Goal: Task Accomplishment & Management: Use online tool/utility

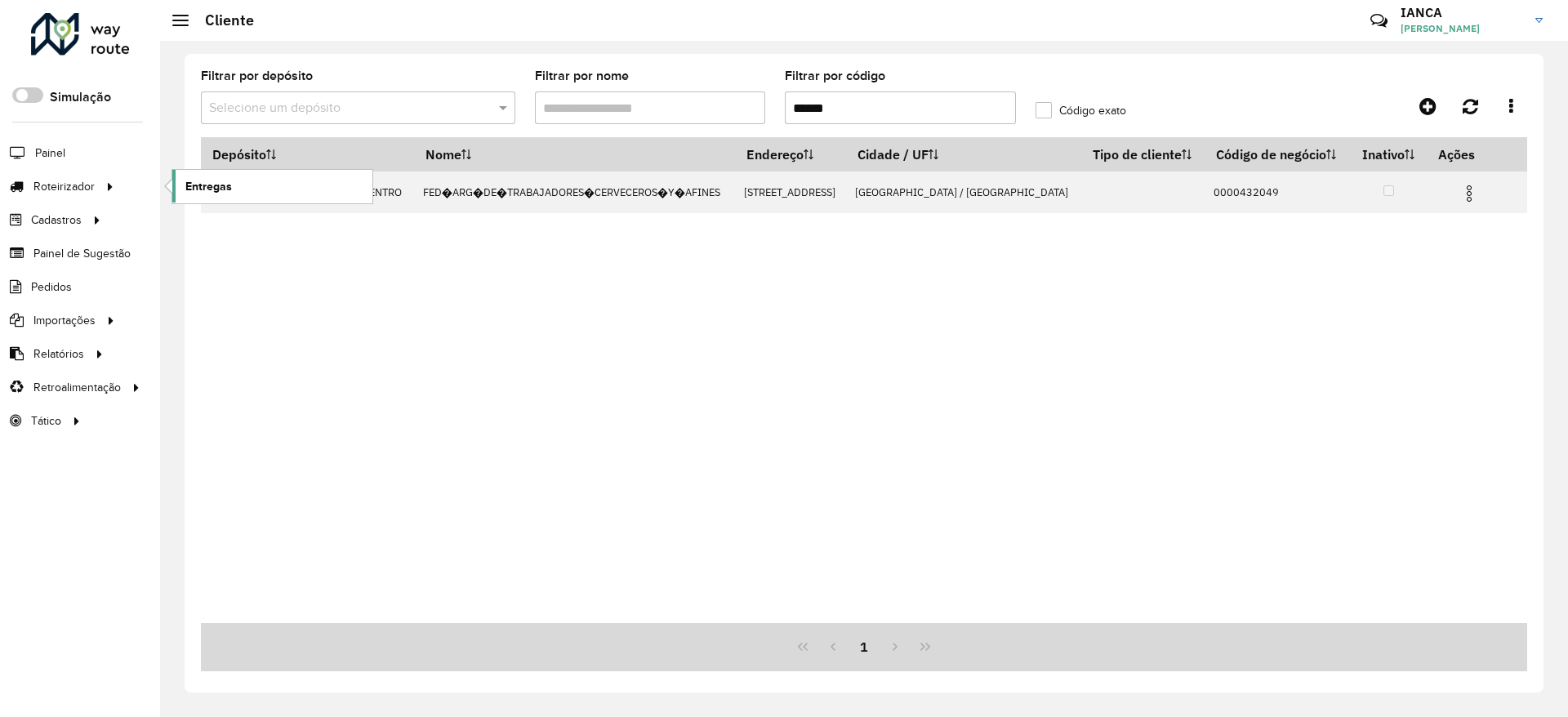
click at [231, 178] on span "Entregas" at bounding box center [208, 187] width 46 height 17
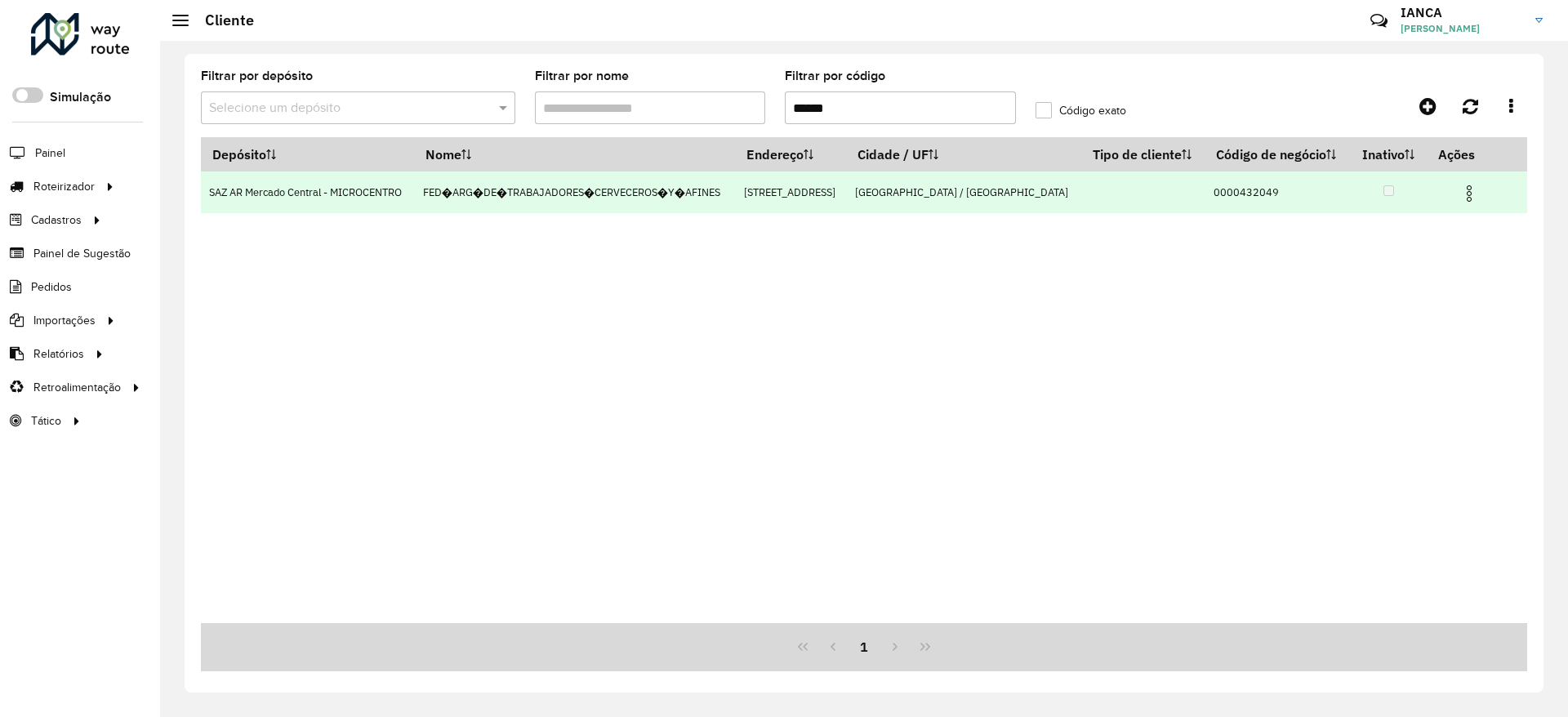
drag, startPoint x: 1474, startPoint y: 208, endPoint x: 1469, endPoint y: 216, distance: 9.4
click at [1475, 204] on img at bounding box center [1469, 193] width 20 height 20
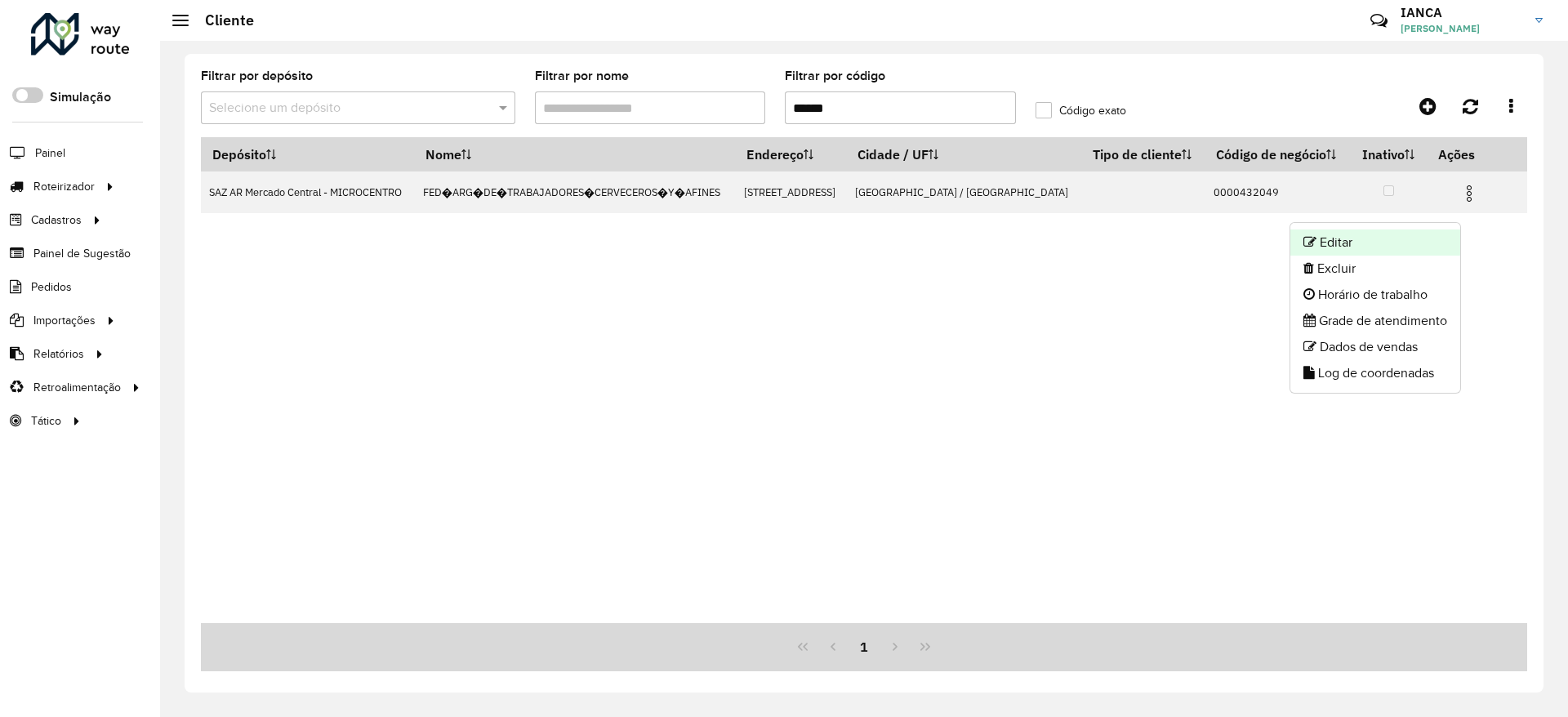
click at [1415, 246] on li "Editar" at bounding box center [1375, 242] width 170 height 27
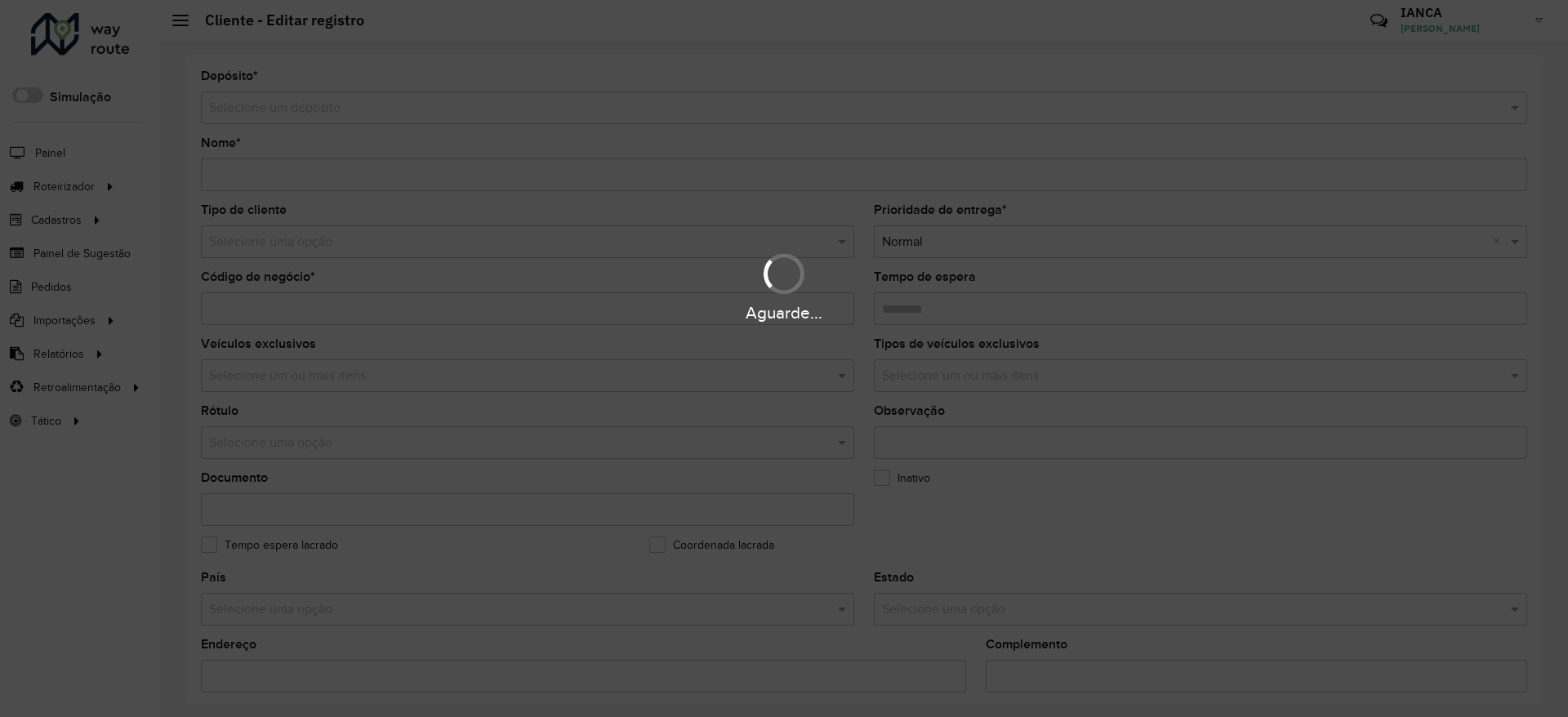
type input "**********"
type input "********"
type input "**********"
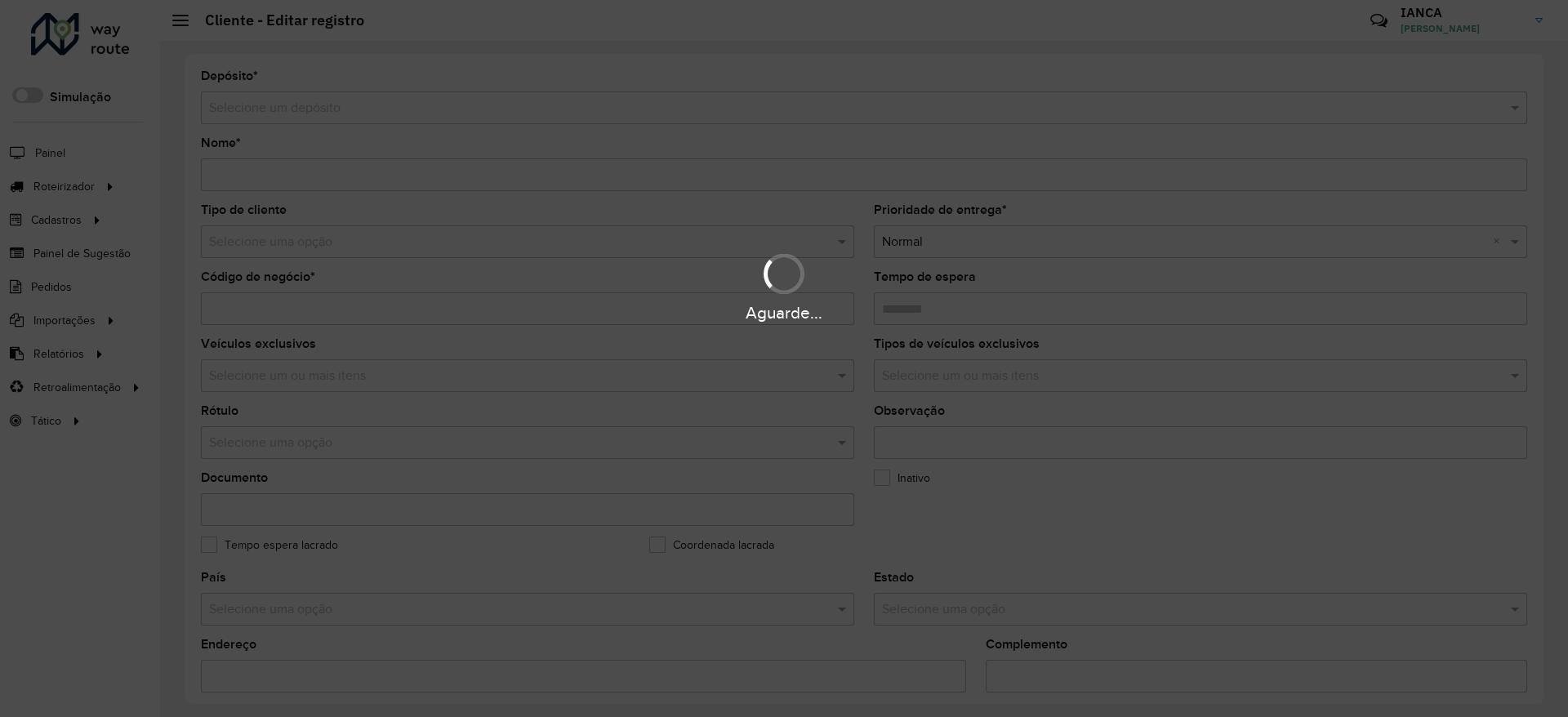
type input "*******"
type input "********"
type input "**********"
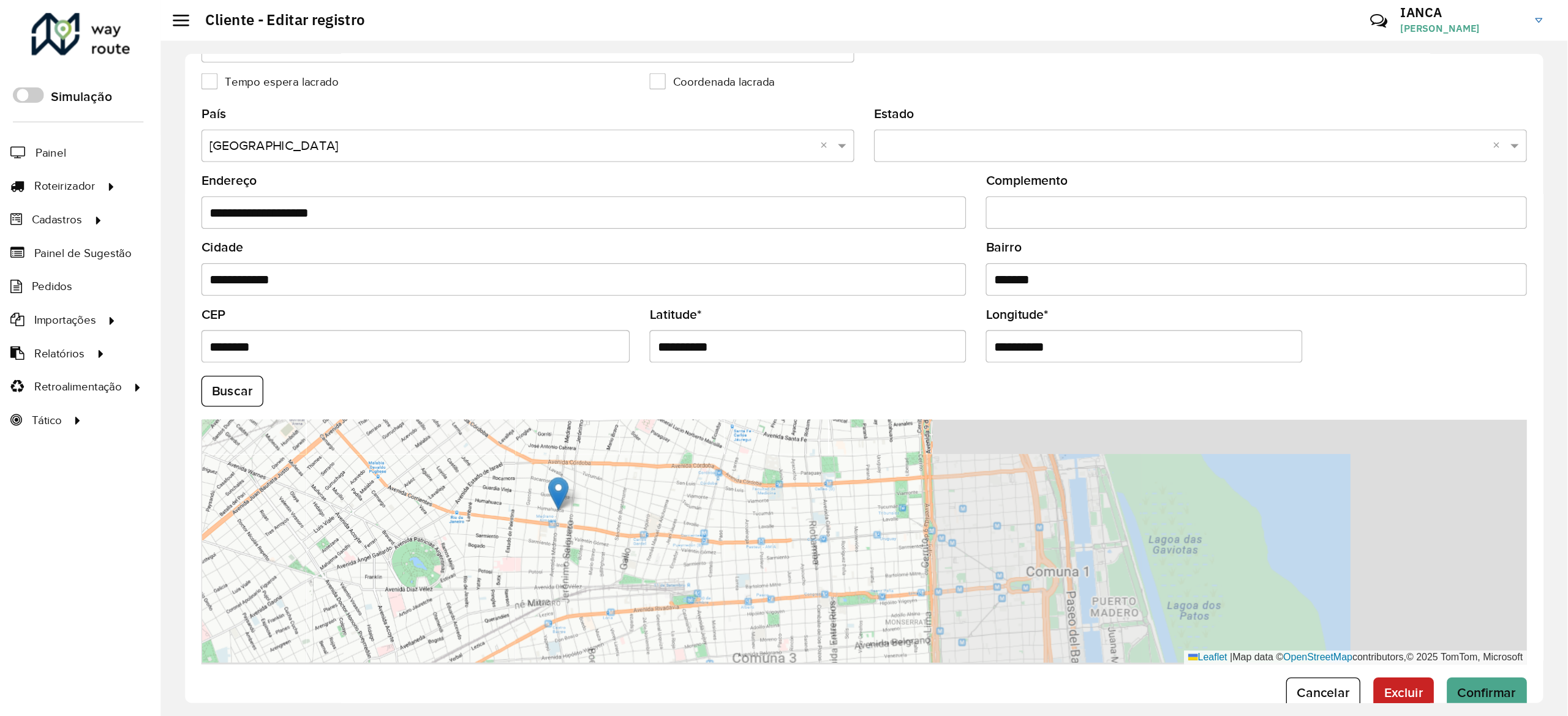
scroll to position [367, 0]
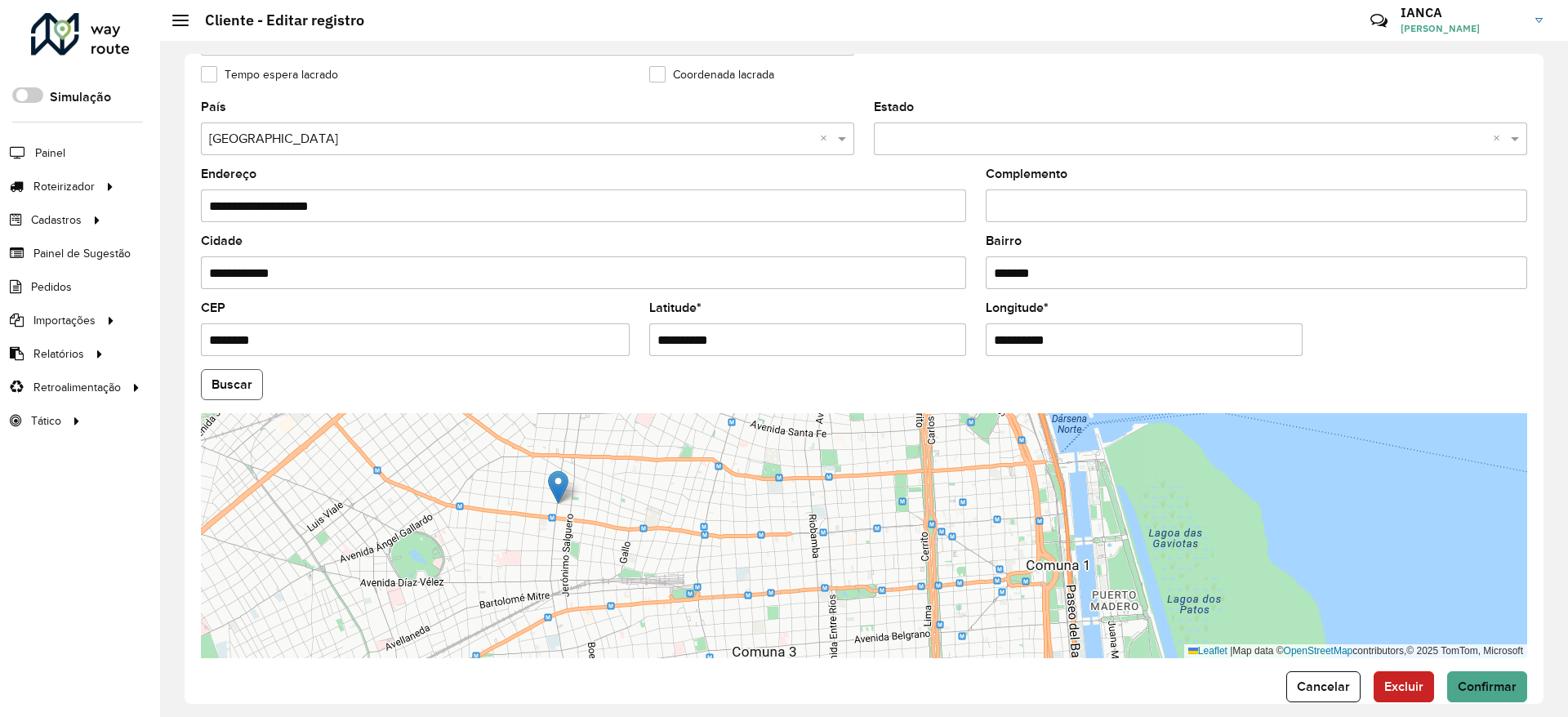
click at [226, 392] on button "Buscar" at bounding box center [231, 385] width 62 height 31
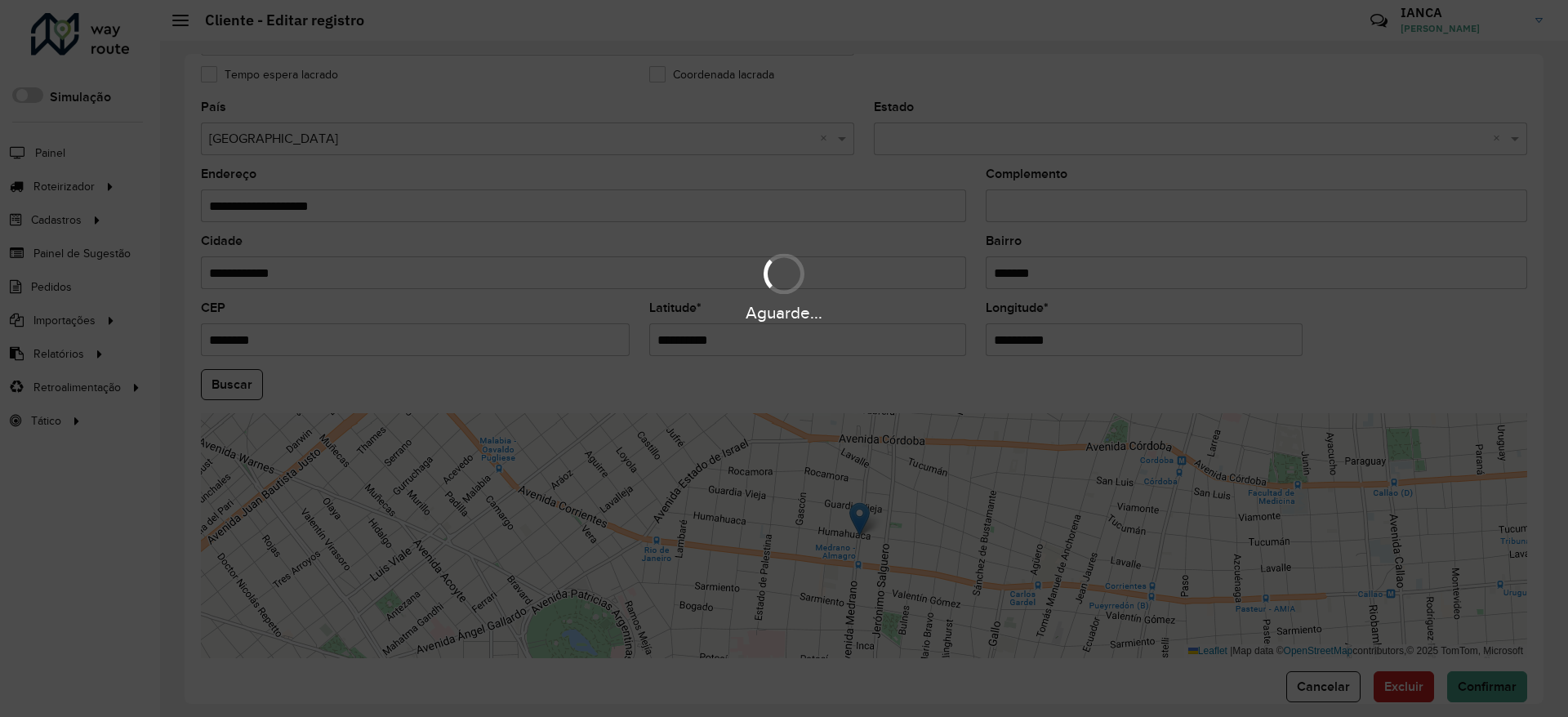
click at [1501, 681] on div "Aguarde..." at bounding box center [784, 358] width 1568 height 717
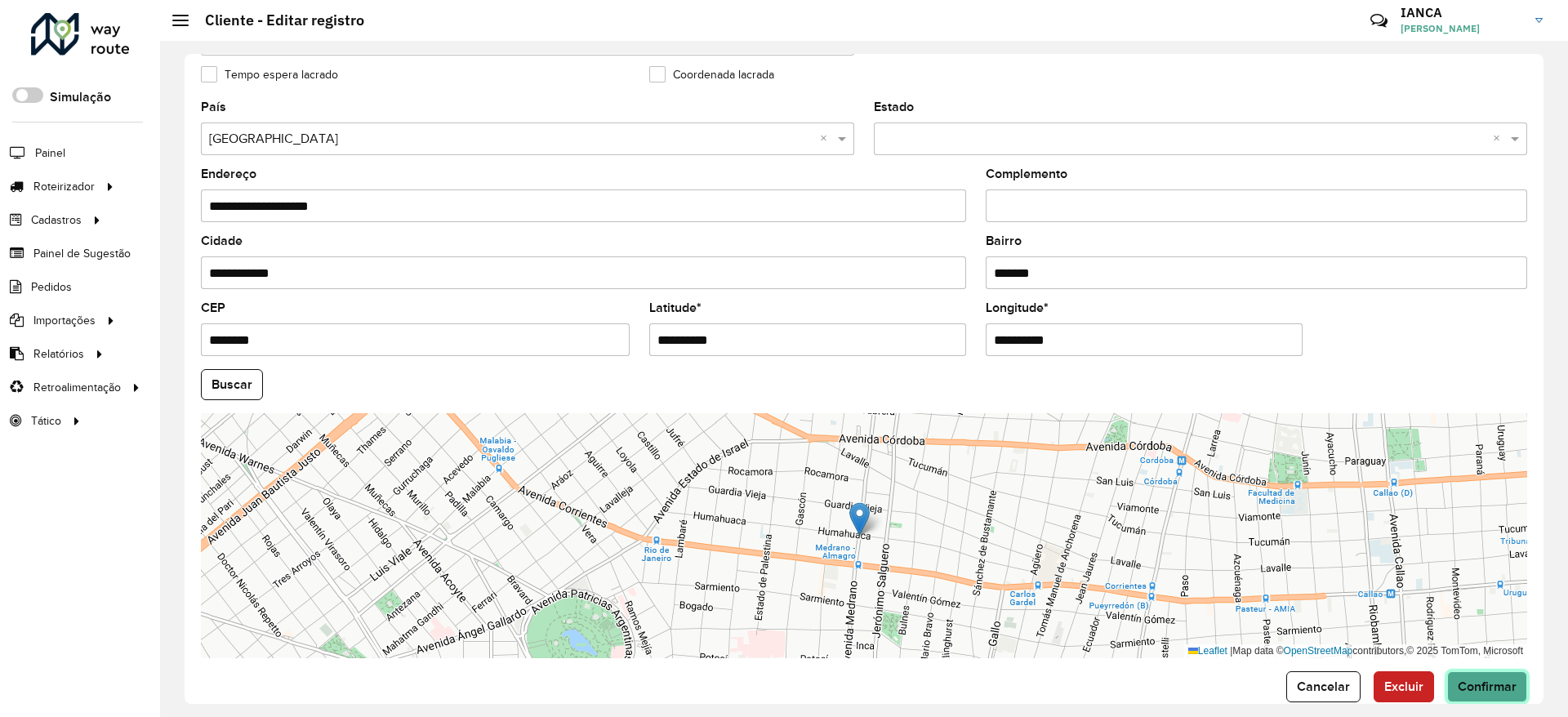
click at [1492, 687] on span "Confirmar" at bounding box center [1487, 686] width 59 height 14
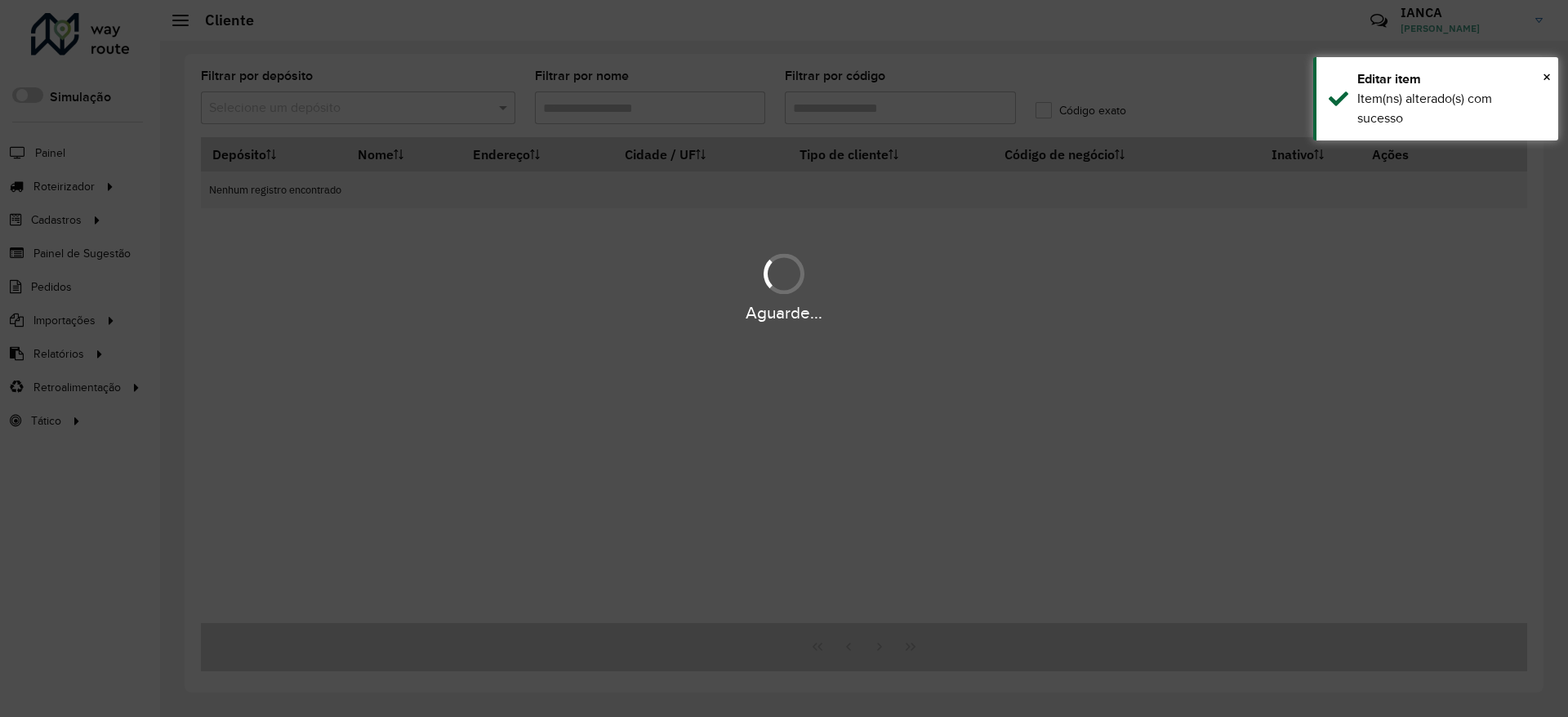
type input "******"
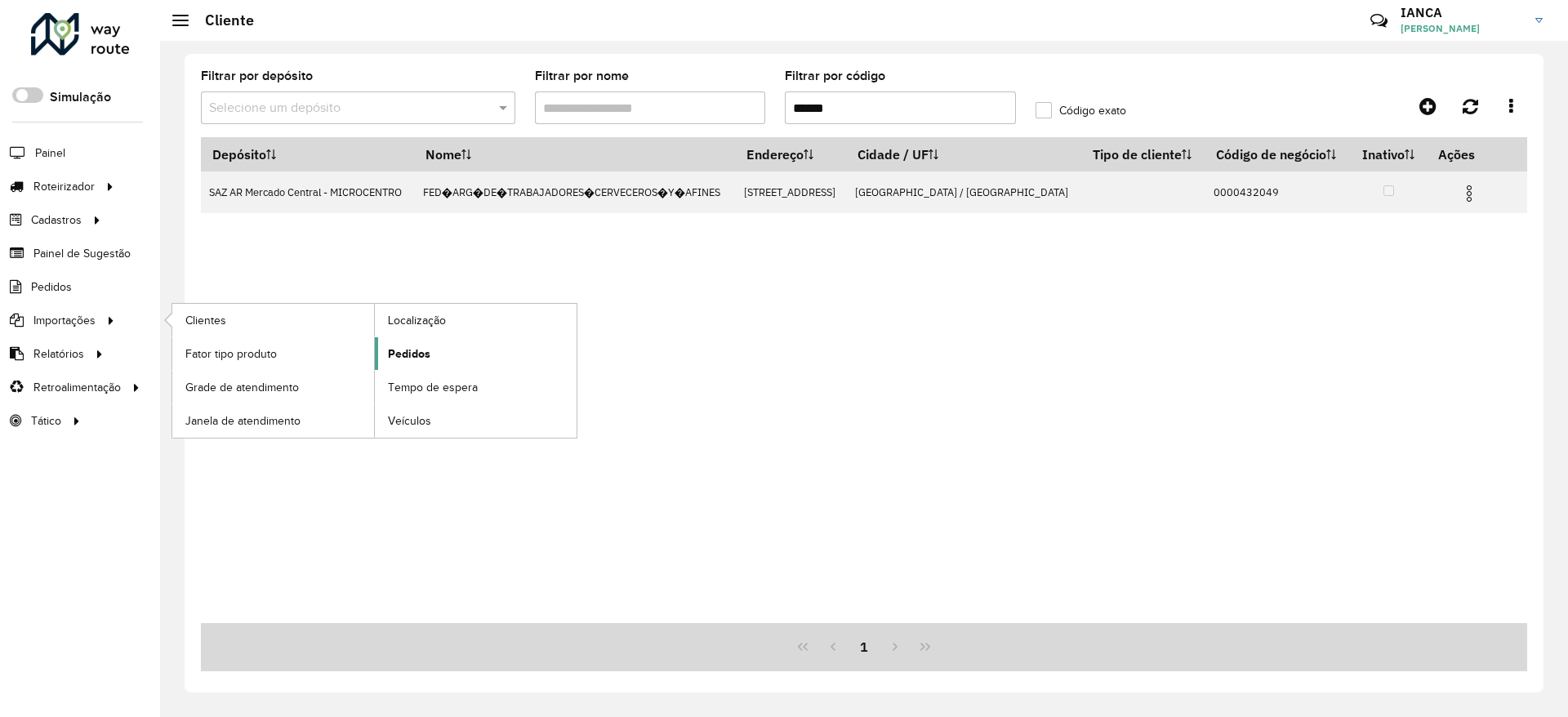
click at [428, 354] on span "Pedidos" at bounding box center [408, 354] width 43 height 17
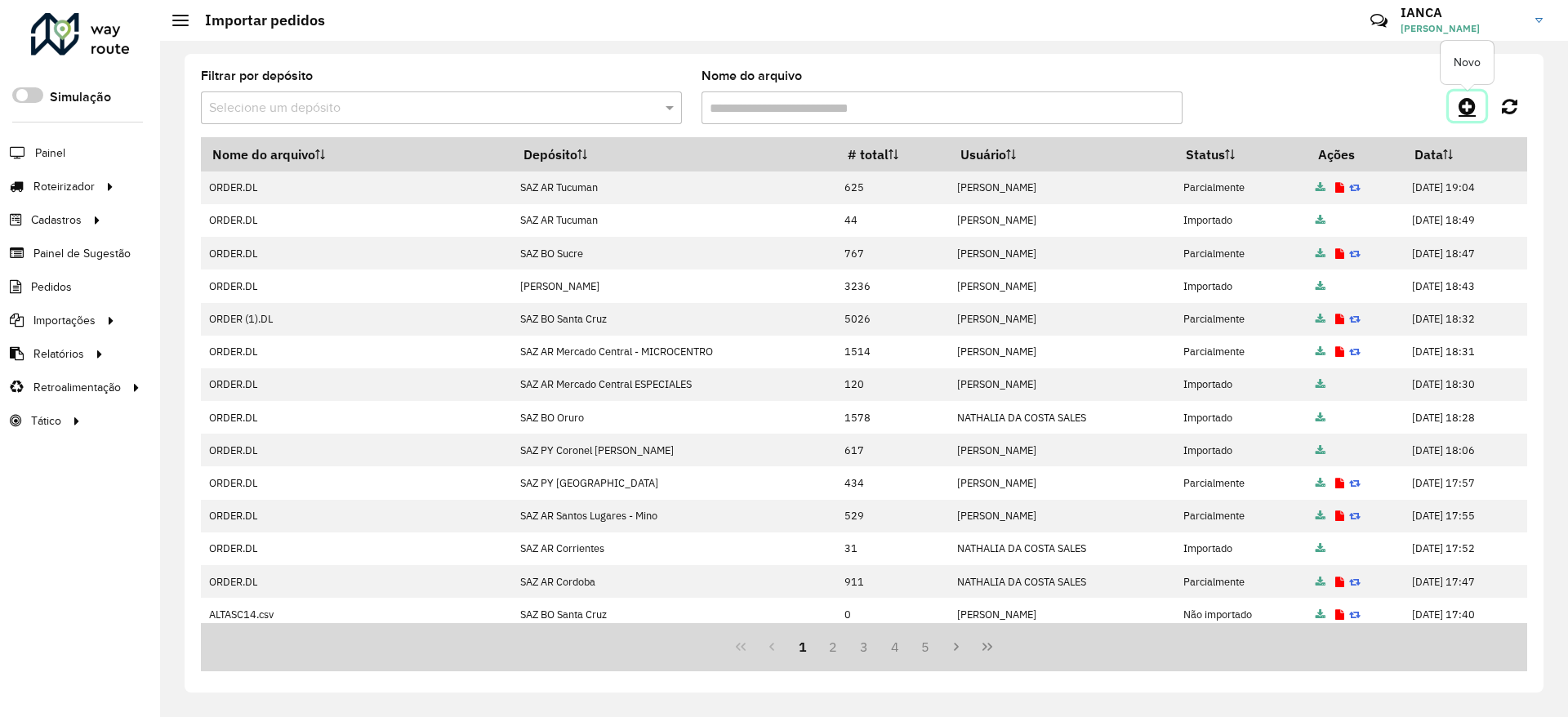
click at [1459, 99] on icon at bounding box center [1467, 106] width 17 height 20
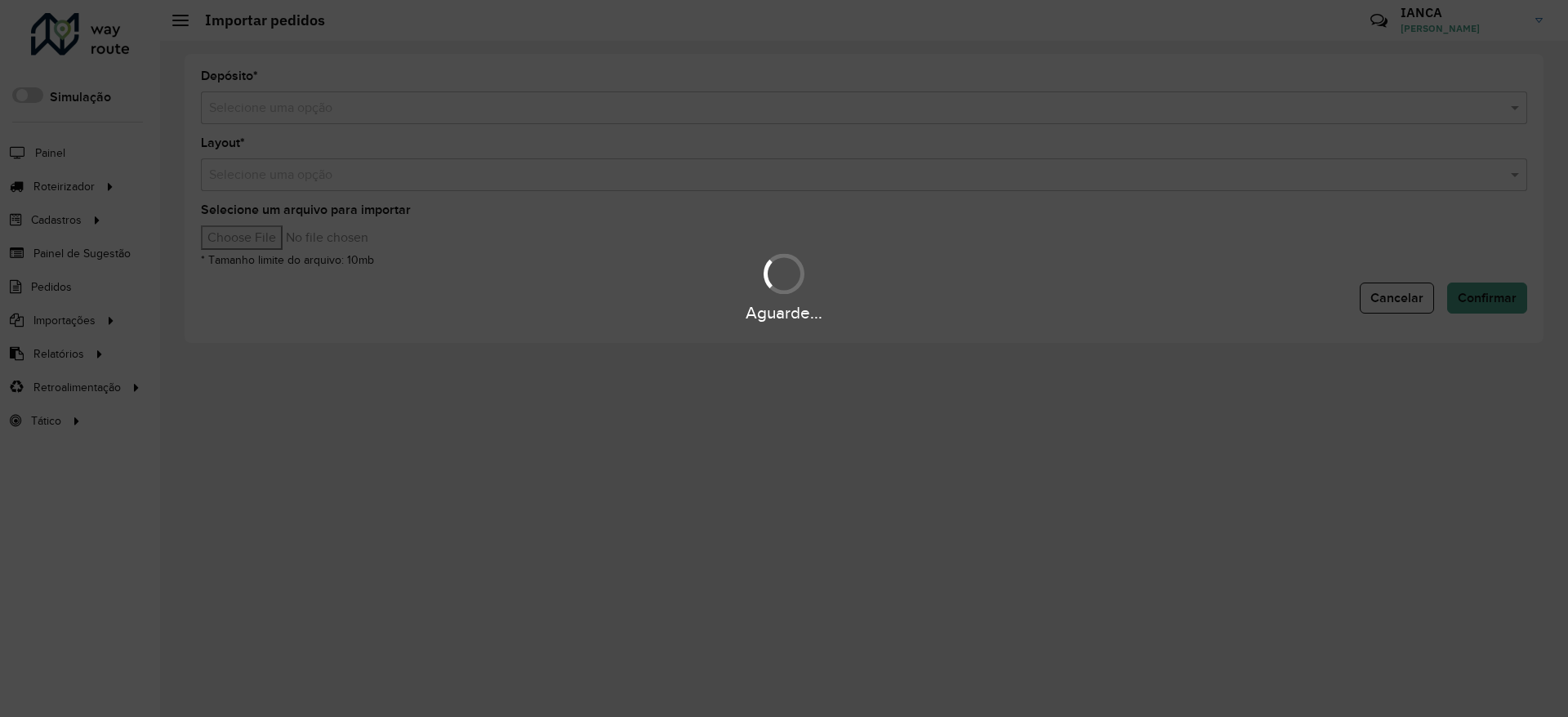
click at [322, 85] on hb-app "Aguarde... Pop-up bloqueado! Seu navegador bloqueou automáticamente a abertura …" at bounding box center [784, 358] width 1568 height 717
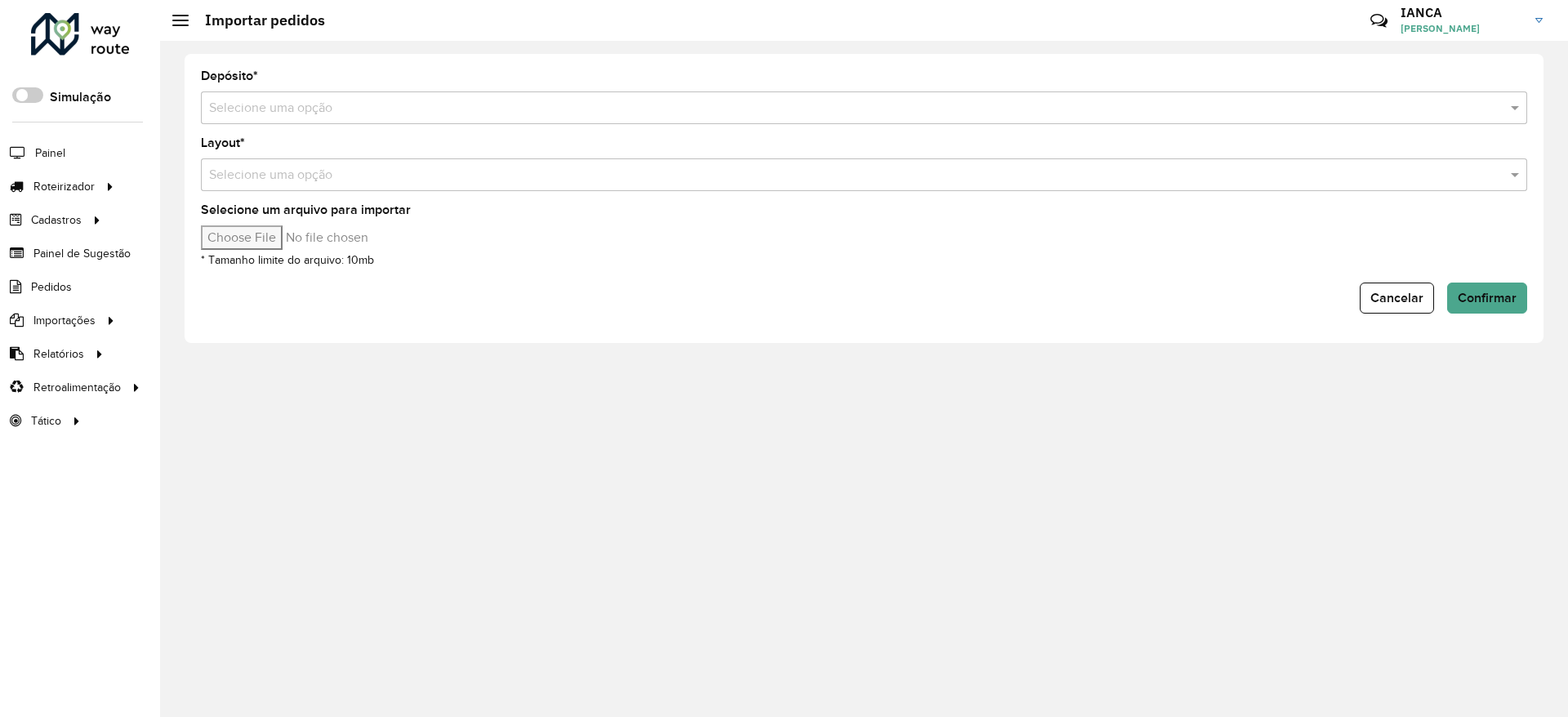
click at [321, 100] on input "text" at bounding box center [848, 108] width 1277 height 20
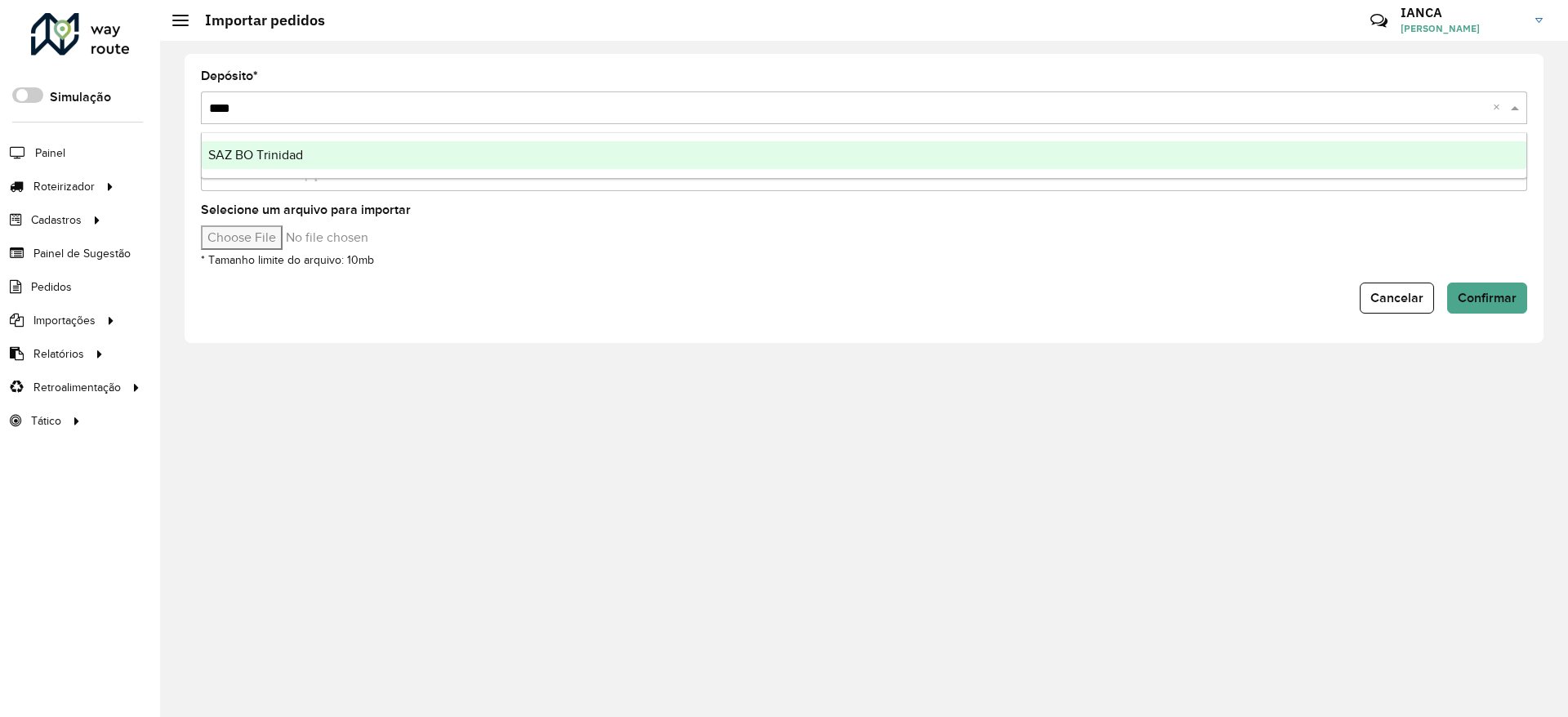
type input "*****"
click at [300, 145] on div "SAZ BO Trinidad" at bounding box center [864, 154] width 1325 height 27
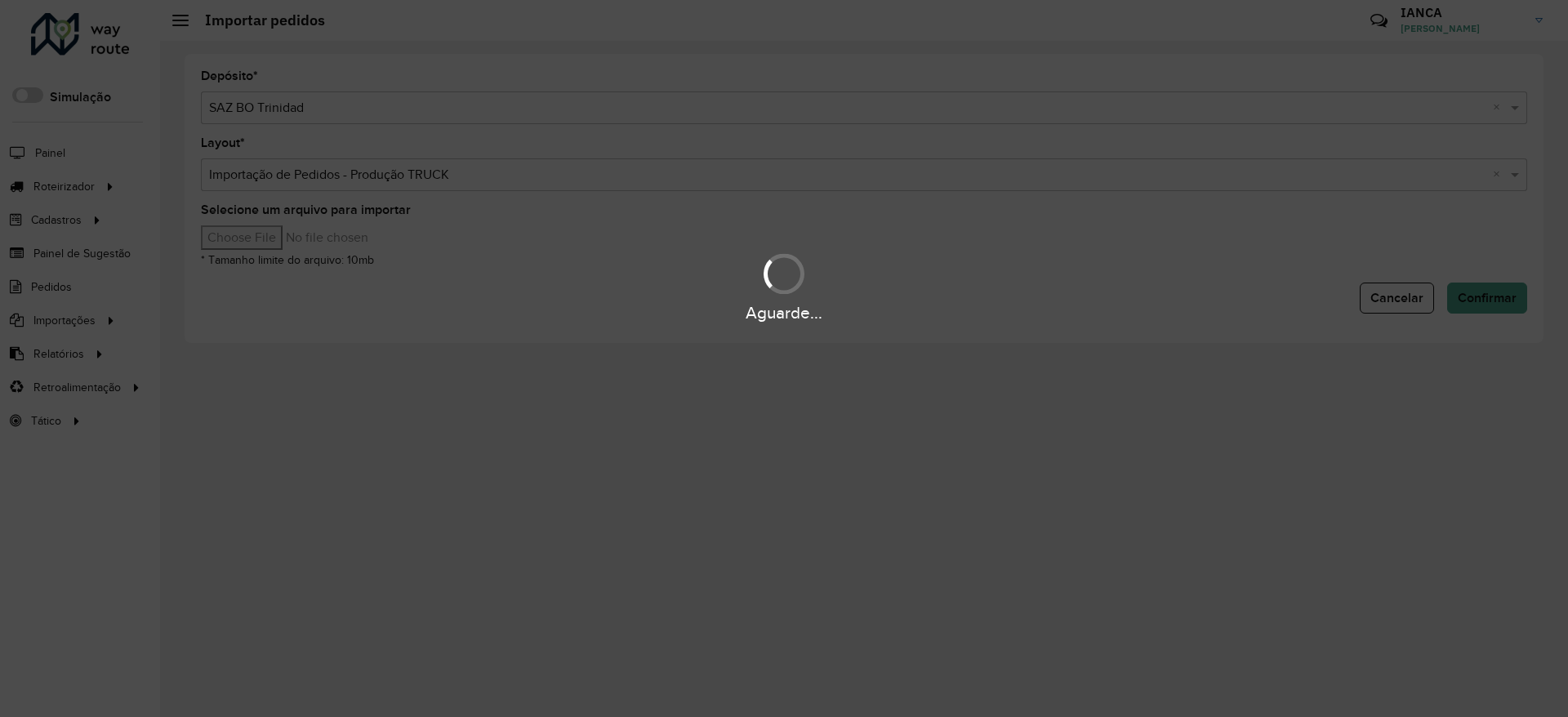
click at [288, 238] on div "Aguarde..." at bounding box center [784, 358] width 1568 height 717
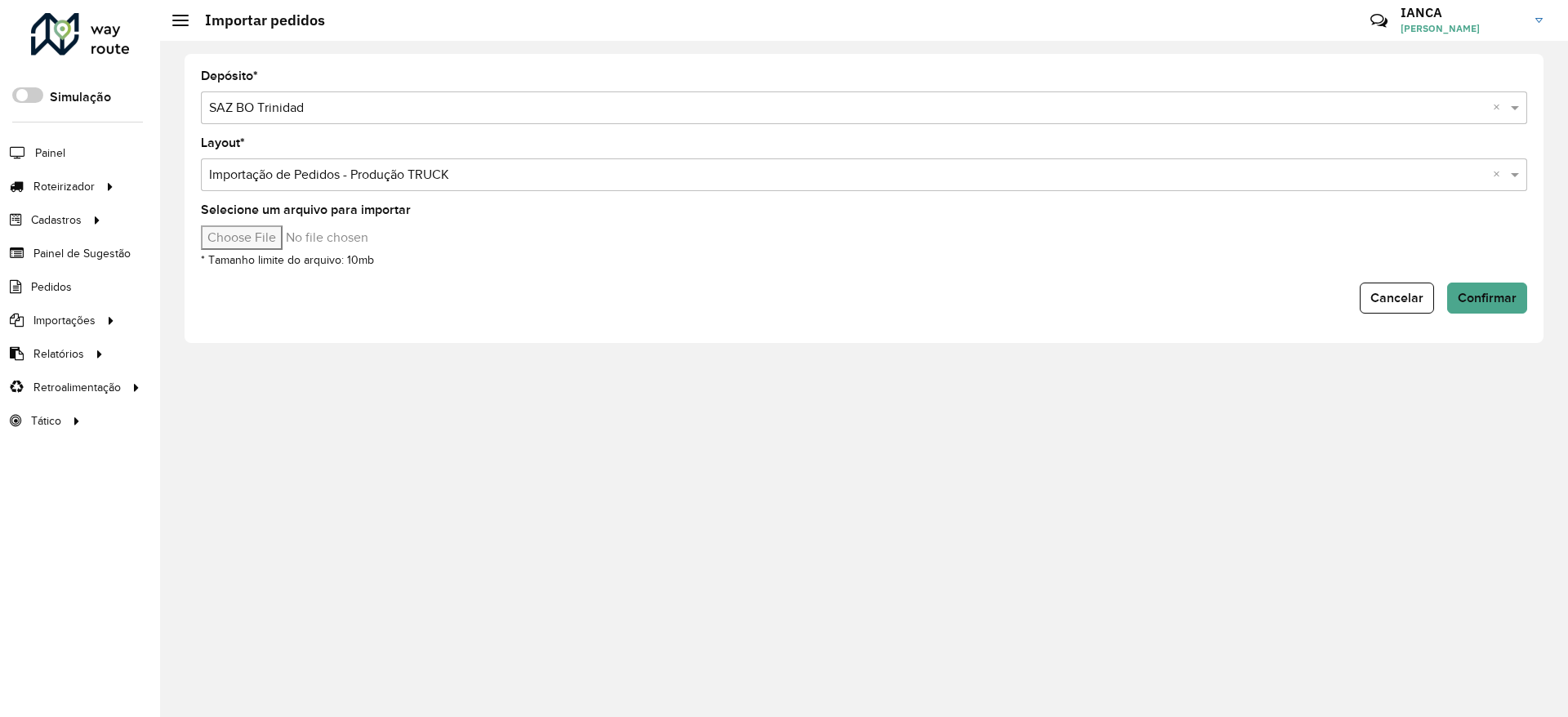
click at [288, 238] on input "Selecione um arquivo para importar" at bounding box center [339, 238] width 278 height 25
type input "**********"
click at [1470, 289] on button "Confirmar" at bounding box center [1487, 297] width 80 height 31
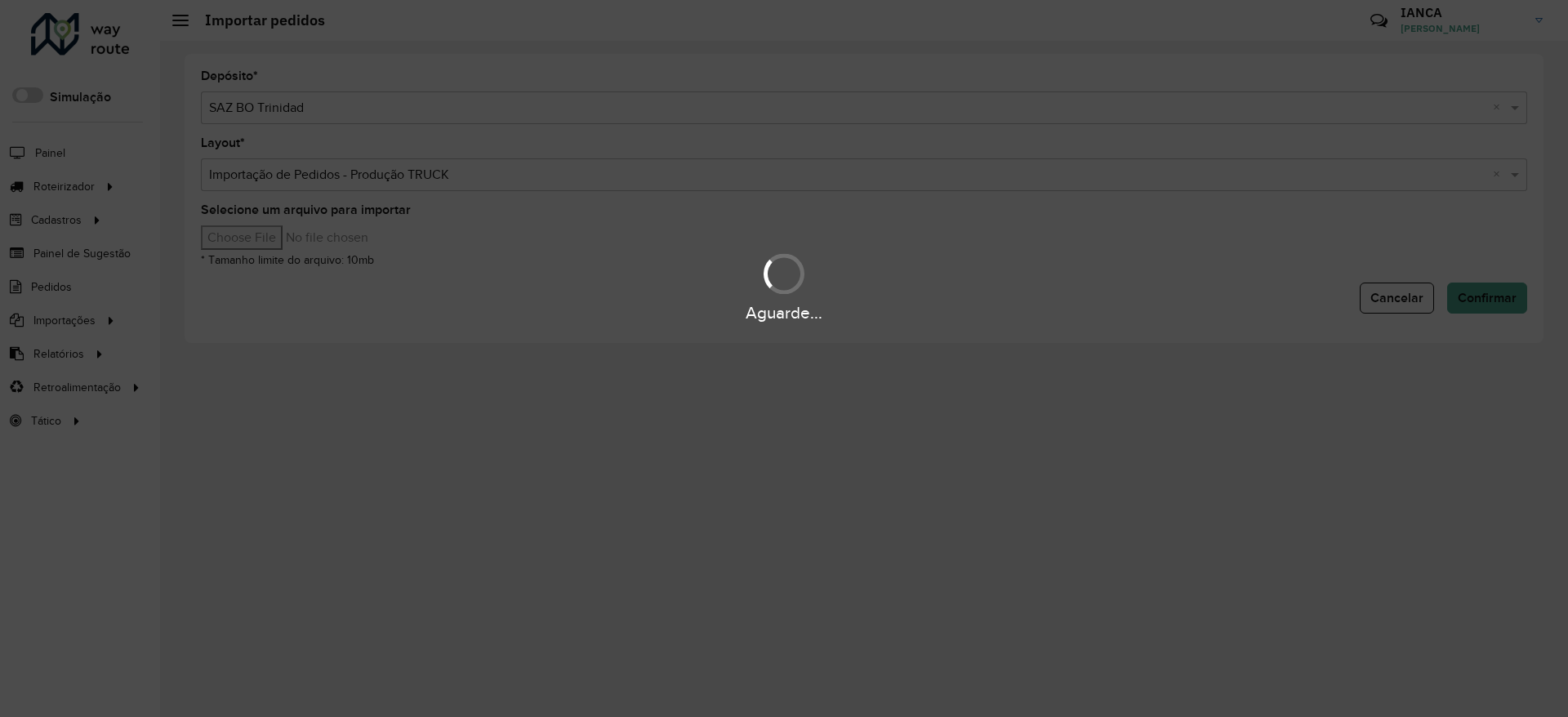
click at [833, 121] on div "Aguarde..." at bounding box center [784, 358] width 1568 height 717
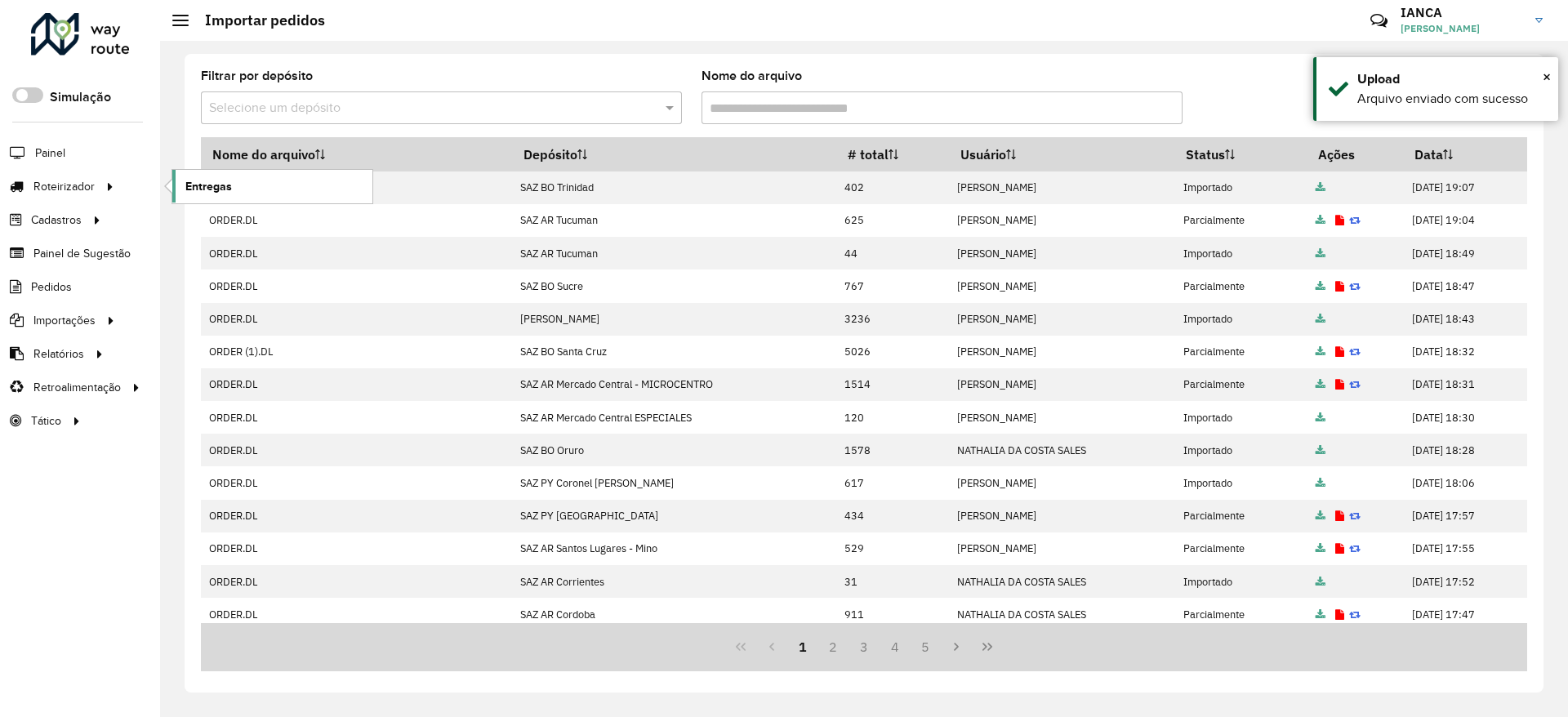
click at [251, 180] on link "Entregas" at bounding box center [272, 186] width 200 height 32
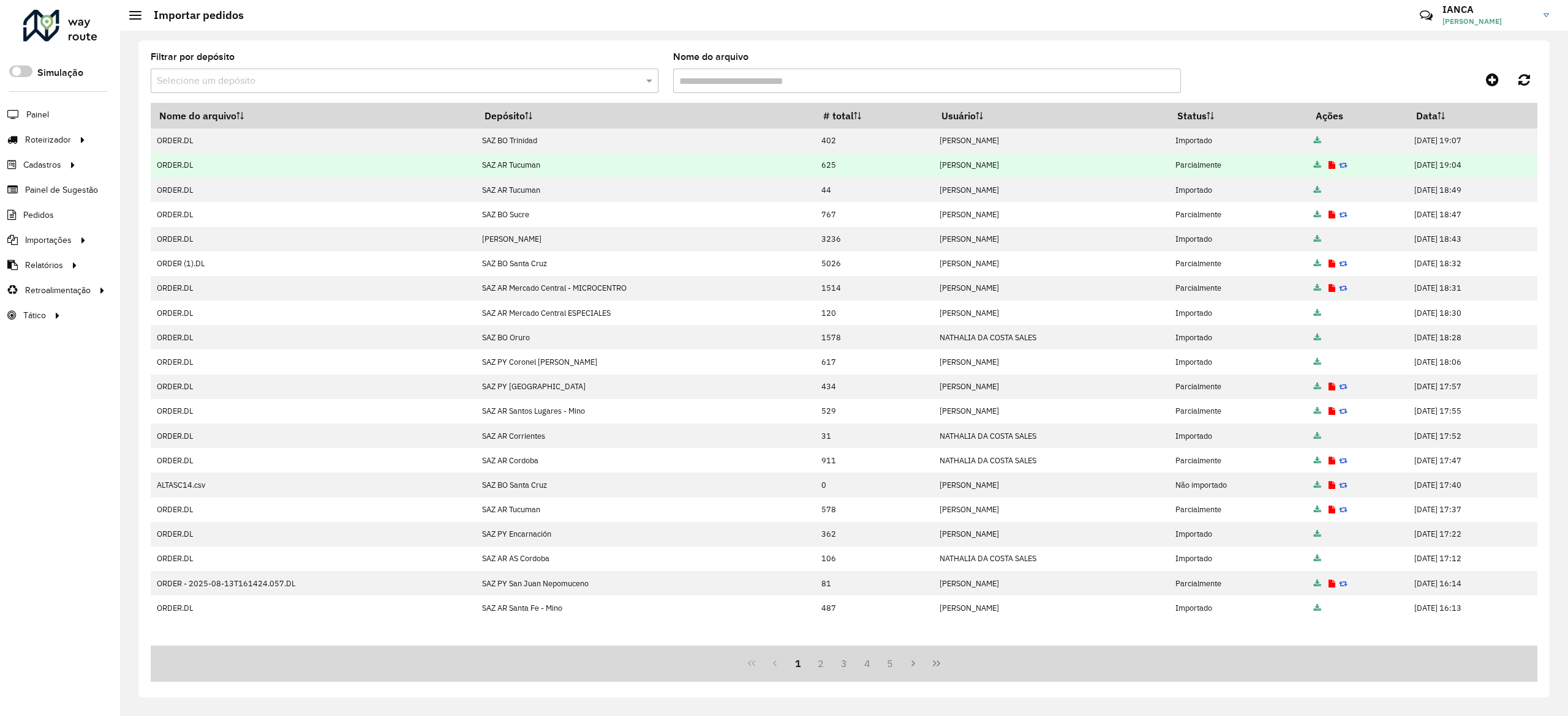
click at [191, 156] on td "ORDER.DL" at bounding box center [313, 165] width 326 height 24
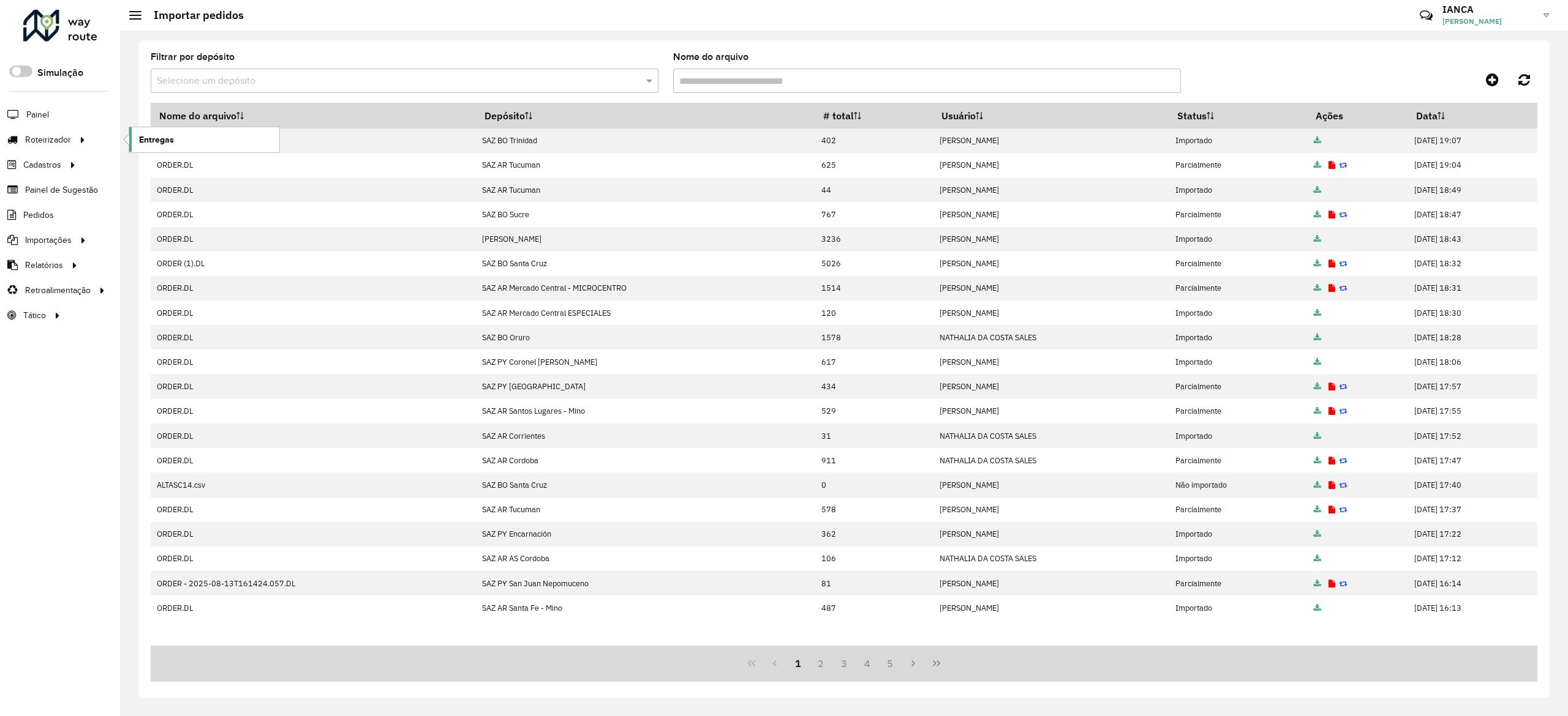
click at [144, 136] on span "Entregas" at bounding box center [156, 140] width 35 height 13
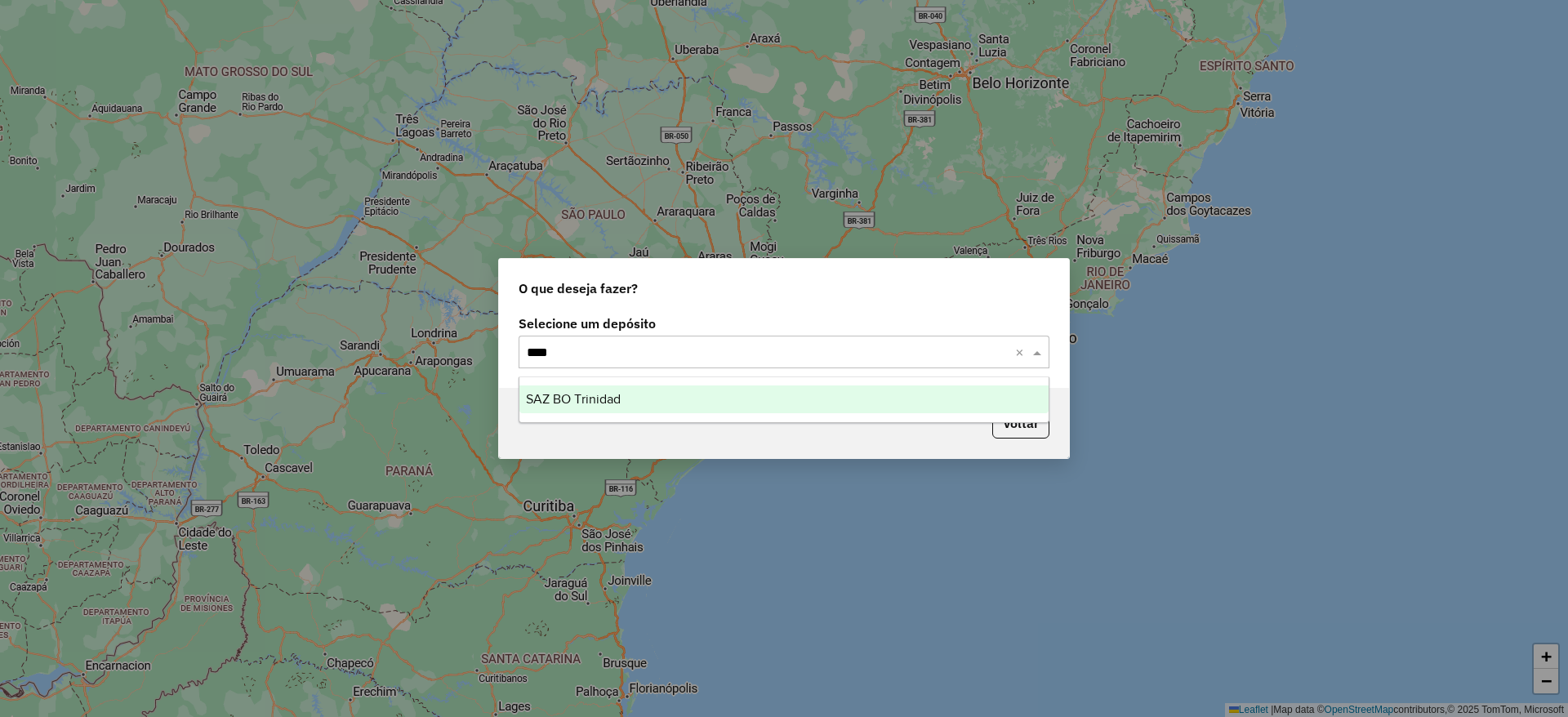
type input "*****"
click at [688, 384] on ng-dropdown-panel "SAZ BO Trinidad" at bounding box center [784, 399] width 531 height 46
click at [696, 413] on ng-dropdown-panel "SAZ BO Trinidad" at bounding box center [784, 399] width 531 height 46
click at [696, 411] on div "SAZ BO Trinidad" at bounding box center [784, 399] width 529 height 27
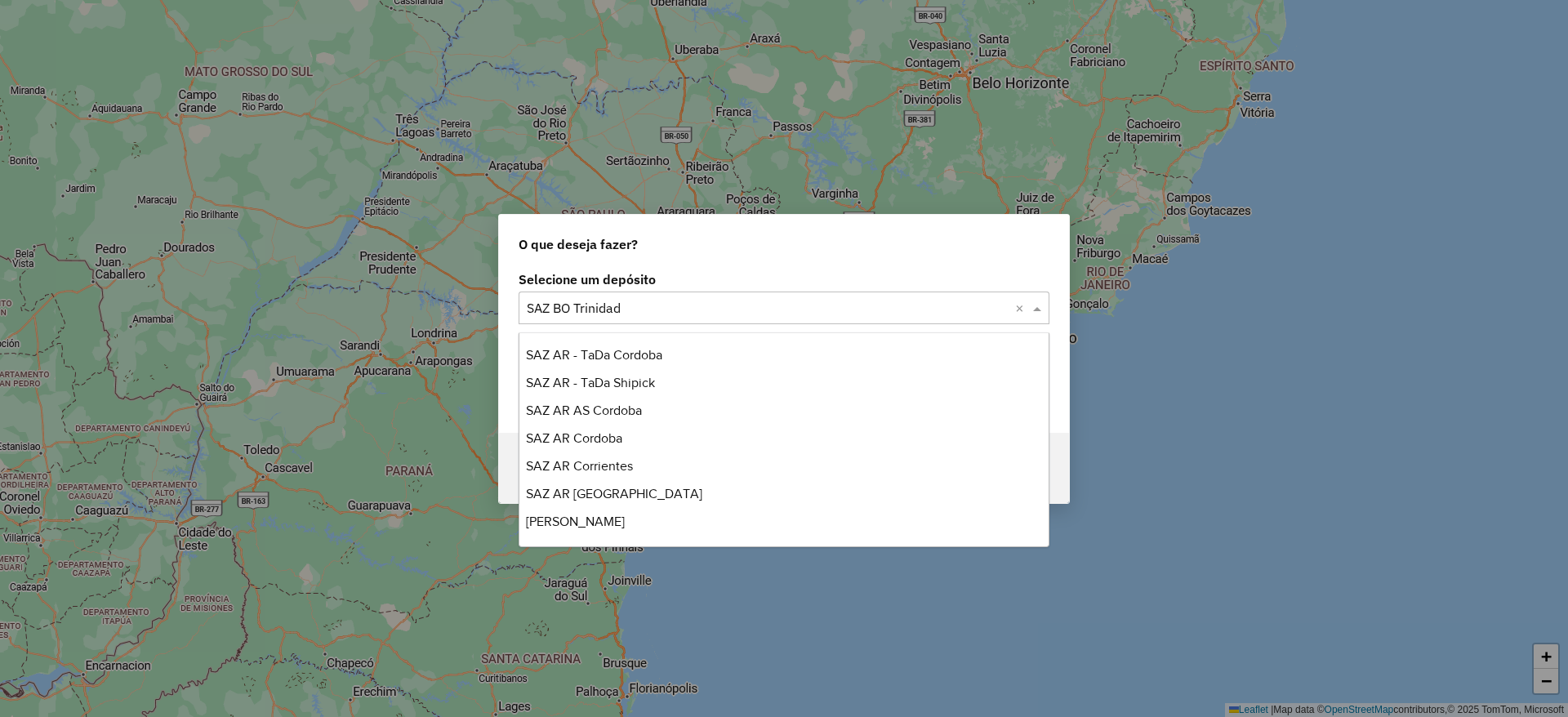
click at [658, 310] on input "text" at bounding box center [767, 308] width 481 height 20
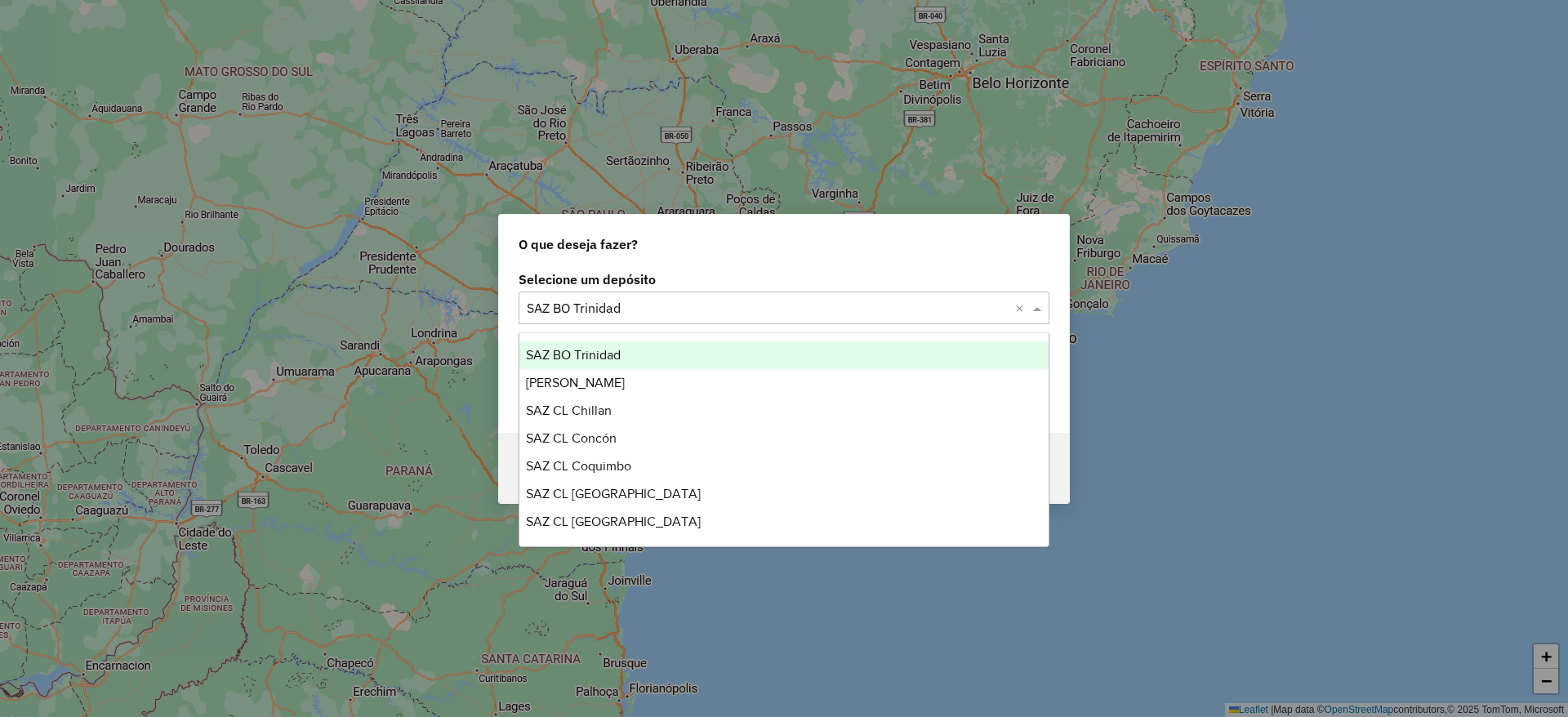
click at [816, 259] on div "O que deseja fazer?" at bounding box center [784, 241] width 570 height 52
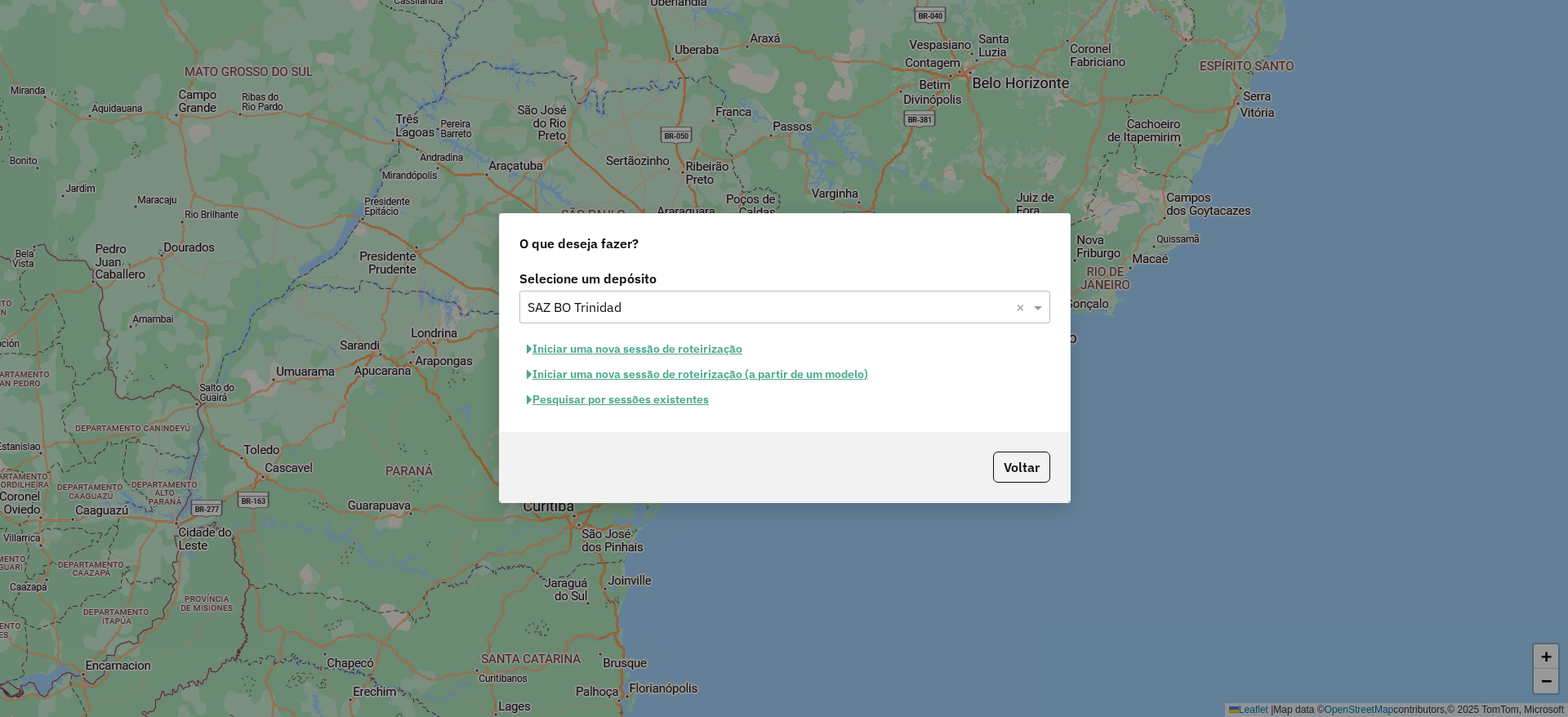
click at [674, 345] on button "Iniciar uma nova sessão de roteirização" at bounding box center [634, 349] width 230 height 26
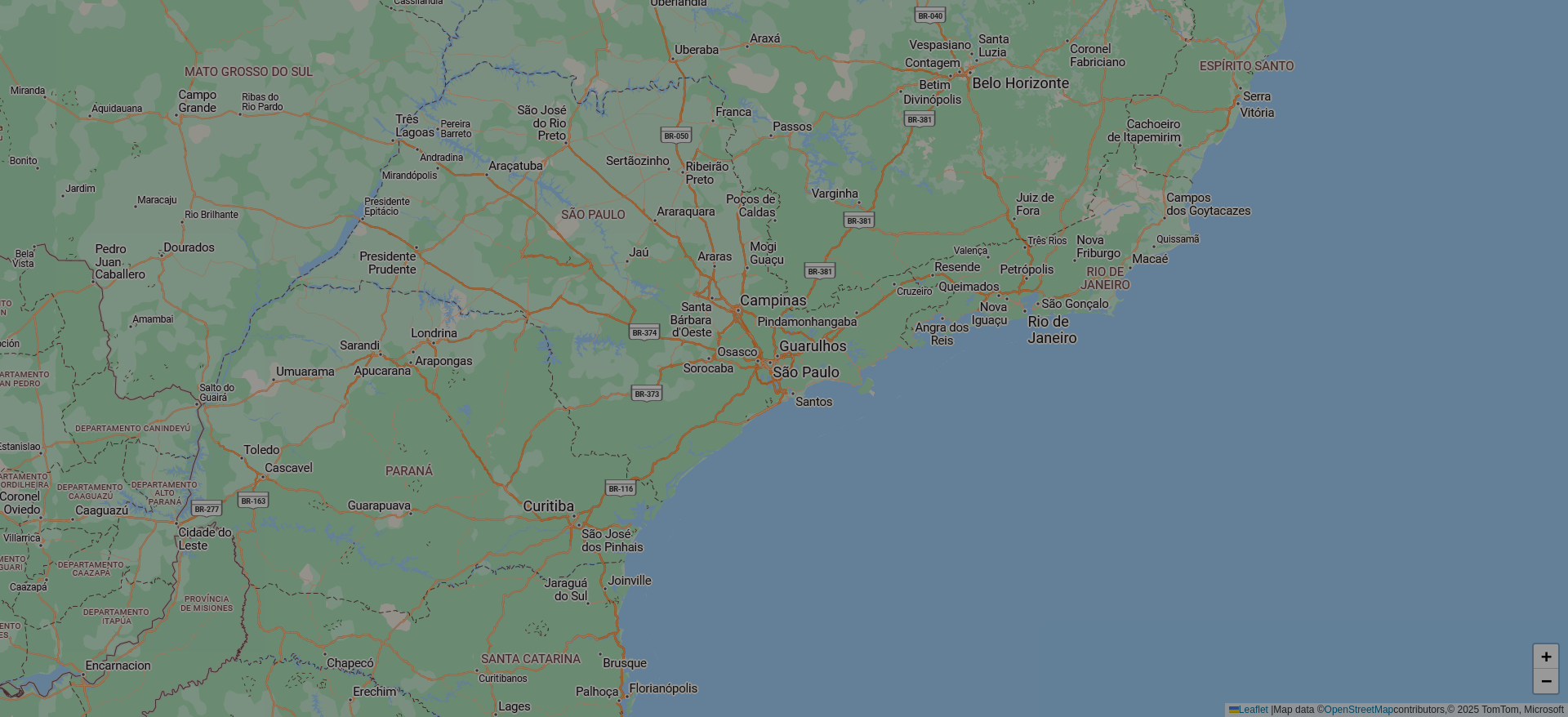
select select "*"
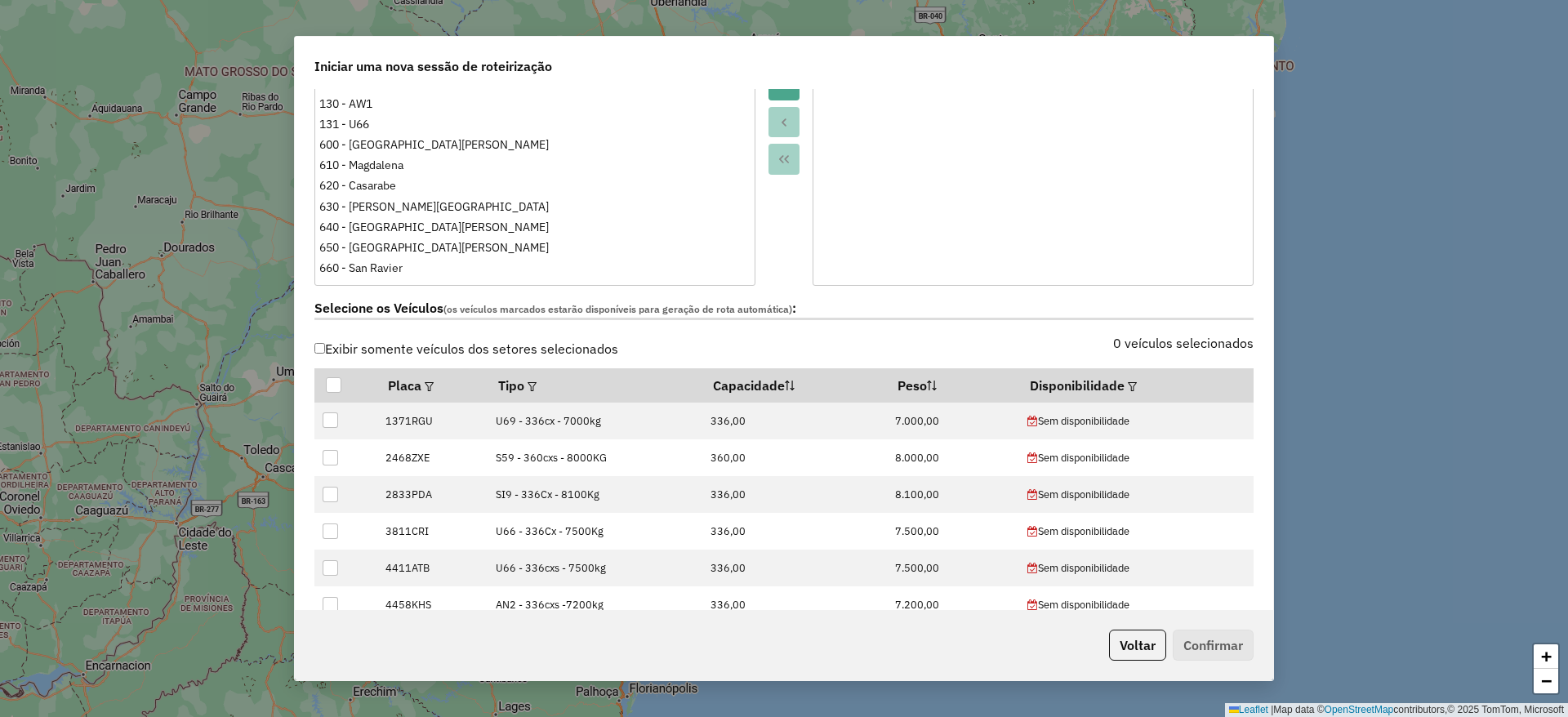
scroll to position [490, 0]
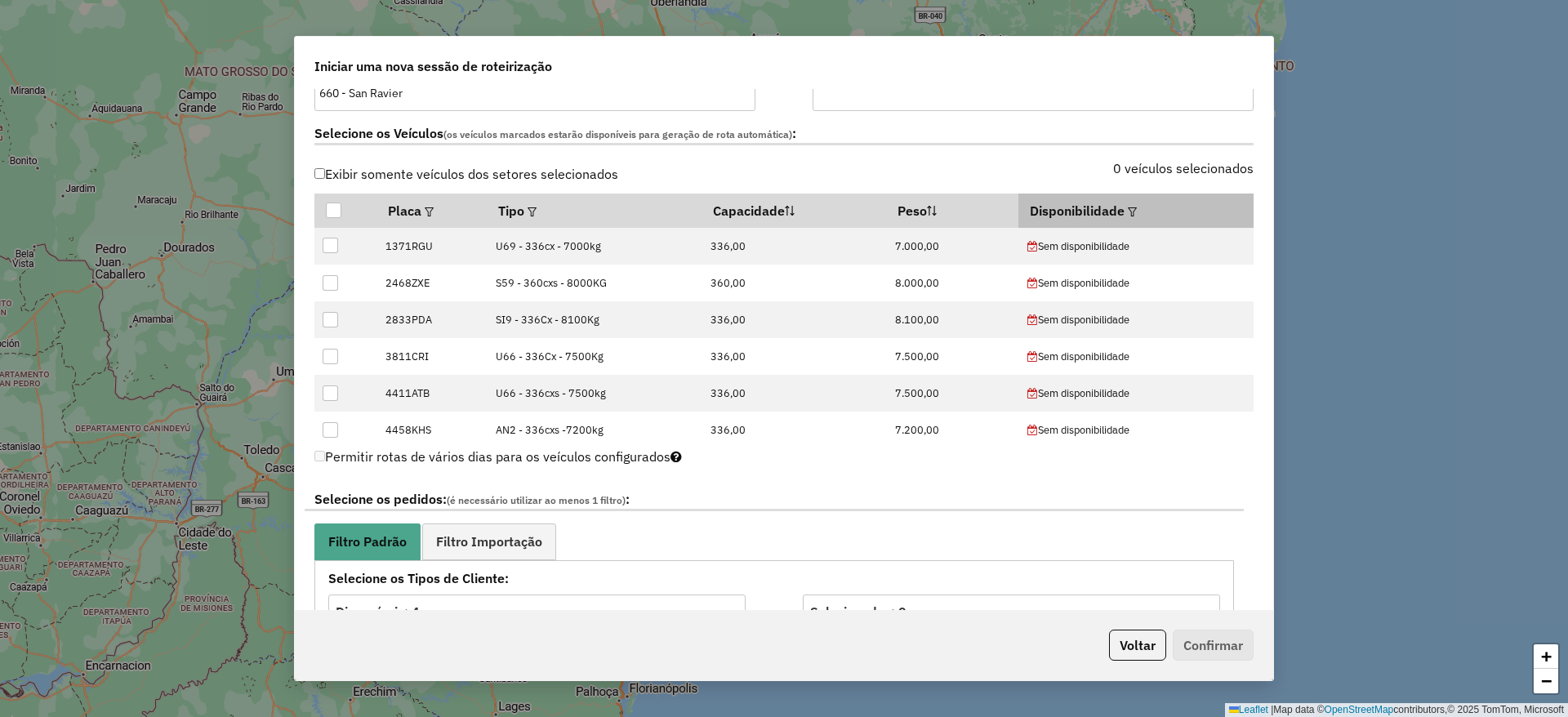
click at [1138, 217] on th "Disponibilidade" at bounding box center [1135, 210] width 234 height 34
click at [1125, 214] on div at bounding box center [1130, 210] width 12 height 20
click at [1127, 208] on em at bounding box center [1131, 211] width 9 height 9
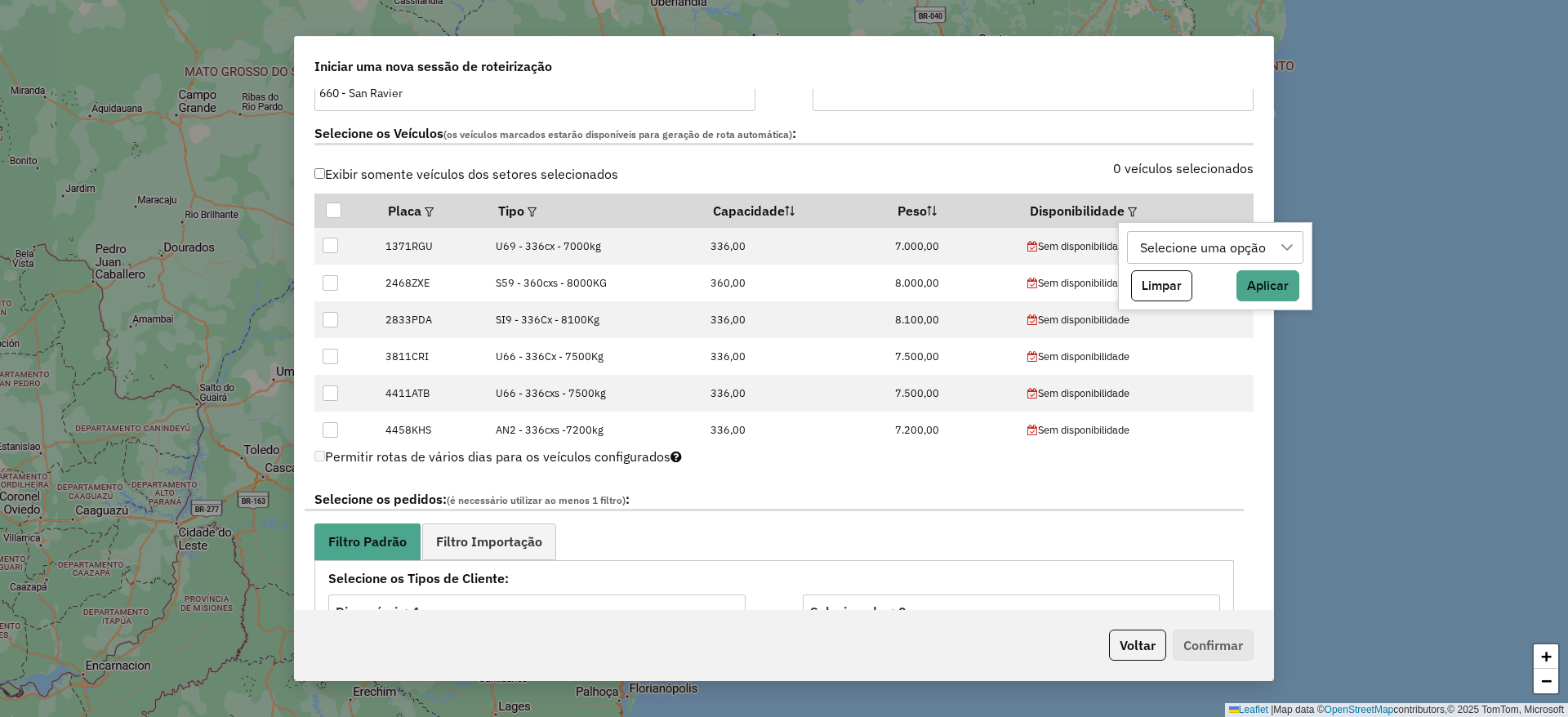
click at [1019, 163] on div "0 veículos selecionados" at bounding box center [1023, 177] width 479 height 31
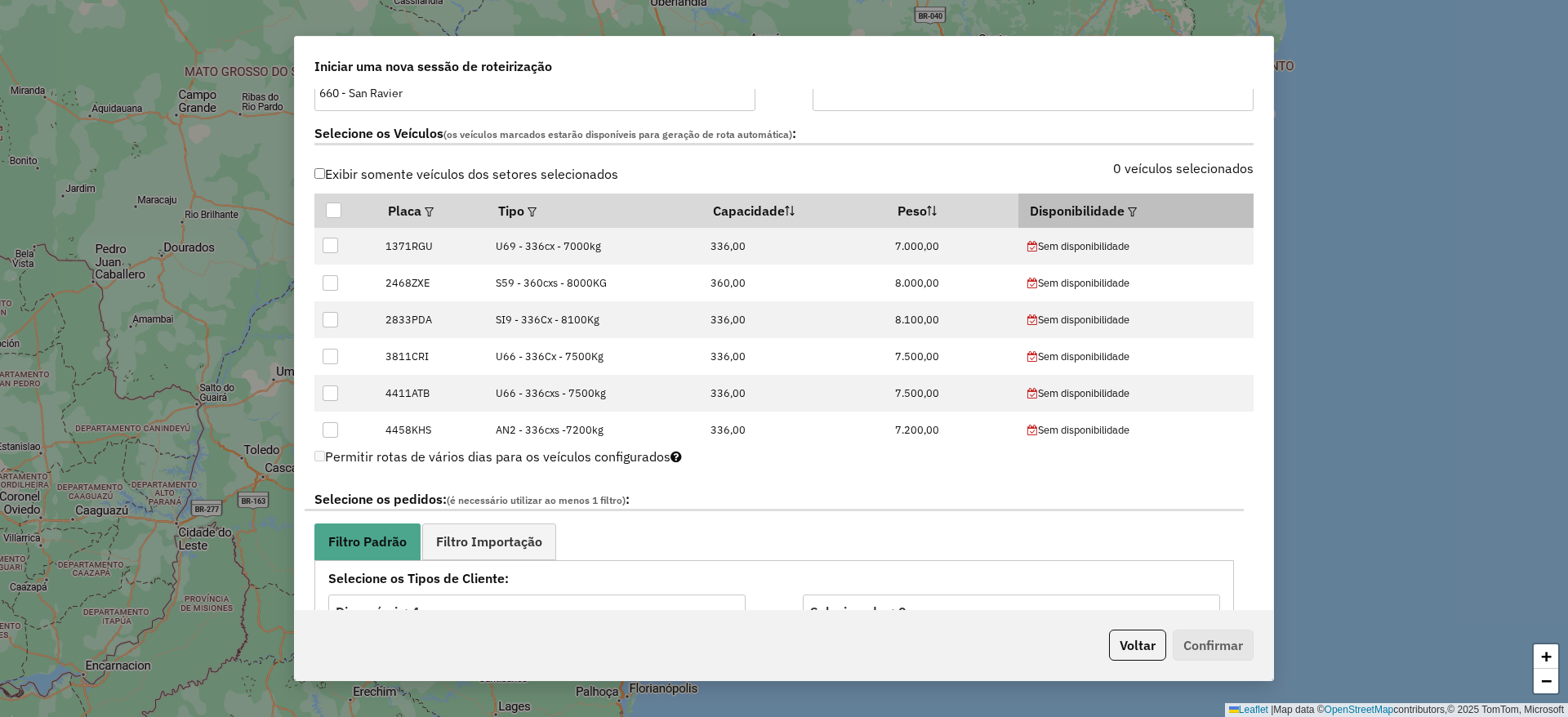
click at [1127, 211] on em at bounding box center [1131, 211] width 9 height 9
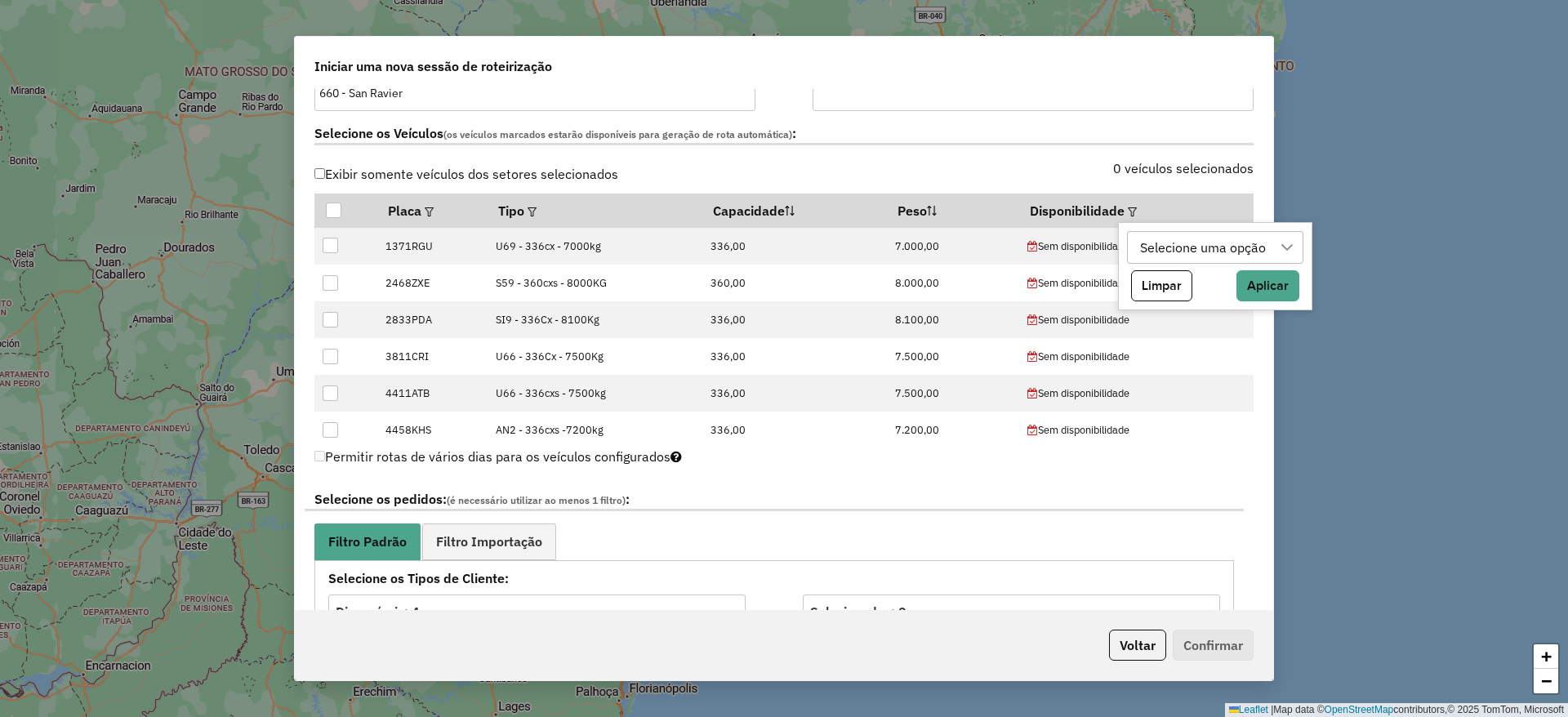
click at [1153, 240] on div "Selecione uma opção" at bounding box center [1202, 247] width 137 height 31
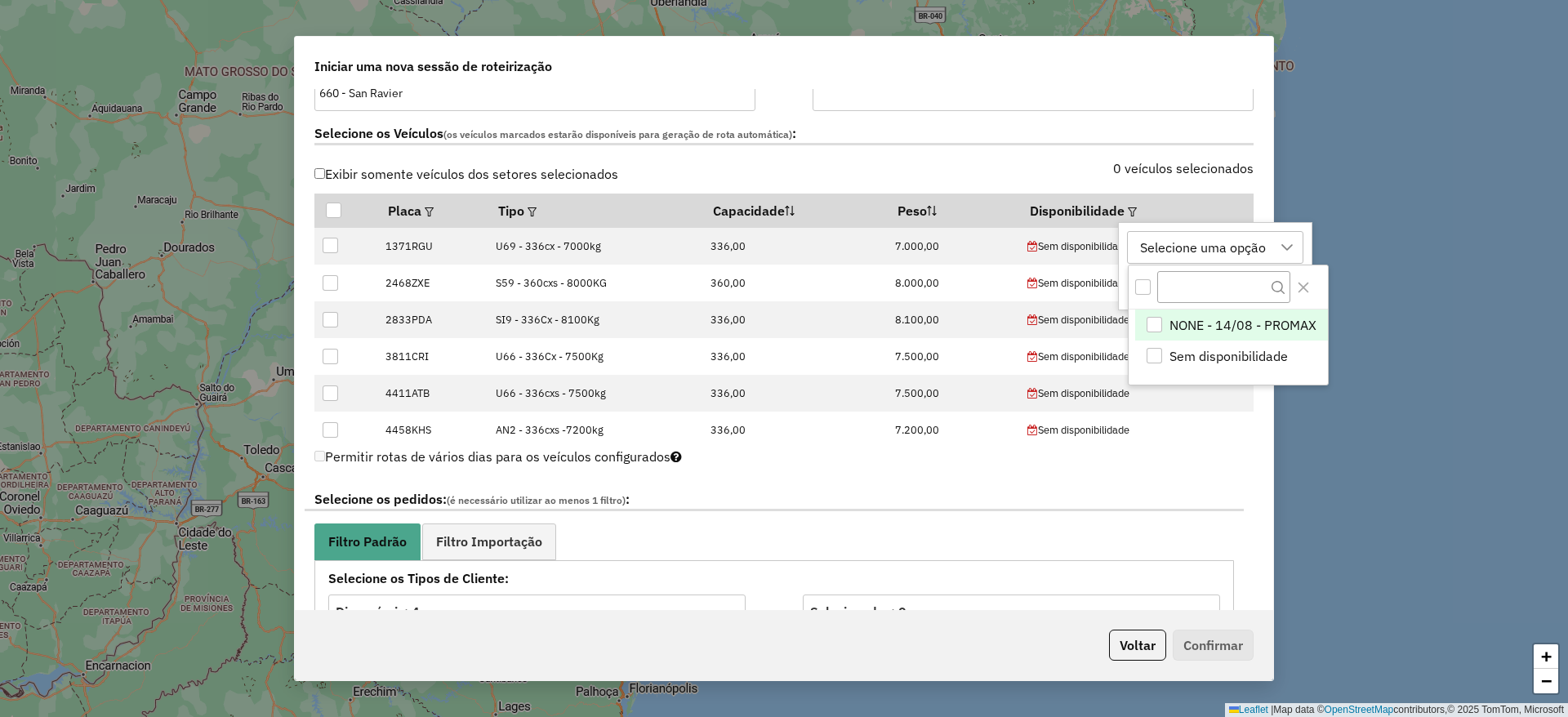
click at [1152, 330] on div "NONE - 14/08 - PROMAX" at bounding box center [1154, 324] width 16 height 16
click at [1038, 172] on div "0 veículos selecionados" at bounding box center [1023, 177] width 479 height 31
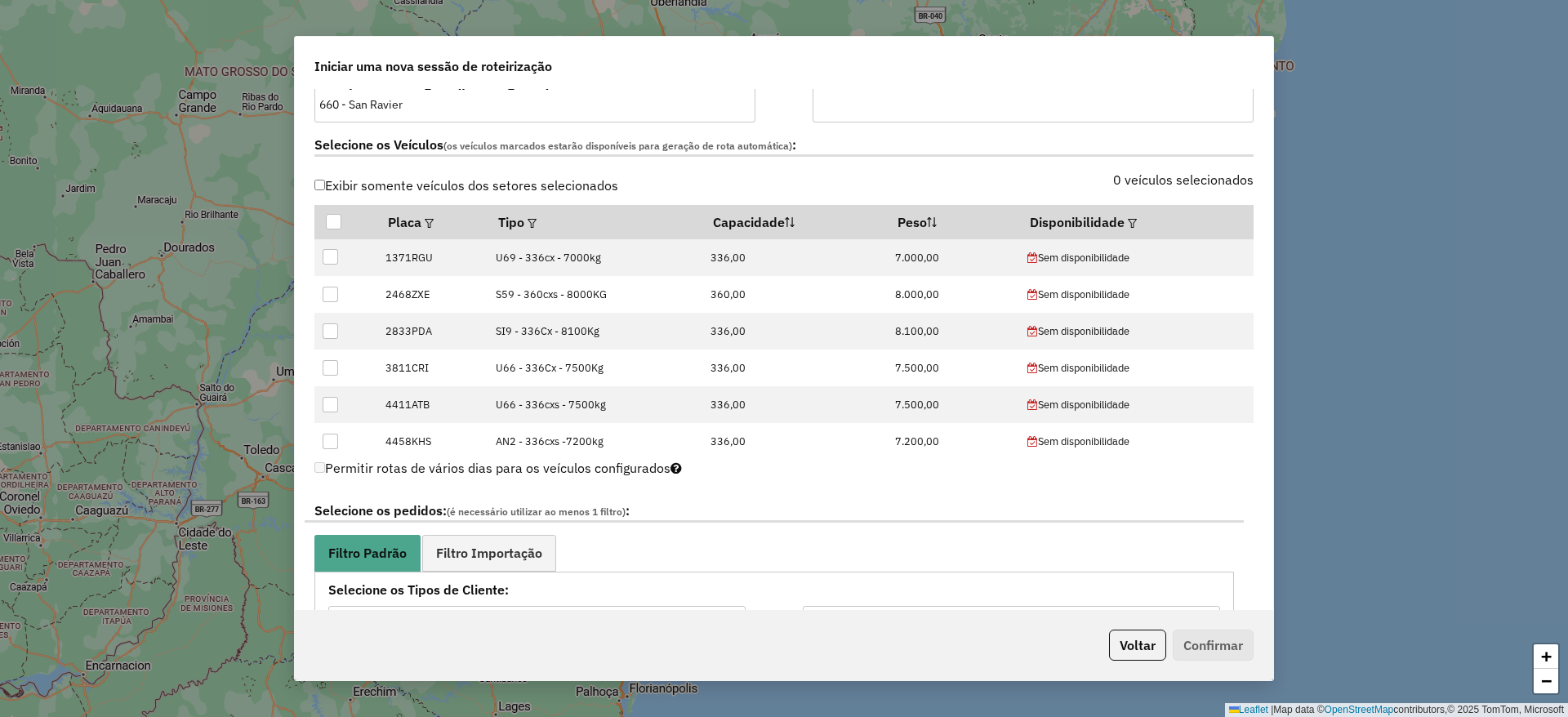
scroll to position [367, 0]
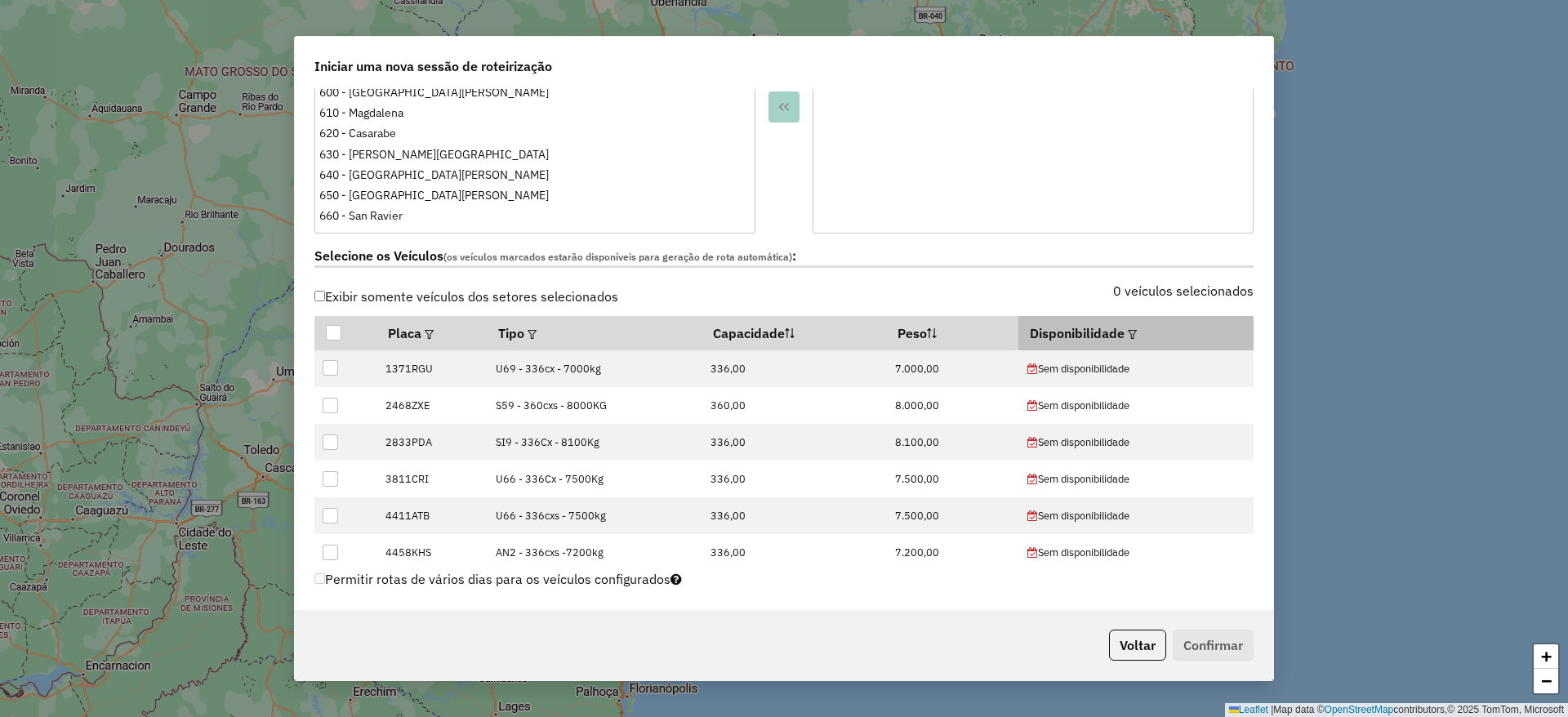
click at [1127, 333] on em at bounding box center [1131, 333] width 9 height 9
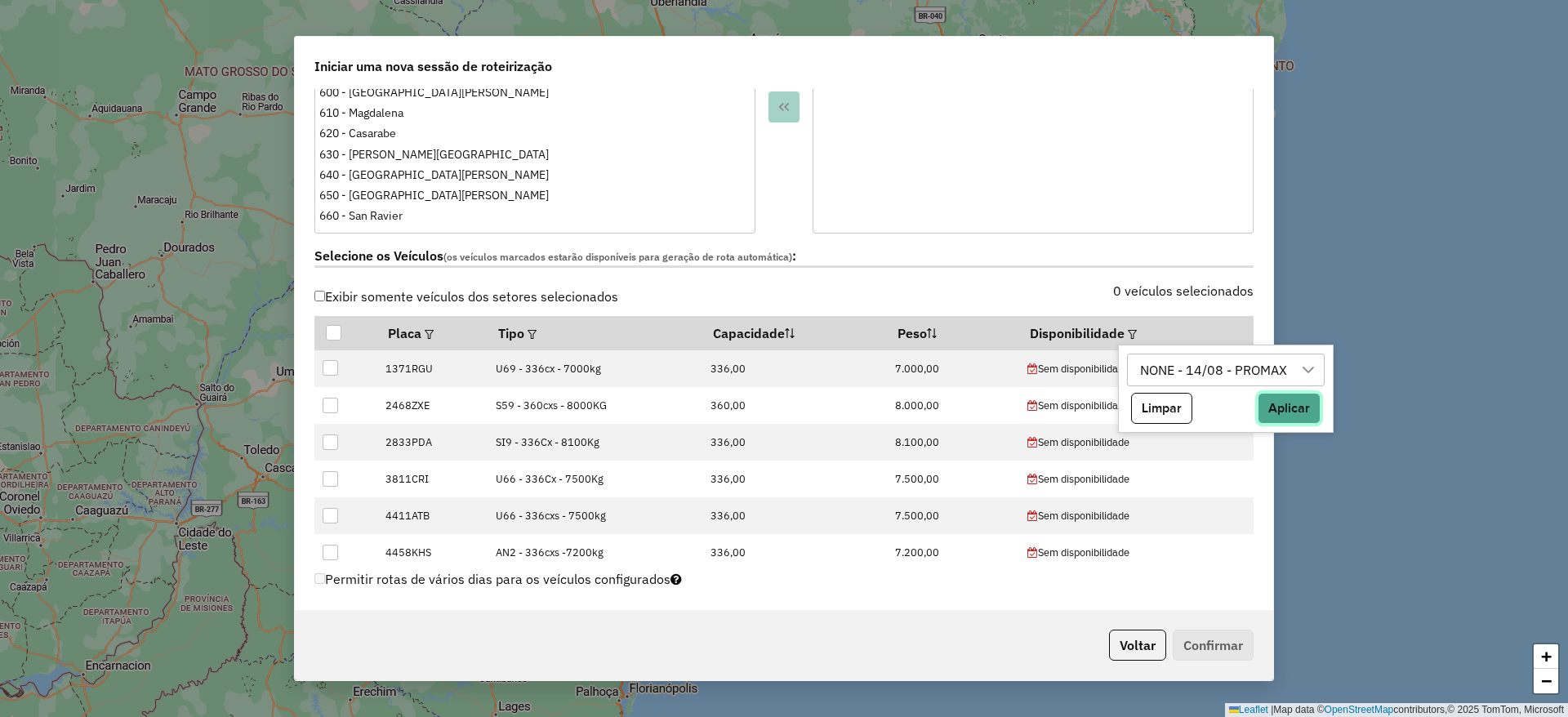
click at [1265, 400] on button "Aplicar" at bounding box center [1289, 408] width 63 height 31
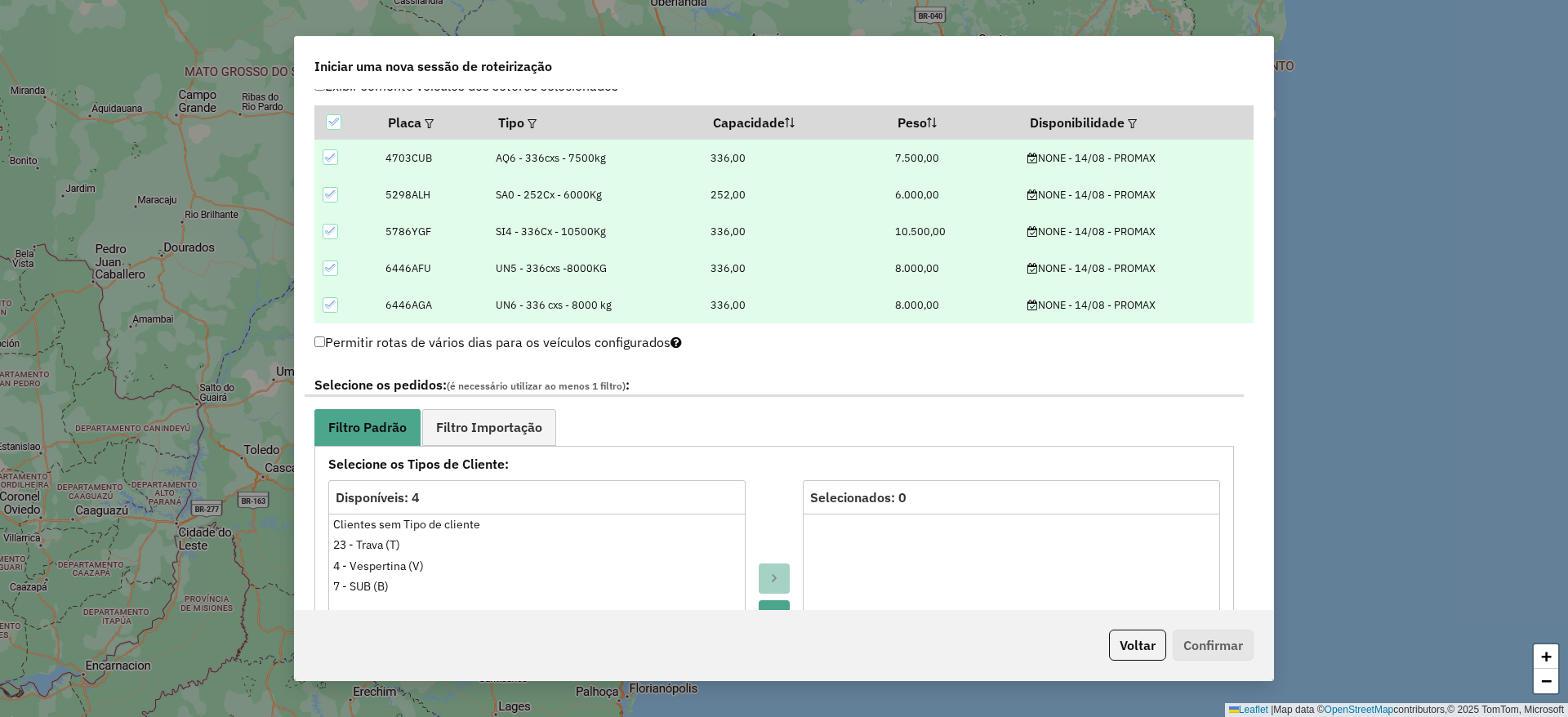
scroll to position [735, 0]
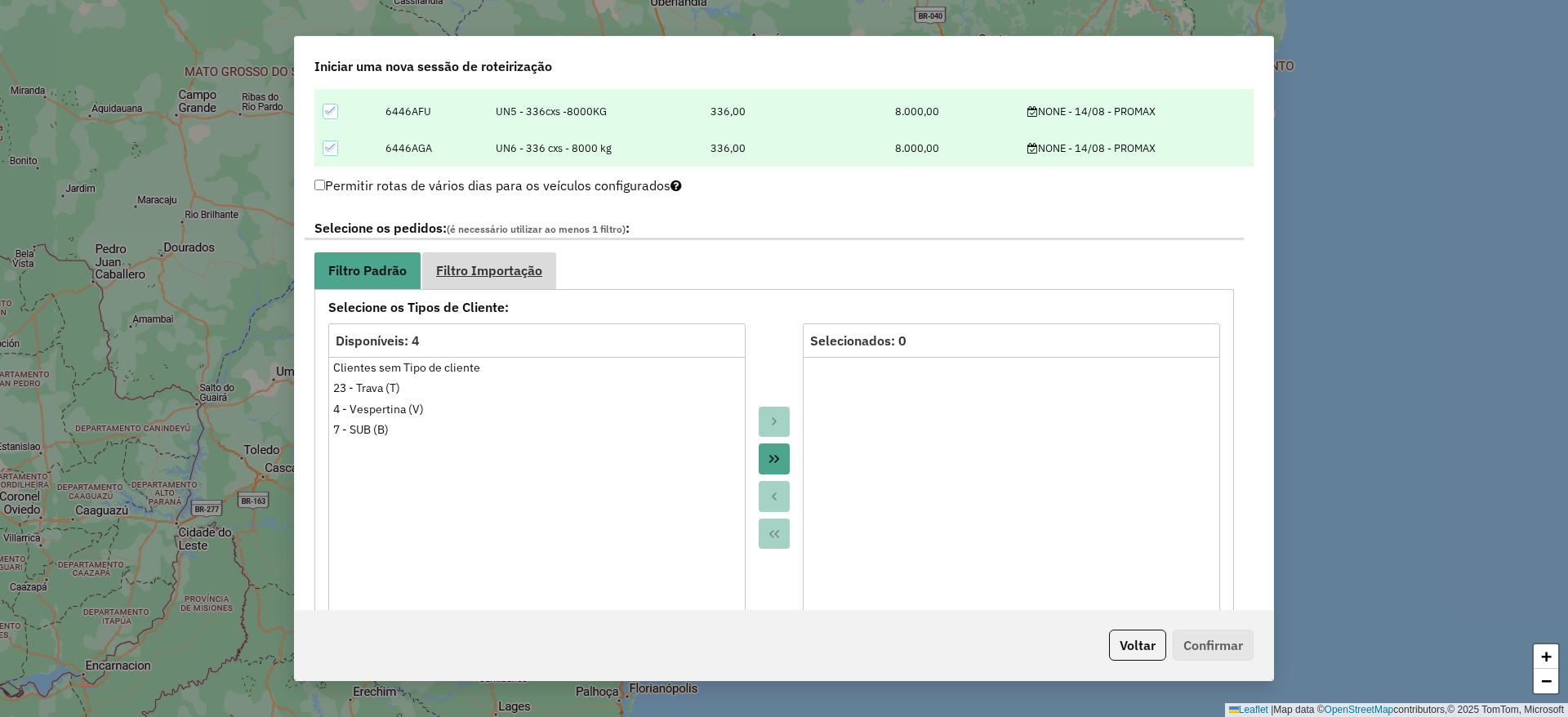
click at [496, 263] on span "Filtro Importação" at bounding box center [489, 270] width 106 height 13
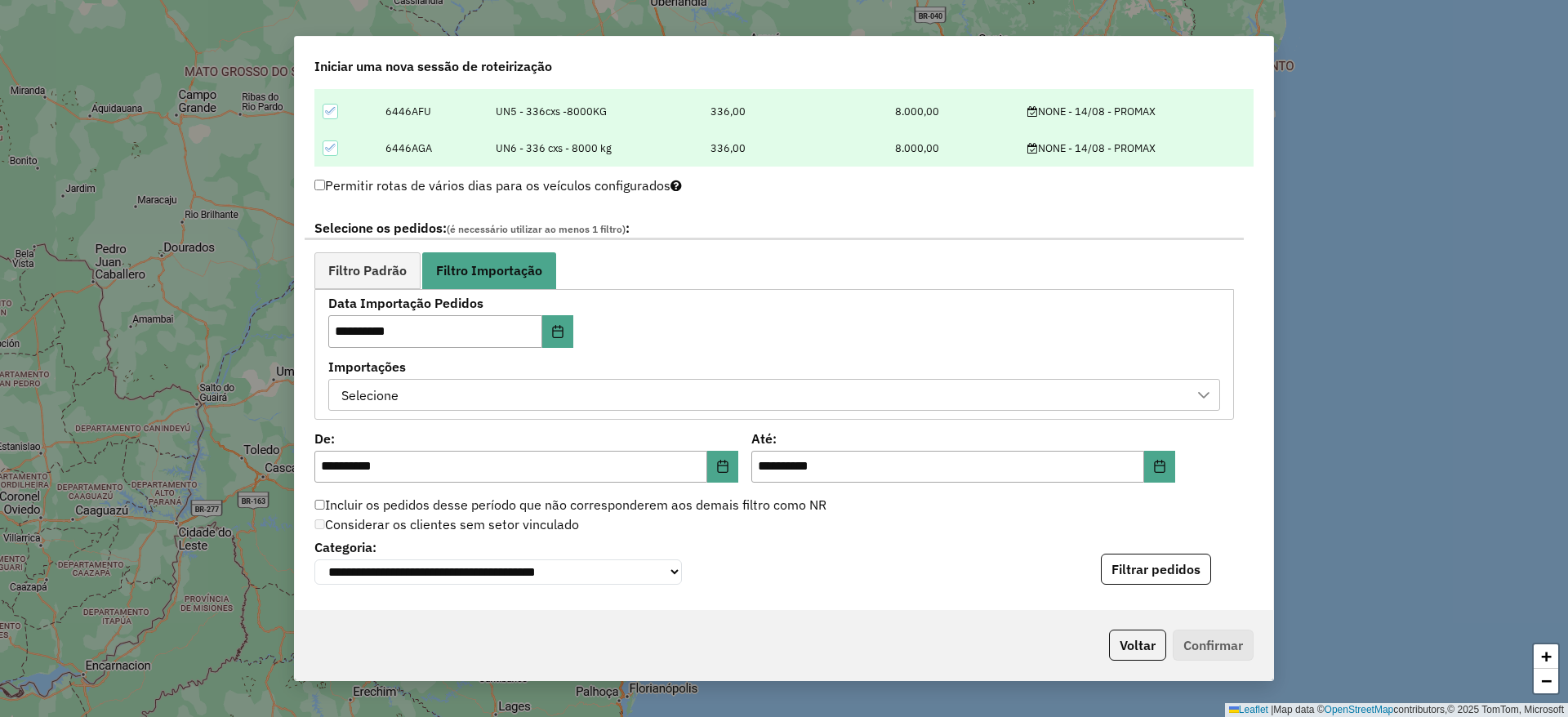
click at [755, 280] on ul "Filtro Padrão Filtro Importação" at bounding box center [774, 270] width 919 height 37
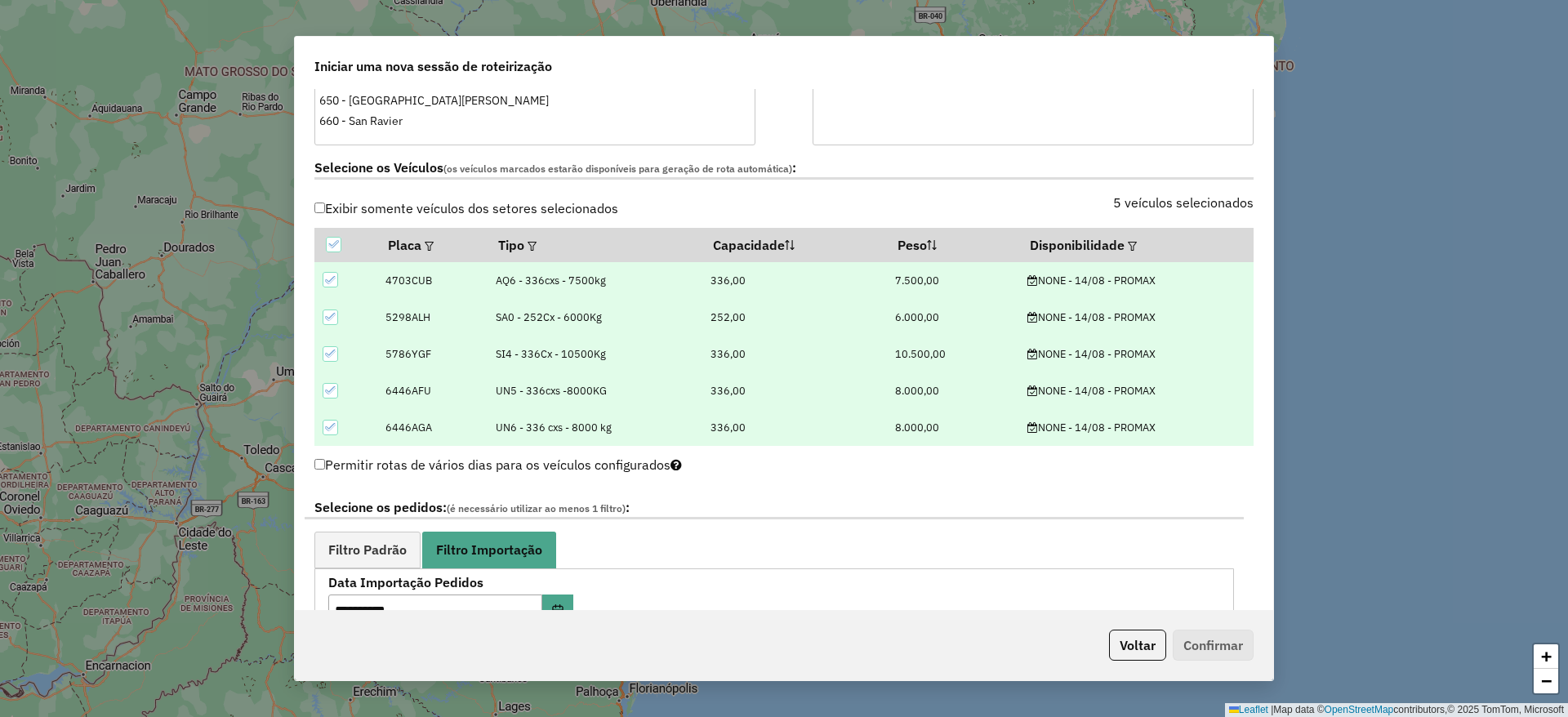
scroll to position [122, 0]
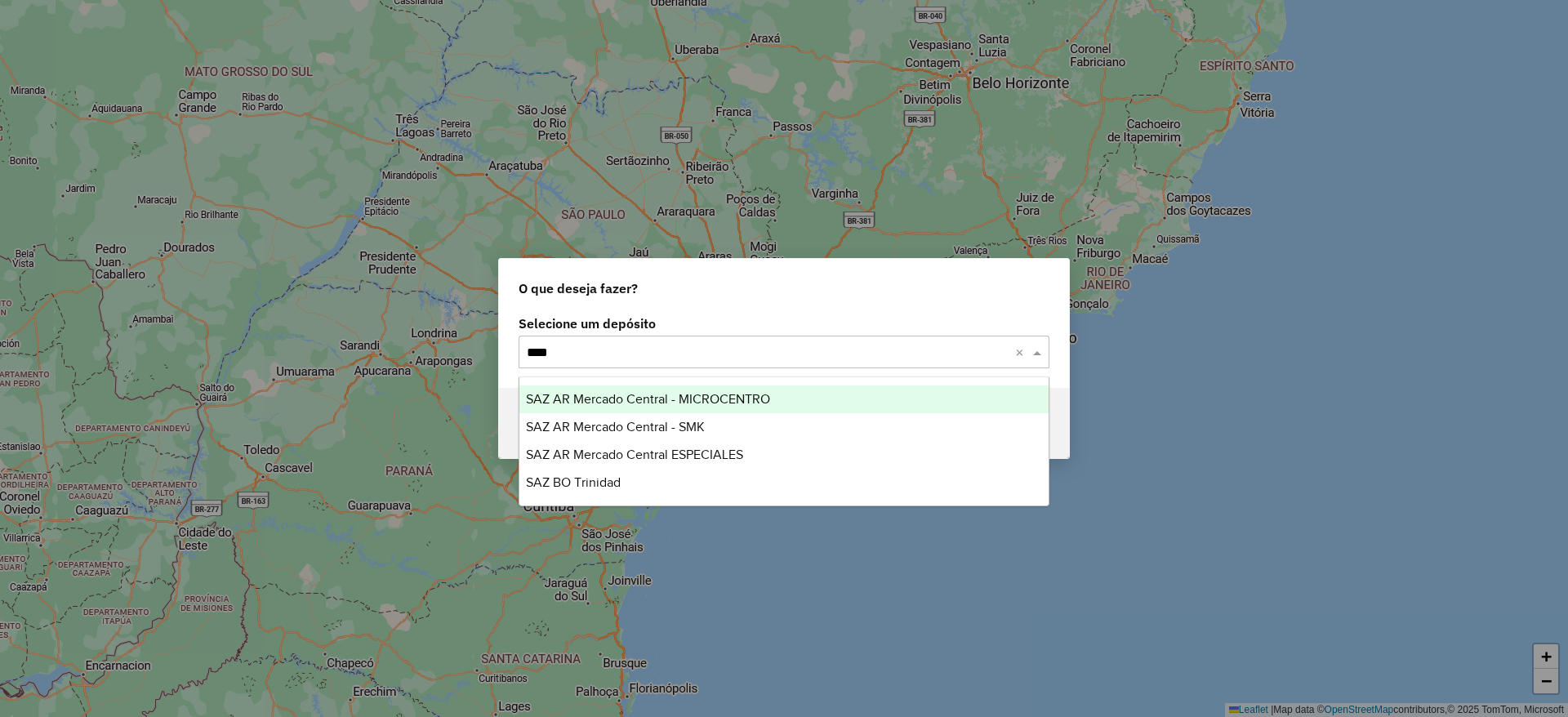
type input "*****"
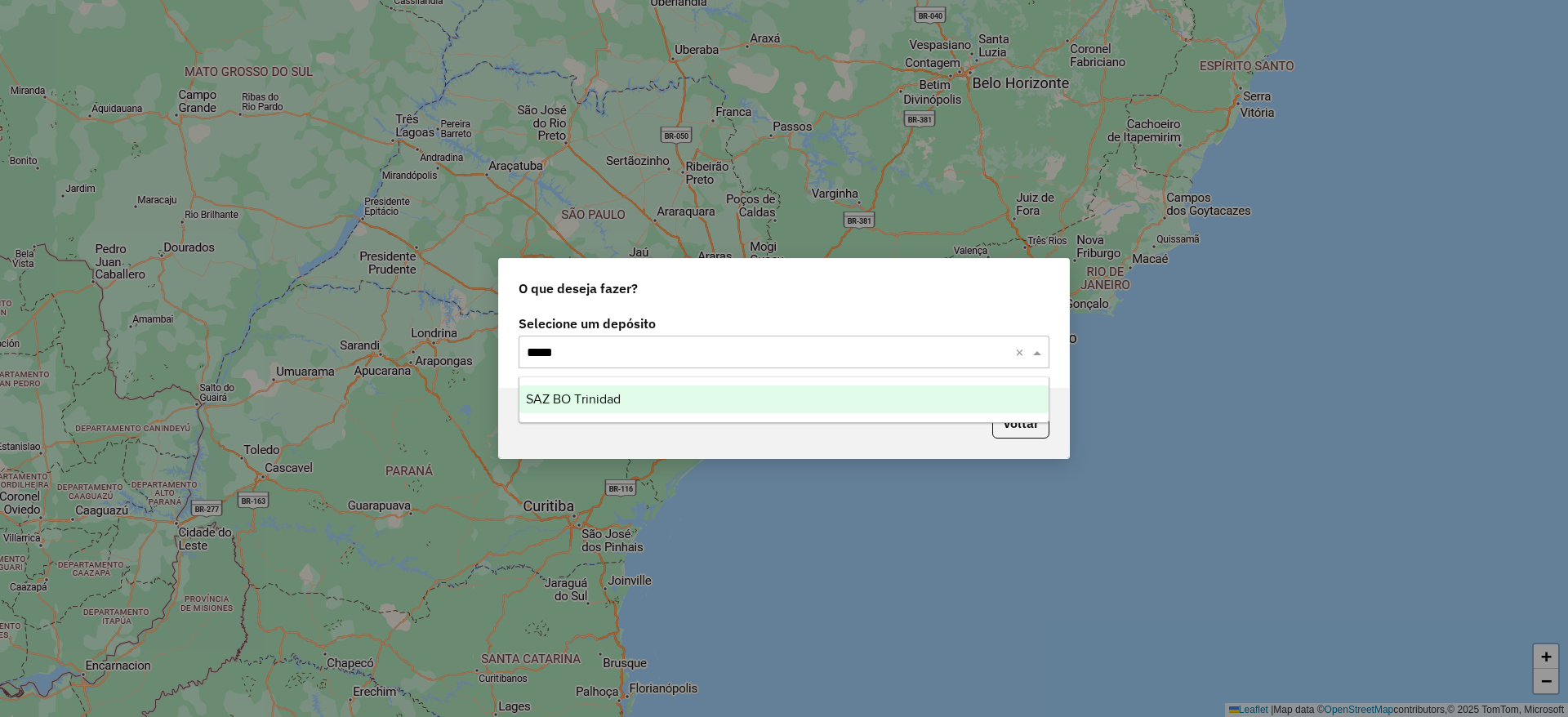
click at [609, 381] on ng-dropdown-panel "SAZ BO Trinidad" at bounding box center [784, 399] width 531 height 46
click at [616, 393] on span "SAZ BO Trinidad" at bounding box center [573, 399] width 95 height 14
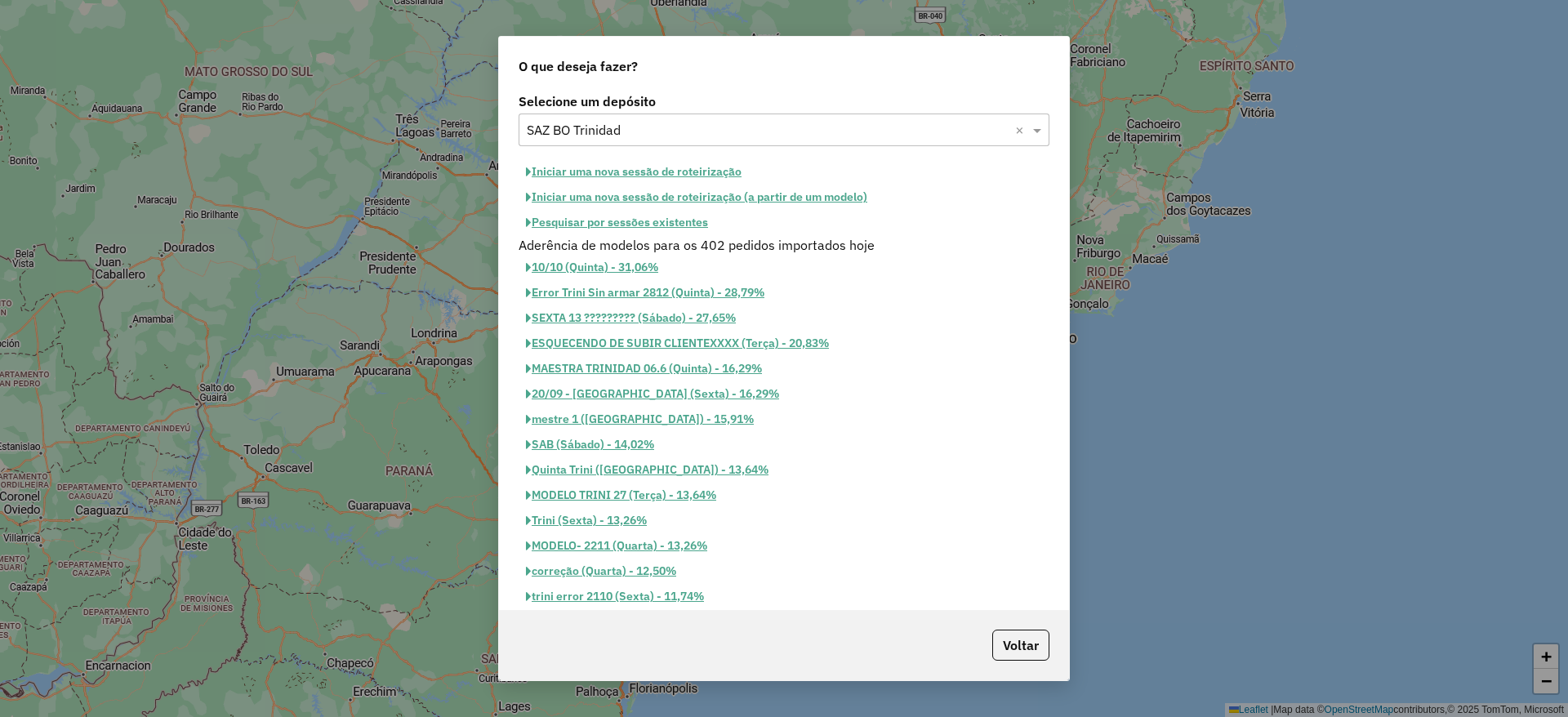
click at [710, 170] on button "Iniciar uma nova sessão de roteirização" at bounding box center [633, 171] width 230 height 26
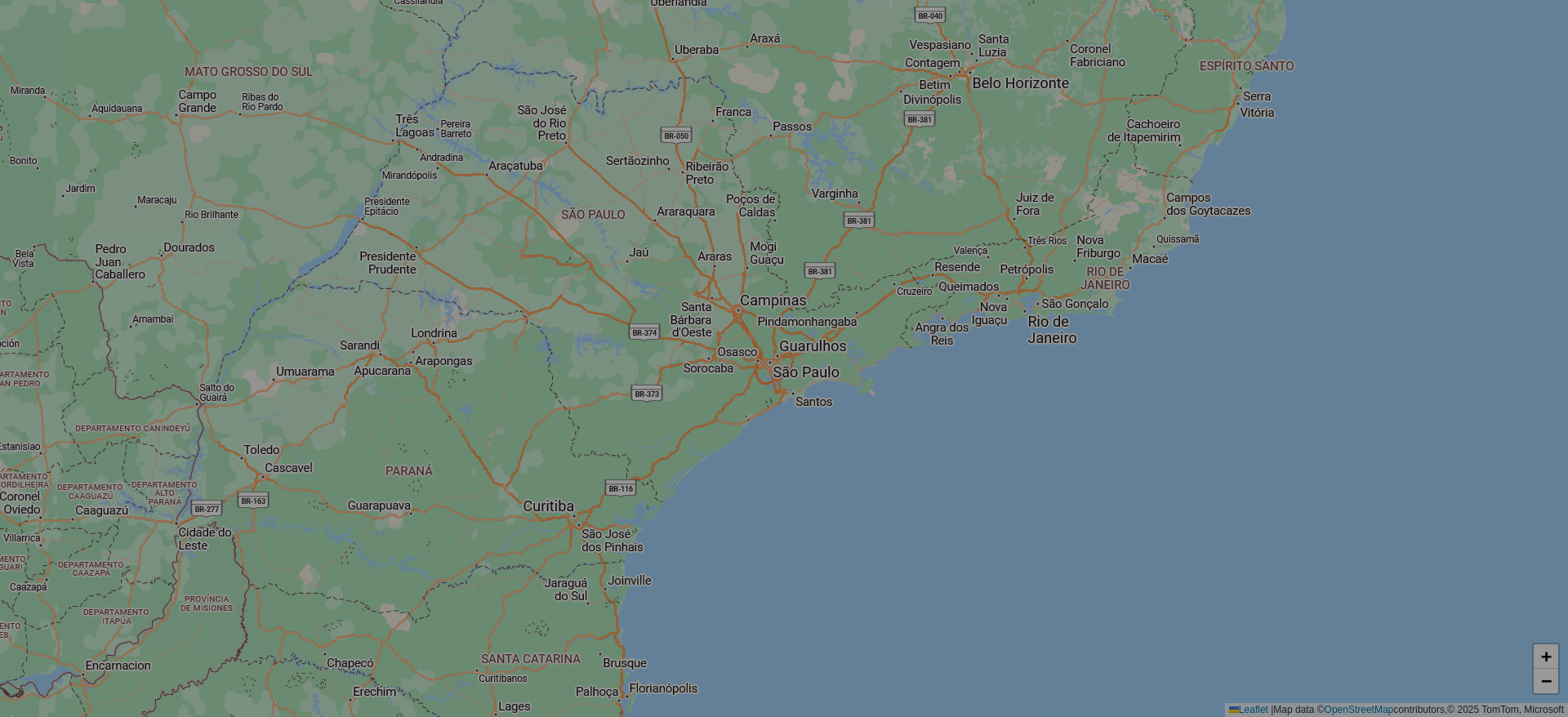
select select "*"
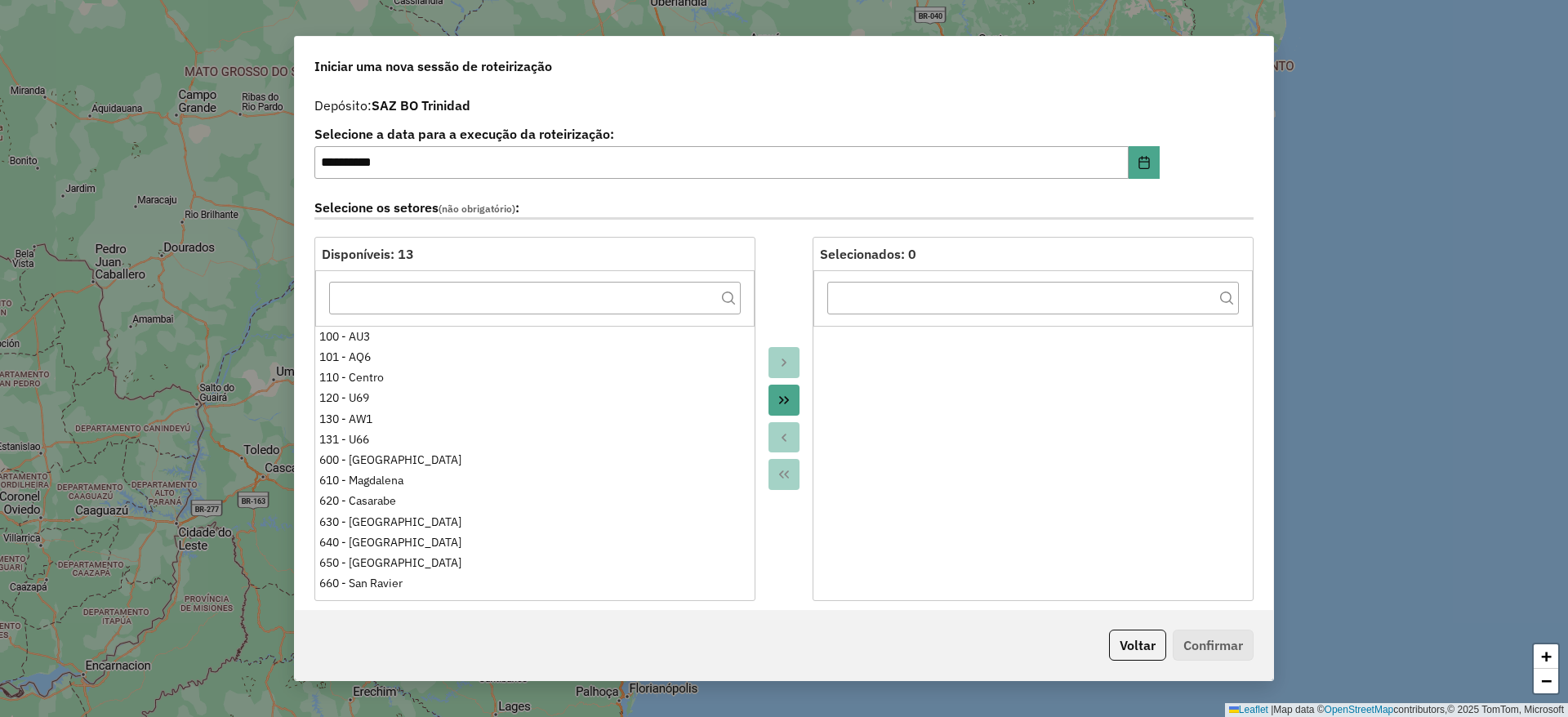
drag, startPoint x: 1222, startPoint y: 170, endPoint x: 1220, endPoint y: 246, distance: 76.0
click at [1224, 170] on div "**********" at bounding box center [784, 156] width 939 height 57
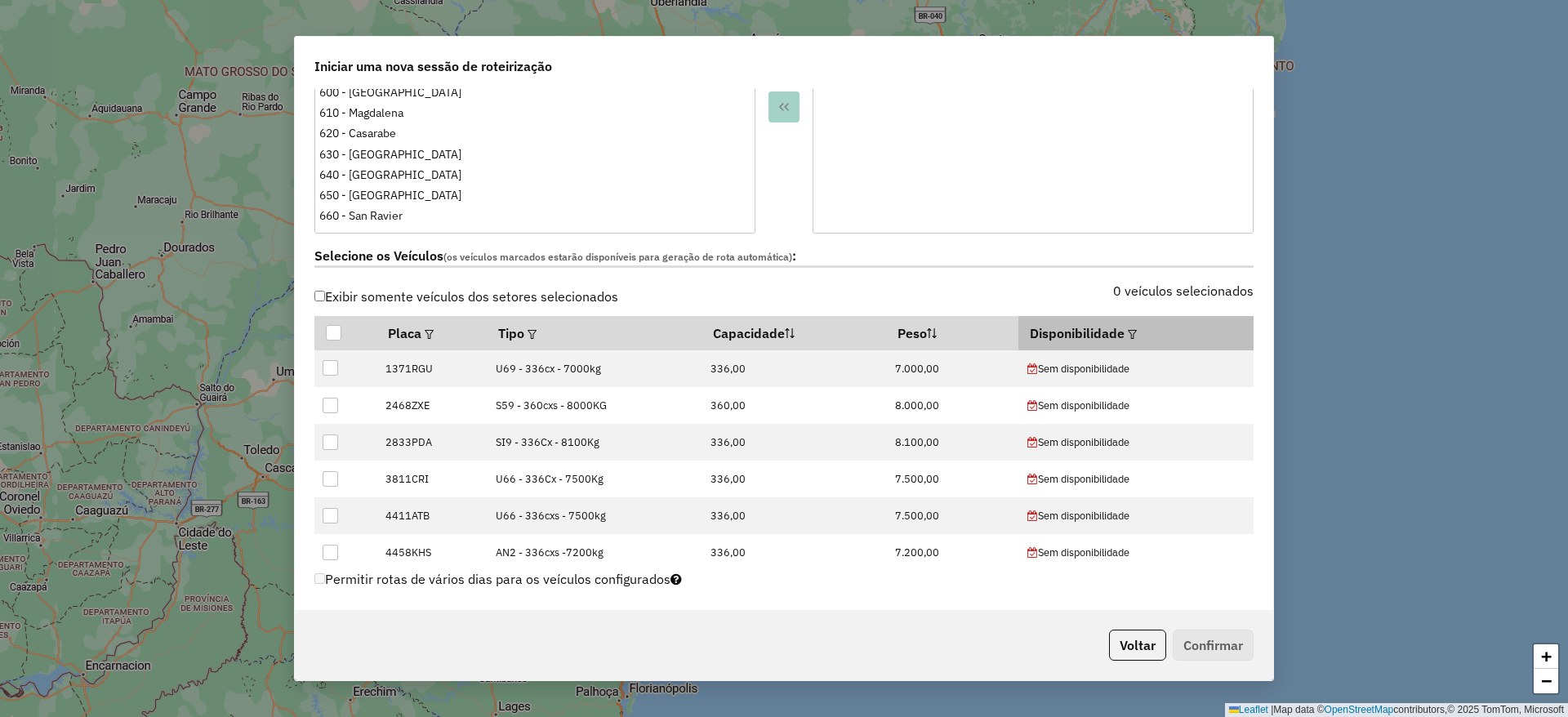
click at [1127, 336] on em at bounding box center [1131, 333] width 9 height 9
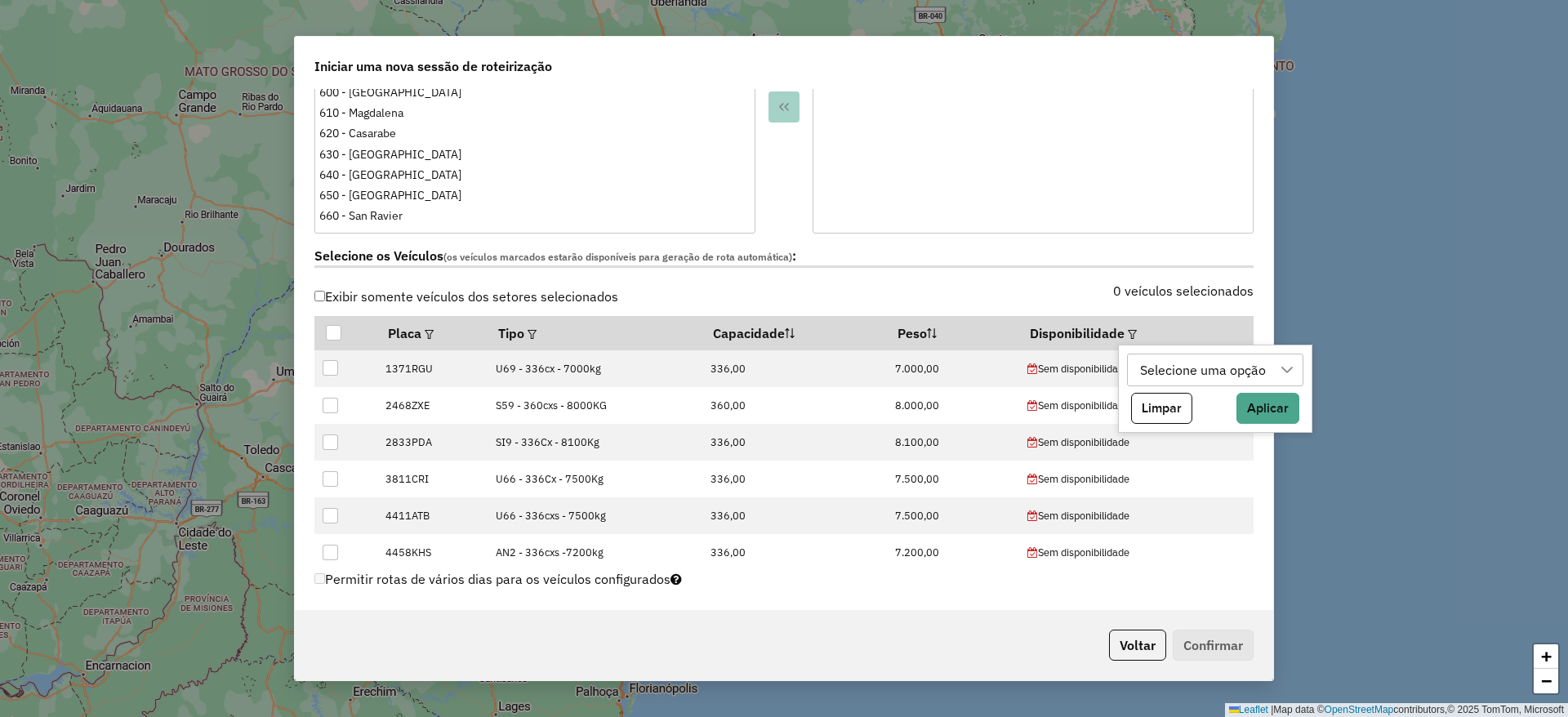
click at [1224, 374] on div "Selecione uma opção" at bounding box center [1202, 369] width 137 height 31
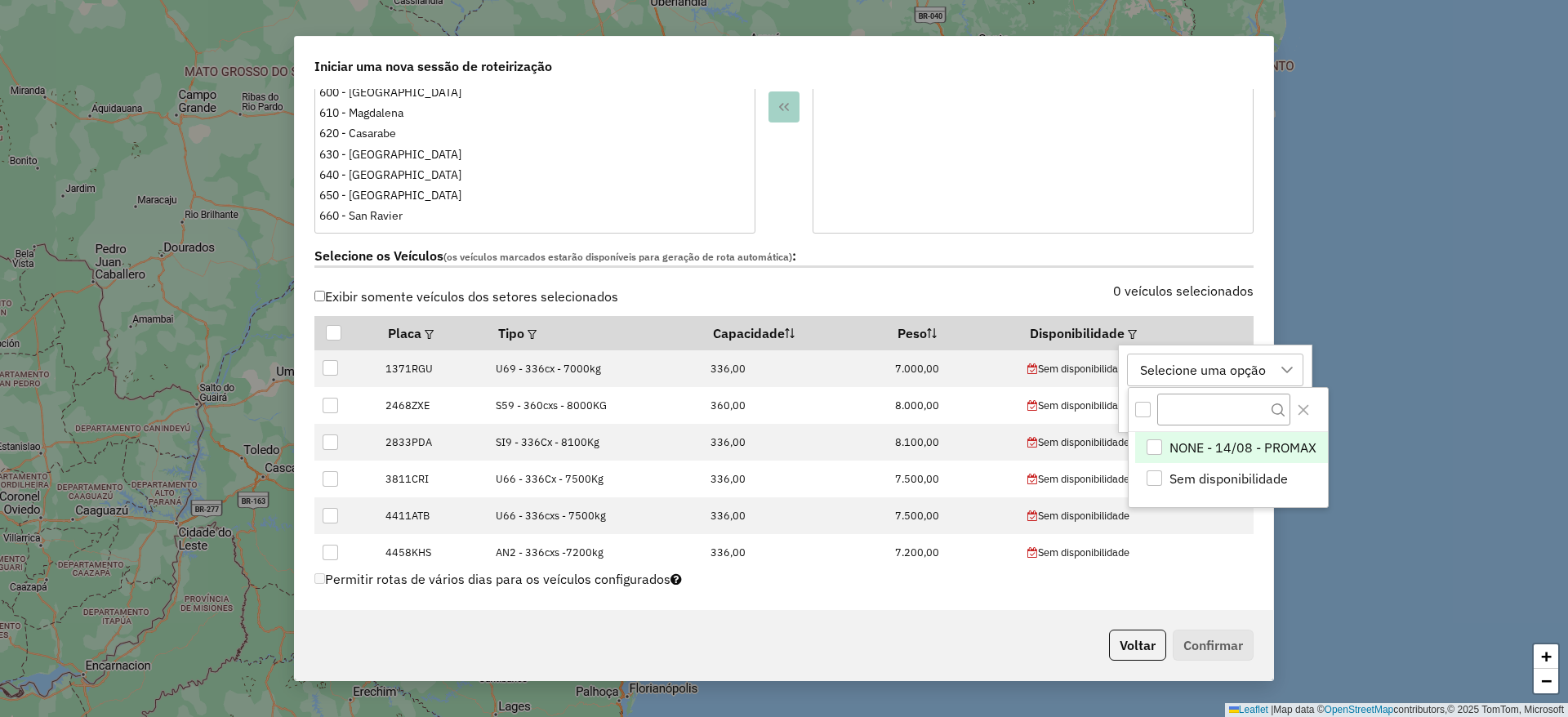
click at [1200, 440] on span "NONE - 14/08 - PROMAX" at bounding box center [1242, 447] width 147 height 20
click at [1200, 314] on div "0 veículos selecionados" at bounding box center [1023, 300] width 479 height 31
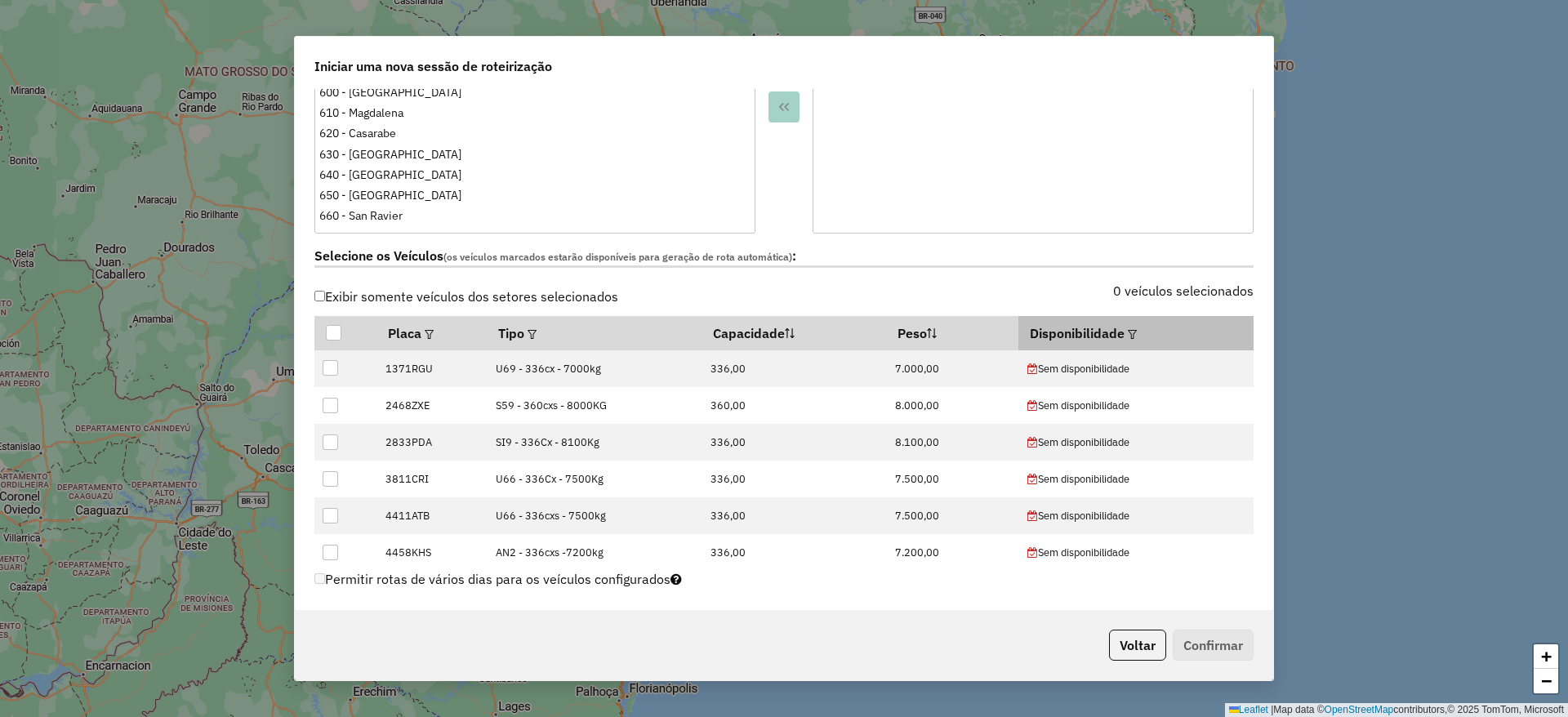
click at [1116, 337] on th "Disponibilidade" at bounding box center [1135, 333] width 234 height 34
click at [1127, 336] on em at bounding box center [1131, 333] width 9 height 9
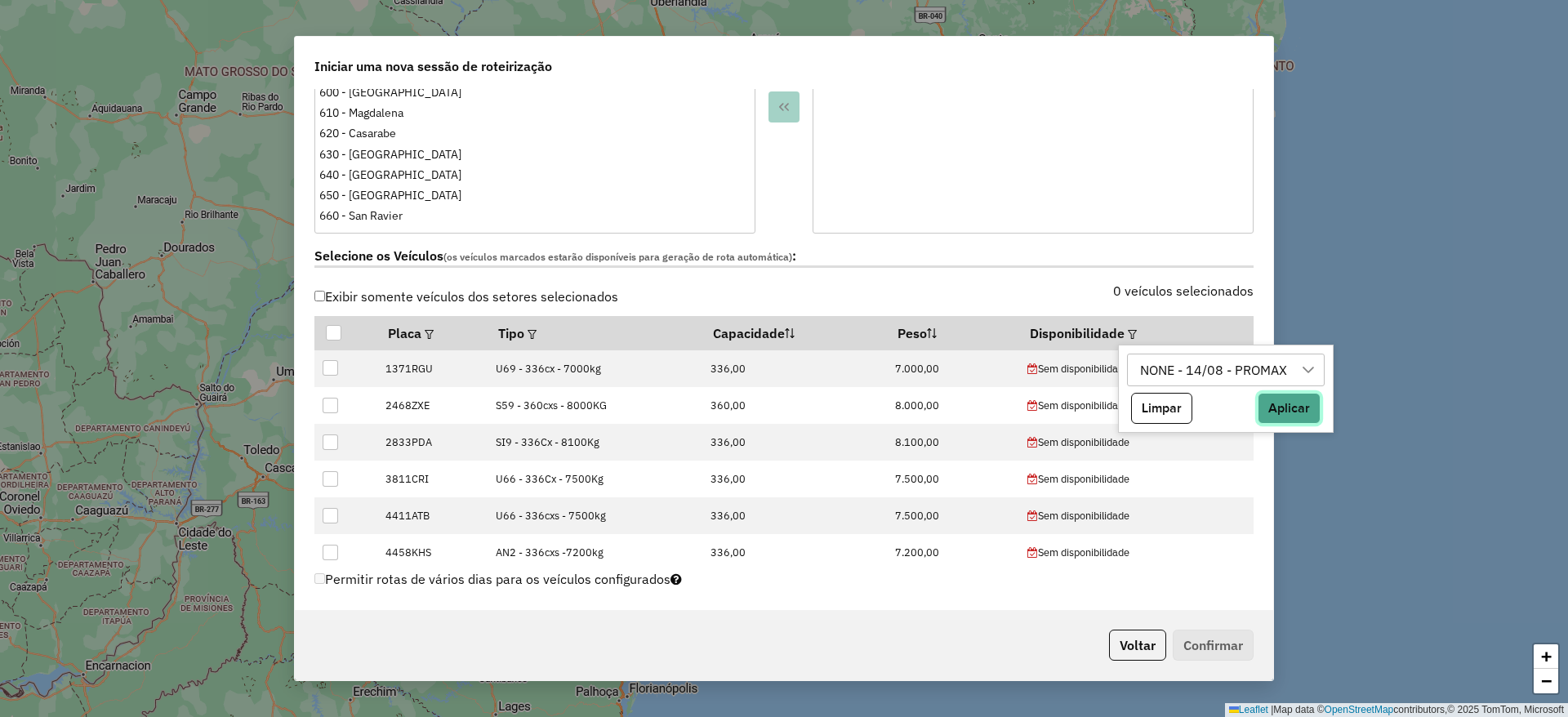
click at [1278, 402] on button "Aplicar" at bounding box center [1289, 408] width 63 height 31
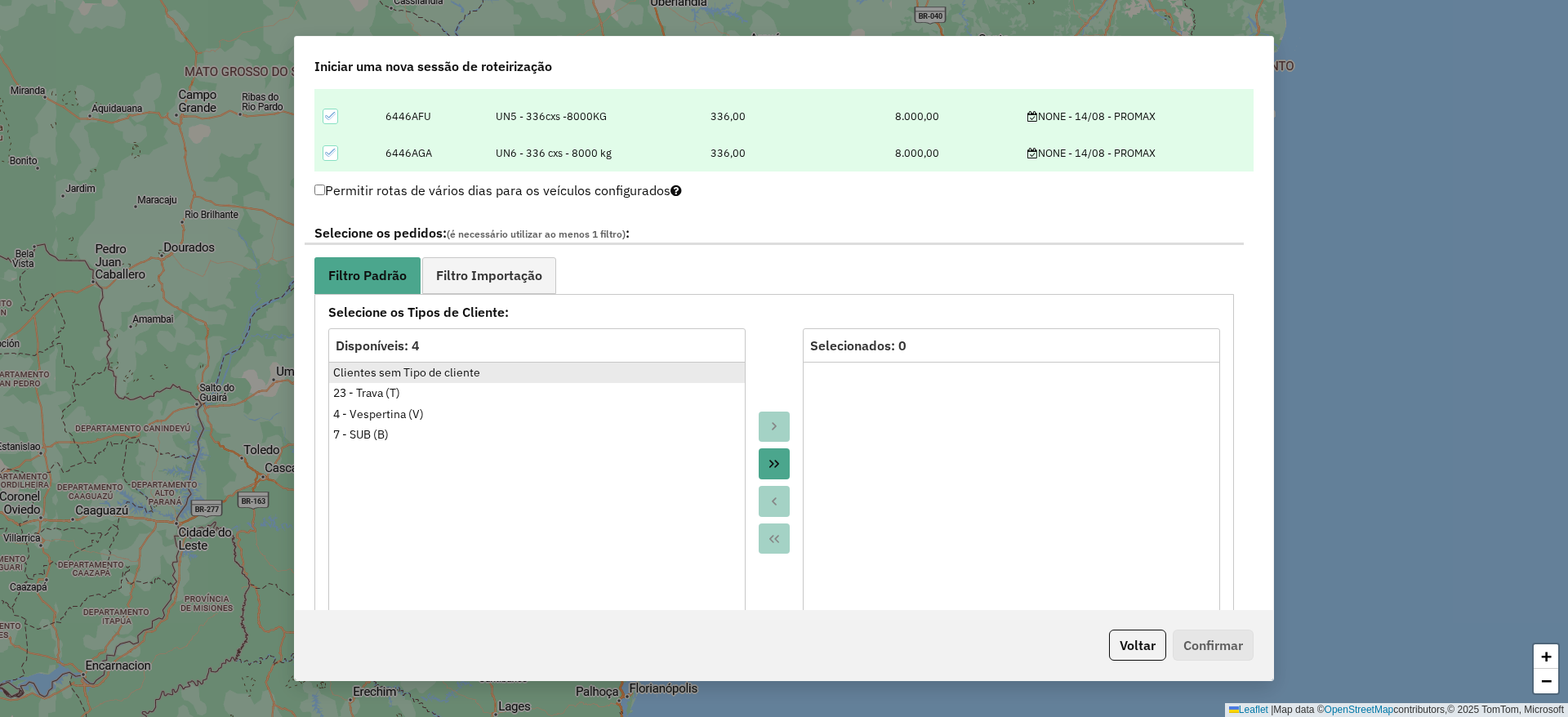
scroll to position [735, 0]
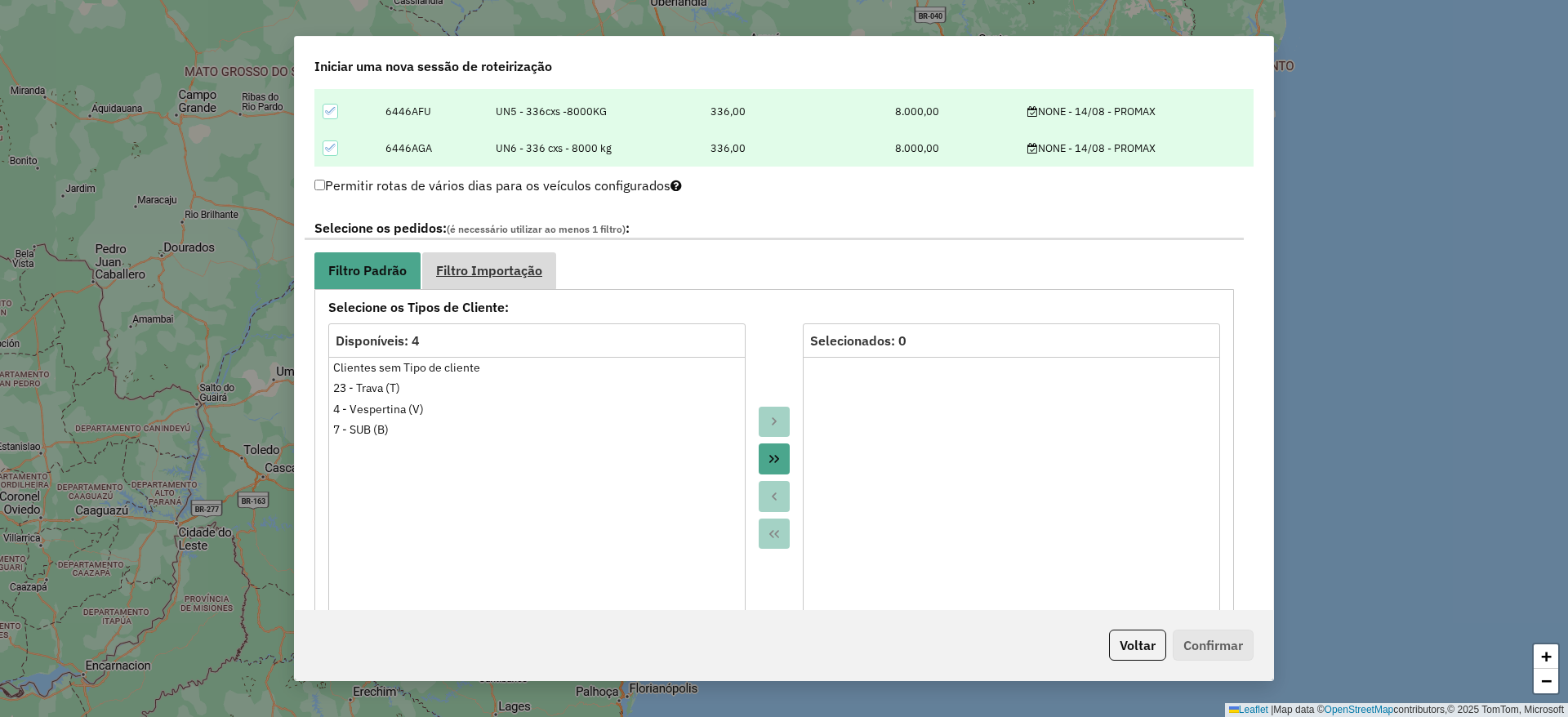
click at [517, 269] on span "Filtro Importação" at bounding box center [489, 270] width 106 height 13
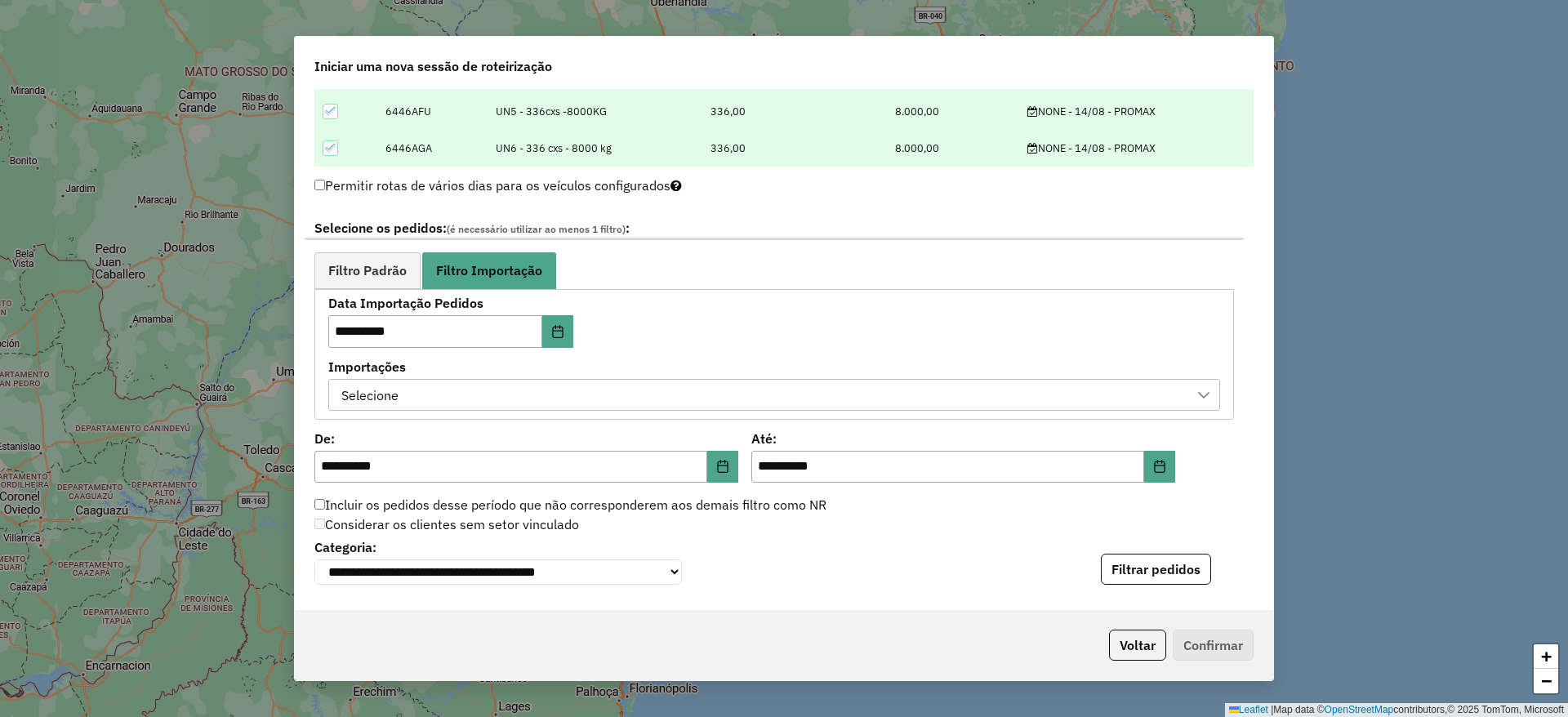
click at [560, 393] on div "Selecione" at bounding box center [762, 395] width 853 height 31
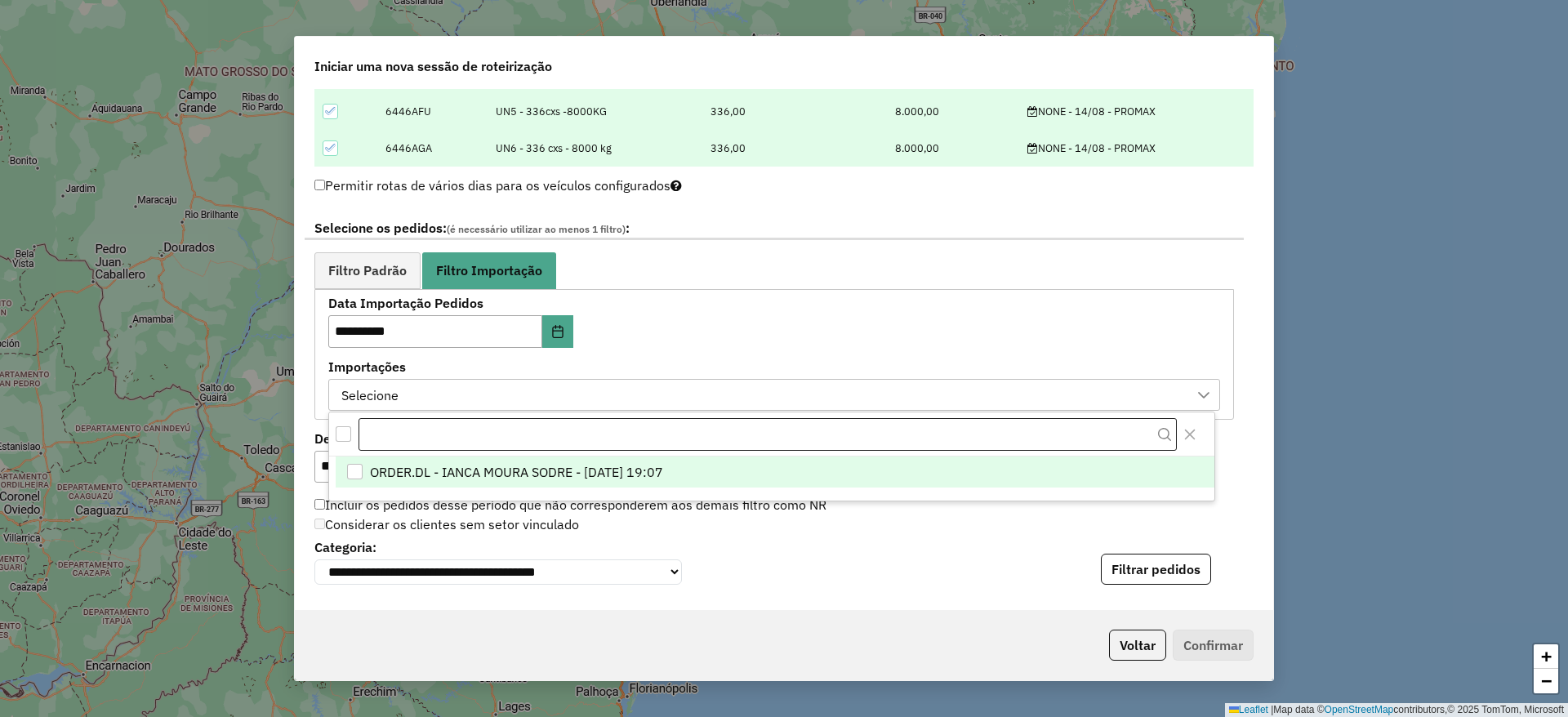
scroll to position [12, 74]
click at [577, 466] on span "ORDER.DL - IANCA MOURA SODRE - 13/08/2025 19:07" at bounding box center [515, 472] width 293 height 20
click at [1237, 452] on div "**********" at bounding box center [784, 350] width 978 height 521
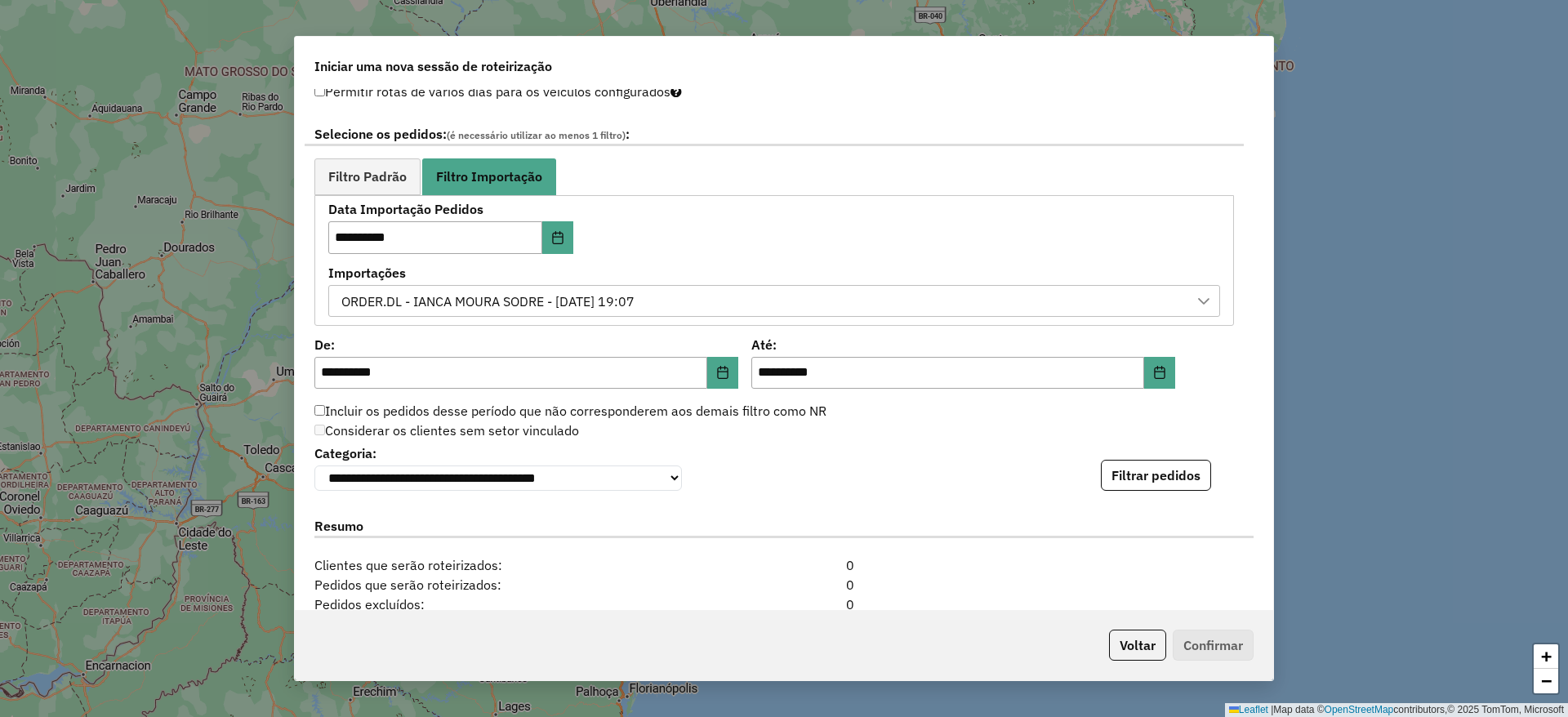
scroll to position [857, 0]
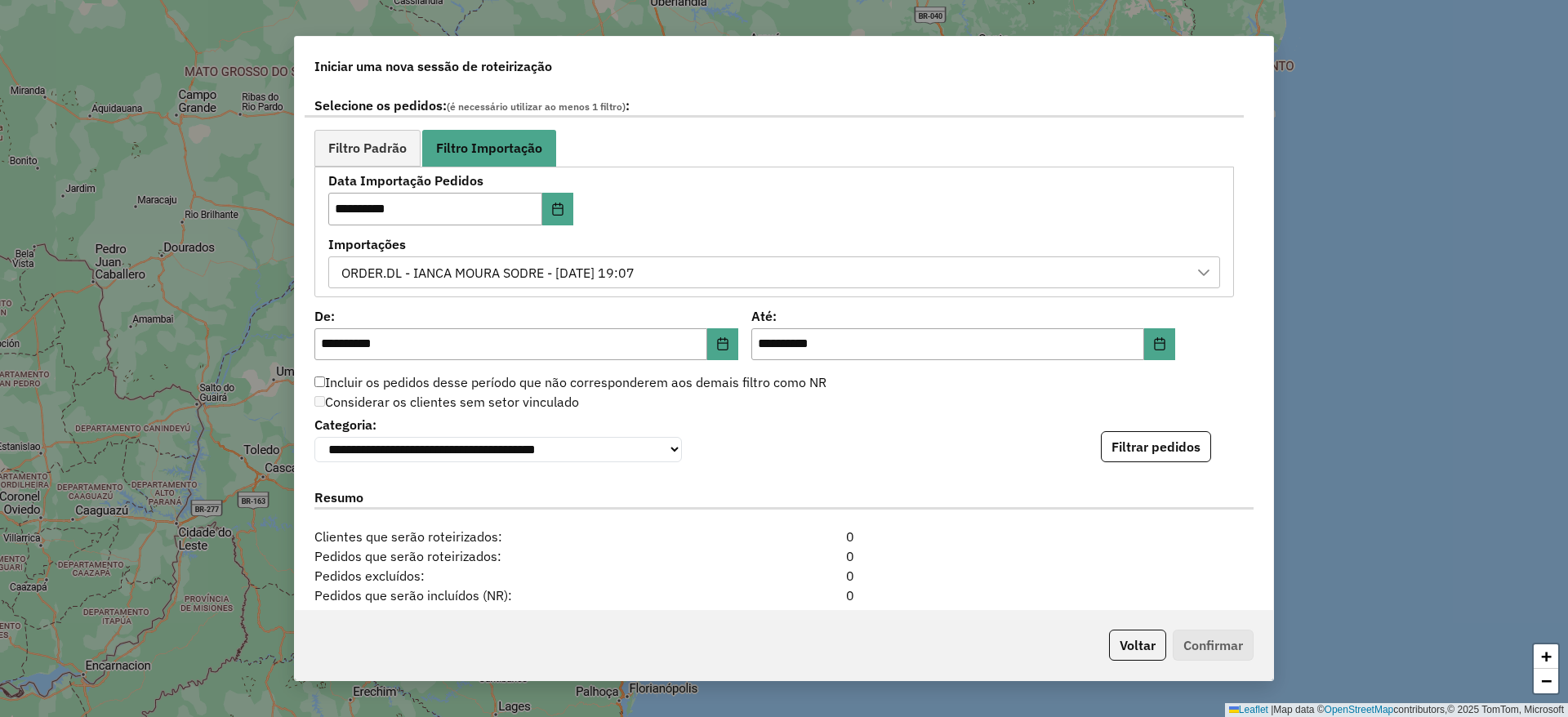
click at [867, 406] on div "Considerar os clientes sem setor vinculado" at bounding box center [773, 403] width 939 height 20
click at [1169, 454] on button "Filtrar pedidos" at bounding box center [1156, 446] width 110 height 31
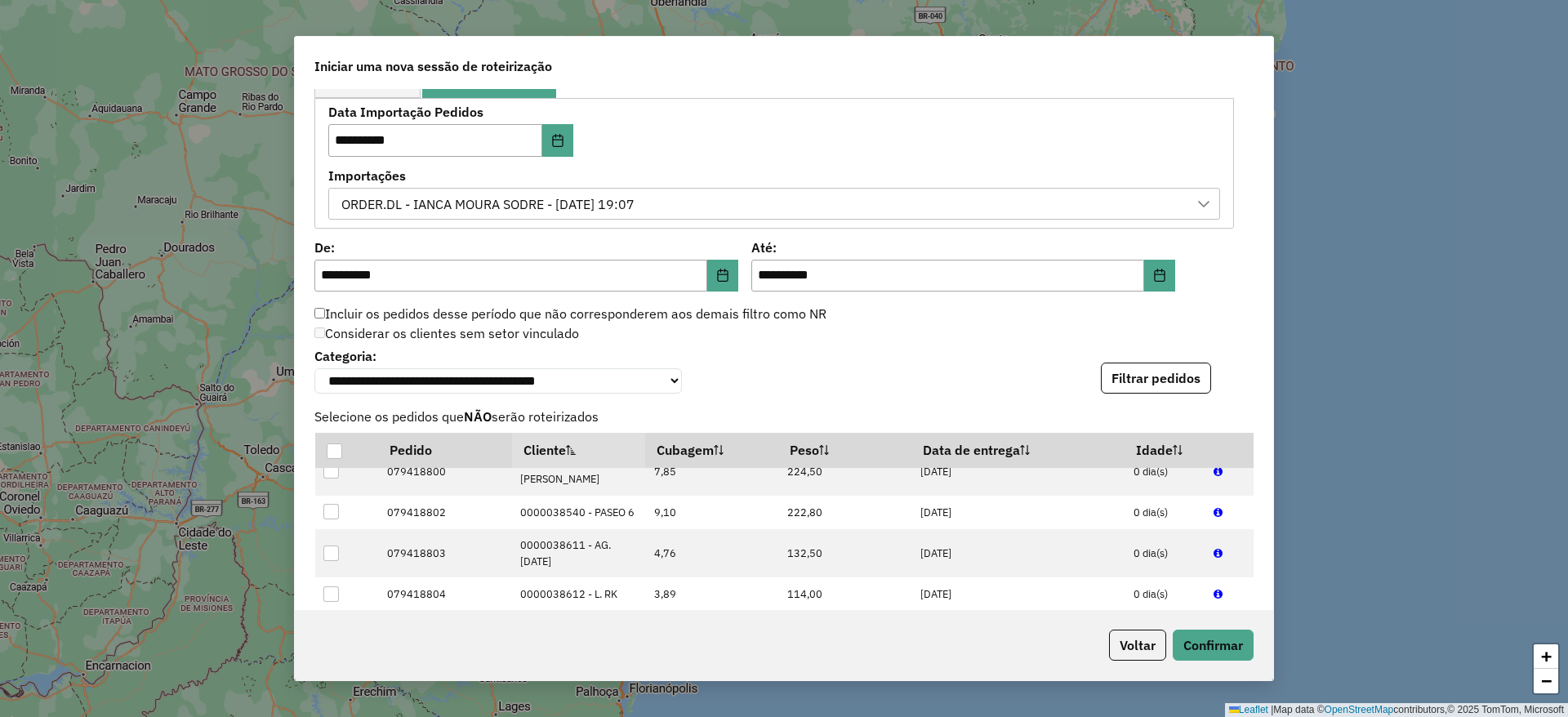
scroll to position [930, 0]
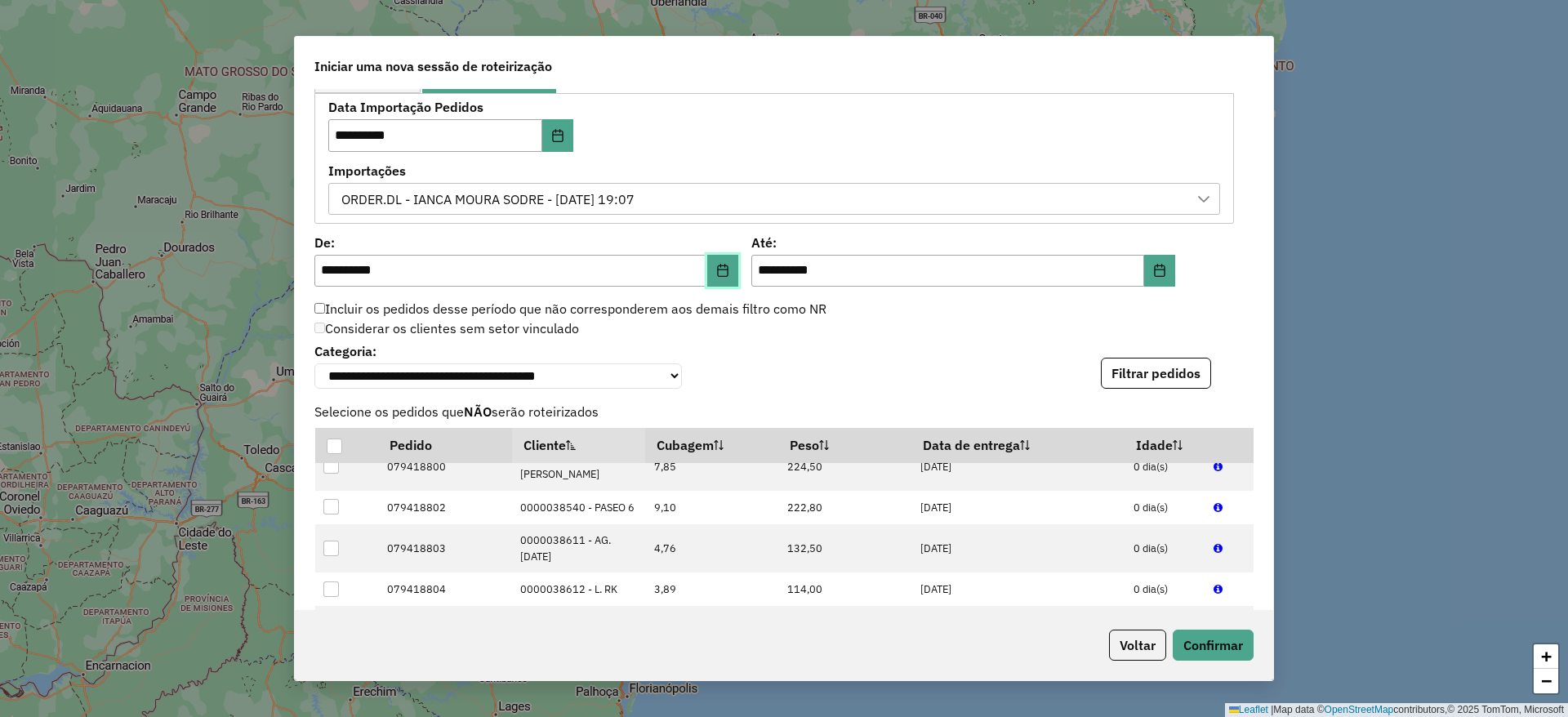
click at [720, 269] on icon "Choose Date" at bounding box center [723, 270] width 13 height 13
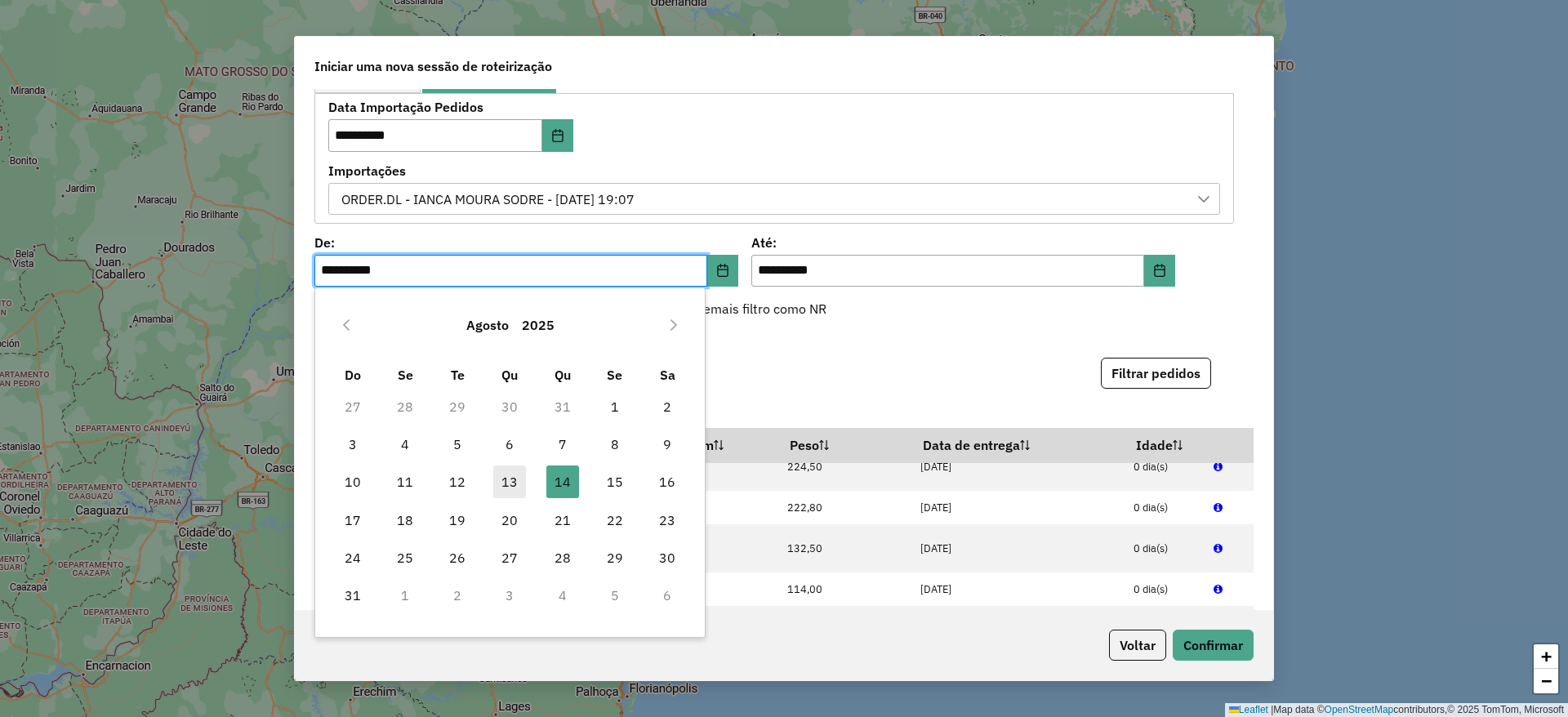
click at [500, 478] on span "13" at bounding box center [510, 481] width 32 height 32
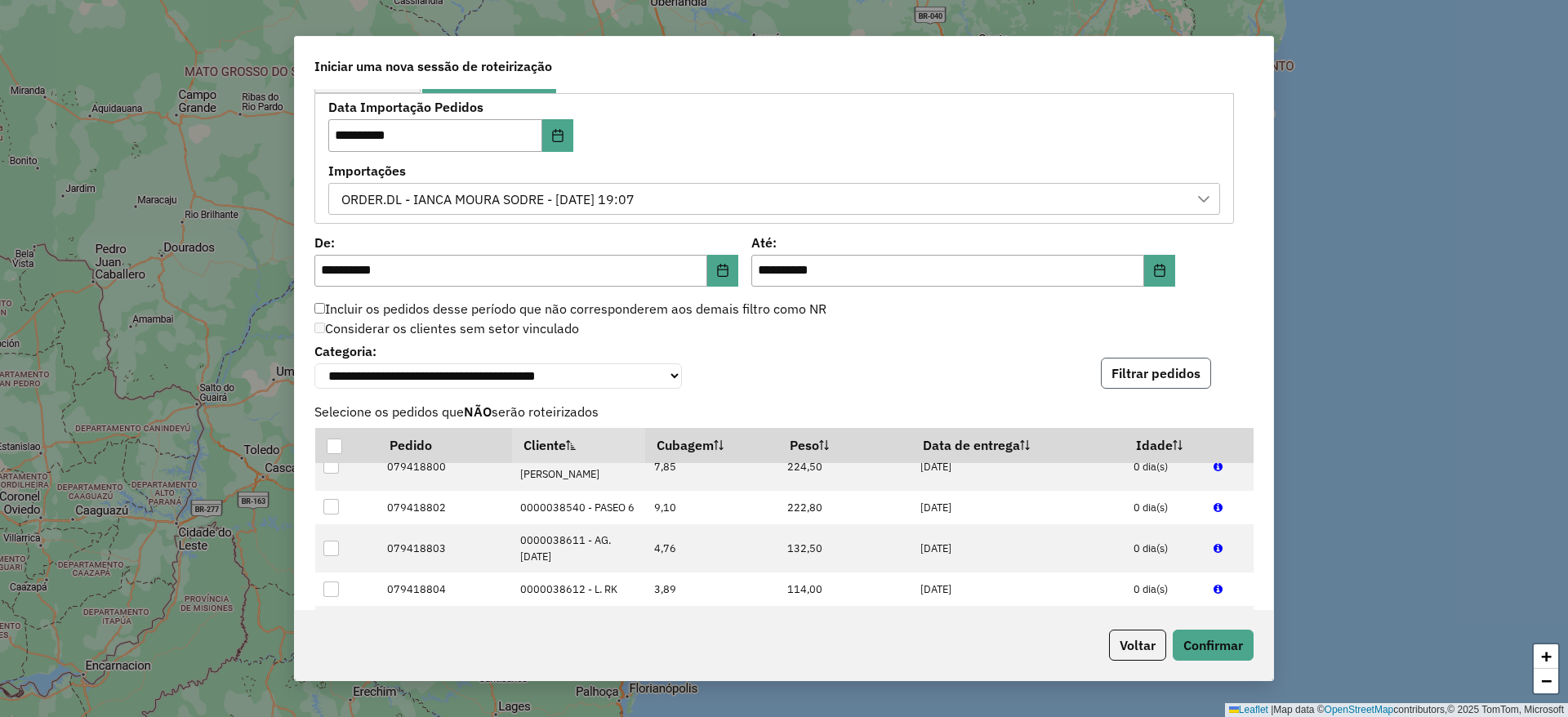
click at [1179, 387] on button "Filtrar pedidos" at bounding box center [1156, 372] width 110 height 31
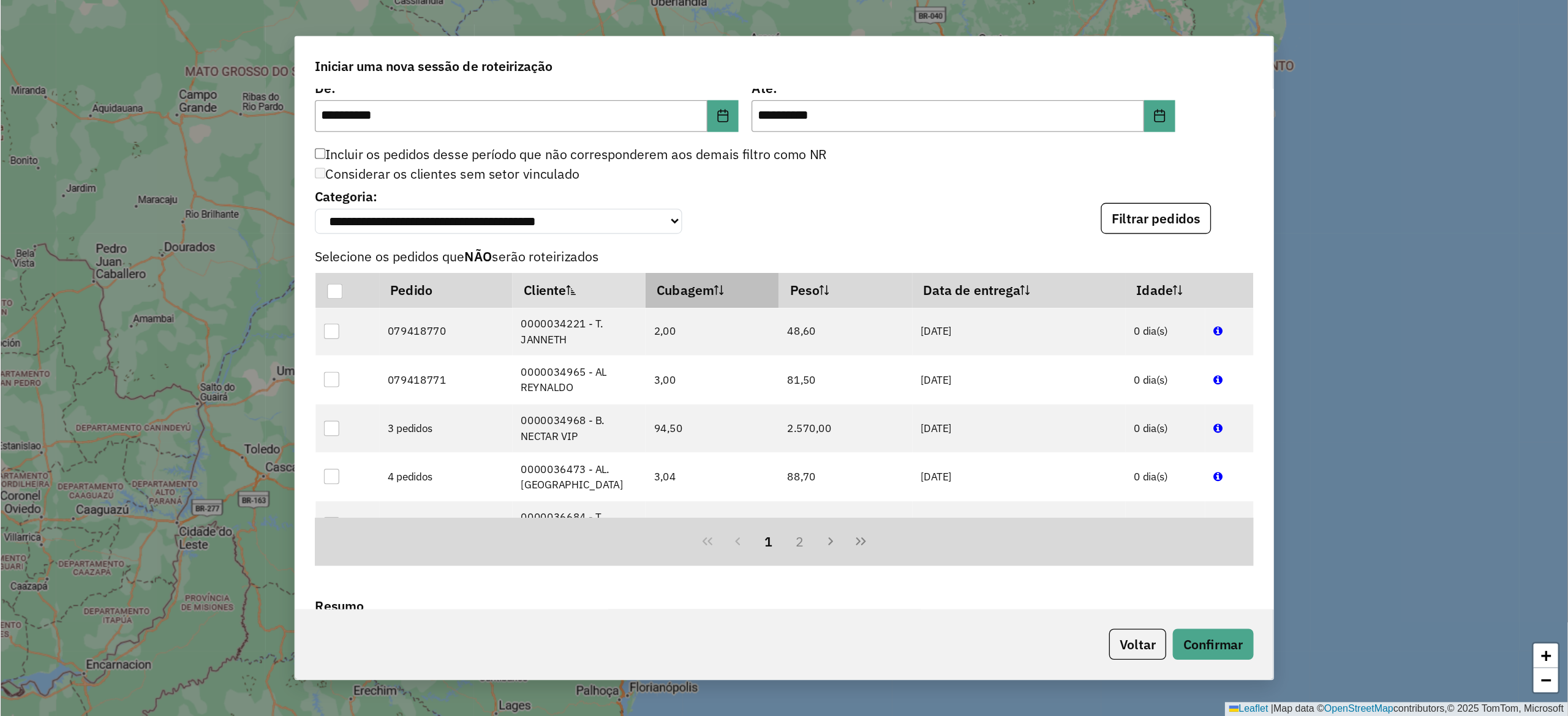
scroll to position [790, 0]
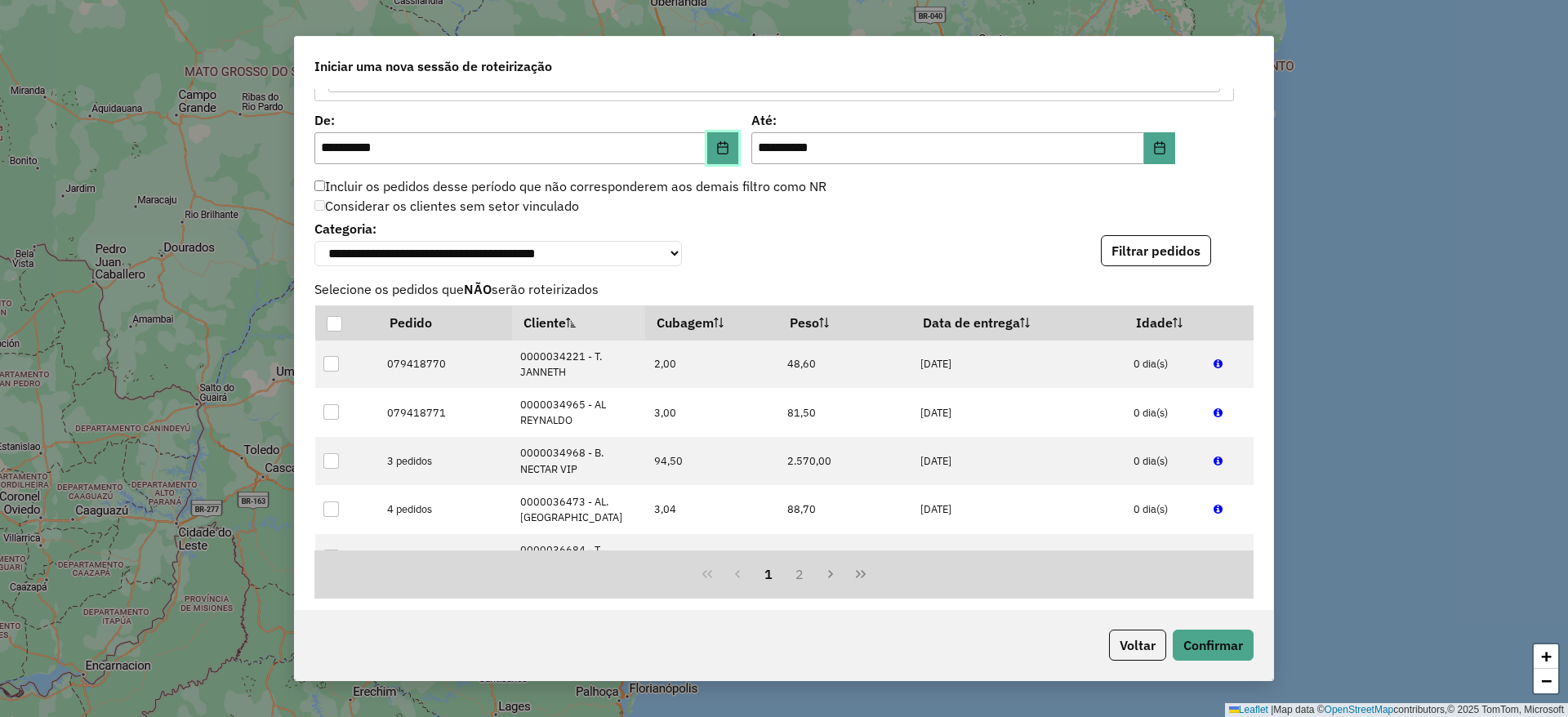
click at [719, 145] on icon "Choose Date" at bounding box center [723, 148] width 13 height 13
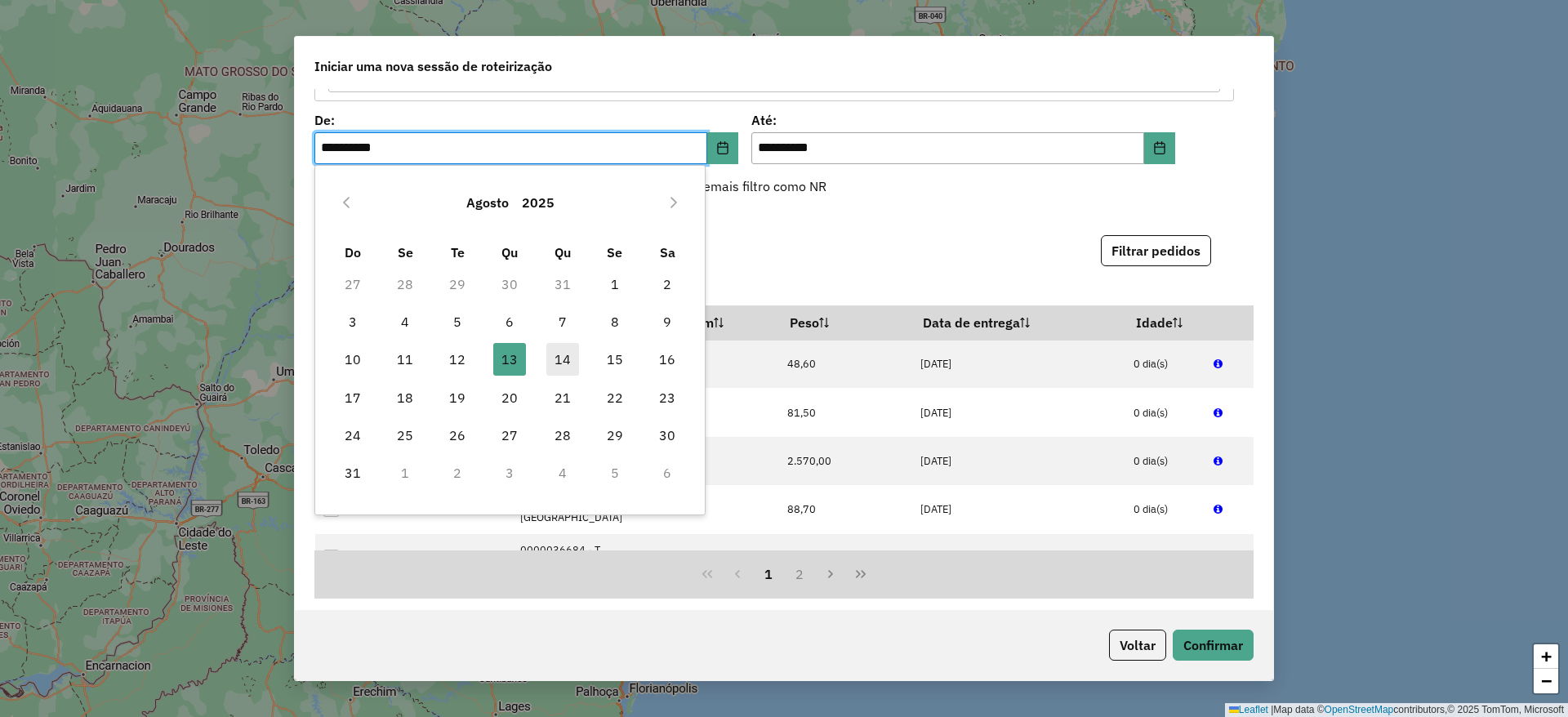
click at [558, 360] on span "14" at bounding box center [563, 359] width 32 height 32
type input "**********"
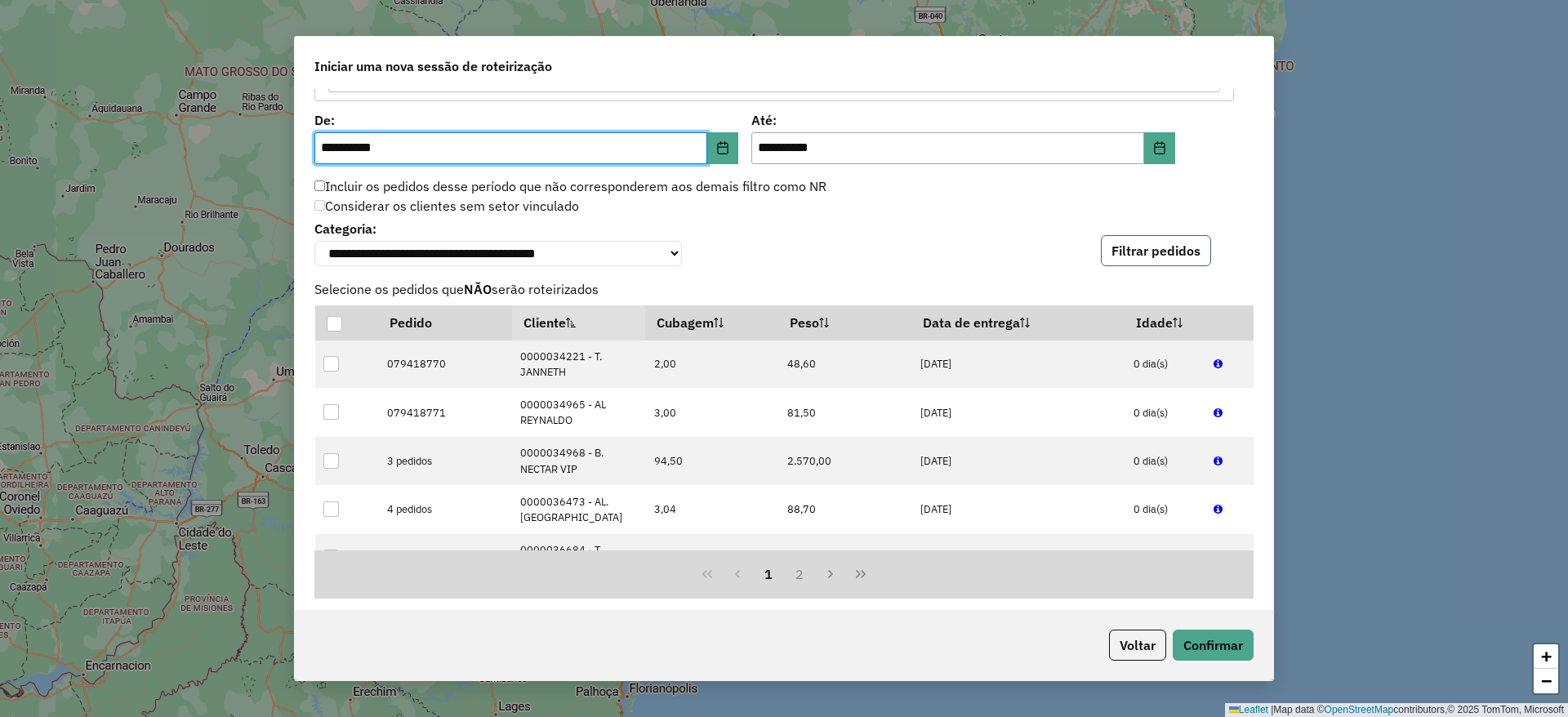
click at [1144, 264] on button "Filtrar pedidos" at bounding box center [1156, 250] width 110 height 31
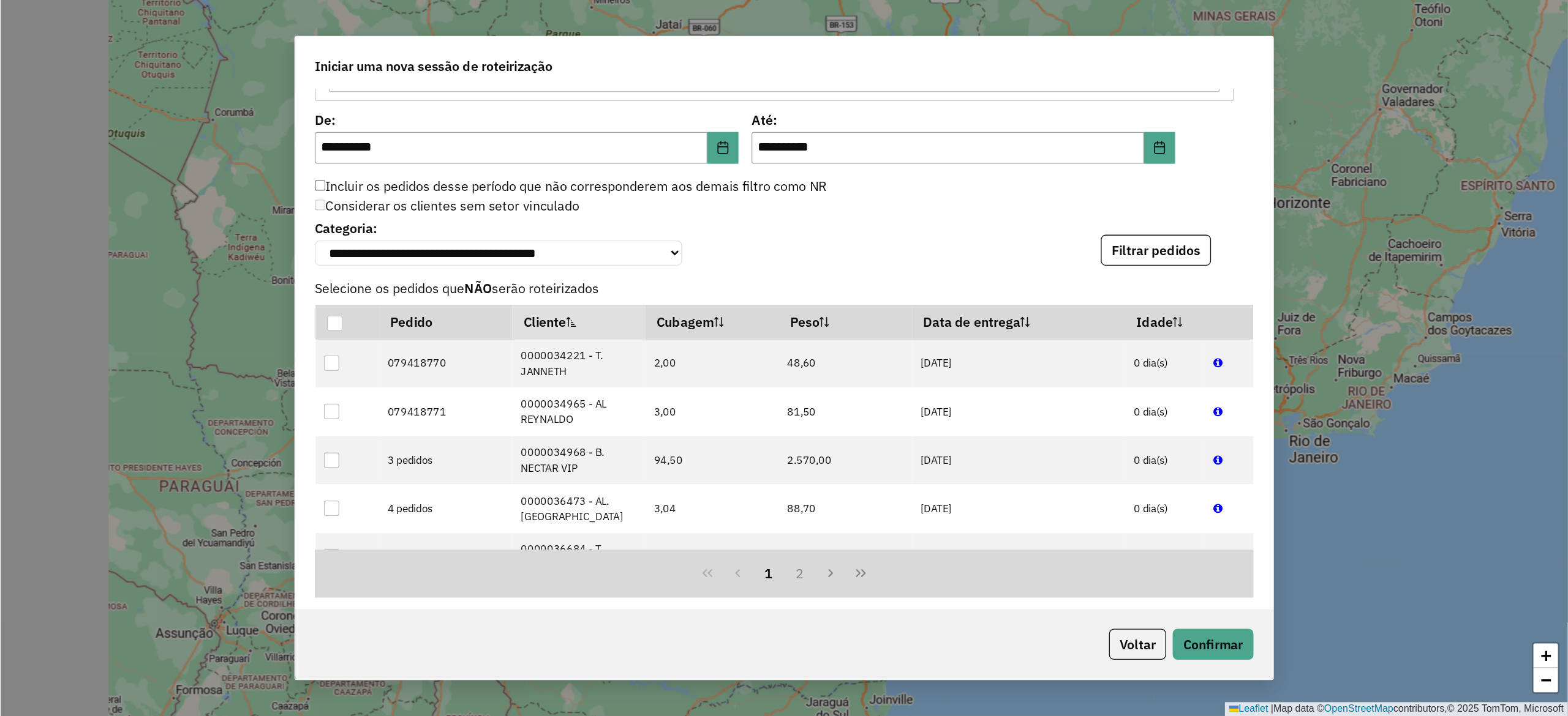
scroll to position [9, 55]
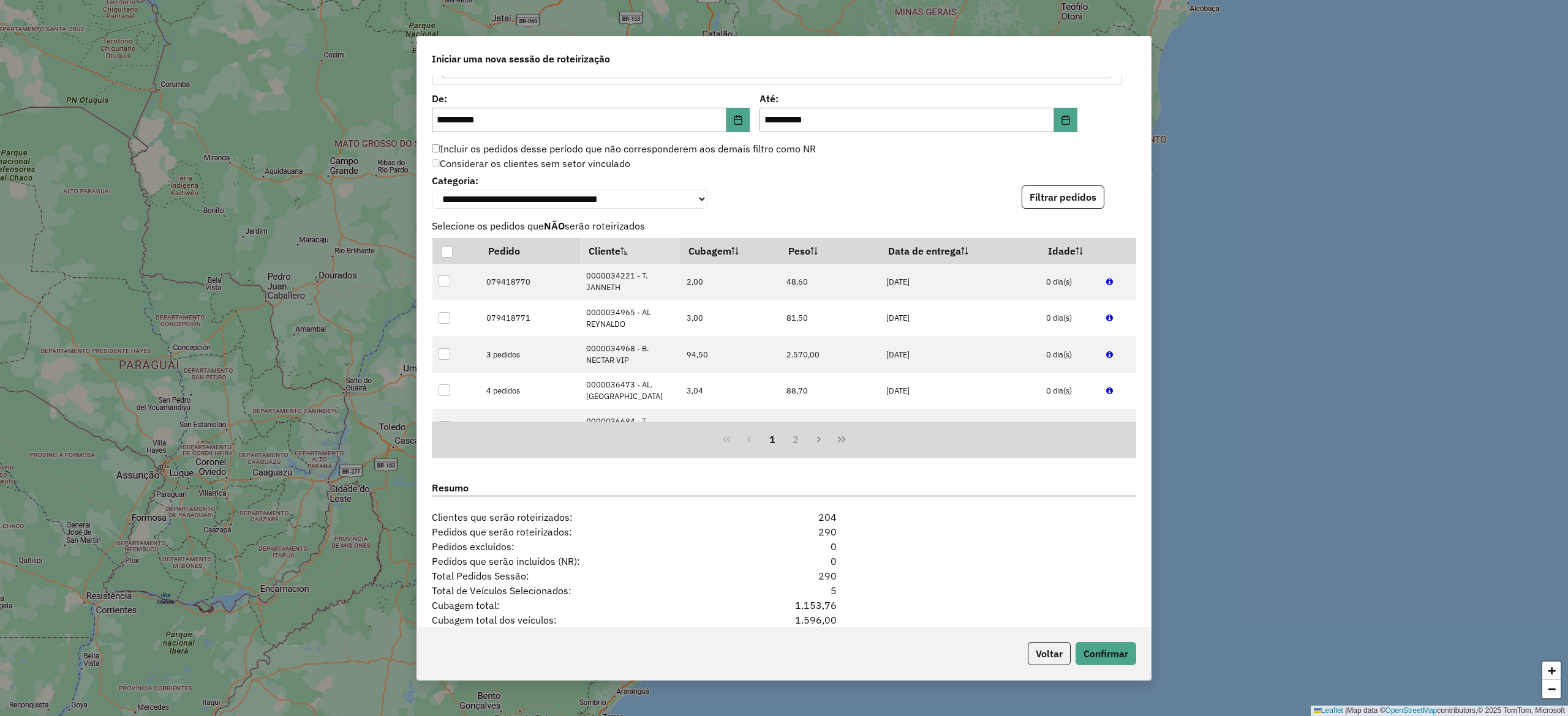
click at [1038, 190] on button "Filtrar pedidos" at bounding box center [1063, 197] width 82 height 23
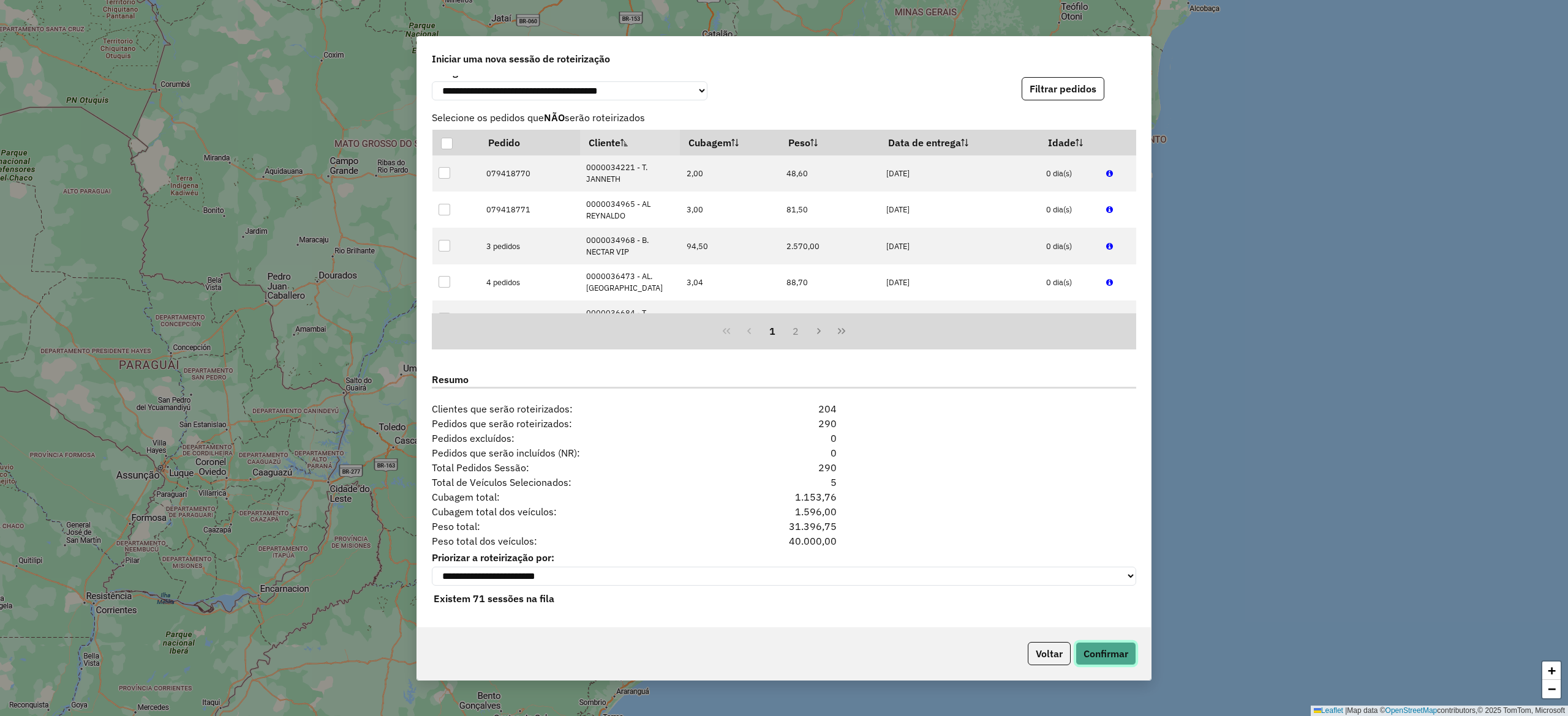
click at [1126, 537] on button "Confirmar" at bounding box center [1105, 653] width 60 height 23
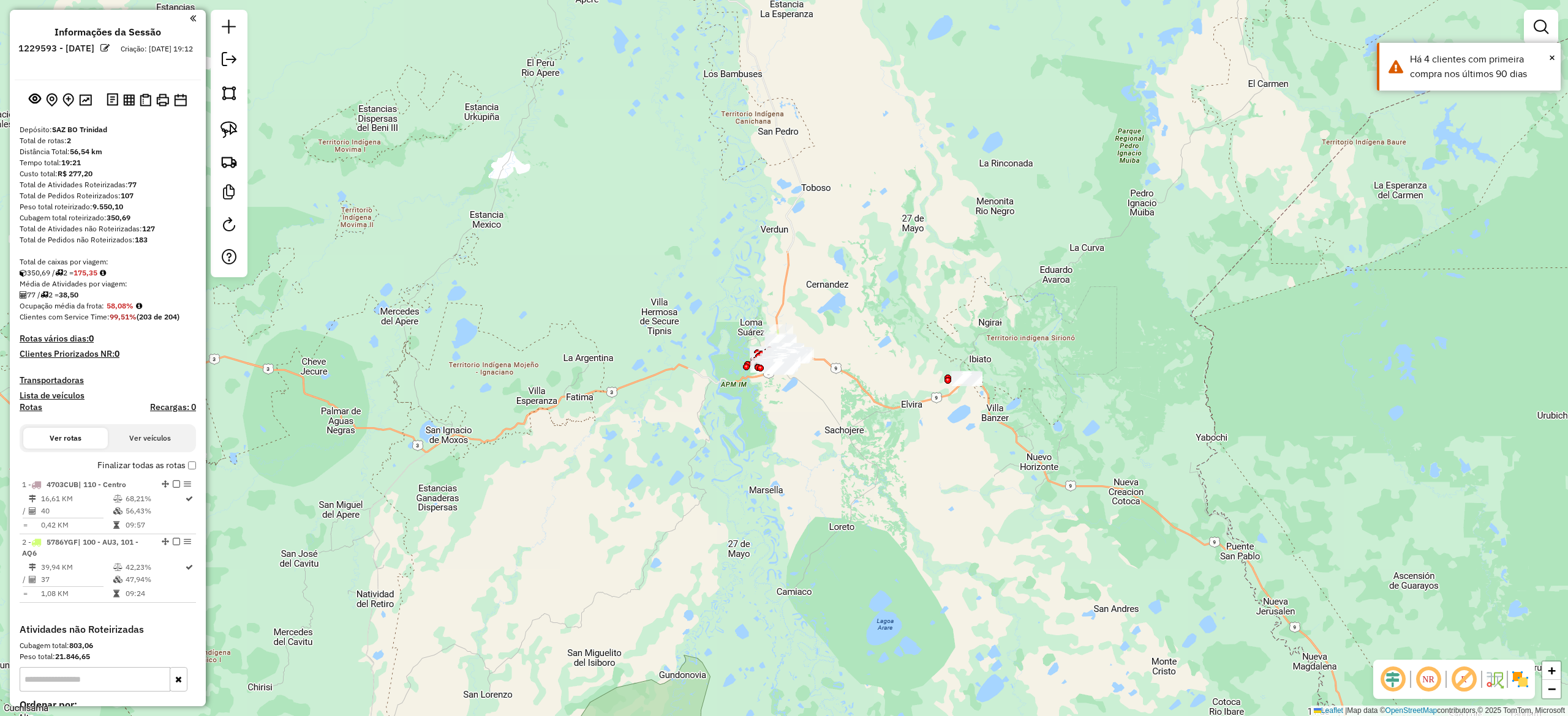
drag, startPoint x: 899, startPoint y: 416, endPoint x: 921, endPoint y: 509, distance: 95.6
click at [912, 504] on div "Janela de atendimento Grade de atendimento Capacidade Transportadoras Veículos …" at bounding box center [784, 358] width 1568 height 716
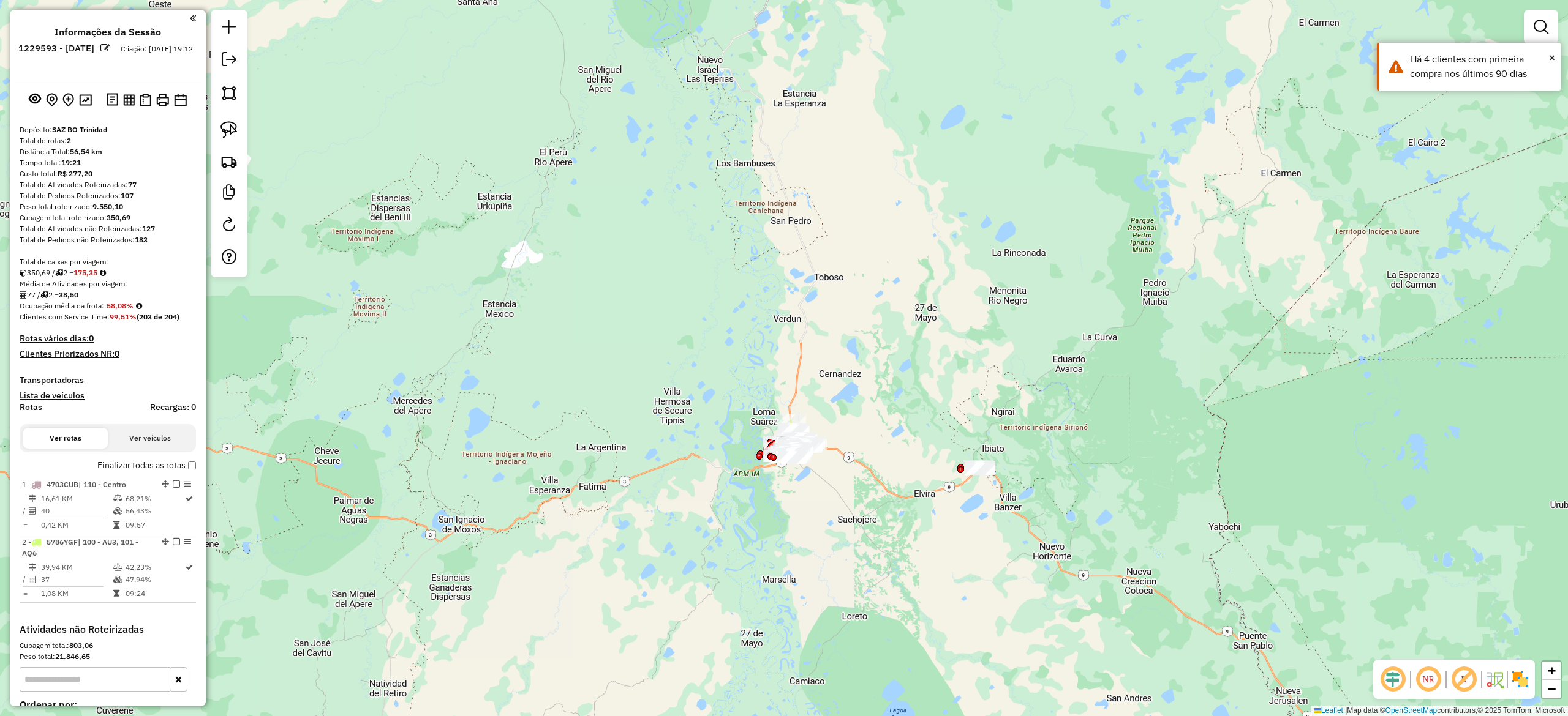
click at [1176, 537] on img at bounding box center [1520, 680] width 20 height 20
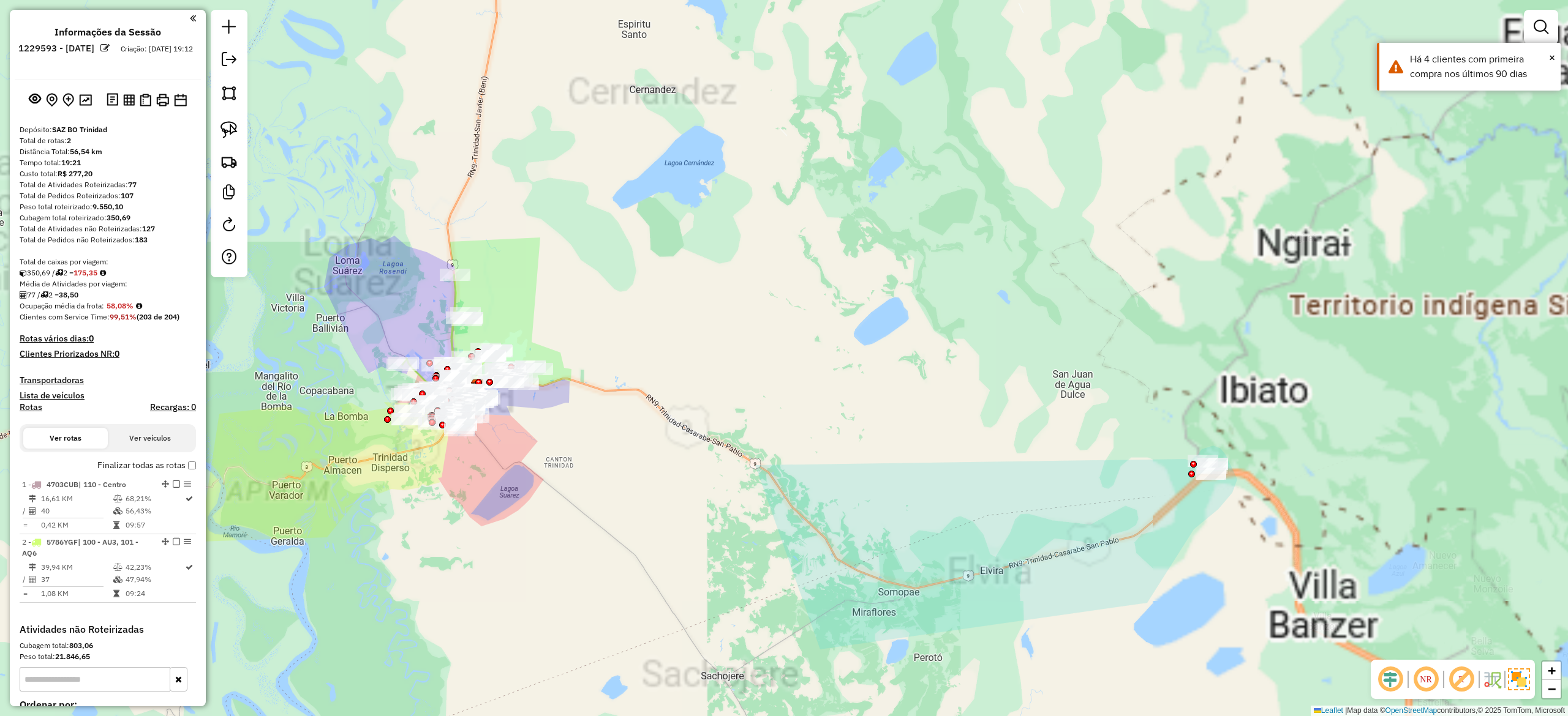
drag, startPoint x: 774, startPoint y: 430, endPoint x: 793, endPoint y: 445, distance: 24.2
click at [793, 445] on div "Janela de atendimento Grade de atendimento Capacidade Transportadoras Veículos …" at bounding box center [784, 358] width 1568 height 716
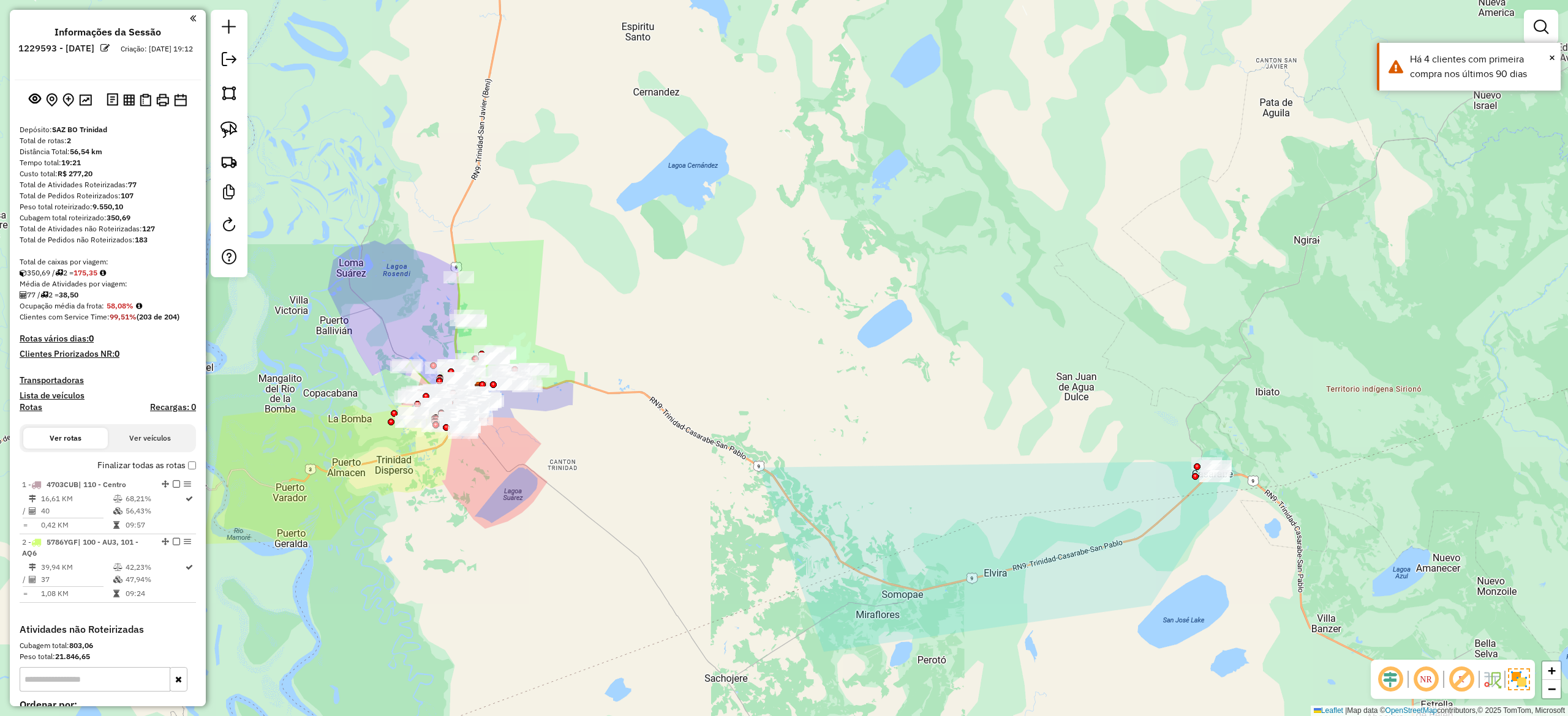
drag, startPoint x: 697, startPoint y: 408, endPoint x: 805, endPoint y: 448, distance: 115.2
click at [805, 448] on div "Janela de atendimento Grade de atendimento Capacidade Transportadoras Veículos …" at bounding box center [784, 358] width 1568 height 716
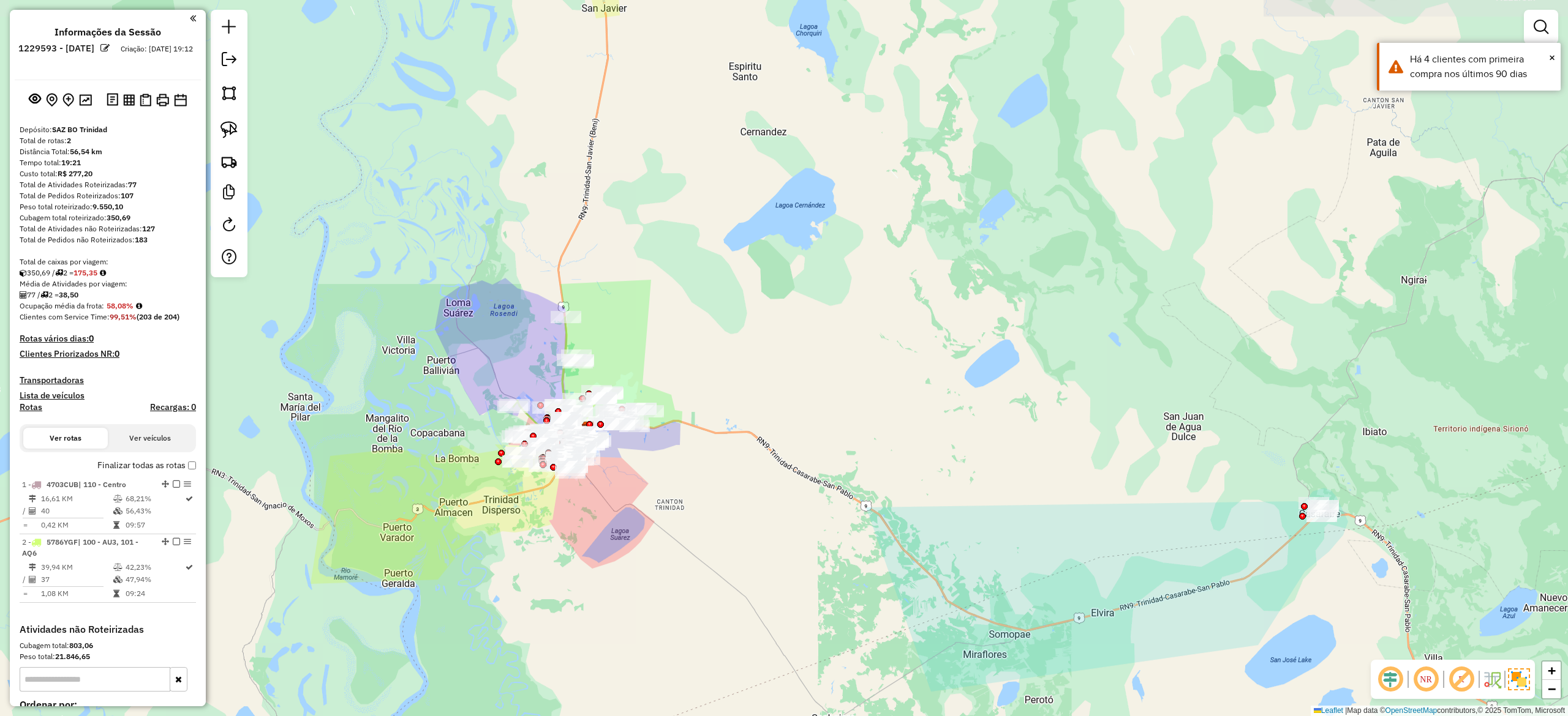
drag, startPoint x: 829, startPoint y: 472, endPoint x: 809, endPoint y: 450, distance: 29.7
click at [809, 450] on div "Janela de atendimento Grade de atendimento Capacidade Transportadoras Veículos …" at bounding box center [784, 358] width 1568 height 716
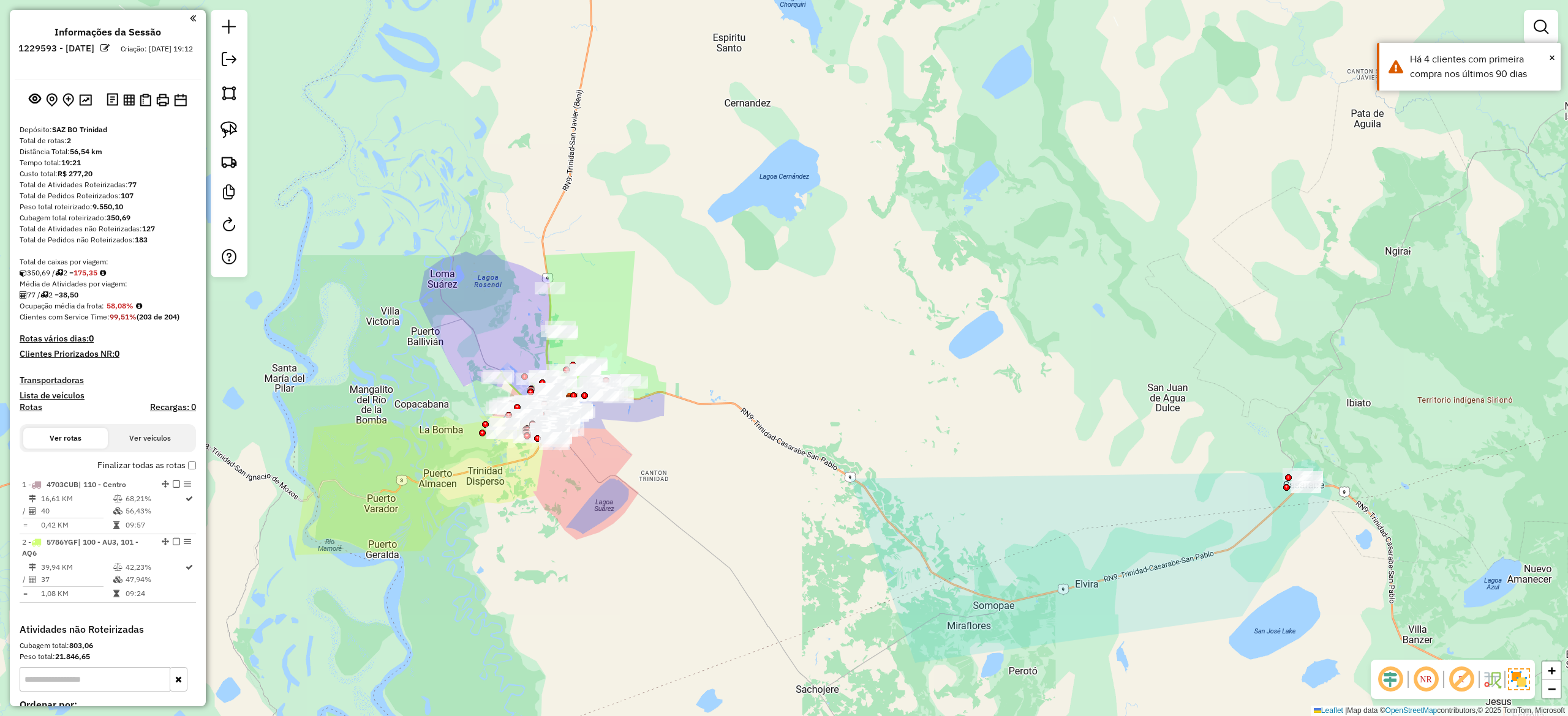
drag, startPoint x: 906, startPoint y: 442, endPoint x: 920, endPoint y: 432, distance: 17.2
click at [924, 430] on div "Janela de atendimento Grade de atendimento Capacidade Transportadoras Veículos …" at bounding box center [784, 358] width 1568 height 716
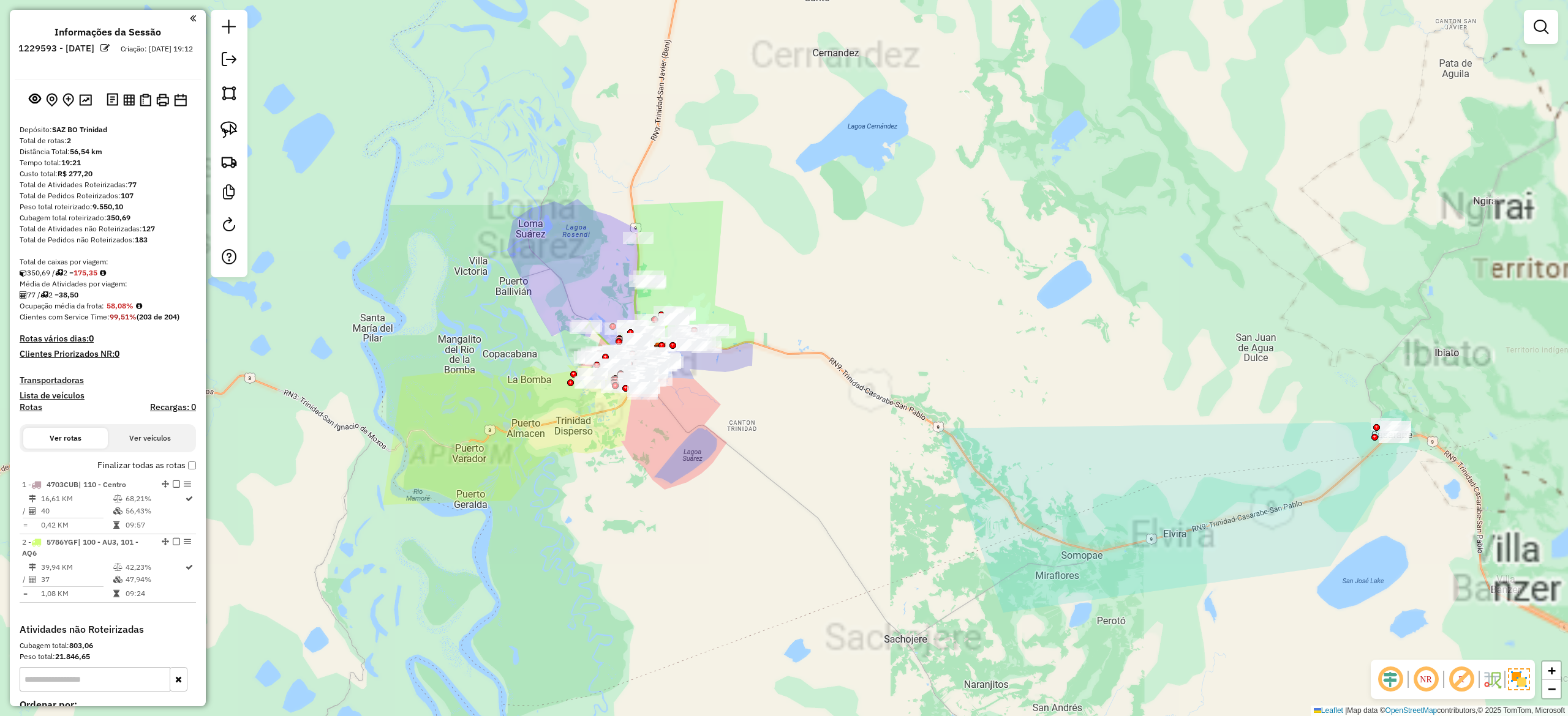
drag, startPoint x: 1013, startPoint y: 457, endPoint x: 775, endPoint y: 369, distance: 253.7
click at [779, 367] on div "Janela de atendimento Grade de atendimento Capacidade Transportadoras Veículos …" at bounding box center [784, 358] width 1568 height 716
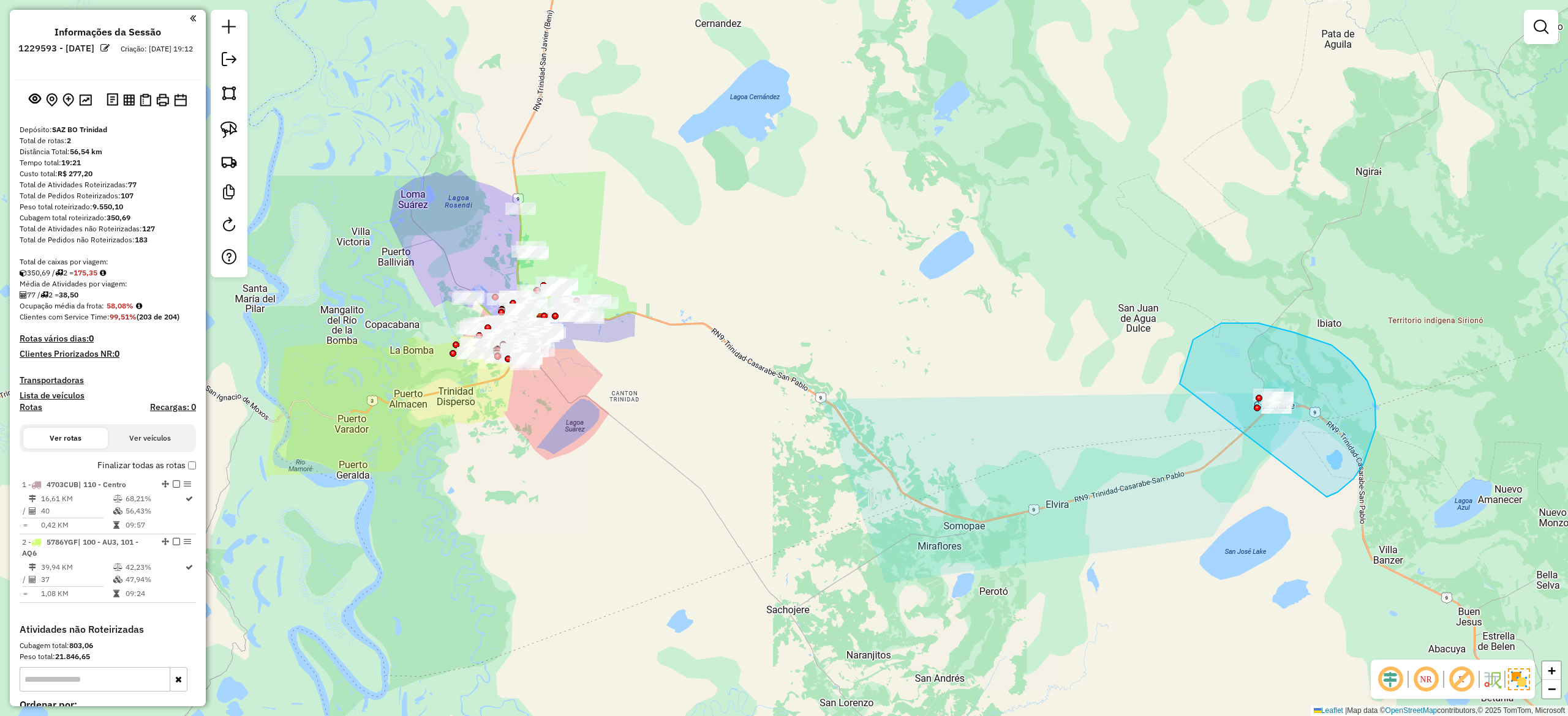
drag, startPoint x: 1327, startPoint y: 497, endPoint x: 1261, endPoint y: 492, distance: 66.2
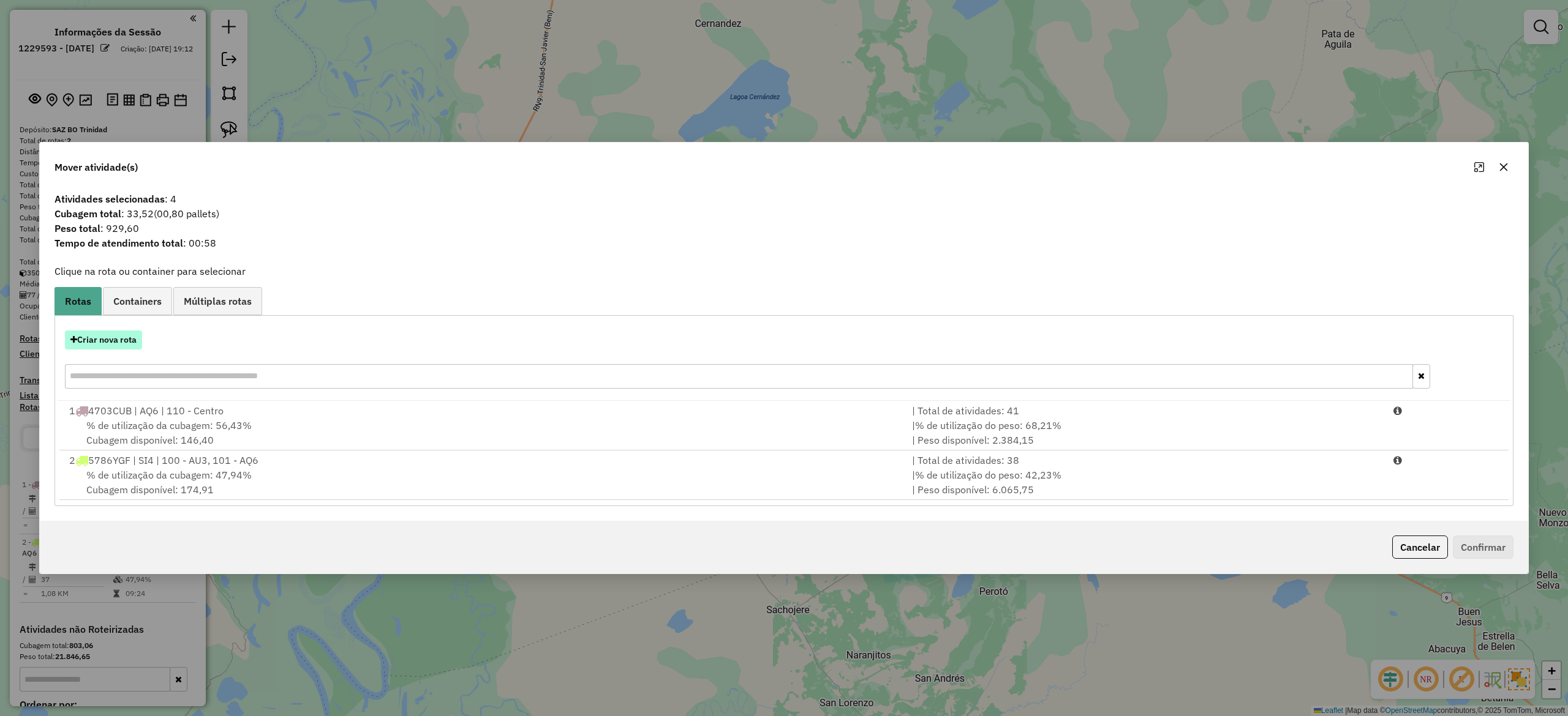
click at [119, 337] on button "Criar nova rota" at bounding box center [103, 340] width 77 height 19
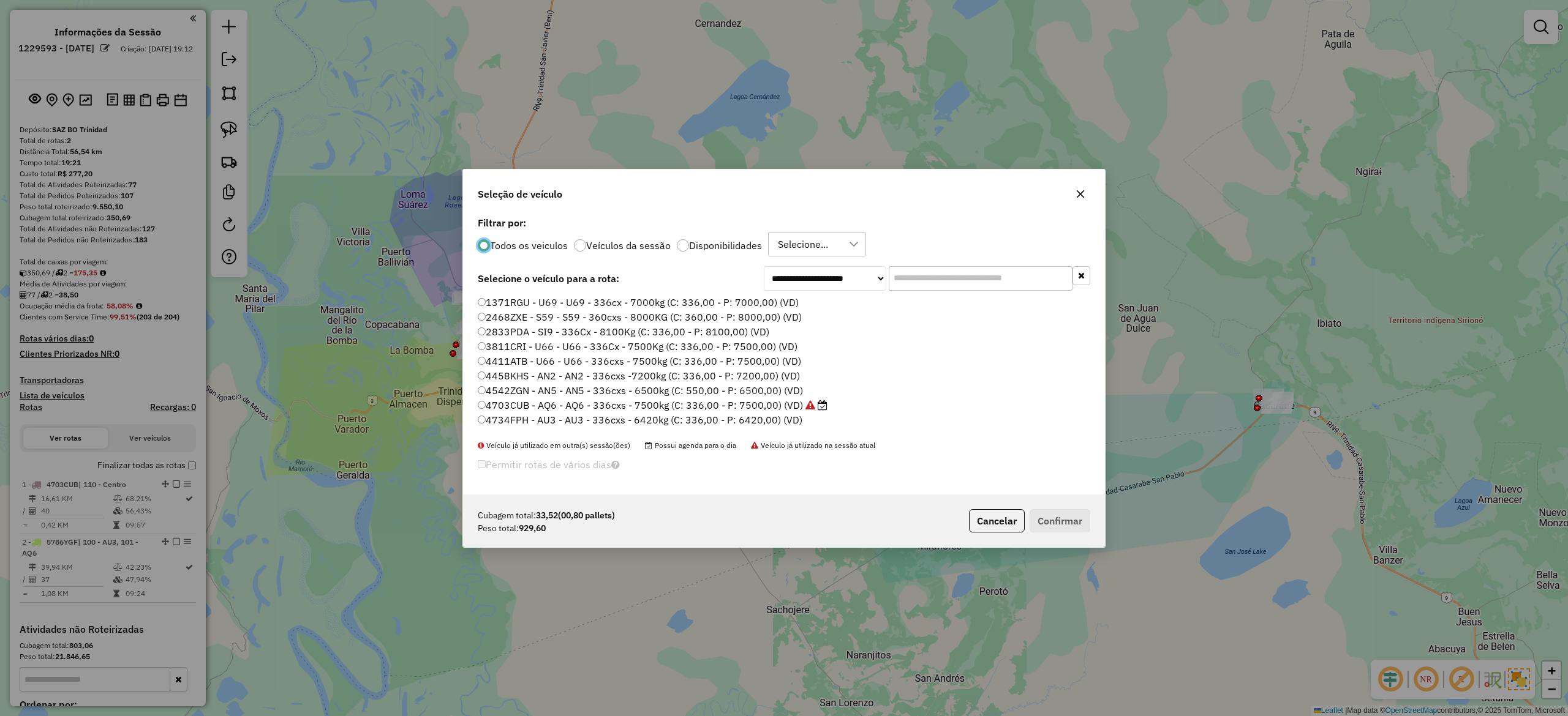
scroll to position [6, 4]
click at [724, 246] on label "Disponibilidades" at bounding box center [726, 245] width 73 height 10
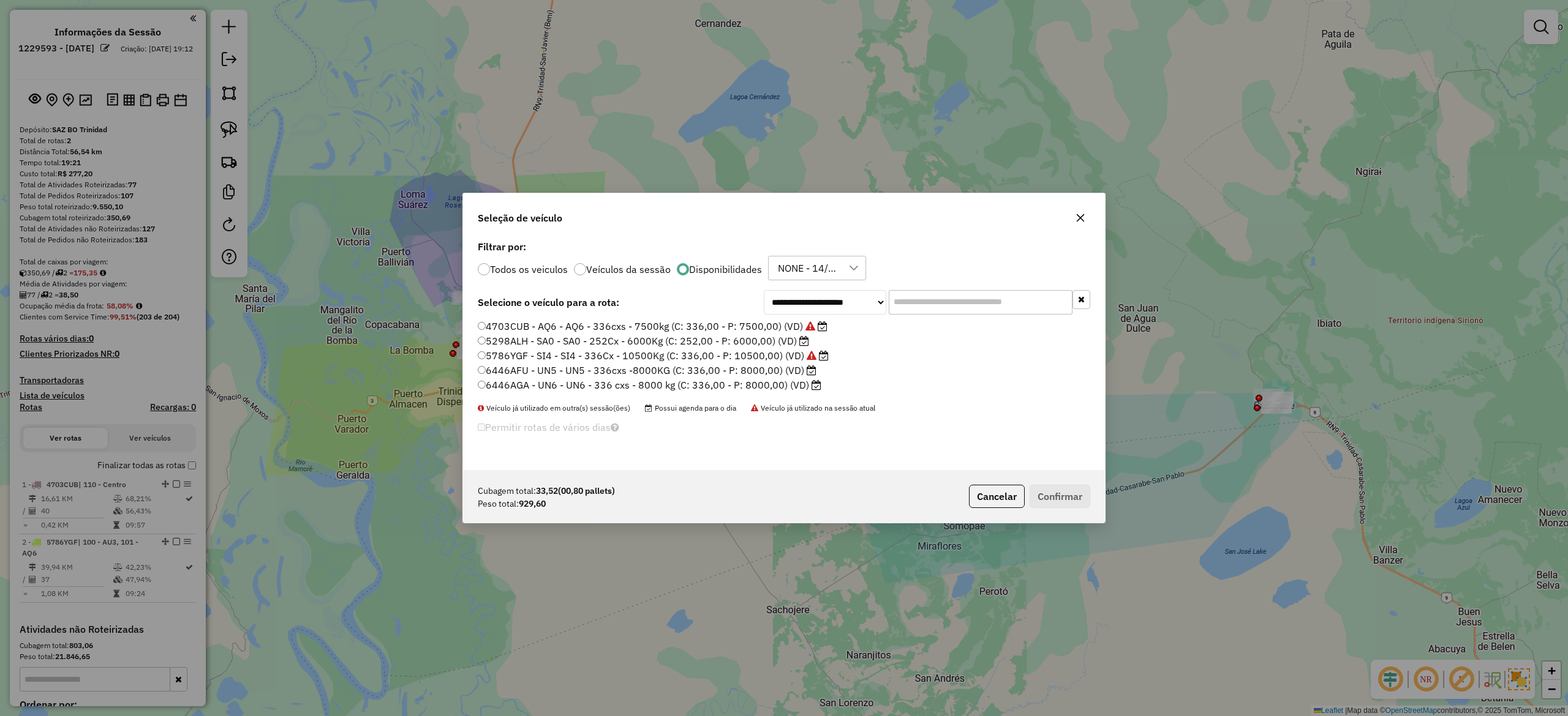
drag, startPoint x: 788, startPoint y: 345, endPoint x: 812, endPoint y: 357, distance: 26.8
click at [788, 343] on label "5298ALH - SA0 - SA0 - 252Cx - 6000Kg (C: 252,00 - P: 6000,00) (VD)" at bounding box center [643, 341] width 331 height 15
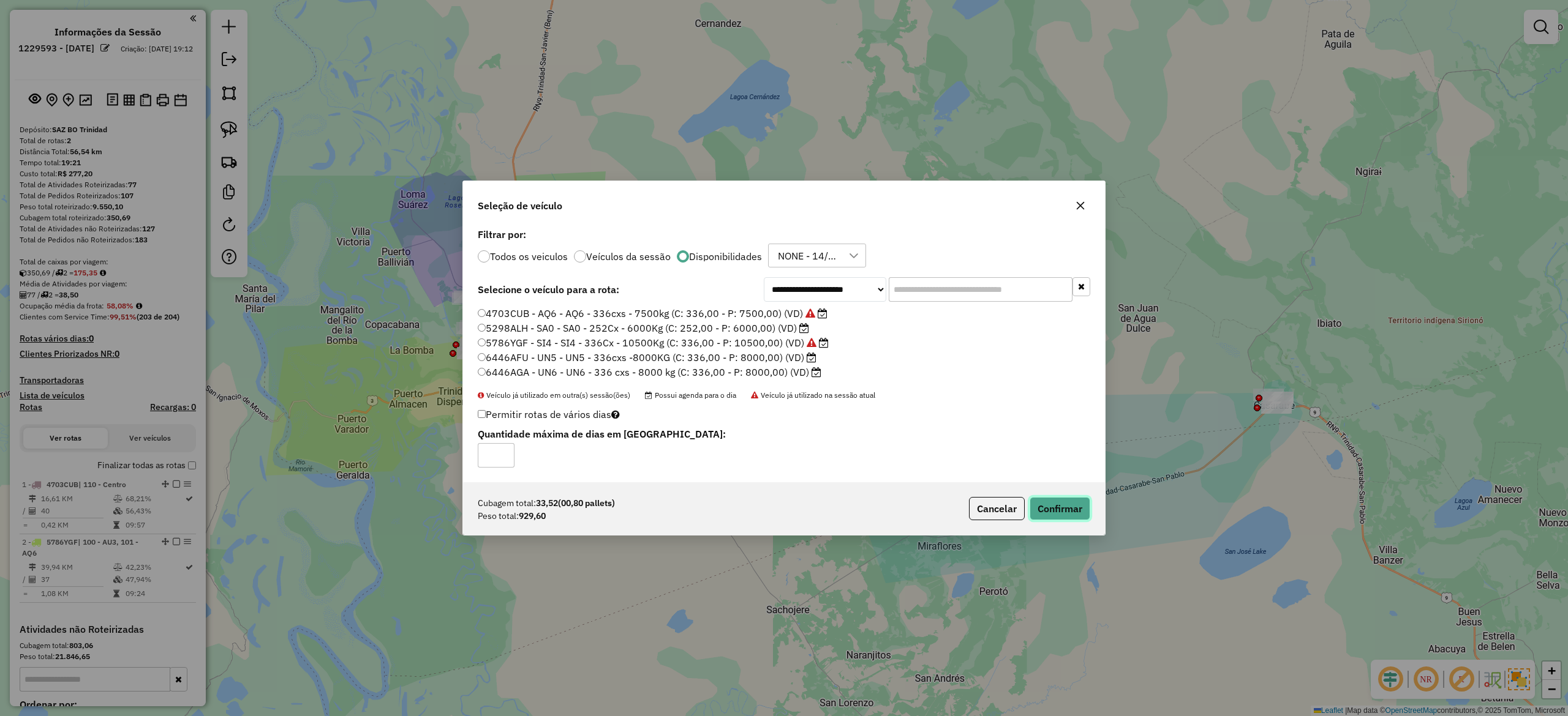
click at [1052, 508] on button "Confirmar" at bounding box center [1060, 509] width 60 height 23
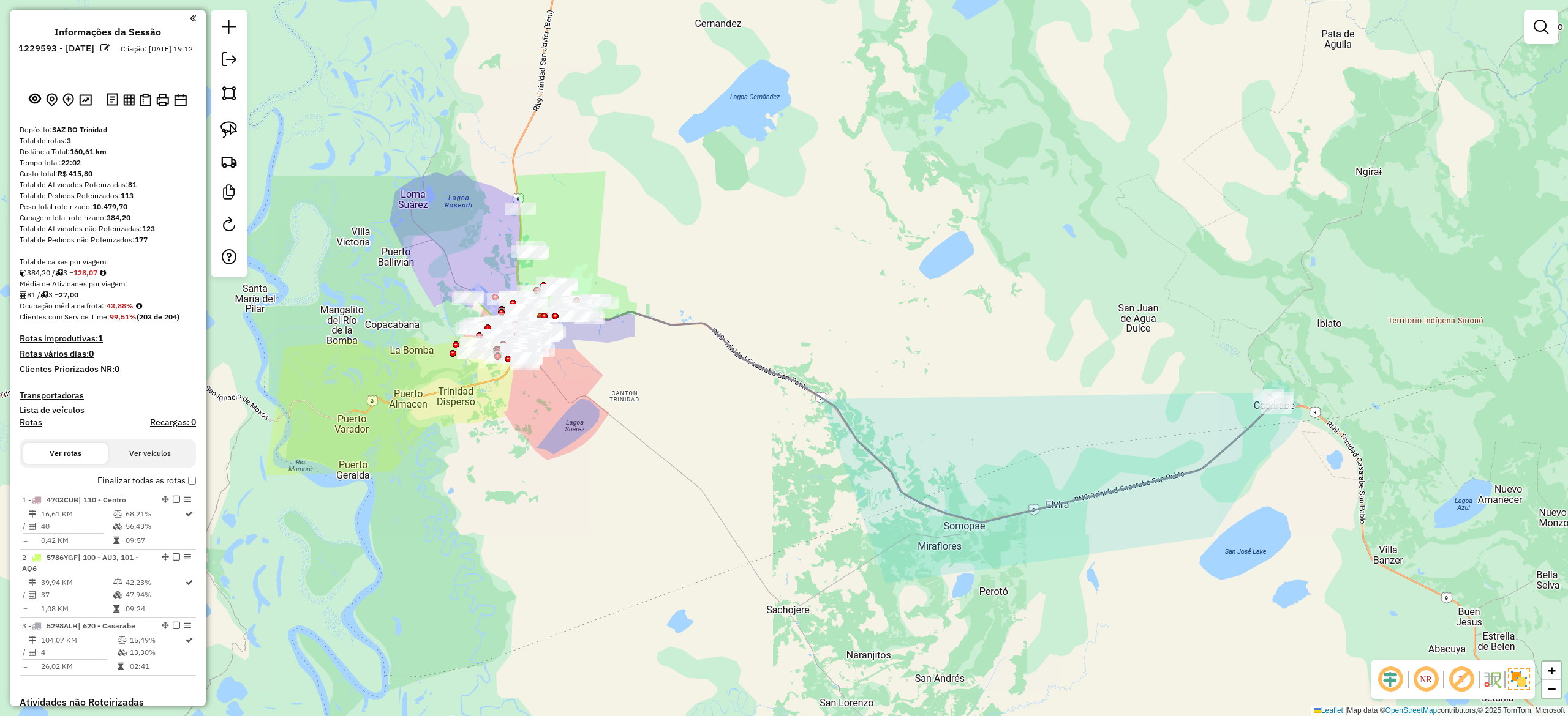
drag, startPoint x: 751, startPoint y: 210, endPoint x: 1033, endPoint y: 352, distance: 315.7
click at [1033, 352] on div "Janela de atendimento Grade de atendimento Capacidade Transportadoras Veículos …" at bounding box center [784, 358] width 1568 height 716
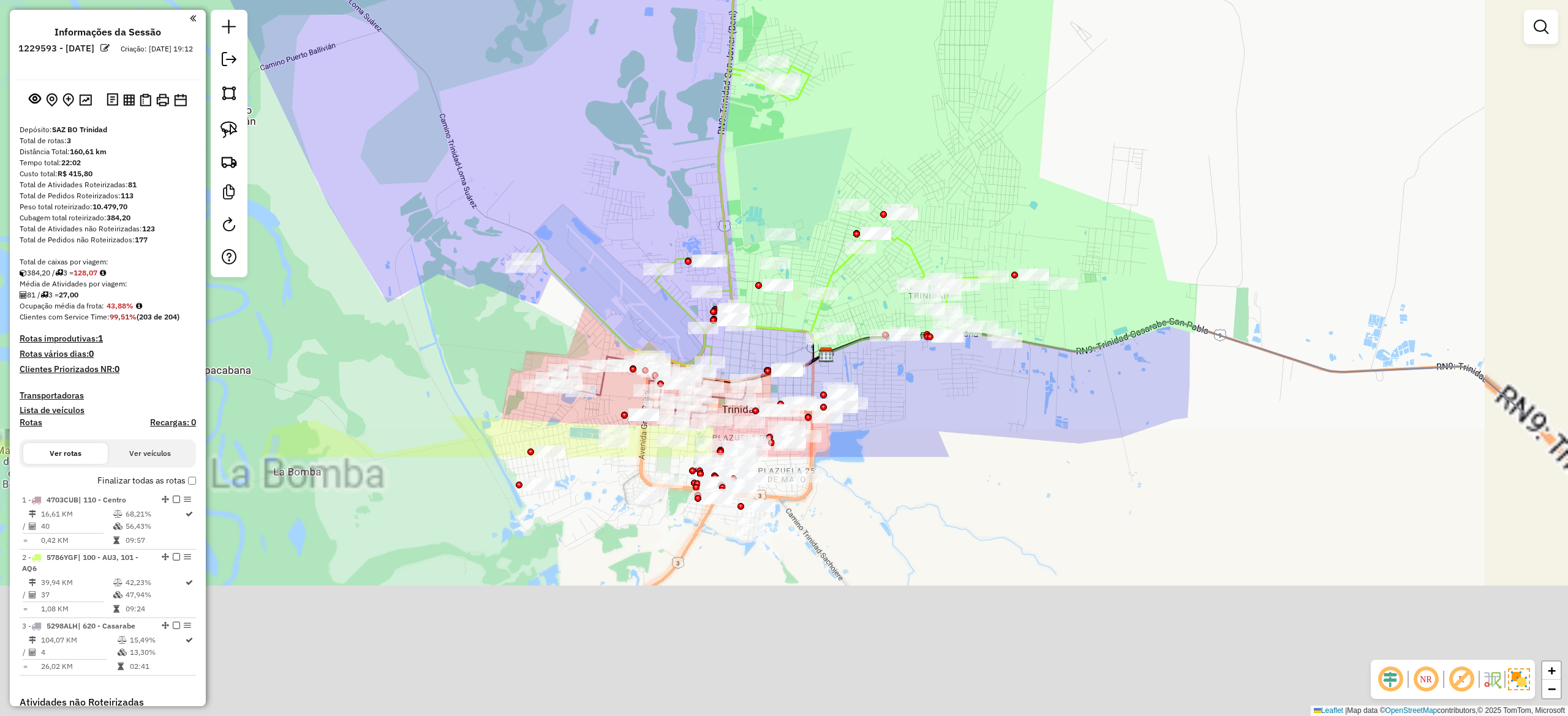
drag, startPoint x: 1273, startPoint y: 452, endPoint x: 1096, endPoint y: 273, distance: 251.7
click at [1070, 126] on div "Janela de atendimento Grade de atendimento Capacidade Transportadoras Veículos …" at bounding box center [784, 358] width 1568 height 716
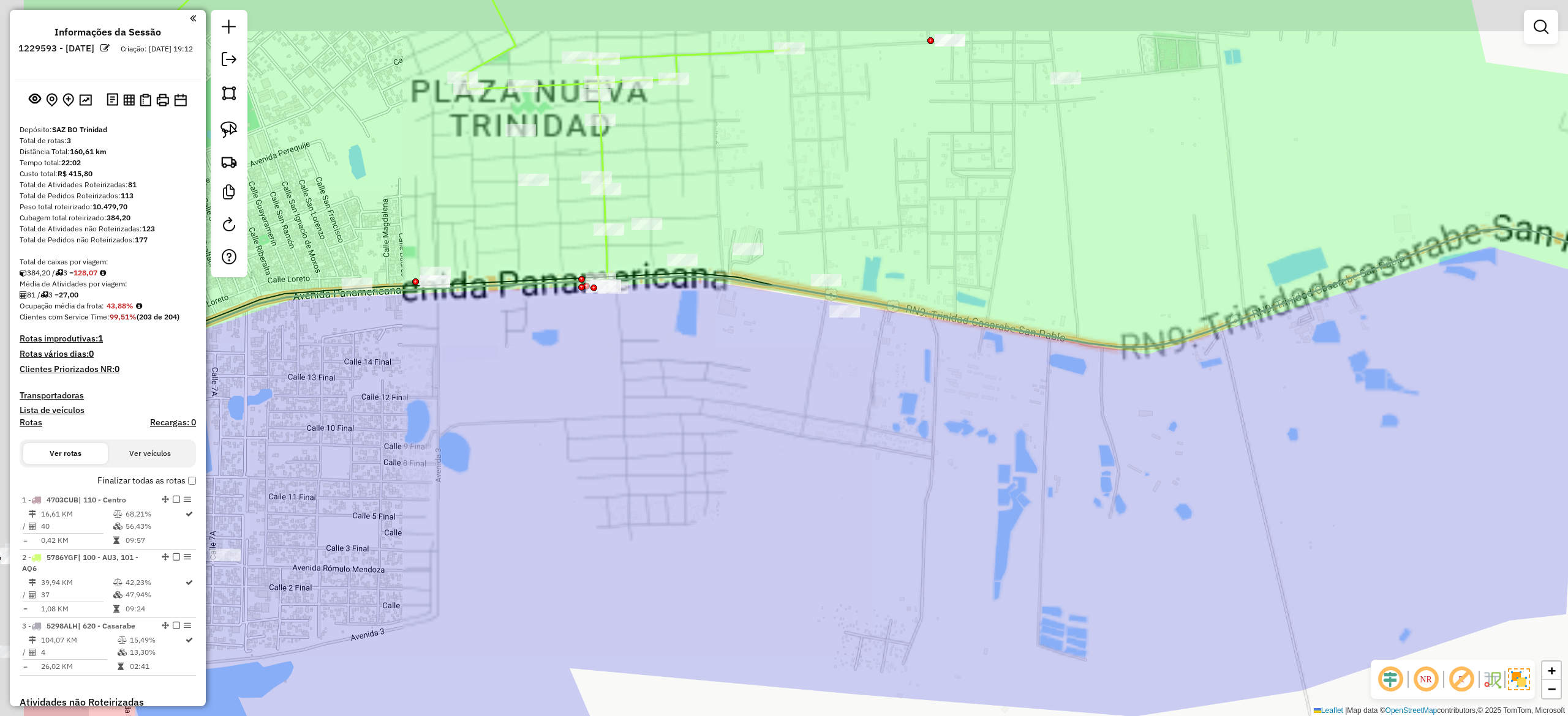
drag, startPoint x: 886, startPoint y: 352, endPoint x: 1256, endPoint y: 437, distance: 379.6
click at [1176, 450] on div "Janela de atendimento Grade de atendimento Capacidade Transportadoras Veículos …" at bounding box center [784, 358] width 1568 height 716
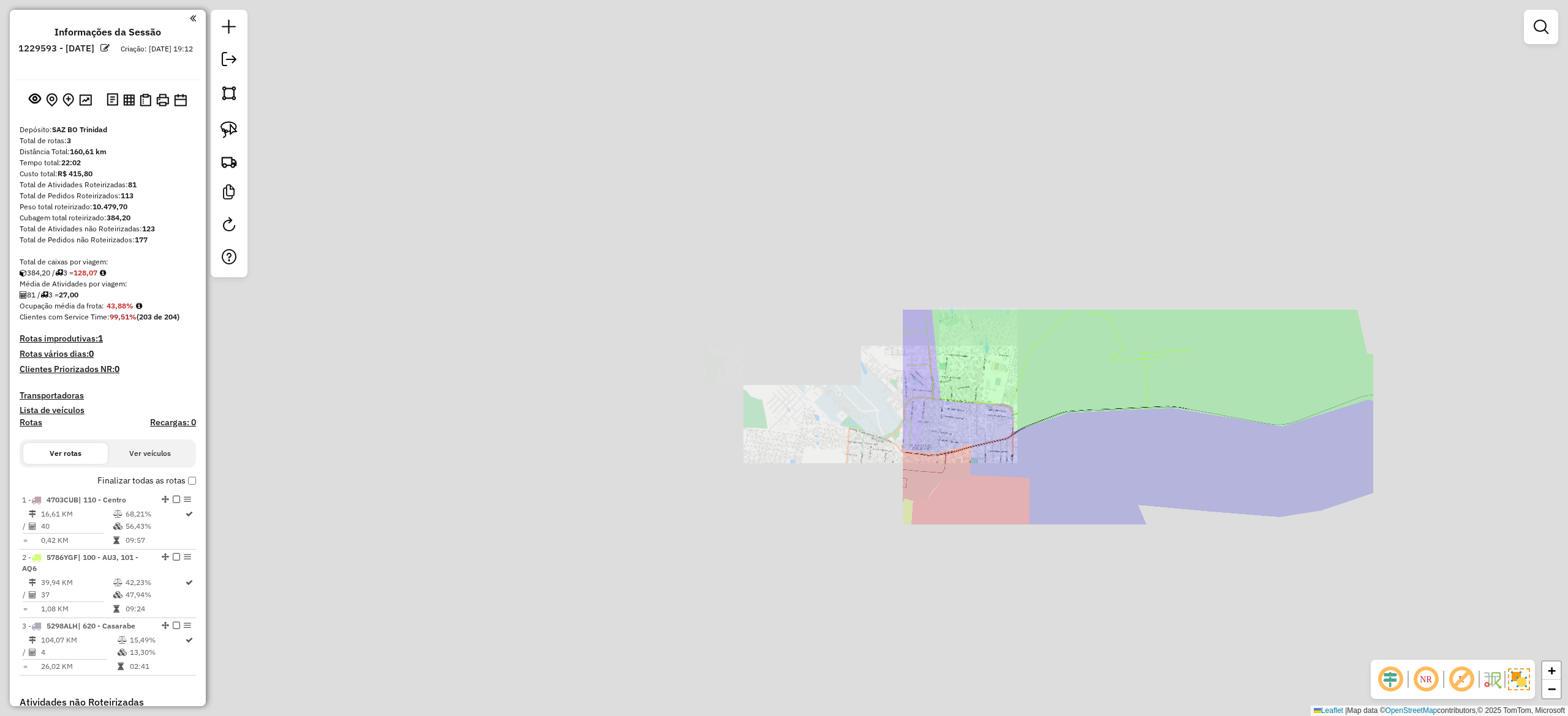
click at [1176, 457] on div "Janela de atendimento Grade de atendimento Capacidade Transportadoras Veículos …" at bounding box center [784, 358] width 1568 height 716
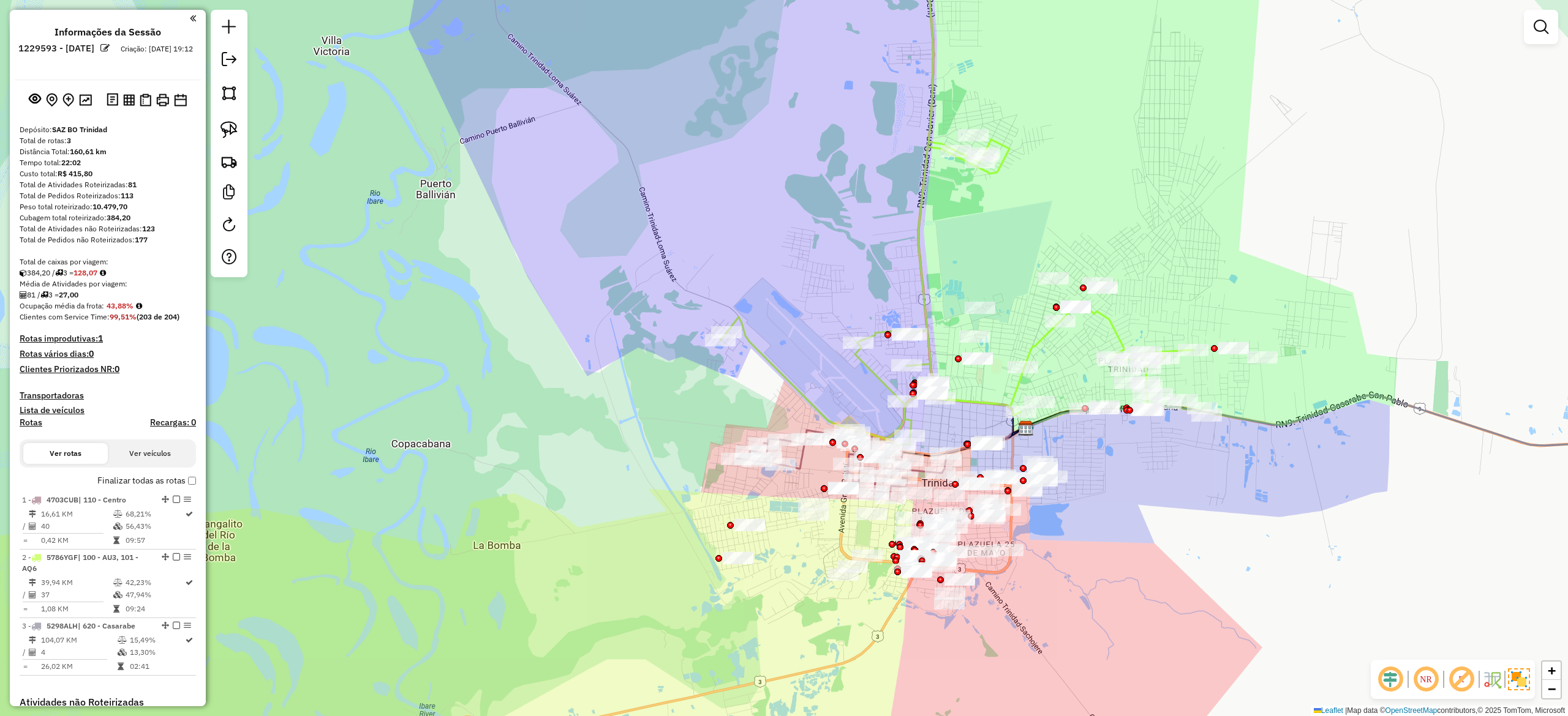
click at [1176, 425] on icon at bounding box center [1375, 441] width 699 height 92
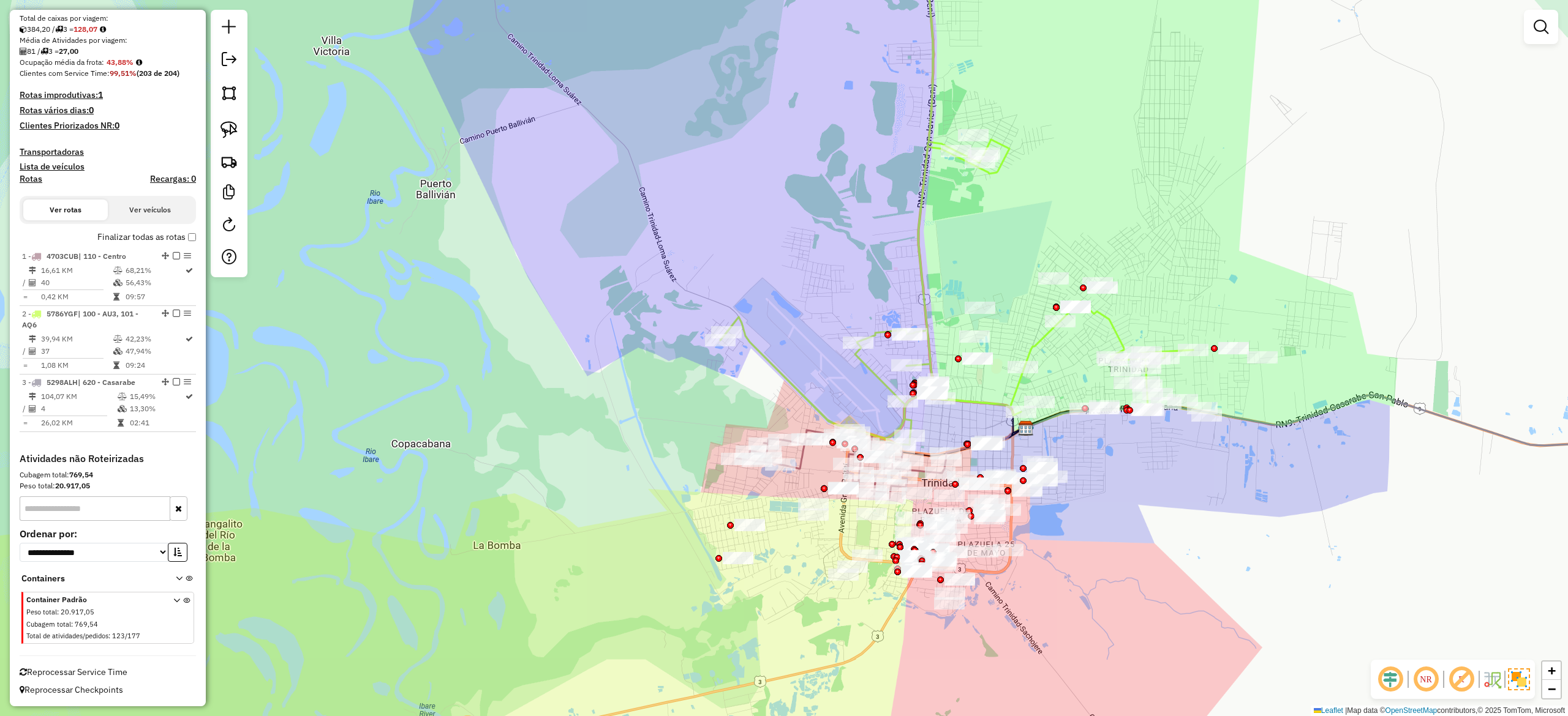
select select "**********"
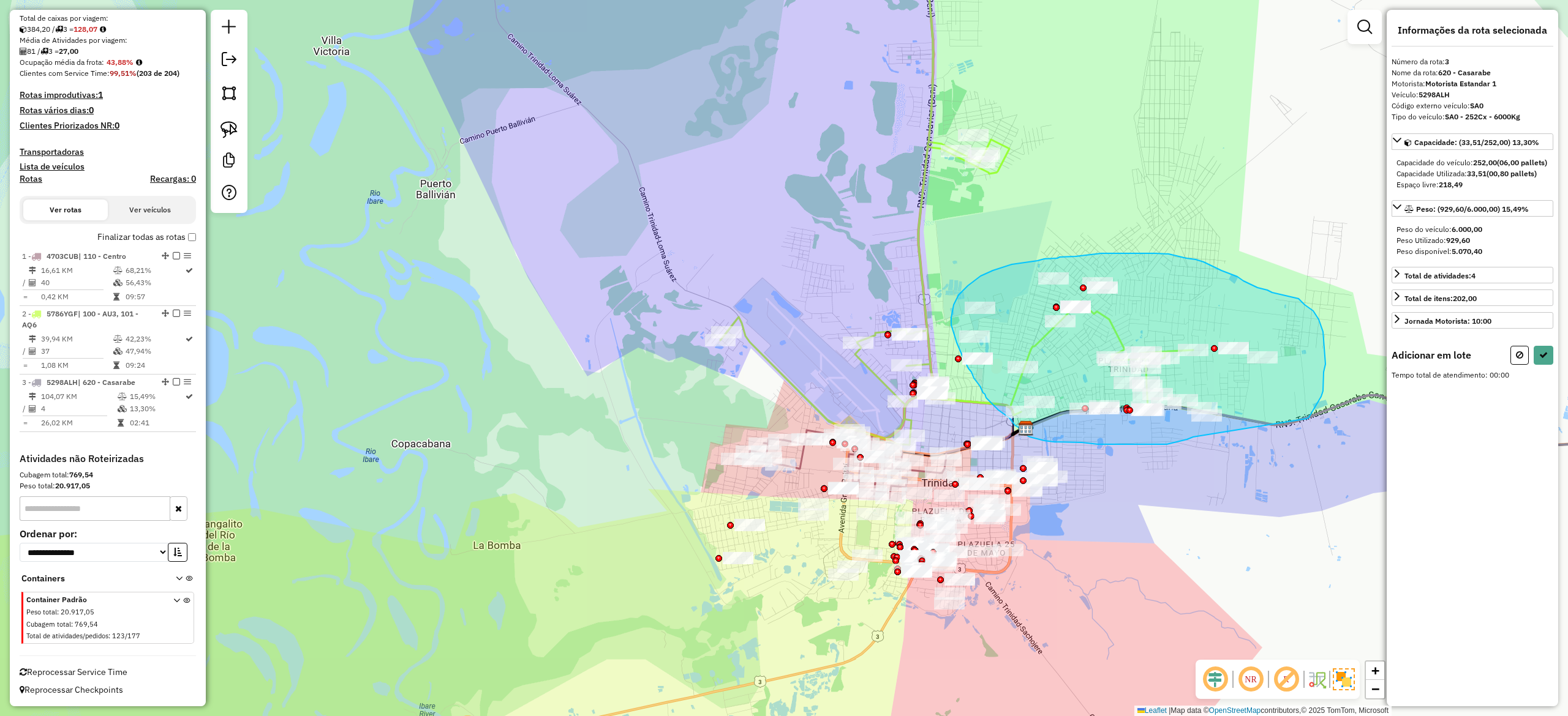
drag, startPoint x: 1316, startPoint y: 404, endPoint x: 1208, endPoint y: 430, distance: 111.1
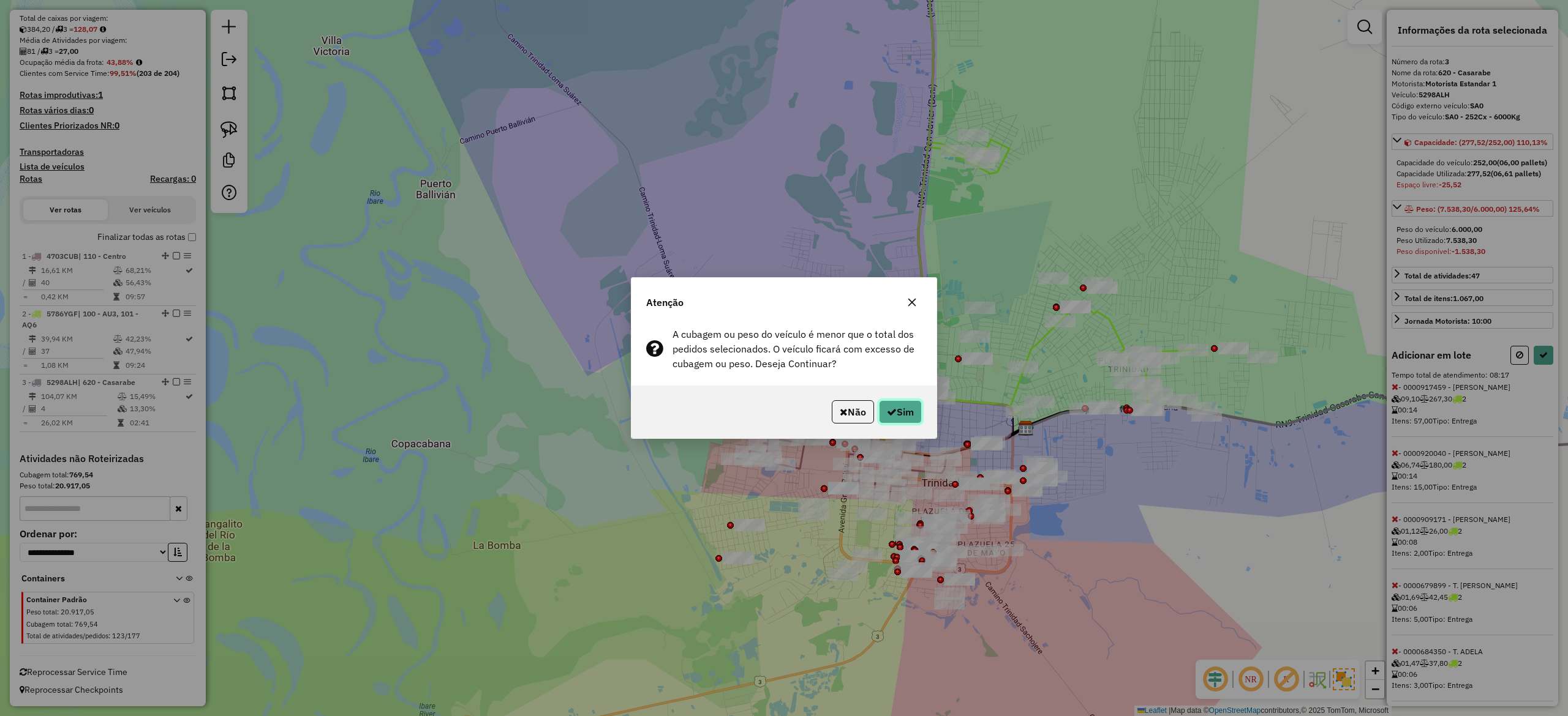
click at [902, 401] on button "Sim" at bounding box center [901, 412] width 43 height 23
select select "**********"
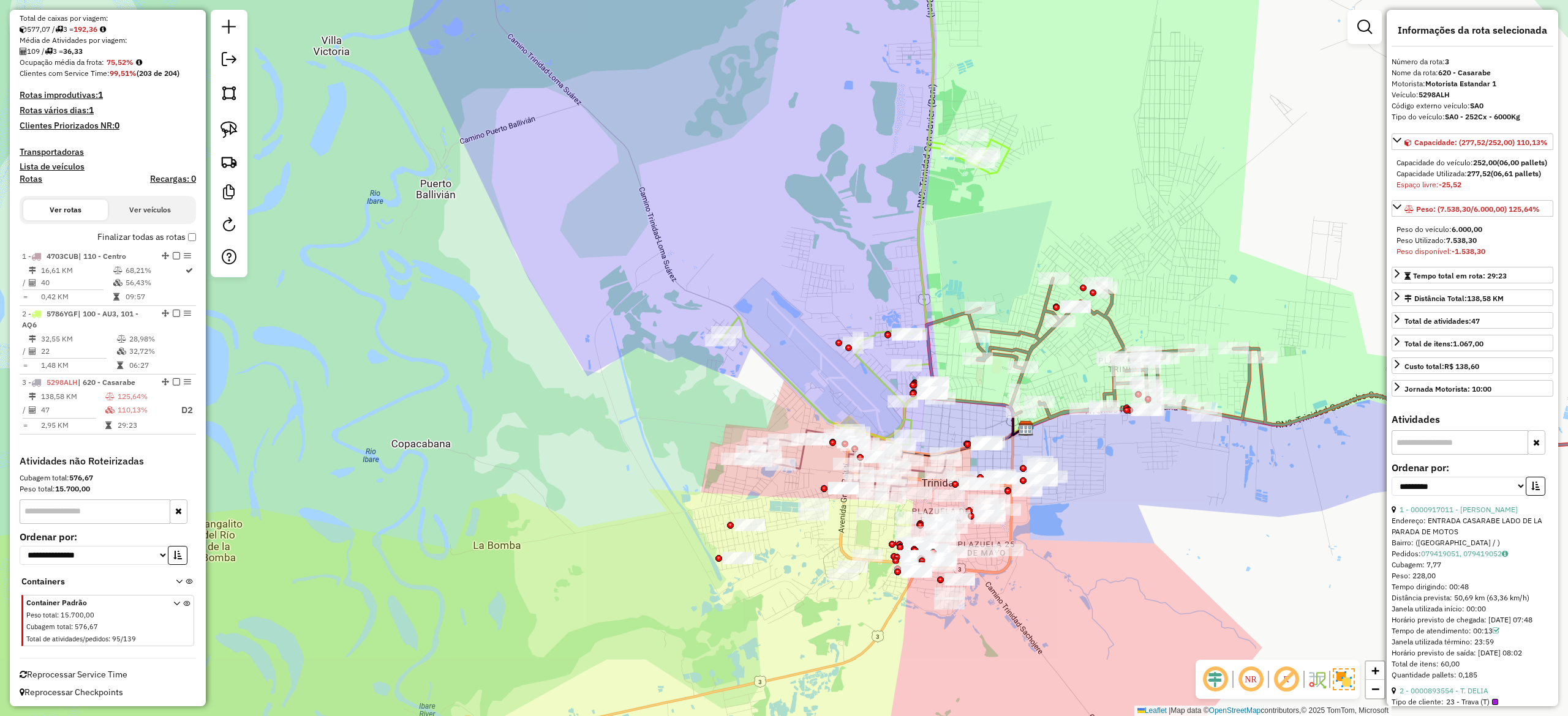
scroll to position [246, 0]
click at [1151, 277] on div "Janela de atendimento Grade de atendimento Capacidade Transportadoras Veículos …" at bounding box center [784, 358] width 1568 height 716
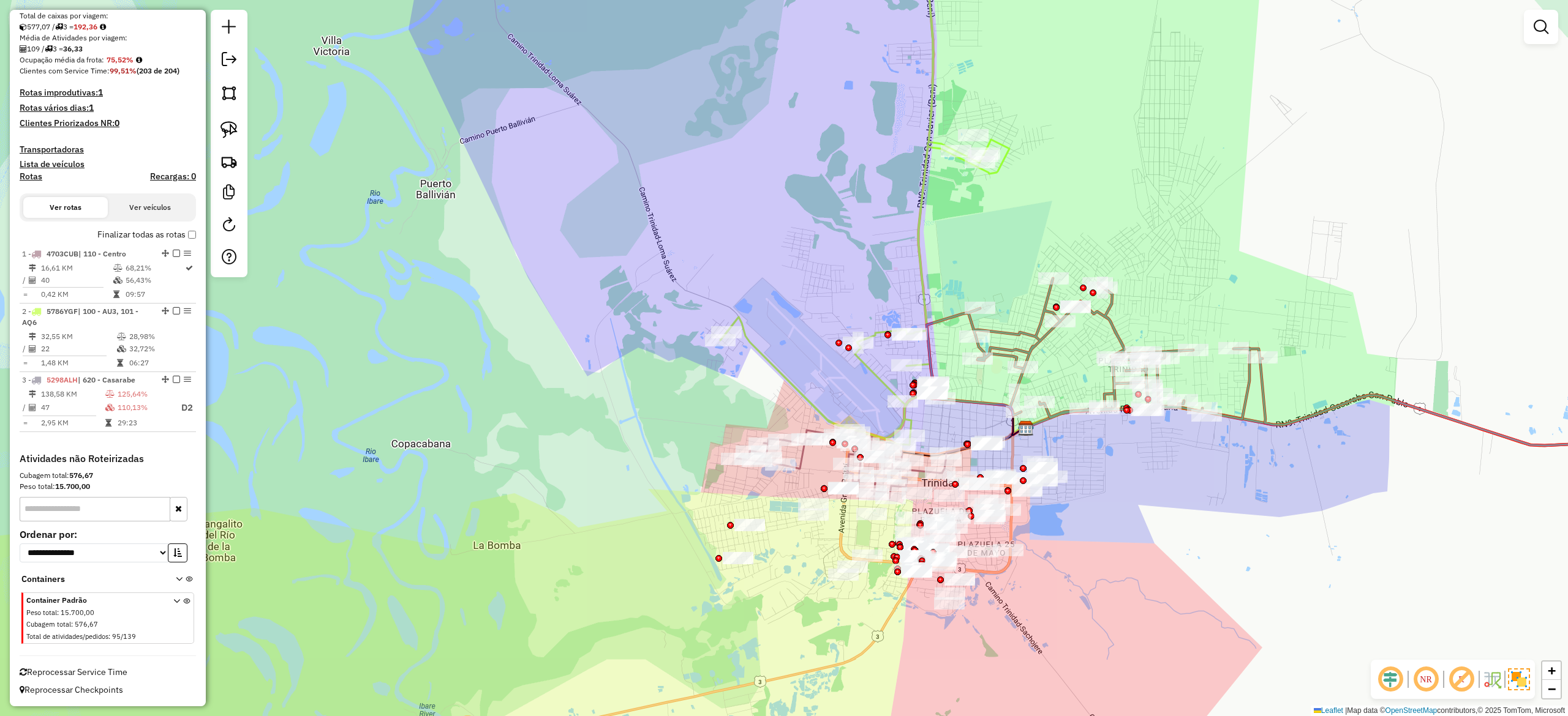
click at [1137, 335] on div "Janela de atendimento Grade de atendimento Capacidade Transportadoras Veículos …" at bounding box center [784, 358] width 1568 height 716
click at [1121, 332] on icon at bounding box center [1326, 381] width 795 height 207
select select "**********"
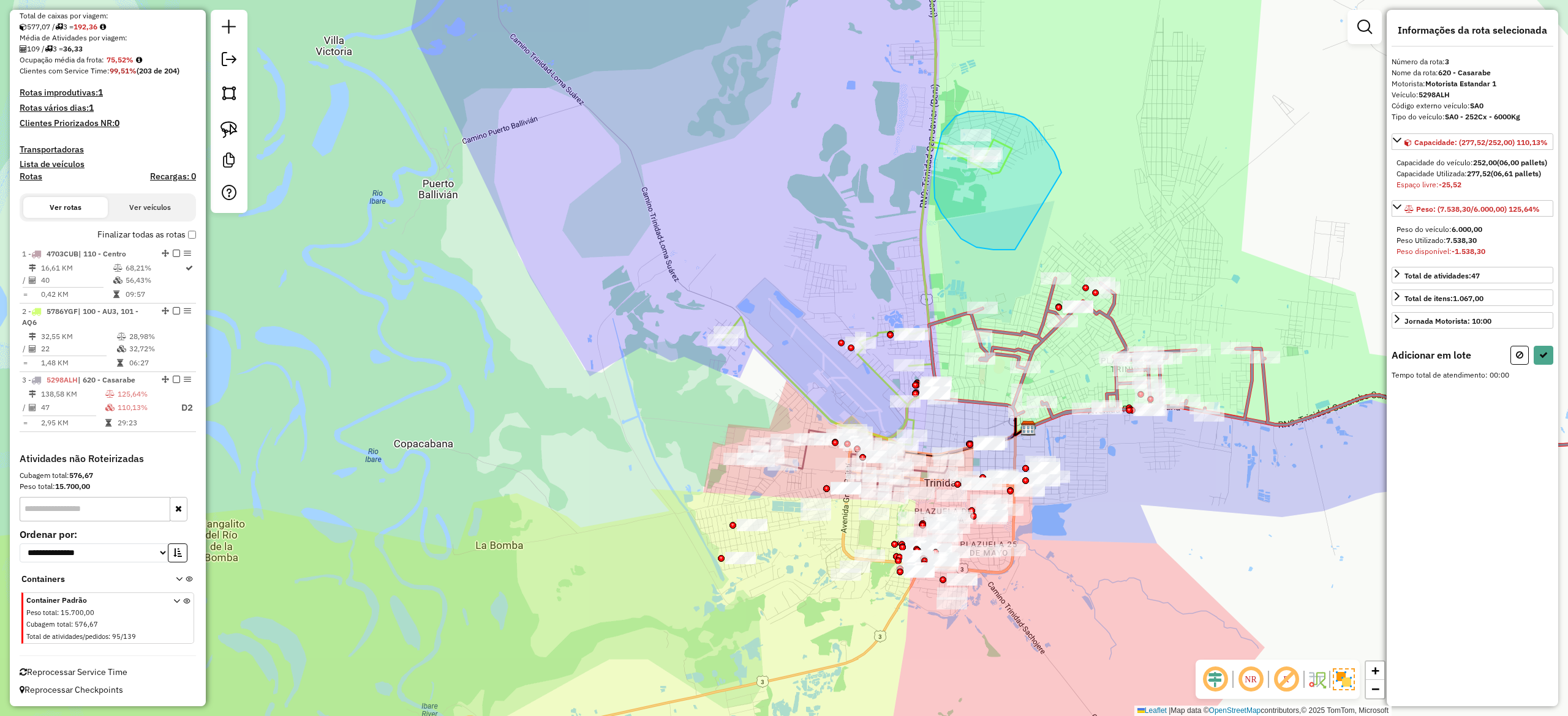
drag, startPoint x: 1060, startPoint y: 168, endPoint x: 1106, endPoint y: 205, distance: 59.0
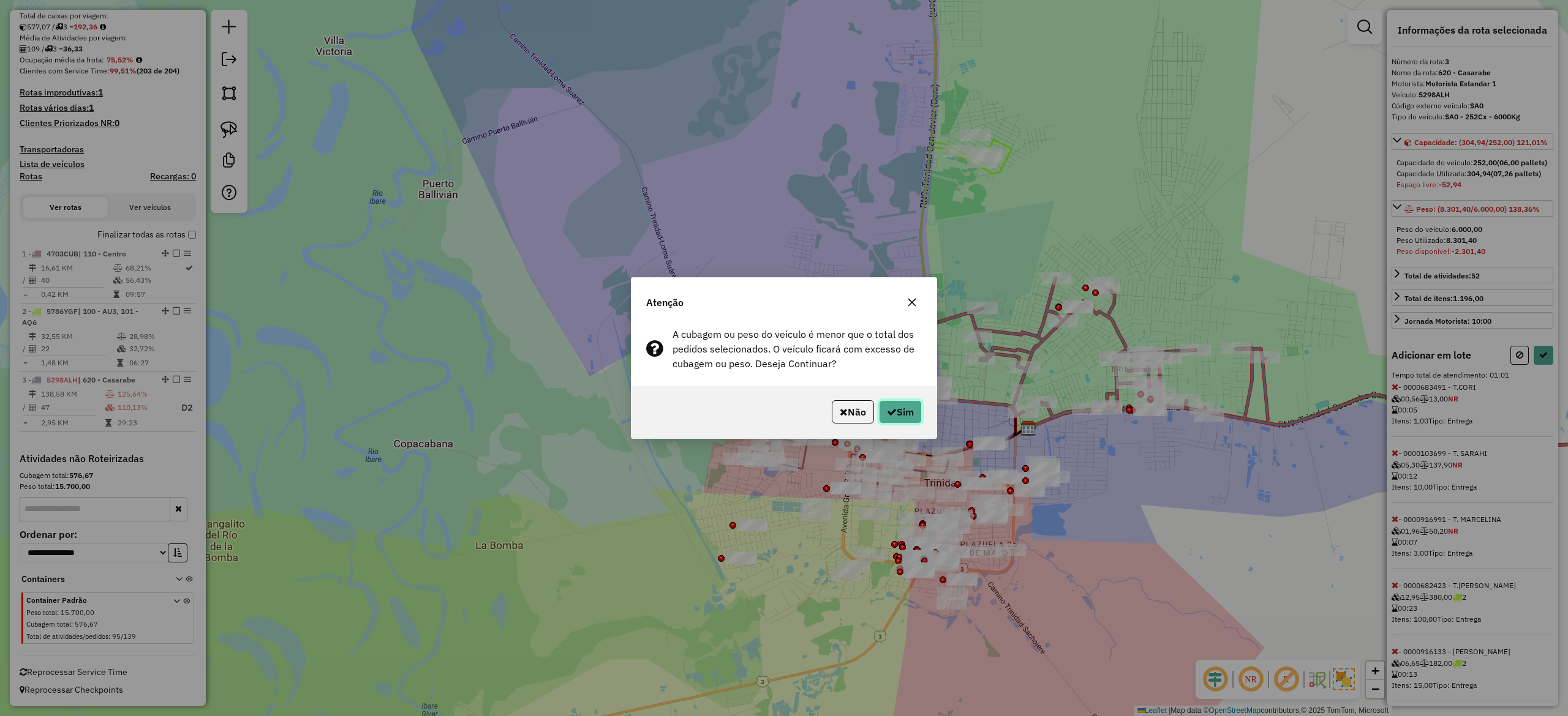
click at [911, 415] on button "Sim" at bounding box center [901, 412] width 43 height 23
select select "**********"
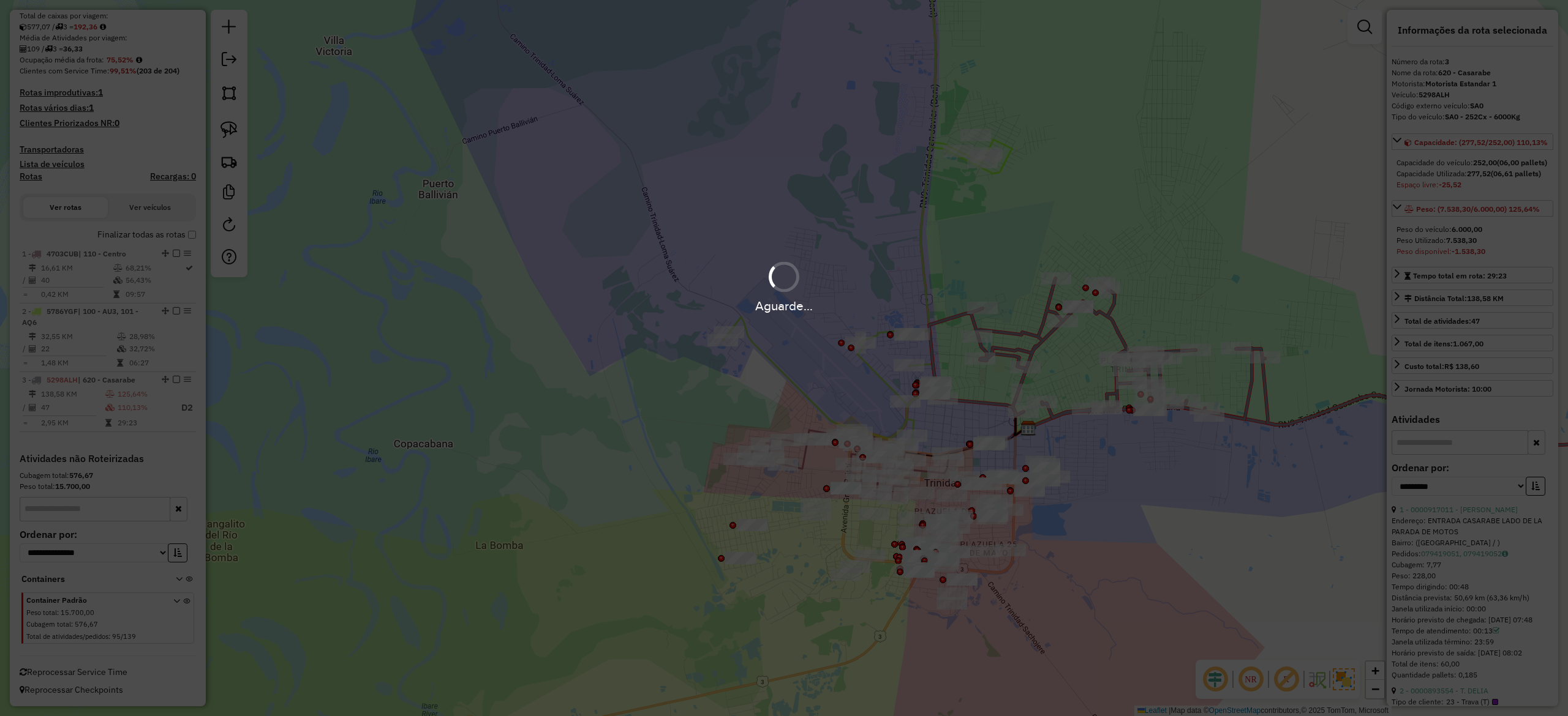
click at [1171, 283] on div "Aguarde..." at bounding box center [784, 286] width 1568 height 58
drag, startPoint x: 1157, startPoint y: 295, endPoint x: 1150, endPoint y: 310, distance: 16.6
click at [1157, 296] on div "Aguarde..." at bounding box center [784, 305] width 1568 height 19
click at [1147, 310] on div "Aguarde..." at bounding box center [784, 305] width 1568 height 19
click at [1143, 300] on div "Aguarde..." at bounding box center [784, 305] width 1568 height 19
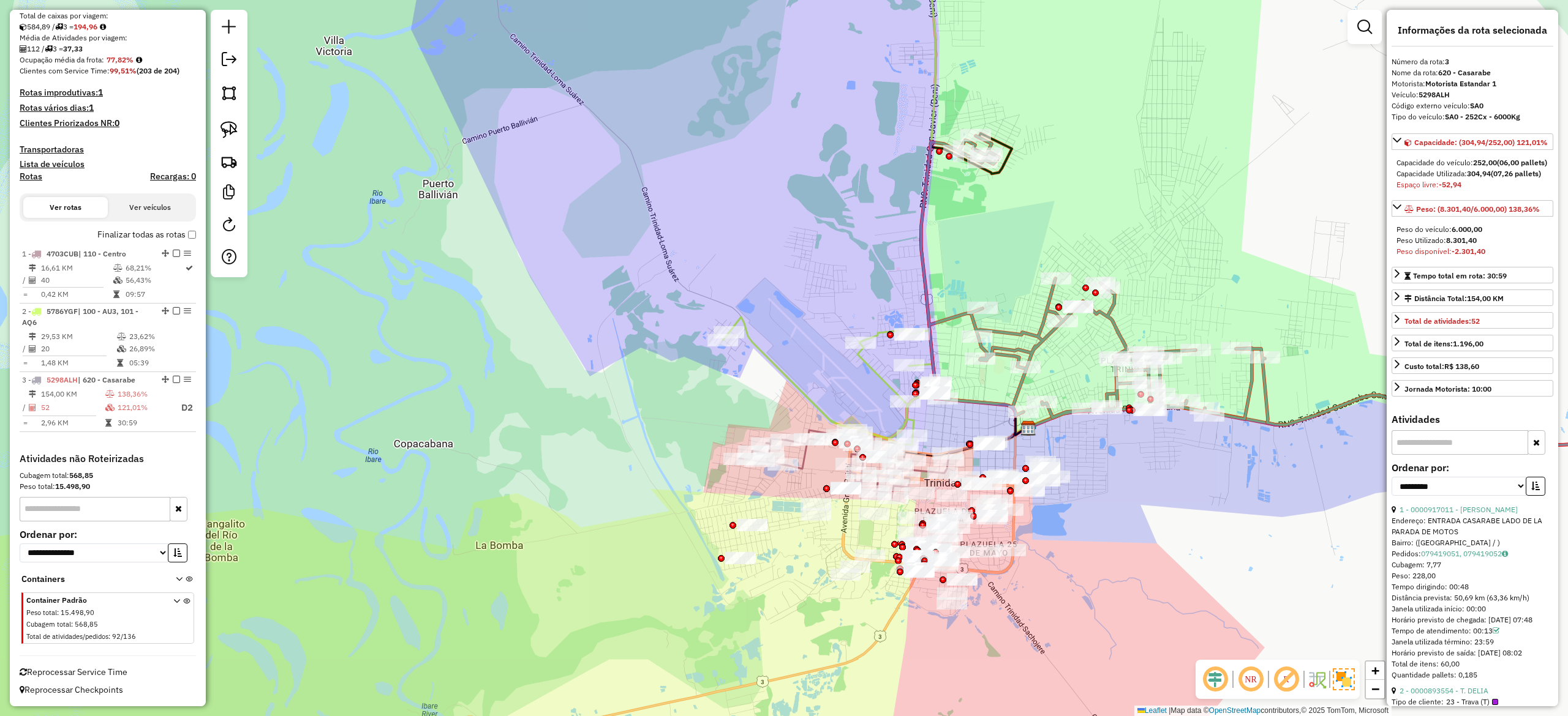
click at [1138, 313] on div "Janela de atendimento Grade de atendimento Capacidade Transportadoras Veículos …" at bounding box center [784, 358] width 1568 height 716
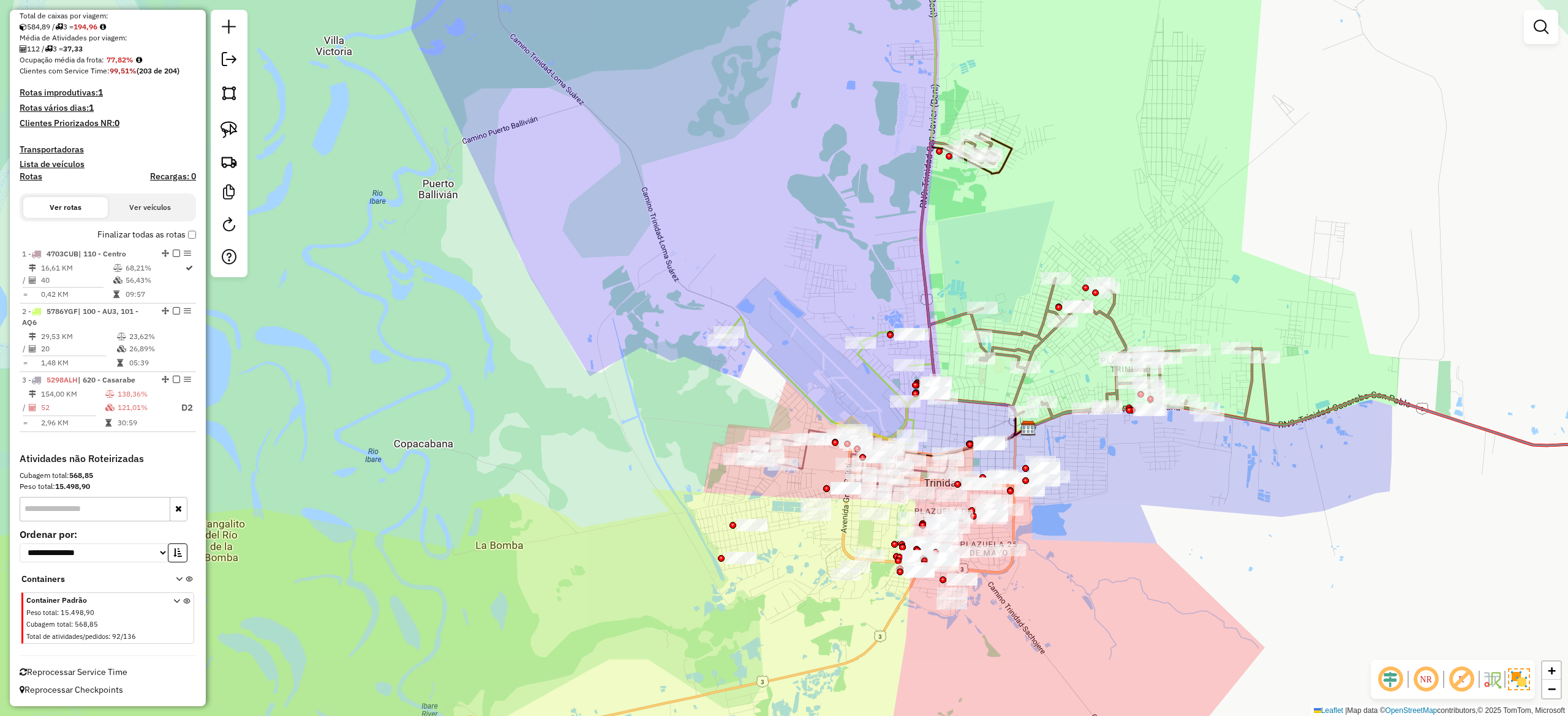
click at [1121, 327] on icon at bounding box center [1323, 310] width 804 height 349
select select "**********"
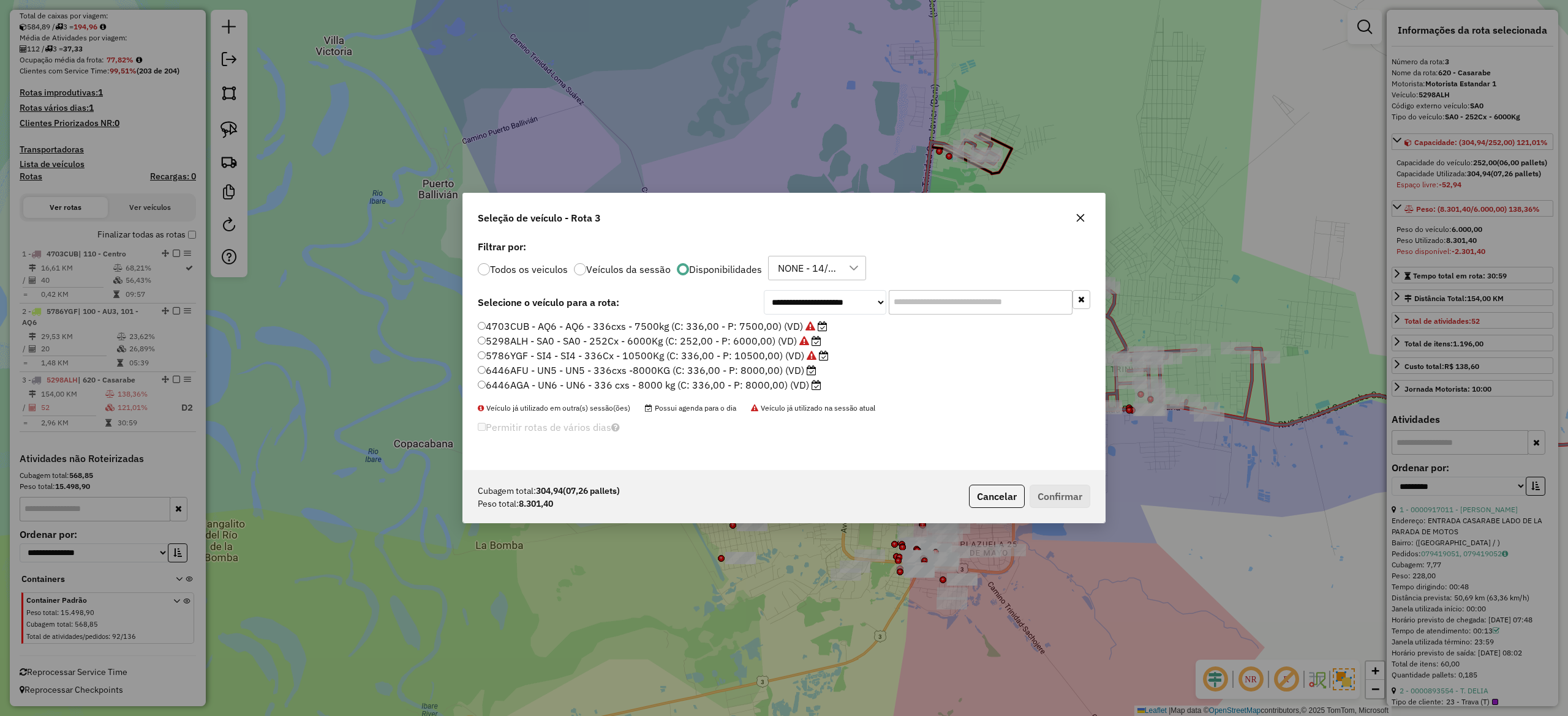
scroll to position [6, 4]
drag, startPoint x: 780, startPoint y: 374, endPoint x: 858, endPoint y: 404, distance: 83.6
click at [780, 372] on label "6446AFU - UN5 - UN5 - 336cxs -8000KG (C: 336,00 - P: 8000,00) (VD)" at bounding box center [647, 370] width 339 height 15
click at [783, 371] on label "6446AFU - UN5 - UN5 - 336cxs -8000KG (C: 336,00 - P: 8000,00) (VD)" at bounding box center [647, 370] width 339 height 15
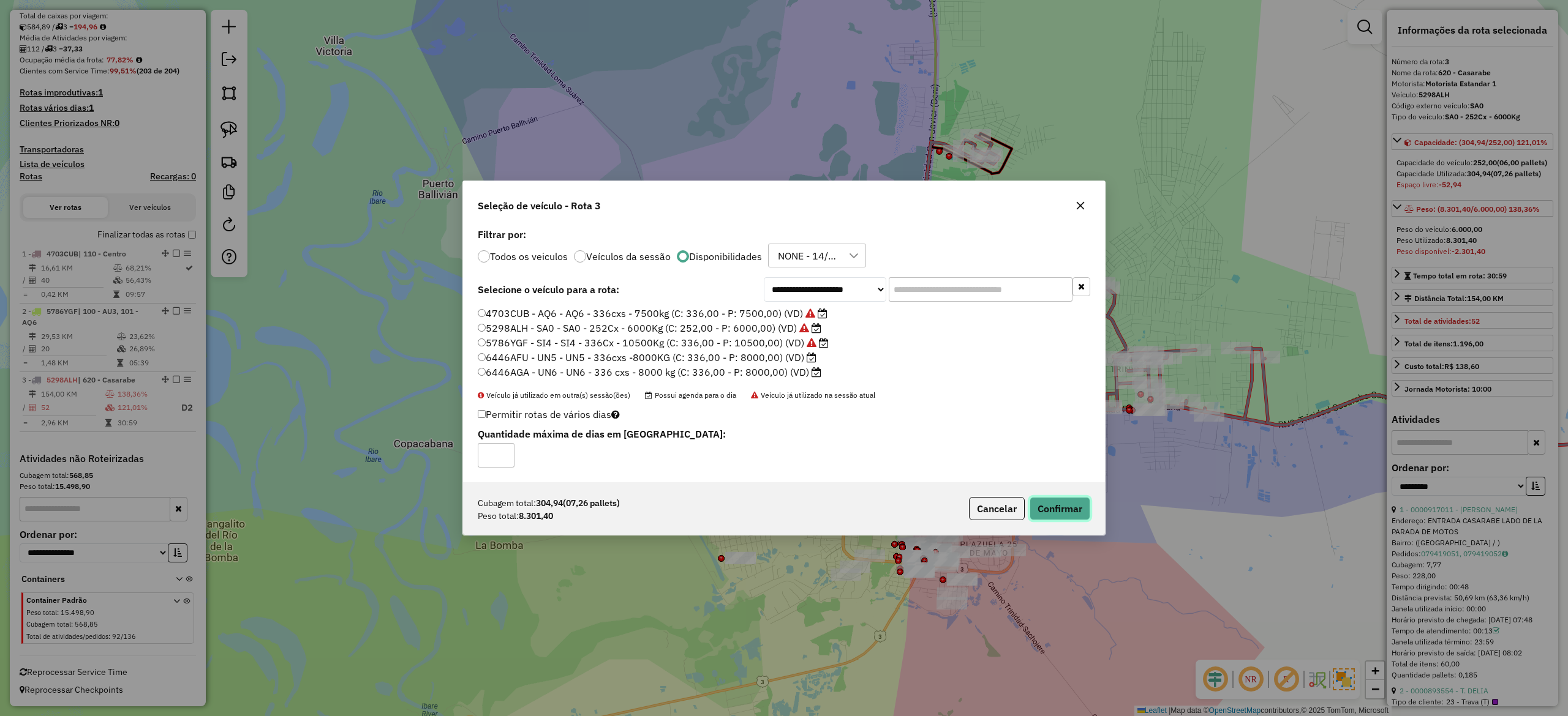
click at [1069, 516] on button "Confirmar" at bounding box center [1060, 509] width 60 height 23
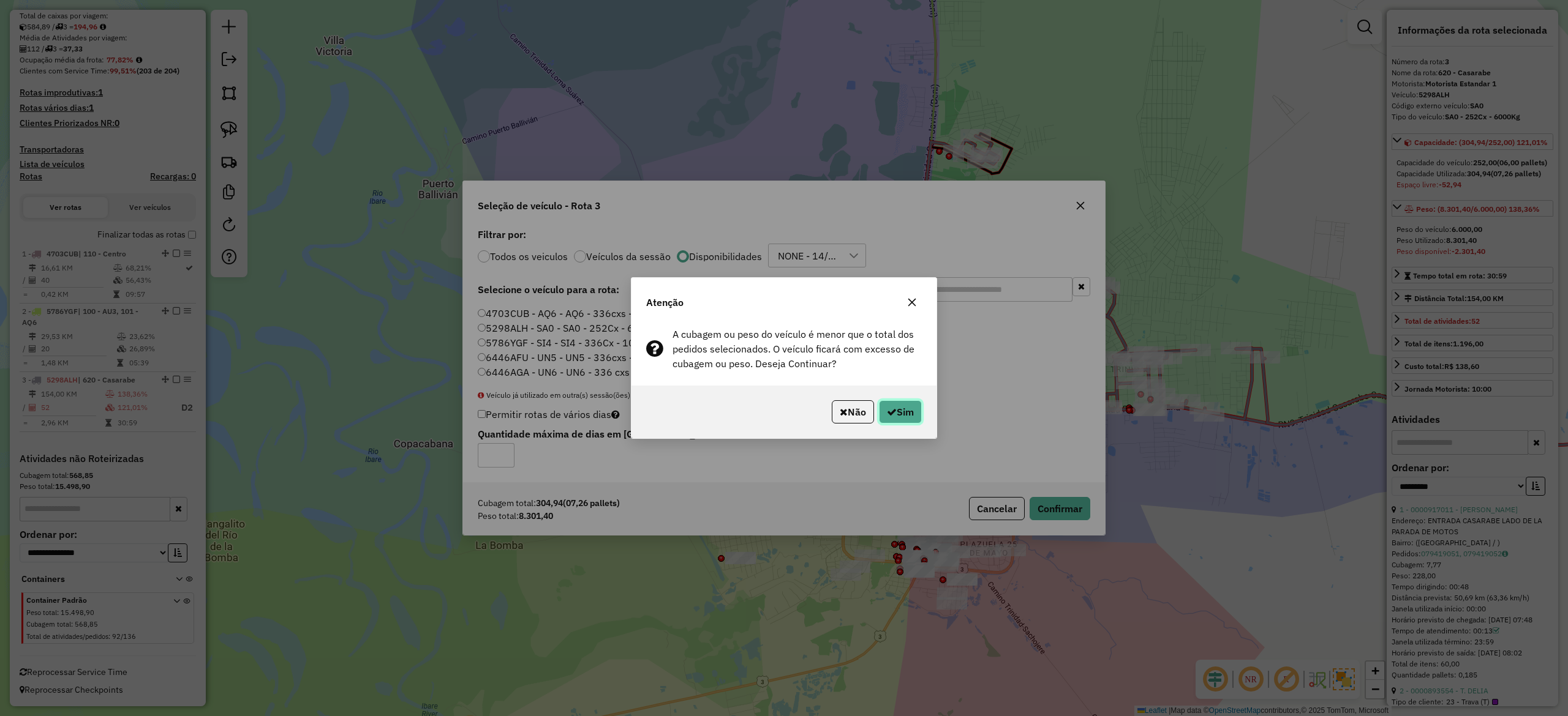
click at [908, 411] on button "Sim" at bounding box center [901, 412] width 43 height 23
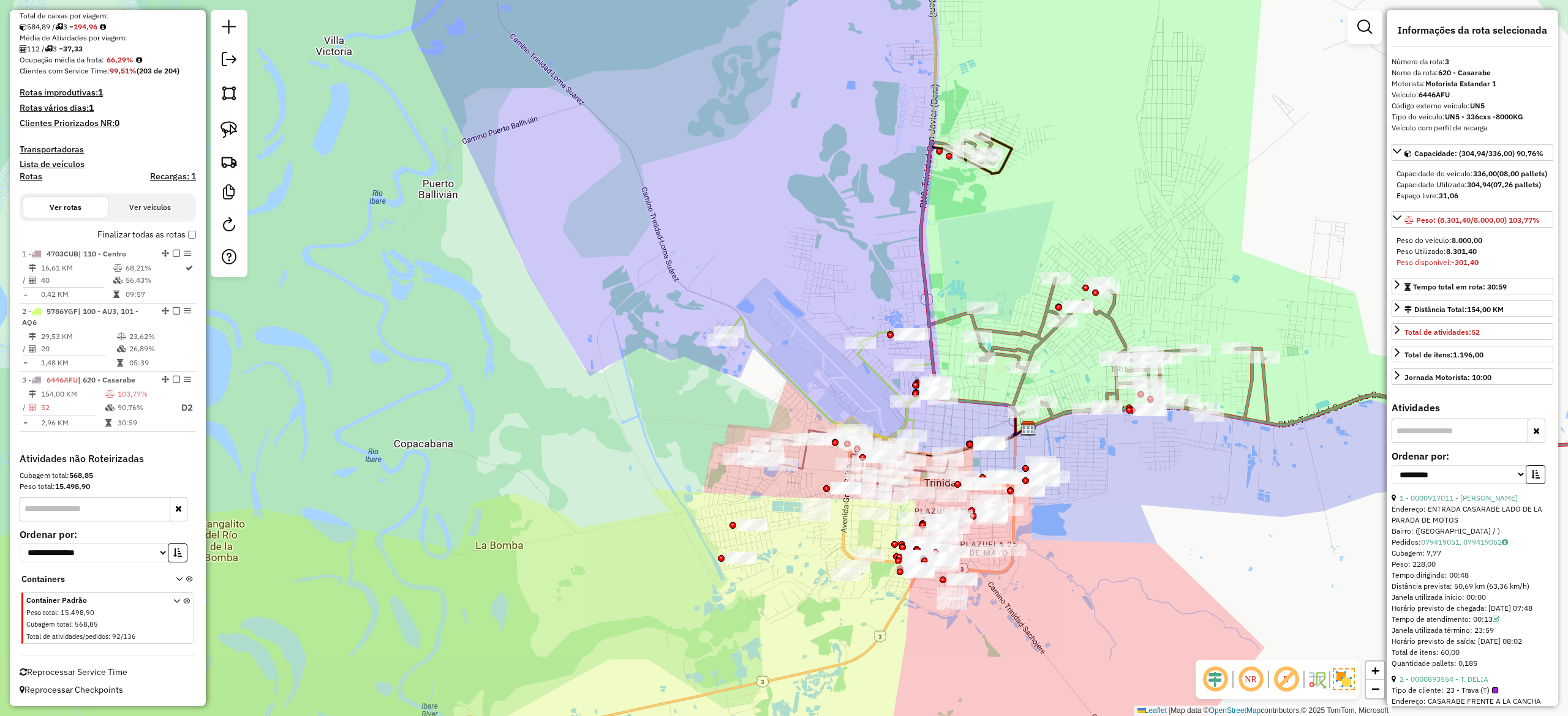
drag, startPoint x: 1129, startPoint y: 458, endPoint x: 1076, endPoint y: 423, distance: 63.5
click at [1076, 423] on div "Janela de atendimento Grade de atendimento Capacidade Transportadoras Veículos …" at bounding box center [784, 358] width 1568 height 716
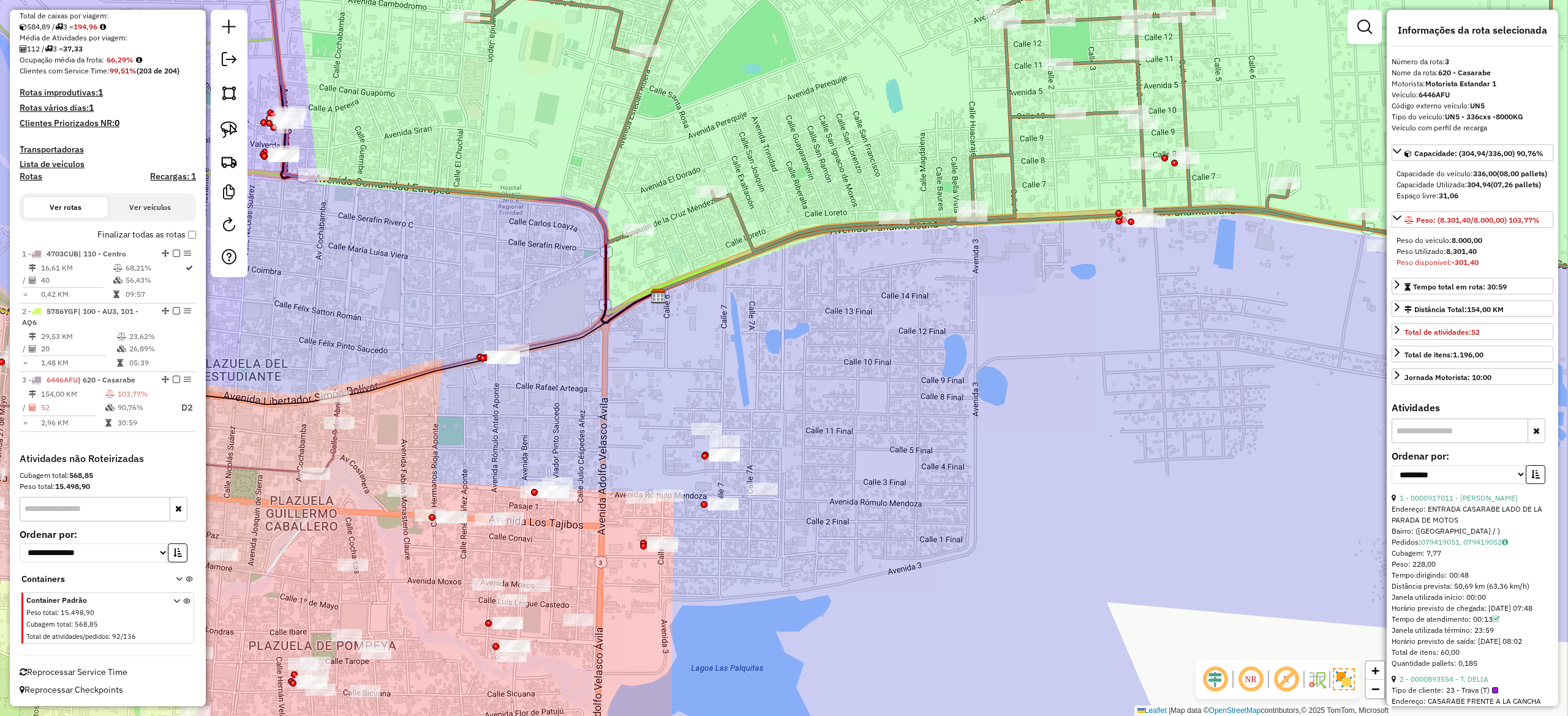
drag, startPoint x: 1052, startPoint y: 374, endPoint x: 1022, endPoint y: 303, distance: 77.1
click at [1022, 303] on div "Janela de atendimento Grade de atendimento Capacidade Transportadoras Veículos …" at bounding box center [784, 358] width 1568 height 716
drag, startPoint x: 1062, startPoint y: 295, endPoint x: 828, endPoint y: 403, distance: 257.7
click at [825, 403] on div "Janela de atendimento Grade de atendimento Capacidade Transportadoras Veículos …" at bounding box center [784, 358] width 1568 height 716
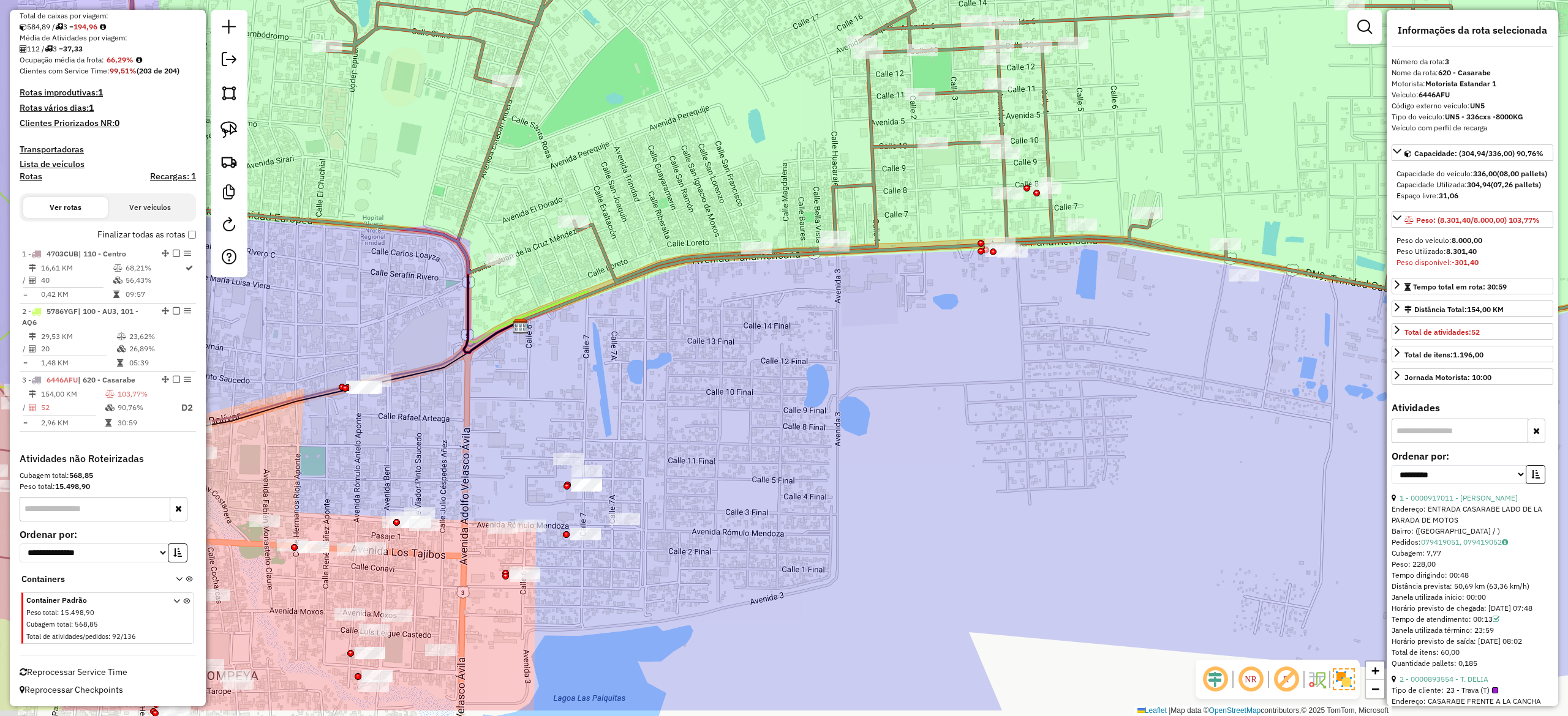
drag, startPoint x: 978, startPoint y: 406, endPoint x: 929, endPoint y: 425, distance: 52.6
click at [987, 398] on div "Janela de atendimento Grade de atendimento Capacidade Transportadoras Veículos …" at bounding box center [784, 358] width 1568 height 716
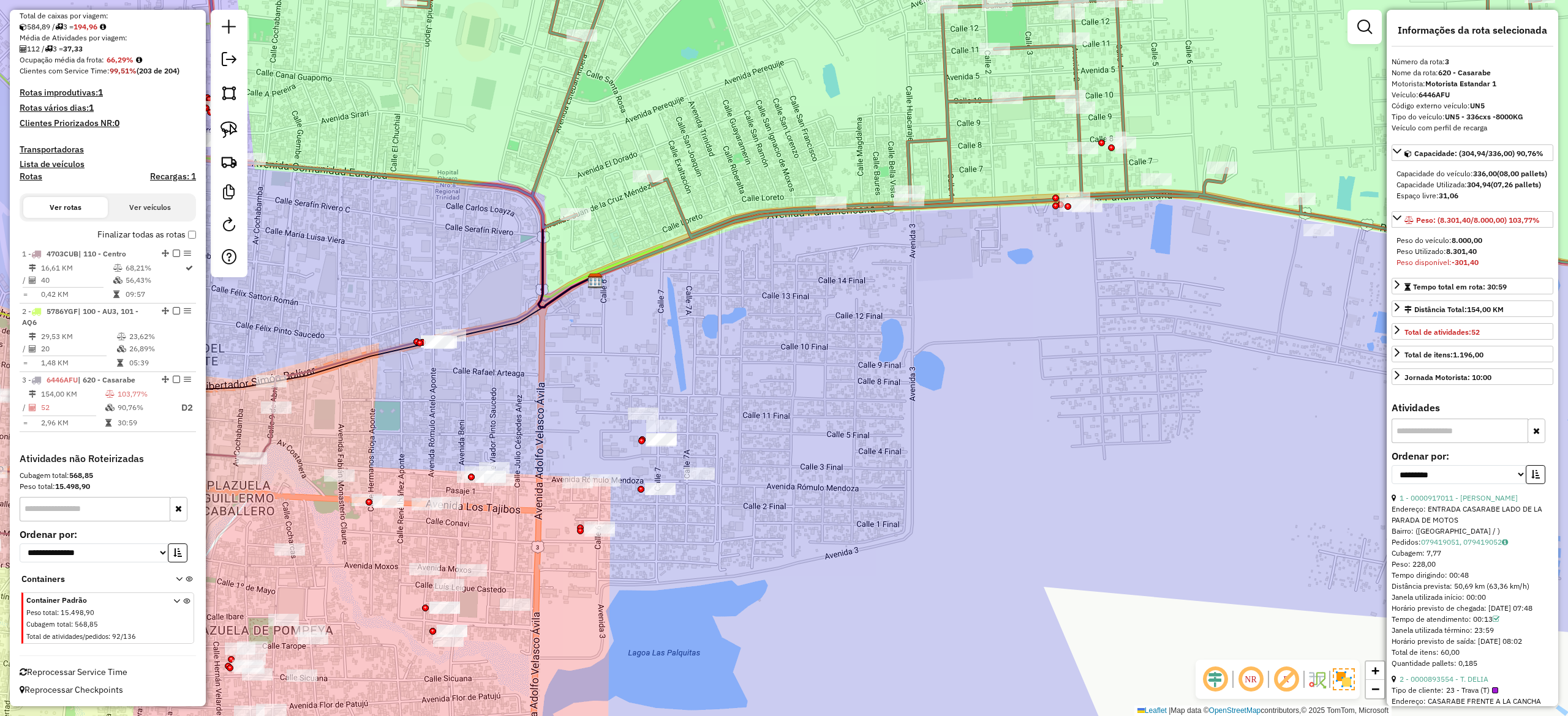
drag, startPoint x: 884, startPoint y: 420, endPoint x: 897, endPoint y: 409, distance: 17.0
click at [897, 411] on div "Janela de atendimento Grade de atendimento Capacidade Transportadoras Veículos …" at bounding box center [784, 358] width 1568 height 716
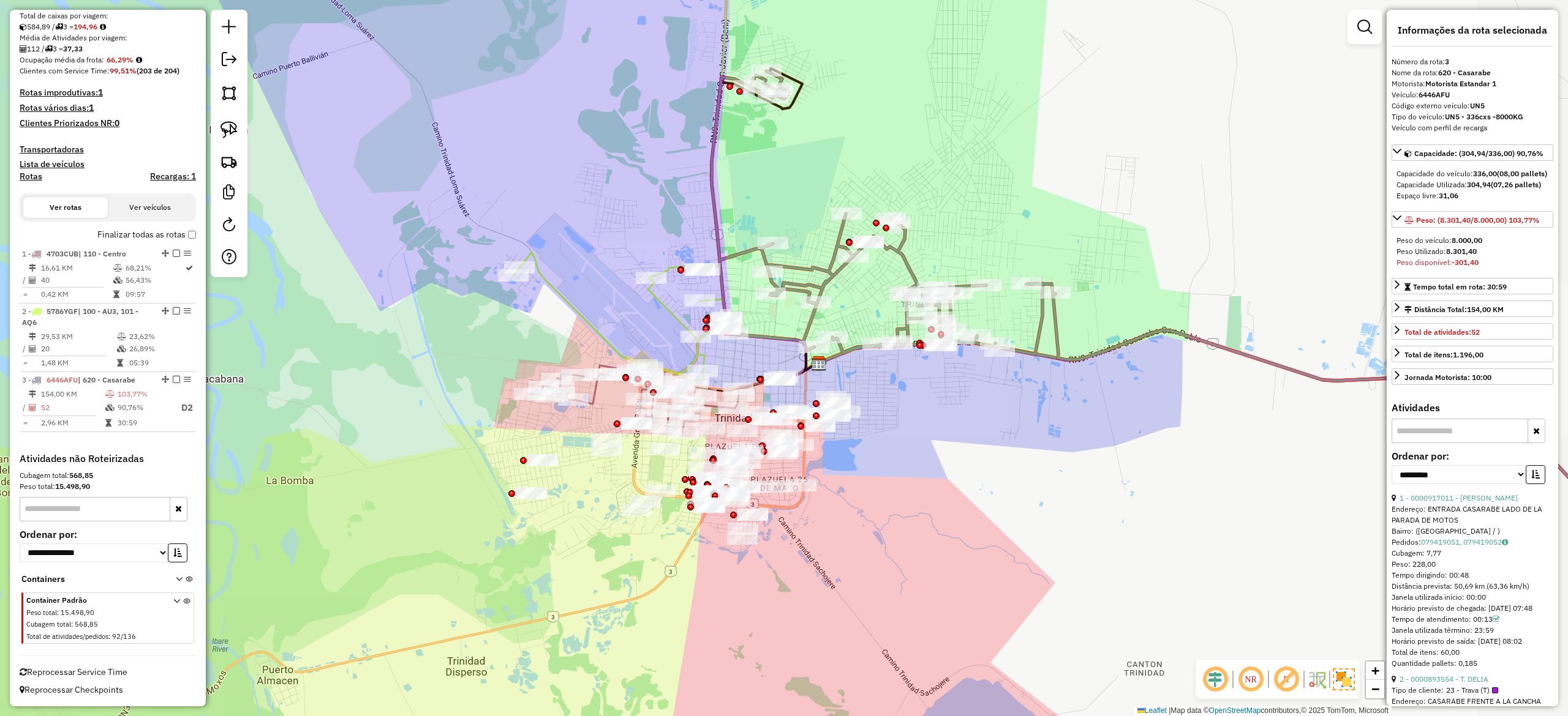
drag, startPoint x: 911, startPoint y: 442, endPoint x: 856, endPoint y: 413, distance: 62.2
click at [871, 399] on div "Janela de atendimento Grade de atendimento Capacidade Transportadoras Veículos …" at bounding box center [784, 358] width 1568 height 716
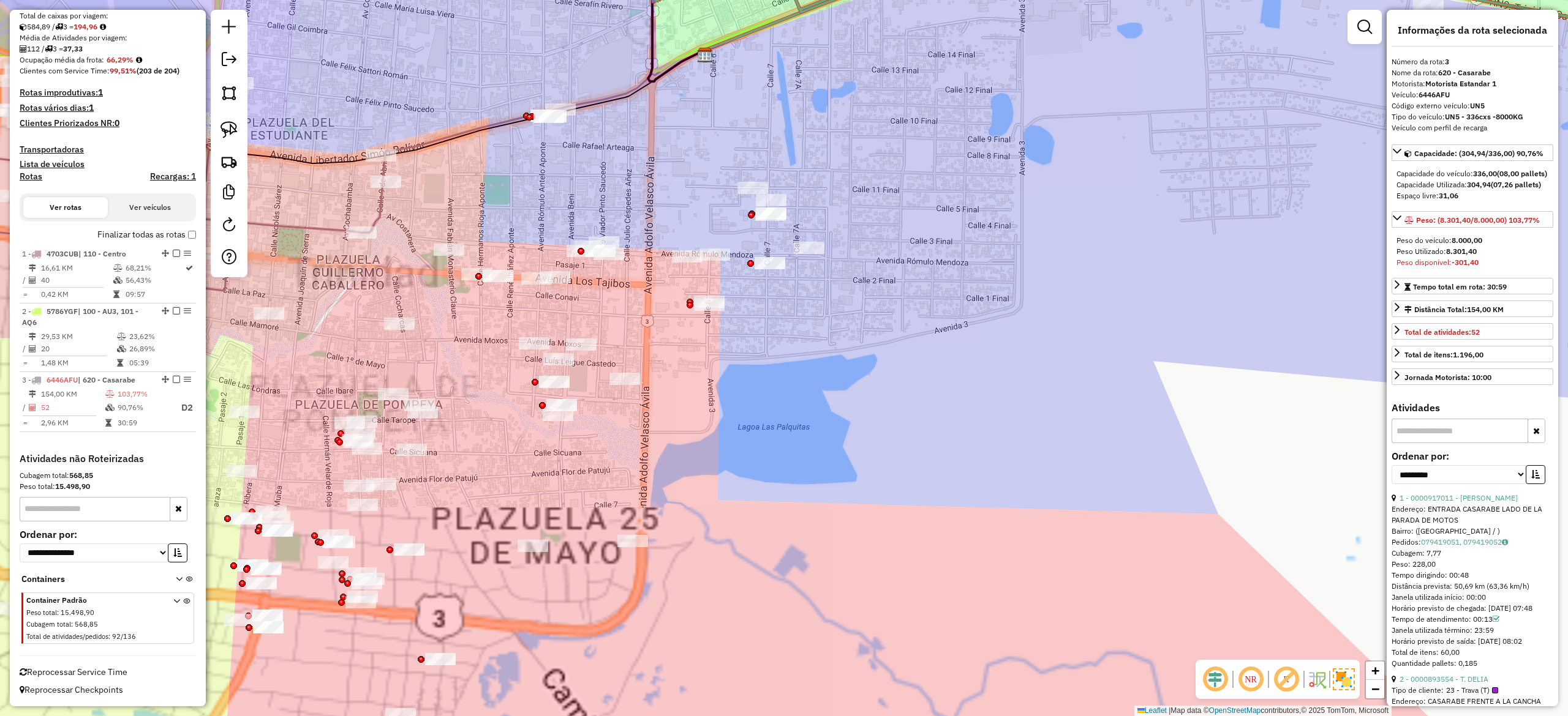
drag, startPoint x: 875, startPoint y: 452, endPoint x: 961, endPoint y: 440, distance: 86.8
click at [960, 443] on div "Janela de atendimento Grade de atendimento Capacidade Transportadoras Veículos …" at bounding box center [784, 358] width 1568 height 716
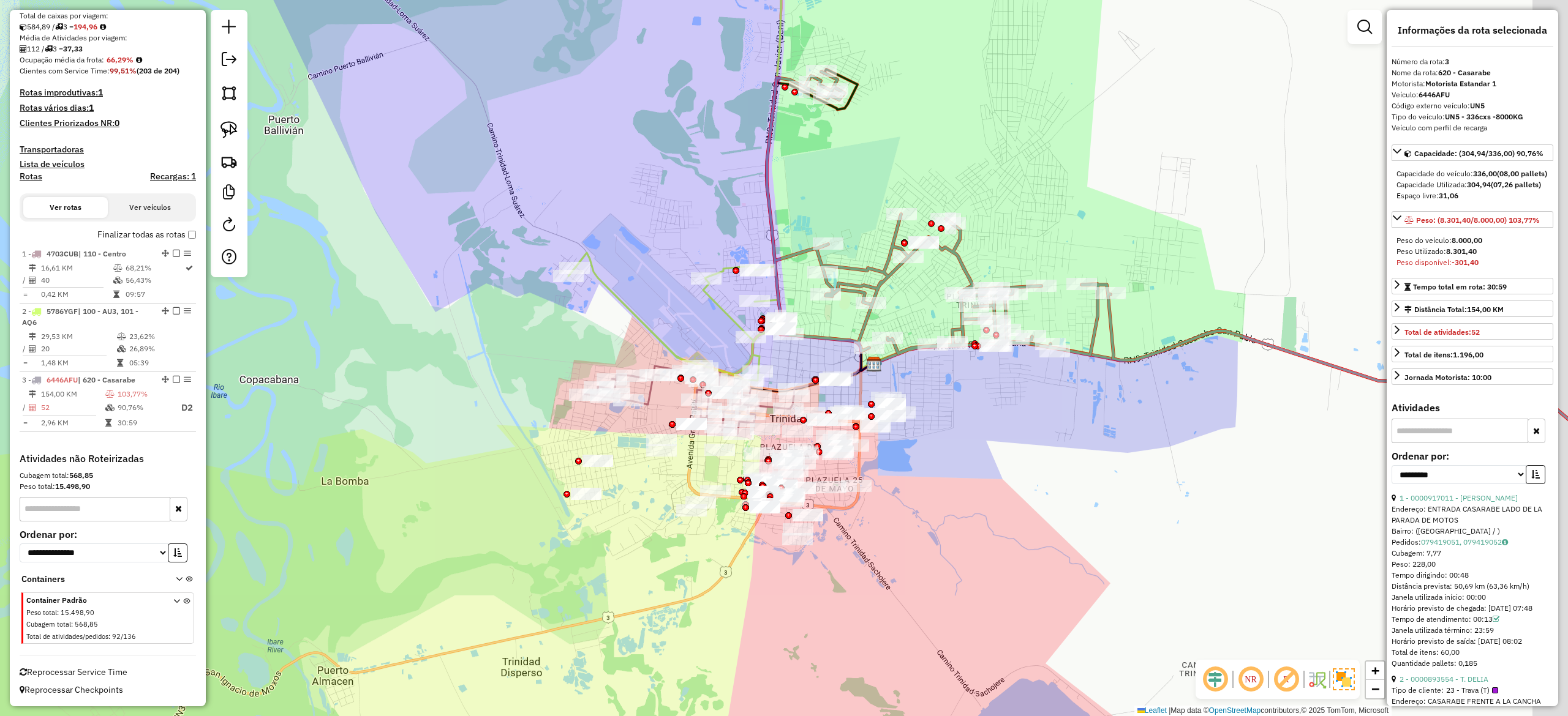
drag, startPoint x: 968, startPoint y: 408, endPoint x: 875, endPoint y: 432, distance: 96.0
click at [887, 442] on div "Janela de atendimento Grade de atendimento Capacidade Transportadoras Veículos …" at bounding box center [784, 358] width 1568 height 716
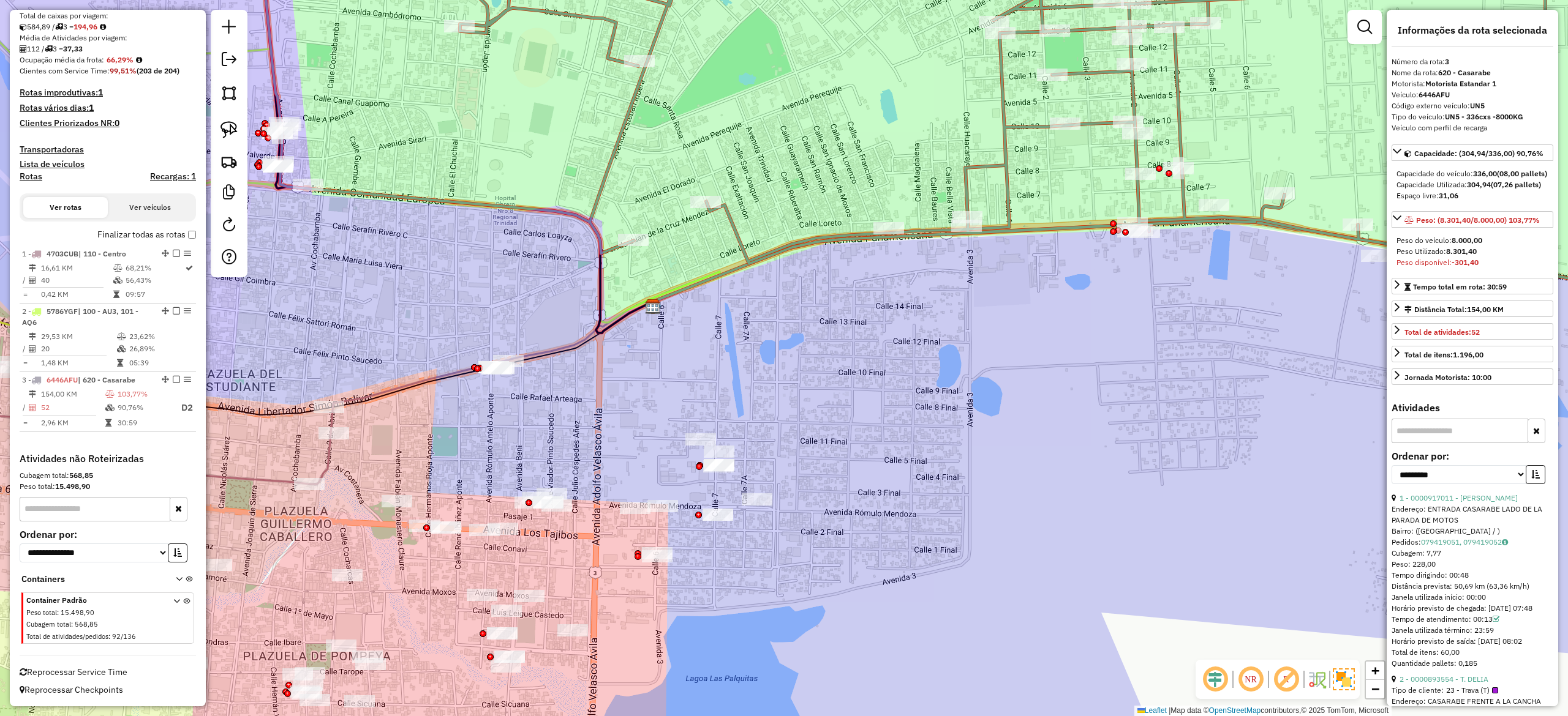
drag, startPoint x: 840, startPoint y: 447, endPoint x: 931, endPoint y: 384, distance: 110.7
click at [929, 384] on div "Janela de atendimento Grade de atendimento Capacidade Transportadoras Veículos …" at bounding box center [784, 358] width 1568 height 716
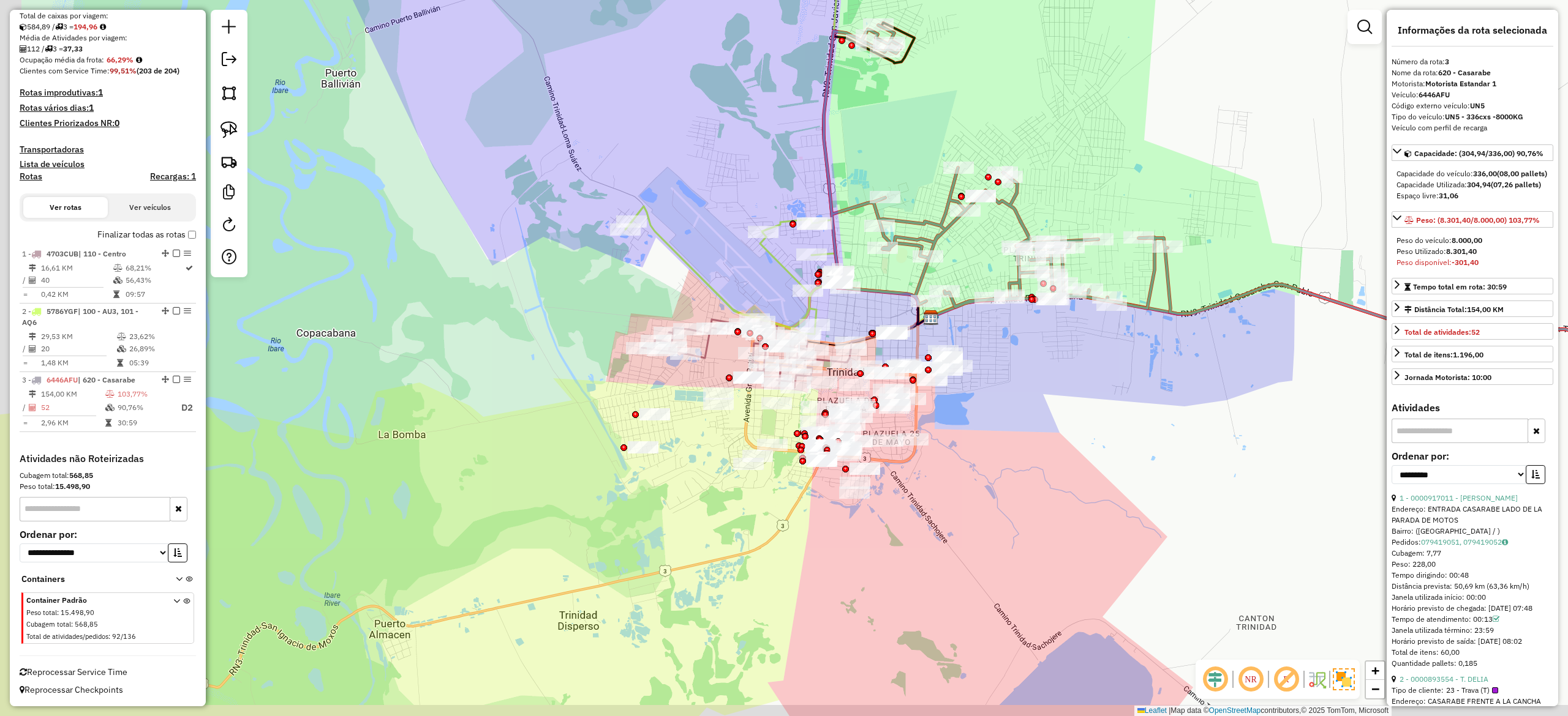
drag, startPoint x: 986, startPoint y: 450, endPoint x: 1001, endPoint y: 426, distance: 28.3
click at [1001, 426] on div "Janela de atendimento Grade de atendimento Capacidade Transportadoras Veículos …" at bounding box center [784, 358] width 1568 height 716
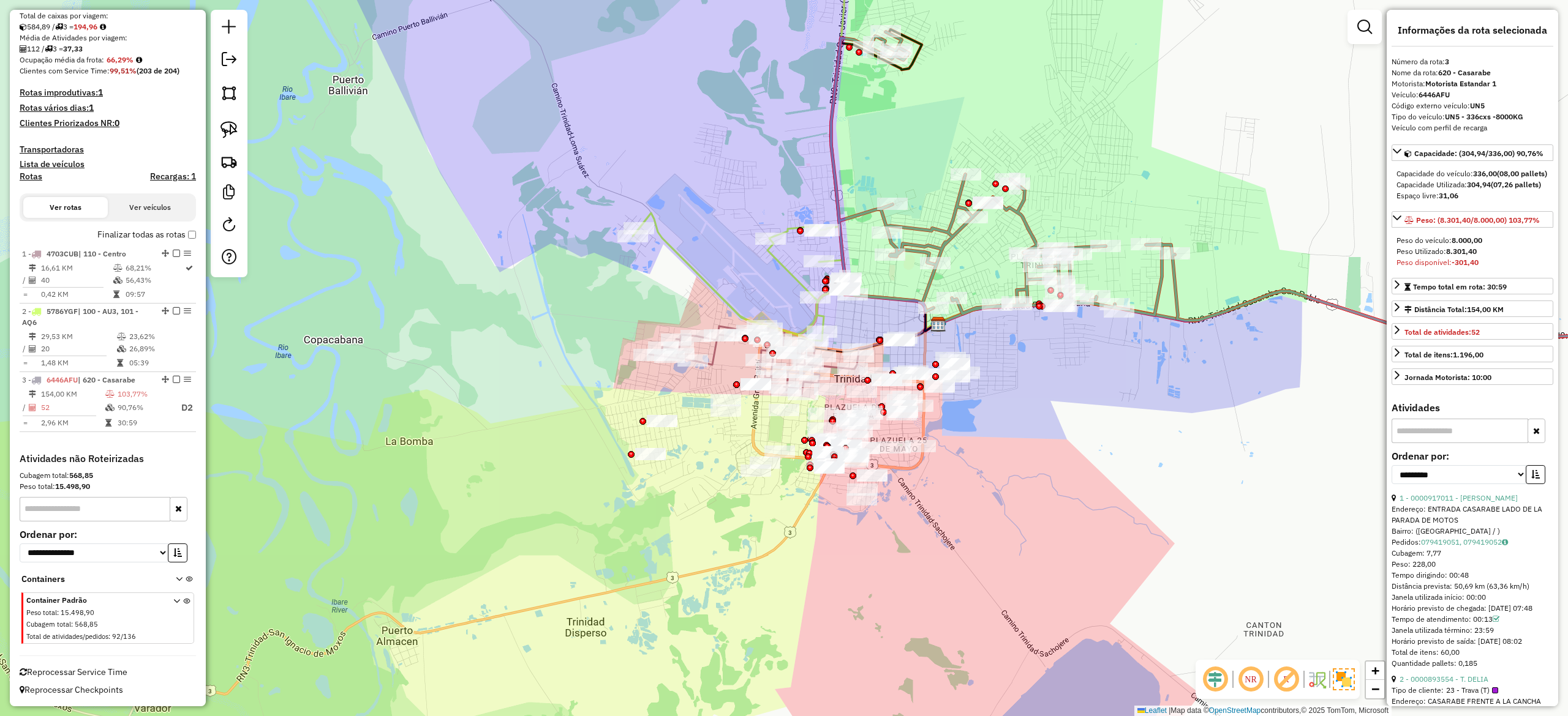
drag, startPoint x: 694, startPoint y: 367, endPoint x: 775, endPoint y: 440, distance: 109.0
click at [770, 437] on div "Janela de atendimento Grade de atendimento Capacidade Transportadoras Veículos …" at bounding box center [784, 358] width 1568 height 716
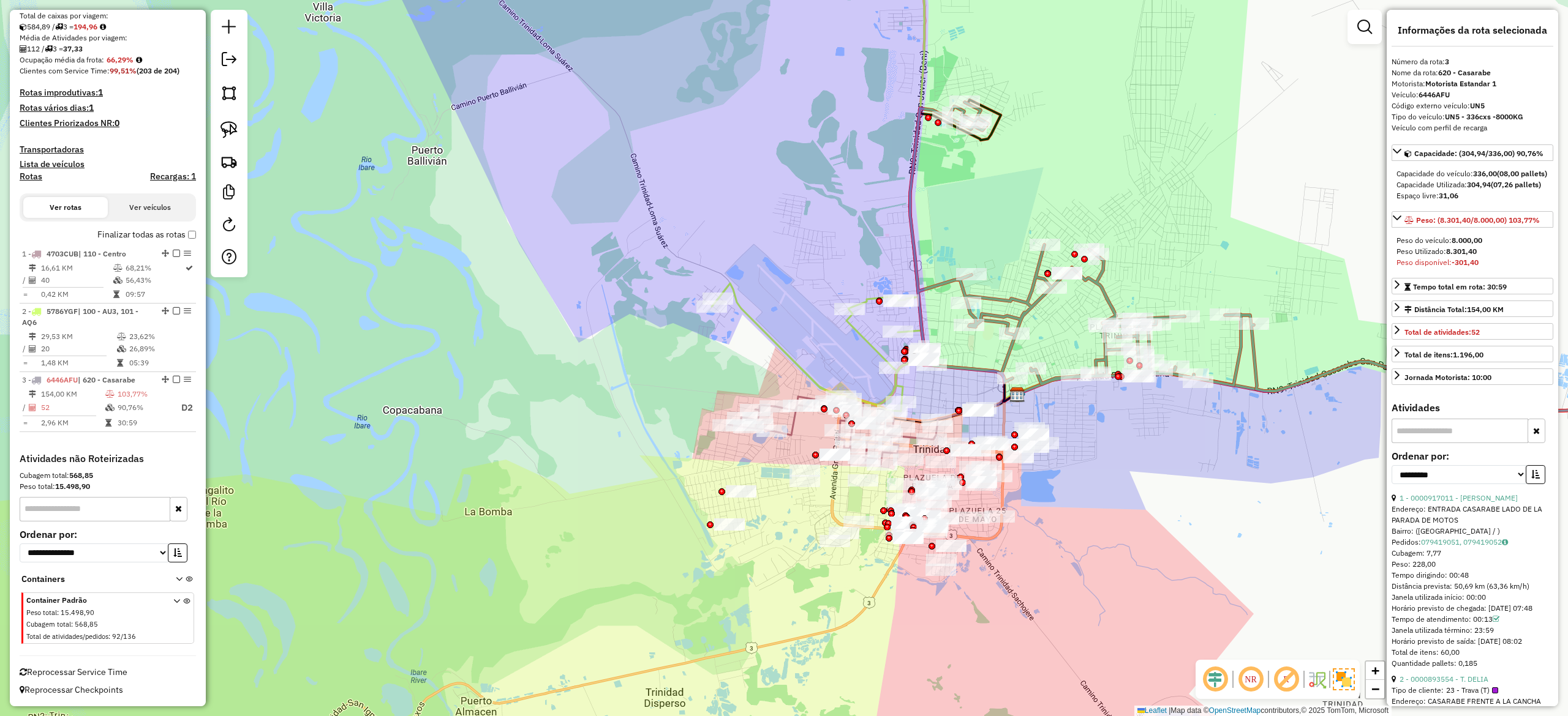
click at [790, 430] on icon at bounding box center [833, 430] width 209 height 70
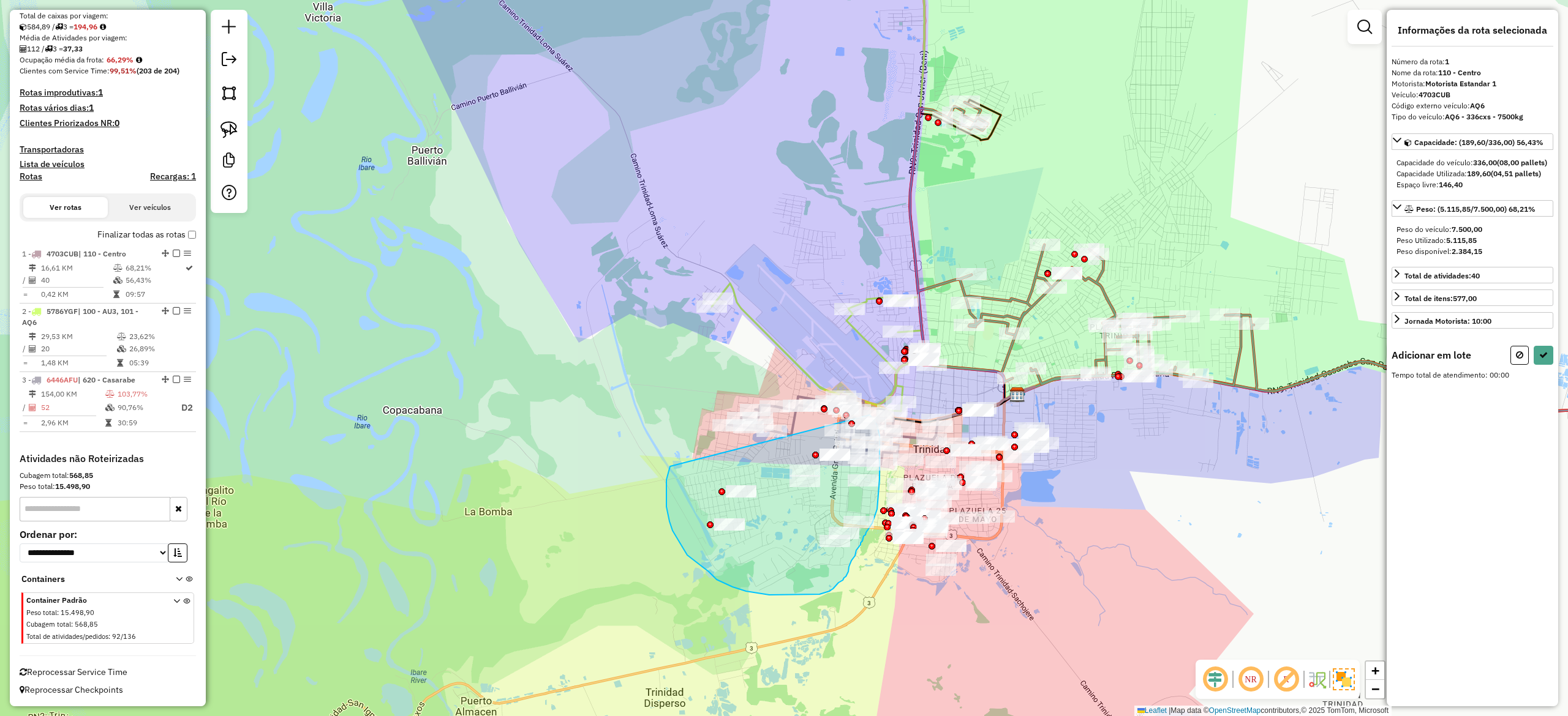
click at [861, 406] on div "Rota 1 - Placa 4703CUB 0000102940 - KARAOKE LA MENT Rota 1 - Placa 4703CUB 0000…" at bounding box center [784, 358] width 1568 height 716
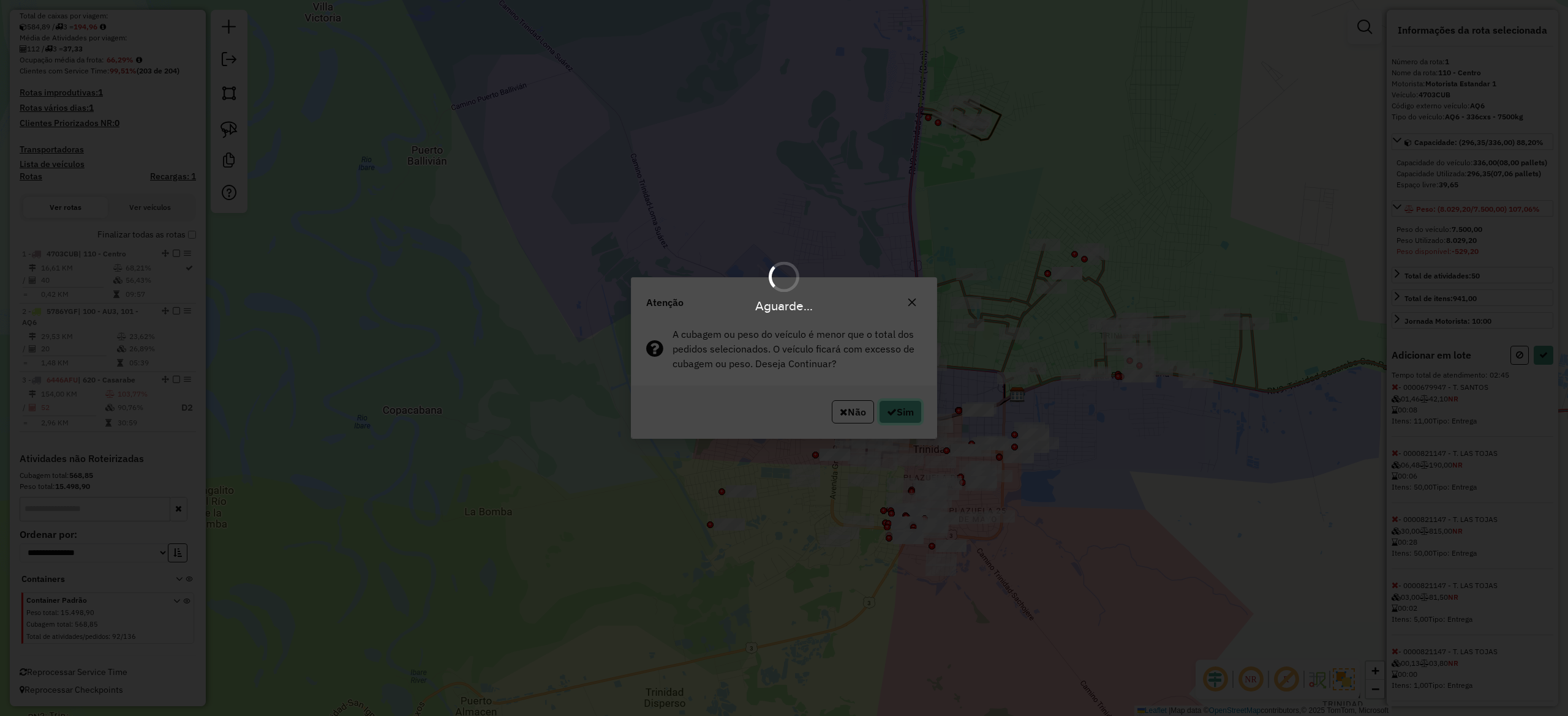
click at [899, 415] on button "Sim" at bounding box center [901, 412] width 43 height 23
select select "**********"
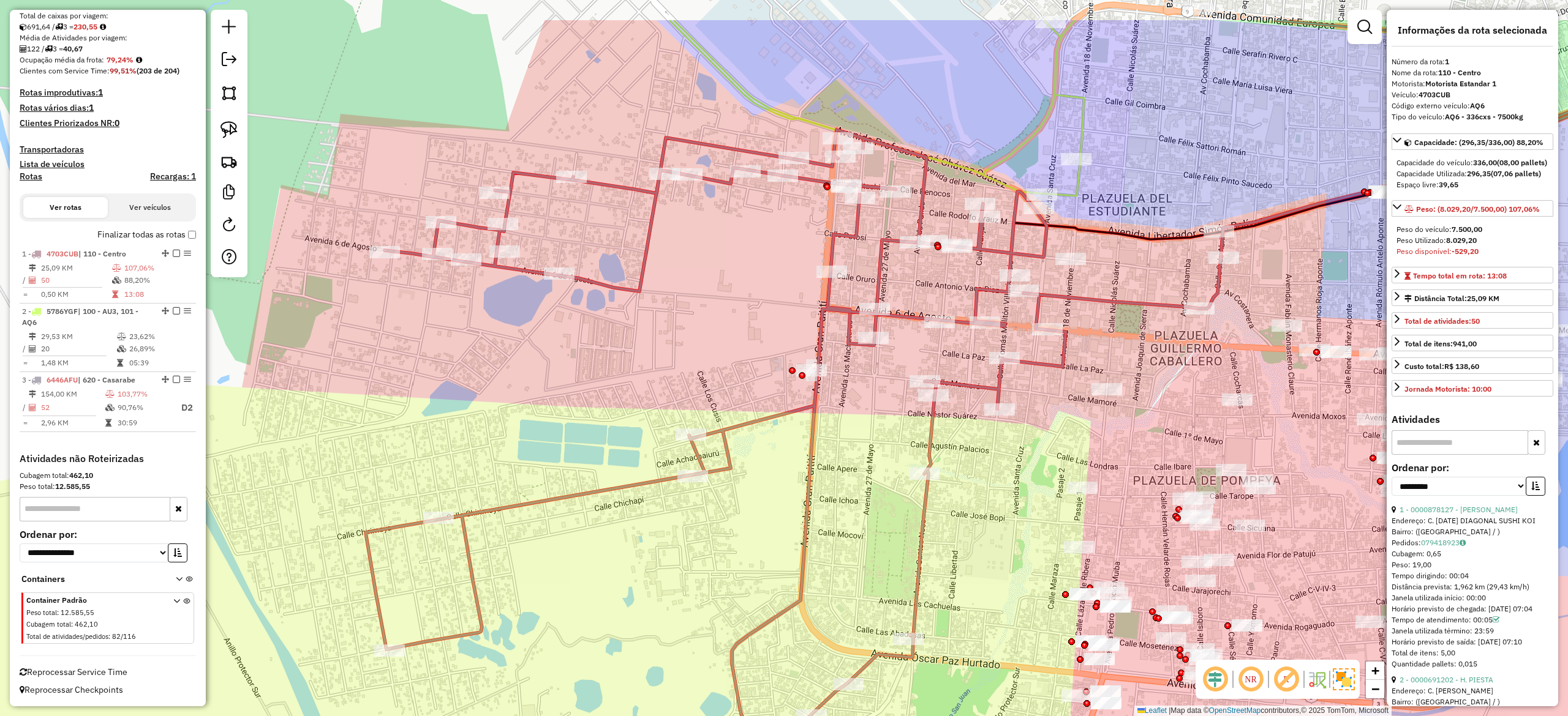
drag, startPoint x: 959, startPoint y: 476, endPoint x: 928, endPoint y: 582, distance: 110.4
click at [928, 537] on div "Janela de atendimento Grade de atendimento Capacidade Transportadoras Veículos …" at bounding box center [784, 358] width 1568 height 716
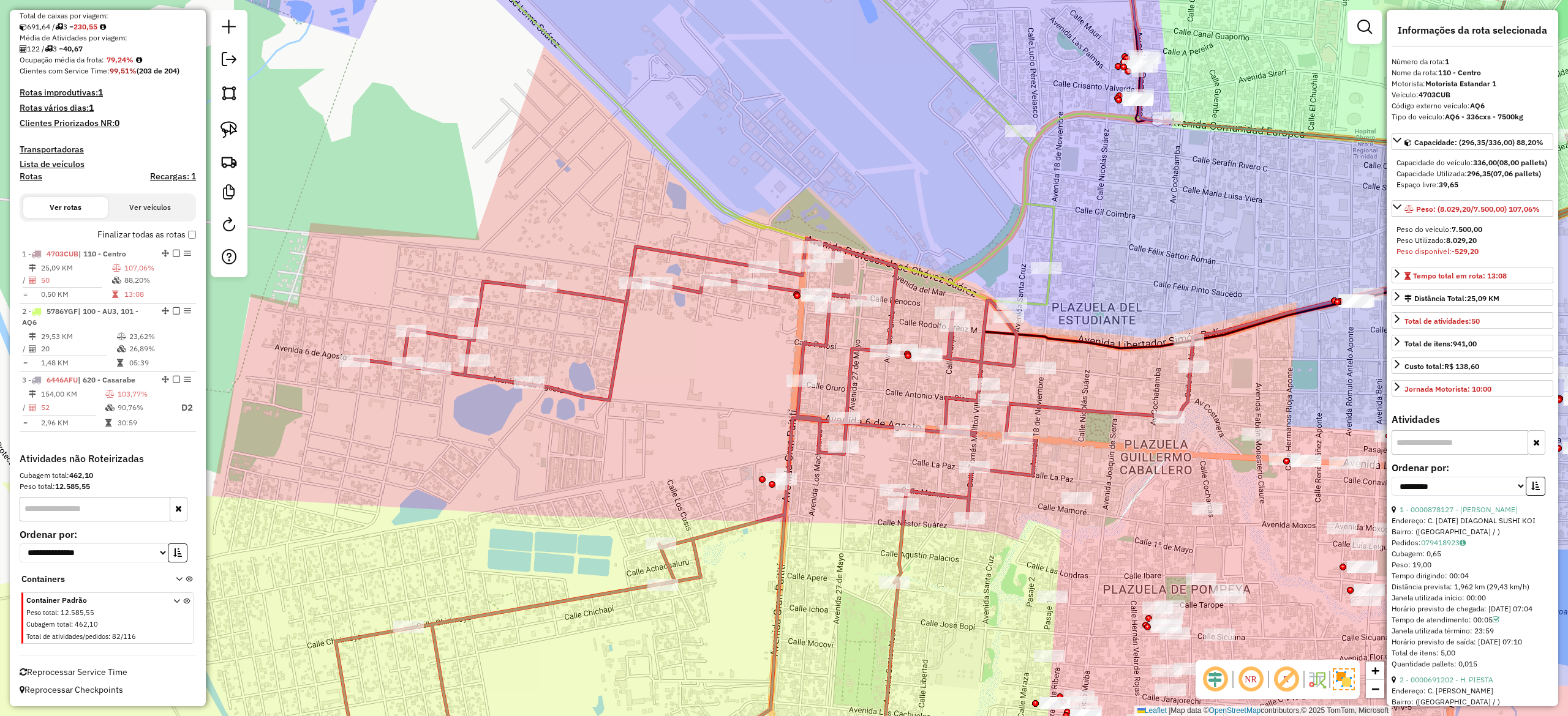
click at [937, 497] on icon at bounding box center [763, 514] width 855 height 550
click at [939, 487] on div "Janela de atendimento Grade de atendimento Capacidade Transportadoras Veículos …" at bounding box center [784, 358] width 1568 height 716
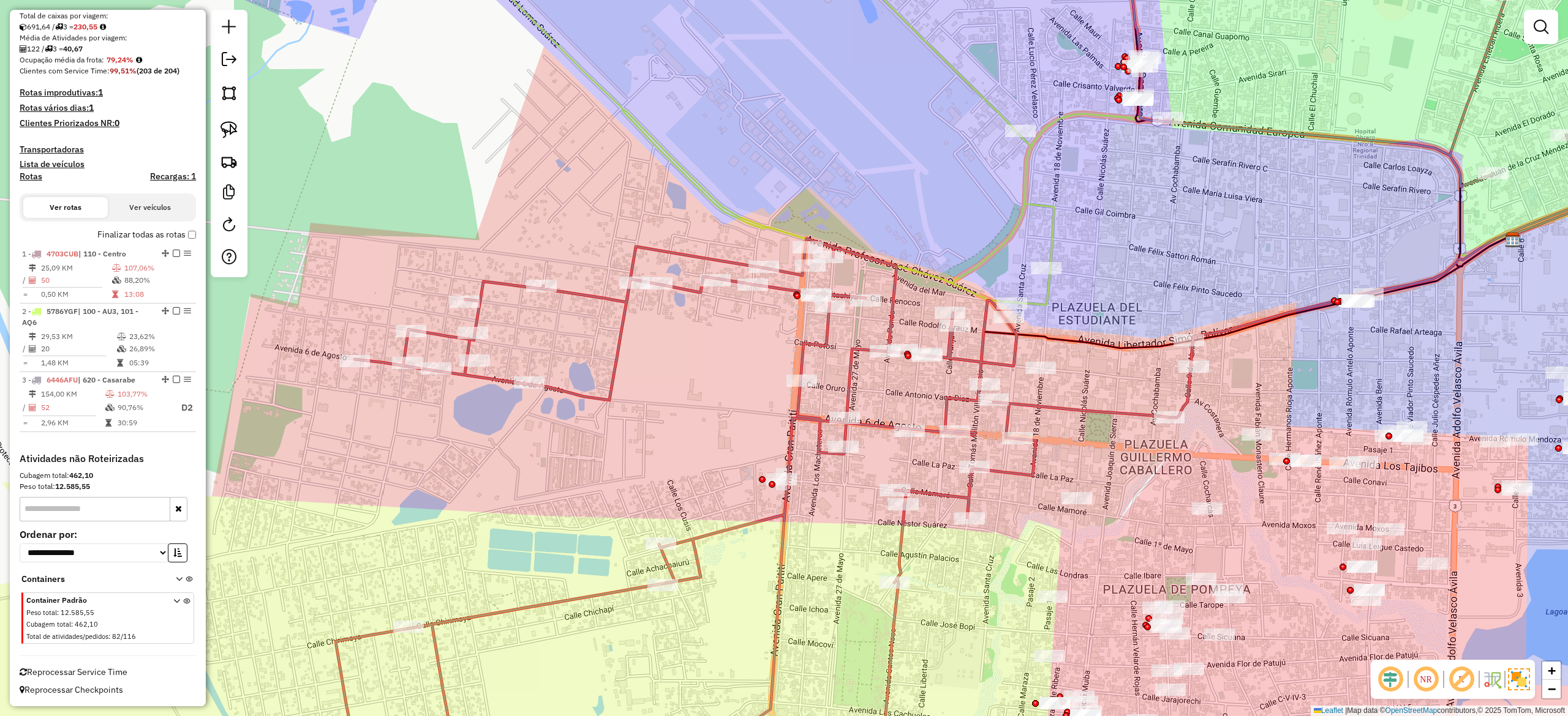
click at [938, 494] on icon at bounding box center [763, 514] width 855 height 550
drag, startPoint x: 1063, startPoint y: 418, endPoint x: 862, endPoint y: 352, distance: 211.6
click at [1003, 508] on div "Janela de atendimento Grade de atendimento Capacidade Transportadoras Veículos …" at bounding box center [784, 358] width 1568 height 716
click at [994, 489] on div "Janela de atendimento Grade de atendimento Capacidade Transportadoras Veículos …" at bounding box center [784, 358] width 1568 height 716
click at [1002, 474] on icon at bounding box center [763, 514] width 855 height 548
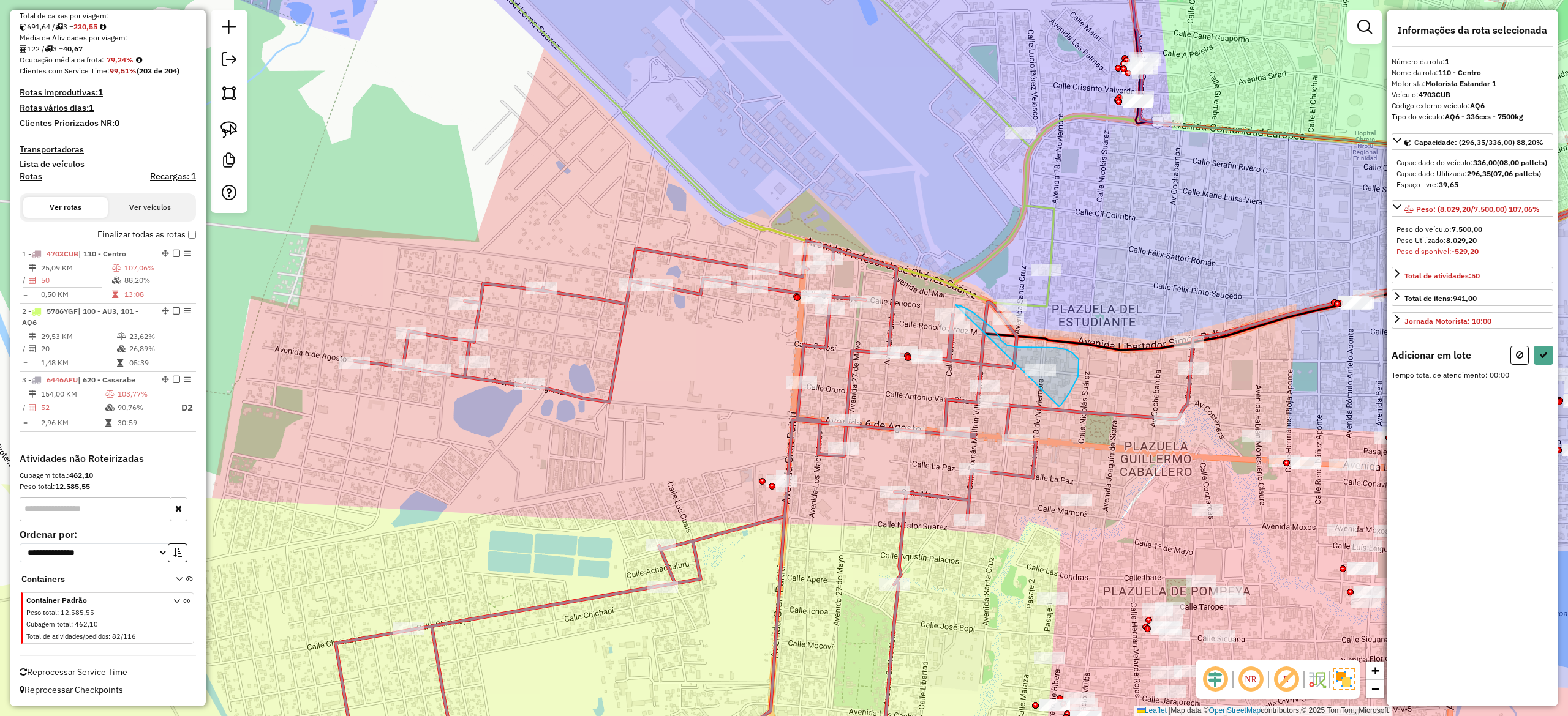
drag, startPoint x: 1065, startPoint y: 401, endPoint x: 875, endPoint y: 387, distance: 190.5
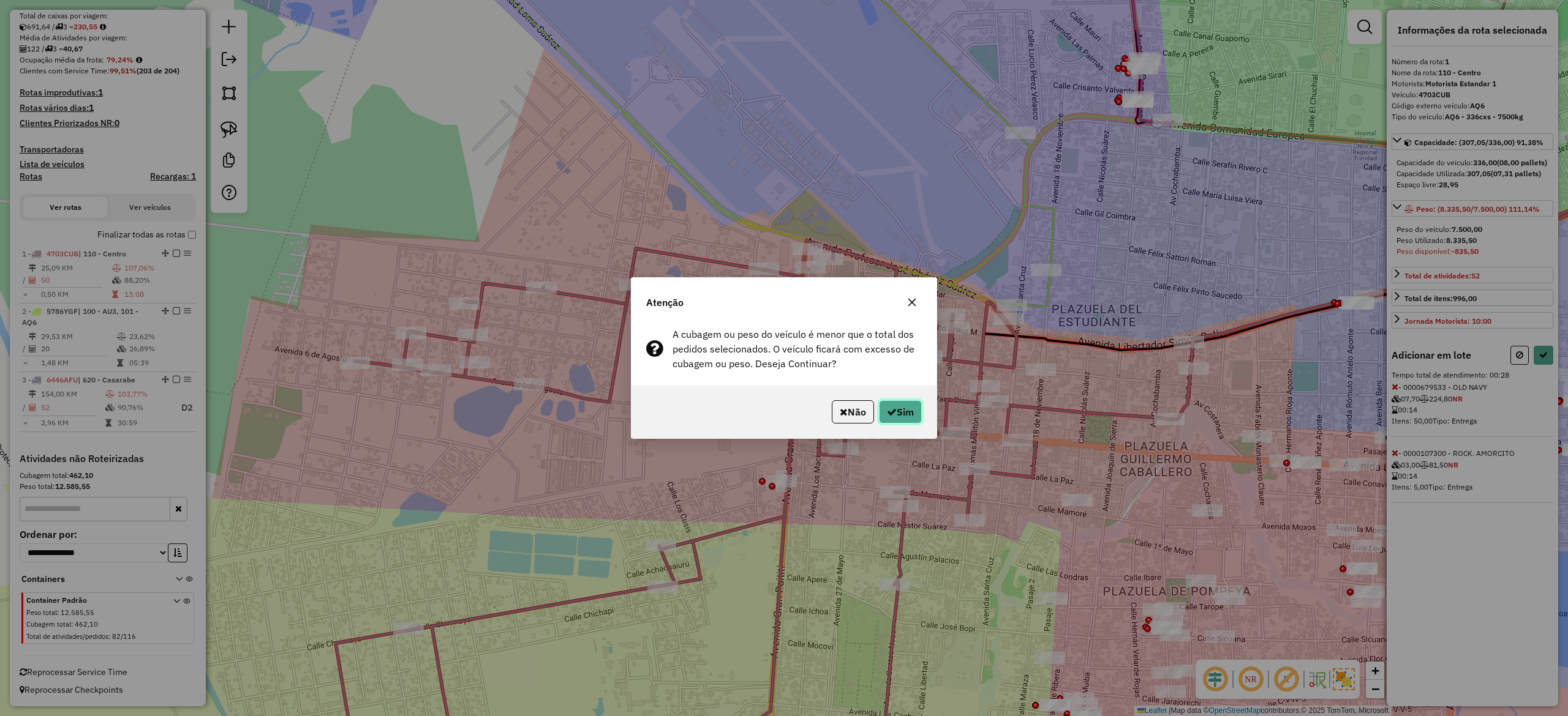
click at [896, 415] on button "Sim" at bounding box center [901, 412] width 43 height 23
select select "**********"
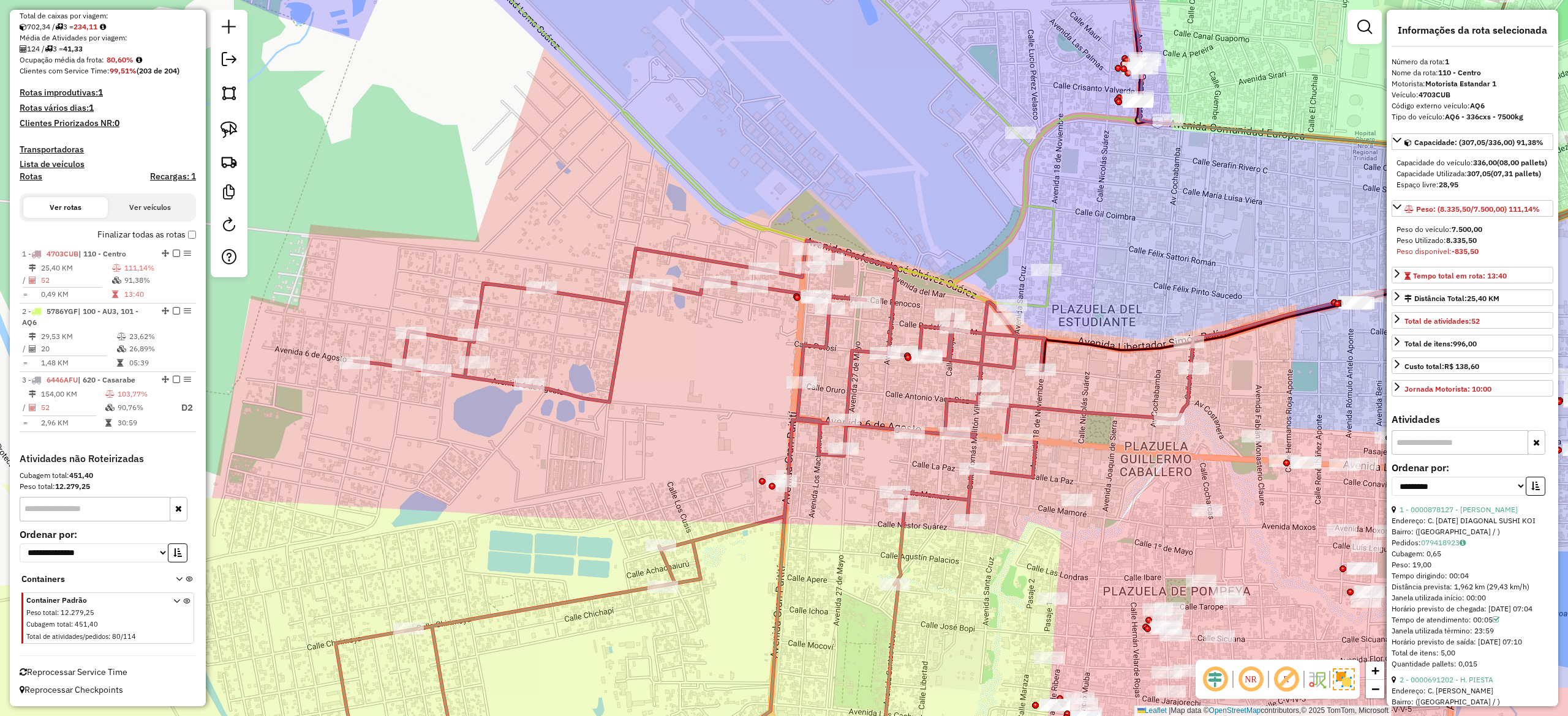
click at [1080, 457] on div "Janela de atendimento Grade de atendimento Capacidade Transportadoras Veículos …" at bounding box center [784, 358] width 1568 height 716
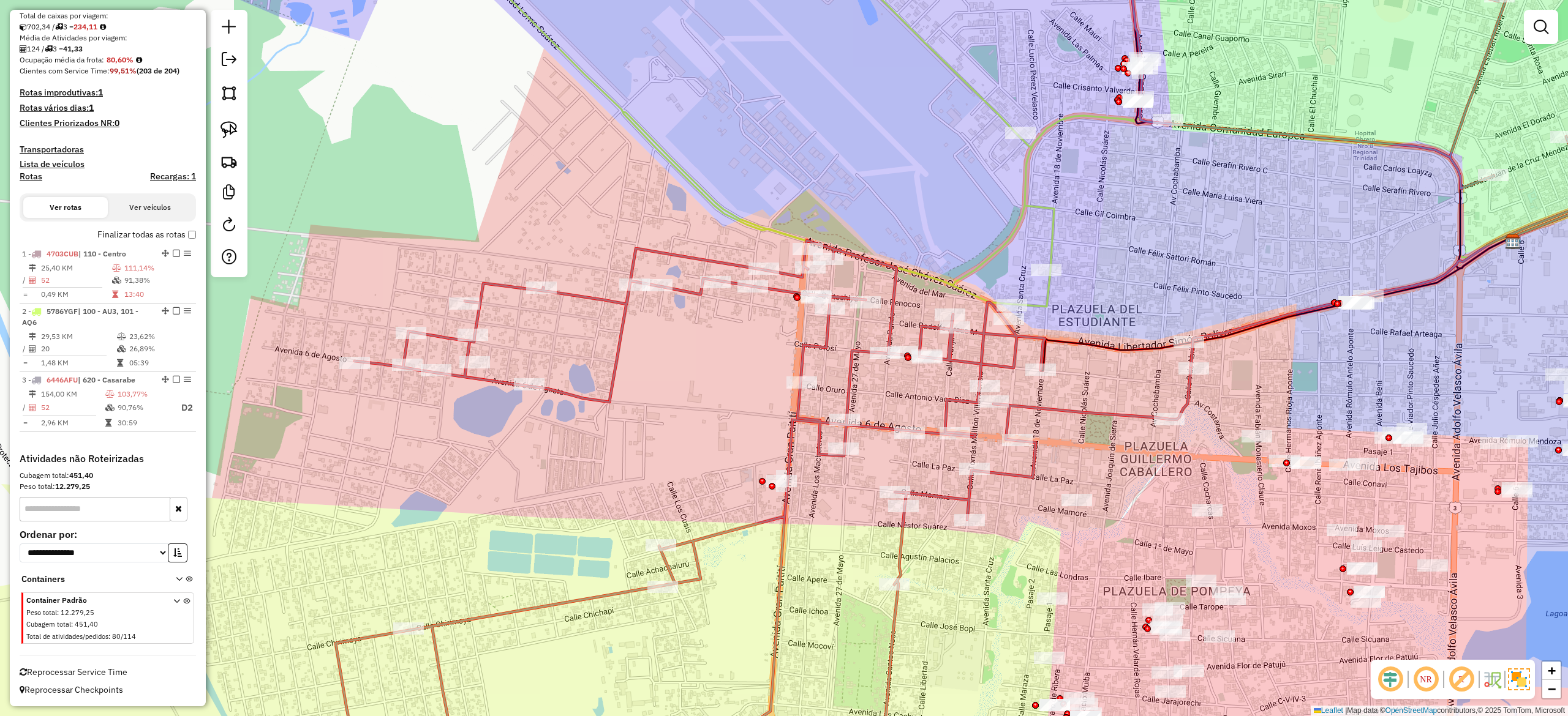
click at [1072, 413] on icon at bounding box center [763, 514] width 855 height 548
select select "**********"
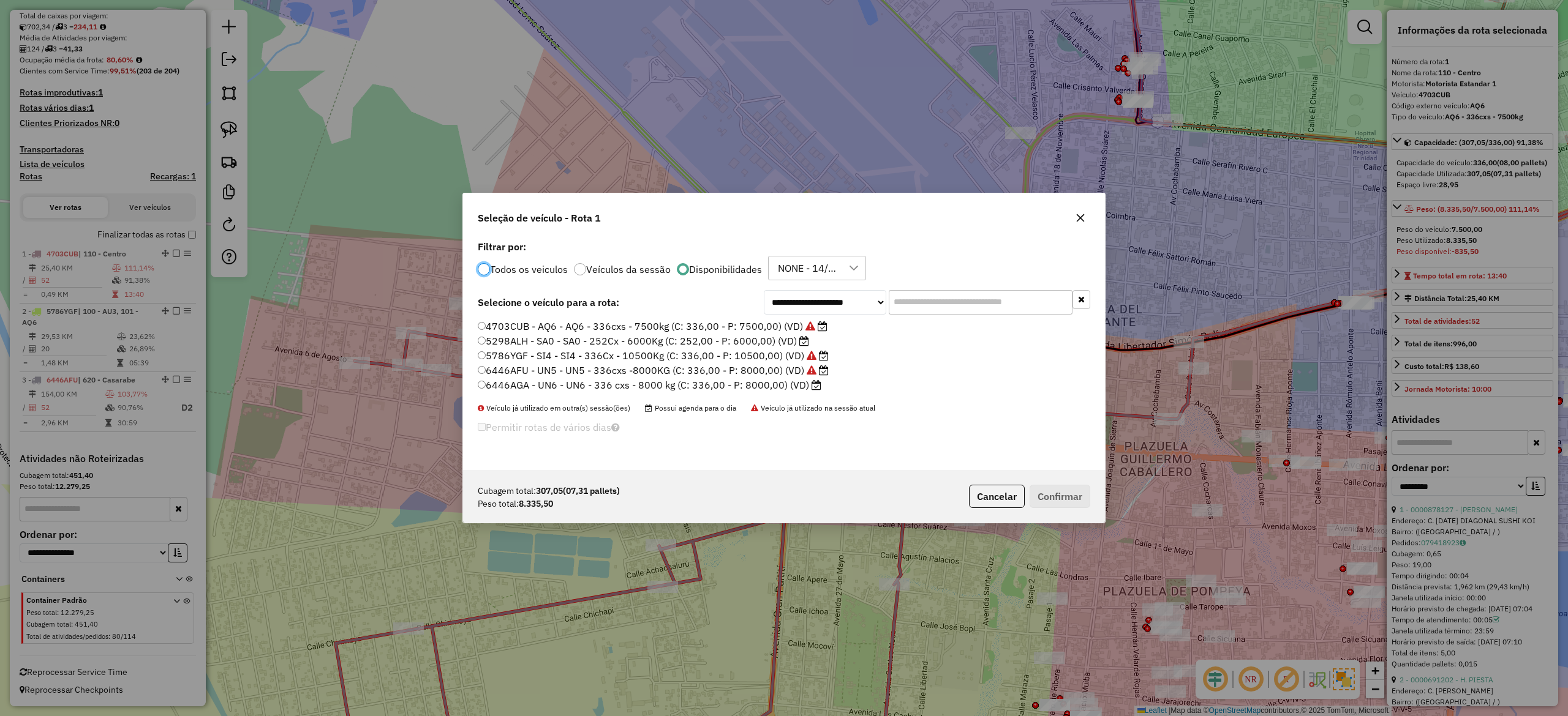
click at [1082, 215] on icon "button" at bounding box center [1080, 218] width 8 height 8
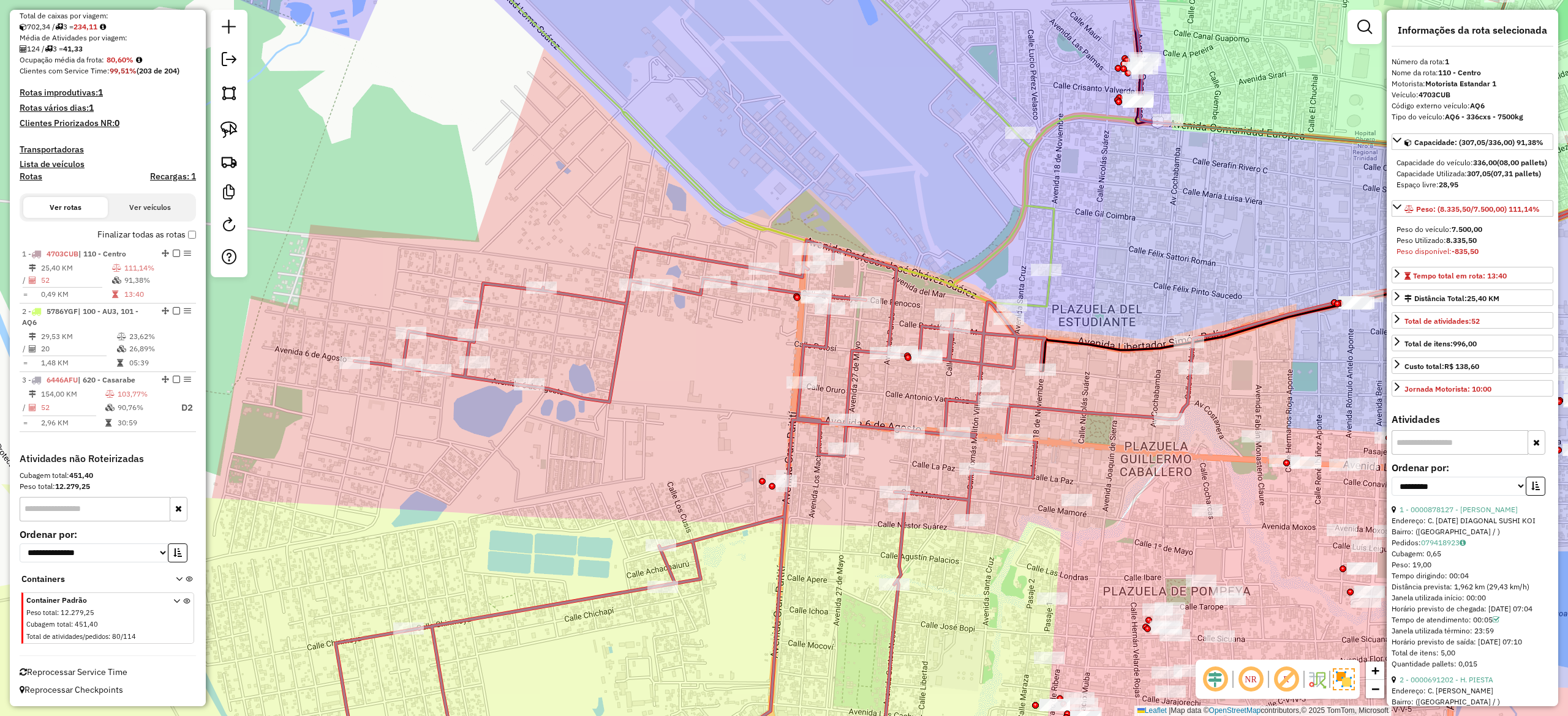
drag, startPoint x: 1120, startPoint y: 503, endPoint x: 846, endPoint y: 274, distance: 357.1
click at [859, 281] on div "Janela de atendimento Grade de atendimento Capacidade Transportadoras Veículos …" at bounding box center [784, 358] width 1568 height 716
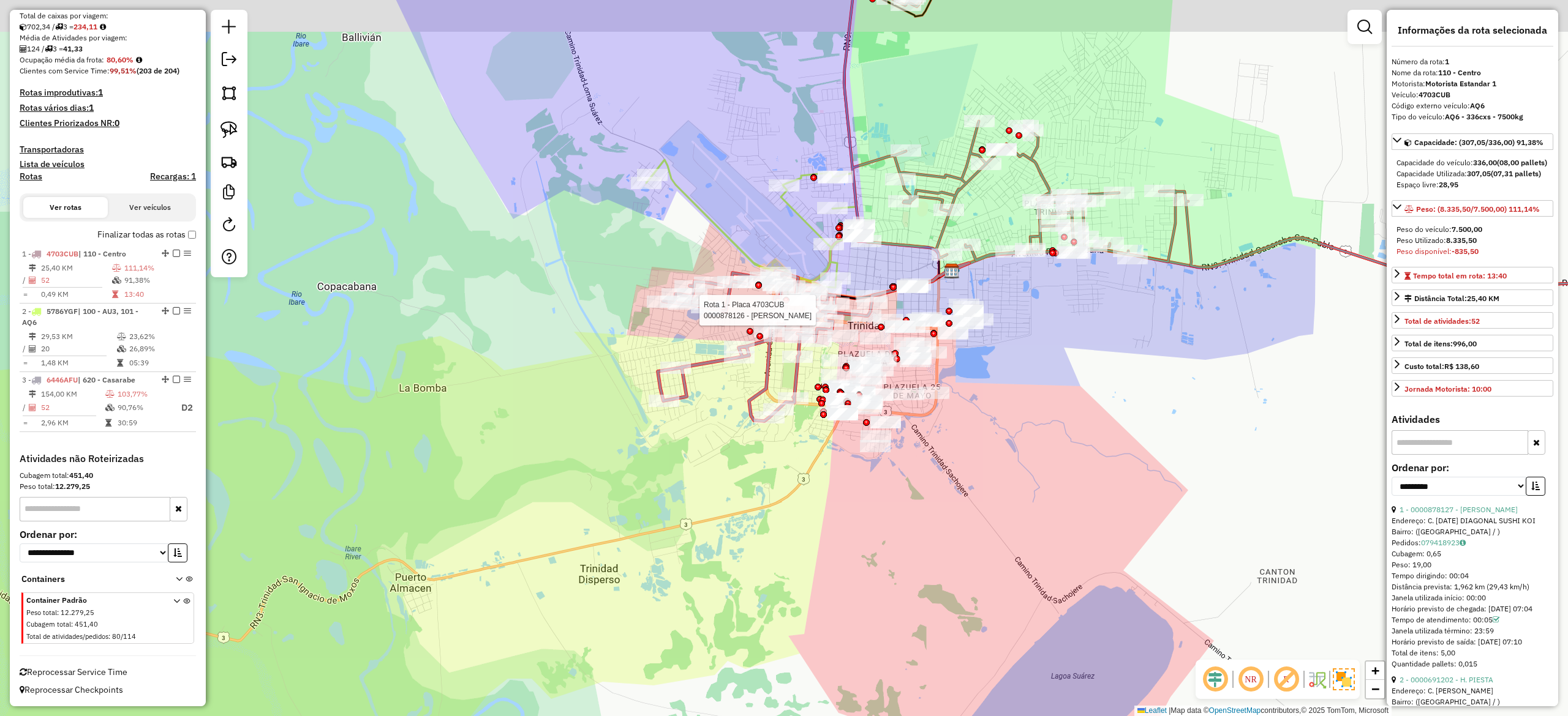
drag, startPoint x: 1010, startPoint y: 401, endPoint x: 1015, endPoint y: 458, distance: 57.2
click at [1016, 459] on div "Rota 1 - Placa 4703CUB 0000878126 - JOSÉ FERNANDO Janela de atendimento Grade d…" at bounding box center [784, 358] width 1568 height 716
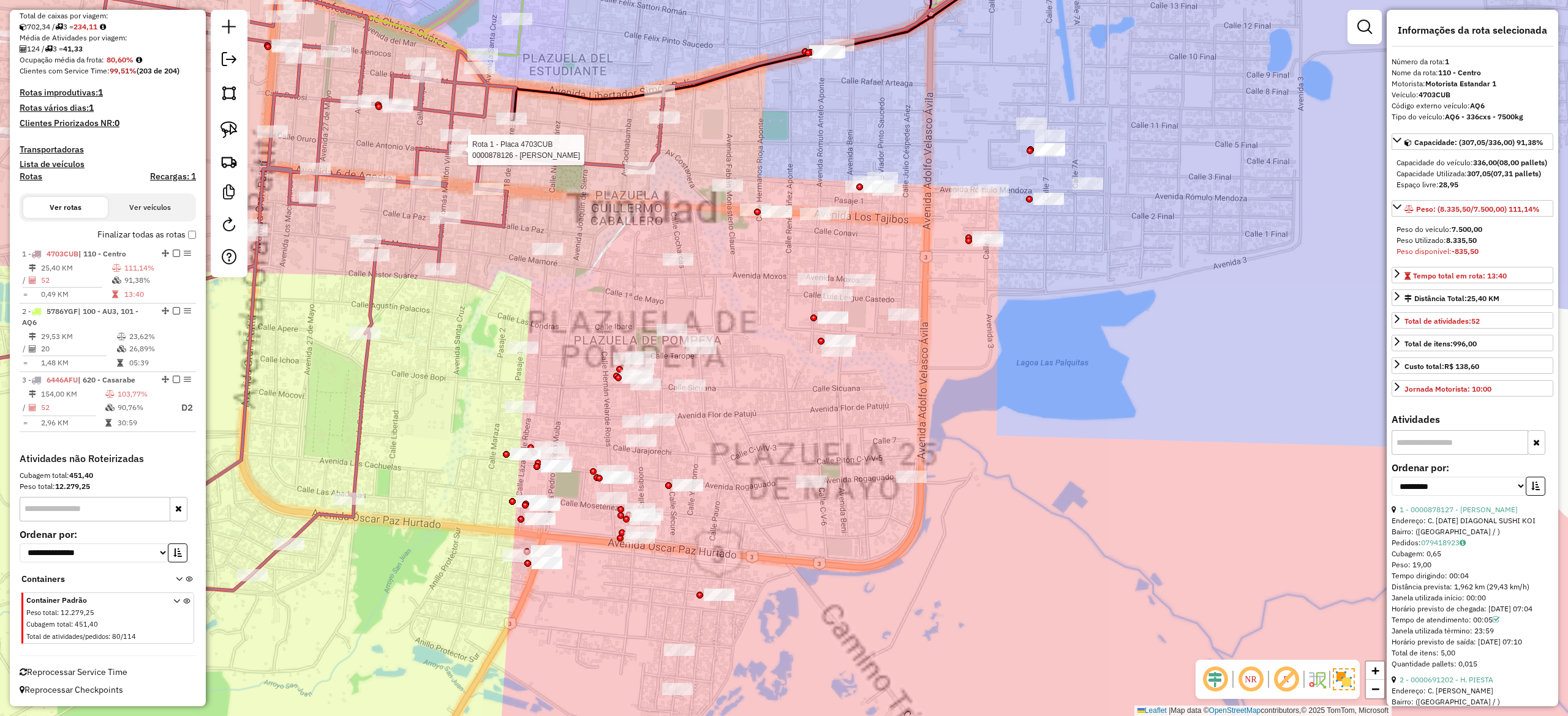
drag, startPoint x: 994, startPoint y: 433, endPoint x: 1005, endPoint y: 361, distance: 72.8
click at [1005, 382] on div "Rota 1 - Placa 4703CUB 0000878126 - JOSÉ FERNANDO Janela de atendimento Grade d…" at bounding box center [784, 358] width 1568 height 716
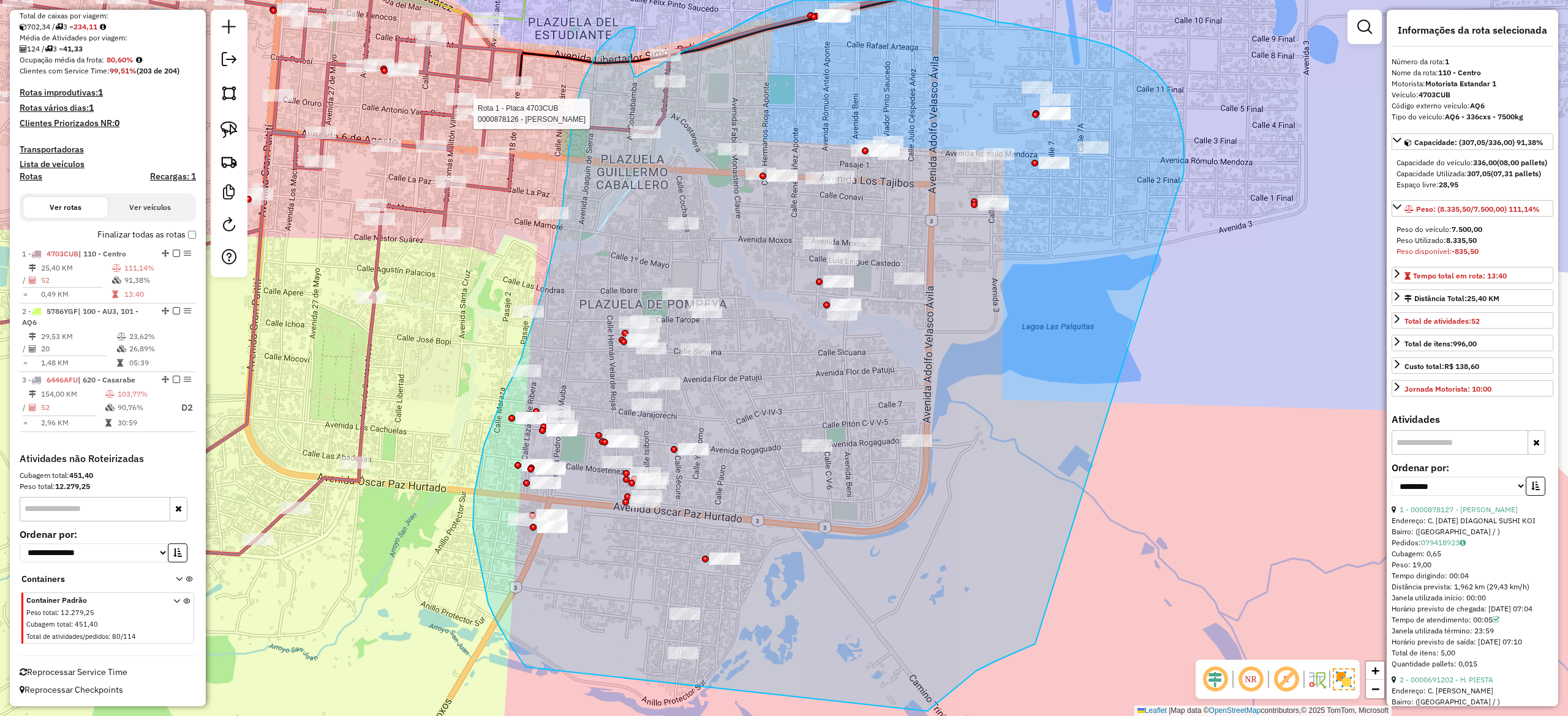
drag, startPoint x: 1182, startPoint y: 180, endPoint x: 1081, endPoint y: 626, distance: 457.3
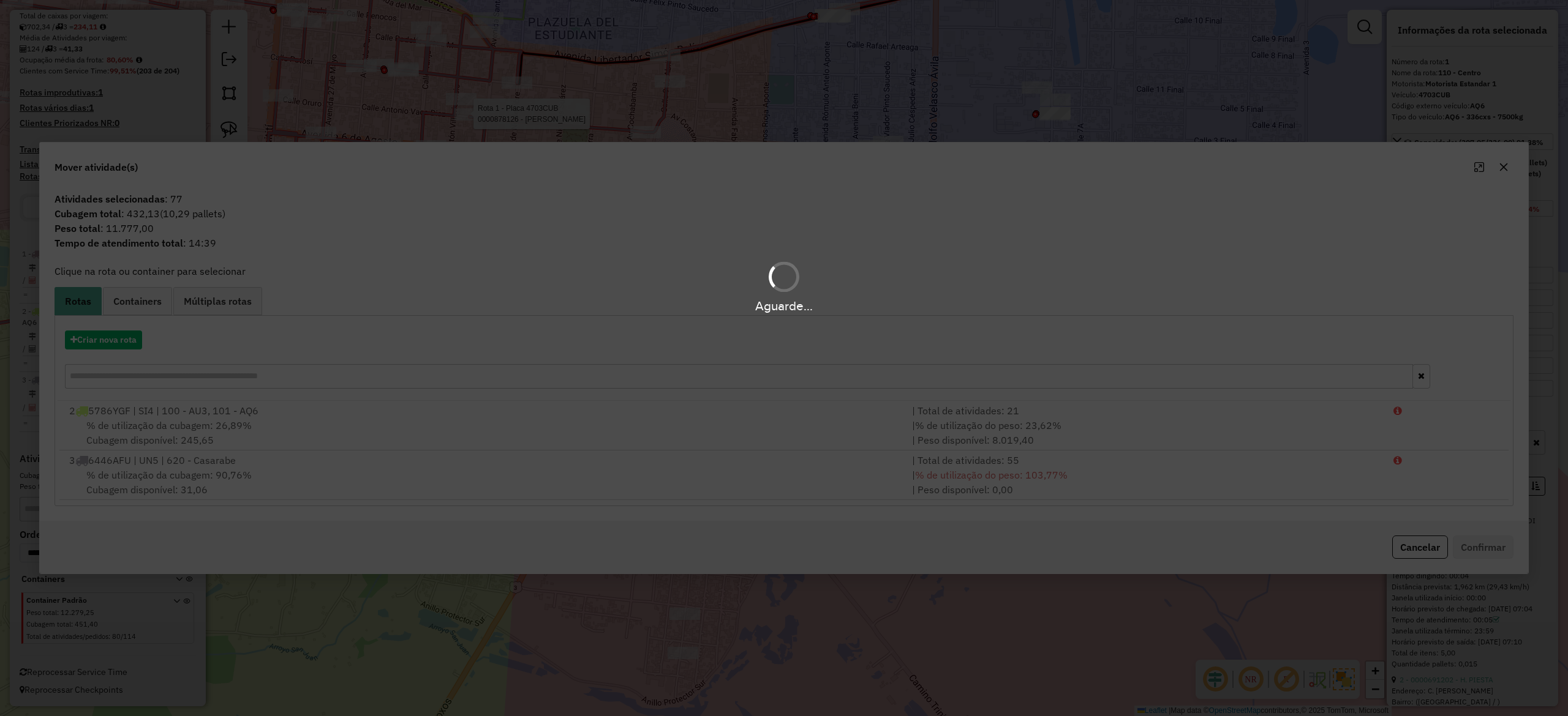
click at [1176, 173] on button "button" at bounding box center [1504, 167] width 20 height 20
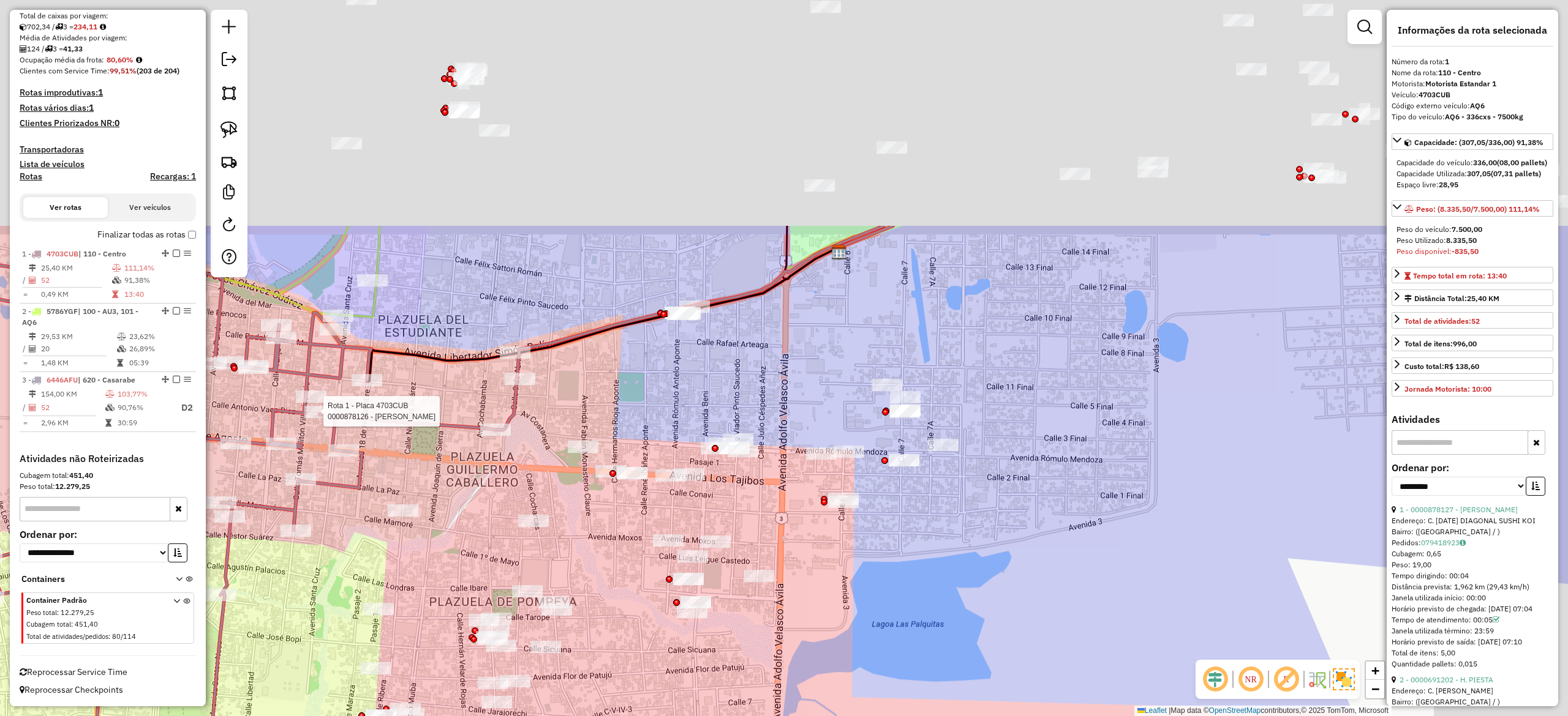
drag, startPoint x: 1157, startPoint y: 232, endPoint x: 1001, endPoint y: 528, distance: 334.6
click at [1005, 531] on div "Rota 1 - Placa 4703CUB 0000878126 - JOSÉ FERNANDO Janela de atendimento Grade d…" at bounding box center [784, 358] width 1568 height 716
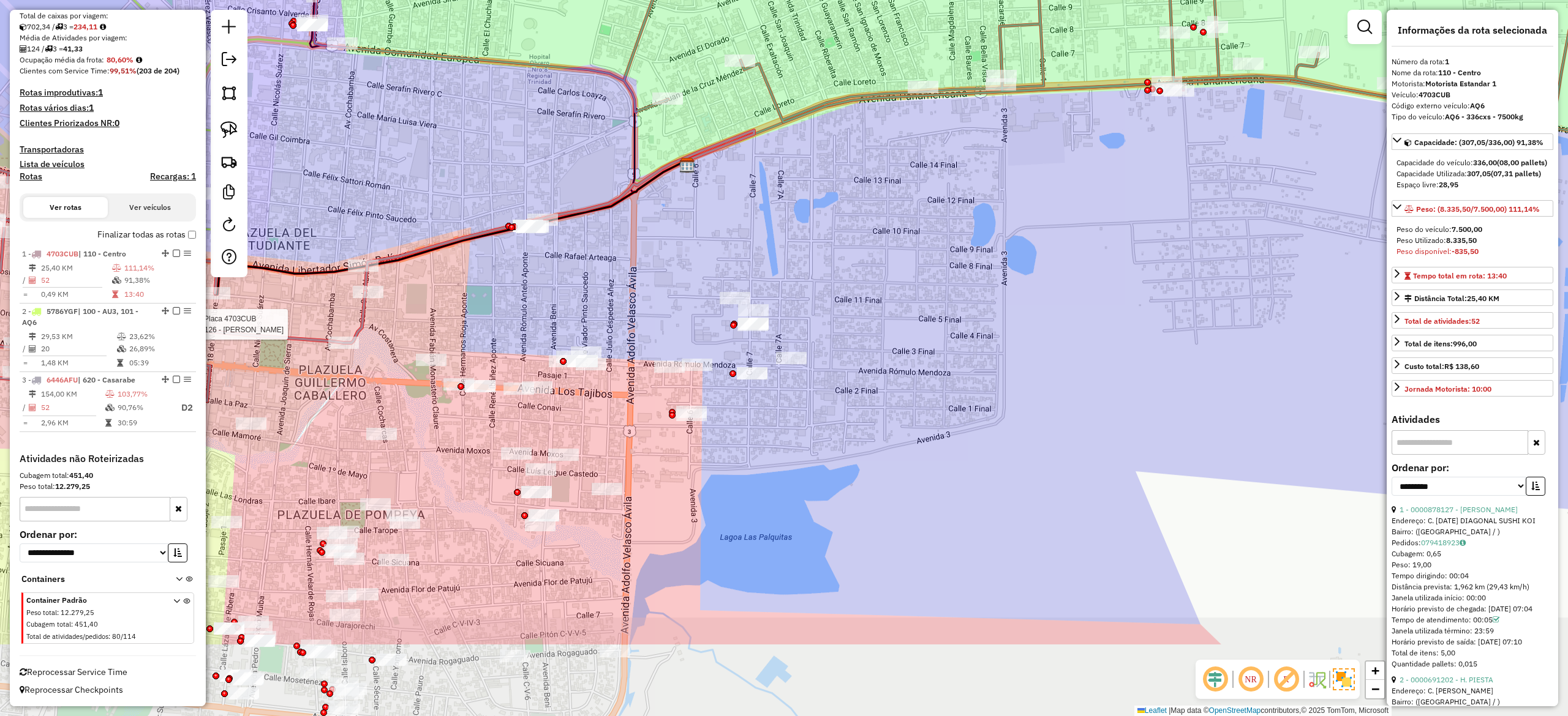
drag, startPoint x: 992, startPoint y: 414, endPoint x: 959, endPoint y: 313, distance: 106.3
click at [960, 316] on div "Rota 1 - Placa 4703CUB 0000878126 - JOSÉ FERNANDO Janela de atendimento Grade d…" at bounding box center [784, 358] width 1568 height 716
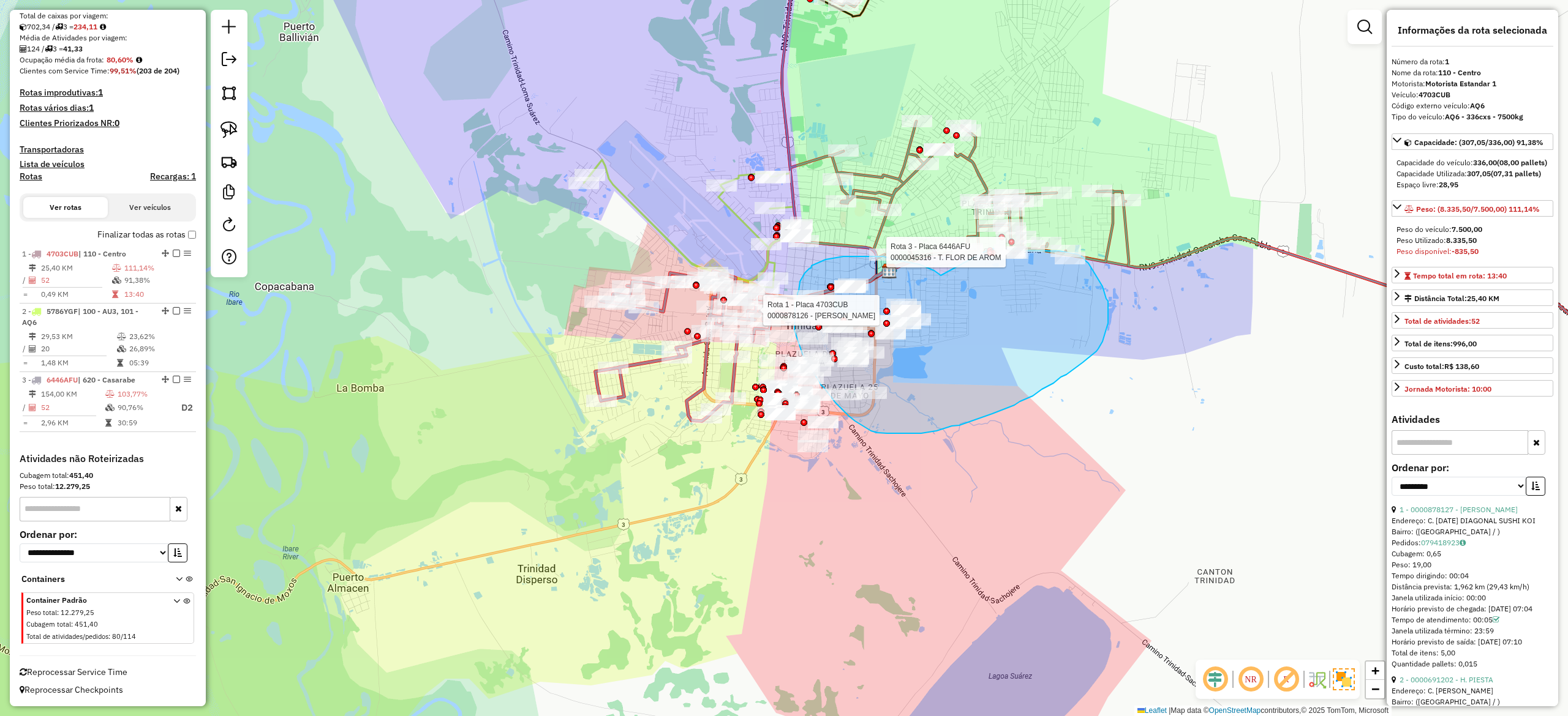
click at [965, 251] on div "Rota 1 - Placa 4703CUB 0000878126 - JOSÉ FERNANDO Rota 3 - Placa 6446AFU 000082…" at bounding box center [784, 358] width 1568 height 716
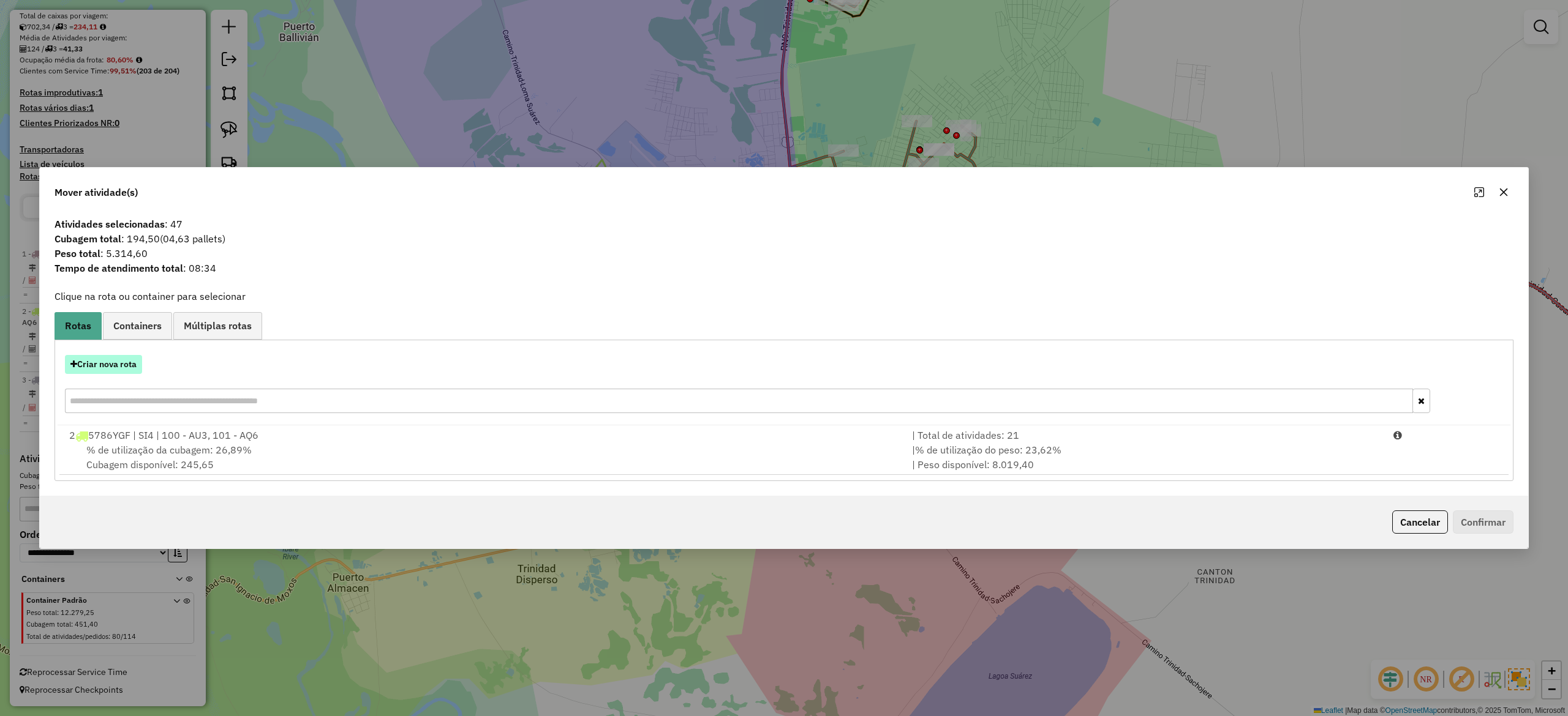
click at [121, 364] on button "Criar nova rota" at bounding box center [103, 364] width 77 height 19
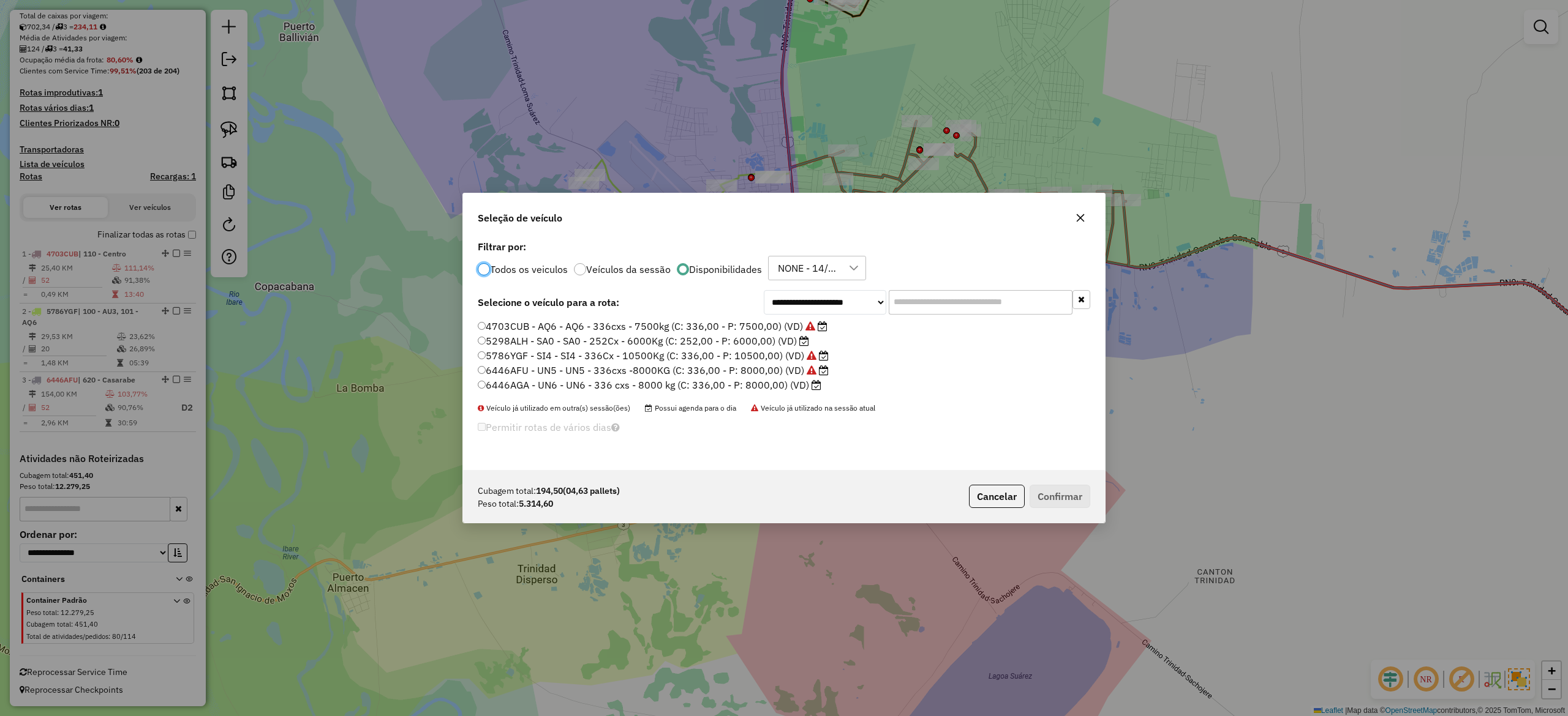
click at [766, 340] on label "5298ALH - SA0 - SA0 - 252Cx - 6000Kg (C: 252,00 - P: 6000,00) (VD)" at bounding box center [643, 341] width 331 height 15
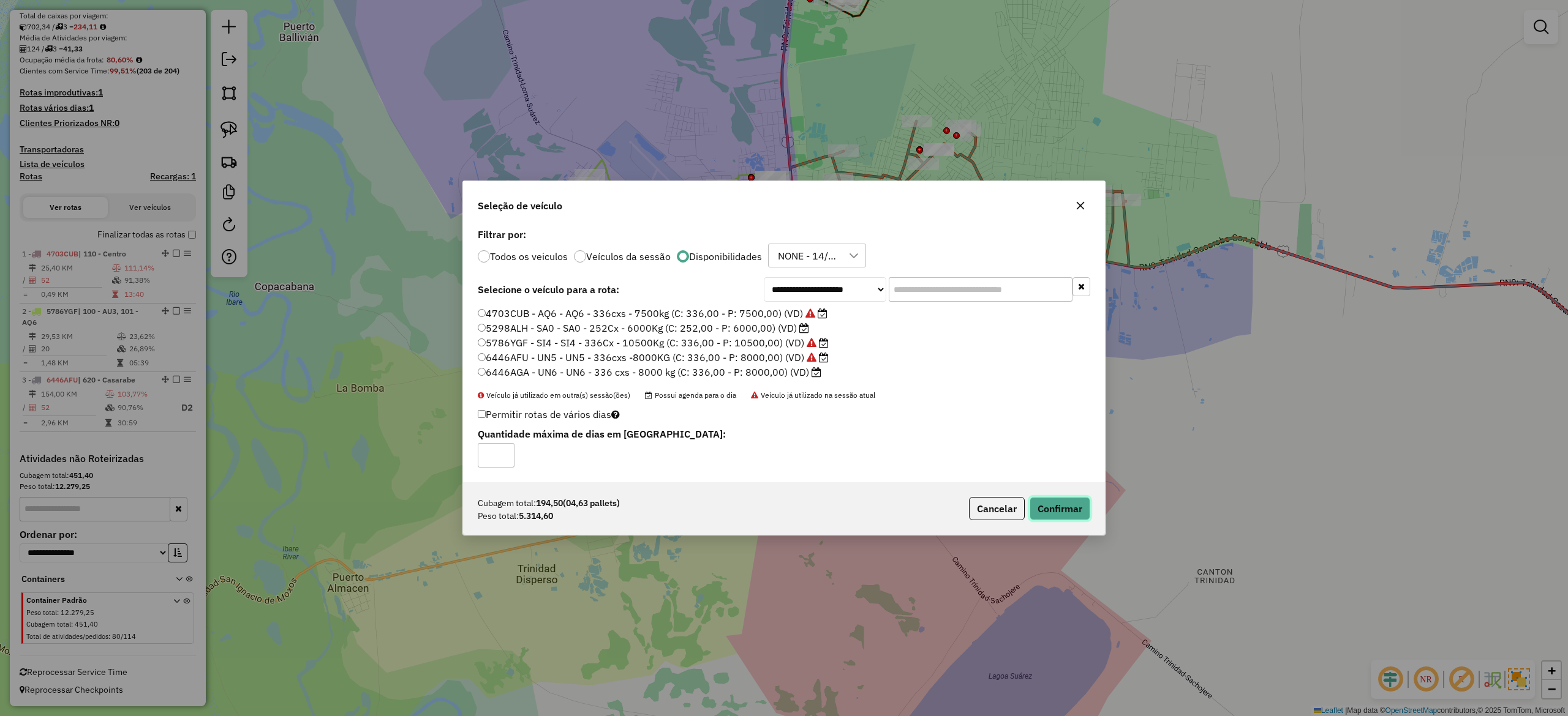
click at [1057, 514] on button "Confirmar" at bounding box center [1060, 509] width 60 height 23
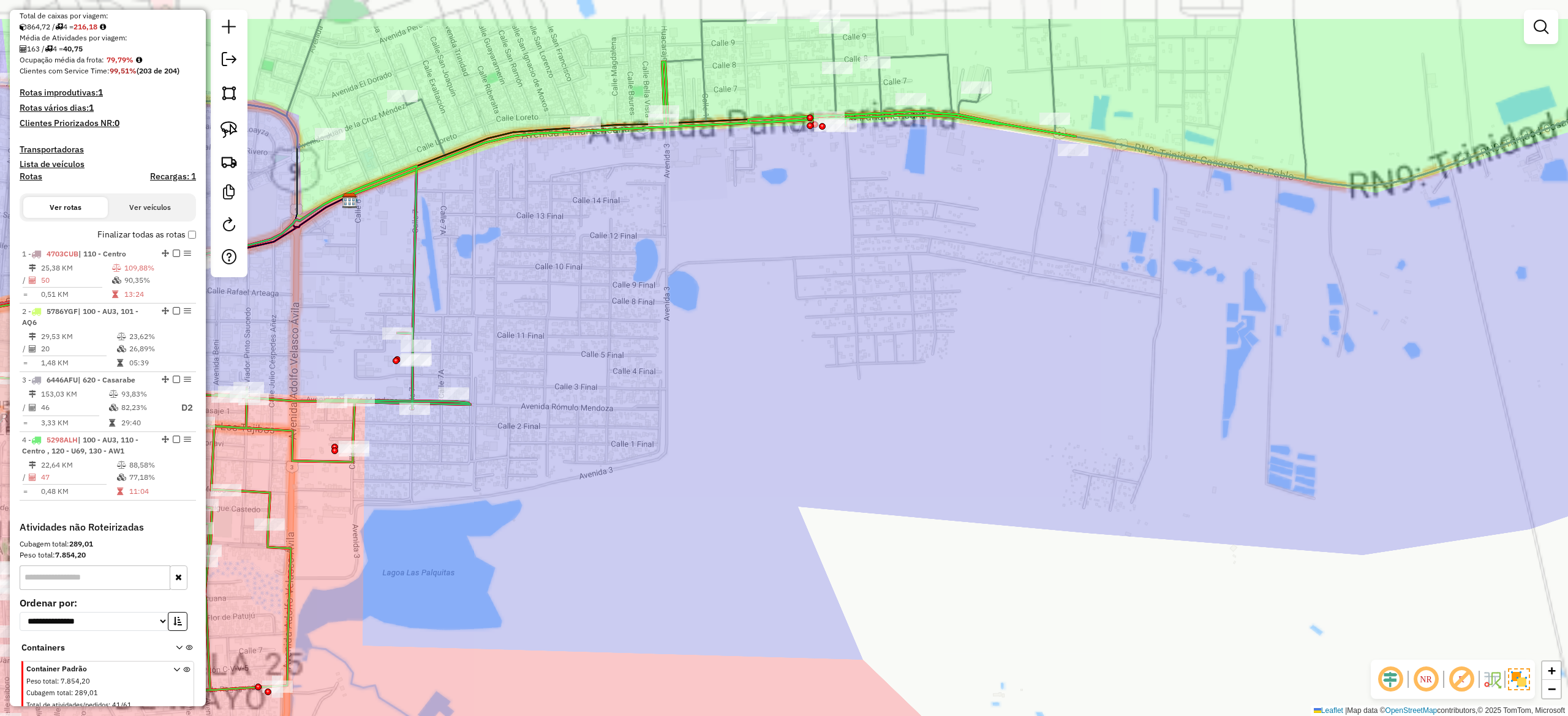
drag, startPoint x: 1005, startPoint y: 293, endPoint x: 982, endPoint y: 504, distance: 212.2
click at [977, 511] on div "Janela de atendimento Grade de atendimento Capacidade Transportadoras Veículos …" at bounding box center [784, 358] width 1568 height 716
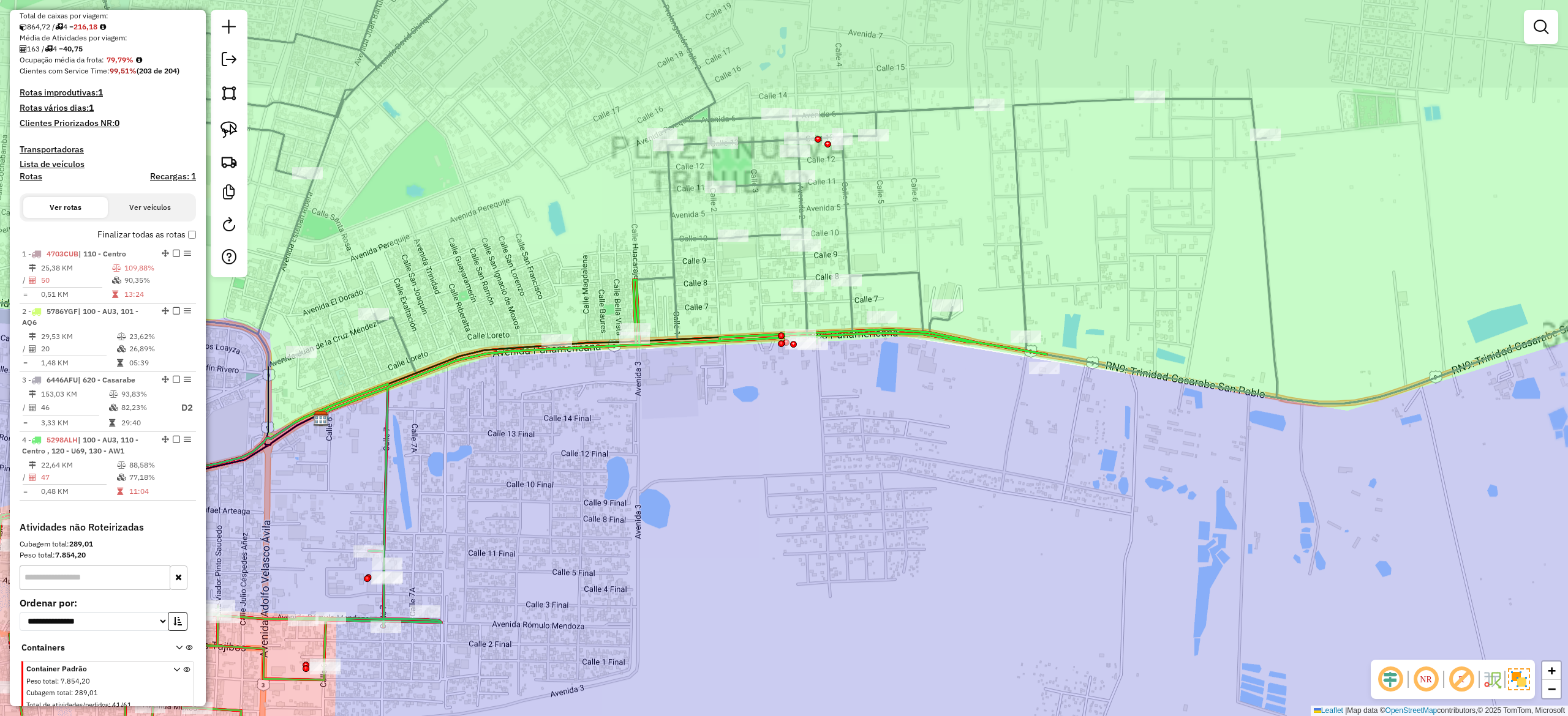
click at [1075, 290] on div "Janela de atendimento Grade de atendimento Capacidade Transportadoras Veículos …" at bounding box center [784, 358] width 1568 height 716
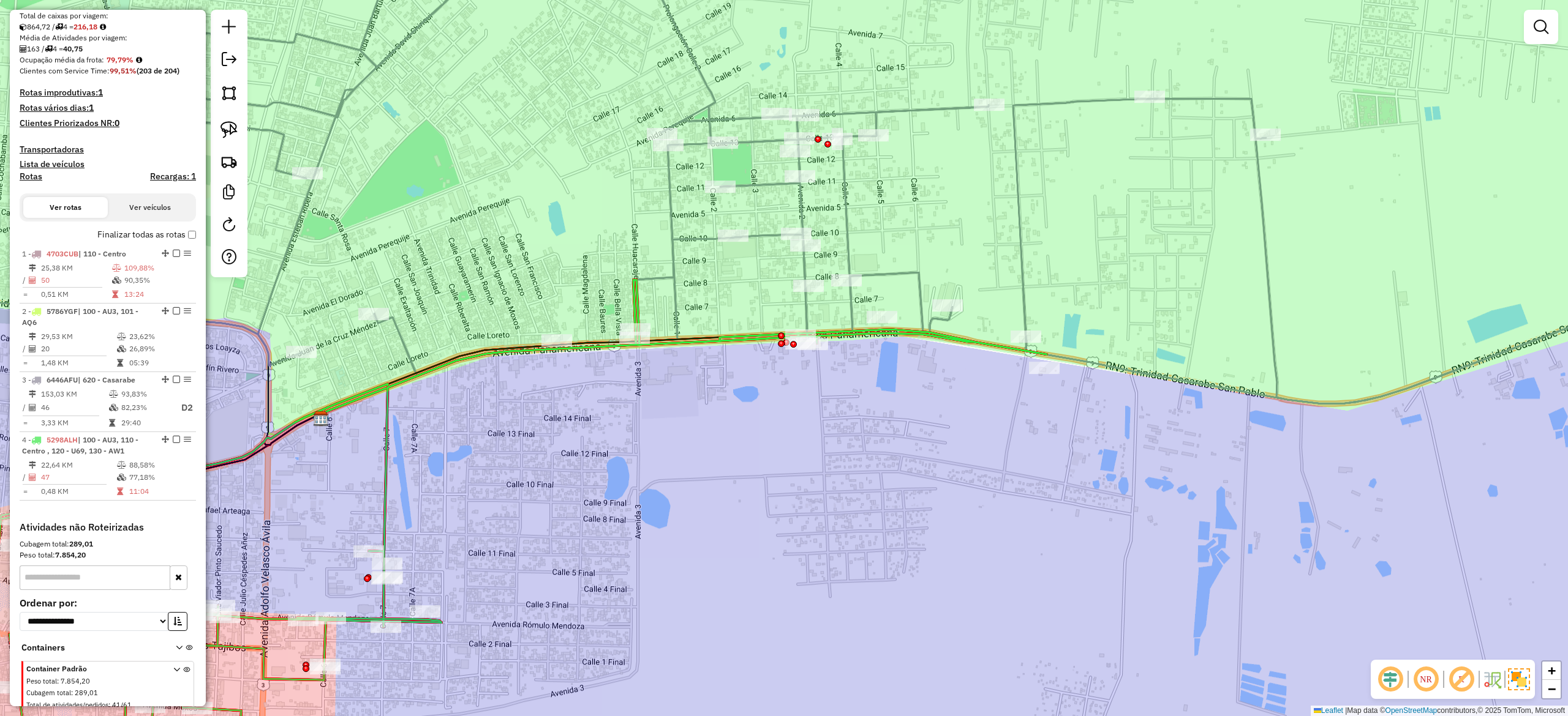
click at [1022, 269] on icon at bounding box center [820, 166] width 1809 height 475
select select "**********"
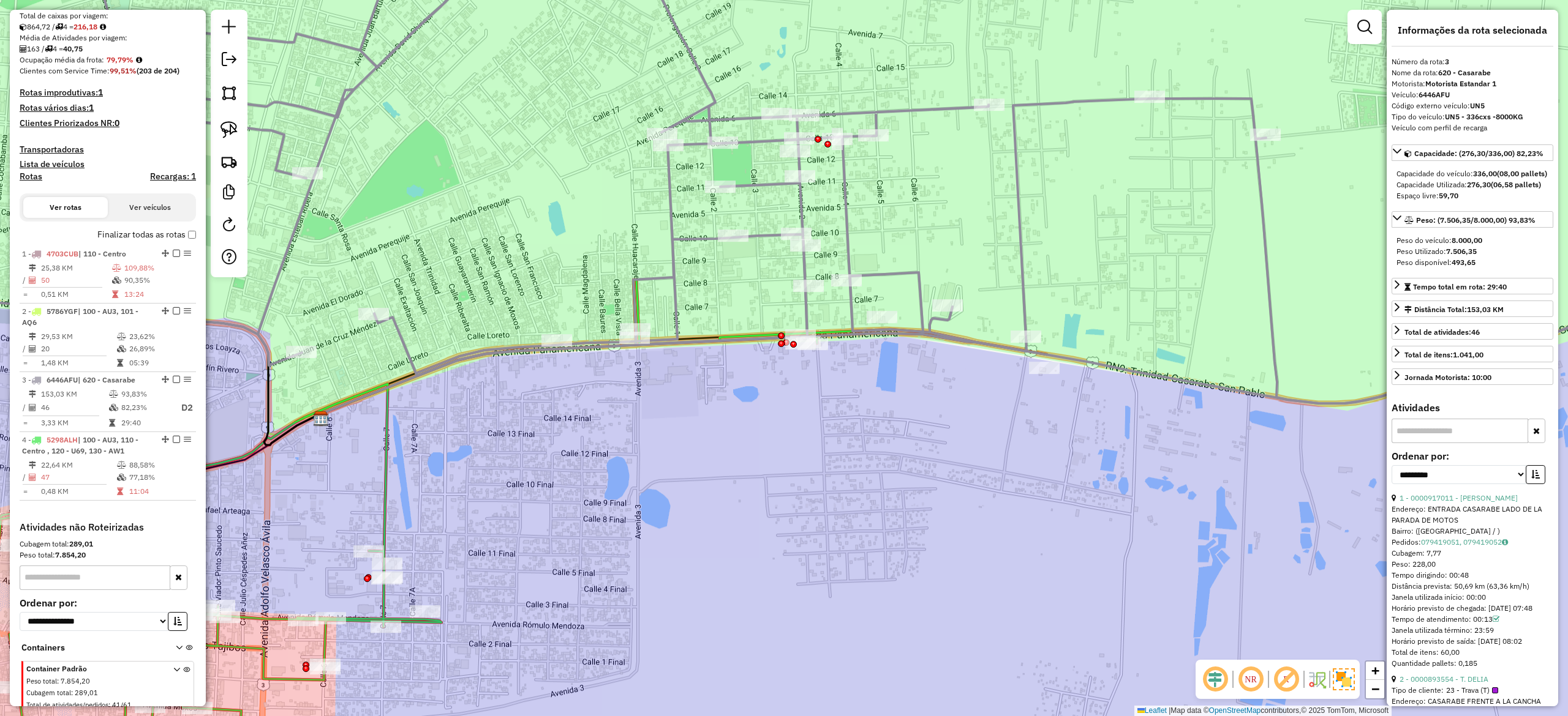
scroll to position [316, 0]
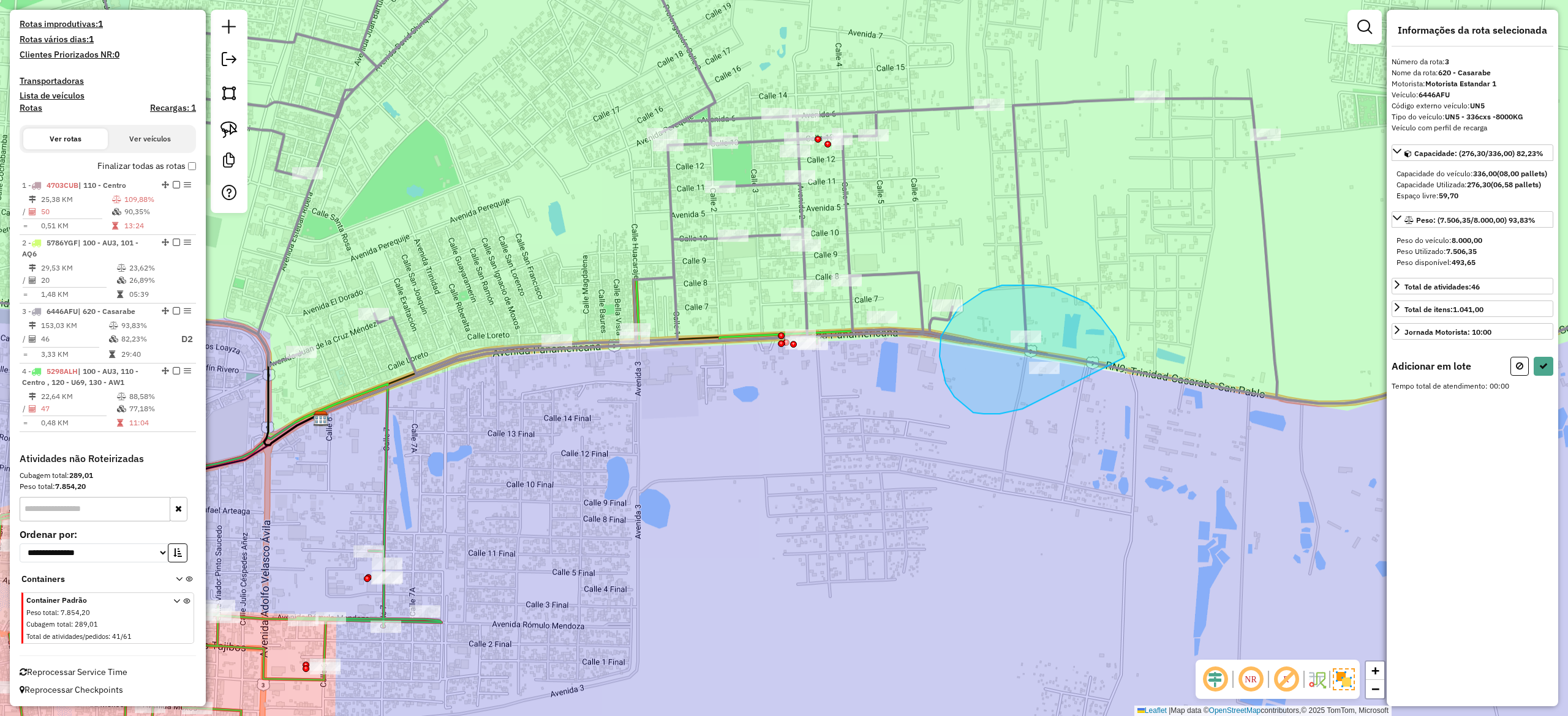
drag, startPoint x: 1115, startPoint y: 337, endPoint x: 1079, endPoint y: 335, distance: 36.1
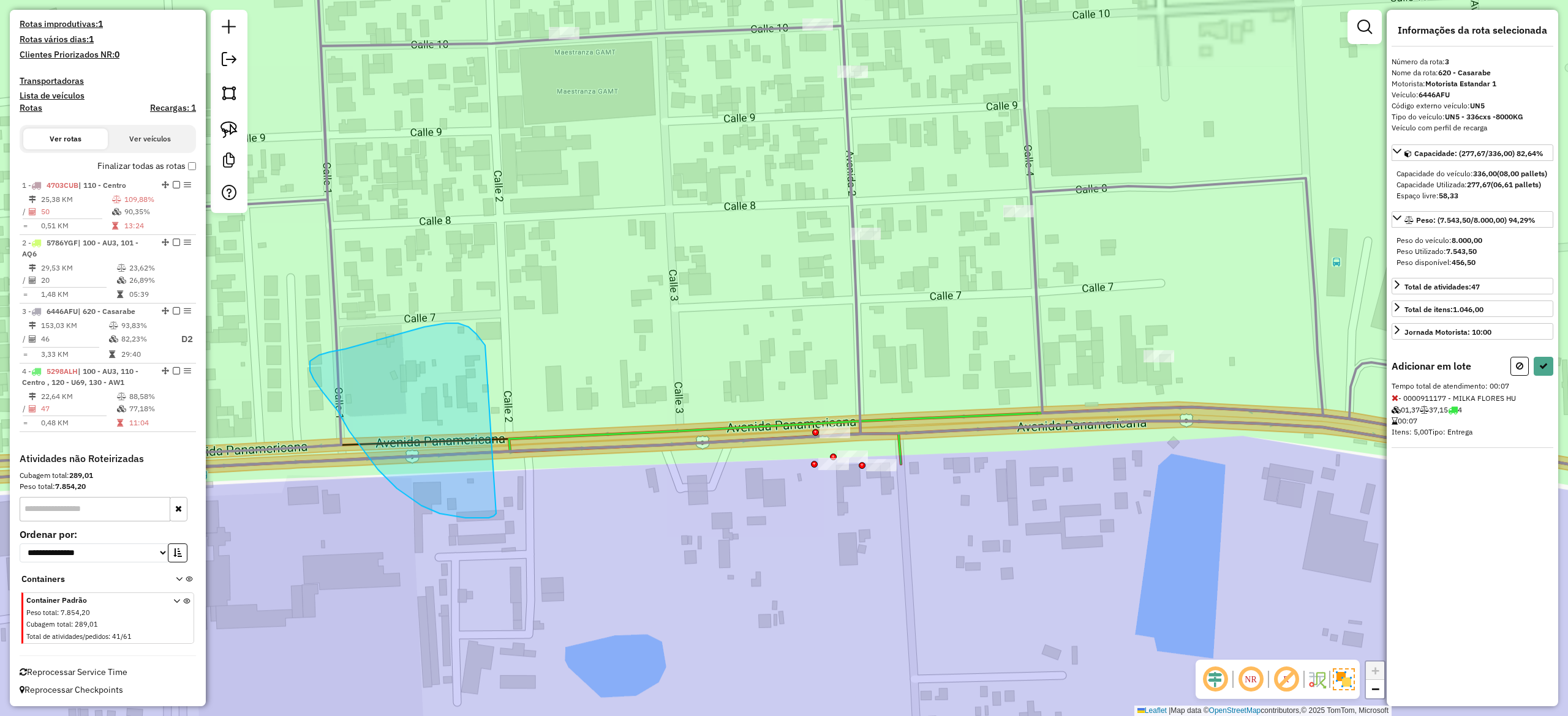
drag, startPoint x: 476, startPoint y: 335, endPoint x: 779, endPoint y: 526, distance: 358.2
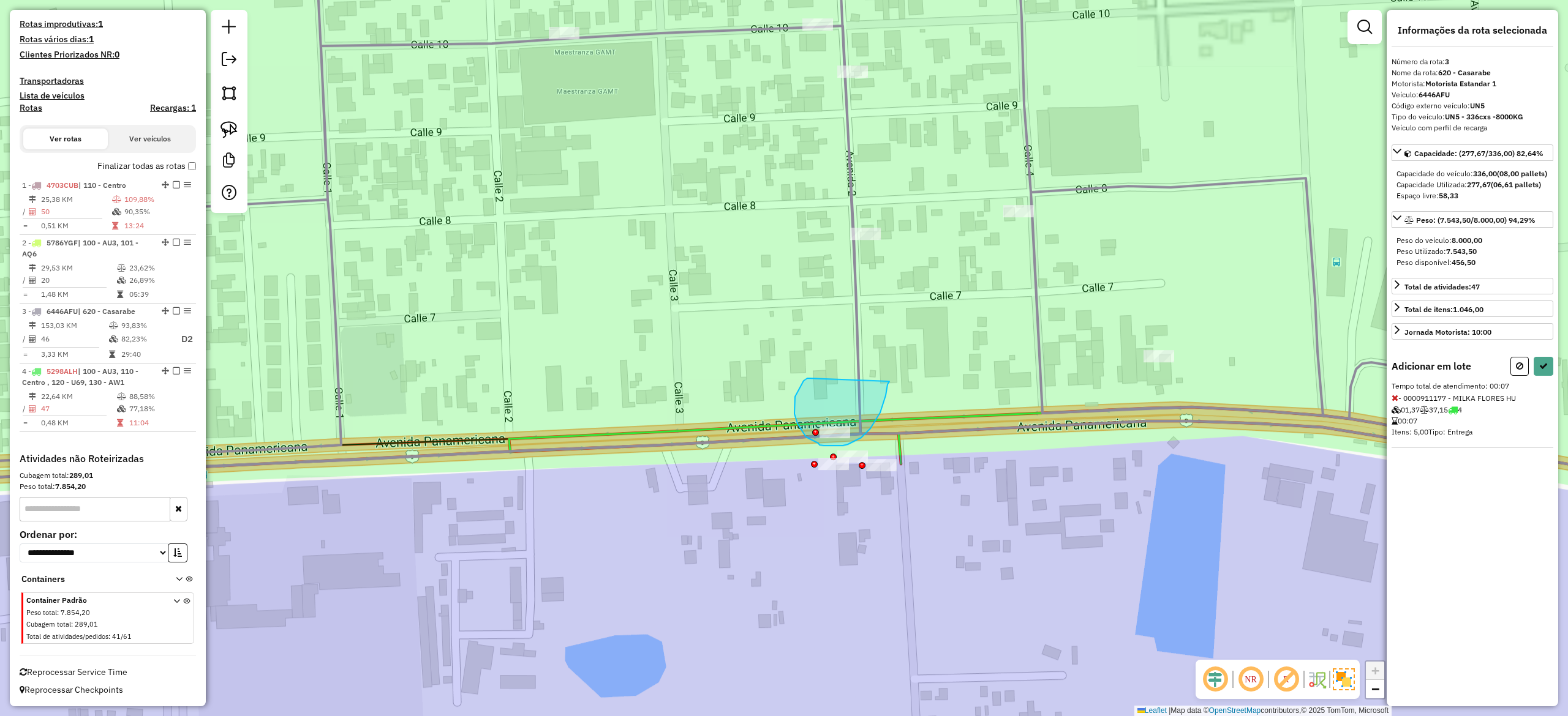
drag, startPoint x: 807, startPoint y: 379, endPoint x: 895, endPoint y: 367, distance: 88.8
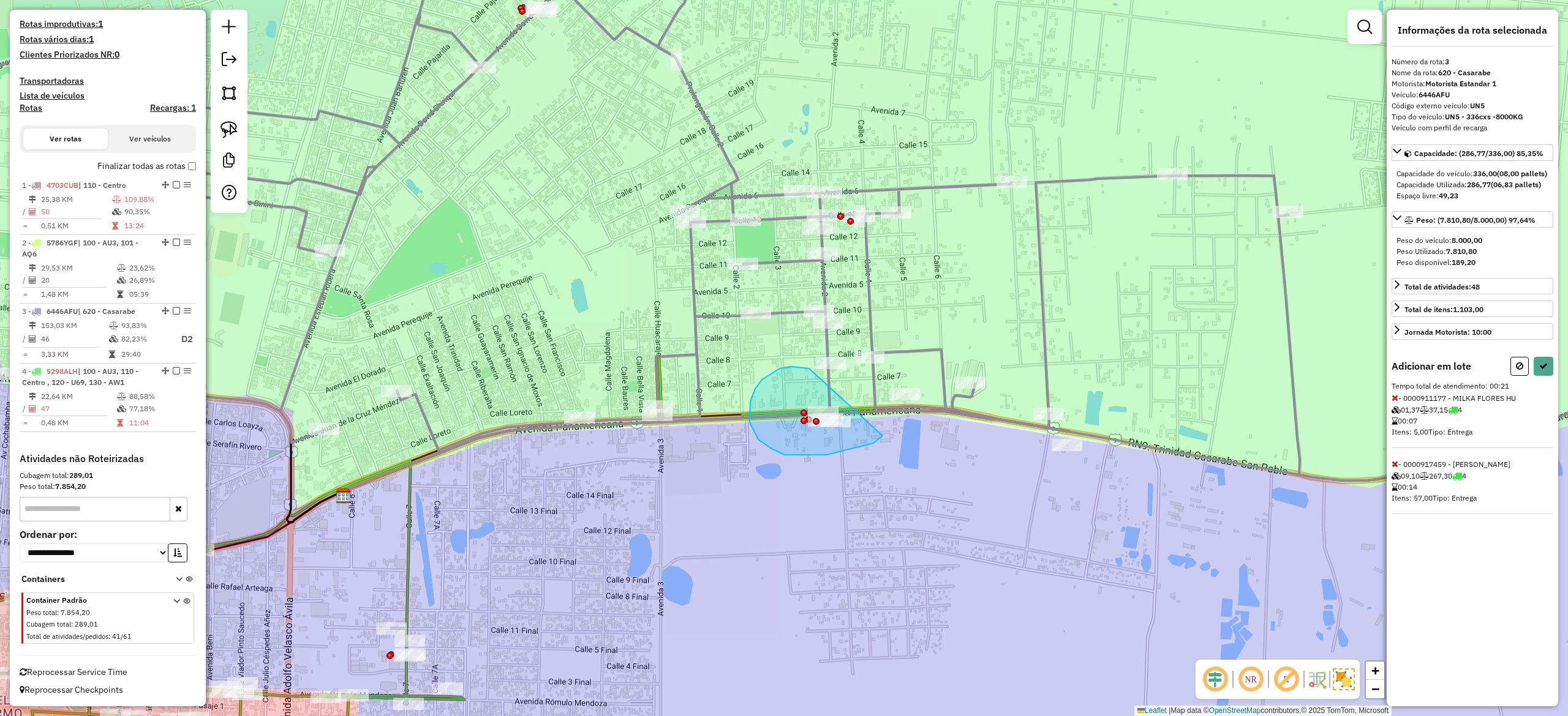
drag, startPoint x: 809, startPoint y: 369, endPoint x: 902, endPoint y: 361, distance: 93.3
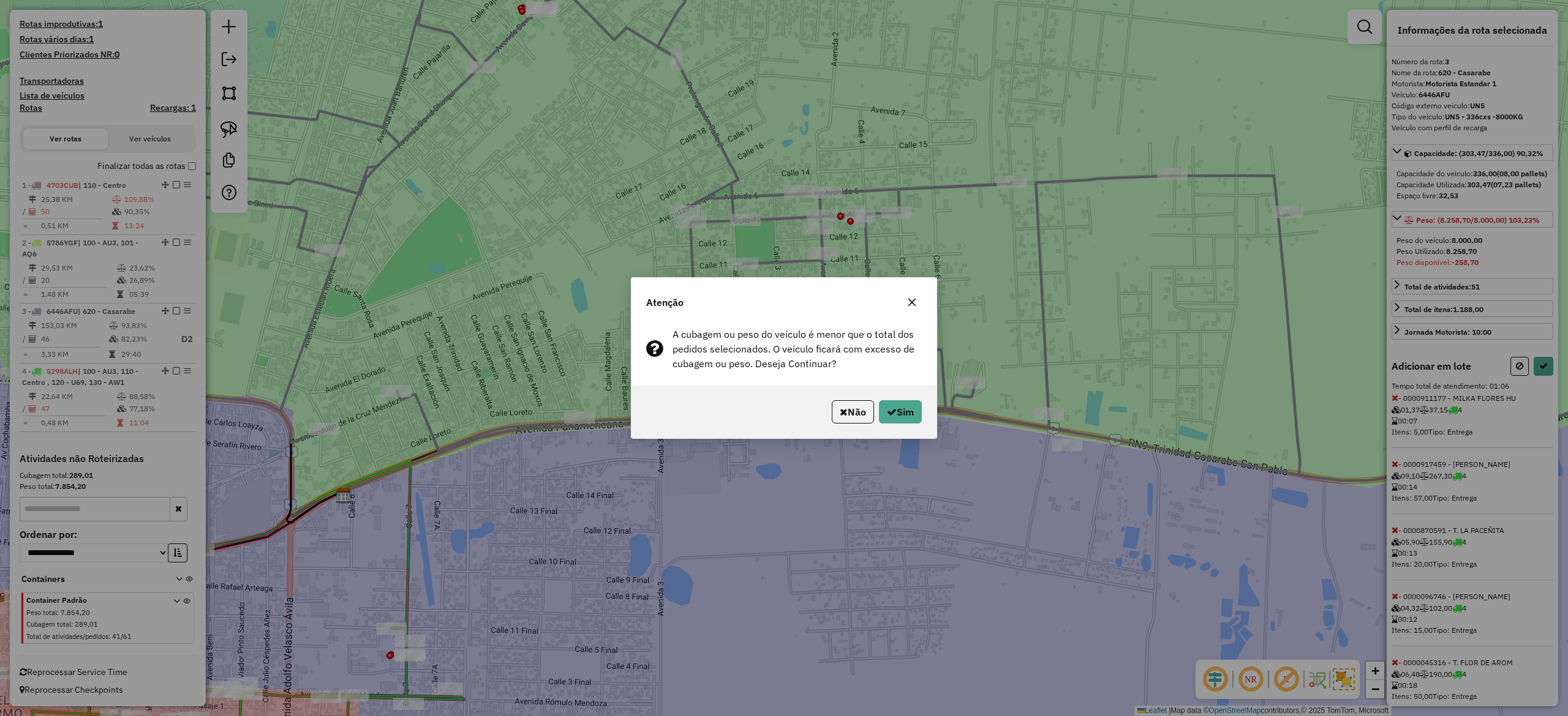
click at [915, 308] on button "button" at bounding box center [912, 303] width 20 height 20
select select "**********"
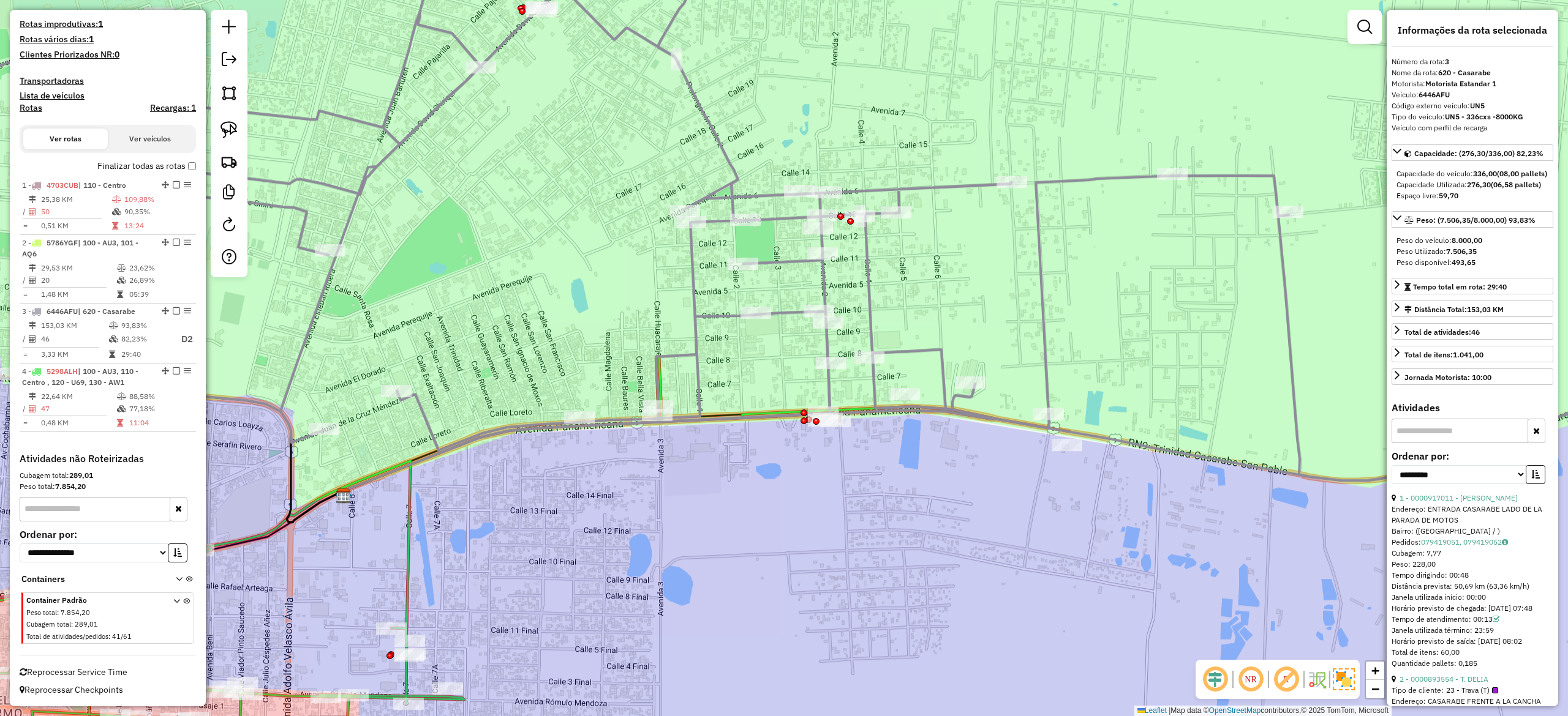
click at [1009, 322] on div "Janela de atendimento Grade de atendimento Capacidade Transportadoras Veículos …" at bounding box center [784, 358] width 1568 height 716
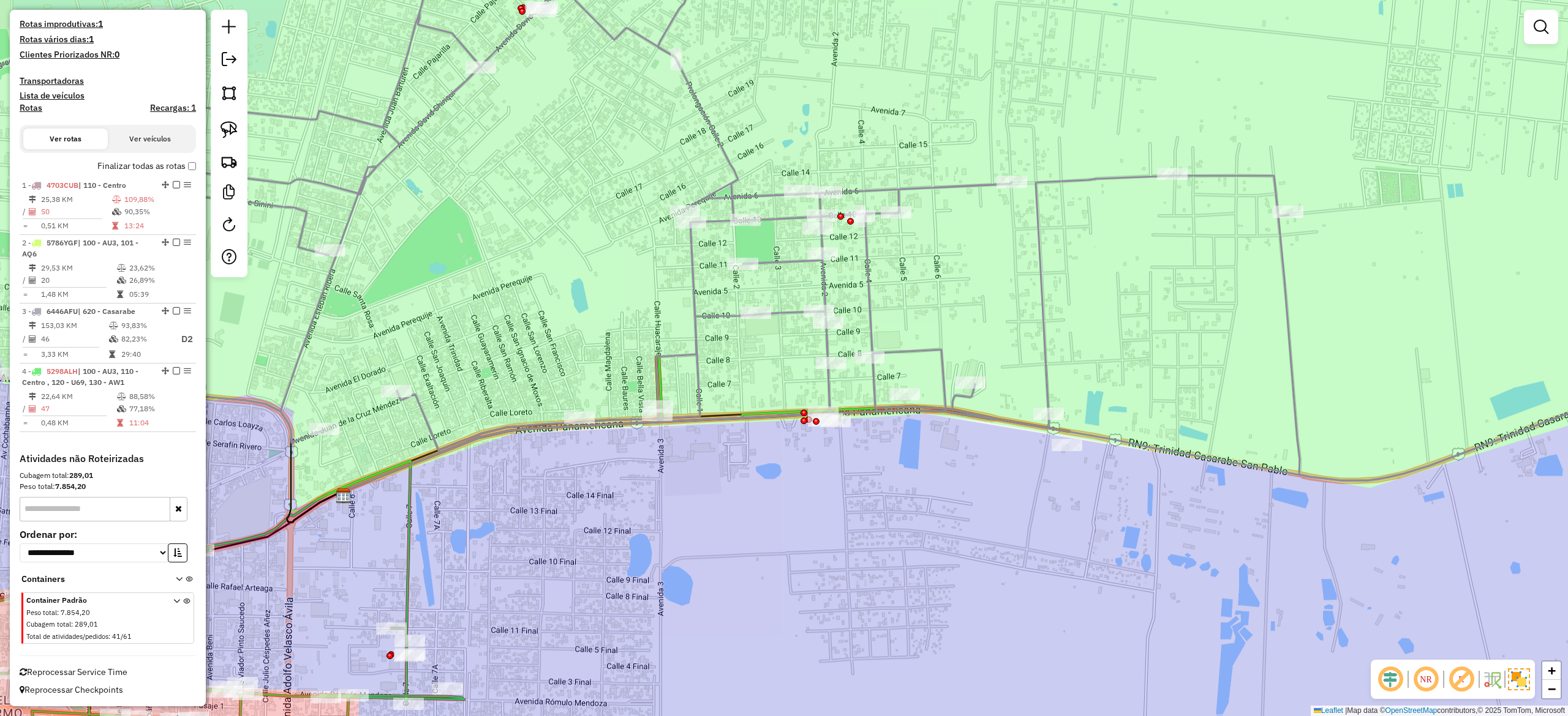
click at [1041, 320] on icon at bounding box center [828, 204] width 1794 height 552
select select "**********"
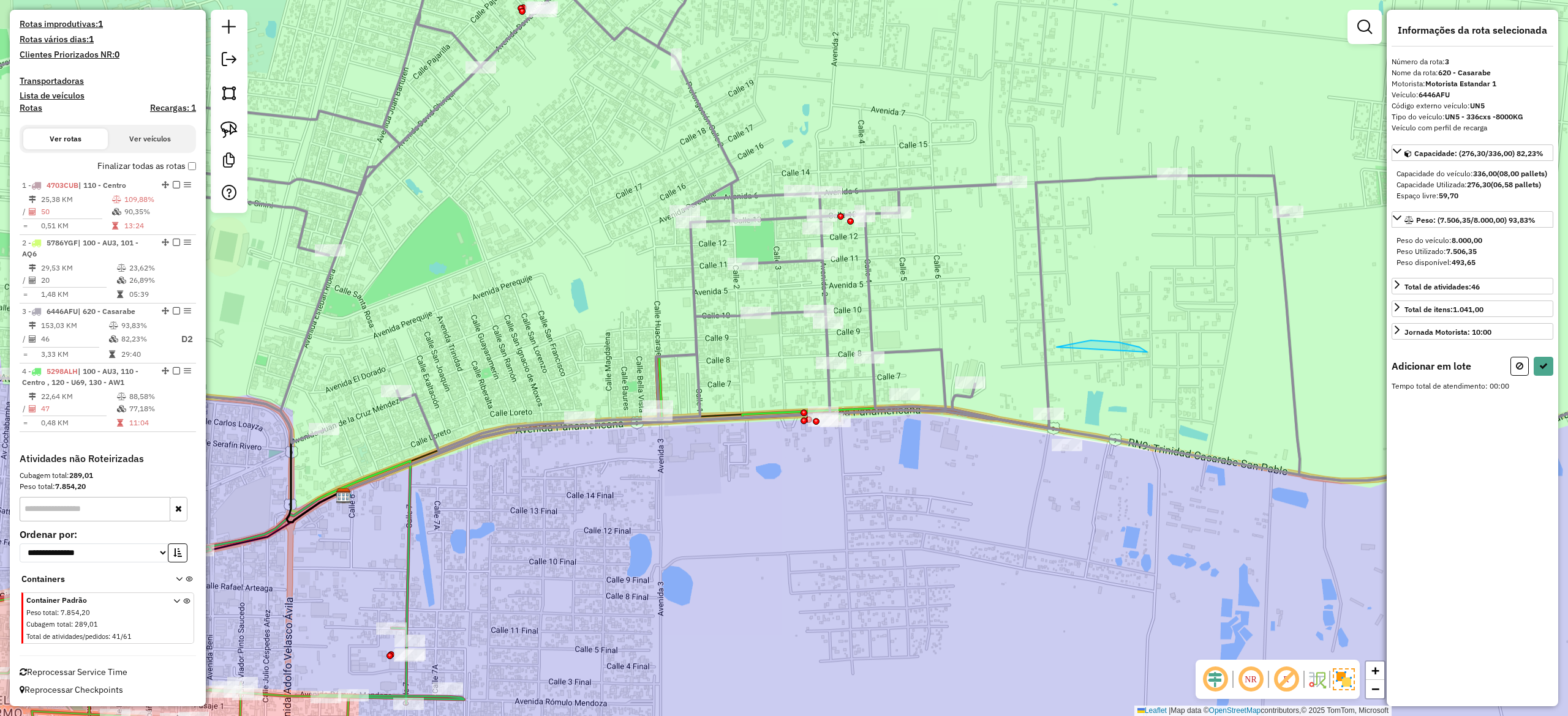
drag, startPoint x: 1057, startPoint y: 347, endPoint x: 1203, endPoint y: 376, distance: 148.9
drag, startPoint x: 881, startPoint y: 430, endPoint x: 950, endPoint y: 406, distance: 73.1
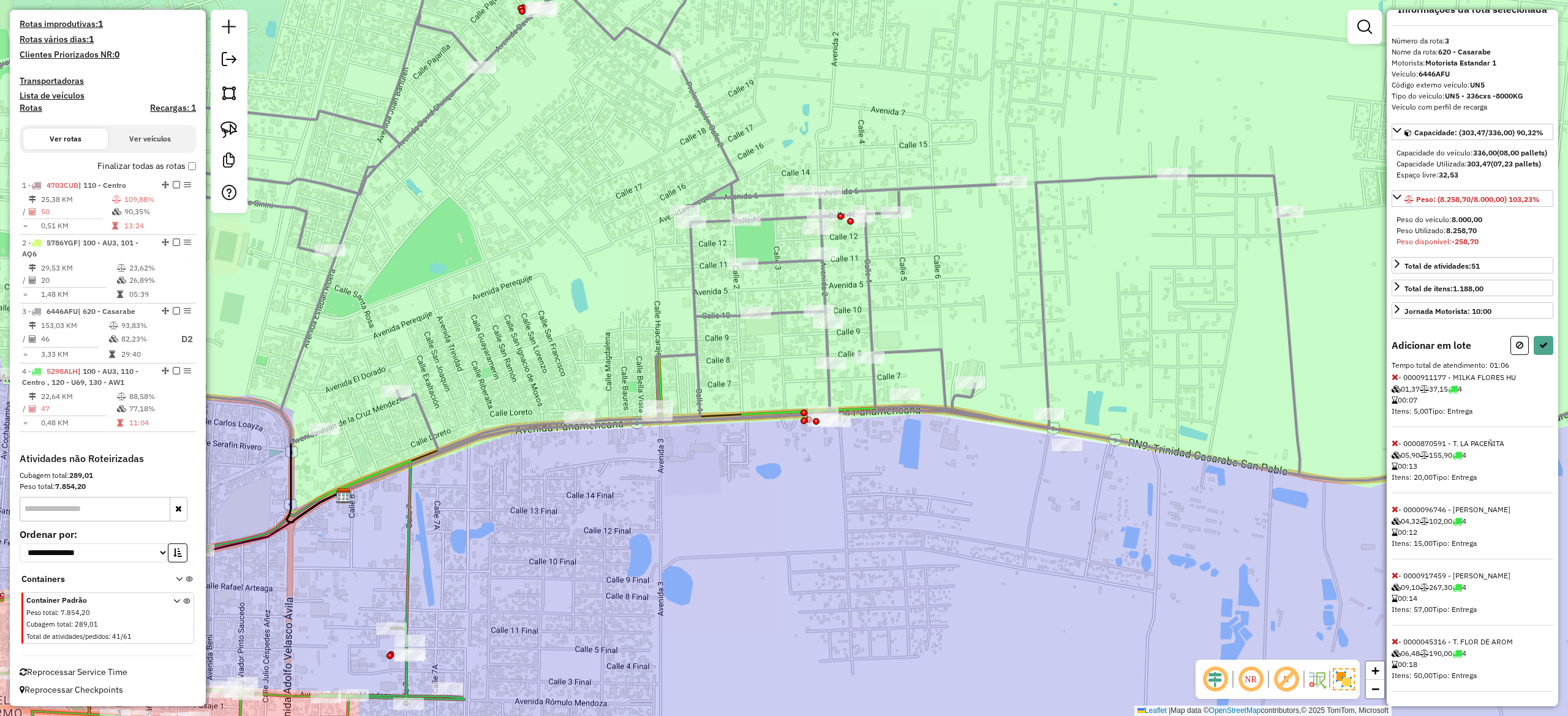
scroll to position [45, 0]
click at [1176, 537] on icon at bounding box center [1395, 575] width 6 height 9
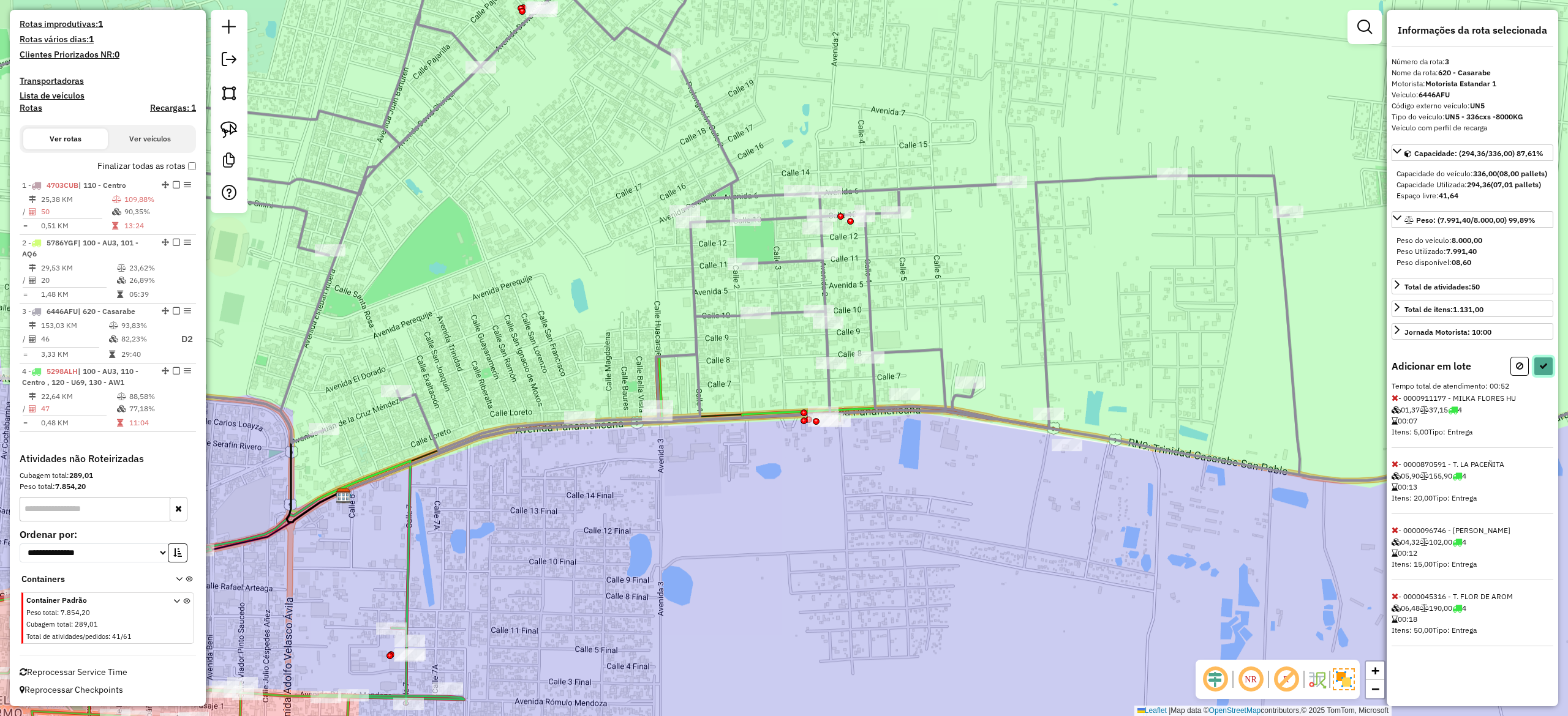
click at [1176, 370] on icon at bounding box center [1544, 366] width 9 height 9
select select "**********"
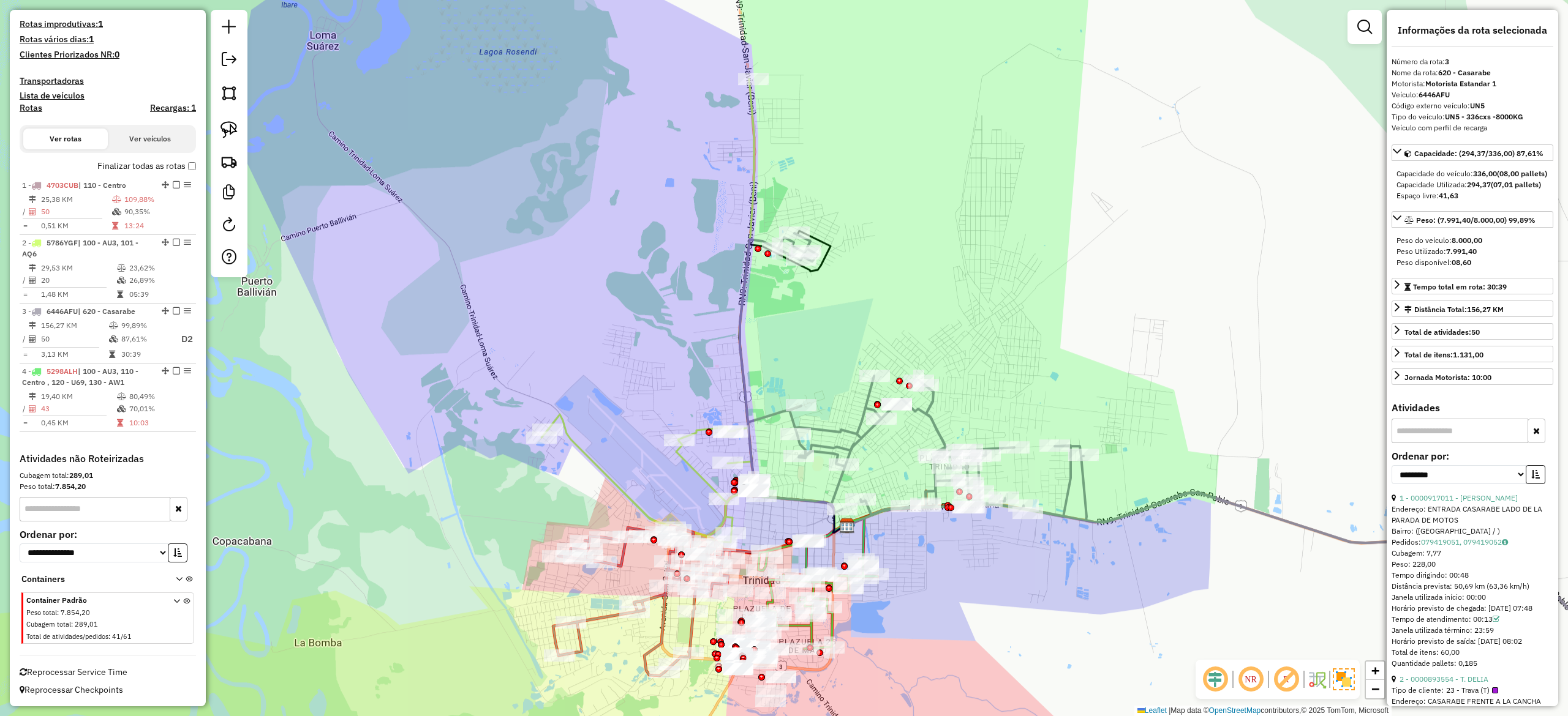
click at [1036, 482] on div "Janela de atendimento Grade de atendimento Capacidade Transportadoras Veículos …" at bounding box center [784, 358] width 1568 height 716
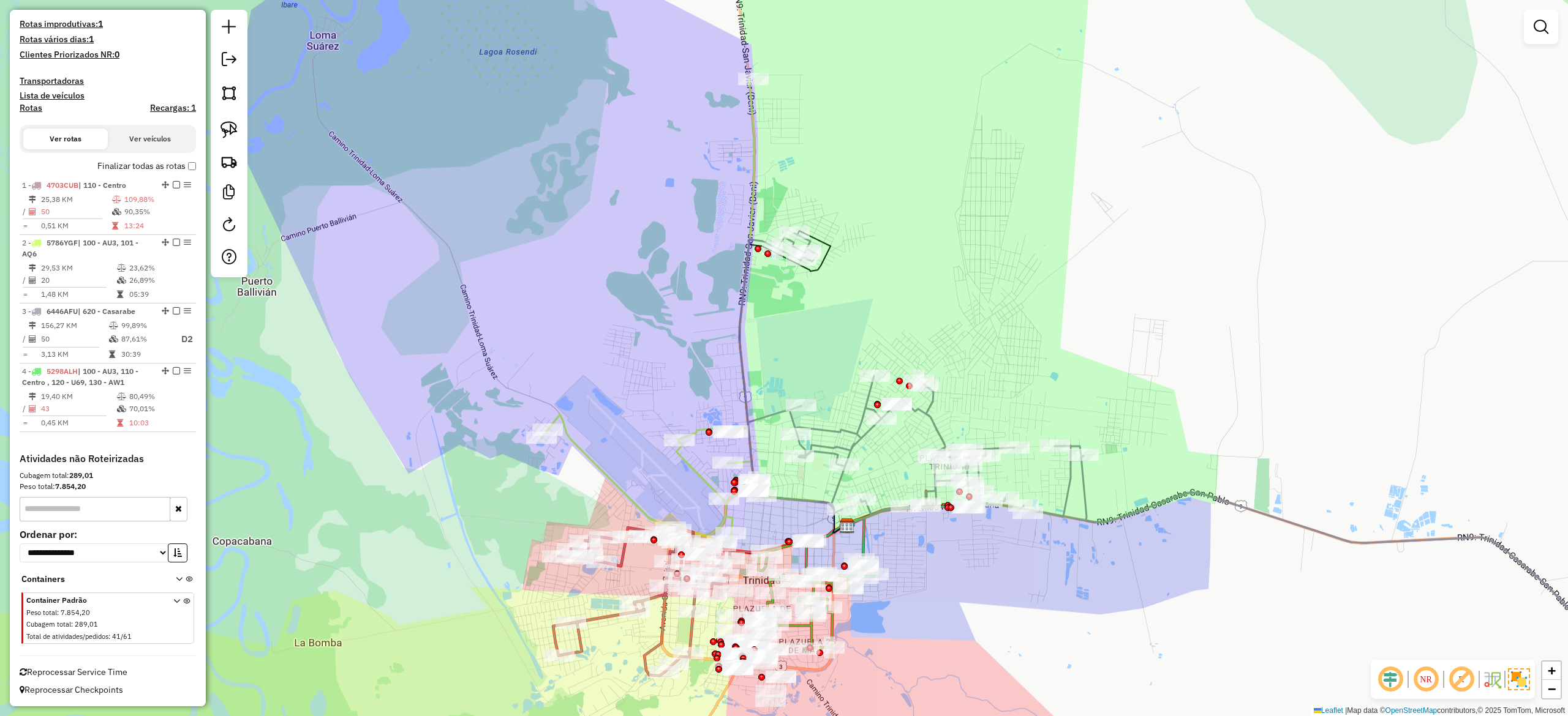
click at [1129, 486] on div "Janela de atendimento Grade de atendimento Capacidade Transportadoras Veículos …" at bounding box center [784, 358] width 1568 height 716
click at [1085, 489] on icon at bounding box center [1233, 476] width 985 height 486
select select "**********"
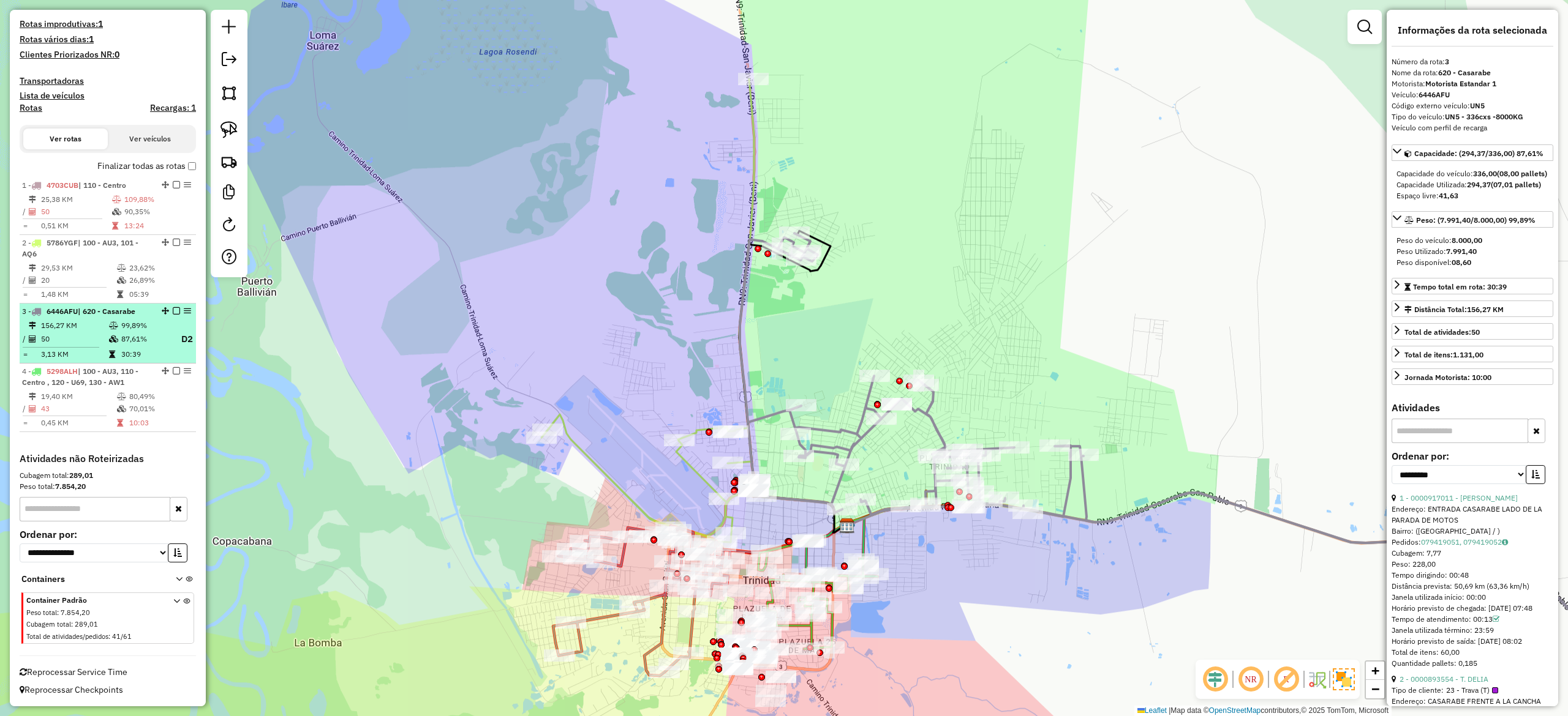
click at [173, 308] on em at bounding box center [176, 311] width 7 height 7
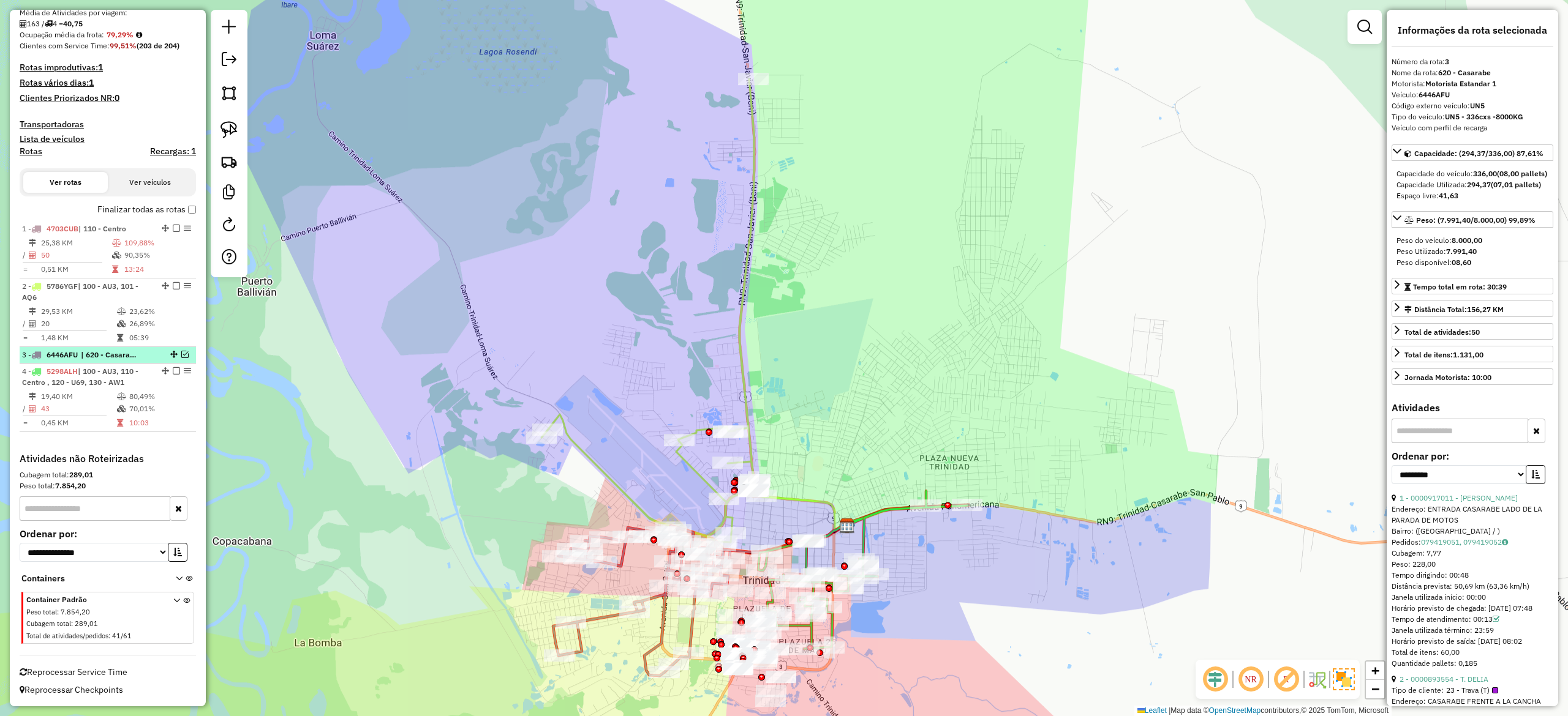
scroll to position [272, 0]
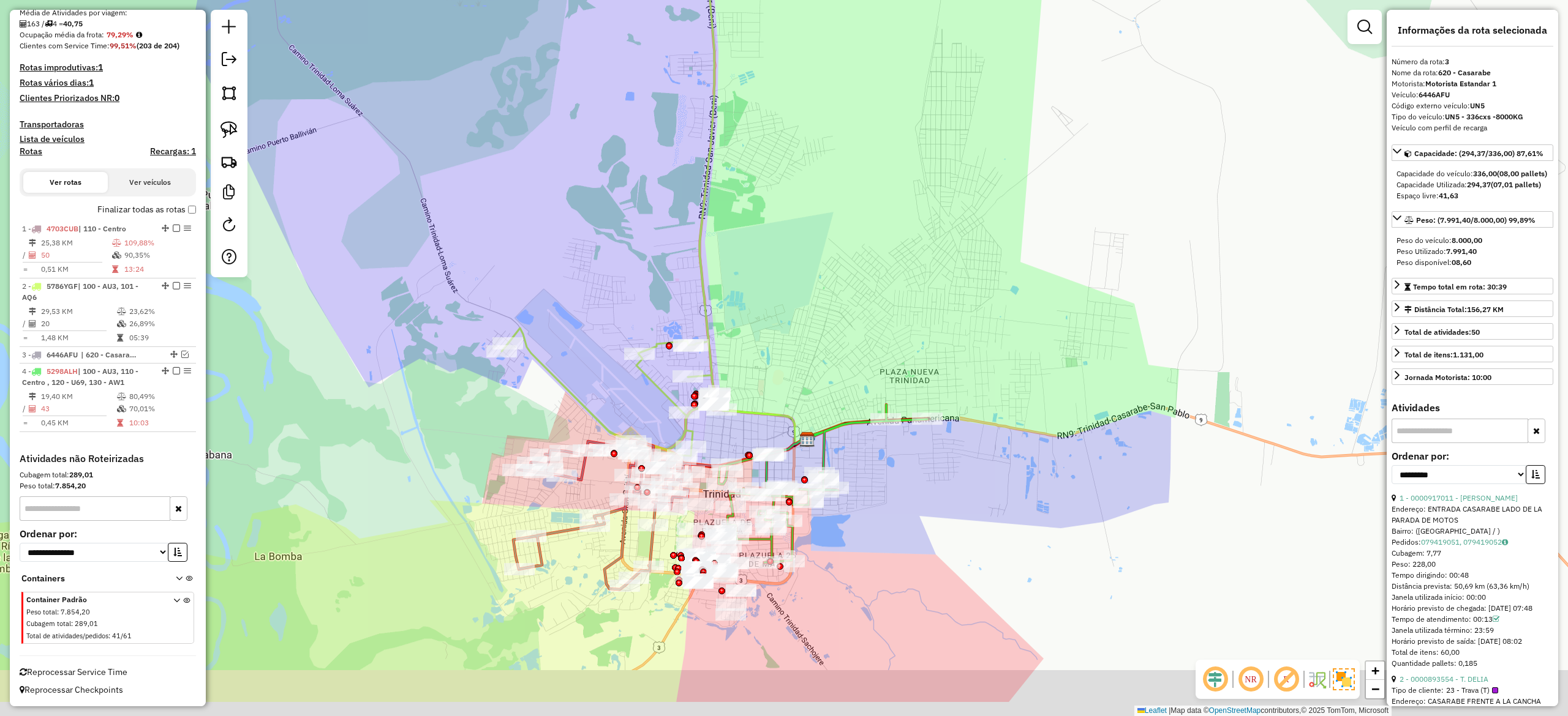
drag, startPoint x: 854, startPoint y: 349, endPoint x: 734, endPoint y: 266, distance: 145.9
click at [750, 264] on div "Janela de atendimento Grade de atendimento Capacidade Transportadoras Veículos …" at bounding box center [784, 358] width 1568 height 716
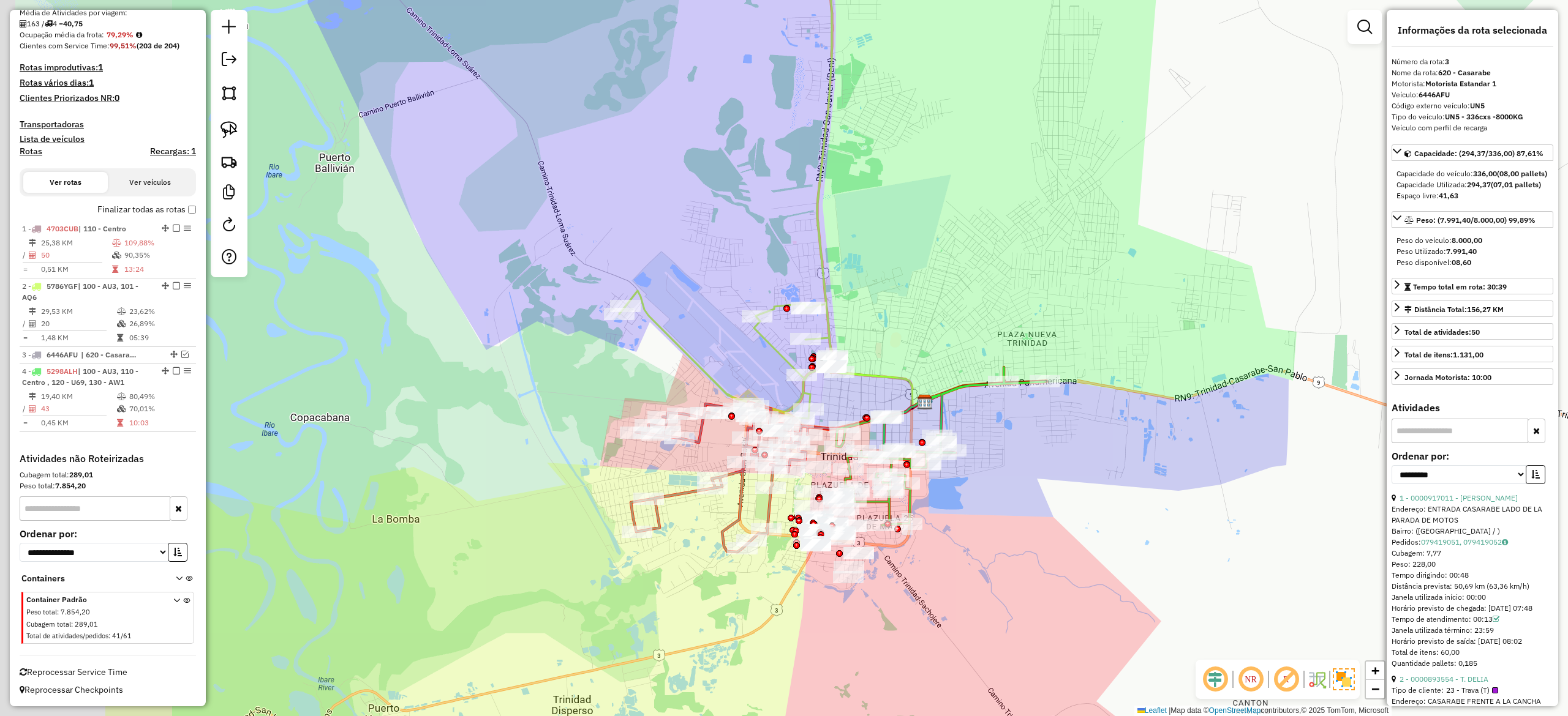
drag, startPoint x: 726, startPoint y: 342, endPoint x: 852, endPoint y: 271, distance: 144.6
click at [935, 232] on div "Janela de atendimento Grade de atendimento Capacidade Transportadoras Veículos …" at bounding box center [784, 358] width 1568 height 716
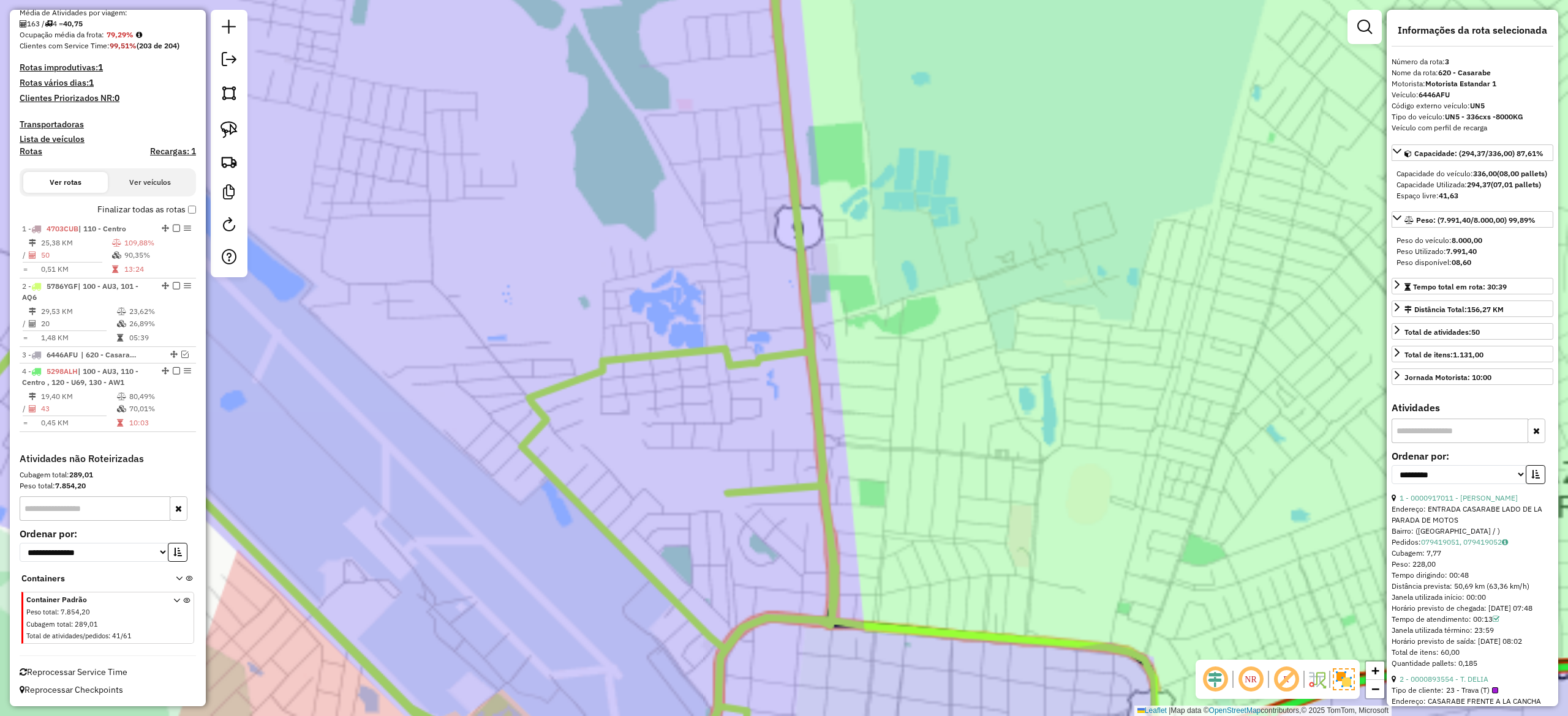
click at [841, 300] on div "Janela de atendimento Grade de atendimento Capacidade Transportadoras Veículos …" at bounding box center [784, 358] width 1568 height 716
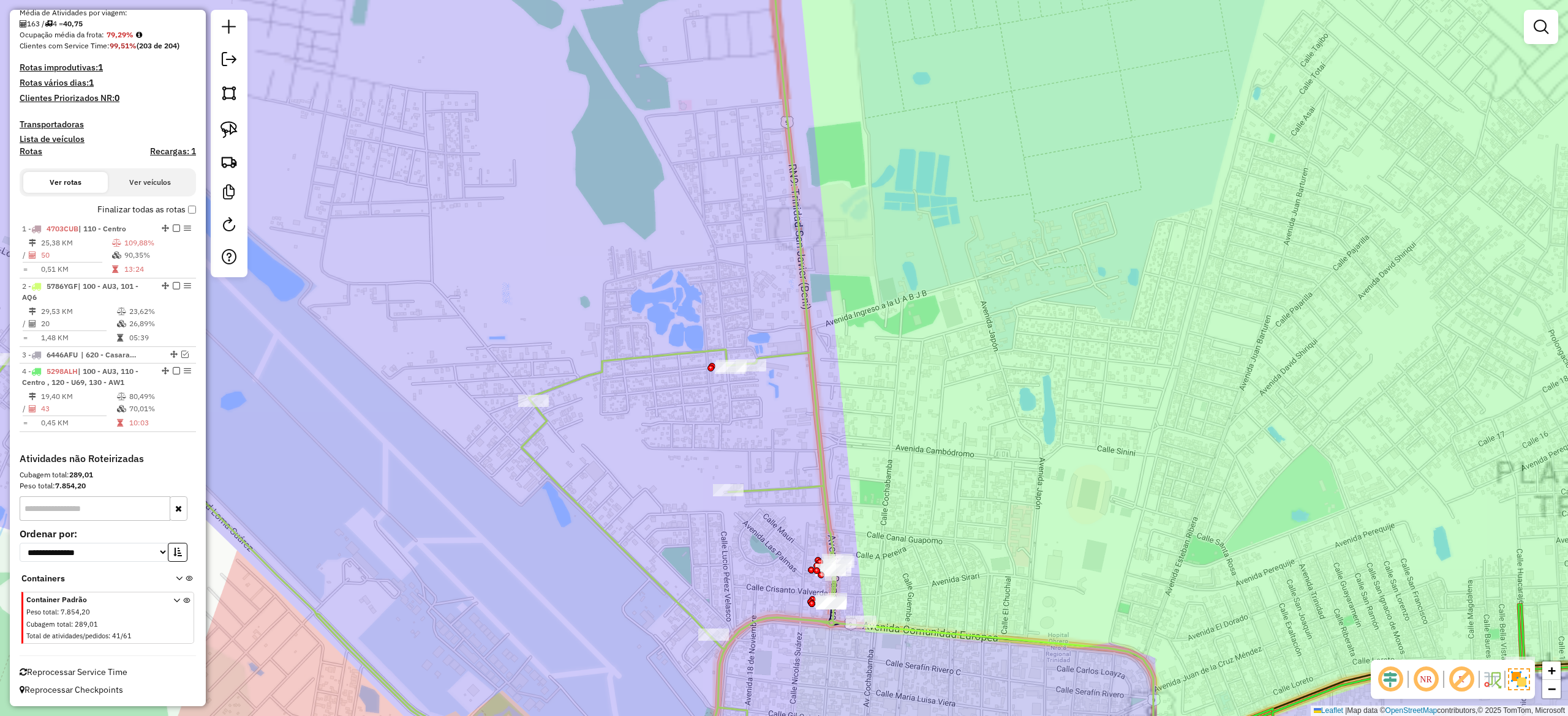
click at [805, 335] on icon at bounding box center [423, 358] width 877 height 860
select select "**********"
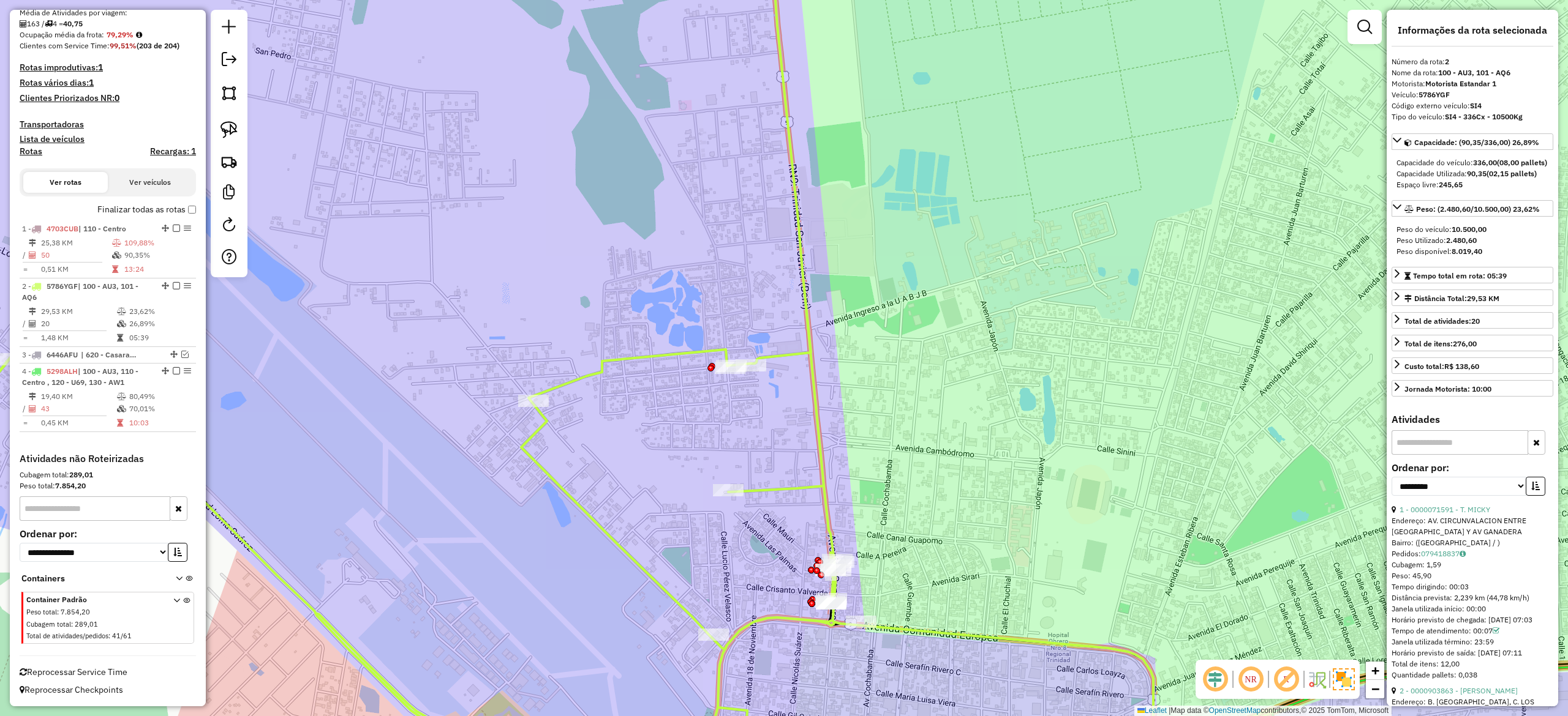
drag, startPoint x: 813, startPoint y: 360, endPoint x: 823, endPoint y: 98, distance: 262.2
click at [823, 98] on icon at bounding box center [423, 358] width 877 height 860
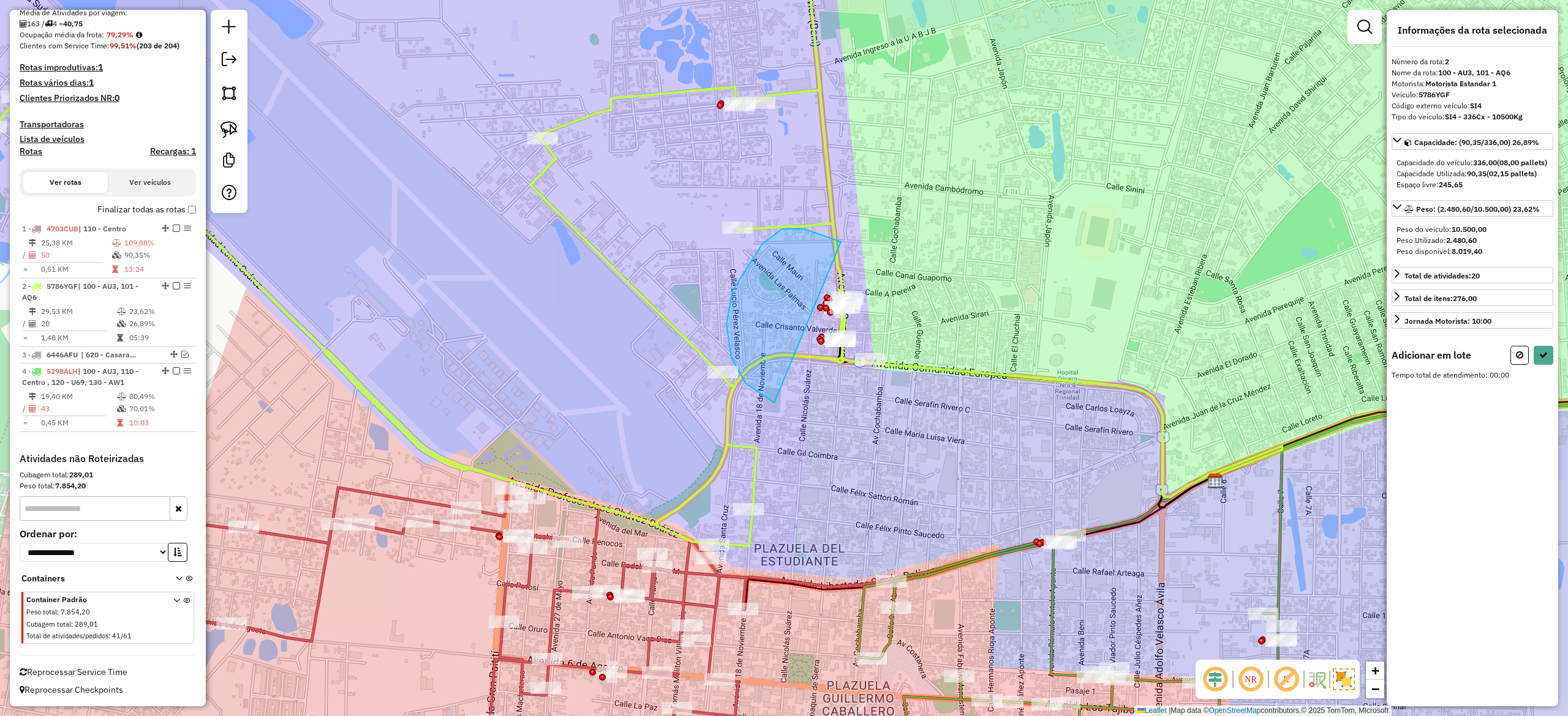
drag, startPoint x: 731, startPoint y: 357, endPoint x: 869, endPoint y: 273, distance: 161.6
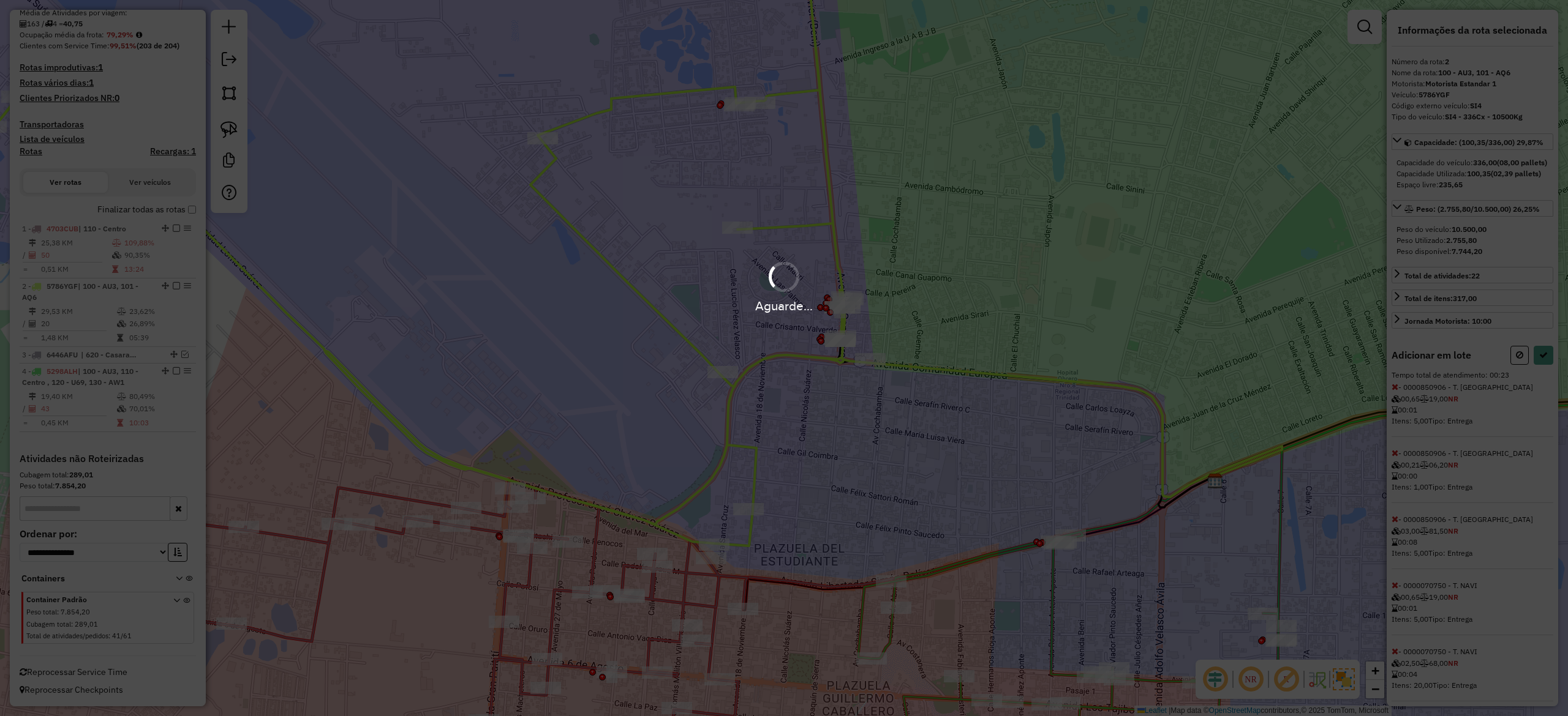
select select "**********"
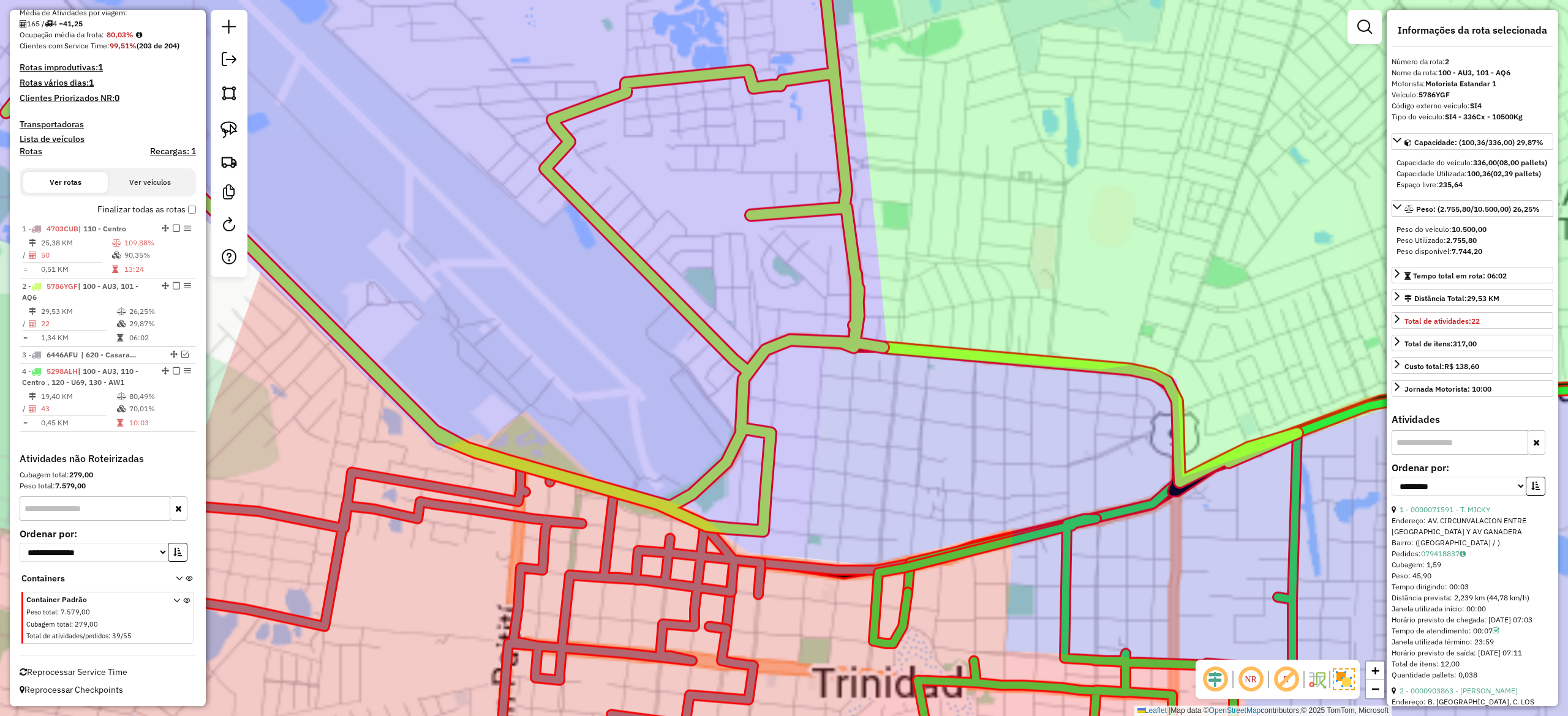
click at [879, 220] on div "Rota 2 - Placa 5786YGF 0000048400 - AL ANIBAL Janela de atendimento Grade de at…" at bounding box center [784, 358] width 1568 height 716
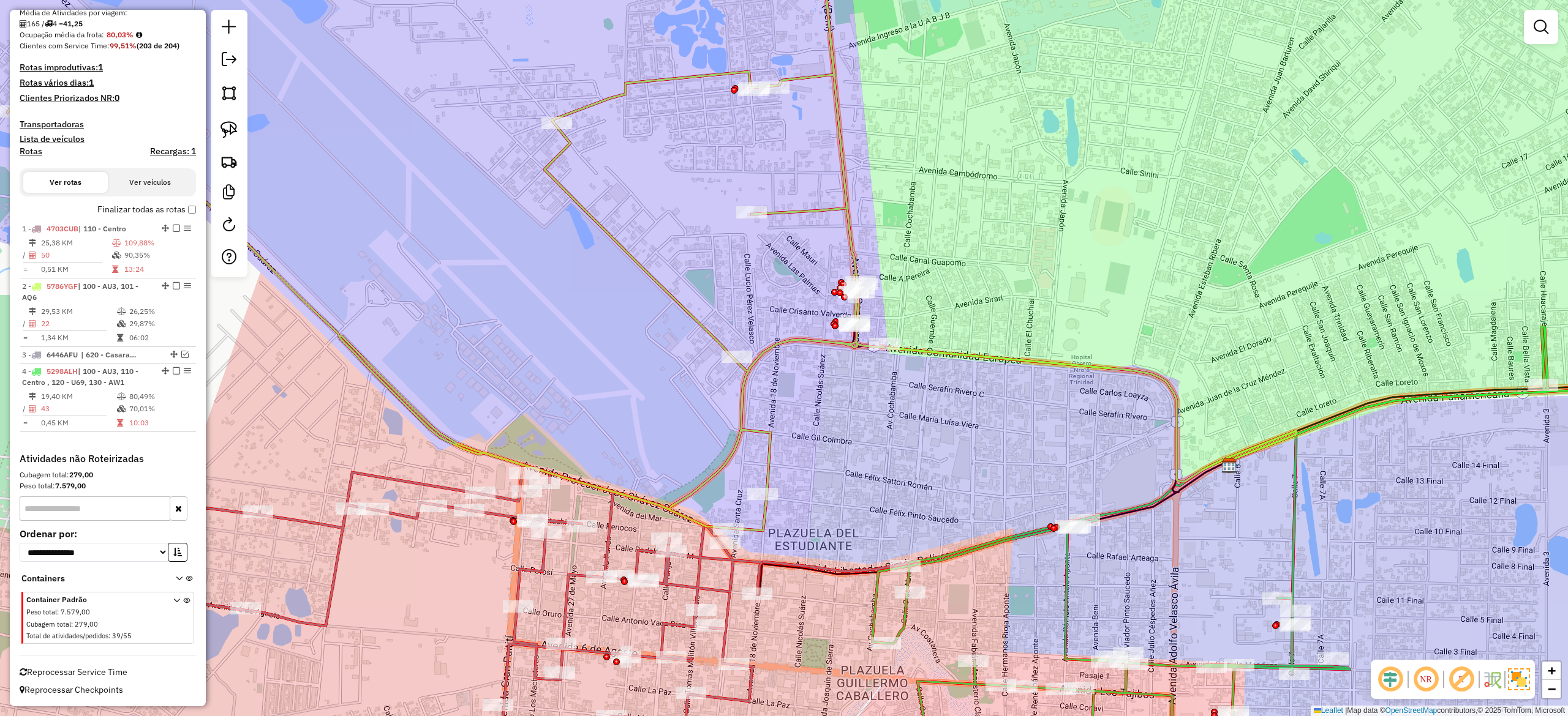
click at [853, 196] on icon at bounding box center [446, 229] width 877 height 602
select select "**********"
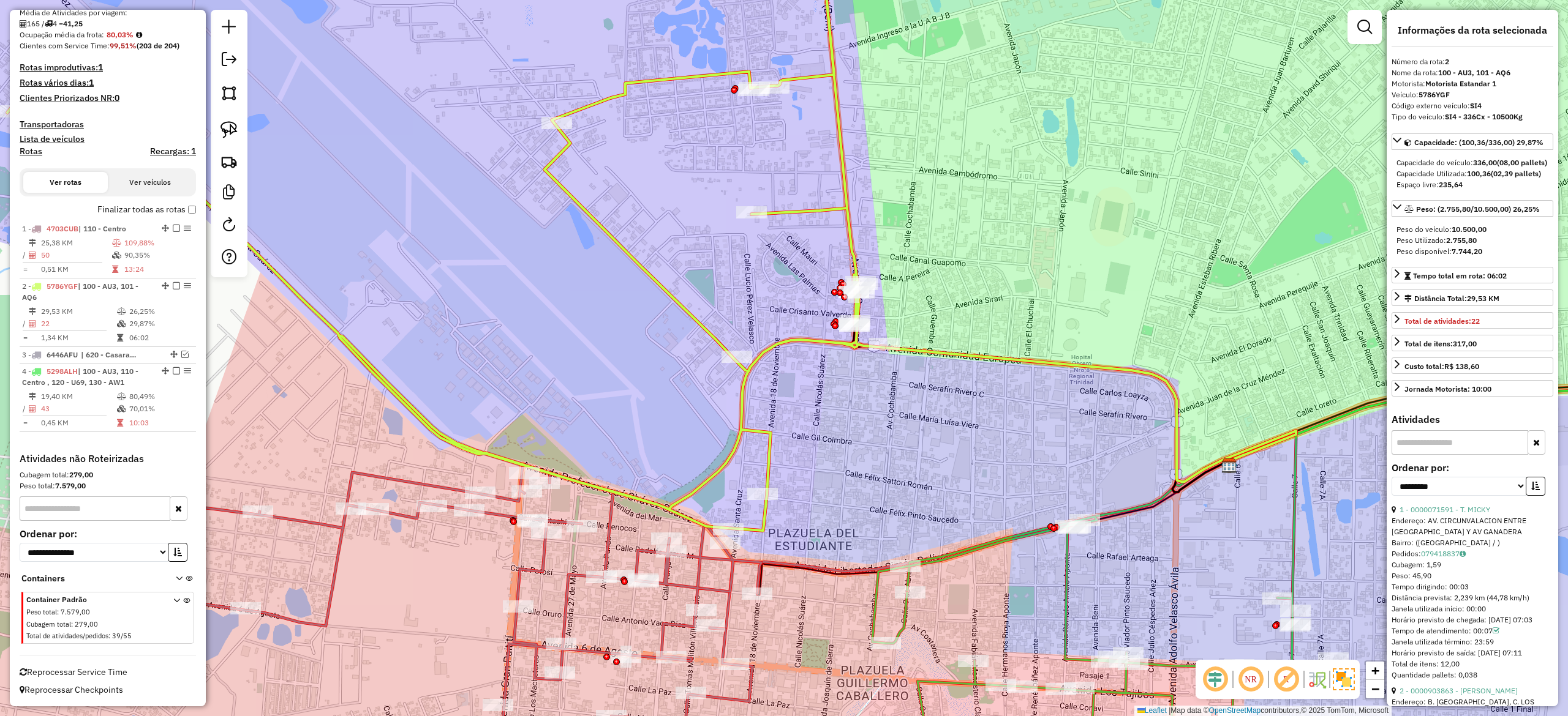
drag, startPoint x: 853, startPoint y: 207, endPoint x: 866, endPoint y: 170, distance: 39.2
click at [866, 170] on icon at bounding box center [446, 229] width 877 height 602
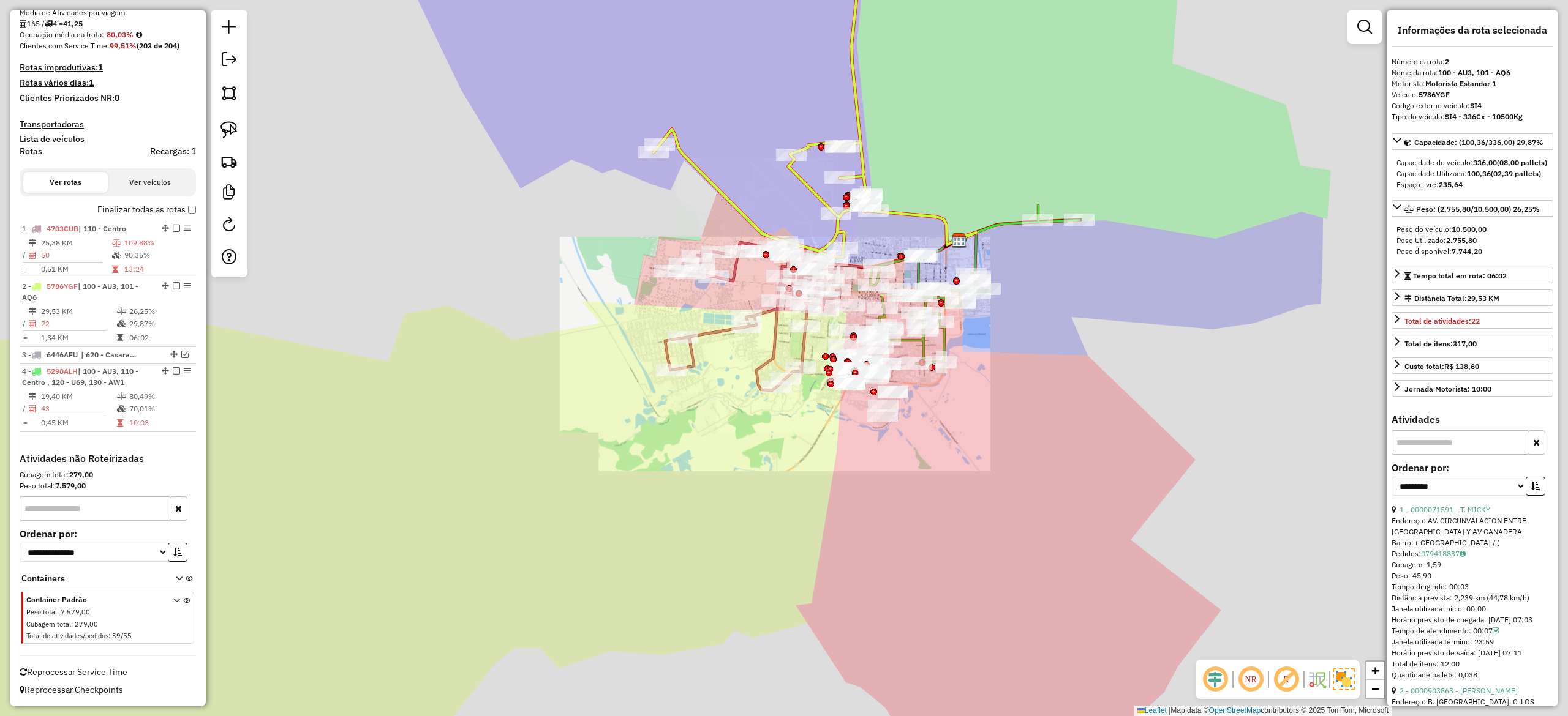
drag, startPoint x: 869, startPoint y: 170, endPoint x: 876, endPoint y: 220, distance: 50.5
click at [873, 220] on icon at bounding box center [763, 92] width 220 height 329
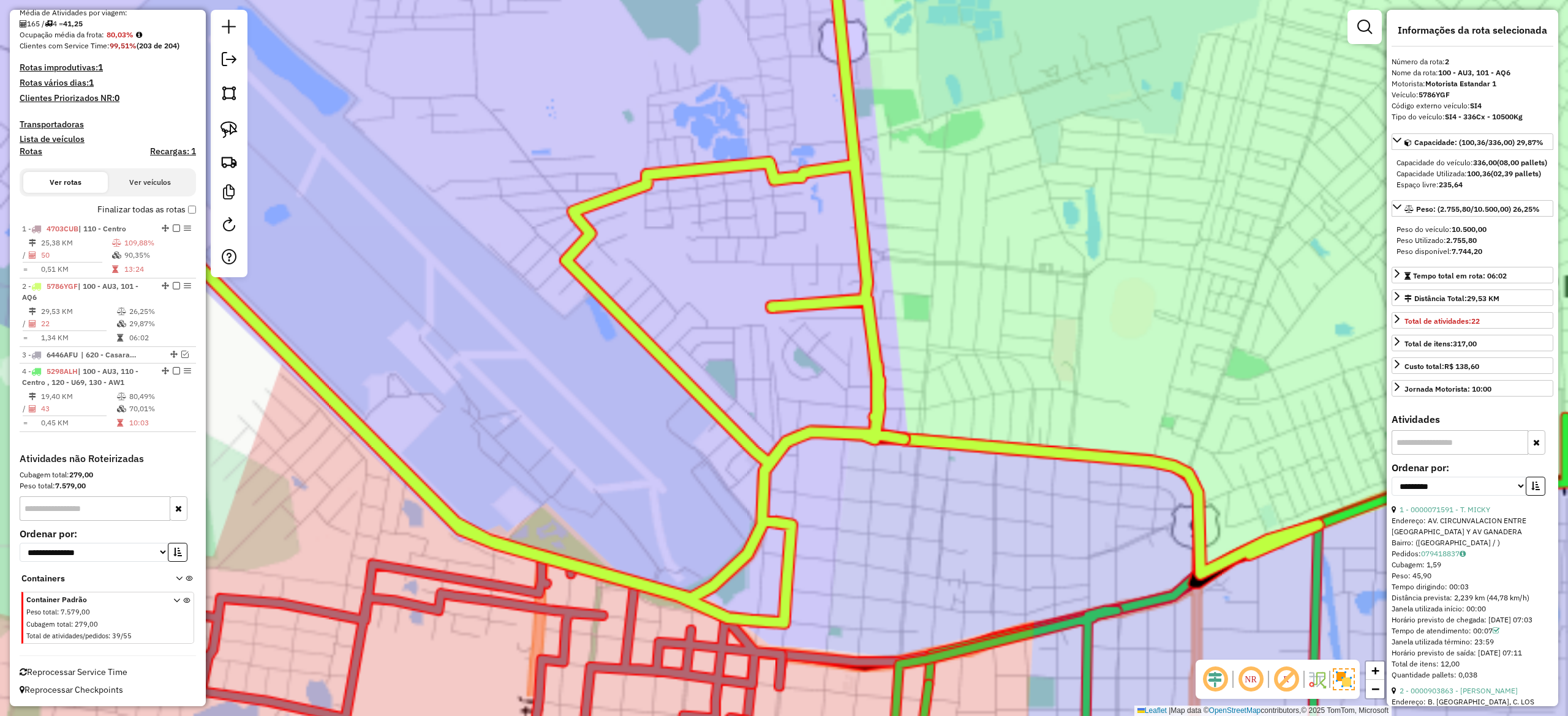
drag, startPoint x: 888, startPoint y: 197, endPoint x: 876, endPoint y: 218, distance: 24.2
click at [889, 197] on div "Janela de atendimento Grade de atendimento Capacidade Transportadoras Veículos …" at bounding box center [784, 358] width 1568 height 716
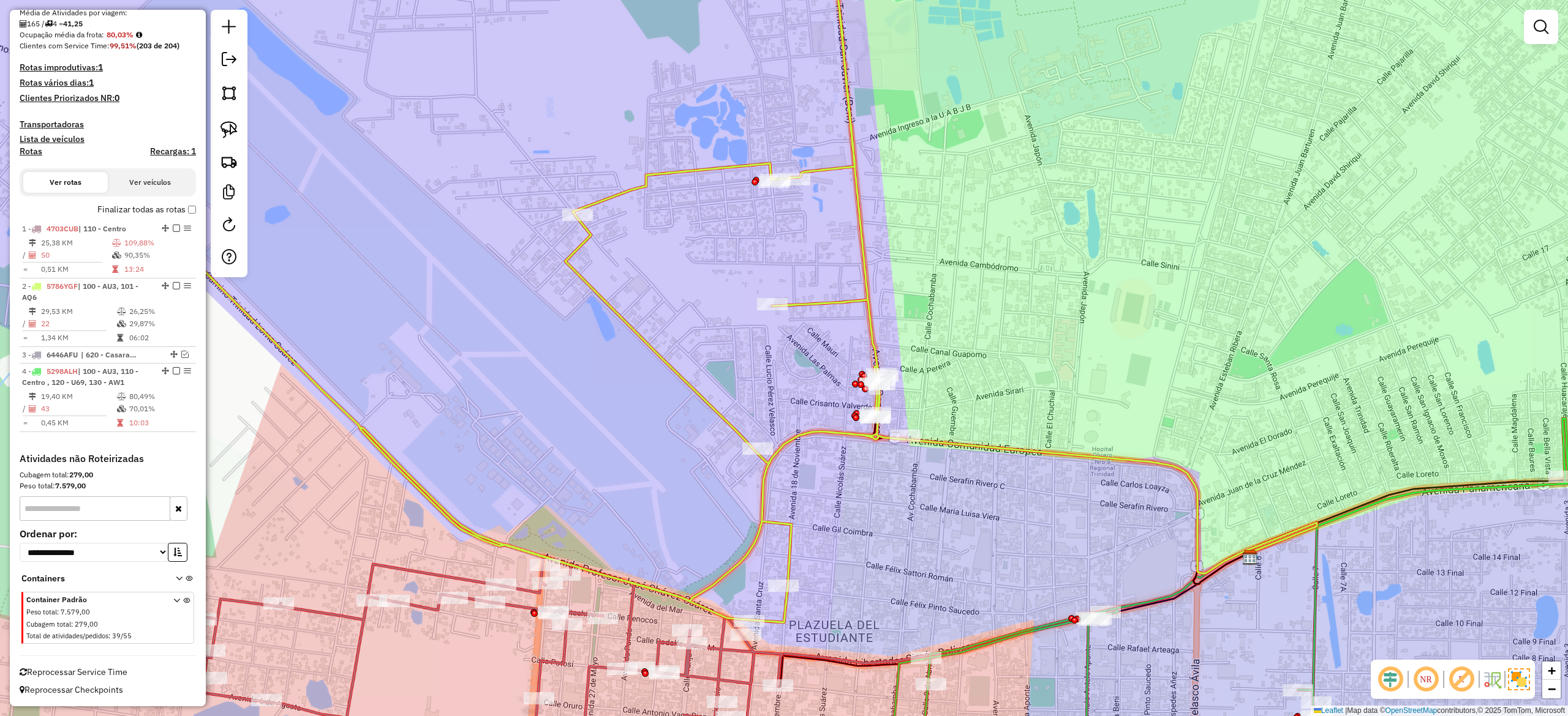
click at [863, 228] on icon at bounding box center [467, 275] width 877 height 694
select select "**********"
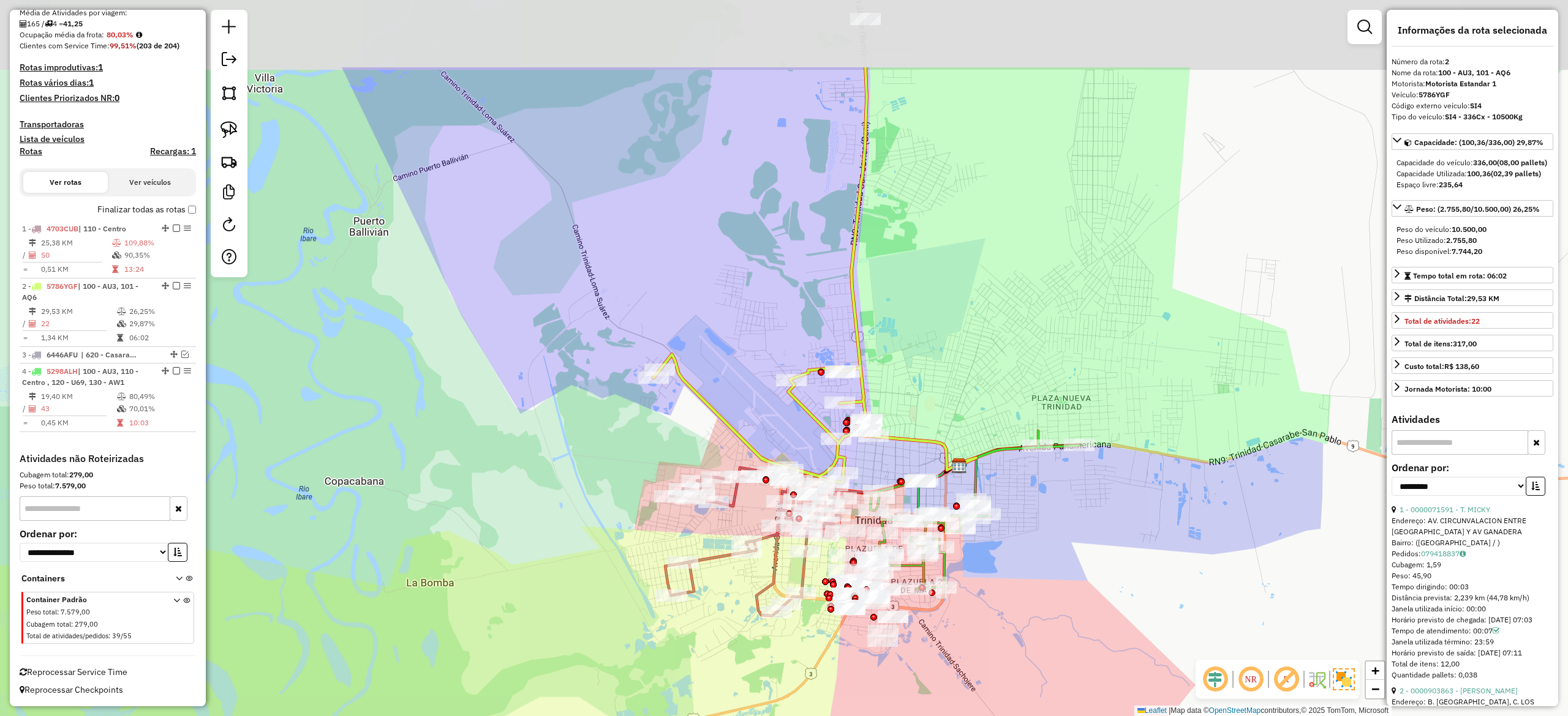
drag, startPoint x: 961, startPoint y: 213, endPoint x: 957, endPoint y: 352, distance: 139.1
click at [957, 352] on div "Janela de atendimento Grade de atendimento Capacidade Transportadoras Veículos …" at bounding box center [784, 358] width 1568 height 716
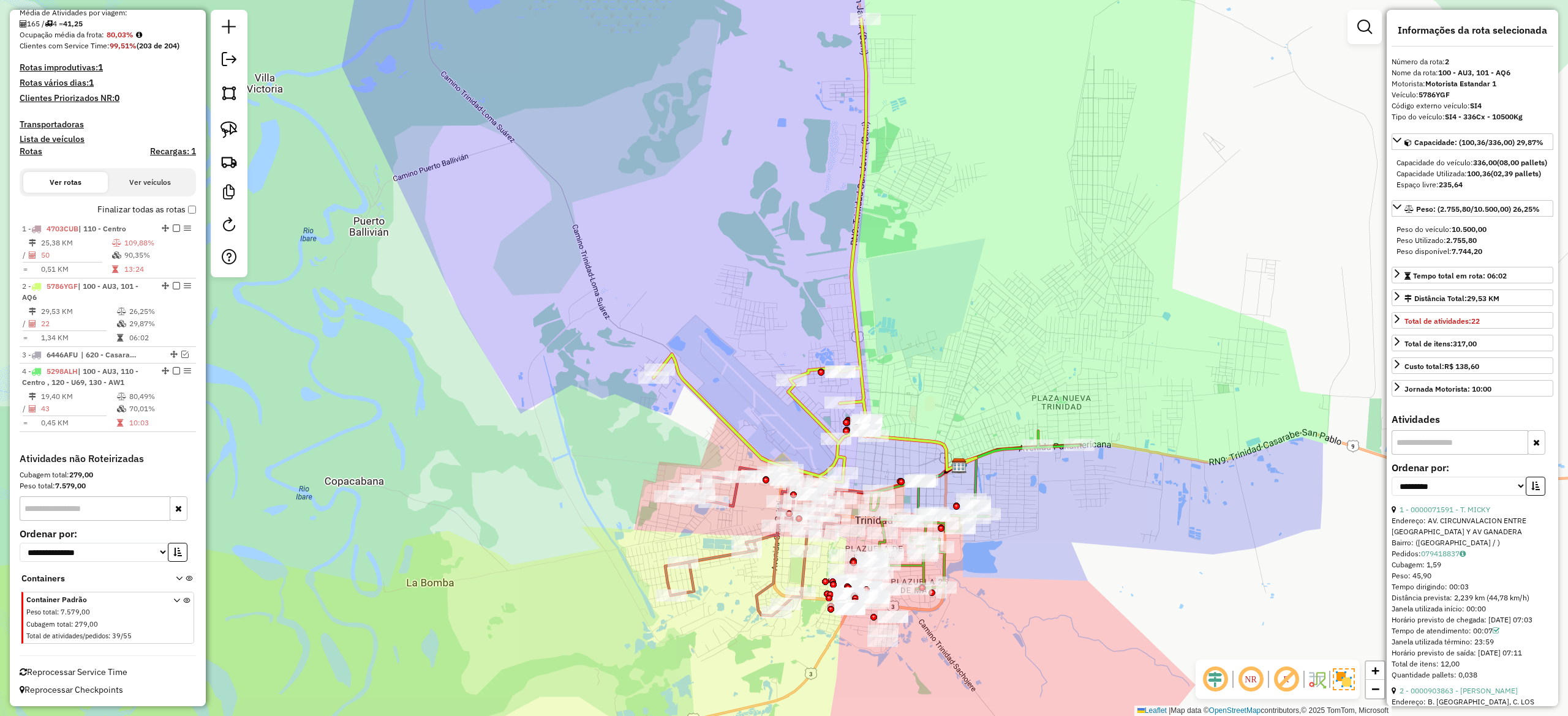
click at [864, 362] on icon at bounding box center [763, 251] width 220 height 463
click at [858, 345] on icon at bounding box center [763, 251] width 220 height 463
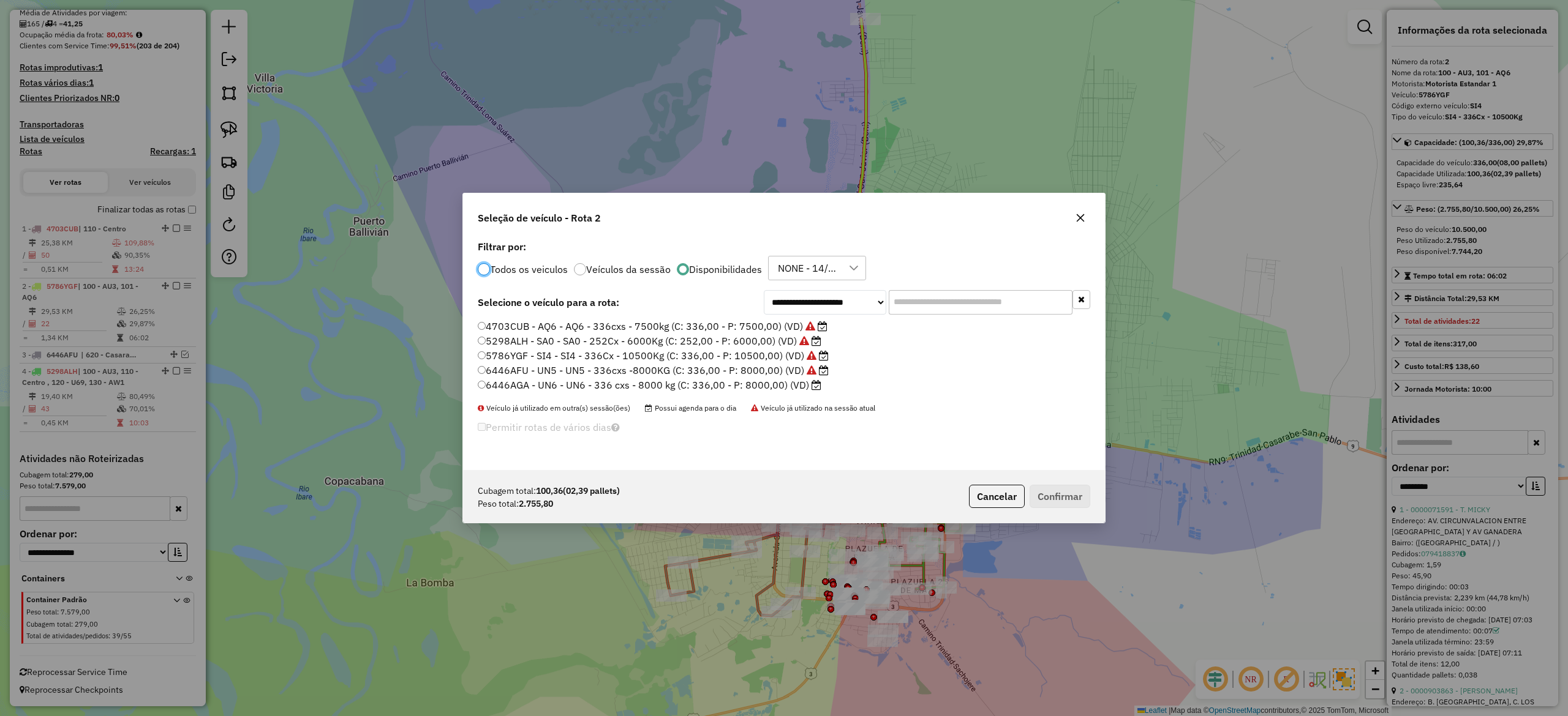
scroll to position [6, 4]
click at [779, 384] on label "6446AGA - UN6 - UN6 - 336 cxs - 8000 kg (C: 336,00 - P: 8000,00) (VD)" at bounding box center [649, 385] width 343 height 15
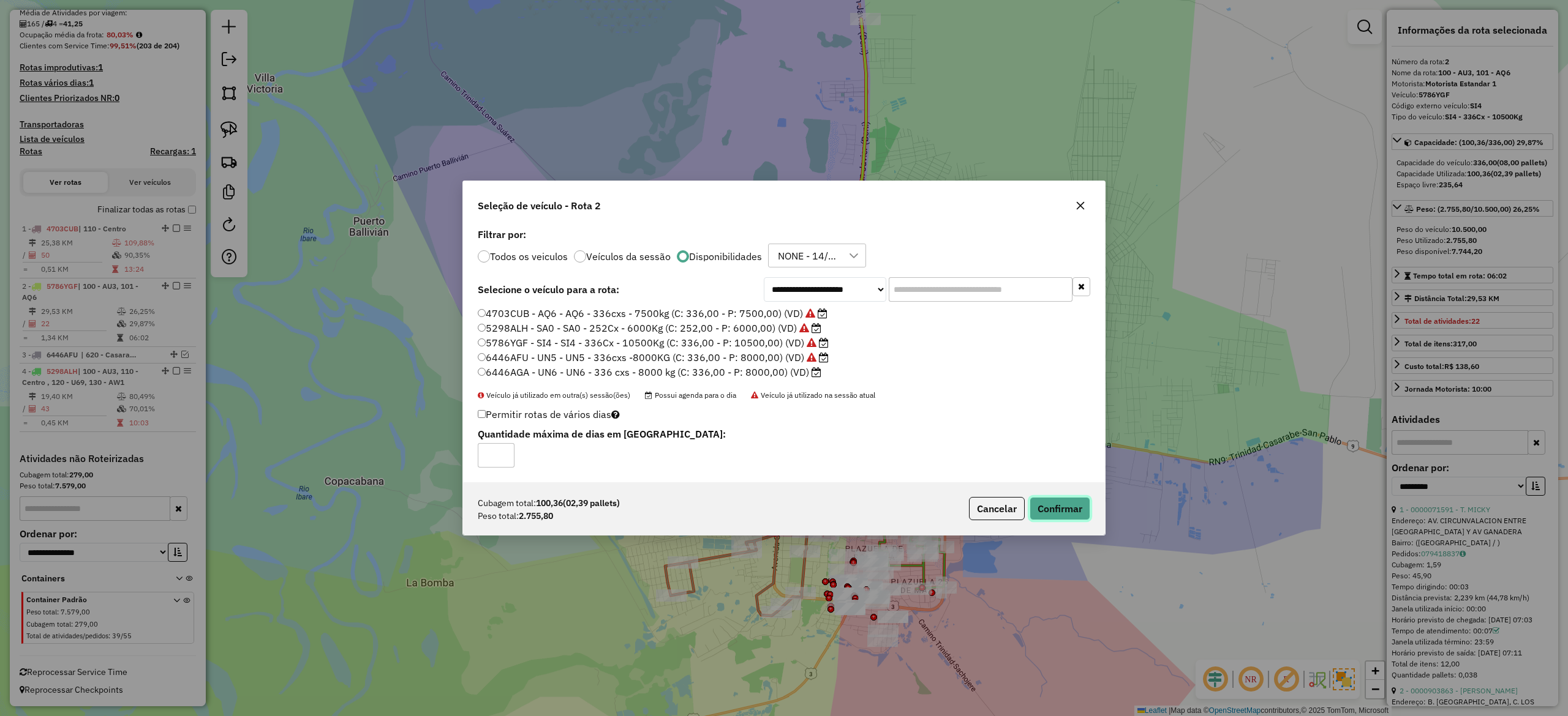
click at [1064, 514] on button "Confirmar" at bounding box center [1060, 509] width 60 height 23
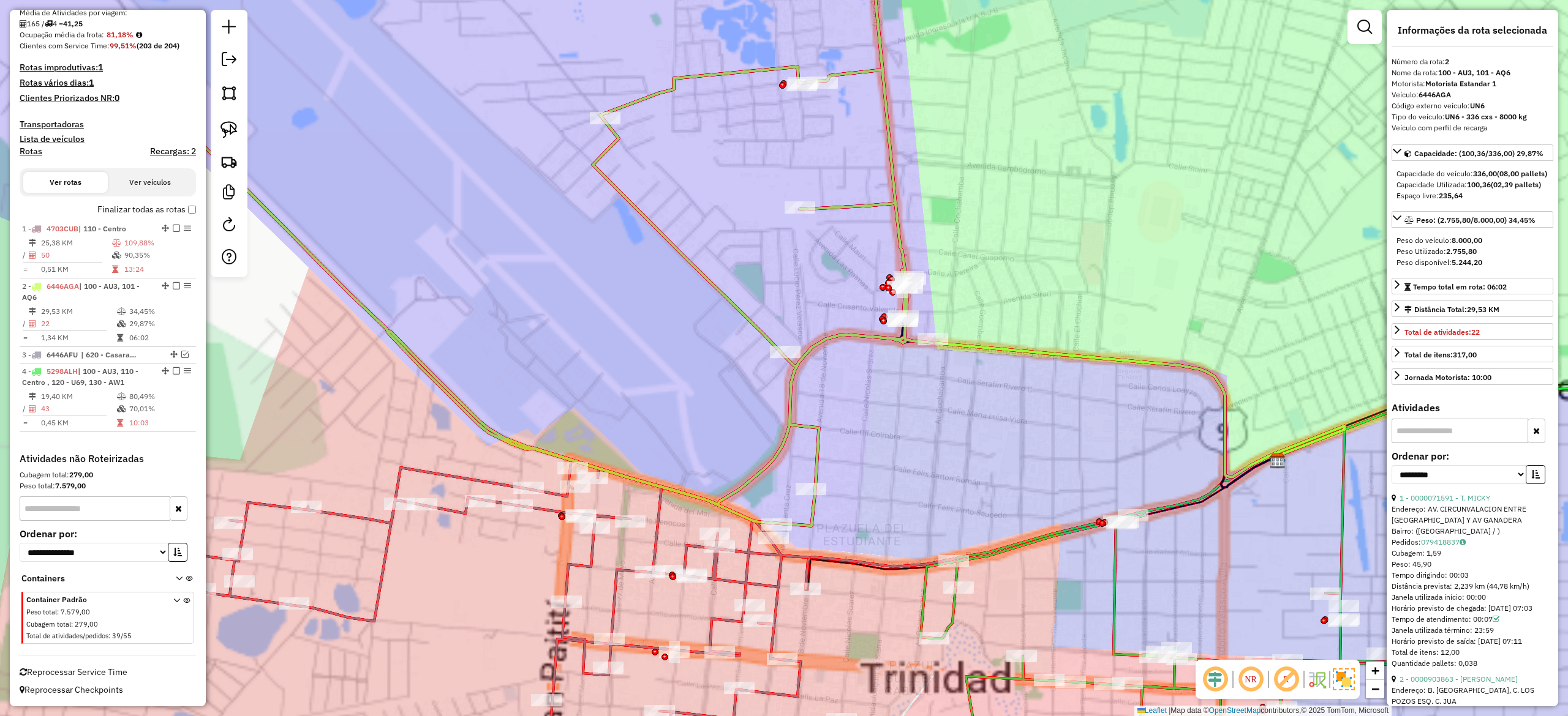
click at [882, 457] on div "Janela de atendimento Grade de atendimento Capacidade Transportadoras Veículos …" at bounding box center [784, 358] width 1568 height 716
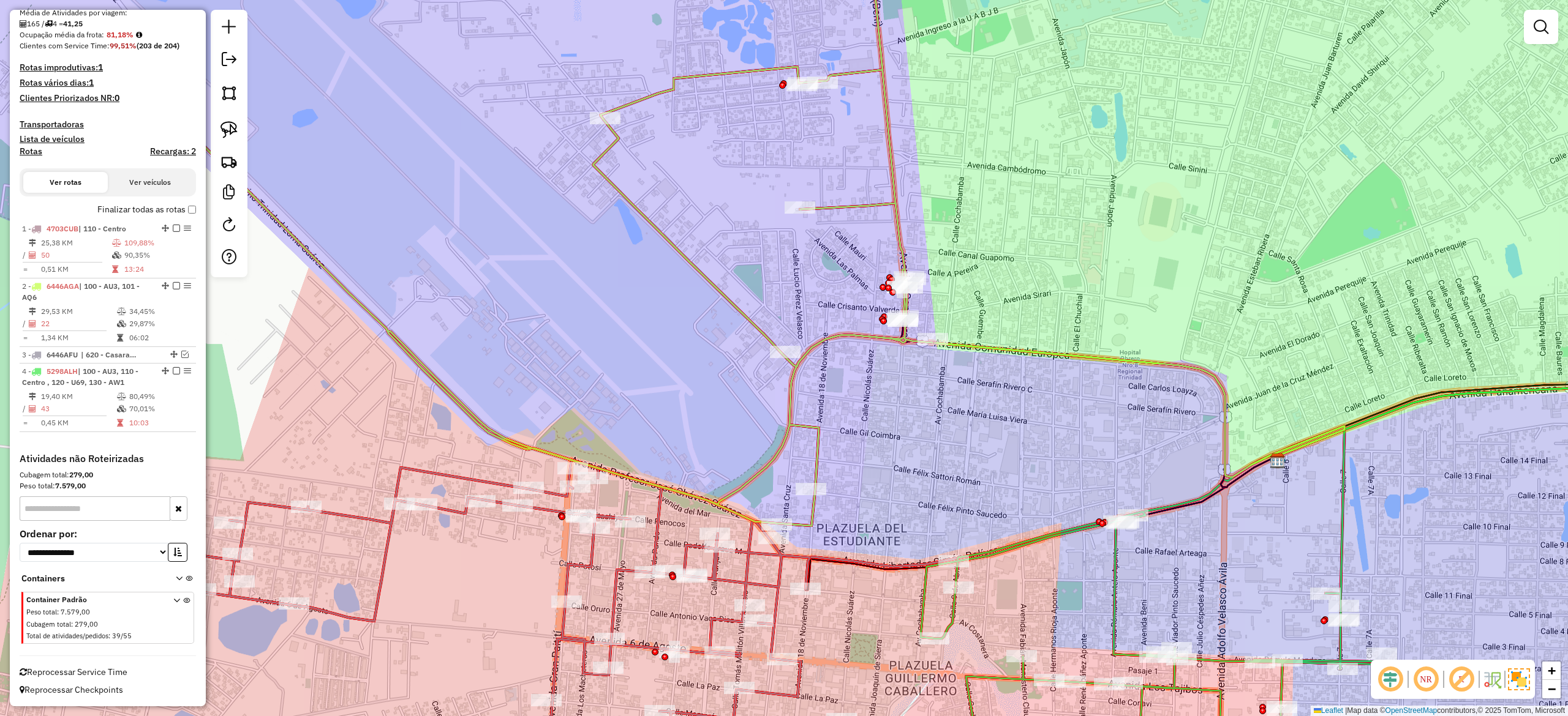
click at [861, 421] on div "Janela de atendimento Grade de atendimento Capacidade Transportadoras Veículos …" at bounding box center [784, 358] width 1568 height 716
click at [826, 340] on icon at bounding box center [494, 227] width 877 height 597
select select "**********"
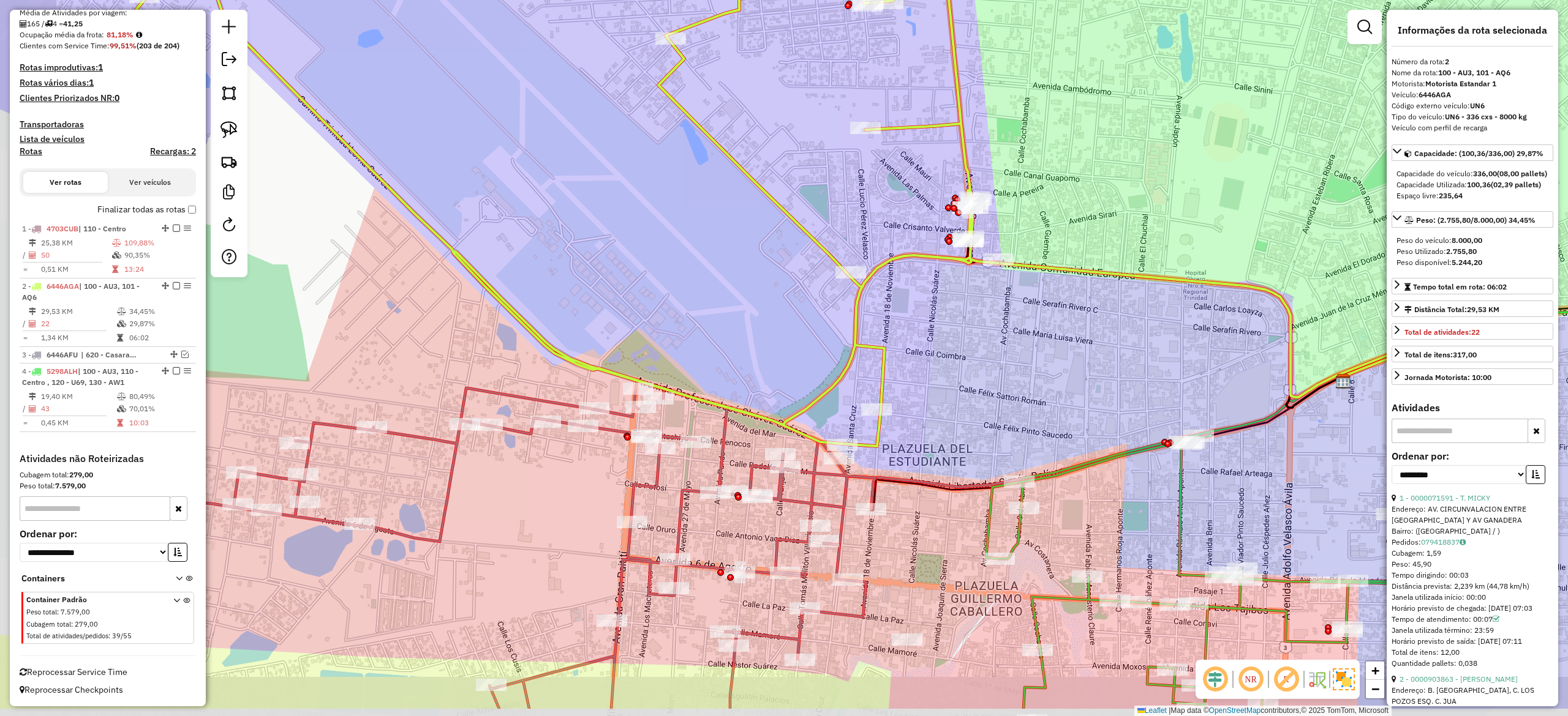
drag, startPoint x: 844, startPoint y: 372, endPoint x: 898, endPoint y: 251, distance: 132.5
click at [898, 251] on div "Janela de atendimento Grade de atendimento Capacidade Transportadoras Veículos …" at bounding box center [784, 358] width 1568 height 716
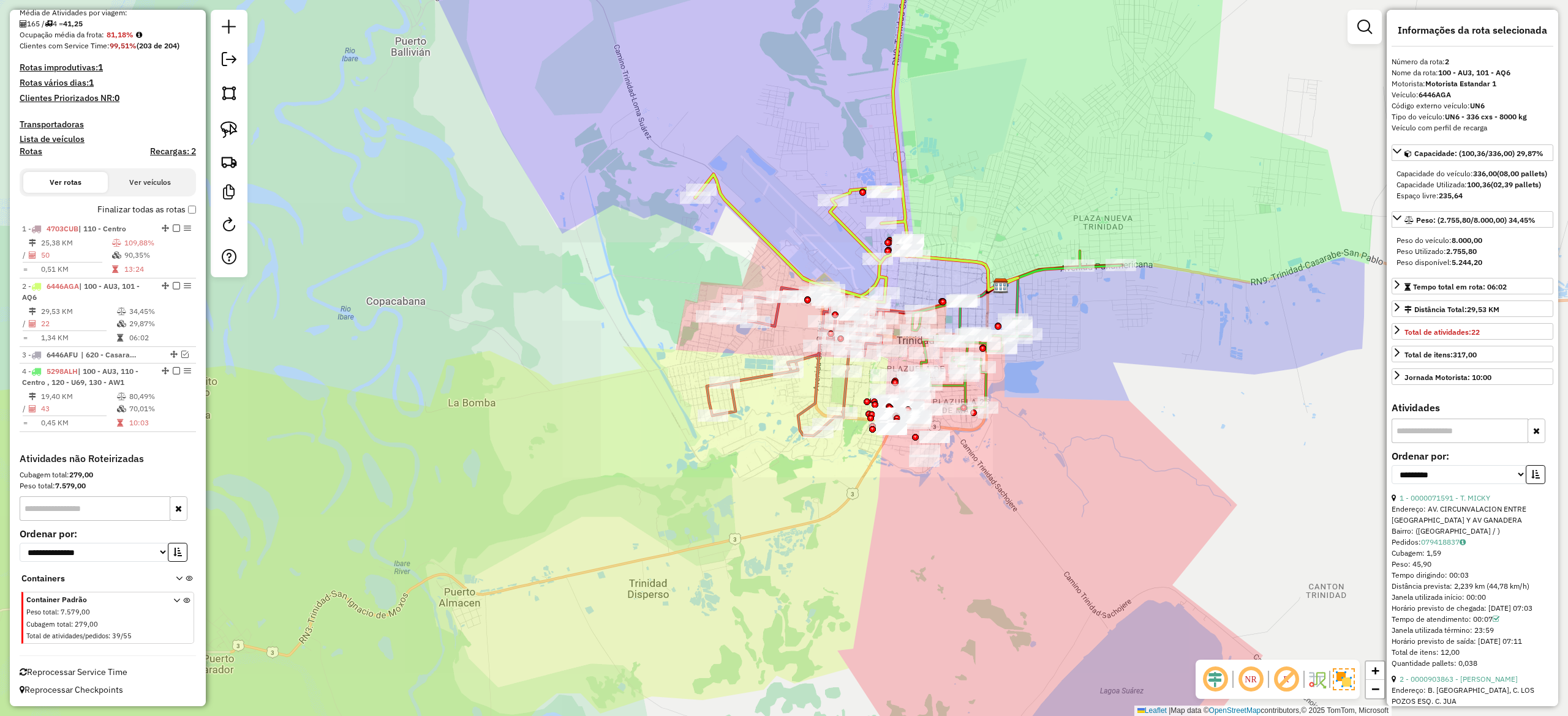
drag, startPoint x: 916, startPoint y: 276, endPoint x: 910, endPoint y: 318, distance: 42.4
click at [910, 318] on div "Janela de atendimento Grade de atendimento Capacidade Transportadoras Veículos …" at bounding box center [784, 358] width 1568 height 716
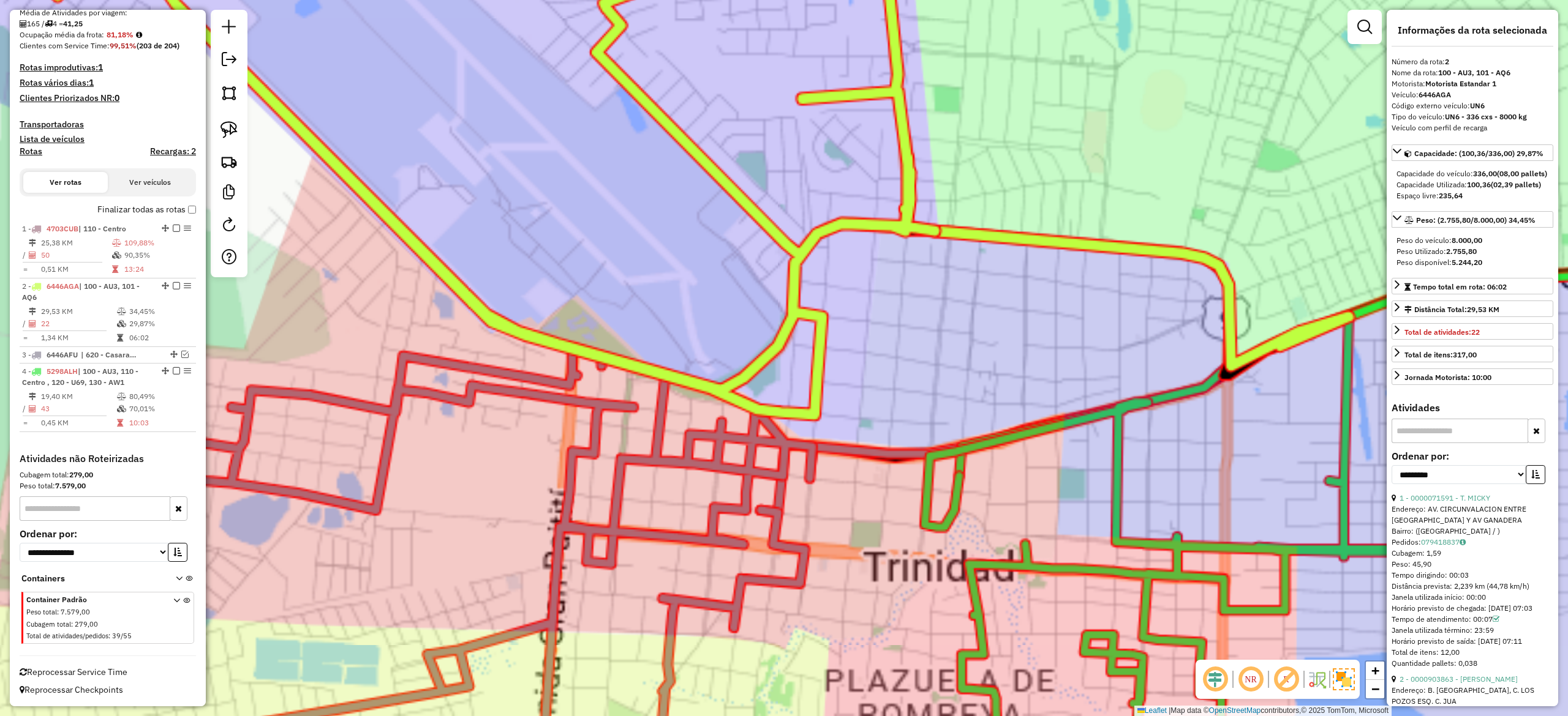
click at [898, 322] on div "Janela de atendimento Grade de atendimento Capacidade Transportadoras Veículos …" at bounding box center [784, 358] width 1568 height 716
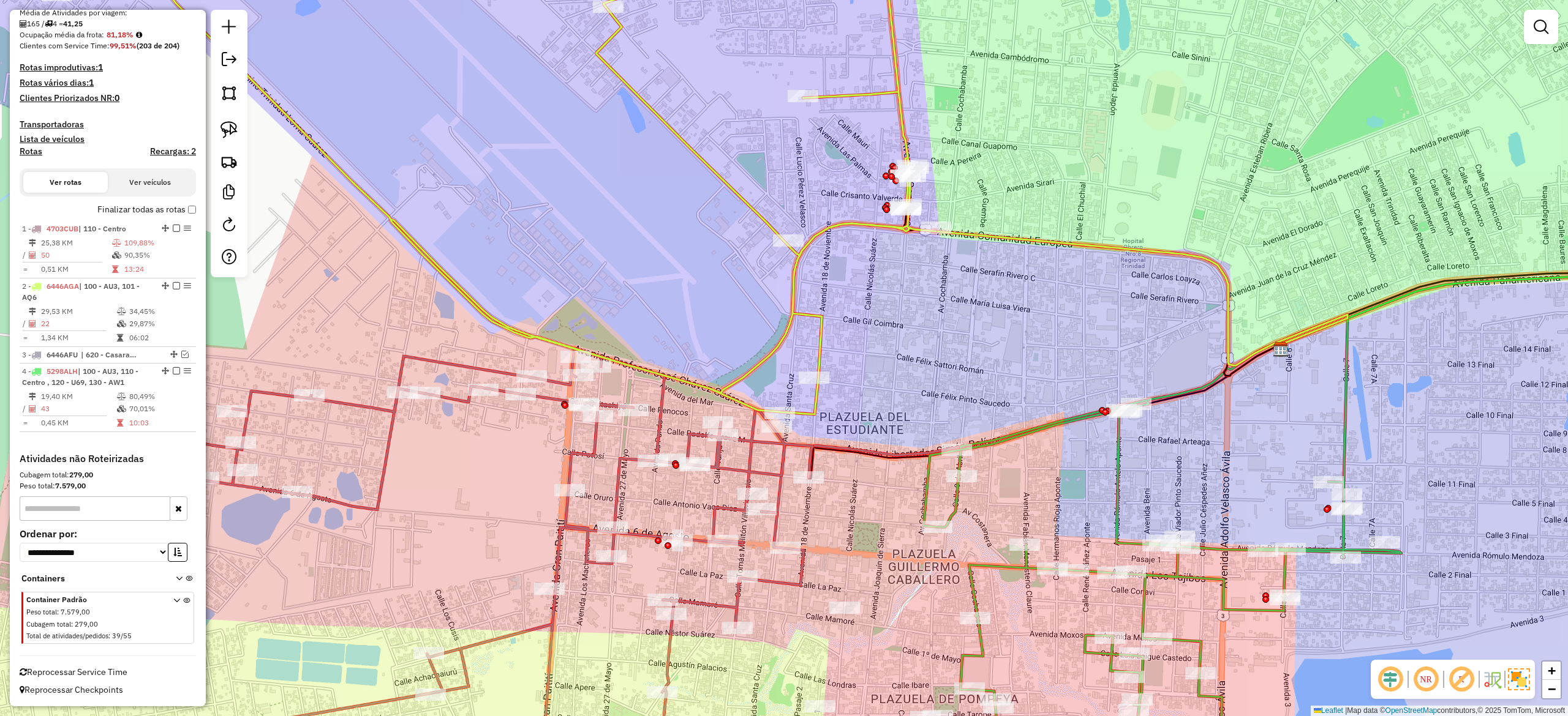
click at [790, 281] on icon at bounding box center [498, 171] width 877 height 486
select select "**********"
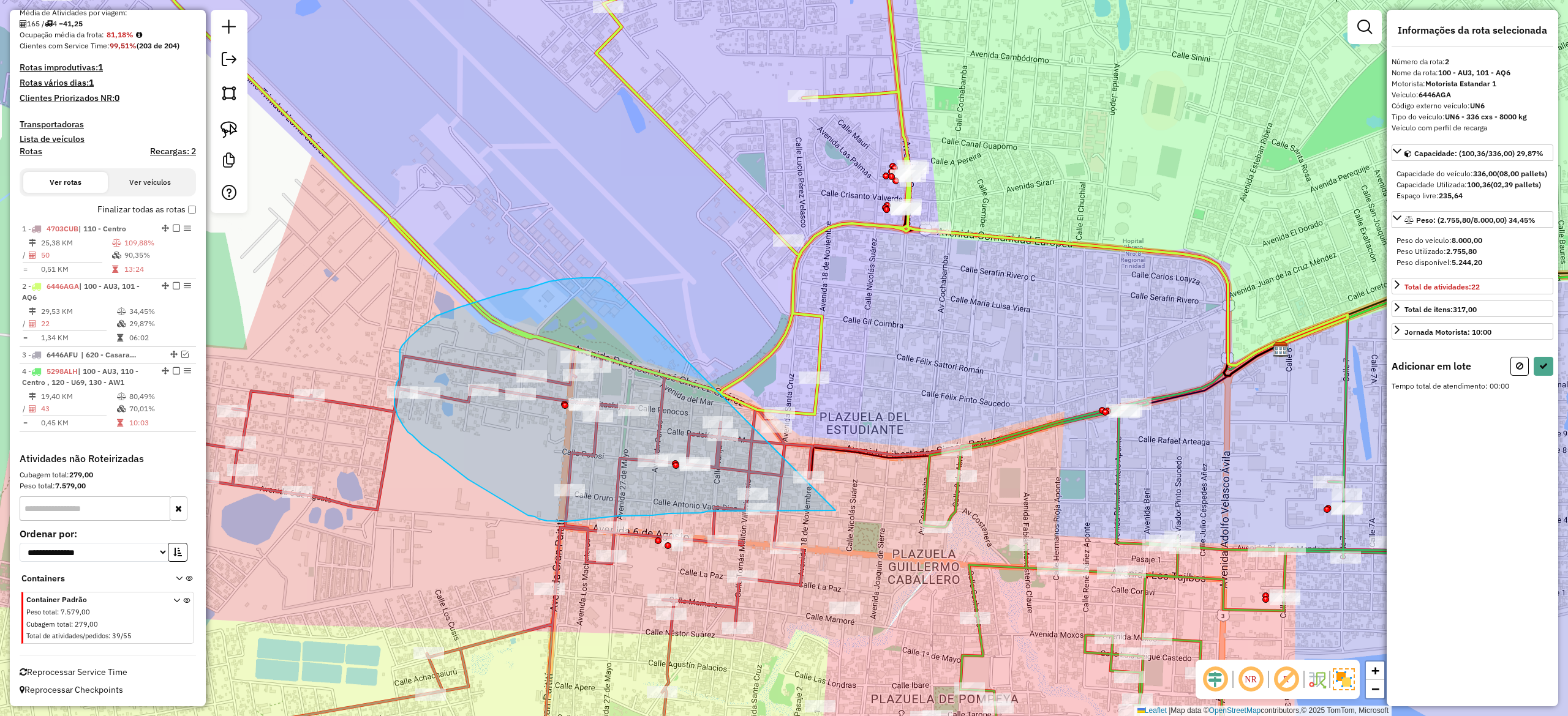
drag, startPoint x: 581, startPoint y: 278, endPoint x: 871, endPoint y: 347, distance: 298.1
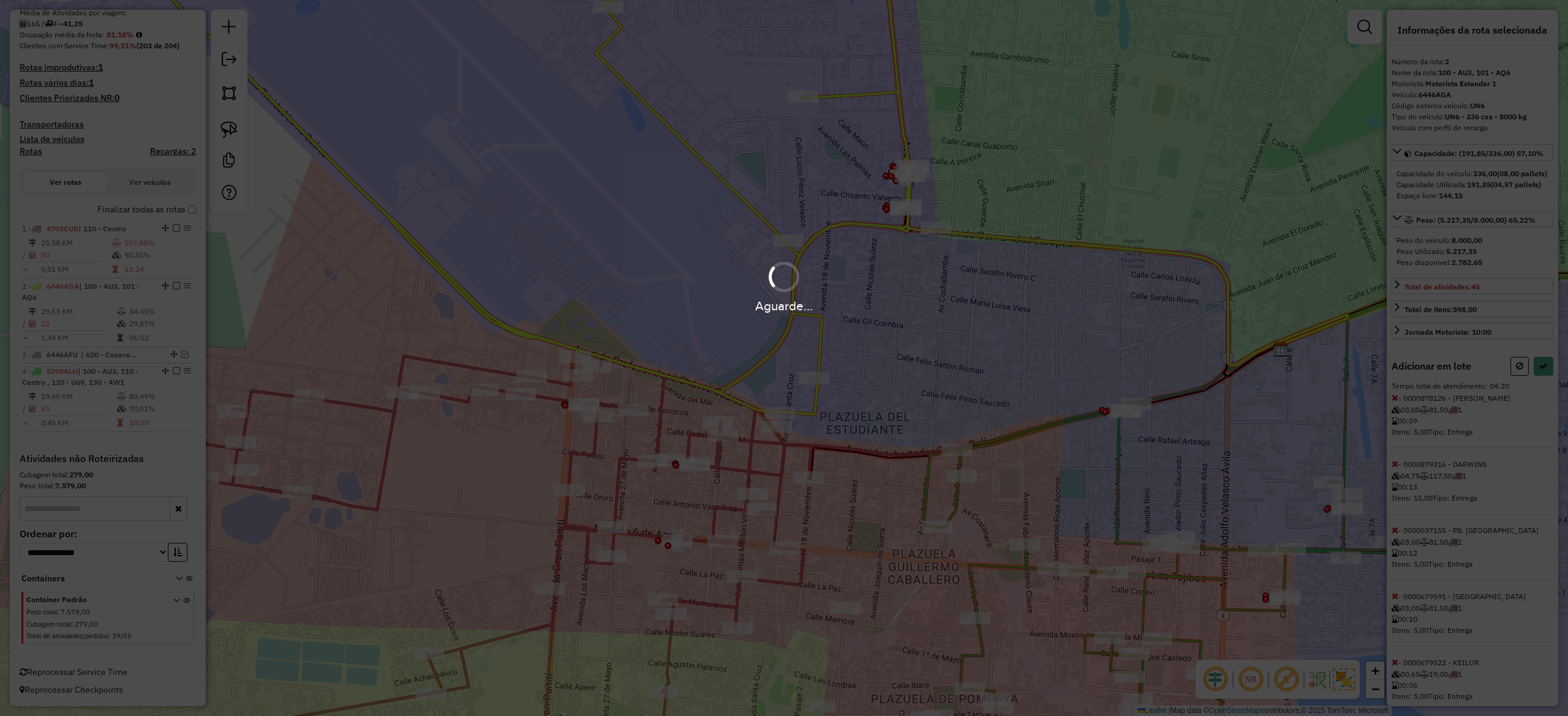
select select "**********"
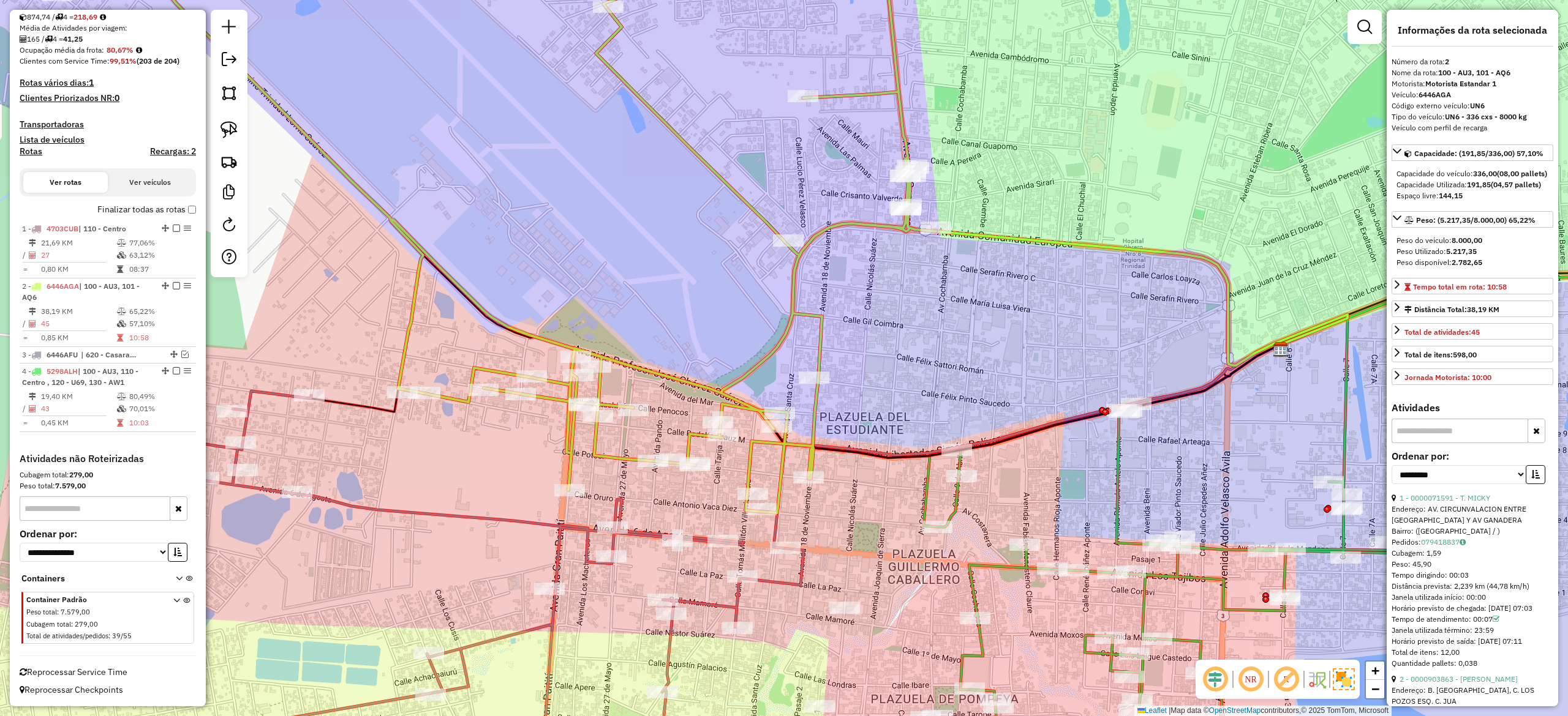
scroll to position [256, 0]
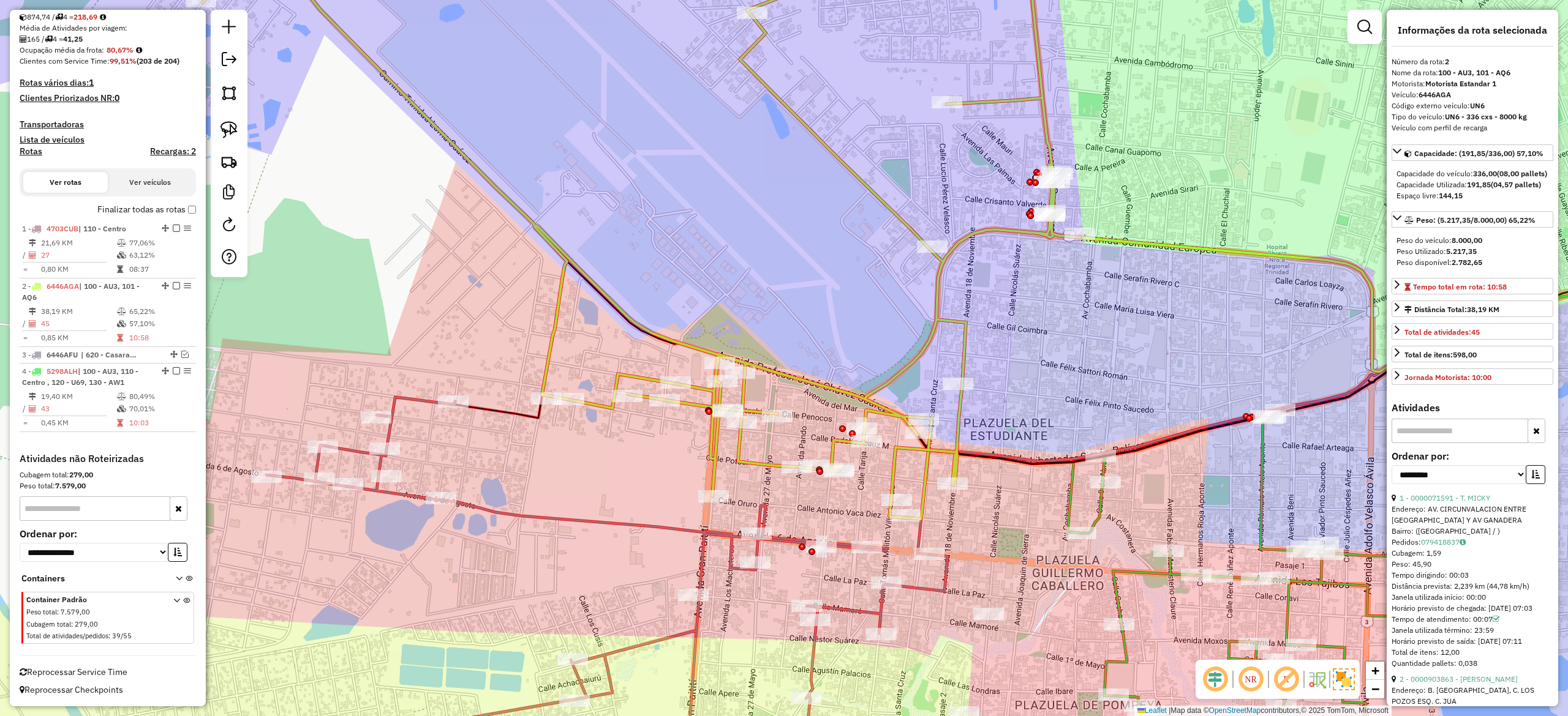
drag, startPoint x: 741, startPoint y: 293, endPoint x: 755, endPoint y: 273, distance: 24.4
click at [751, 264] on div "Janela de atendimento Grade de atendimento Capacidade Transportadoras Veículos …" at bounding box center [784, 358] width 1568 height 716
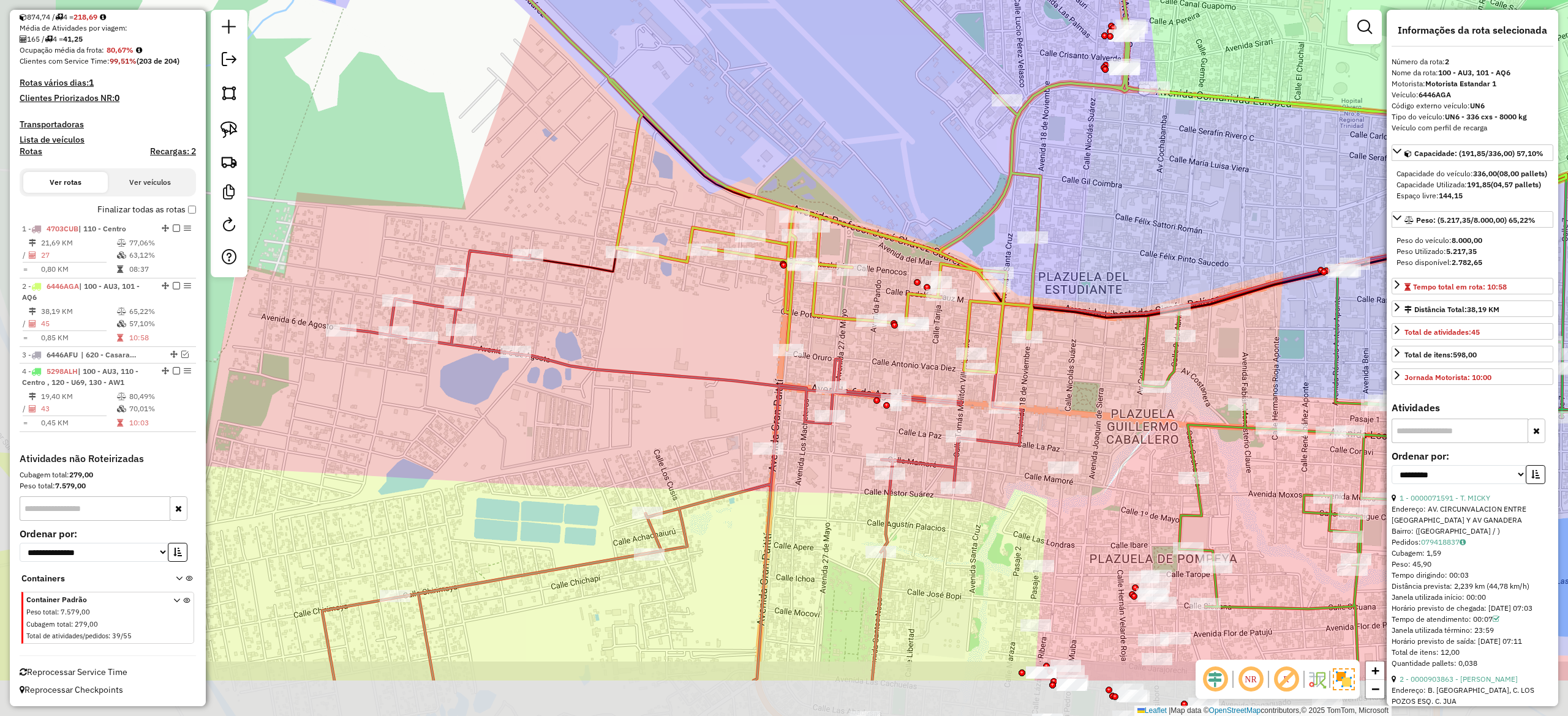
drag, startPoint x: 815, startPoint y: 286, endPoint x: 862, endPoint y: 195, distance: 102.4
click at [862, 195] on div "Janela de atendimento Grade de atendimento Capacidade Transportadoras Veículos …" at bounding box center [784, 358] width 1568 height 716
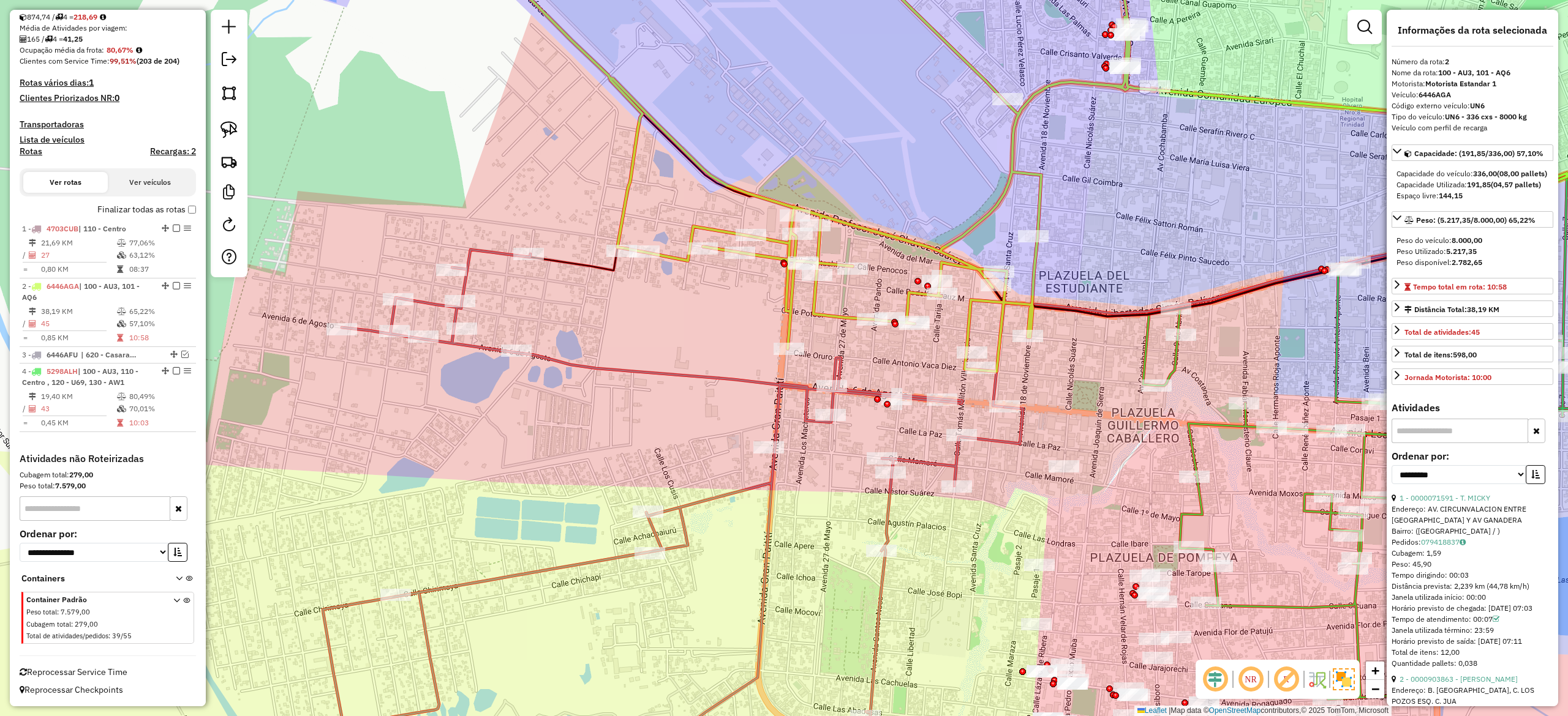
click at [750, 360] on div "Janela de atendimento Grade de atendimento Capacidade Transportadoras Veículos …" at bounding box center [784, 358] width 1568 height 716
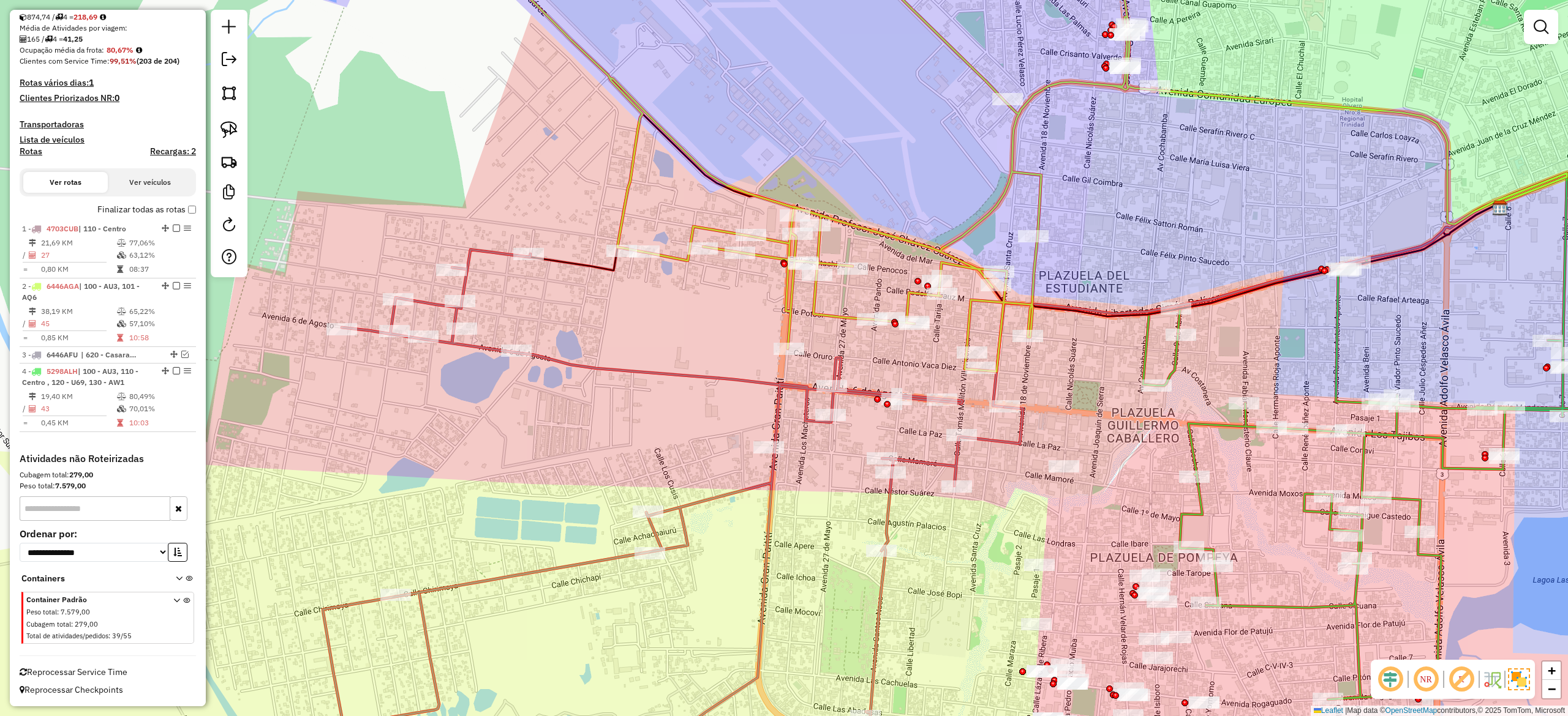
click at [755, 389] on icon at bounding box center [672, 519] width 700 height 538
click at [752, 370] on div "Janela de atendimento Grade de atendimento Capacidade Transportadoras Veículos …" at bounding box center [784, 358] width 1568 height 716
click at [748, 384] on icon at bounding box center [674, 519] width 700 height 540
select select "**********"
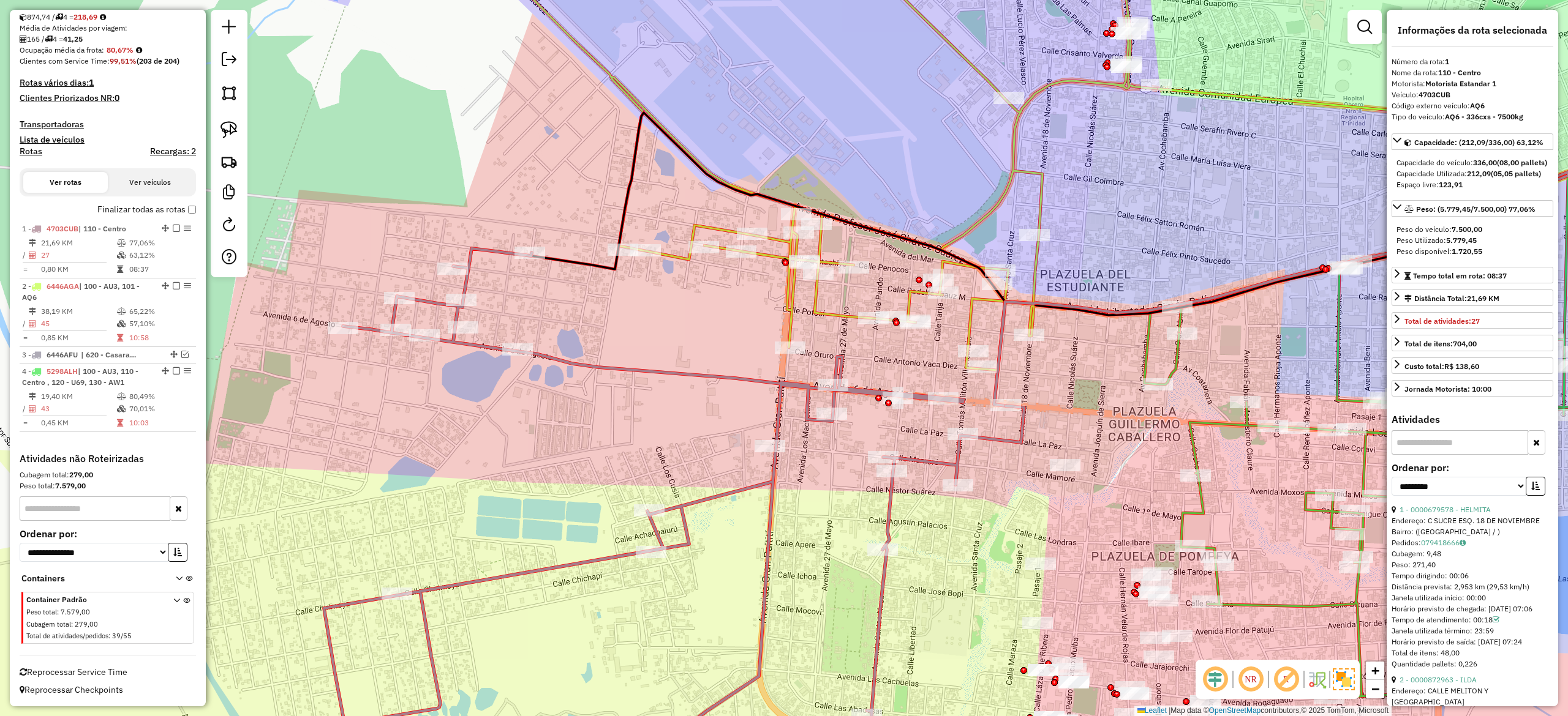
click at [747, 325] on div "Rota 2 - Placa 6446AGA 0000870797 - L. EL AMORCITO Rota 2 - Placa 6446AGA 00008…" at bounding box center [784, 358] width 1568 height 716
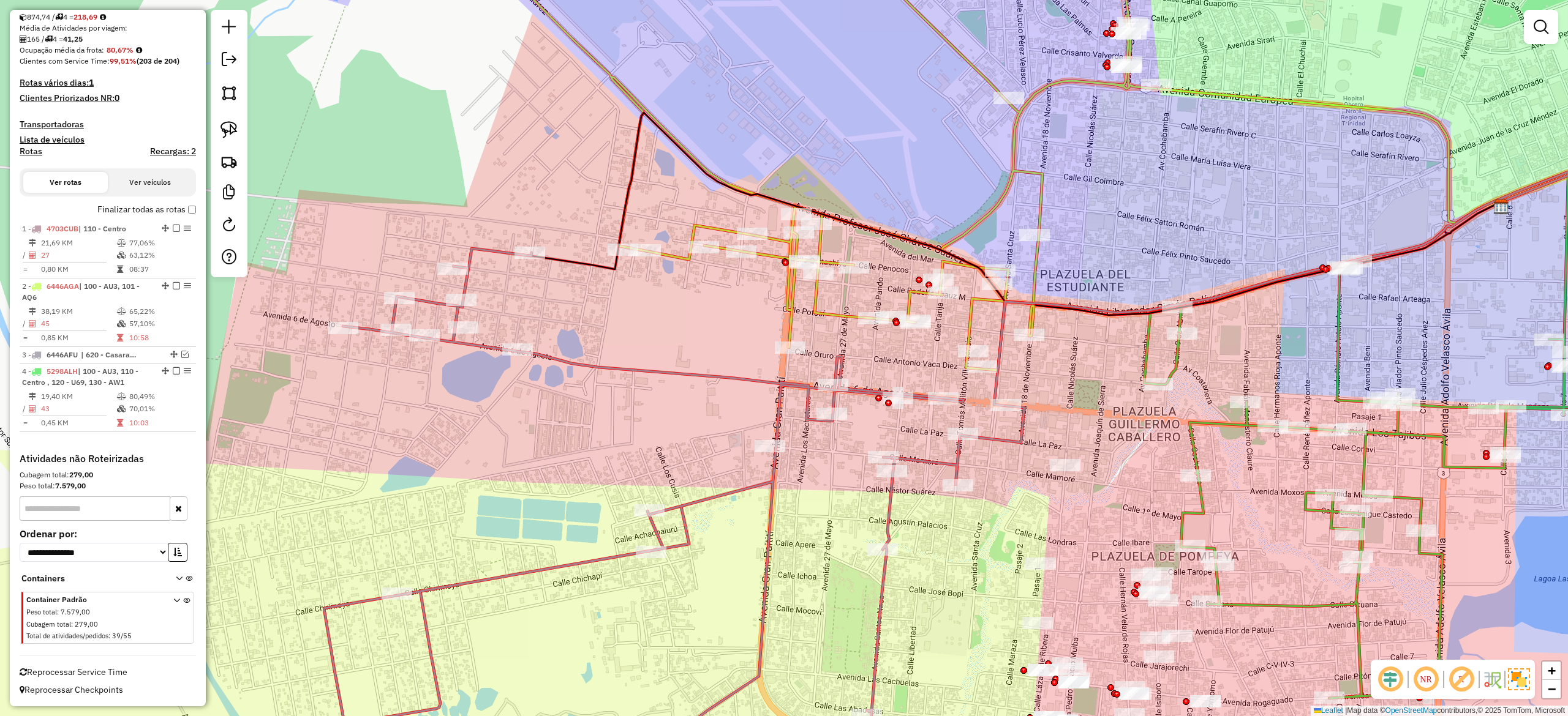
click at [748, 379] on icon at bounding box center [674, 519] width 700 height 540
select select "**********"
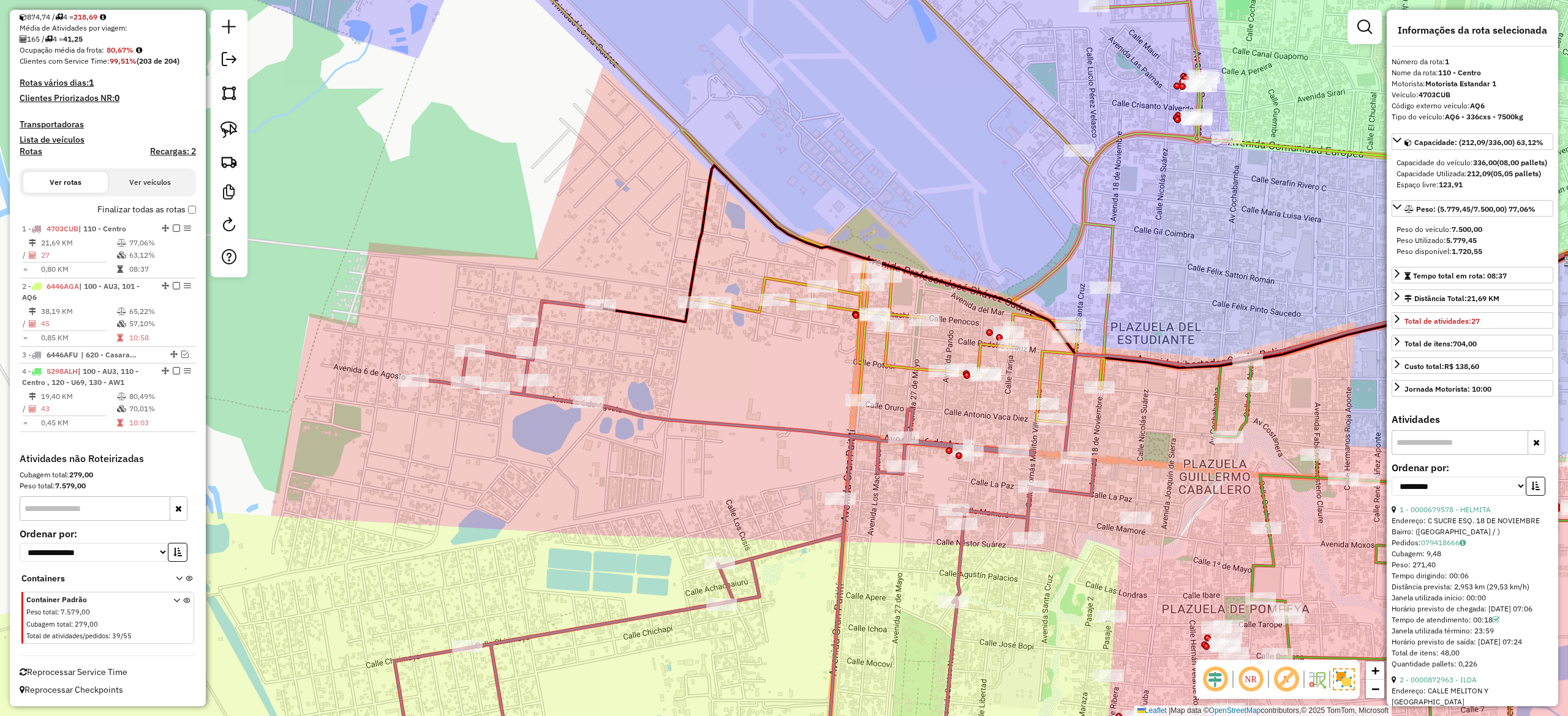
drag, startPoint x: 724, startPoint y: 364, endPoint x: 924, endPoint y: 452, distance: 218.5
click at [798, 421] on div "Janela de atendimento Grade de atendimento Capacidade Transportadoras Veículos …" at bounding box center [784, 358] width 1568 height 716
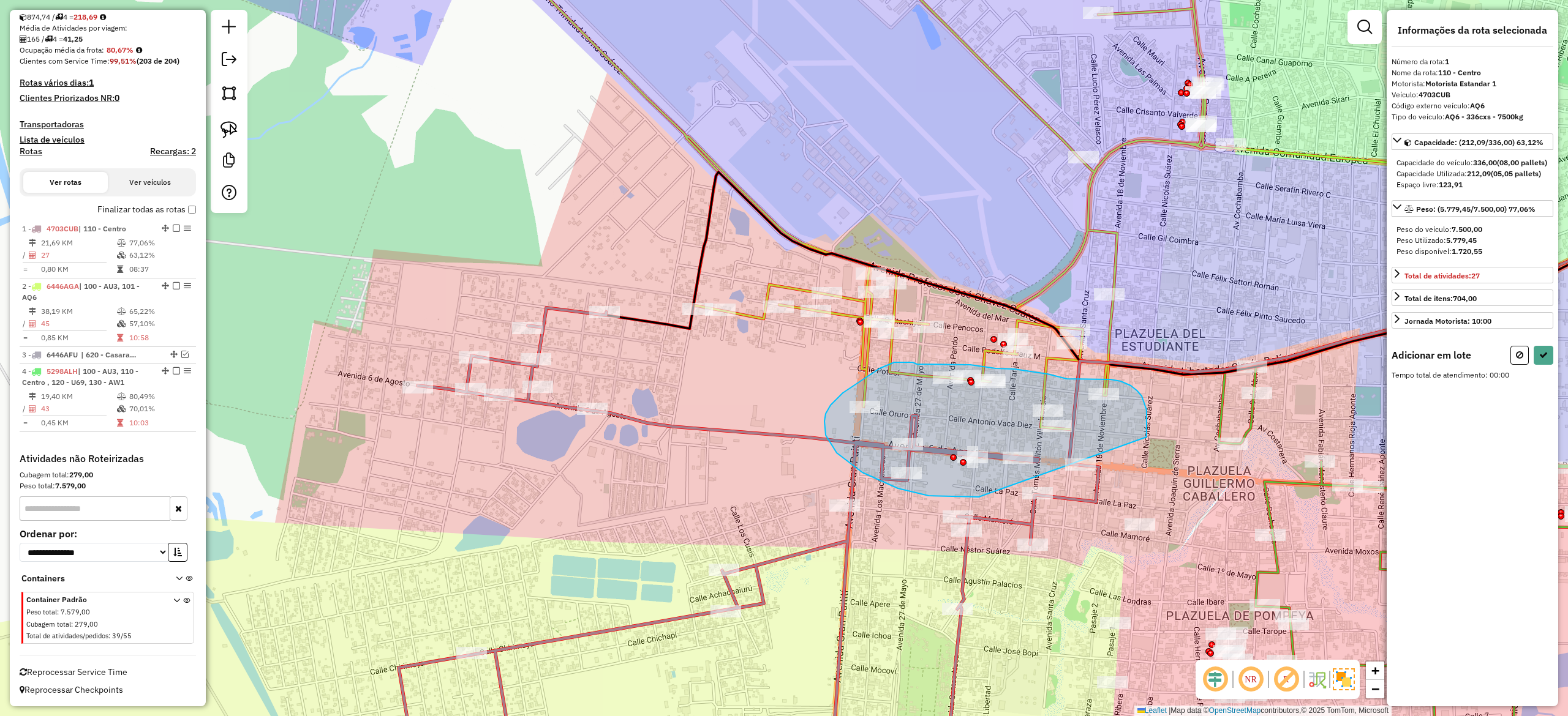
drag, startPoint x: 1147, startPoint y: 410, endPoint x: 1057, endPoint y: 479, distance: 113.4
select select "**********"
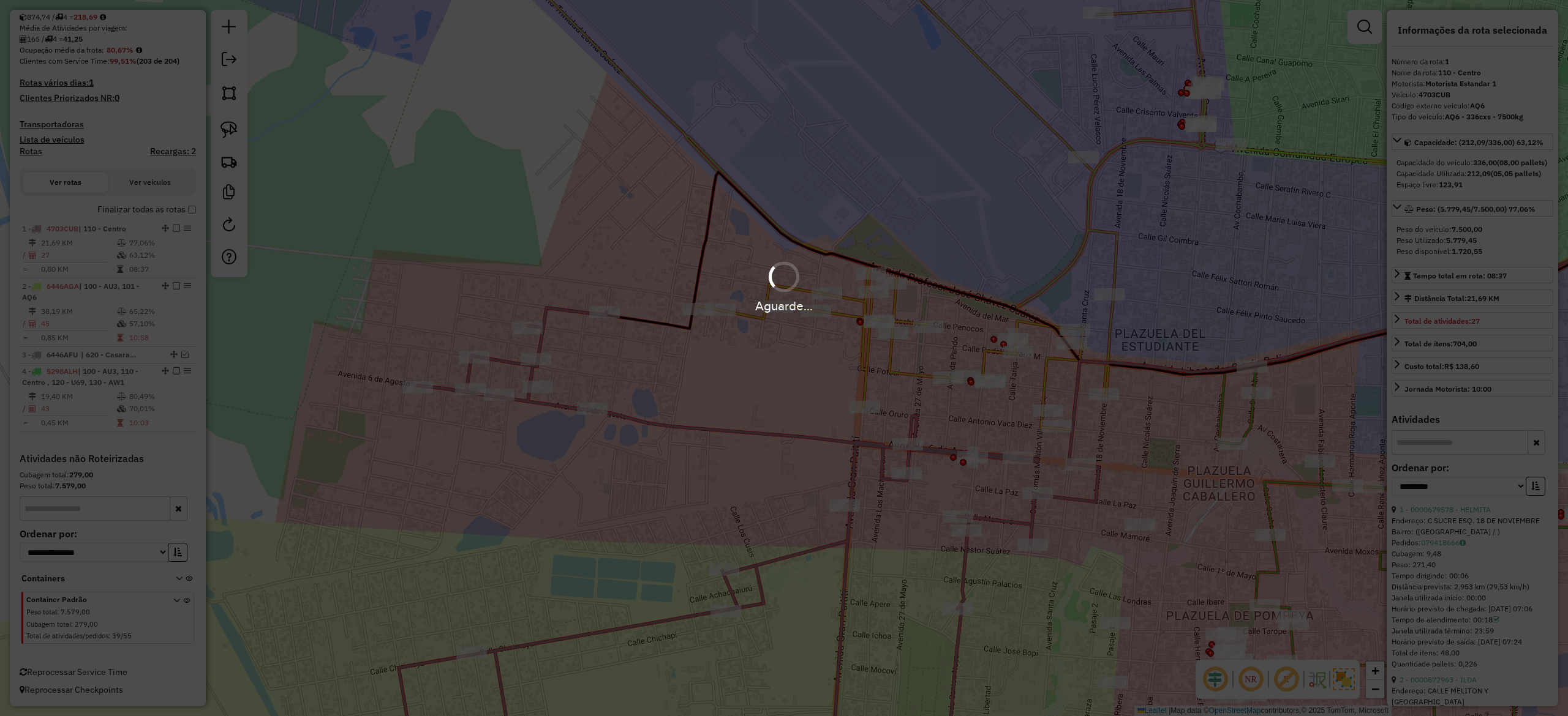
click at [1150, 291] on div "Aguarde..." at bounding box center [784, 286] width 1568 height 58
click at [1141, 266] on div "Aguarde..." at bounding box center [784, 286] width 1568 height 58
click at [1137, 259] on div "Aguarde..." at bounding box center [784, 286] width 1568 height 58
click at [1130, 257] on div "Aguarde..." at bounding box center [784, 286] width 1568 height 58
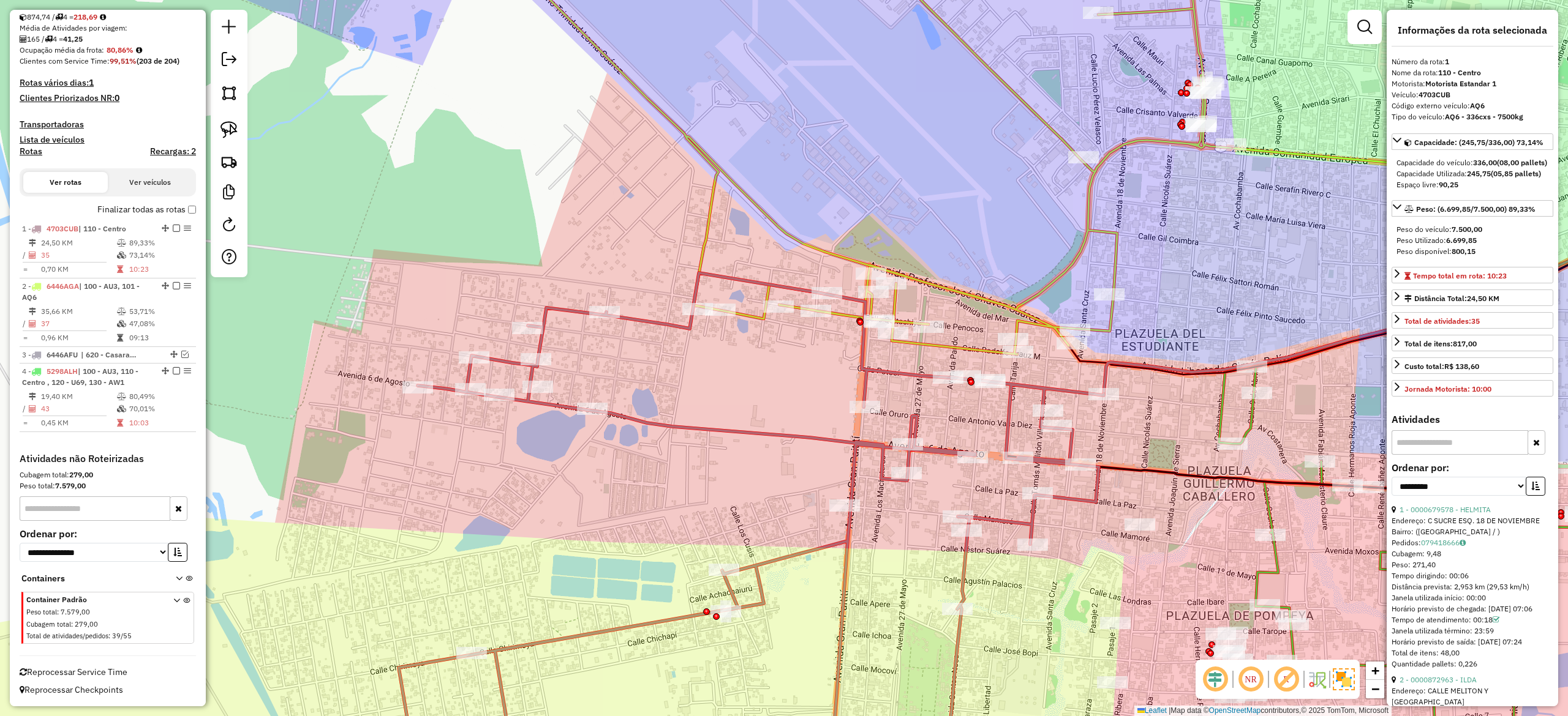
click at [1124, 254] on div "Janela de atendimento Grade de atendimento Capacidade Transportadoras Veículos …" at bounding box center [784, 358] width 1568 height 716
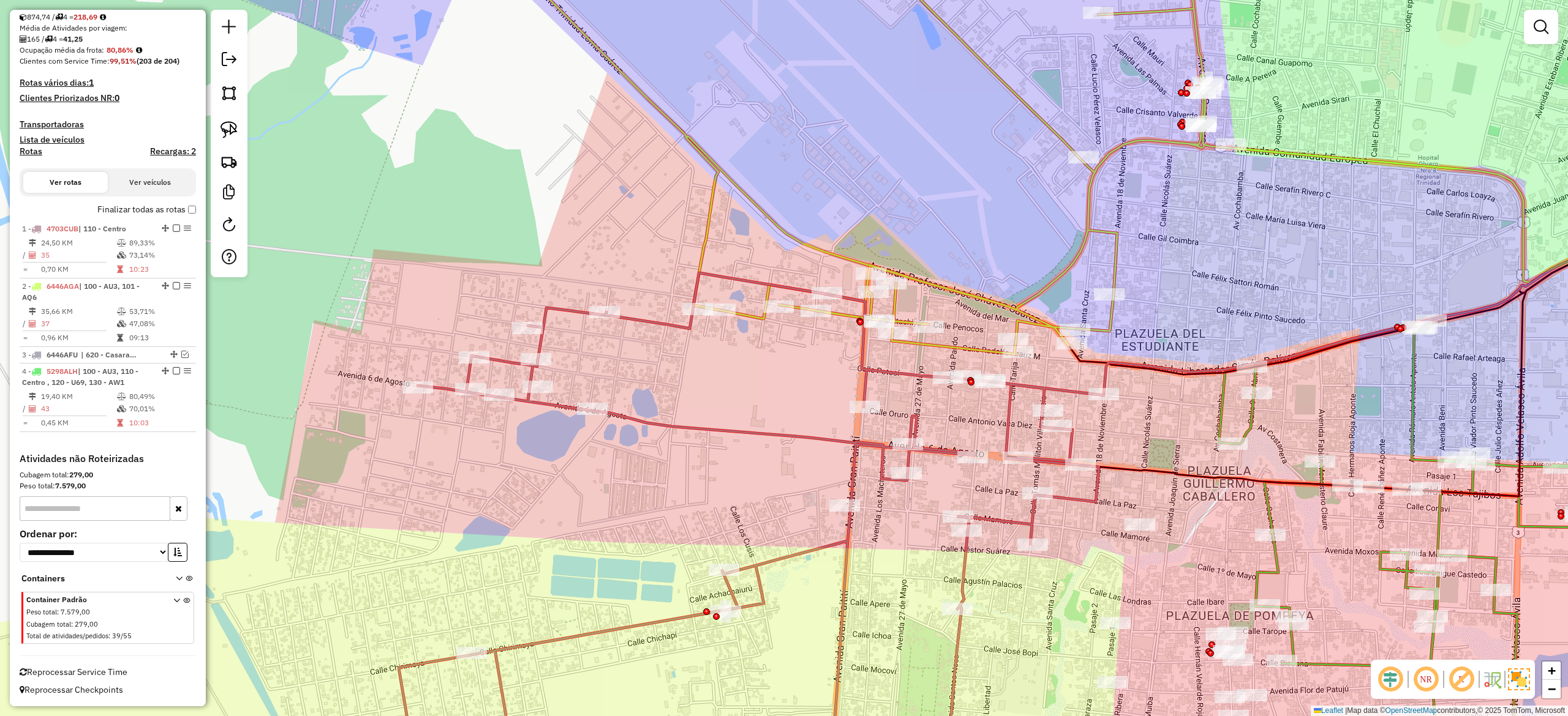
click at [1118, 251] on icon at bounding box center [855, 141] width 751 height 426
select select "**********"
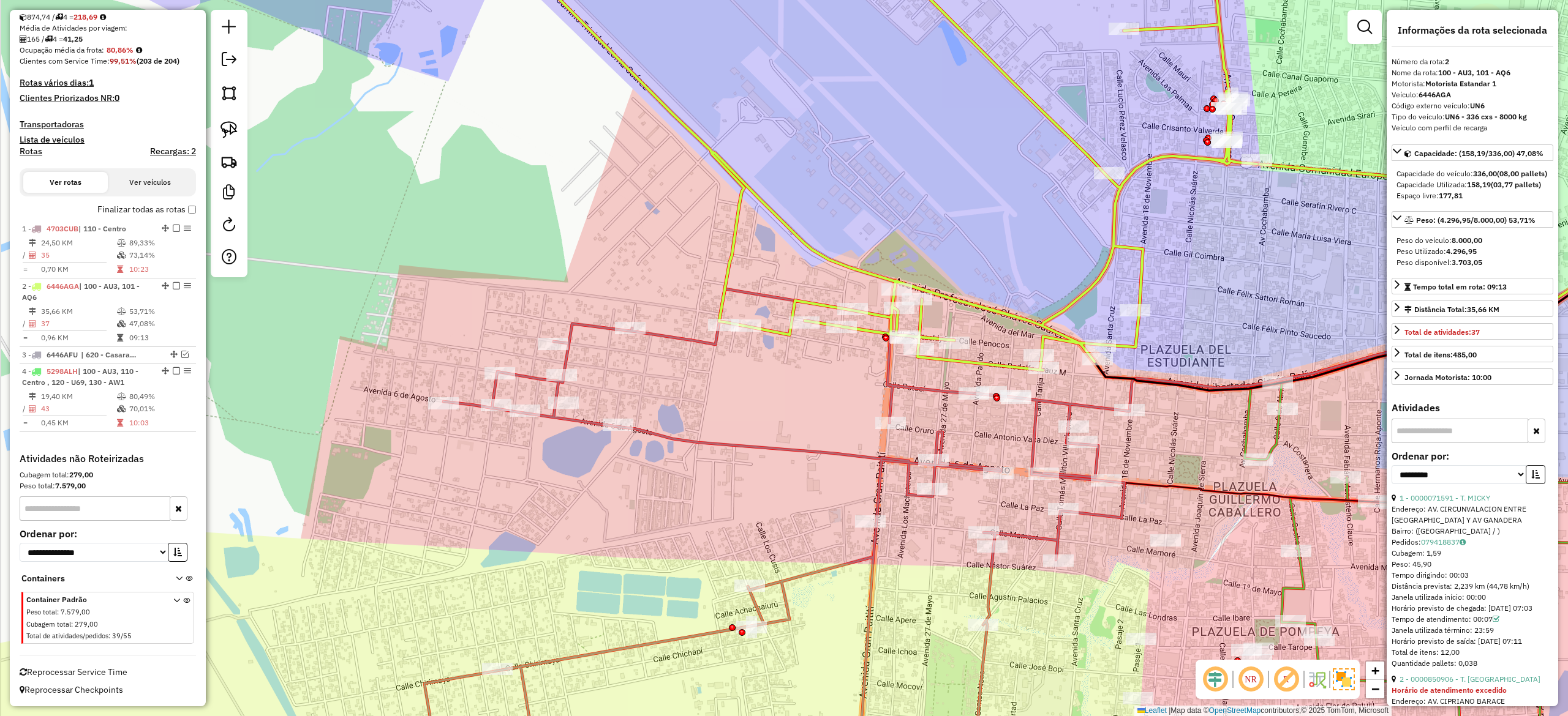
drag, startPoint x: 1126, startPoint y: 262, endPoint x: 1149, endPoint y: 271, distance: 24.7
click at [1149, 271] on icon at bounding box center [881, 158] width 751 height 426
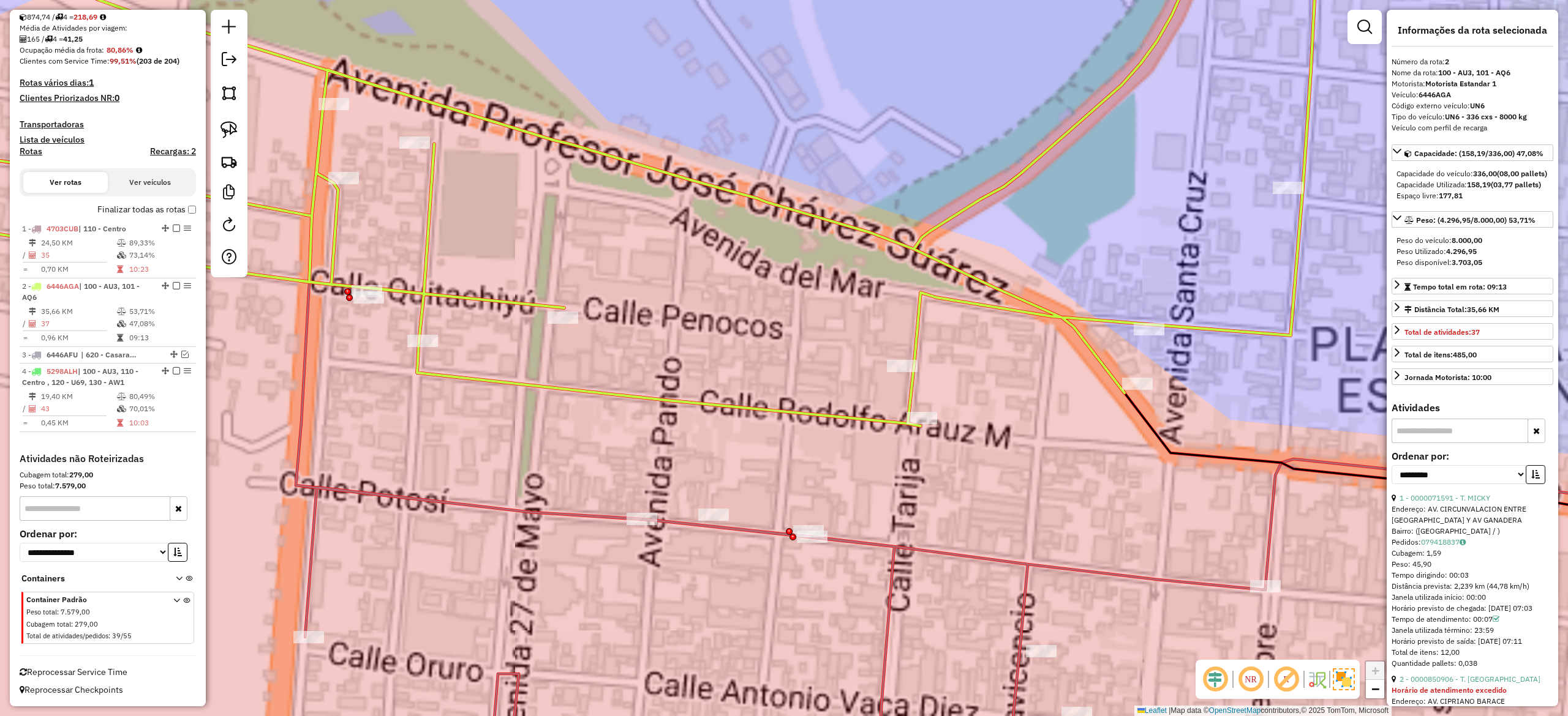
click at [1040, 254] on div "Janela de atendimento Grade de atendimento Capacidade Transportadoras Veículos …" at bounding box center [784, 358] width 1568 height 716
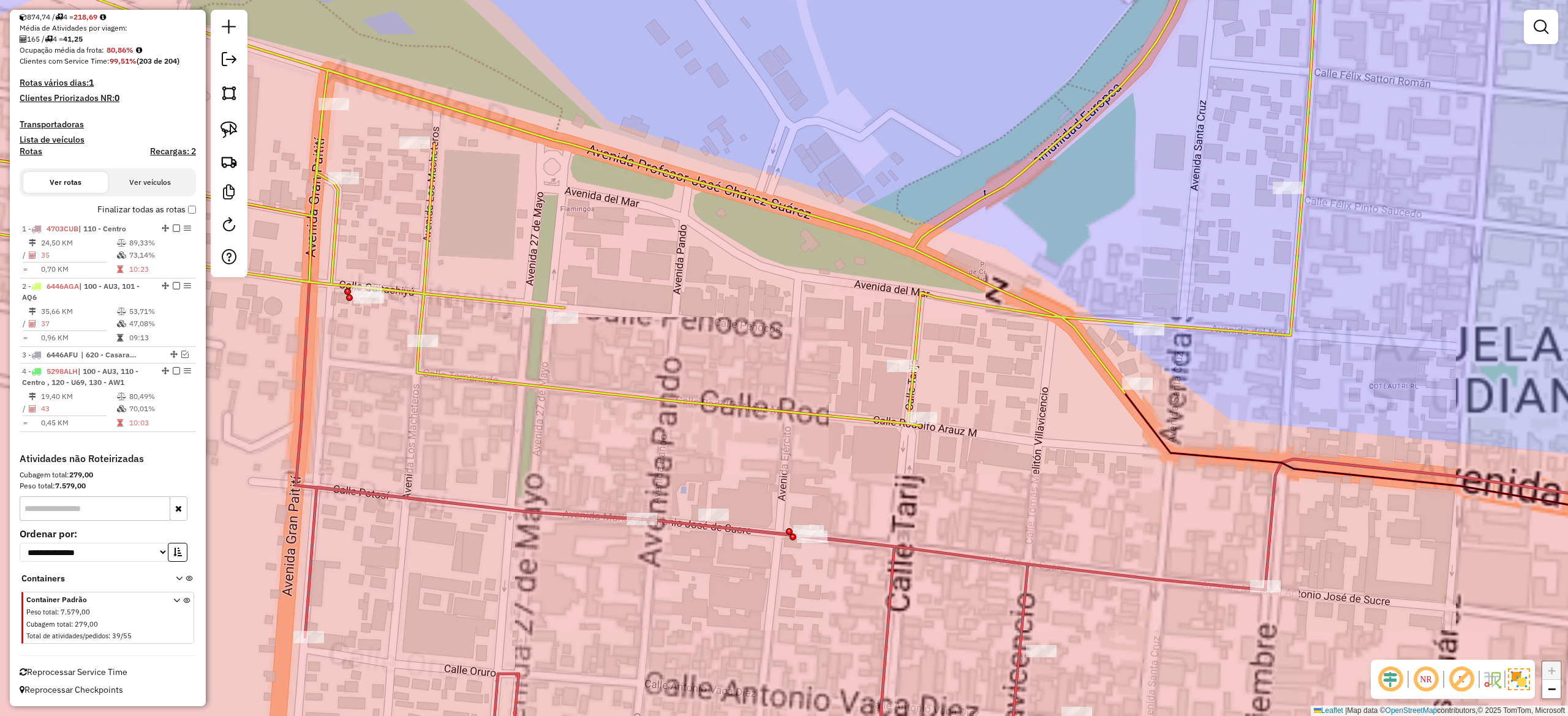
click at [1022, 313] on icon at bounding box center [580, 177] width 1474 height 498
select select "**********"
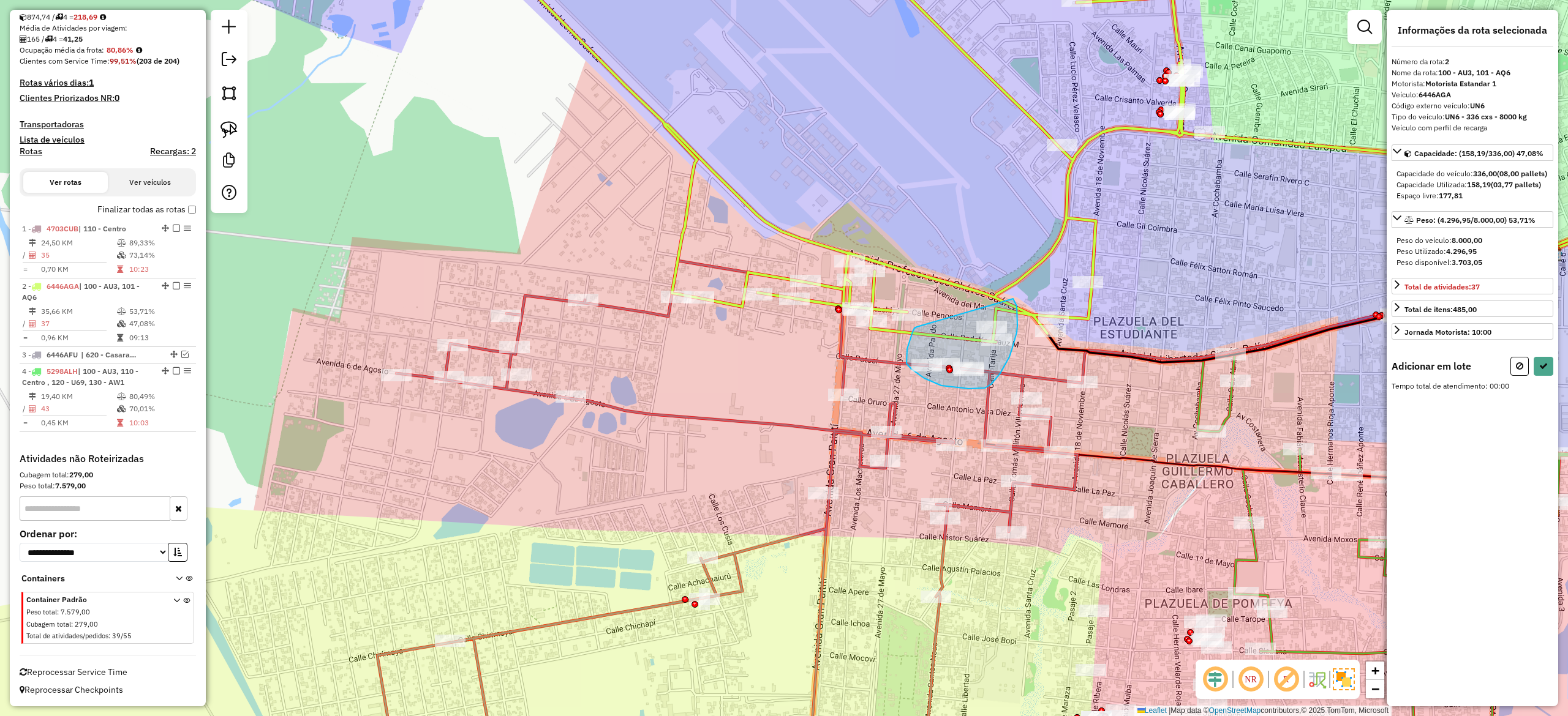
drag, startPoint x: 917, startPoint y: 327, endPoint x: 1013, endPoint y: 298, distance: 100.3
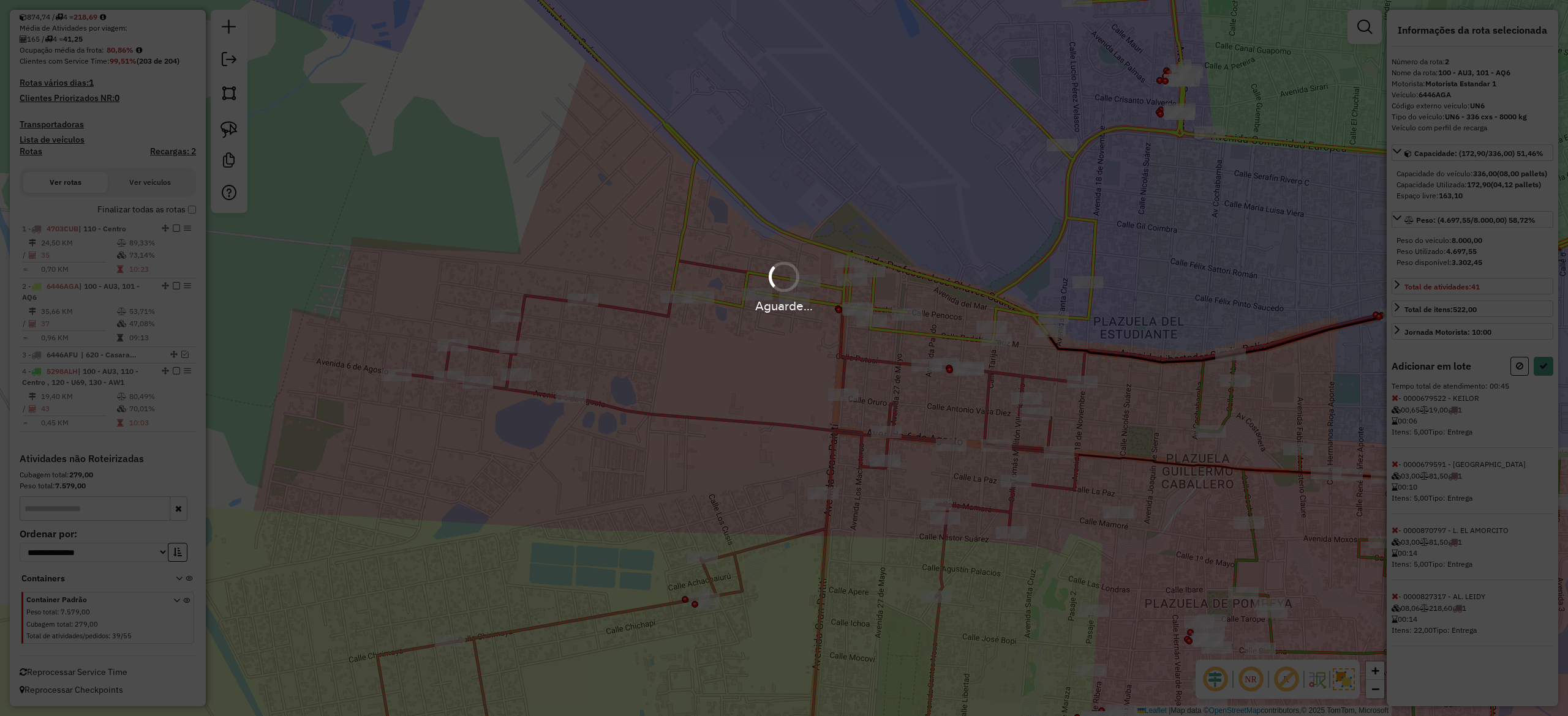
select select "**********"
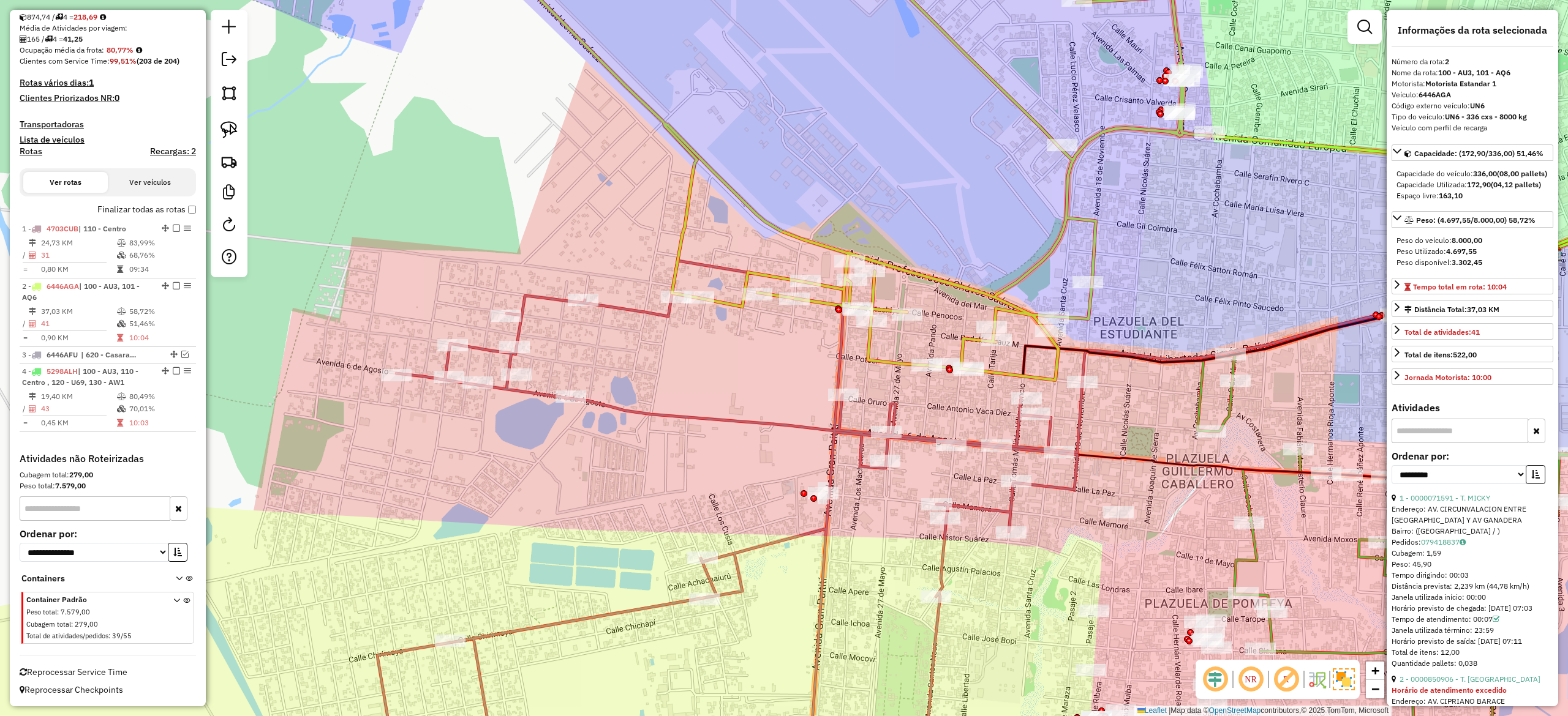
click at [938, 330] on div "Rota 2 - Placa 6446AGA 0000679522 - KEILOR Janela de atendimento Grade de atend…" at bounding box center [784, 358] width 1568 height 716
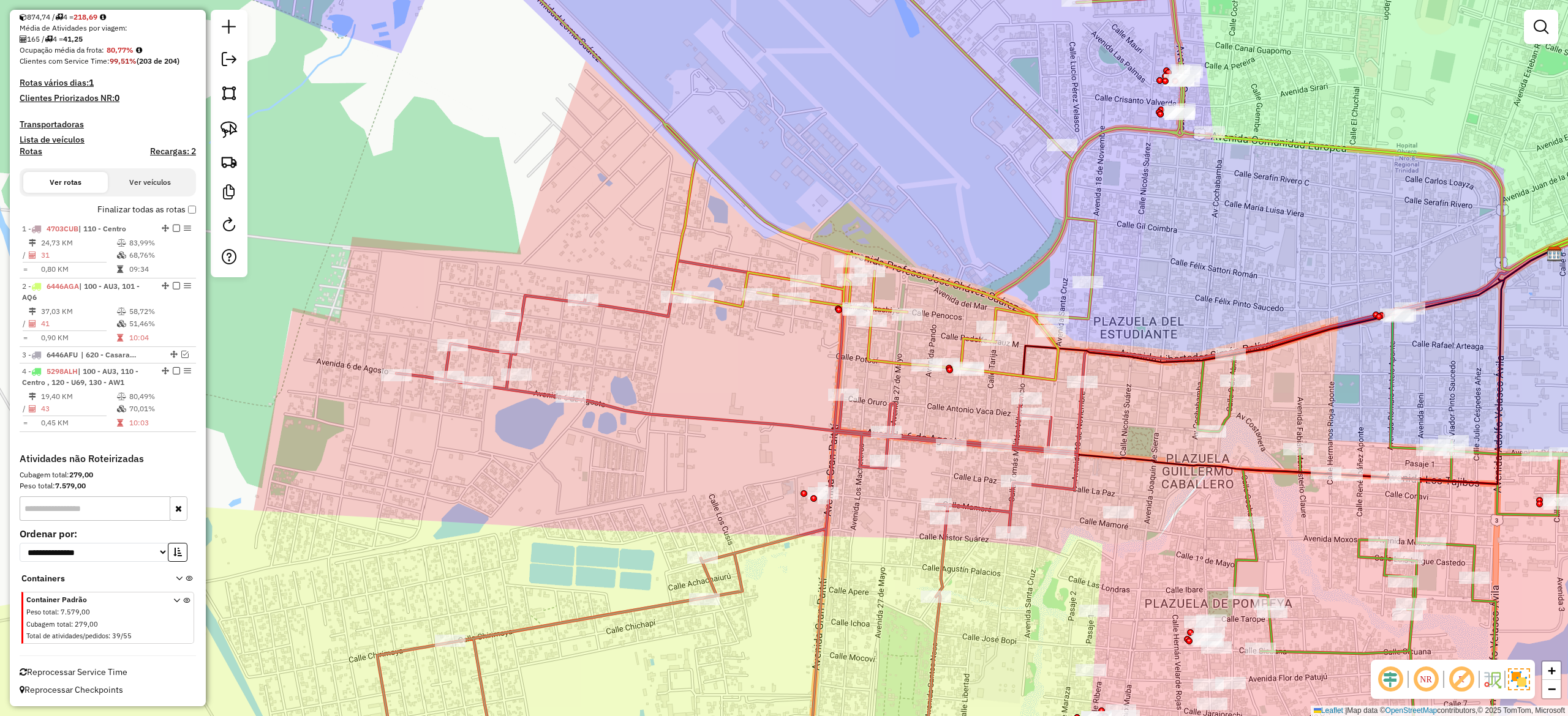
click at [938, 325] on div "Janela de atendimento Grade de atendimento Capacidade Transportadoras Veículos …" at bounding box center [784, 358] width 1568 height 716
click at [973, 345] on icon at bounding box center [839, 154] width 740 height 452
select select "**********"
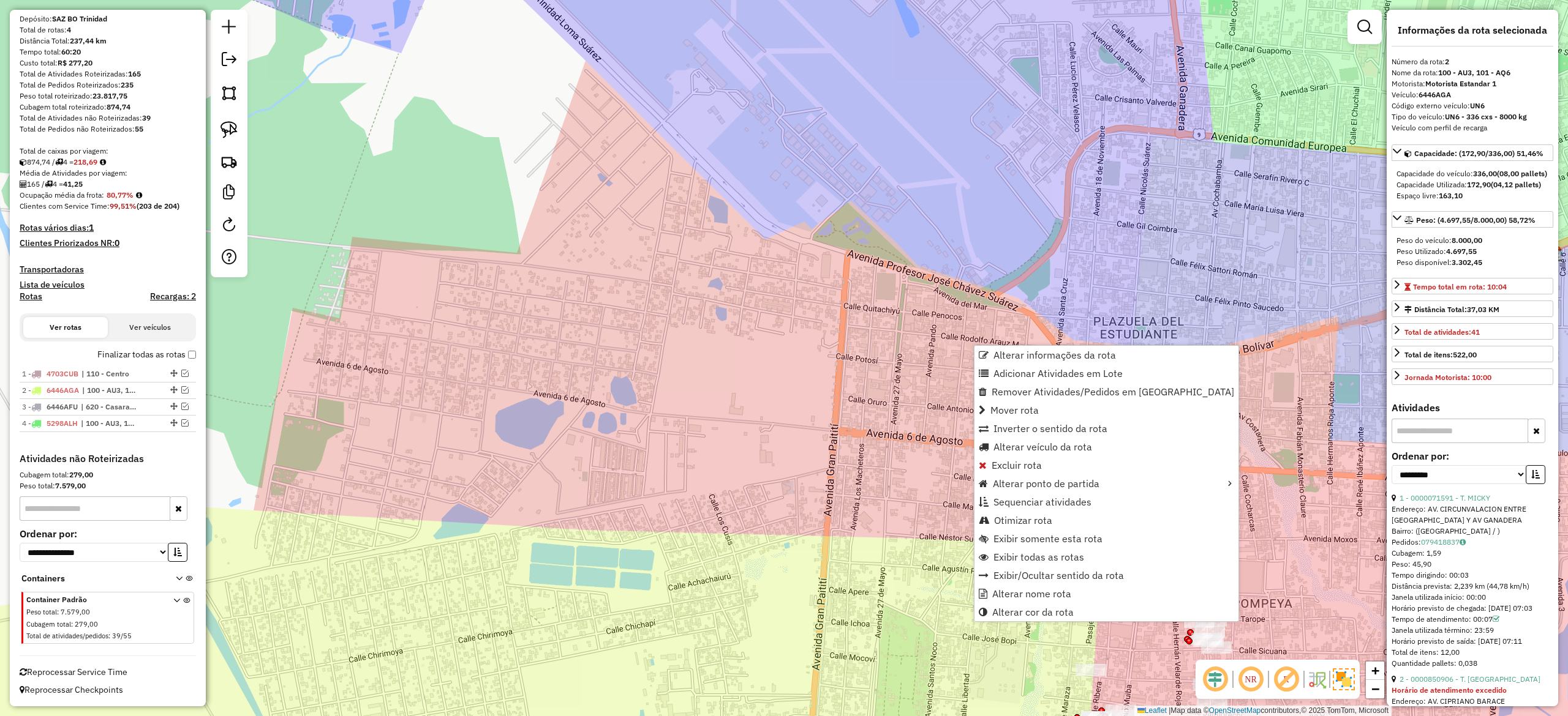
scroll to position [112, 0]
click at [187, 352] on div "Placa 6446AFU" at bounding box center [204, 345] width 109 height 15
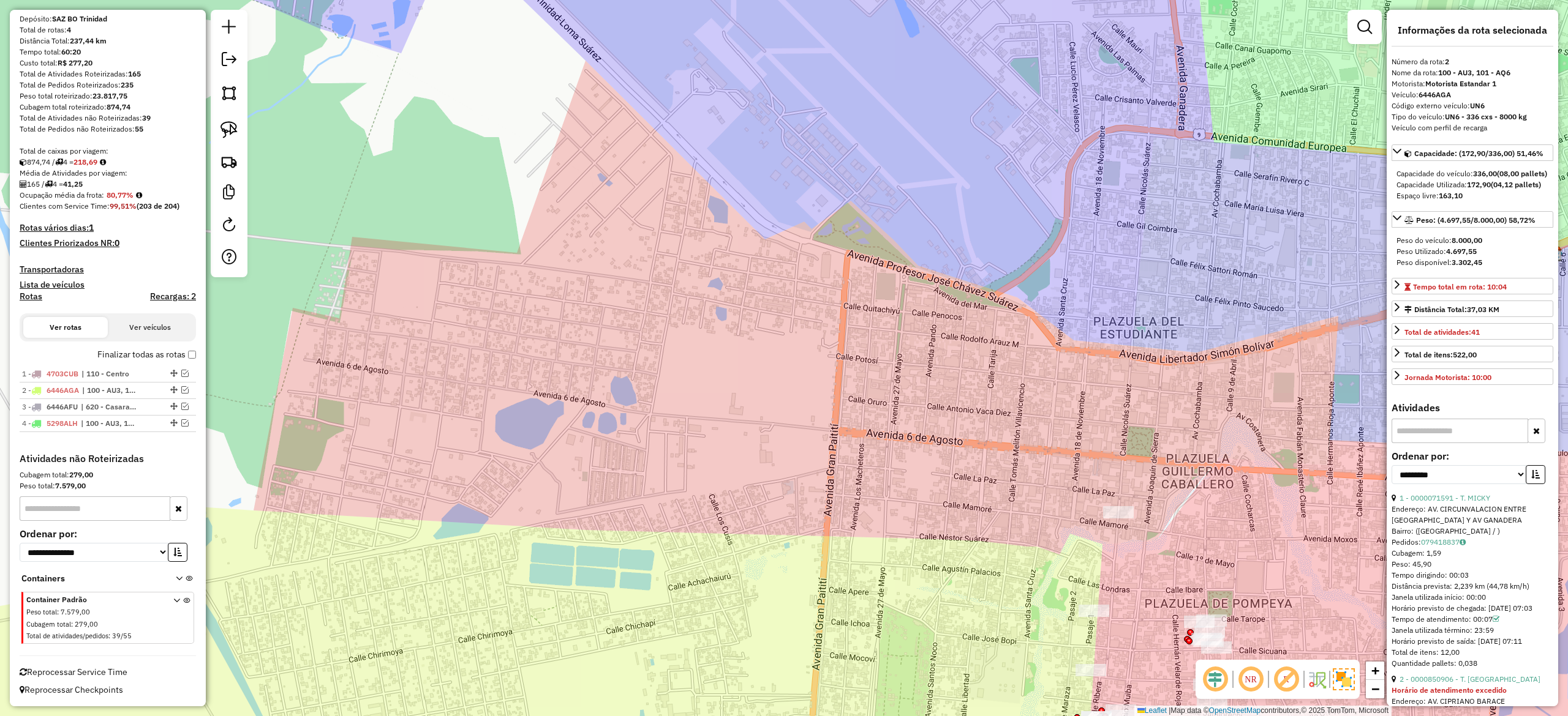
click at [189, 357] on label "Finalizar todas as rotas" at bounding box center [146, 354] width 99 height 13
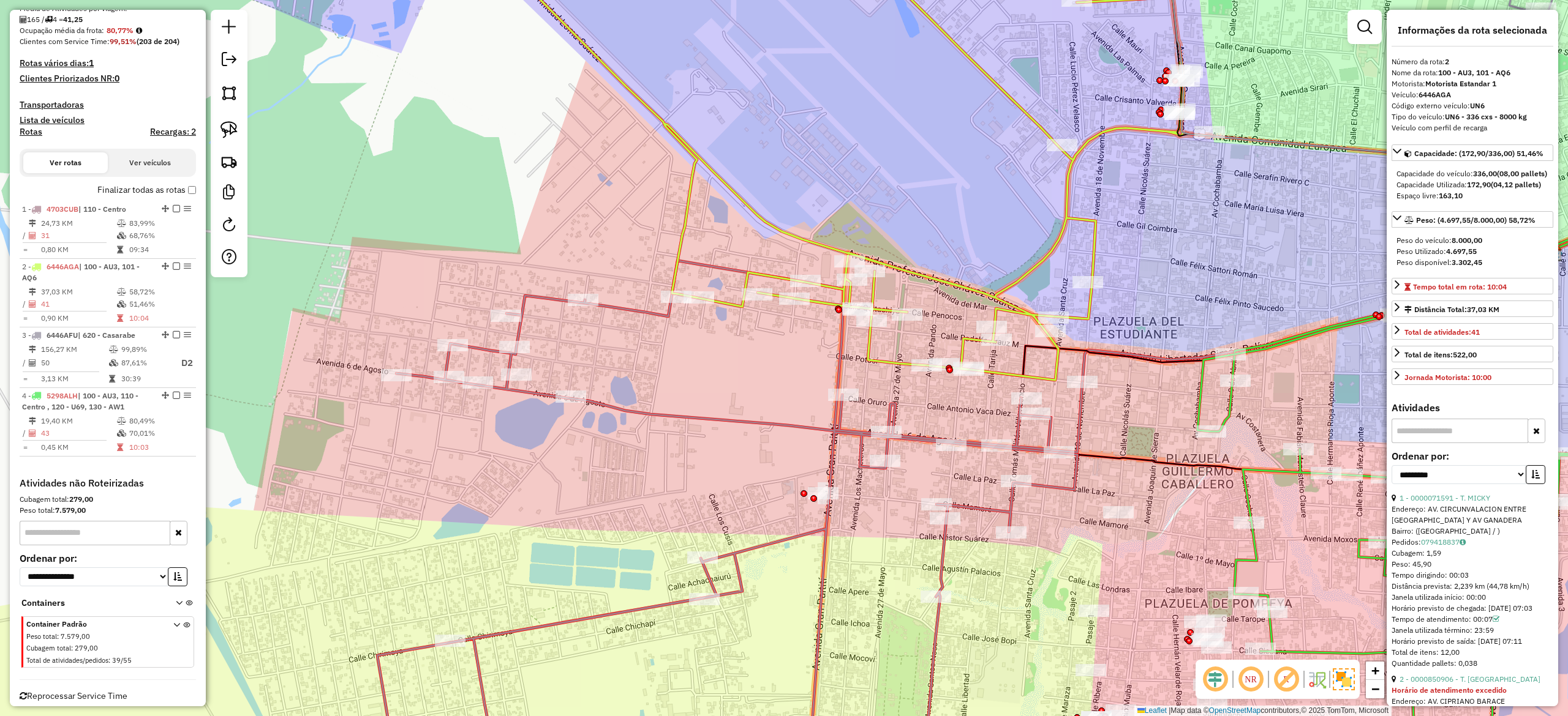
scroll to position [300, 0]
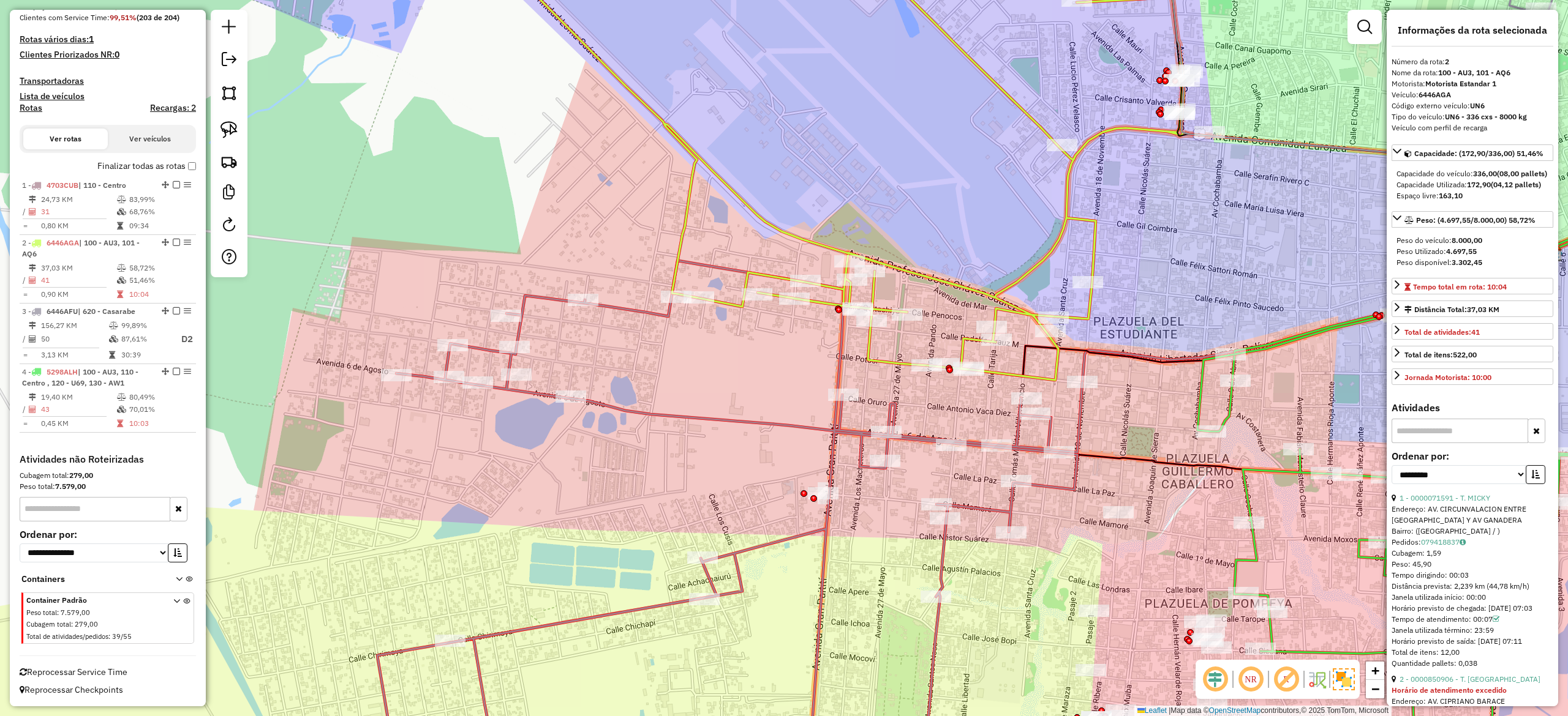
click at [117, 537] on span "Reprocessar Service Time" at bounding box center [74, 672] width 108 height 11
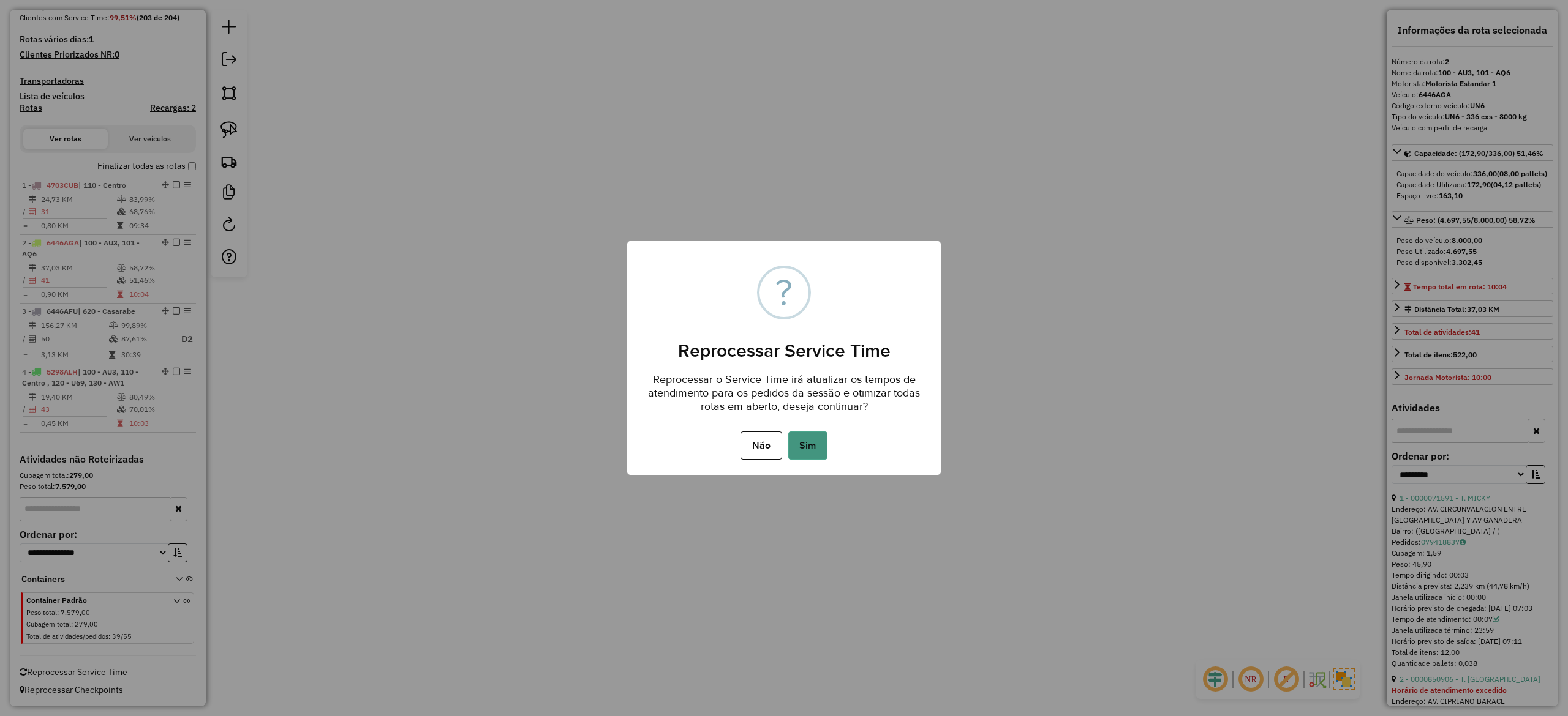
click at [820, 445] on button "Sim" at bounding box center [807, 446] width 39 height 28
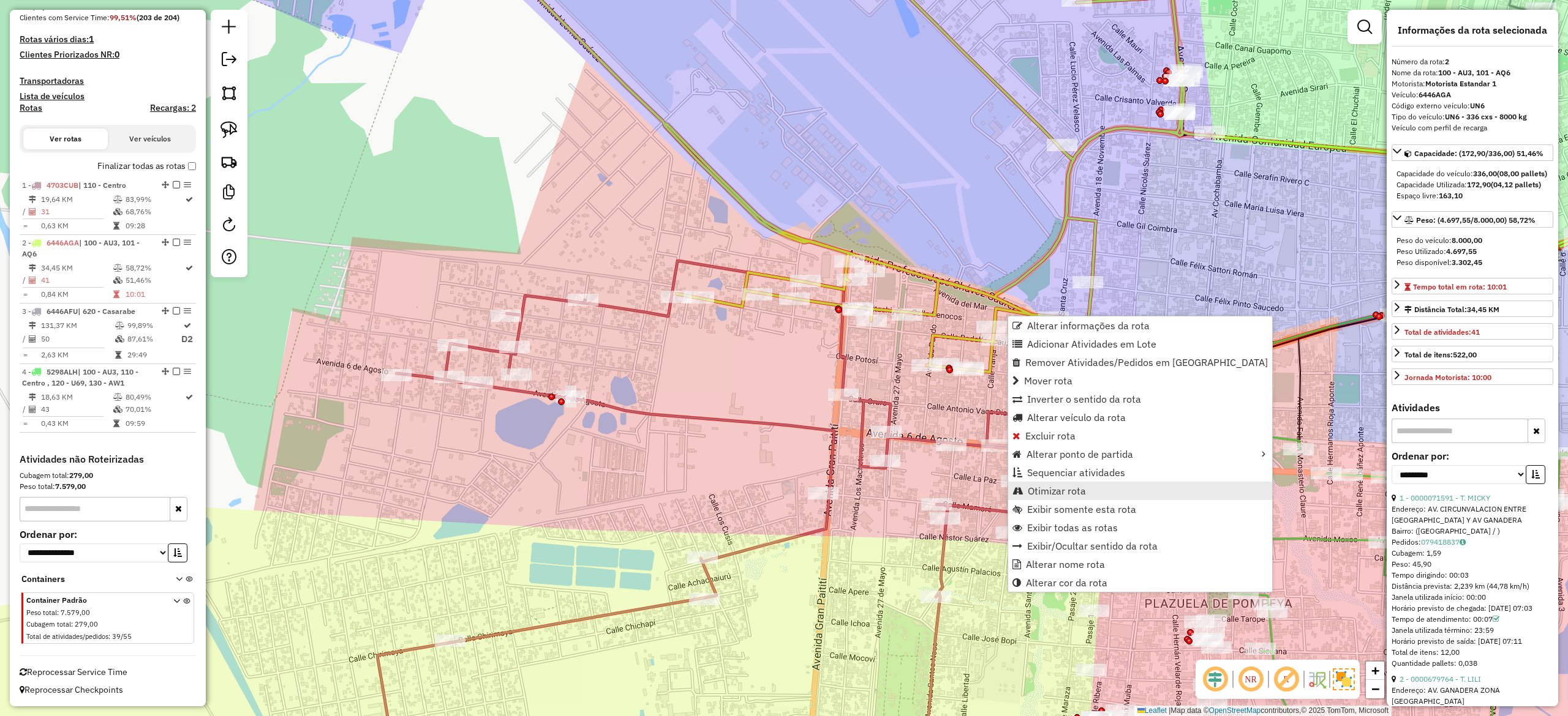
click at [1079, 487] on span "Otimizar rota" at bounding box center [1057, 491] width 58 height 10
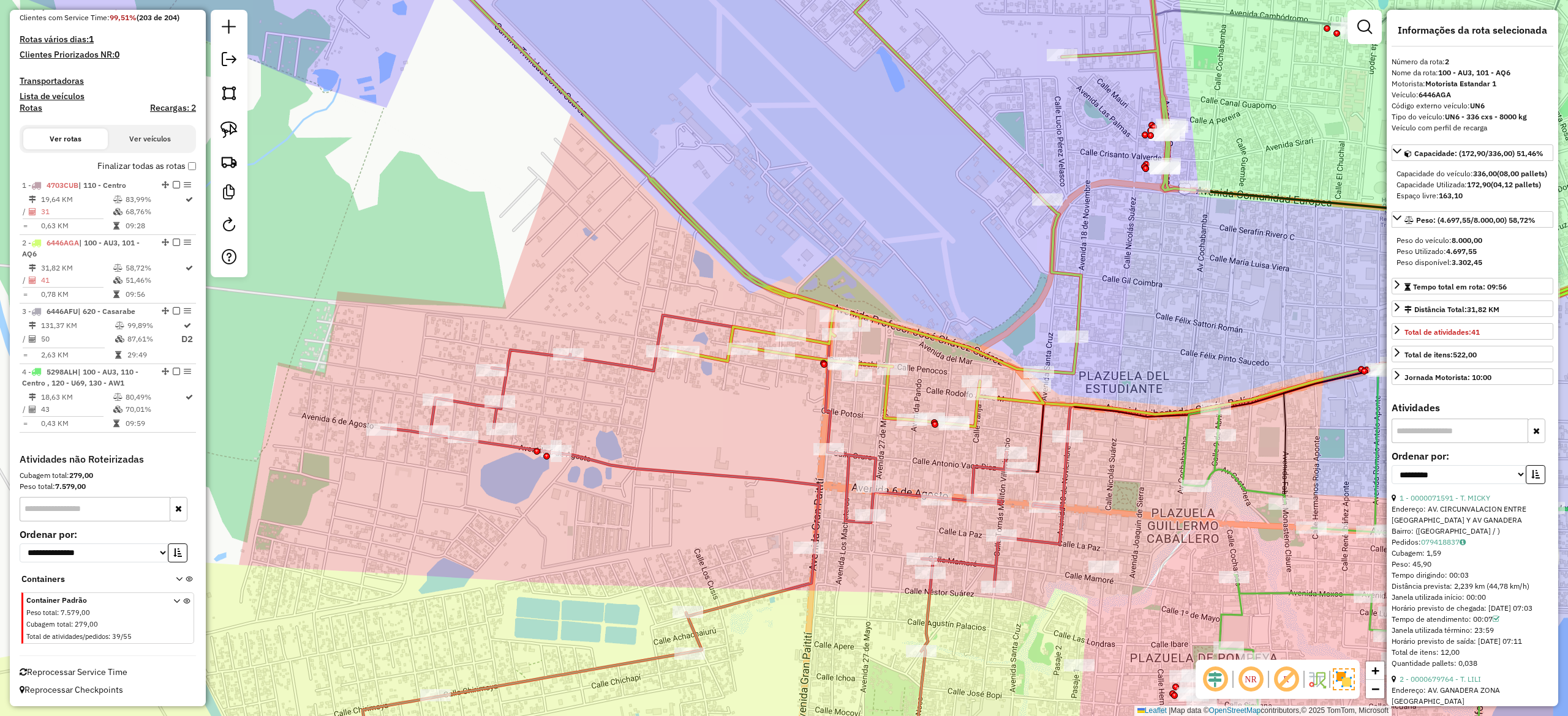
drag, startPoint x: 616, startPoint y: 344, endPoint x: 601, endPoint y: 398, distance: 56.0
click at [601, 398] on div "Janela de atendimento Grade de atendimento Capacidade Transportadoras Veículos …" at bounding box center [784, 358] width 1568 height 716
click at [662, 389] on div "Janela de atendimento Grade de atendimento Capacidade Transportadoras Veículos …" at bounding box center [784, 358] width 1568 height 716
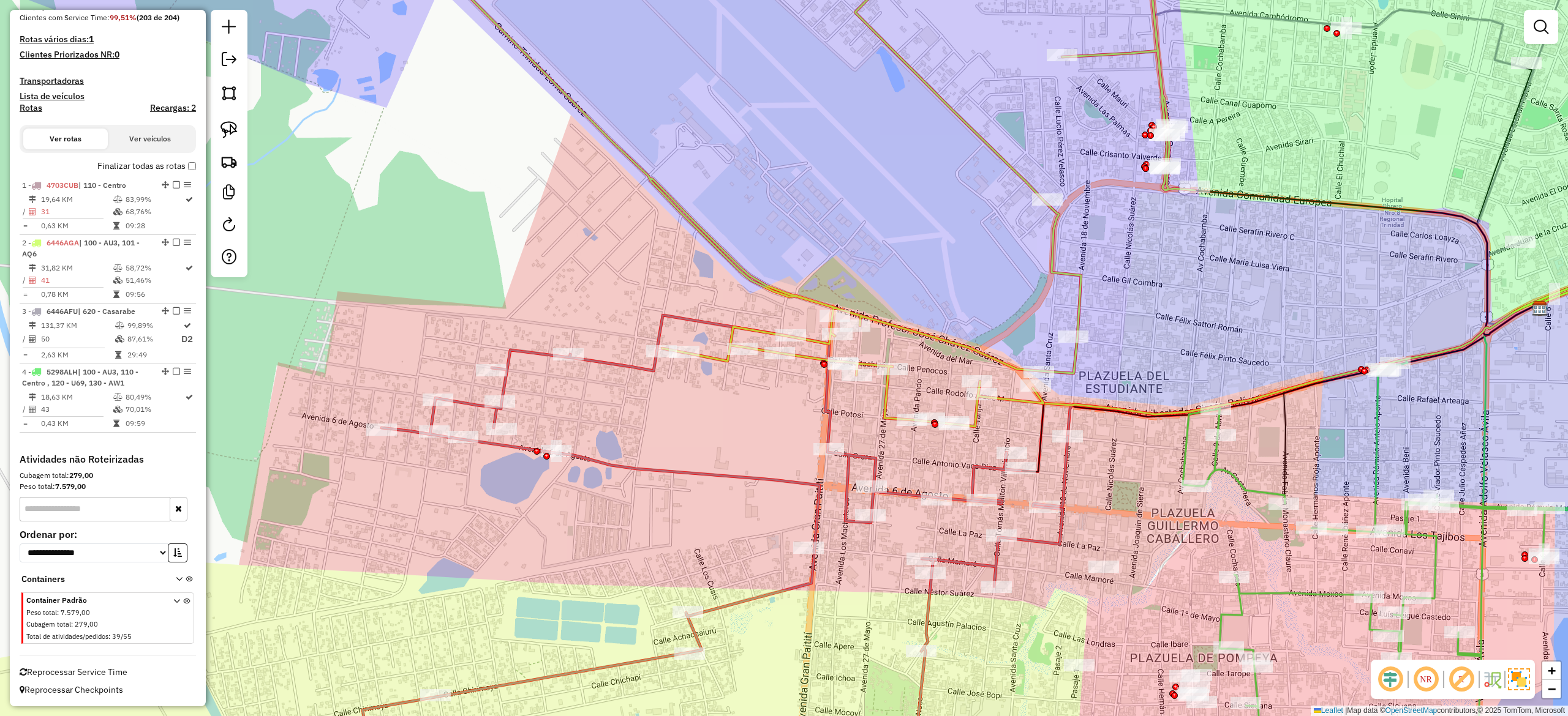
click at [643, 367] on icon at bounding box center [715, 552] width 705 height 473
select select "**********"
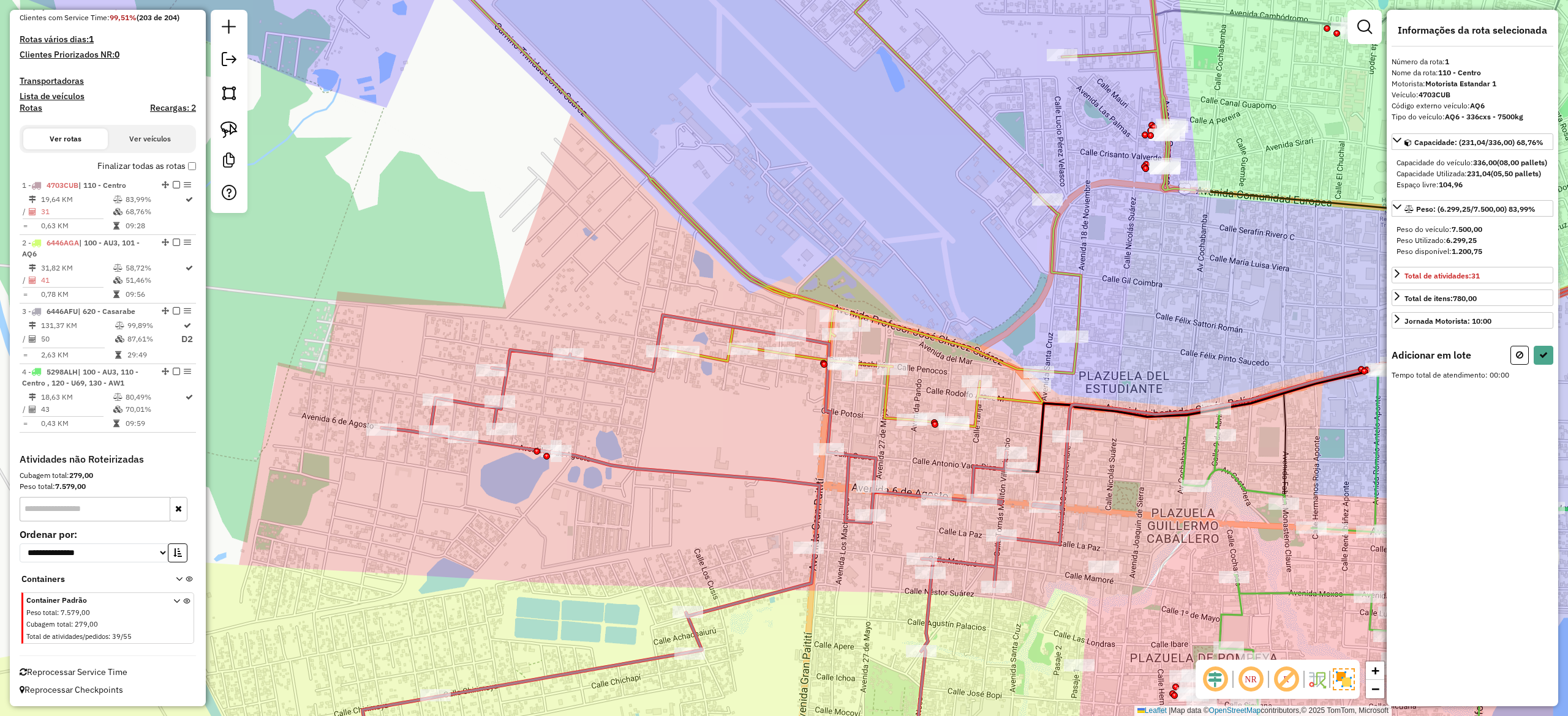
select select "**********"
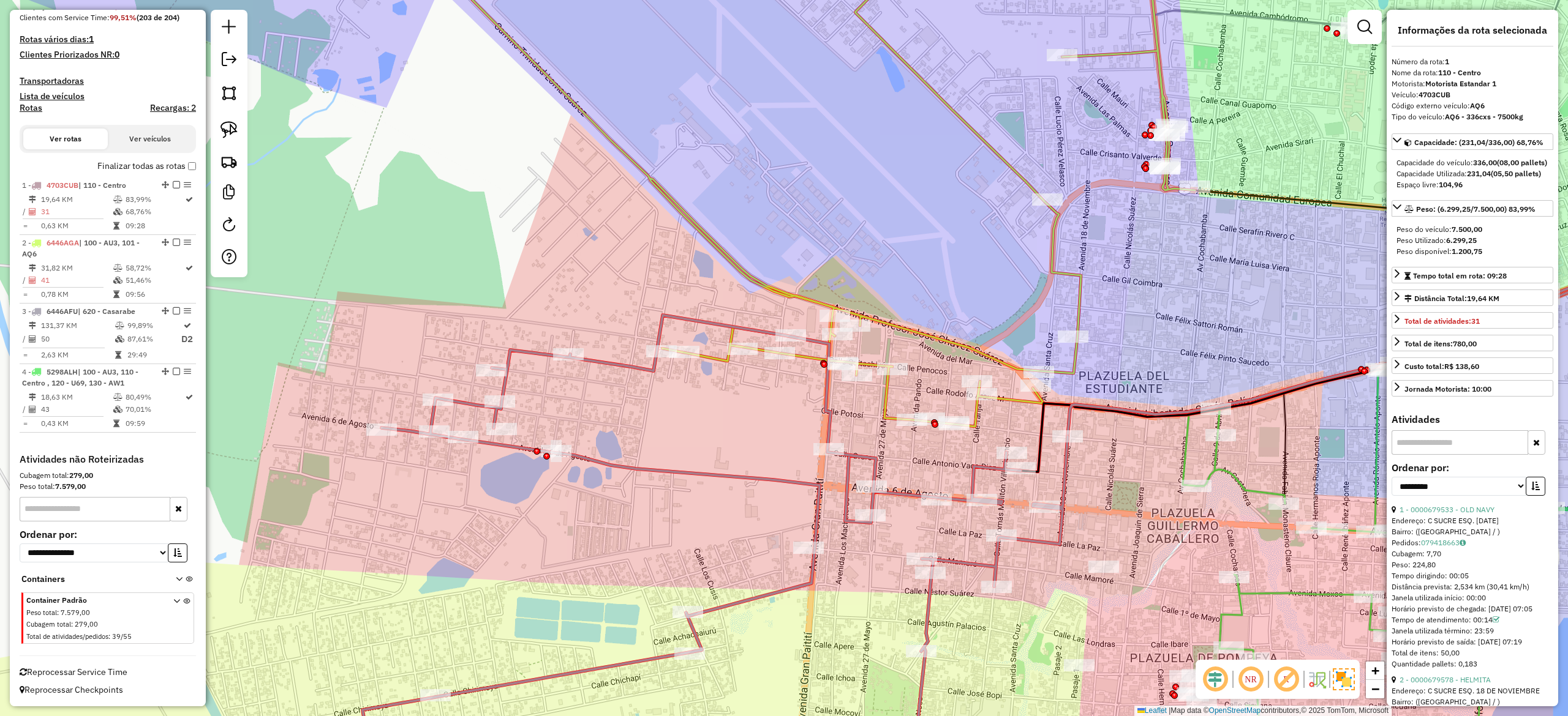
click at [711, 418] on div "Janela de atendimento Grade de atendimento Capacidade Transportadoras Veículos …" at bounding box center [784, 358] width 1568 height 716
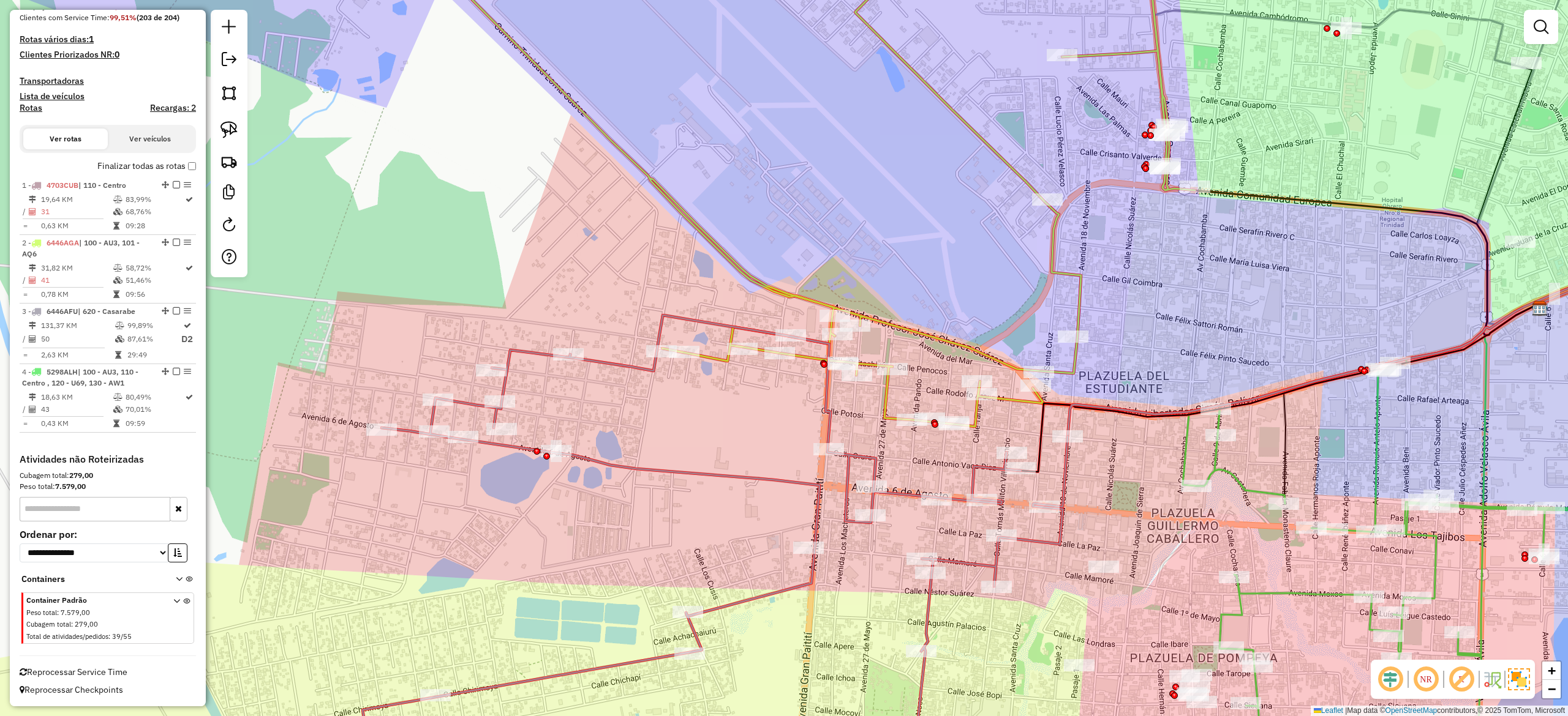
click at [635, 359] on div "Janela de atendimento Grade de atendimento Capacidade Transportadoras Veículos …" at bounding box center [784, 358] width 1568 height 716
click at [630, 364] on icon at bounding box center [715, 552] width 705 height 473
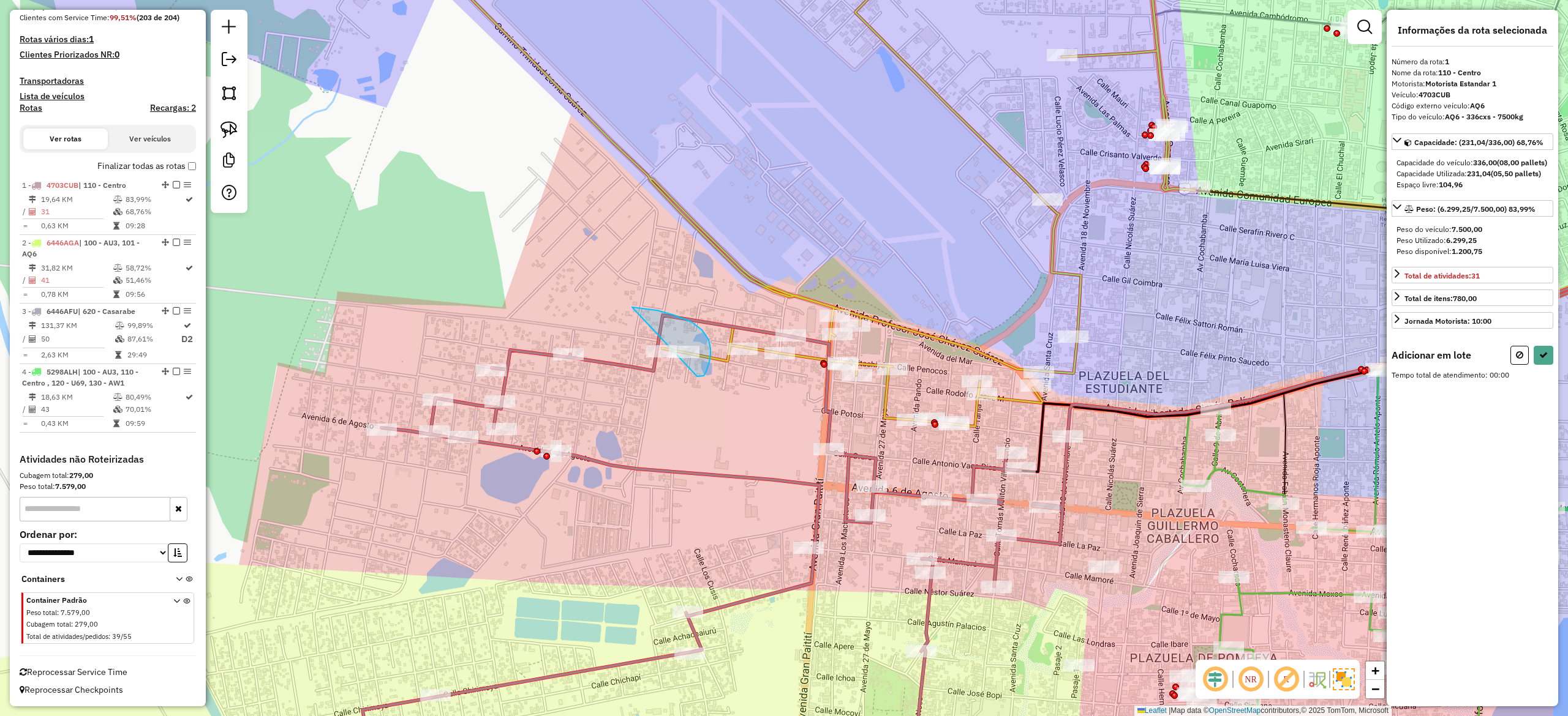
click at [576, 352] on div "Janela de atendimento Grade de atendimento Capacidade Transportadoras Veículos …" at bounding box center [784, 358] width 1568 height 716
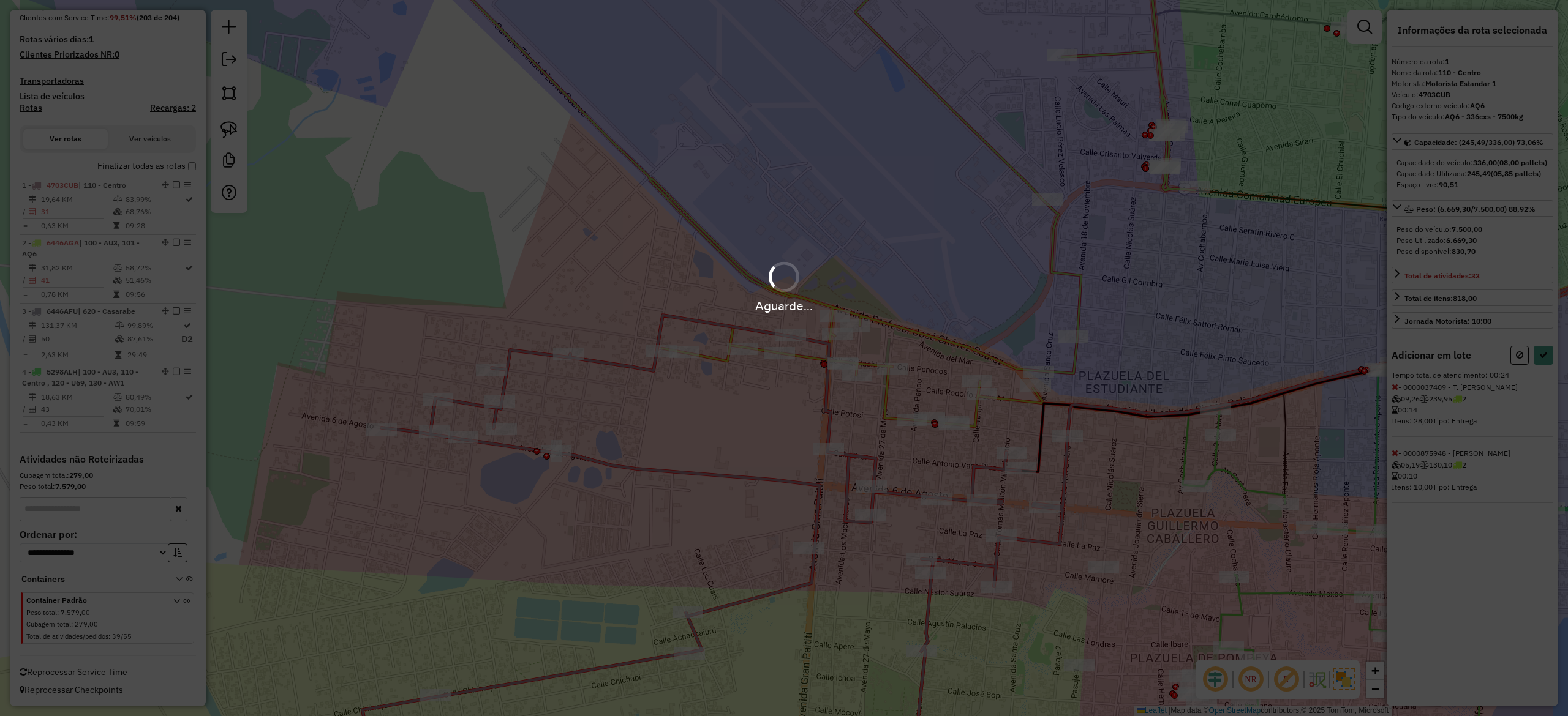
select select "**********"
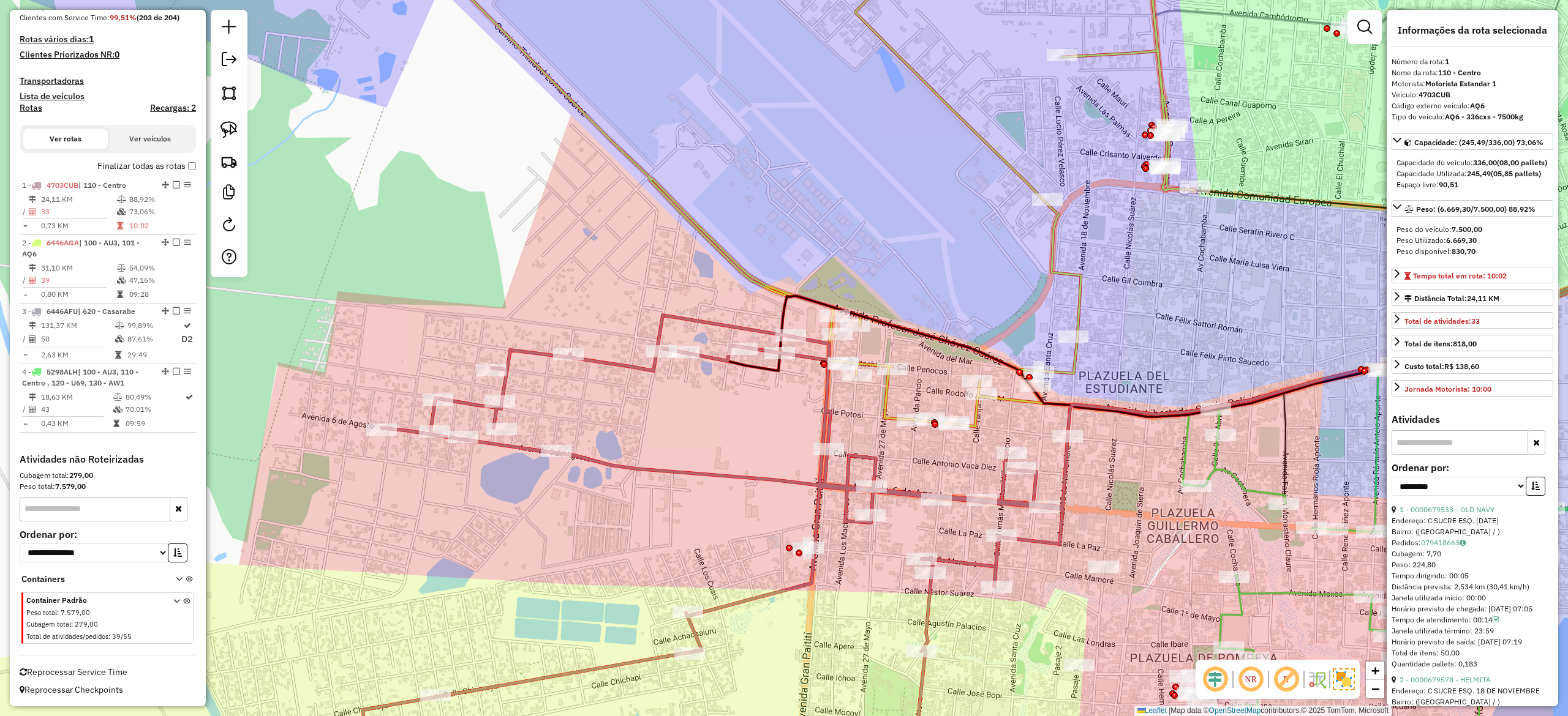
click at [640, 418] on div "Janela de atendimento Grade de atendimento Capacidade Transportadoras Veículos …" at bounding box center [784, 358] width 1568 height 716
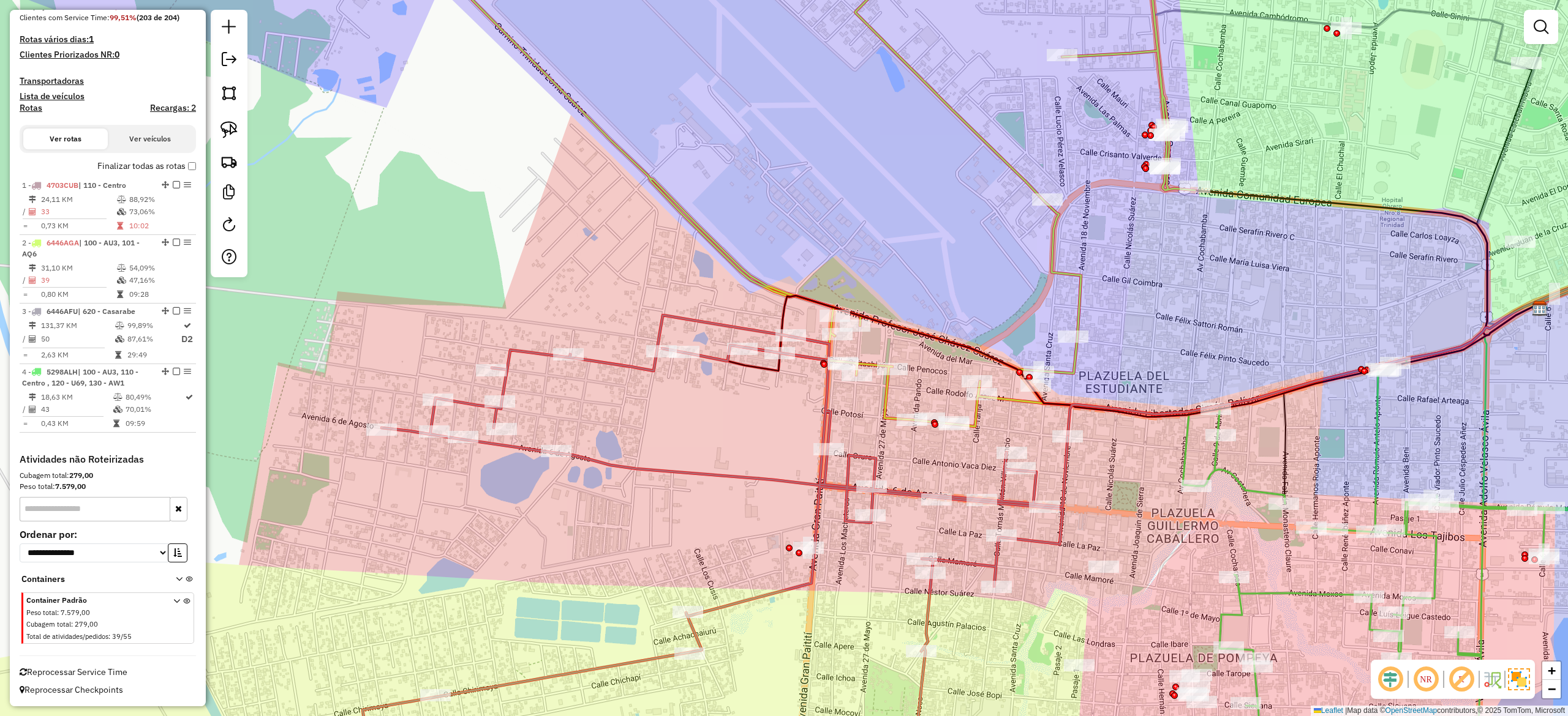
select select "**********"
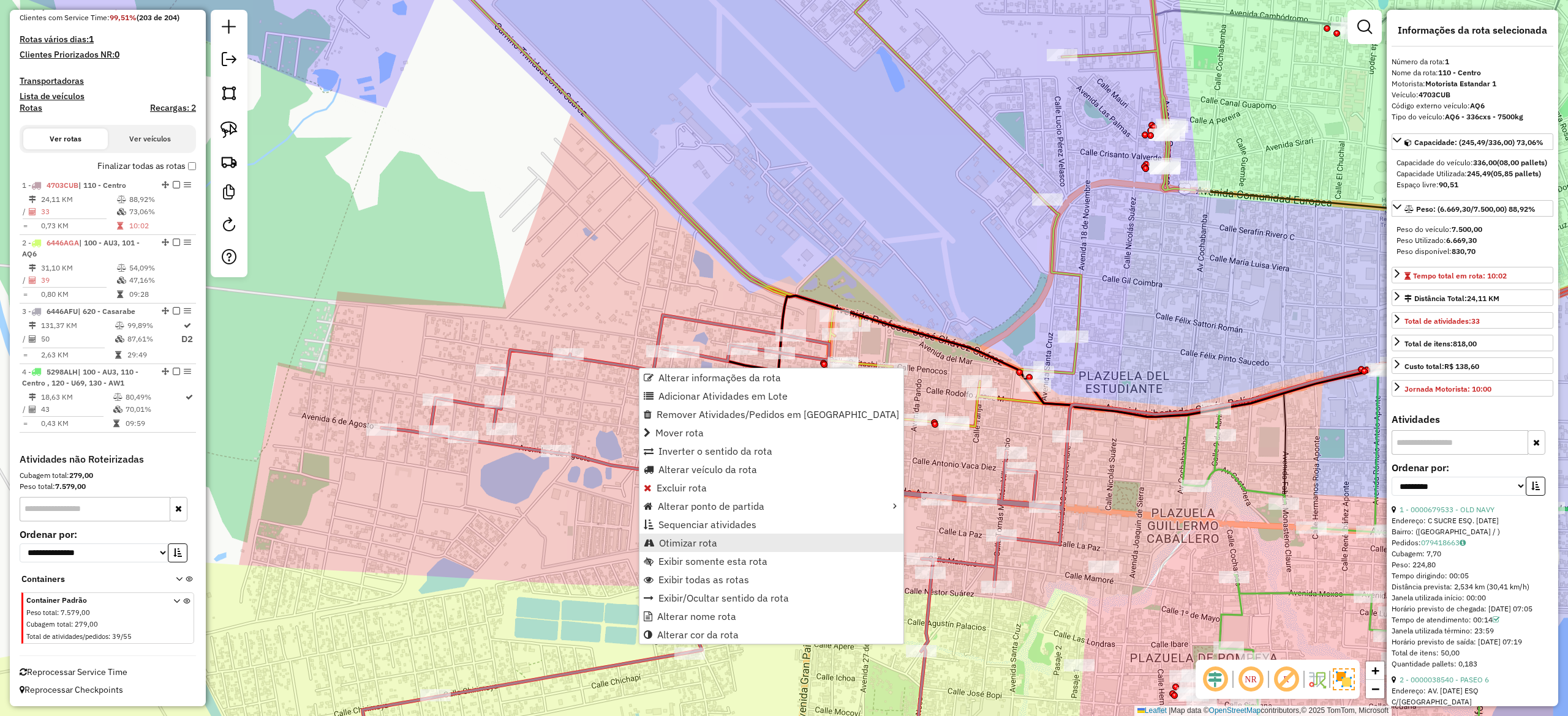
click at [716, 537] on span "Otimizar rota" at bounding box center [688, 543] width 58 height 10
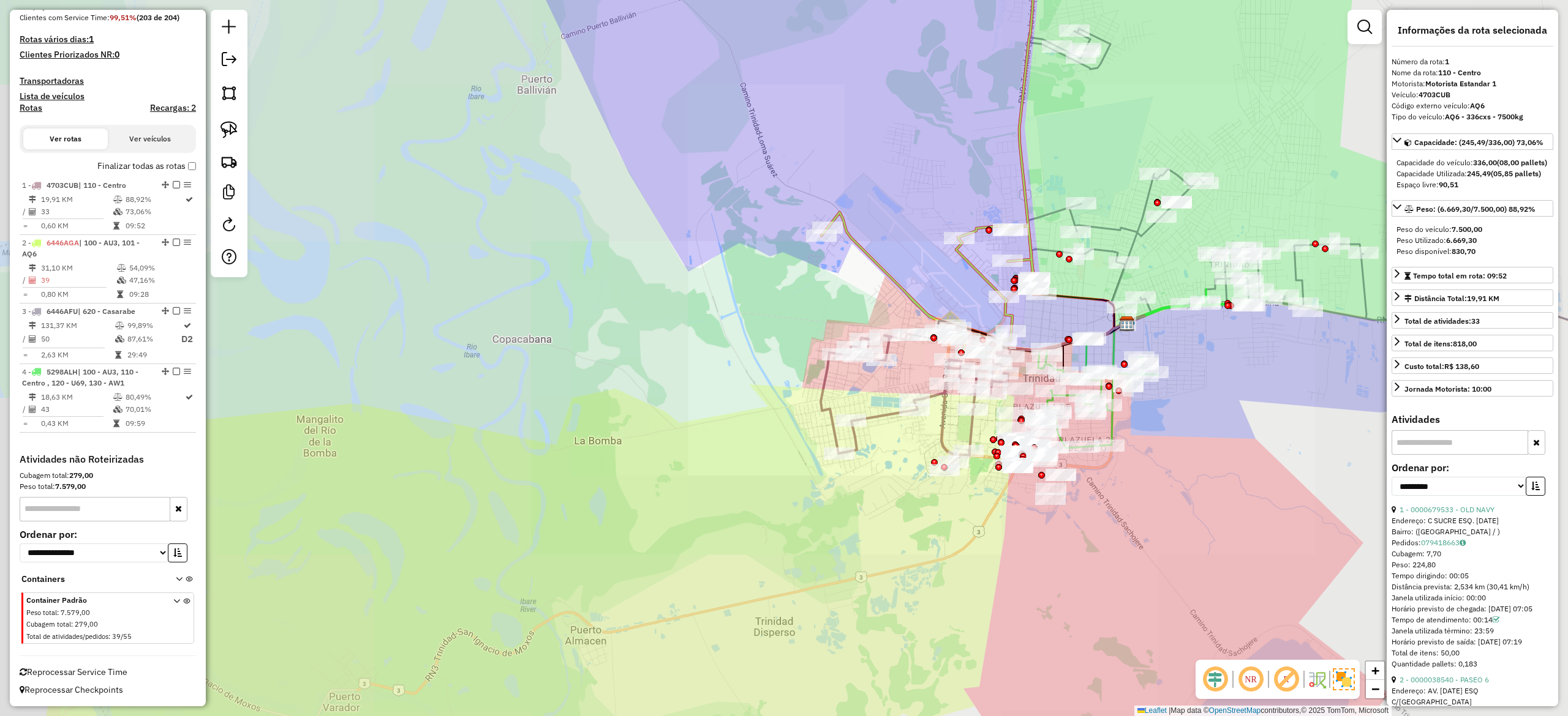
click at [911, 311] on div "Janela de atendimento Grade de atendimento Capacidade Transportadoras Veículos …" at bounding box center [784, 358] width 1568 height 716
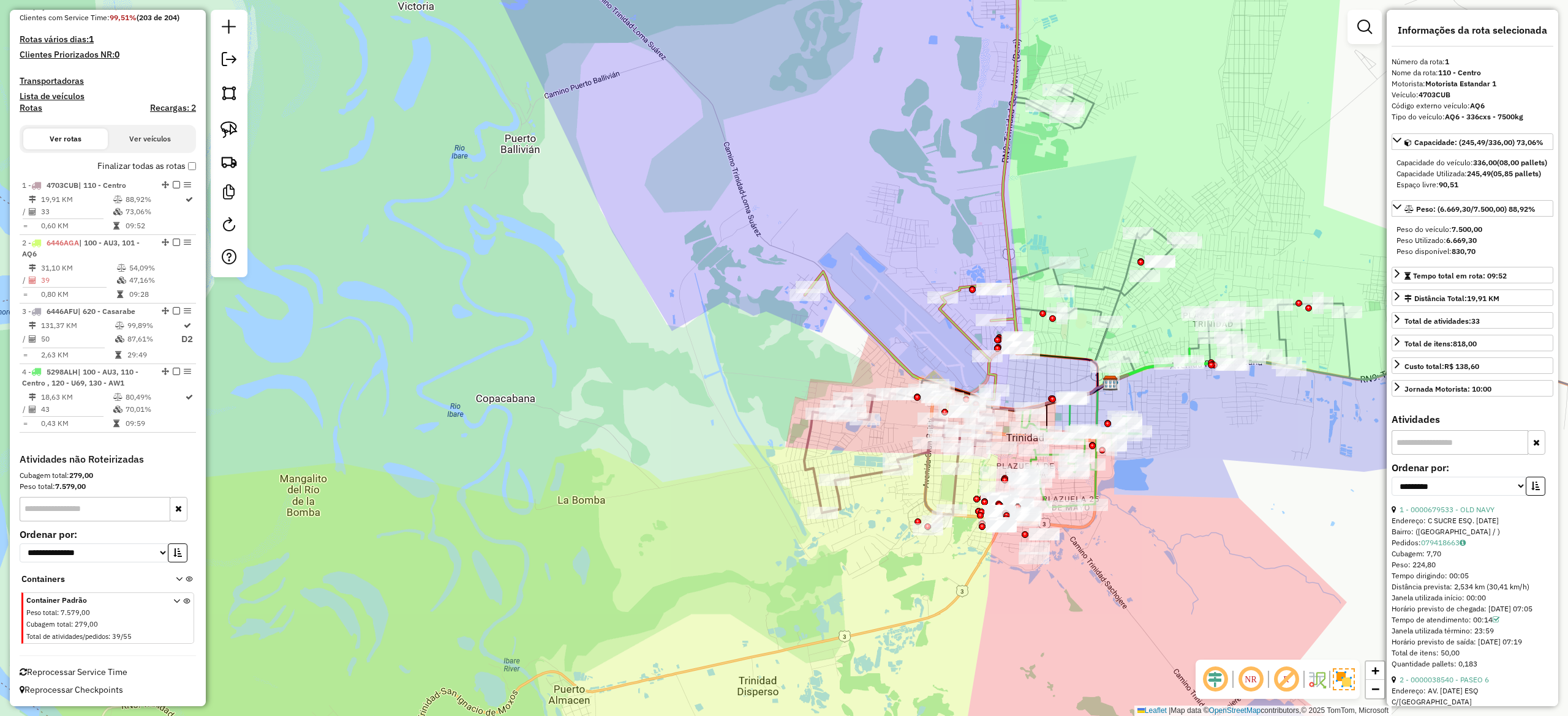
click at [955, 320] on icon at bounding box center [914, 174] width 220 height 476
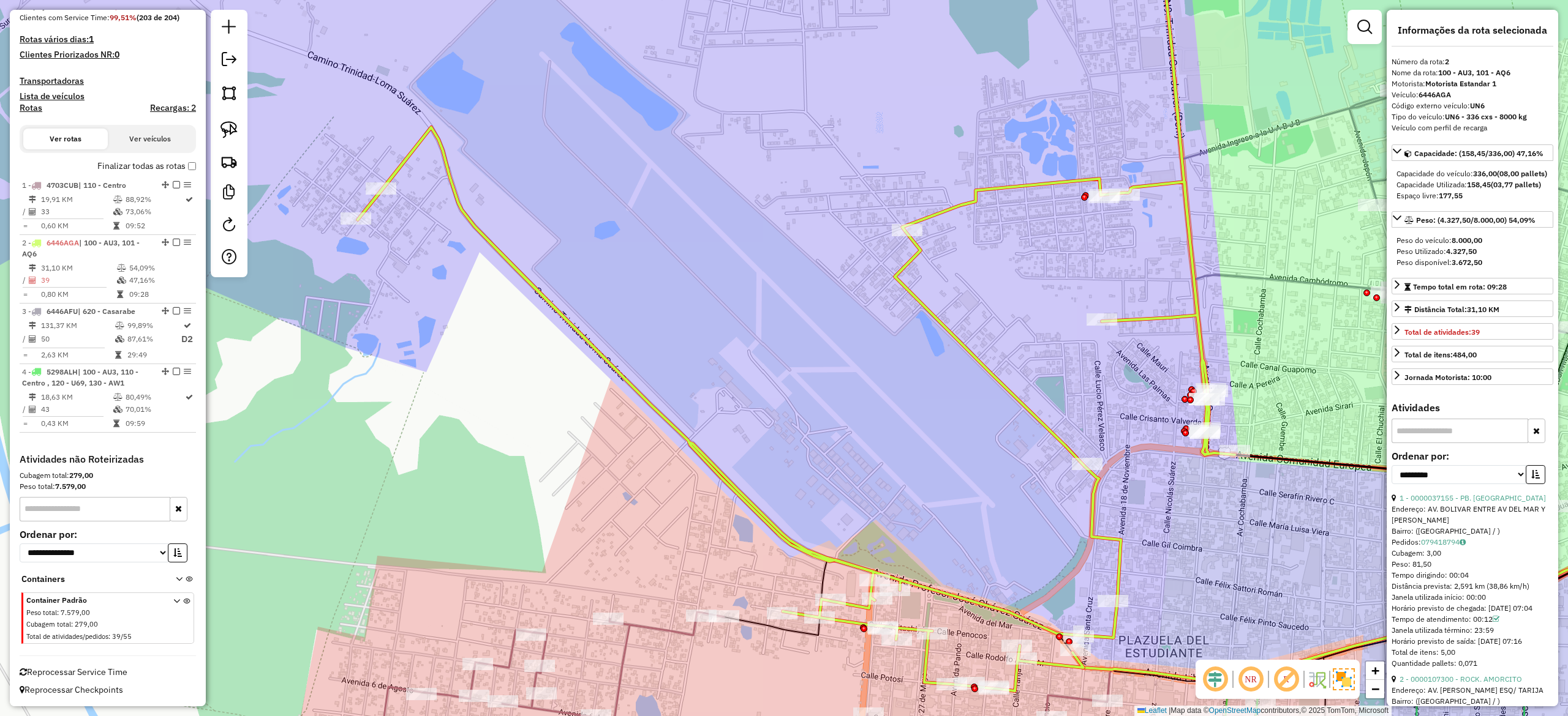
click at [975, 352] on icon at bounding box center [796, 310] width 877 height 763
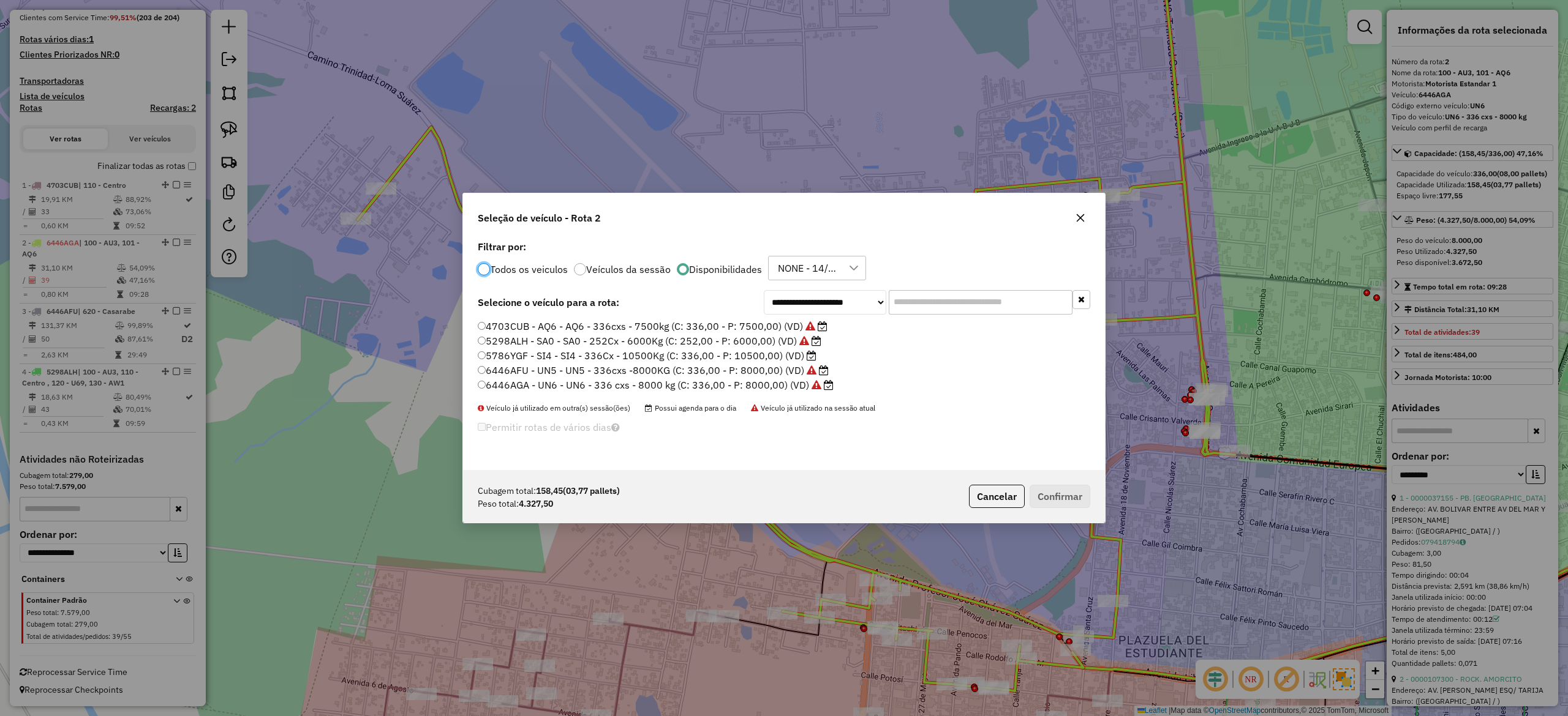
scroll to position [6, 4]
click at [1087, 212] on button "button" at bounding box center [1080, 218] width 20 height 20
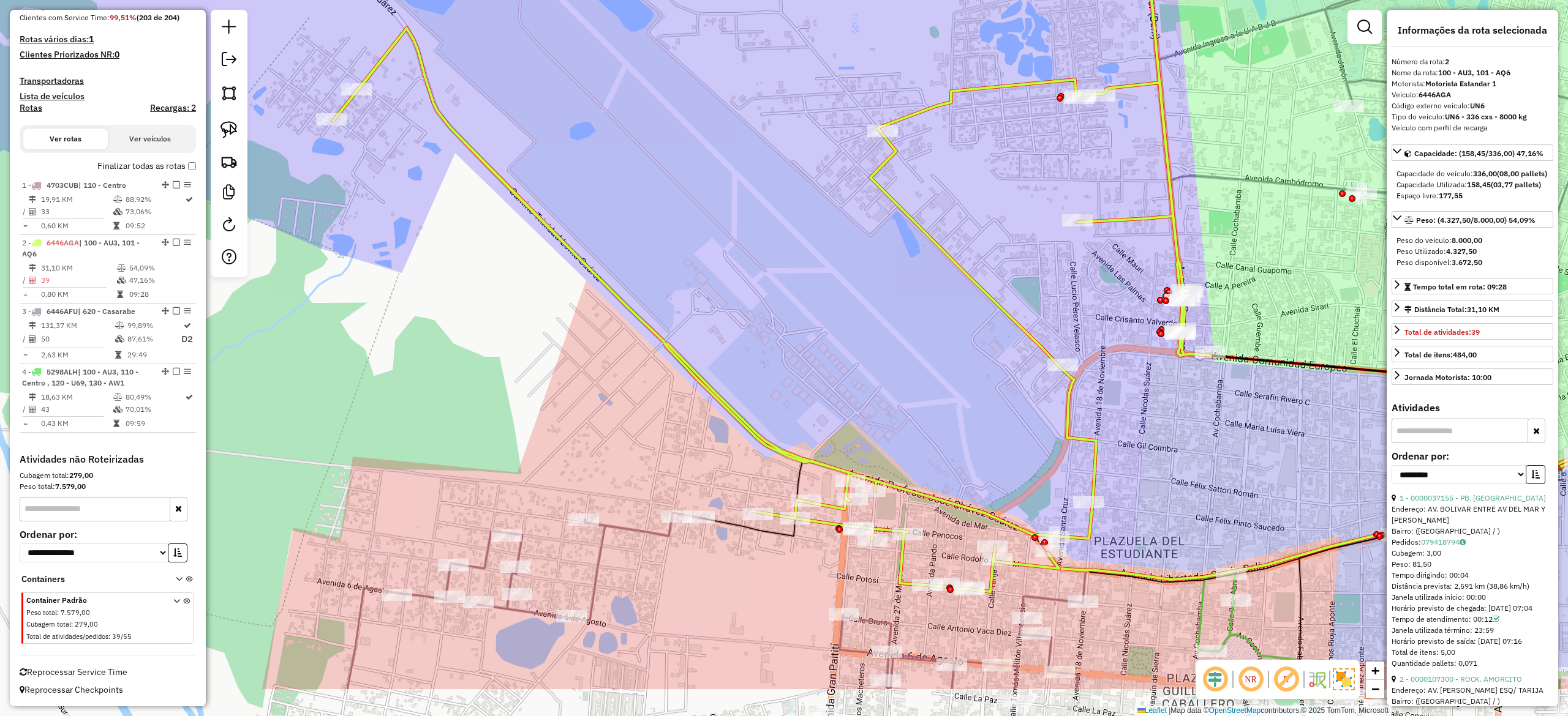
drag, startPoint x: 1163, startPoint y: 474, endPoint x: 1071, endPoint y: 249, distance: 243.1
click at [1083, 264] on div "Janela de atendimento Grade de atendimento Capacidade Transportadoras Veículos …" at bounding box center [784, 358] width 1568 height 716
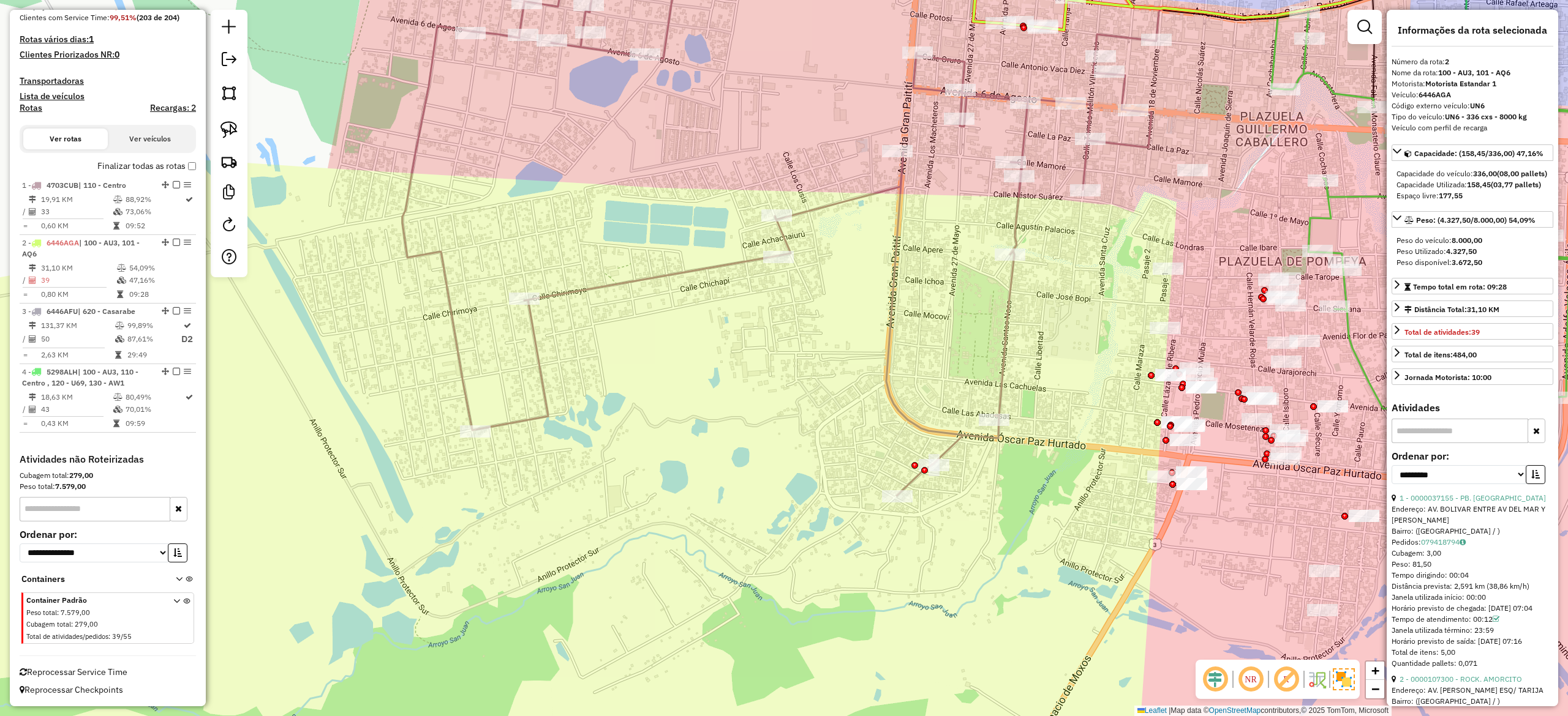
click at [1006, 310] on icon at bounding box center [779, 223] width 754 height 545
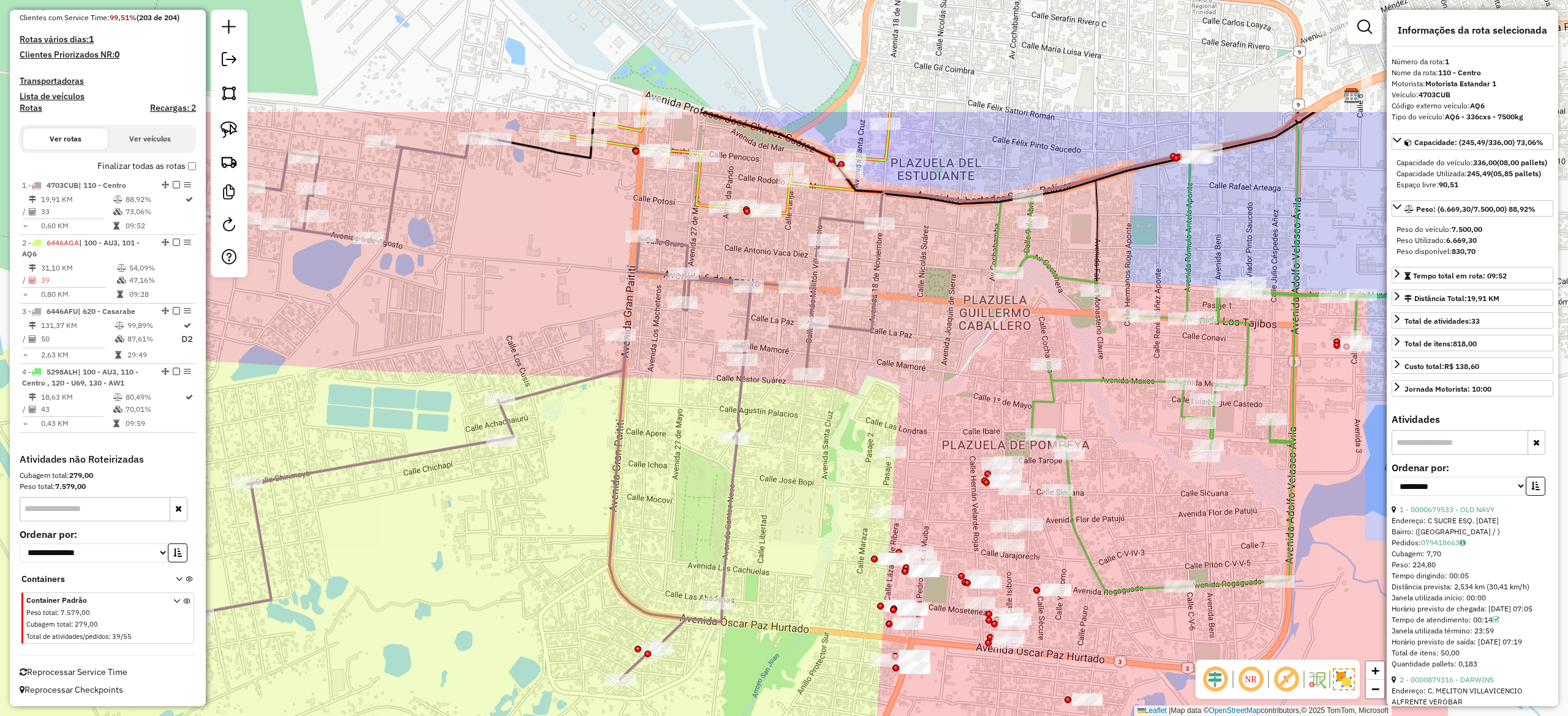
drag, startPoint x: 1023, startPoint y: 320, endPoint x: 672, endPoint y: 541, distance: 414.8
click at [672, 537] on div "Janela de atendimento Grade de atendimento Capacidade Transportadoras Veículos …" at bounding box center [784, 358] width 1568 height 716
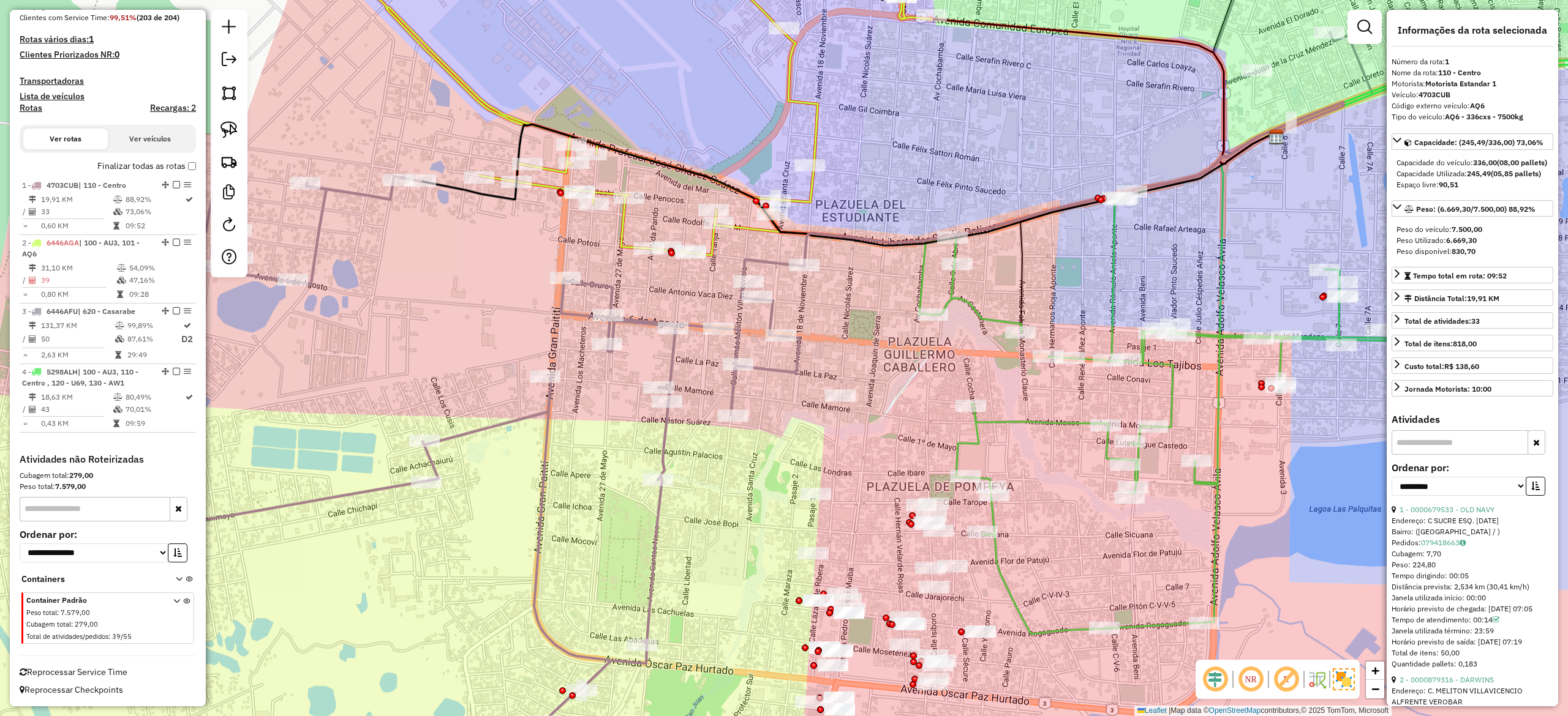
click at [1009, 418] on icon at bounding box center [1322, 315] width 805 height 636
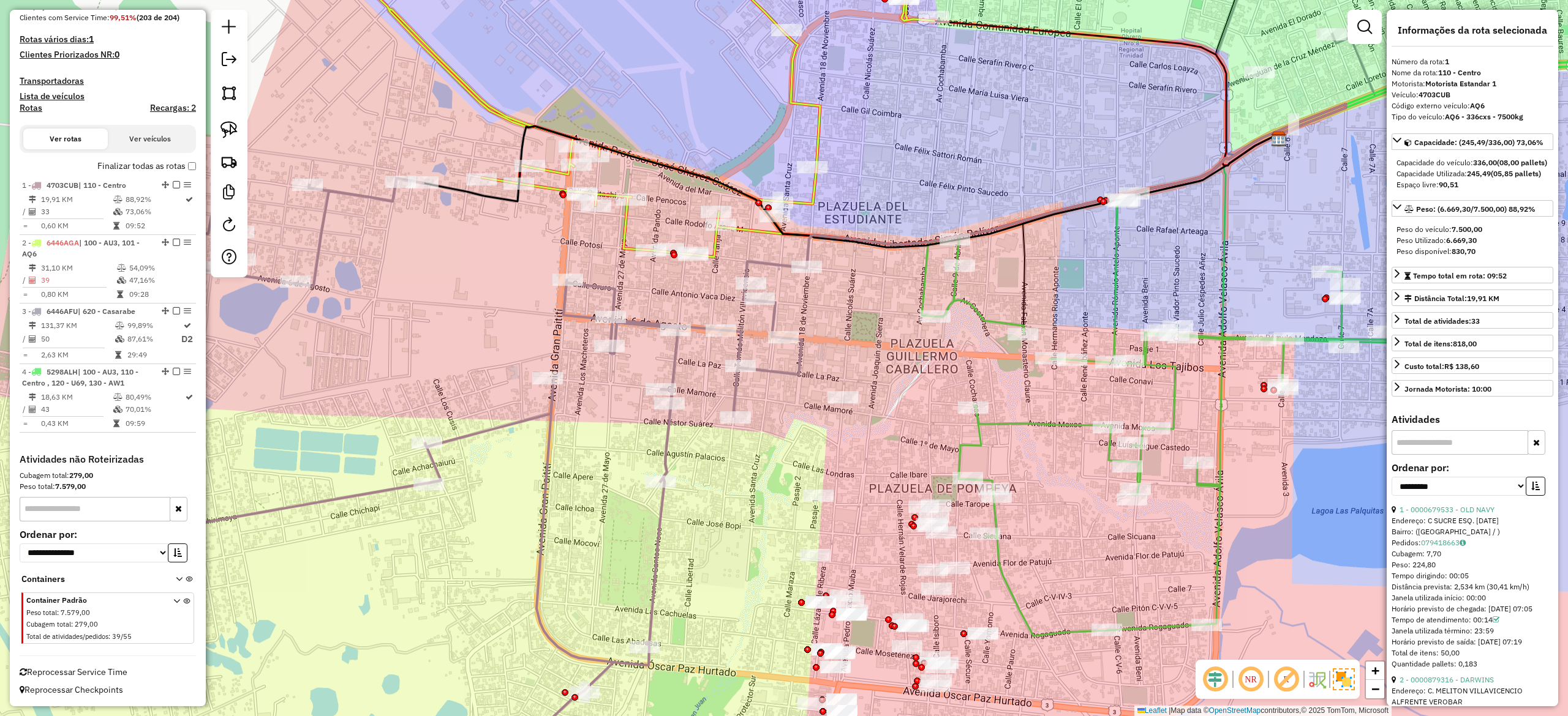
click at [1009, 418] on icon at bounding box center [1323, 318] width 803 height 636
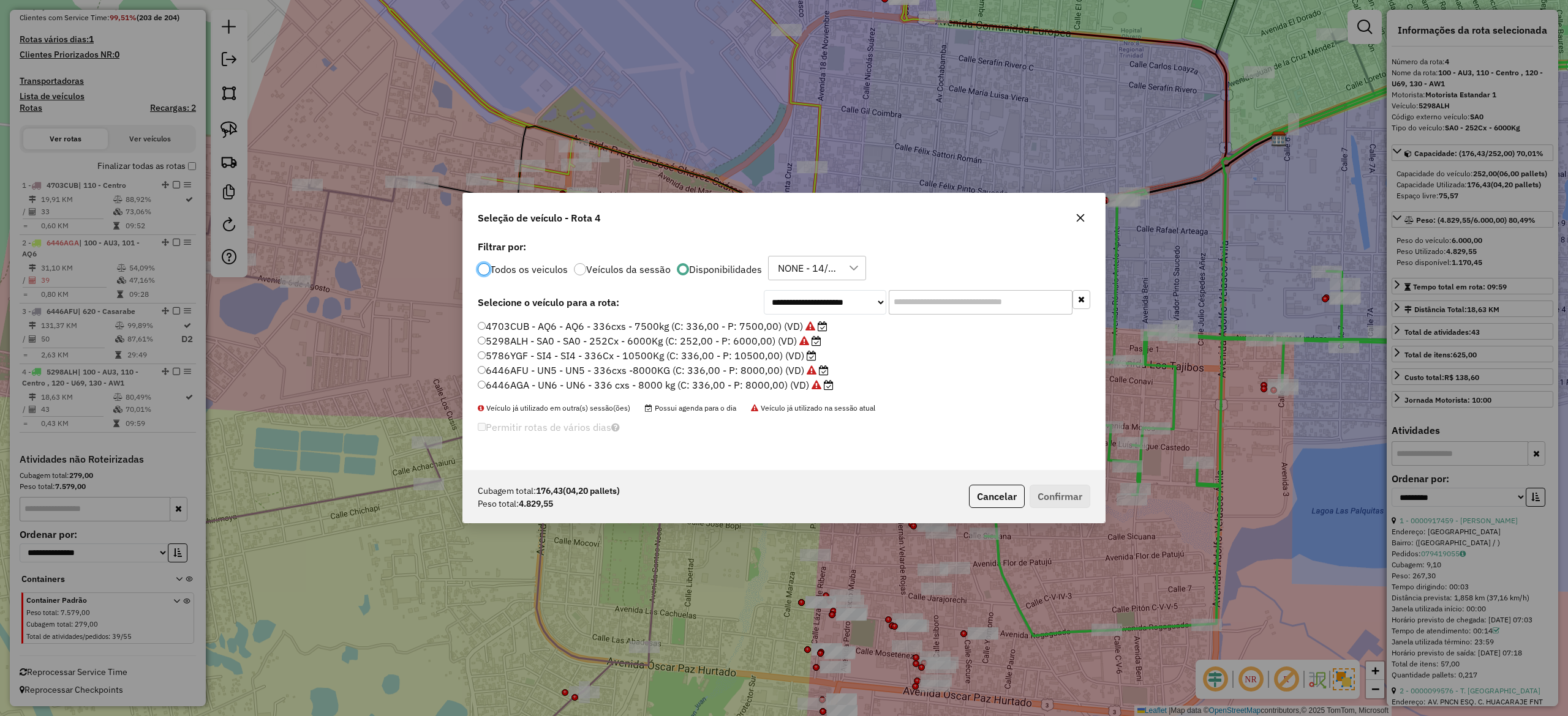
click at [1077, 207] on div "Seleção de veículo - Rota 4" at bounding box center [784, 215] width 642 height 44
click at [1079, 217] on icon "button" at bounding box center [1080, 218] width 10 height 10
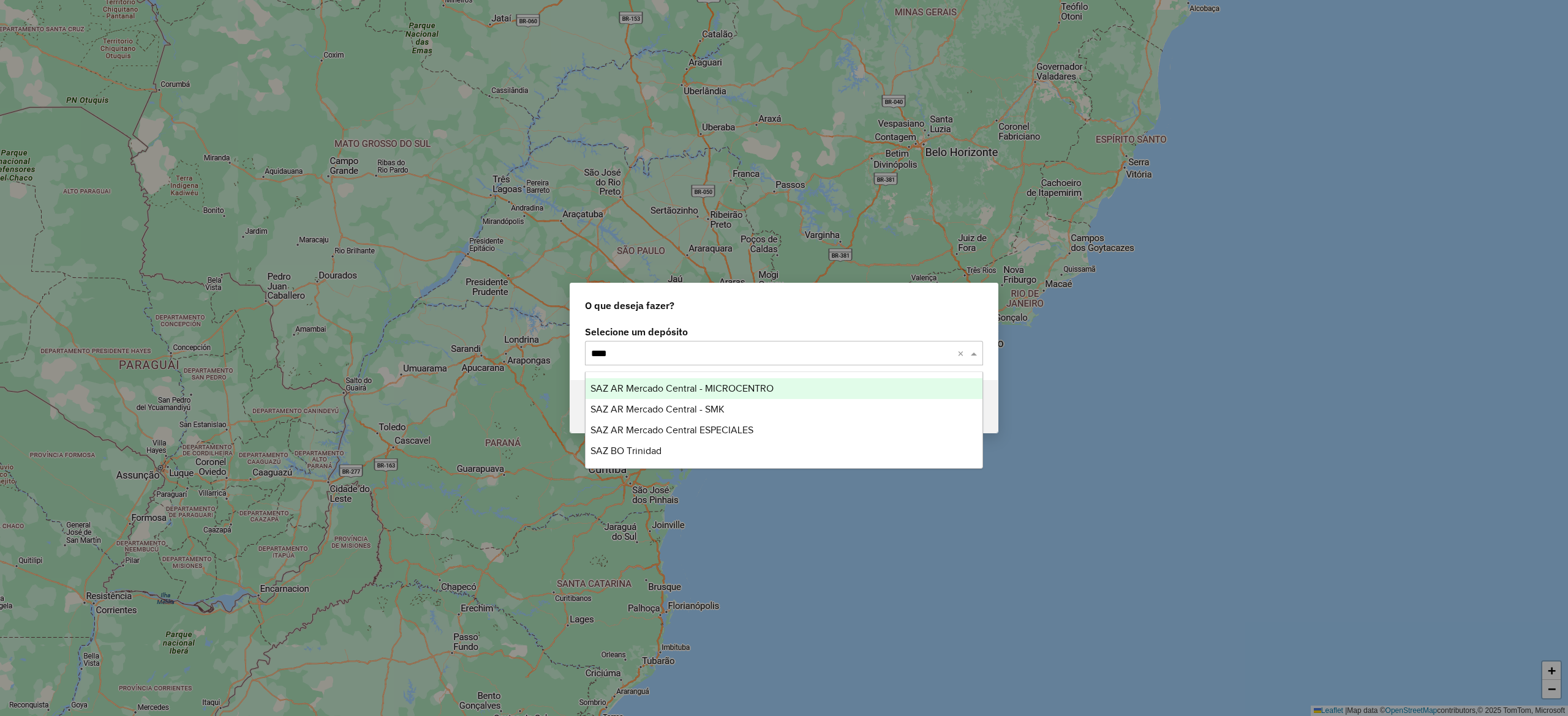
type input "*****"
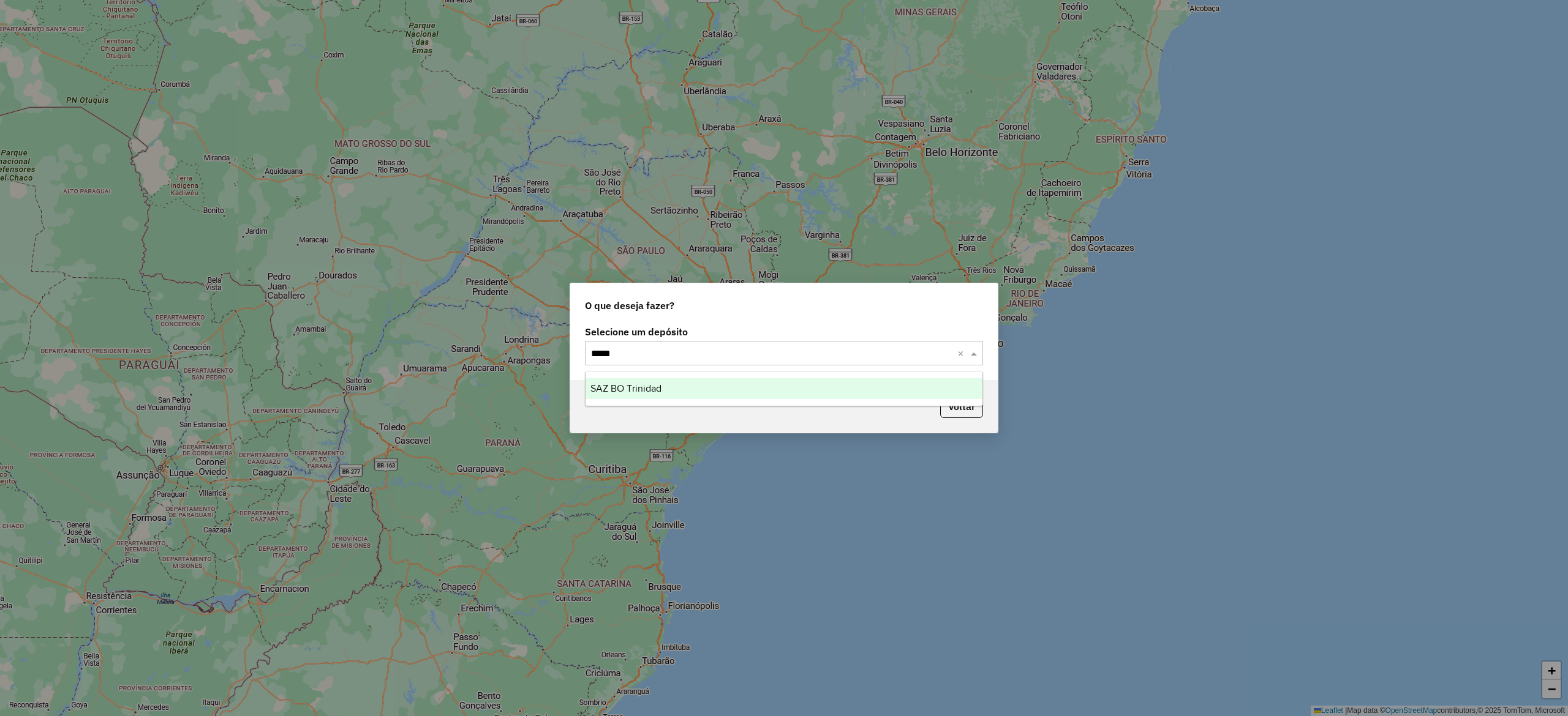
click at [724, 386] on div "SAZ BO Trinidad" at bounding box center [784, 389] width 397 height 21
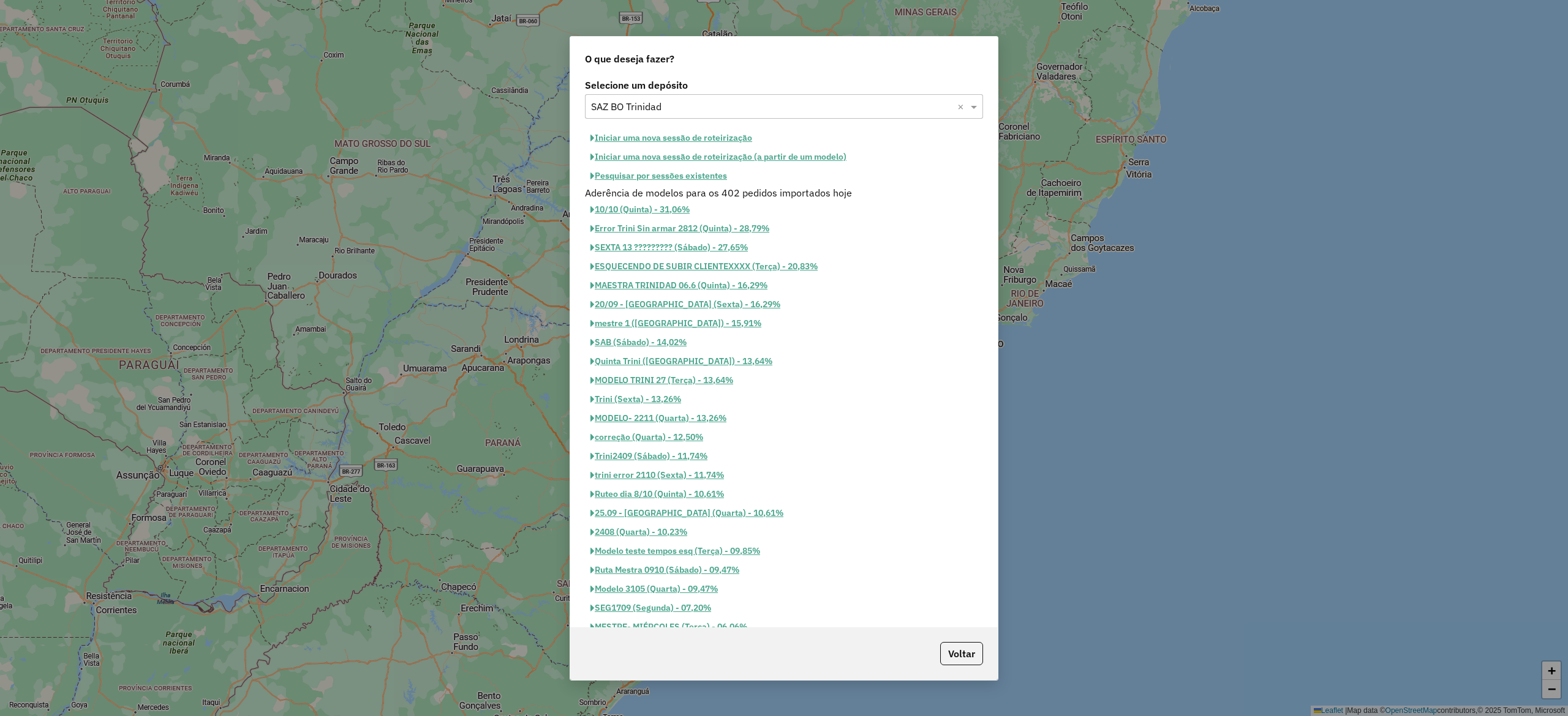
click at [672, 175] on button "Pesquisar por sessões existentes" at bounding box center [659, 175] width 148 height 19
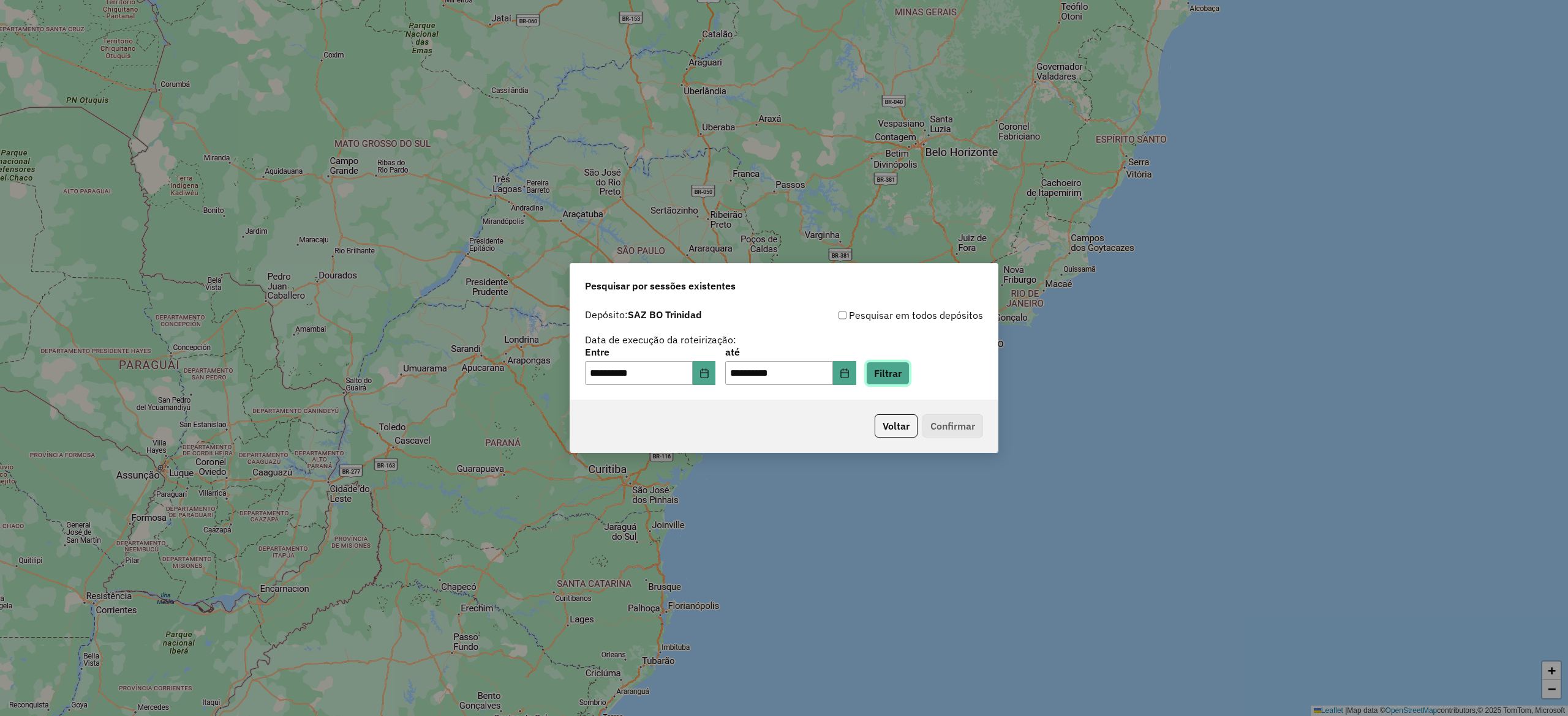
click at [910, 372] on button "Filtrar" at bounding box center [888, 373] width 43 height 23
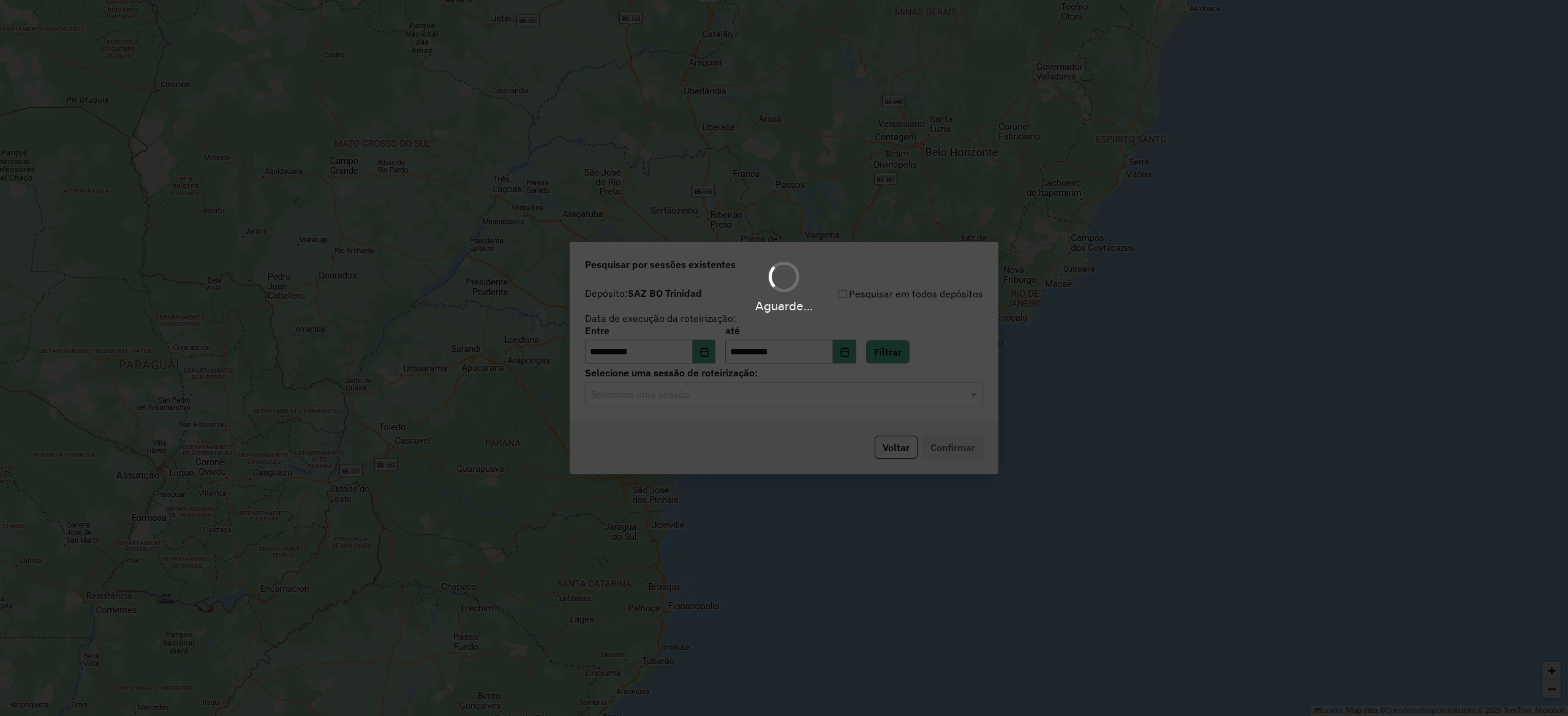
click at [706, 393] on input "text" at bounding box center [772, 395] width 361 height 15
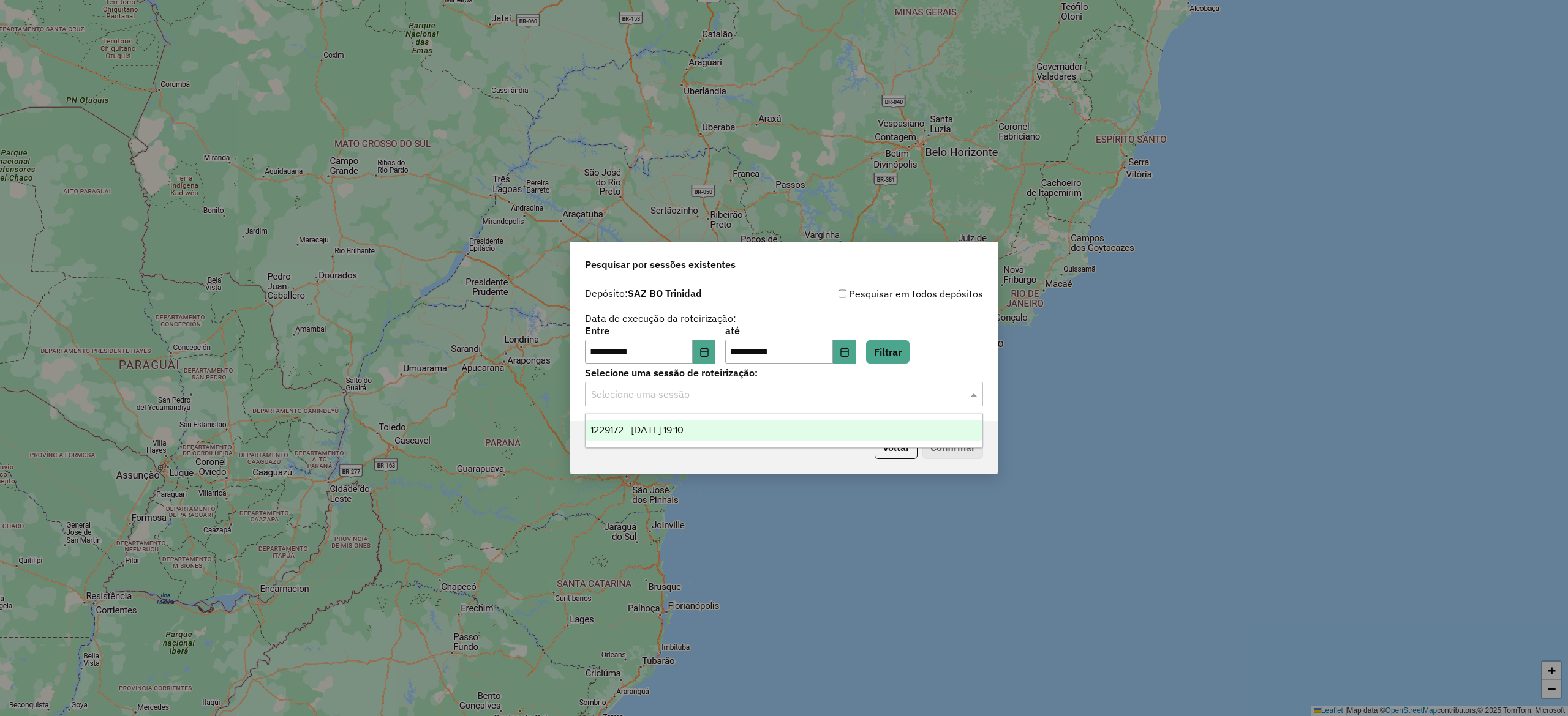
drag, startPoint x: 709, startPoint y: 435, endPoint x: 766, endPoint y: 437, distance: 57.0
click at [711, 435] on div "1229172 - 13/08/2025 19:10" at bounding box center [784, 430] width 397 height 21
click at [945, 445] on button "Confirmar" at bounding box center [952, 448] width 60 height 23
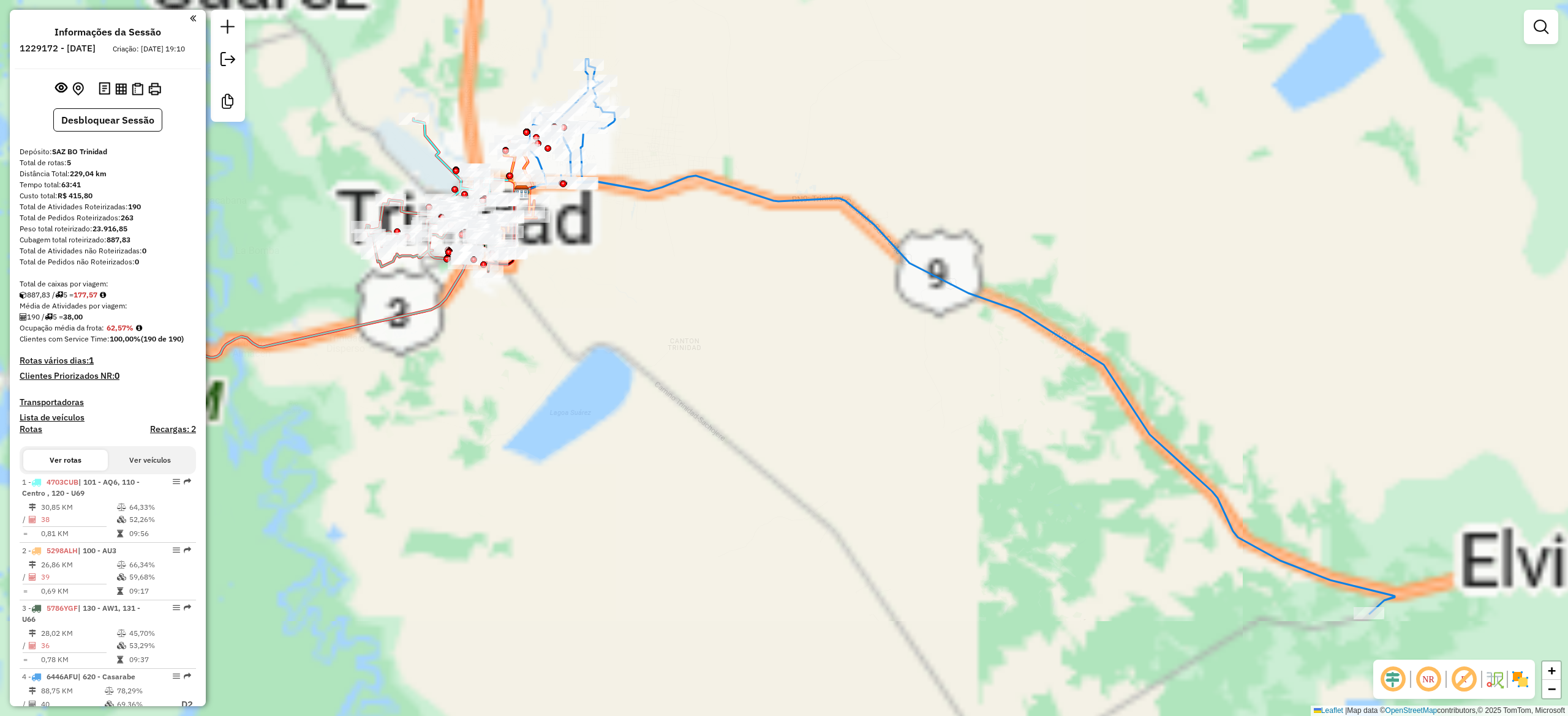
drag, startPoint x: 845, startPoint y: 379, endPoint x: 845, endPoint y: 401, distance: 22.0
click at [845, 401] on div "Janela de atendimento Grade de atendimento Capacidade Transportadoras Veículos …" at bounding box center [784, 358] width 1568 height 716
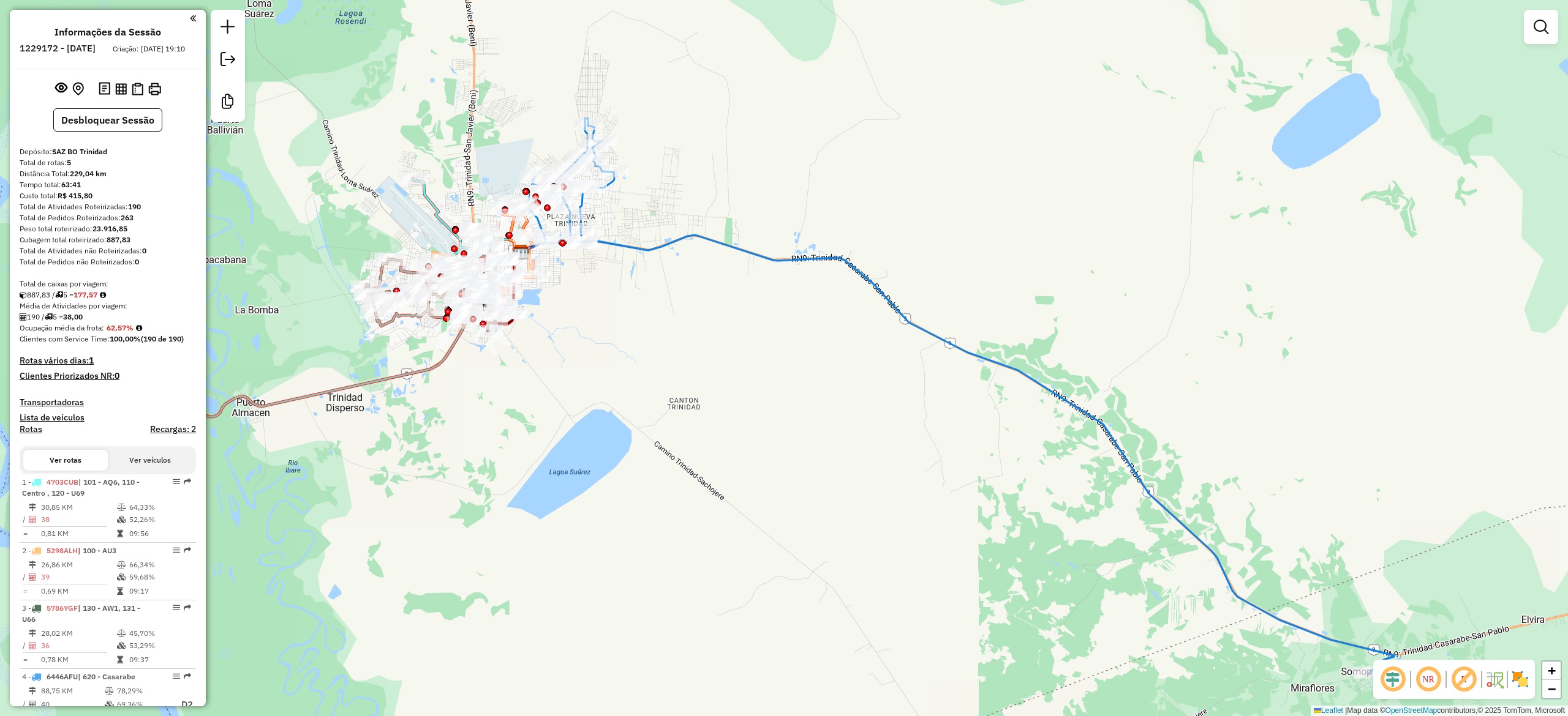
click at [949, 327] on div "Janela de atendimento Grade de atendimento Capacidade Transportadoras Veículos …" at bounding box center [784, 358] width 1568 height 716
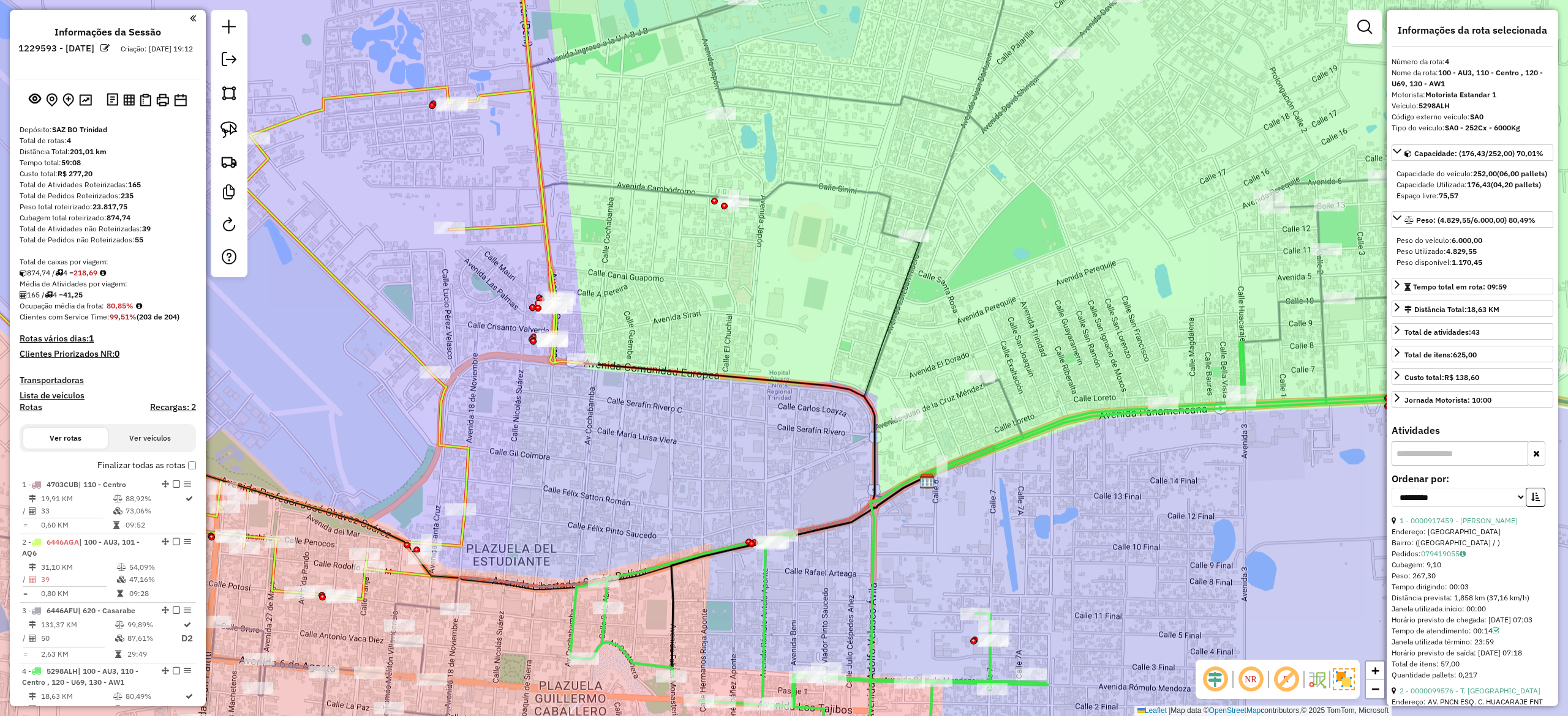
select select "**********"
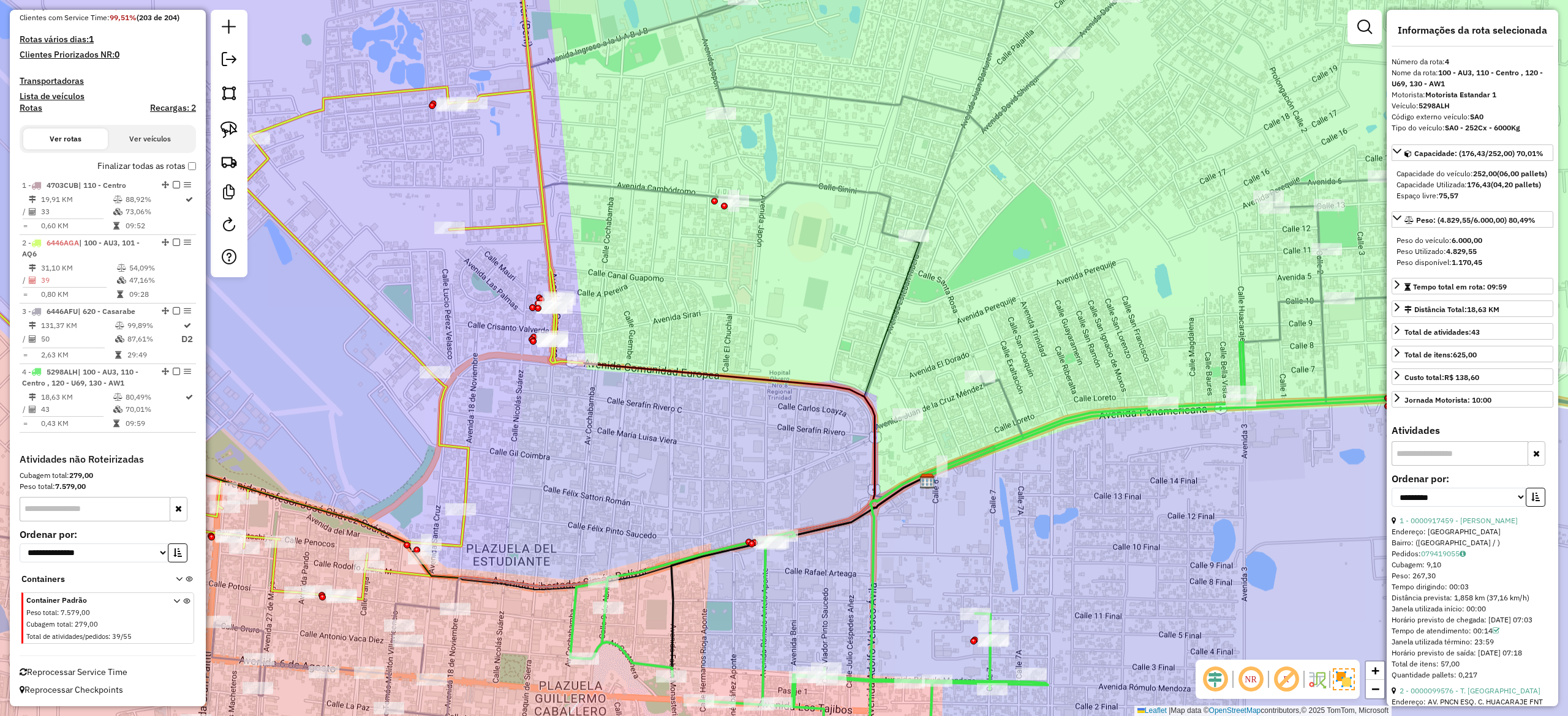
click at [893, 205] on icon at bounding box center [1120, 212] width 1209 height 569
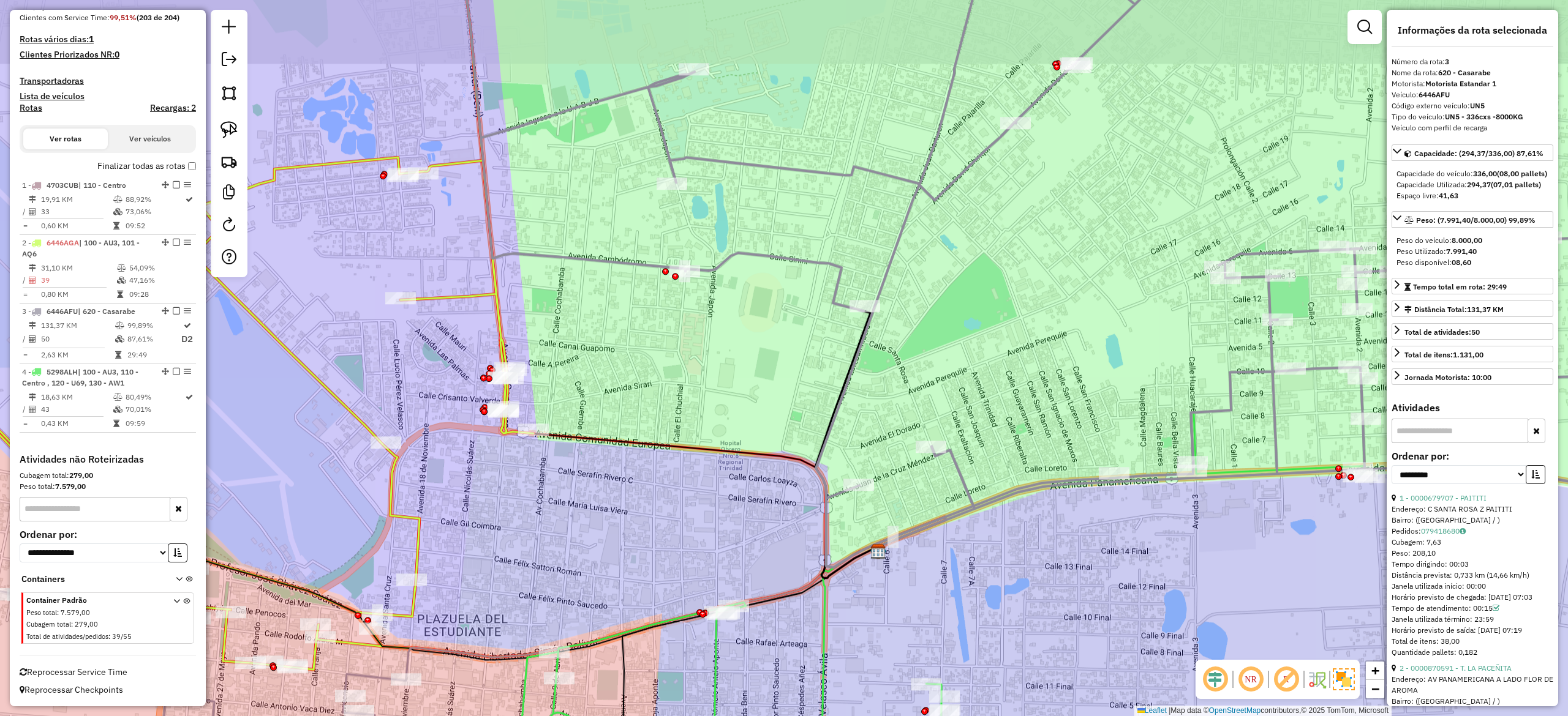
drag, startPoint x: 880, startPoint y: 208, endPoint x: 833, endPoint y: 283, distance: 88.5
click at [833, 283] on icon at bounding box center [1071, 283] width 1209 height 569
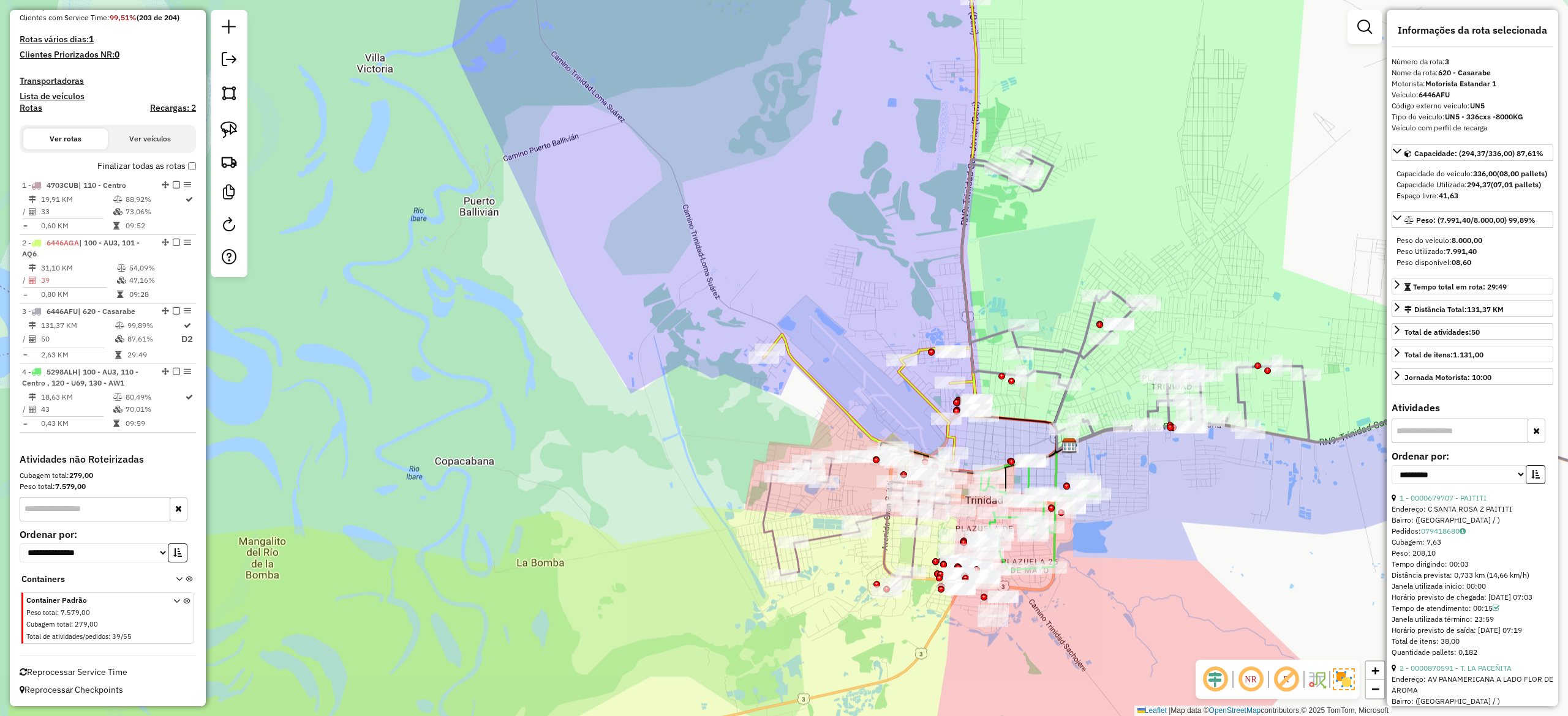
drag, startPoint x: 1197, startPoint y: 462, endPoint x: 1197, endPoint y: 489, distance: 27.0
click at [1197, 489] on div "Janela de atendimento Grade de atendimento Capacidade Transportadoras Veículos …" at bounding box center [784, 358] width 1568 height 716
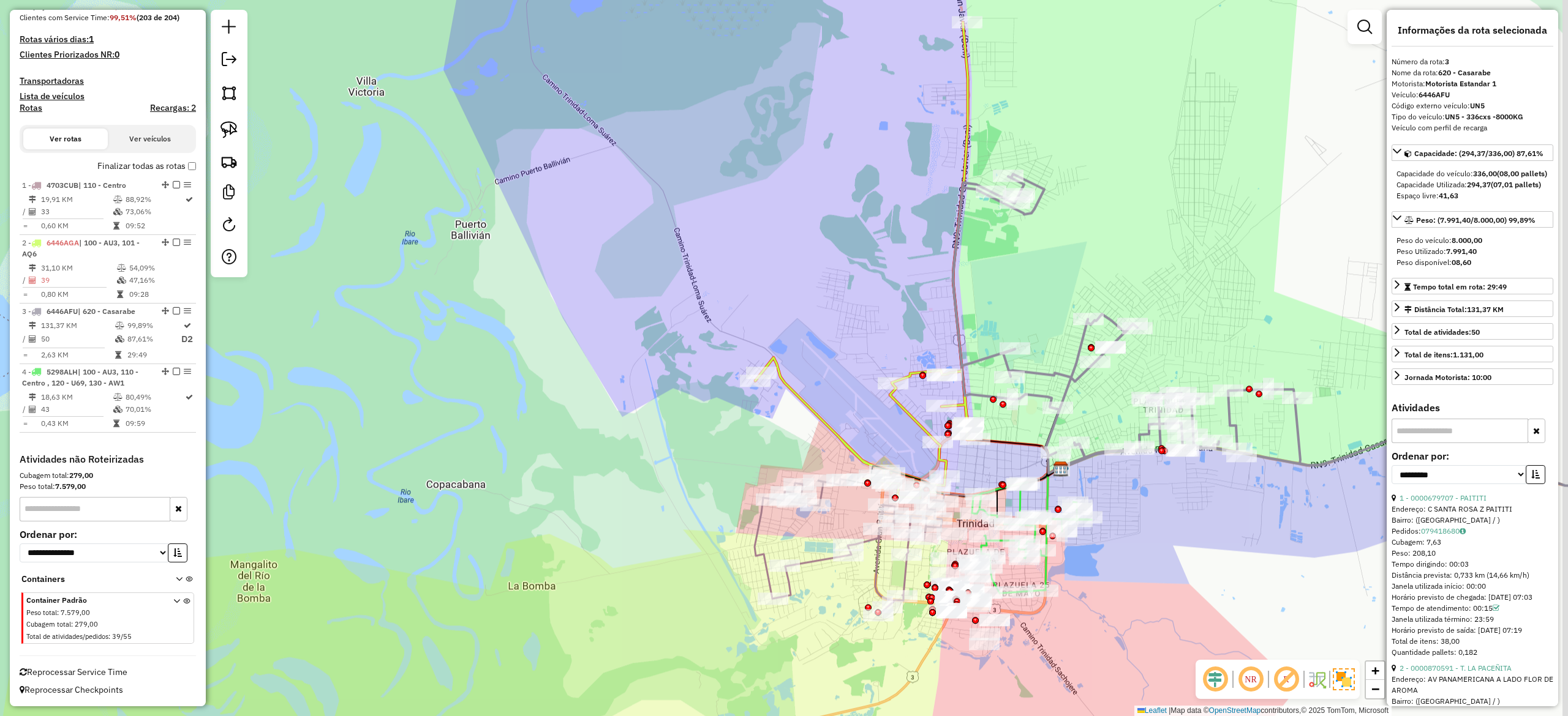
drag, startPoint x: 1164, startPoint y: 295, endPoint x: 1155, endPoint y: 310, distance: 17.5
click at [1159, 303] on div "Janela de atendimento Grade de atendimento Capacidade Transportadoras Veículos …" at bounding box center [784, 358] width 1568 height 716
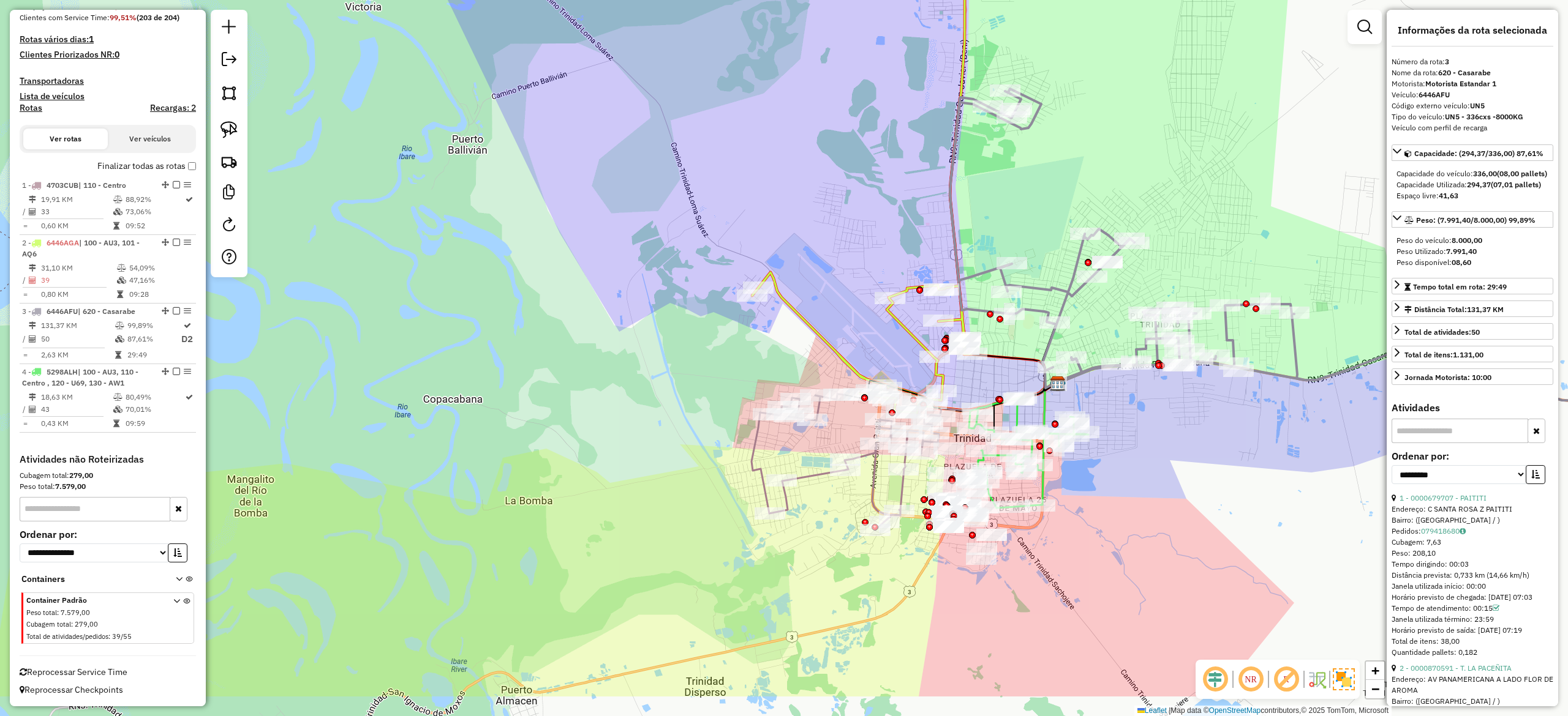
drag, startPoint x: 1072, startPoint y: 267, endPoint x: 1074, endPoint y: 175, distance: 92.0
click at [1074, 175] on div "Janela de atendimento Grade de atendimento Capacidade Transportadoras Veículos …" at bounding box center [784, 358] width 1568 height 716
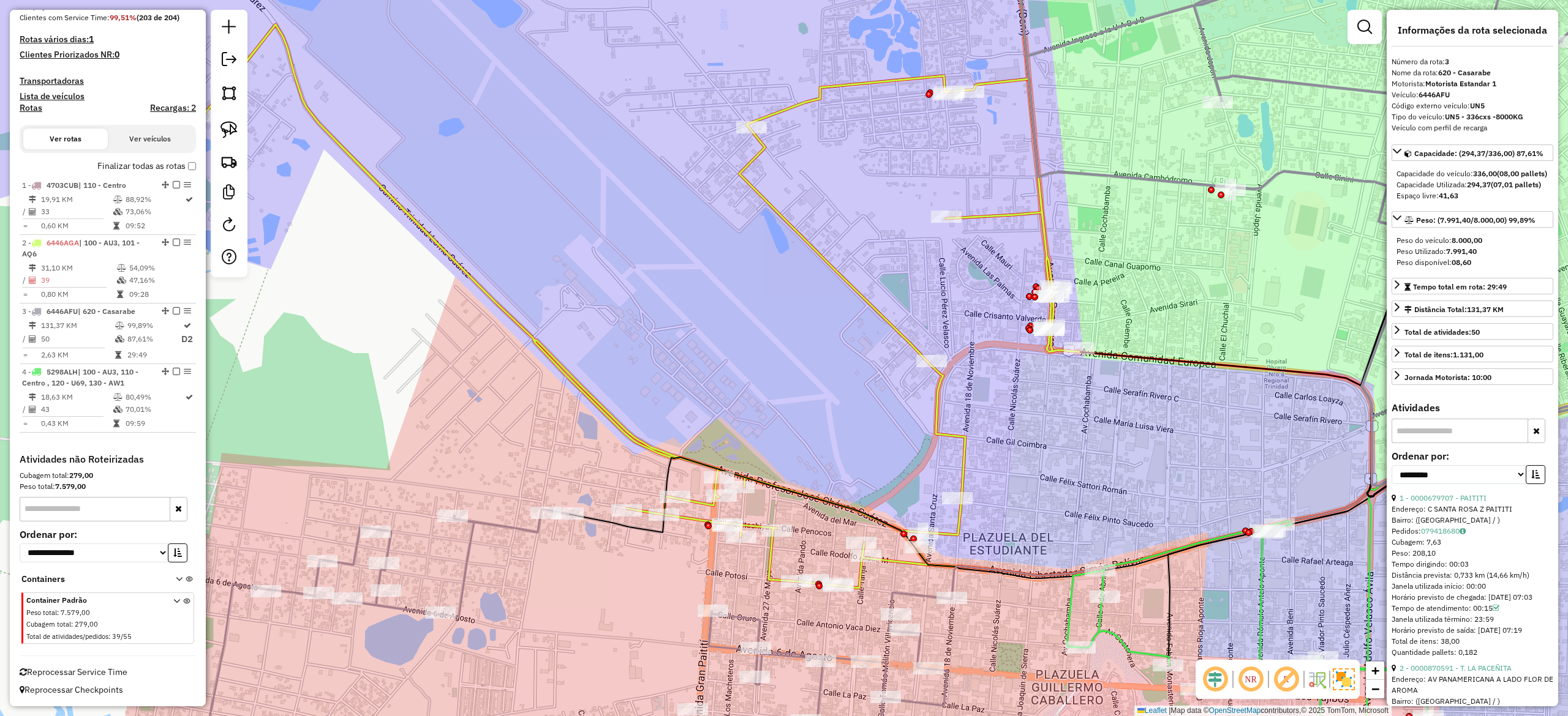
click at [902, 337] on icon at bounding box center [640, 258] width 877 height 660
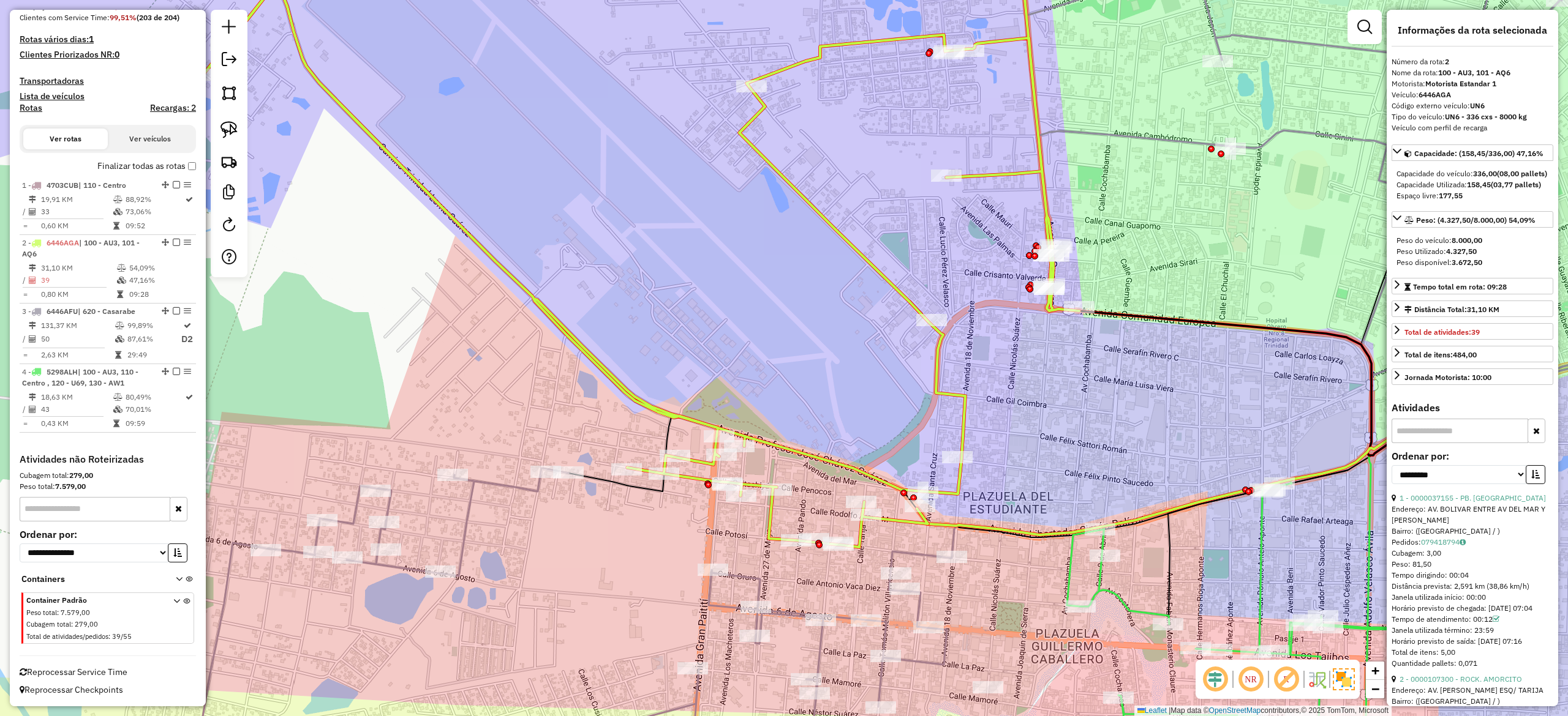
drag, startPoint x: 1078, startPoint y: 416, endPoint x: 1053, endPoint y: 195, distance: 222.4
click at [1053, 195] on div "Janela de atendimento Grade de atendimento Capacidade Transportadoras Veículos …" at bounding box center [784, 358] width 1568 height 716
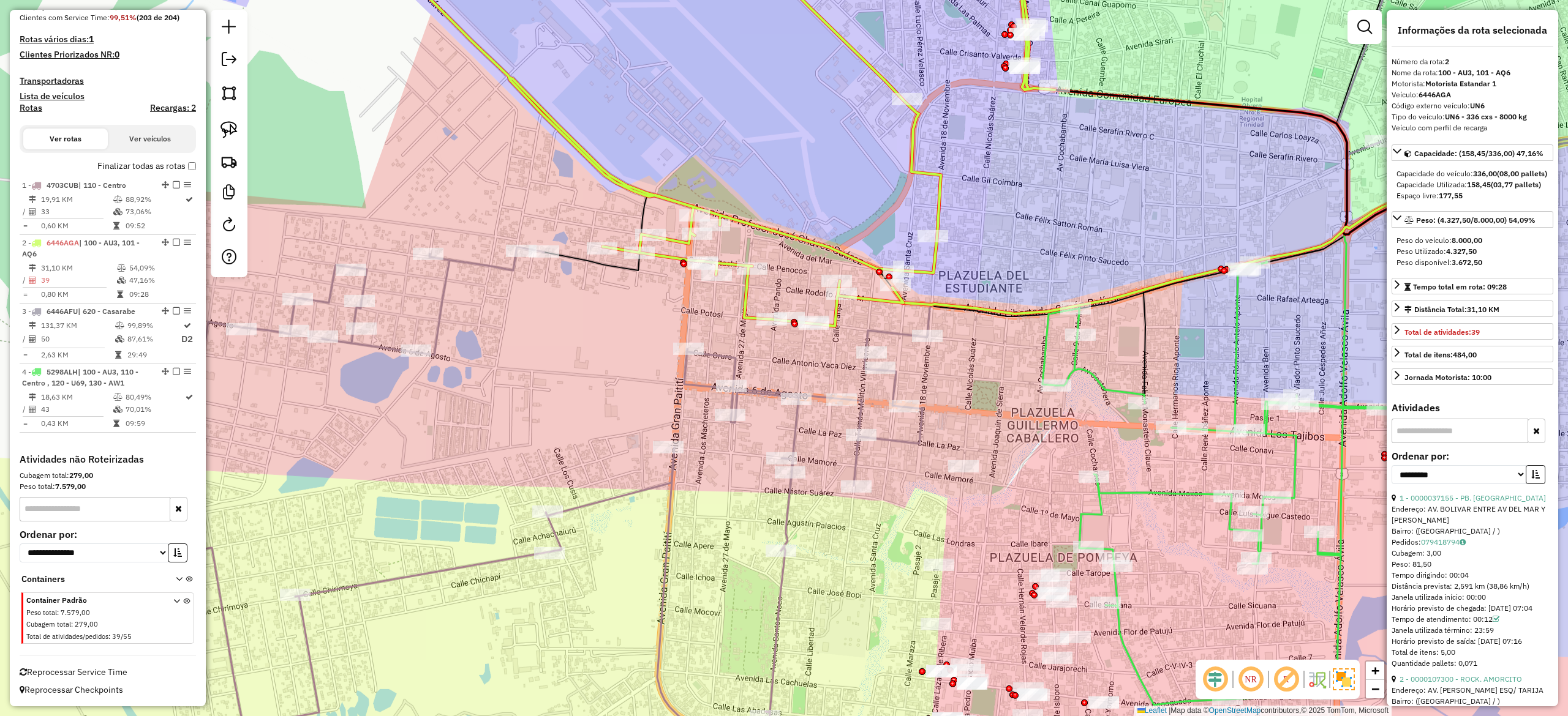
click at [856, 458] on icon at bounding box center [550, 518] width 754 height 541
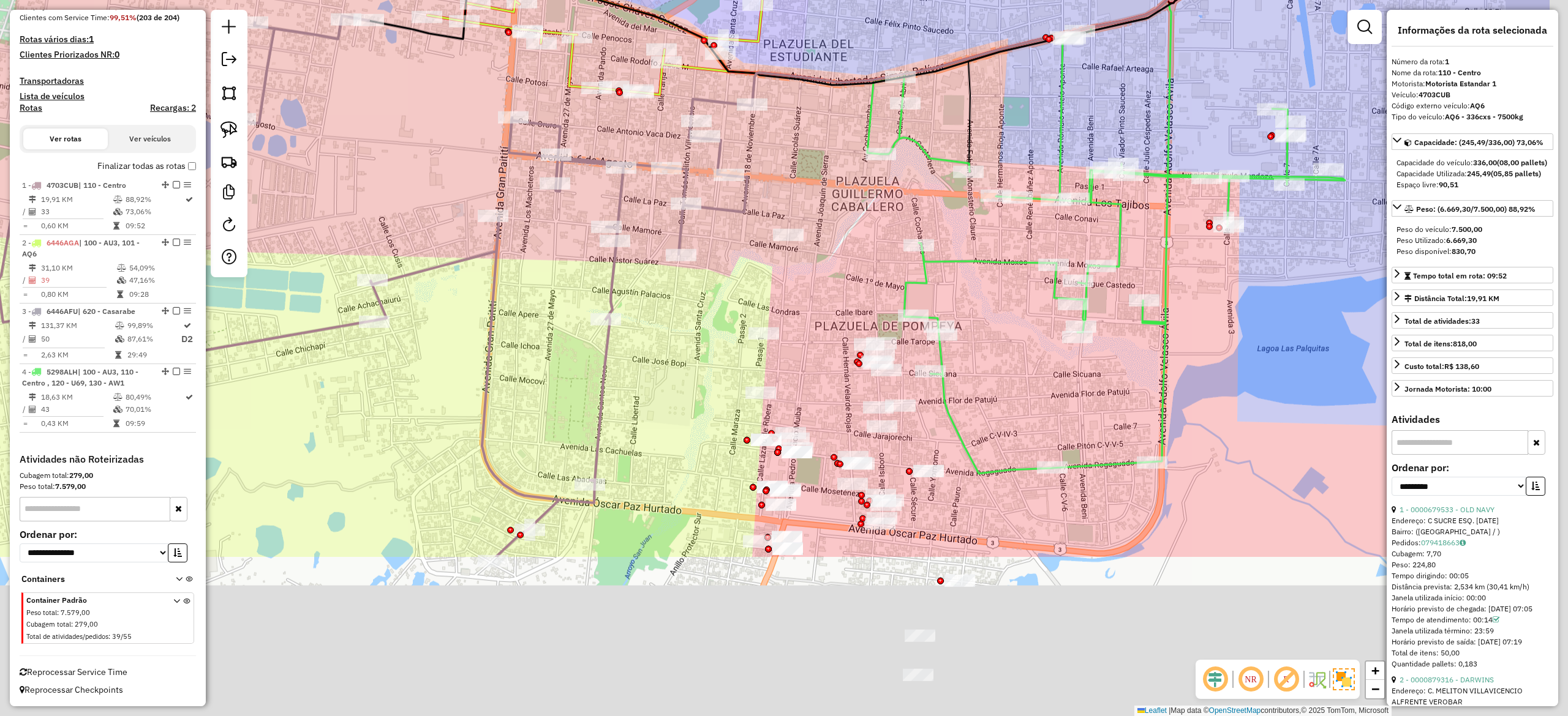
drag, startPoint x: 792, startPoint y: 313, endPoint x: 751, endPoint y: 261, distance: 66.2
click at [751, 261] on div "Janela de atendimento Grade de atendimento Capacidade Transportadoras Veículos …" at bounding box center [784, 358] width 1568 height 716
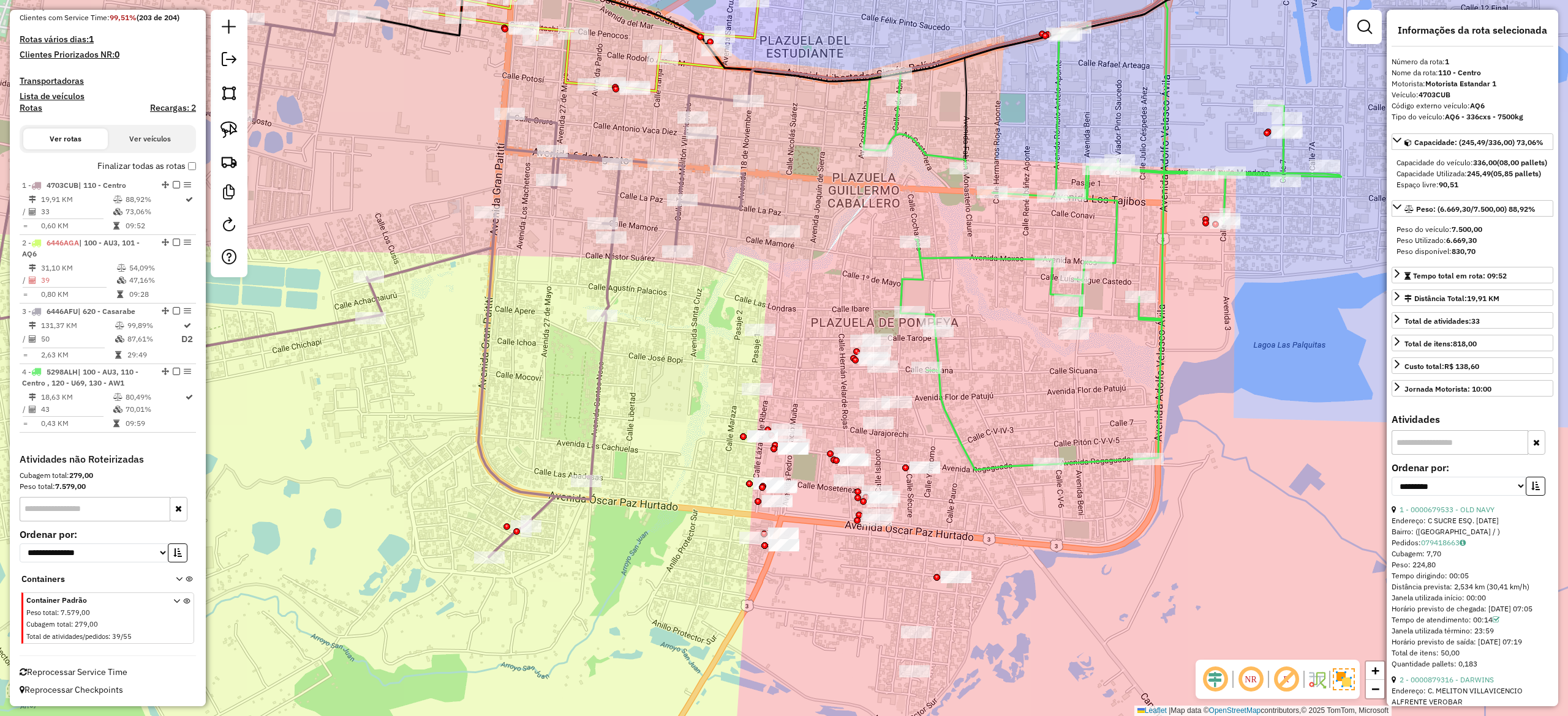
click at [948, 410] on icon at bounding box center [1102, 199] width 478 height 542
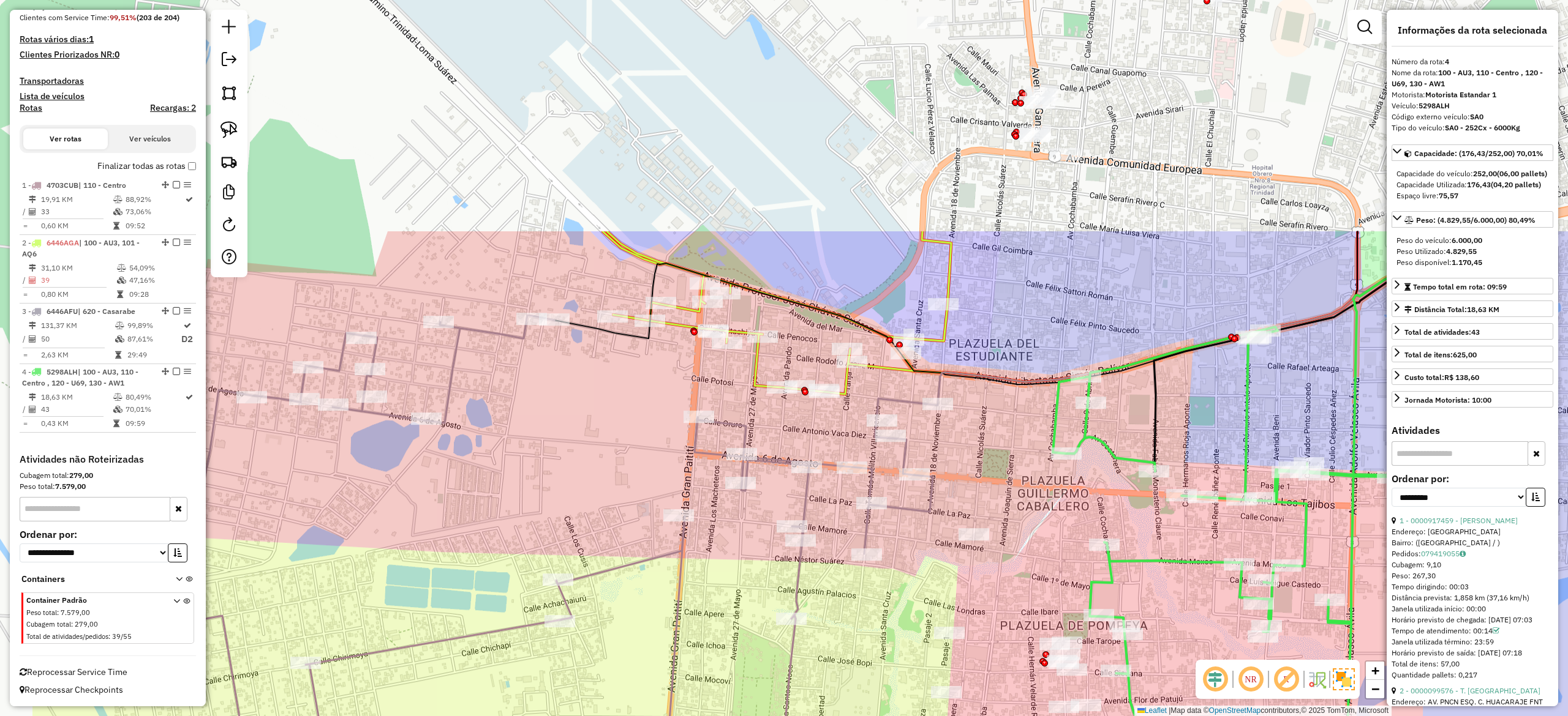
drag, startPoint x: 930, startPoint y: 604, endPoint x: 787, endPoint y: 433, distance: 222.9
click at [933, 609] on div "Janela de atendimento Grade de atendimento Capacidade Transportadoras Veículos …" at bounding box center [784, 358] width 1568 height 716
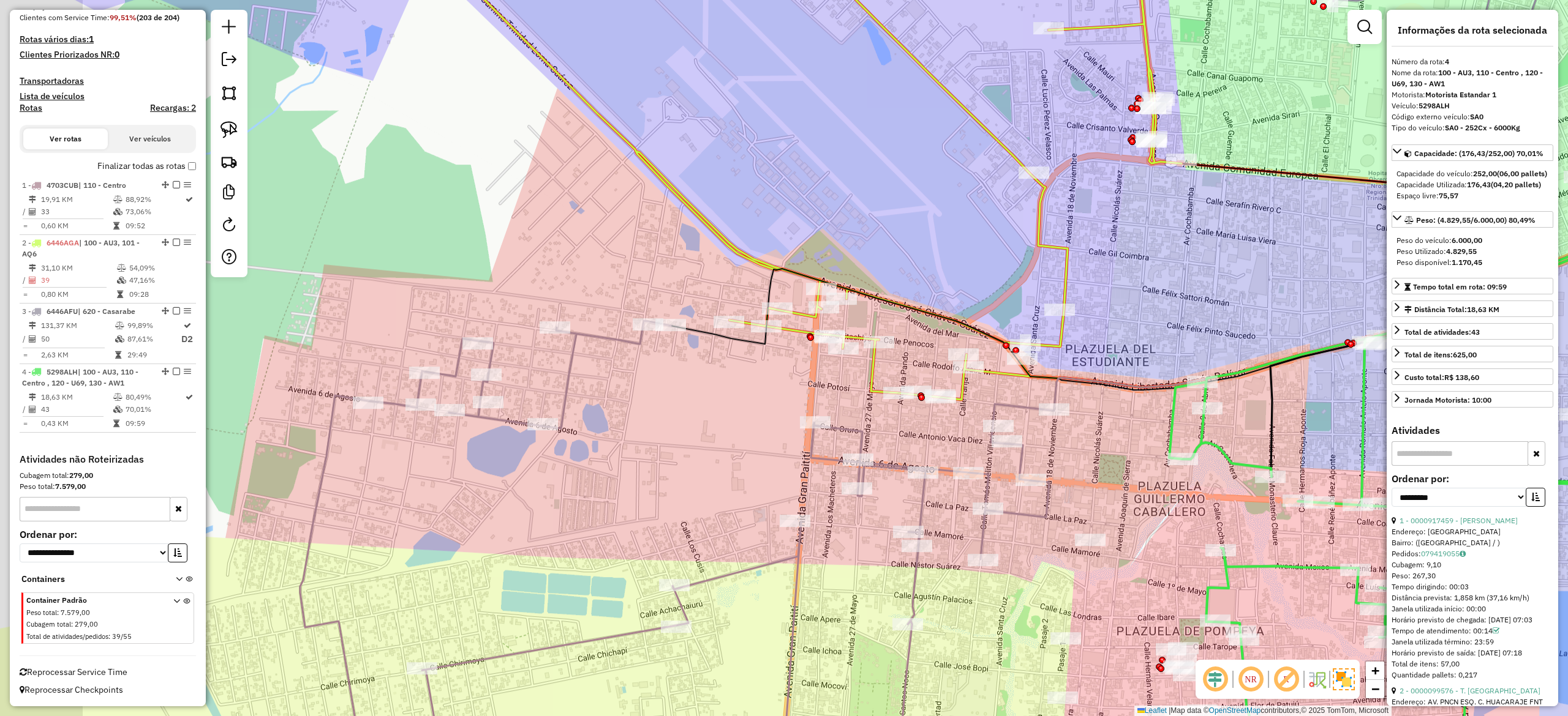
drag, startPoint x: 638, startPoint y: 227, endPoint x: 785, endPoint y: 232, distance: 147.1
click at [785, 232] on div "Janela de atendimento Grade de atendimento Capacidade Transportadoras Veículos …" at bounding box center [784, 358] width 1568 height 716
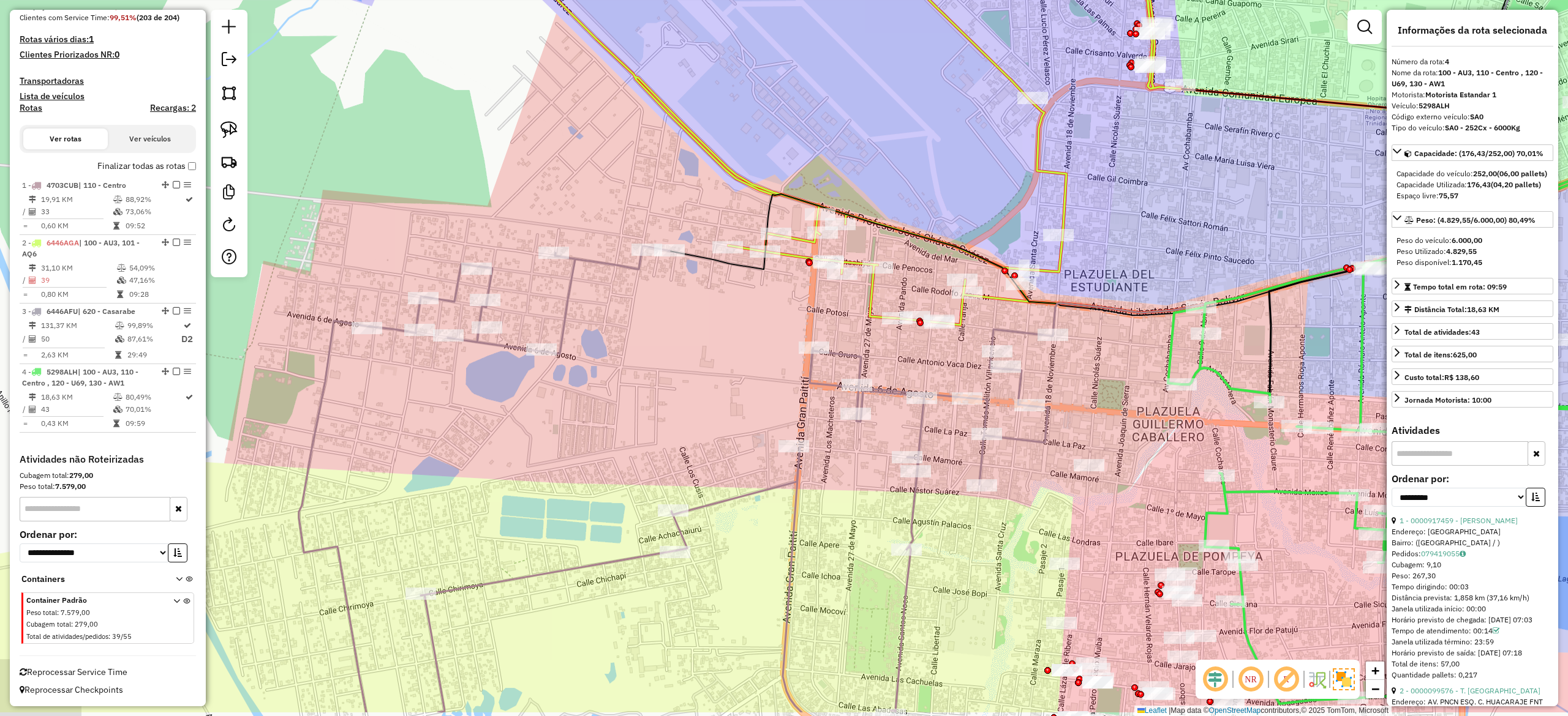
drag, startPoint x: 724, startPoint y: 428, endPoint x: 702, endPoint y: 391, distance: 43.0
click at [667, 305] on div "Janela de atendimento Grade de atendimento Capacidade Transportadoras Veículos …" at bounding box center [784, 358] width 1568 height 716
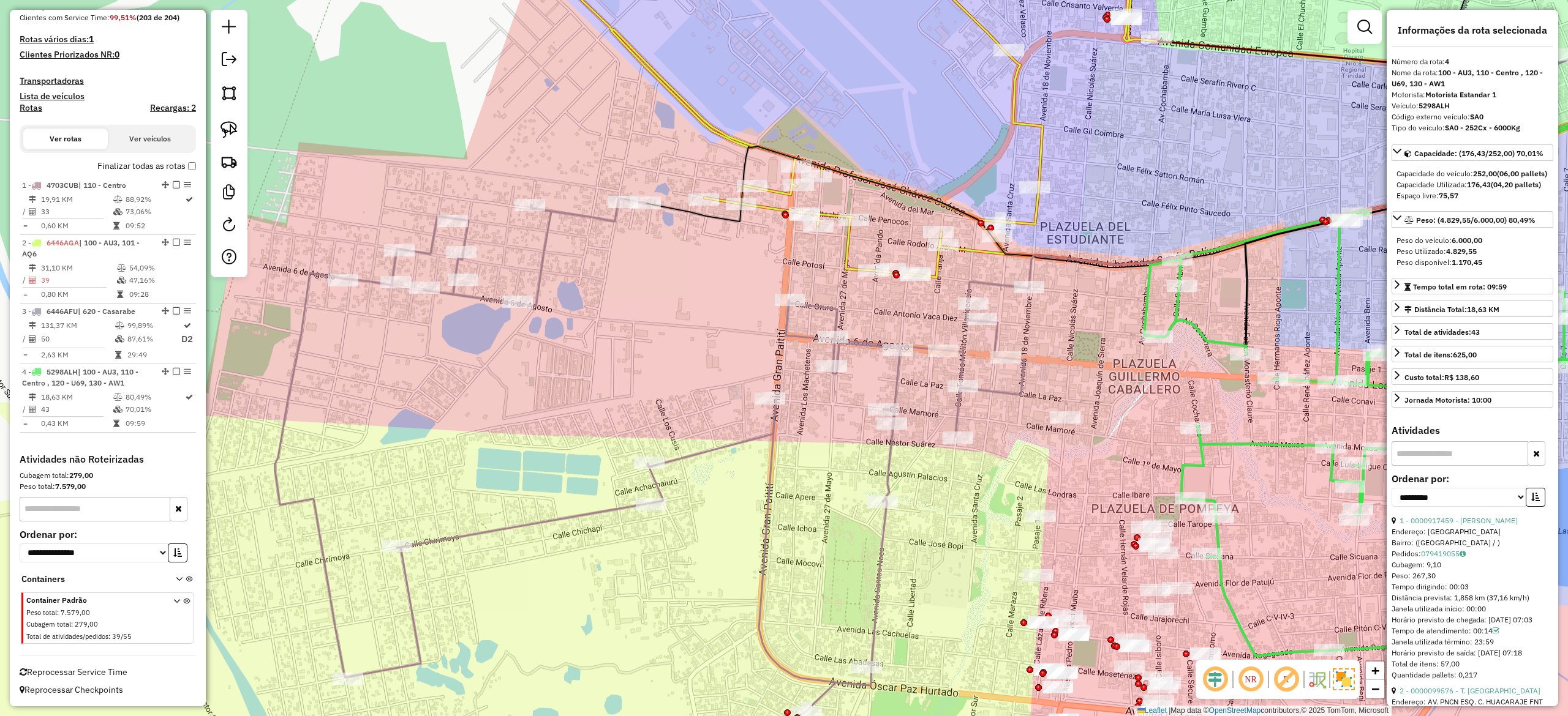
click at [733, 445] on icon at bounding box center [652, 470] width 754 height 545
click at [745, 487] on div "Janela de atendimento Grade de atendimento Capacidade Transportadoras Veículos …" at bounding box center [784, 358] width 1568 height 716
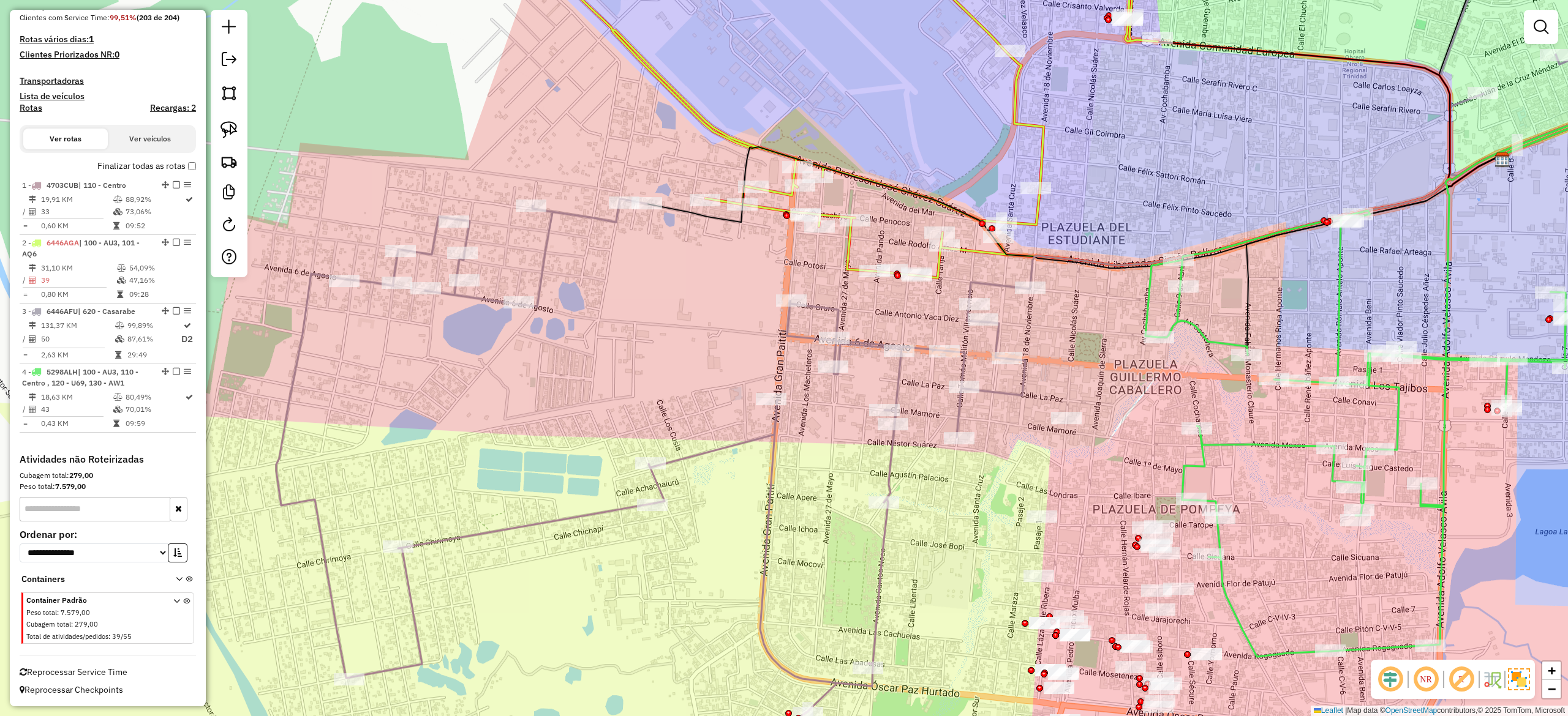
click at [741, 438] on icon at bounding box center [653, 471] width 754 height 545
select select "**********"
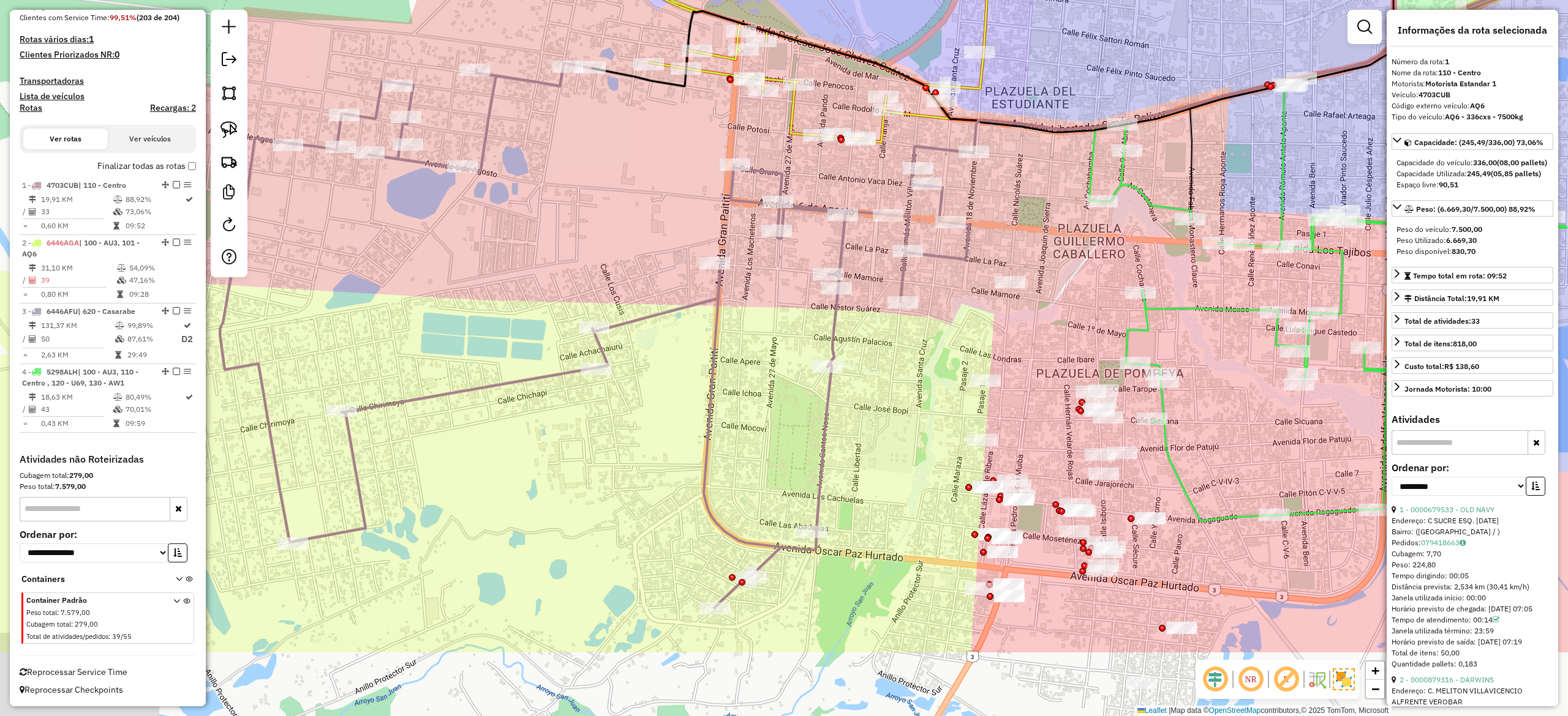
drag, startPoint x: 765, startPoint y: 499, endPoint x: 702, endPoint y: 323, distance: 186.9
click at [702, 328] on icon at bounding box center [596, 335] width 754 height 545
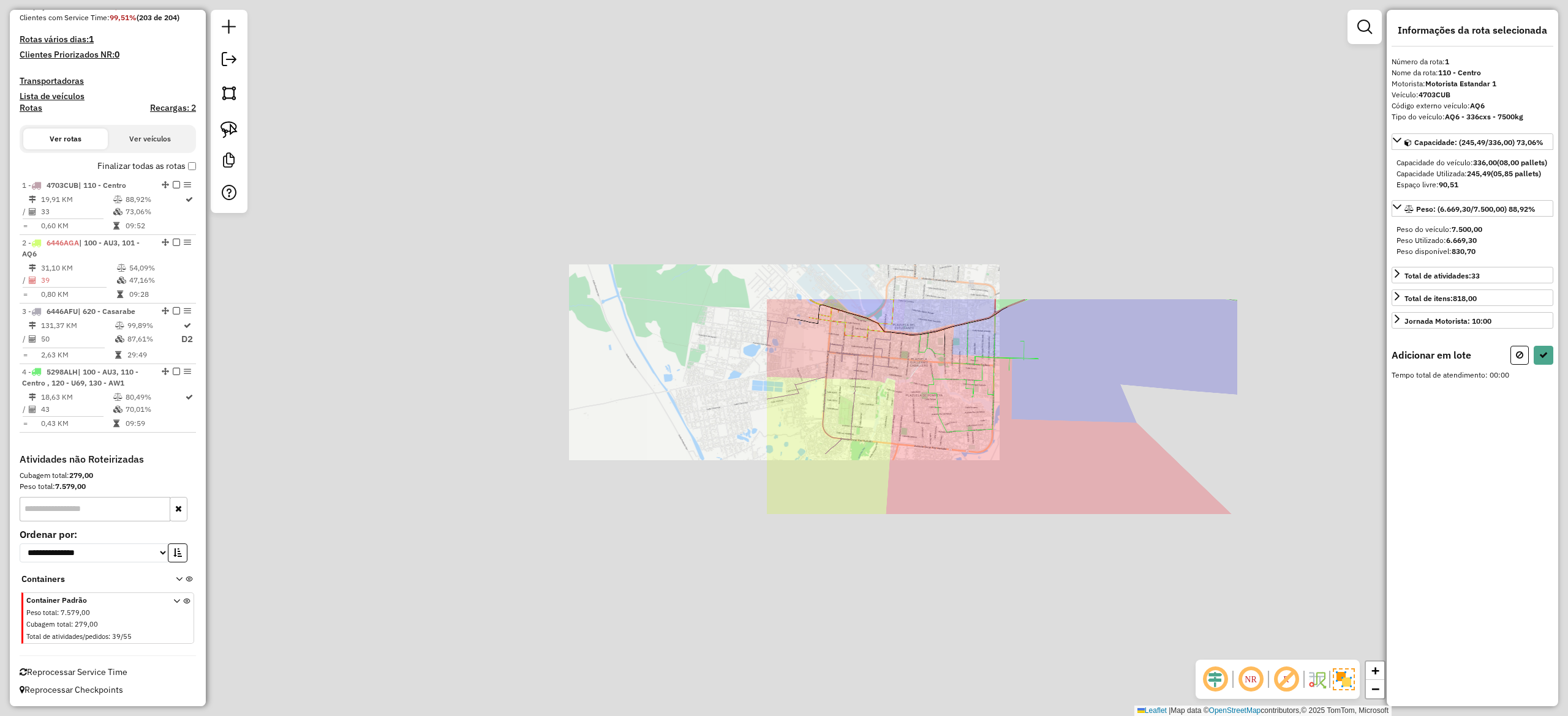
click at [1214, 423] on div "Janela de atendimento Grade de atendimento Capacidade Transportadoras Veículos …" at bounding box center [784, 358] width 1568 height 716
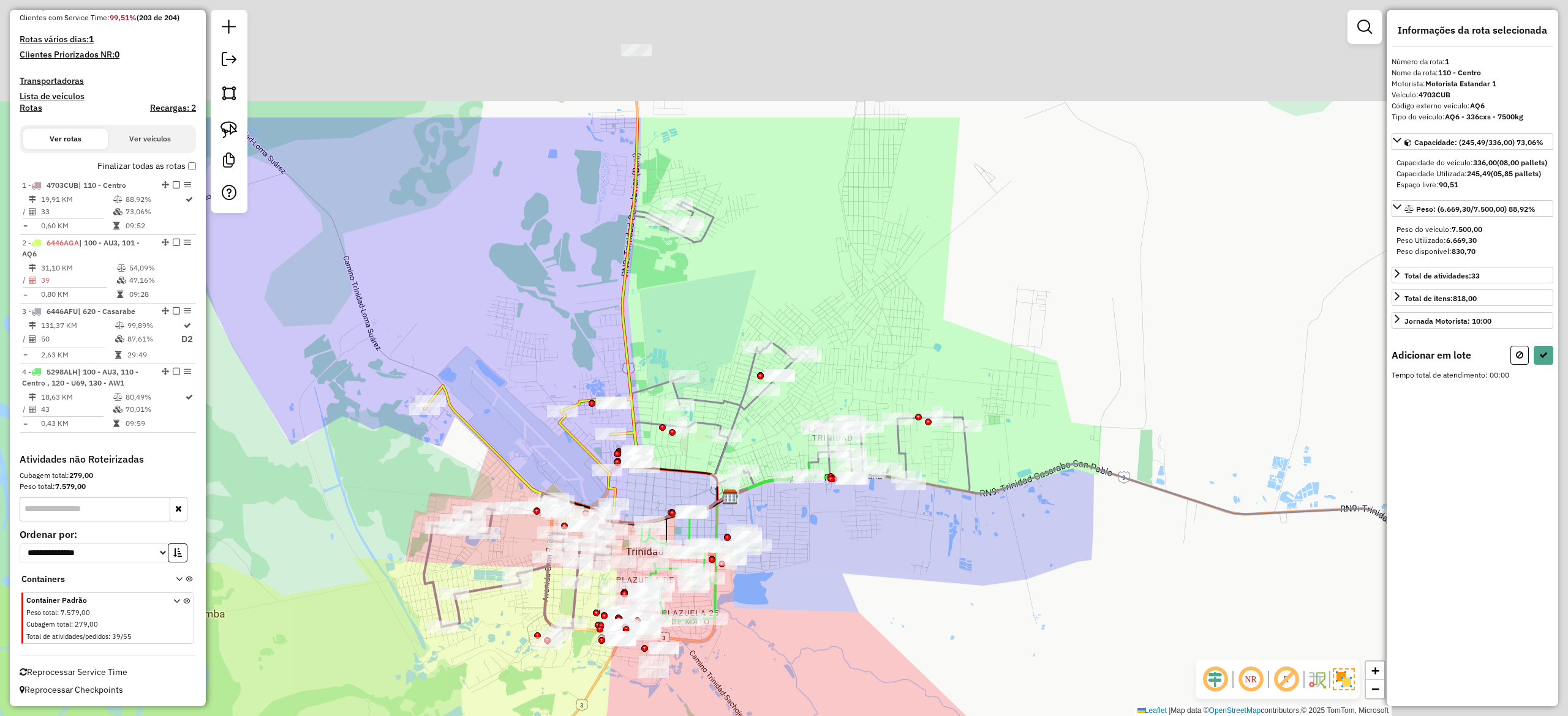
drag, startPoint x: 1203, startPoint y: 423, endPoint x: 904, endPoint y: 634, distance: 366.0
click at [904, 634] on div "Janela de atendimento Grade de atendimento Capacidade Transportadoras Veículos …" at bounding box center [784, 358] width 1568 height 716
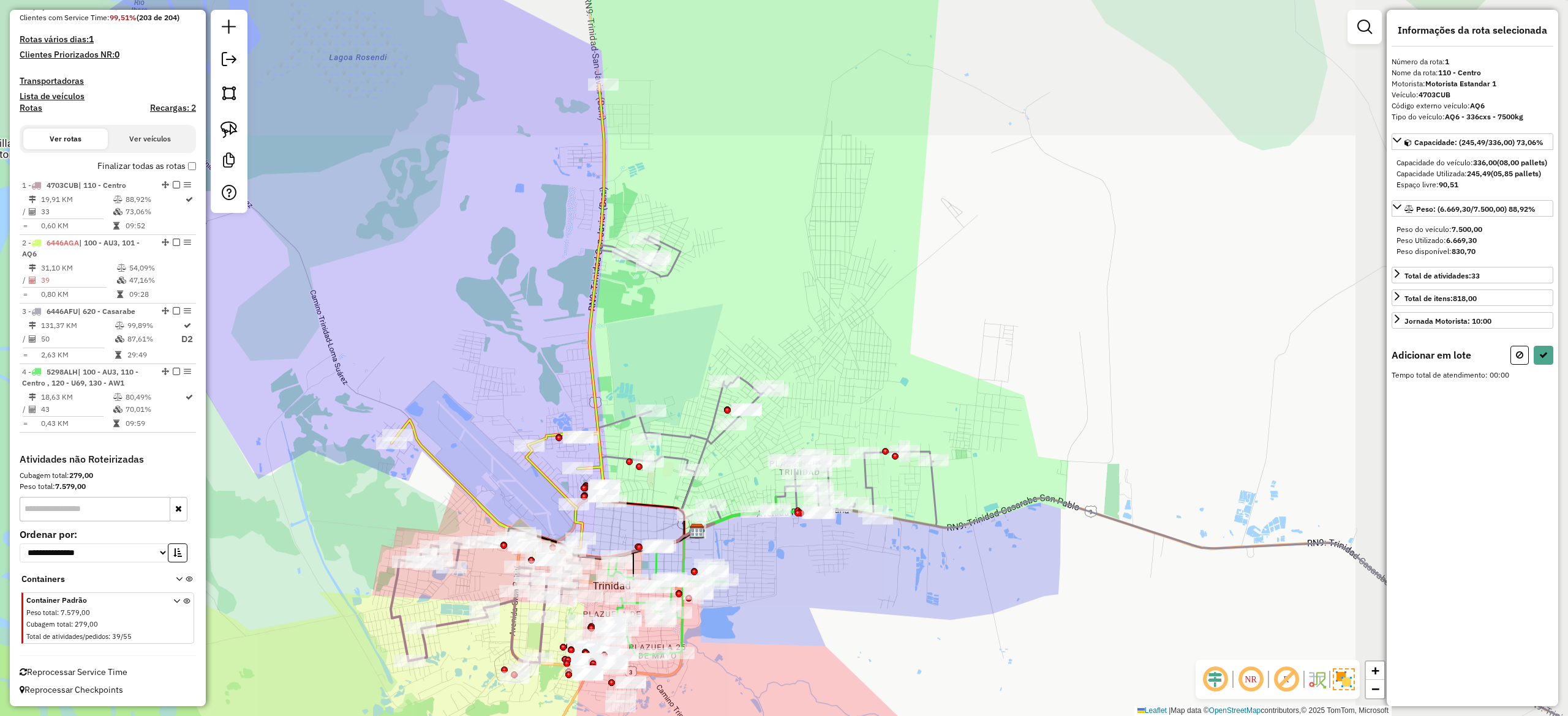
click at [961, 486] on div "Janela de atendimento Grade de atendimento Capacidade Transportadoras Veículos …" at bounding box center [784, 358] width 1568 height 716
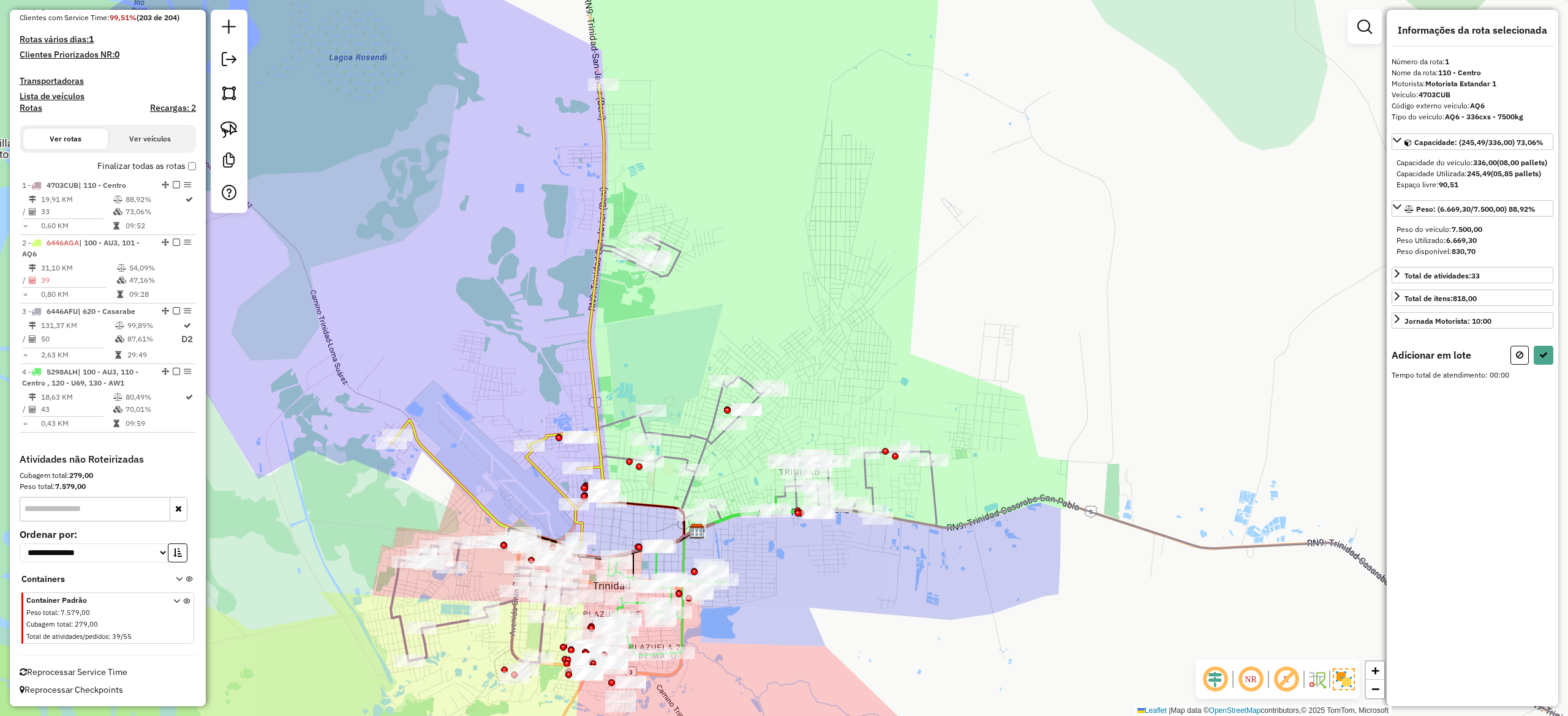
click at [936, 497] on icon at bounding box center [1156, 512] width 1134 height 552
click at [995, 431] on div "Janela de atendimento Grade de atendimento Capacidade Transportadoras Veículos …" at bounding box center [784, 358] width 1568 height 716
click at [938, 489] on icon at bounding box center [1156, 512] width 1134 height 552
click at [964, 457] on div "Janela de atendimento Grade de atendimento Capacidade Transportadoras Veículos …" at bounding box center [784, 358] width 1568 height 716
click at [933, 480] on icon at bounding box center [1156, 512] width 1134 height 552
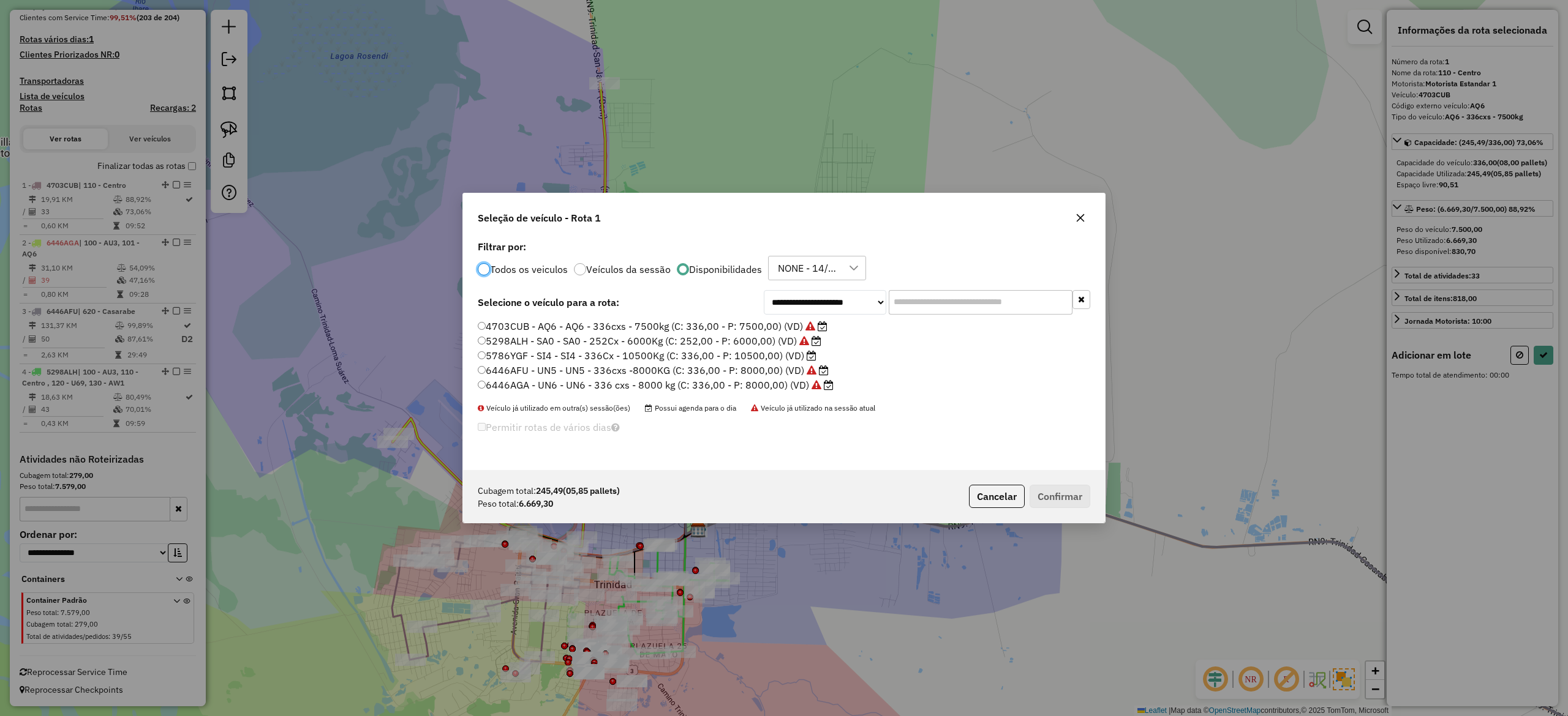
scroll to position [6, 4]
click at [770, 354] on label "5786YGF - SI4 - SI4 - 336Cx - 10500Kg (C: 336,00 - P: 10500,00) (VD)" at bounding box center [647, 355] width 339 height 15
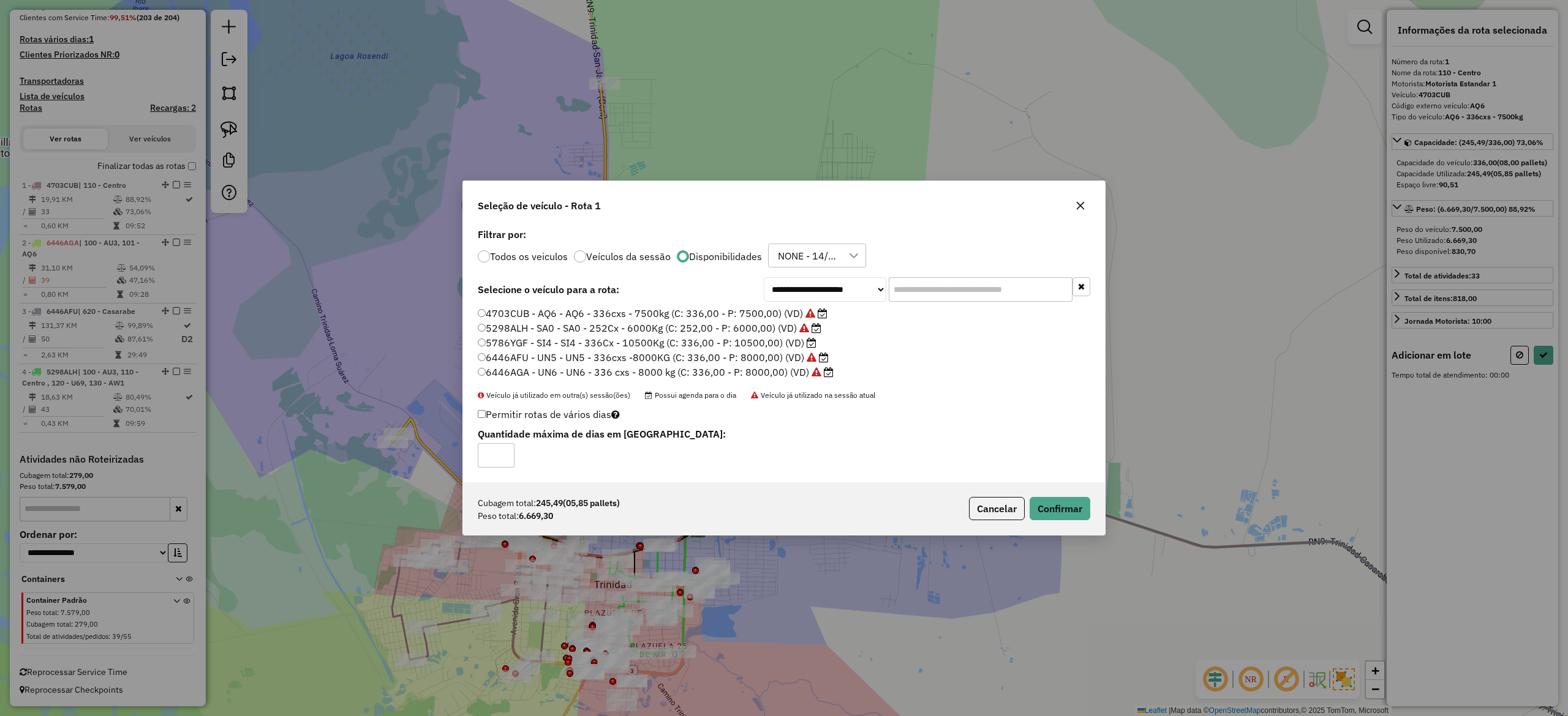
click at [1086, 523] on div "Cubagem total: 245,49 (05,85 pallets) Peso total: 6.669,30 Cancelar Confirmar" at bounding box center [784, 509] width 642 height 53
click at [1070, 516] on button "Confirmar" at bounding box center [1060, 509] width 60 height 23
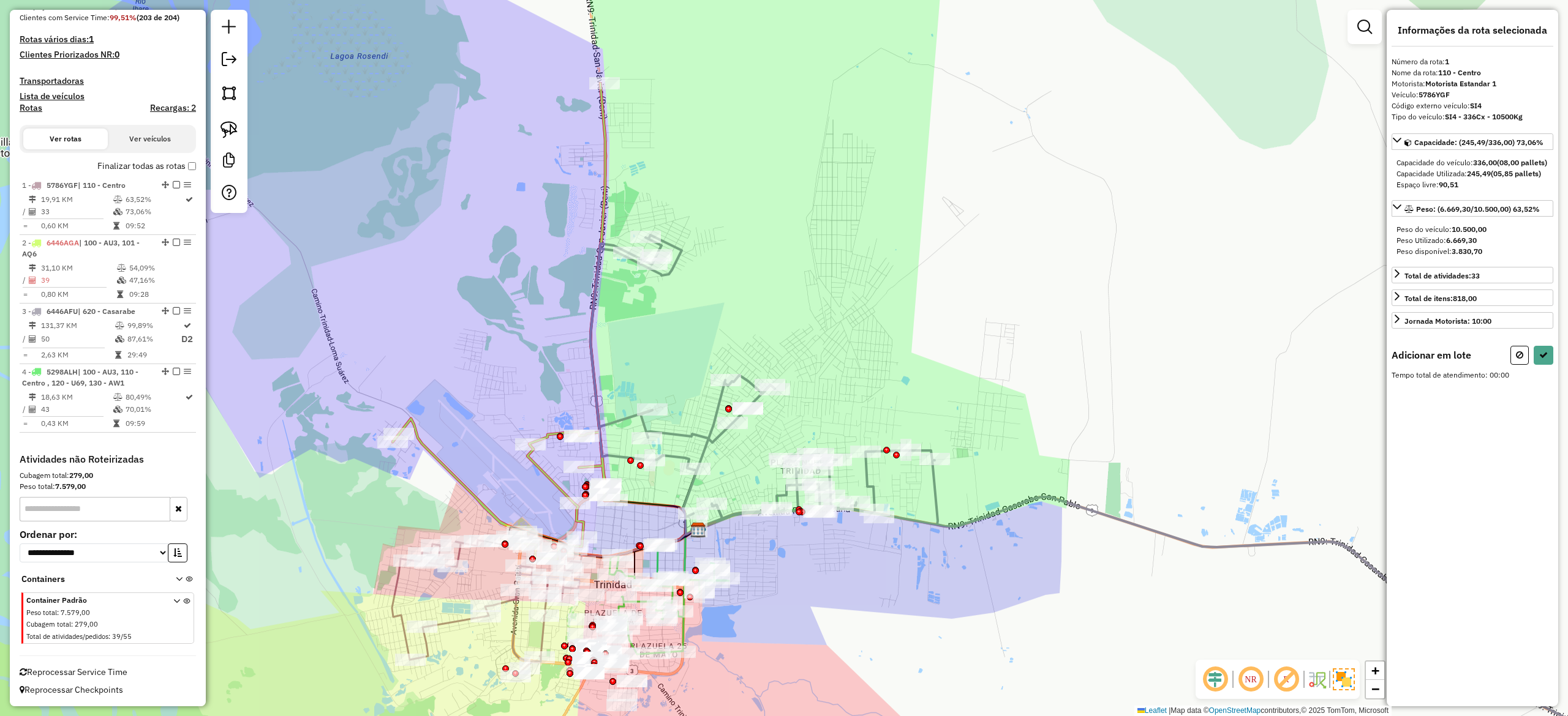
drag, startPoint x: 871, startPoint y: 600, endPoint x: 963, endPoint y: 560, distance: 100.3
click at [963, 560] on div "Janela de atendimento Grade de atendimento Capacidade Transportadoras Veículos …" at bounding box center [784, 358] width 1568 height 716
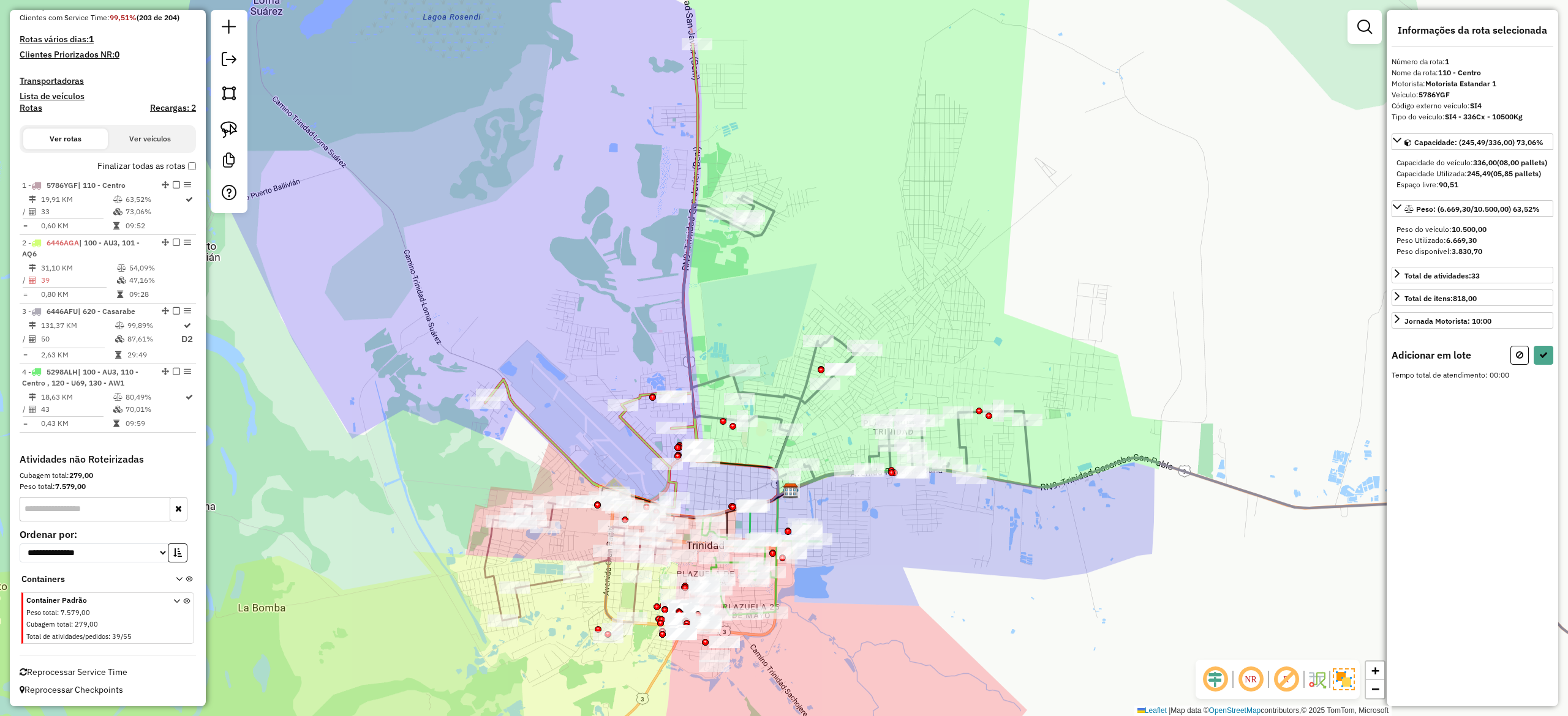
select select "**********"
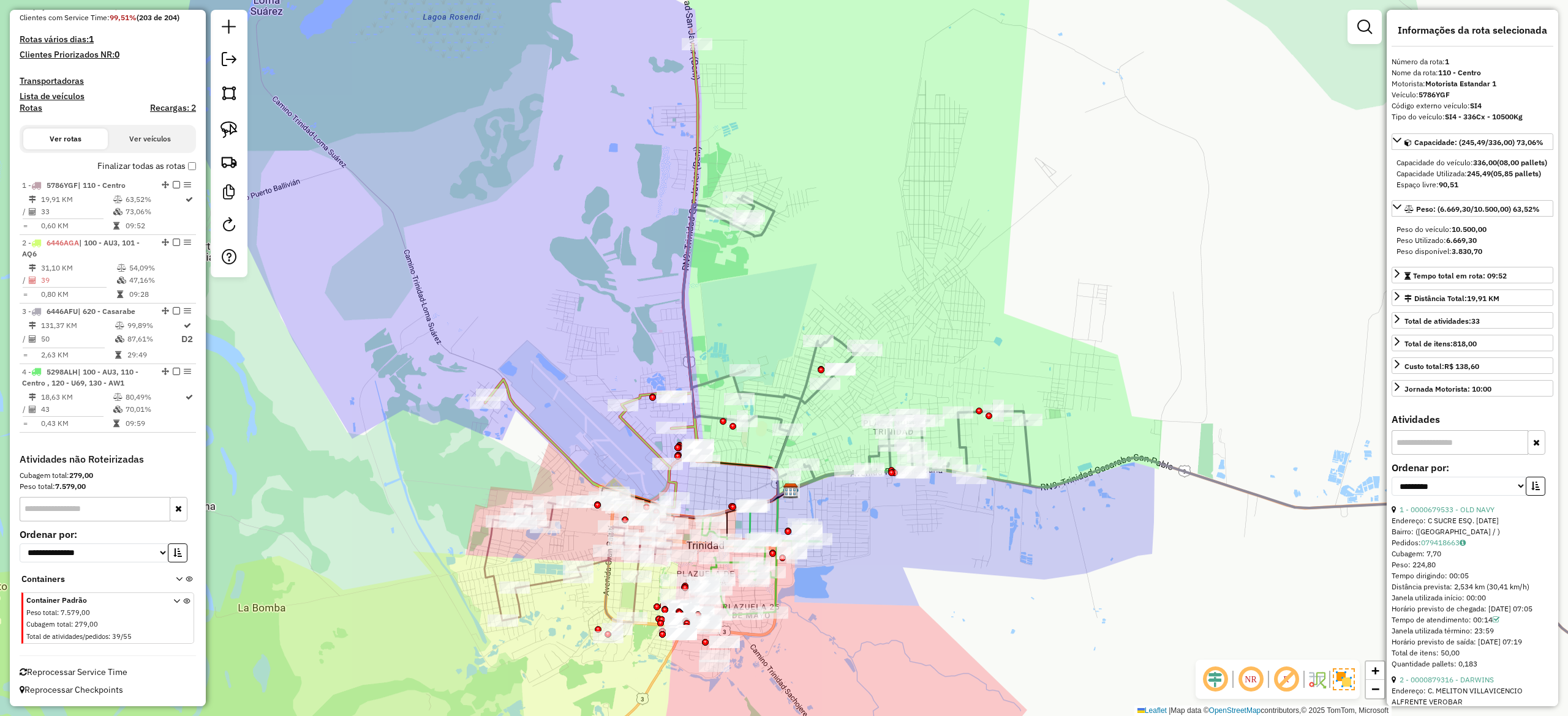
click at [1045, 560] on div "Janela de atendimento Grade de atendimento Capacidade Transportadoras Veículos …" at bounding box center [784, 358] width 1568 height 716
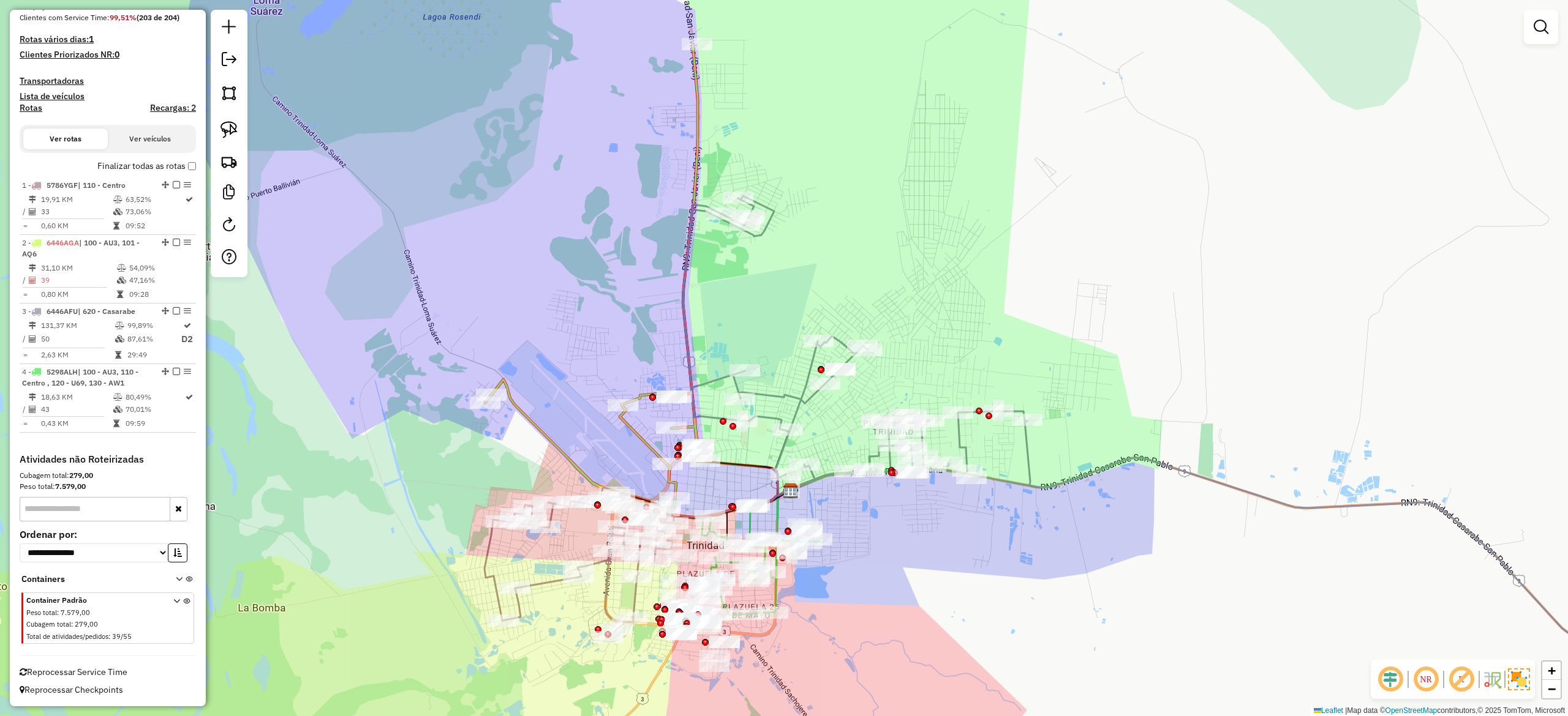
click at [1027, 457] on icon at bounding box center [1204, 451] width 1042 height 511
select select "**********"
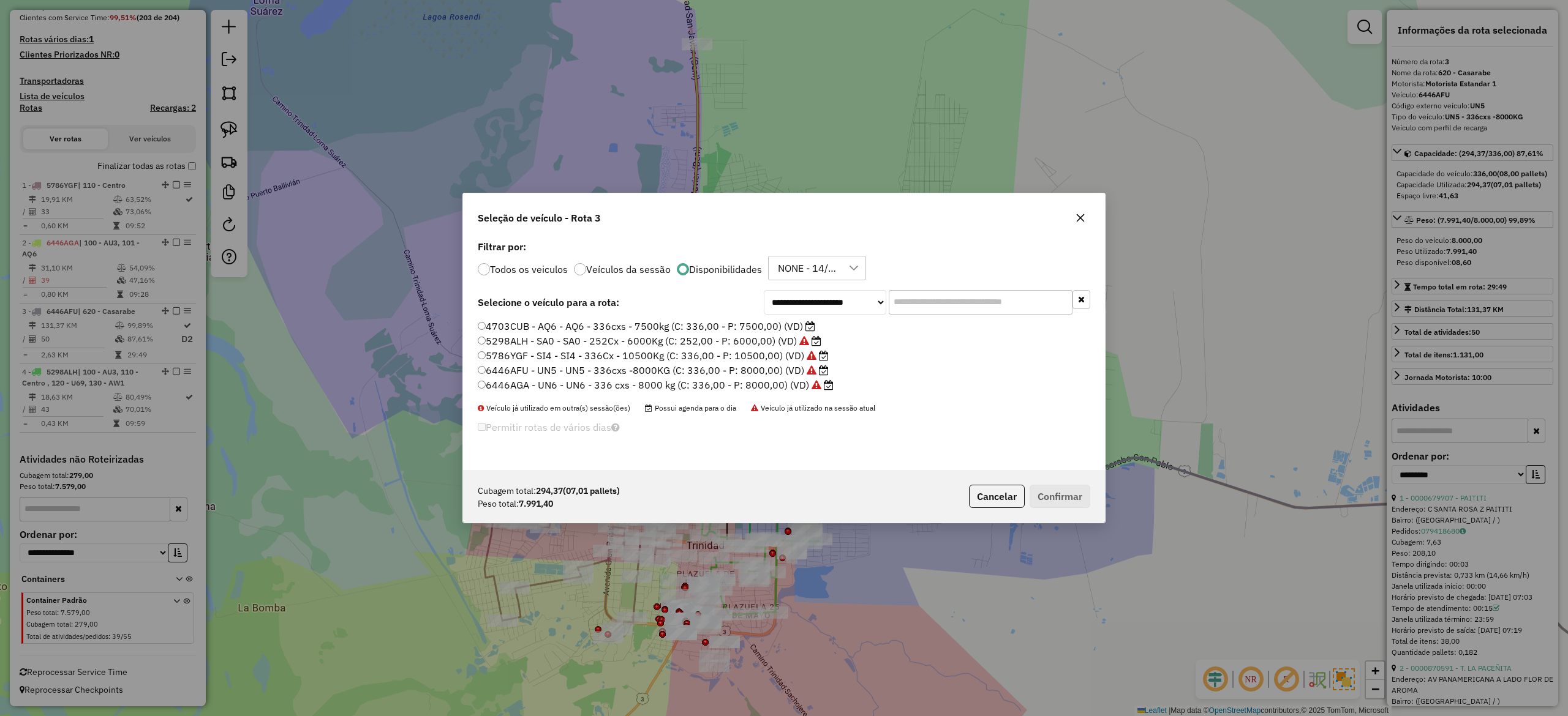
click at [775, 354] on label "5786YGF - SI4 - SI4 - 336Cx - 10500Kg (C: 336,00 - P: 10500,00) (VD)" at bounding box center [653, 355] width 351 height 15
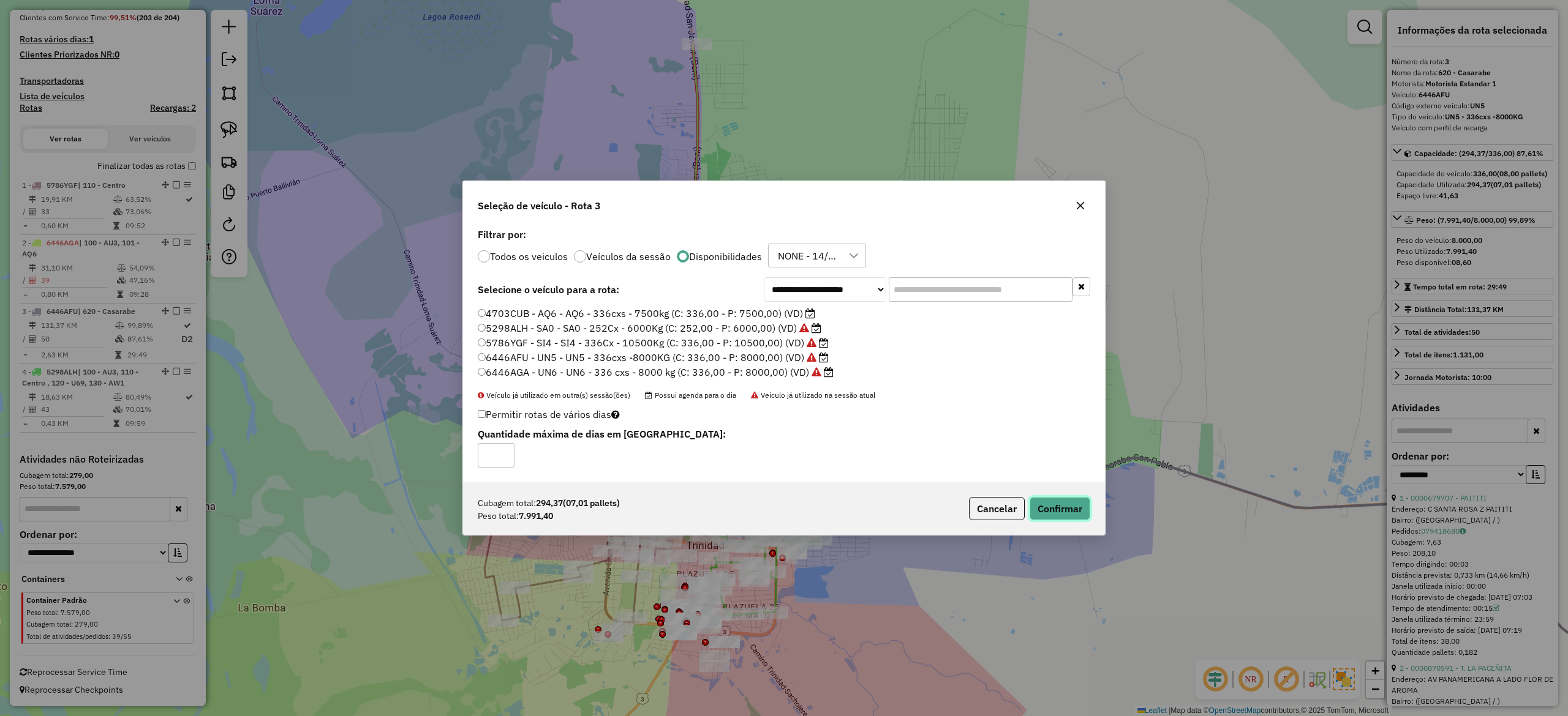
click at [1056, 507] on button "Confirmar" at bounding box center [1060, 509] width 60 height 23
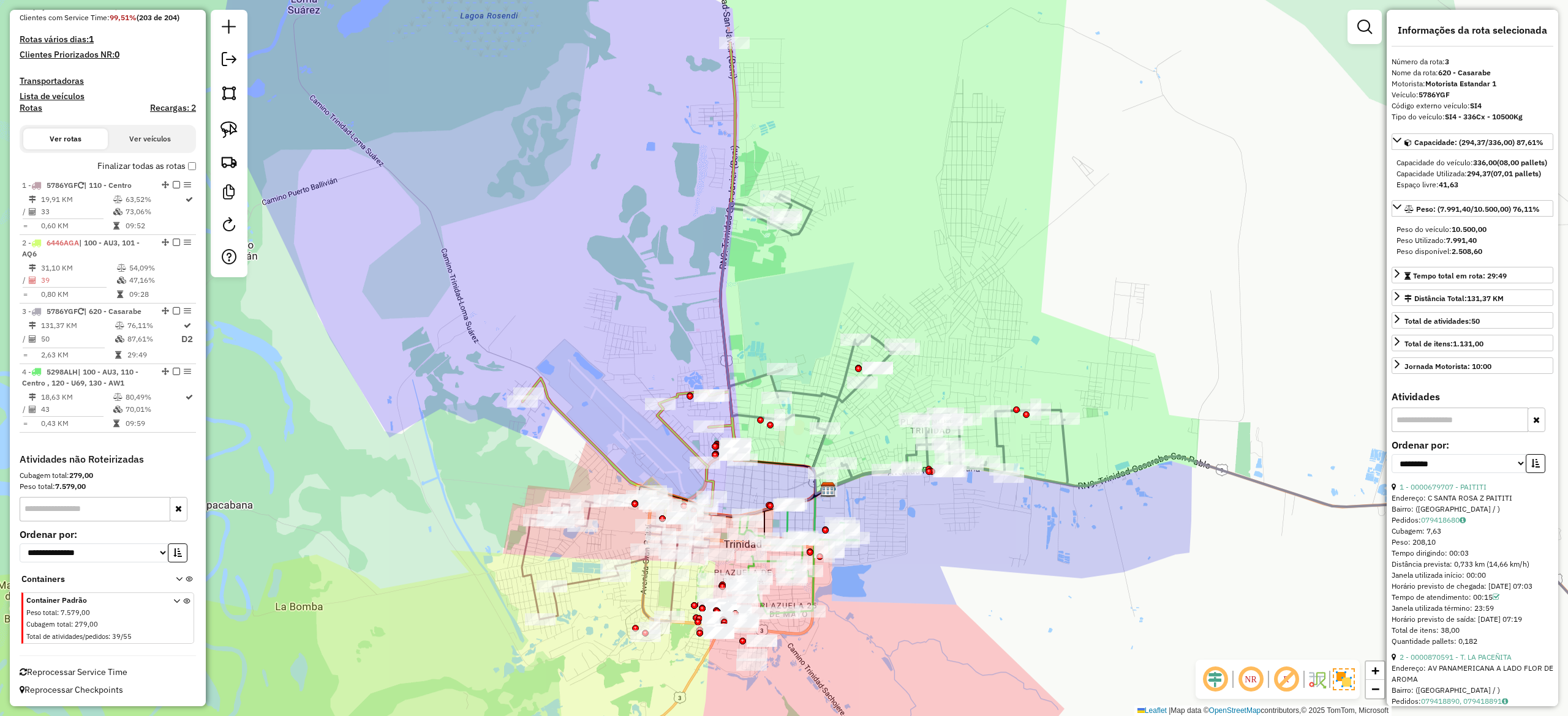
drag, startPoint x: 943, startPoint y: 567, endPoint x: 998, endPoint y: 553, distance: 56.8
click at [997, 555] on div "Janela de atendimento Grade de atendimento Capacidade Transportadoras Veículos …" at bounding box center [784, 358] width 1568 height 716
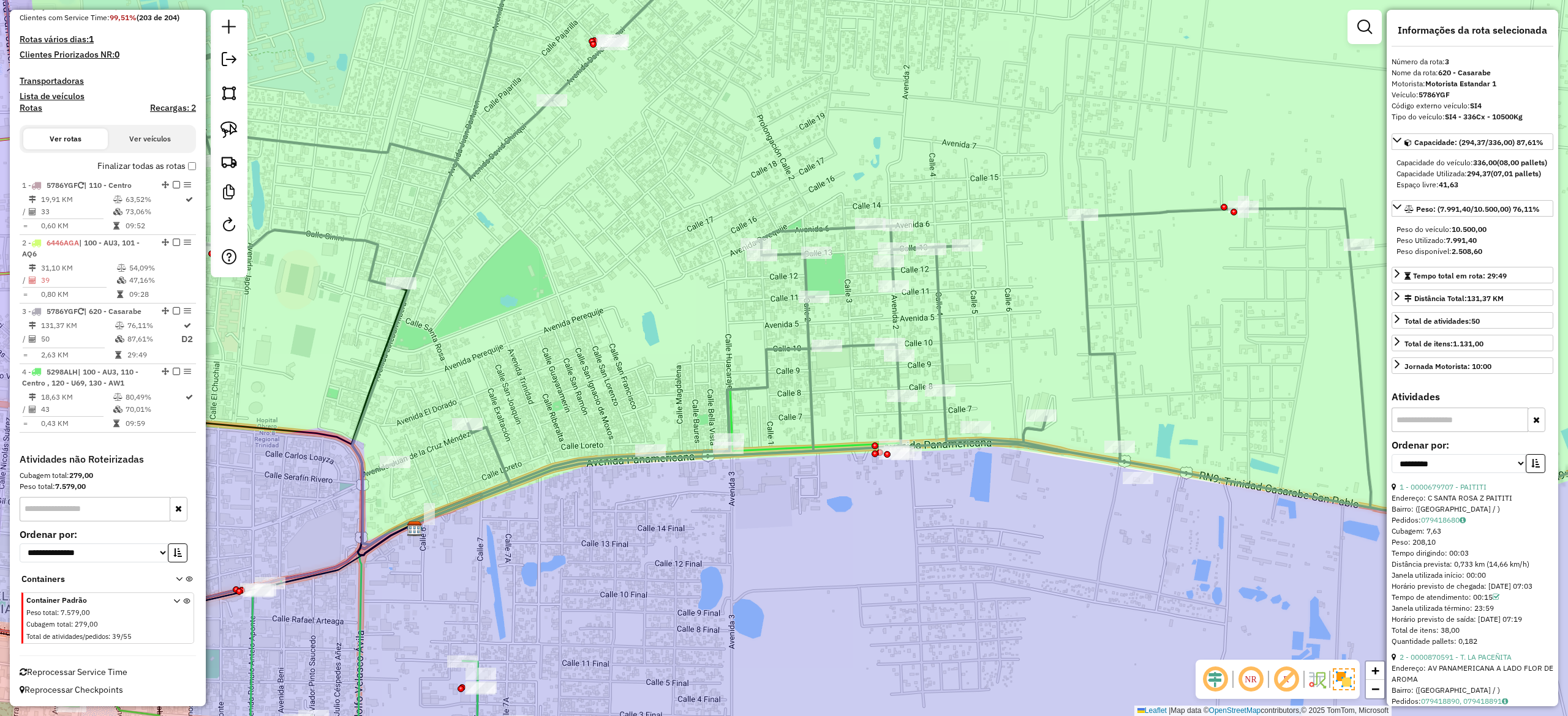
click at [1012, 347] on div "Rota 3 - Placa 5786YGF 0000034221 - T. JANNETH Janela de atendimento Grade de a…" at bounding box center [784, 358] width 1568 height 716
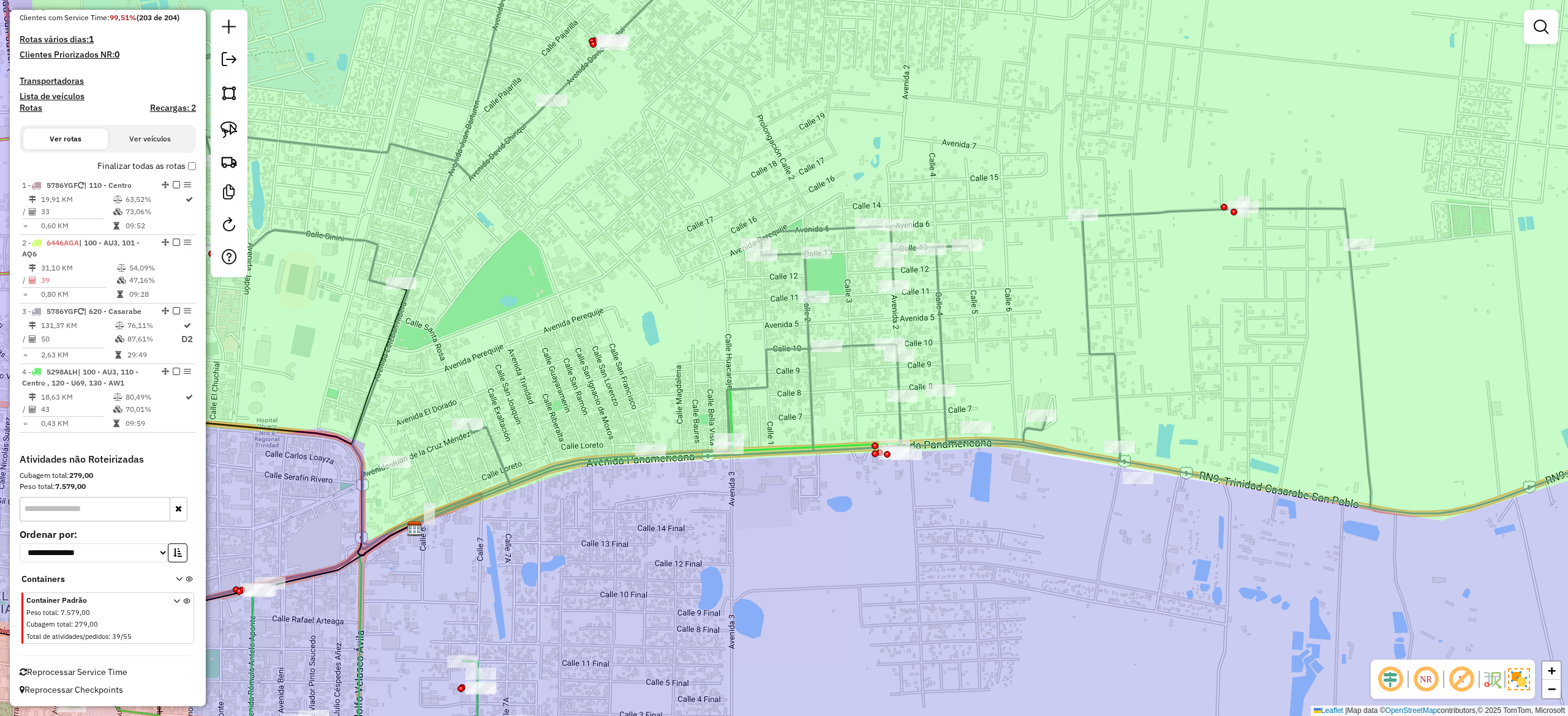
click at [954, 335] on div "Janela de atendimento Grade de atendimento Capacidade Transportadoras Veículos …" at bounding box center [784, 358] width 1568 height 716
click at [942, 332] on icon at bounding box center [861, 237] width 1727 height 617
select select "**********"
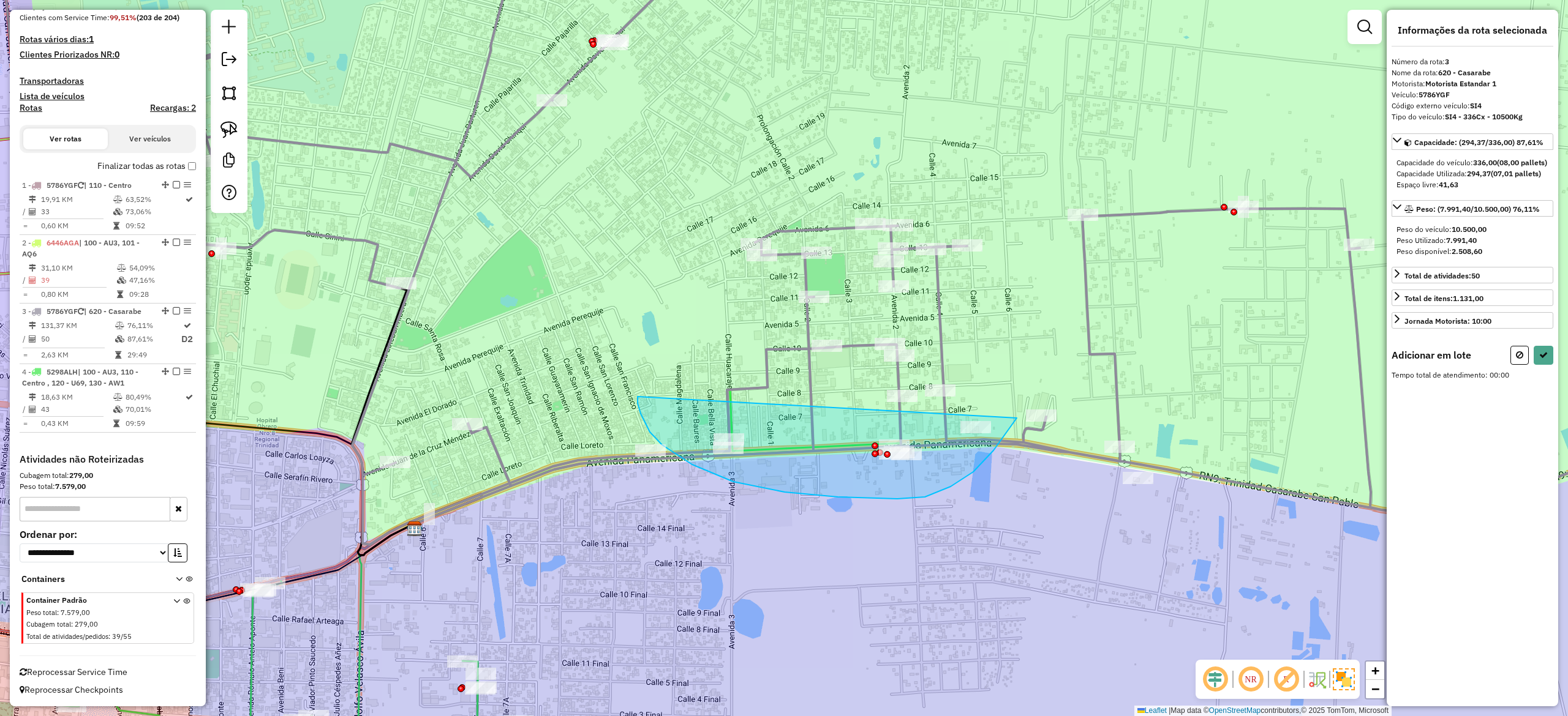
drag, startPoint x: 638, startPoint y: 396, endPoint x: 1014, endPoint y: 320, distance: 383.6
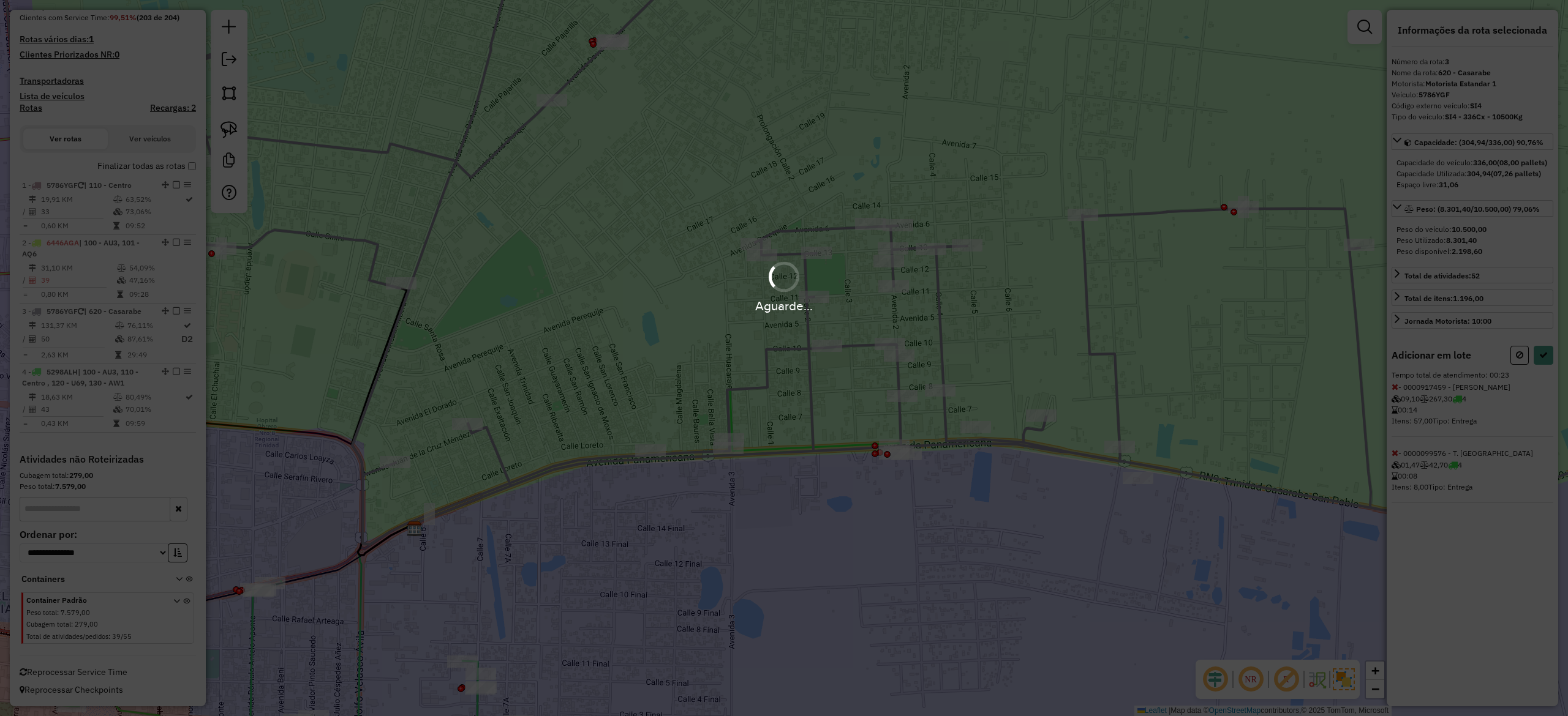
select select "**********"
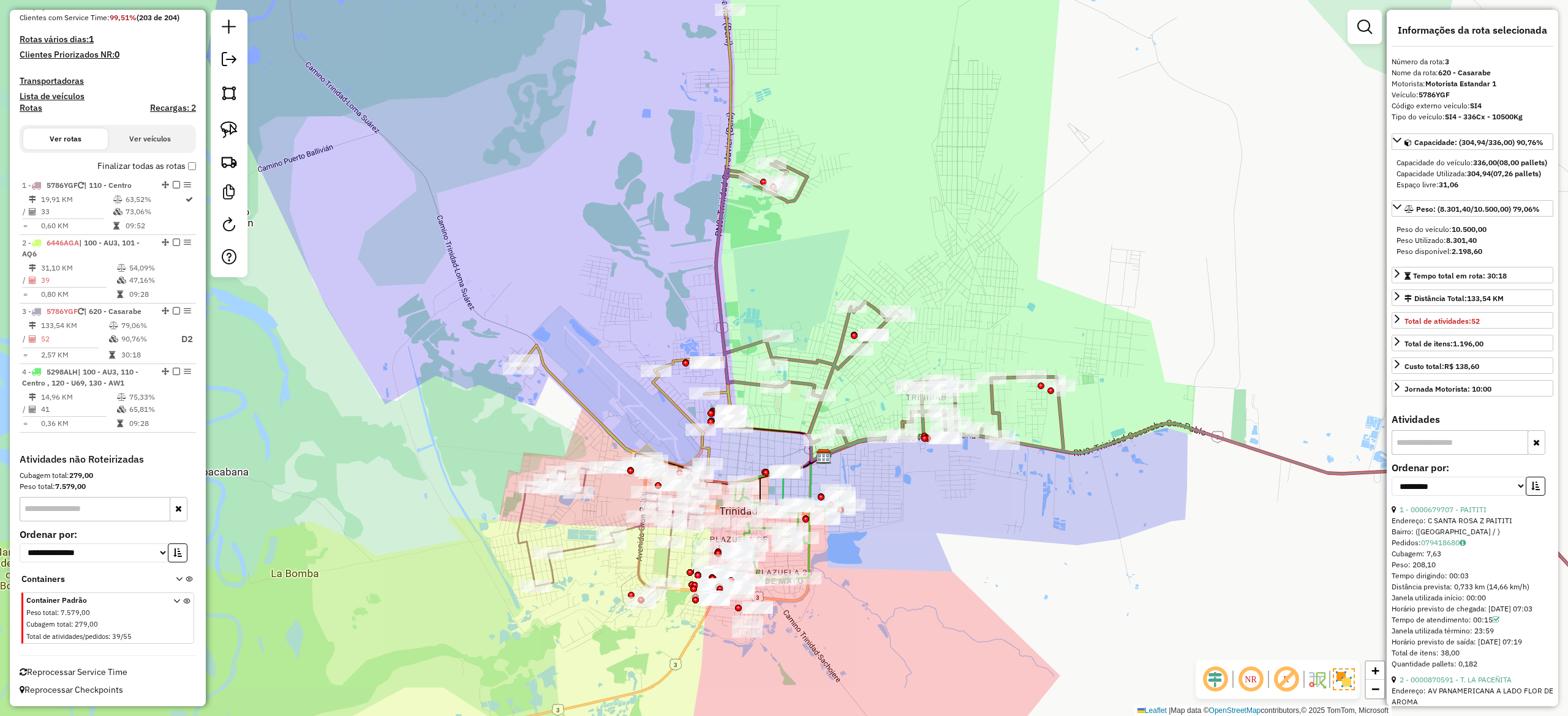
drag, startPoint x: 942, startPoint y: 513, endPoint x: 982, endPoint y: 524, distance: 41.5
click at [982, 524] on div "Janela de atendimento Grade de atendimento Capacidade Transportadoras Veículos …" at bounding box center [784, 358] width 1568 height 716
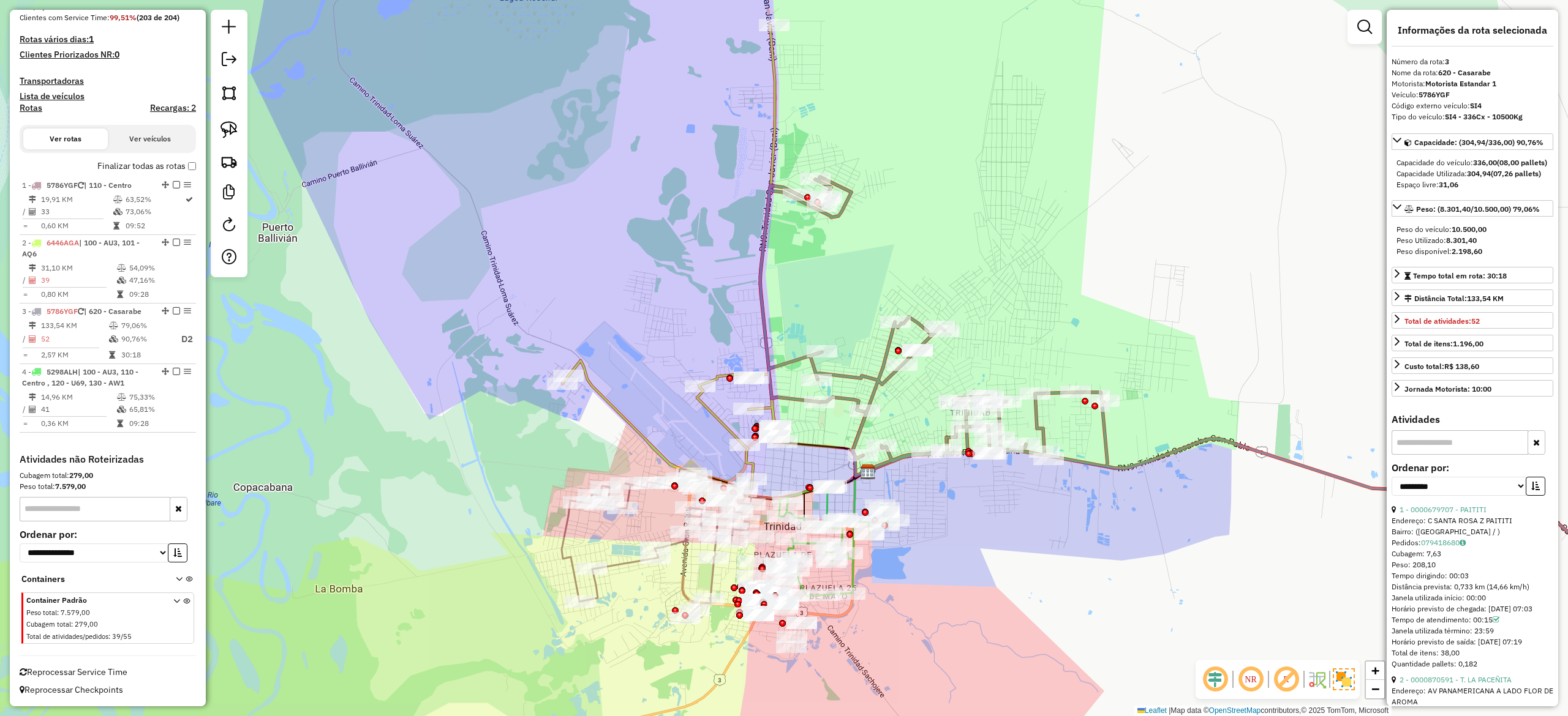
drag, startPoint x: 949, startPoint y: 485, endPoint x: 995, endPoint y: 504, distance: 49.8
click at [996, 509] on div "Janela de atendimento Grade de atendimento Capacidade Transportadoras Veículos …" at bounding box center [784, 358] width 1568 height 716
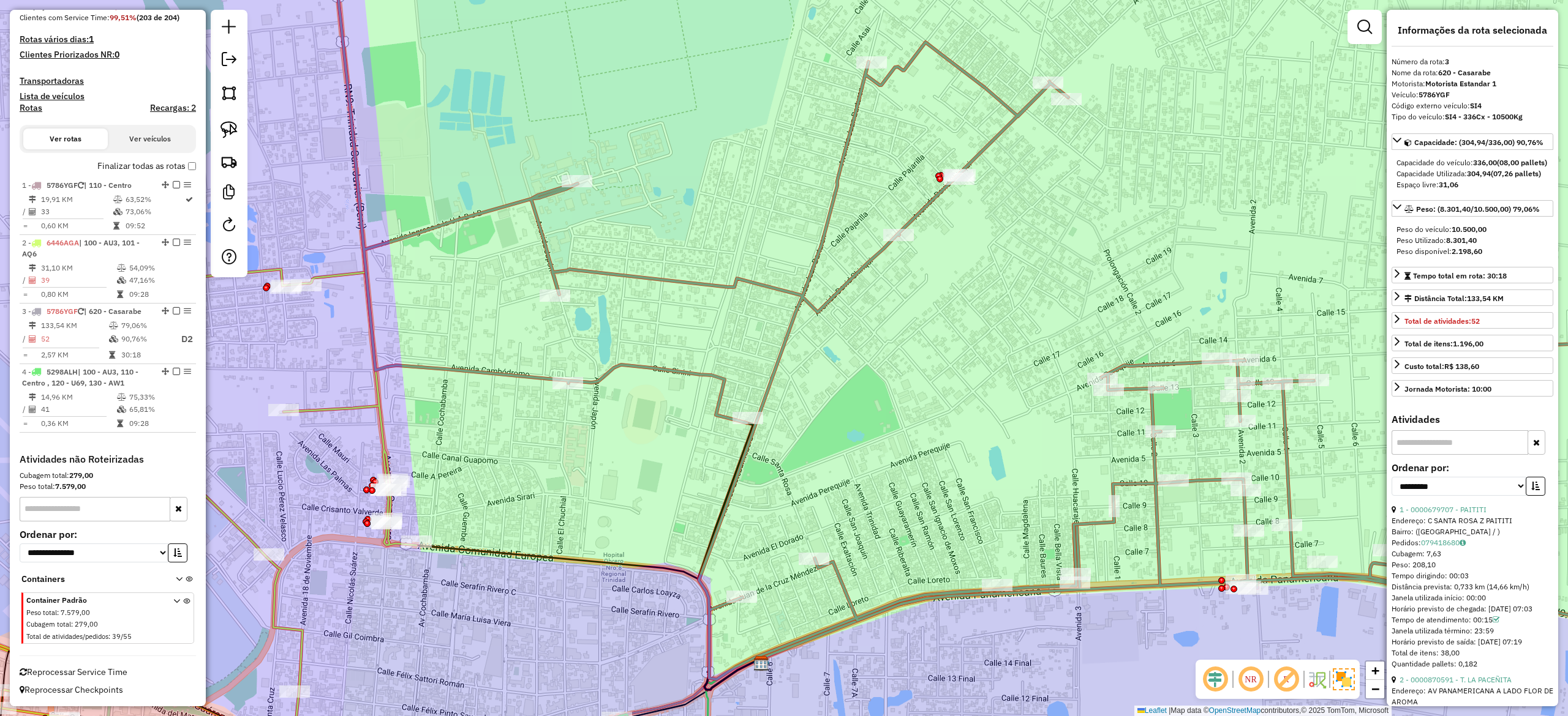
drag, startPoint x: 894, startPoint y: 371, endPoint x: 890, endPoint y: 281, distance: 90.1
click at [898, 283] on div "Janela de atendimento Grade de atendimento Capacidade Transportadoras Veículos …" at bounding box center [784, 358] width 1568 height 716
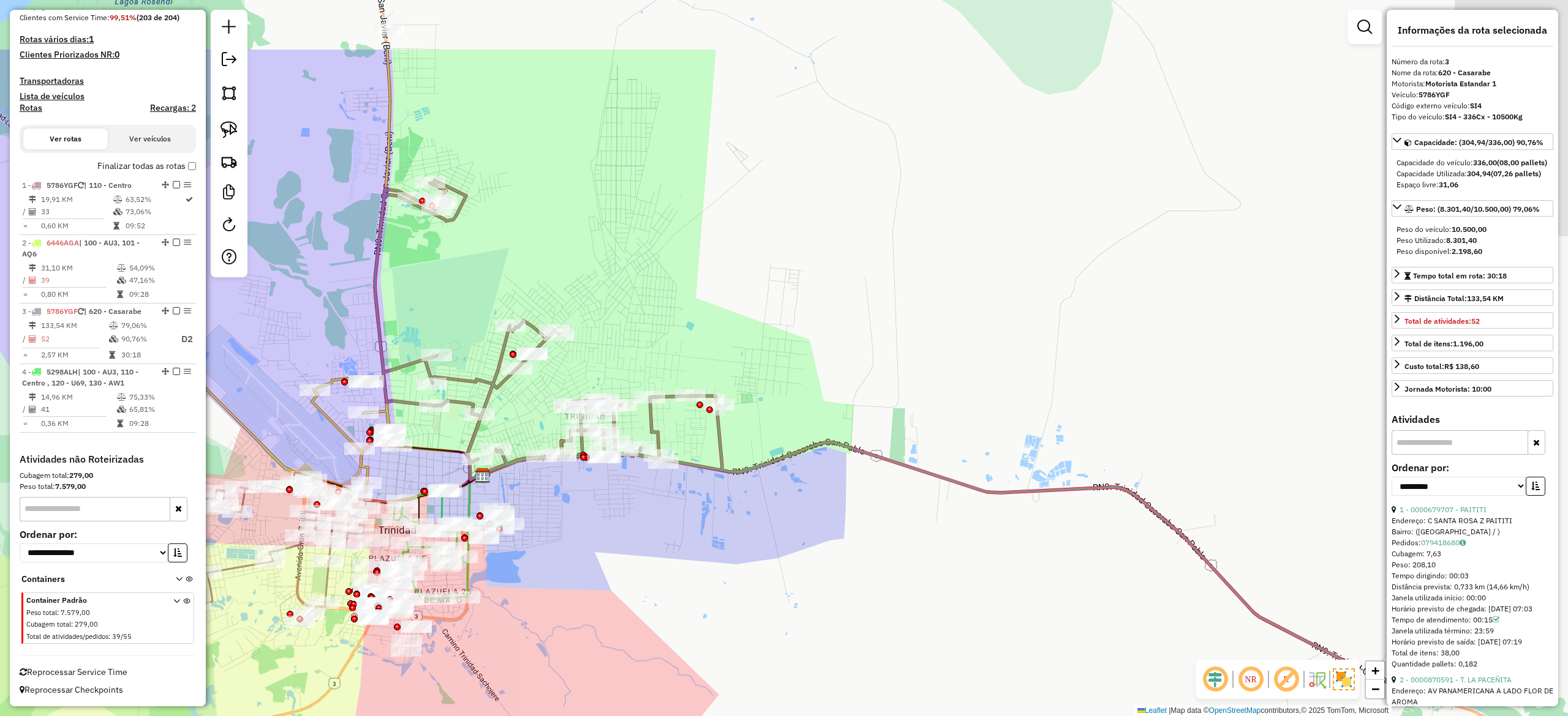
drag, startPoint x: 1221, startPoint y: 228, endPoint x: 973, endPoint y: 343, distance: 273.4
click at [973, 343] on div "Janela de atendimento Grade de atendimento Capacidade Transportadoras Veículos …" at bounding box center [784, 358] width 1568 height 716
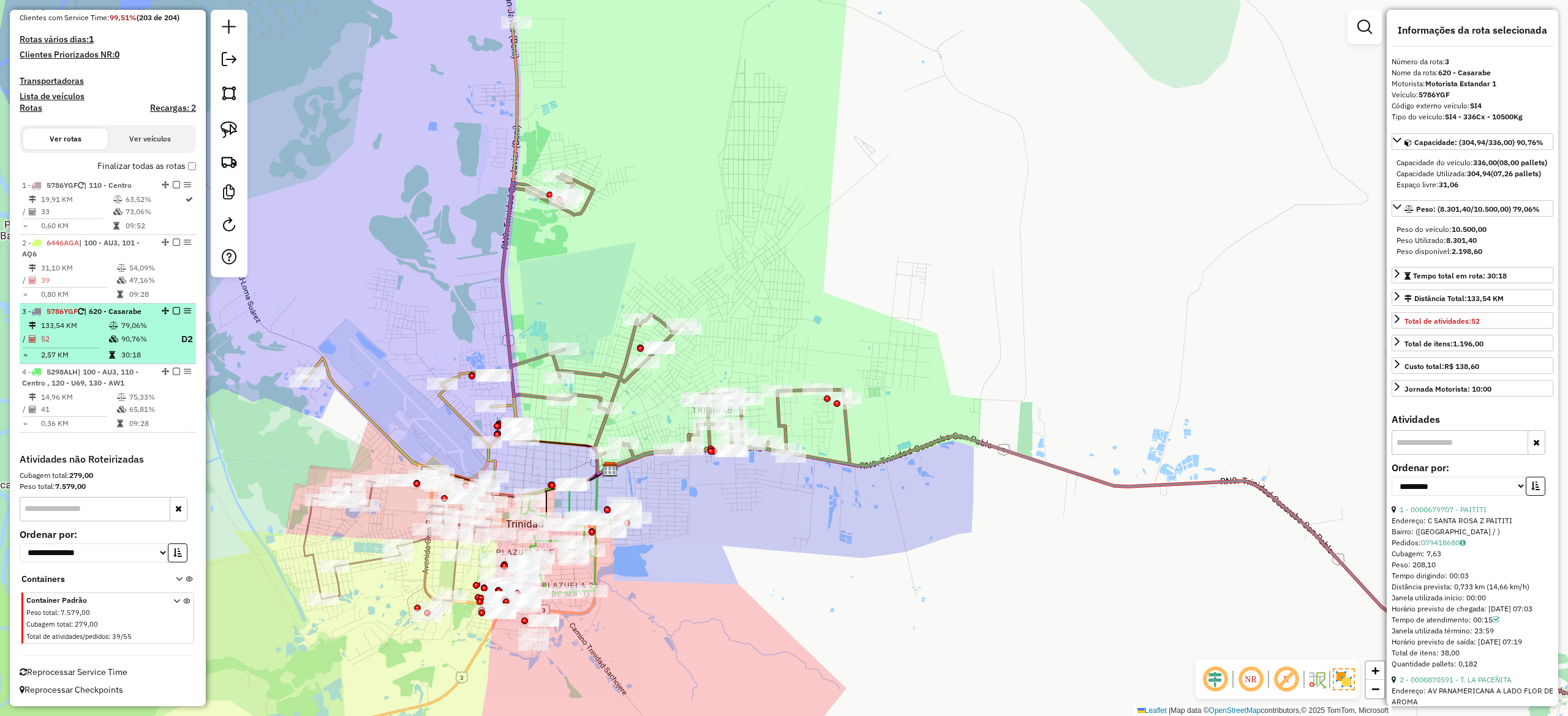
click at [175, 308] on em at bounding box center [176, 311] width 7 height 7
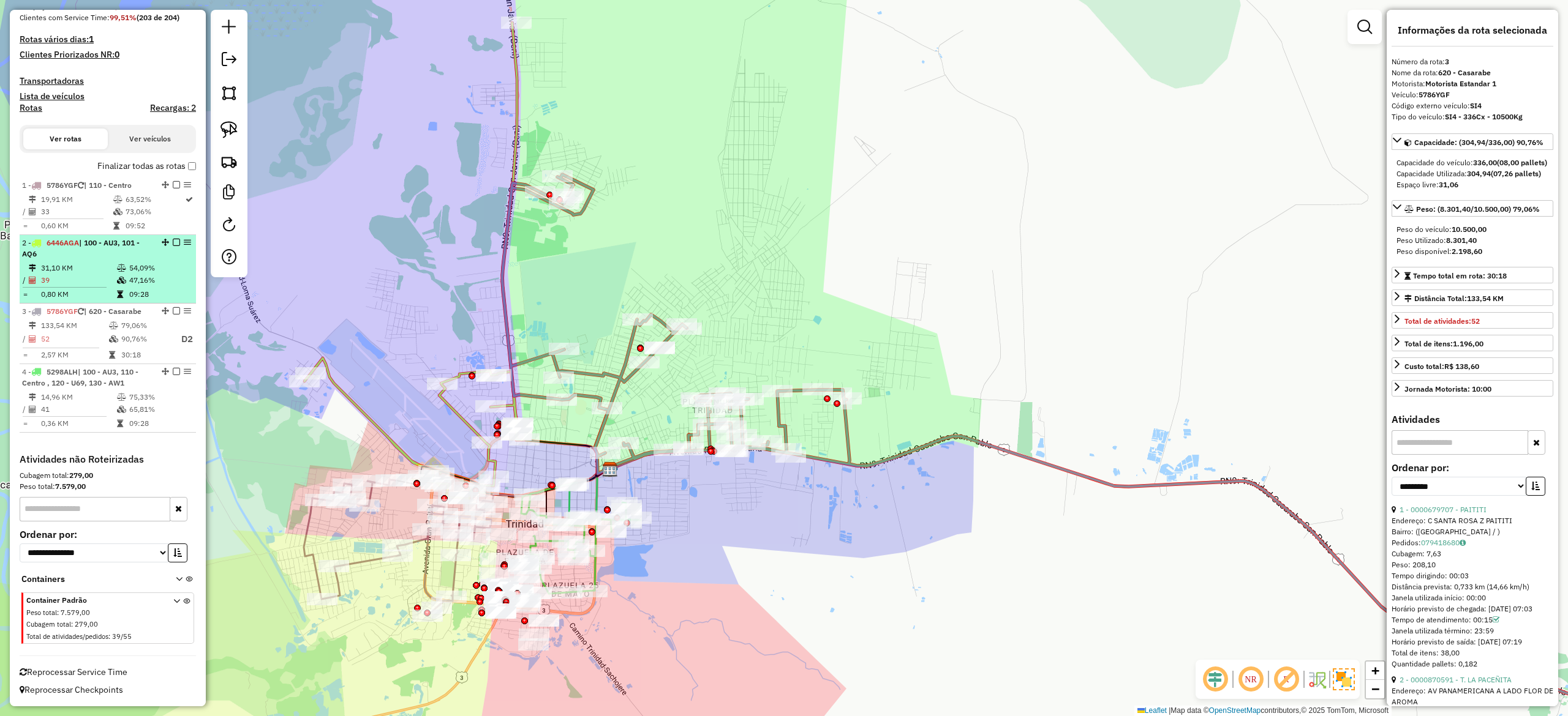
scroll to position [256, 0]
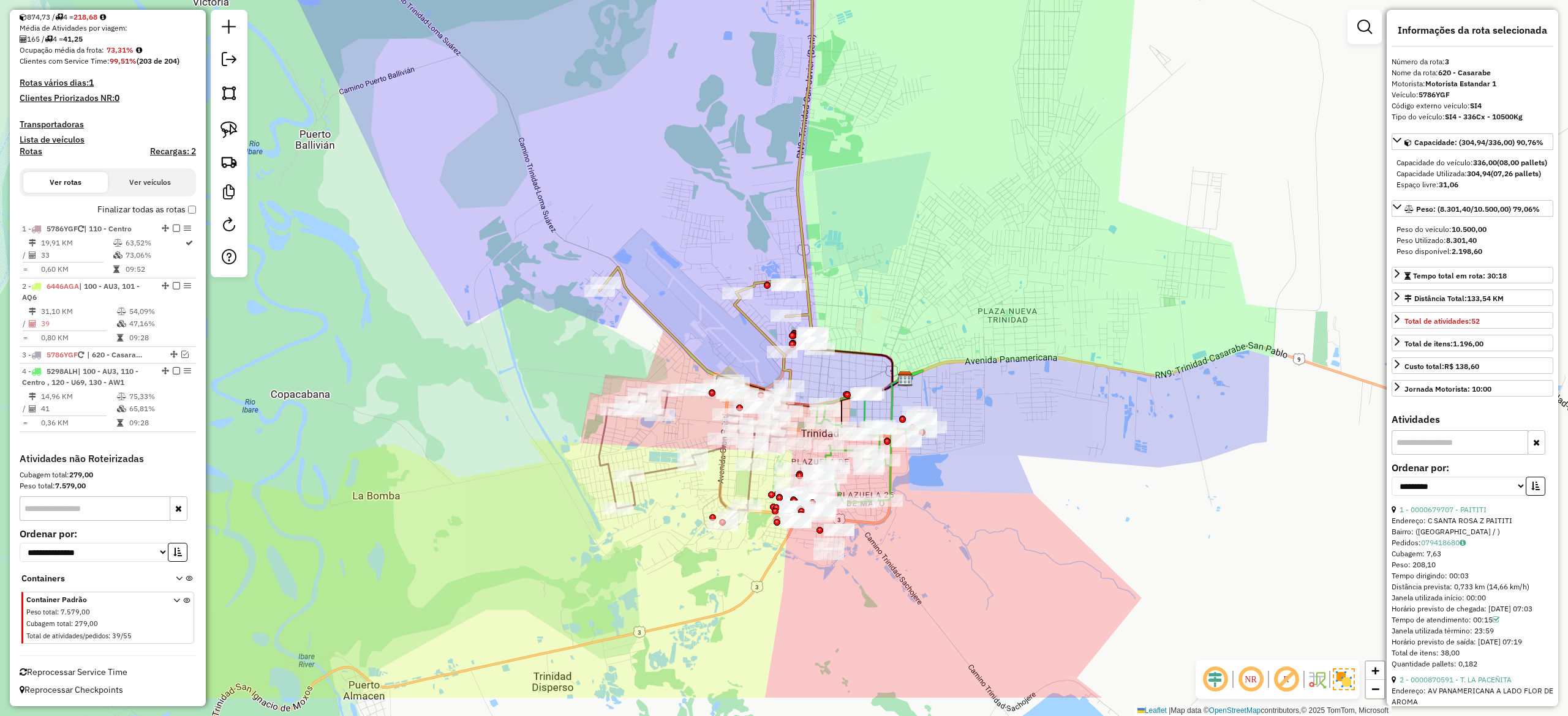
drag, startPoint x: 844, startPoint y: 536, endPoint x: 947, endPoint y: 457, distance: 129.8
click at [1120, 462] on div "Janela de atendimento Grade de atendimento Capacidade Transportadoras Veículos …" at bounding box center [784, 358] width 1568 height 716
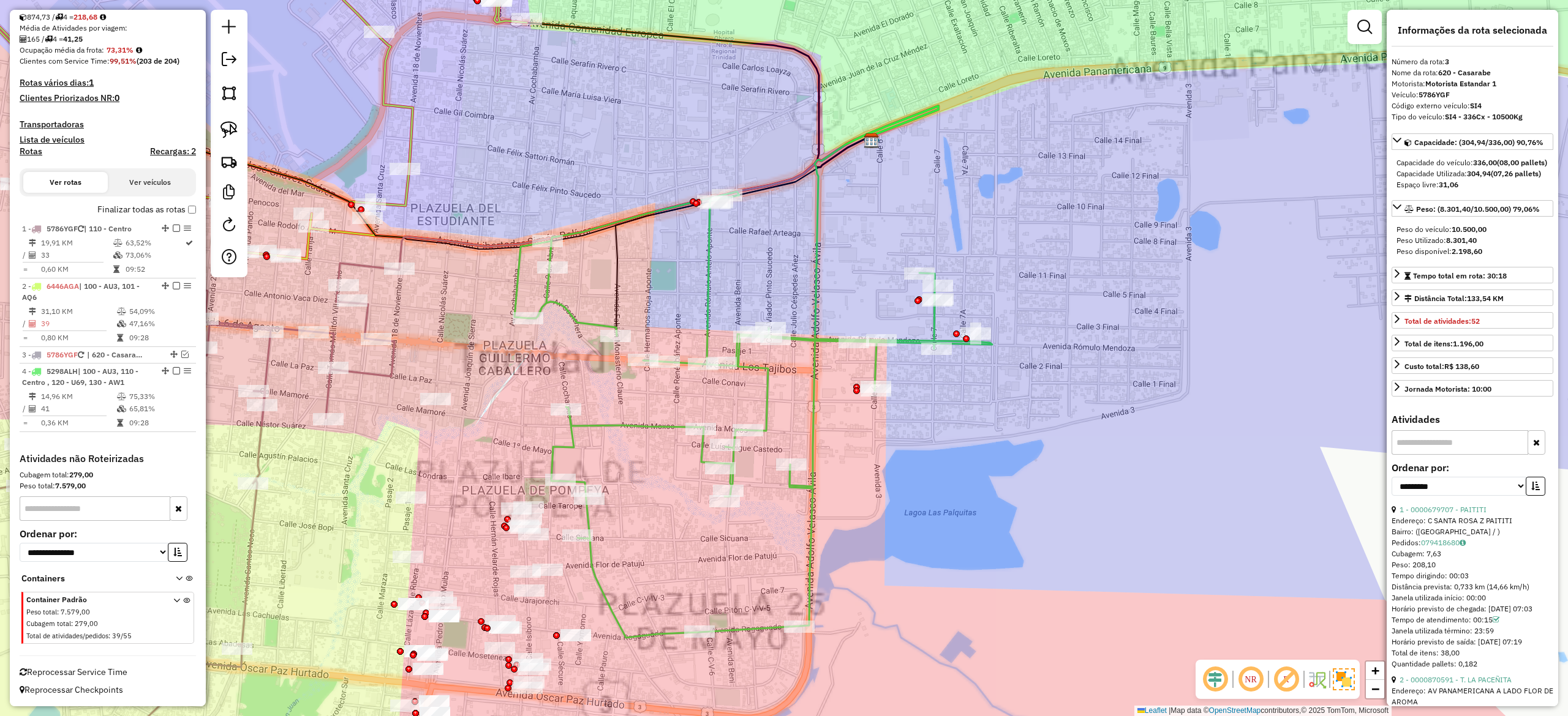
click at [809, 501] on icon at bounding box center [753, 415] width 478 height 446
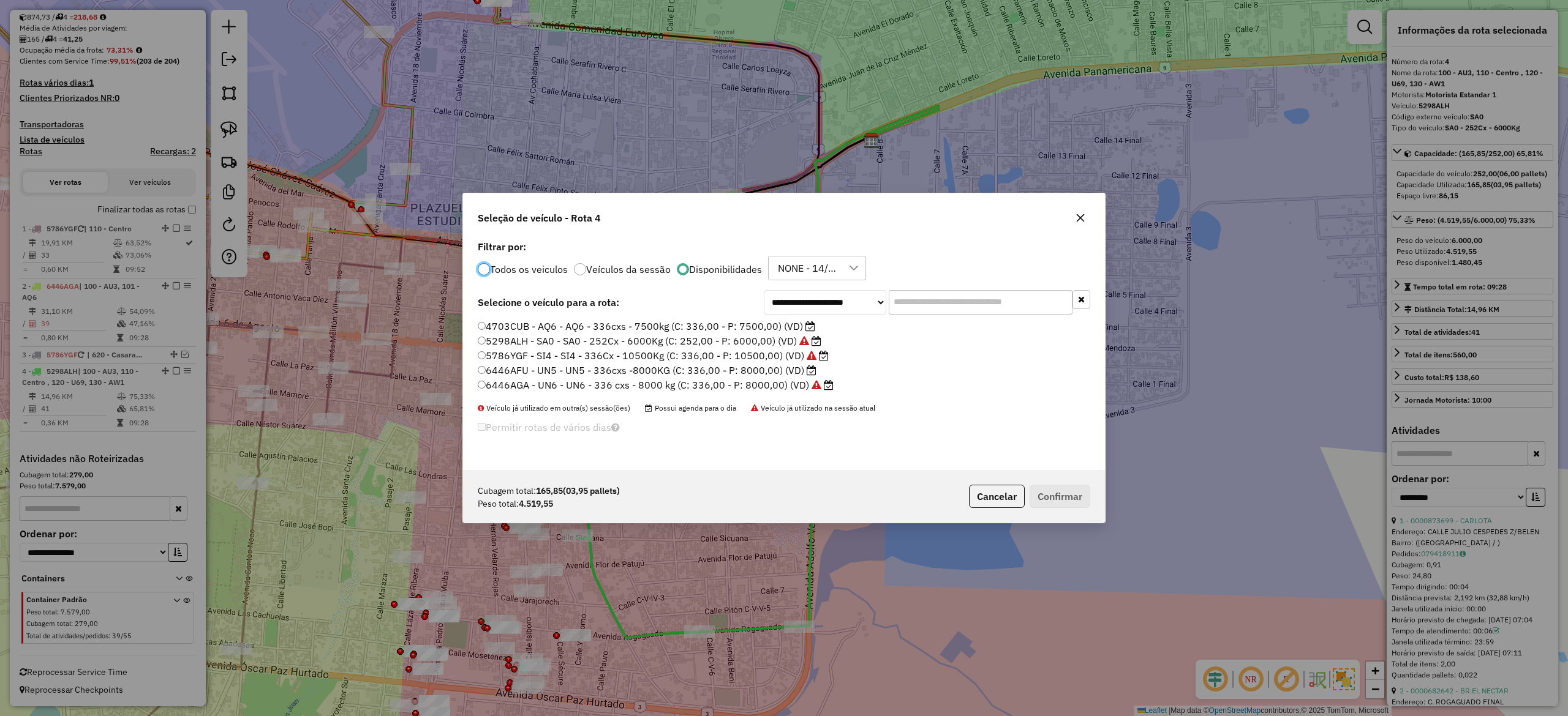
scroll to position [6, 4]
click at [779, 370] on label "6446AFU - UN5 - UN5 - 336cxs -8000KG (C: 336,00 - P: 8000,00) (VD)" at bounding box center [647, 370] width 339 height 15
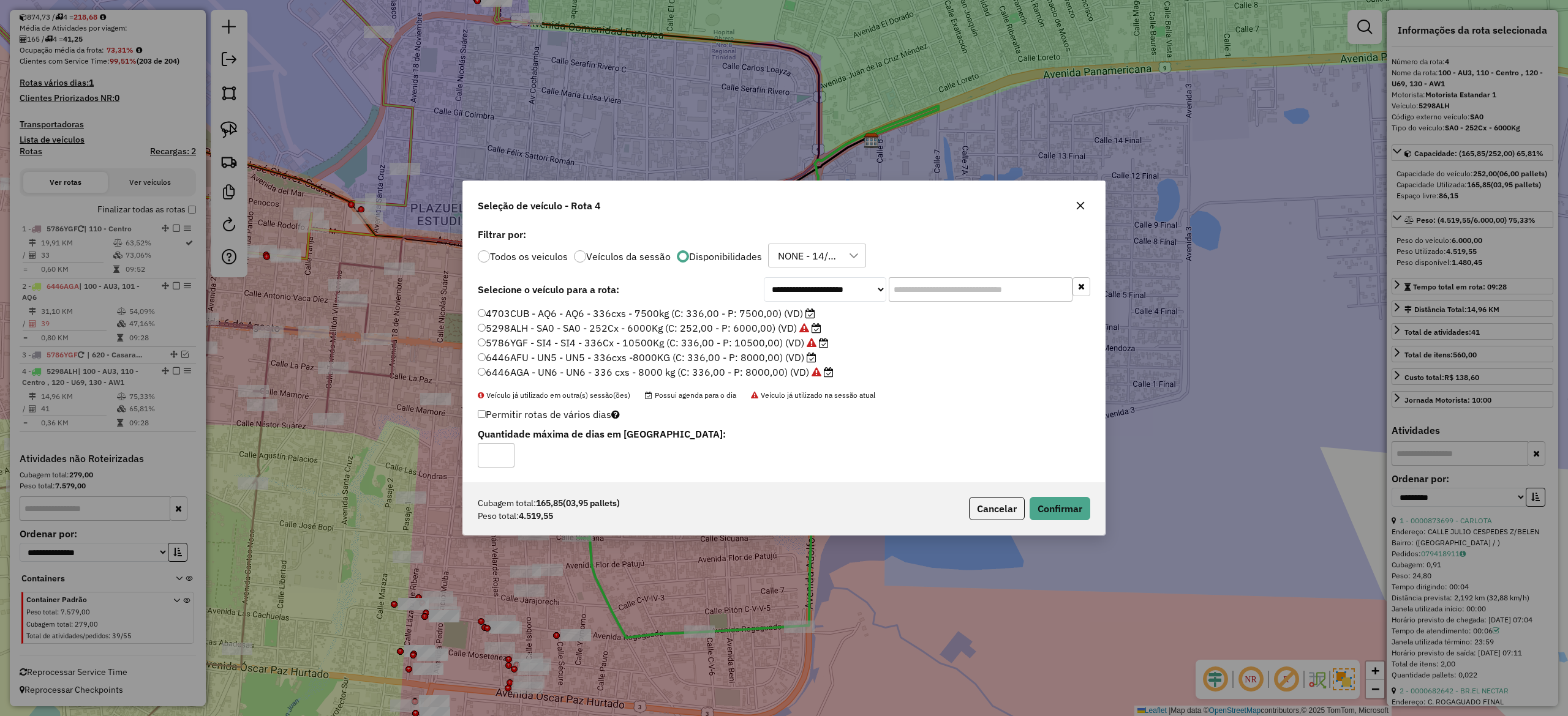
click at [1075, 207] on icon "button" at bounding box center [1080, 206] width 10 height 10
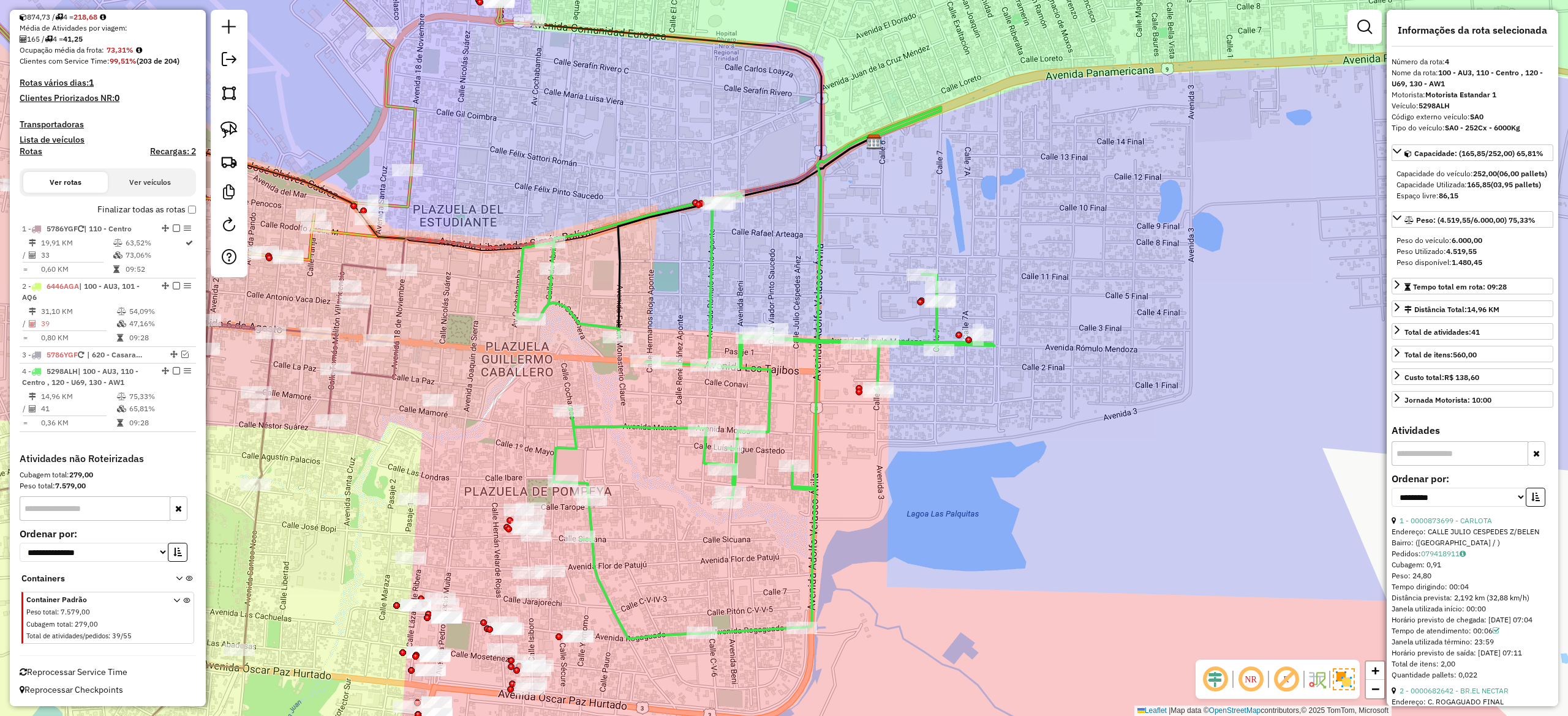
drag, startPoint x: 973, startPoint y: 533, endPoint x: 1497, endPoint y: 463, distance: 528.7
click at [1567, 487] on div "Janela de atendimento Grade de atendimento Capacidade Transportadoras Veículos …" at bounding box center [784, 358] width 1568 height 716
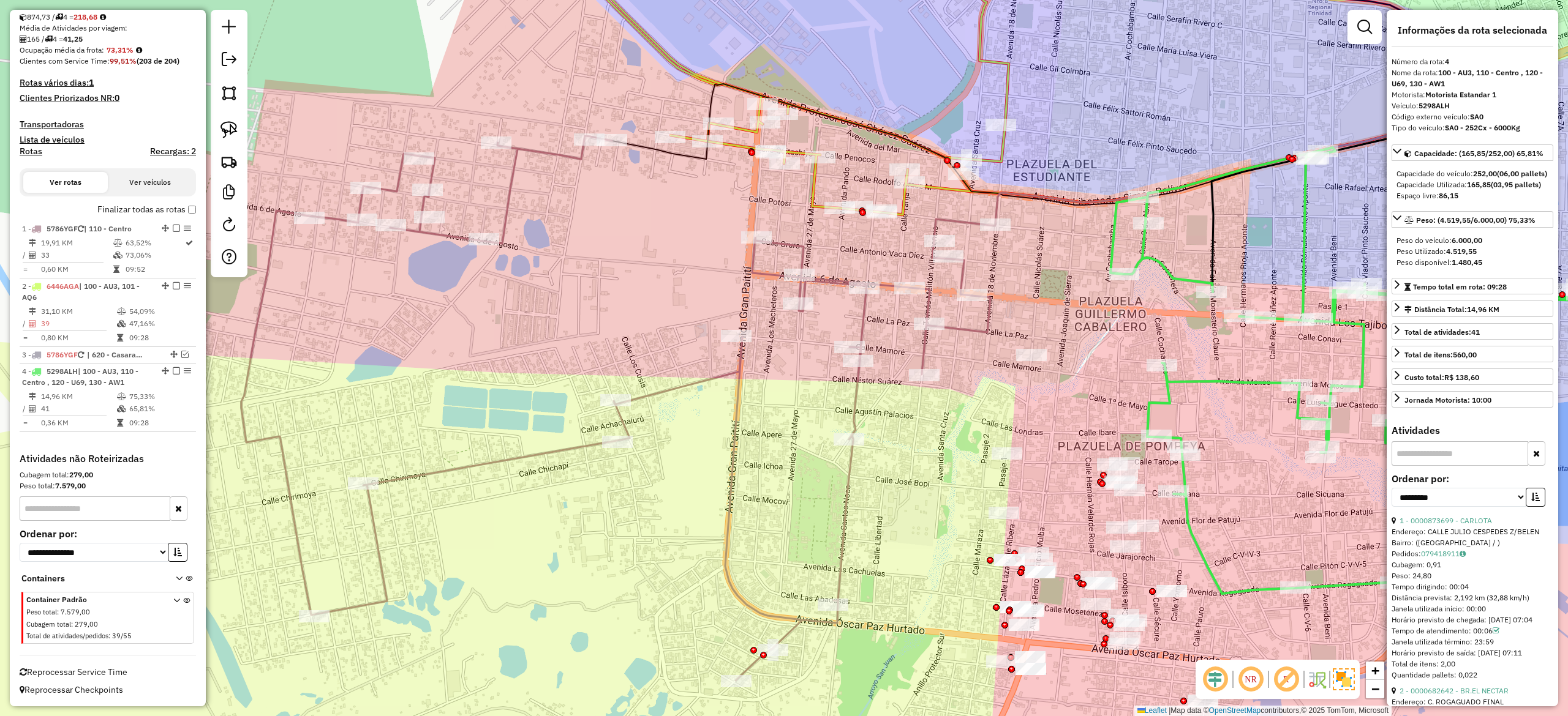
click at [682, 386] on icon at bounding box center [618, 408] width 754 height 545
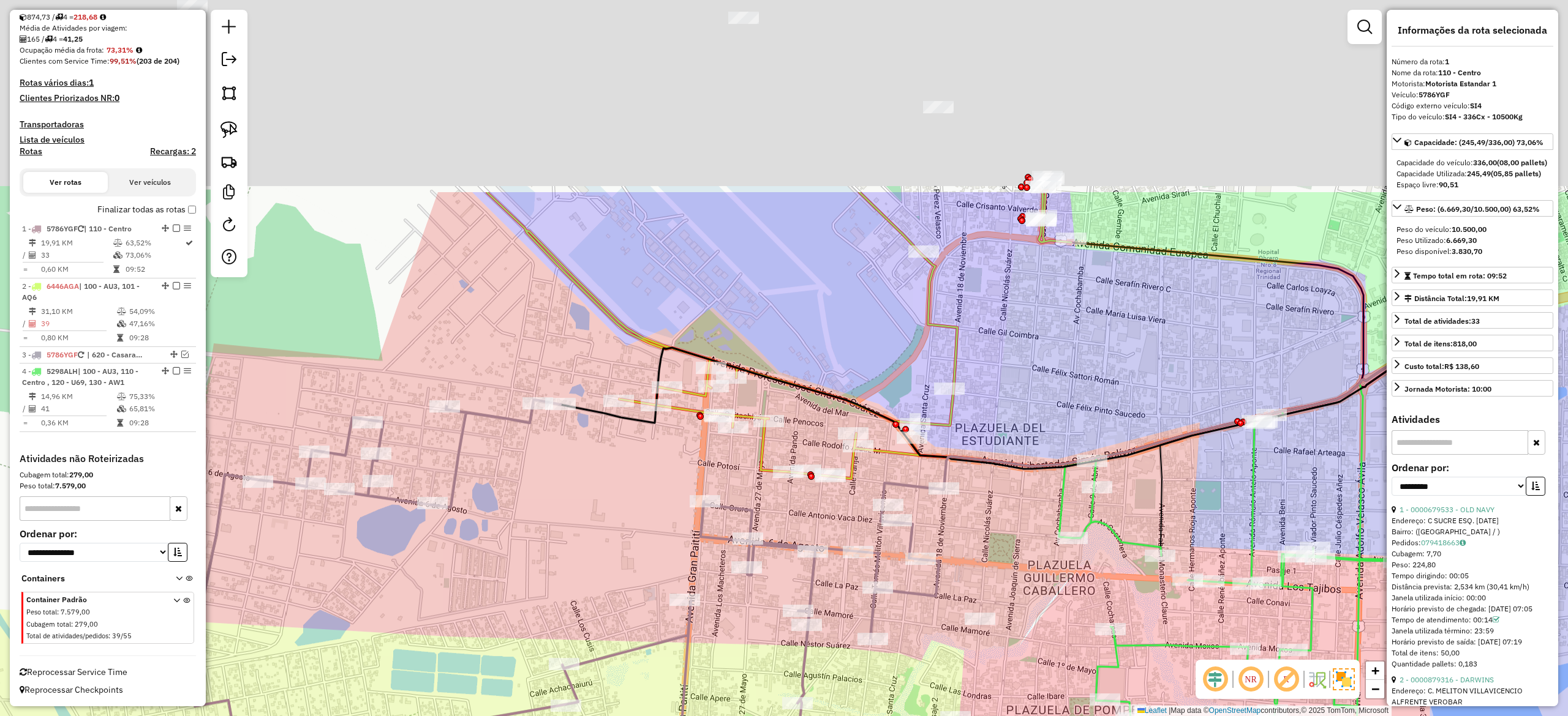
drag, startPoint x: 621, startPoint y: 602, endPoint x: 608, endPoint y: 727, distance: 125.7
click at [608, 715] on html "Aguarde... Pop-up bloqueado! Seu navegador bloqueou automáticamente a abertura …" at bounding box center [784, 358] width 1568 height 716
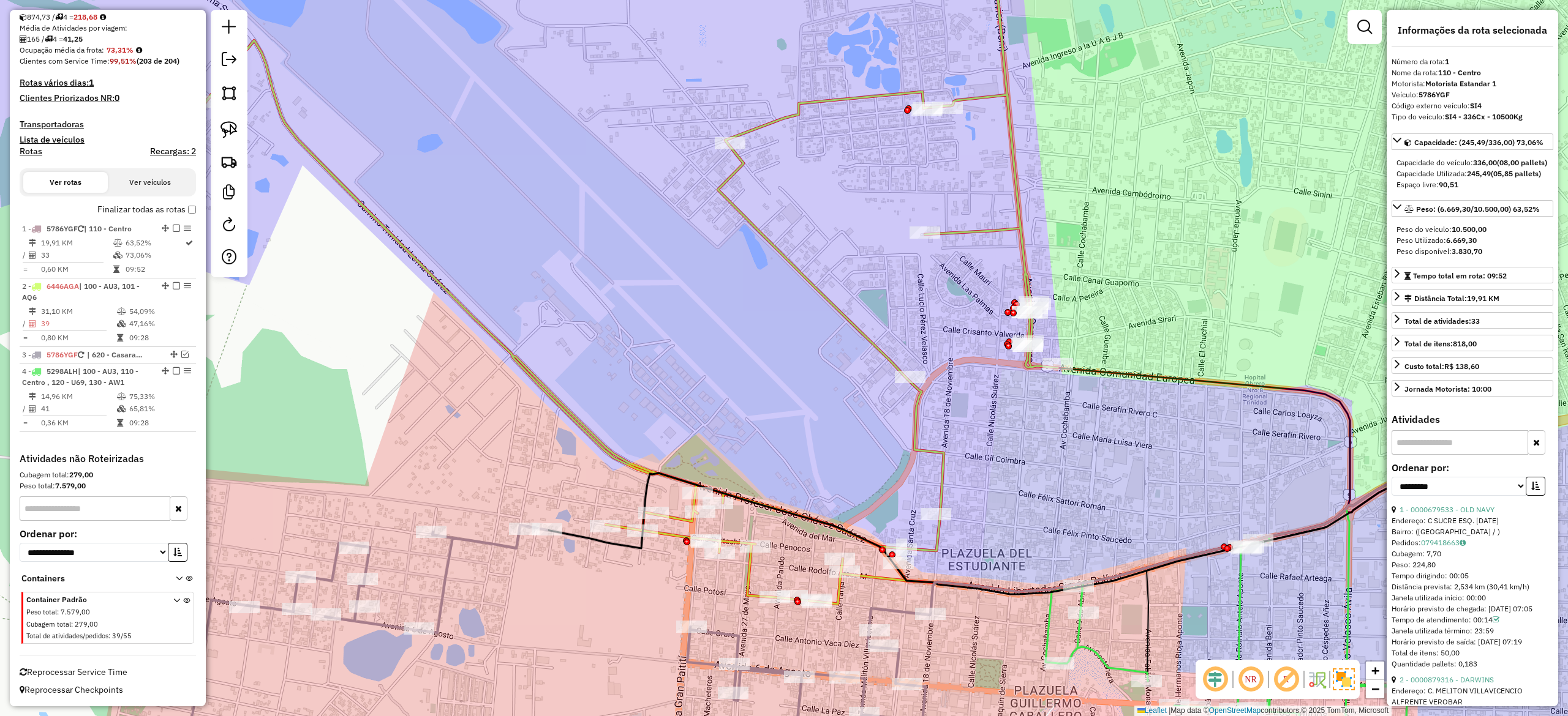
click at [863, 330] on icon at bounding box center [619, 266] width 877 height 676
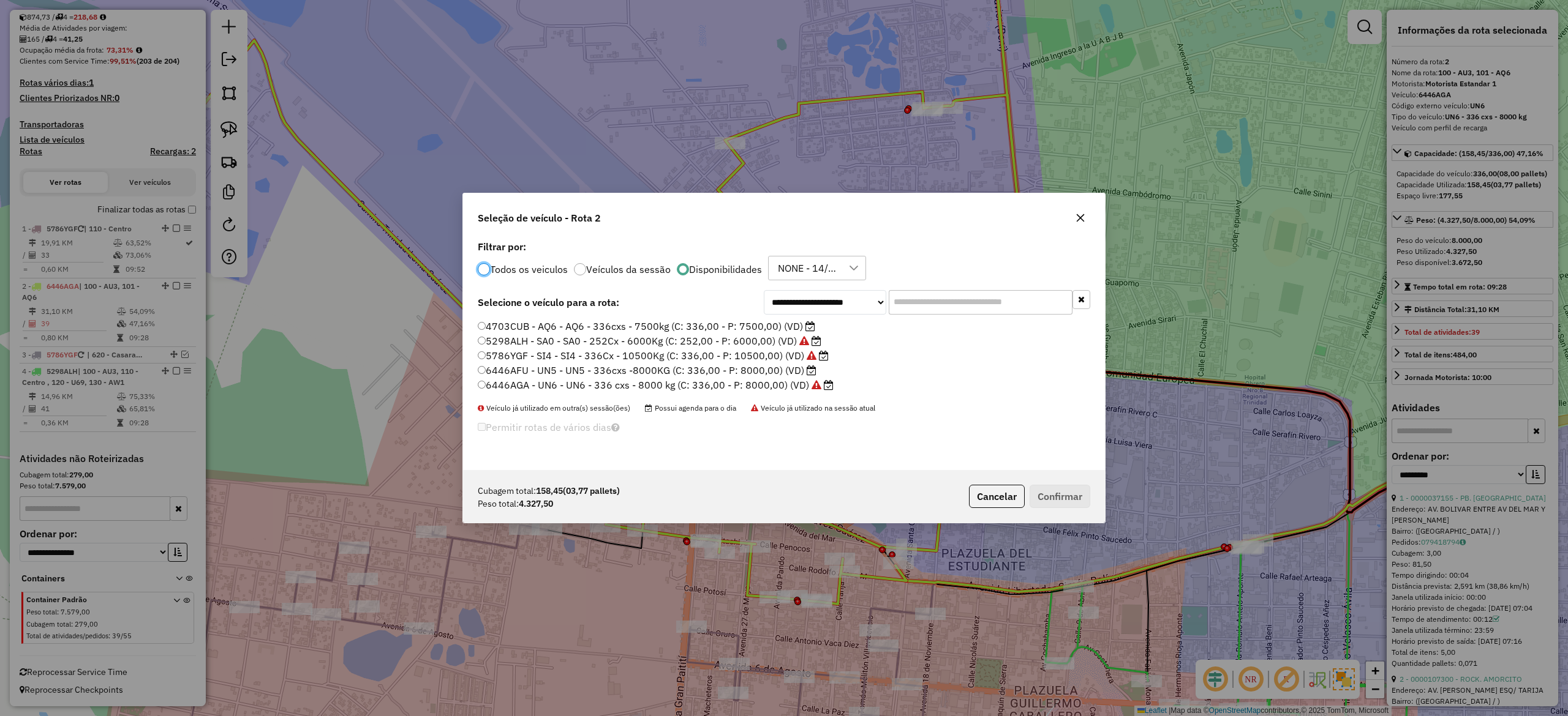
drag, startPoint x: 785, startPoint y: 325, endPoint x: 859, endPoint y: 384, distance: 94.6
click at [785, 323] on label "4703CUB - AQ6 - AQ6 - 336cxs - 7500kg (C: 336,00 - P: 7500,00) (VD)" at bounding box center [646, 326] width 338 height 15
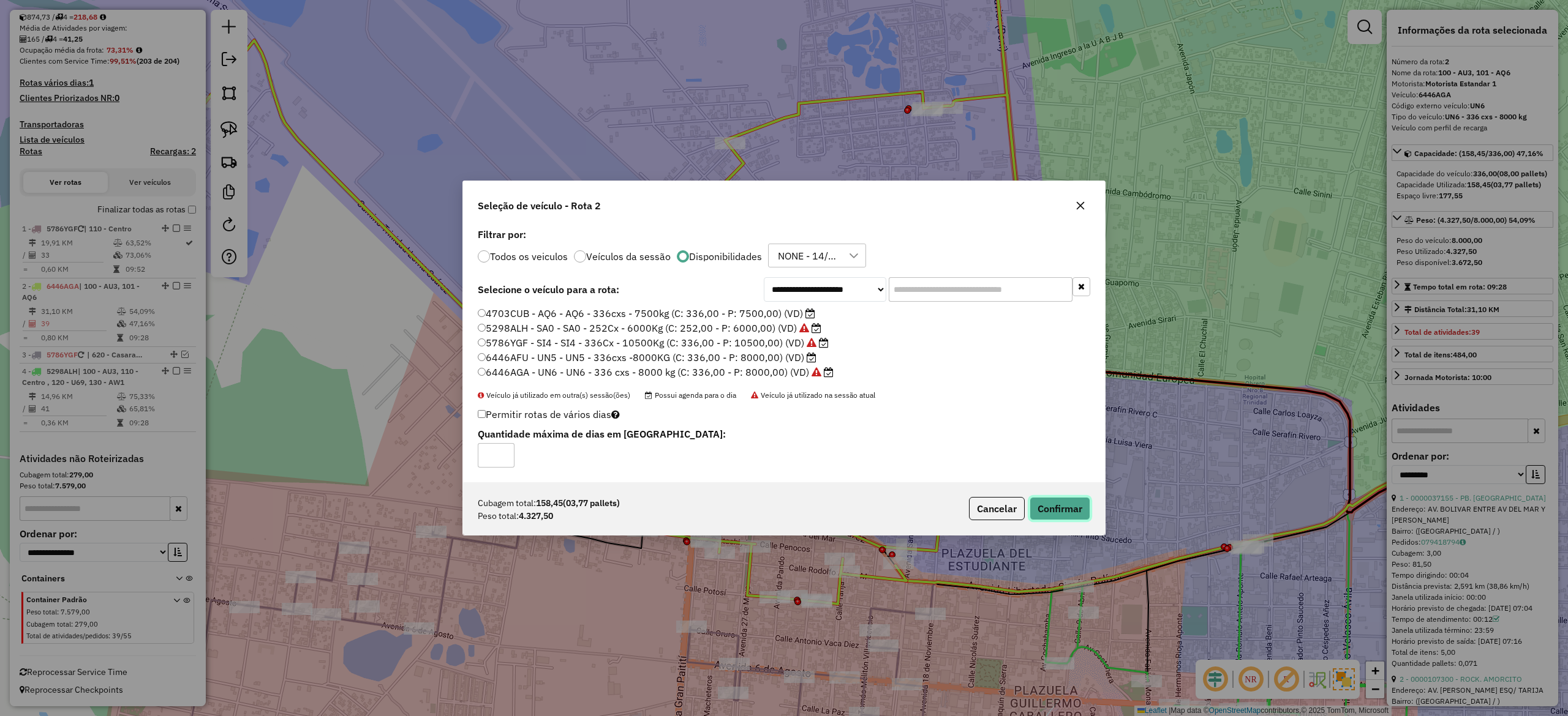
click at [1061, 506] on button "Confirmar" at bounding box center [1060, 509] width 60 height 23
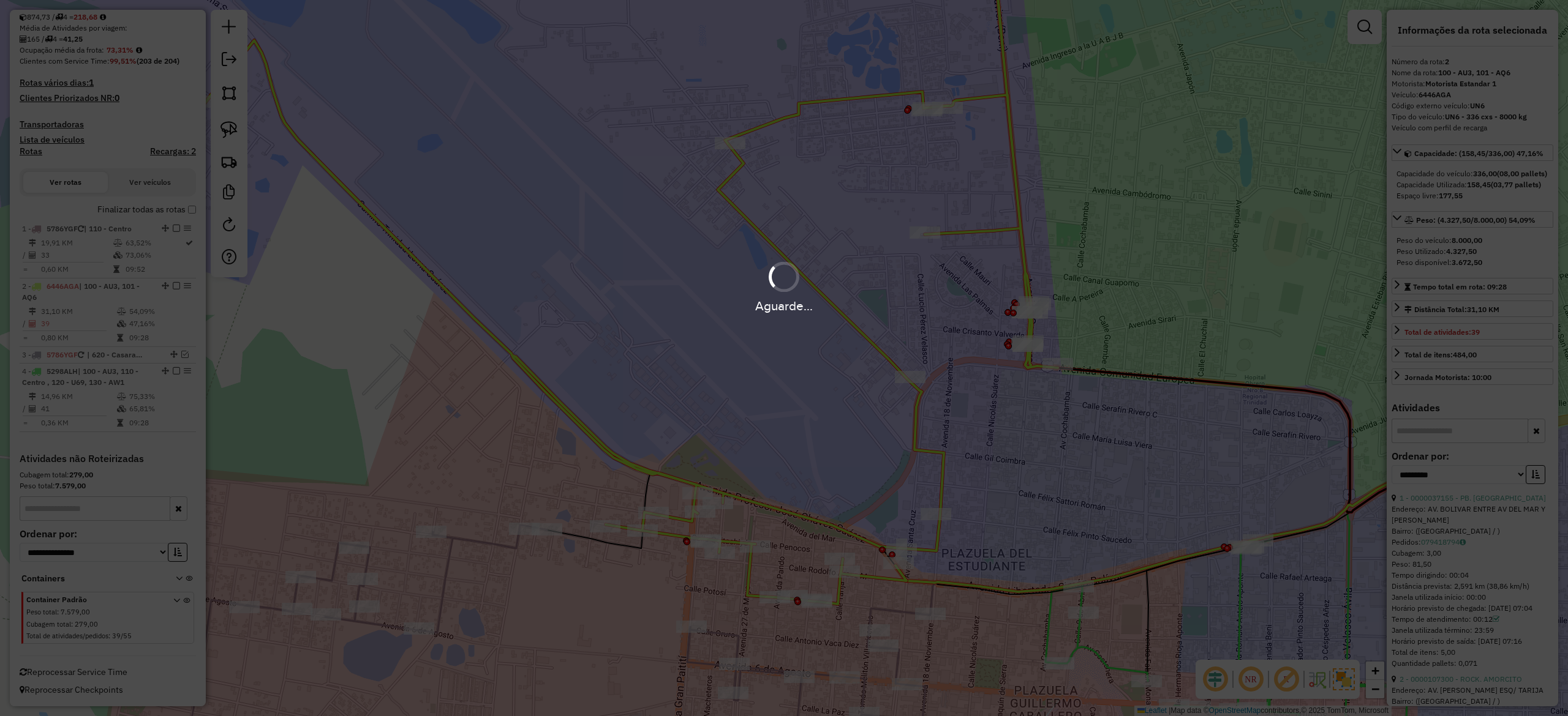
click at [1012, 457] on div "Aguarde..." at bounding box center [784, 358] width 1568 height 716
click at [954, 423] on div "Aguarde..." at bounding box center [784, 358] width 1568 height 716
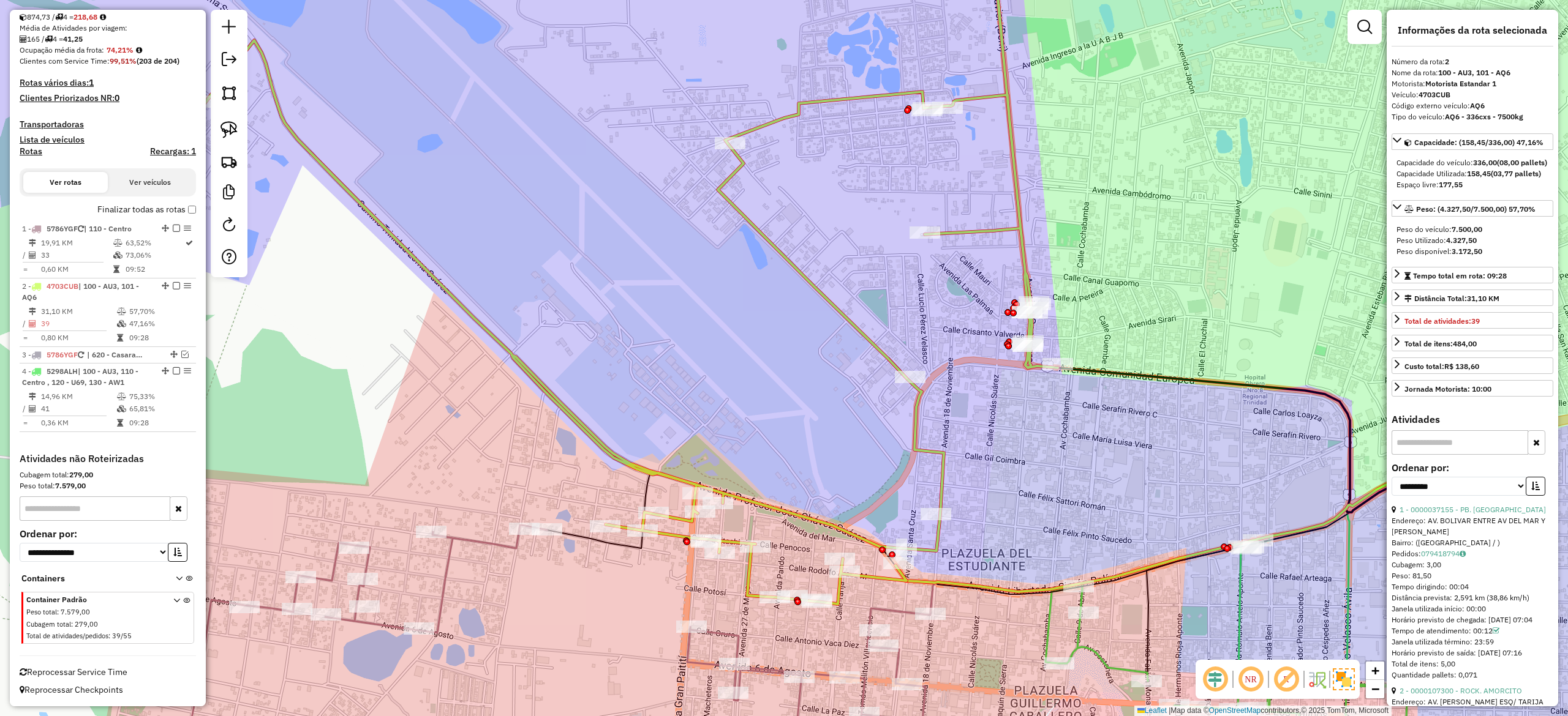
drag, startPoint x: 927, startPoint y: 415, endPoint x: 923, endPoint y: 409, distance: 7.2
click at [927, 414] on div "Janela de atendimento Grade de atendimento Capacidade Transportadoras Veículos …" at bounding box center [784, 358] width 1568 height 716
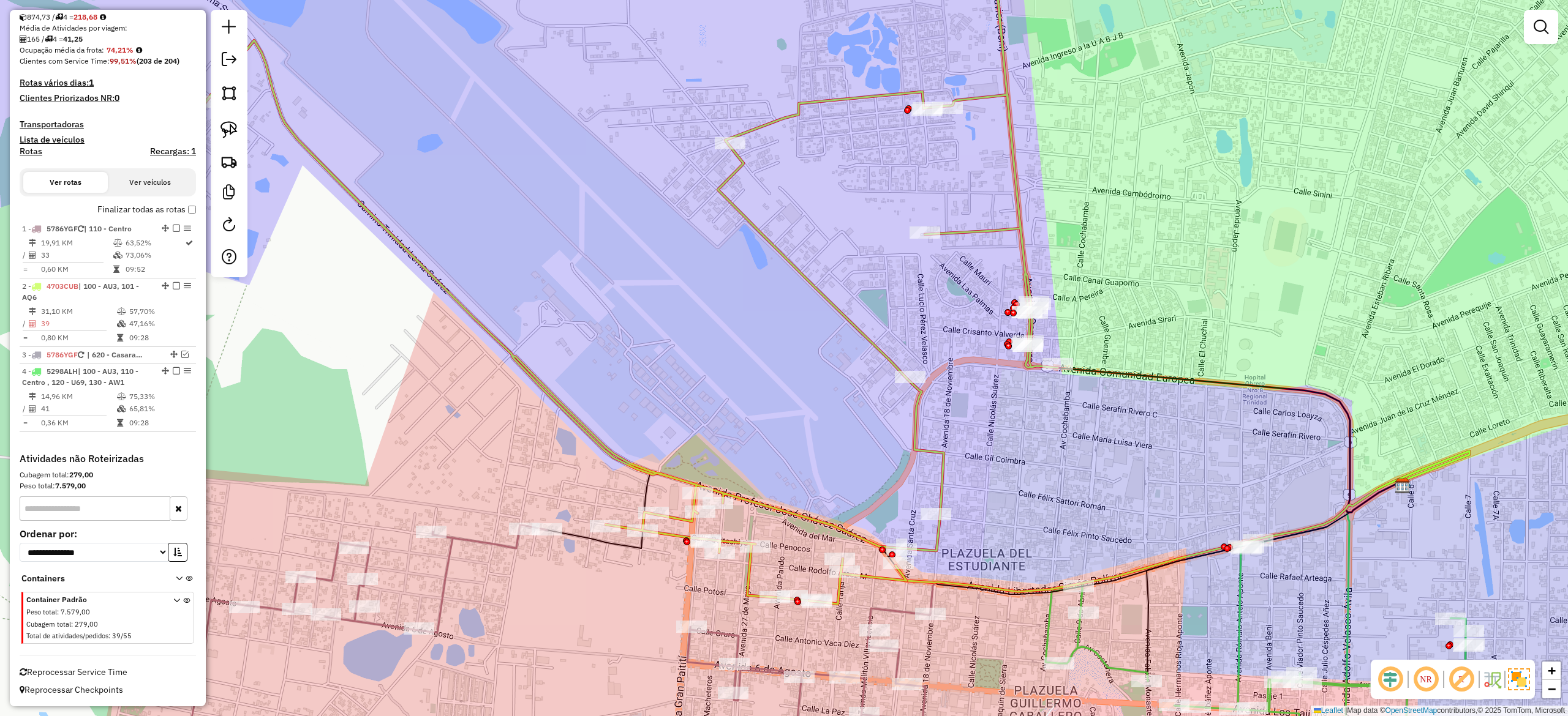
click at [921, 404] on icon at bounding box center [619, 266] width 877 height 676
select select "**********"
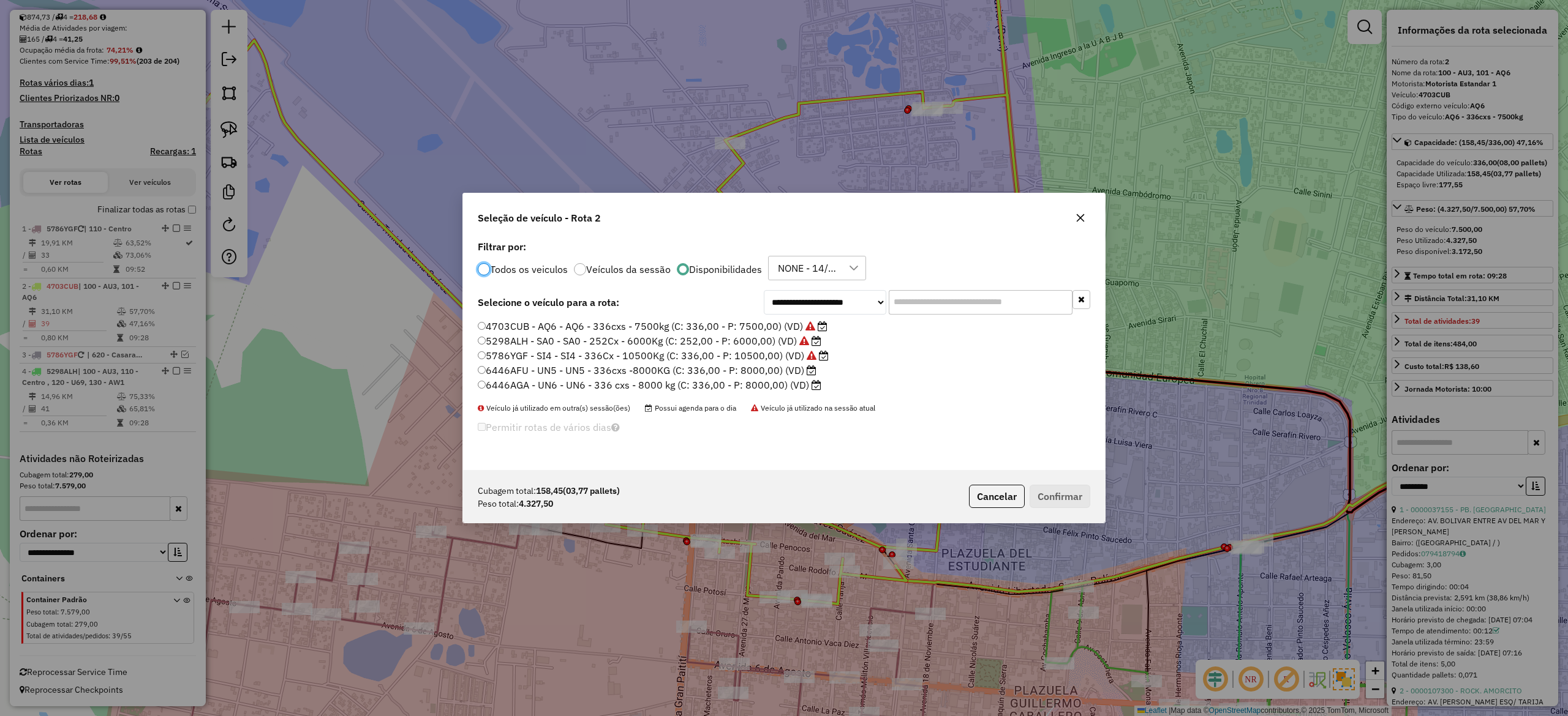
click at [768, 374] on label "6446AFU - UN5 - UN5 - 336cxs -8000KG (C: 336,00 - P: 8000,00) (VD)" at bounding box center [647, 370] width 339 height 15
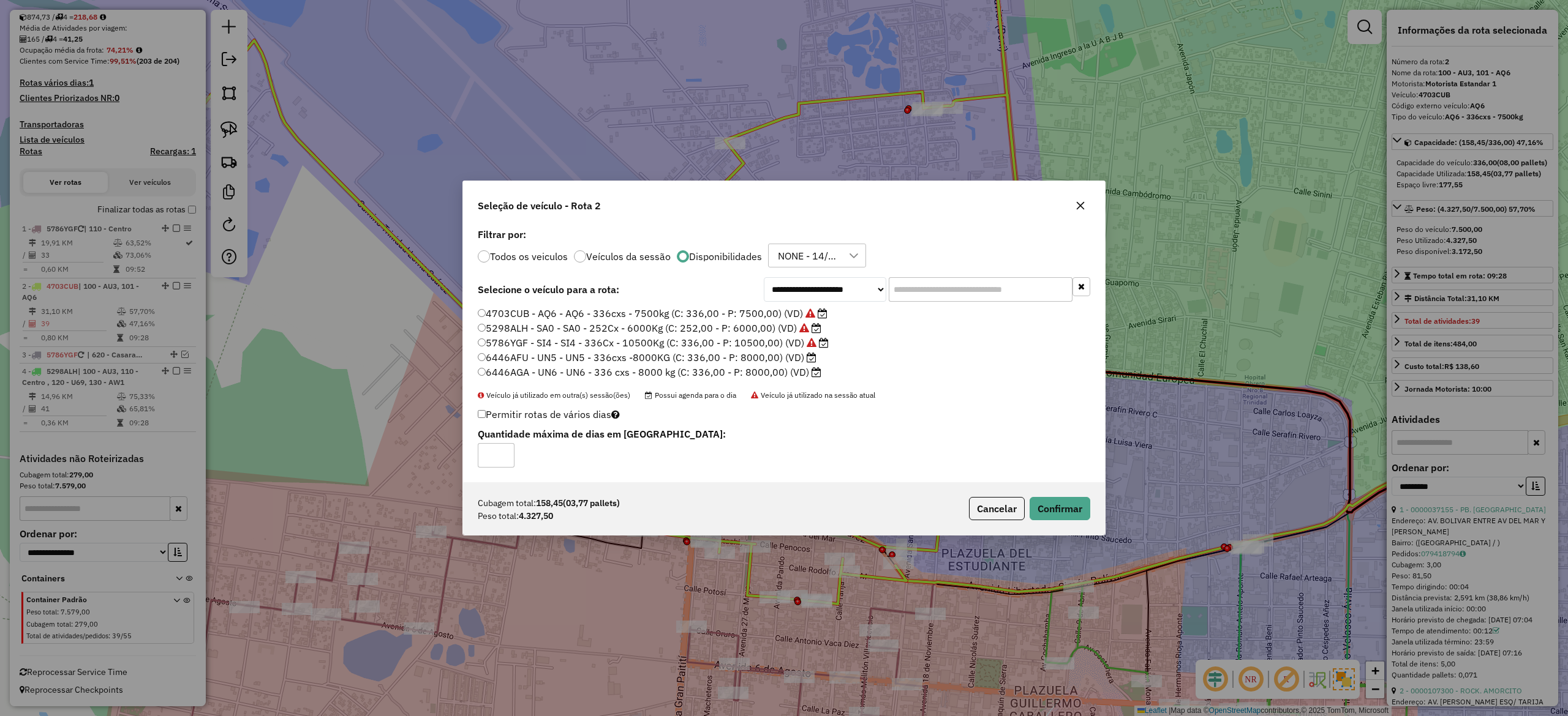
drag, startPoint x: 1076, startPoint y: 205, endPoint x: 1078, endPoint y: 215, distance: 10.2
click at [1077, 205] on icon "button" at bounding box center [1080, 206] width 10 height 10
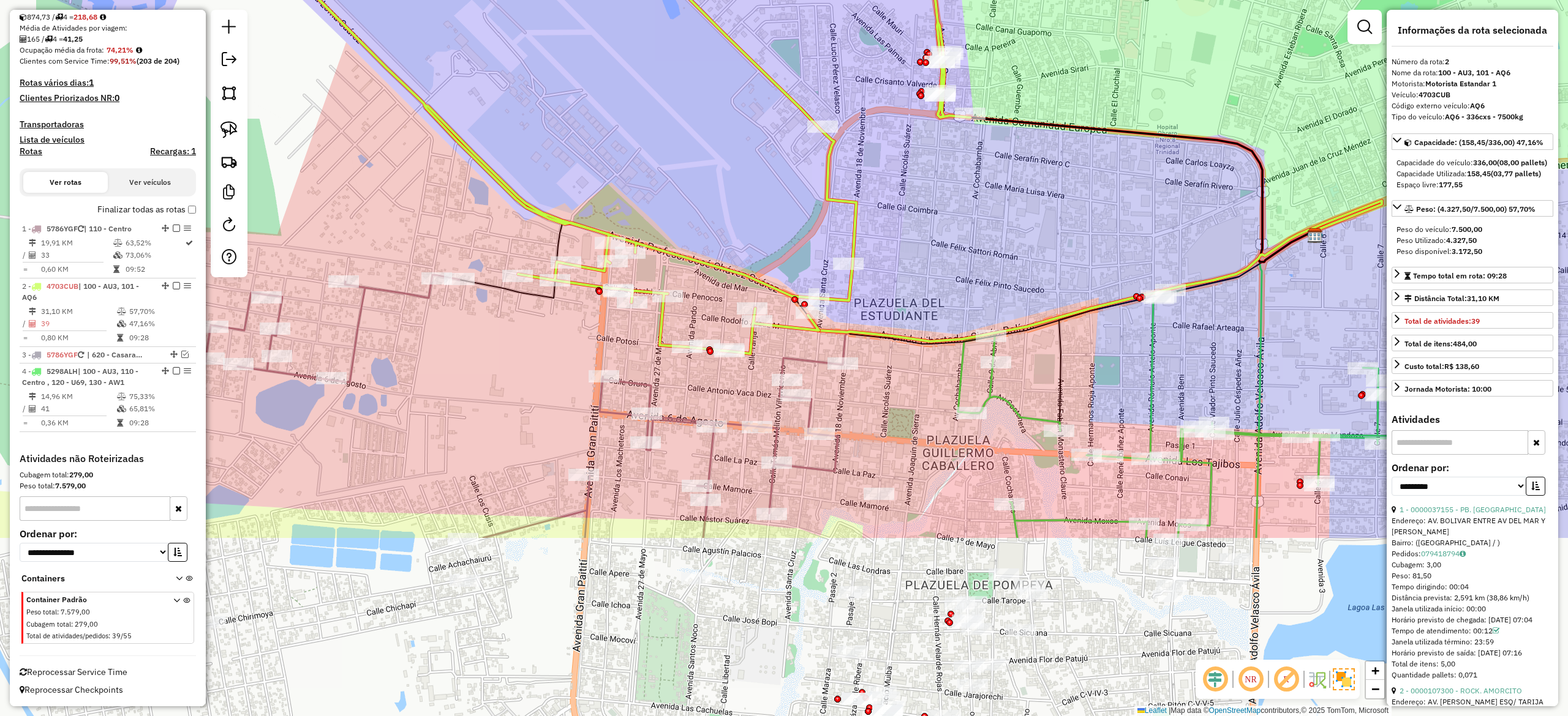
drag, startPoint x: 1119, startPoint y: 295, endPoint x: 1031, endPoint y: -77, distance: 382.3
click at [1031, 0] on html "Aguarde... Pop-up bloqueado! Seu navegador bloqueou automáticamente a abertura …" at bounding box center [784, 358] width 1568 height 716
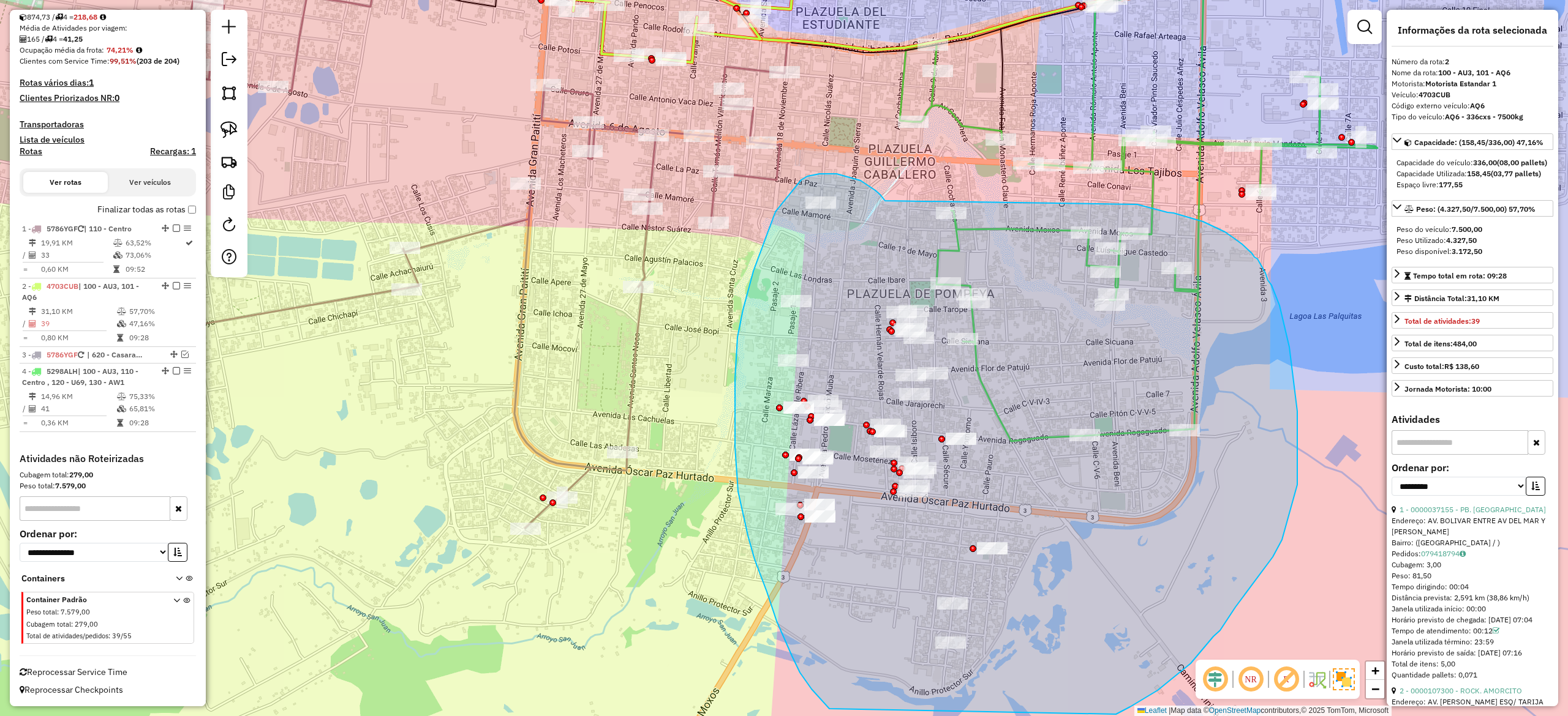
drag, startPoint x: 876, startPoint y: 190, endPoint x: 1123, endPoint y: 202, distance: 247.3
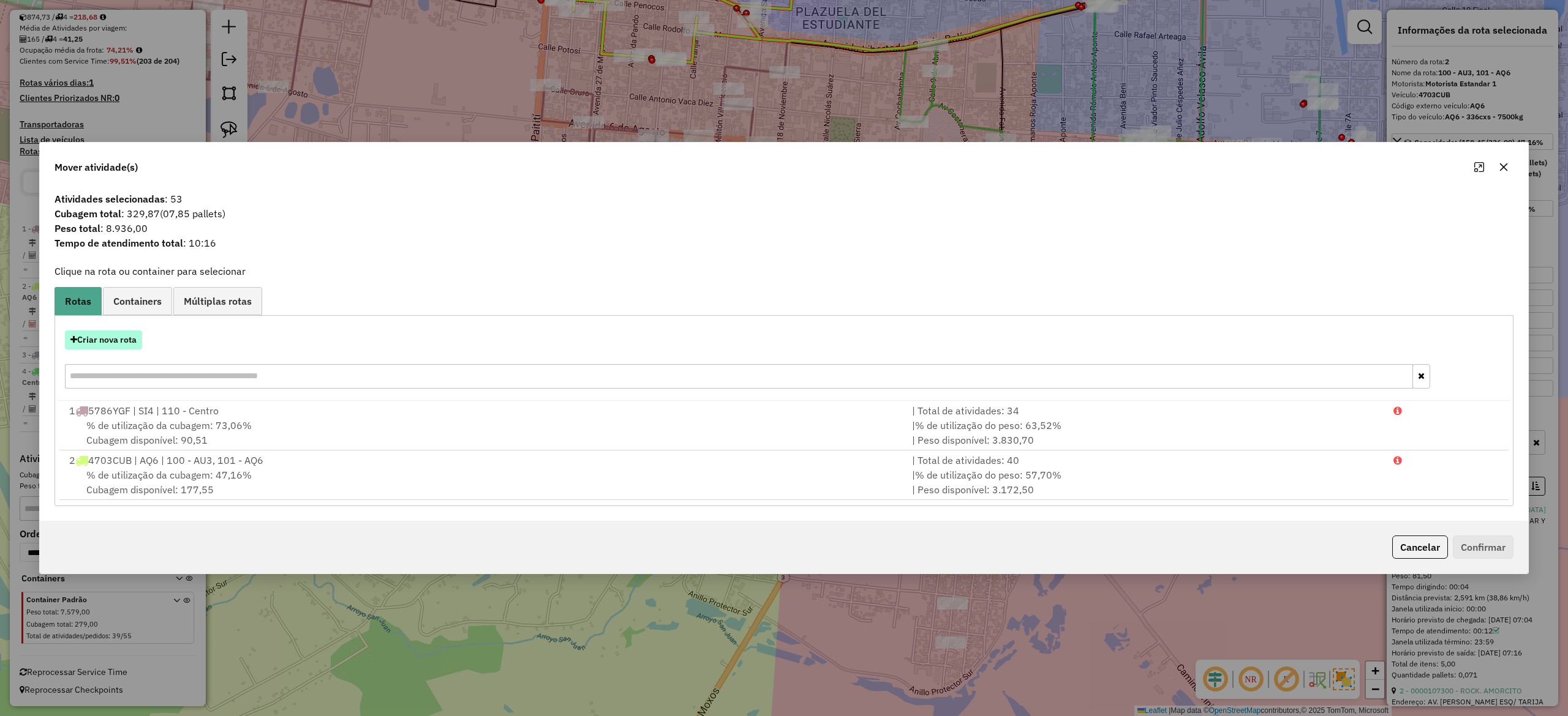
click at [113, 339] on button "Criar nova rota" at bounding box center [103, 340] width 77 height 19
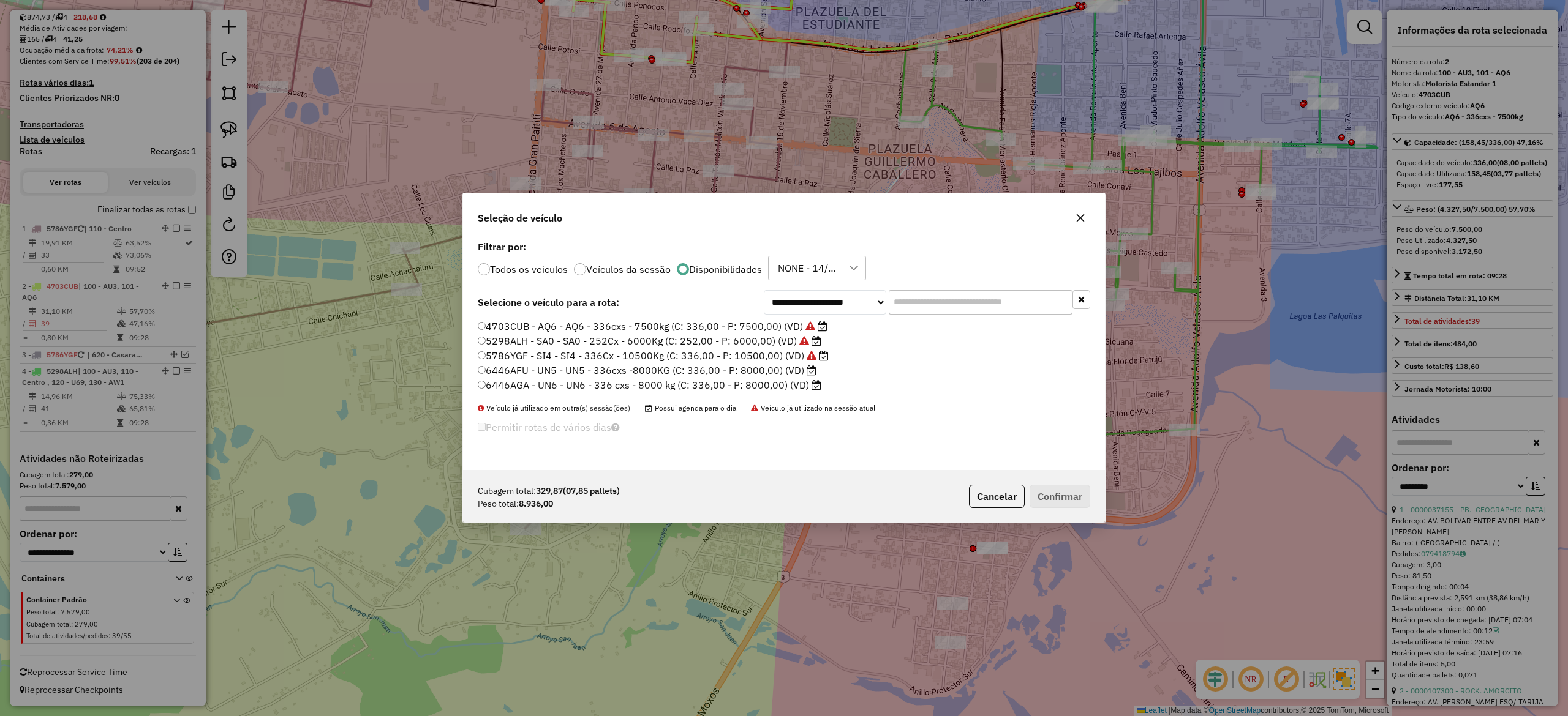
click at [775, 352] on label "5786YGF - SI4 - SI4 - 336Cx - 10500Kg (C: 336,00 - P: 10500,00) (VD)" at bounding box center [653, 355] width 351 height 15
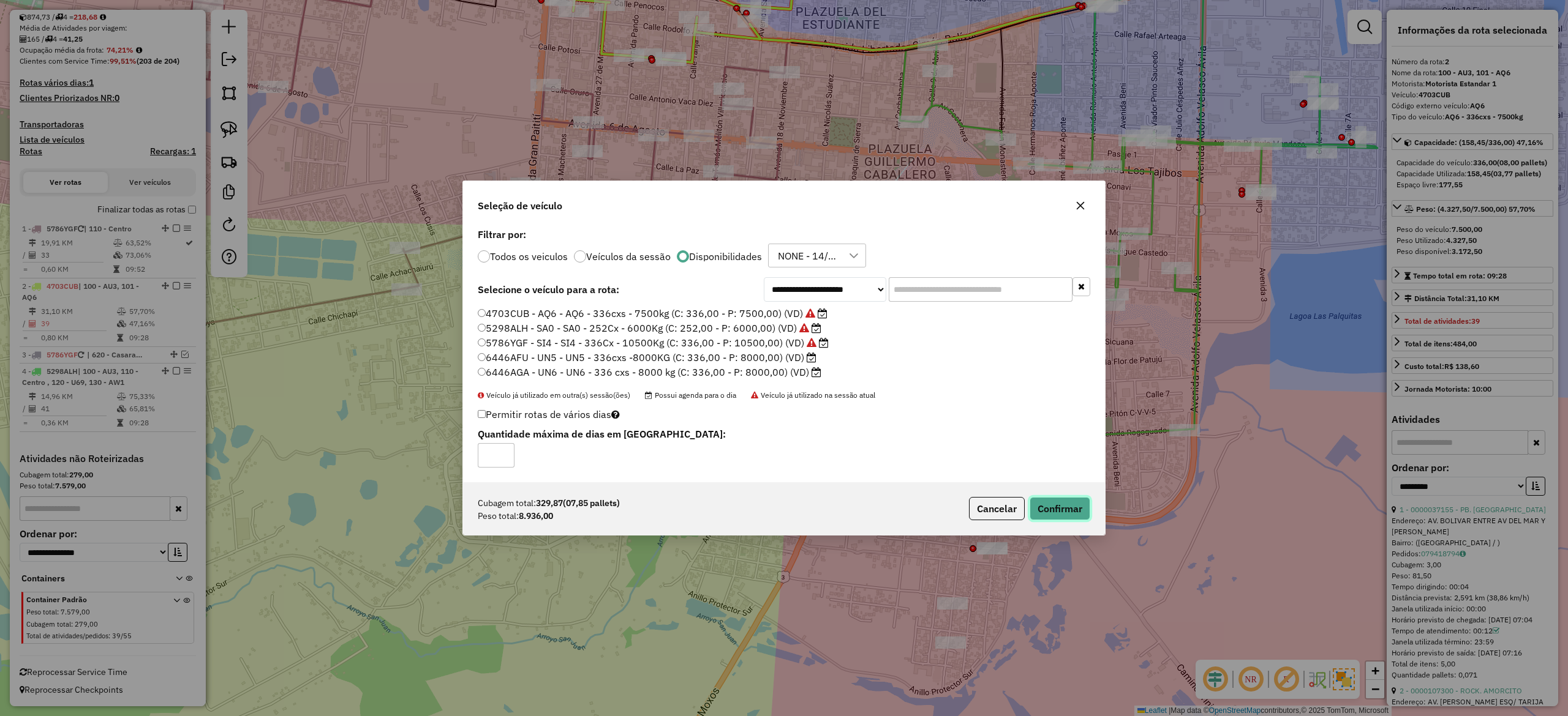
click at [1059, 514] on button "Confirmar" at bounding box center [1060, 509] width 60 height 23
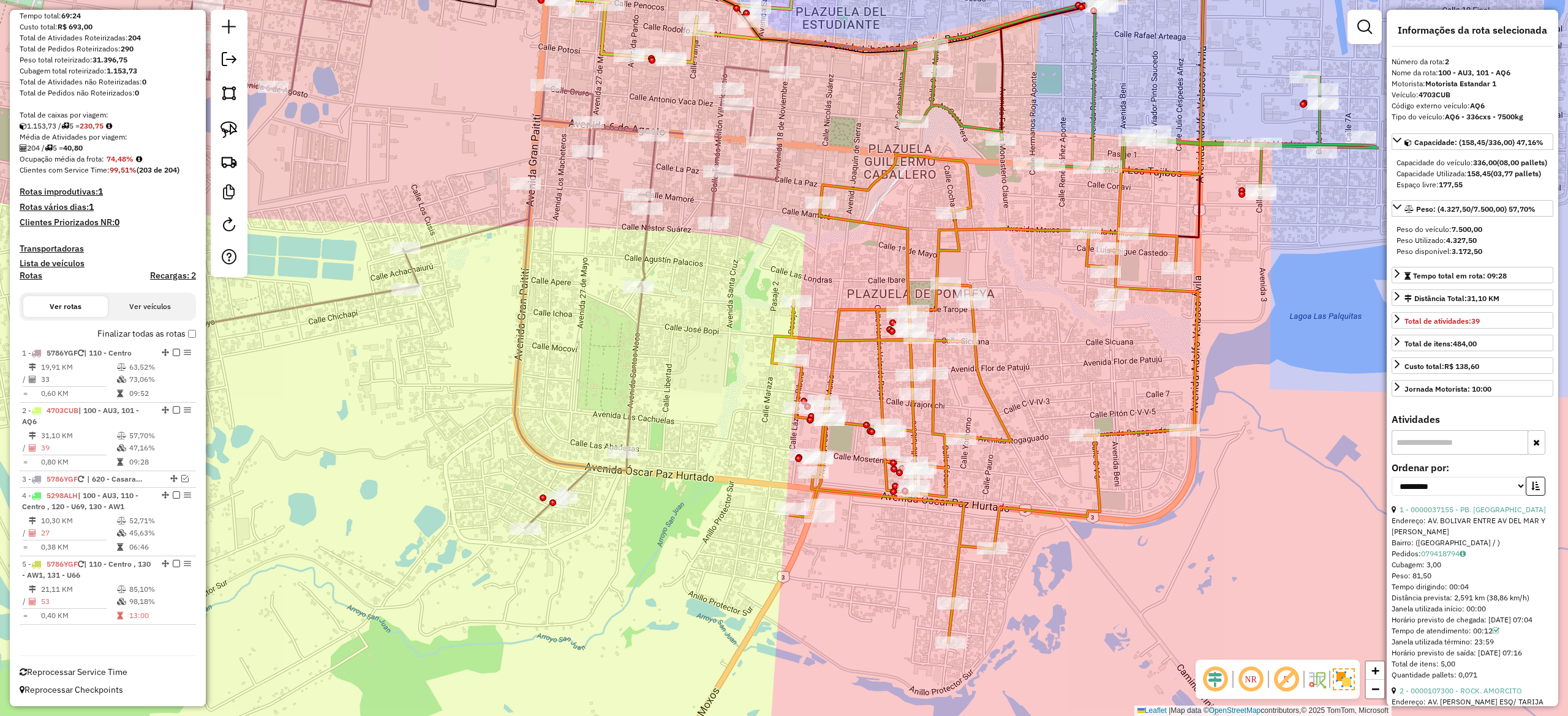
scroll to position [147, 0]
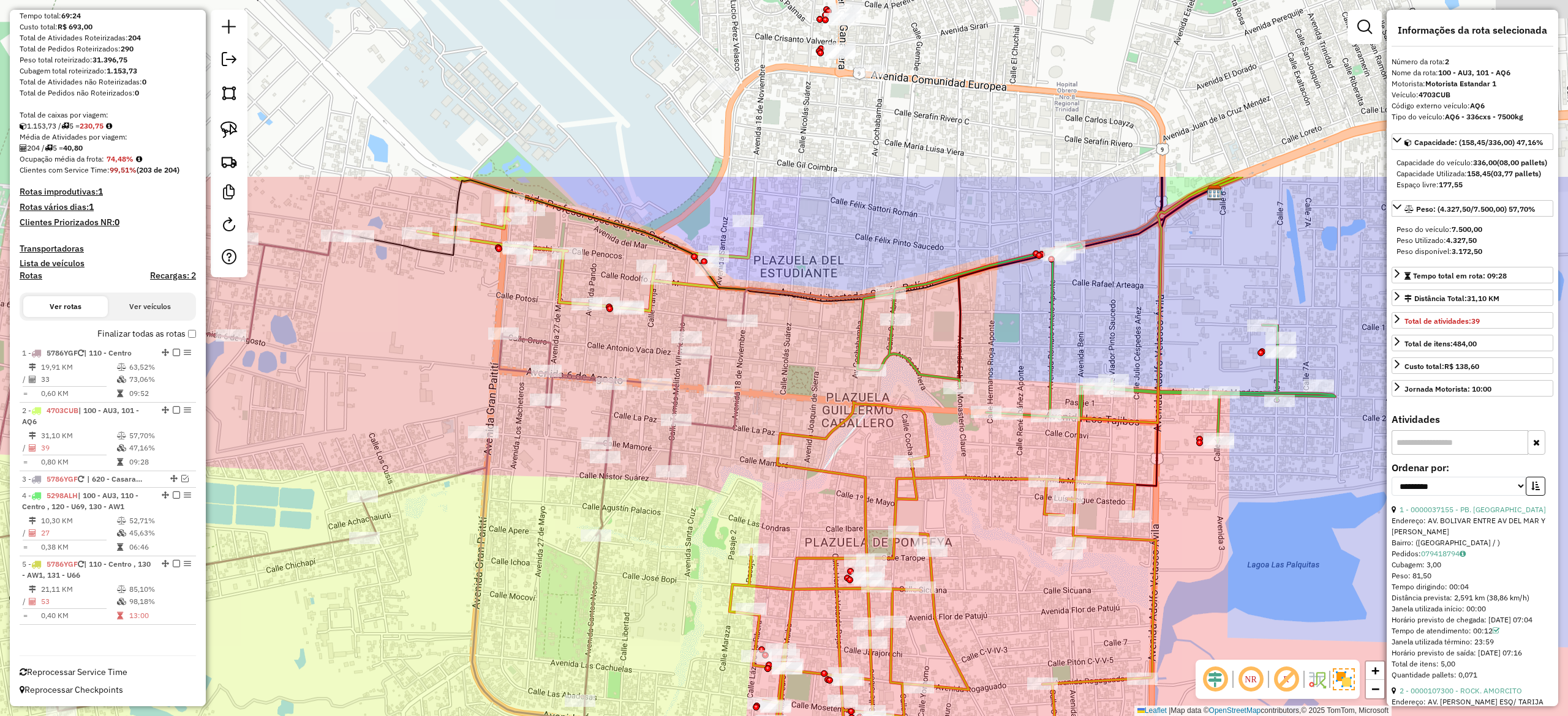
drag, startPoint x: 1025, startPoint y: 376, endPoint x: 978, endPoint y: 574, distance: 203.5
click at [978, 574] on div "Janela de atendimento Grade de atendimento Capacidade Transportadoras Veículos …" at bounding box center [784, 358] width 1568 height 716
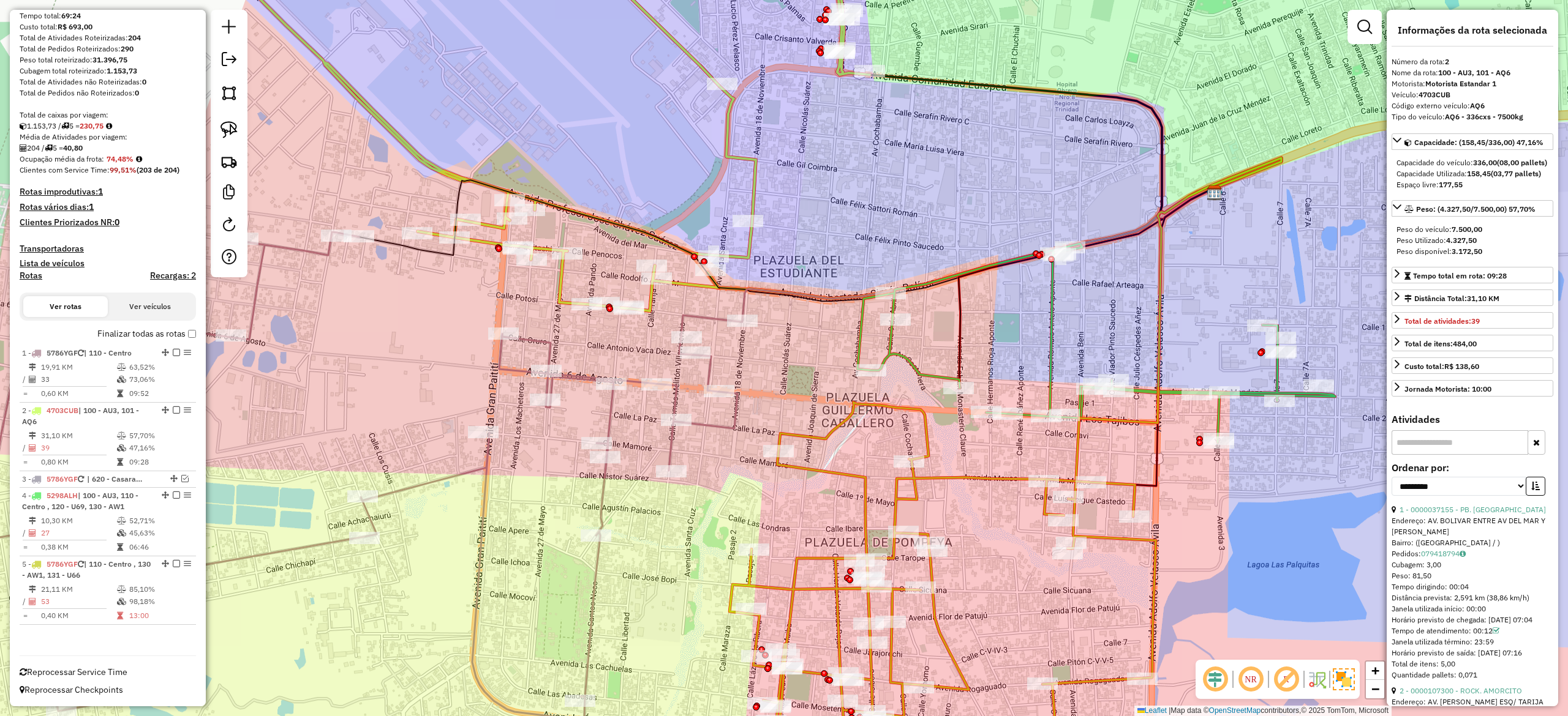
click at [928, 367] on div "Janela de atendimento Grade de atendimento Capacidade Transportadoras Veículos …" at bounding box center [784, 358] width 1568 height 716
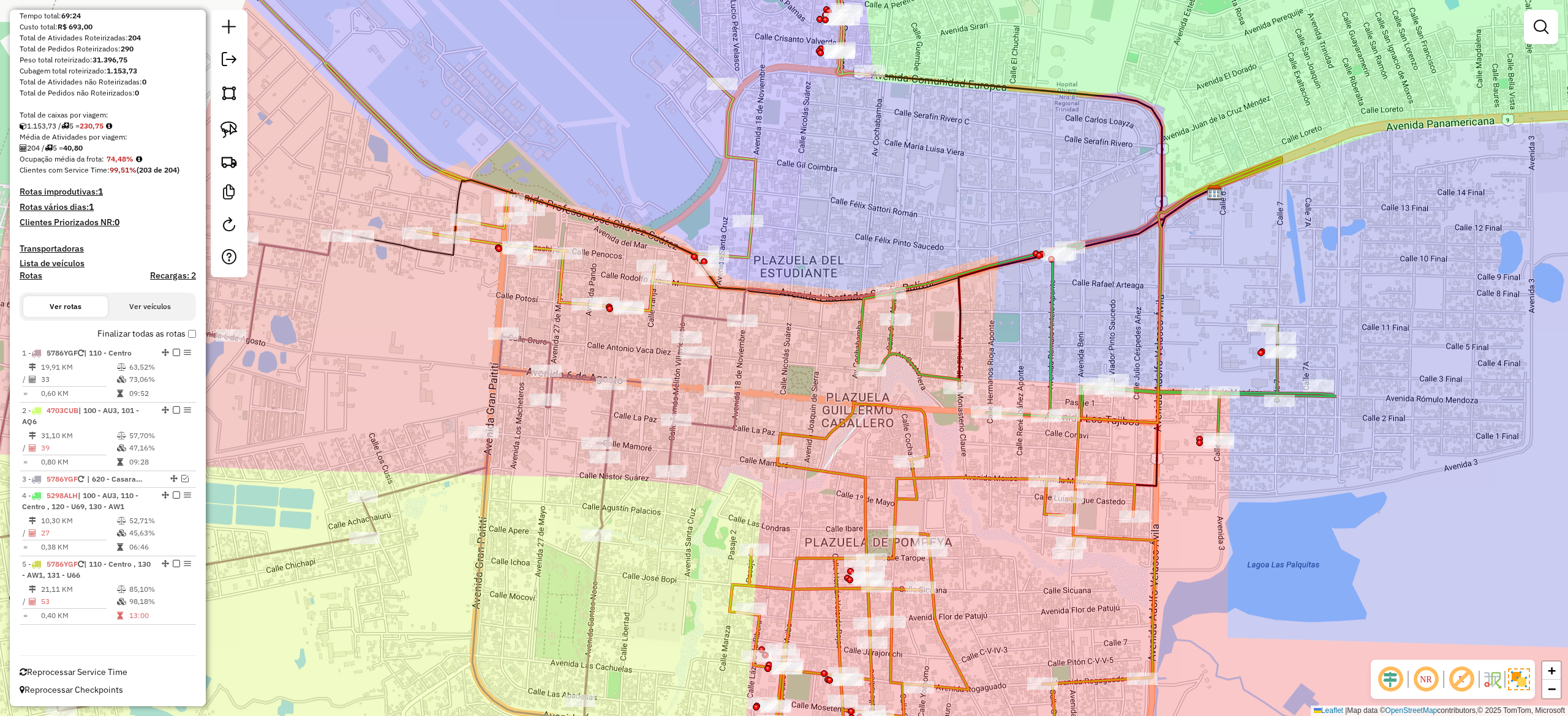
click at [928, 372] on icon at bounding box center [1097, 343] width 478 height 199
select select "**********"
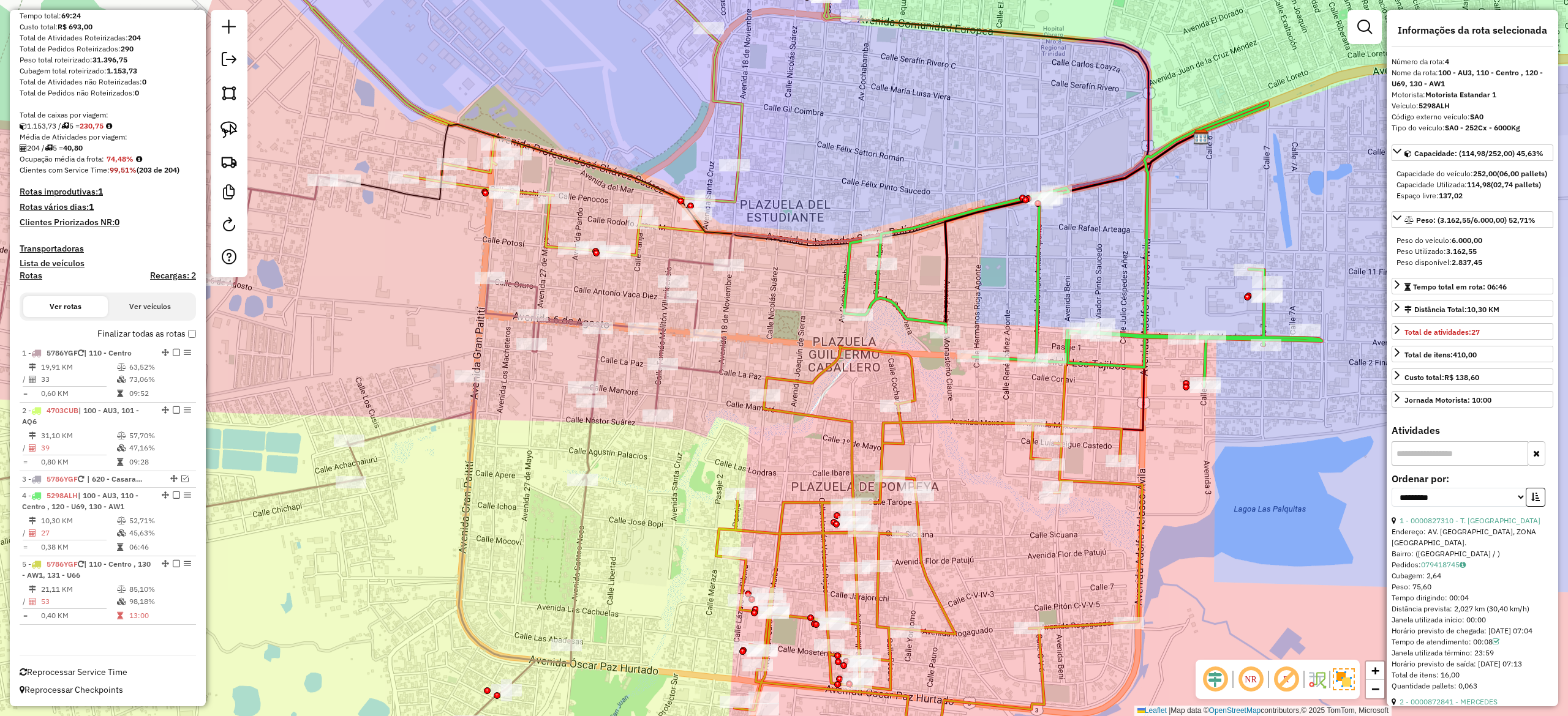
drag, startPoint x: 947, startPoint y: 450, endPoint x: 922, endPoint y: 413, distance: 44.7
click at [924, 371] on div "Janela de atendimento Grade de atendimento Capacidade Transportadoras Veículos …" at bounding box center [784, 358] width 1568 height 716
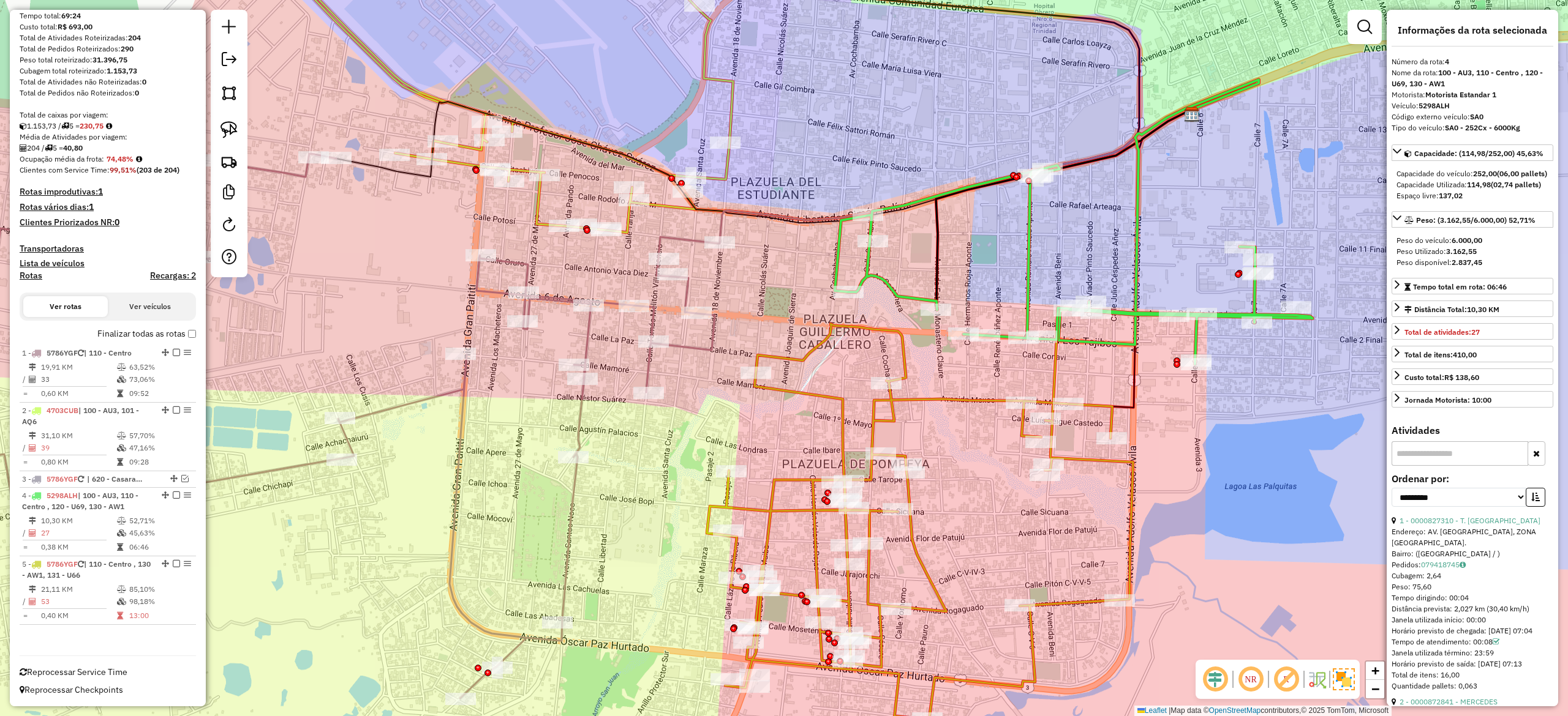
click at [911, 396] on icon at bounding box center [920, 556] width 426 height 465
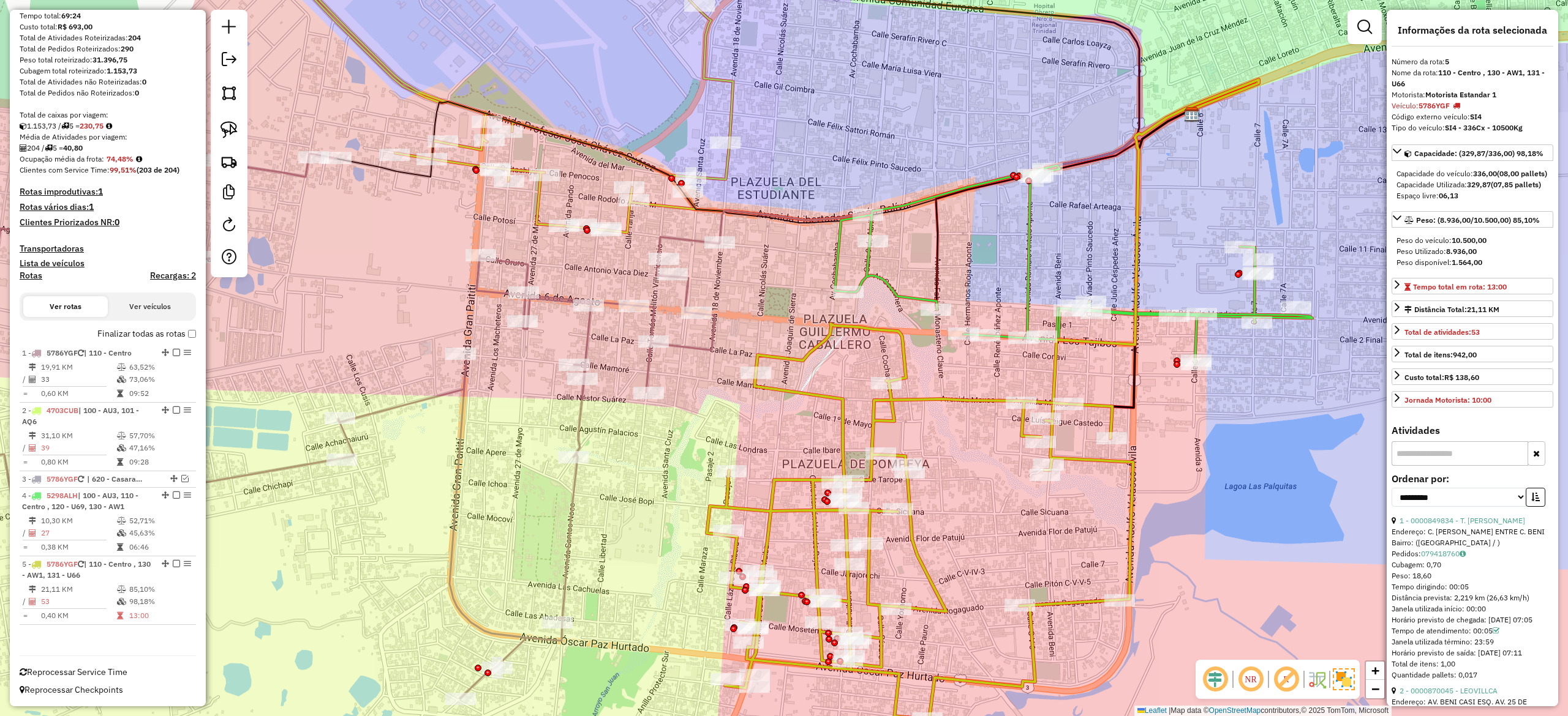
drag, startPoint x: 991, startPoint y: 487, endPoint x: 980, endPoint y: 514, distance: 29.2
click at [980, 514] on div "Janela de atendimento Grade de atendimento Capacidade Transportadoras Veículos …" at bounding box center [784, 358] width 1568 height 716
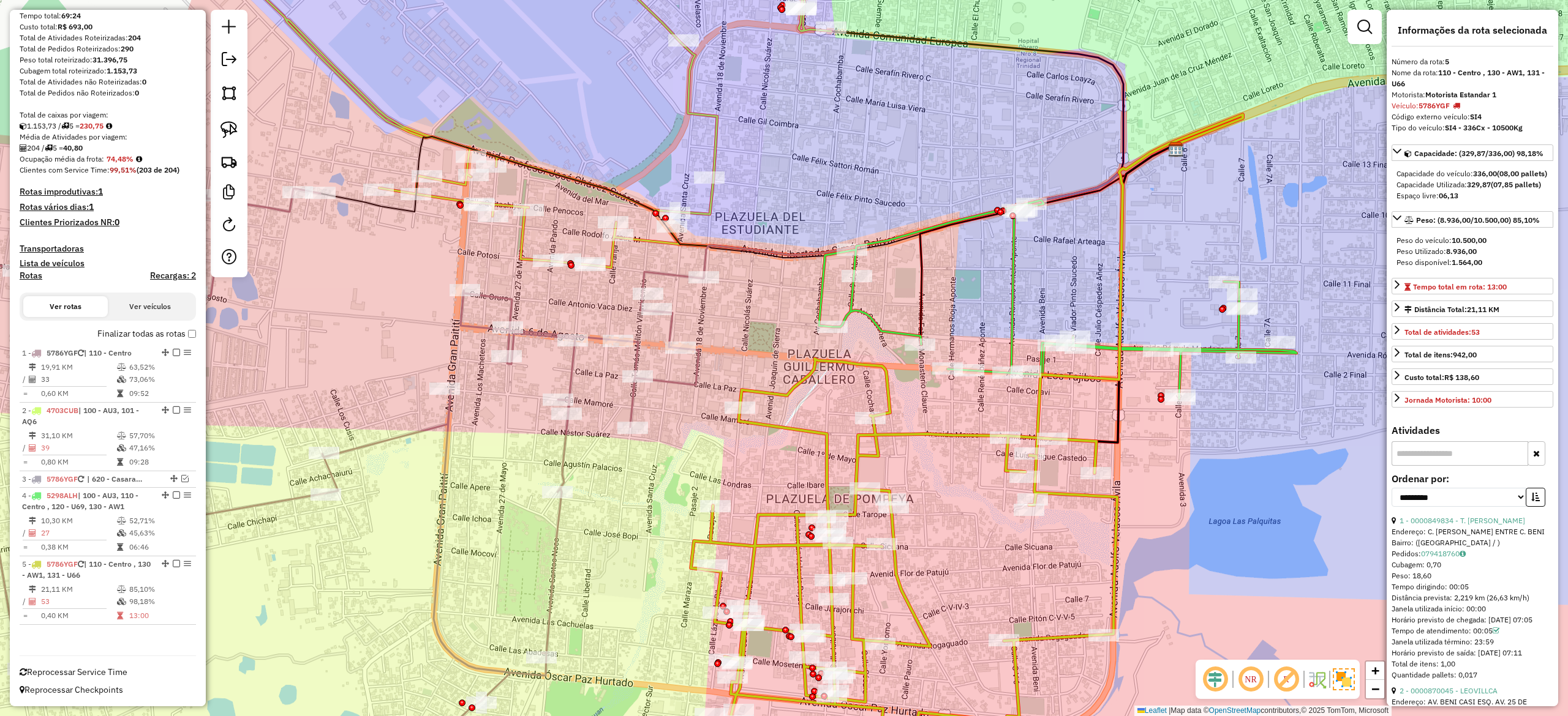
click at [1005, 325] on icon at bounding box center [1058, 300] width 478 height 199
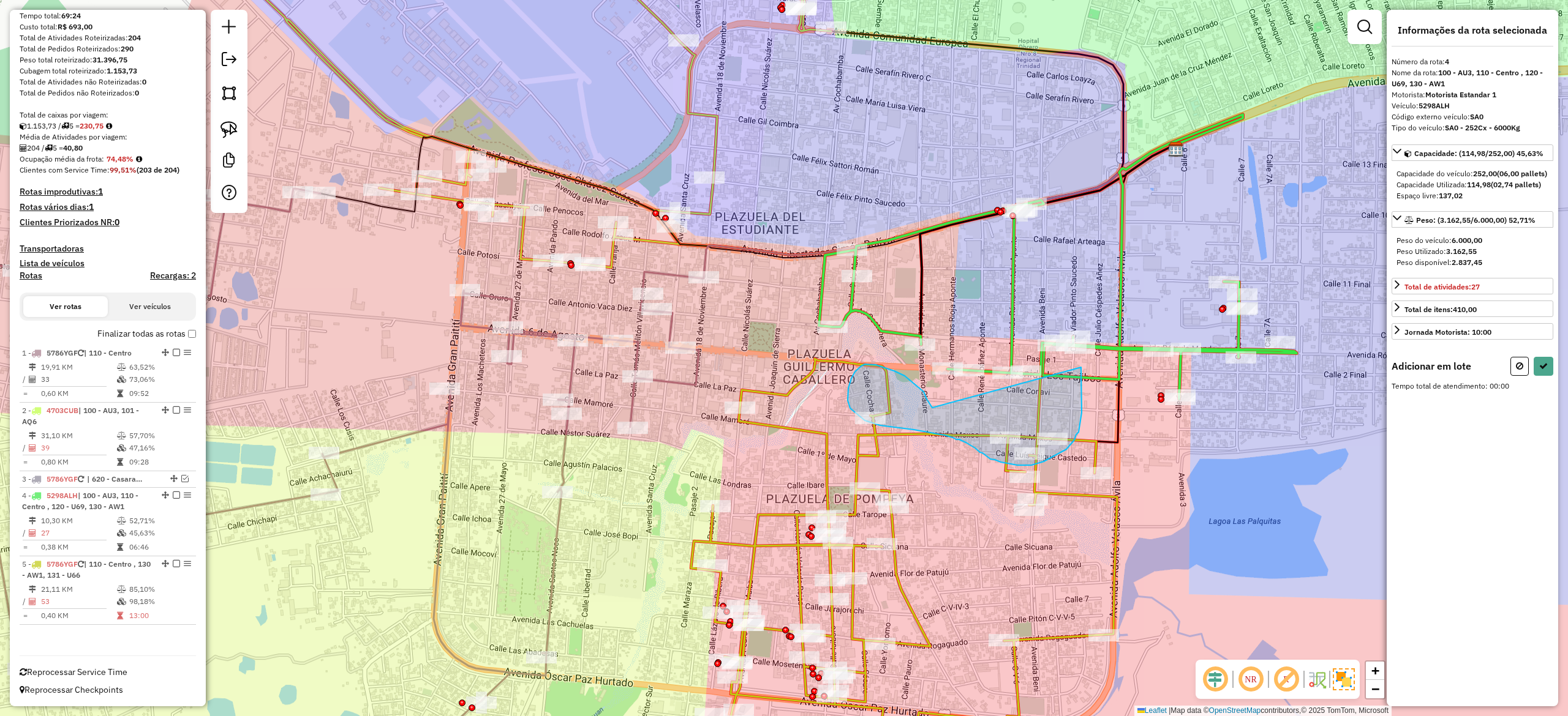
click at [1074, 347] on div "Rota 5 - Placa 5786YGF 0000849834 - T. SIMONA Janela de atendimento Grade de at…" at bounding box center [784, 358] width 1568 height 716
select select "**********"
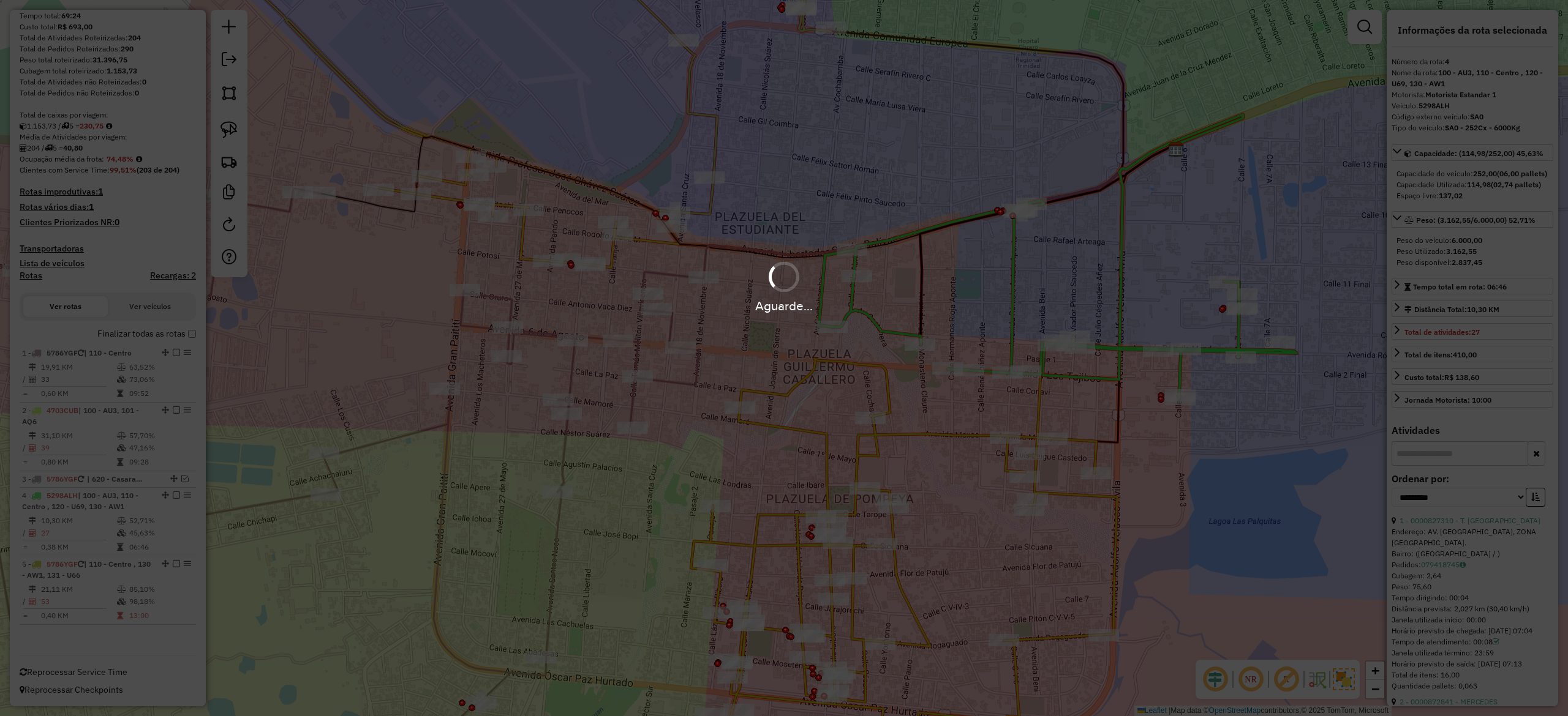
click at [949, 560] on div "Aguarde..." at bounding box center [784, 358] width 1568 height 716
click at [940, 552] on div "Aguarde..." at bounding box center [784, 358] width 1568 height 716
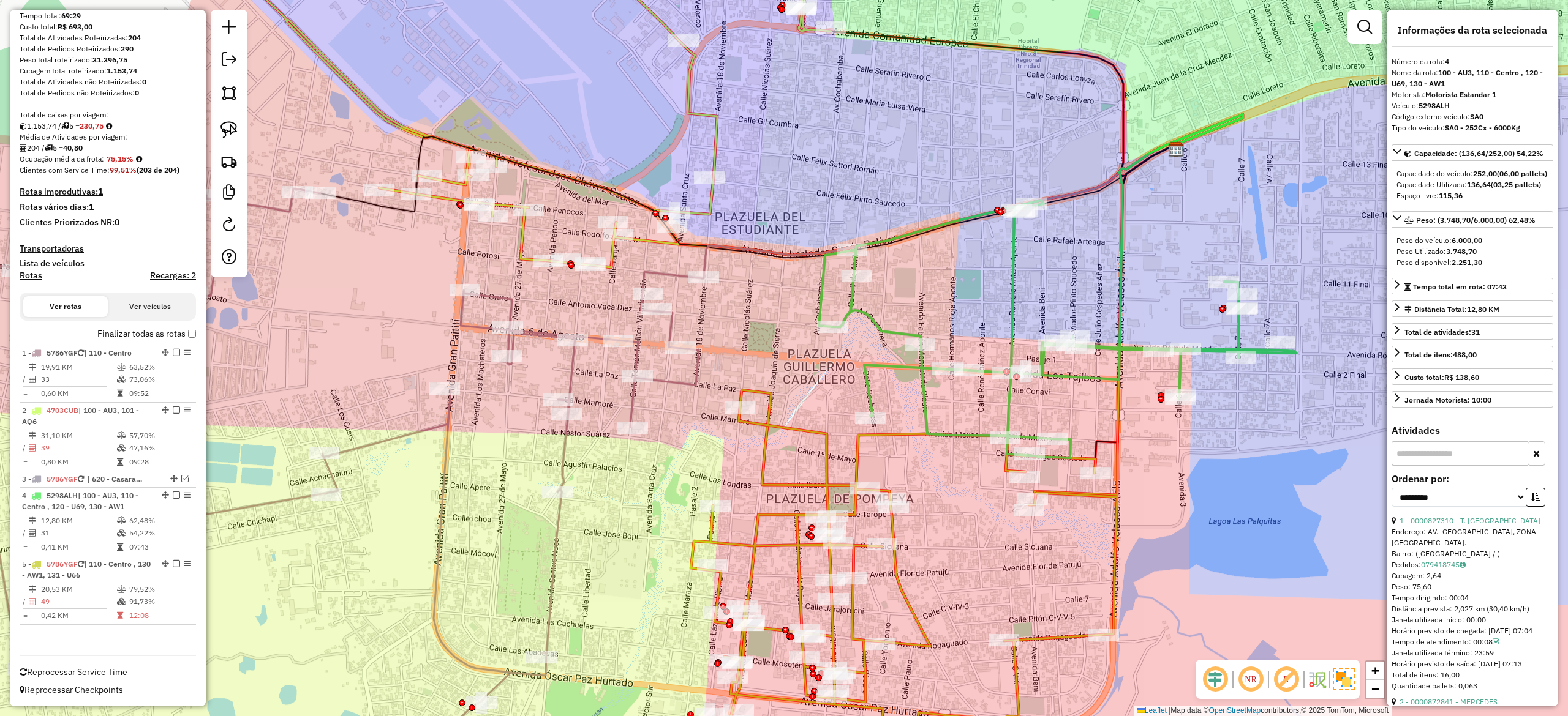
drag, startPoint x: 924, startPoint y: 548, endPoint x: 915, endPoint y: 551, distance: 9.5
click at [924, 547] on div "Janela de atendimento Grade de atendimento Capacidade Transportadoras Veículos …" at bounding box center [784, 358] width 1568 height 716
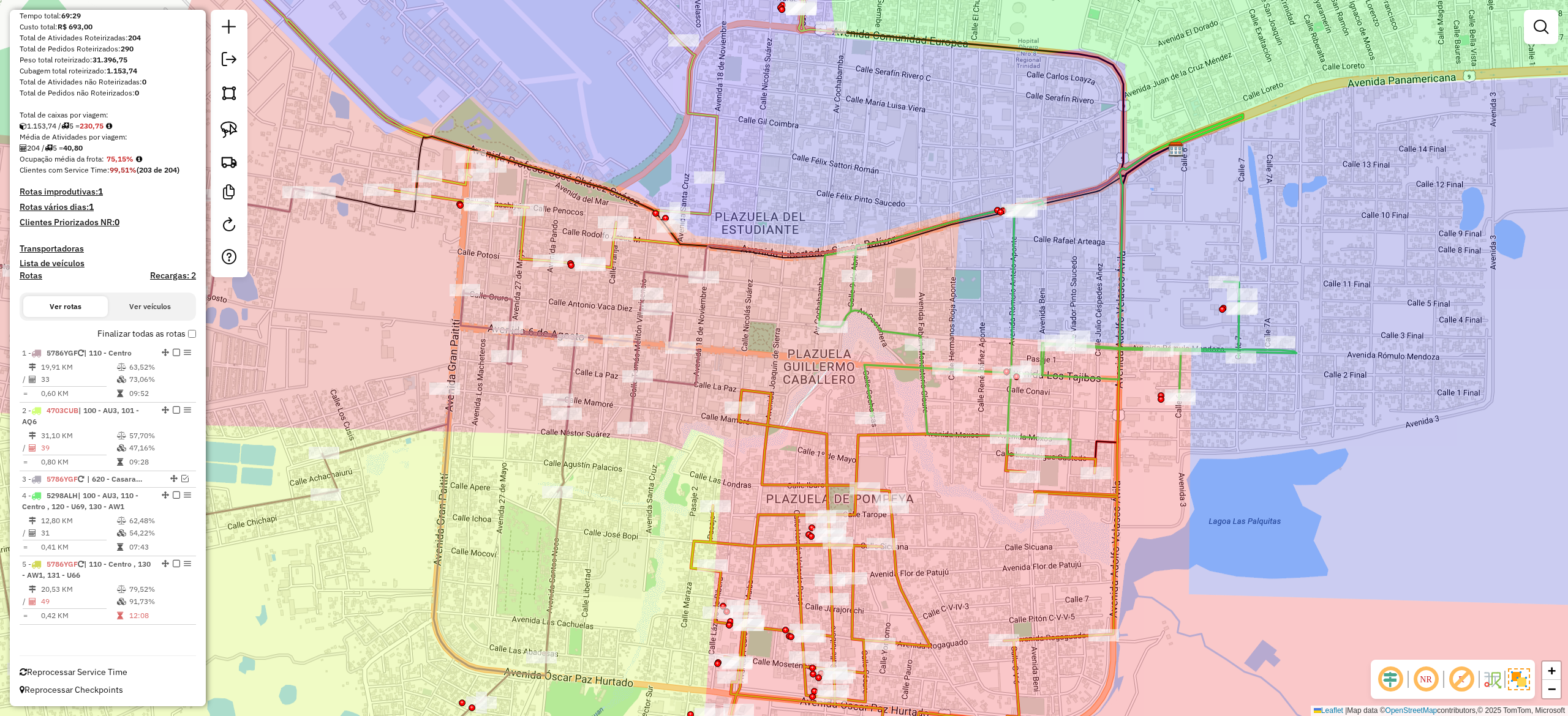
click at [902, 557] on icon at bounding box center [904, 589] width 426 height 398
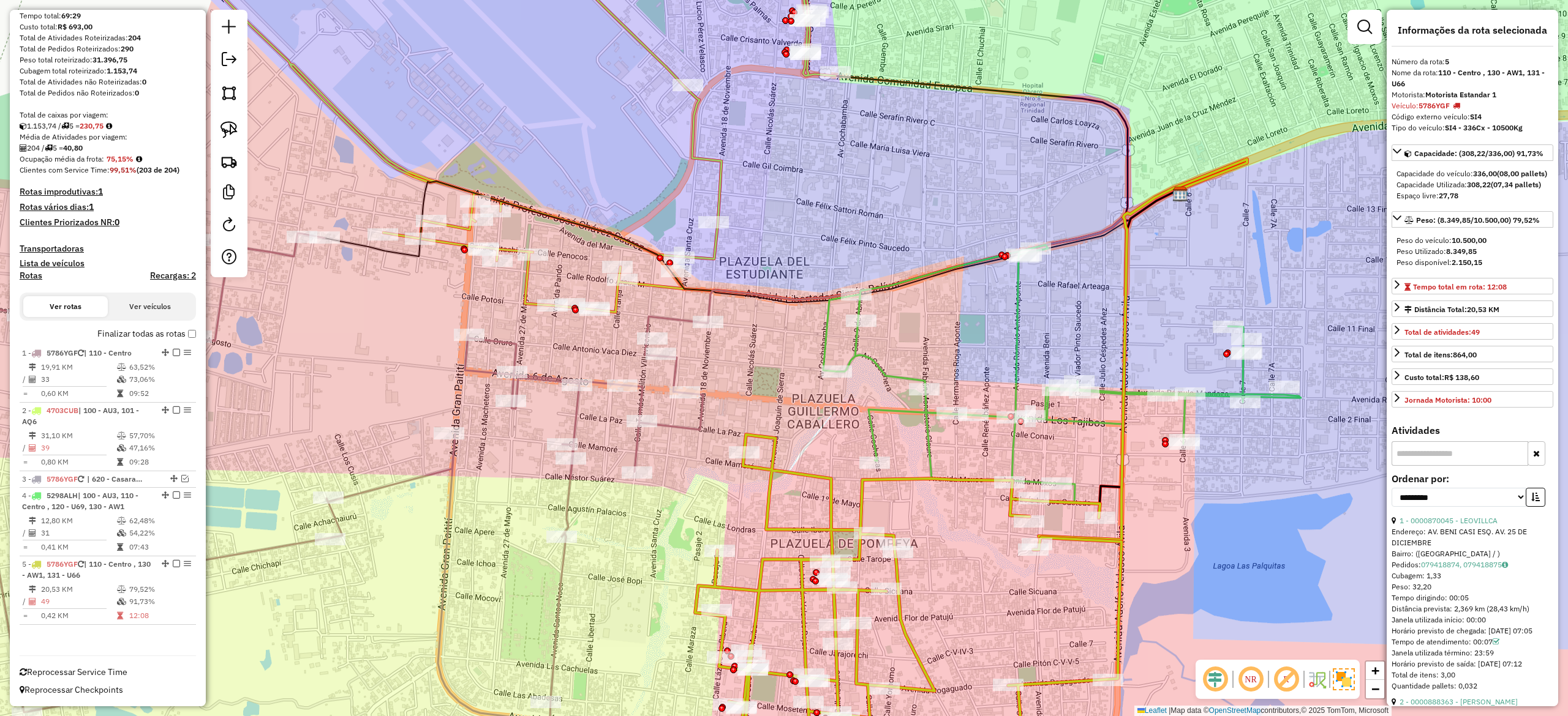
drag, startPoint x: 902, startPoint y: 479, endPoint x: 927, endPoint y: 487, distance: 26.2
click at [902, 477] on icon at bounding box center [908, 612] width 426 height 354
drag, startPoint x: 1468, startPoint y: 514, endPoint x: 1454, endPoint y: 530, distance: 21.3
click at [1468, 507] on select "**********" at bounding box center [1459, 497] width 135 height 19
select select "**********"
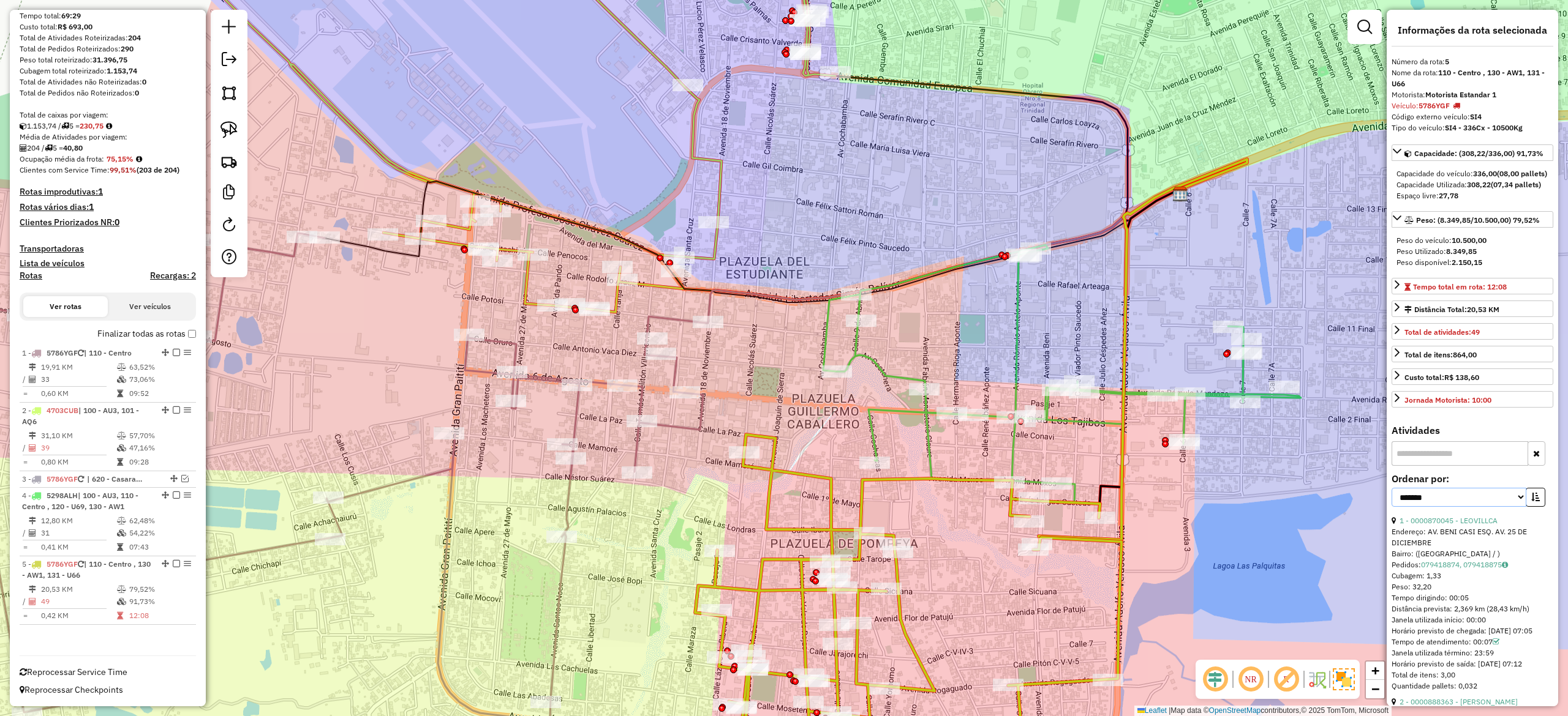
click at [1392, 507] on select "**********" at bounding box center [1459, 497] width 135 height 19
click at [1531, 507] on button "button" at bounding box center [1536, 497] width 20 height 19
click at [1471, 516] on div "**********" at bounding box center [1473, 495] width 162 height 41
click at [1470, 525] on link "26 - 0000034968 - B. NECTAR VIP" at bounding box center [1456, 520] width 114 height 9
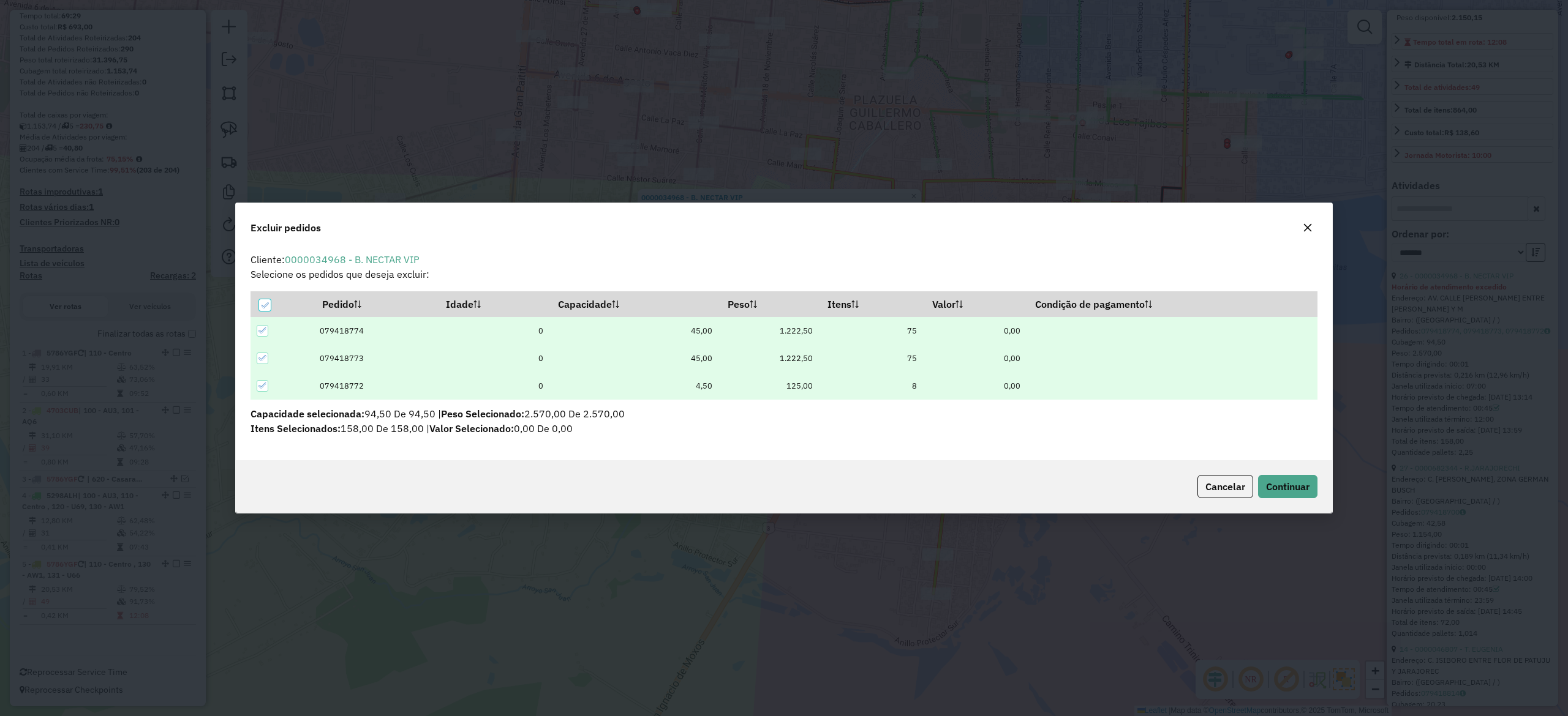
scroll to position [0, 0]
click at [1302, 491] on span "Continuar" at bounding box center [1287, 487] width 43 height 12
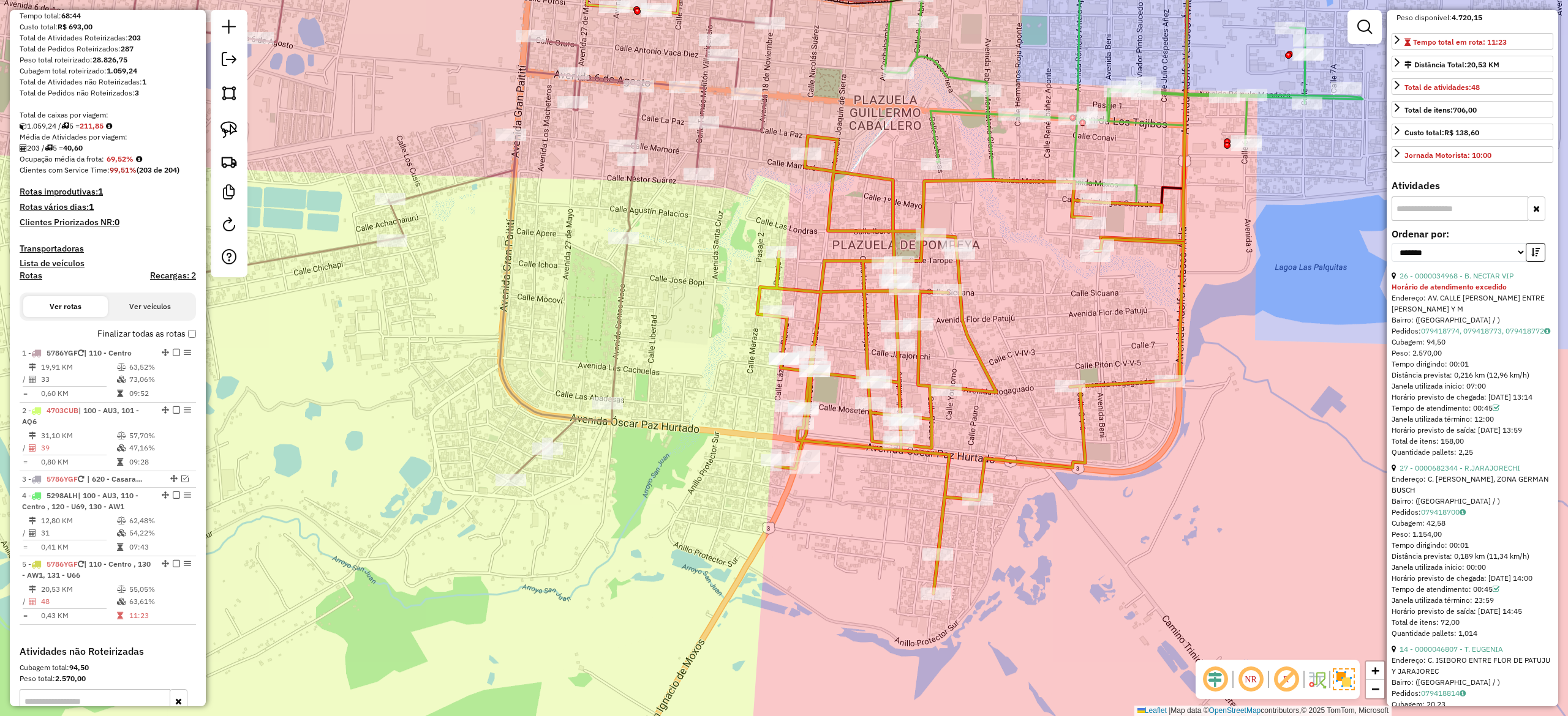
scroll to position [340, 0]
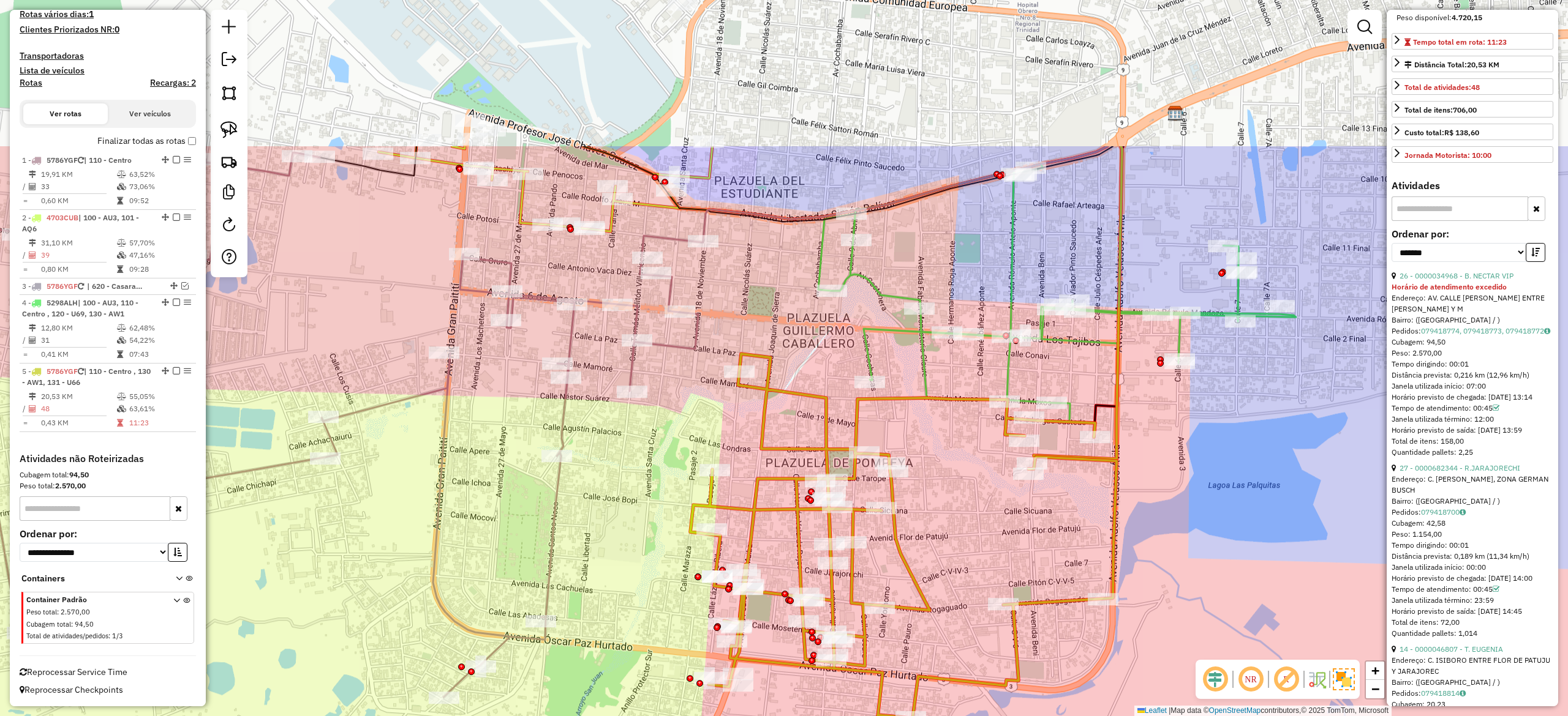
drag, startPoint x: 993, startPoint y: 476, endPoint x: 1013, endPoint y: 425, distance: 54.8
click at [985, 509] on div "Janela de atendimento Grade de atendimento Capacidade Transportadoras Veículos …" at bounding box center [784, 358] width 1568 height 716
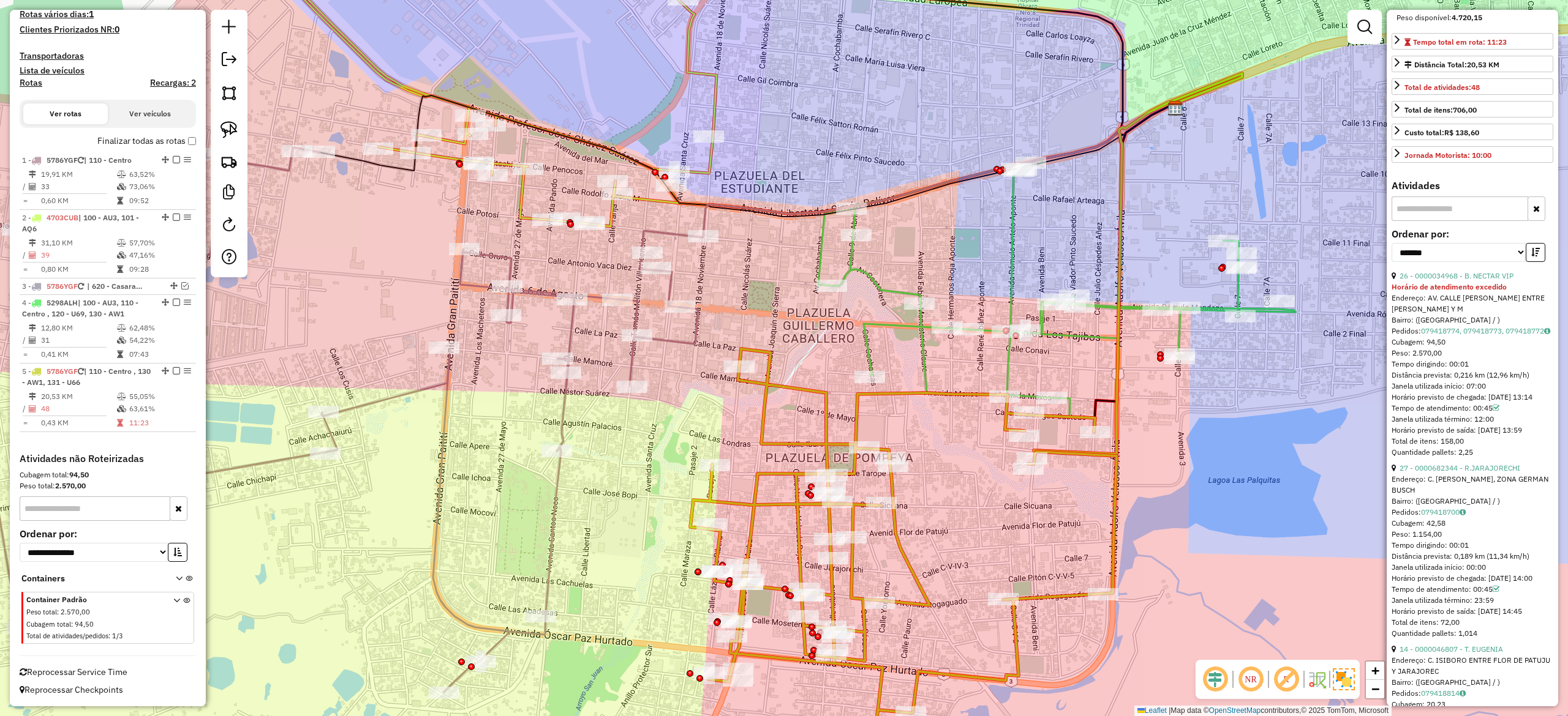
click at [1073, 332] on icon at bounding box center [1142, 205] width 200 height 265
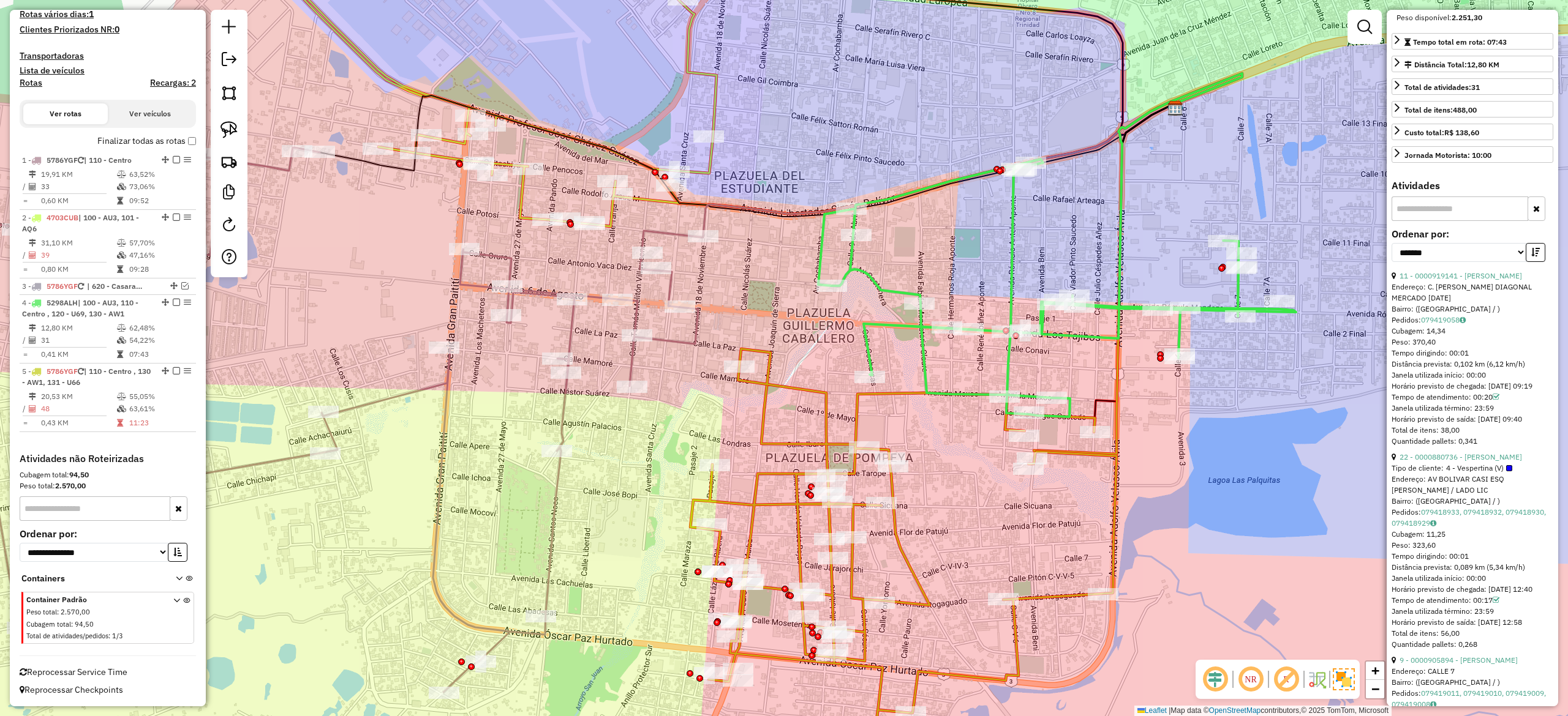
click at [1038, 349] on div "Janela de atendimento Grade de atendimento Capacidade Transportadoras Veículos …" at bounding box center [784, 358] width 1568 height 716
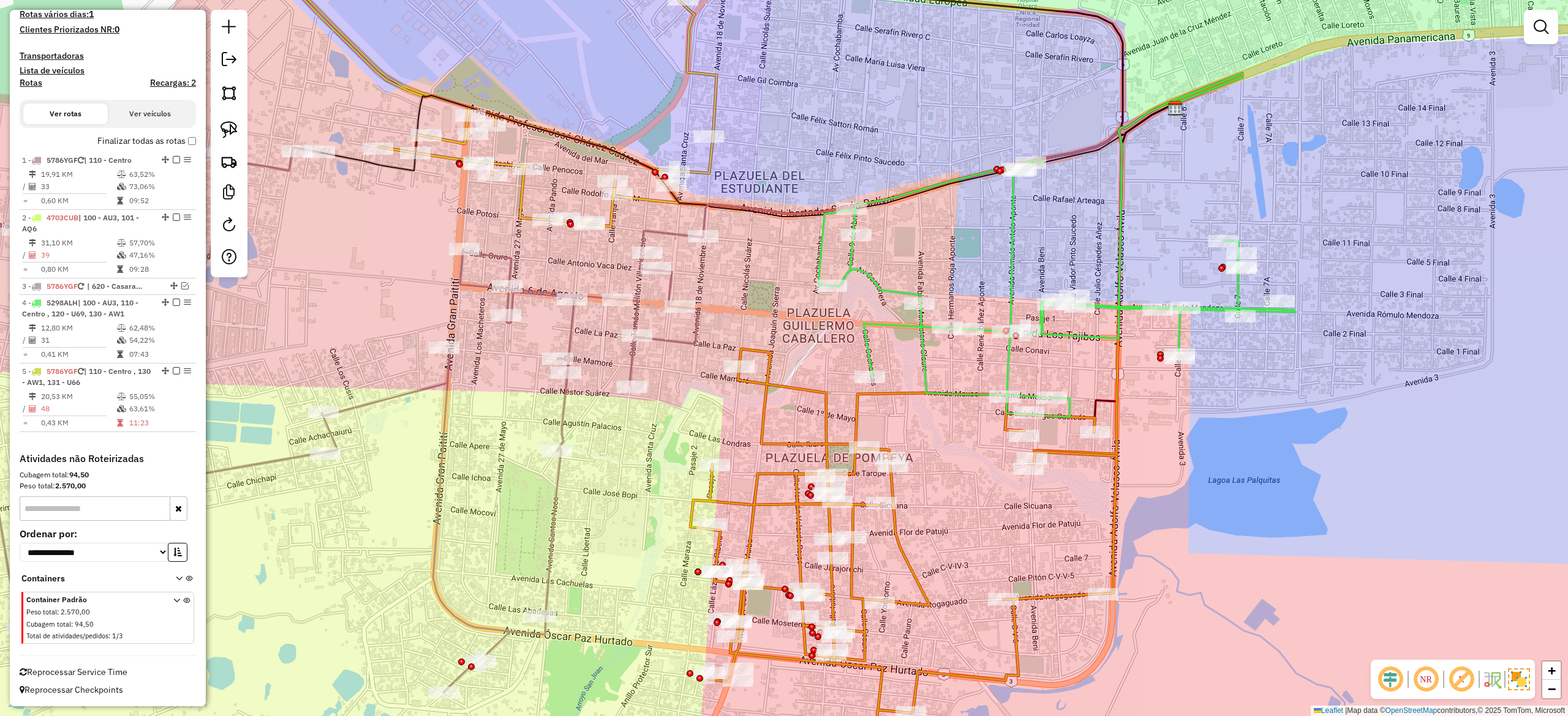
click at [1007, 364] on icon at bounding box center [1057, 288] width 478 height 258
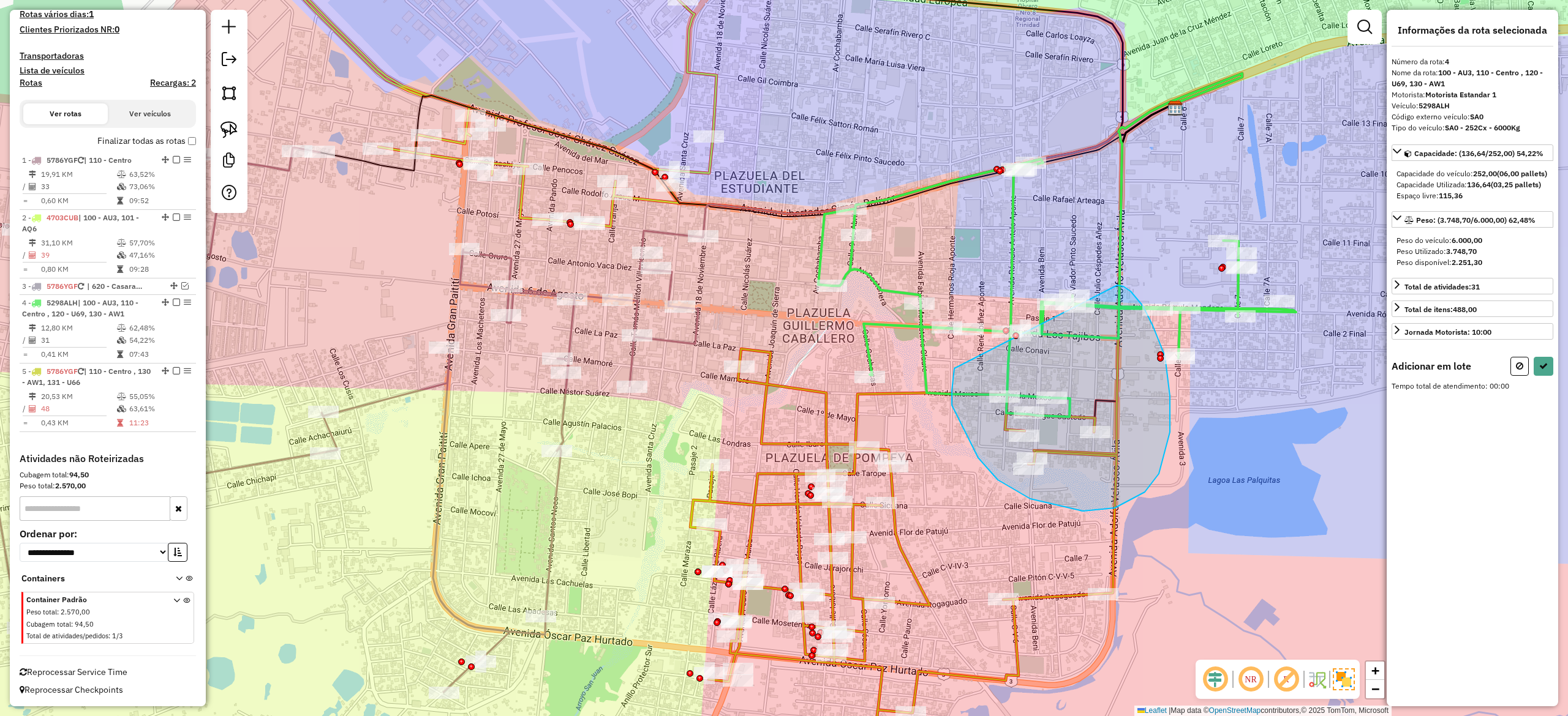
drag, startPoint x: 954, startPoint y: 376, endPoint x: 1116, endPoint y: 286, distance: 185.3
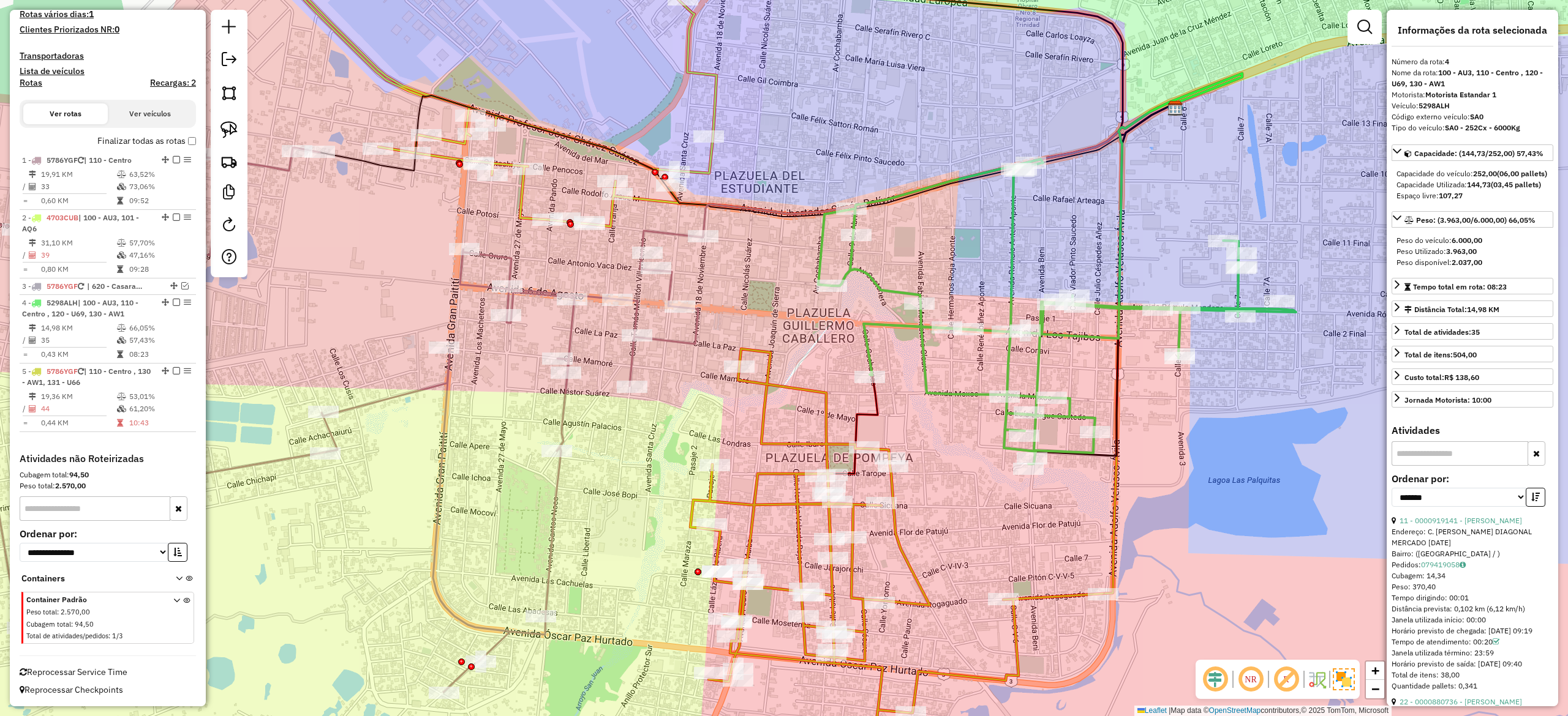
scroll to position [325, 0]
click at [734, 438] on div "Janela de atendimento Grade de atendimento Capacidade Transportadoras Veículos …" at bounding box center [784, 358] width 1568 height 716
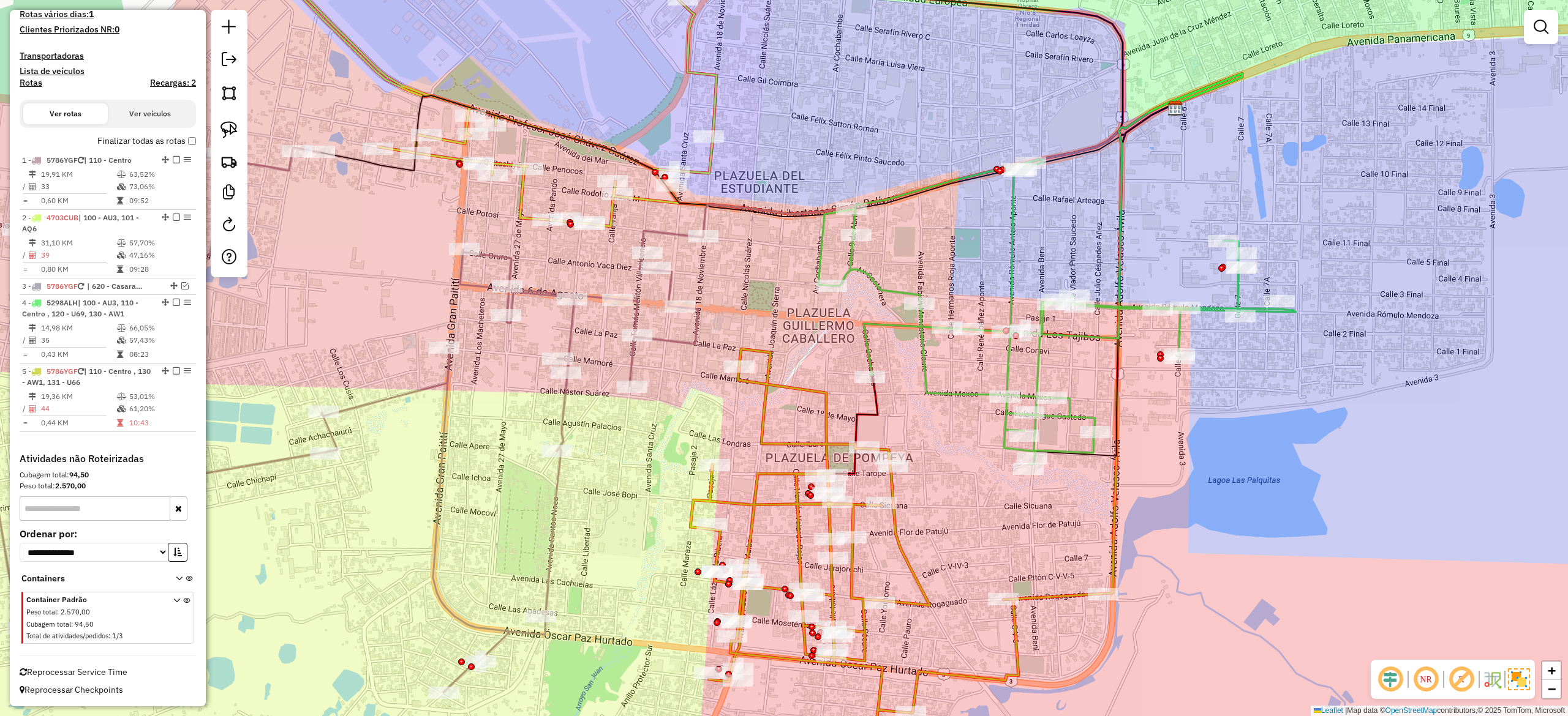
click at [772, 418] on div "Janela de atendimento Grade de atendimento Capacidade Transportadoras Veículos …" at bounding box center [784, 358] width 1568 height 716
click at [768, 418] on icon at bounding box center [896, 568] width 413 height 440
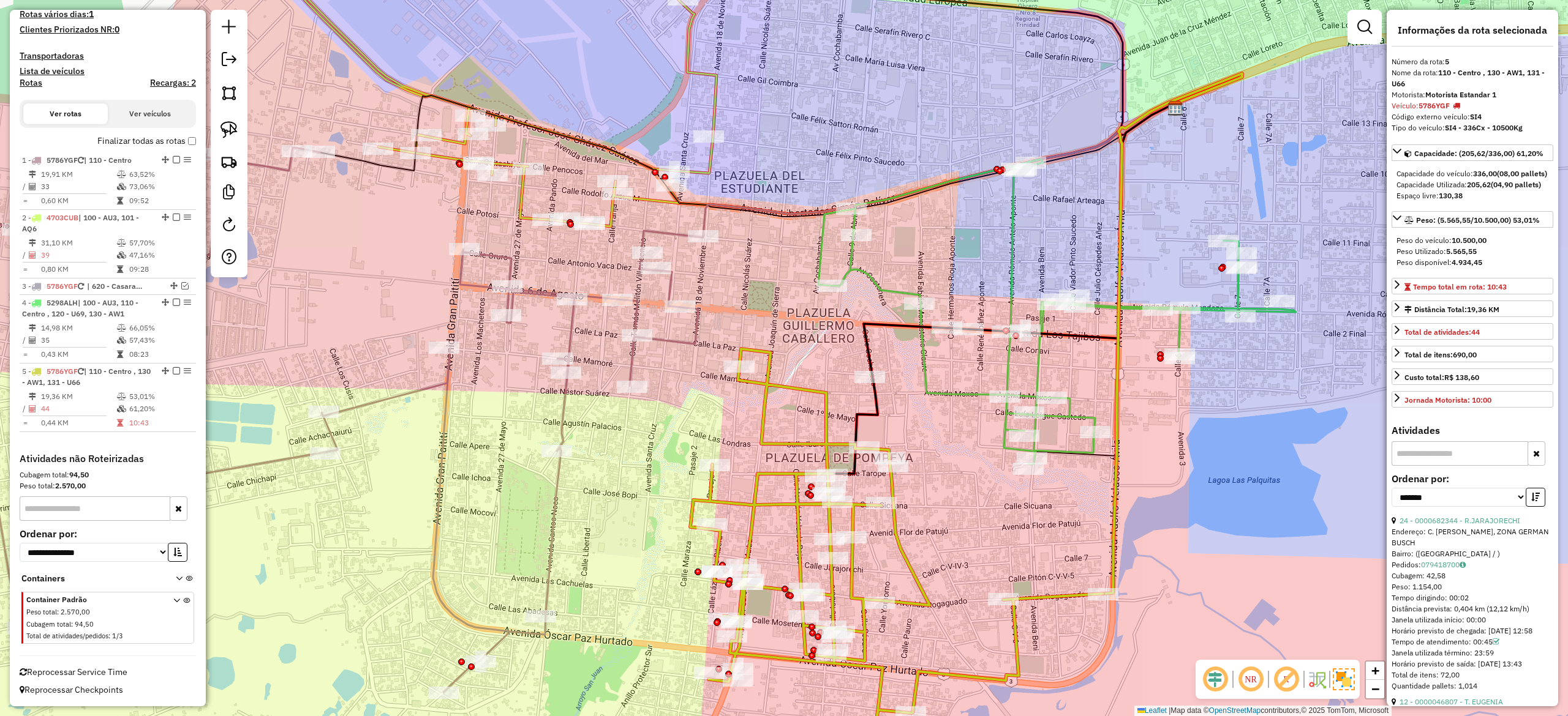
drag, startPoint x: 953, startPoint y: 448, endPoint x: 952, endPoint y: 428, distance: 20.0
click at [952, 428] on div "Janela de atendimento Grade de atendimento Capacidade Transportadoras Veículos …" at bounding box center [784, 358] width 1568 height 716
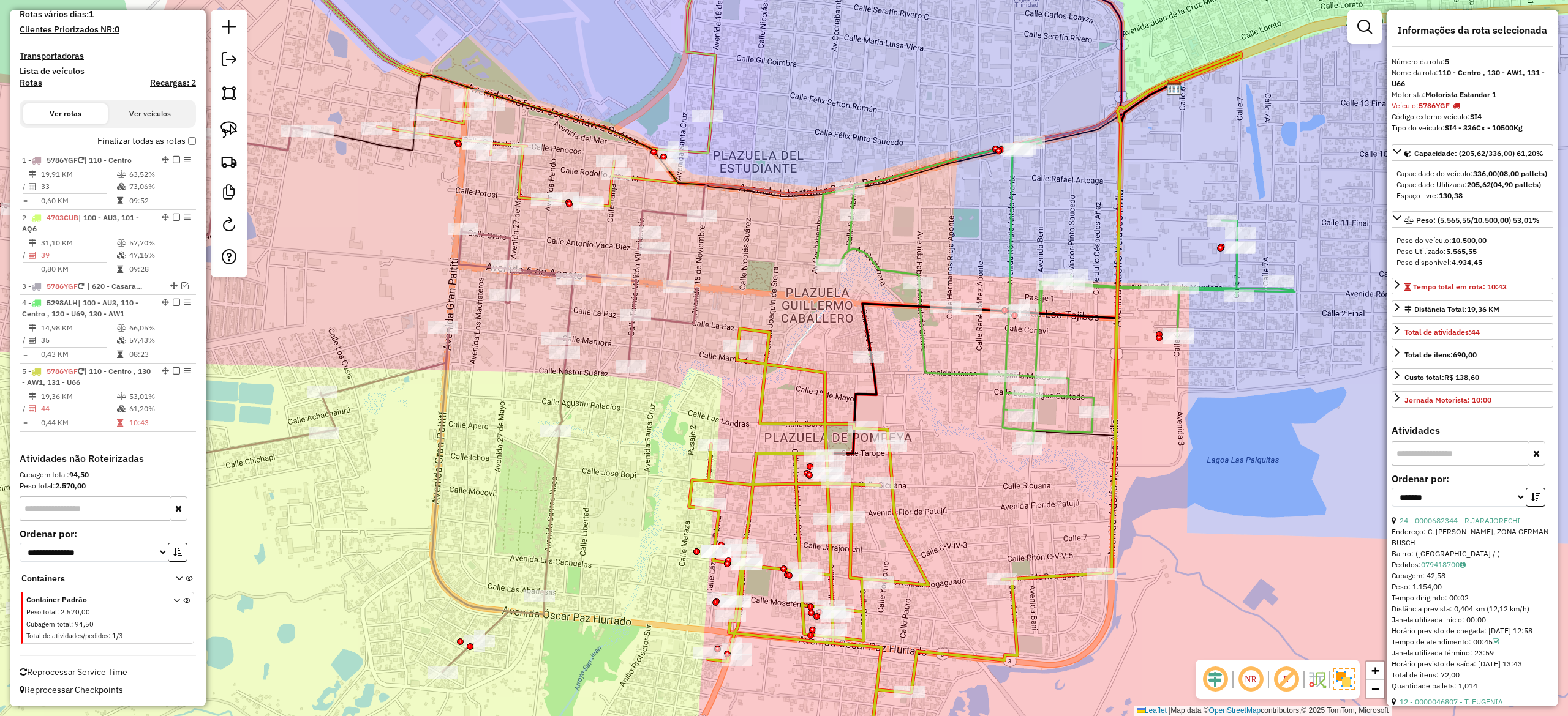
click at [1084, 345] on div "Janela de atendimento Grade de atendimento Capacidade Transportadoras Veículos …" at bounding box center [784, 358] width 1568 height 716
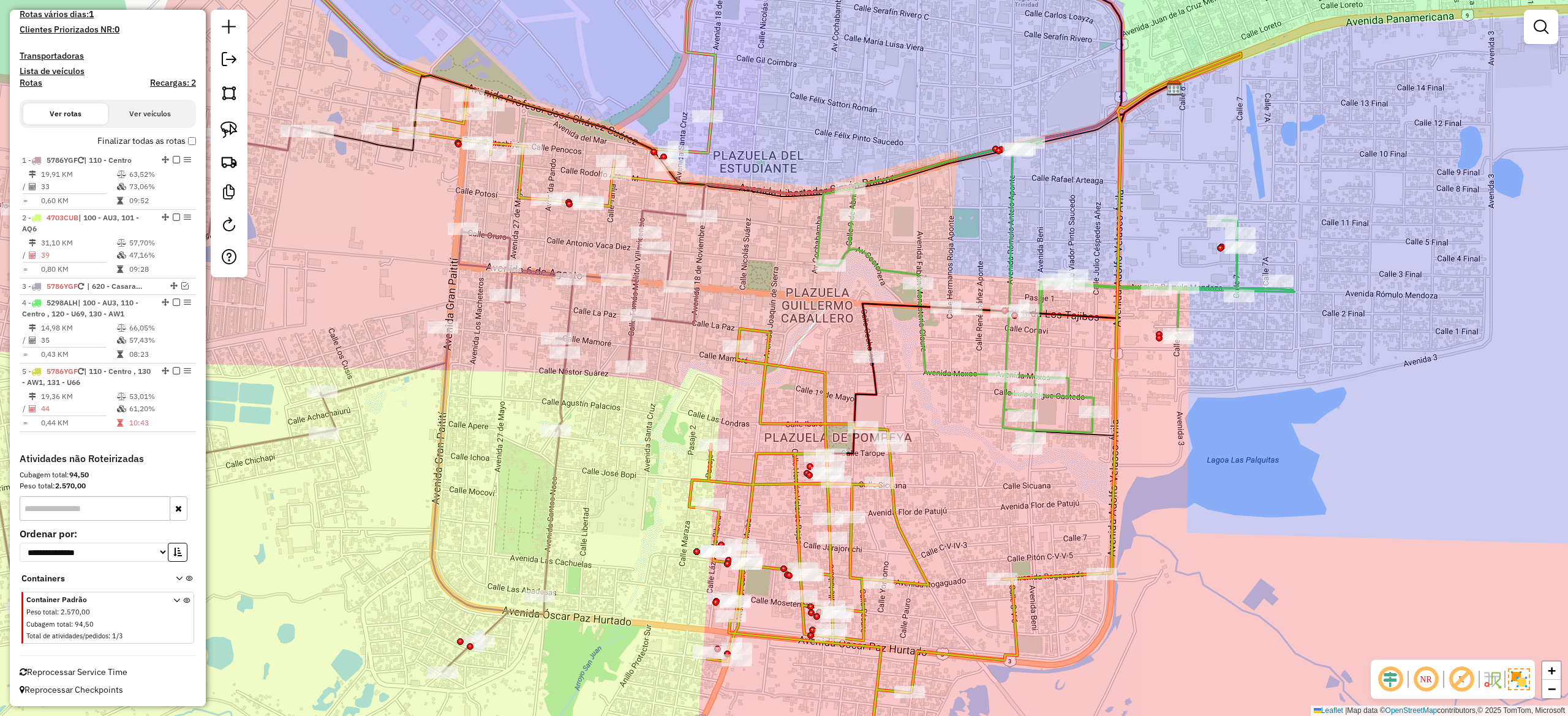
click at [1007, 252] on icon at bounding box center [1056, 291] width 478 height 305
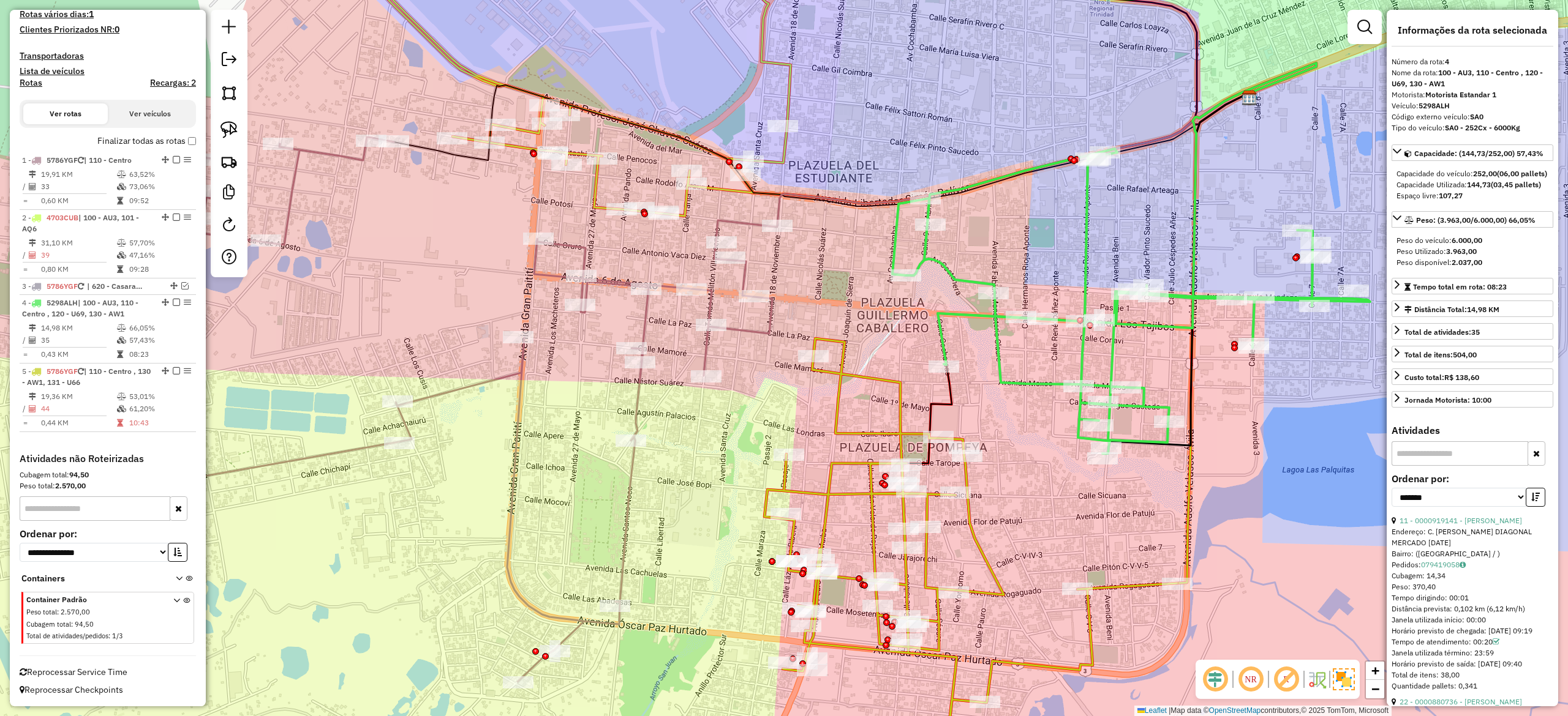
drag, startPoint x: 967, startPoint y: 234, endPoint x: 1042, endPoint y: 234, distance: 75.0
click at [1042, 234] on div "Janela de atendimento Grade de atendimento Capacidade Transportadoras Veículos …" at bounding box center [784, 358] width 1568 height 716
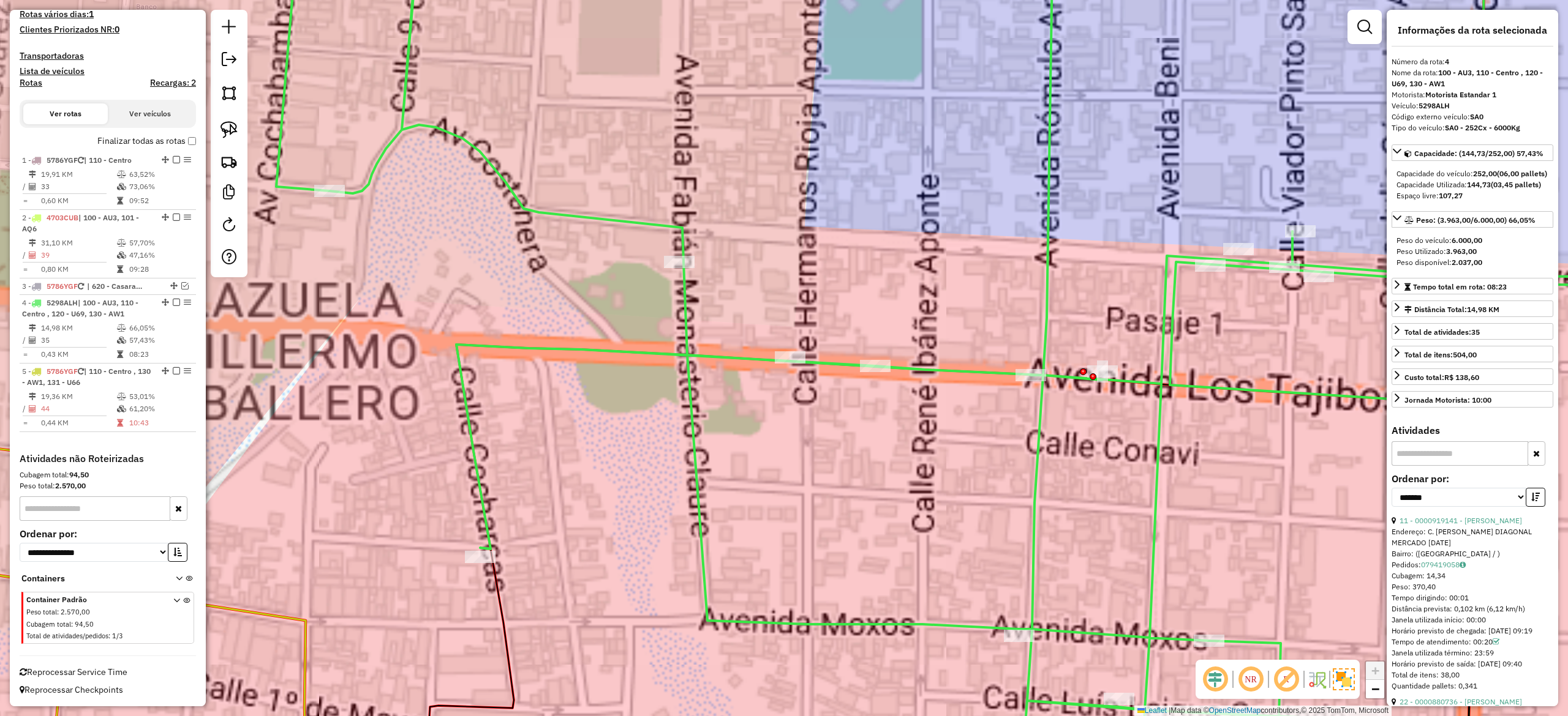
click at [1218, 489] on div "Janela de atendimento Grade de atendimento Capacidade Transportadoras Veículos …" at bounding box center [784, 358] width 1568 height 716
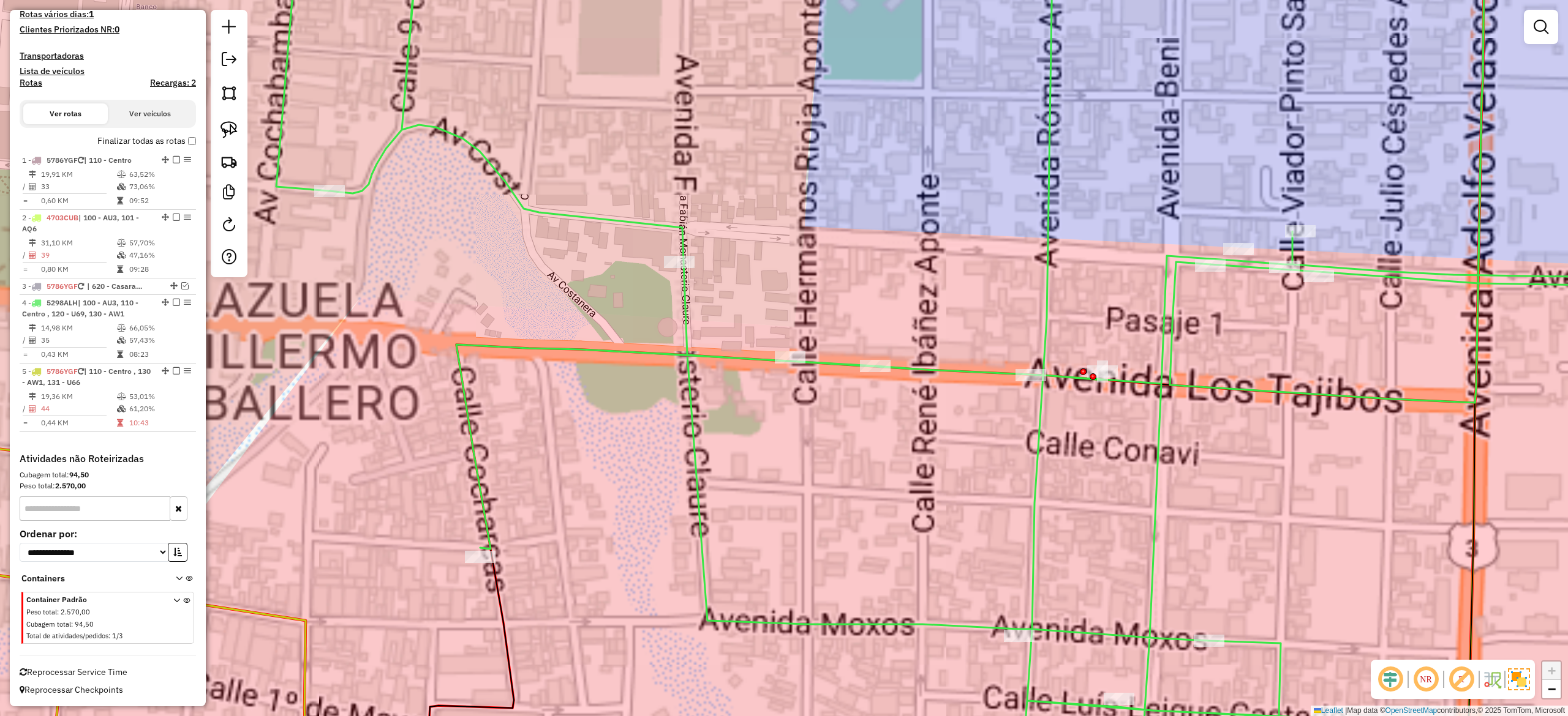
click at [1180, 459] on div "Janela de atendimento Grade de atendimento Capacidade Transportadoras Veículos …" at bounding box center [784, 358] width 1568 height 716
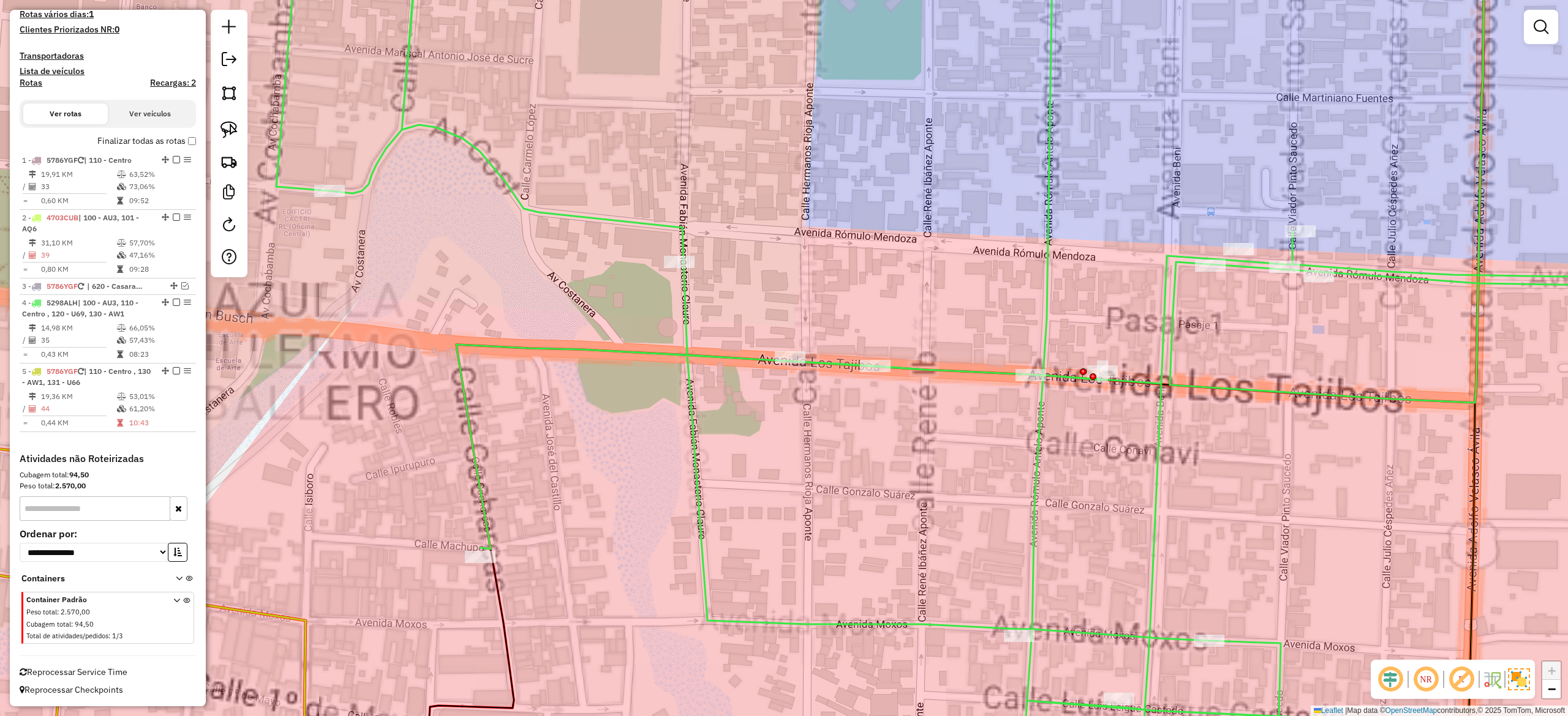
click at [1154, 432] on icon at bounding box center [1001, 358] width 1449 height 860
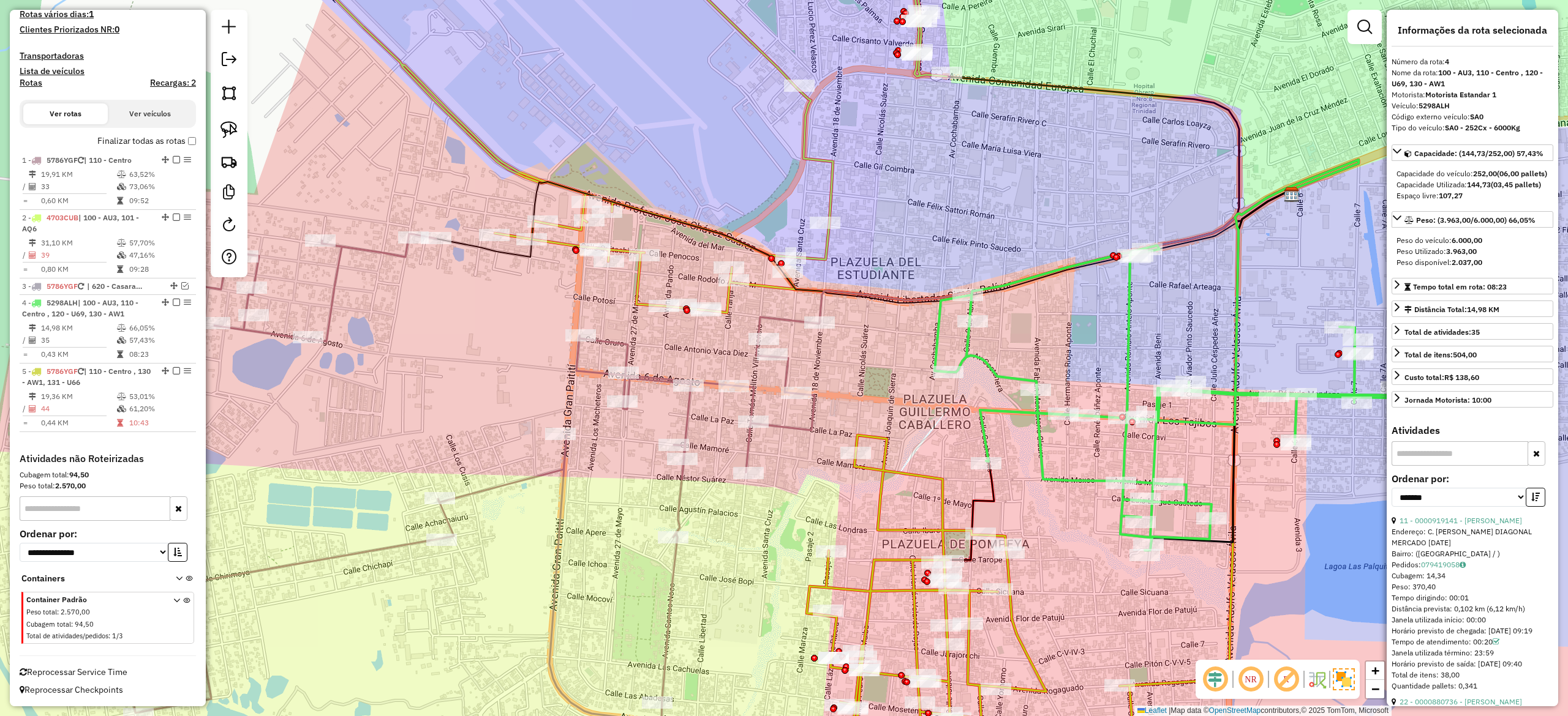
click at [1148, 349] on div "Janela de atendimento Grade de atendimento Capacidade Transportadoras Veículos …" at bounding box center [784, 358] width 1568 height 716
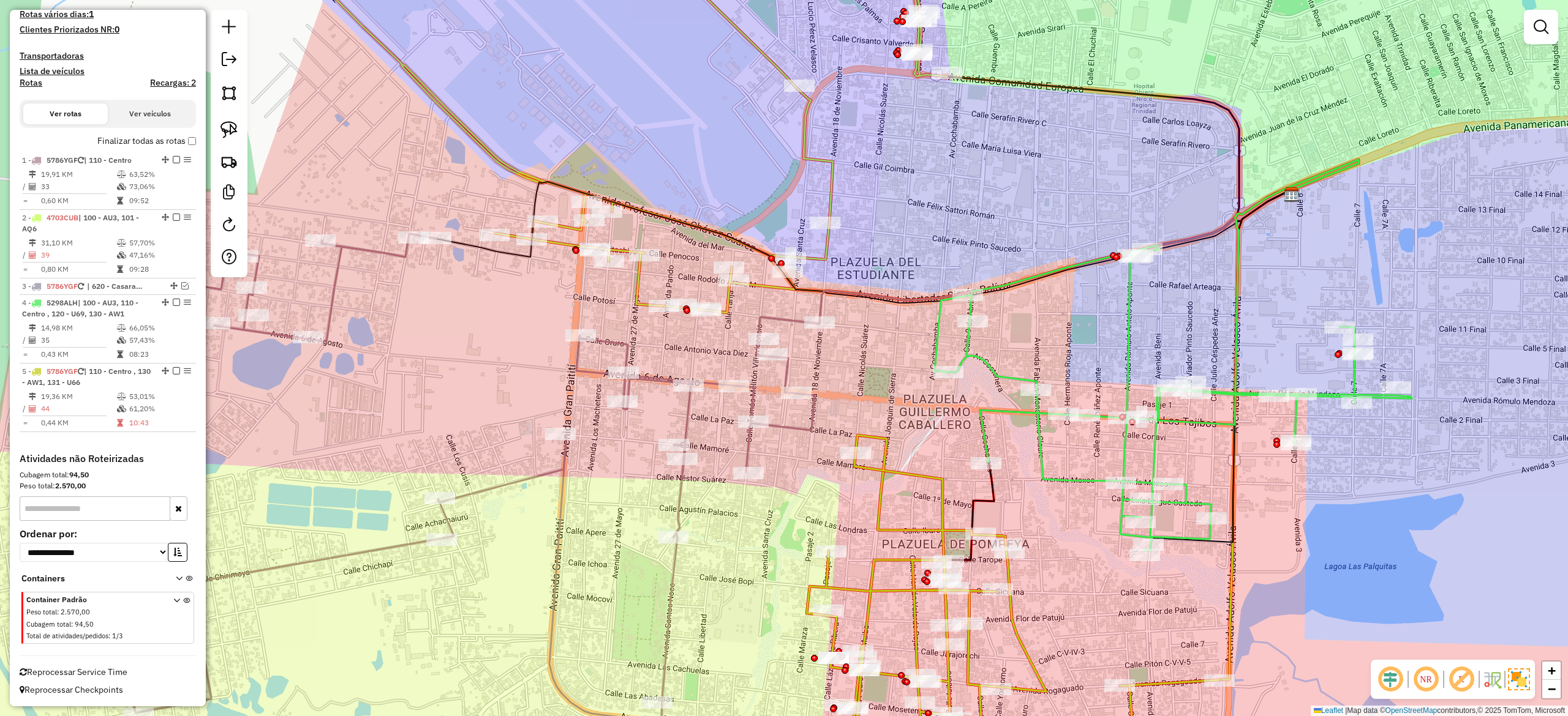
click at [1131, 337] on icon at bounding box center [1174, 398] width 478 height 305
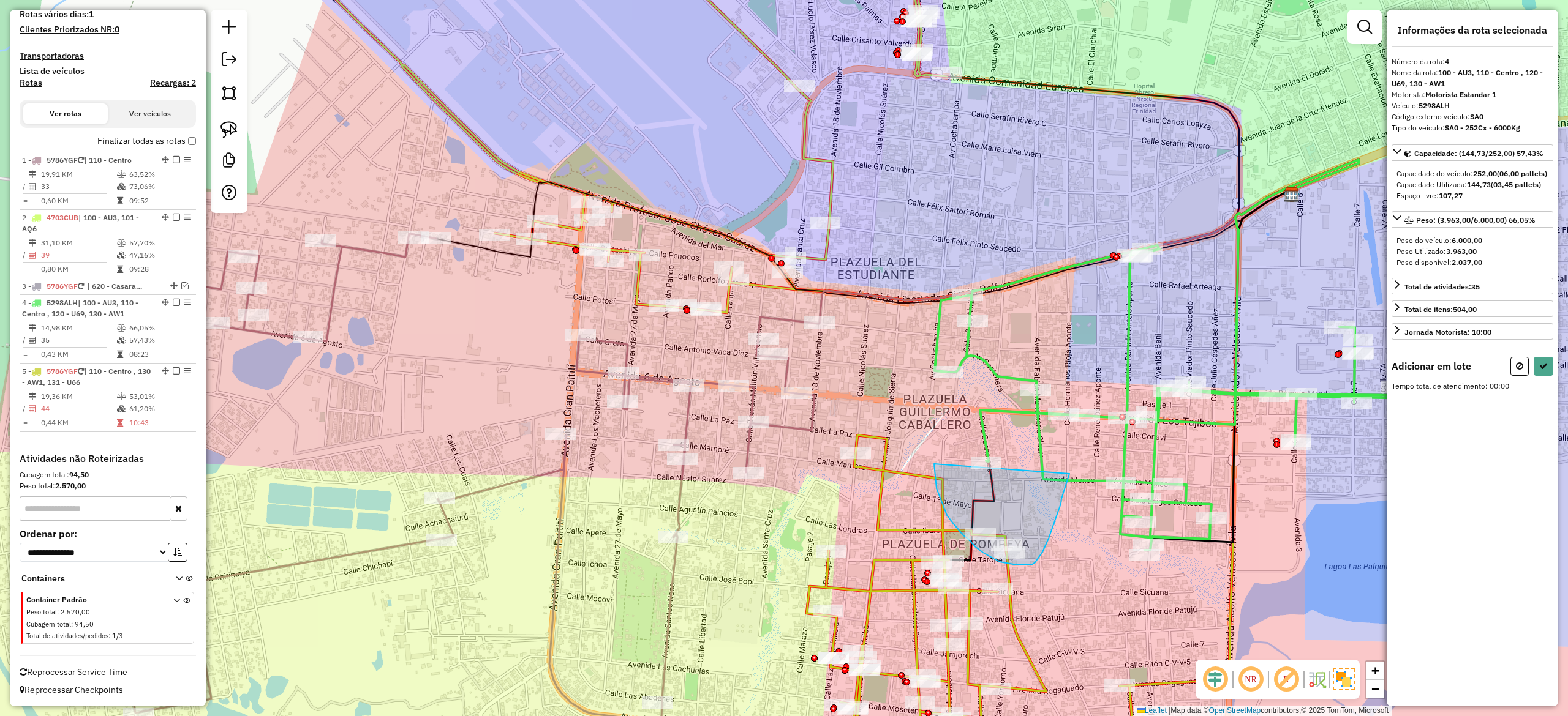
drag, startPoint x: 934, startPoint y: 465, endPoint x: 1073, endPoint y: 455, distance: 139.4
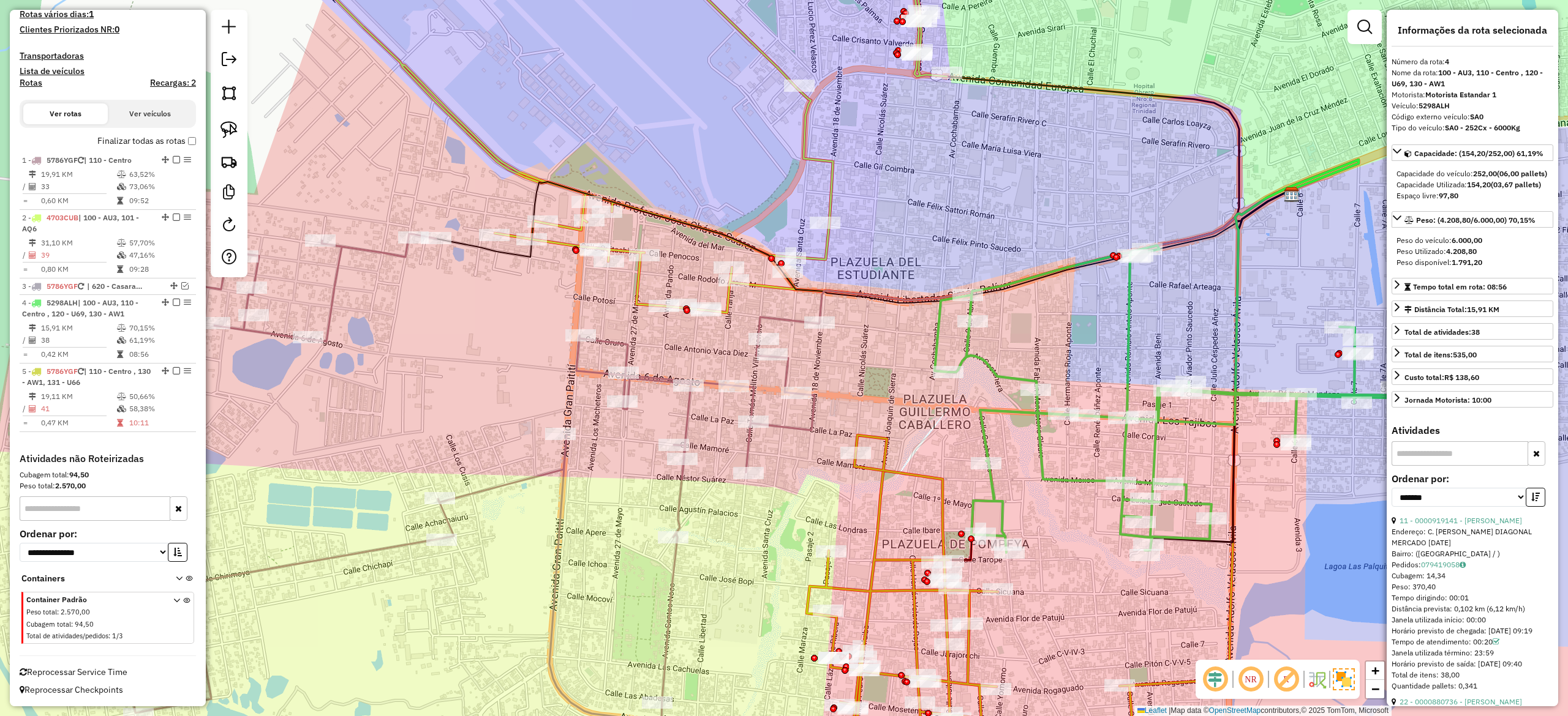
drag, startPoint x: 1094, startPoint y: 568, endPoint x: 1171, endPoint y: 472, distance: 123.1
click at [1171, 472] on div "Janela de atendimento Grade de atendimento Capacidade Transportadoras Veículos …" at bounding box center [784, 358] width 1568 height 716
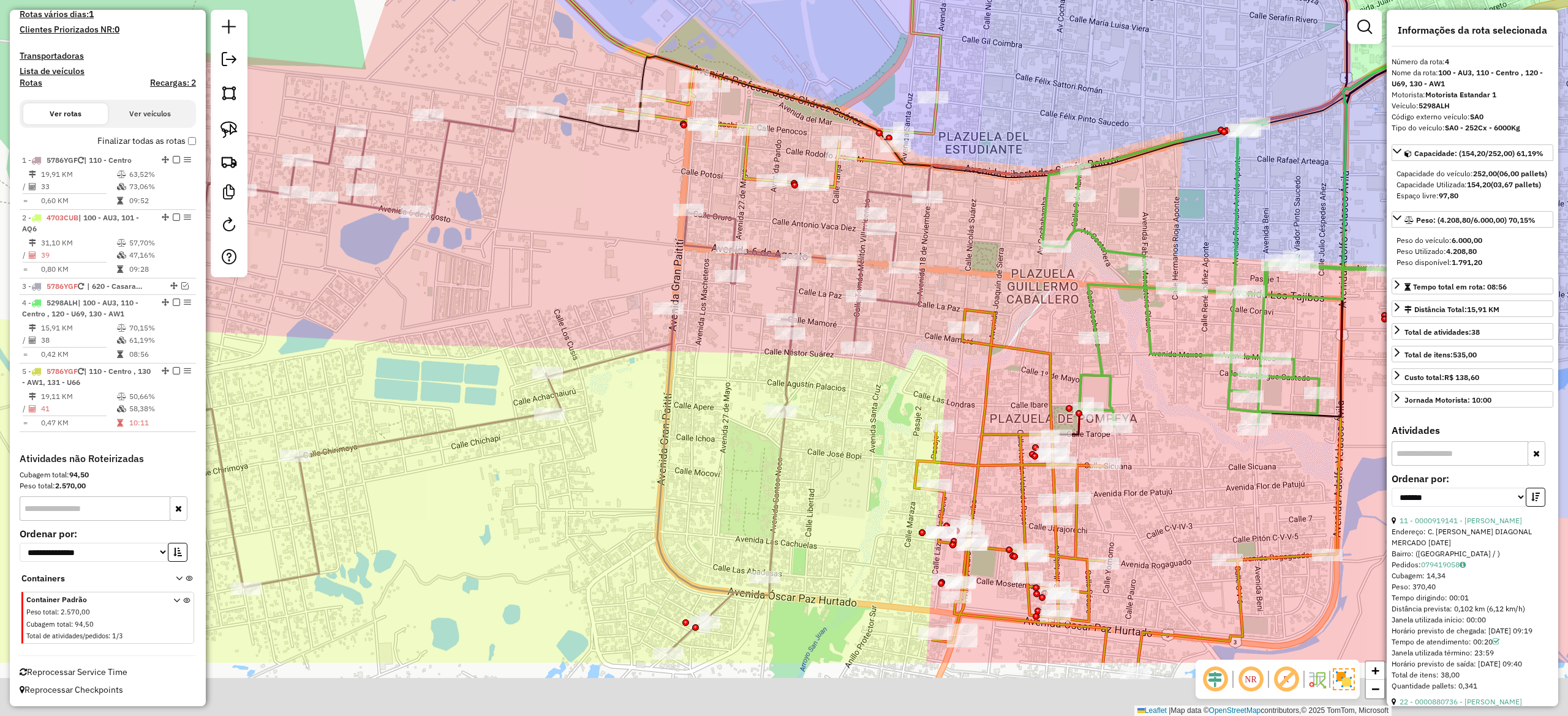
drag, startPoint x: 1153, startPoint y: 401, endPoint x: 1145, endPoint y: 396, distance: 9.4
click at [1153, 401] on div "Janela de atendimento Grade de atendimento Capacidade Transportadoras Veículos …" at bounding box center [784, 358] width 1568 height 716
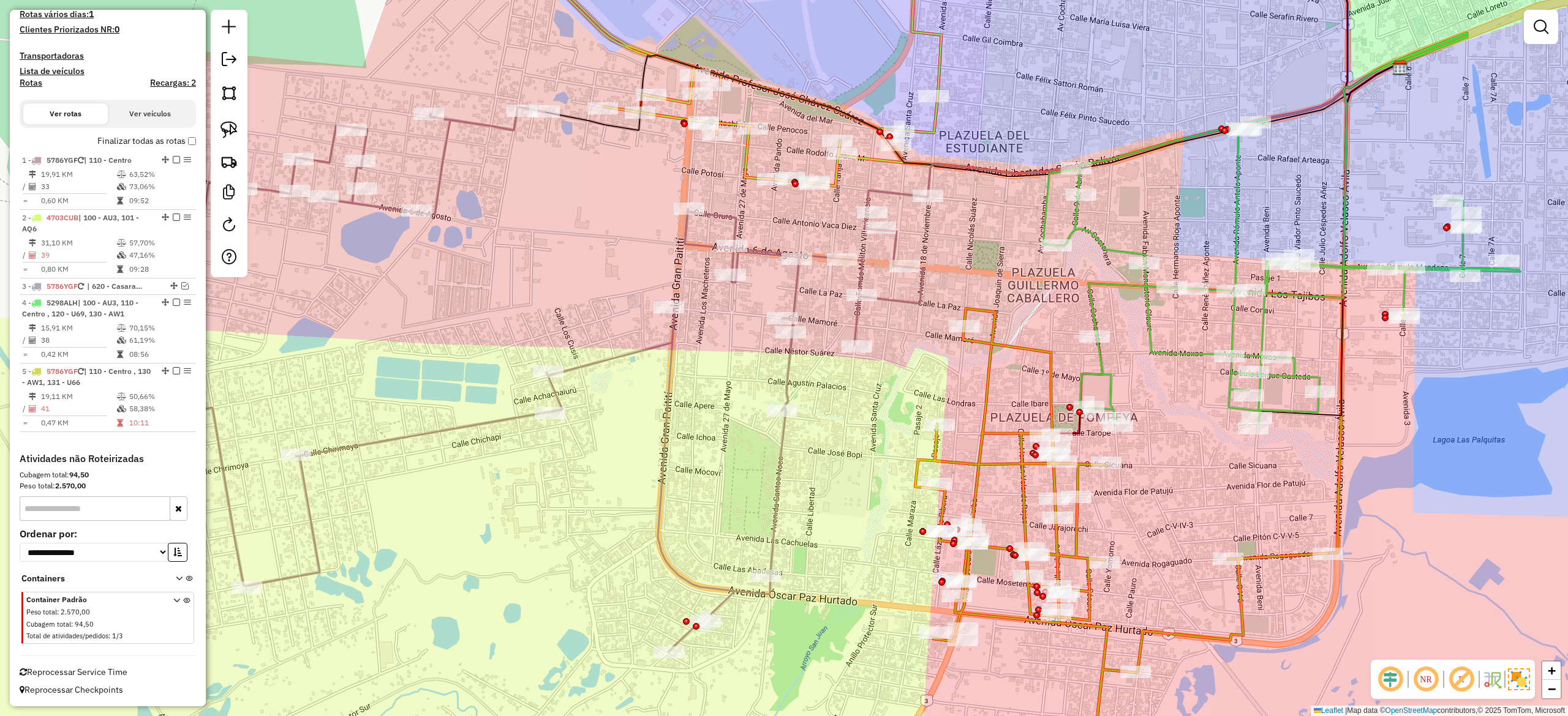
click at [1097, 371] on icon at bounding box center [1282, 272] width 478 height 308
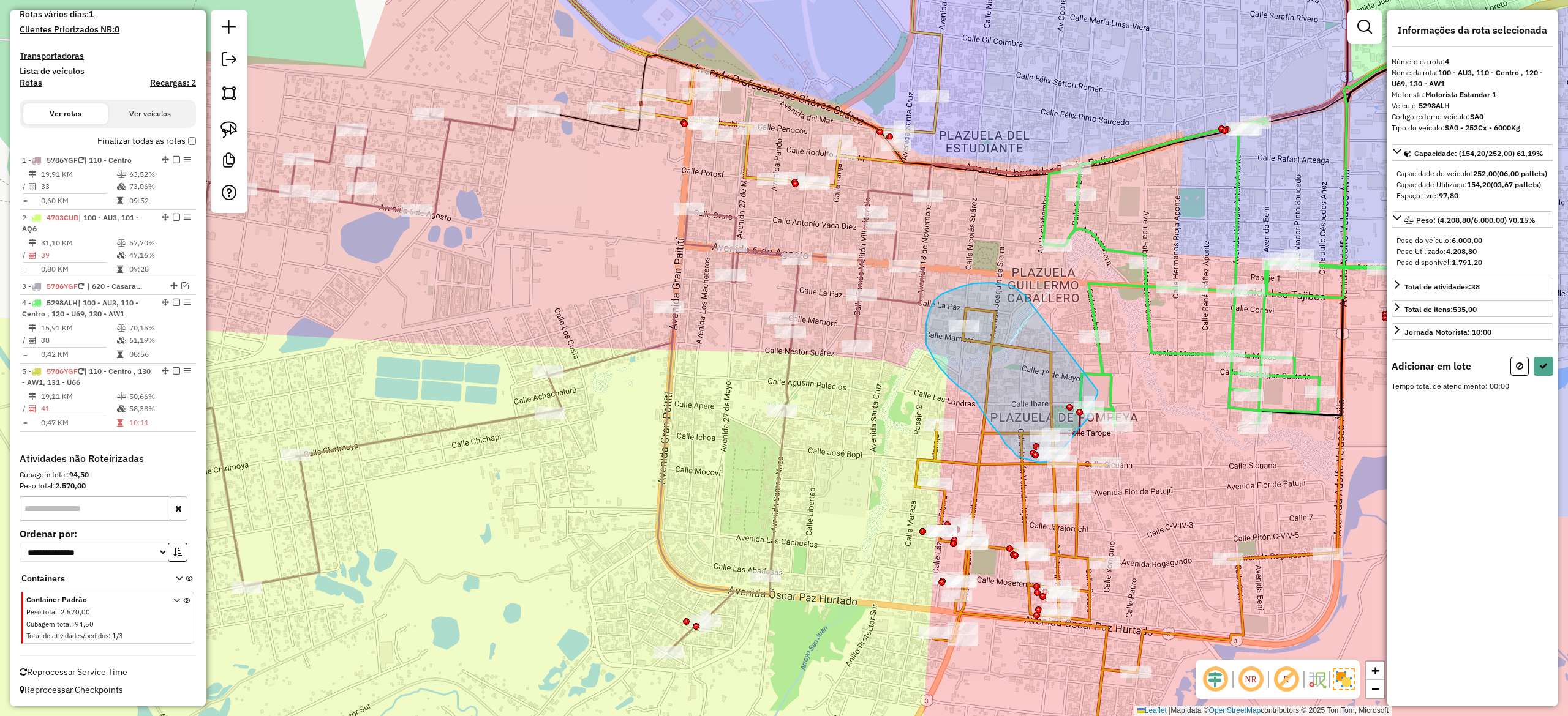
drag, startPoint x: 992, startPoint y: 283, endPoint x: 1102, endPoint y: 379, distance: 146.0
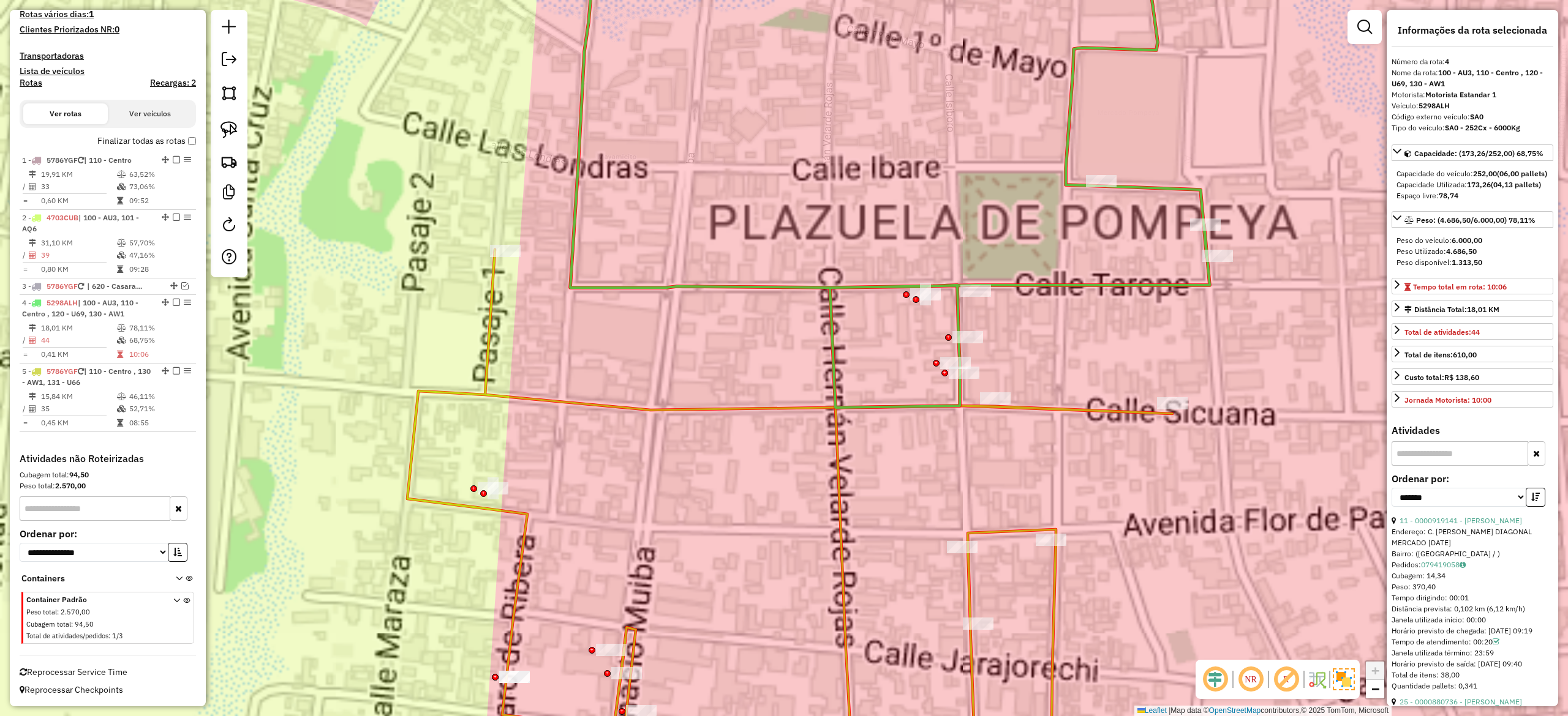
click at [1051, 335] on div "Janela de atendimento Grade de atendimento Capacidade Transportadoras Veículos …" at bounding box center [784, 358] width 1568 height 716
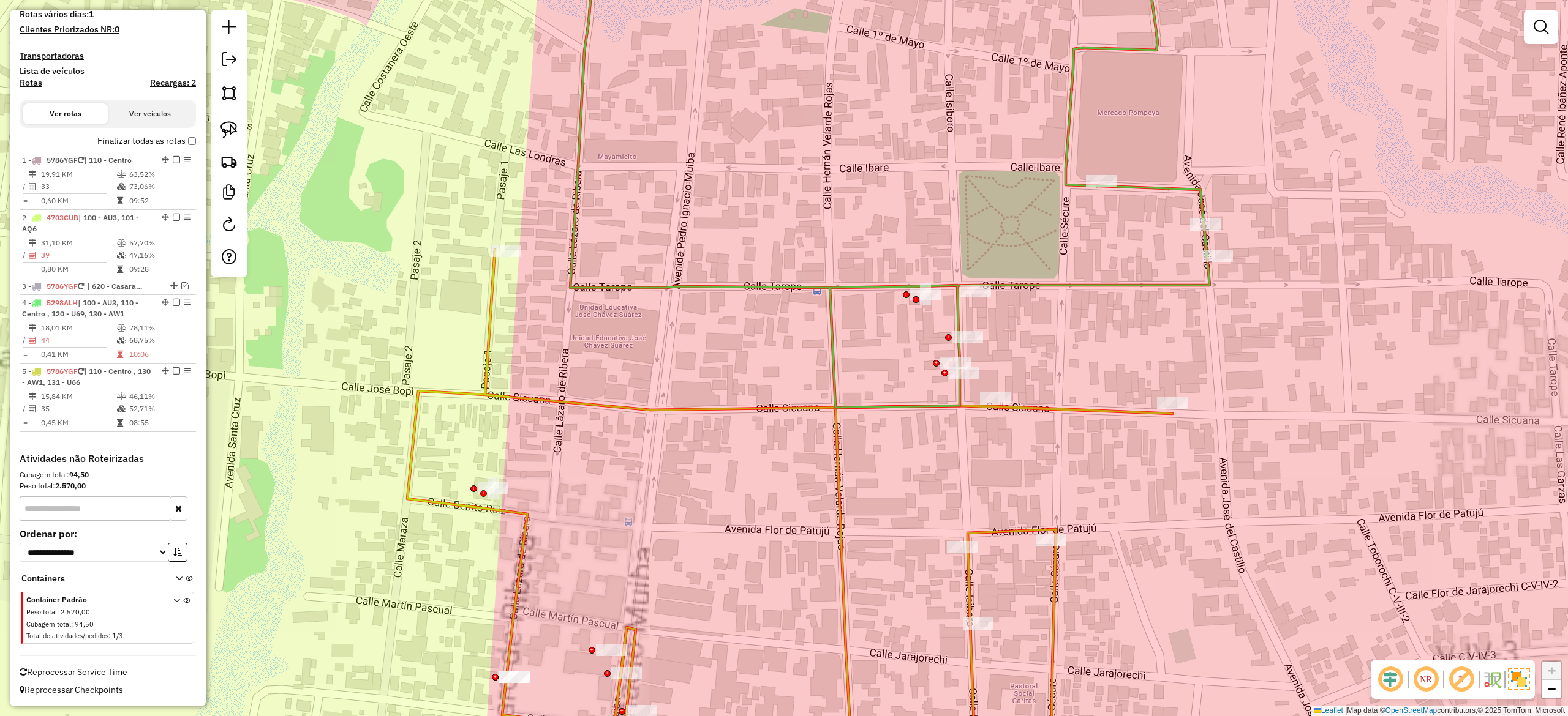
click at [1047, 283] on icon at bounding box center [1147, 168] width 1154 height 479
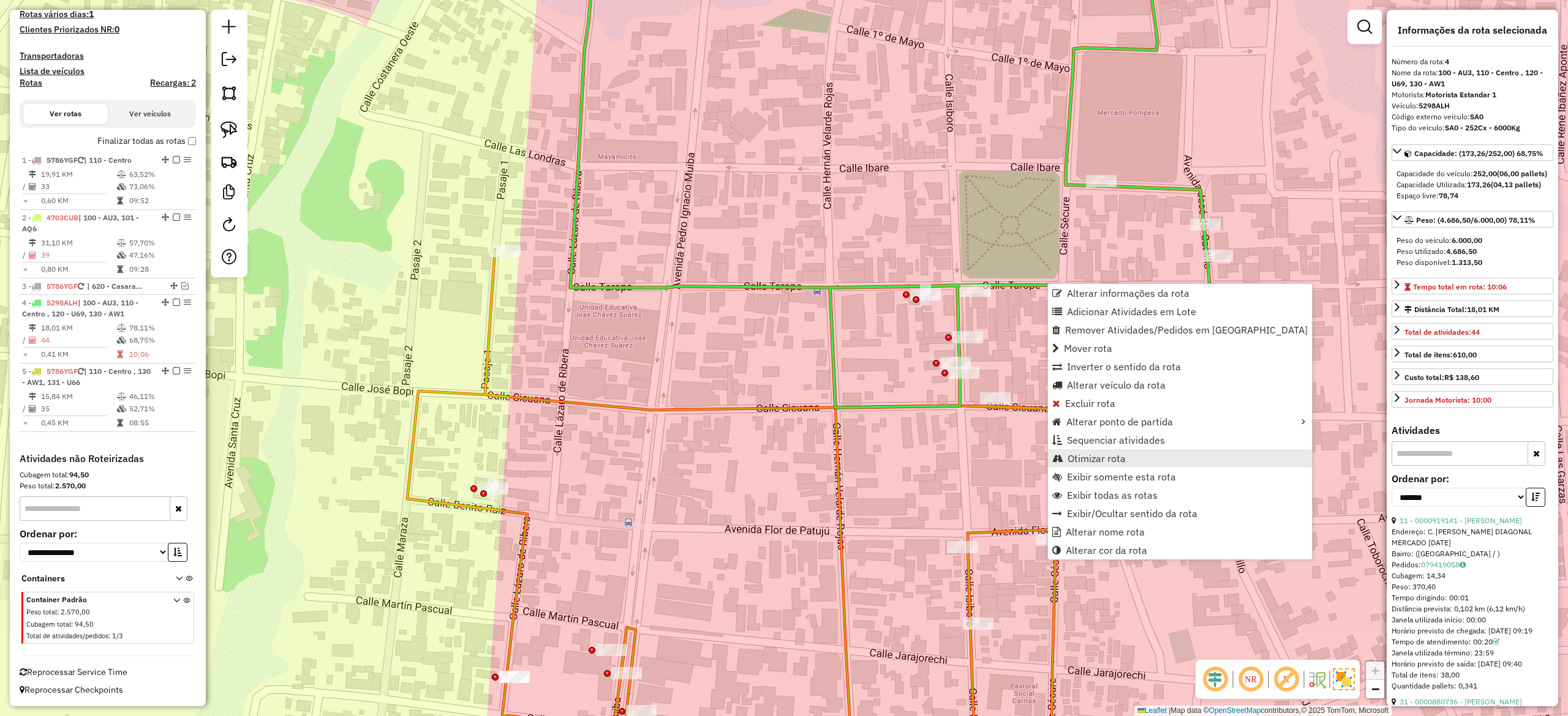
click at [1120, 454] on span "Otimizar rota" at bounding box center [1097, 459] width 58 height 10
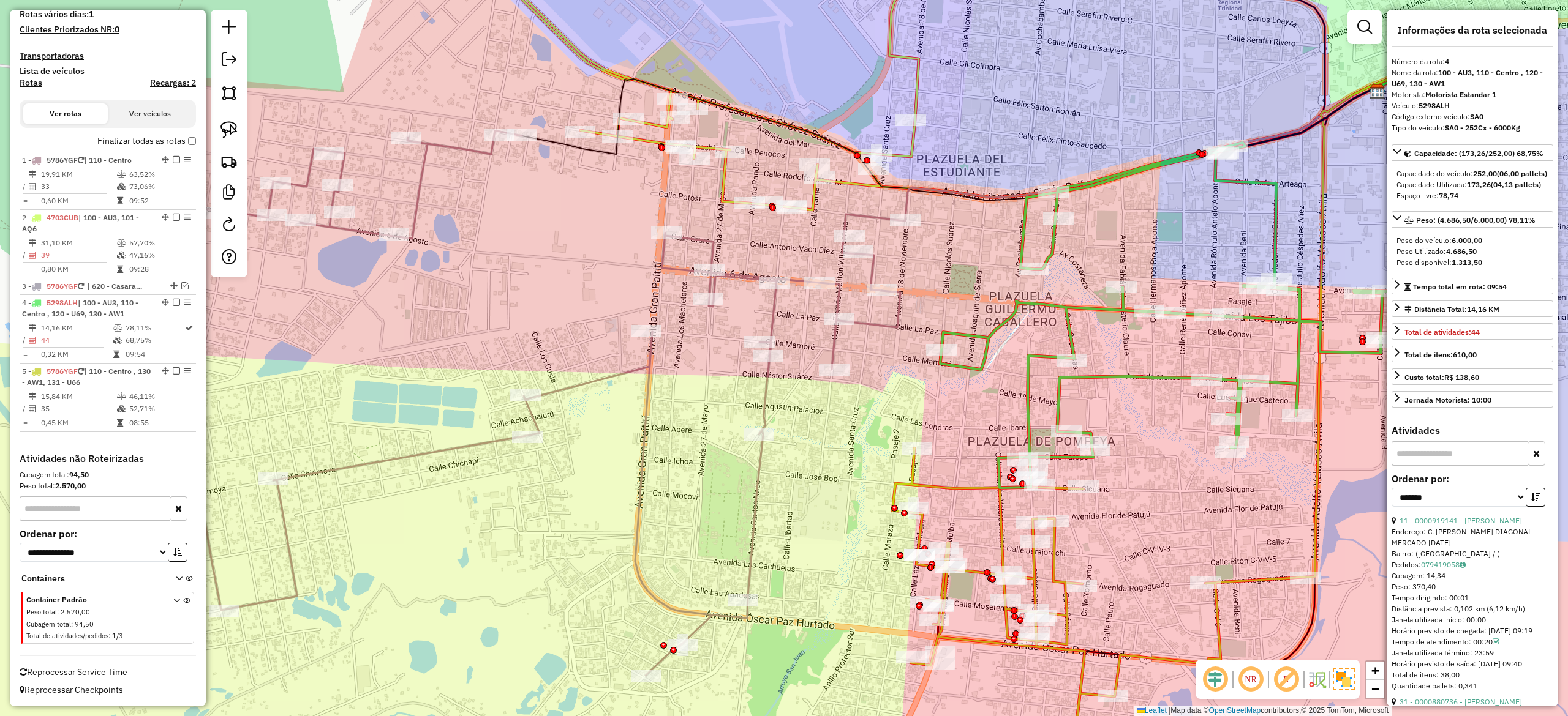
click at [1148, 432] on div "Janela de atendimento Grade de atendimento Capacidade Transportadoras Veículos …" at bounding box center [784, 358] width 1568 height 716
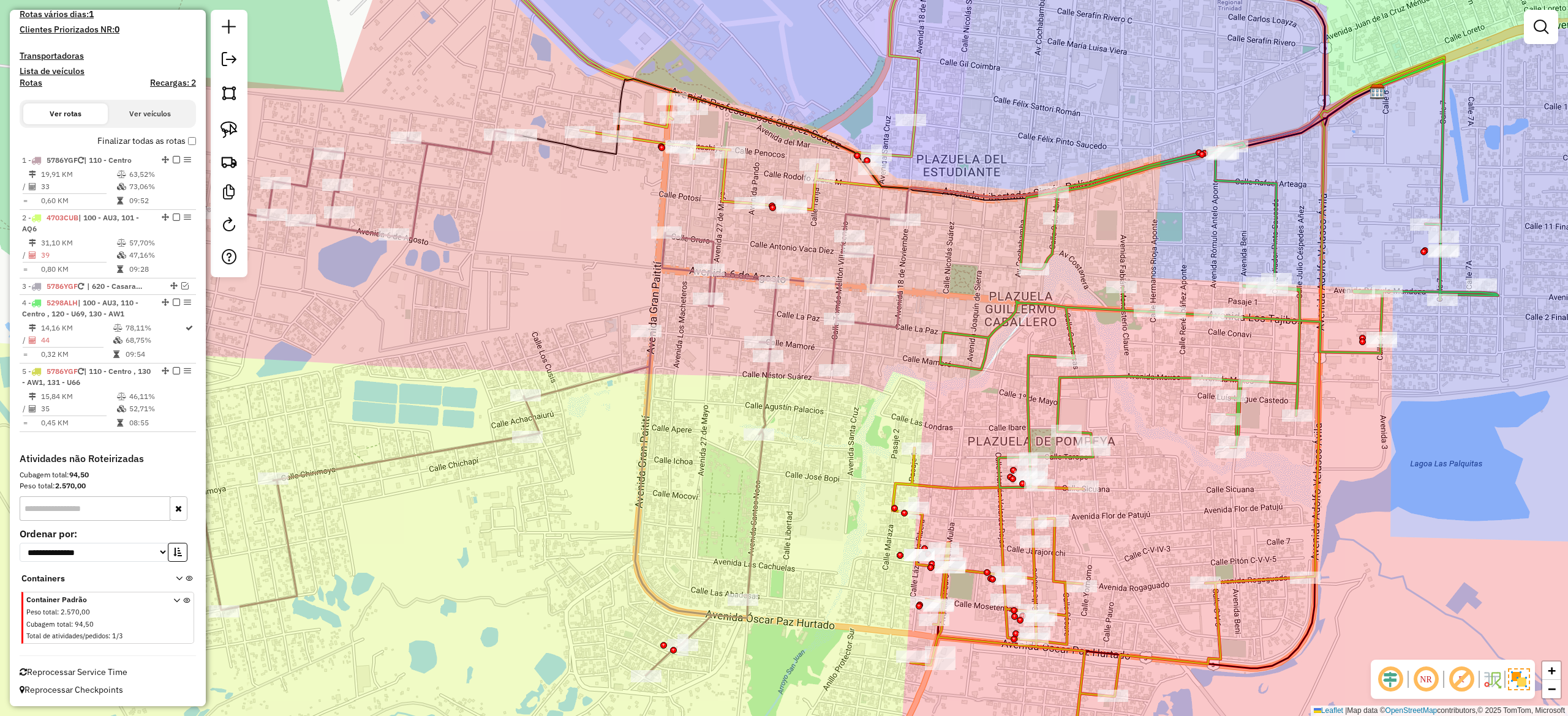
click at [1147, 376] on icon at bounding box center [1219, 315] width 558 height 345
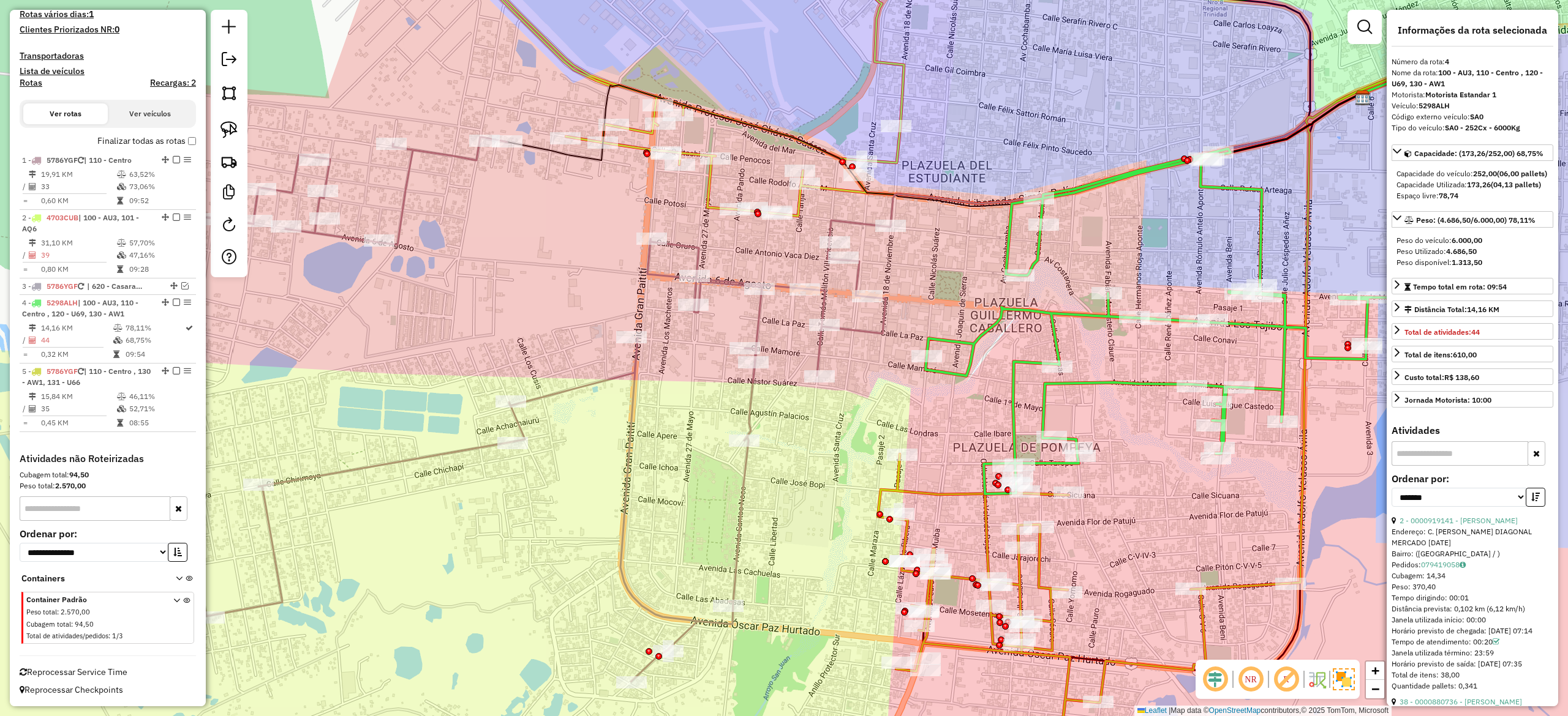
drag, startPoint x: 1154, startPoint y: 413, endPoint x: 985, endPoint y: 454, distance: 173.9
click at [986, 454] on div "Janela de atendimento Grade de atendimento Capacidade Transportadoras Veículos …" at bounding box center [784, 358] width 1568 height 716
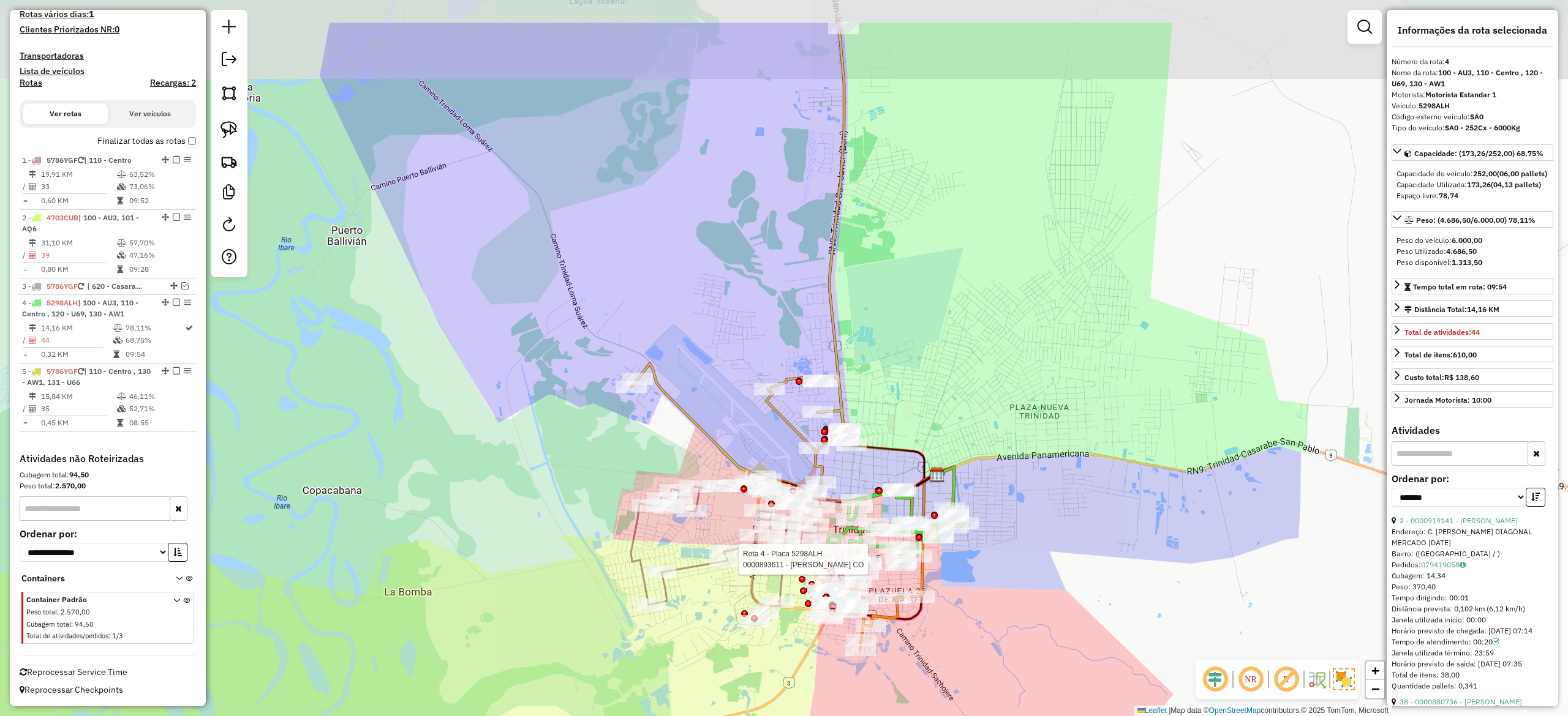
drag, startPoint x: 1186, startPoint y: 440, endPoint x: 1034, endPoint y: 568, distance: 198.7
click at [1034, 592] on div "Rota 4 - Placa 5298ALH 0000893611 - XIMENA LIDIA CO Janela de atendimento Grade…" at bounding box center [784, 358] width 1568 height 716
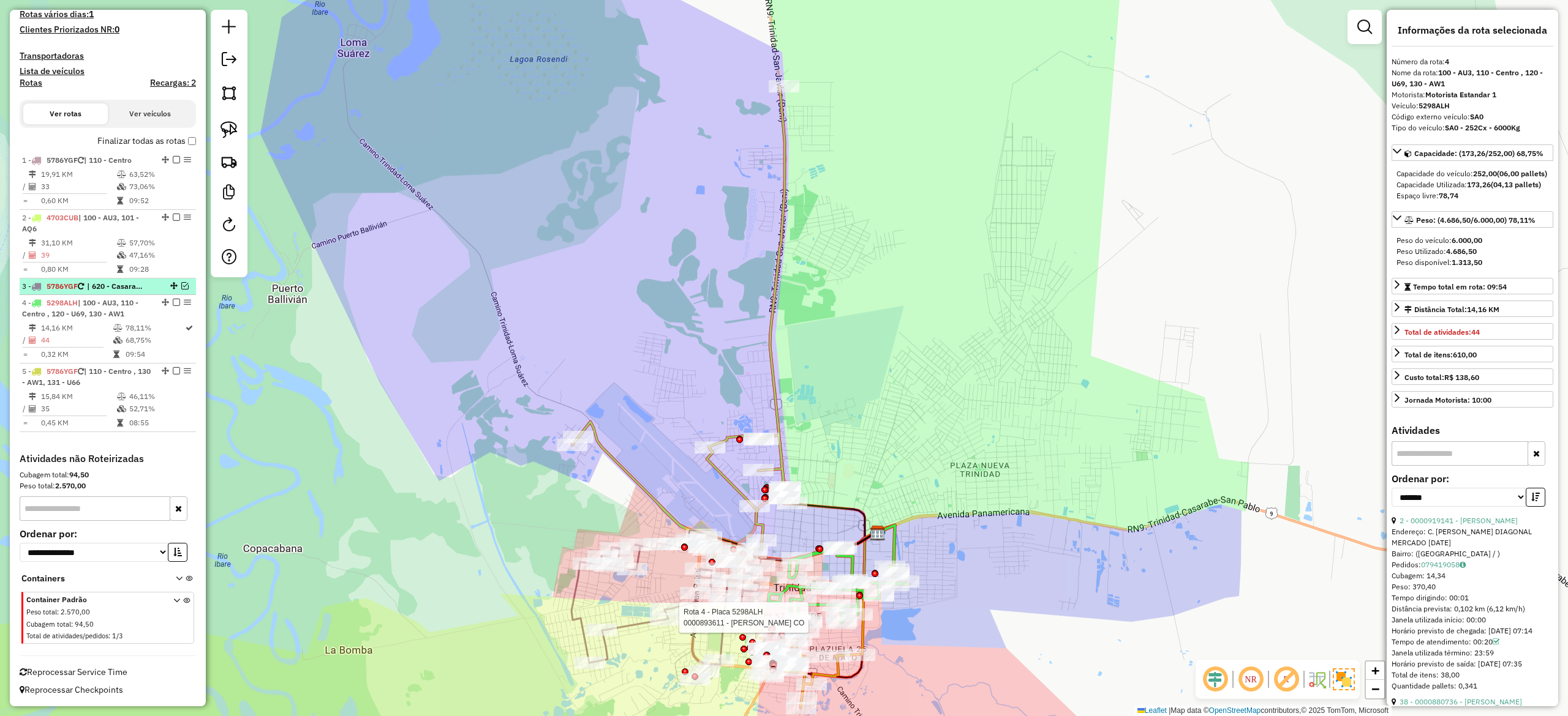
click at [181, 282] on em at bounding box center [185, 286] width 7 height 7
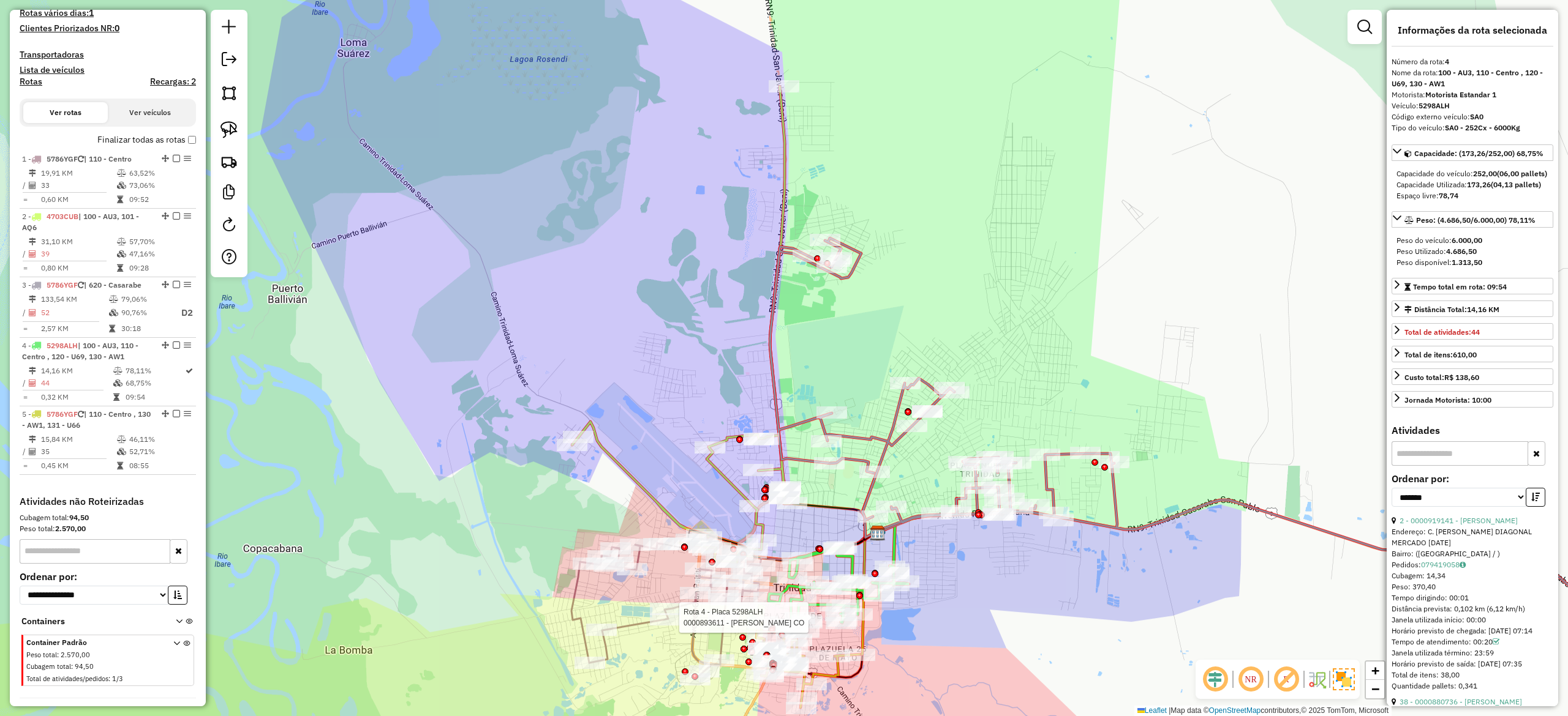
click at [900, 411] on icon at bounding box center [1247, 474] width 955 height 473
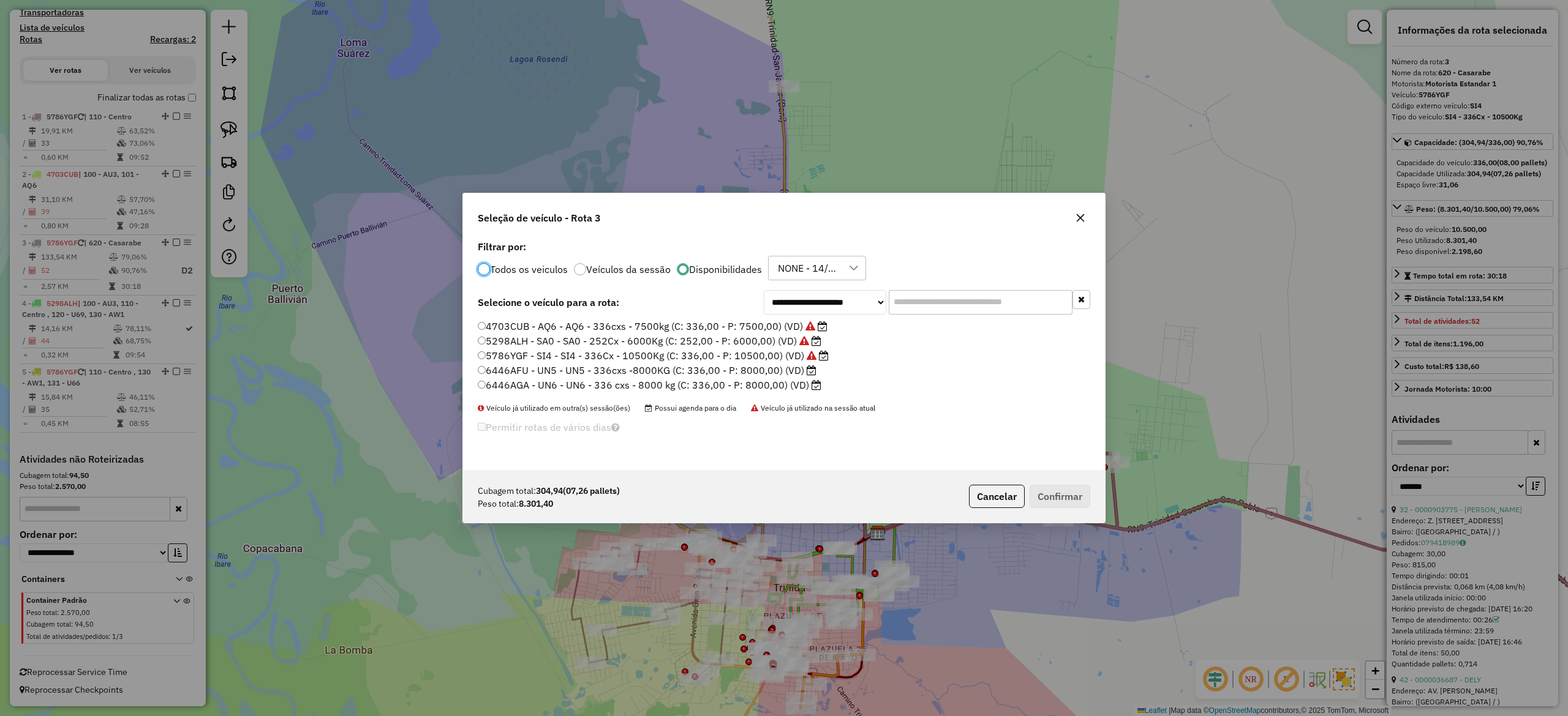
scroll to position [6, 4]
click at [791, 386] on label "6446AGA - UN6 - UN6 - 336 cxs - 8000 kg (C: 336,00 - P: 8000,00) (VD)" at bounding box center [649, 385] width 343 height 15
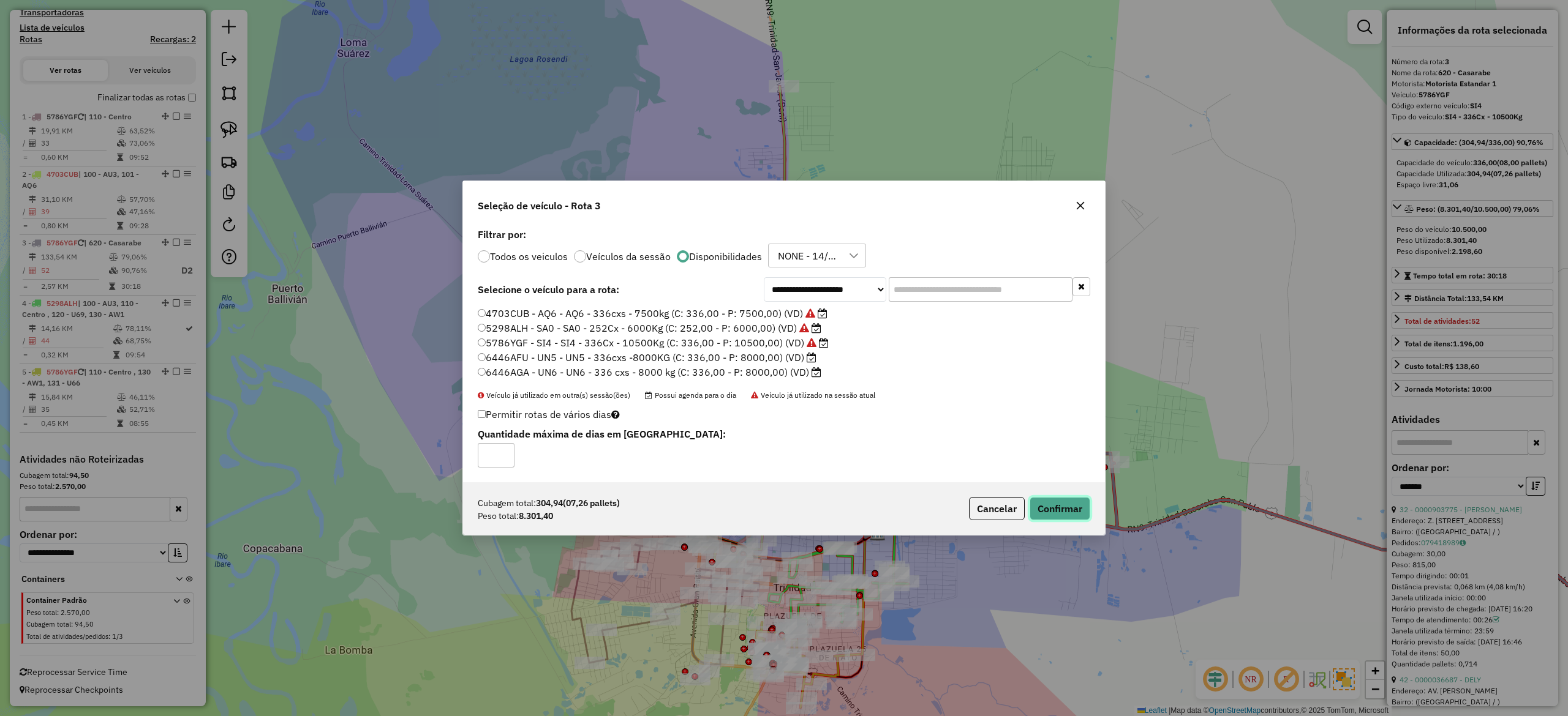
click at [1086, 519] on button "Confirmar" at bounding box center [1060, 509] width 60 height 23
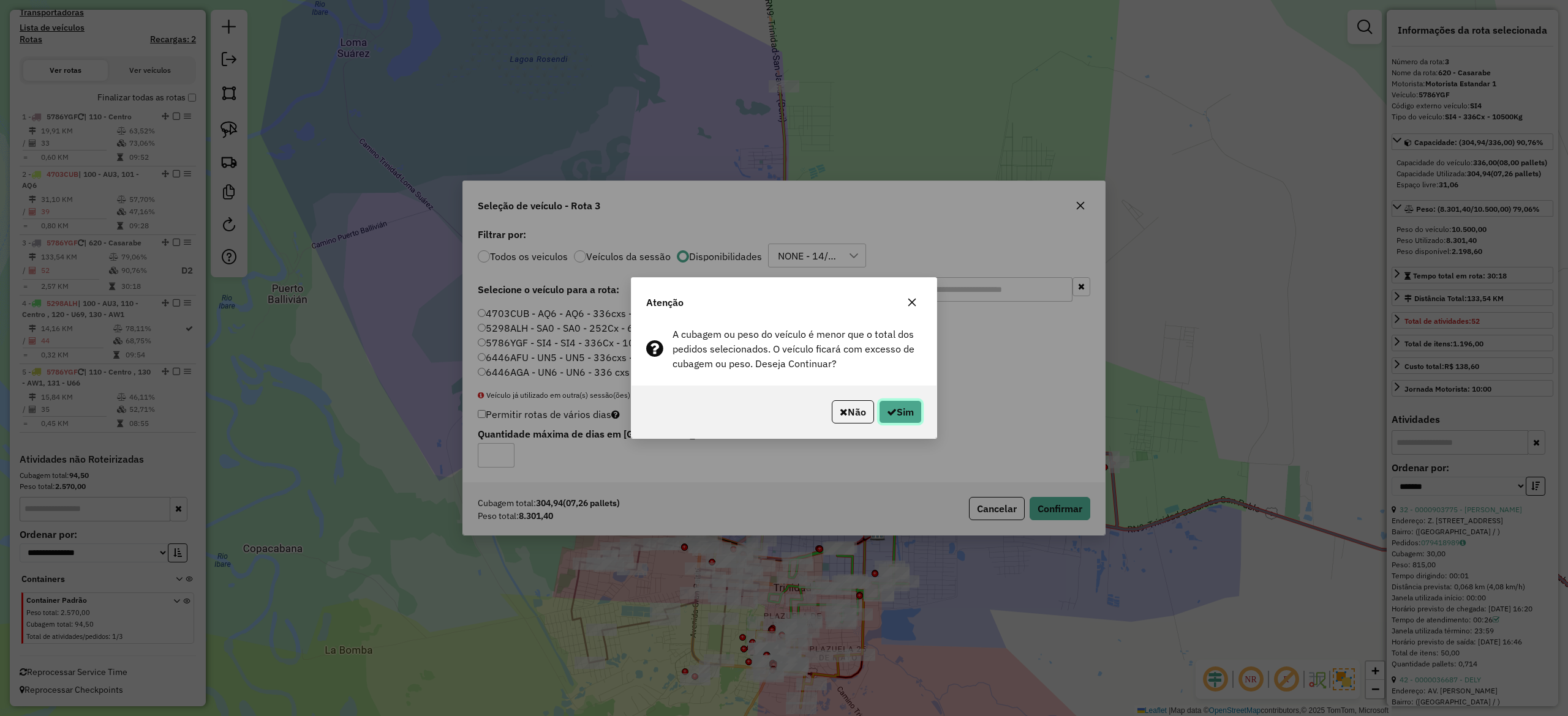
click at [900, 406] on button "Sim" at bounding box center [901, 412] width 43 height 23
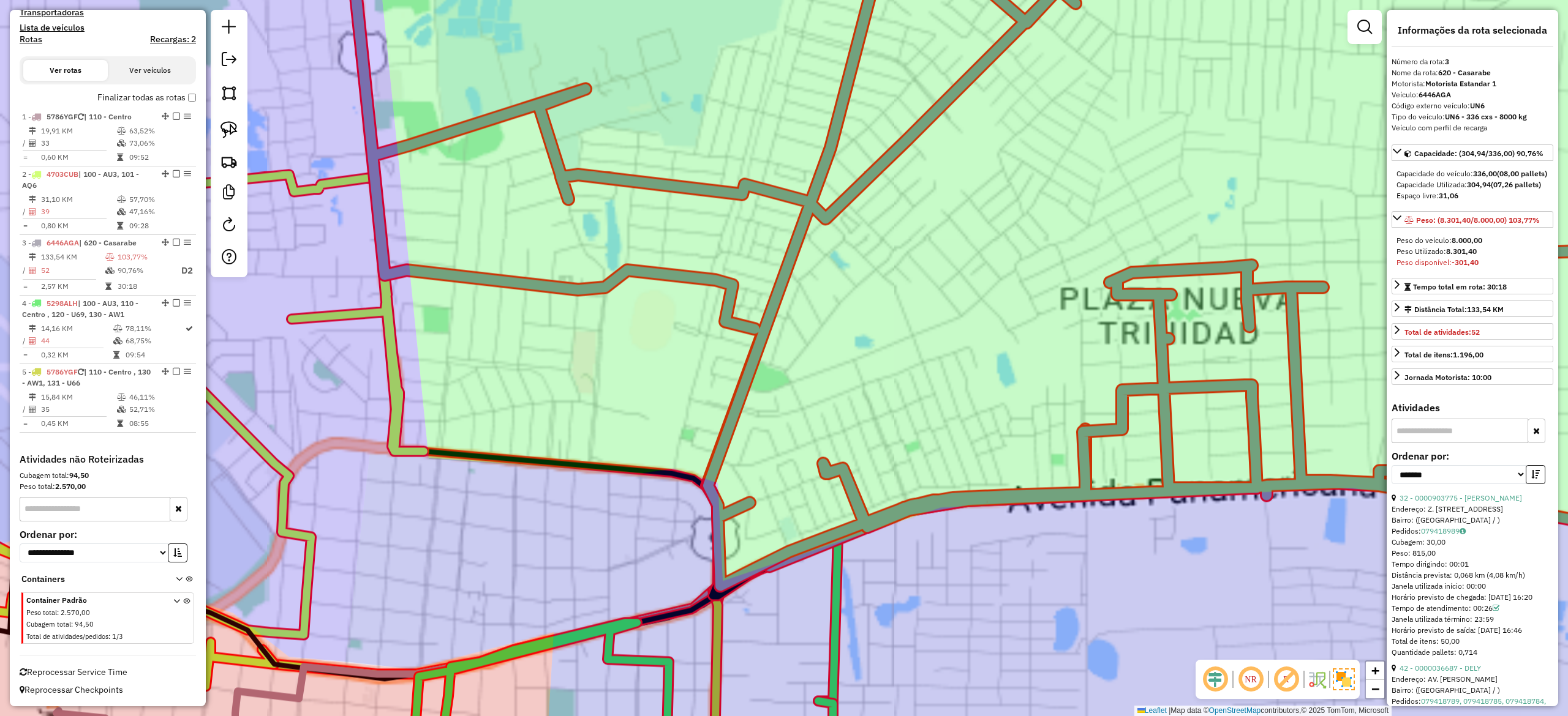
click at [909, 536] on div "Janela de atendimento Grade de atendimento Capacidade Transportadoras Veículos …" at bounding box center [784, 358] width 1568 height 716
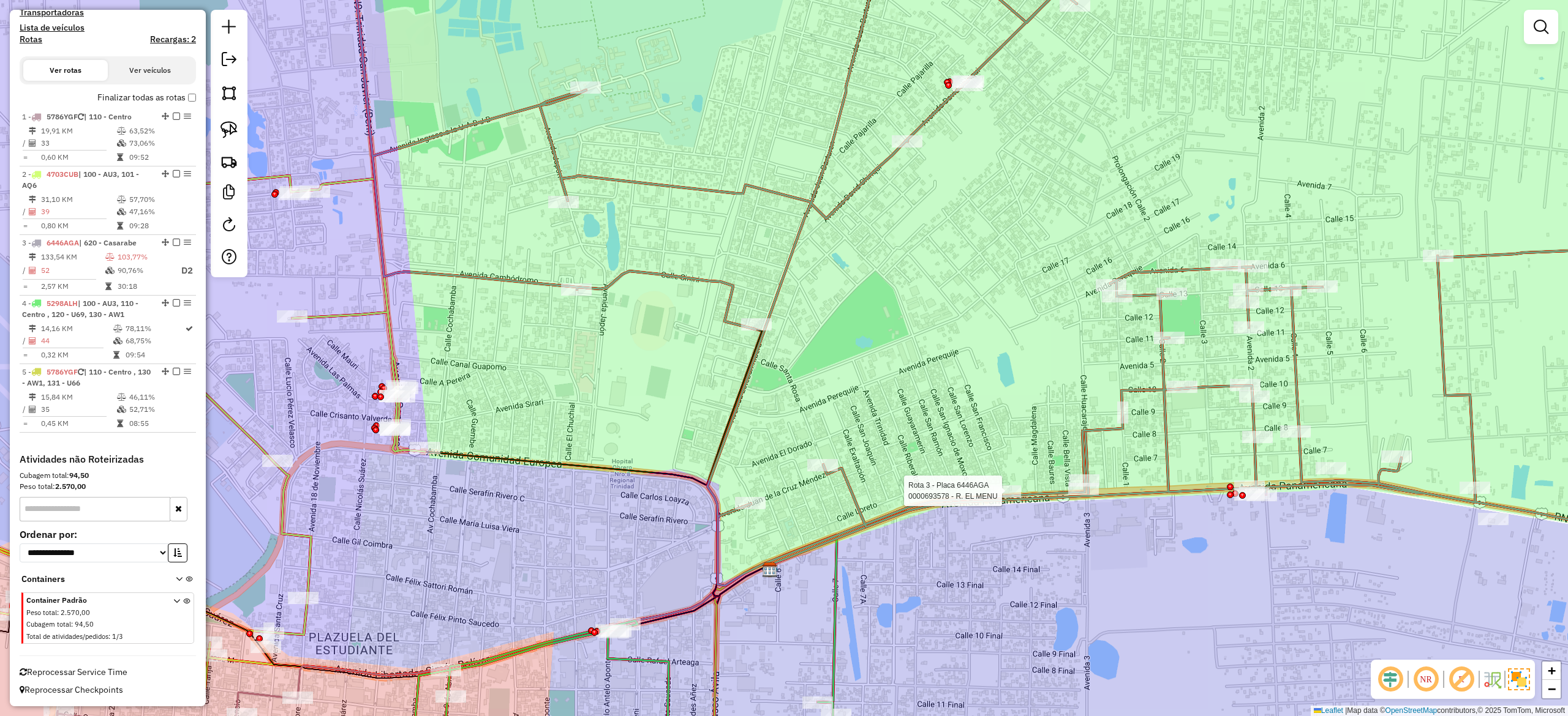
click at [971, 492] on icon at bounding box center [1037, 257] width 1375 height 658
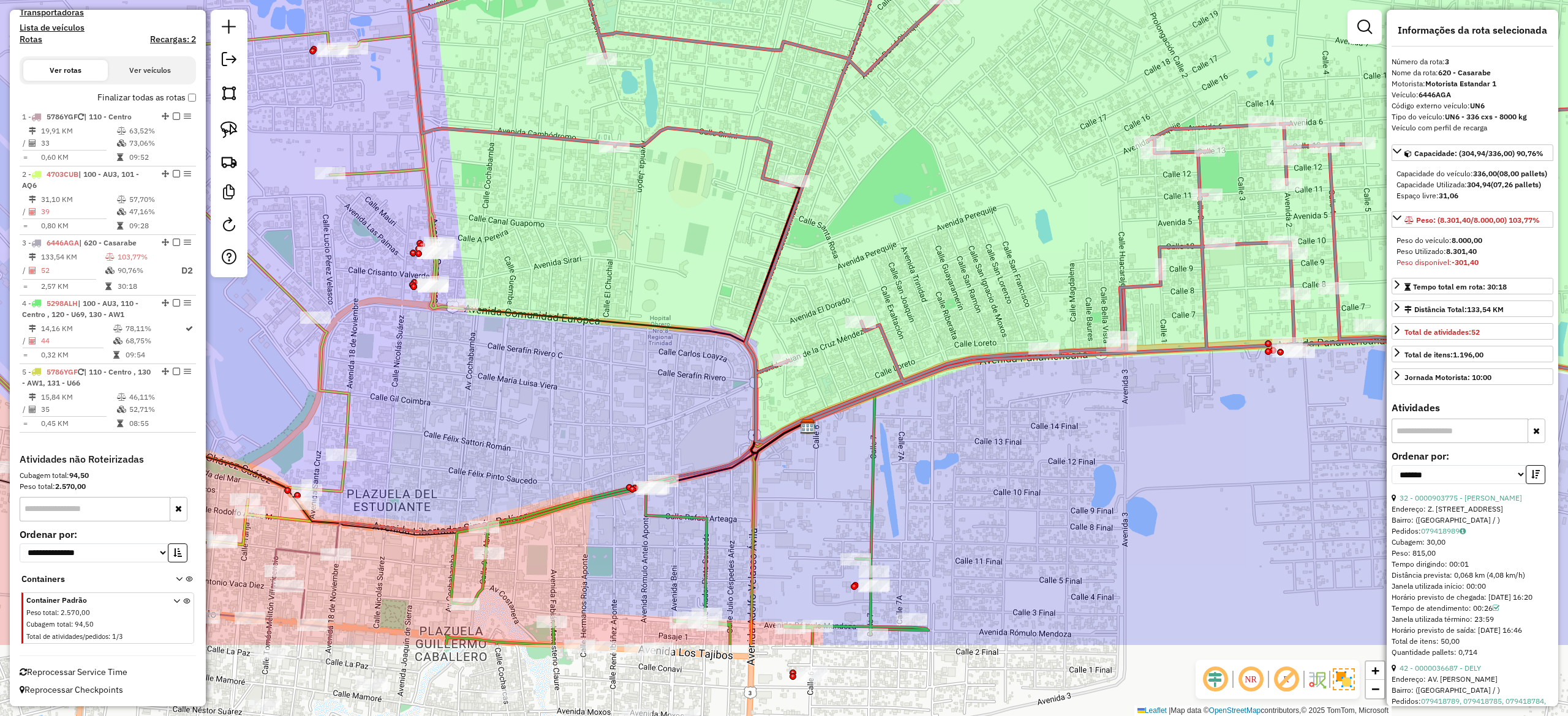
drag, startPoint x: 942, startPoint y: 546, endPoint x: 979, endPoint y: 403, distance: 147.7
click at [979, 403] on div "Janela de atendimento Grade de atendimento Capacidade Transportadoras Veículos …" at bounding box center [784, 358] width 1568 height 716
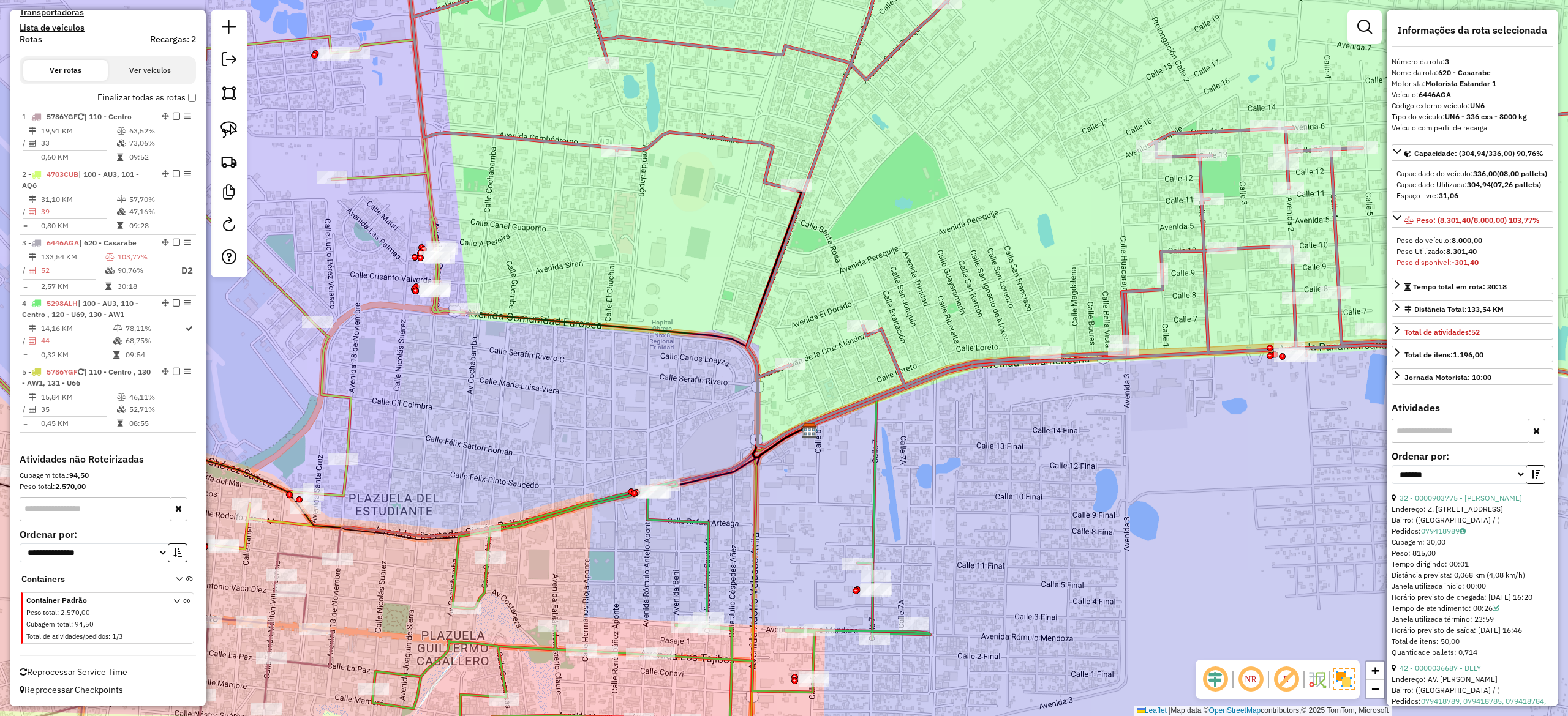
drag, startPoint x: 906, startPoint y: 516, endPoint x: 908, endPoint y: 524, distance: 8.2
click at [908, 524] on div "Janela de atendimento Grade de atendimento Capacidade Transportadoras Veículos …" at bounding box center [784, 358] width 1568 height 716
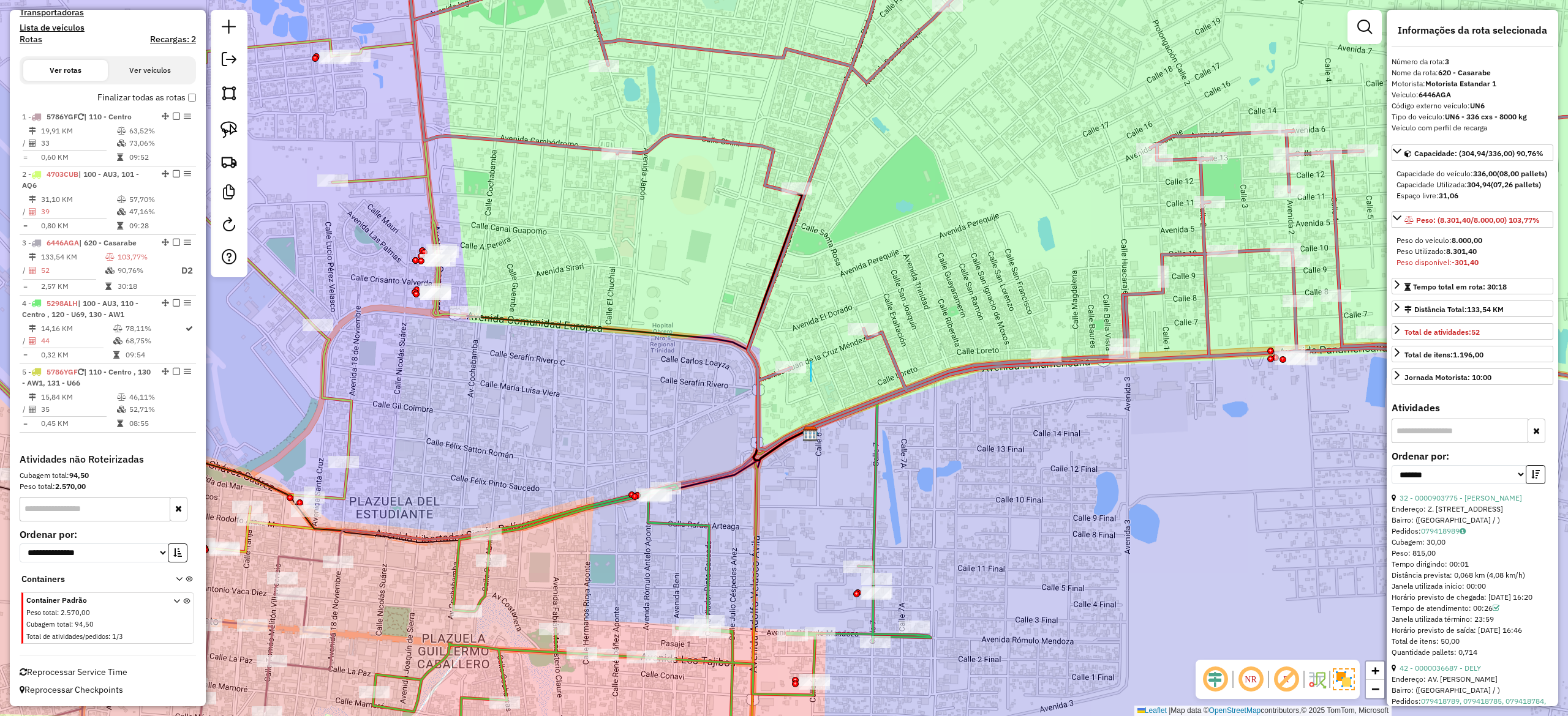
drag, startPoint x: 811, startPoint y: 362, endPoint x: 713, endPoint y: 404, distance: 106.6
drag, startPoint x: 880, startPoint y: 308, endPoint x: 906, endPoint y: 347, distance: 46.9
click at [960, 533] on div "Janela de atendimento Grade de atendimento Capacidade Transportadoras Veículos …" at bounding box center [784, 358] width 1568 height 716
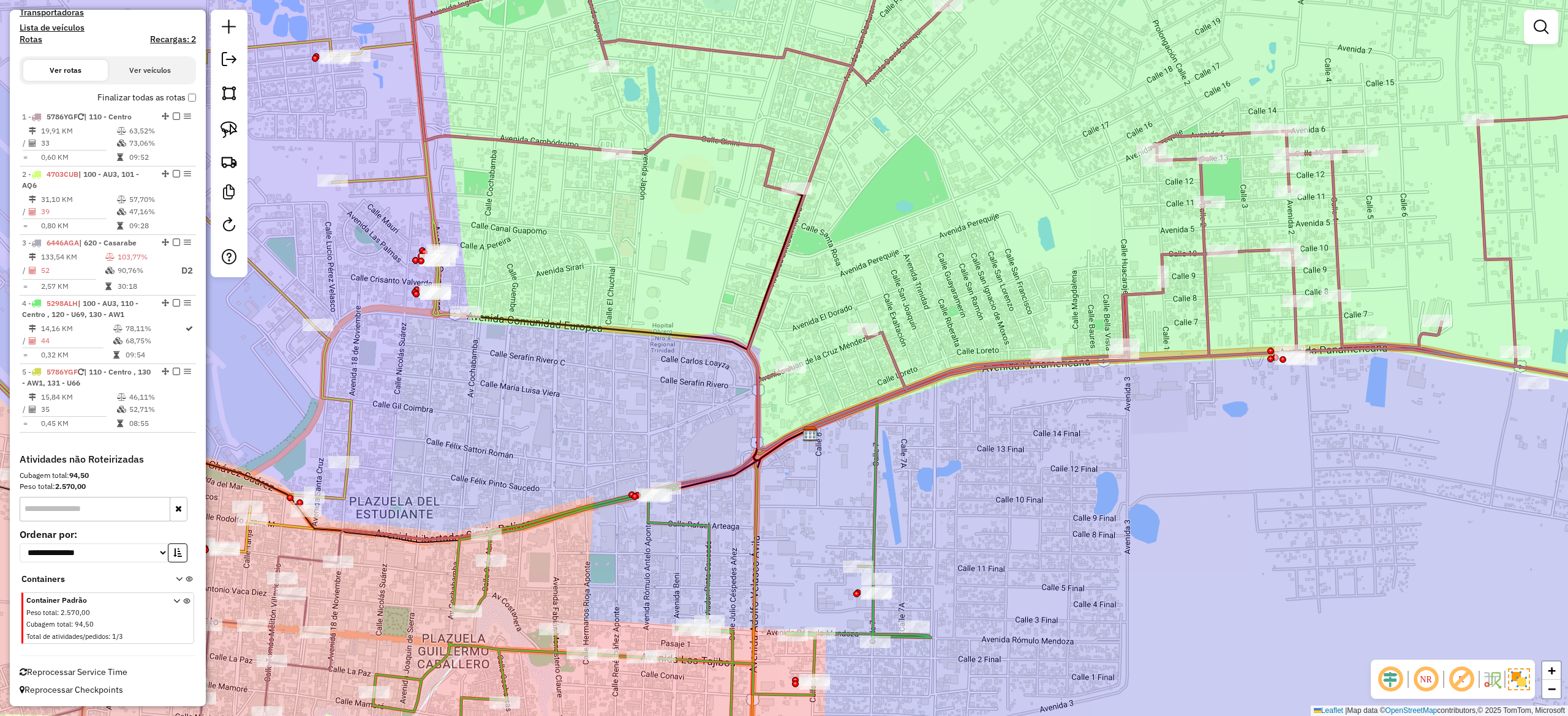
click at [910, 528] on div "Janela de atendimento Grade de atendimento Capacidade Transportadoras Veículos …" at bounding box center [784, 358] width 1568 height 716
click at [702, 524] on icon at bounding box center [652, 636] width 558 height 303
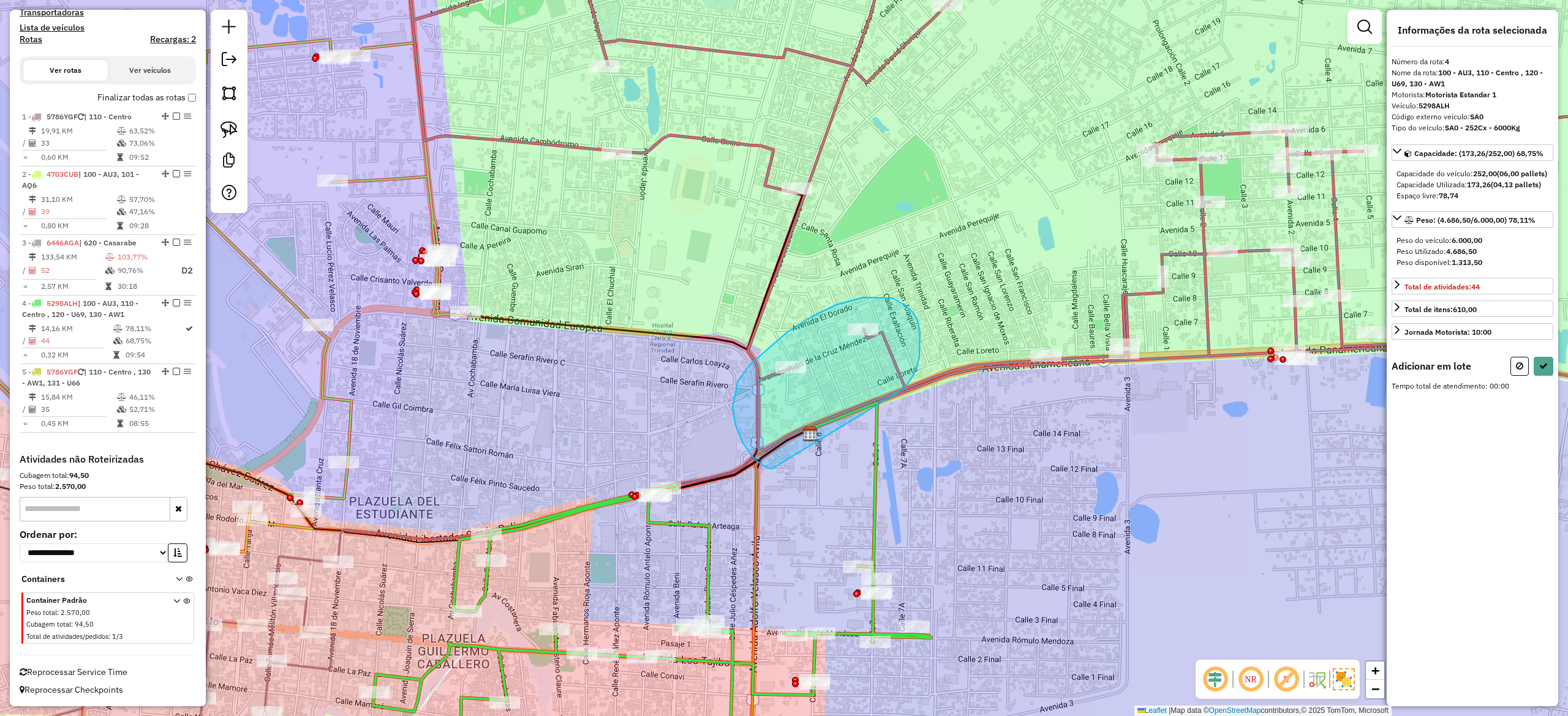
drag, startPoint x: 913, startPoint y: 376, endPoint x: 817, endPoint y: 462, distance: 128.9
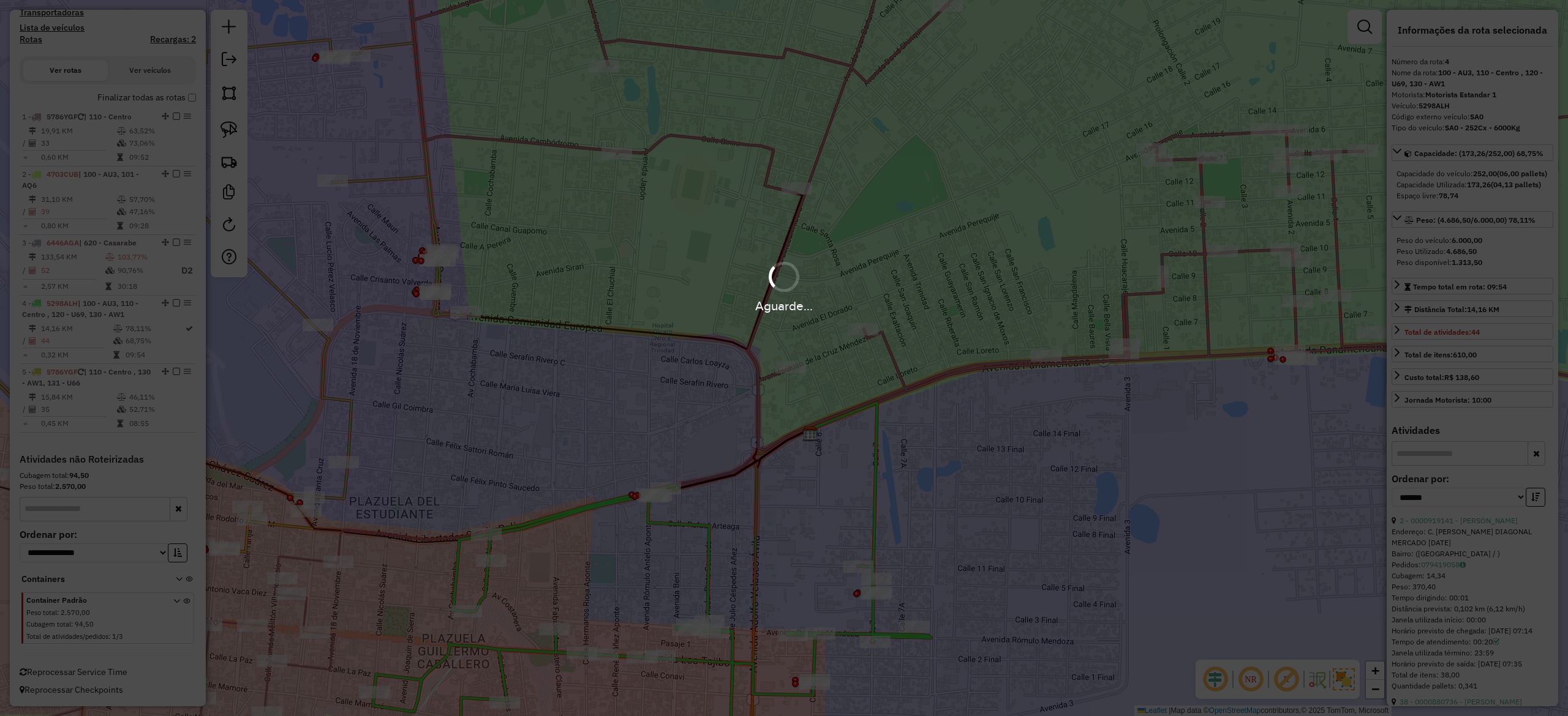
click at [1013, 321] on div "Janela de atendimento Grade de atendimento Capacidade Transportadoras Veículos …" at bounding box center [784, 358] width 1568 height 716
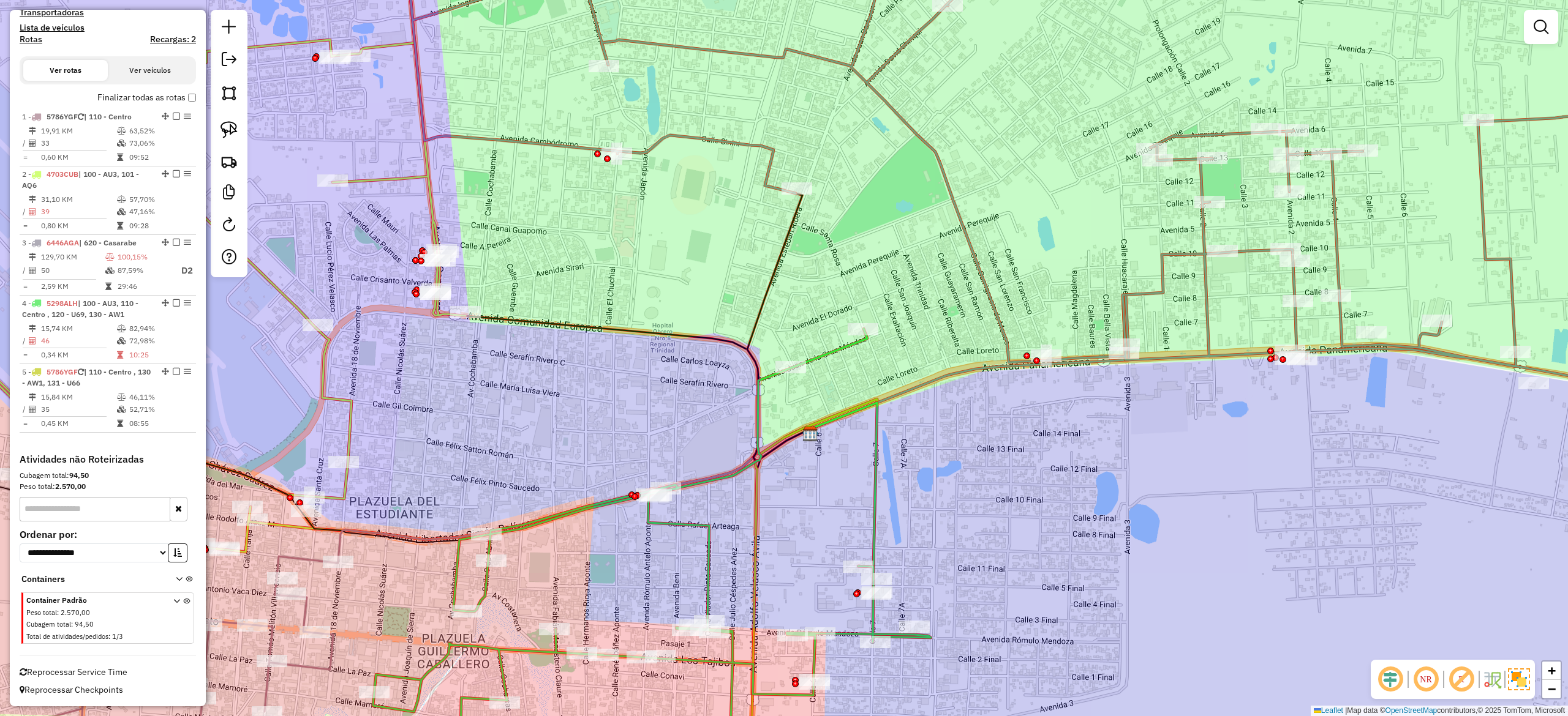
click at [1122, 308] on icon at bounding box center [1065, 166] width 1321 height 477
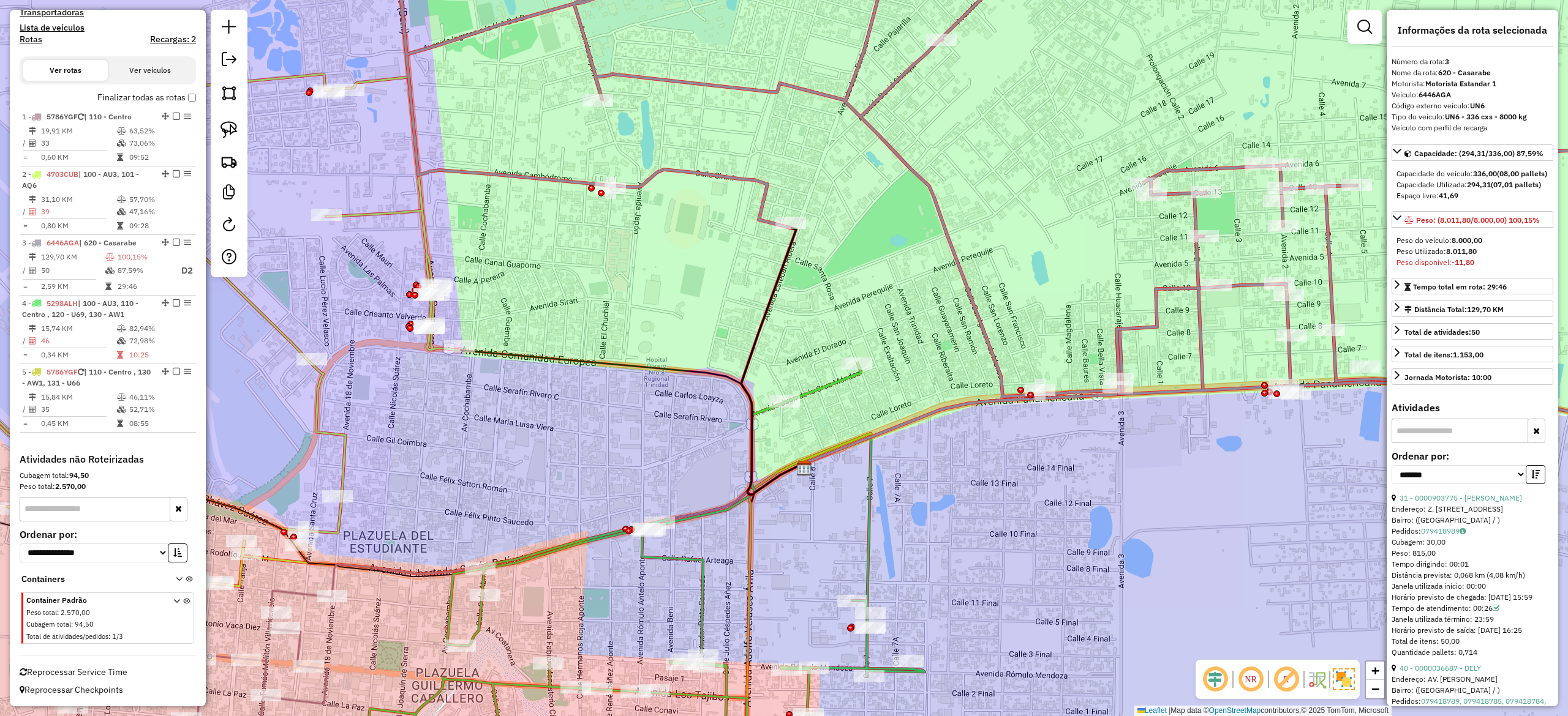
drag, startPoint x: 1085, startPoint y: 450, endPoint x: 1035, endPoint y: 423, distance: 56.8
click at [1079, 486] on div "Janela de atendimento Grade de atendimento Capacidade Transportadoras Veículos …" at bounding box center [784, 358] width 1568 height 716
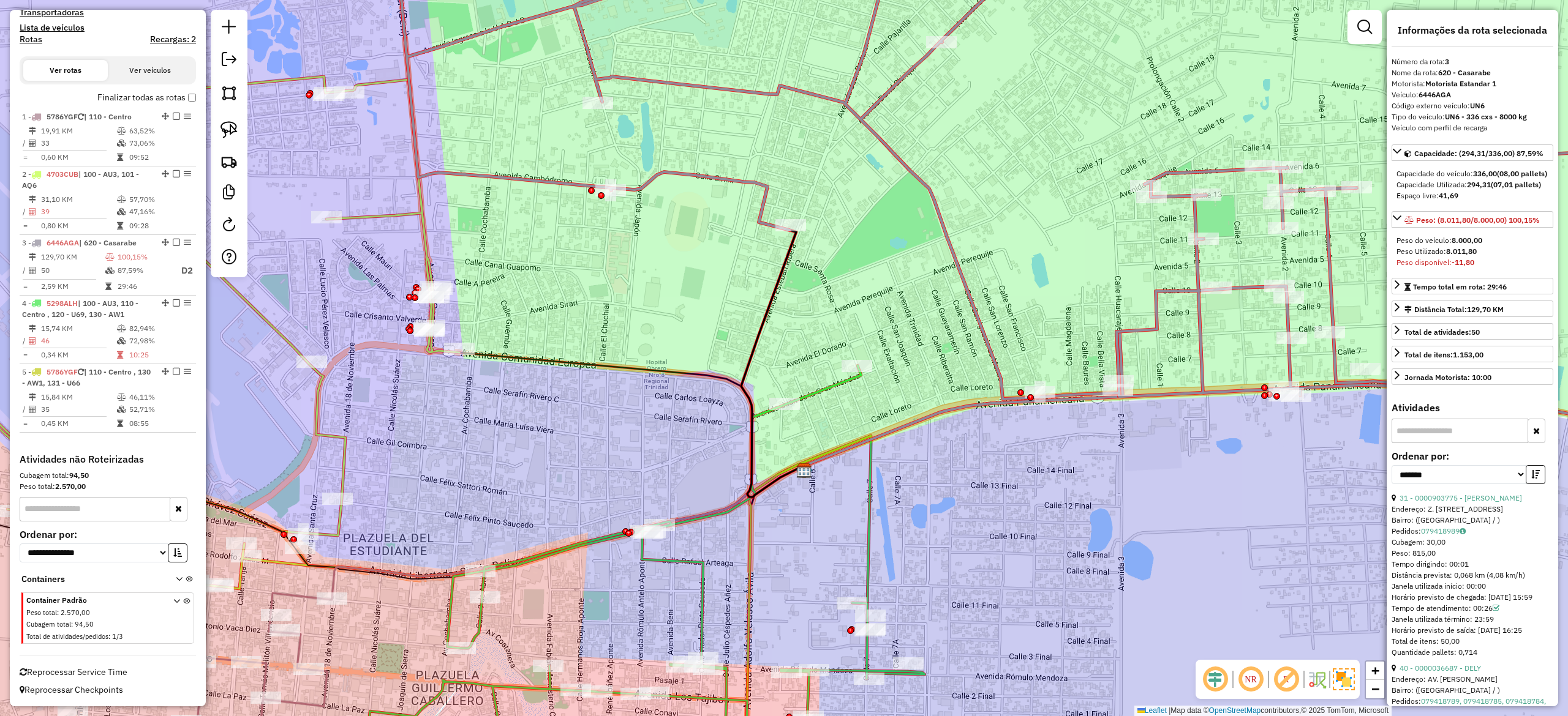
click at [834, 384] on icon at bounding box center [645, 576] width 558 height 423
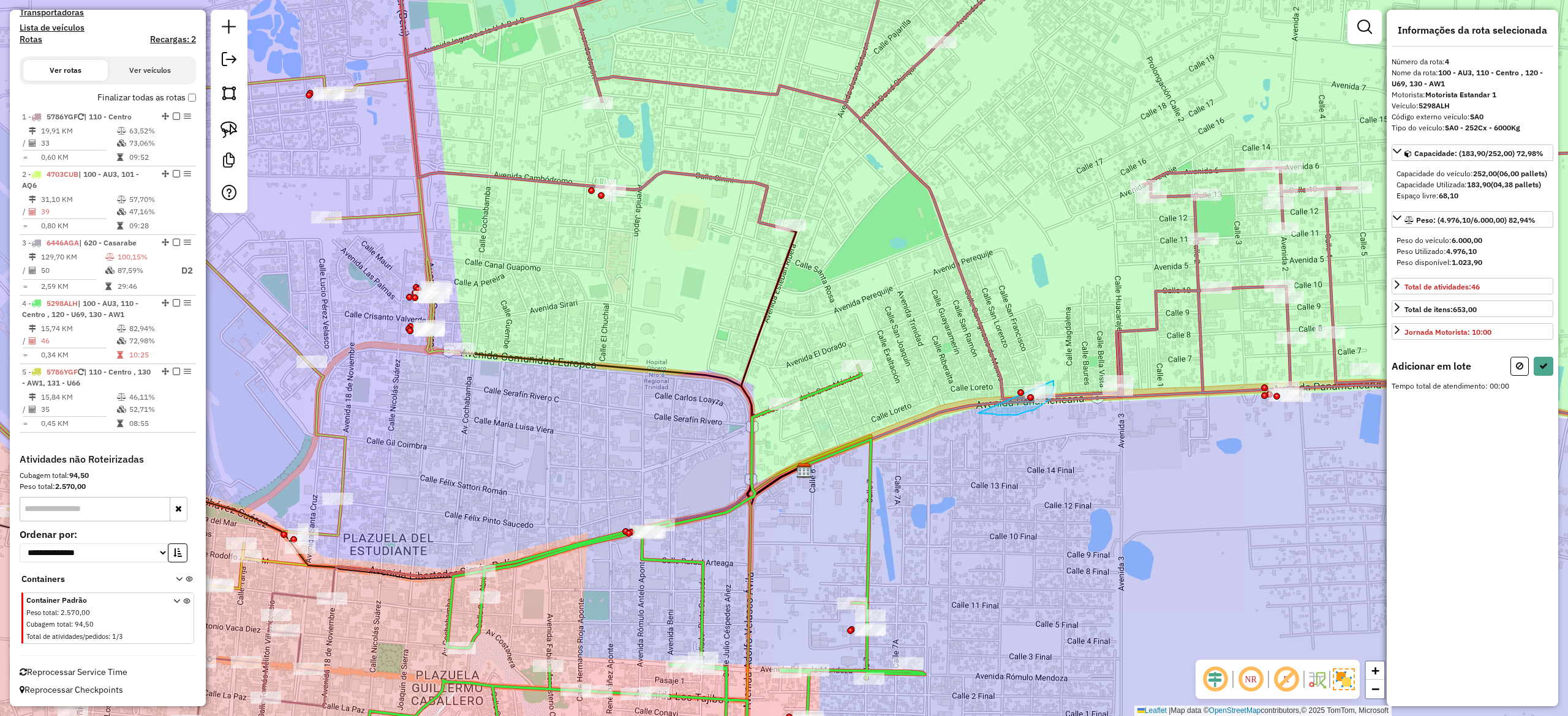
drag, startPoint x: 992, startPoint y: 414, endPoint x: 955, endPoint y: 365, distance: 61.4
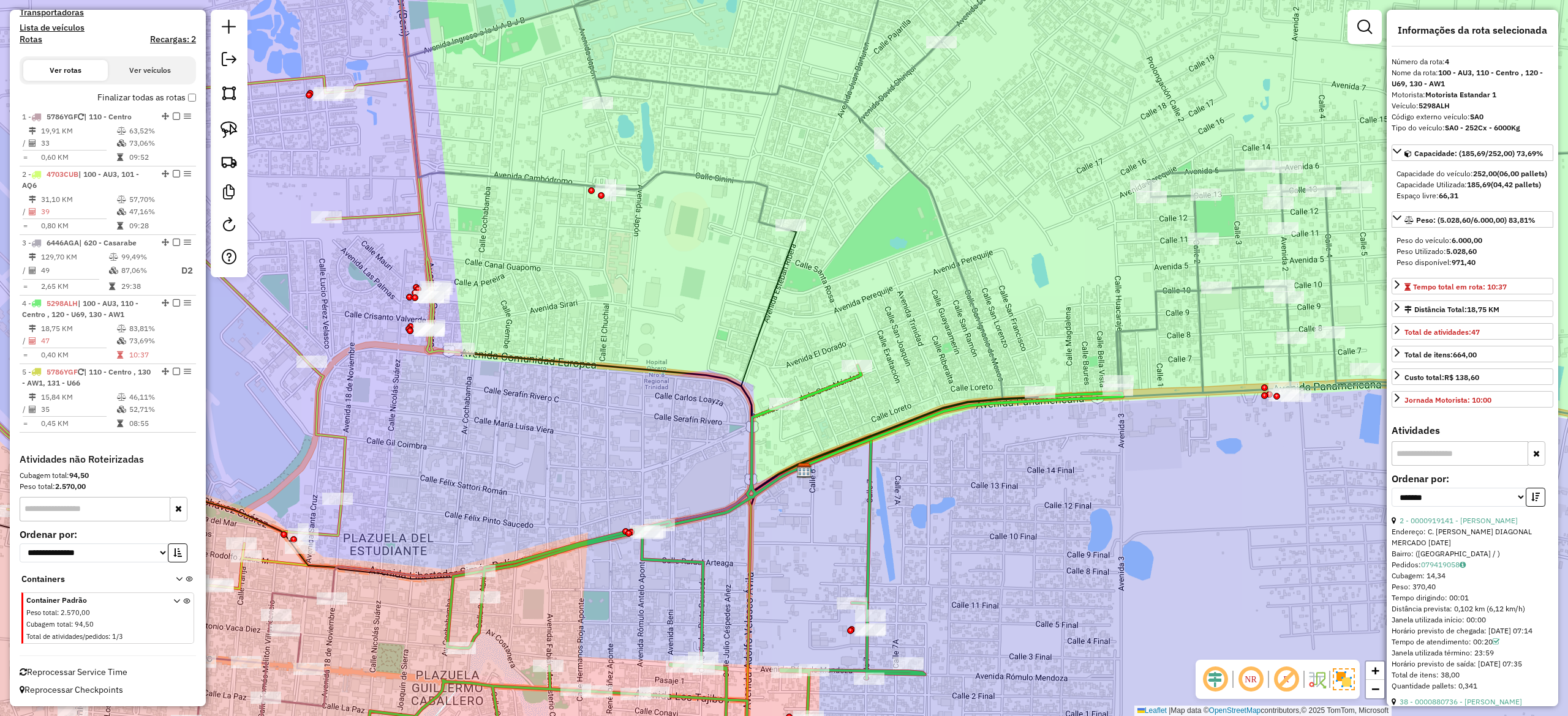
click at [990, 249] on div "Janela de atendimento Grade de atendimento Capacidade Transportadoras Veículos …" at bounding box center [784, 358] width 1568 height 716
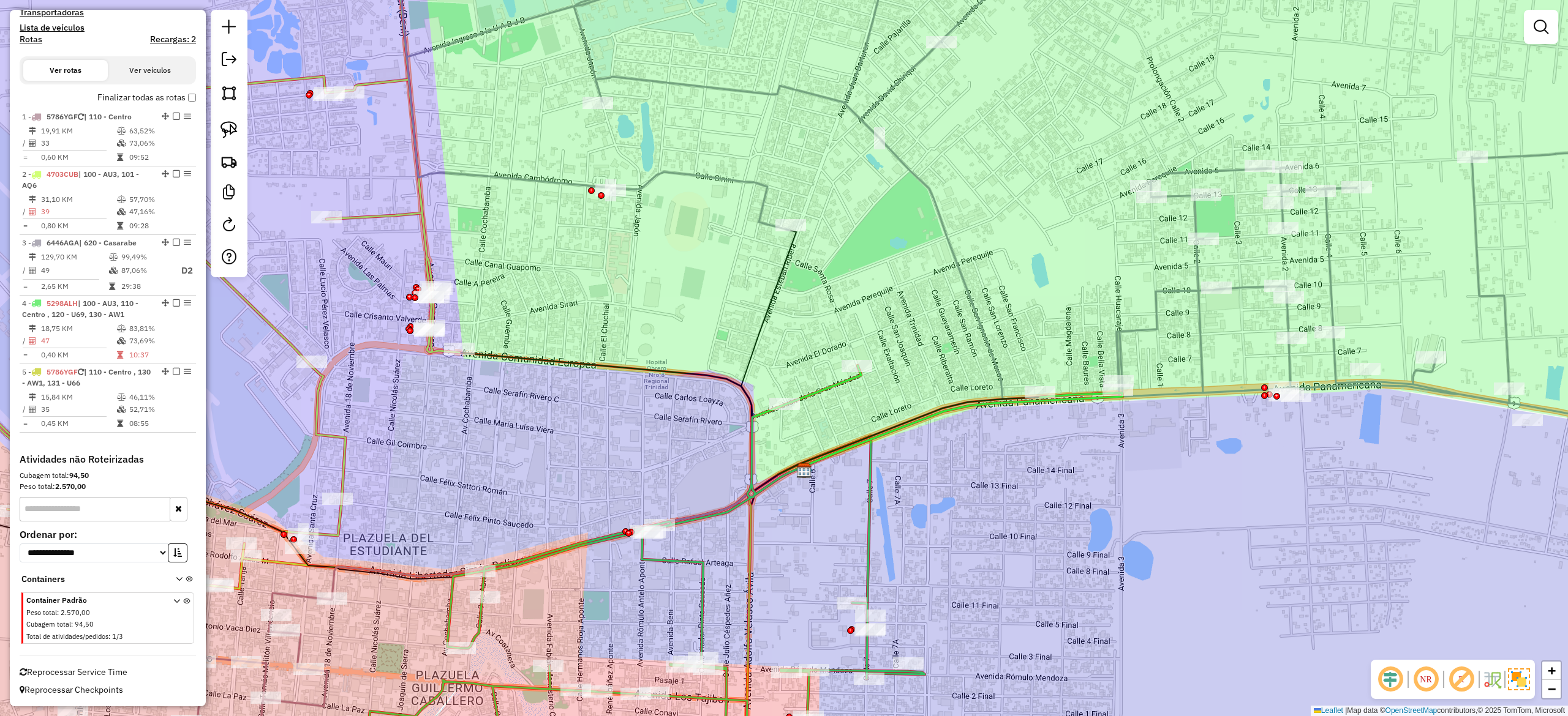
click at [951, 252] on icon at bounding box center [1059, 185] width 1331 height 515
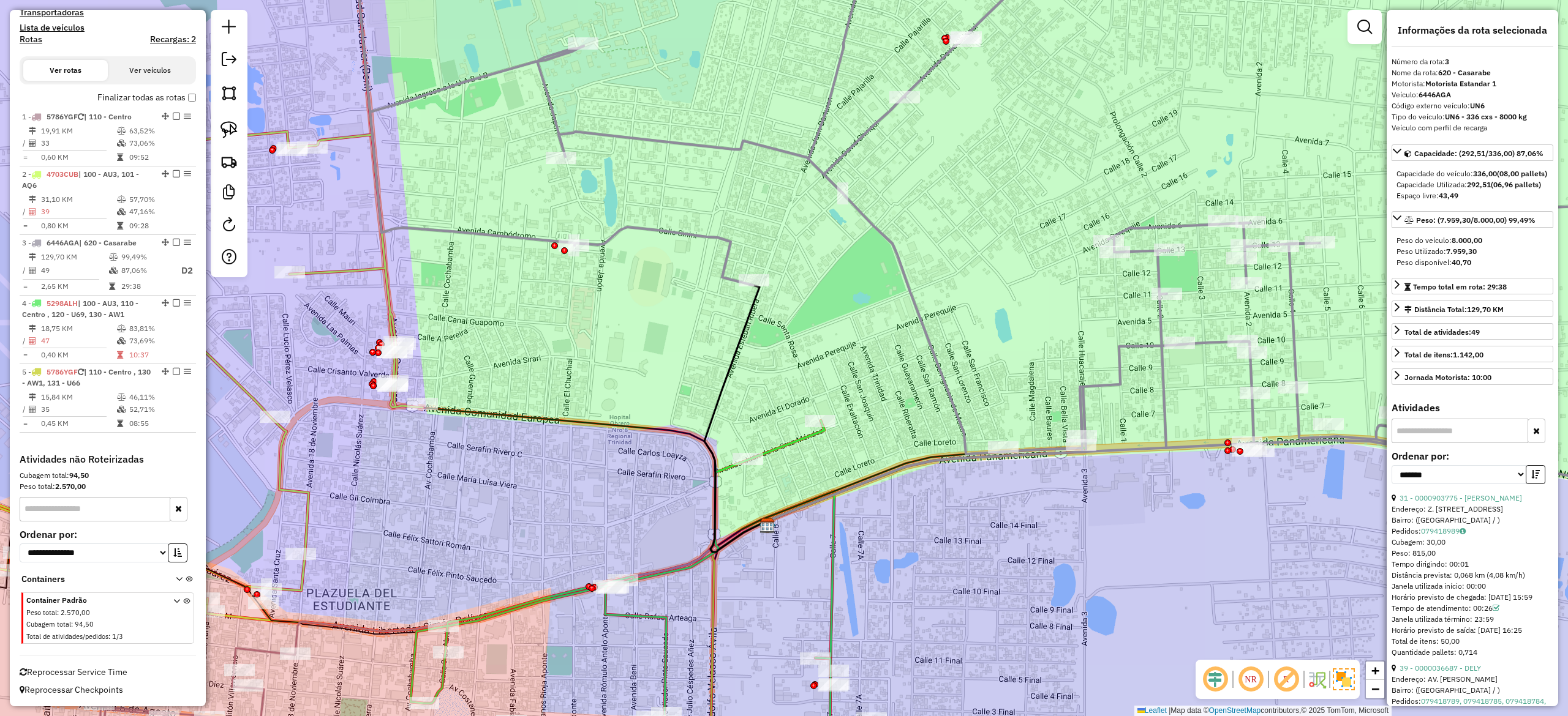
drag, startPoint x: 950, startPoint y: 255, endPoint x: 913, endPoint y: 308, distance: 64.6
click at [914, 308] on icon at bounding box center [1022, 241] width 1331 height 515
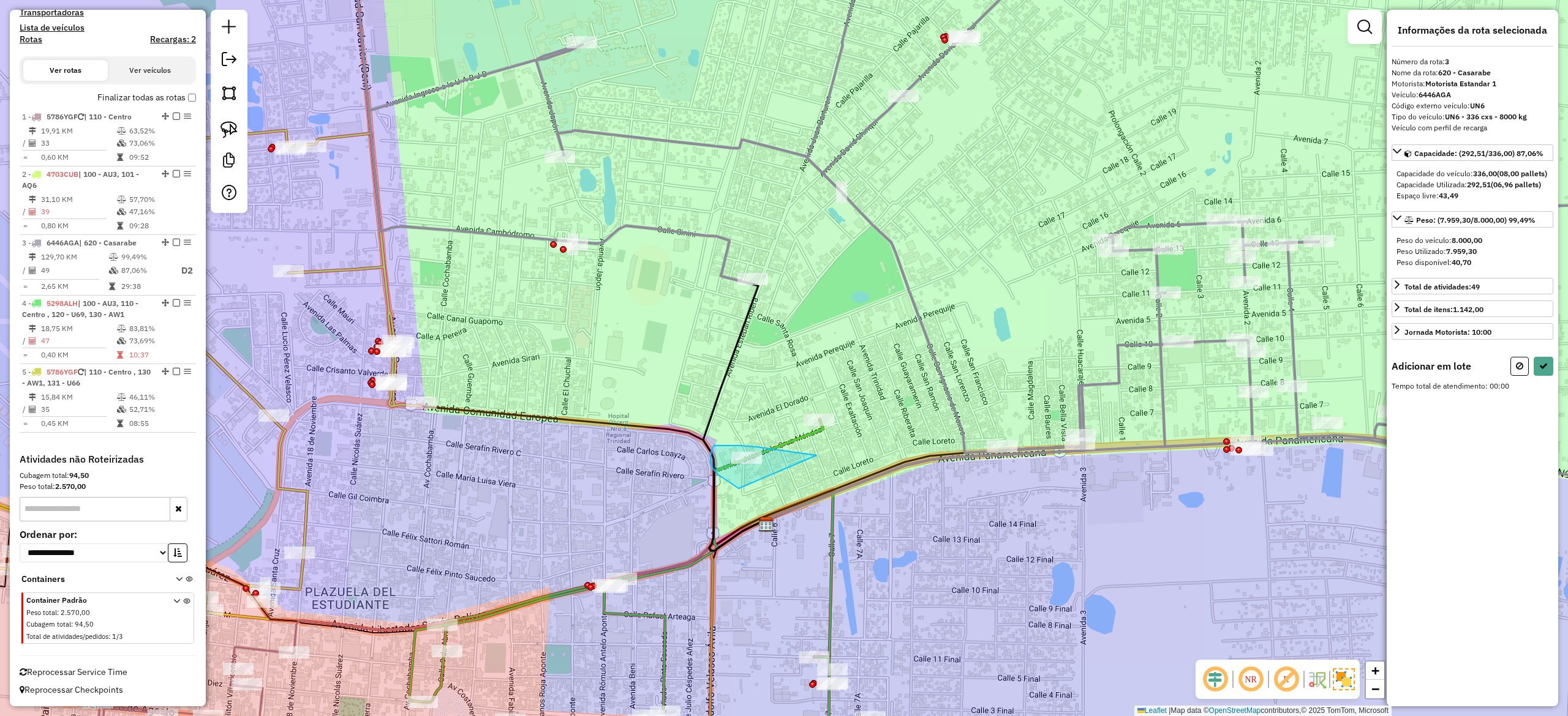
drag, startPoint x: 809, startPoint y: 455, endPoint x: 745, endPoint y: 489, distance: 72.5
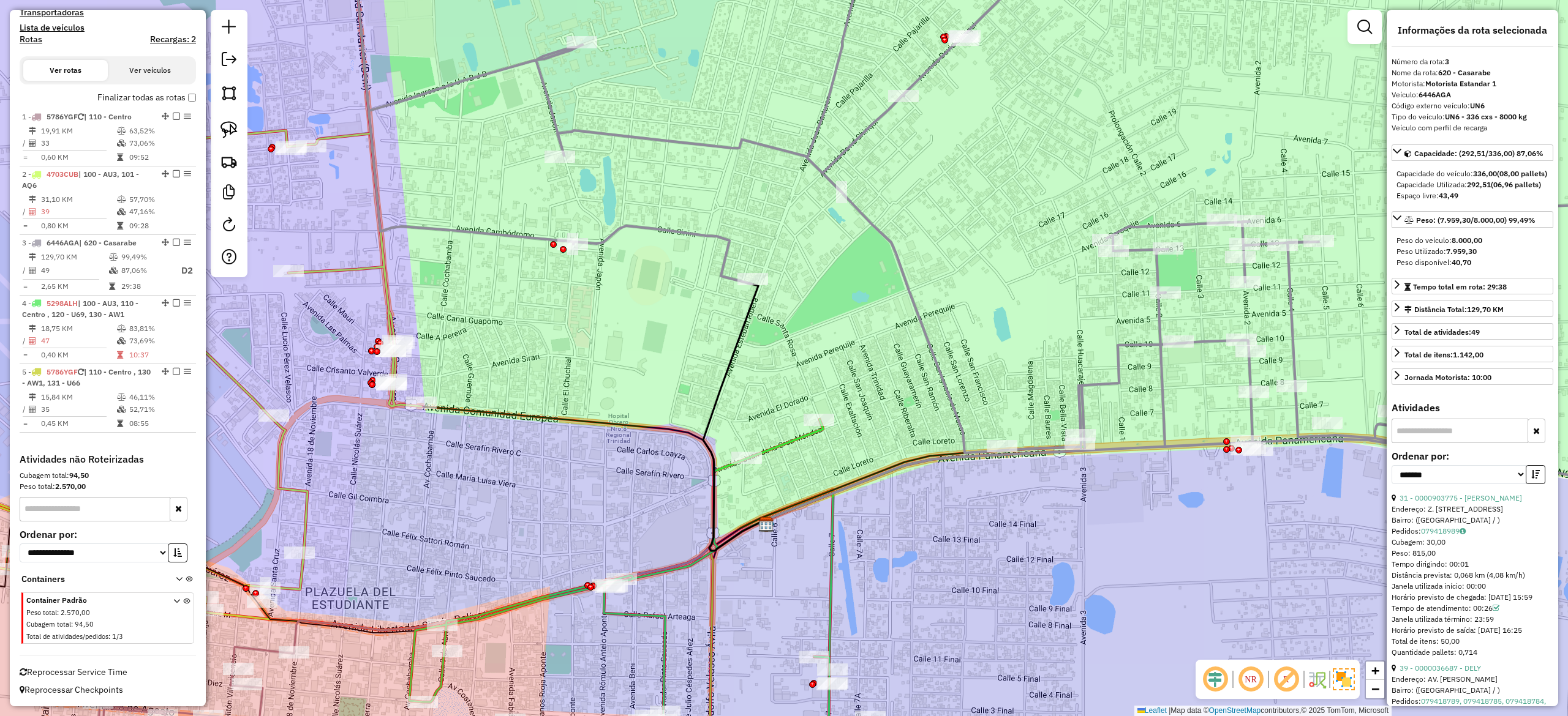
drag, startPoint x: 923, startPoint y: 342, endPoint x: 931, endPoint y: 308, distance: 34.9
click at [923, 340] on icon at bounding box center [1038, 216] width 1375 height 575
click at [921, 318] on icon at bounding box center [1038, 216] width 1375 height 575
click at [173, 240] on em at bounding box center [176, 242] width 7 height 7
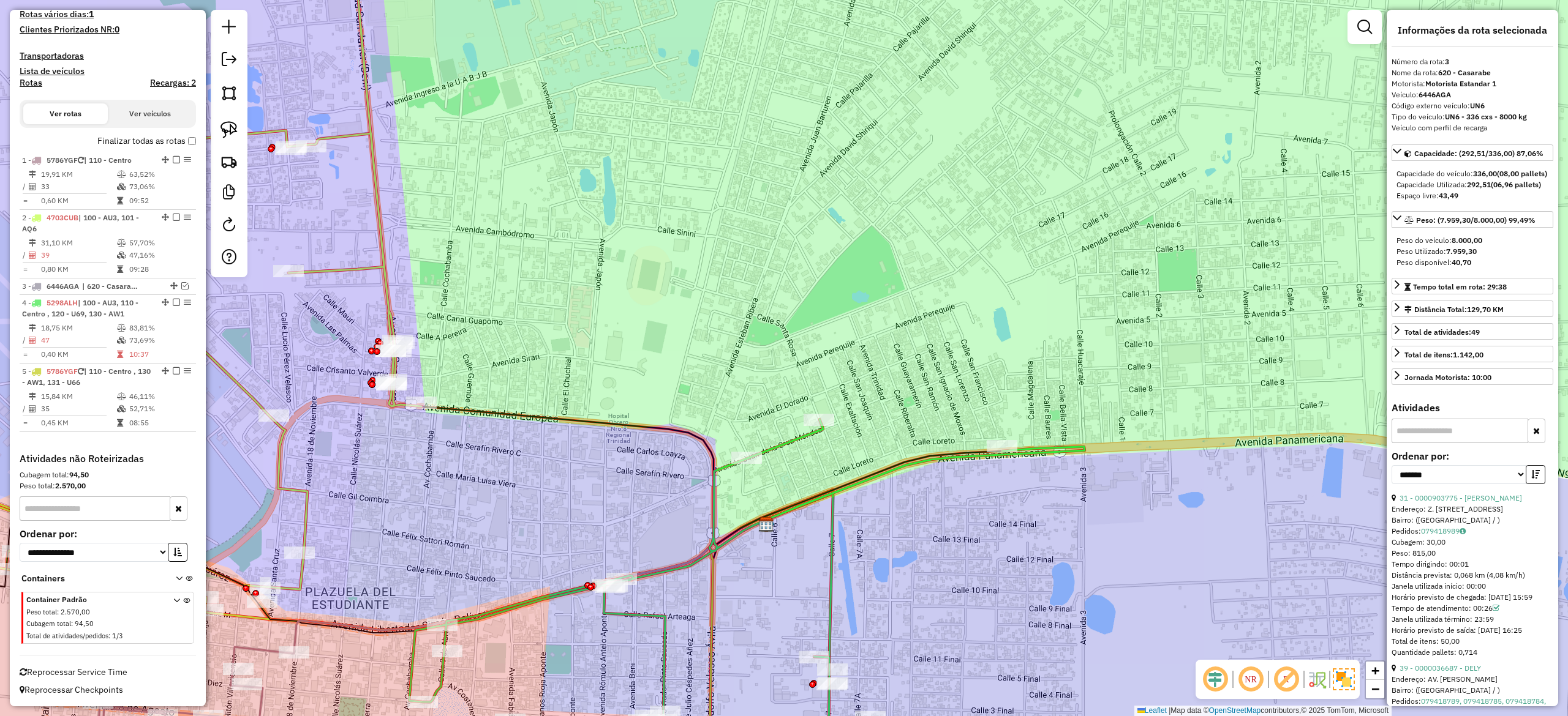
drag, startPoint x: 913, startPoint y: 436, endPoint x: 940, endPoint y: 298, distance: 140.6
click at [940, 305] on div "Rota 2 - Placa 4703CUB 0000048400 - AL ANIBAL Janela de atendimento Grade de at…" at bounding box center [784, 358] width 1568 height 716
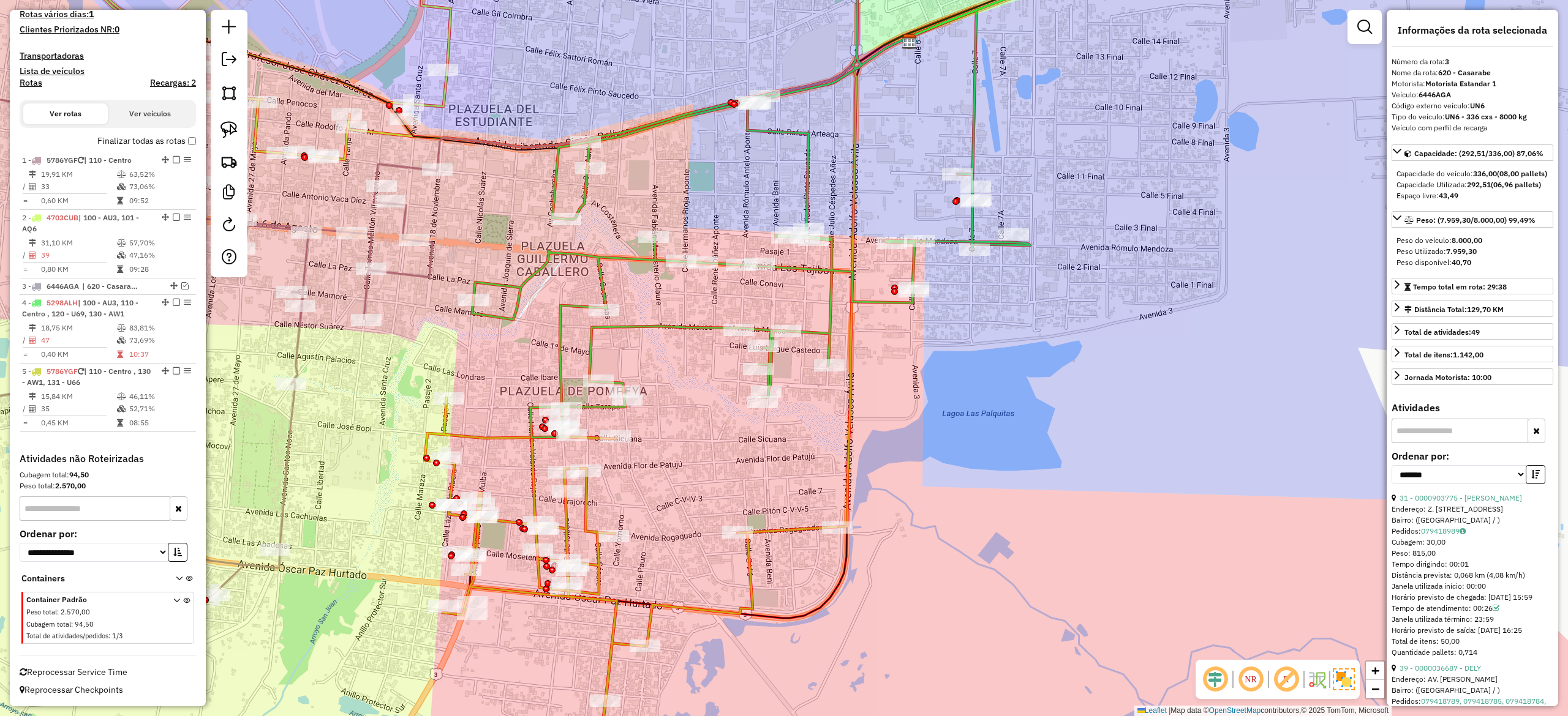
drag, startPoint x: 687, startPoint y: 327, endPoint x: 677, endPoint y: 340, distance: 16.4
click at [686, 325] on icon at bounding box center [849, 187] width 756 height 501
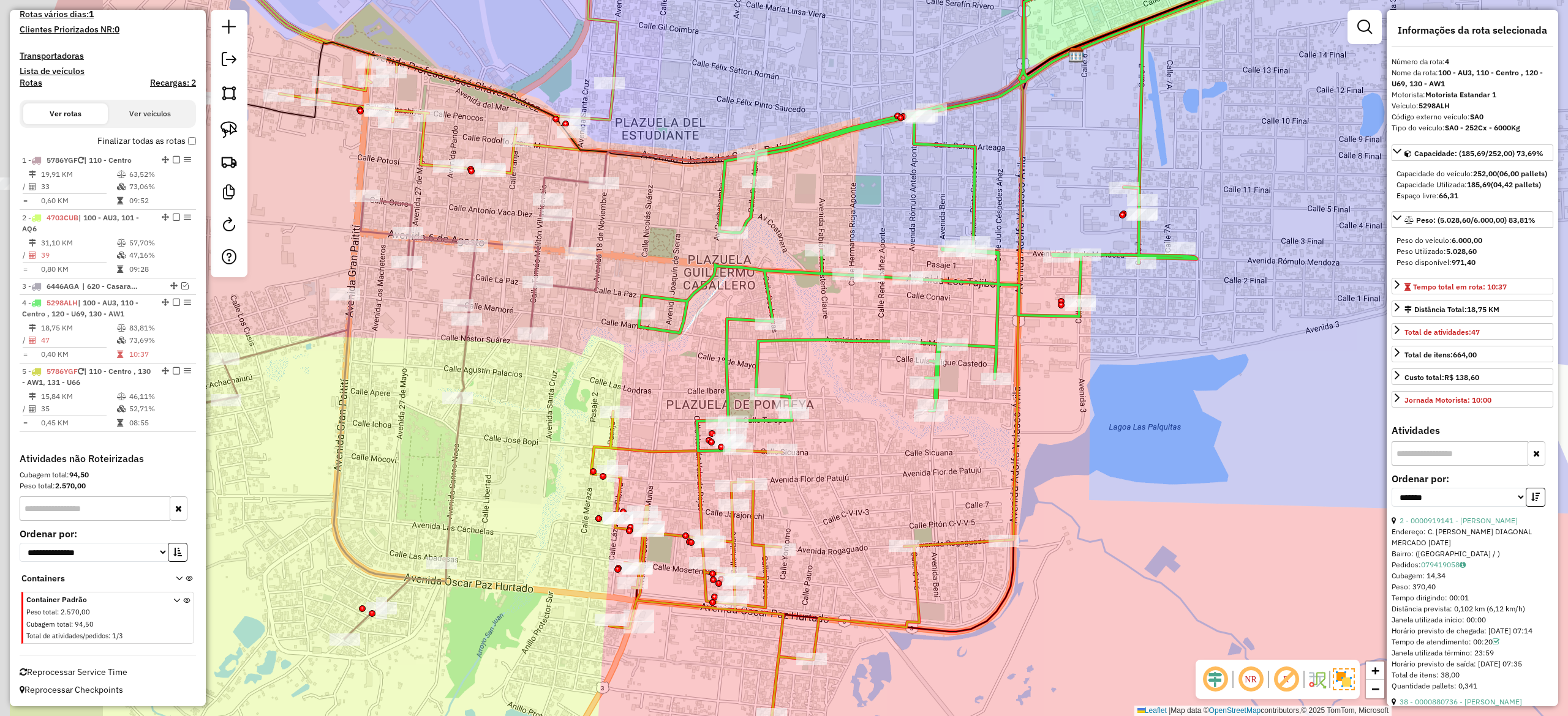
drag, startPoint x: 757, startPoint y: 372, endPoint x: 853, endPoint y: 379, distance: 96.3
click at [849, 374] on div "Janela de atendimento Grade de atendimento Capacidade Transportadoras Veículos …" at bounding box center [784, 358] width 1568 height 716
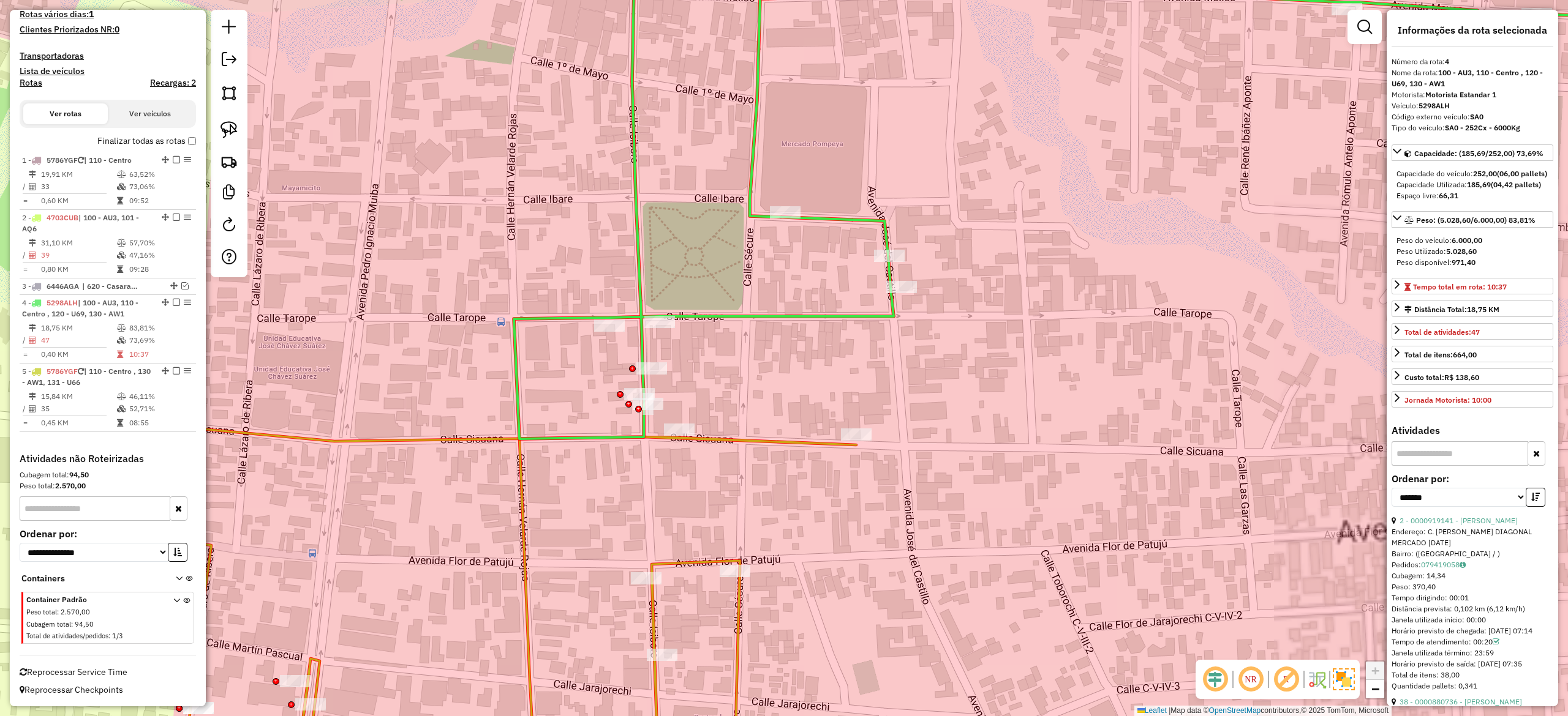
click at [713, 568] on icon at bounding box center [473, 535] width 765 height 507
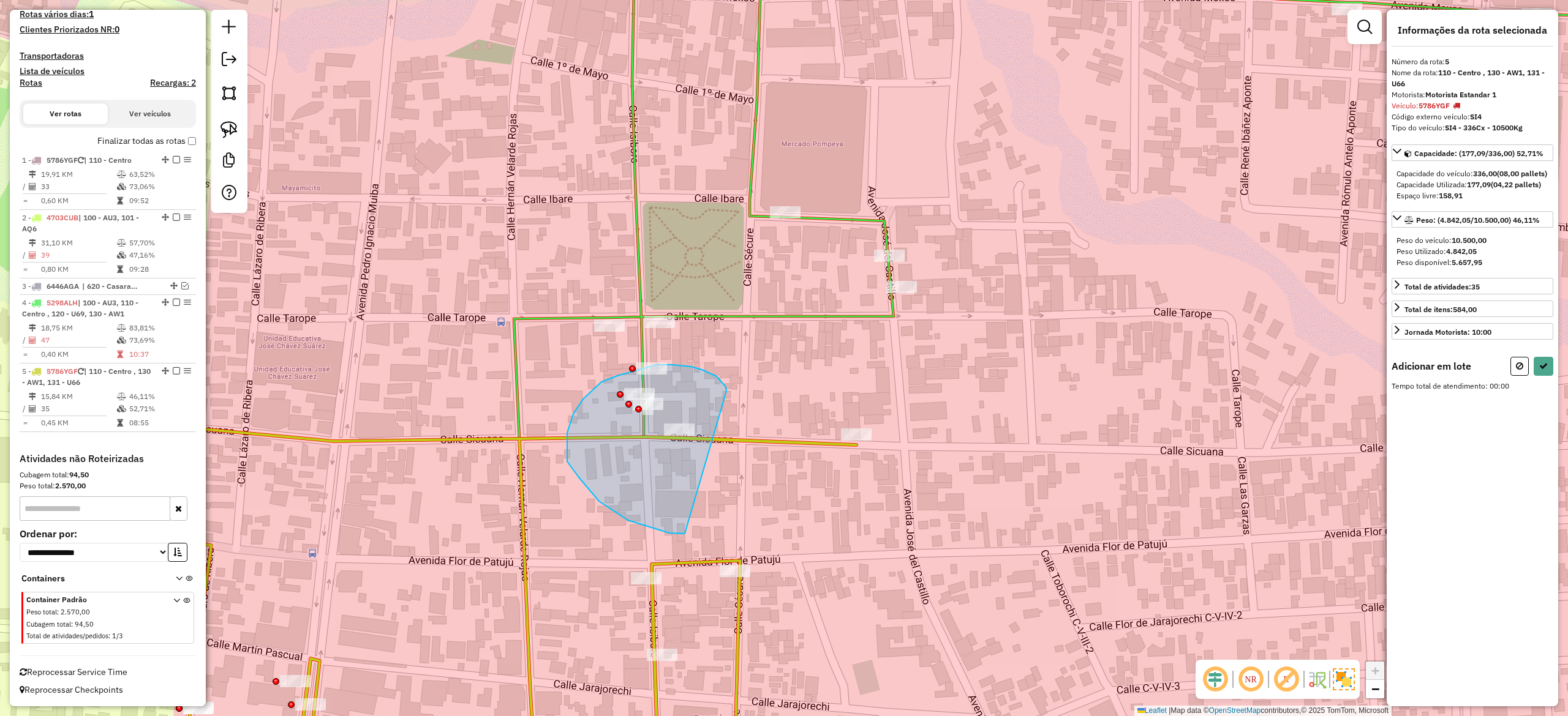
drag, startPoint x: 716, startPoint y: 376, endPoint x: 698, endPoint y: 530, distance: 155.0
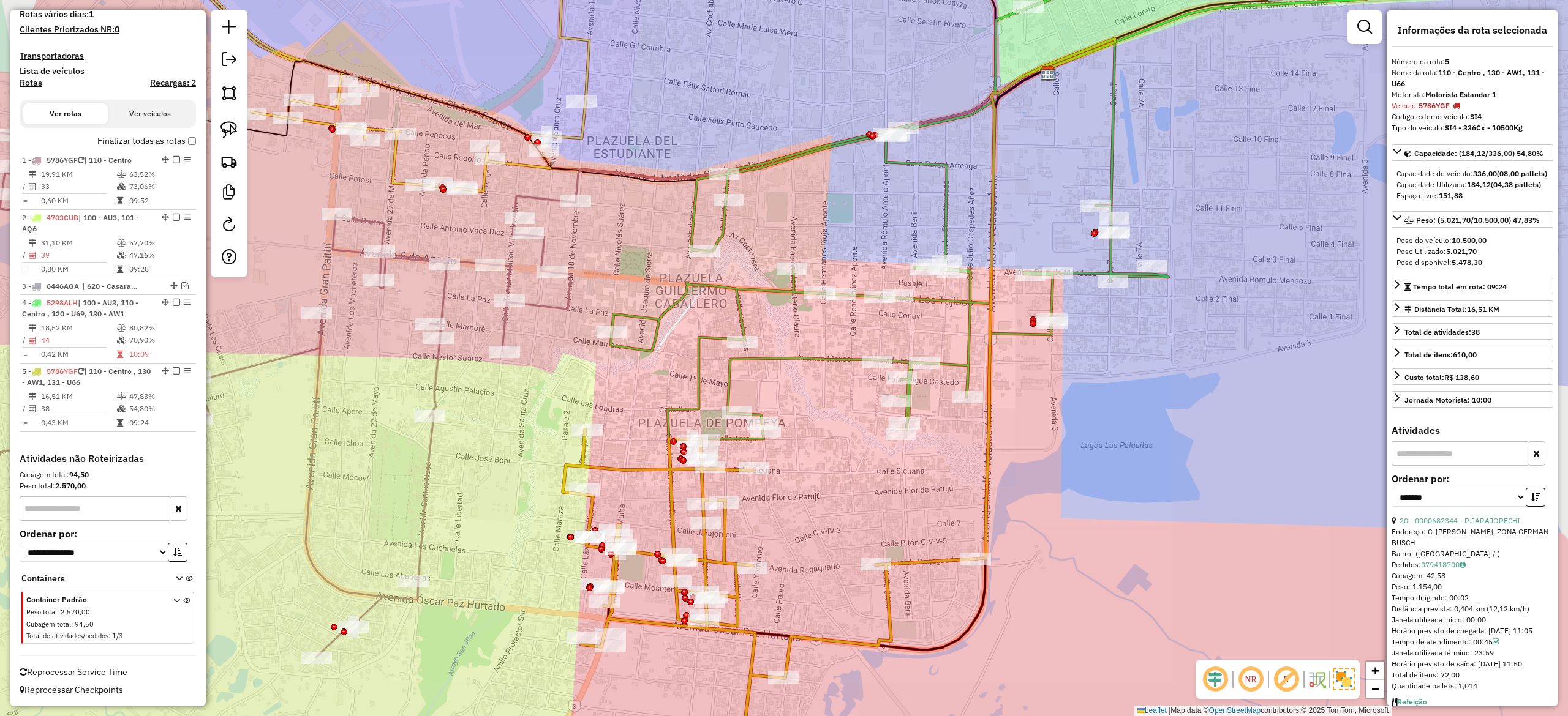
drag, startPoint x: 745, startPoint y: 381, endPoint x: 741, endPoint y: 371, distance: 10.8
click at [745, 381] on div "Rota 4 - Placa 5298ALH 0000893611 - XIMENA LIDIA CO Janela de atendimento Grade…" at bounding box center [784, 358] width 1568 height 716
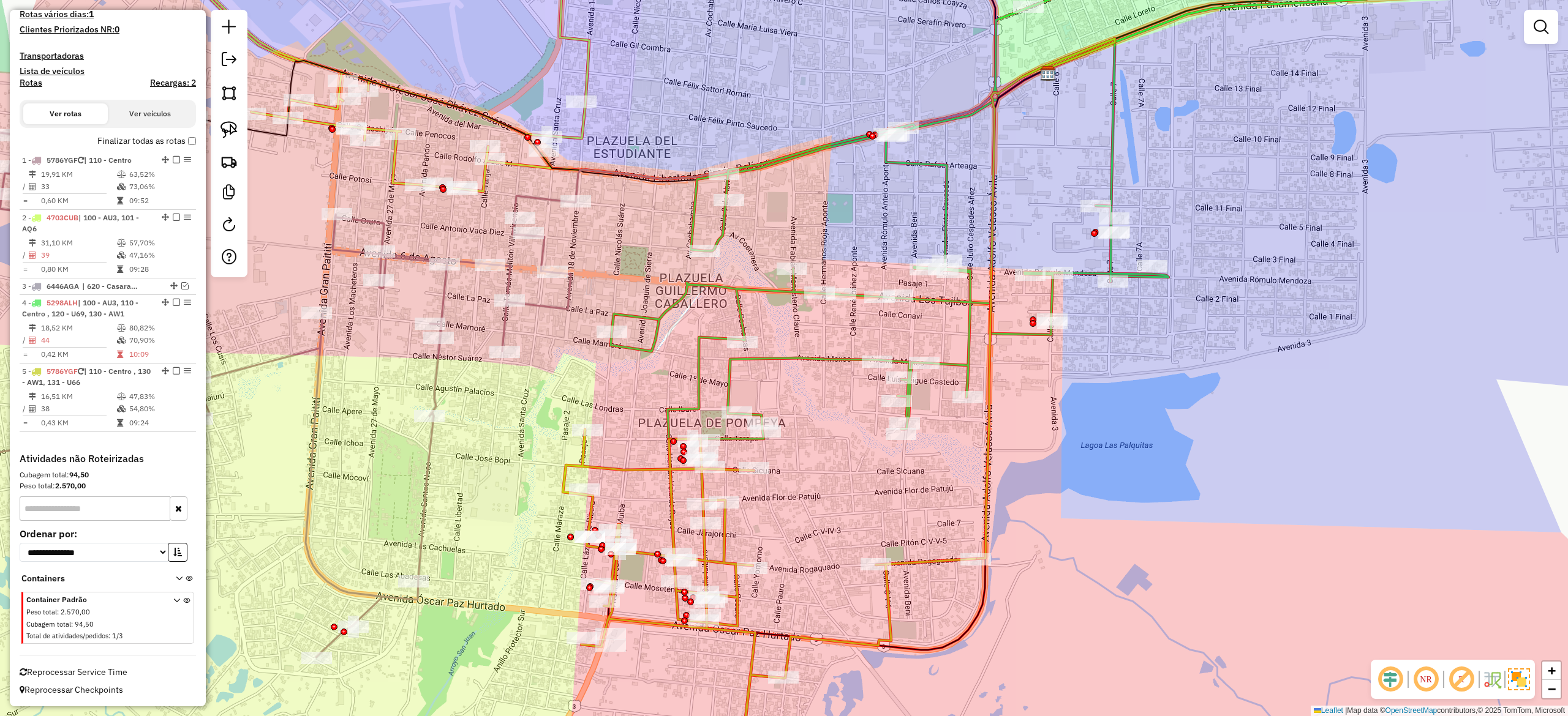
click at [736, 371] on icon at bounding box center [988, 204] width 756 height 472
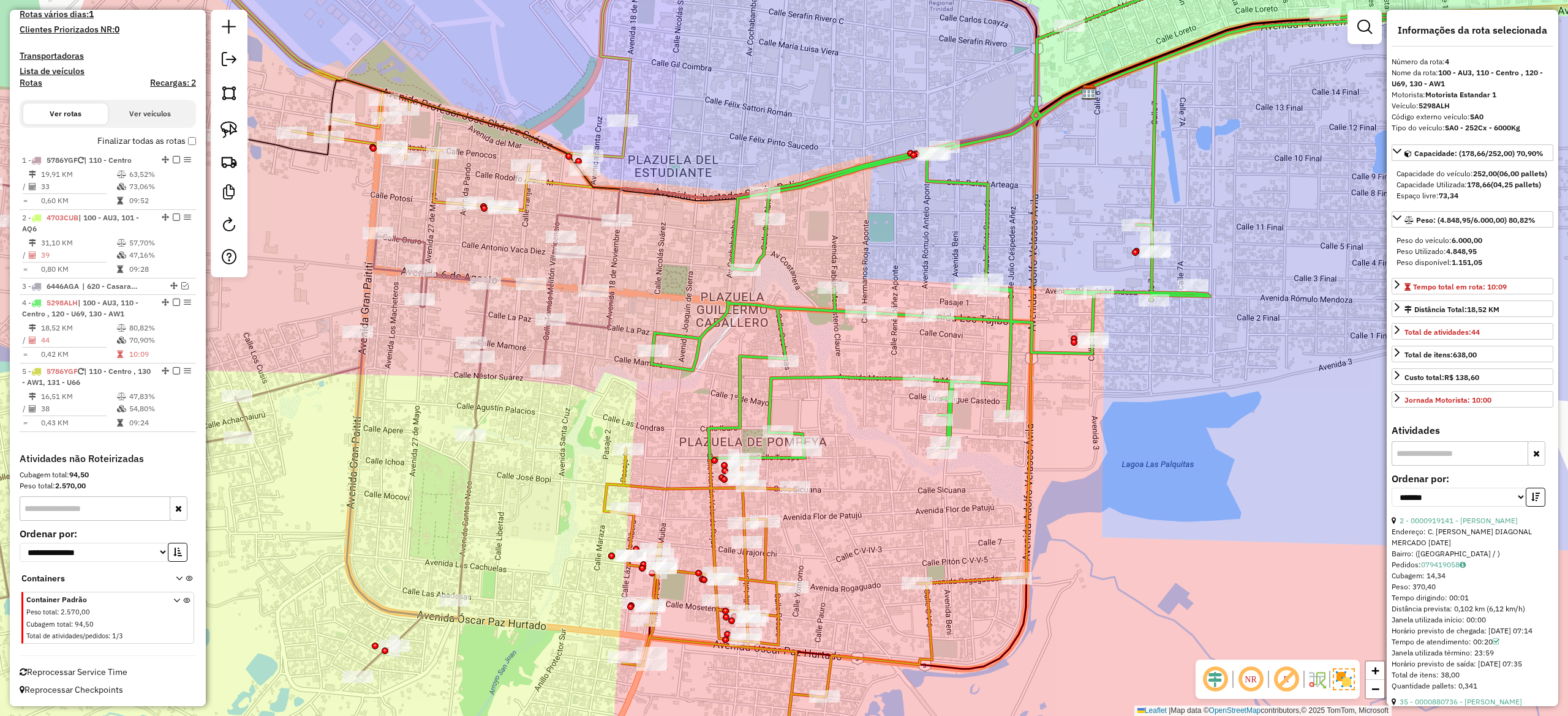
drag, startPoint x: 763, startPoint y: 404, endPoint x: 800, endPoint y: 431, distance: 45.8
click at [806, 421] on div "Janela de atendimento Grade de atendimento Capacidade Transportadoras Veículos …" at bounding box center [784, 358] width 1568 height 716
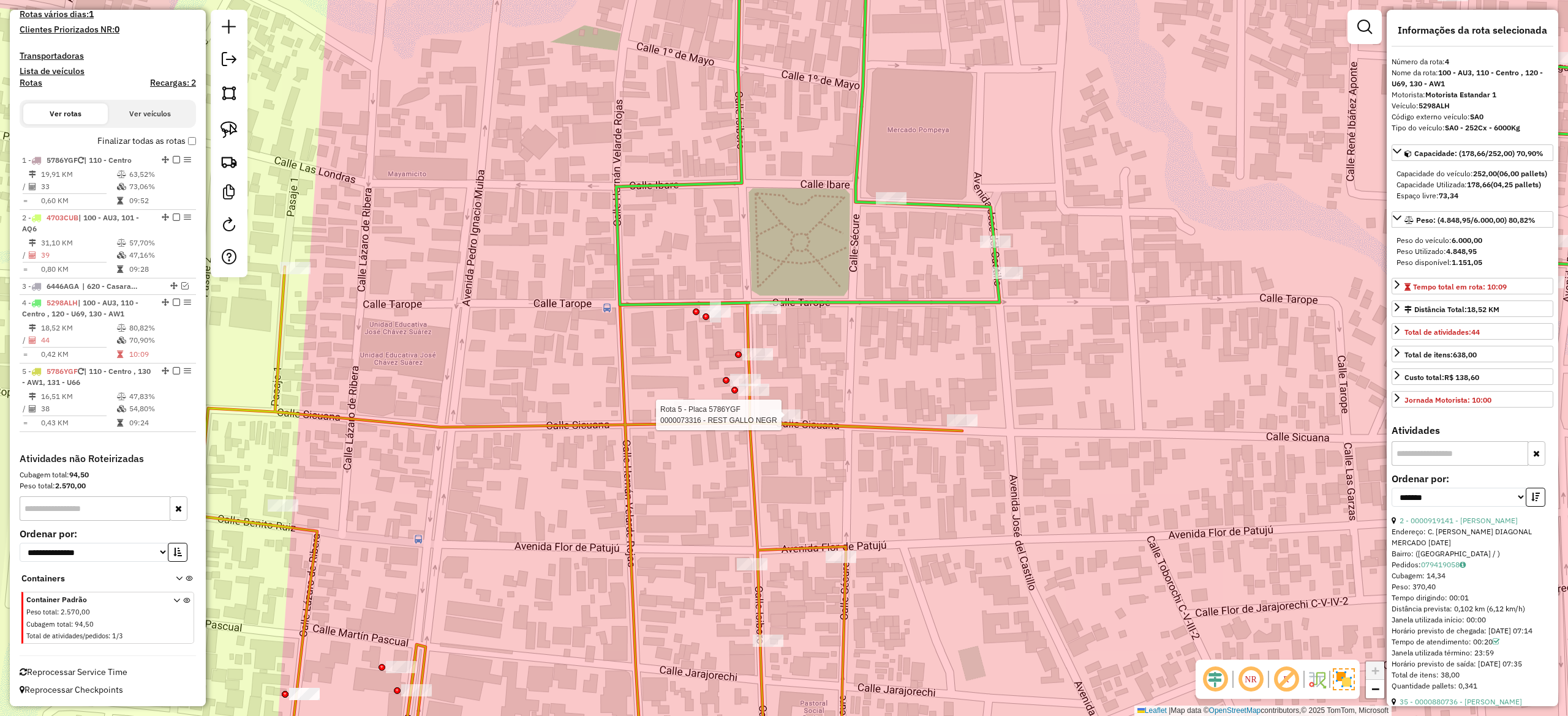
click at [822, 423] on icon at bounding box center [579, 528] width 765 height 521
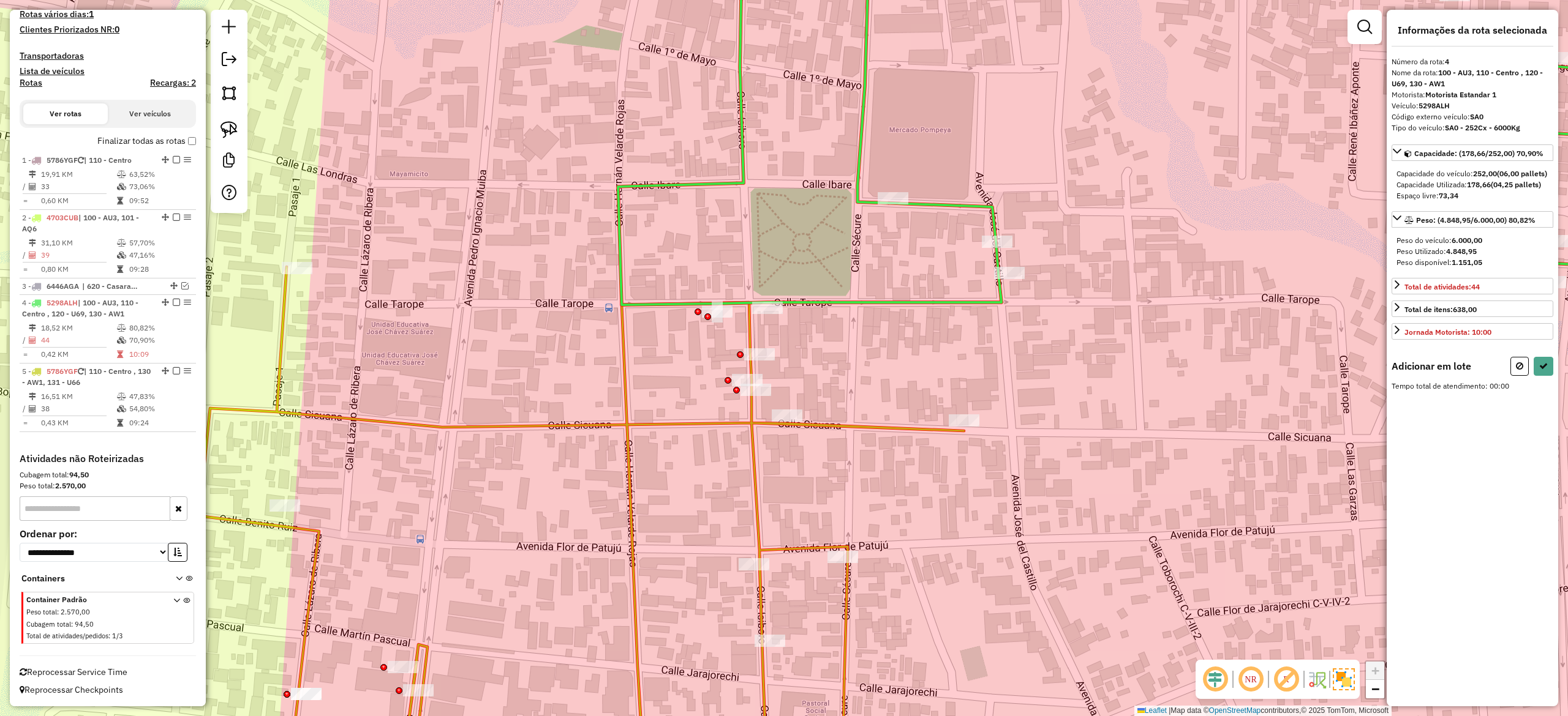
click at [816, 423] on icon at bounding box center [581, 528] width 765 height 521
drag, startPoint x: 800, startPoint y: 316, endPoint x: 669, endPoint y: 379, distance: 145.4
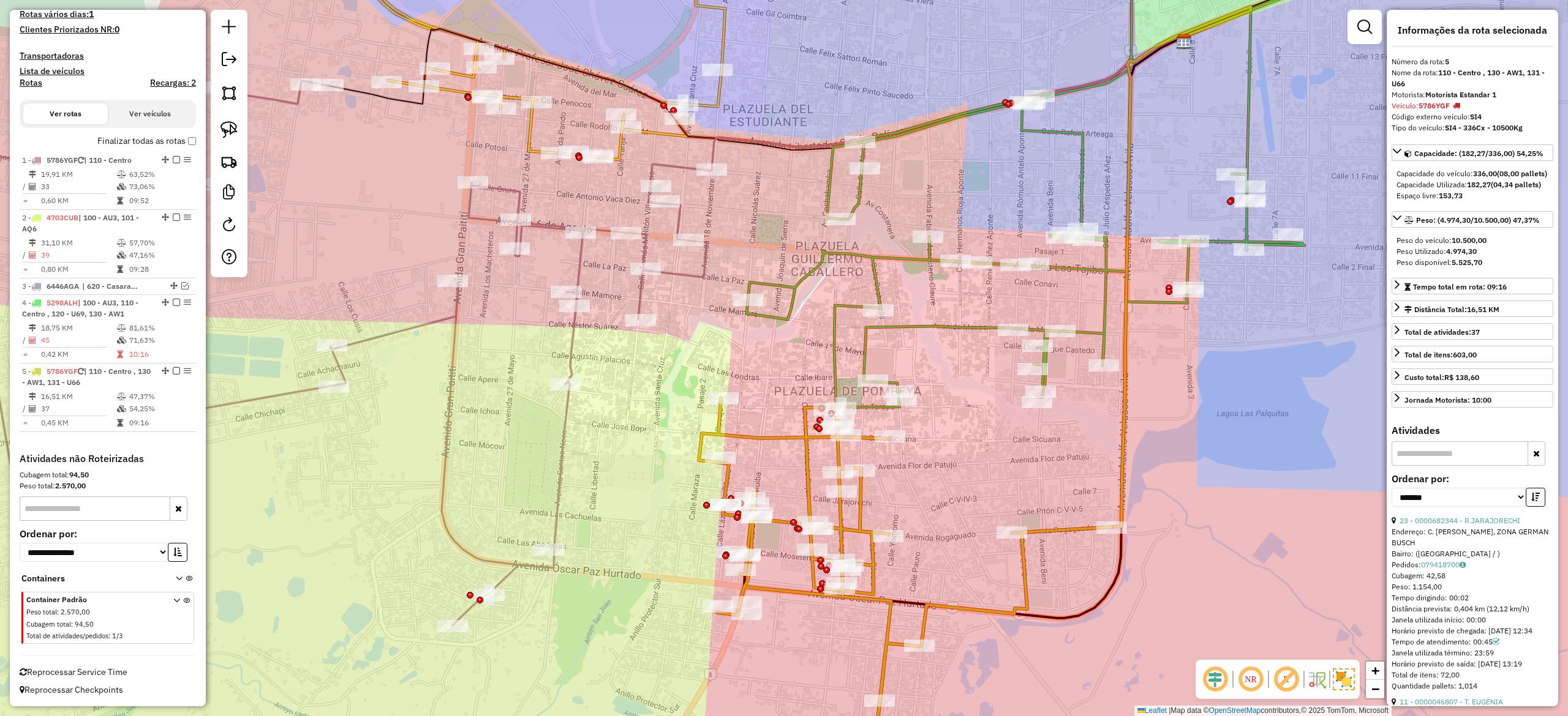
click at [907, 349] on div "Rota 4 - Placa 5298ALH 0000874013 - DANIELA Janela de atendimento Grade de aten…" at bounding box center [784, 358] width 1568 height 716
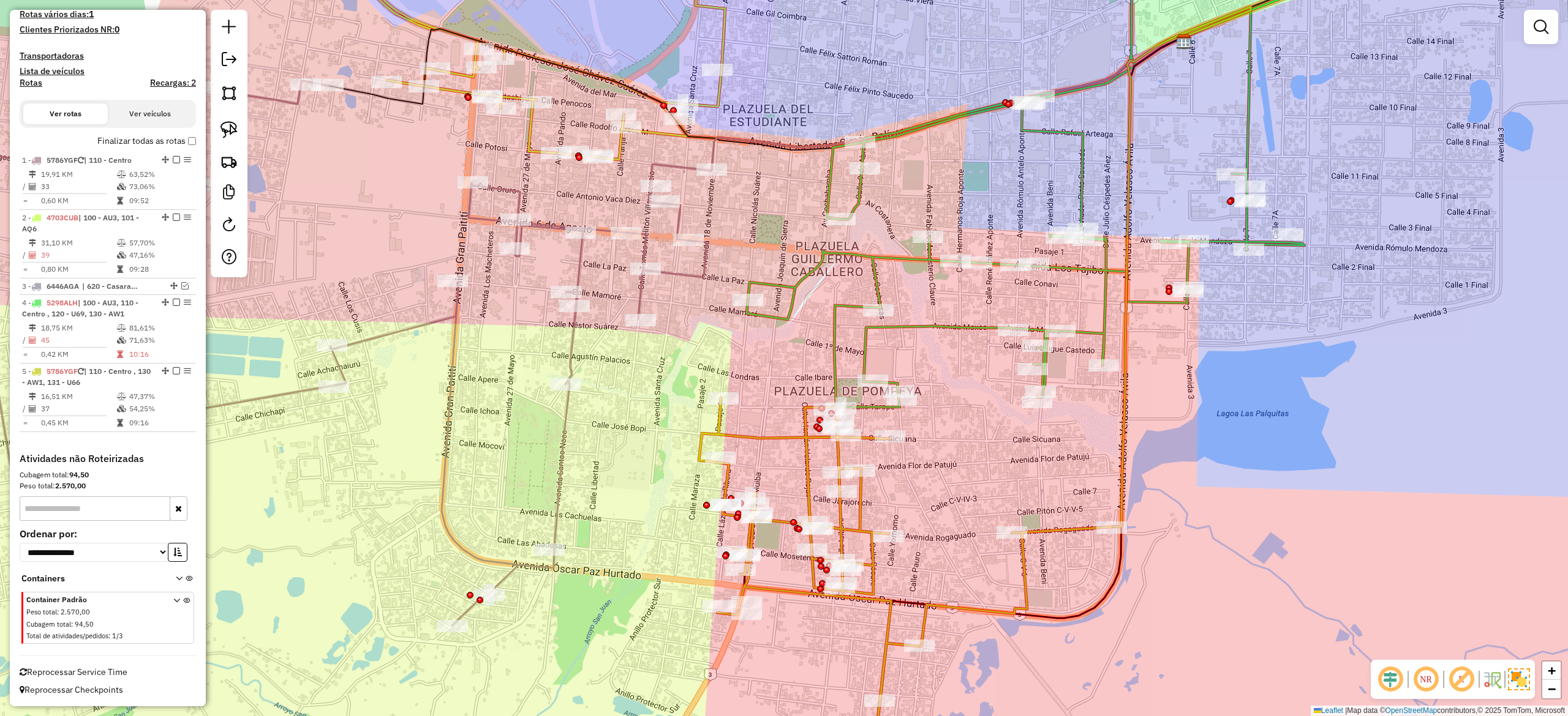
click at [872, 335] on icon at bounding box center [1124, 187] width 756 height 501
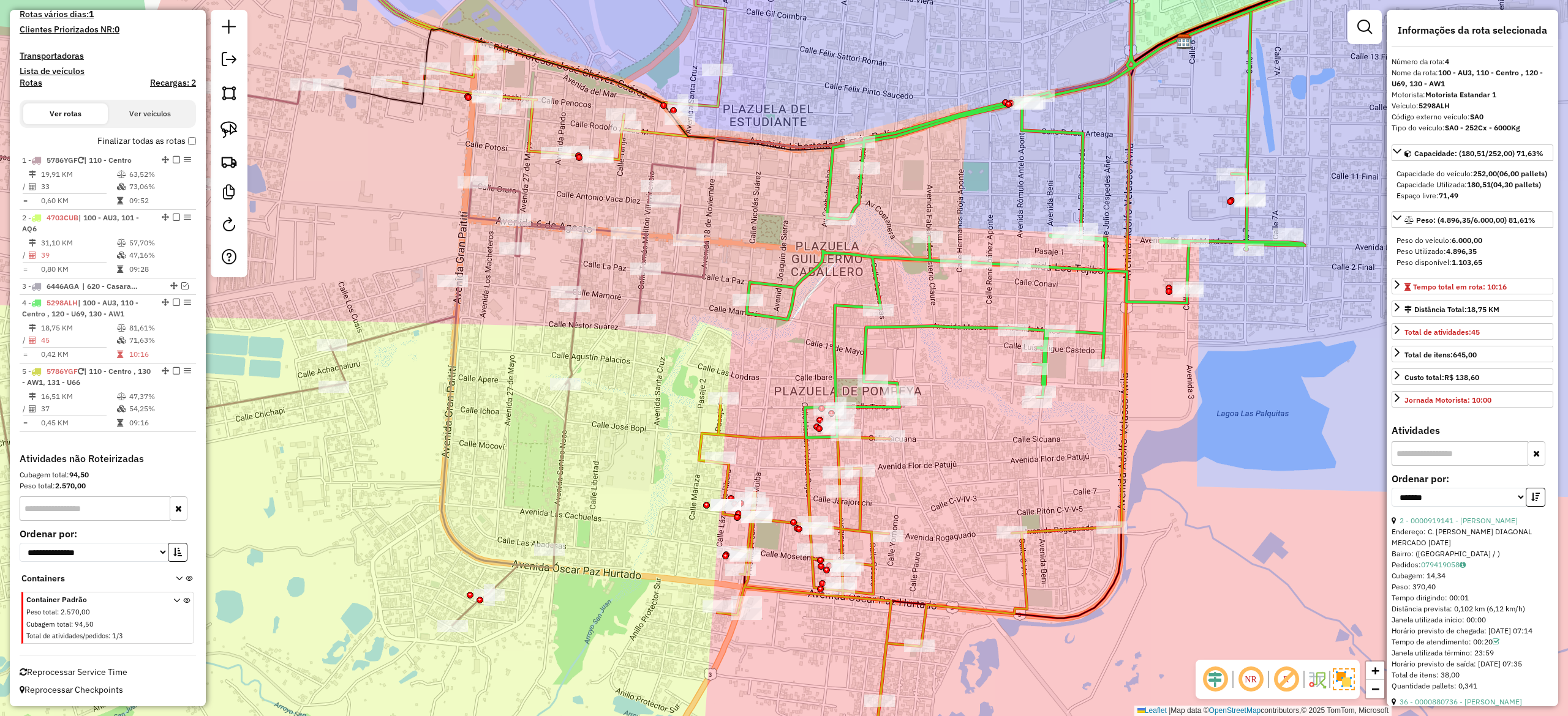
click at [884, 387] on div "Janela de atendimento Grade de atendimento Capacidade Transportadoras Veículos …" at bounding box center [784, 358] width 1568 height 716
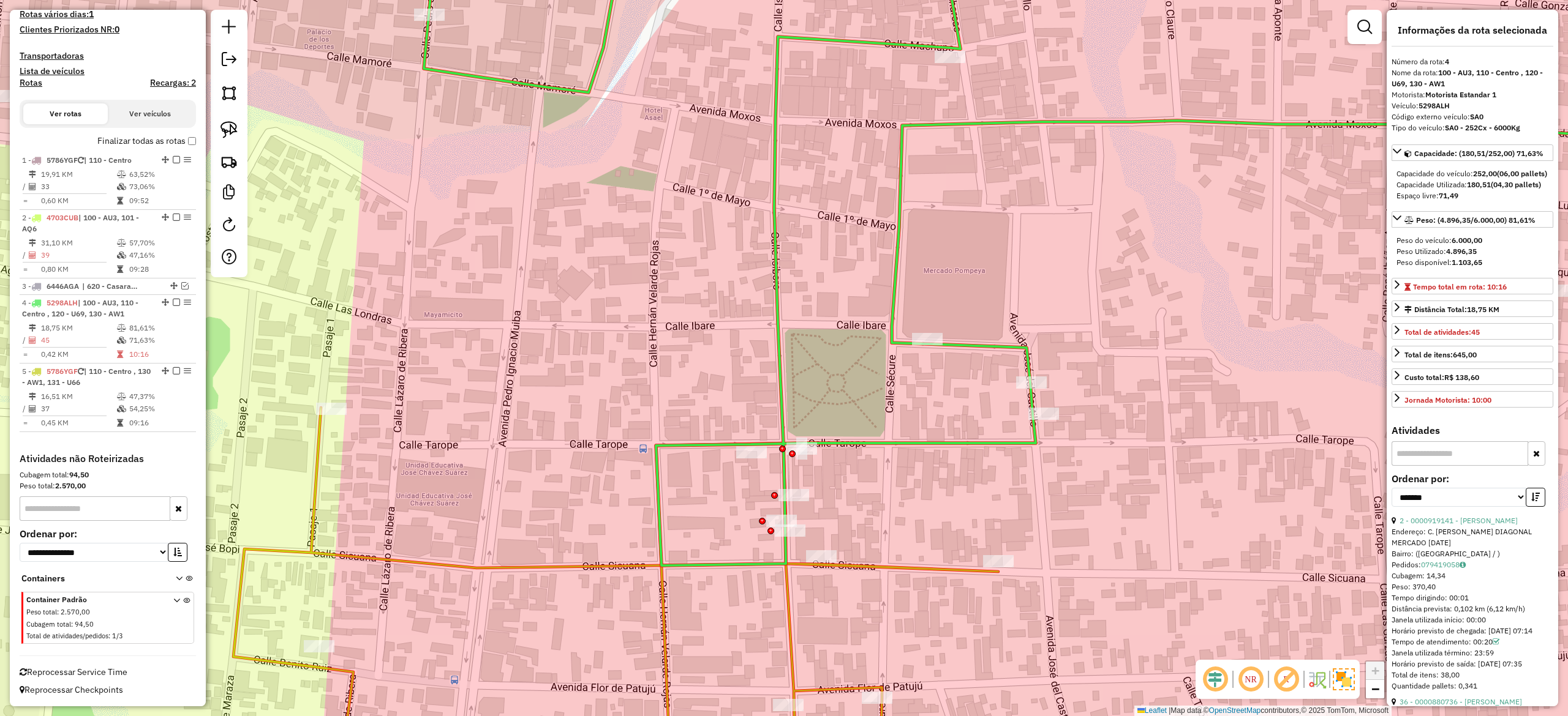
click at [858, 568] on icon at bounding box center [616, 598] width 765 height 381
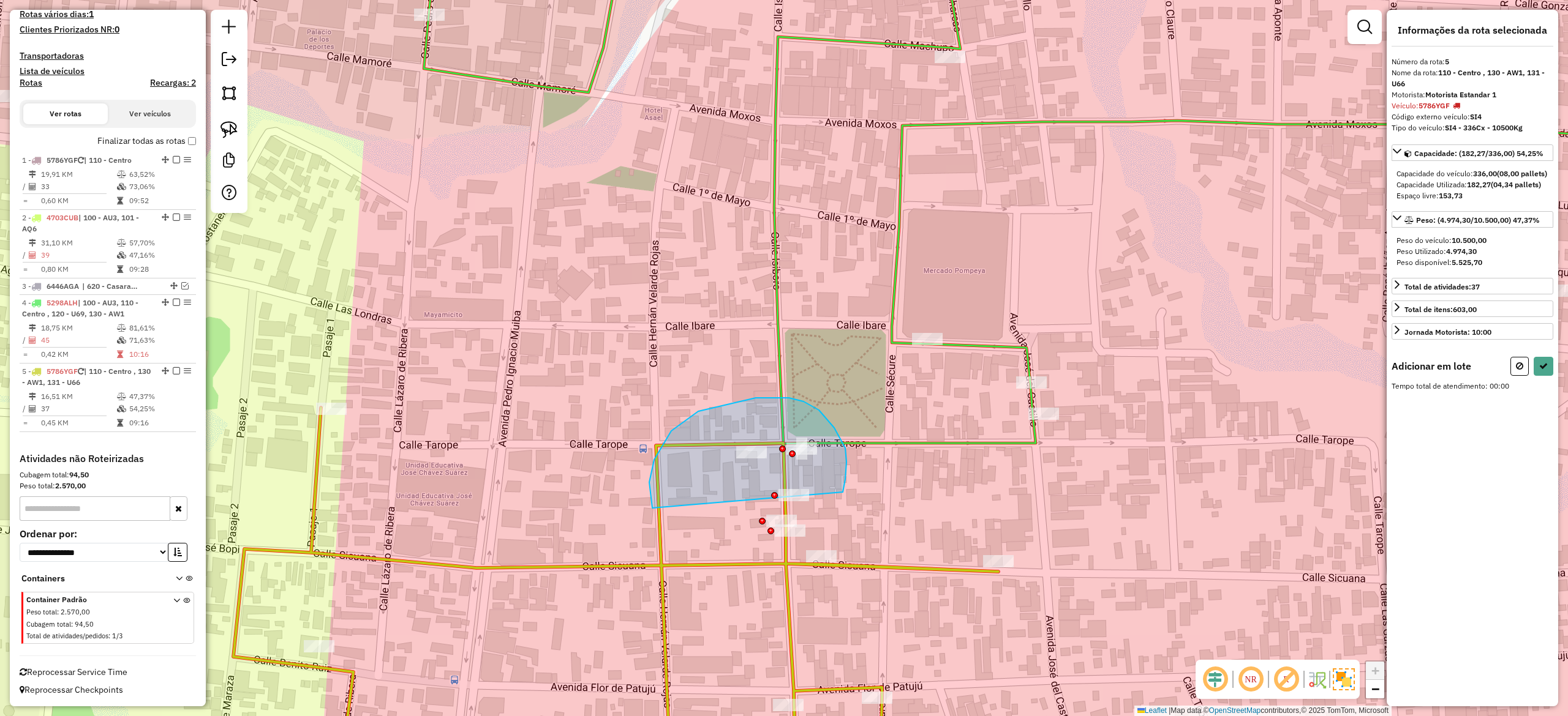
drag, startPoint x: 834, startPoint y: 428, endPoint x: 802, endPoint y: 543, distance: 119.4
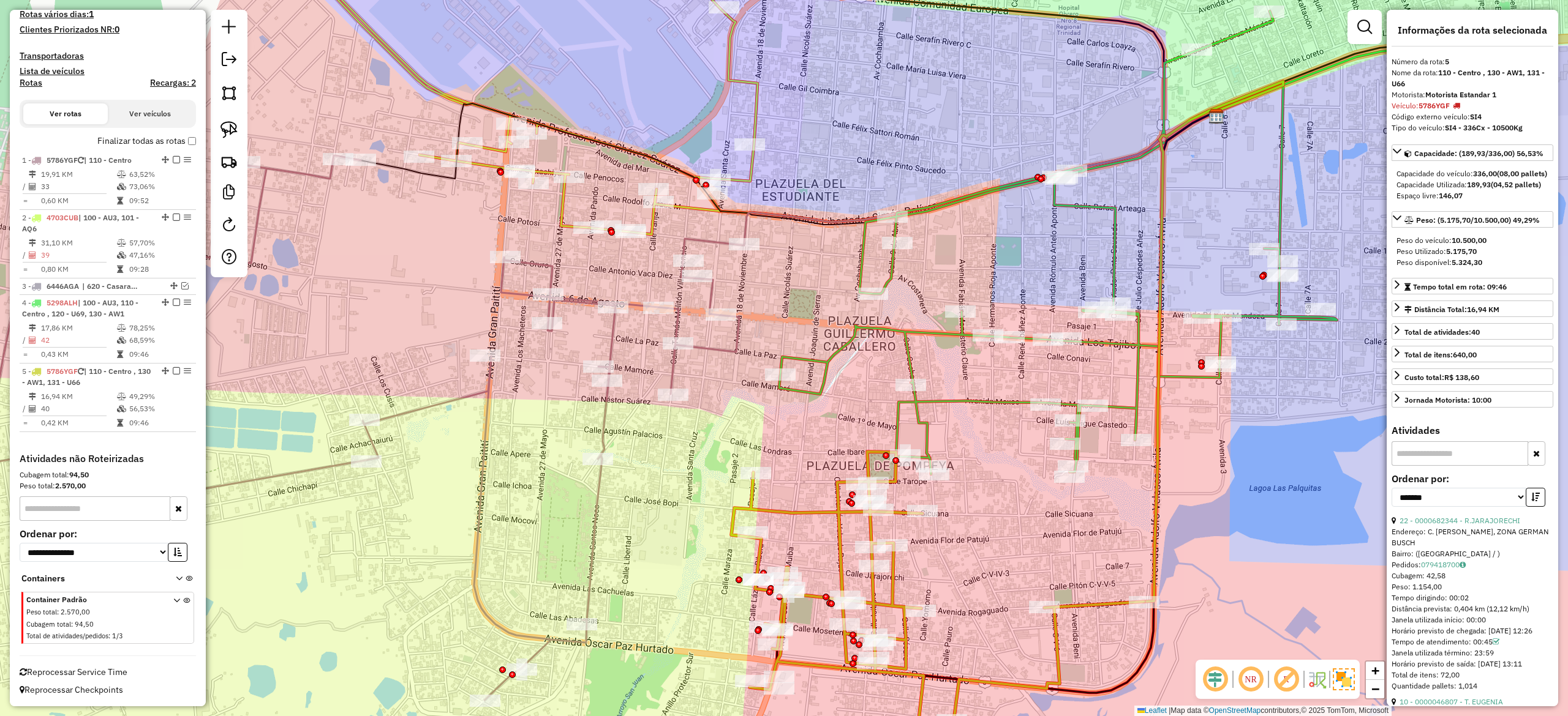
click at [1009, 298] on div "Rota 4 - Placa 5298ALH 0000679675 - COMERCIAL FAZA Rota 4 - Placa 5298ALH 00009…" at bounding box center [784, 358] width 1568 height 716
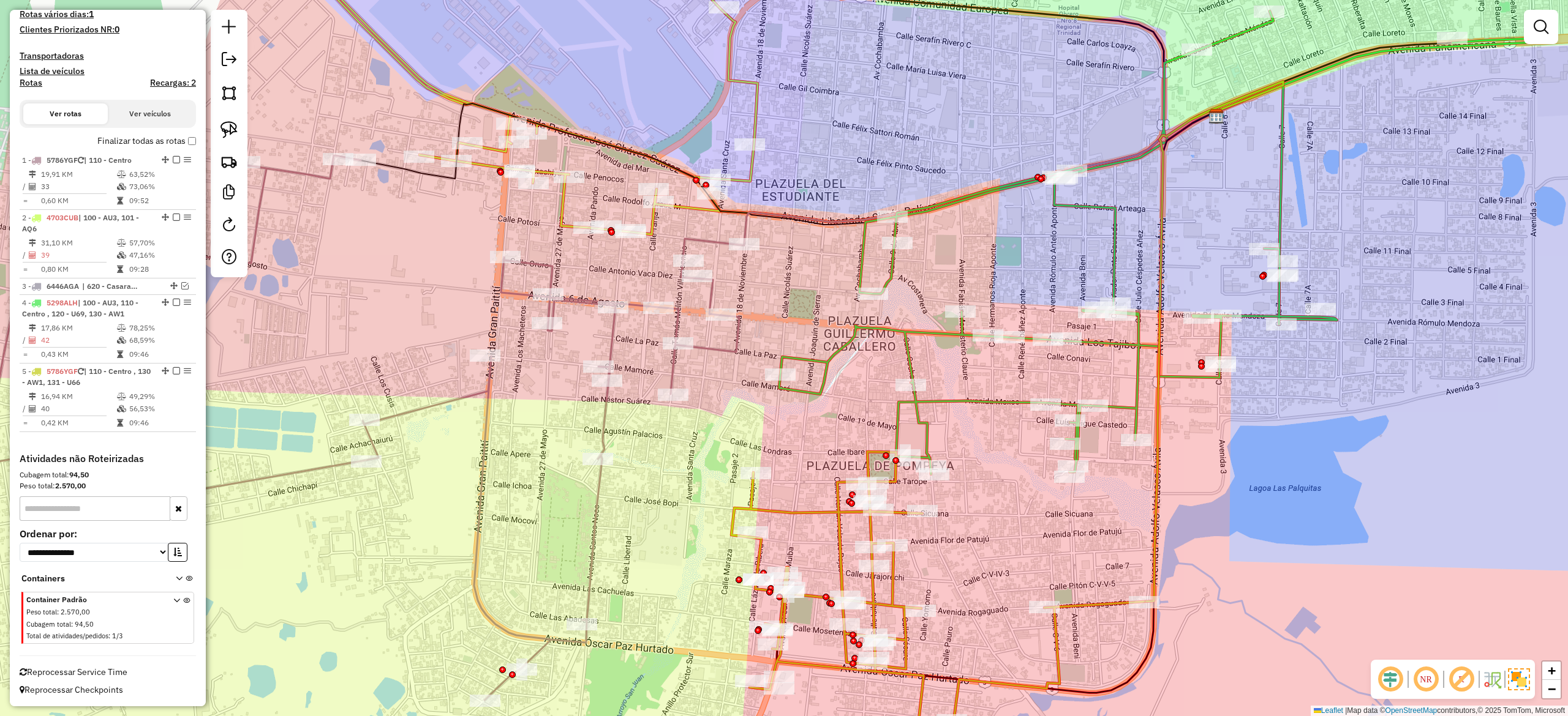
click at [938, 340] on icon at bounding box center [1156, 243] width 756 height 463
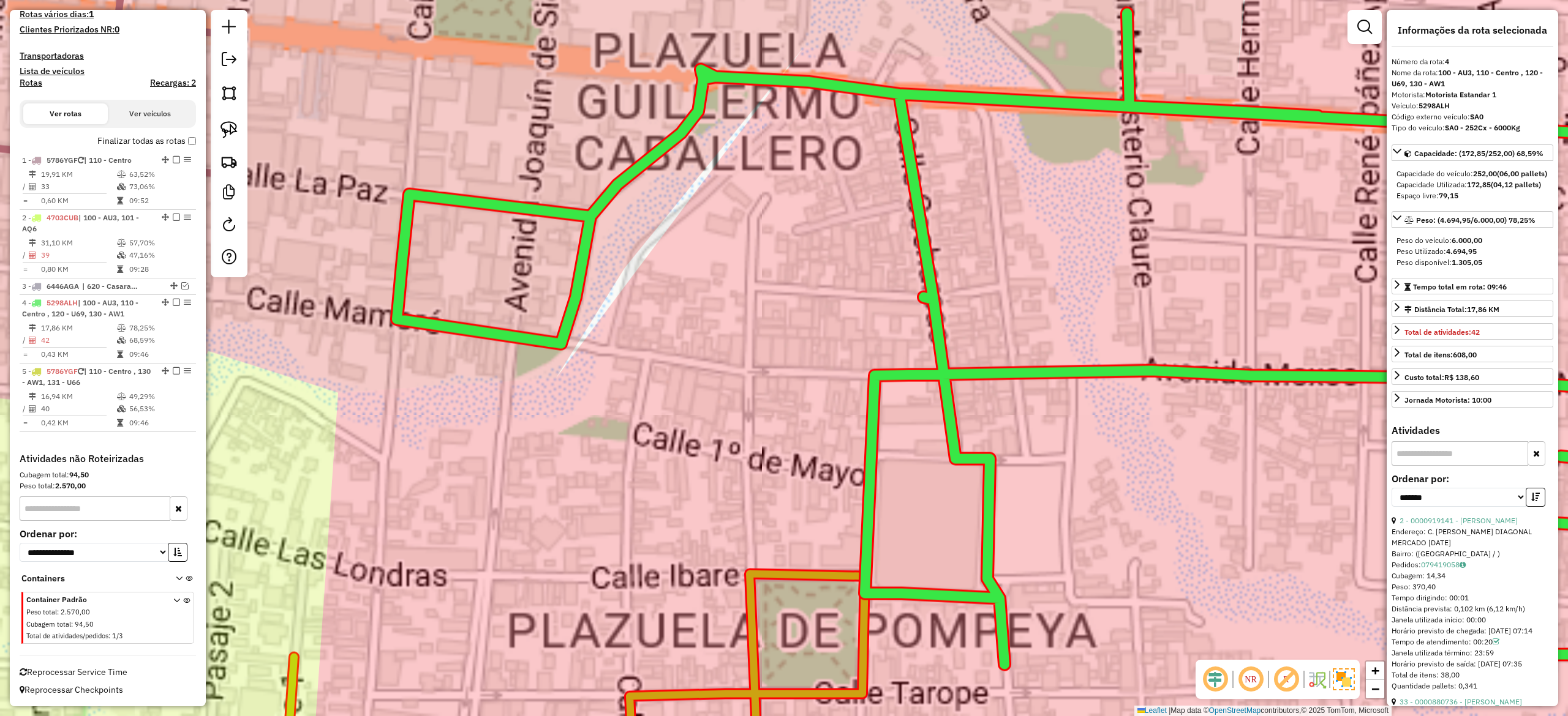
click at [984, 440] on div "Janela de atendimento Grade de atendimento Capacidade Transportadoras Veículos …" at bounding box center [784, 358] width 1568 height 716
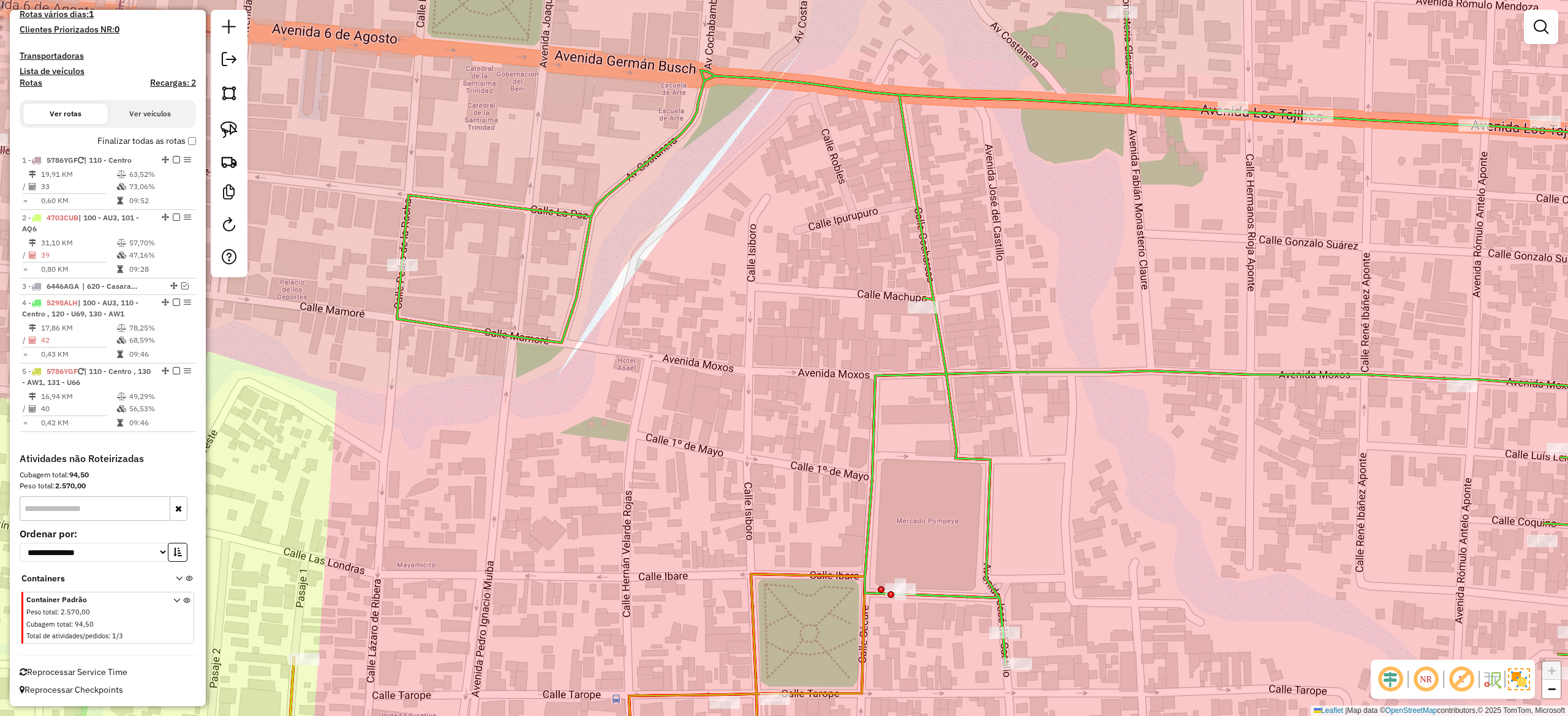
click at [1038, 489] on div "Janela de atendimento Grade de atendimento Capacidade Transportadoras Veículos …" at bounding box center [784, 358] width 1568 height 716
click at [987, 499] on icon at bounding box center [1060, 297] width 1328 height 737
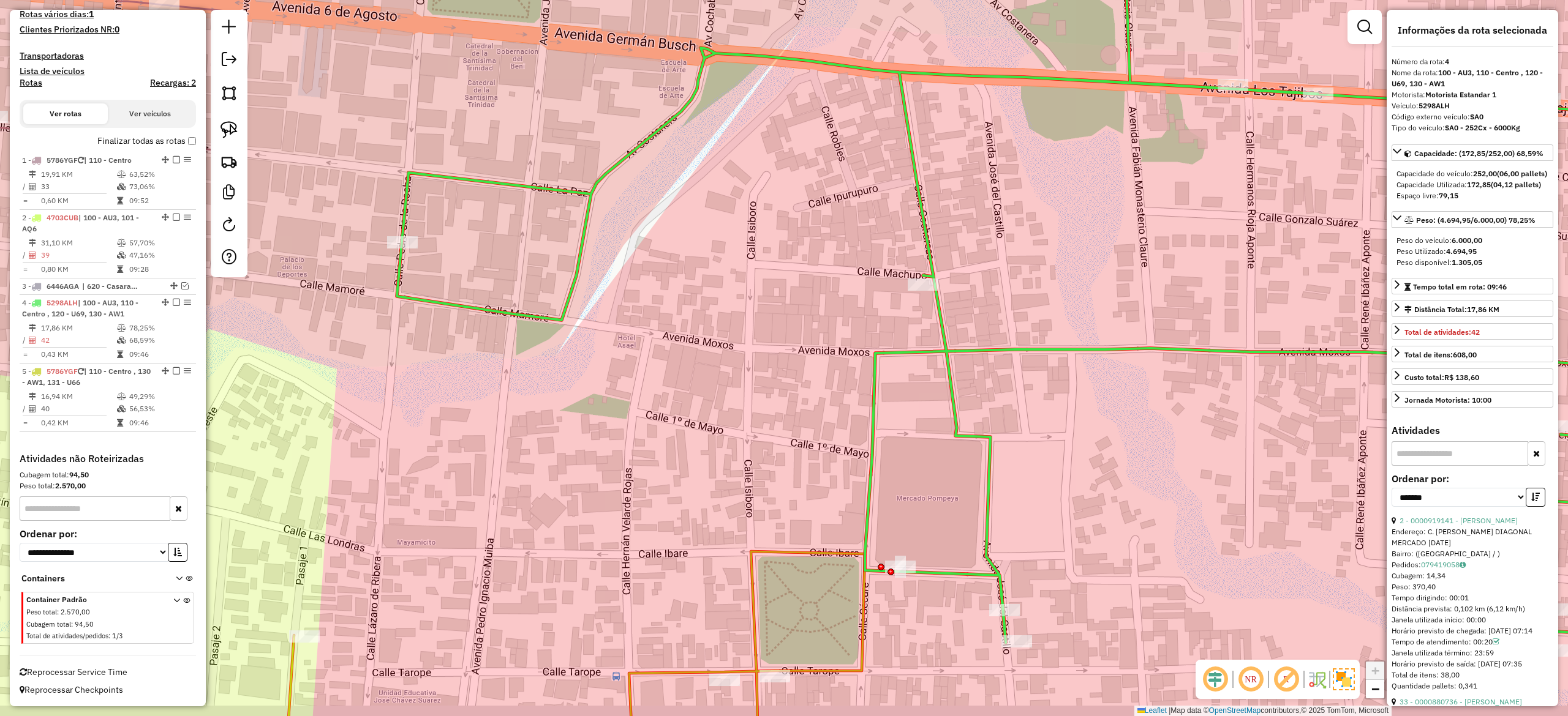
drag, startPoint x: 1052, startPoint y: 521, endPoint x: 1064, endPoint y: 362, distance: 159.5
click at [1065, 361] on div "Janela de atendimento Grade de atendimento Capacidade Transportadoras Veículos …" at bounding box center [784, 358] width 1568 height 716
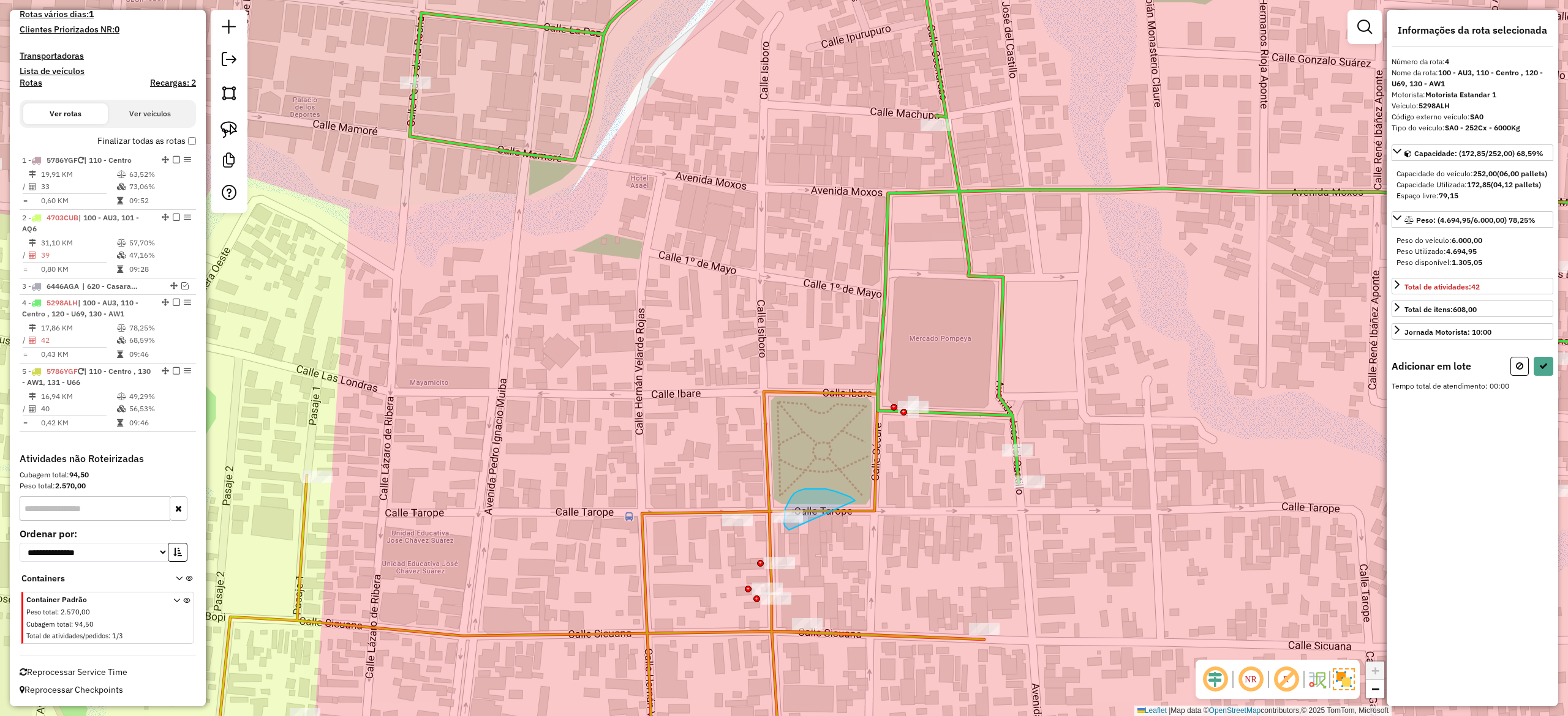
drag, startPoint x: 818, startPoint y: 489, endPoint x: 817, endPoint y: 526, distance: 37.0
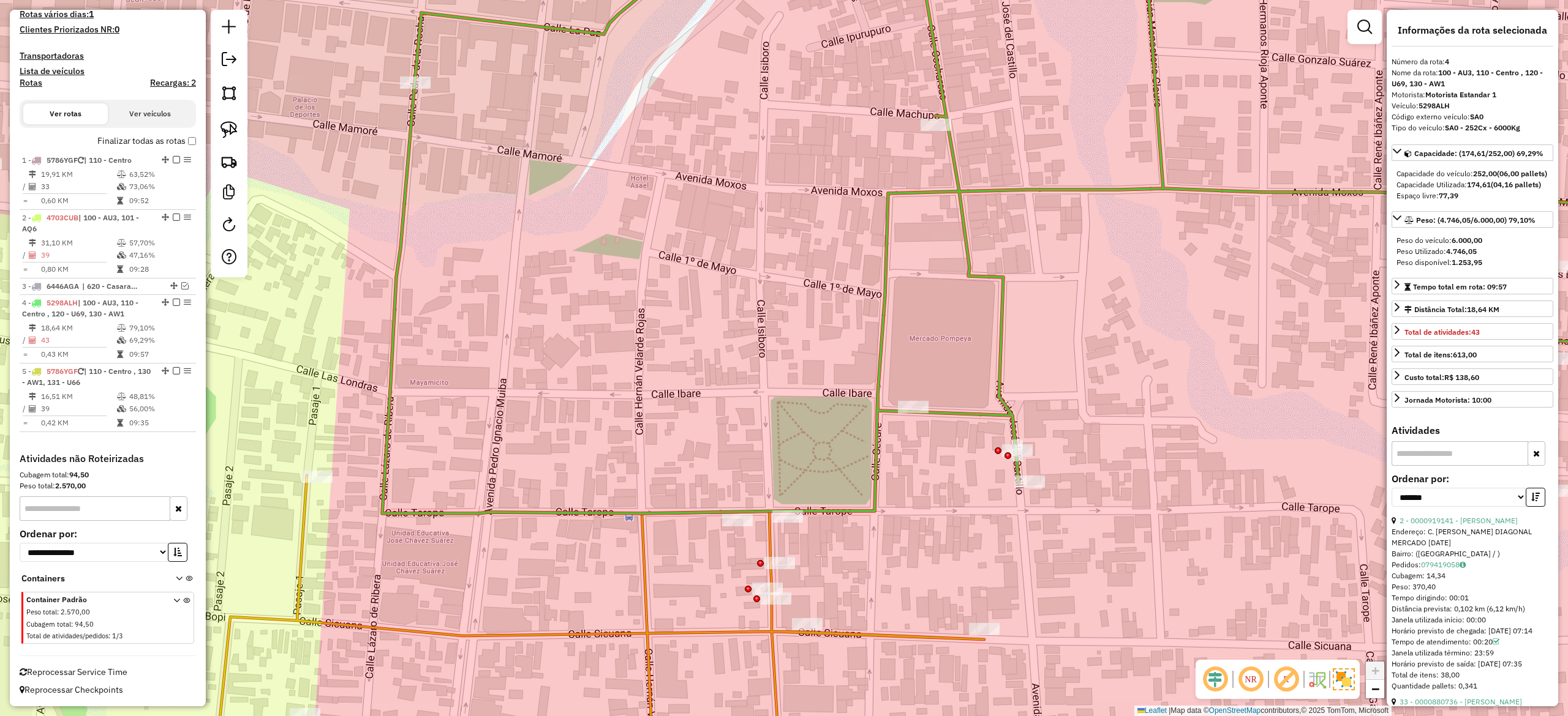
drag, startPoint x: 835, startPoint y: 538, endPoint x: 840, endPoint y: 525, distance: 13.9
click at [837, 538] on div "Janela de atendimento Grade de atendimento Capacidade Transportadoras Veículos …" at bounding box center [784, 358] width 1568 height 716
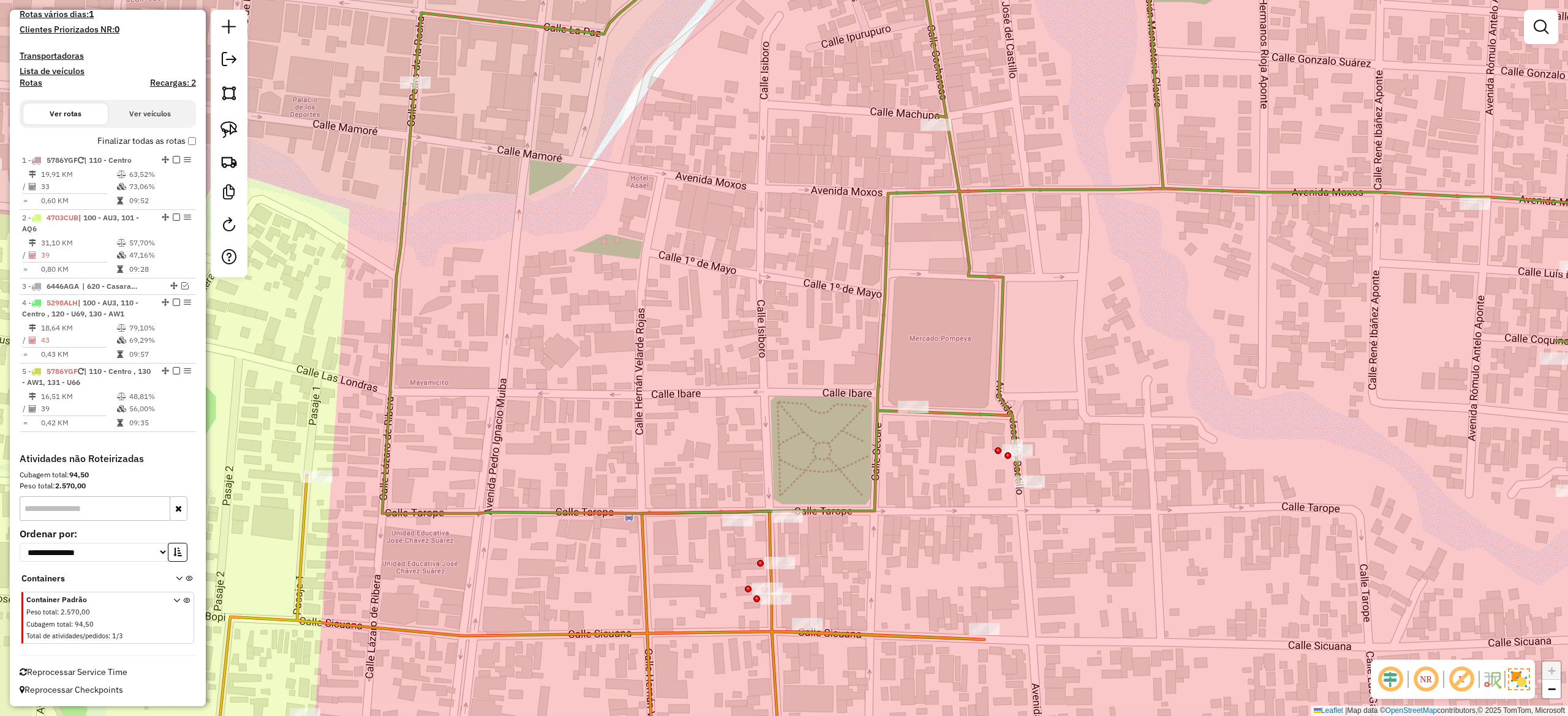
click at [846, 511] on icon at bounding box center [1053, 221] width 1343 height 585
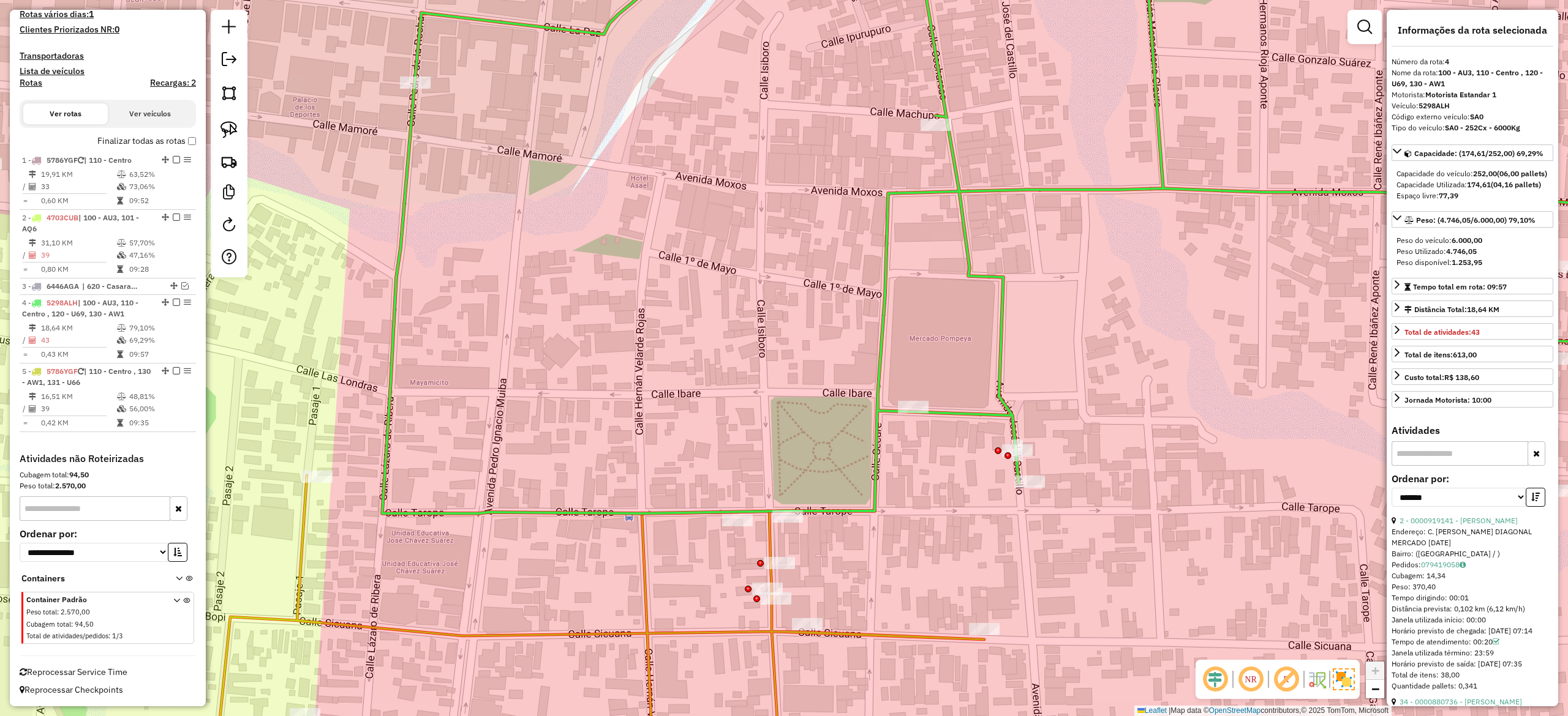
click at [873, 416] on icon at bounding box center [1053, 221] width 1343 height 585
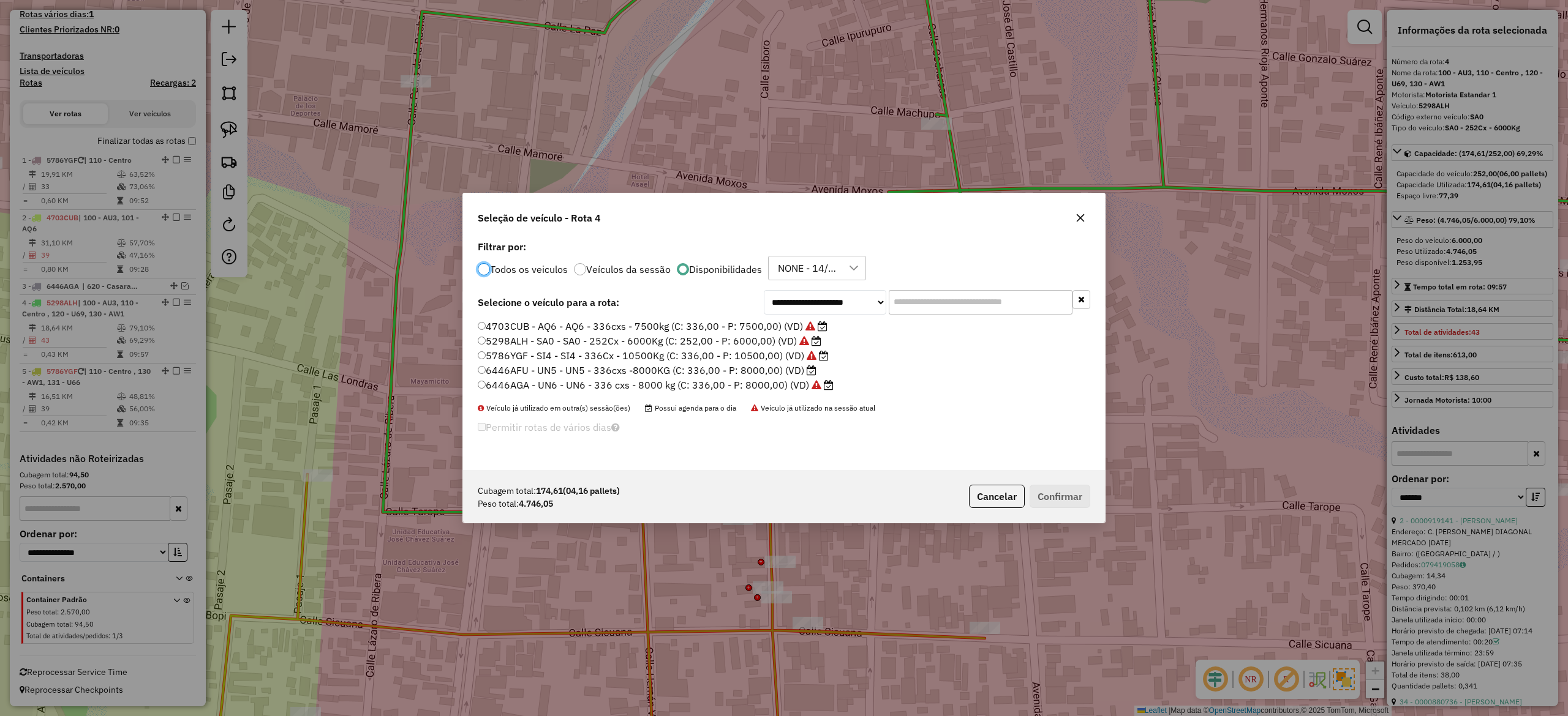
scroll to position [6, 4]
click at [1082, 210] on button "button" at bounding box center [1080, 218] width 20 height 20
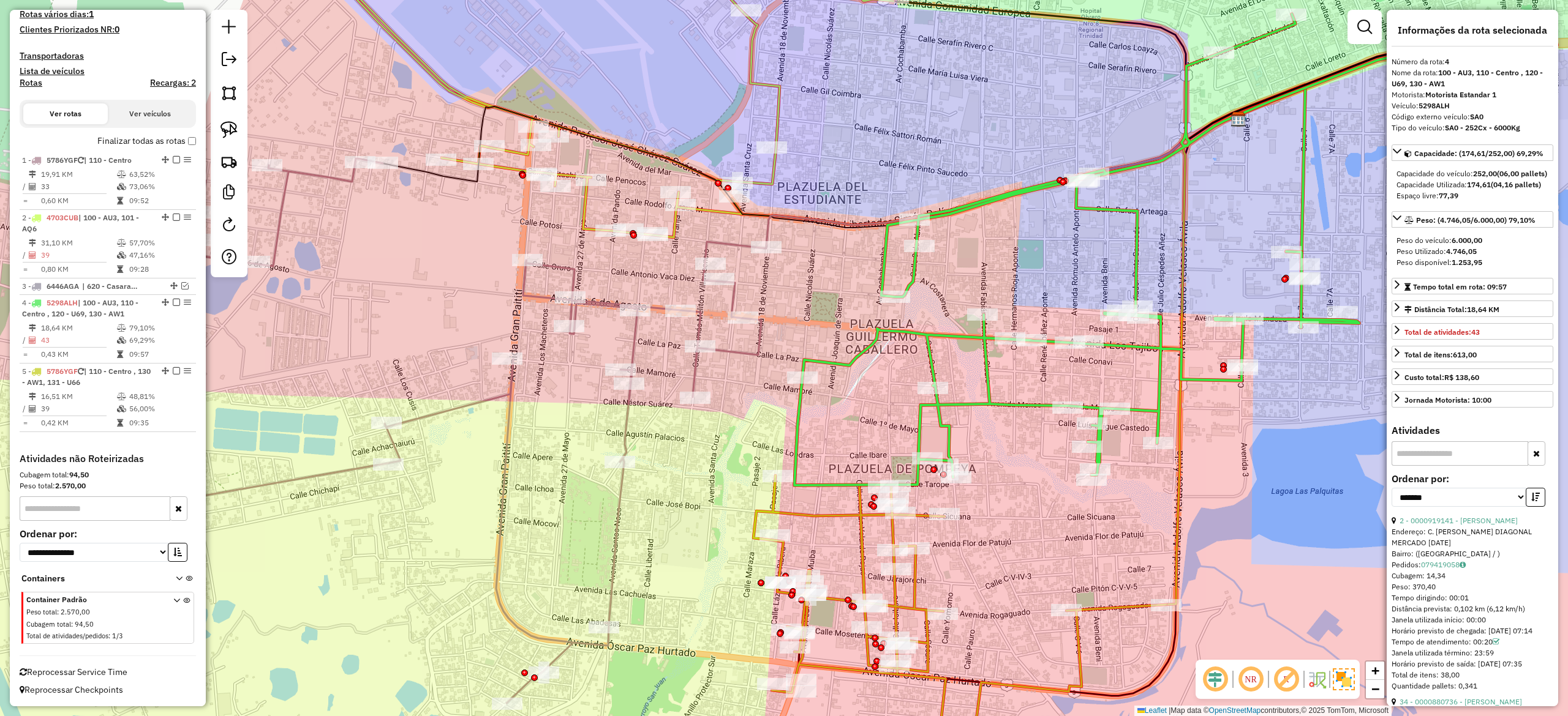
click at [953, 562] on div "Janela de atendimento Grade de atendimento Capacidade Transportadoras Veículos …" at bounding box center [784, 358] width 1568 height 716
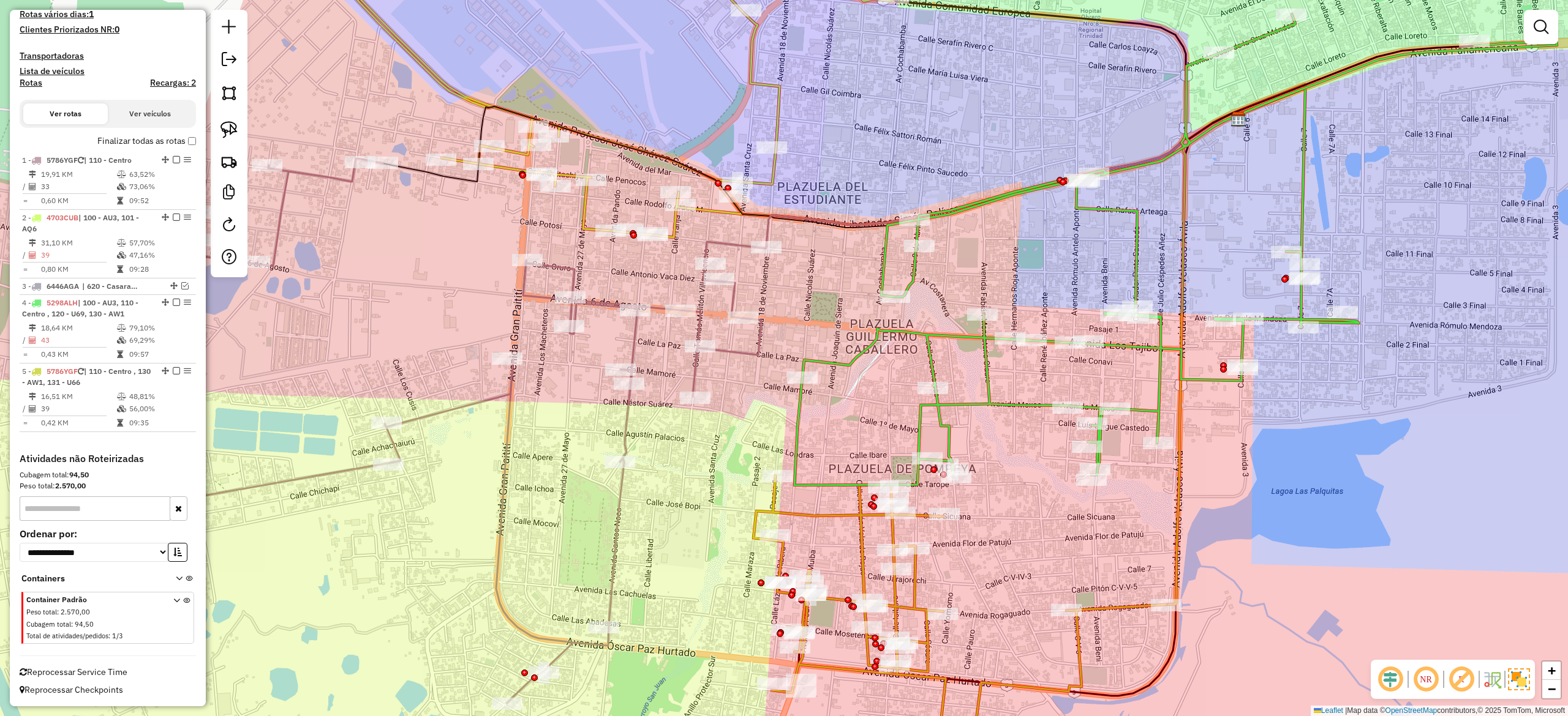
click at [909, 580] on icon at bounding box center [960, 632] width 413 height 313
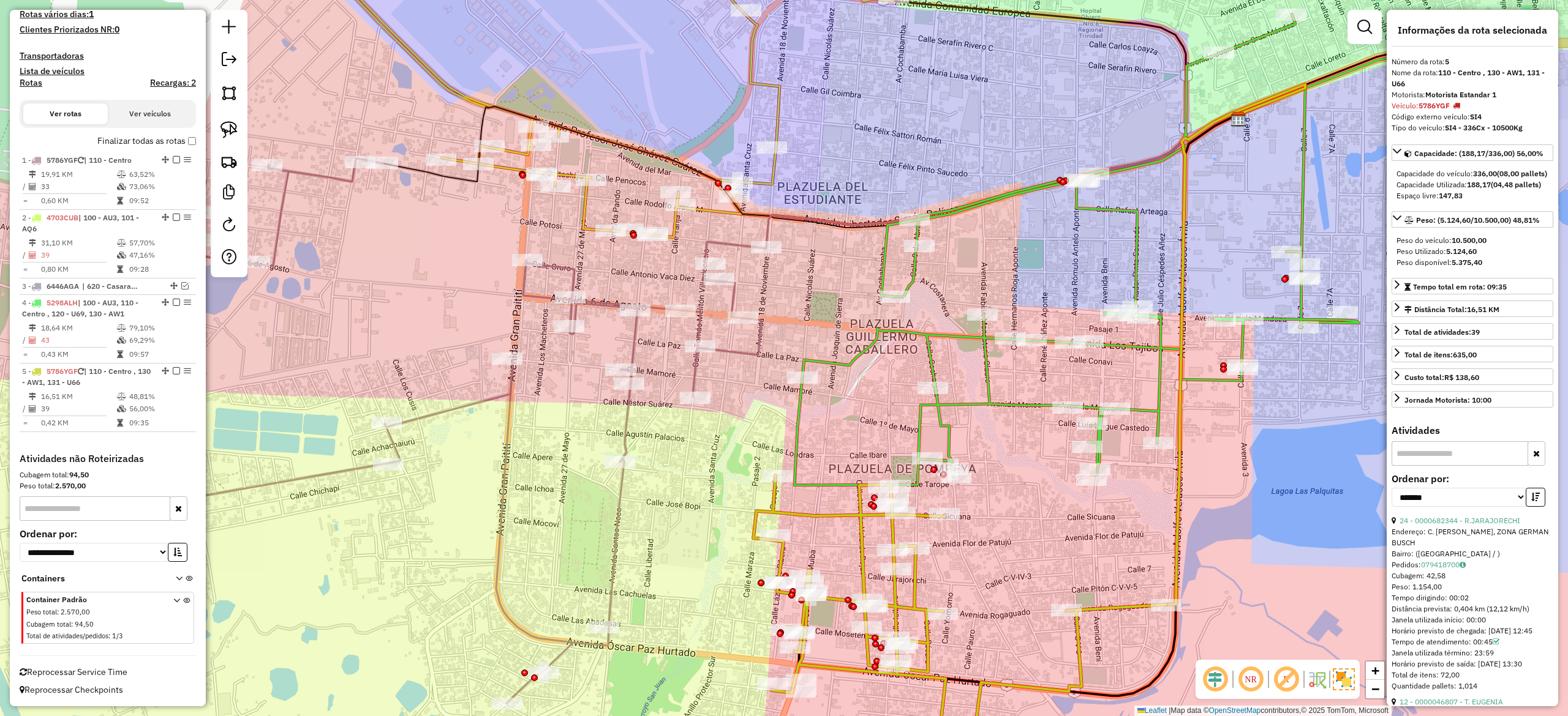
drag, startPoint x: 995, startPoint y: 485, endPoint x: 983, endPoint y: 560, distance: 76.0
click at [988, 577] on div "Janela de atendimento Grade de atendimento Capacidade Transportadoras Veículos …" at bounding box center [784, 358] width 1568 height 716
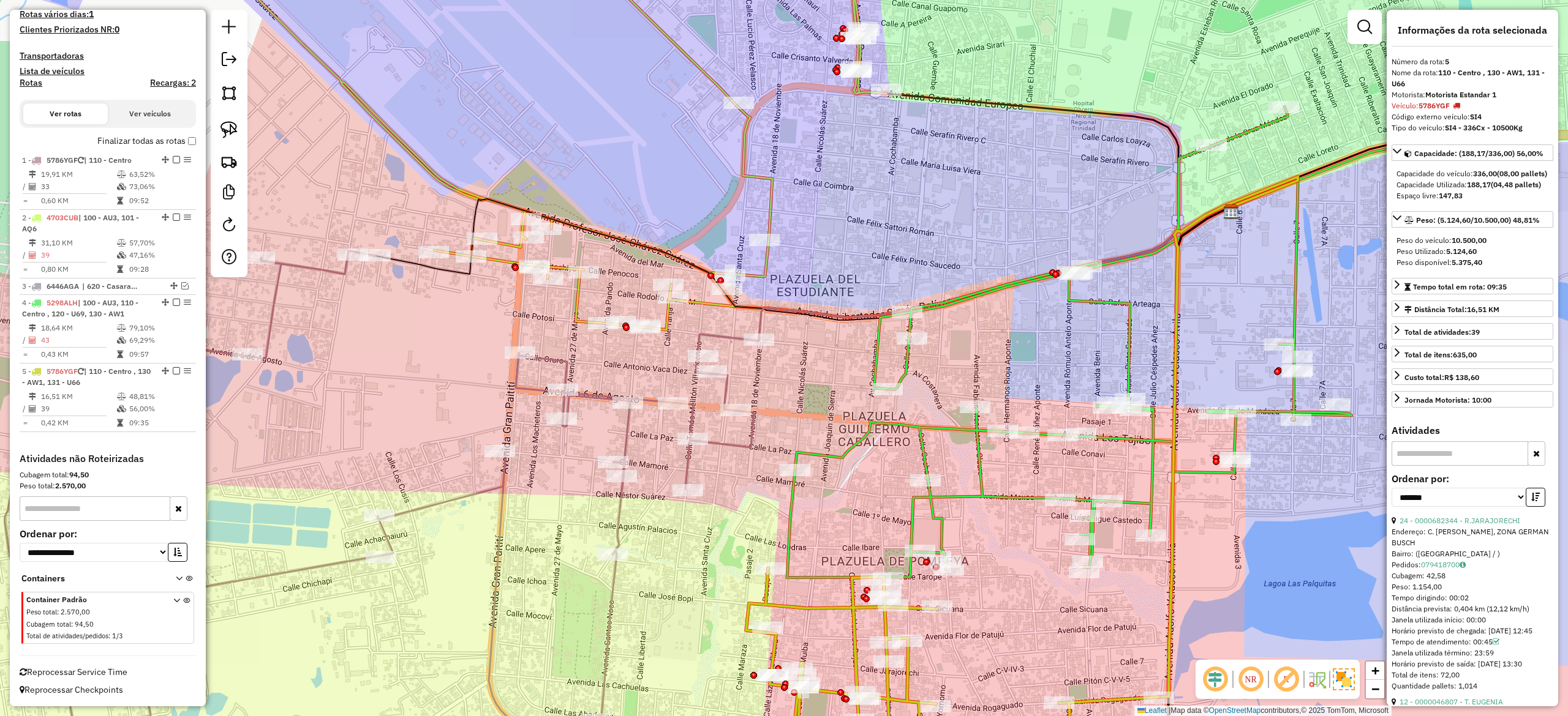
click at [973, 499] on icon at bounding box center [1168, 342] width 763 height 472
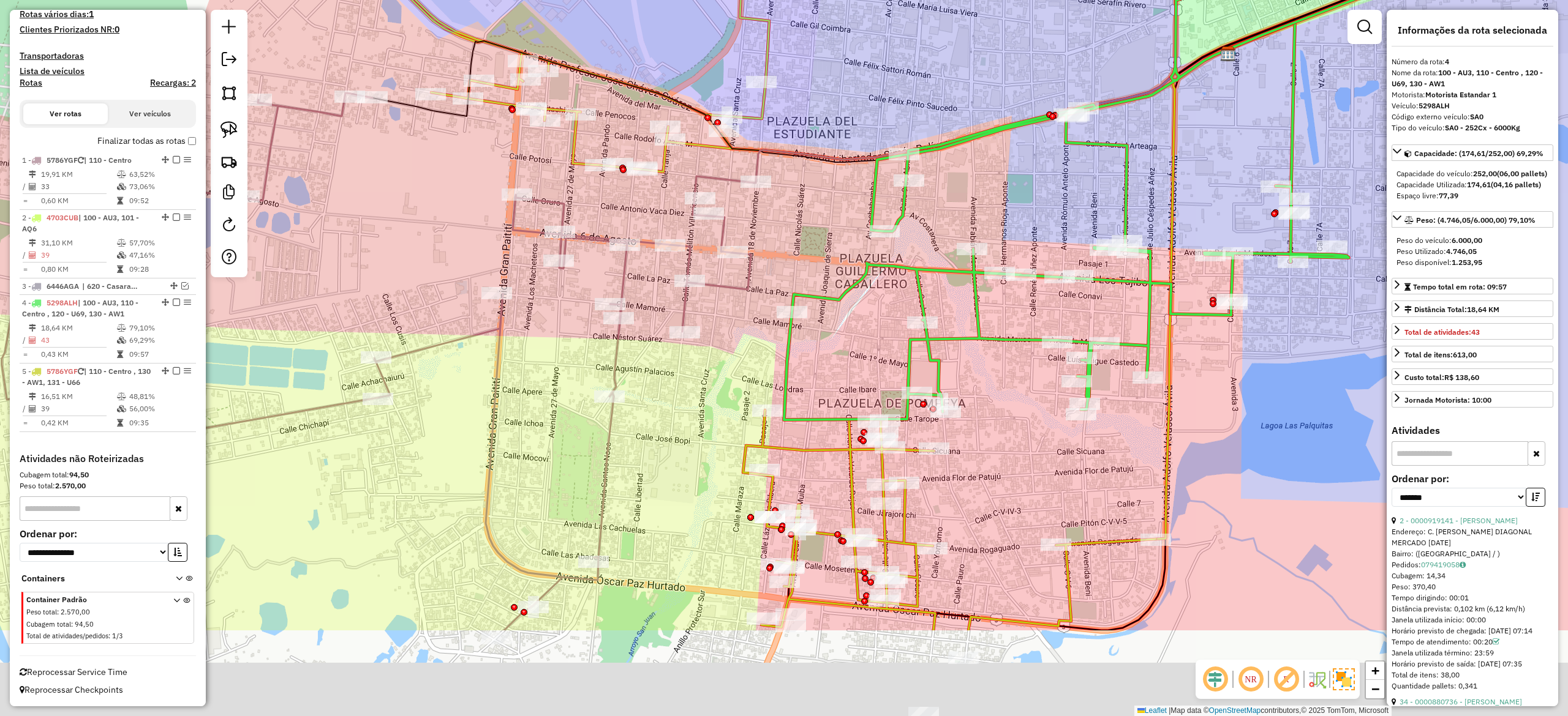
drag, startPoint x: 964, startPoint y: 541, endPoint x: 973, endPoint y: 357, distance: 184.2
click at [973, 357] on div "Janela de atendimento Grade de atendimento Capacidade Transportadoras Veículos …" at bounding box center [784, 358] width 1568 height 716
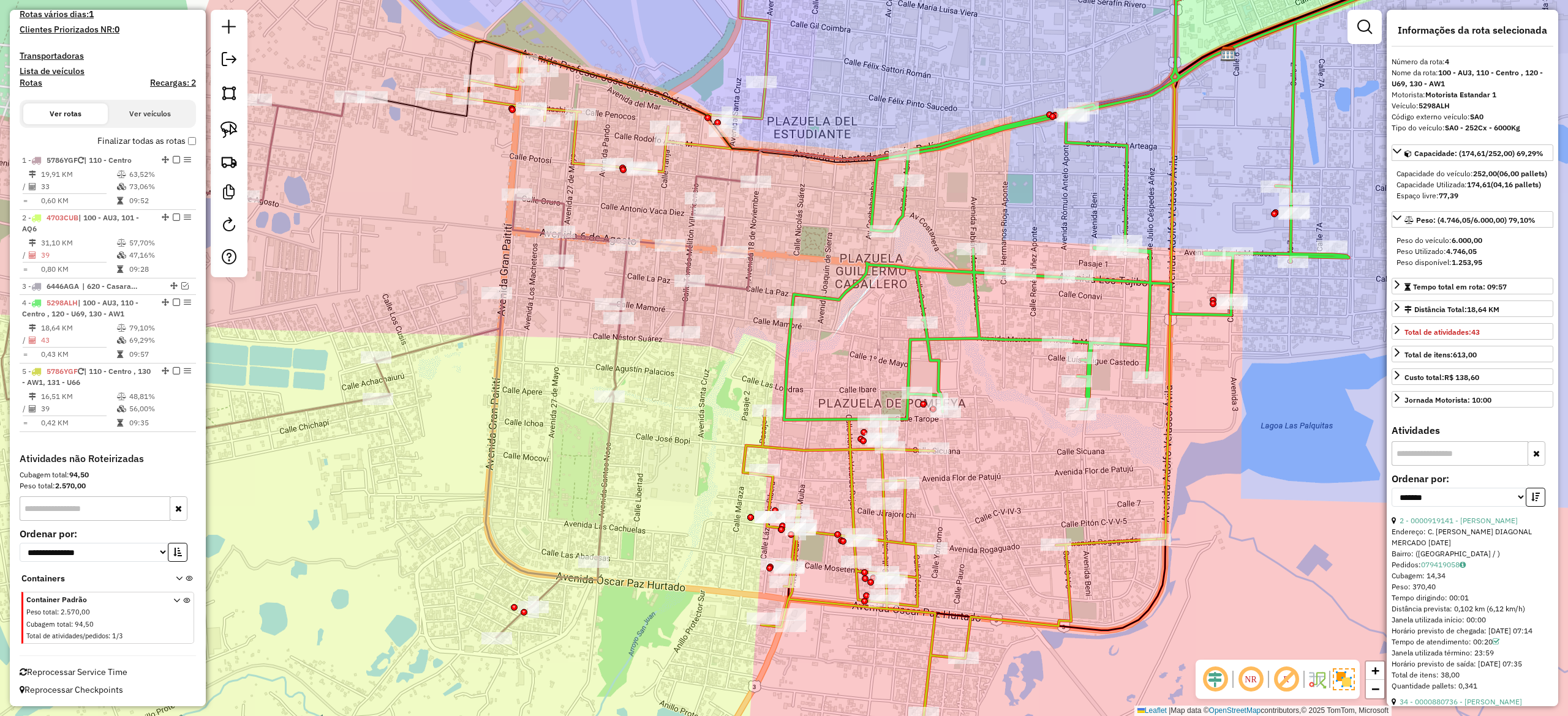
click at [768, 497] on icon at bounding box center [949, 581] width 413 height 342
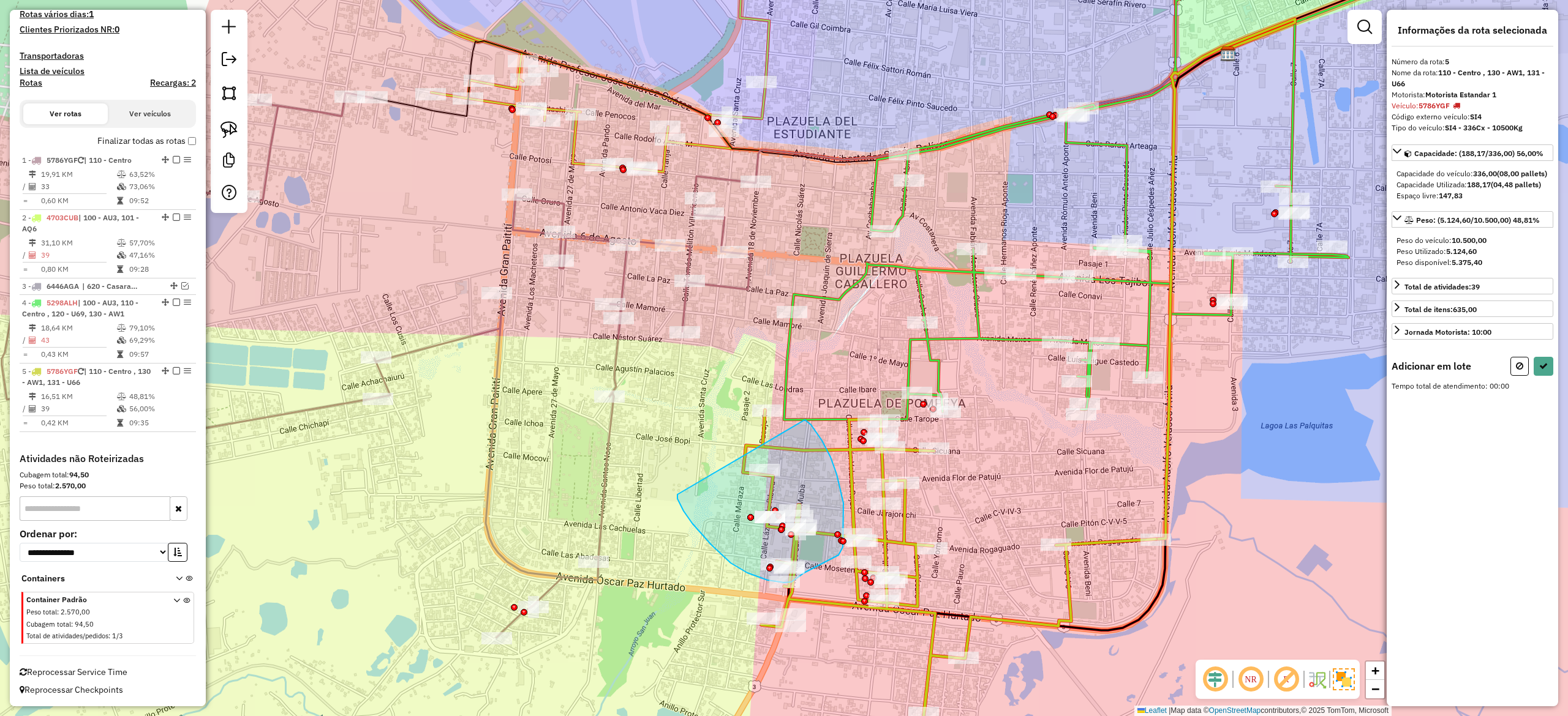
drag, startPoint x: 711, startPoint y: 545, endPoint x: 800, endPoint y: 418, distance: 155.1
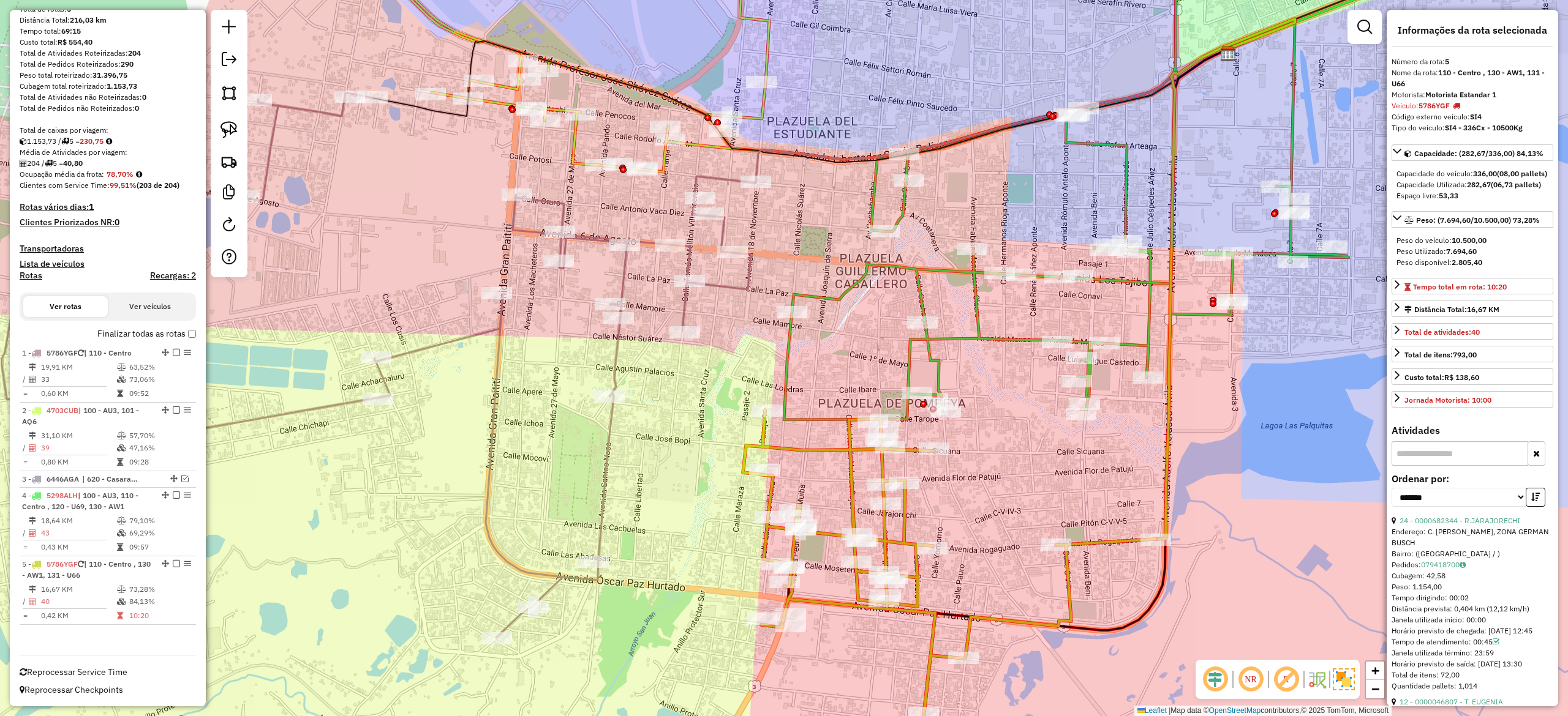
scroll to position [132, 0]
click at [984, 367] on div "Janela de atendimento Grade de atendimento Capacidade Transportadoras Veículos …" at bounding box center [784, 358] width 1568 height 716
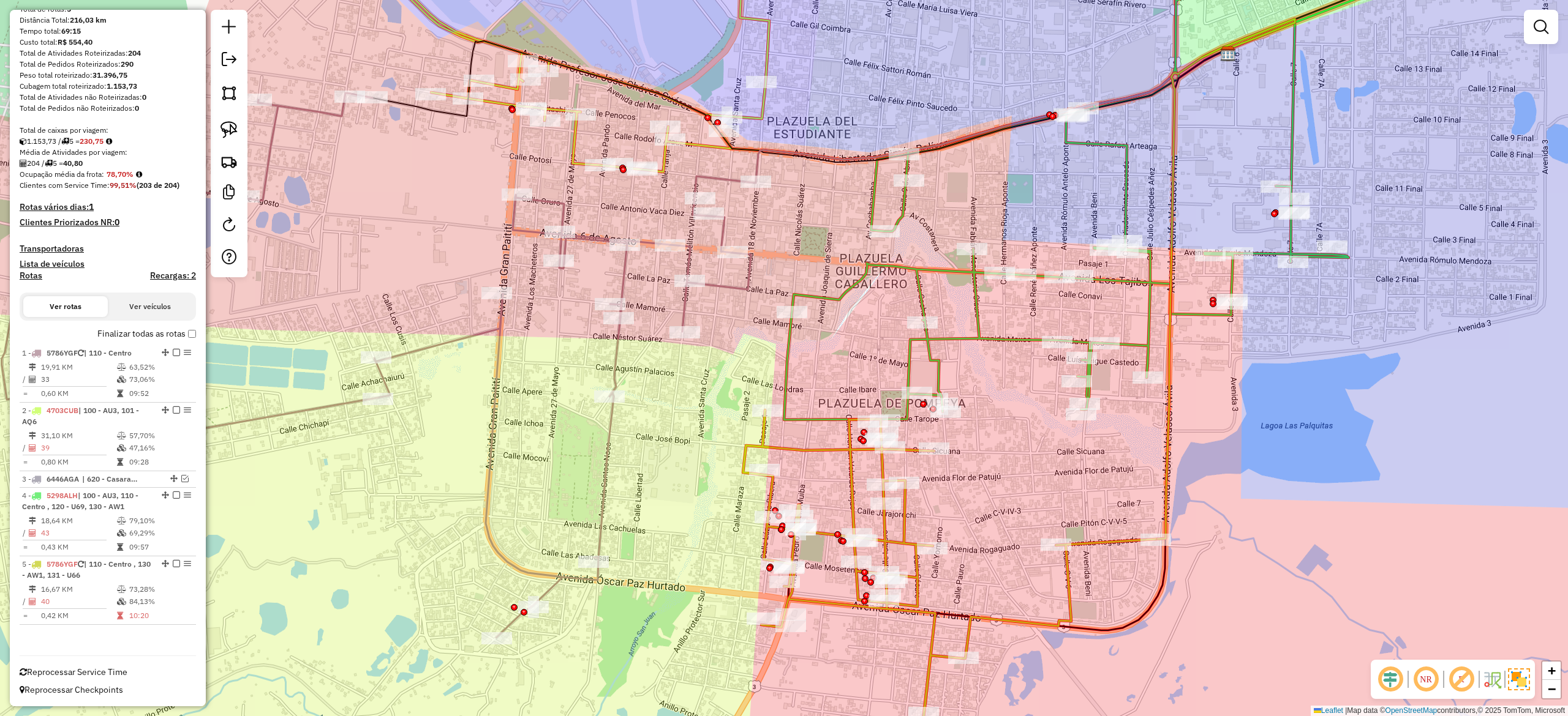
click at [977, 333] on icon at bounding box center [1165, 185] width 763 height 472
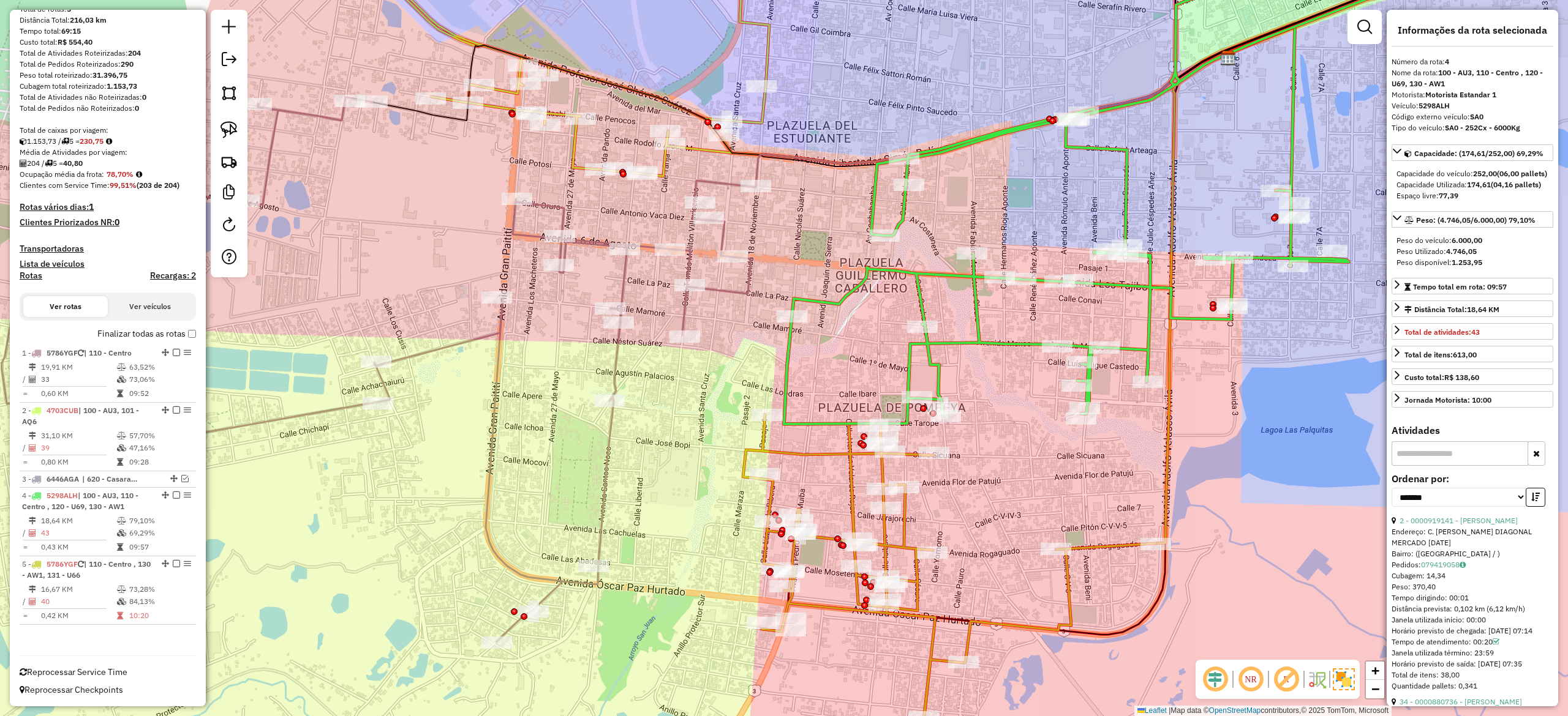
drag, startPoint x: 977, startPoint y: 339, endPoint x: 933, endPoint y: 423, distance: 94.8
click at [934, 423] on icon at bounding box center [1165, 189] width 763 height 472
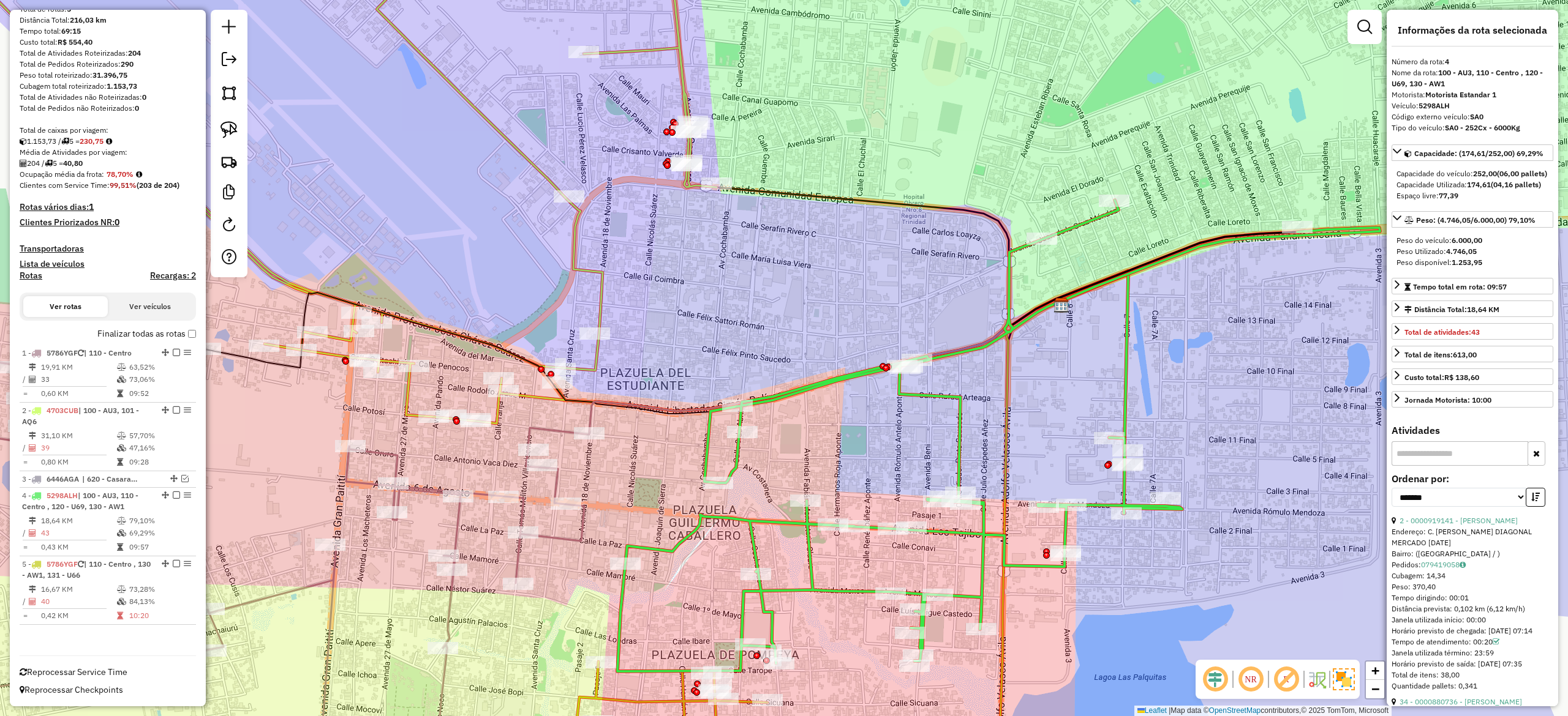
click at [959, 406] on icon at bounding box center [999, 436] width 763 height 472
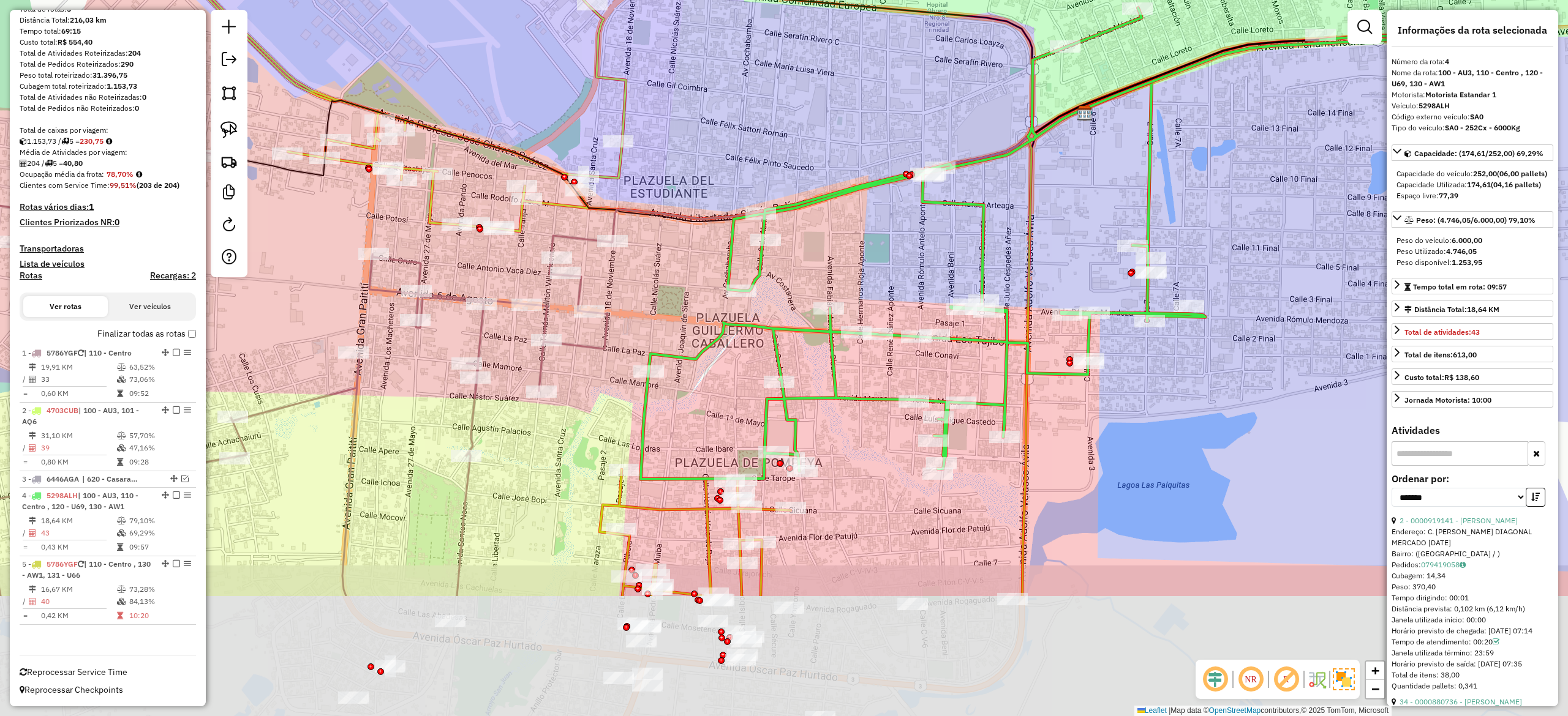
drag, startPoint x: 968, startPoint y: 416, endPoint x: 992, endPoint y: 223, distance: 194.5
click at [992, 222] on div "Janela de atendimento Grade de atendimento Capacidade Transportadoras Veículos …" at bounding box center [784, 358] width 1568 height 716
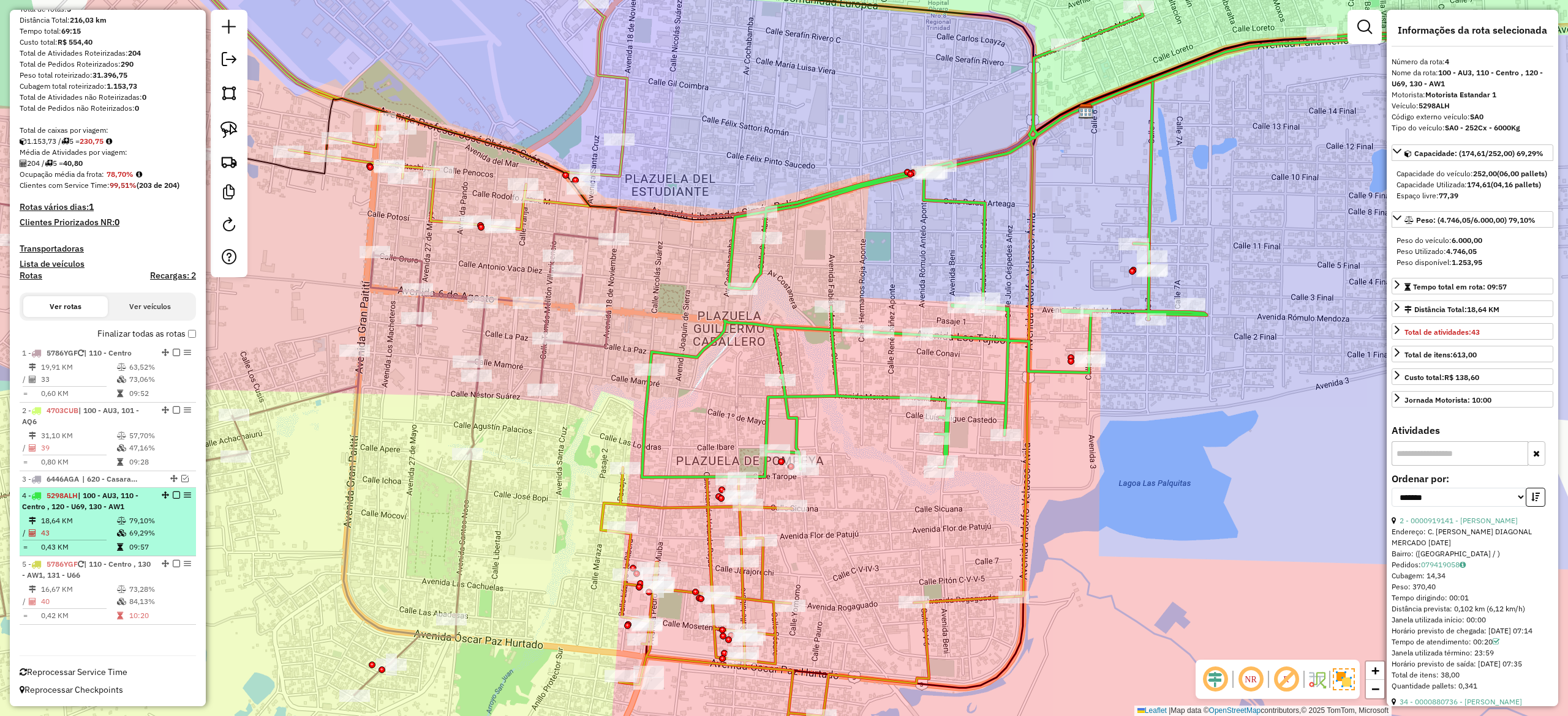
click at [175, 496] on em at bounding box center [176, 495] width 7 height 7
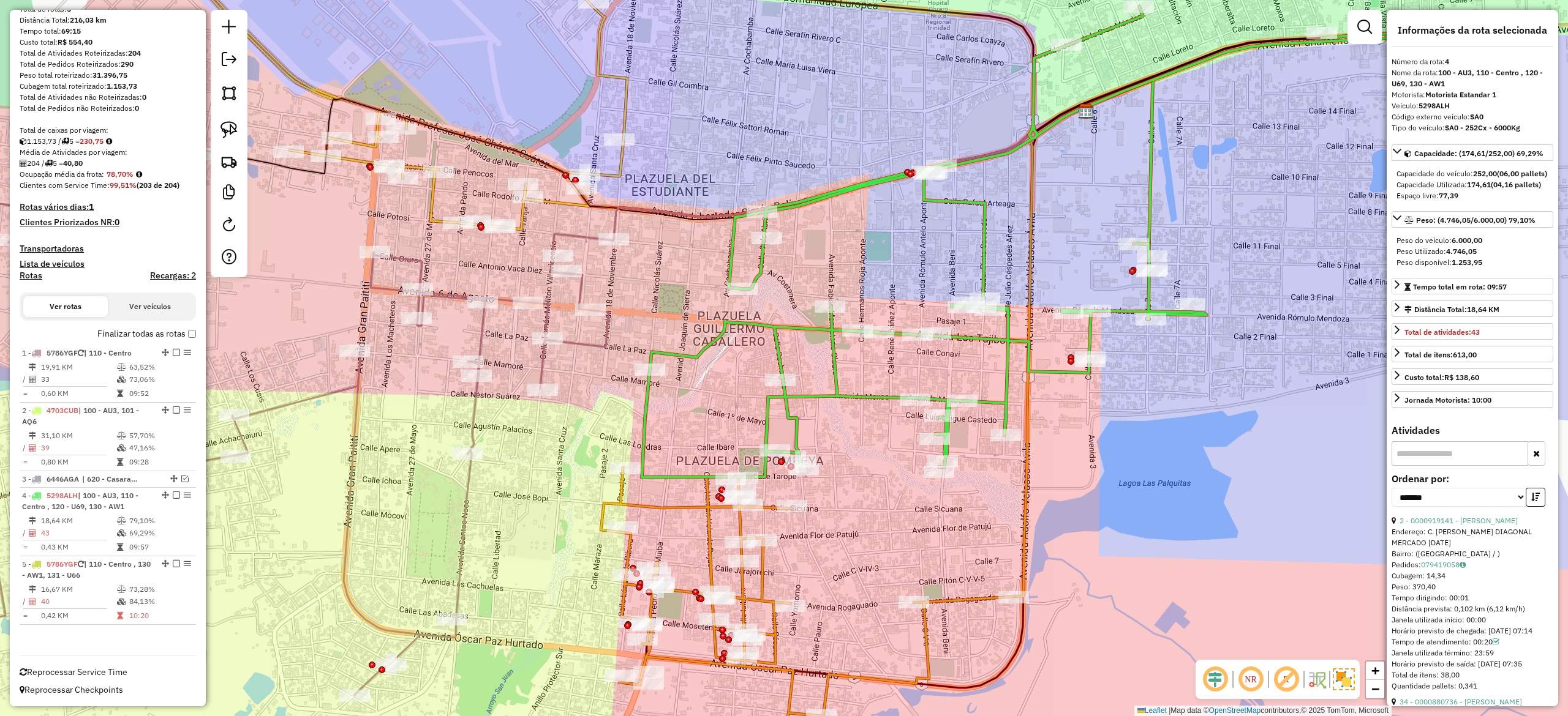
scroll to position [80, 0]
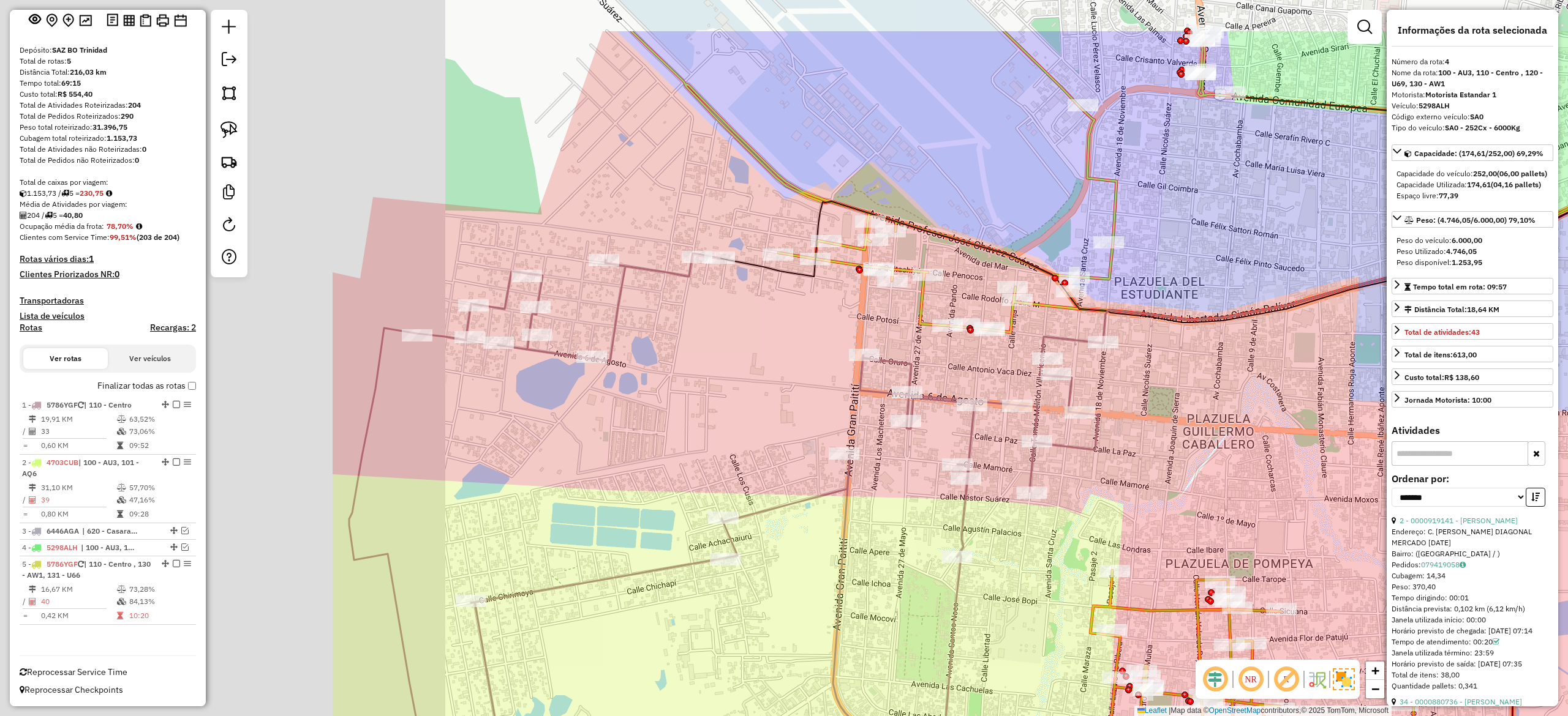
drag, startPoint x: 795, startPoint y: 374, endPoint x: 1284, endPoint y: 477, distance: 499.7
click at [1284, 477] on div "Janela de atendimento Grade de atendimento Capacidade Transportadoras Veículos …" at bounding box center [784, 358] width 1568 height 716
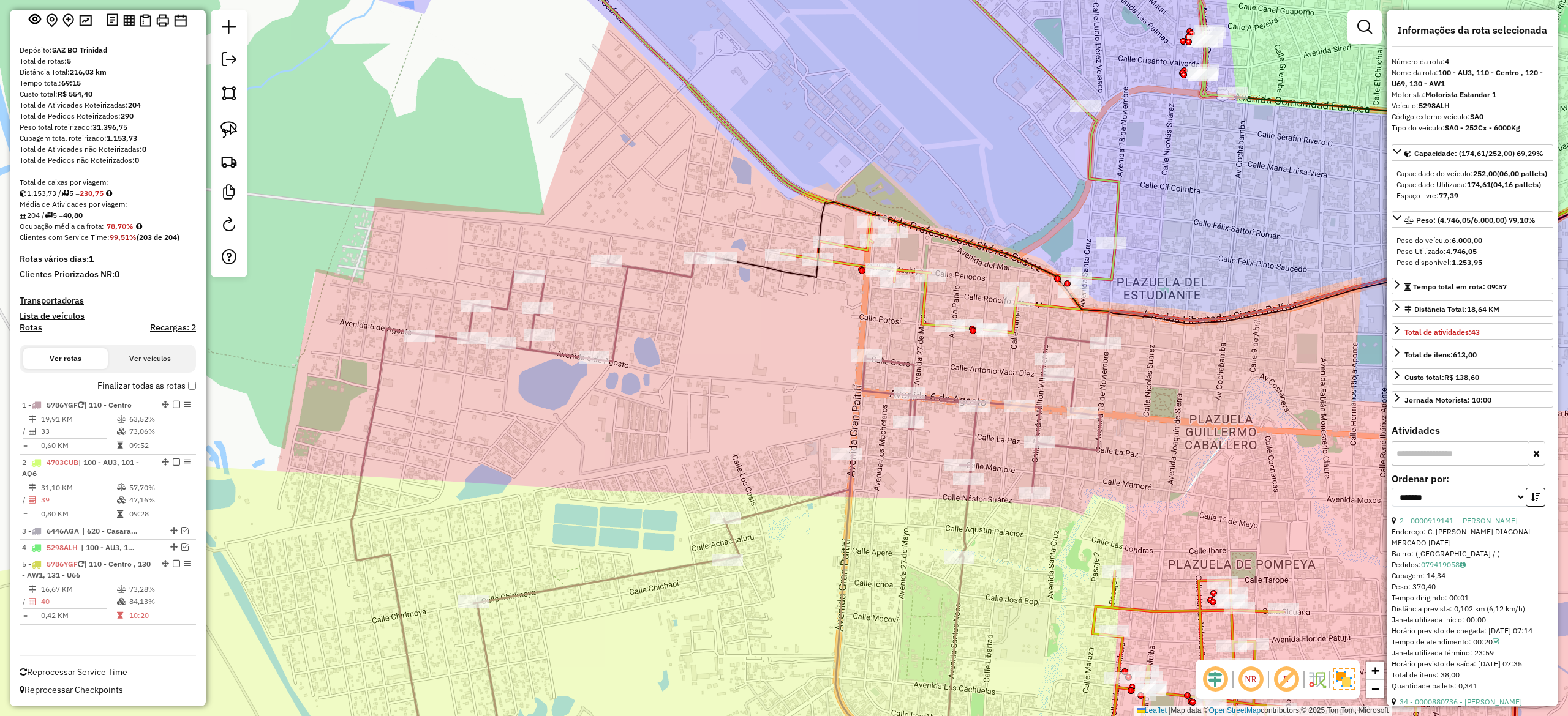
click at [964, 519] on icon at bounding box center [729, 521] width 754 height 534
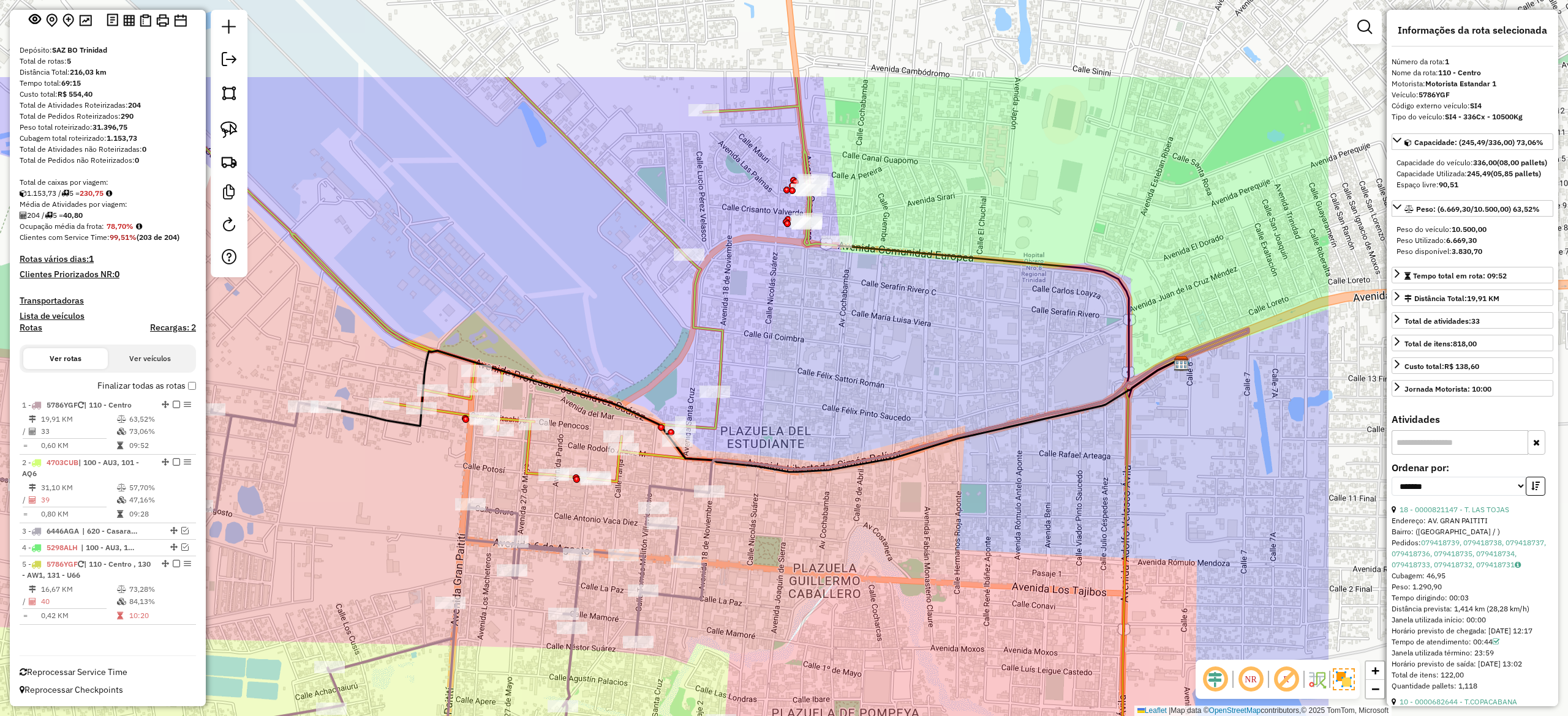
drag, startPoint x: 978, startPoint y: 516, endPoint x: 637, endPoint y: 714, distance: 394.3
click at [637, 714] on div "Janela de atendimento Grade de atendimento Capacidade Transportadoras Veículos …" at bounding box center [784, 358] width 1568 height 716
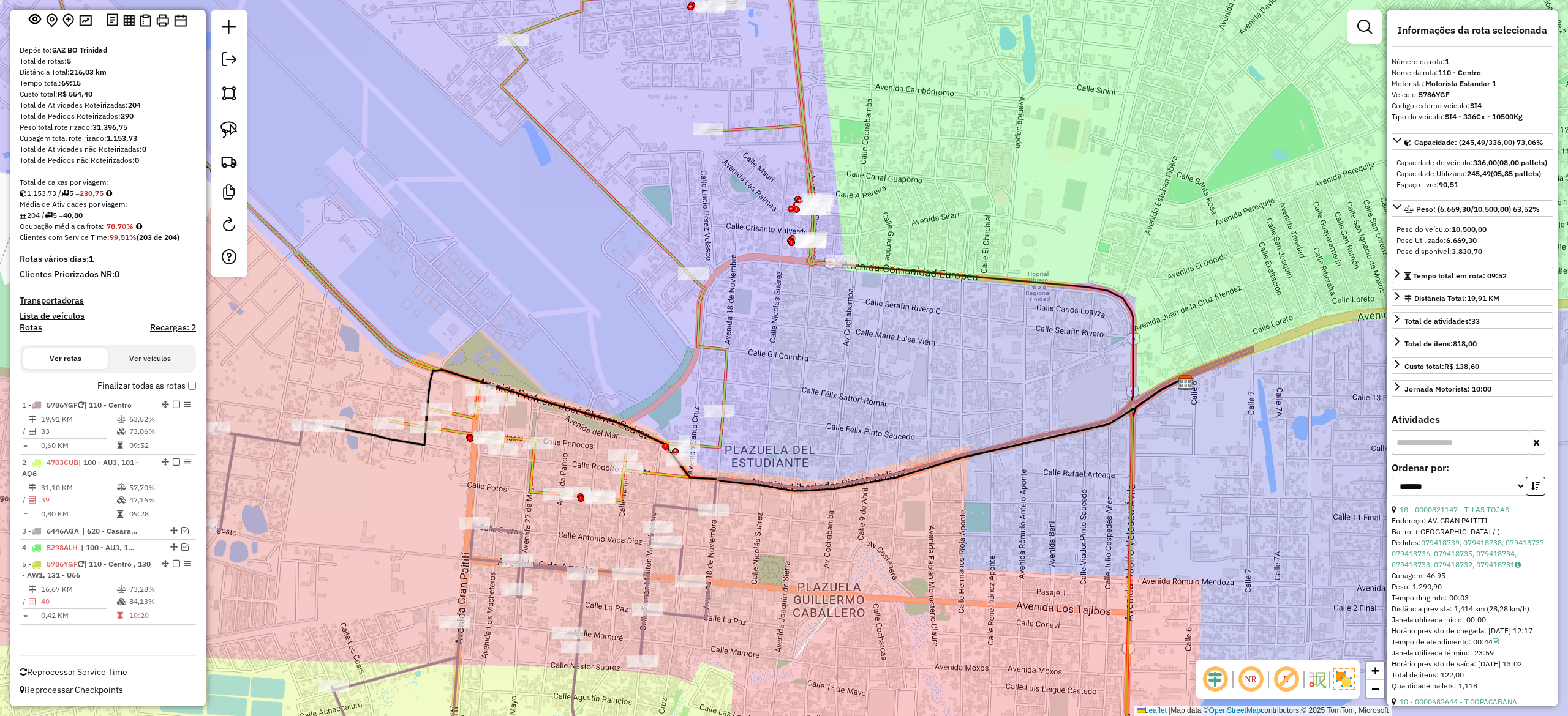
click at [581, 609] on icon at bounding box center [336, 605] width 754 height 367
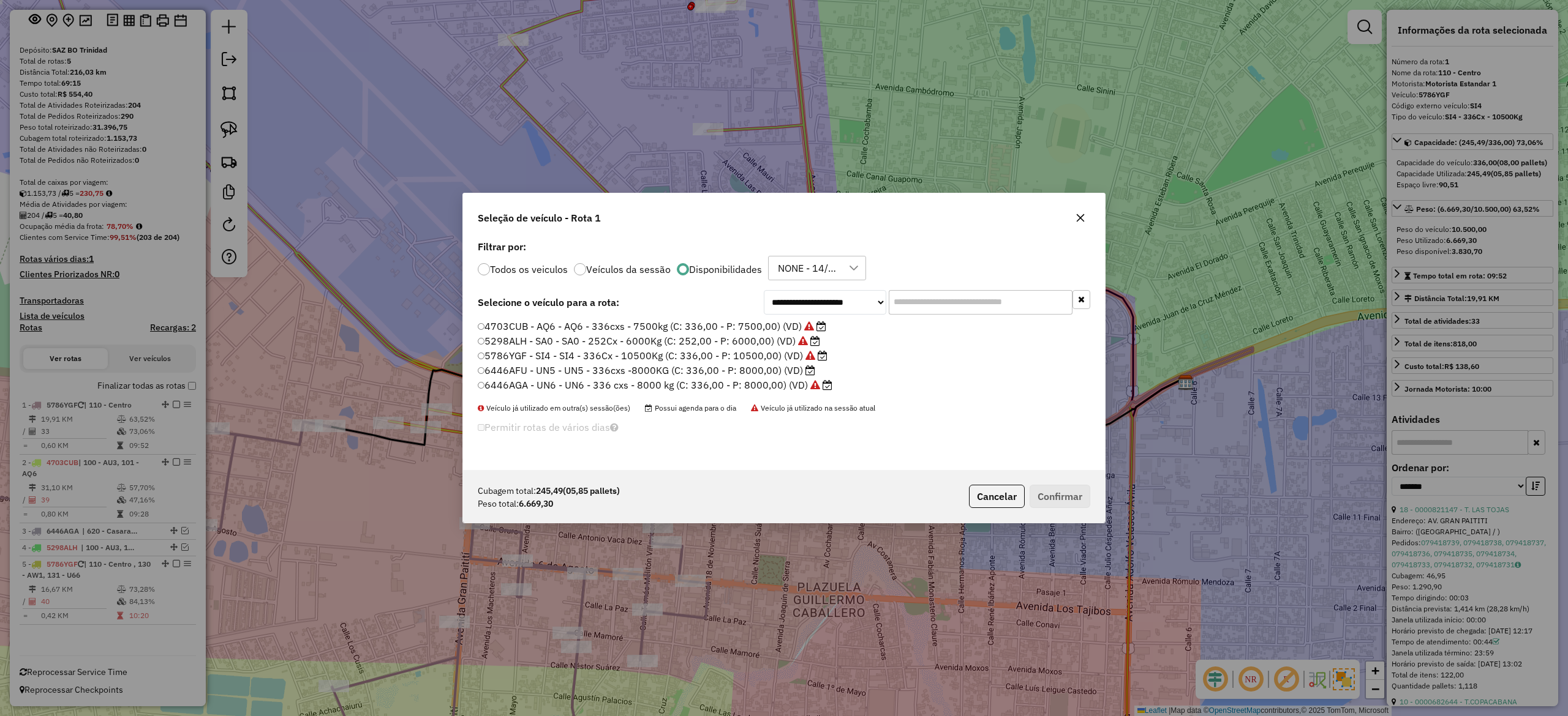
scroll to position [6, 4]
click at [756, 364] on label "6446AFU - UN5 - UN5 - 336cxs -8000KG (C: 336,00 - P: 8000,00) (VD)" at bounding box center [647, 370] width 338 height 15
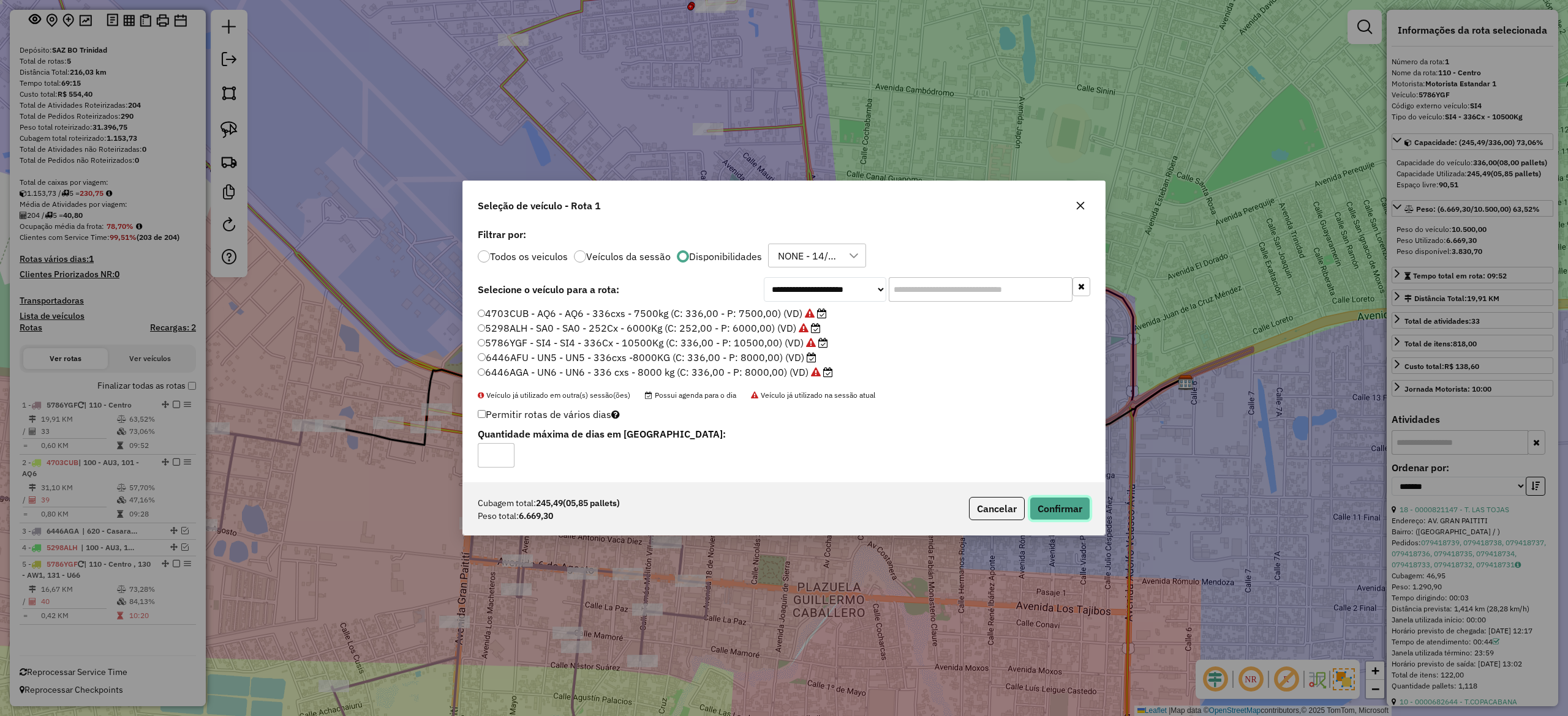
click at [1047, 502] on button "Confirmar" at bounding box center [1060, 509] width 60 height 23
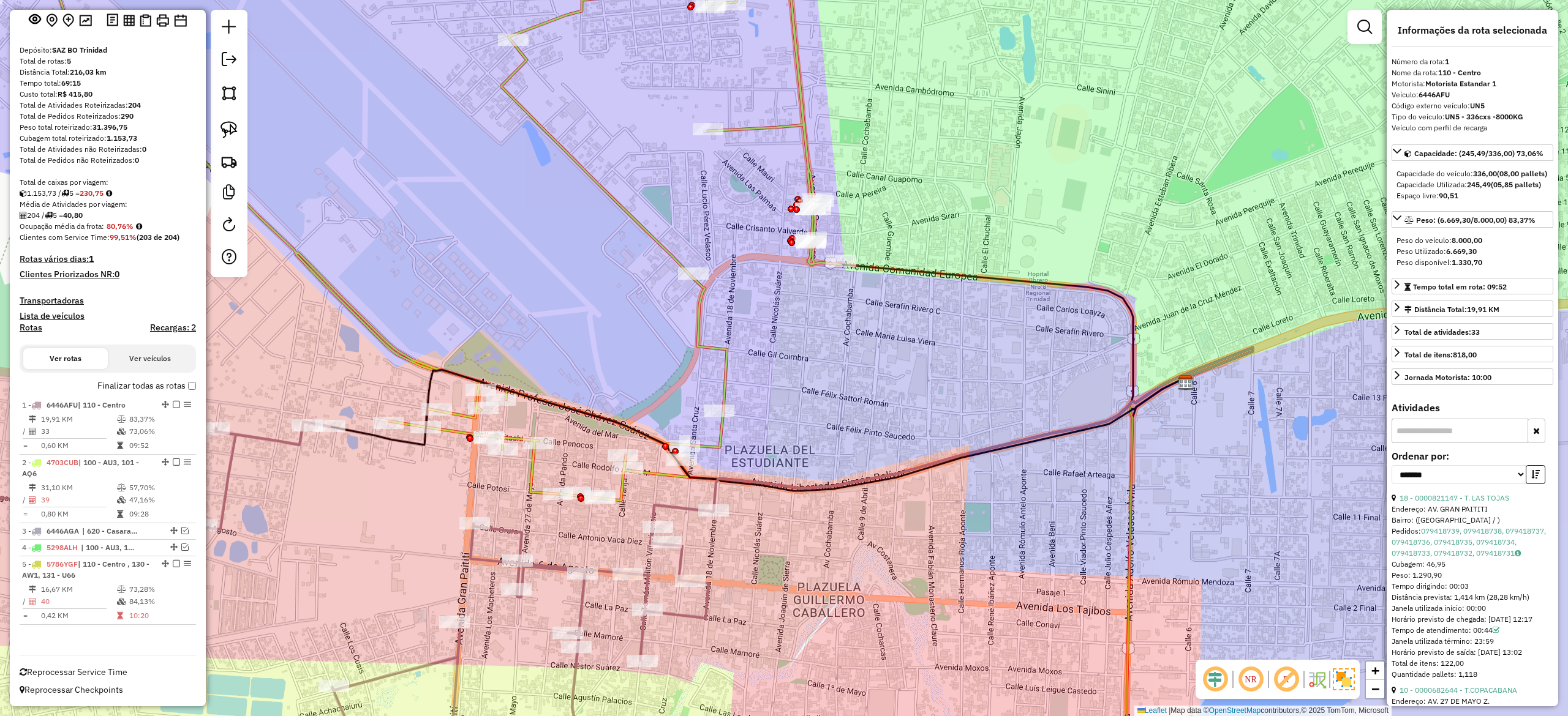
click at [755, 359] on div "Janela de atendimento Grade de atendimento Capacidade Transportadoras Veículos …" at bounding box center [784, 358] width 1568 height 716
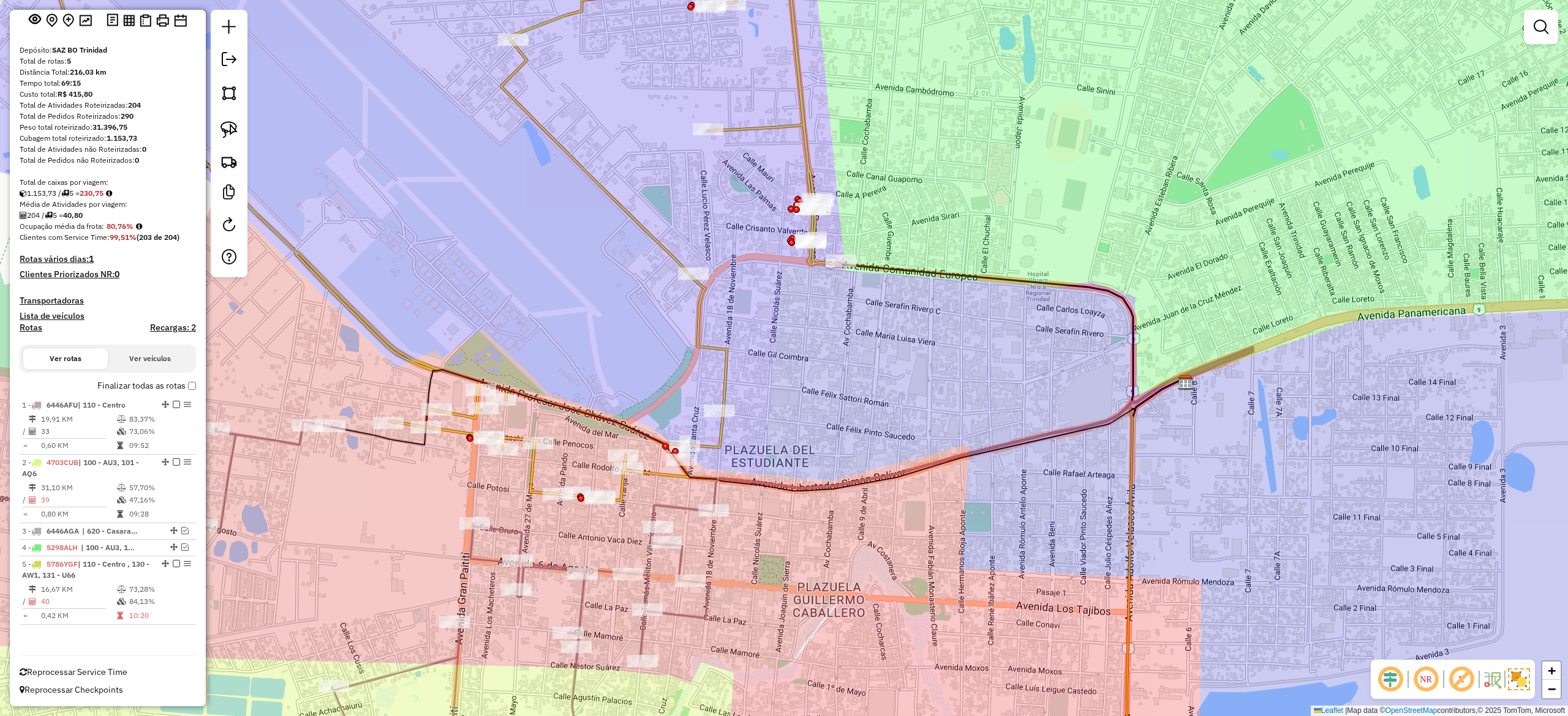
click at [721, 359] on icon at bounding box center [402, 215] width 877 height 573
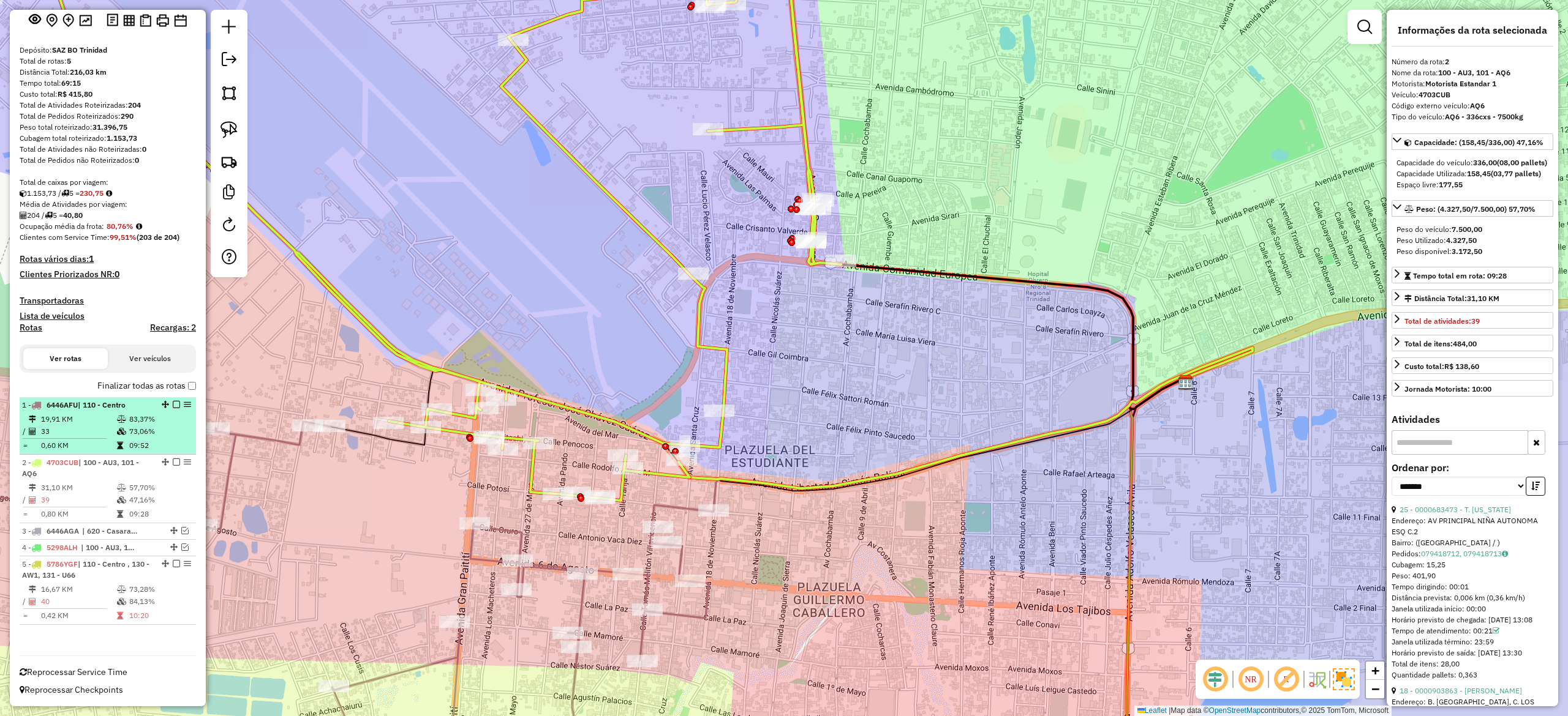
drag, startPoint x: 173, startPoint y: 458, endPoint x: 186, endPoint y: 460, distance: 13.2
click at [174, 458] on em at bounding box center [176, 462] width 7 height 7
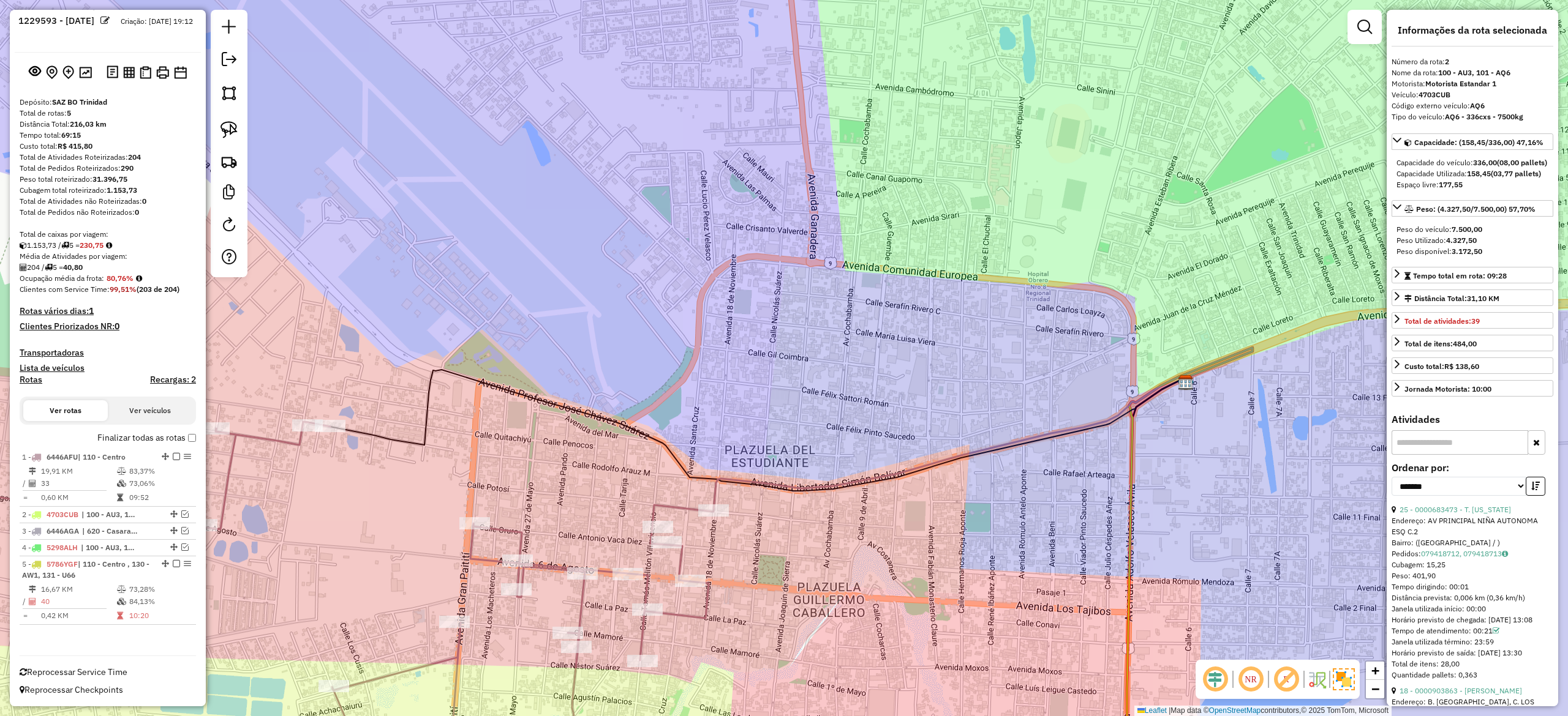
scroll to position [28, 0]
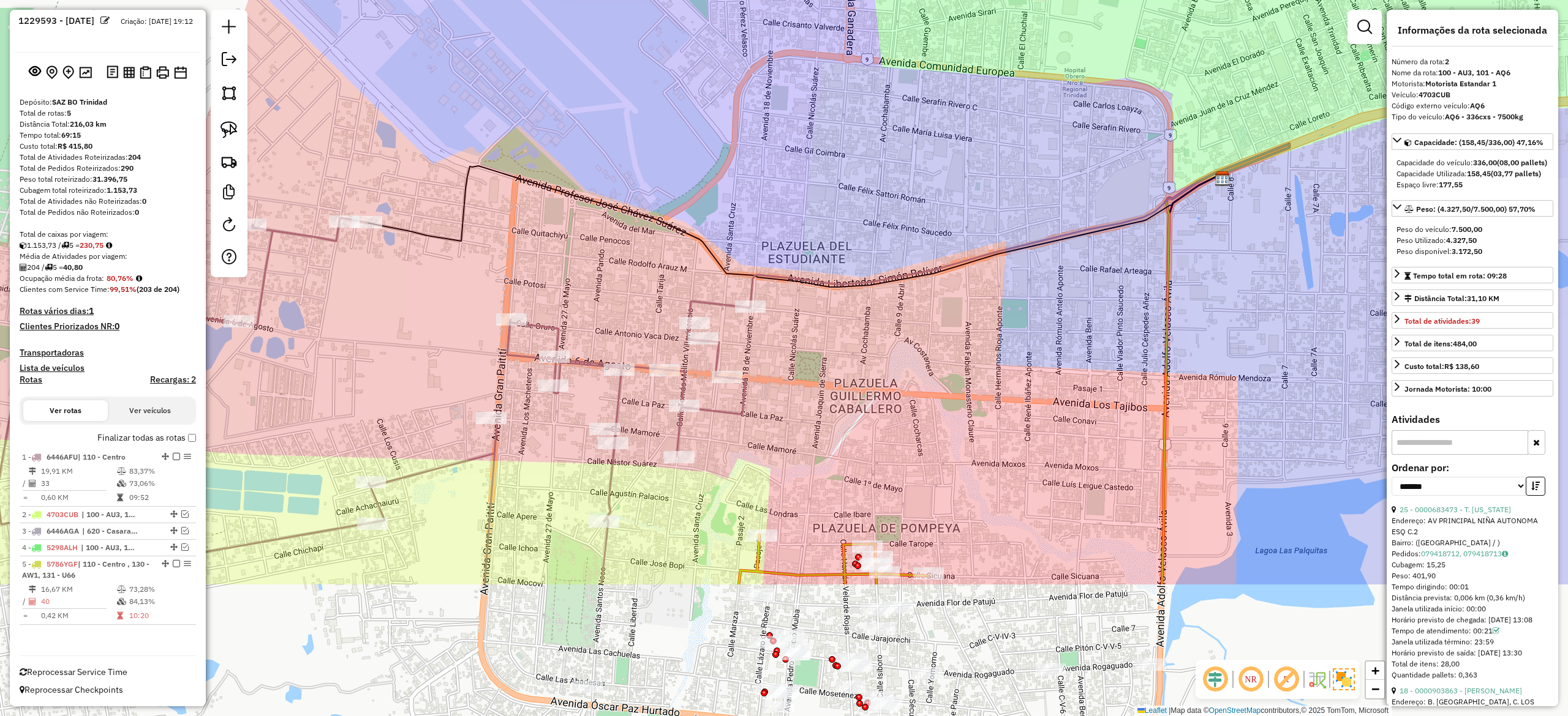
drag, startPoint x: 908, startPoint y: 499, endPoint x: 967, endPoint y: 259, distance: 247.1
click at [967, 259] on div "Janela de atendimento Grade de atendimento Capacidade Transportadoras Veículos …" at bounding box center [784, 358] width 1568 height 716
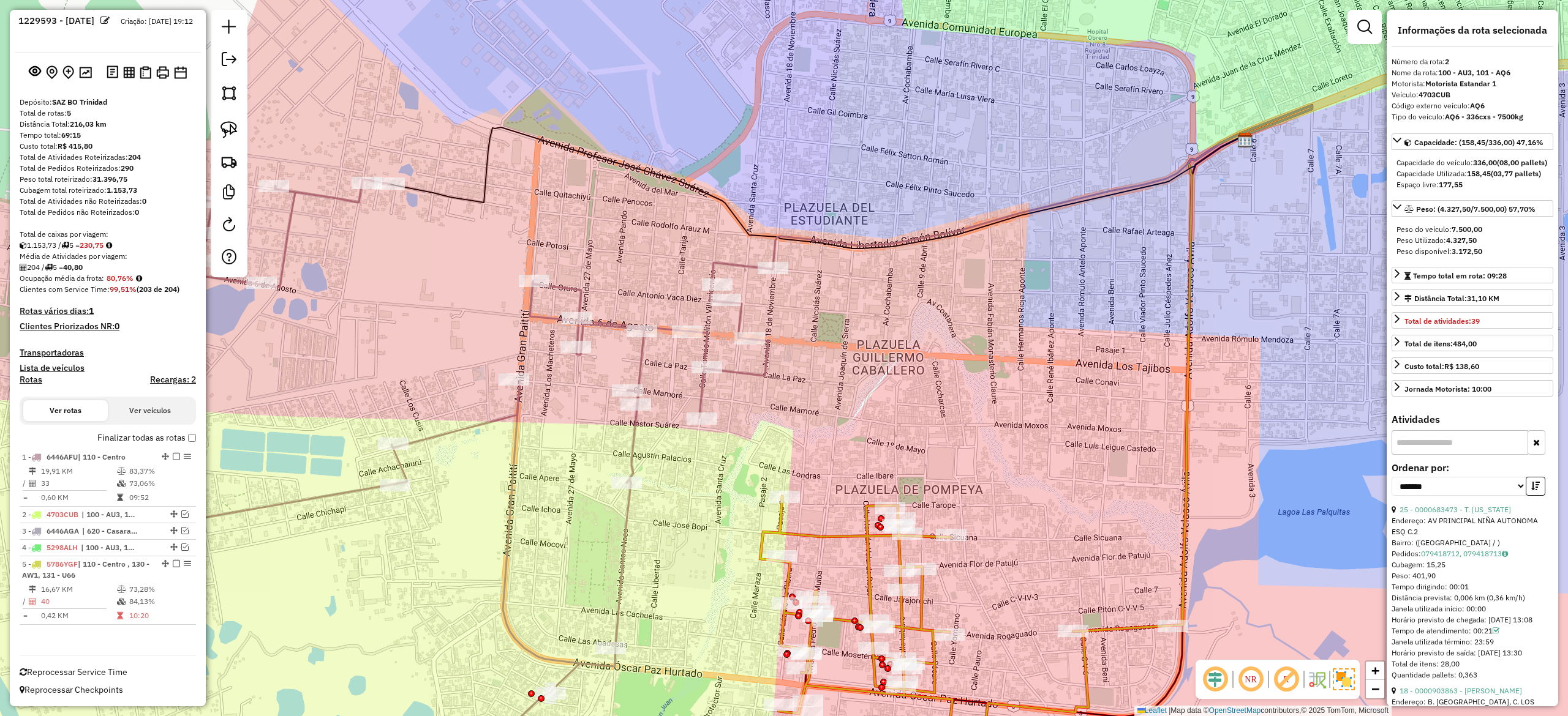
click at [704, 389] on icon at bounding box center [396, 452] width 754 height 545
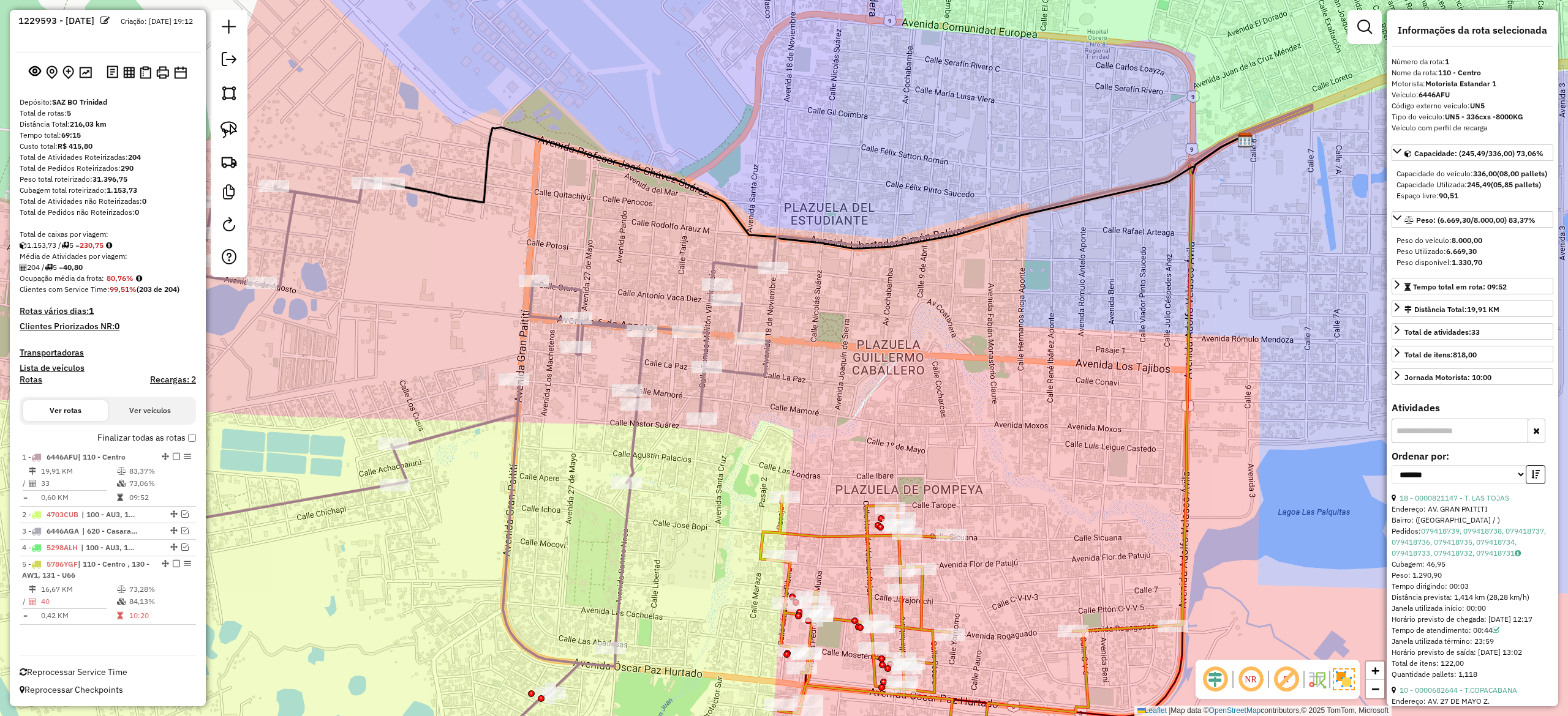
click at [173, 454] on em at bounding box center [176, 457] width 7 height 7
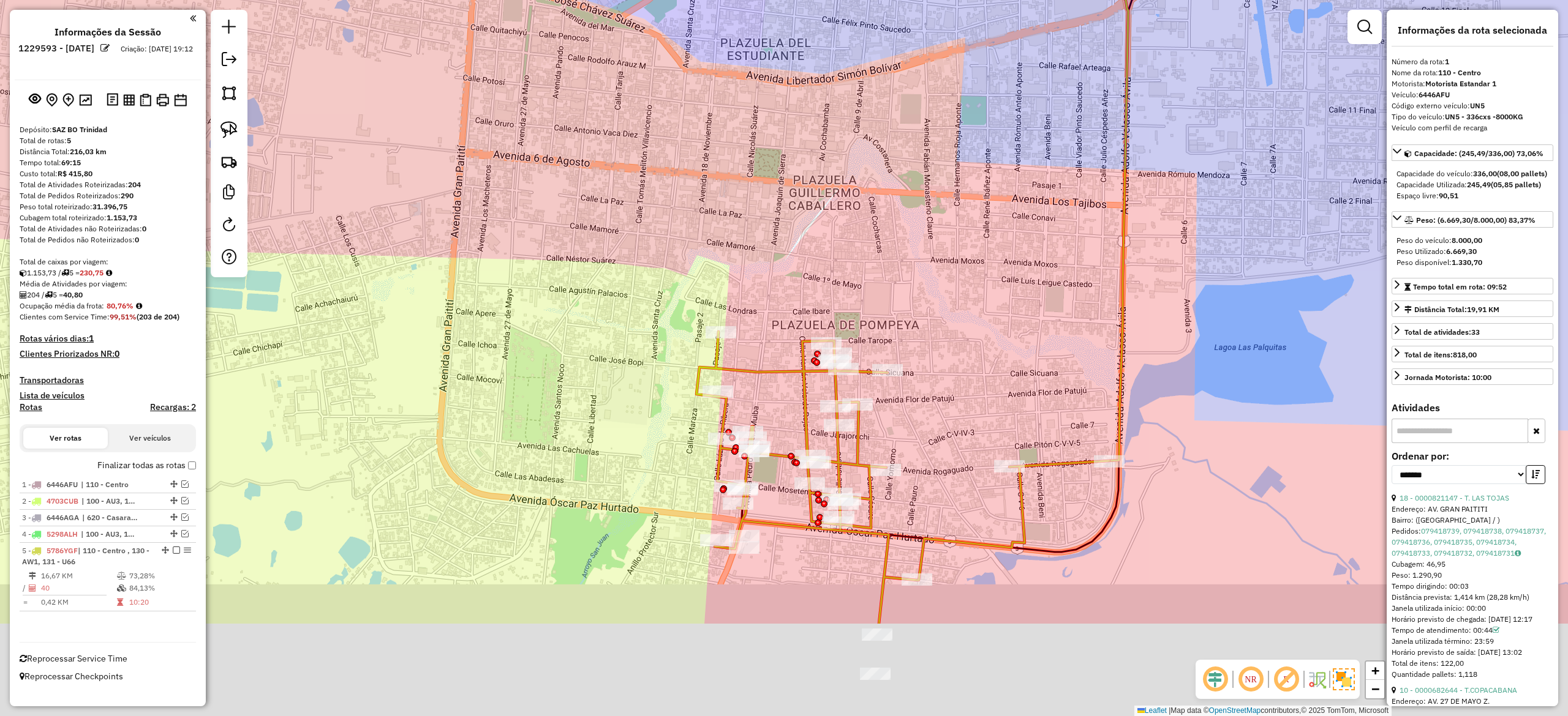
drag, startPoint x: 942, startPoint y: 264, endPoint x: 845, endPoint y: 310, distance: 107.4
click at [913, 225] on div "Janela de atendimento Grade de atendimento Capacidade Transportadoras Veículos …" at bounding box center [784, 358] width 1568 height 716
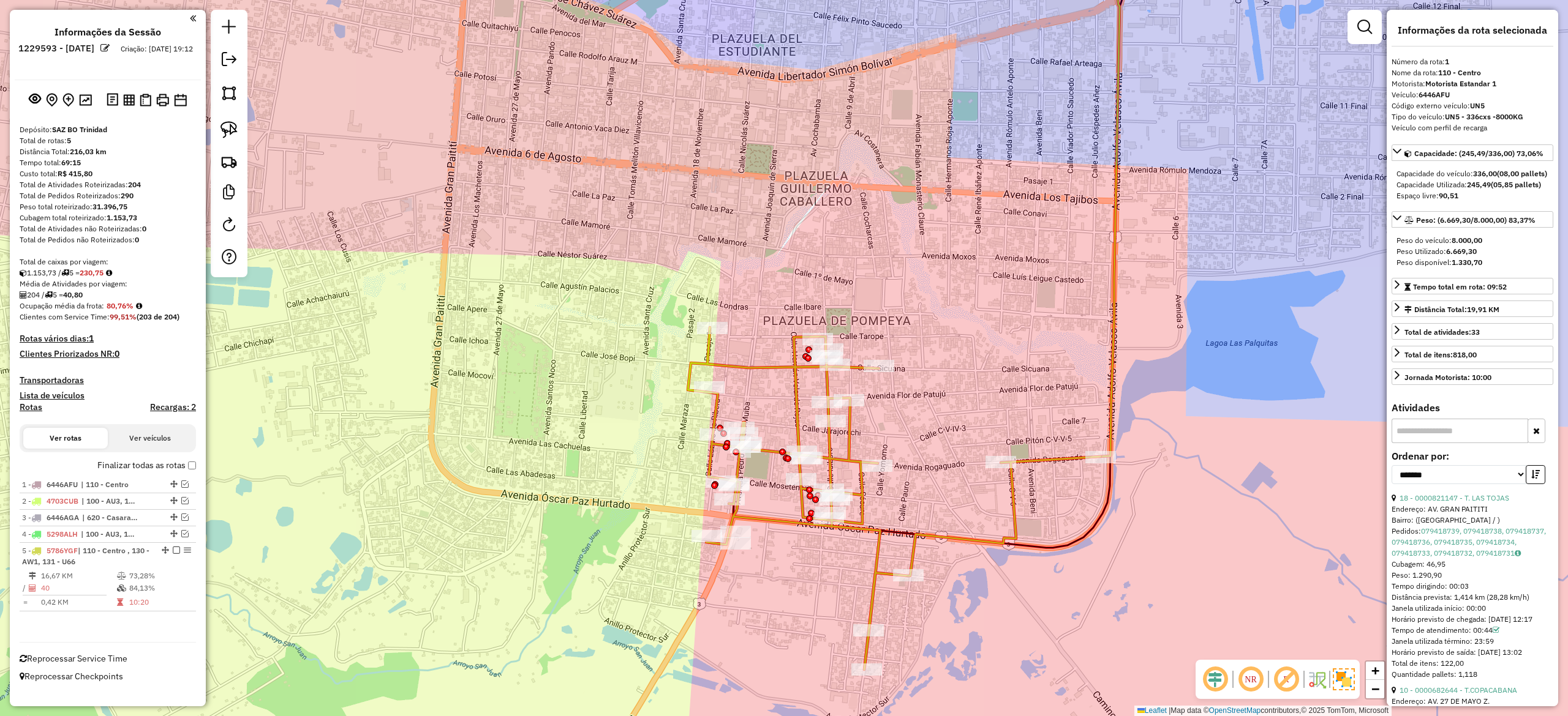
click at [755, 367] on icon at bounding box center [894, 499] width 413 height 342
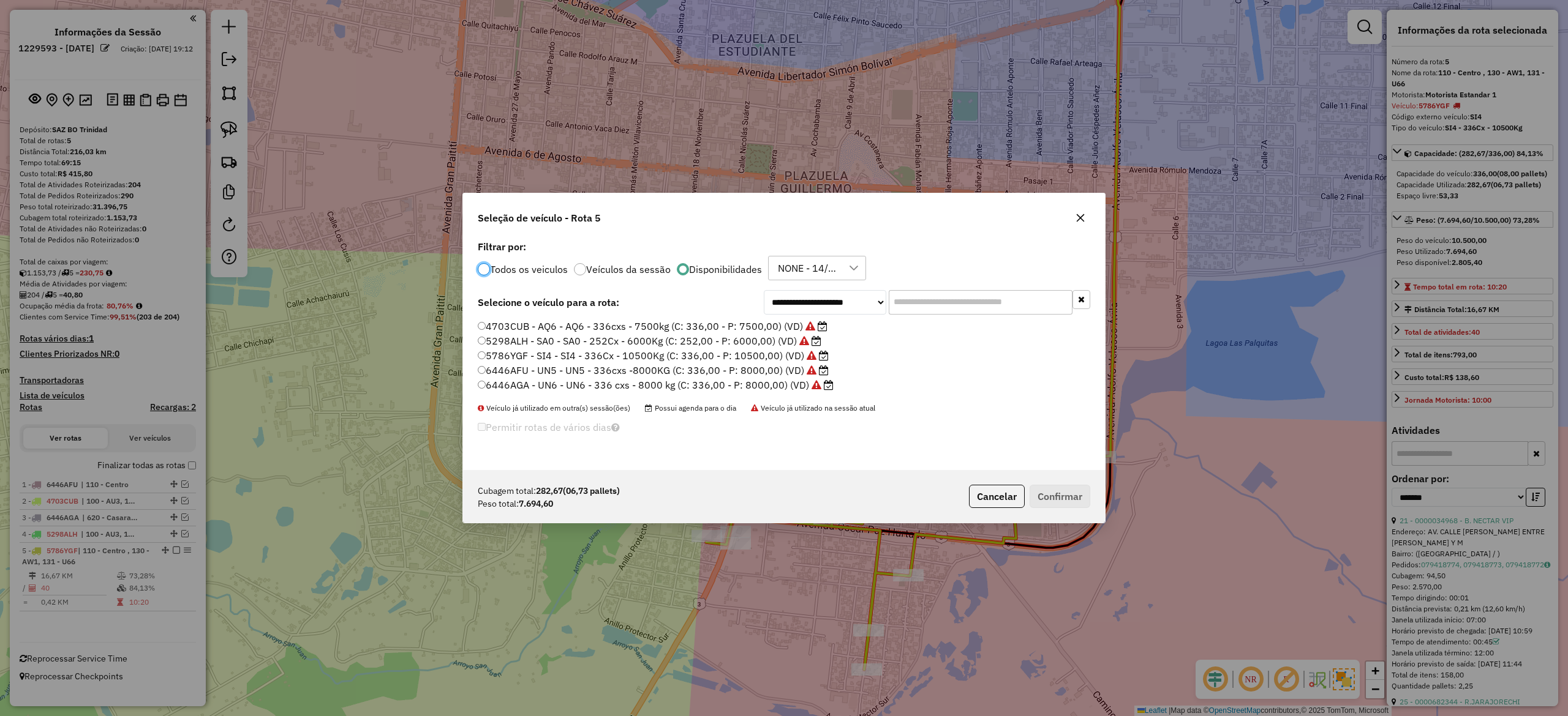
scroll to position [6, 4]
drag, startPoint x: 777, startPoint y: 357, endPoint x: 827, endPoint y: 379, distance: 54.6
click at [777, 357] on label "5786YGF - SI4 - SI4 - 336Cx - 10500Kg (C: 336,00 - P: 10500,00) (VD)" at bounding box center [653, 355] width 351 height 15
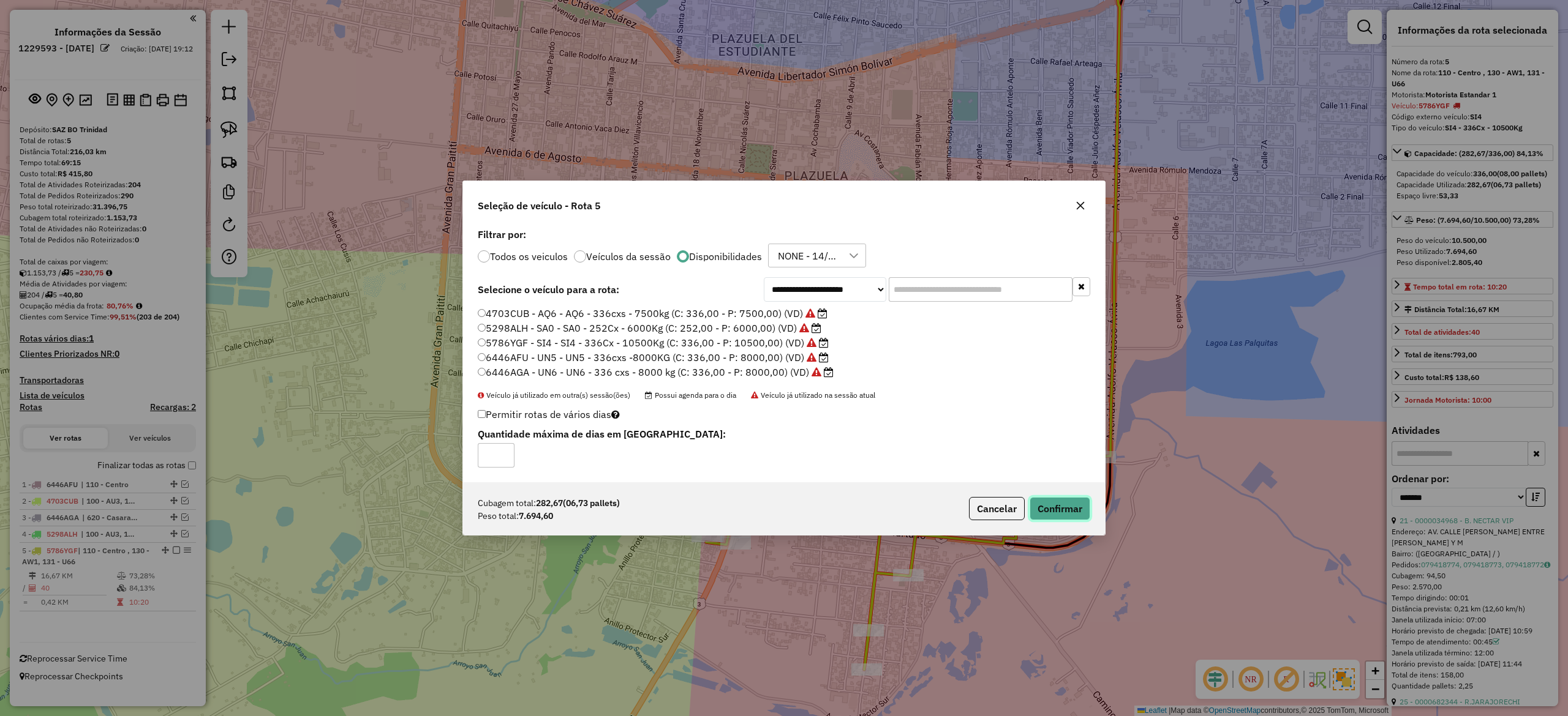
click at [1048, 511] on button "Confirmar" at bounding box center [1060, 509] width 60 height 23
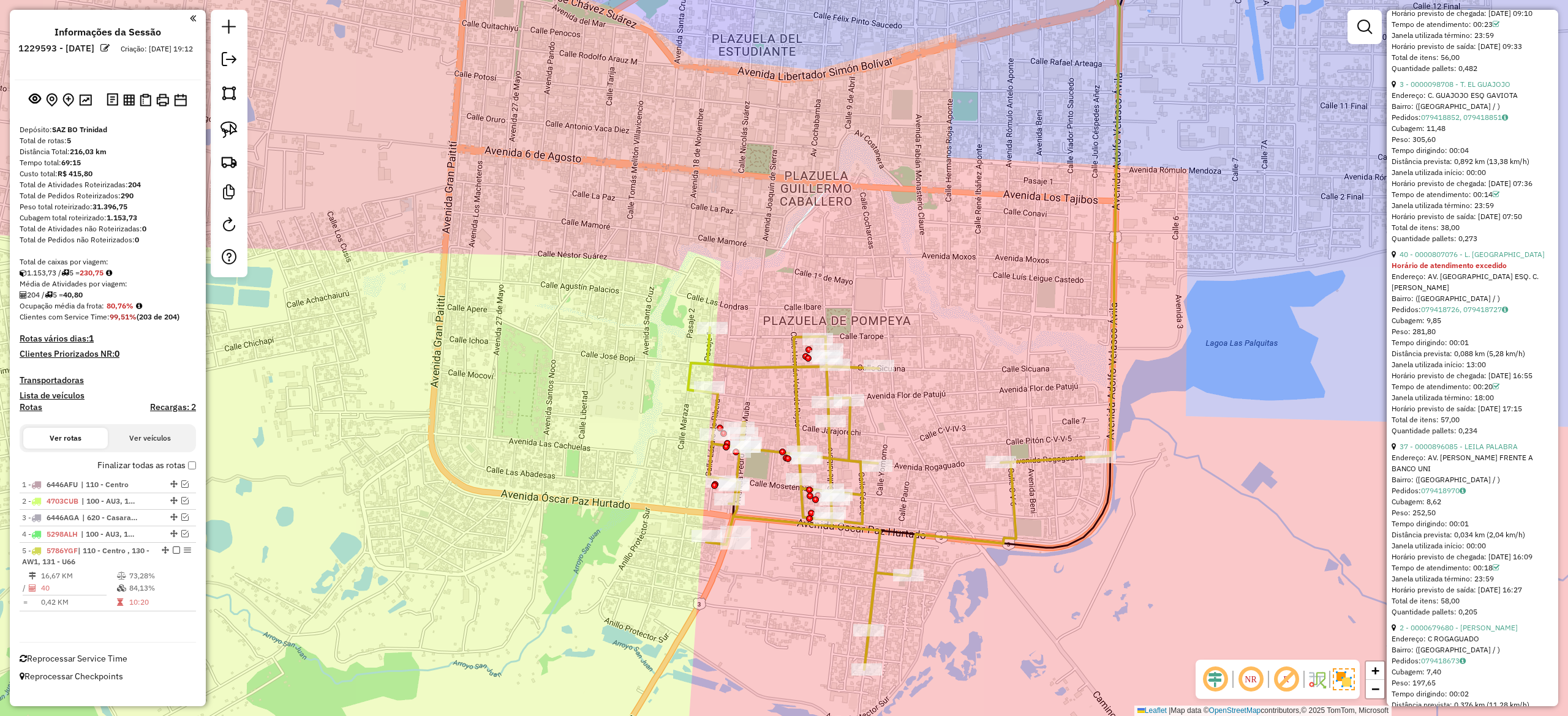
scroll to position [980, 0]
click at [1459, 259] on link "40 - 0000807076 - L. MISHU" at bounding box center [1472, 254] width 145 height 9
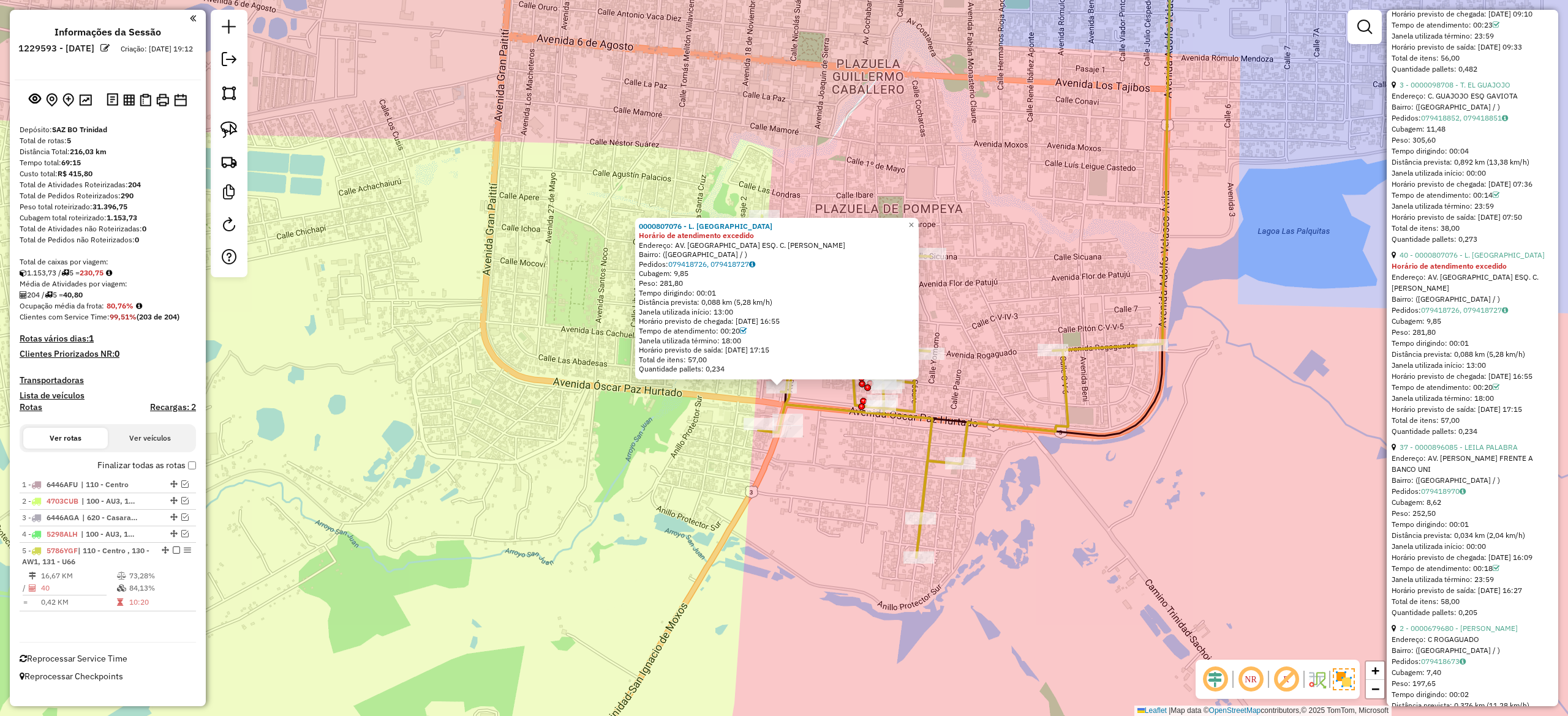
drag, startPoint x: 829, startPoint y: 499, endPoint x: 825, endPoint y: 628, distance: 129.1
click at [825, 628] on div "Rota 5 - Placa 5786YGF 0000906926 - BRENDA SULLCANI 0000807076 - L. MISHU Horár…" at bounding box center [784, 358] width 1568 height 716
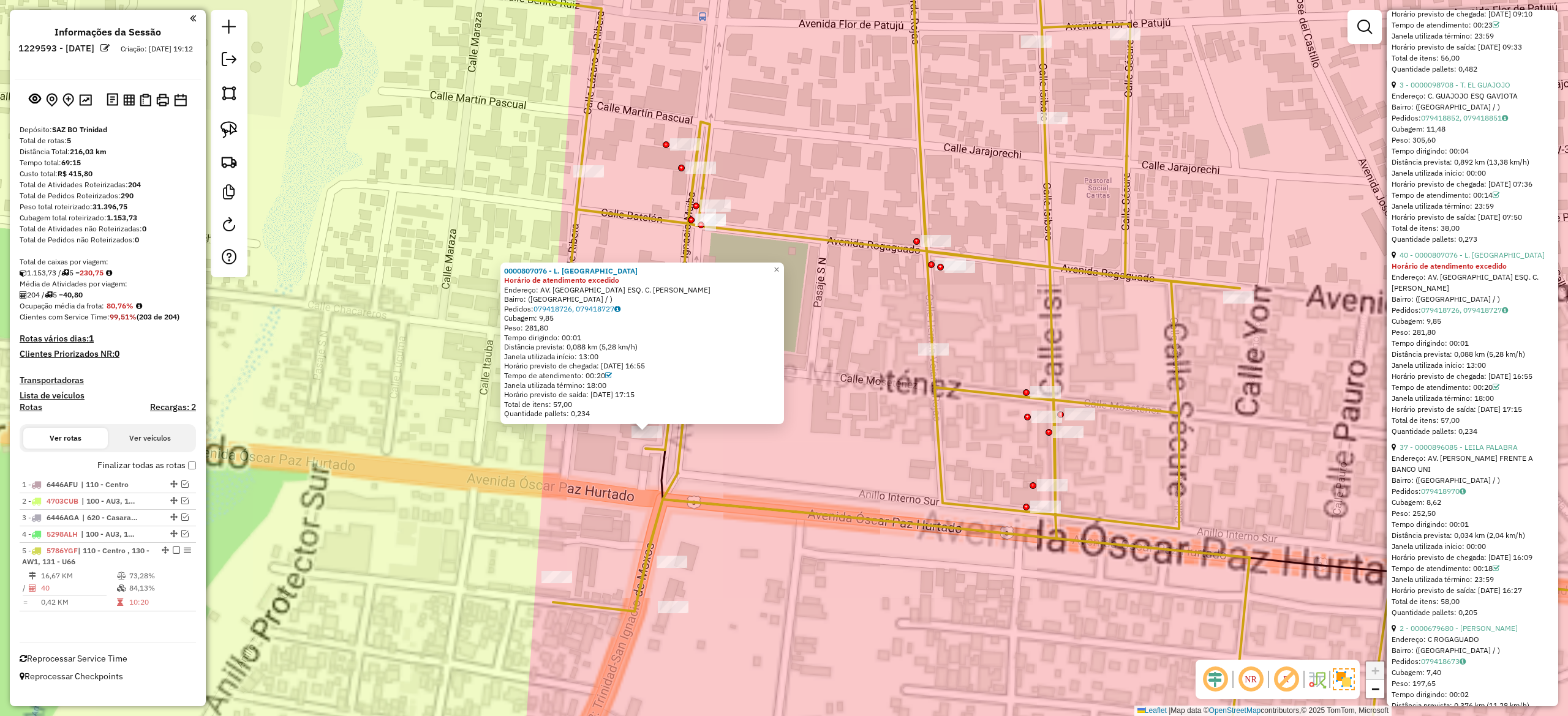
drag, startPoint x: 782, startPoint y: 507, endPoint x: 811, endPoint y: 567, distance: 66.6
click at [832, 575] on icon at bounding box center [1105, 370] width 1247 height 860
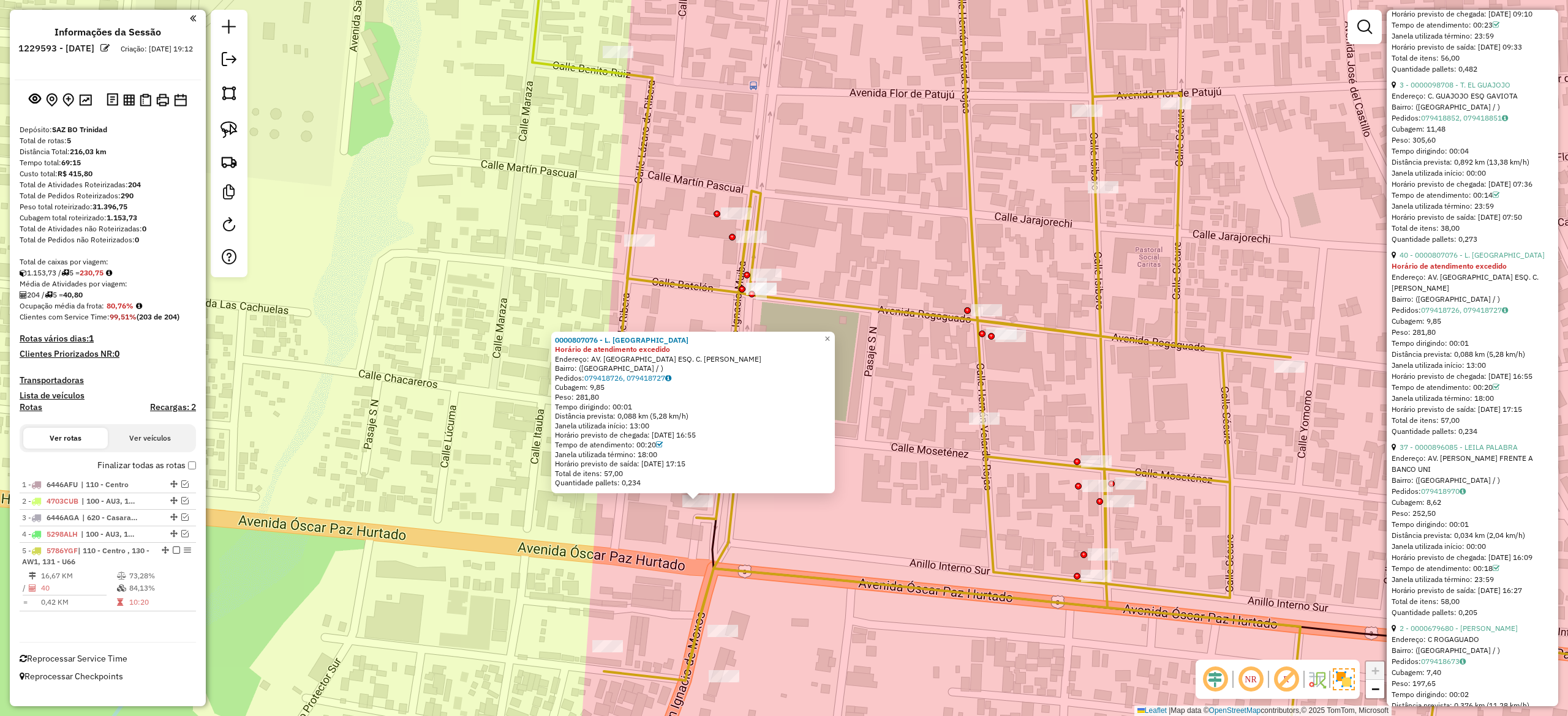
click at [812, 614] on div "0000807076 - L. MISHU Horário de atendimento excedido Endereço: AV. BOLIVAR ESQ…" at bounding box center [784, 358] width 1568 height 716
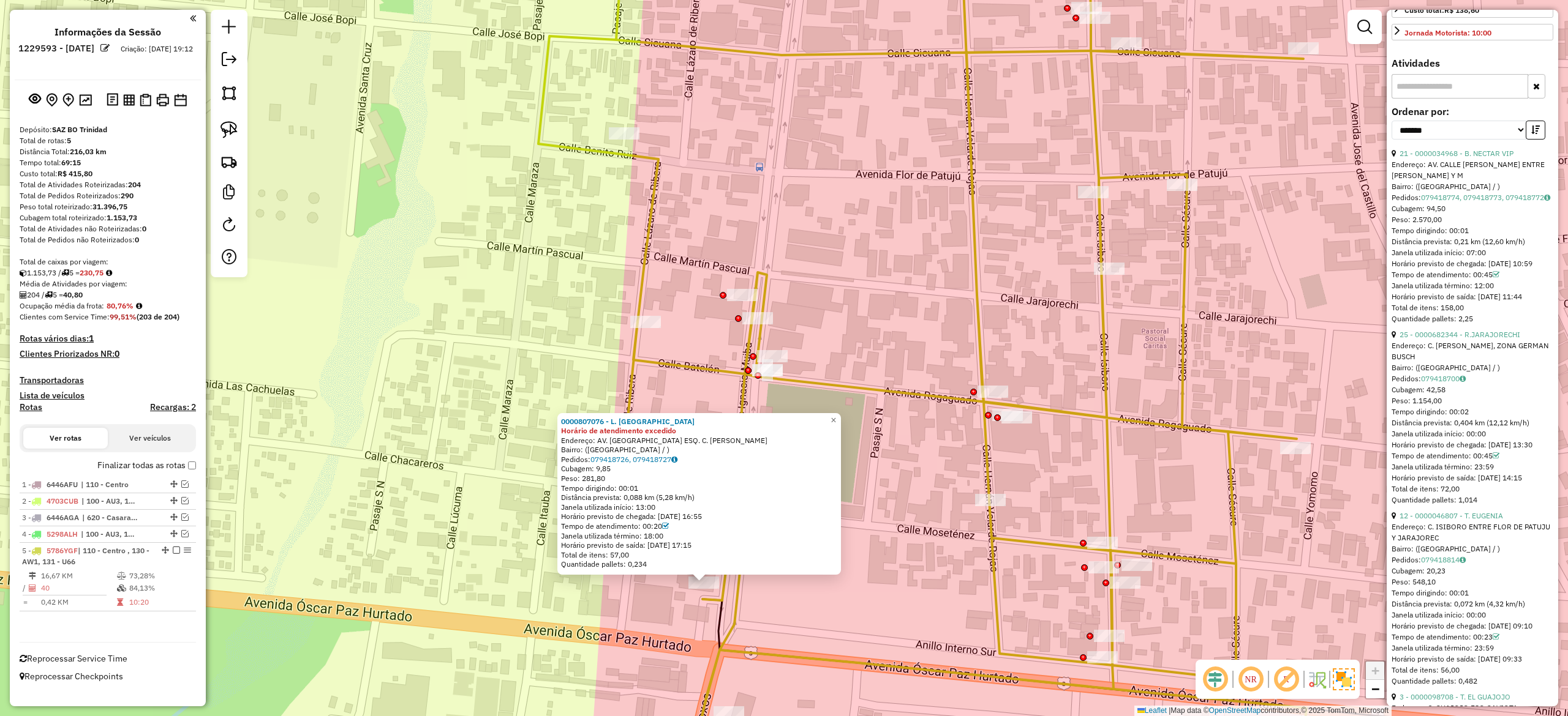
scroll to position [0, 0]
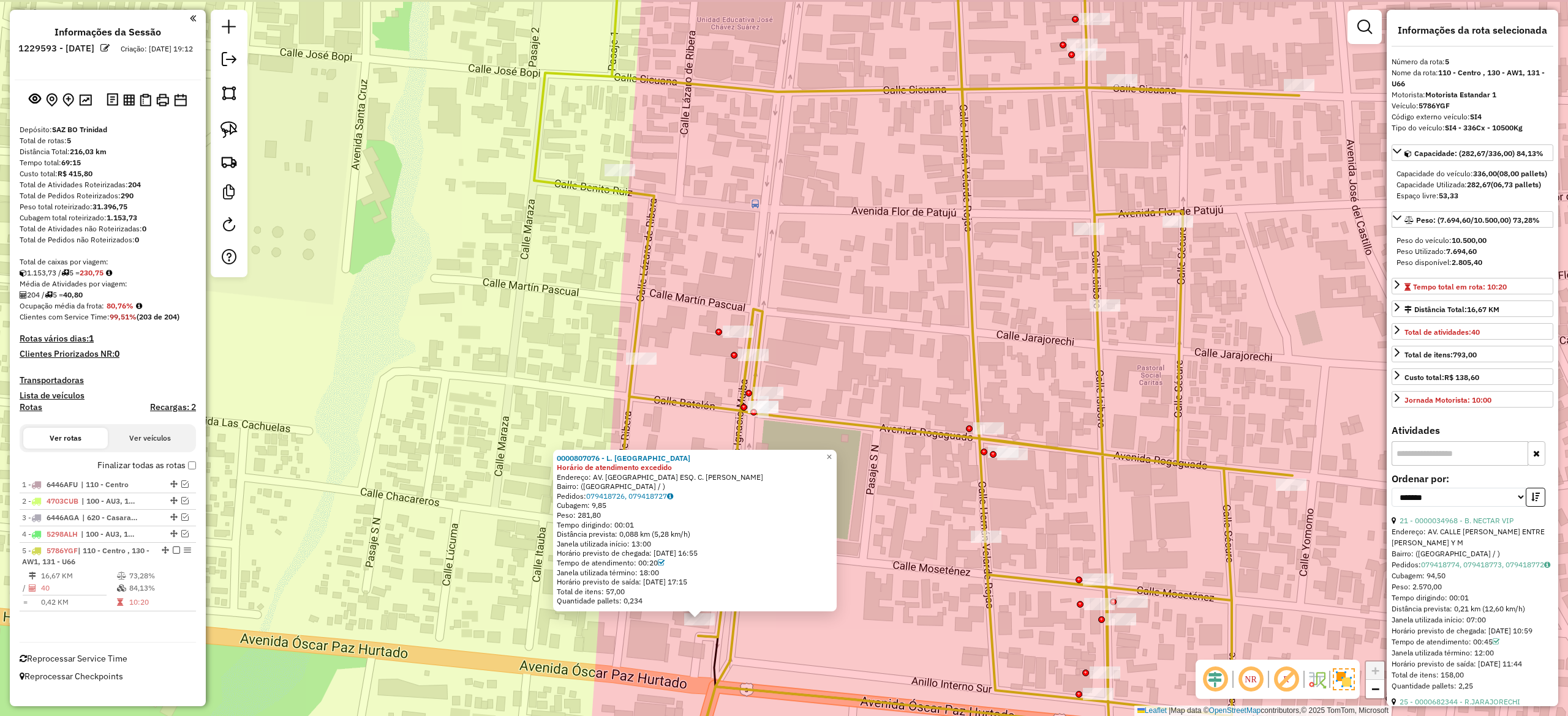
drag, startPoint x: 829, startPoint y: 631, endPoint x: 734, endPoint y: 644, distance: 95.9
click at [819, 668] on div "0000807076 - L. MISHU Horário de atendimento excedido Endereço: AV. BOLIVAR ESQ…" at bounding box center [784, 358] width 1568 height 716
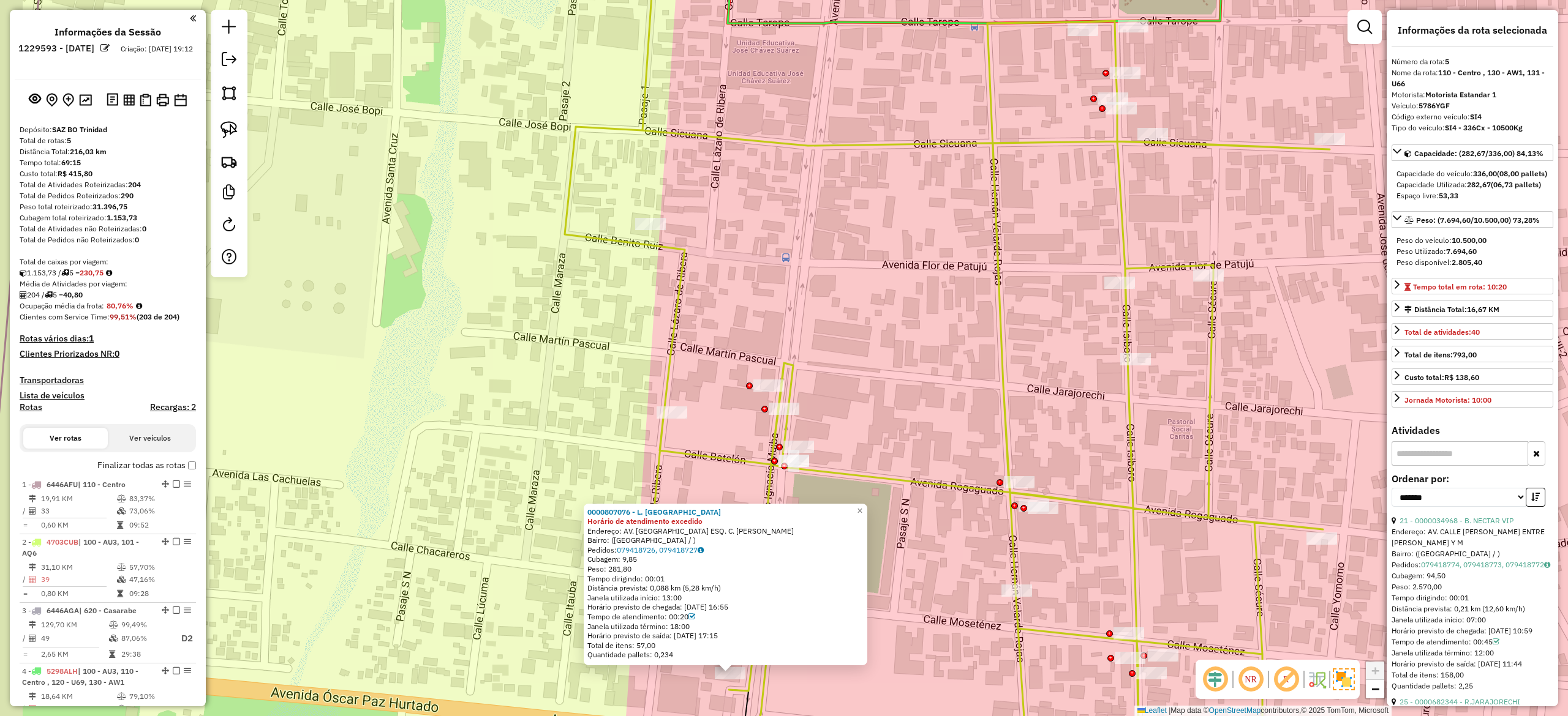
drag, startPoint x: 545, startPoint y: 377, endPoint x: 650, endPoint y: 433, distance: 119.0
click at [596, 413] on div "0000807076 - L. MISHU Horário de atendimento excedido Endereço: AV. BOLIVAR ESQ…" at bounding box center [784, 358] width 1568 height 716
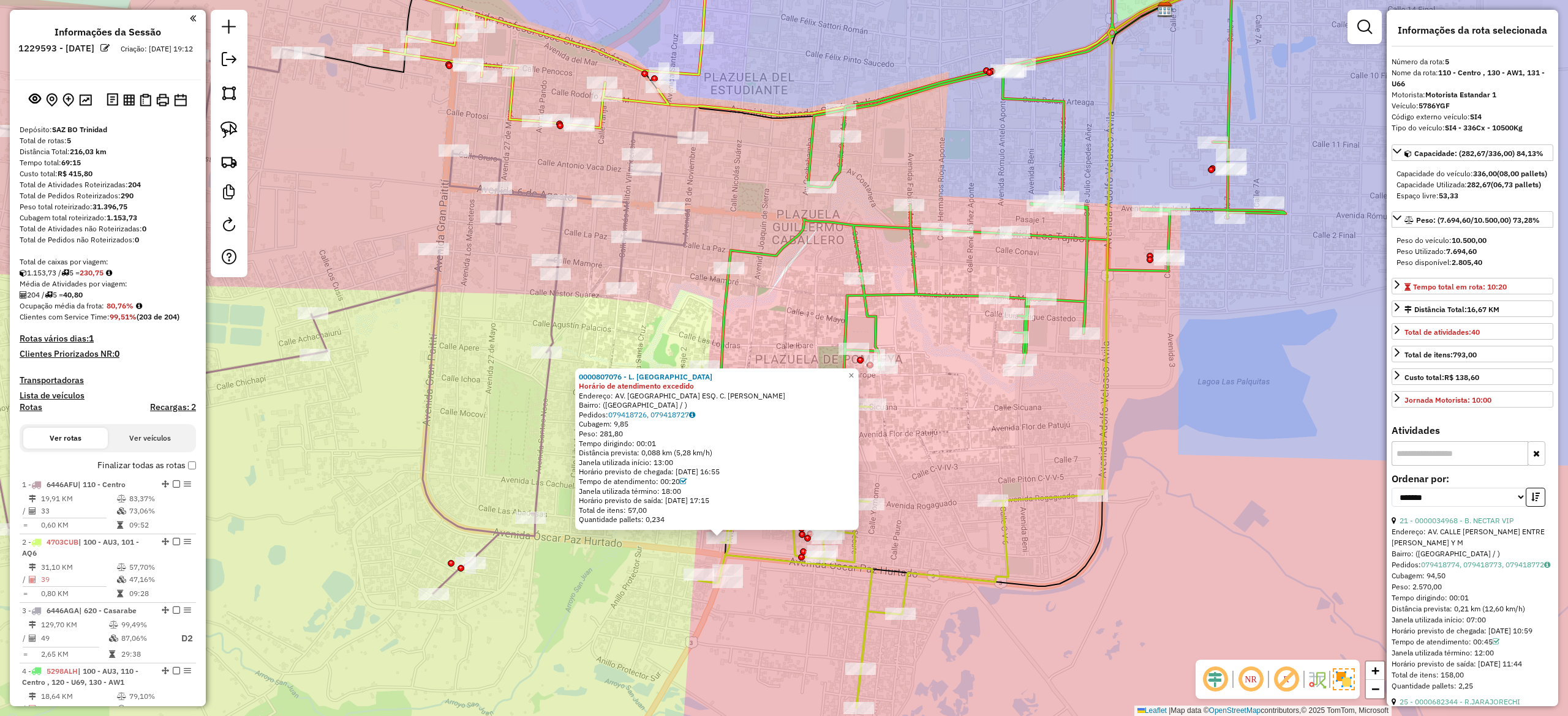
drag, startPoint x: 635, startPoint y: 420, endPoint x: 672, endPoint y: 443, distance: 43.6
click at [672, 443] on div "0000807076 - L. MISHU Horário de atendimento excedido Endereço: AV. BOLIVAR ESQ…" at bounding box center [716, 448] width 276 height 153
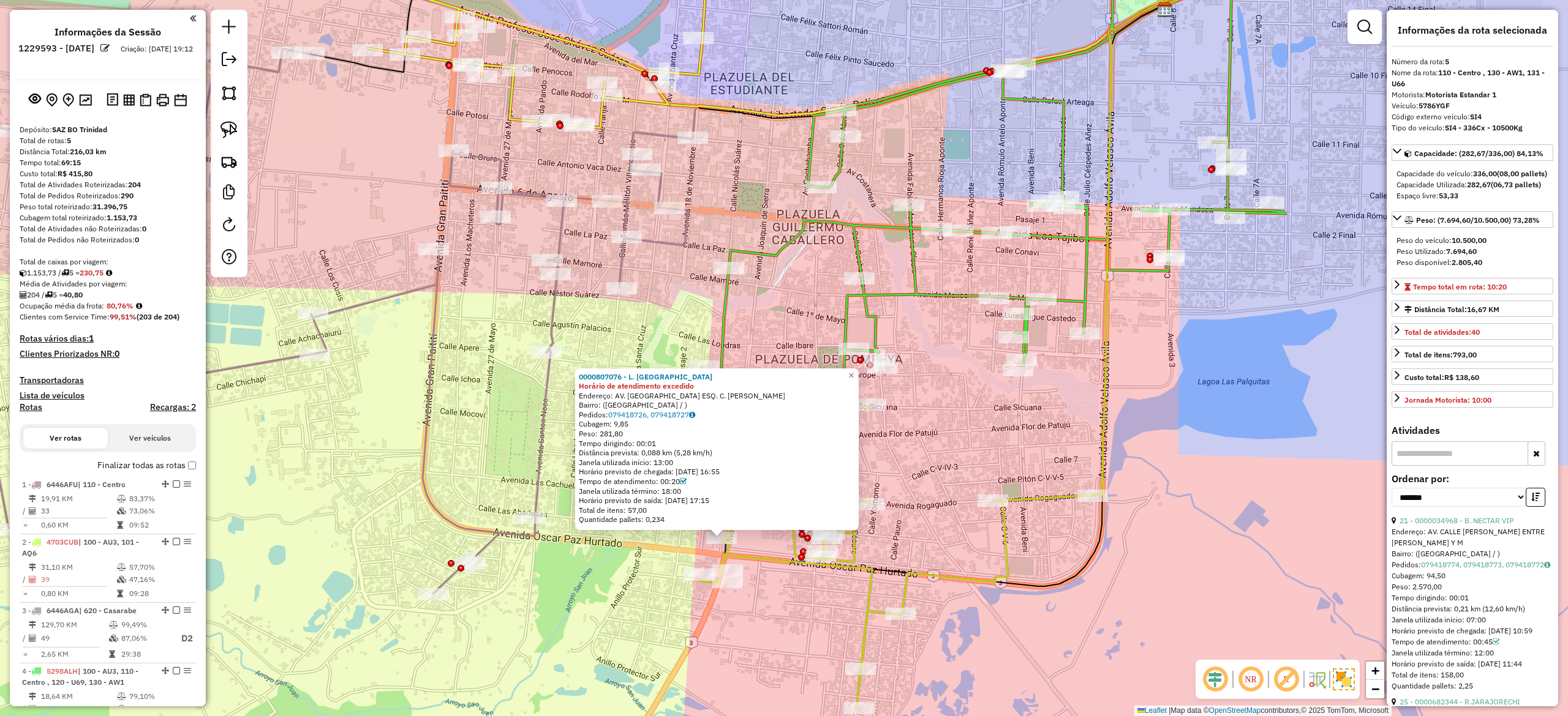
click at [591, 345] on div "0000807076 - L. MISHU Horário de atendimento excedido Endereço: AV. BOLIVAR ESQ…" at bounding box center [784, 358] width 1568 height 716
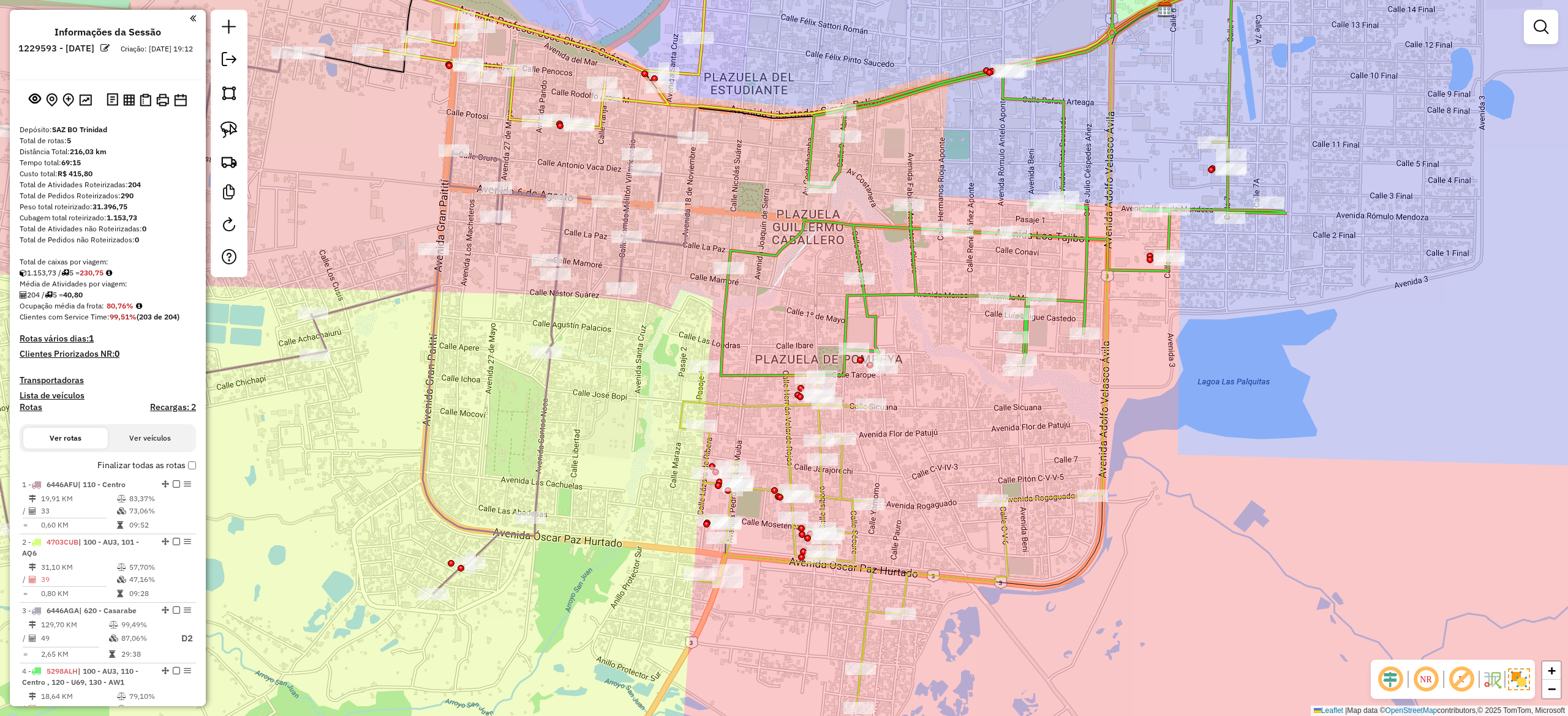
click at [545, 318] on icon at bounding box center [316, 321] width 754 height 545
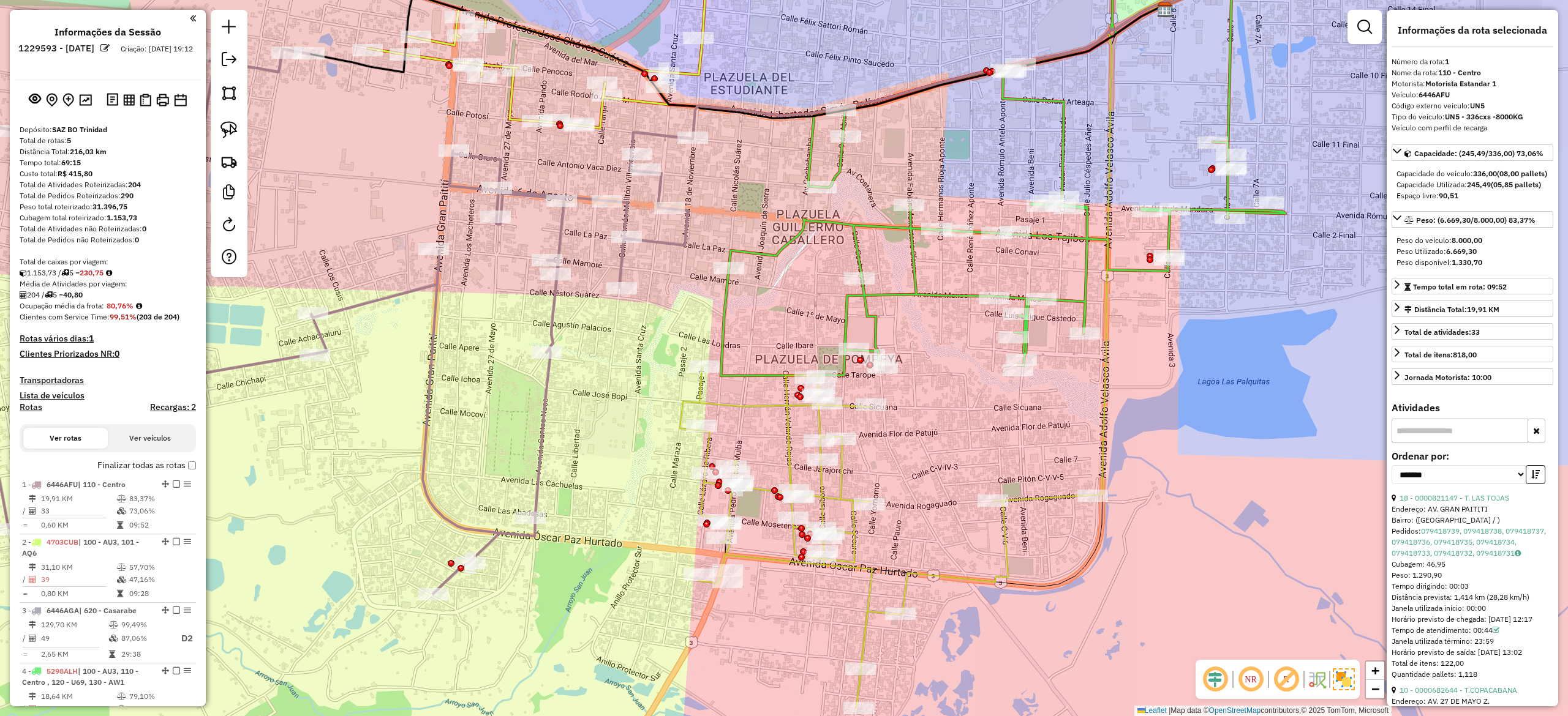
scroll to position [175, 0]
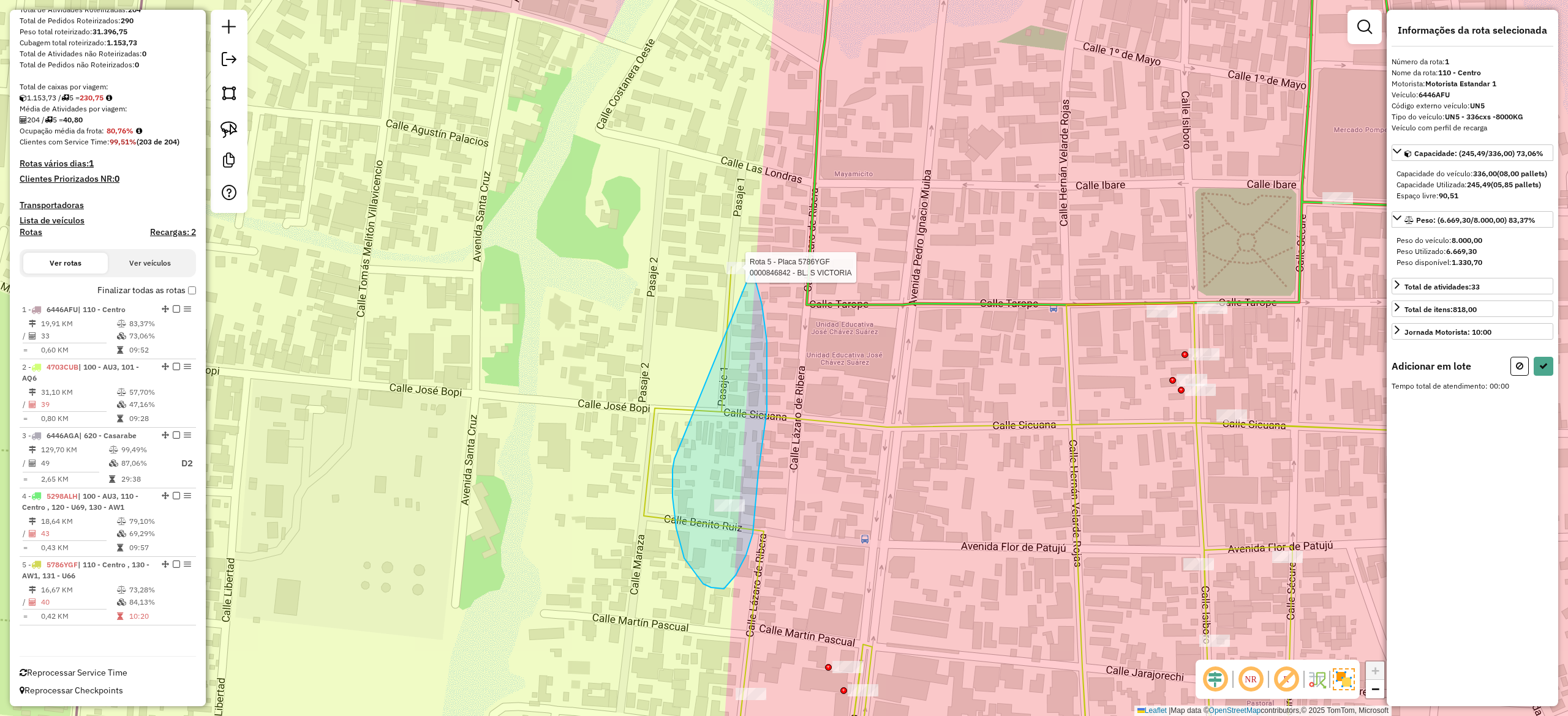
drag, startPoint x: 676, startPoint y: 528, endPoint x: 640, endPoint y: 200, distance: 330.0
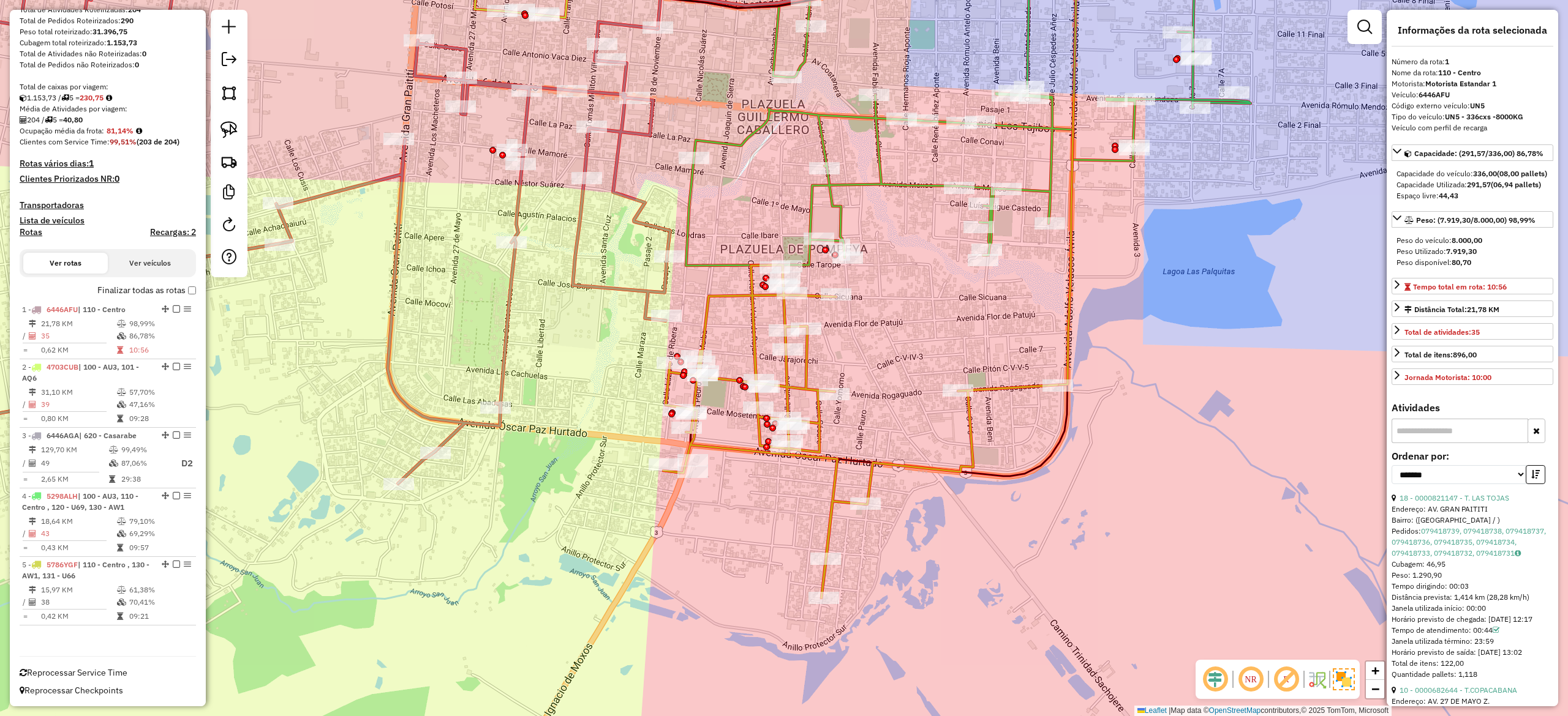
click at [721, 301] on icon at bounding box center [860, 431] width 394 height 333
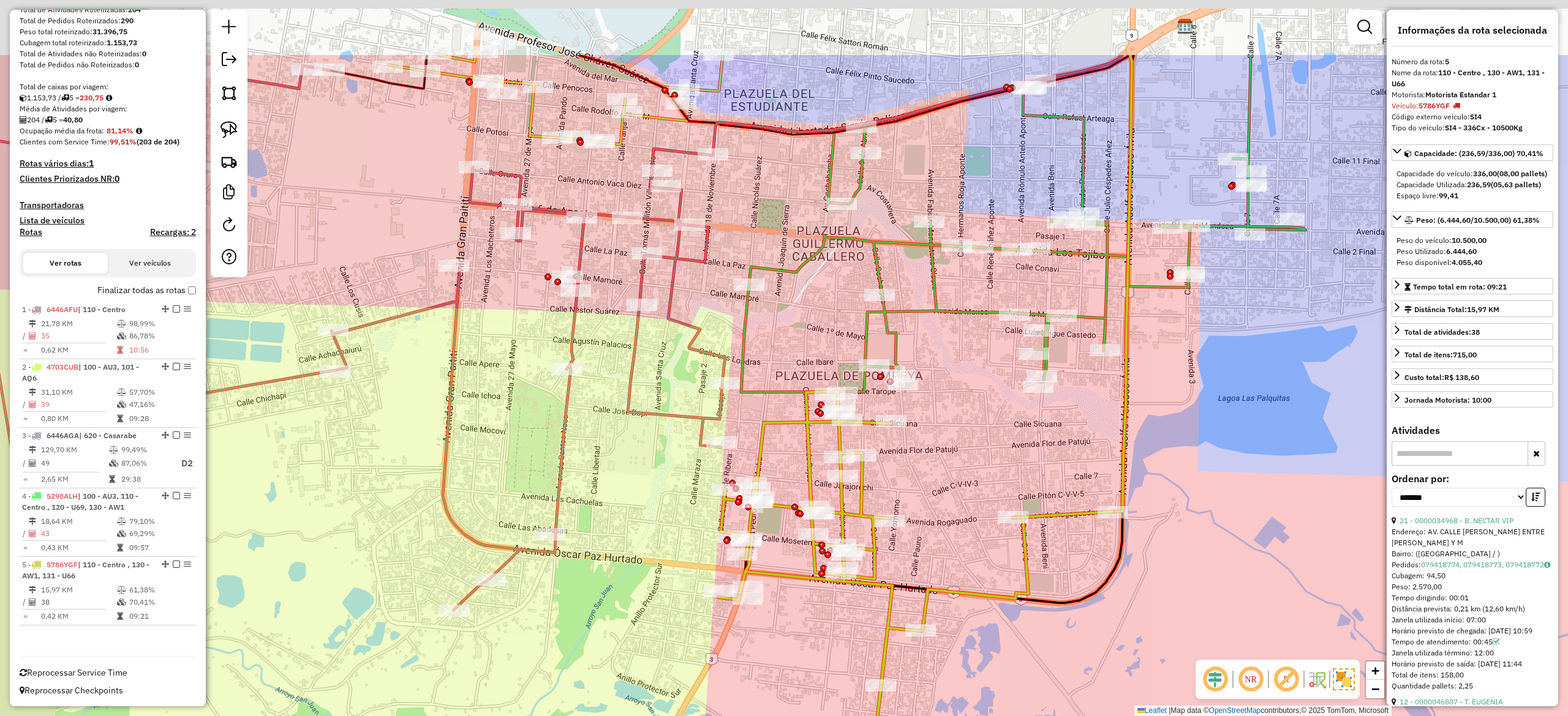
drag, startPoint x: 719, startPoint y: 299, endPoint x: 769, endPoint y: 406, distance: 118.1
click at [775, 423] on icon at bounding box center [915, 558] width 394 height 333
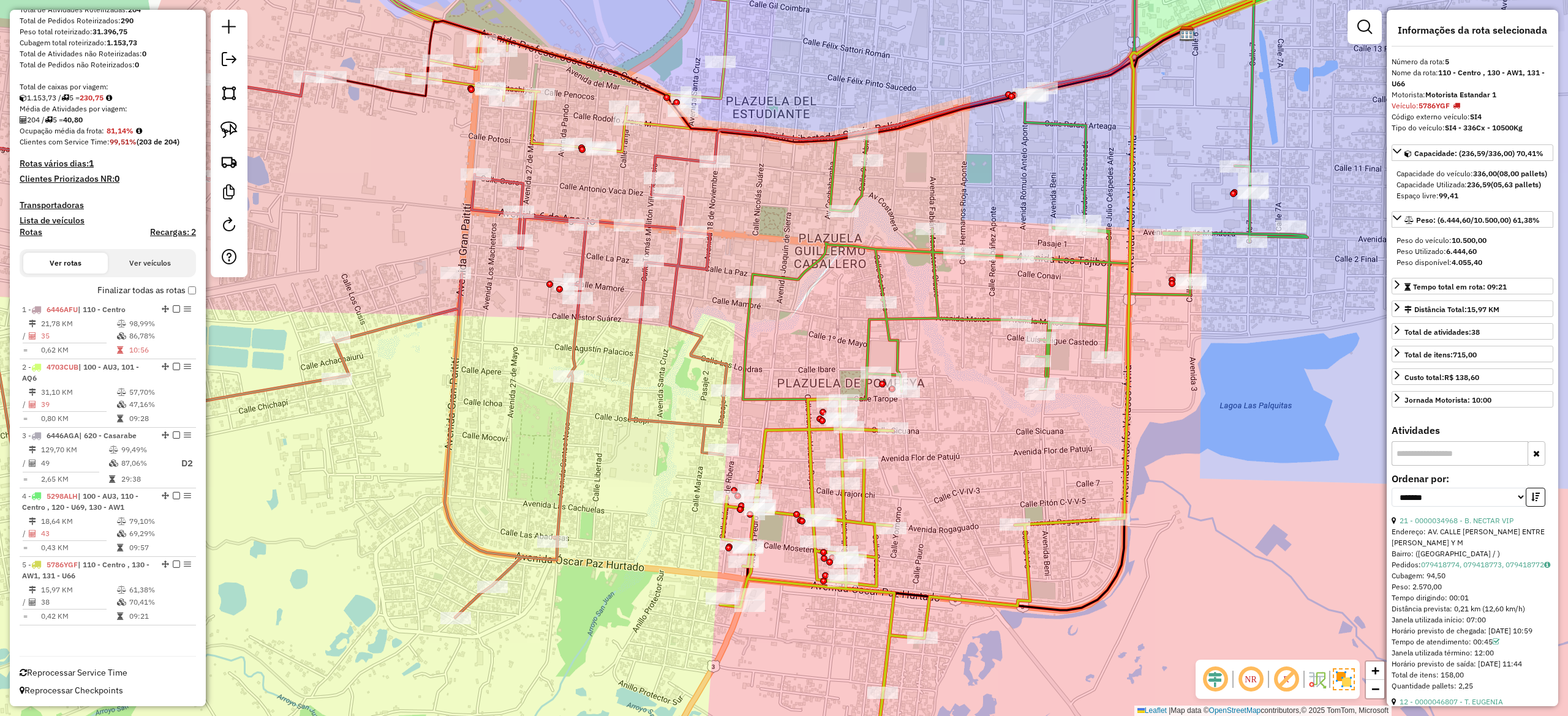
drag, startPoint x: 777, startPoint y: 330, endPoint x: 778, endPoint y: 408, distance: 78.0
click at [800, 418] on div "Janela de atendimento Grade de atendimento Capacidade Transportadoras Veículos …" at bounding box center [784, 358] width 1568 height 716
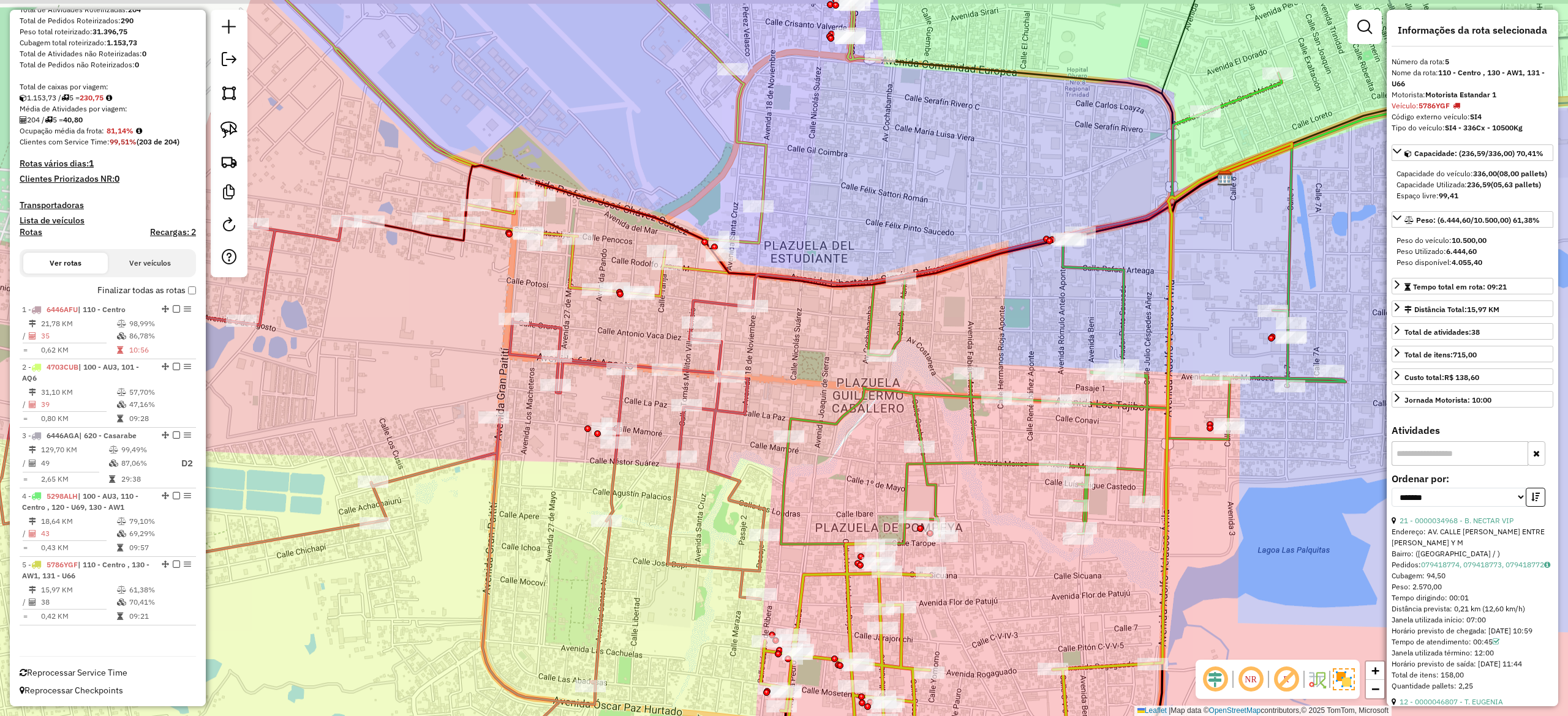
drag, startPoint x: 791, startPoint y: 366, endPoint x: 713, endPoint y: 335, distance: 83.9
click at [809, 404] on div "Janela de atendimento Grade de atendimento Capacidade Transportadoras Veículos …" at bounding box center [784, 358] width 1568 height 716
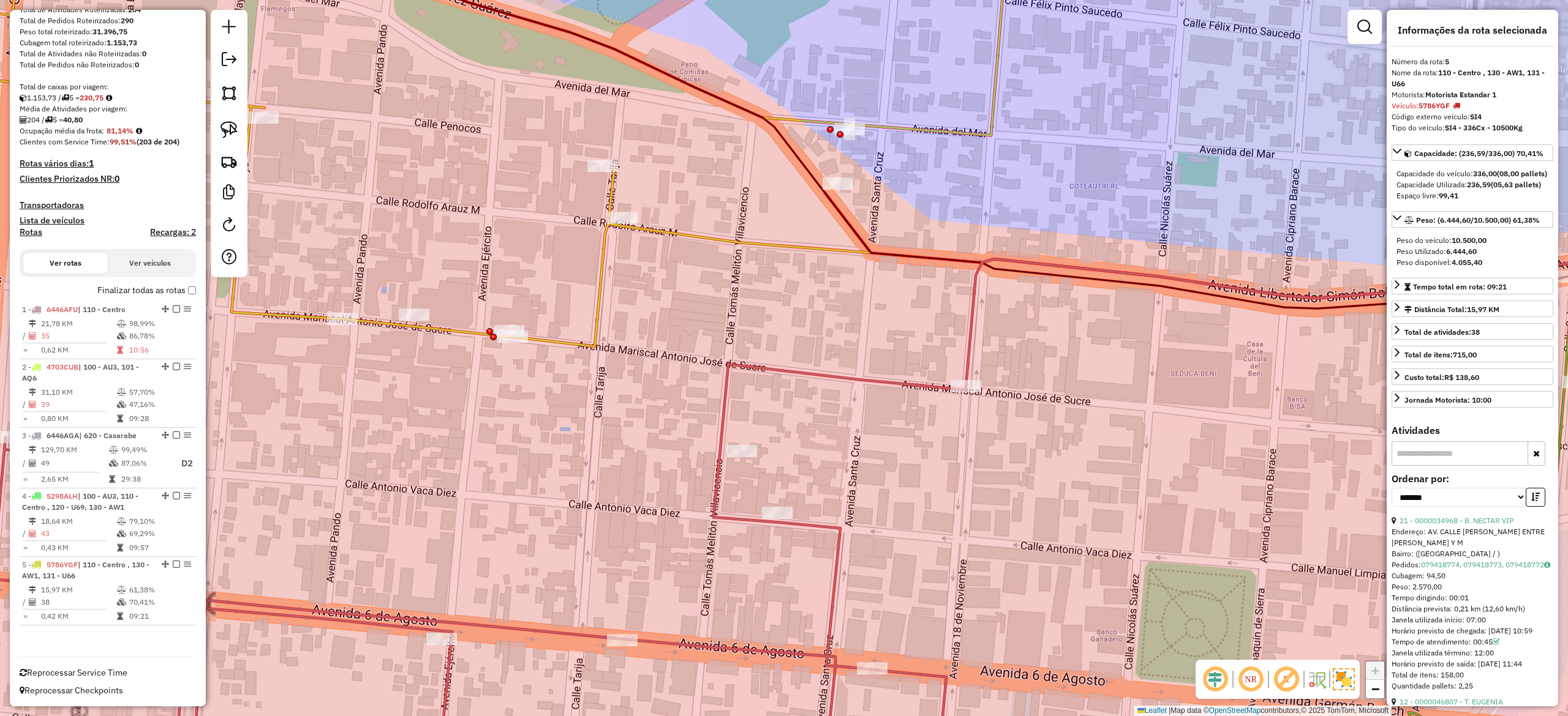
click at [596, 298] on icon at bounding box center [425, 137] width 1164 height 418
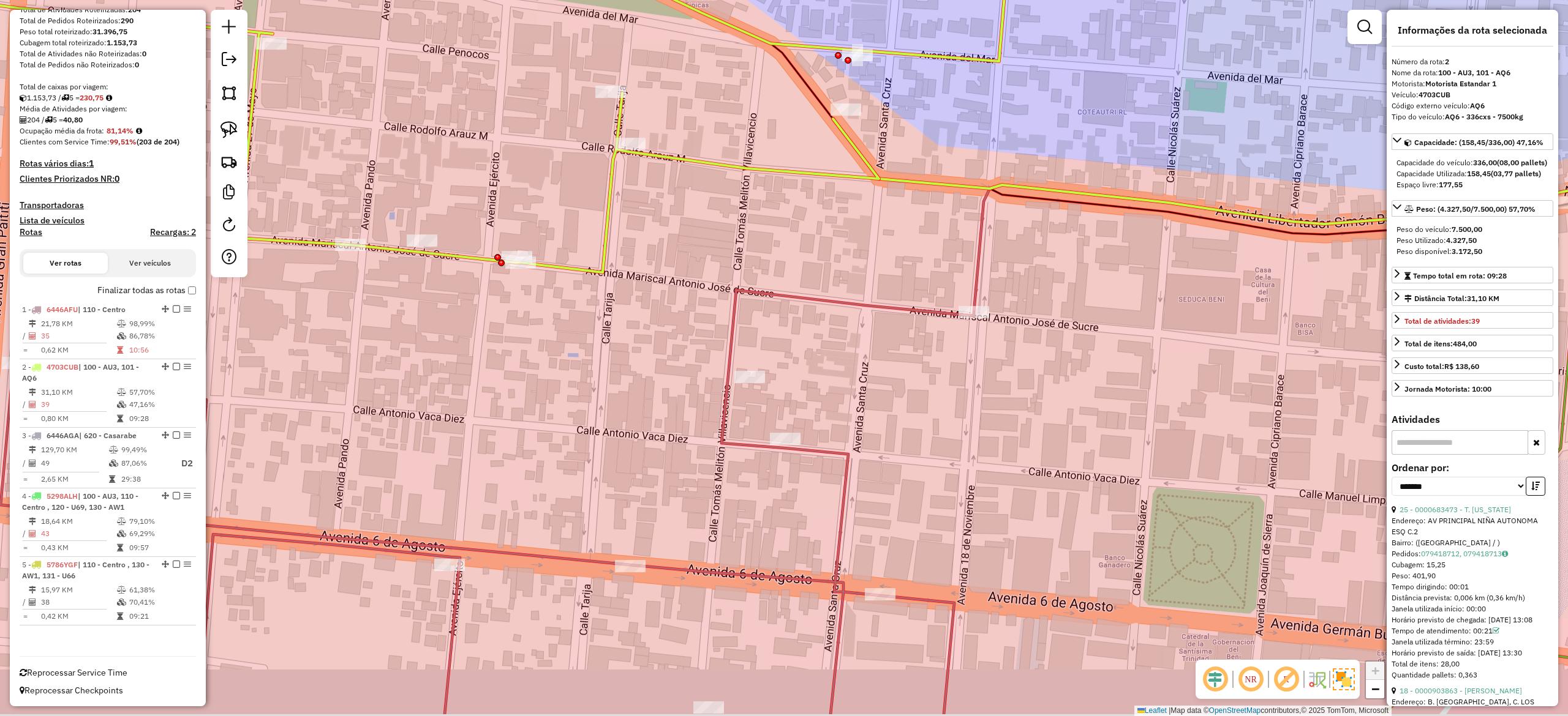
drag, startPoint x: 618, startPoint y: 352, endPoint x: 628, endPoint y: 245, distance: 107.5
click at [628, 245] on div "Janela de atendimento Grade de atendimento Capacidade Transportadoras Veículos …" at bounding box center [784, 358] width 1568 height 716
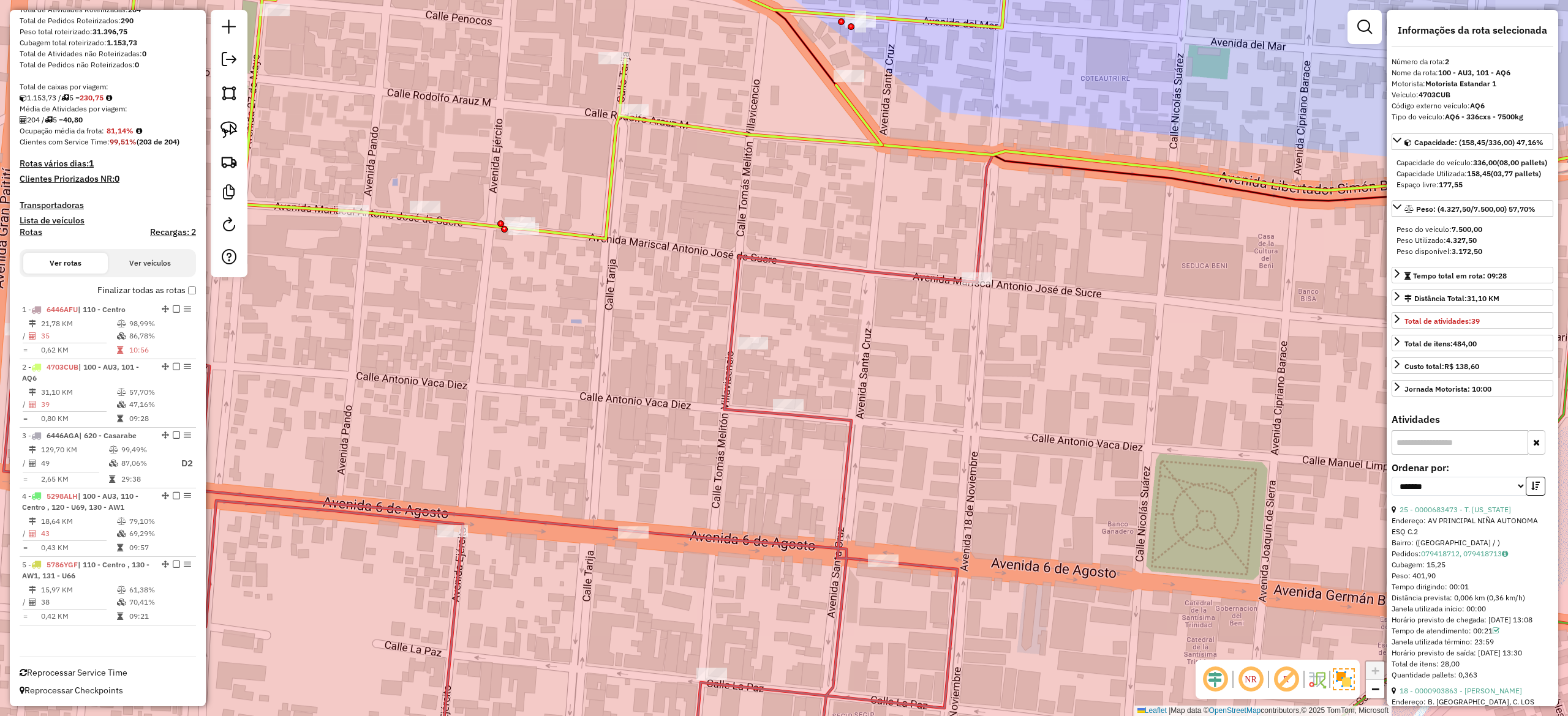
drag, startPoint x: 640, startPoint y: 308, endPoint x: 684, endPoint y: 349, distance: 60.1
click at [667, 344] on div "Janela de atendimento Grade de atendimento Capacidade Transportadoras Veículos …" at bounding box center [784, 358] width 1568 height 716
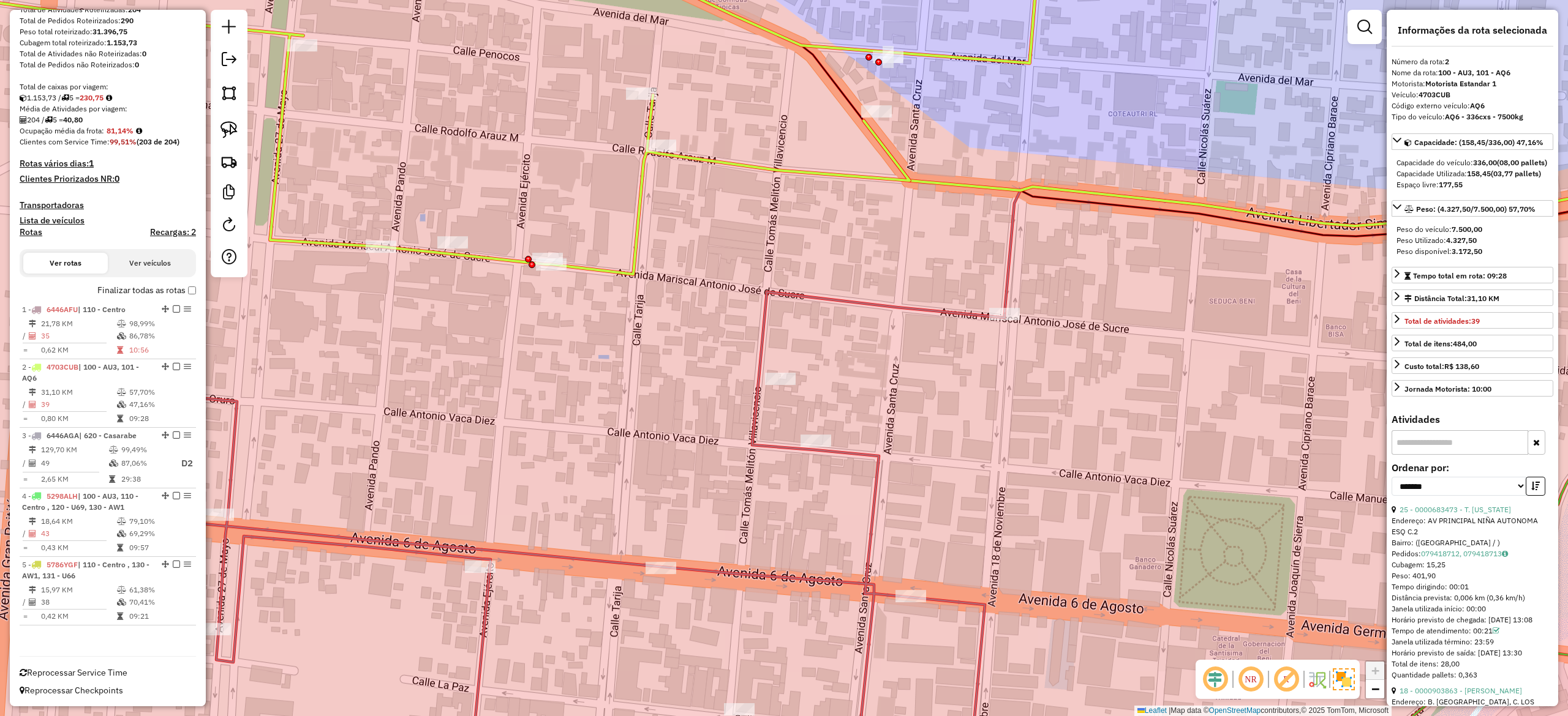
click at [767, 347] on icon at bounding box center [497, 540] width 1014 height 497
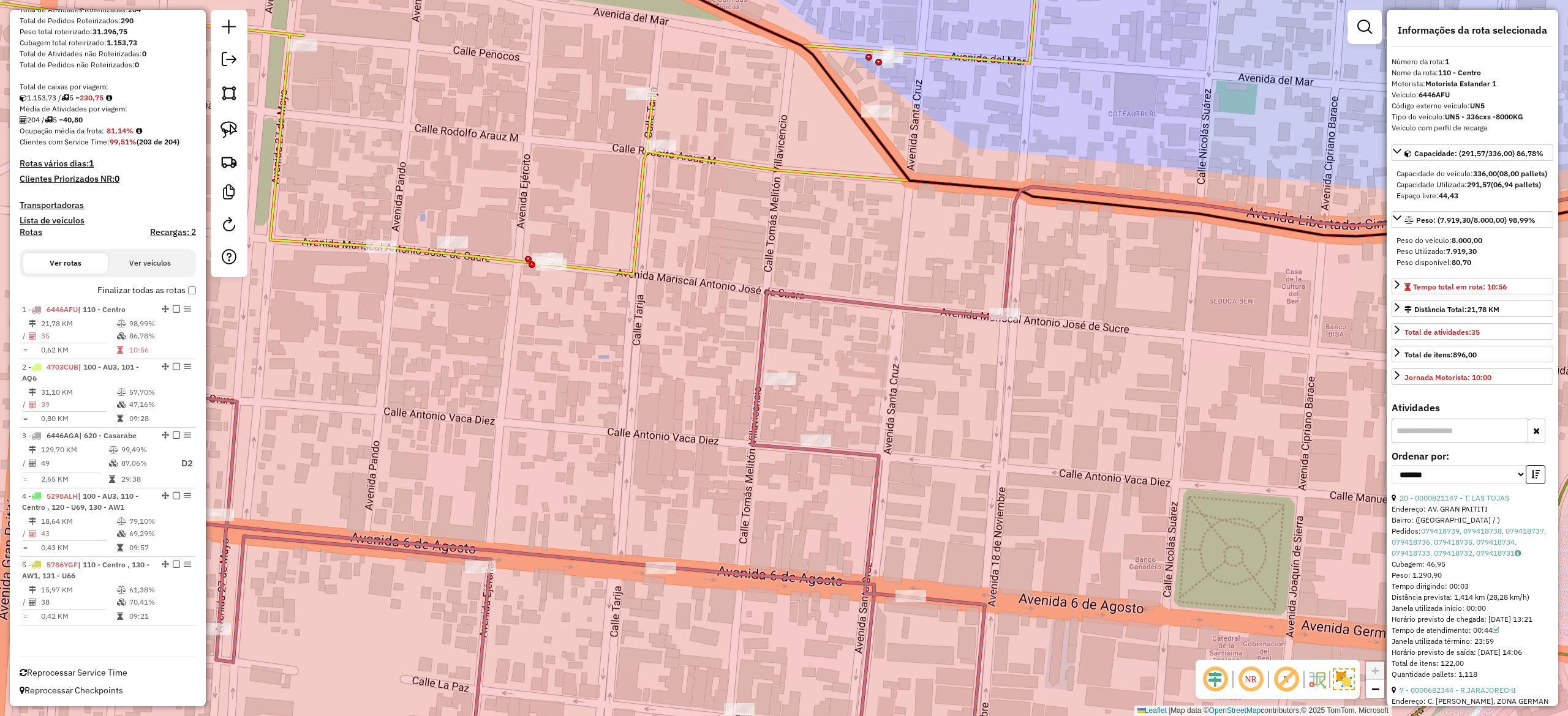
click at [640, 237] on icon at bounding box center [441, 101] width 1198 height 346
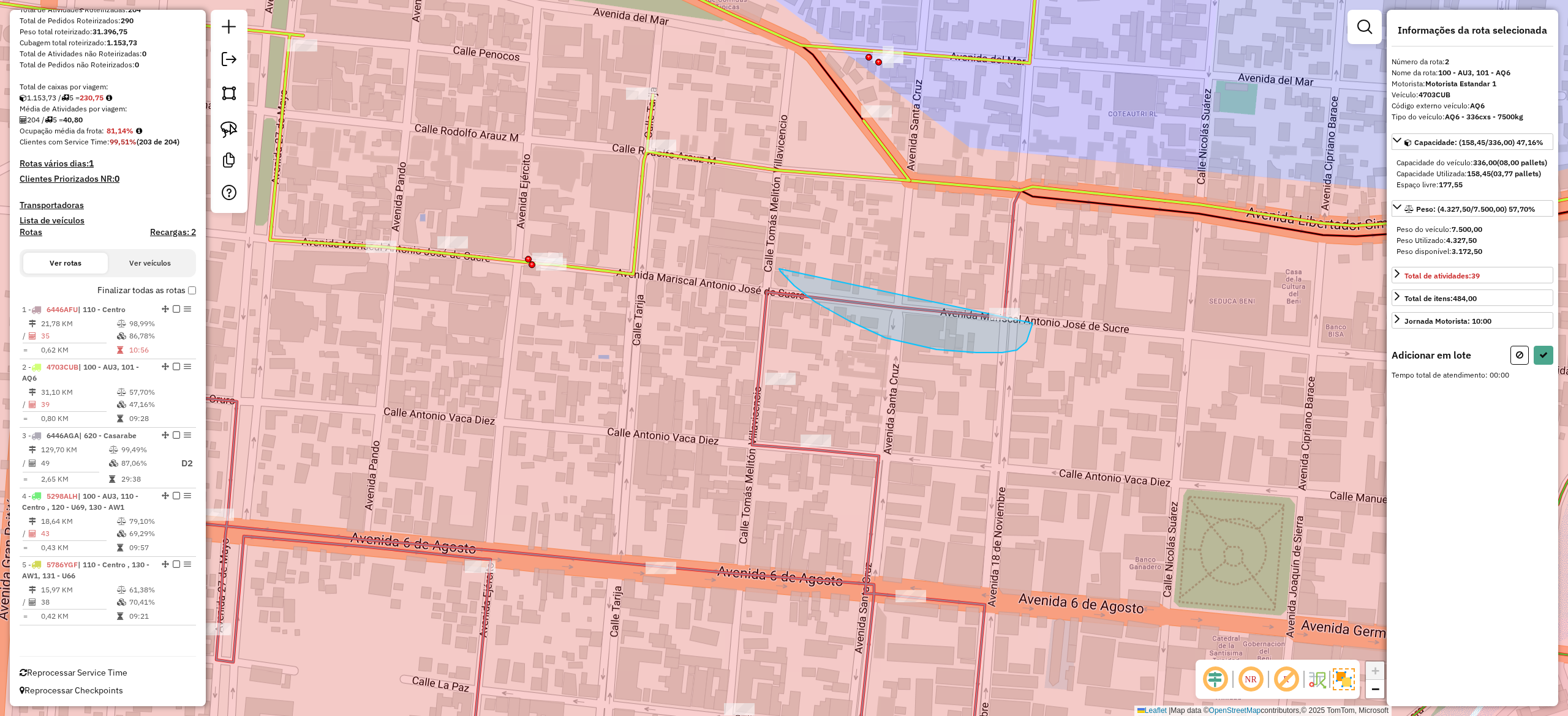
drag, startPoint x: 1002, startPoint y: 352, endPoint x: 836, endPoint y: 178, distance: 240.5
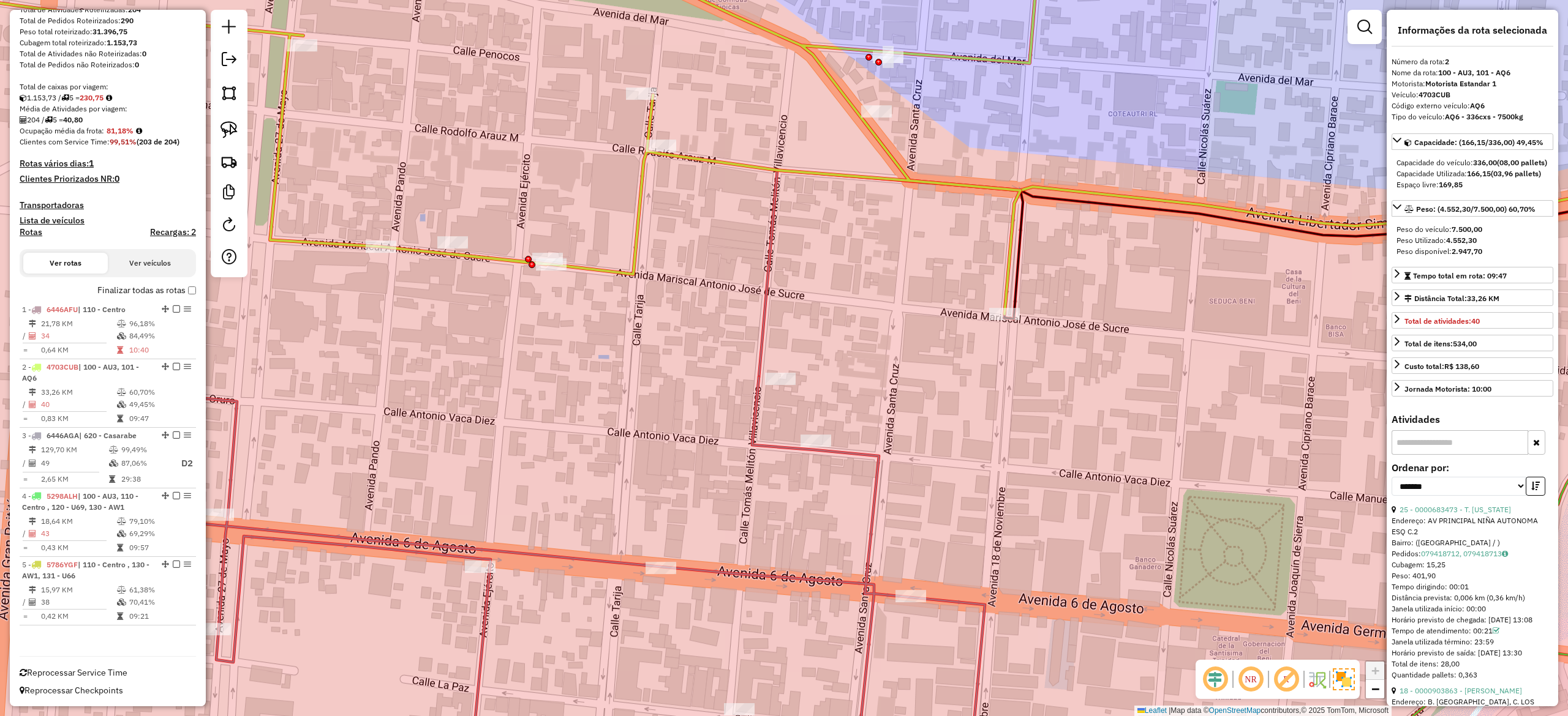
click at [829, 357] on div "Janela de atendimento Grade de atendimento Capacidade Transportadoras Veículos …" at bounding box center [784, 358] width 1568 height 716
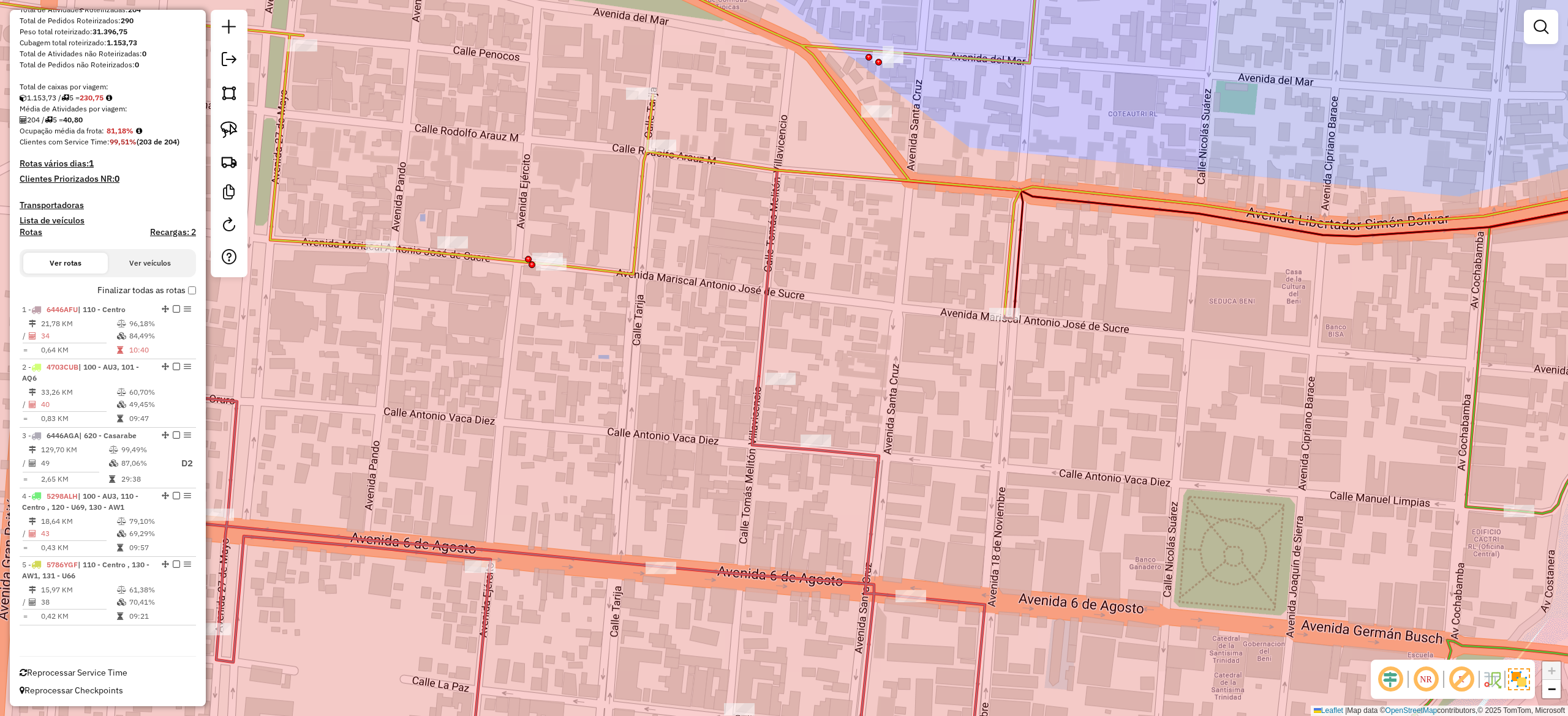
click at [768, 311] on icon at bounding box center [1242, 273] width 966 height 207
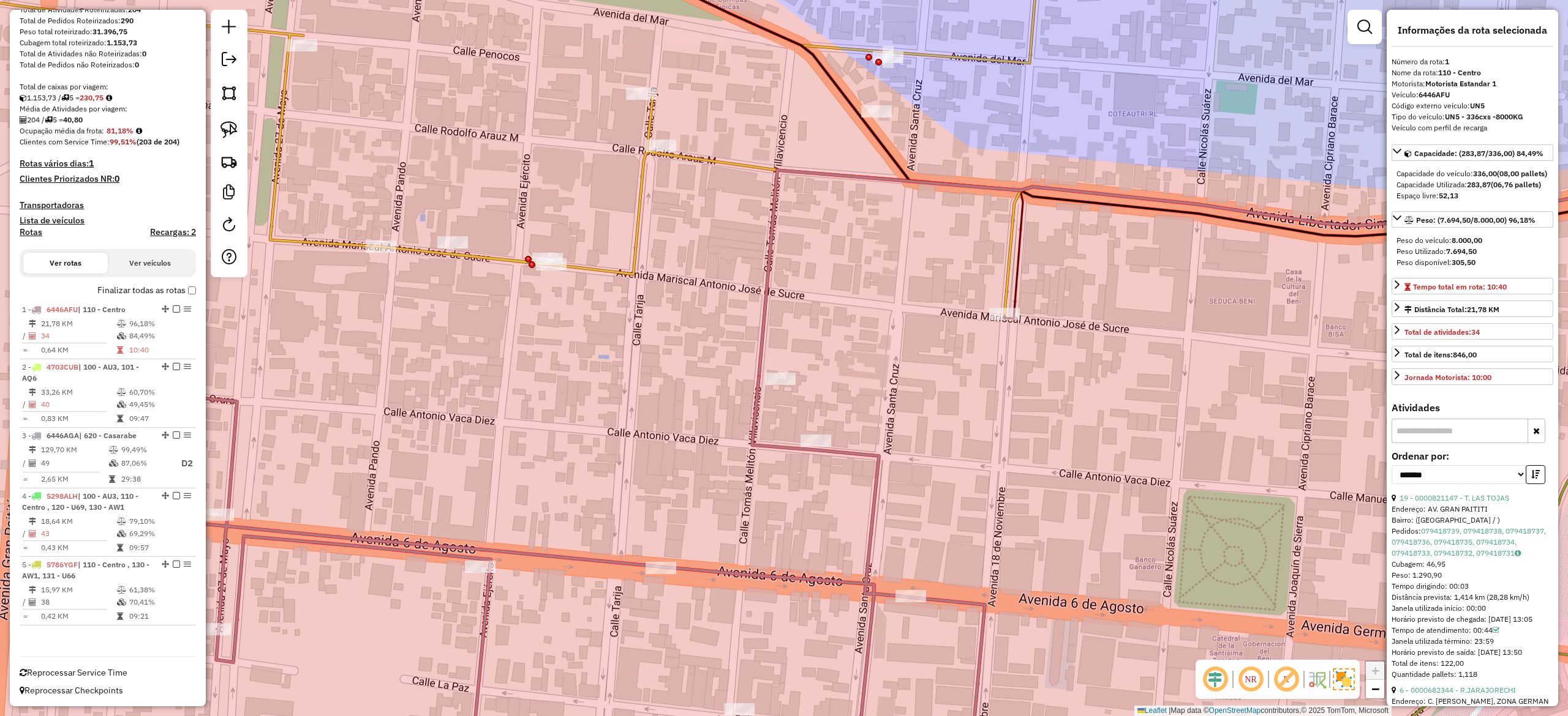
drag, startPoint x: 711, startPoint y: 347, endPoint x: 716, endPoint y: 332, distance: 15.8
click at [711, 338] on div "Janela de atendimento Grade de atendimento Capacidade Transportadoras Veículos …" at bounding box center [784, 358] width 1568 height 716
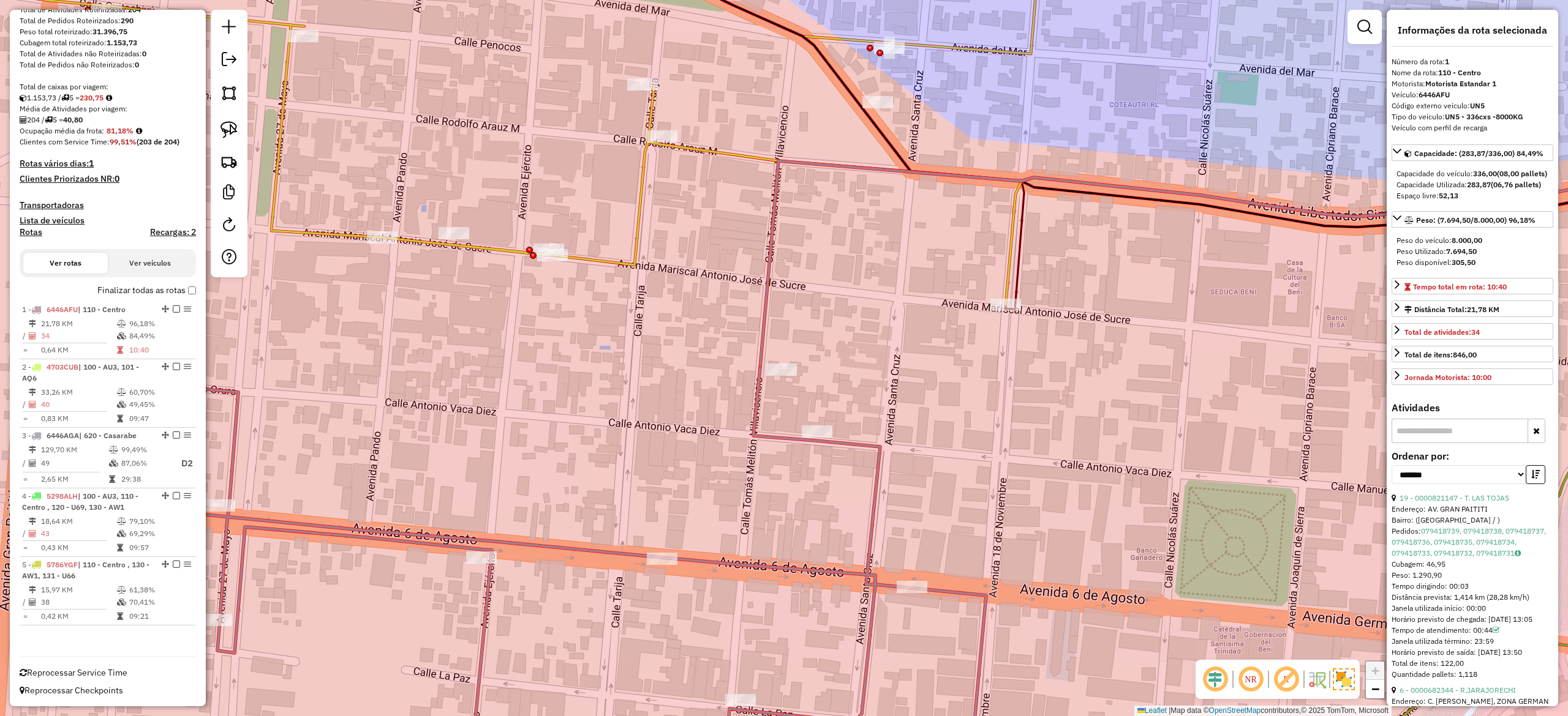
click at [627, 232] on div "Janela de atendimento Grade de atendimento Capacidade Transportadoras Veículos …" at bounding box center [784, 358] width 1568 height 716
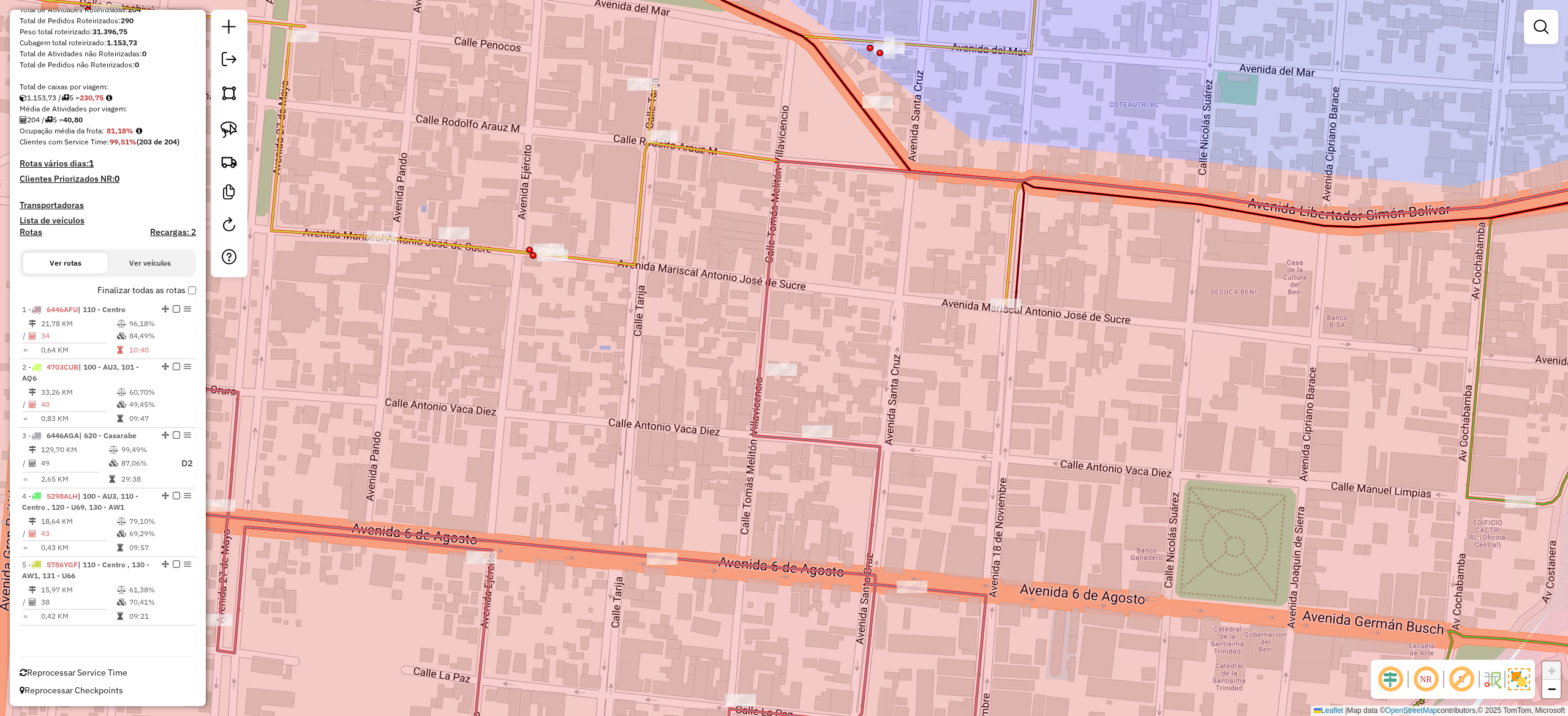
click at [640, 242] on icon at bounding box center [442, 116] width 1198 height 376
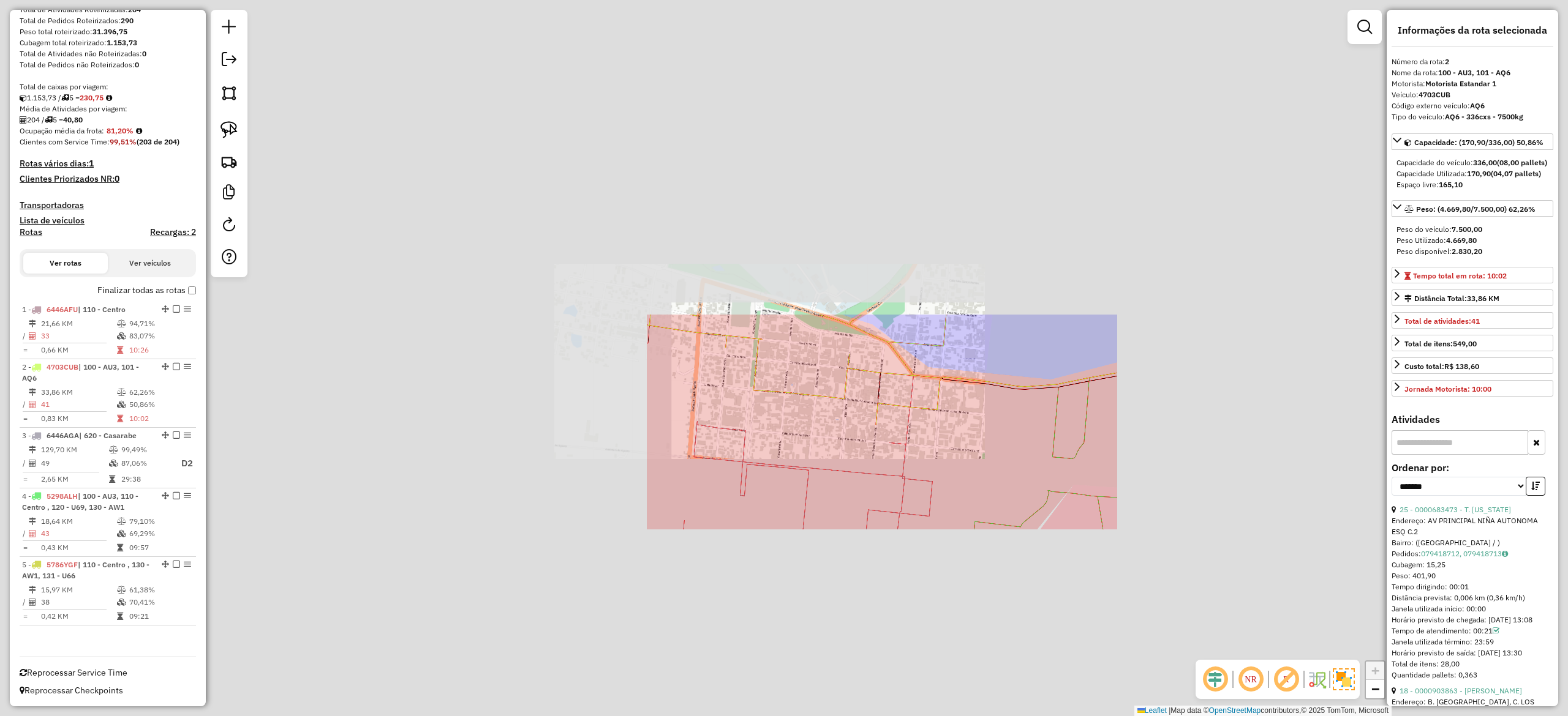
click at [931, 462] on div "Janela de atendimento Grade de atendimento Capacidade Transportadoras Veículos …" at bounding box center [784, 358] width 1568 height 716
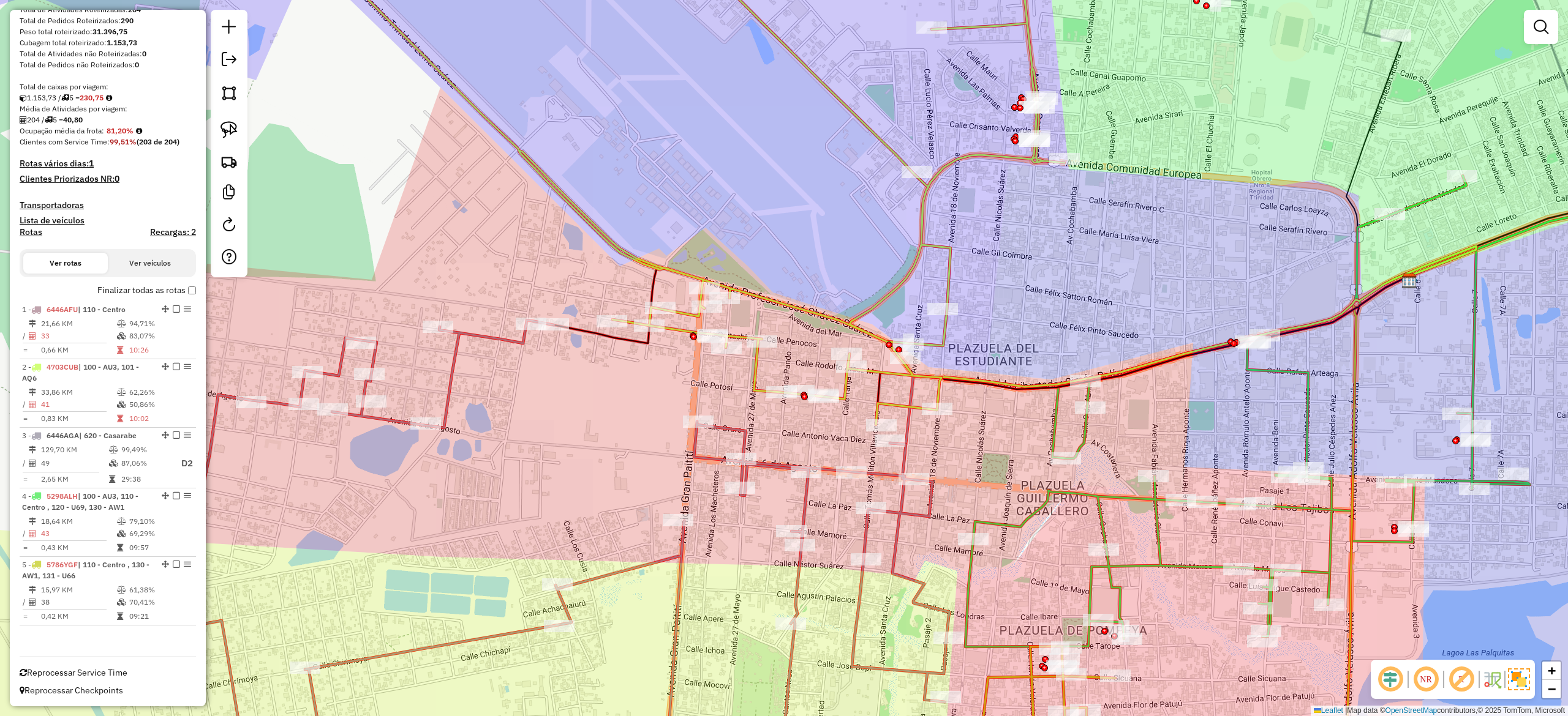
click at [909, 457] on icon at bounding box center [566, 554] width 766 height 468
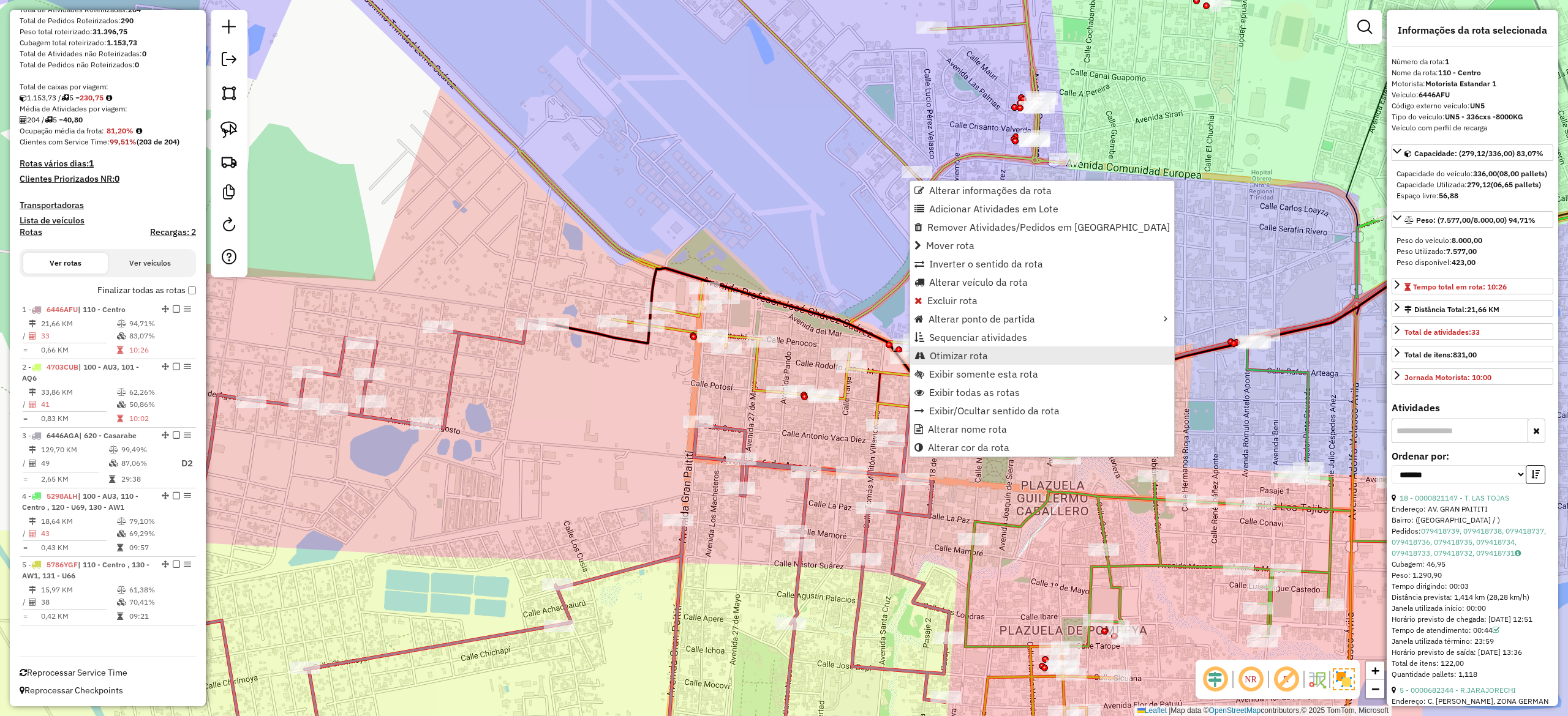
click at [971, 352] on span "Otimizar rota" at bounding box center [959, 356] width 58 height 10
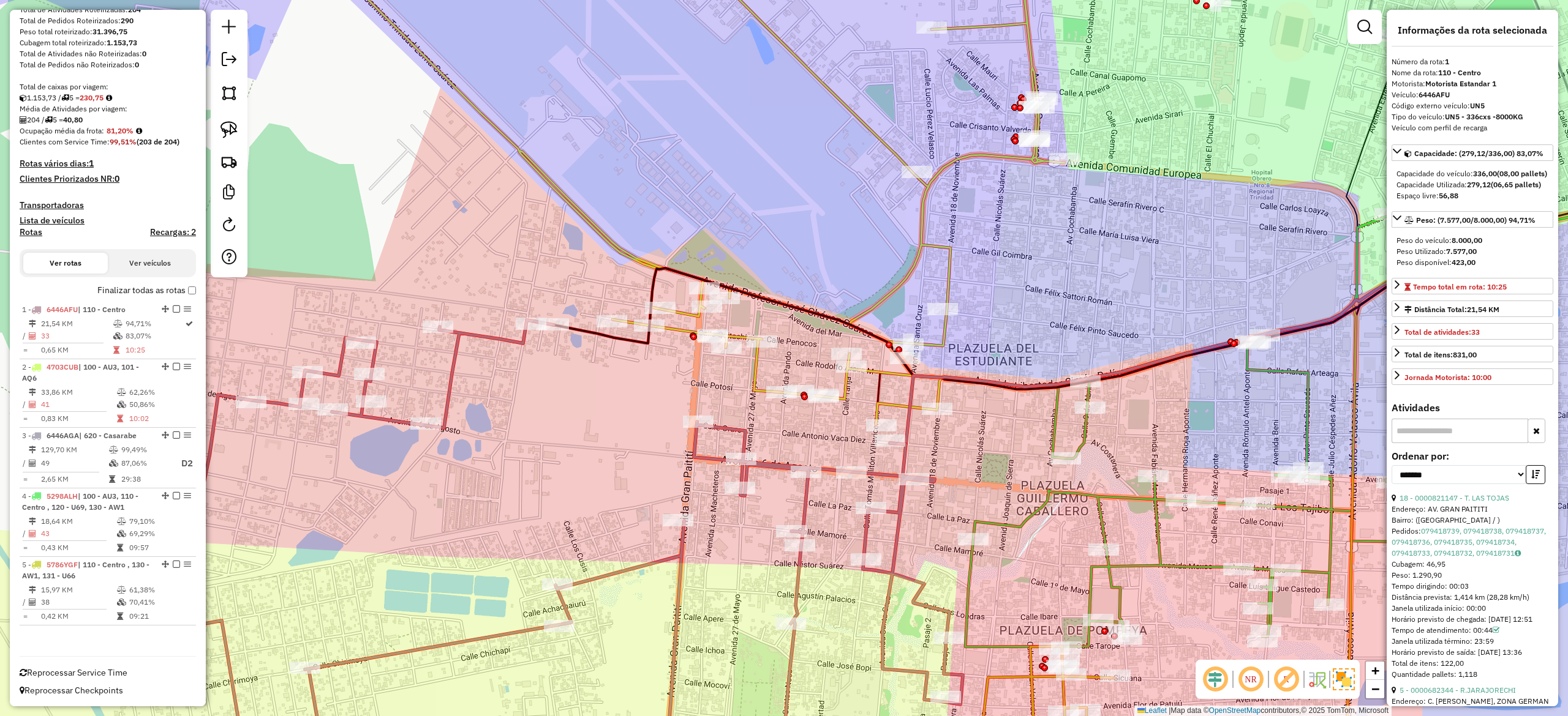
click at [1055, 443] on icon at bounding box center [1345, 411] width 760 height 472
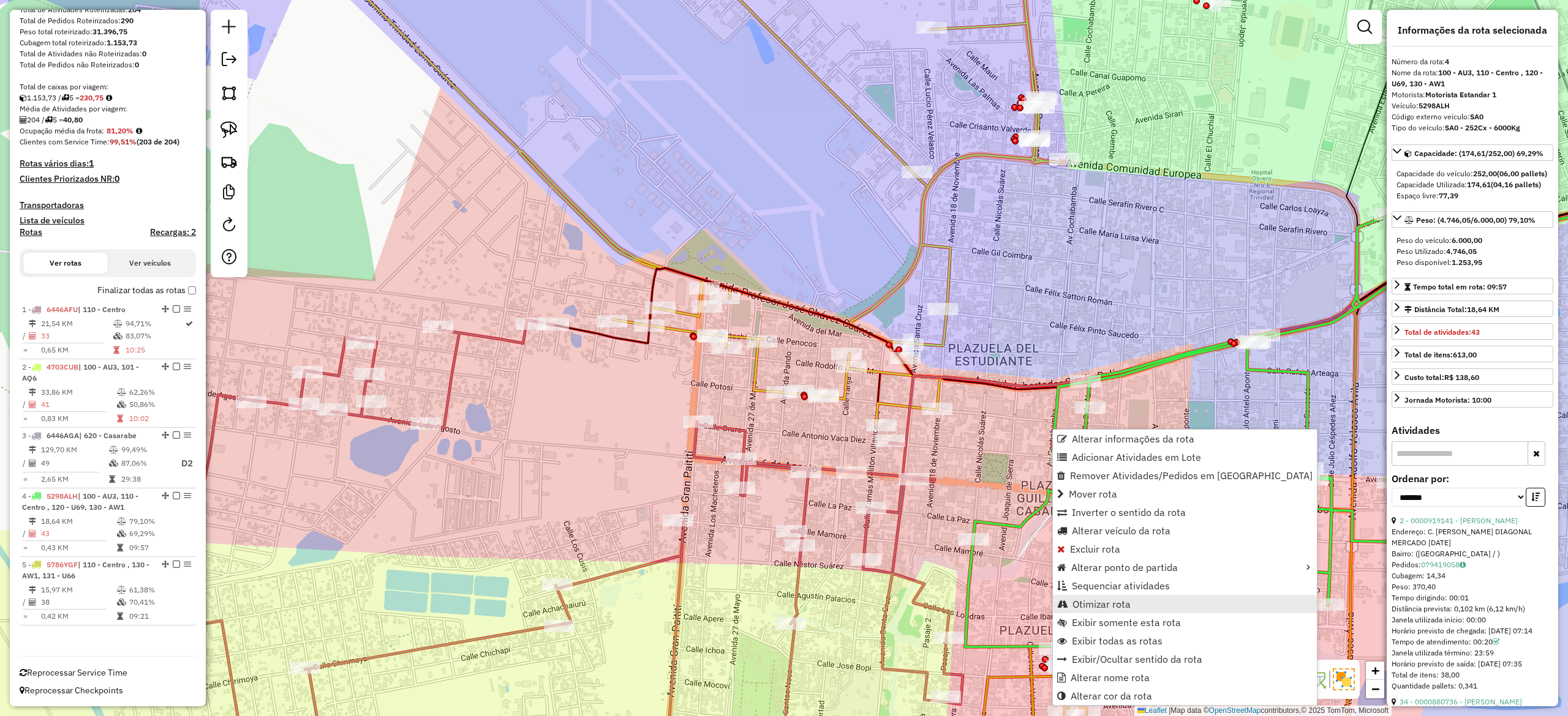
click at [1115, 604] on span "Otimizar rota" at bounding box center [1102, 604] width 58 height 10
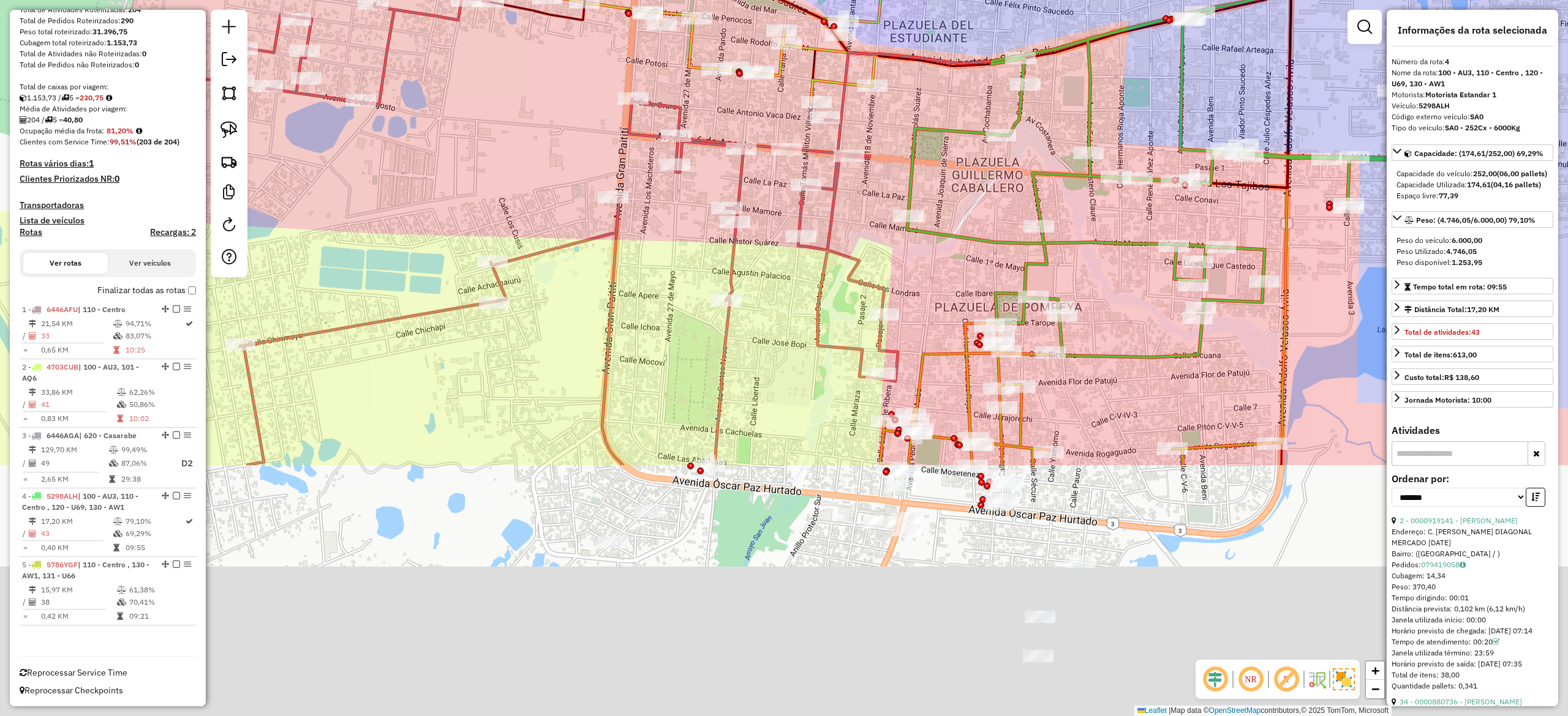
drag, startPoint x: 1020, startPoint y: 582, endPoint x: 959, endPoint y: 264, distance: 323.8
click at [952, 249] on div "Janela de atendimento Grade de atendimento Capacidade Transportadoras Veículos …" at bounding box center [784, 358] width 1568 height 716
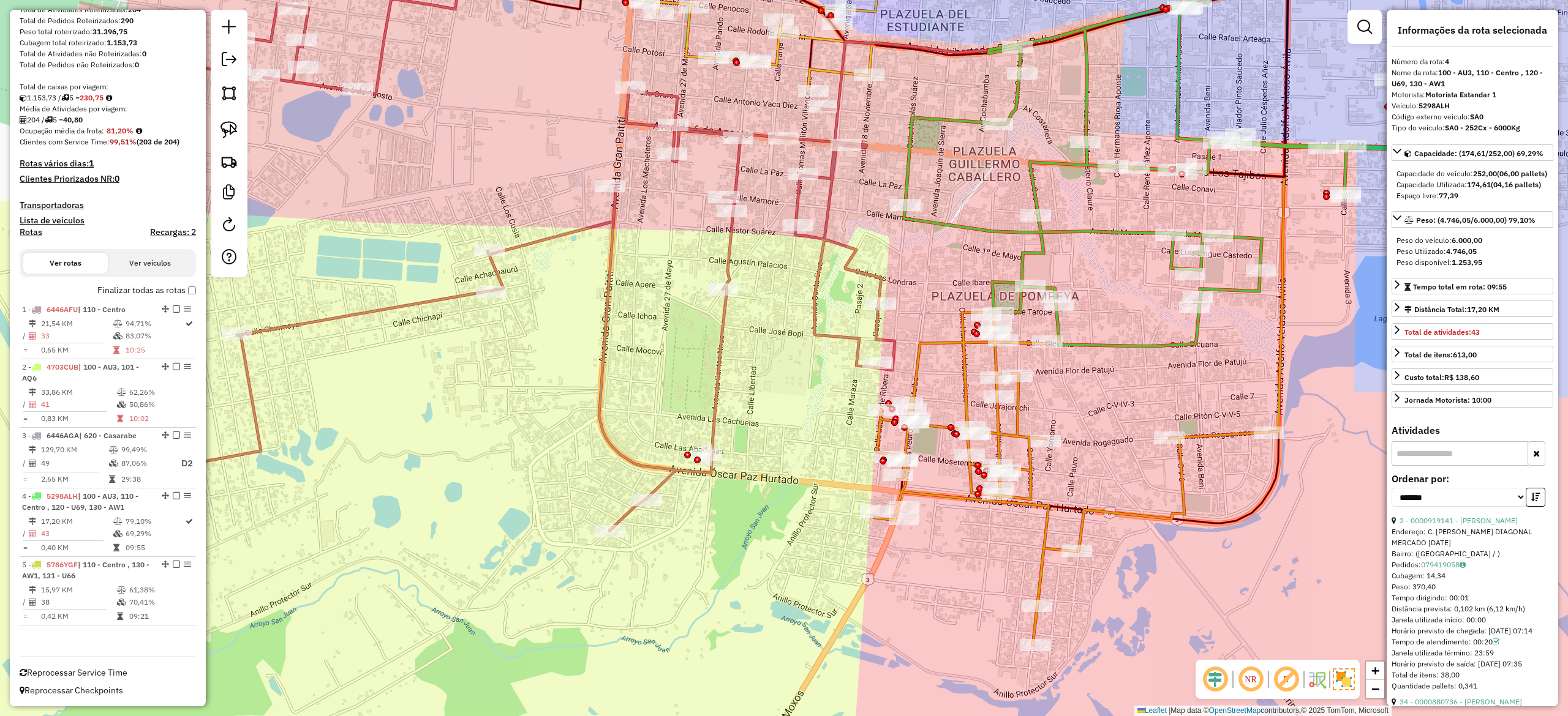
click at [960, 389] on icon at bounding box center [1072, 479] width 394 height 333
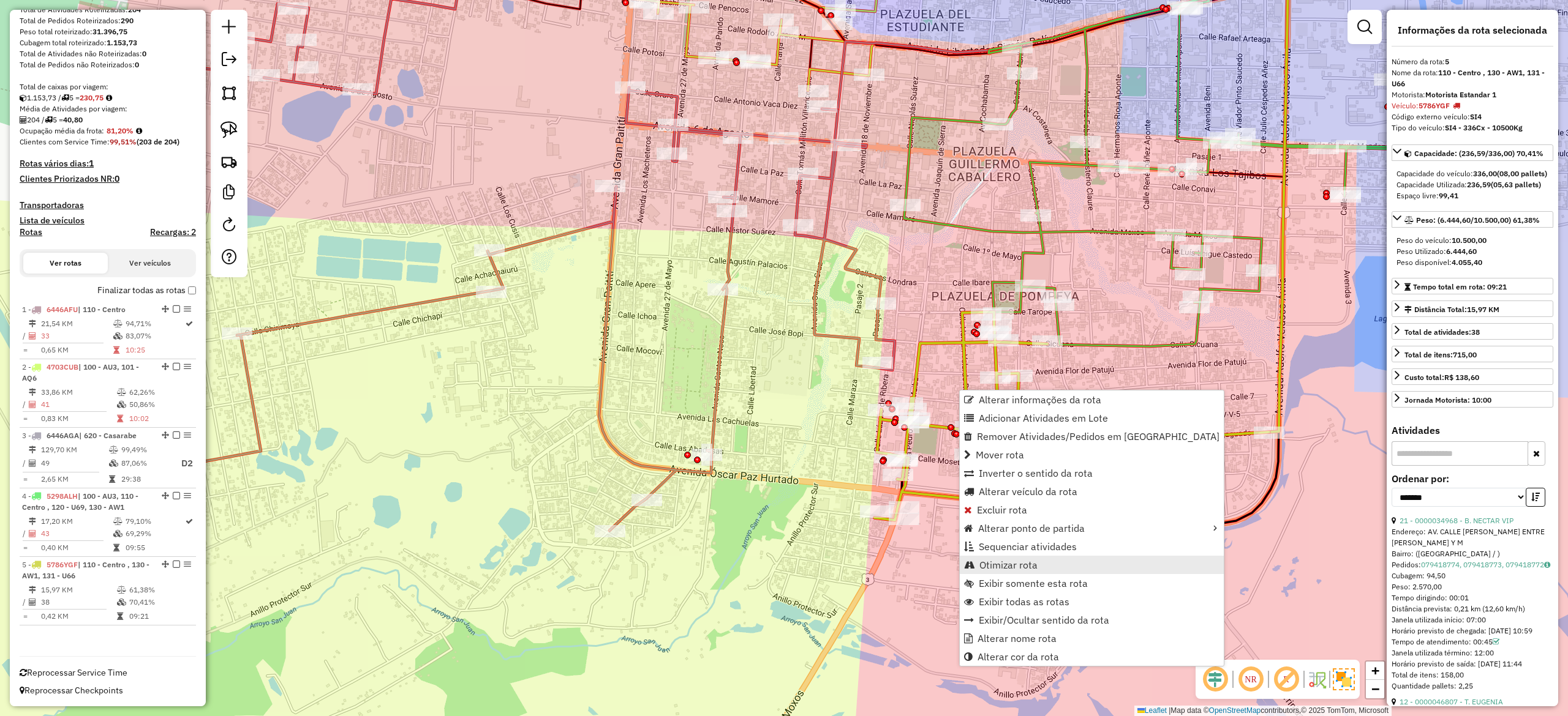
click at [1030, 565] on span "Otimizar rota" at bounding box center [1009, 565] width 58 height 10
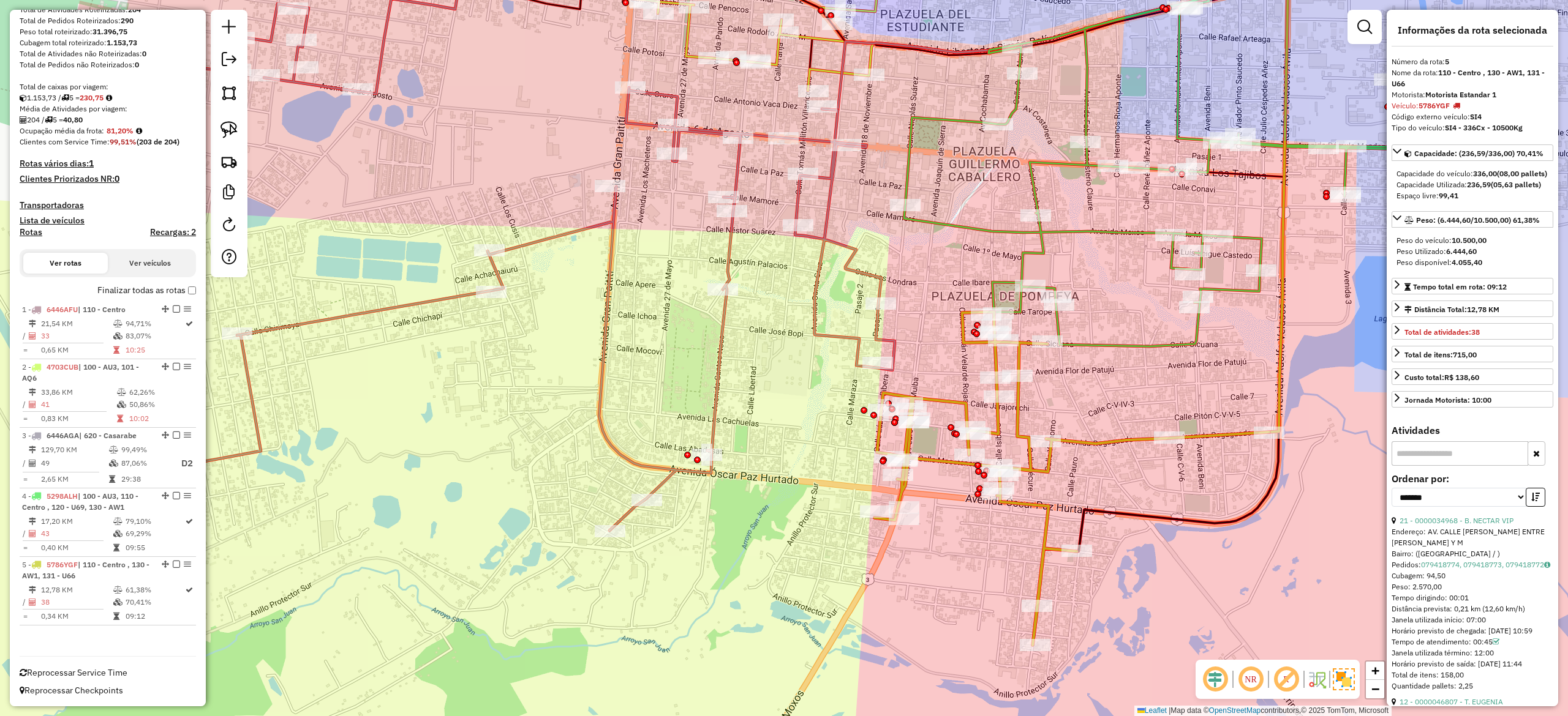
click at [1434, 108] on strong "5786YGF" at bounding box center [1434, 105] width 31 height 9
click at [935, 357] on div "Janela de atendimento Grade de atendimento Capacidade Transportadoras Veículos …" at bounding box center [784, 358] width 1568 height 716
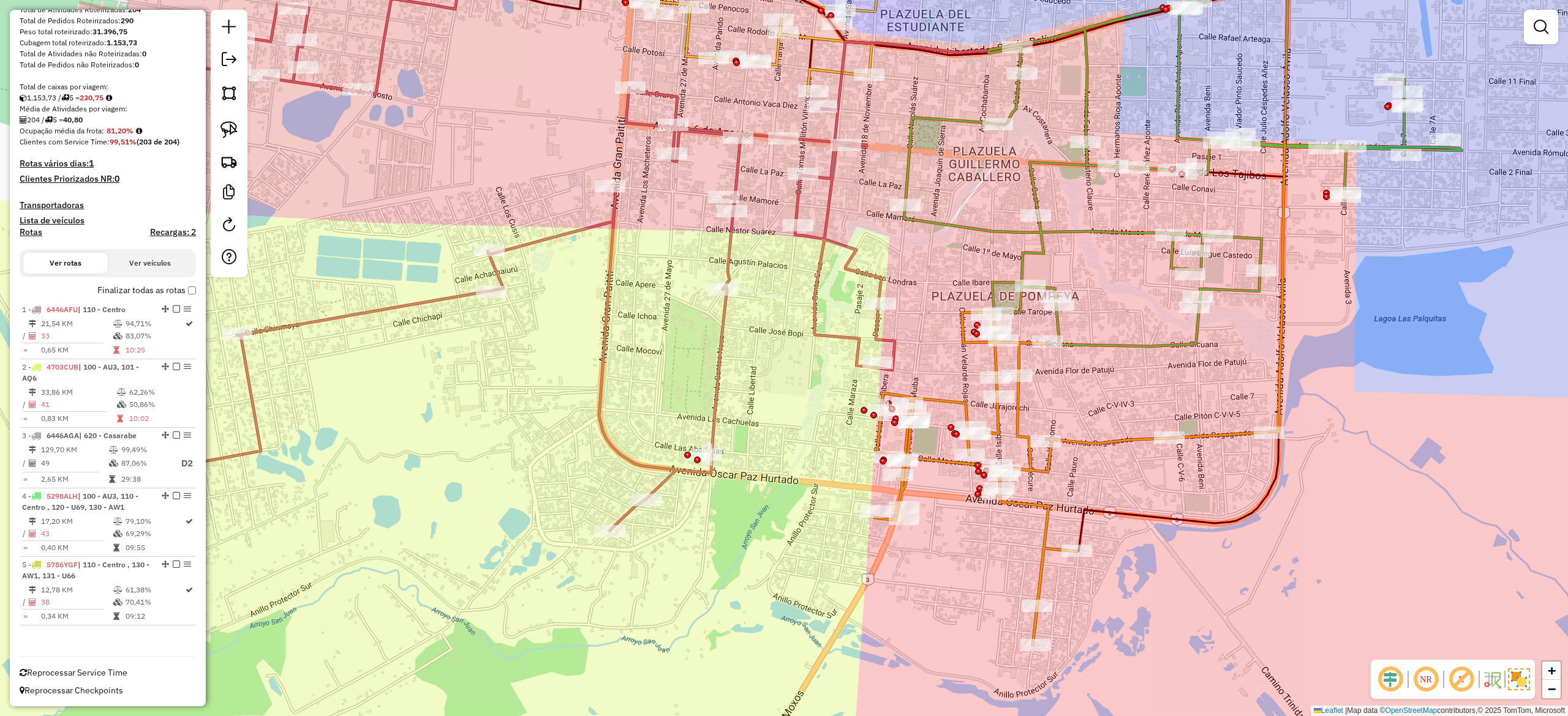
click at [948, 401] on icon at bounding box center [1072, 479] width 394 height 333
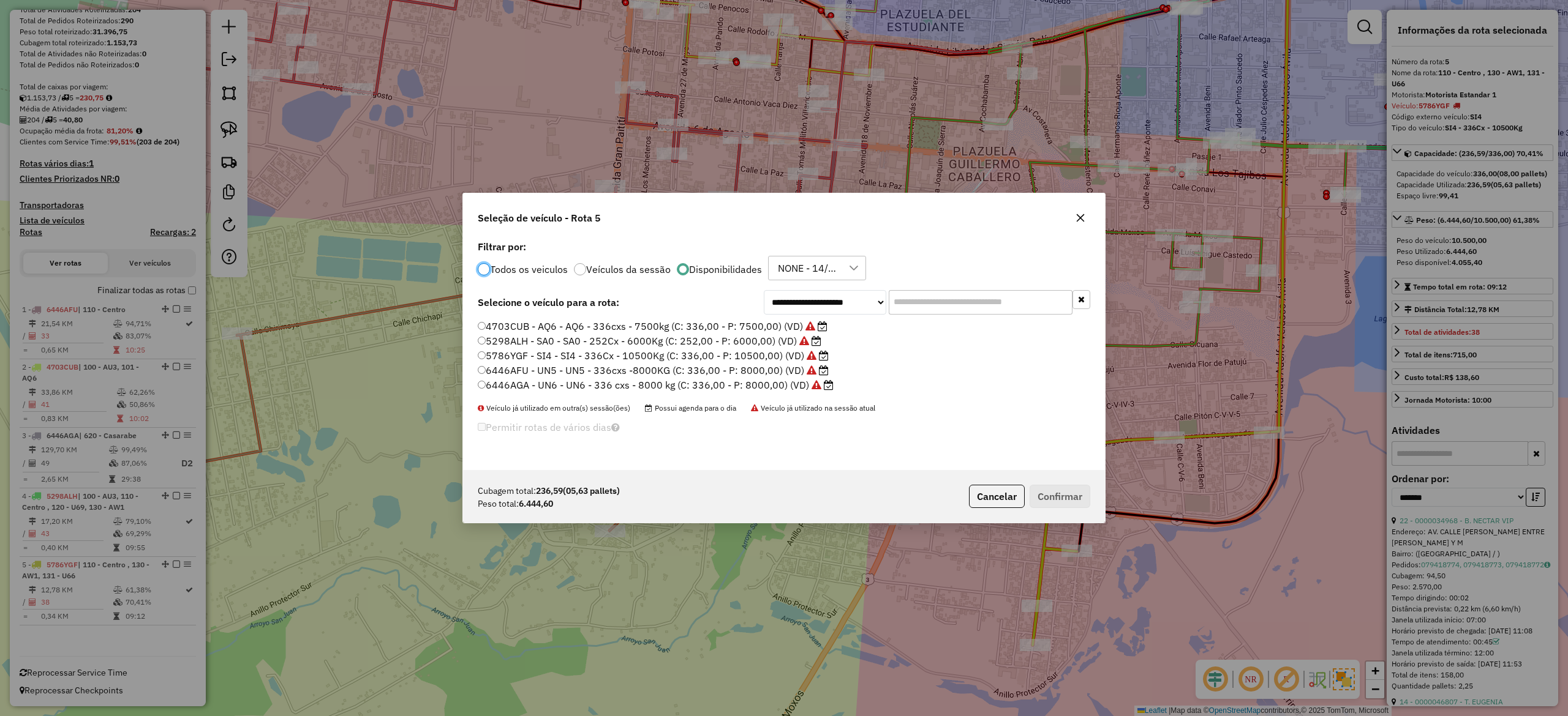
scroll to position [6, 4]
drag, startPoint x: 780, startPoint y: 389, endPoint x: 807, endPoint y: 398, distance: 28.5
click at [780, 388] on label "6446AGA - UN6 - UN6 - 336 cxs - 8000 kg (C: 336,00 - P: 8000,00) (VD)" at bounding box center [655, 385] width 356 height 15
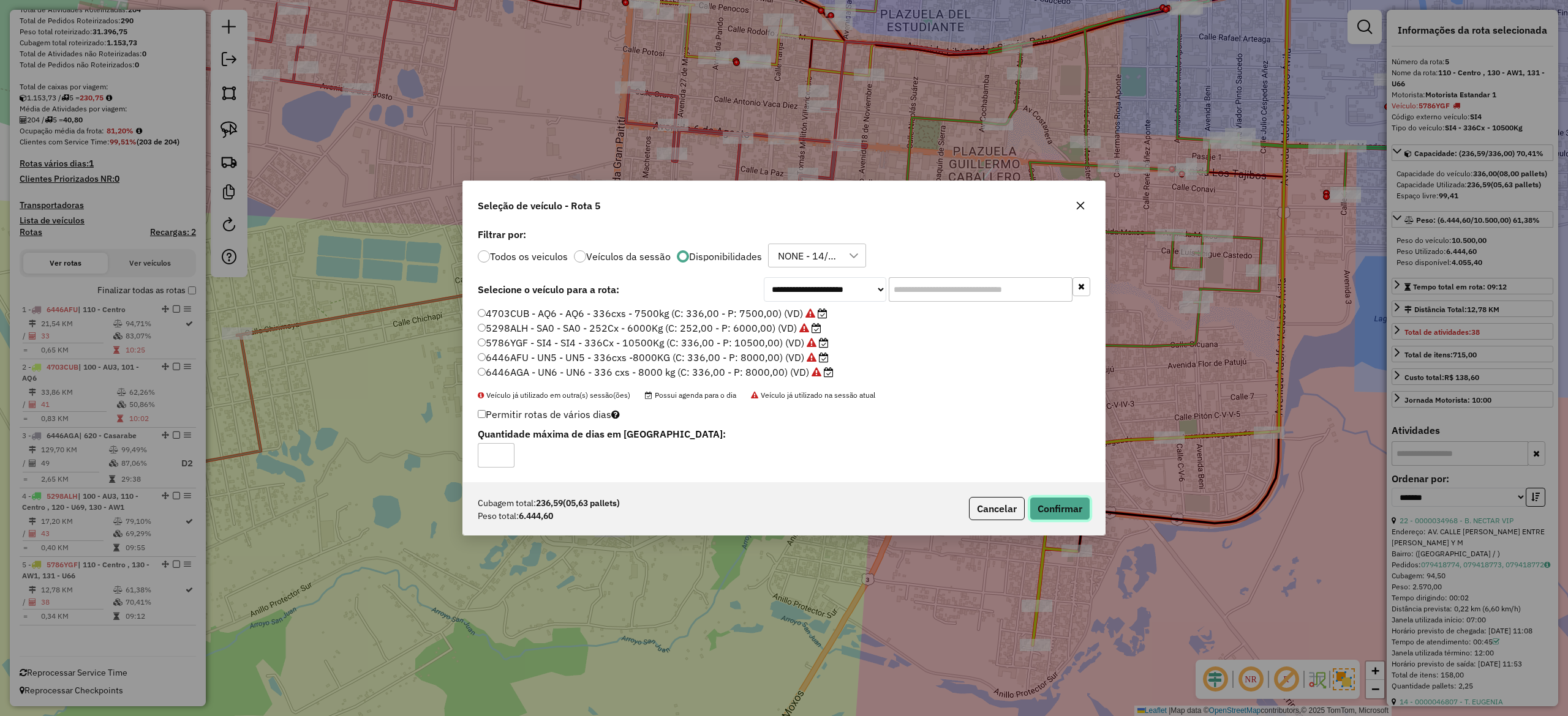
click at [1076, 508] on button "Confirmar" at bounding box center [1060, 509] width 60 height 23
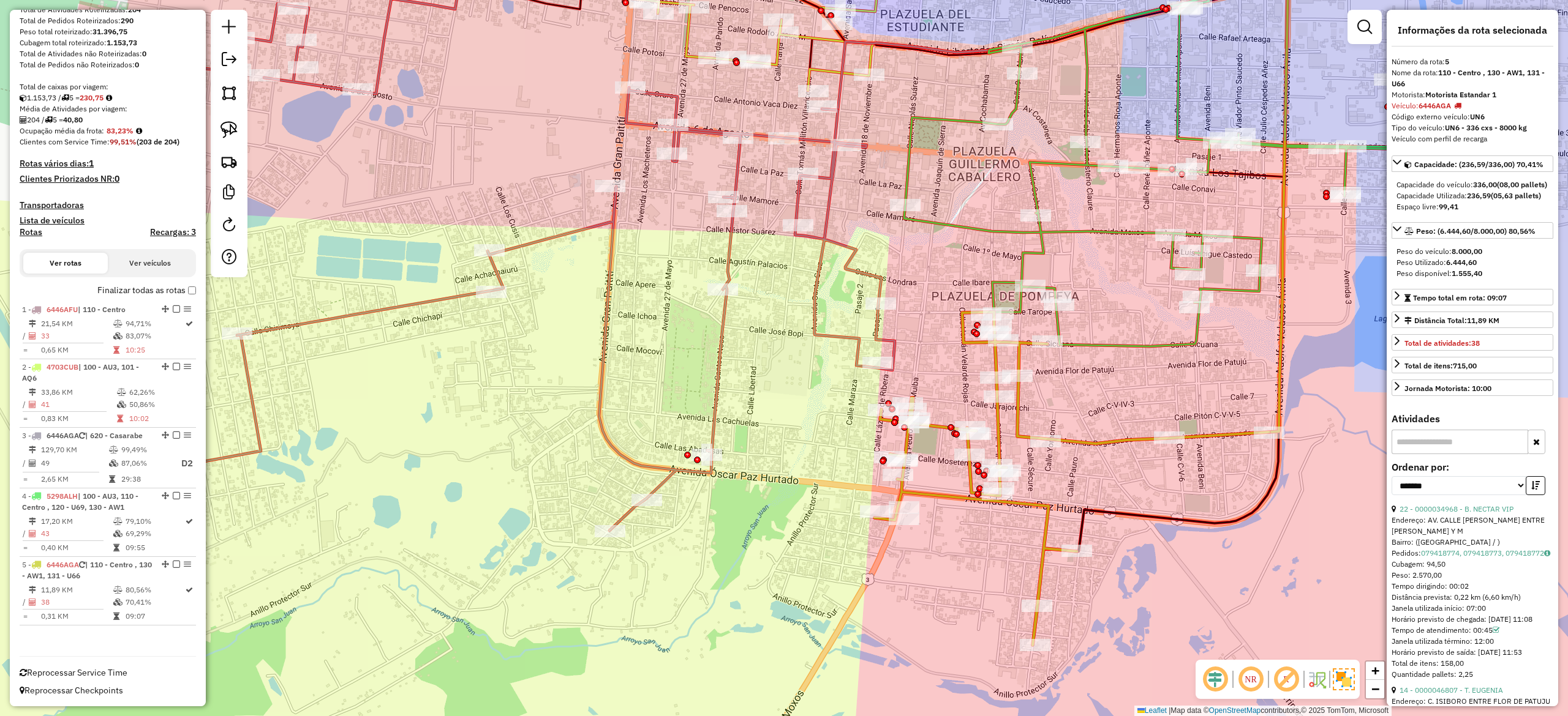
drag, startPoint x: 1147, startPoint y: 410, endPoint x: 1124, endPoint y: 448, distance: 44.4
click at [1147, 409] on div "Rota 5 - Placa 6446AGA 0000679680 - DANIELITA Janela de atendimento Grade de at…" at bounding box center [784, 358] width 1568 height 716
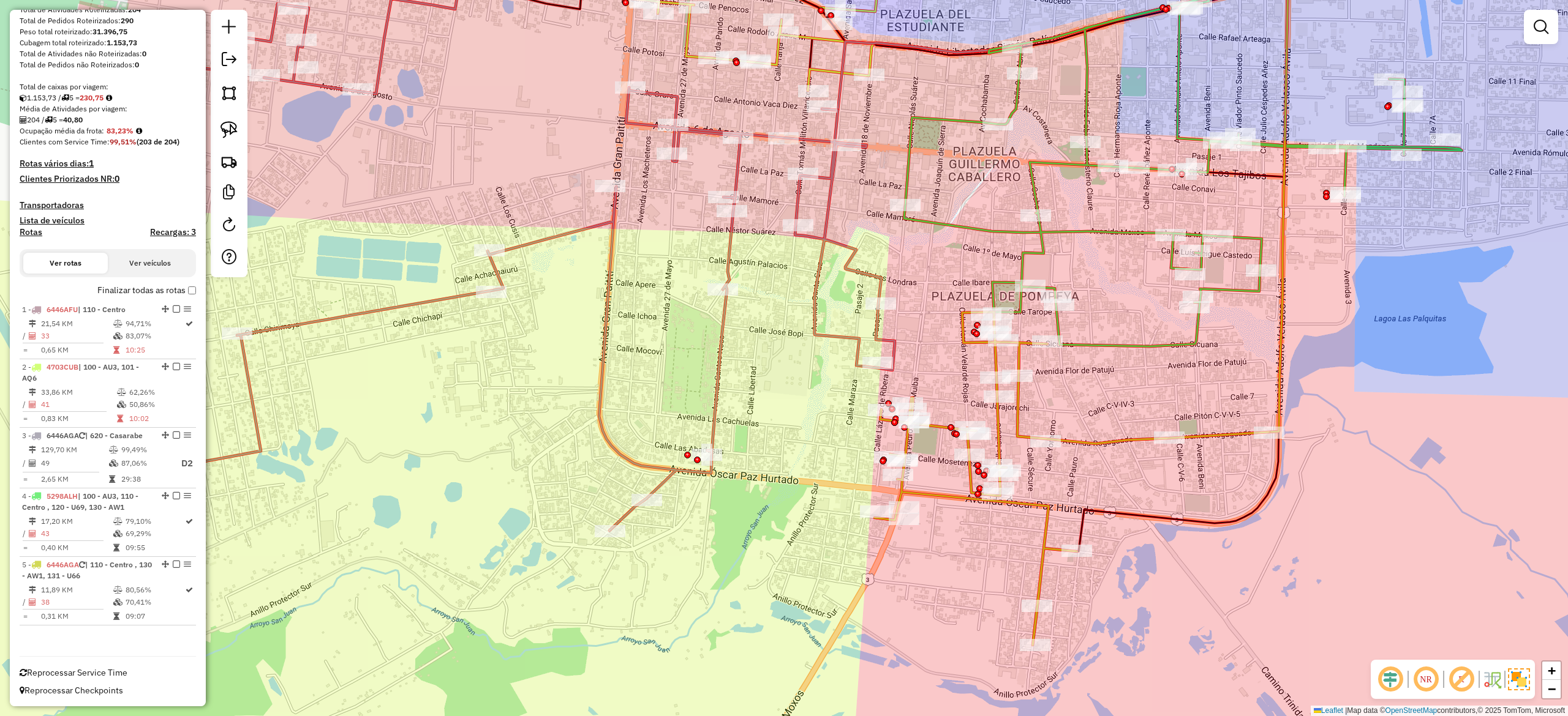
click at [1114, 455] on div "Janela de atendimento Grade de atendimento Capacidade Transportadoras Veículos …" at bounding box center [784, 358] width 1568 height 716
drag, startPoint x: 1112, startPoint y: 443, endPoint x: 1116, endPoint y: 435, distance: 8.9
click at [1112, 443] on icon at bounding box center [1072, 479] width 394 height 333
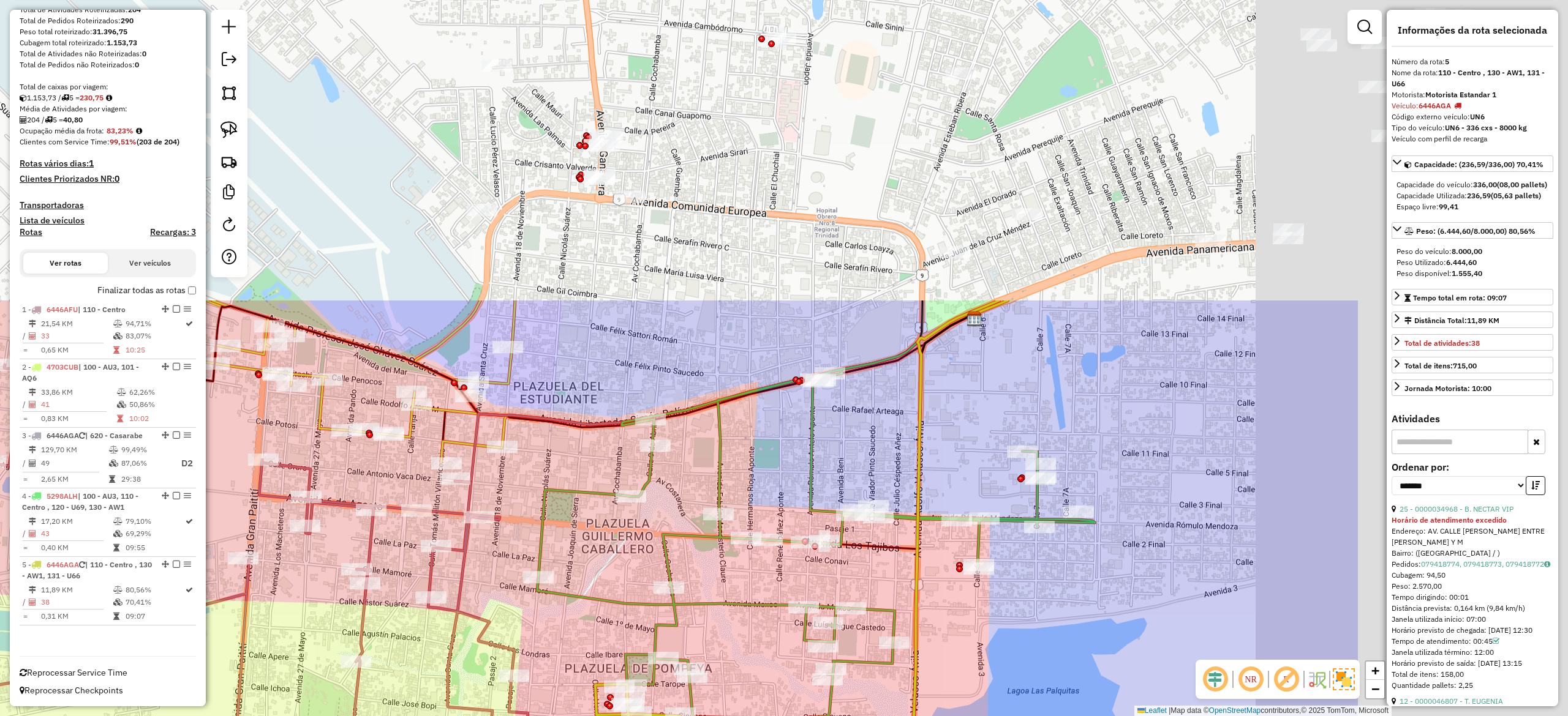
drag, startPoint x: 1139, startPoint y: 382, endPoint x: 719, endPoint y: 774, distance: 574.5
click at [719, 715] on html "Aguarde... Pop-up bloqueado! Seu navegador bloqueou automáticamente a abertura …" at bounding box center [784, 358] width 1568 height 716
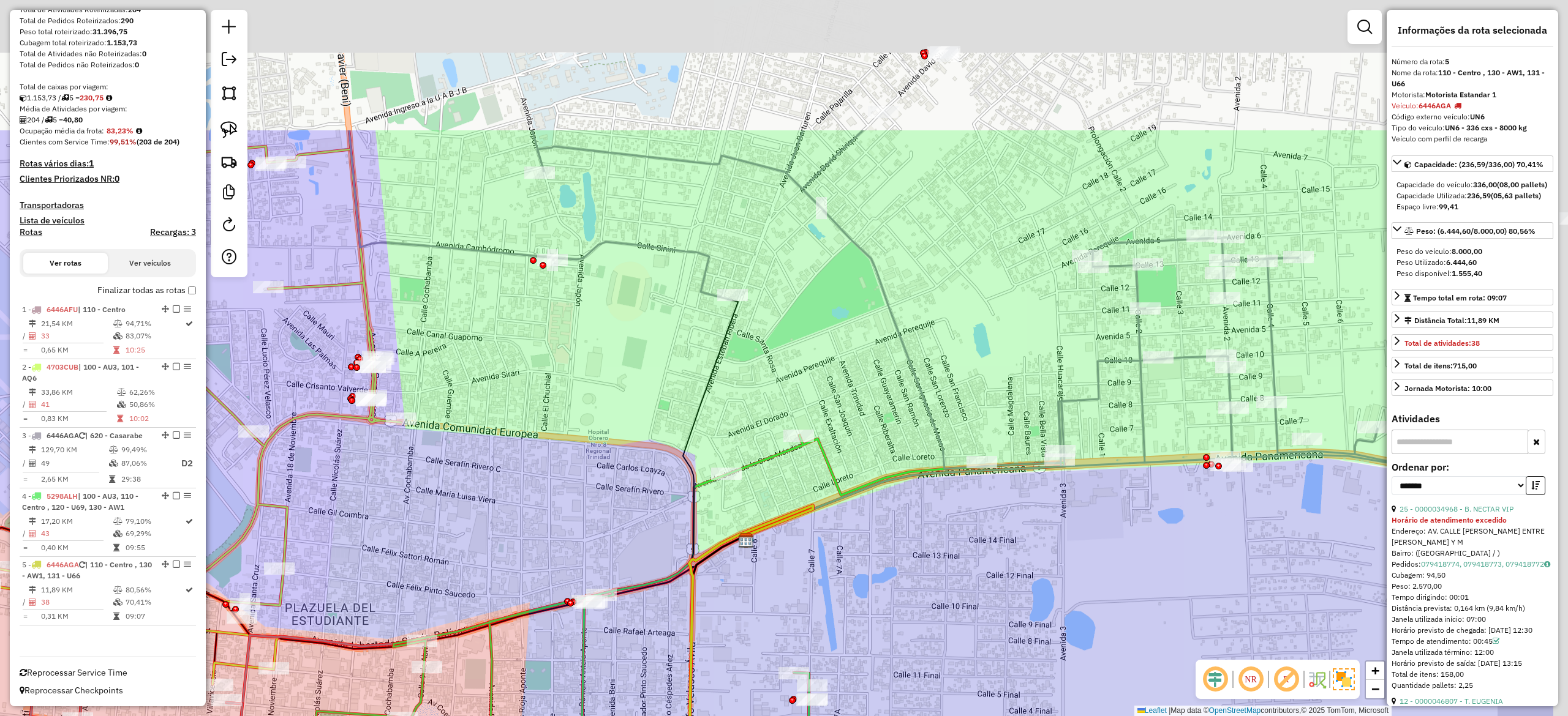
drag, startPoint x: 986, startPoint y: 626, endPoint x: 973, endPoint y: 617, distance: 15.8
click at [946, 670] on div "Janela de atendimento Grade de atendimento Capacidade Transportadoras Veículos …" at bounding box center [784, 358] width 1568 height 716
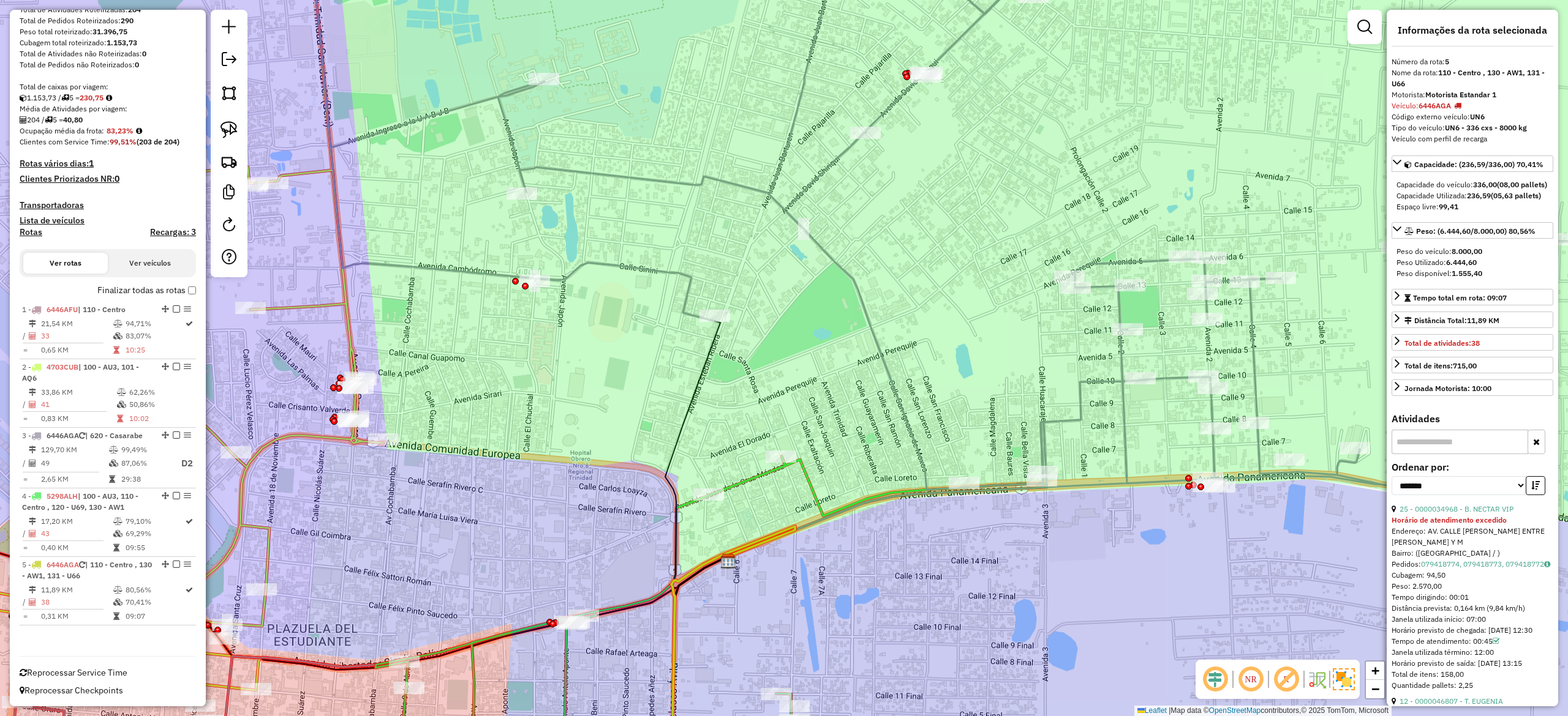
click at [1076, 403] on icon at bounding box center [1016, 237] width 1416 height 618
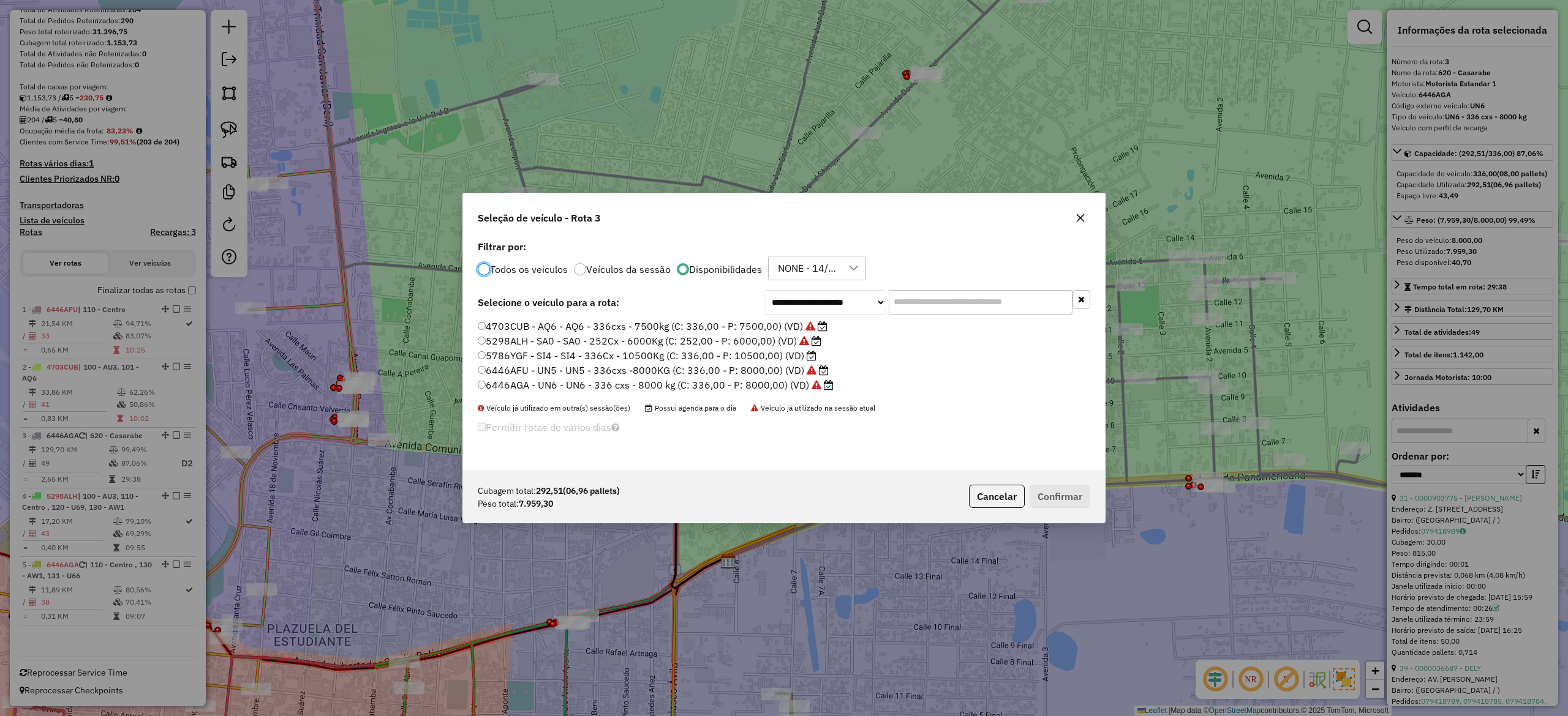
click at [1078, 213] on icon "button" at bounding box center [1080, 218] width 10 height 10
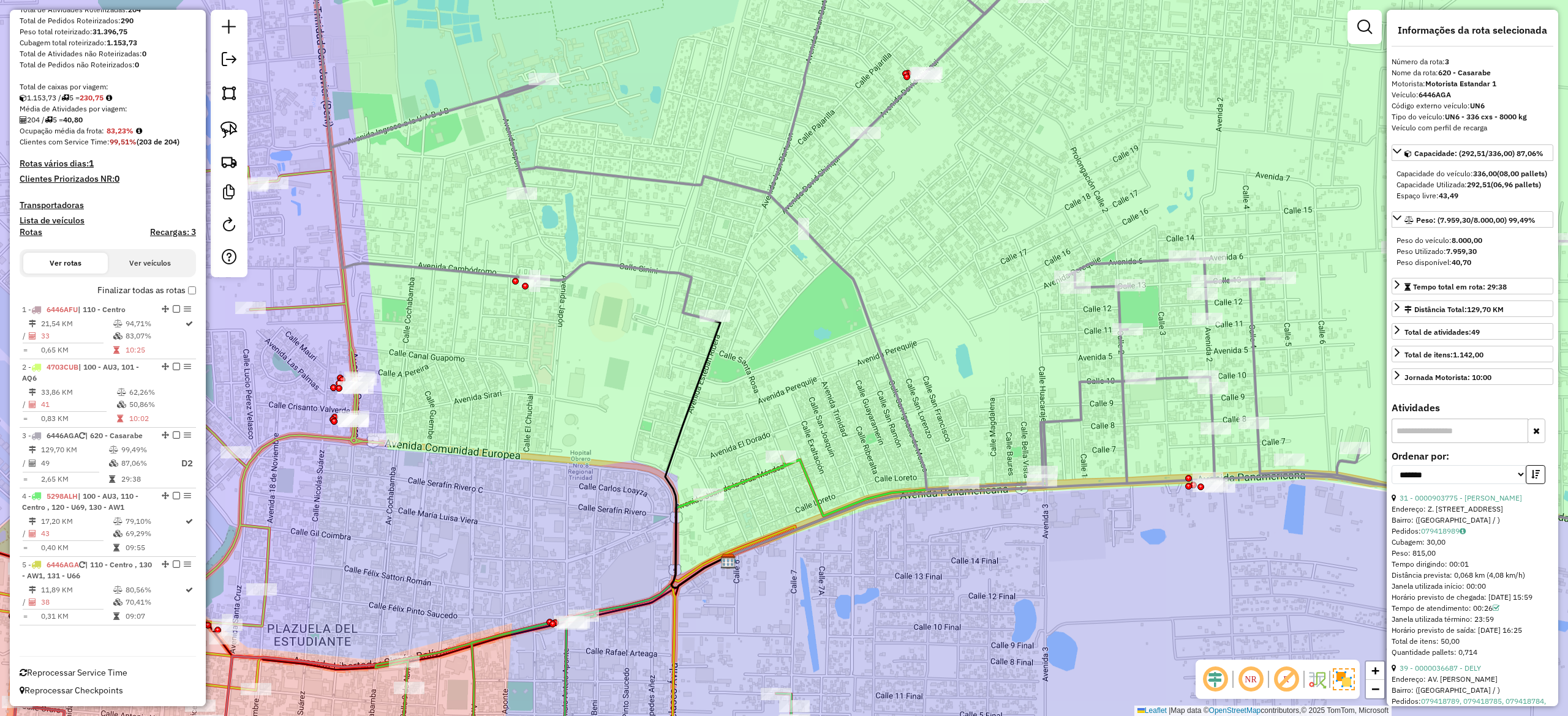
click at [1160, 379] on div "Rota 3 - Placa 6446AGA 0000046809 - T. MARISOL Janela de atendimento Grade de a…" at bounding box center [784, 358] width 1568 height 716
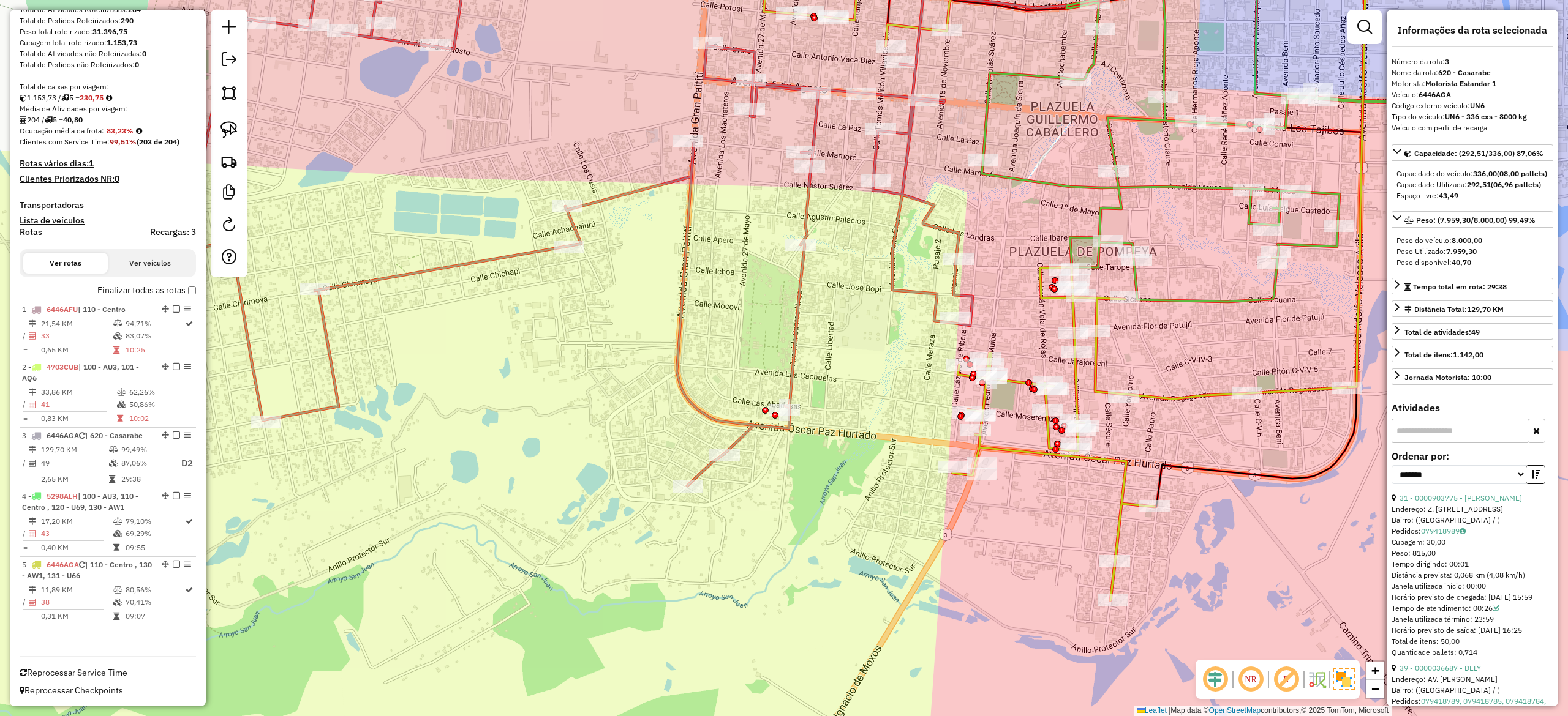
click at [936, 311] on icon at bounding box center [582, 213] width 780 height 545
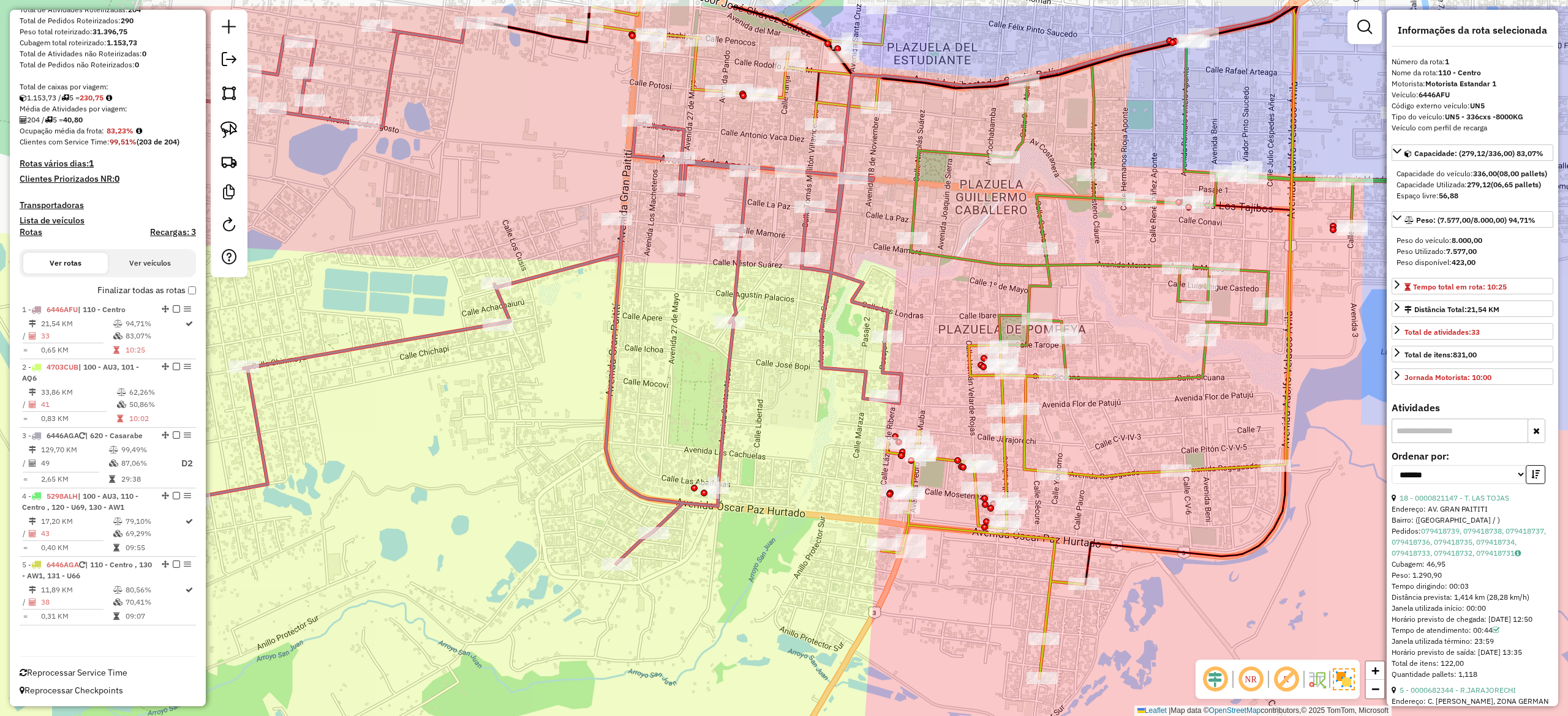
drag, startPoint x: 1009, startPoint y: 332, endPoint x: 941, endPoint y: 406, distance: 100.5
click at [941, 406] on div "Janela de atendimento Grade de atendimento Capacidade Transportadoras Veículos …" at bounding box center [784, 358] width 1568 height 716
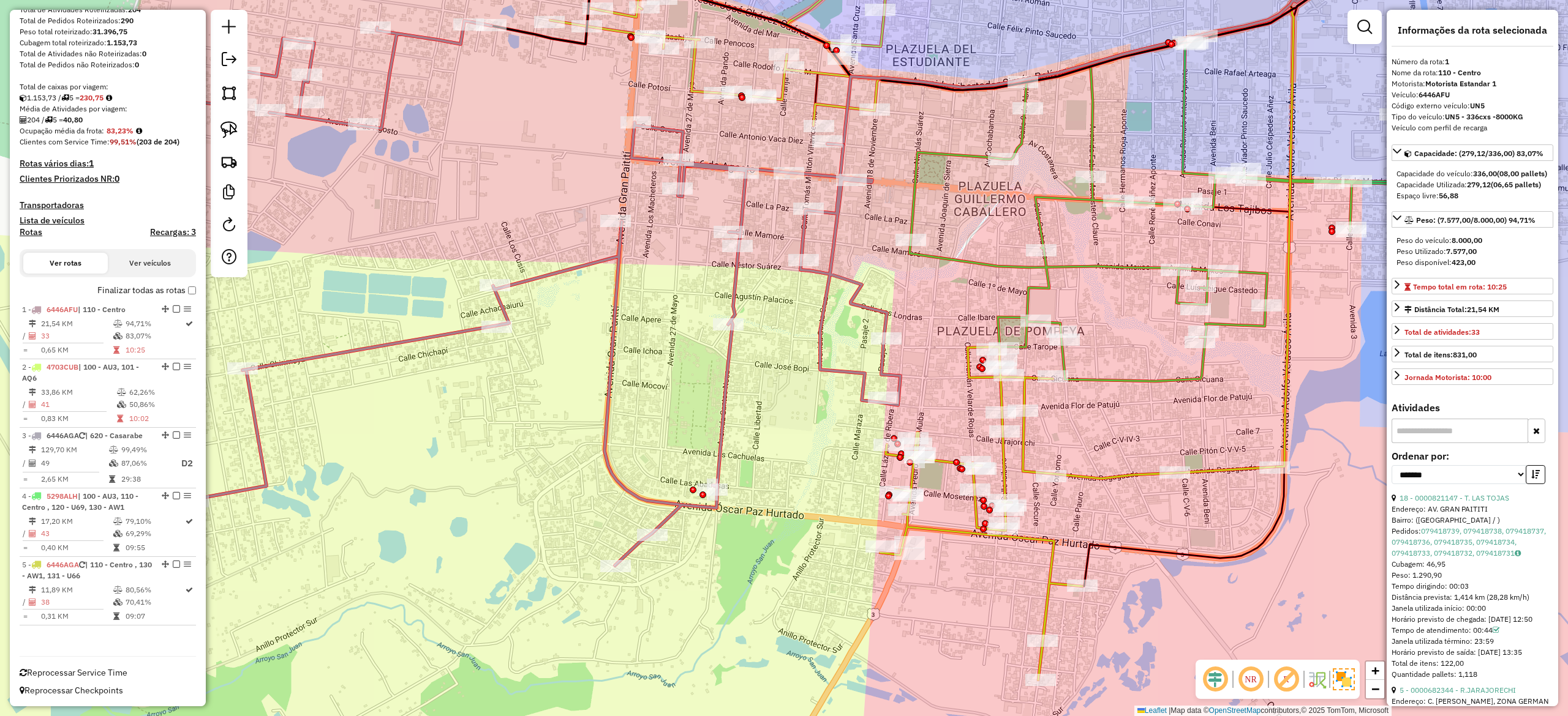
click at [1002, 388] on icon at bounding box center [1077, 514] width 394 height 333
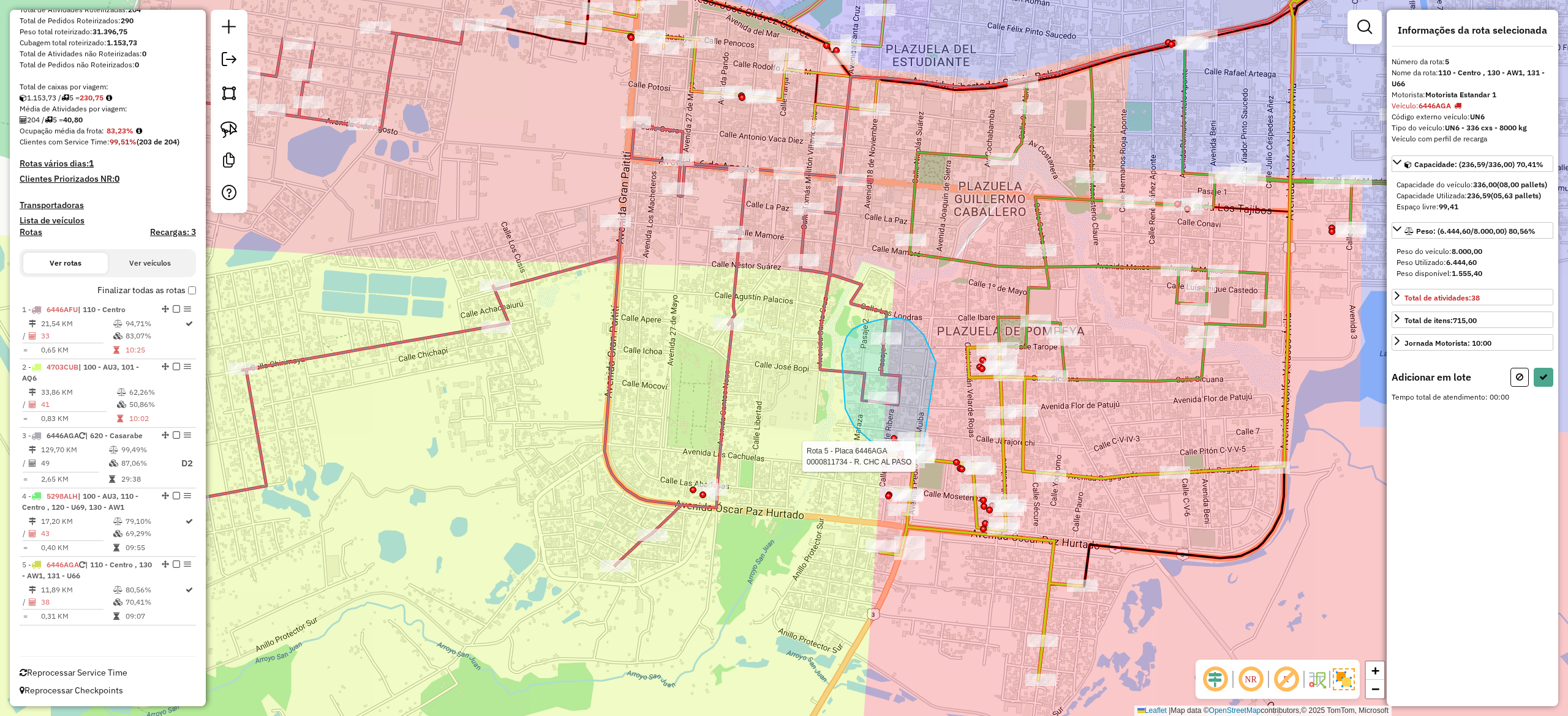
drag, startPoint x: 924, startPoint y: 335, endPoint x: 963, endPoint y: 406, distance: 81.0
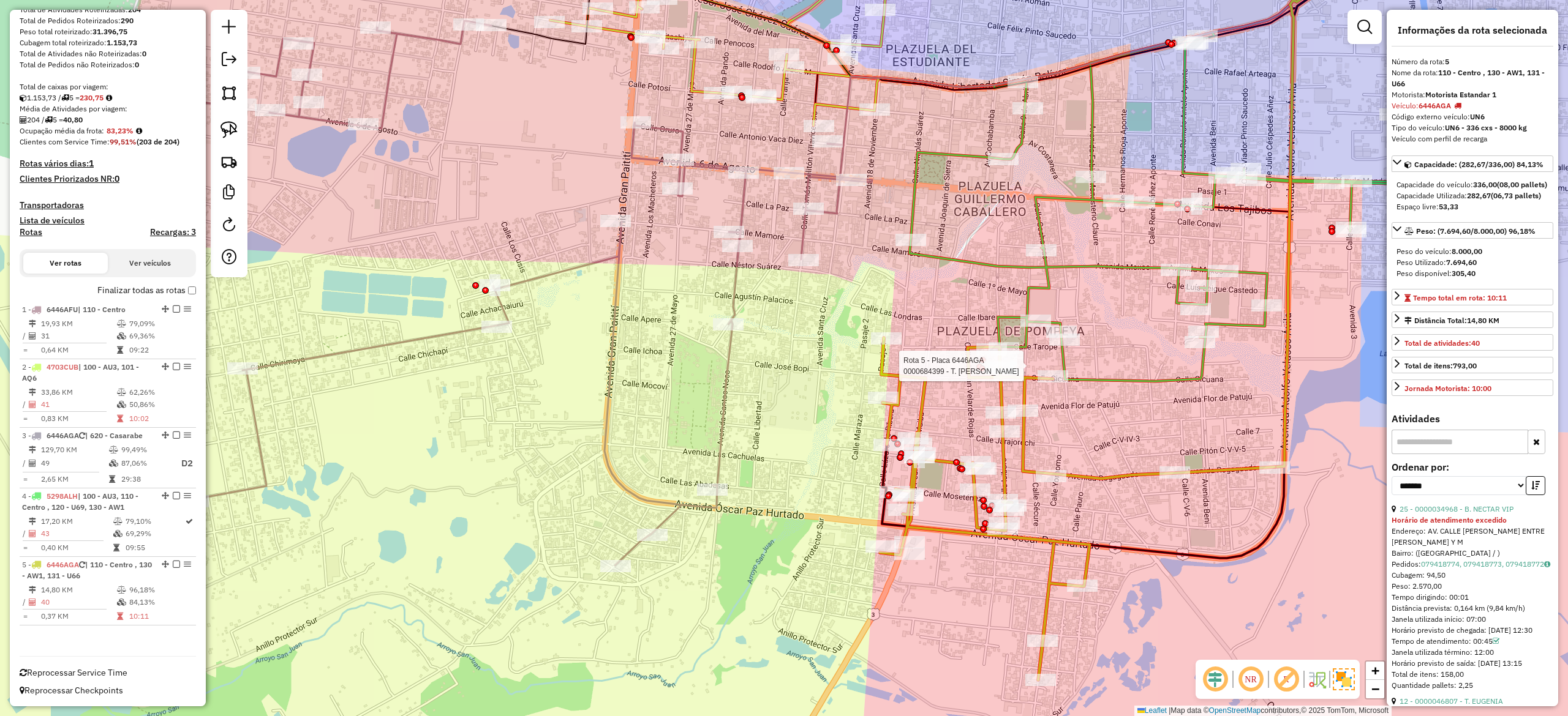
click at [945, 330] on div "Rota 5 - Placa 6446AGA 0000098715 - T. SONIA Rota 5 - Placa 6446AGA 0000684399 …" at bounding box center [784, 358] width 1568 height 716
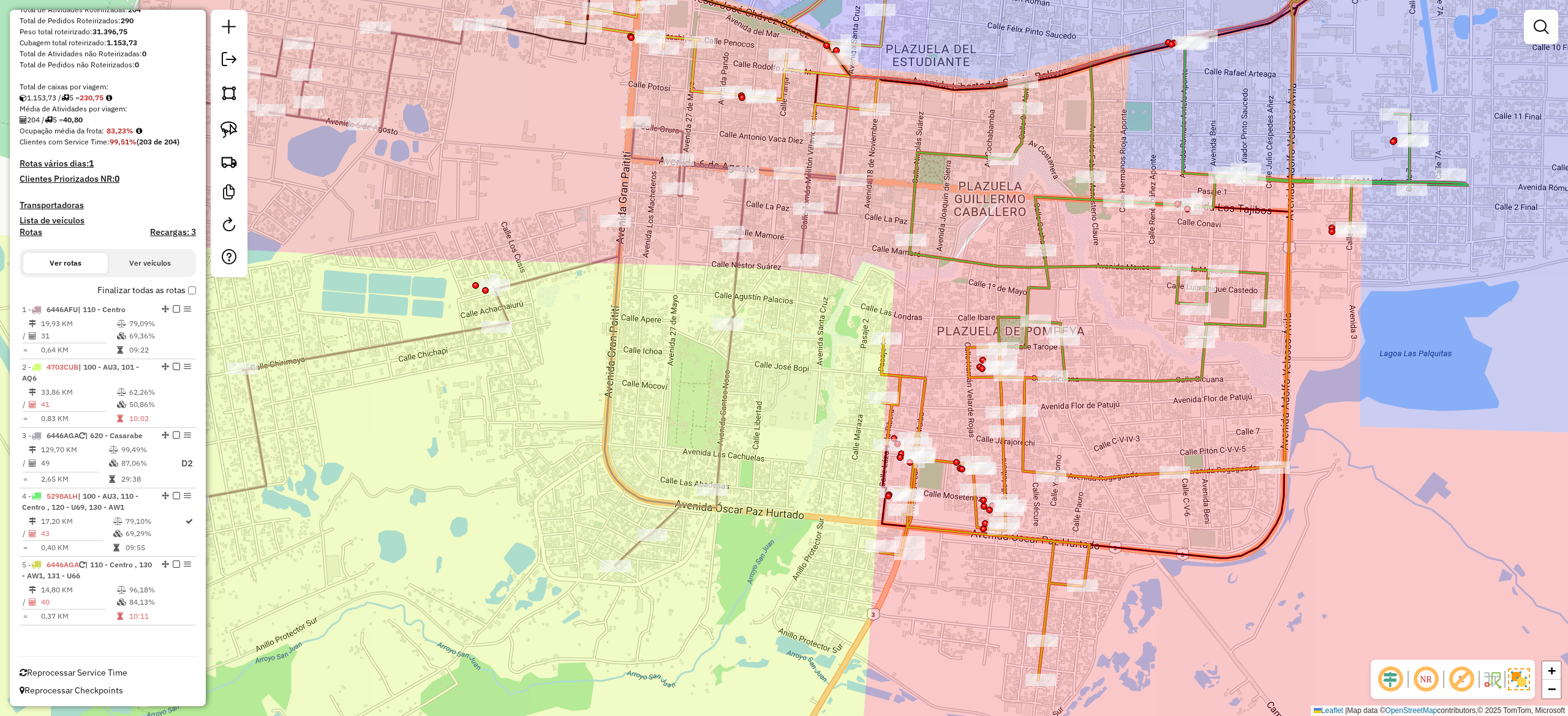
click at [916, 391] on icon at bounding box center [1077, 509] width 394 height 342
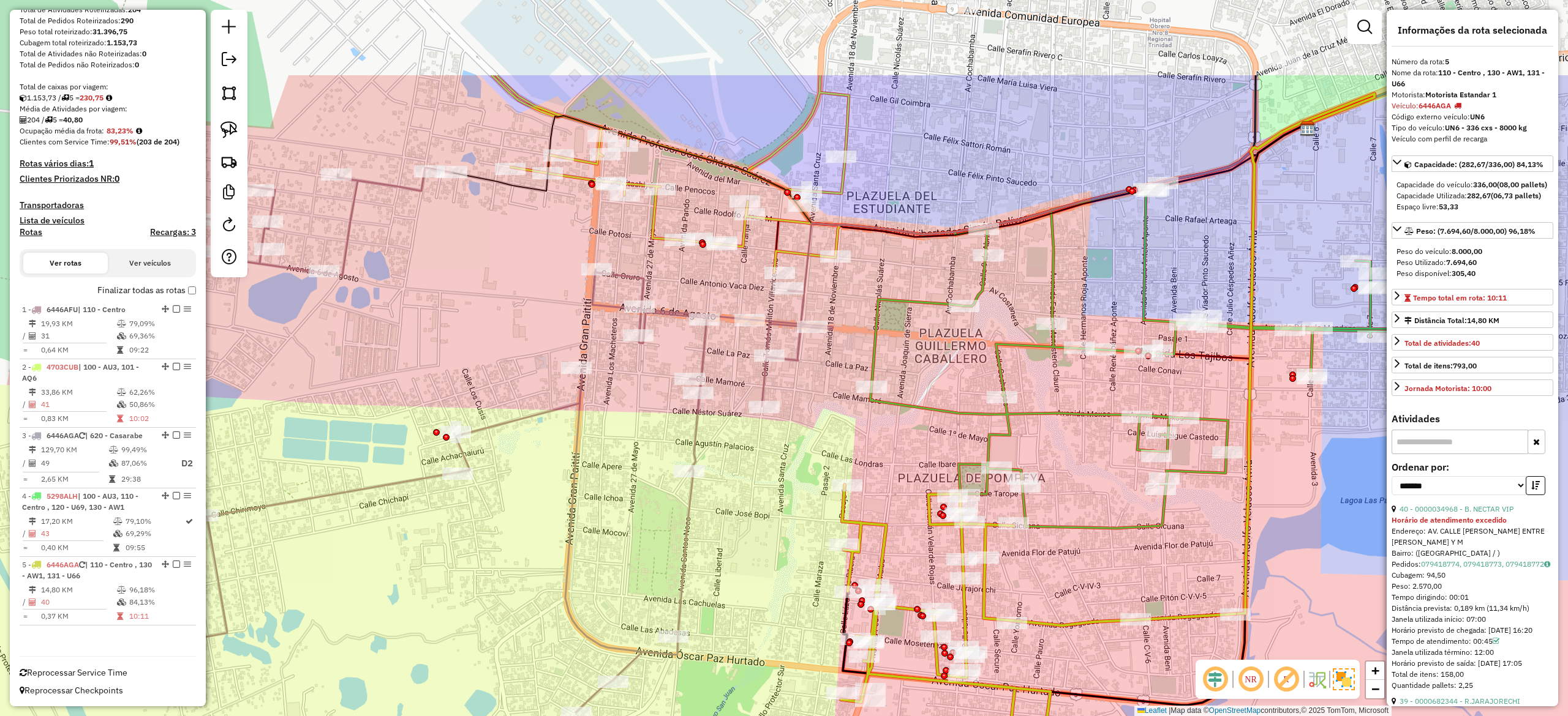
drag, startPoint x: 925, startPoint y: 345, endPoint x: 885, endPoint y: 494, distance: 154.3
click at [885, 494] on div "Janela de atendimento Grade de atendimento Capacidade Transportadoras Veículos …" at bounding box center [784, 358] width 1568 height 716
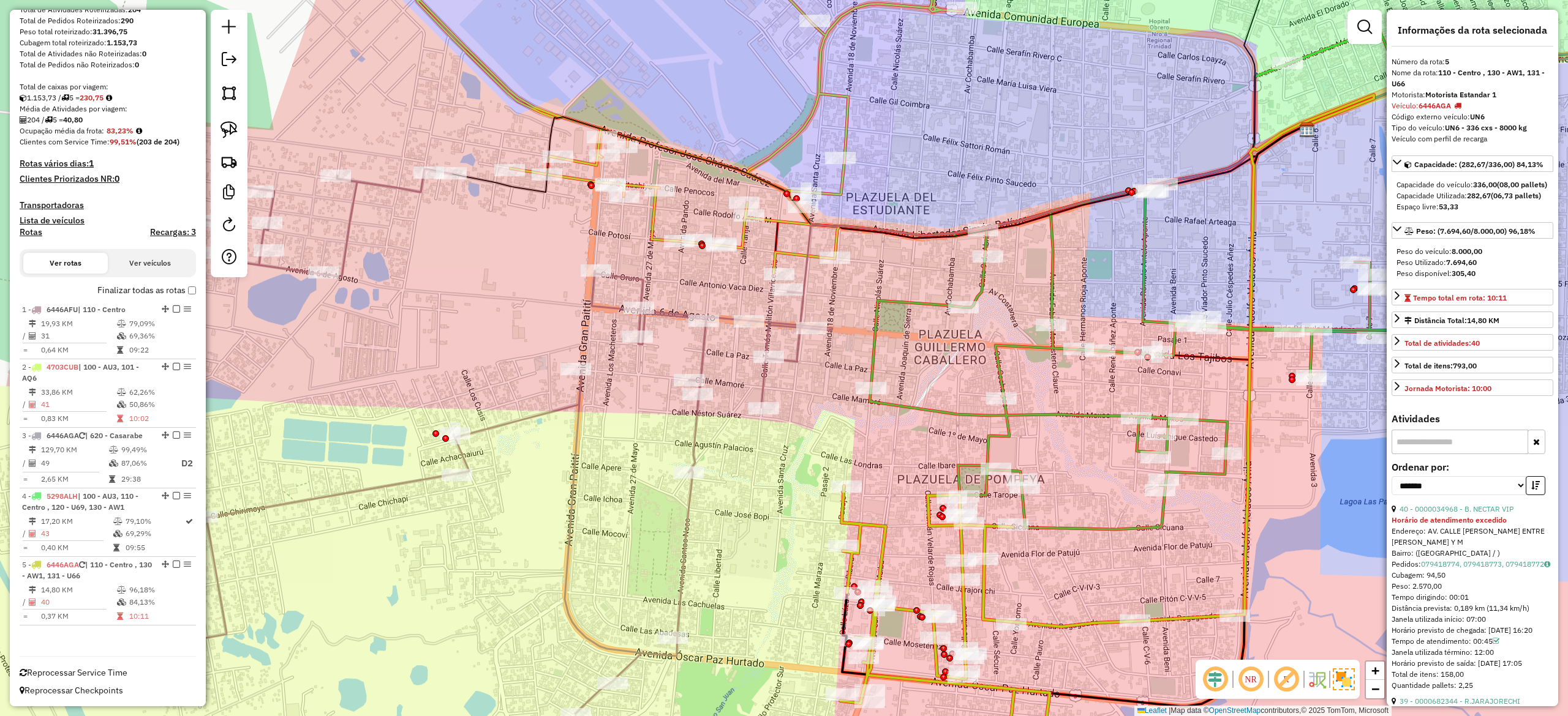
click at [991, 357] on icon at bounding box center [1206, 276] width 673 height 505
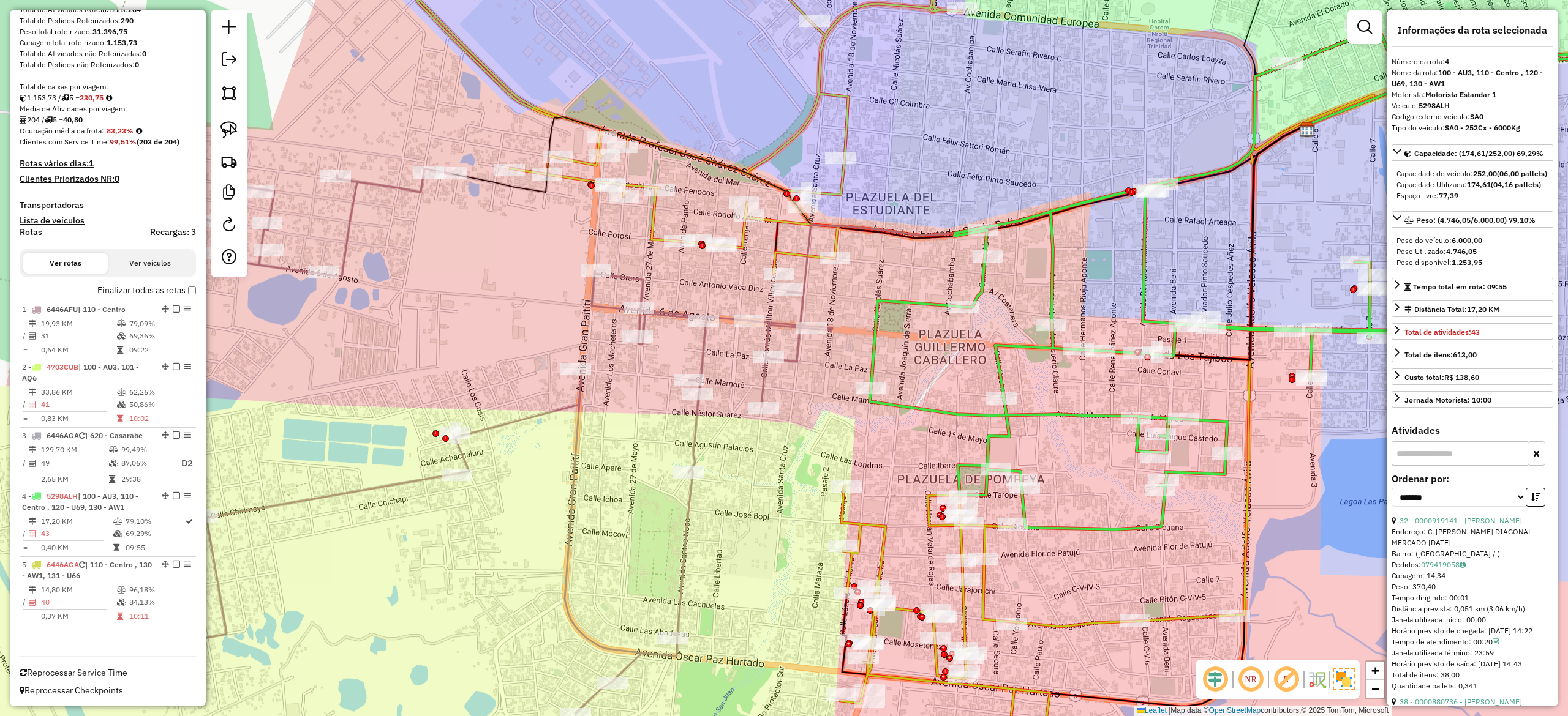
drag, startPoint x: 976, startPoint y: 394, endPoint x: 1017, endPoint y: 467, distance: 83.7
click at [1017, 467] on div "Janela de atendimento Grade de atendimento Capacidade Transportadoras Veículos …" at bounding box center [784, 358] width 1568 height 716
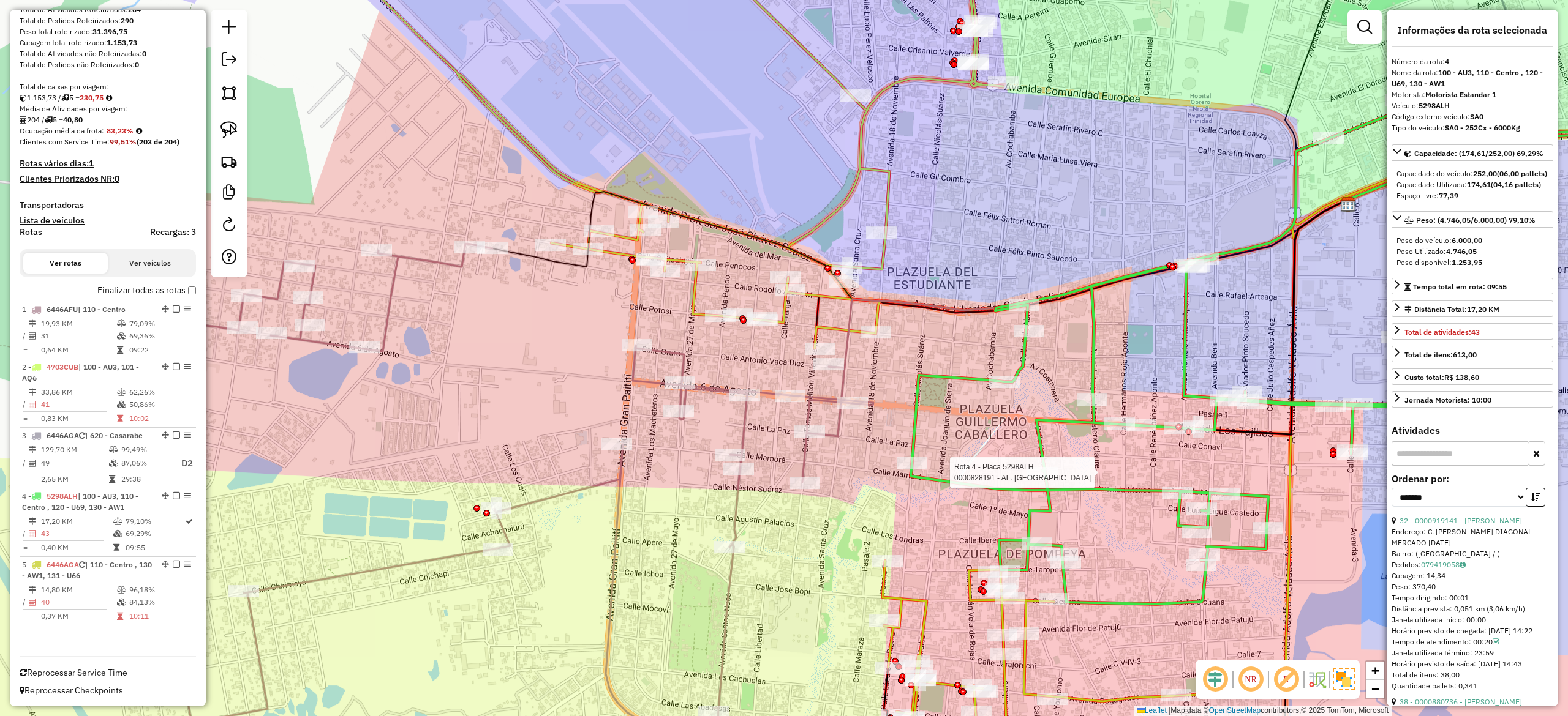
click at [807, 408] on icon at bounding box center [497, 516] width 751 height 545
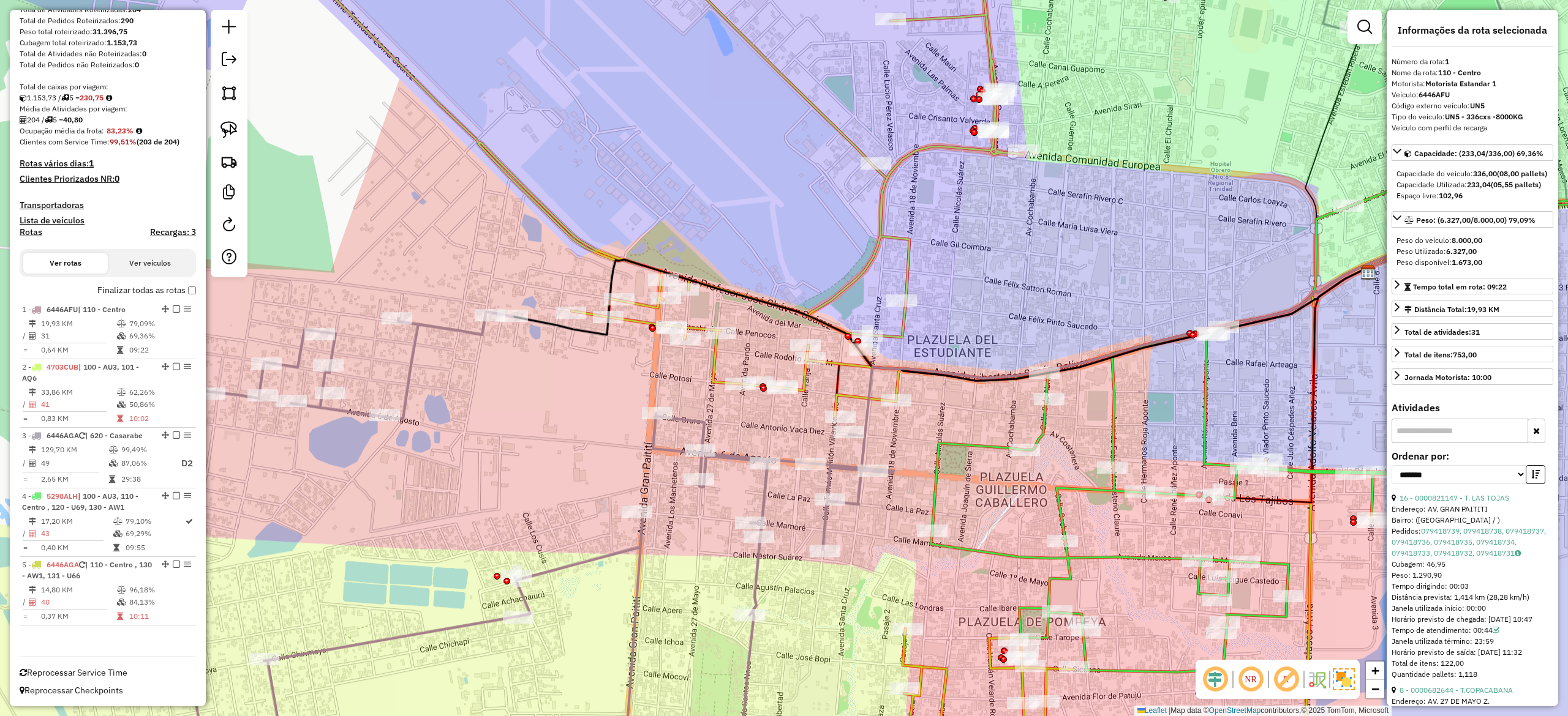
drag, startPoint x: 817, startPoint y: 450, endPoint x: 827, endPoint y: 448, distance: 10.2
click at [829, 470] on icon at bounding box center [517, 584] width 751 height 545
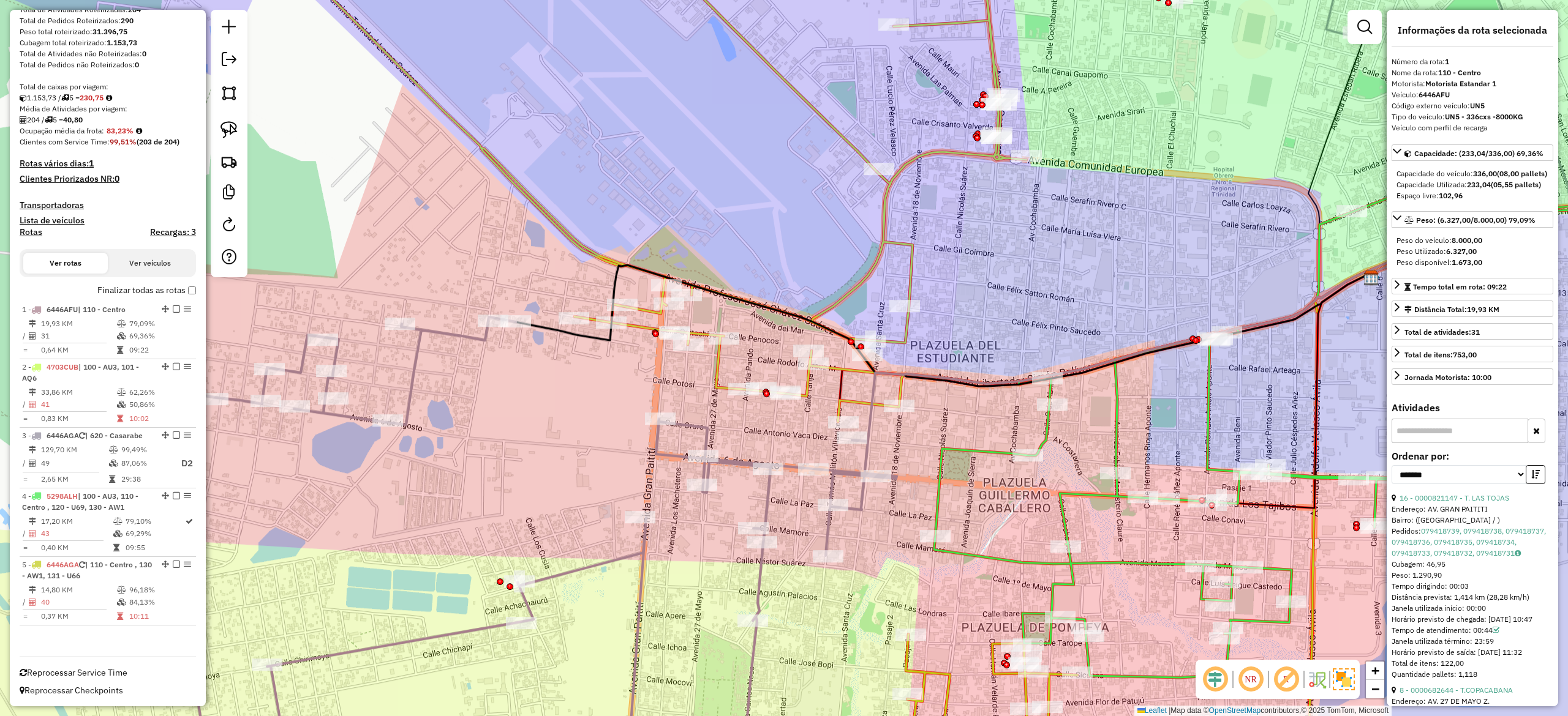
click at [802, 382] on icon at bounding box center [645, 175] width 763 height 494
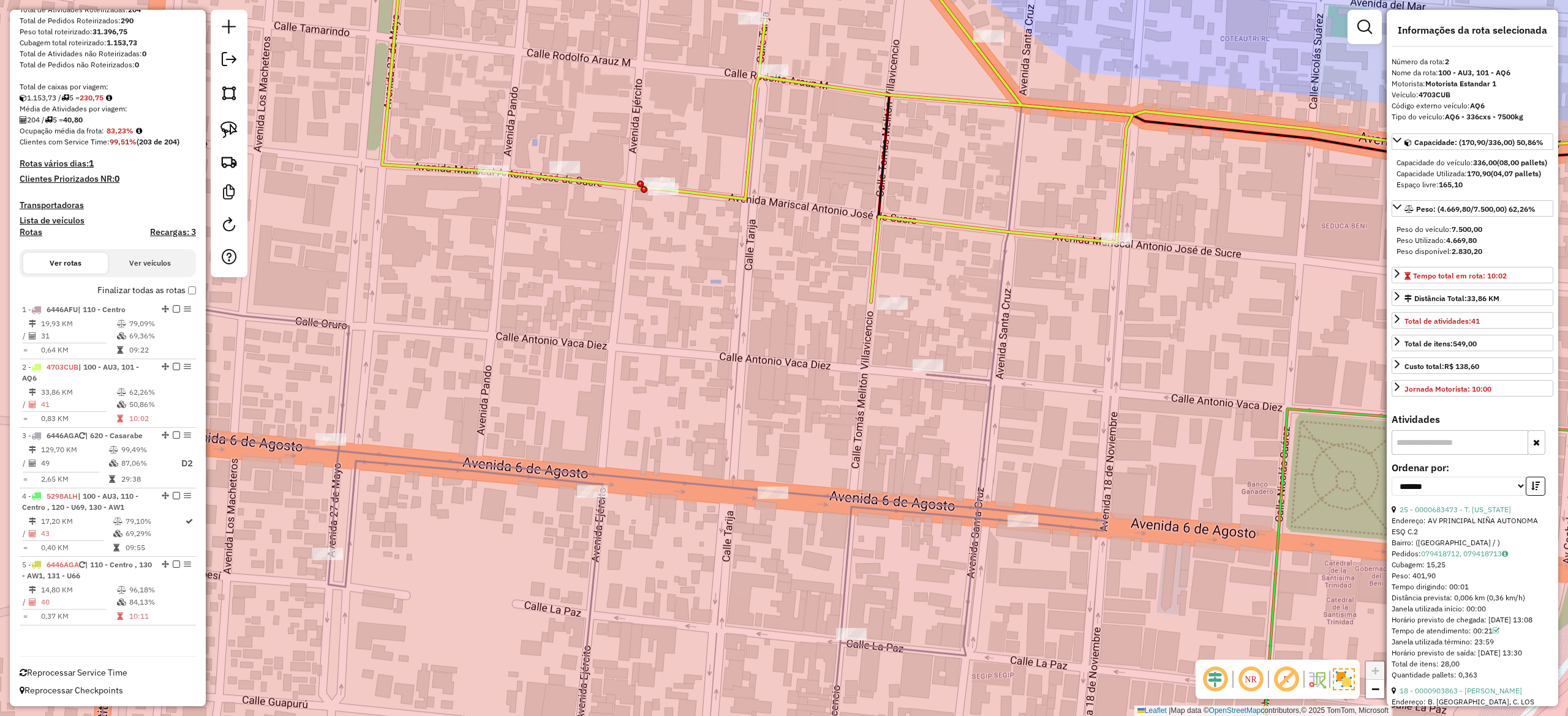
click at [954, 379] on icon at bounding box center [600, 539] width 1009 height 499
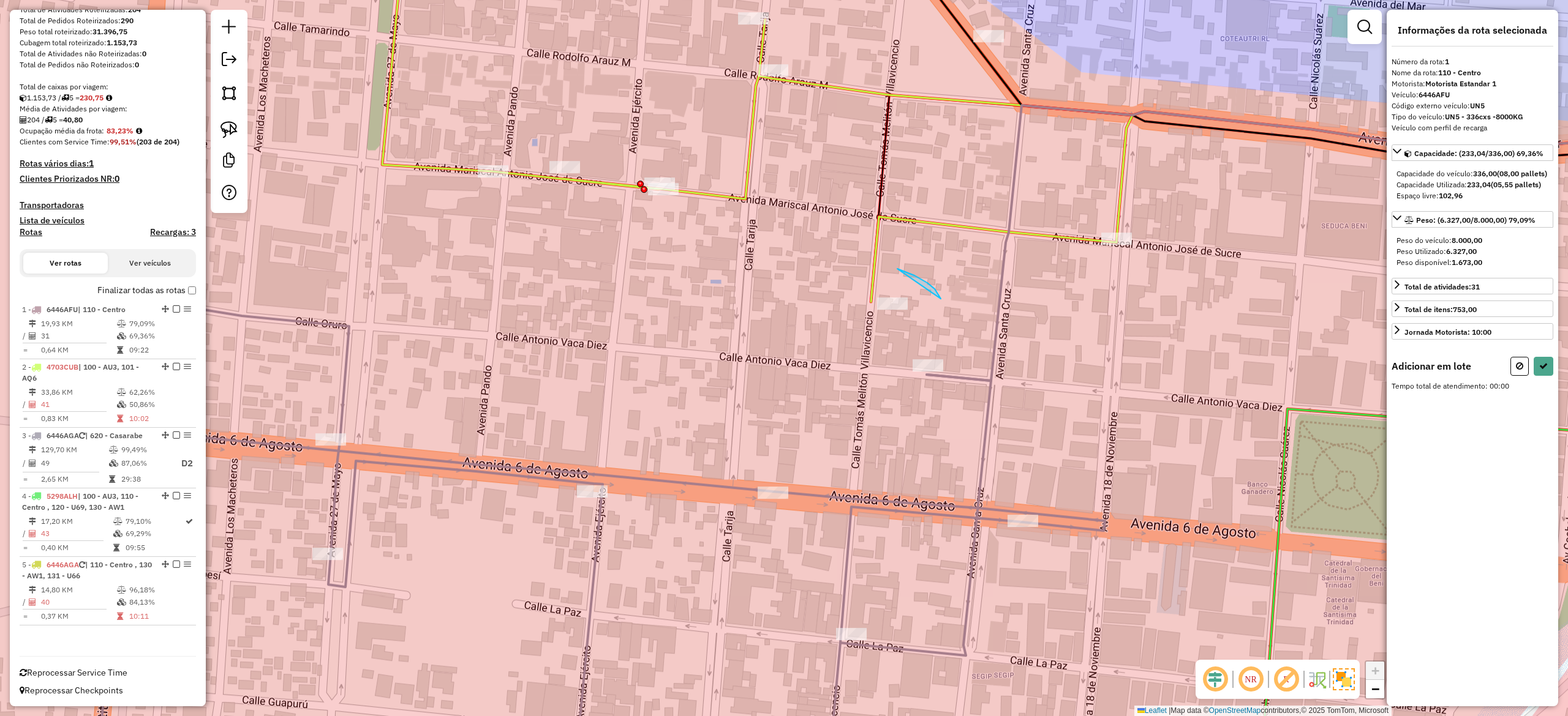
drag, startPoint x: 898, startPoint y: 268, endPoint x: 947, endPoint y: 365, distance: 108.7
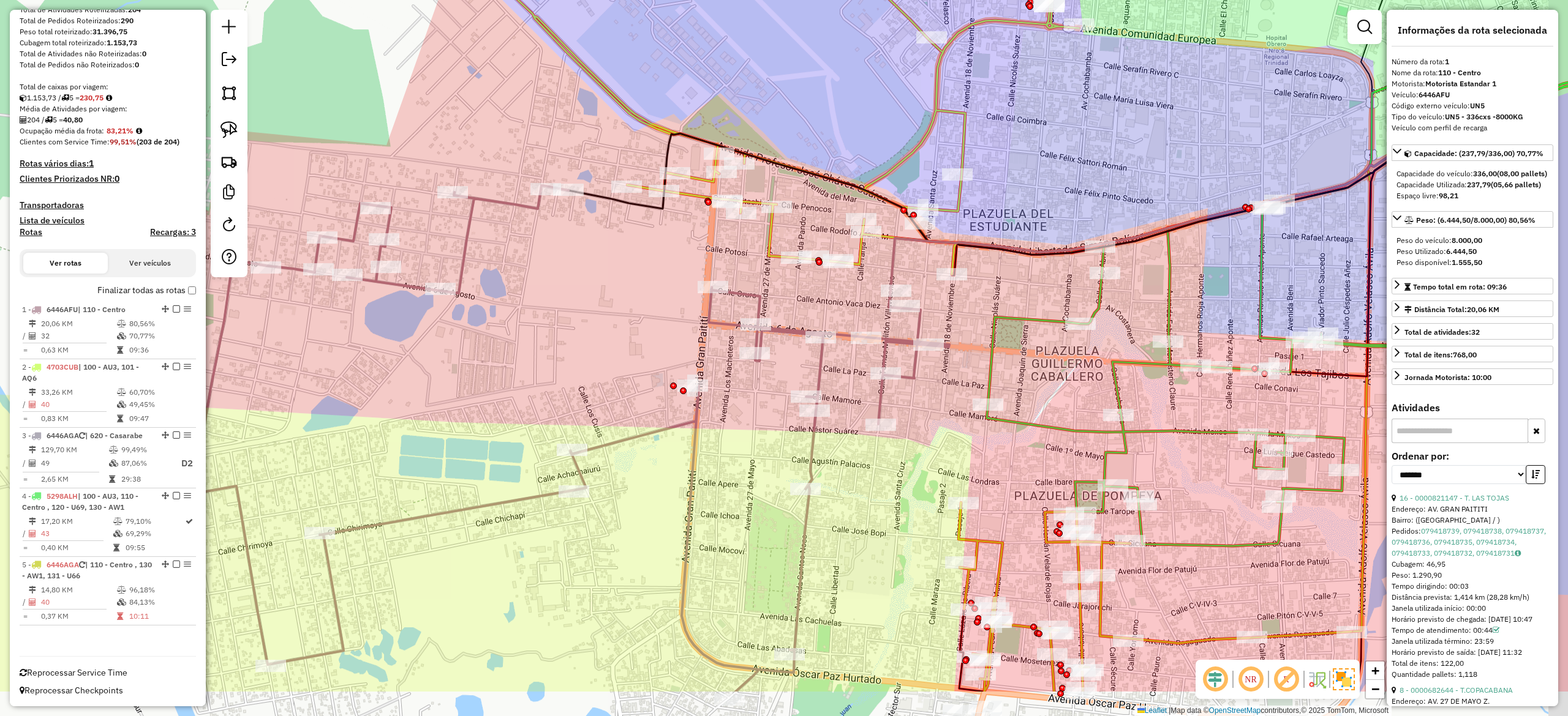
drag, startPoint x: 976, startPoint y: 435, endPoint x: 898, endPoint y: 267, distance: 185.2
click at [898, 267] on div "Janela de atendimento Grade de atendimento Capacidade Transportadoras Veículos …" at bounding box center [784, 358] width 1568 height 716
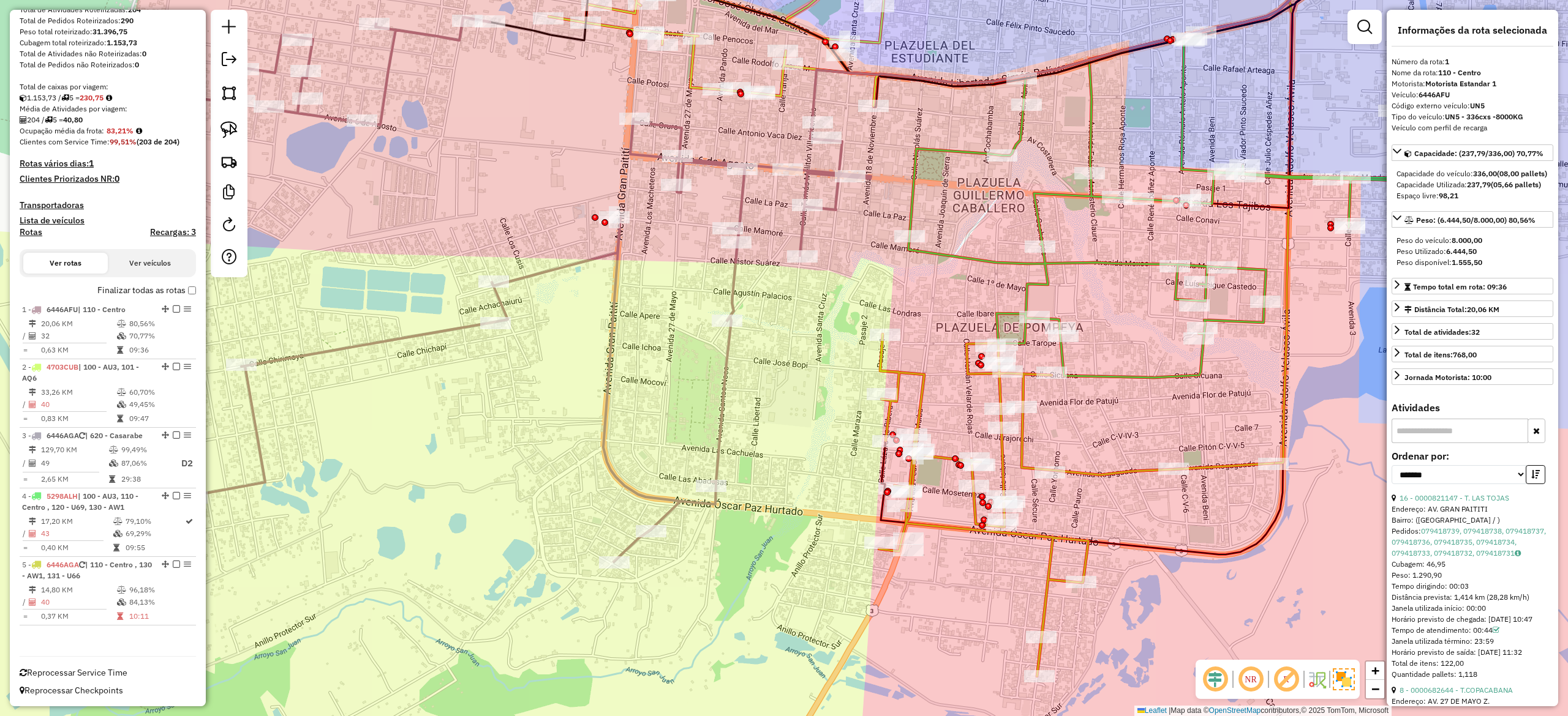
click at [920, 401] on icon at bounding box center [1076, 506] width 394 height 342
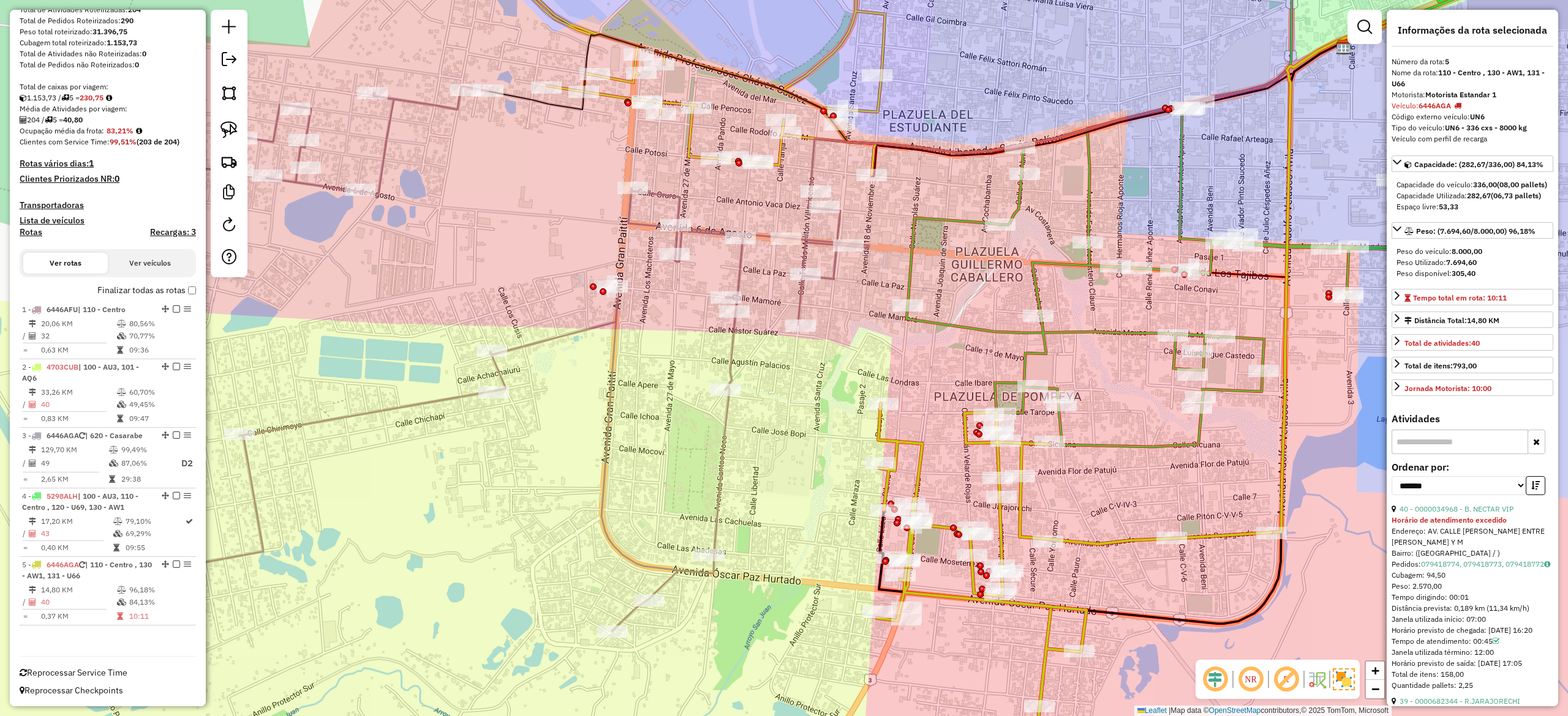
drag, startPoint x: 922, startPoint y: 359, endPoint x: 904, endPoint y: 406, distance: 50.3
click at [920, 430] on div "Janela de atendimento Grade de atendimento Capacidade Transportadoras Veículos …" at bounding box center [784, 358] width 1568 height 716
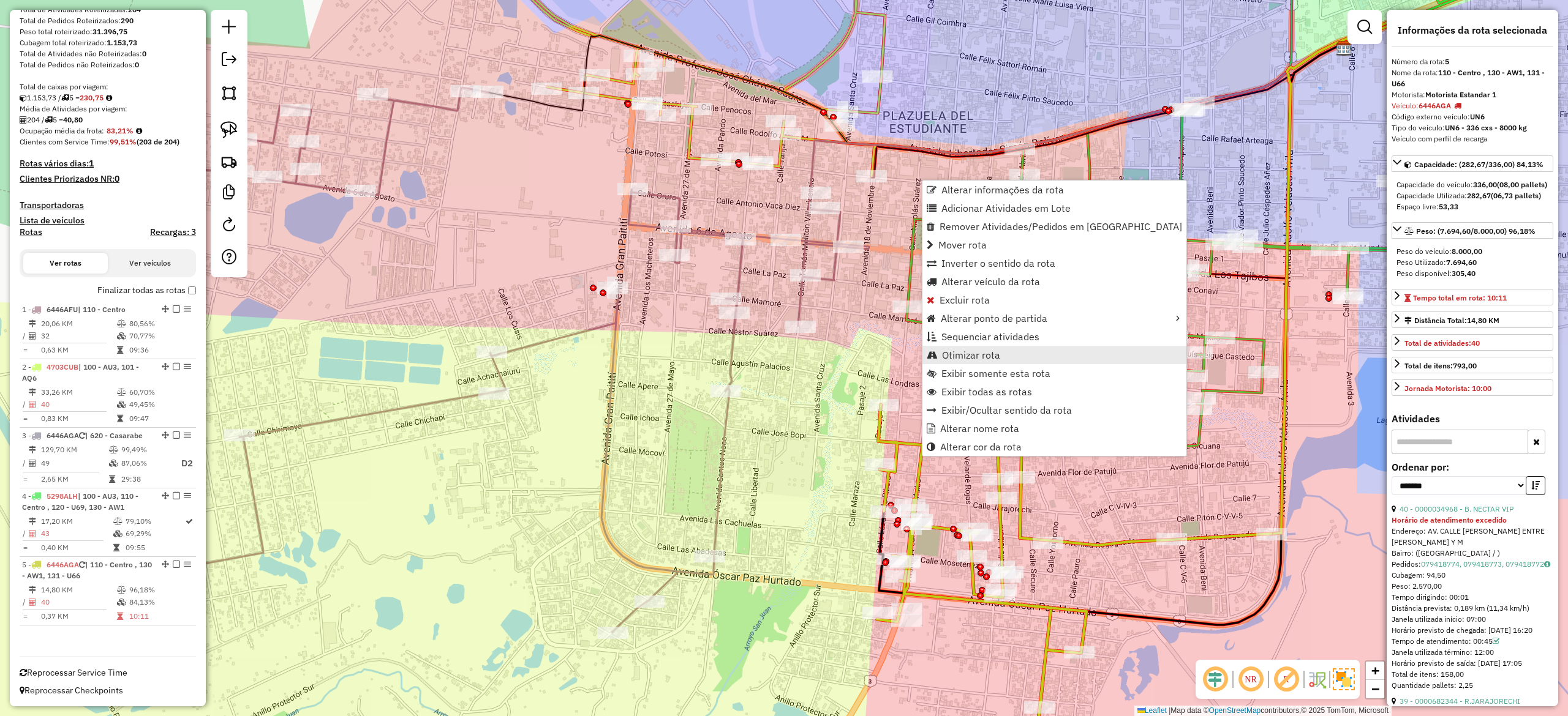
click at [985, 354] on span "Otimizar rota" at bounding box center [971, 355] width 58 height 10
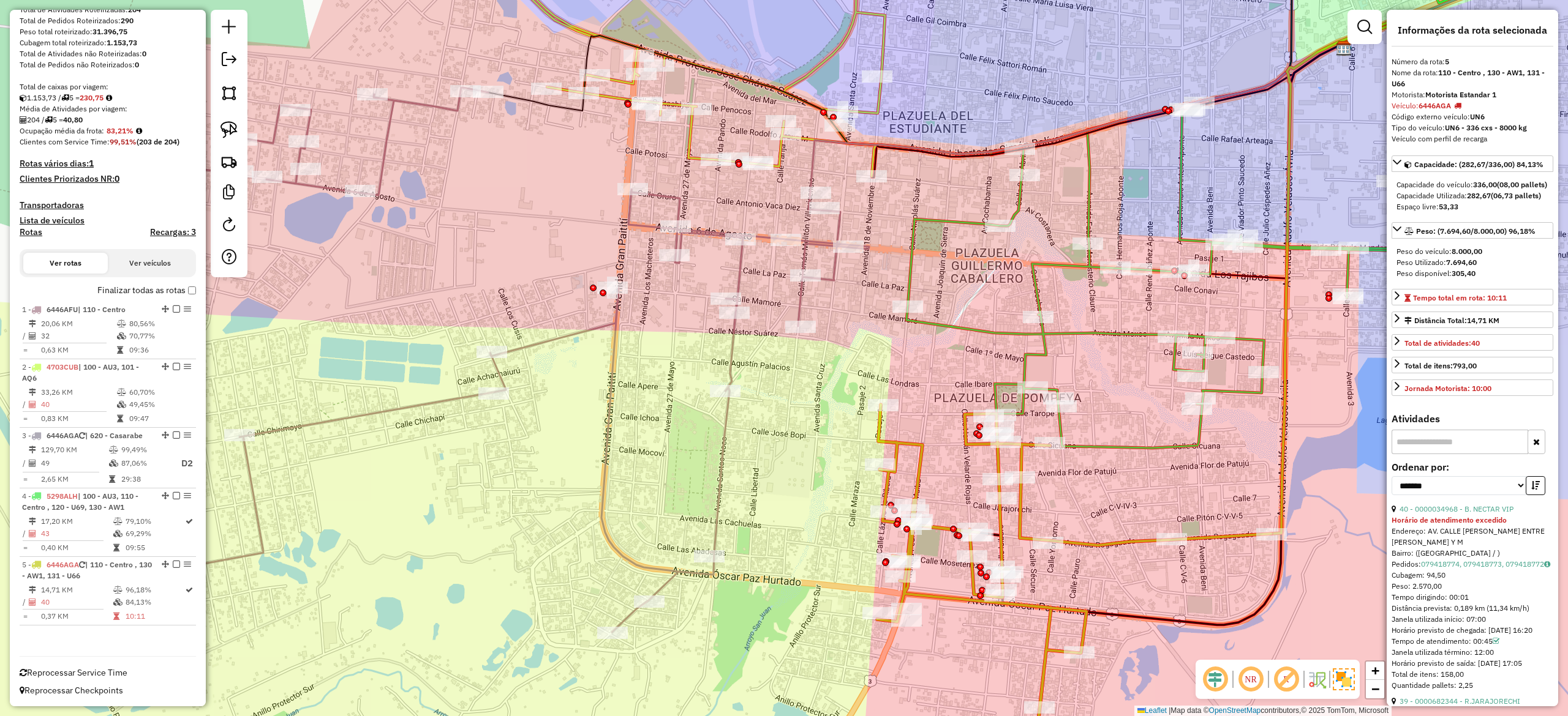
click at [802, 300] on icon at bounding box center [493, 359] width 751 height 545
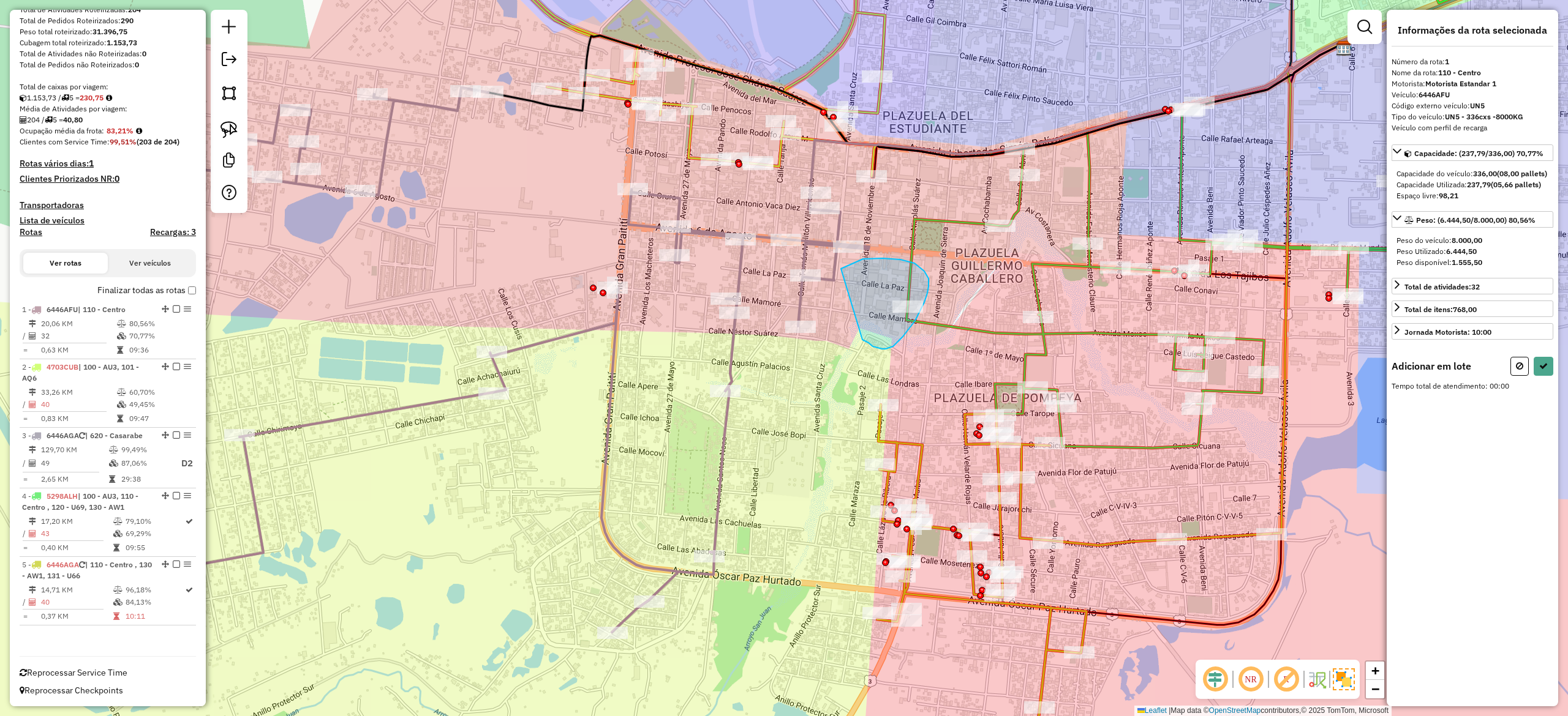
drag, startPoint x: 873, startPoint y: 347, endPoint x: 848, endPoint y: 367, distance: 32.0
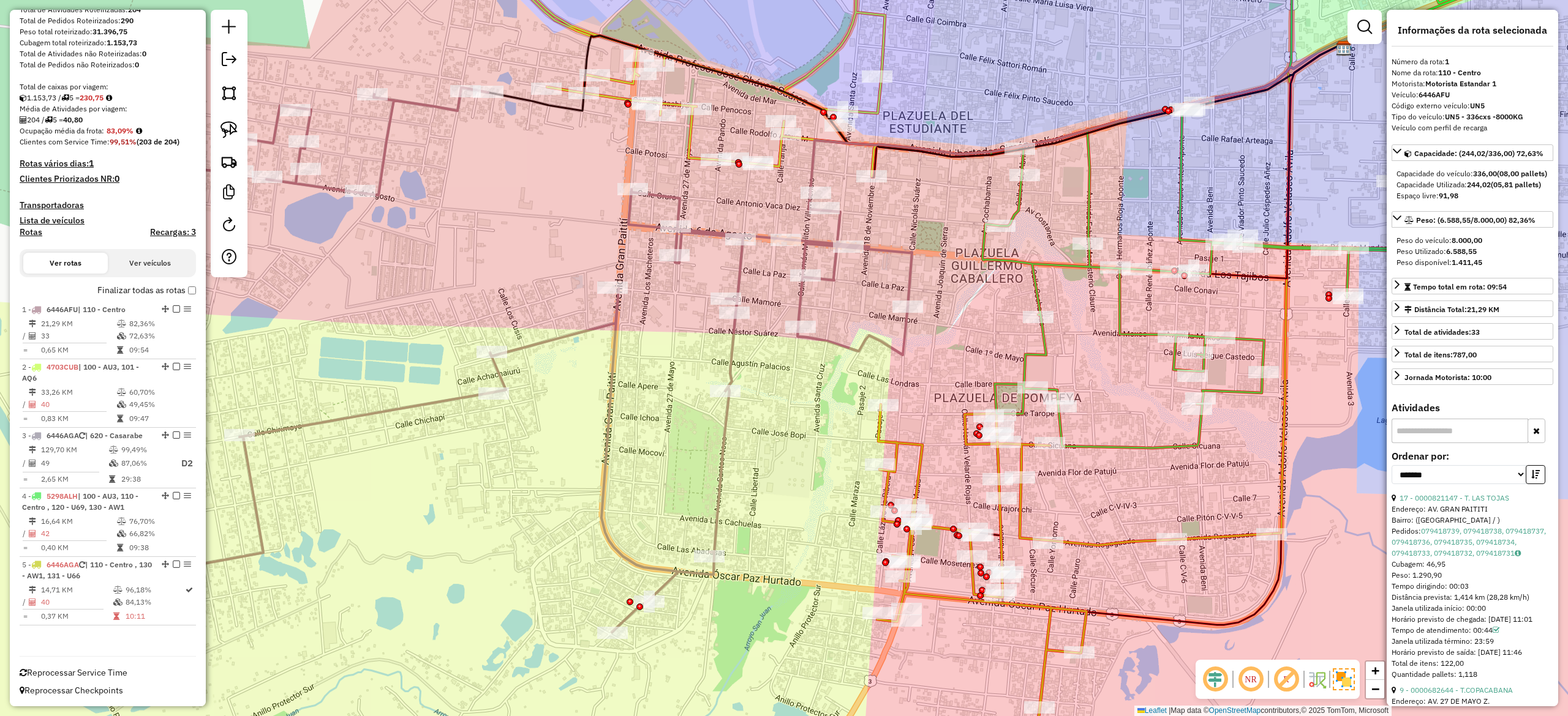
click at [935, 310] on div "Janela de atendimento Grade de atendimento Capacidade Transportadoras Veículos …" at bounding box center [784, 358] width 1568 height 716
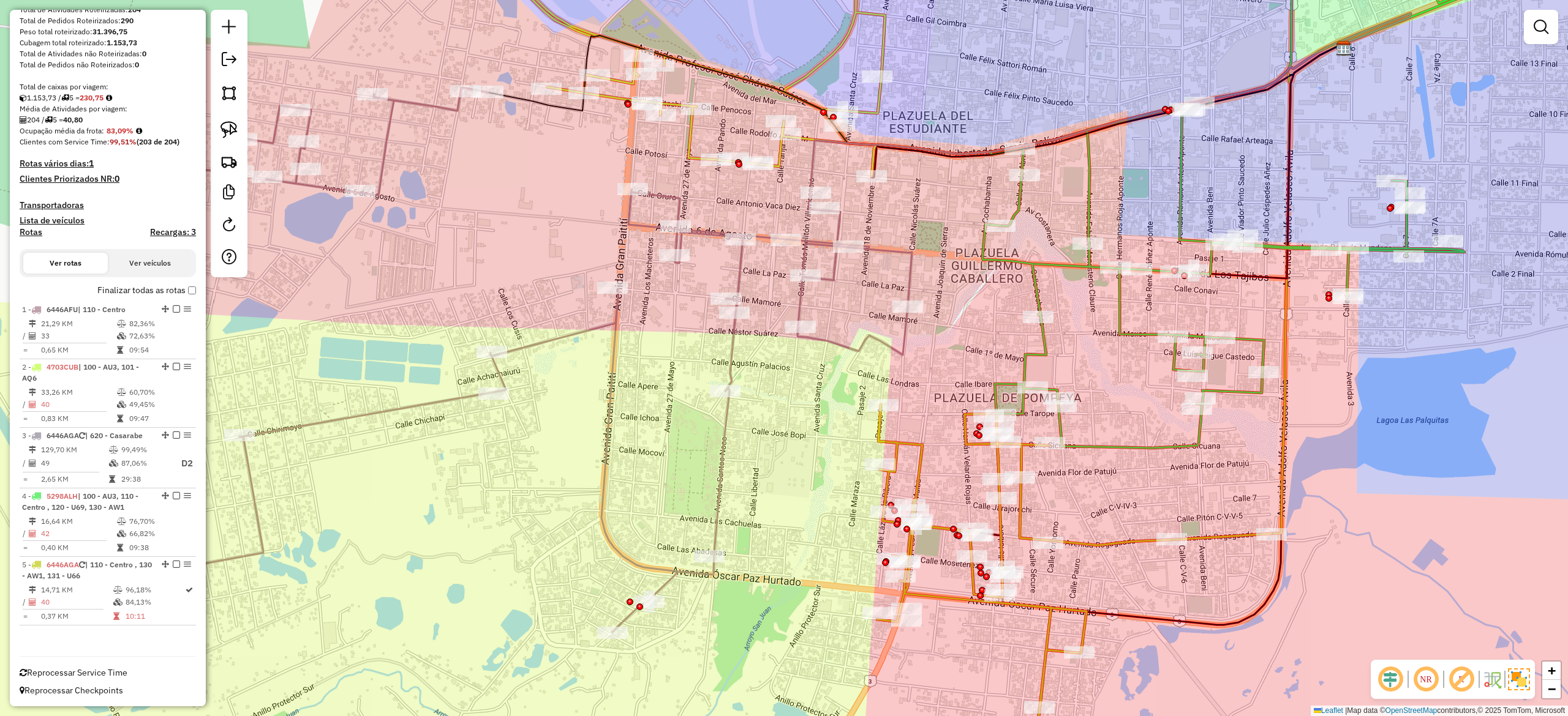
click at [1008, 261] on icon at bounding box center [1281, 195] width 597 height 505
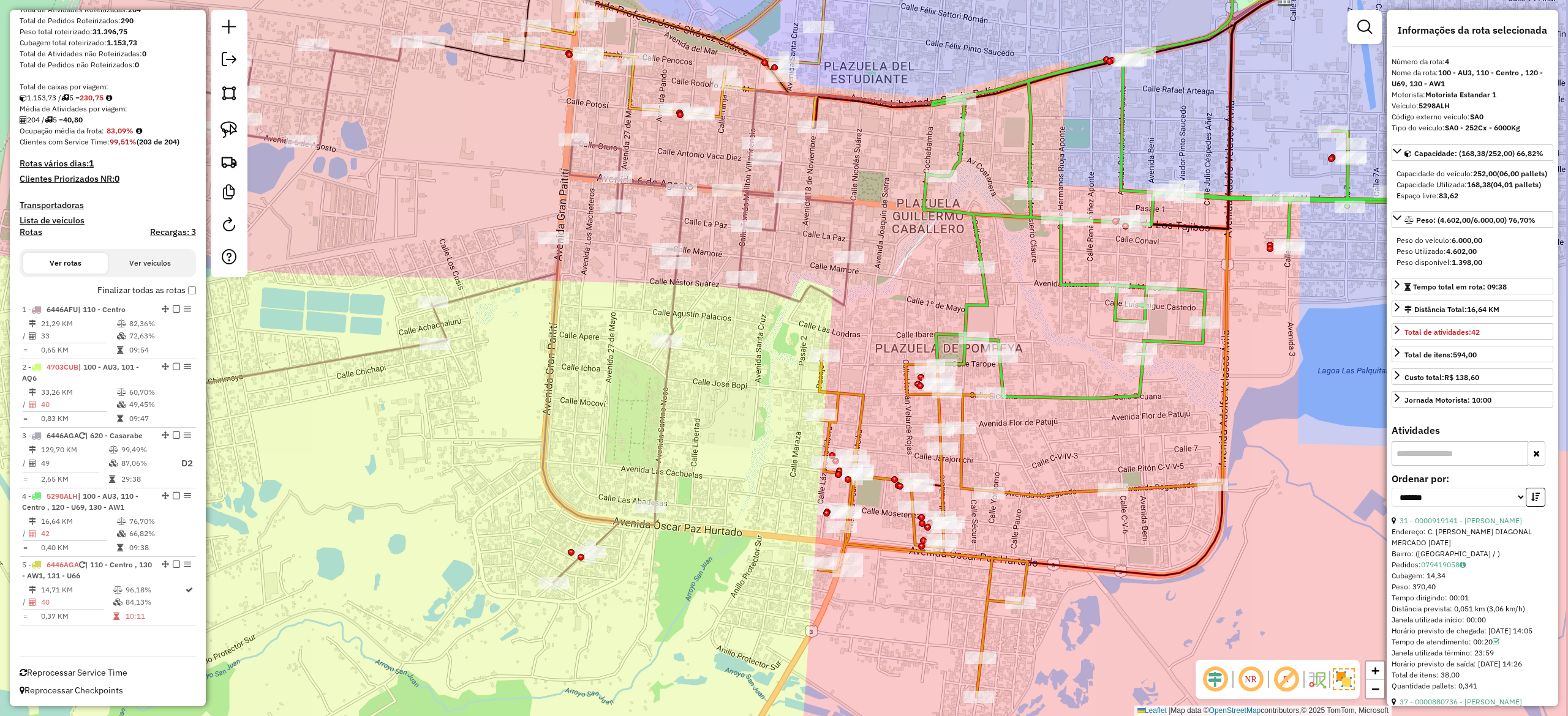
drag, startPoint x: 941, startPoint y: 256, endPoint x: 934, endPoint y: 295, distance: 39.6
click at [934, 254] on div "Janela de atendimento Grade de atendimento Capacidade Transportadoras Veículos …" at bounding box center [784, 358] width 1568 height 716
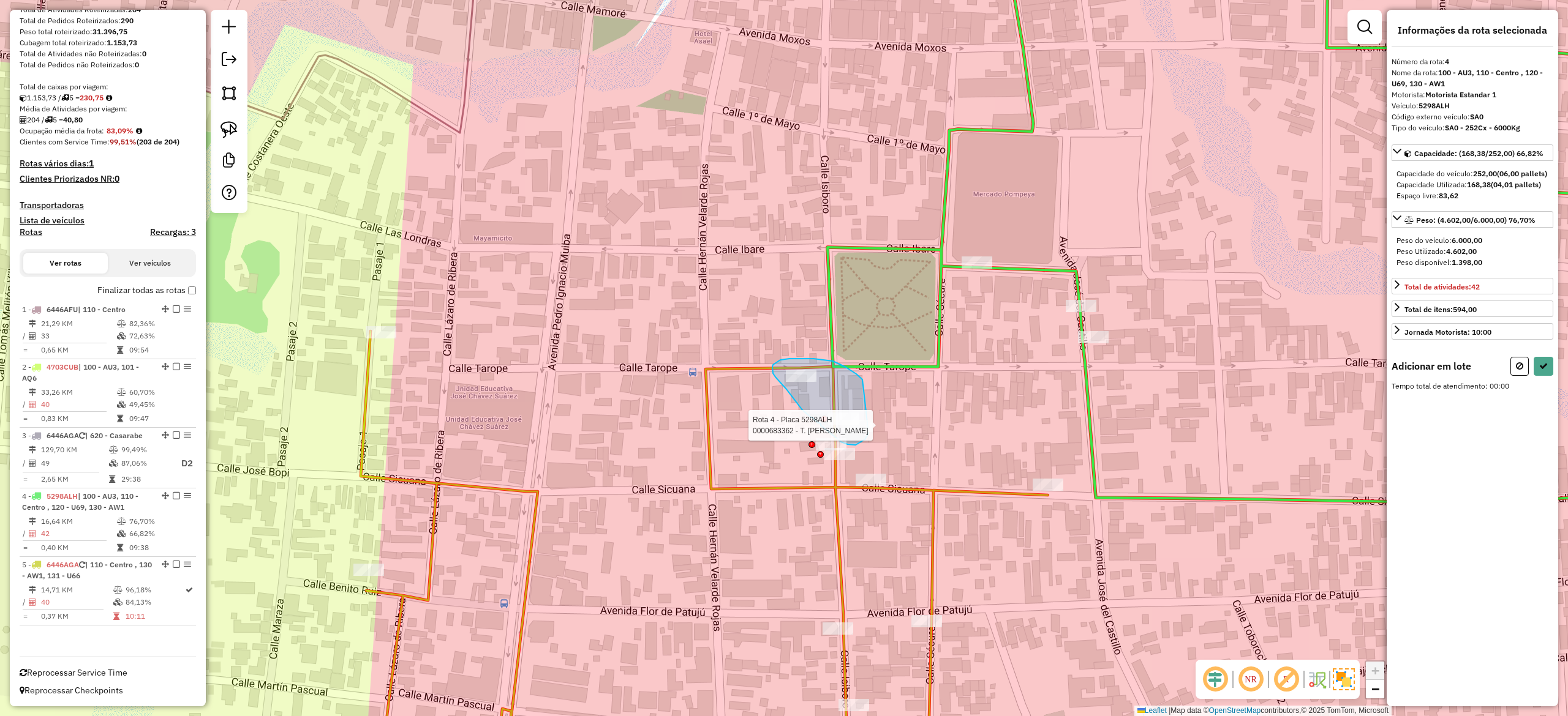
drag, startPoint x: 862, startPoint y: 379, endPoint x: 882, endPoint y: 403, distance: 31.2
click at [873, 420] on div at bounding box center [857, 425] width 31 height 12
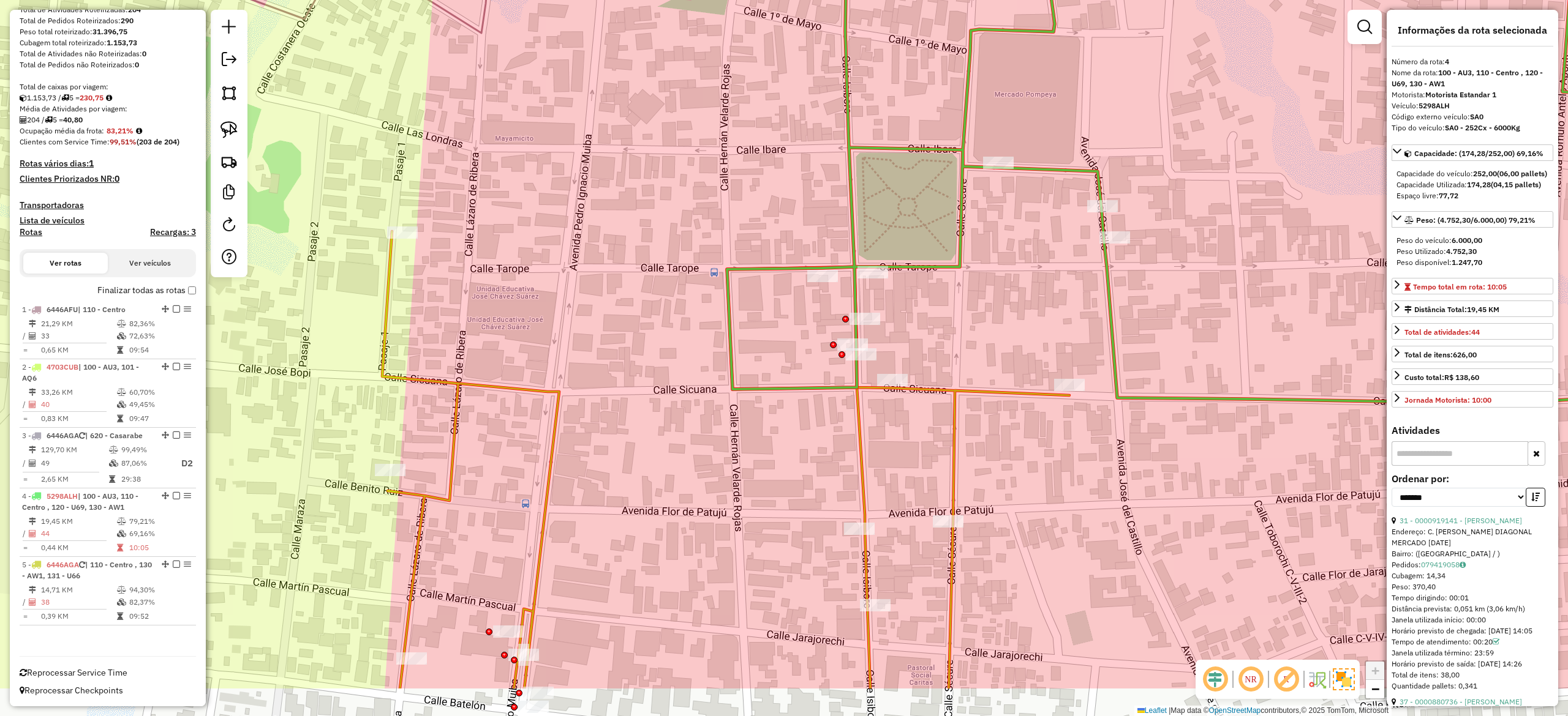
drag, startPoint x: 887, startPoint y: 499, endPoint x: 899, endPoint y: 428, distance: 72.0
click at [899, 433] on div "Janela de atendimento Grade de atendimento Capacidade Transportadoras Veículos …" at bounding box center [784, 358] width 1568 height 716
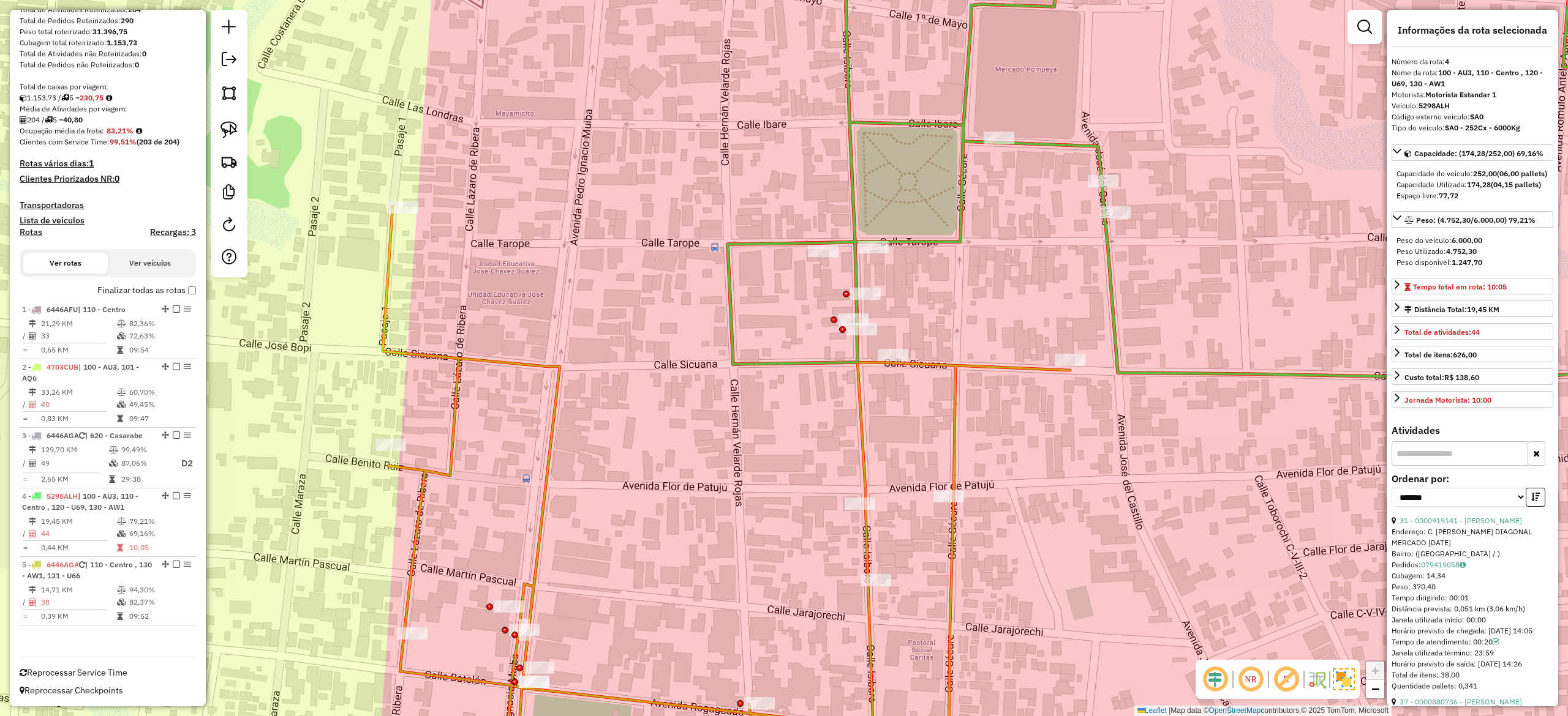
click at [863, 431] on icon at bounding box center [1054, 497] width 1342 height 582
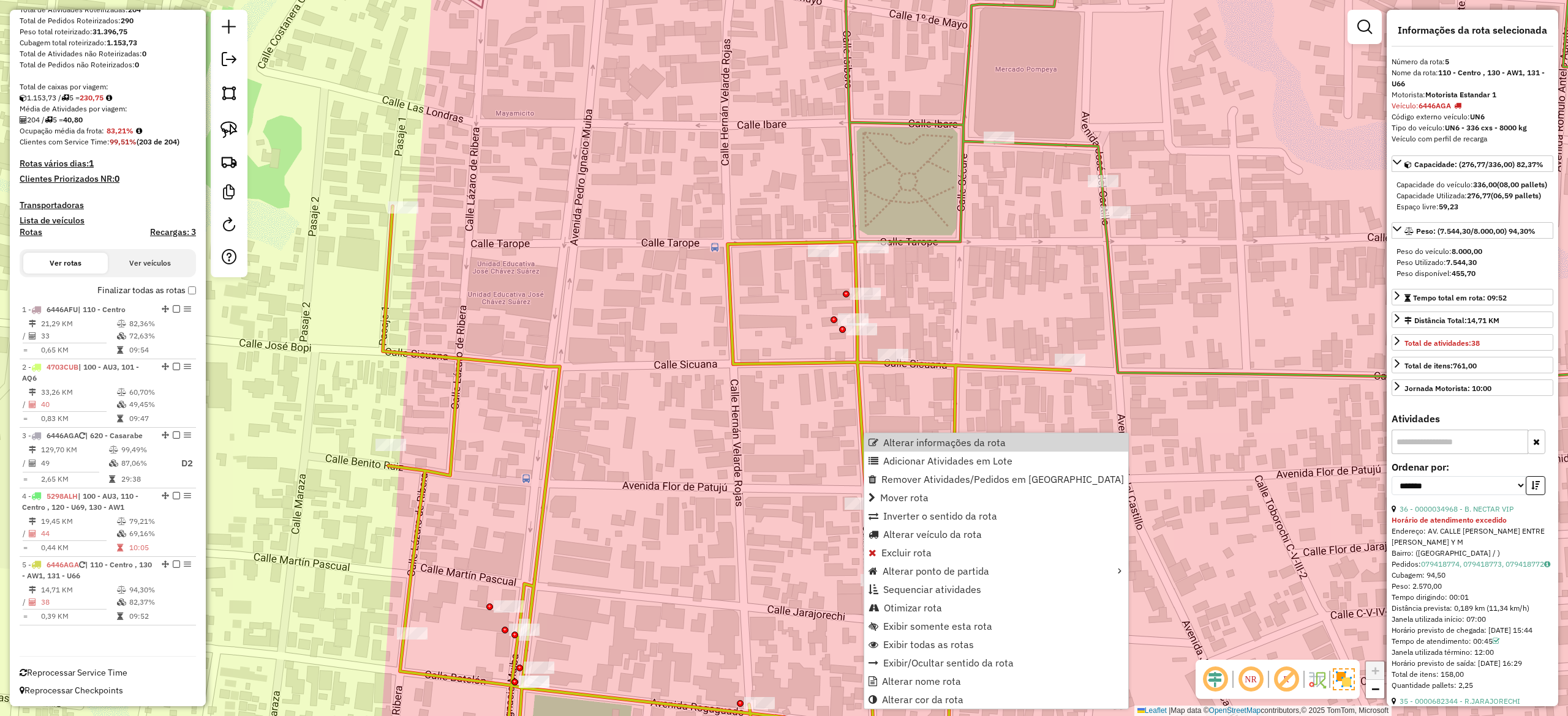
click at [944, 268] on div "Janela de atendimento Grade de atendimento Capacidade Transportadoras Veículos …" at bounding box center [784, 358] width 1568 height 716
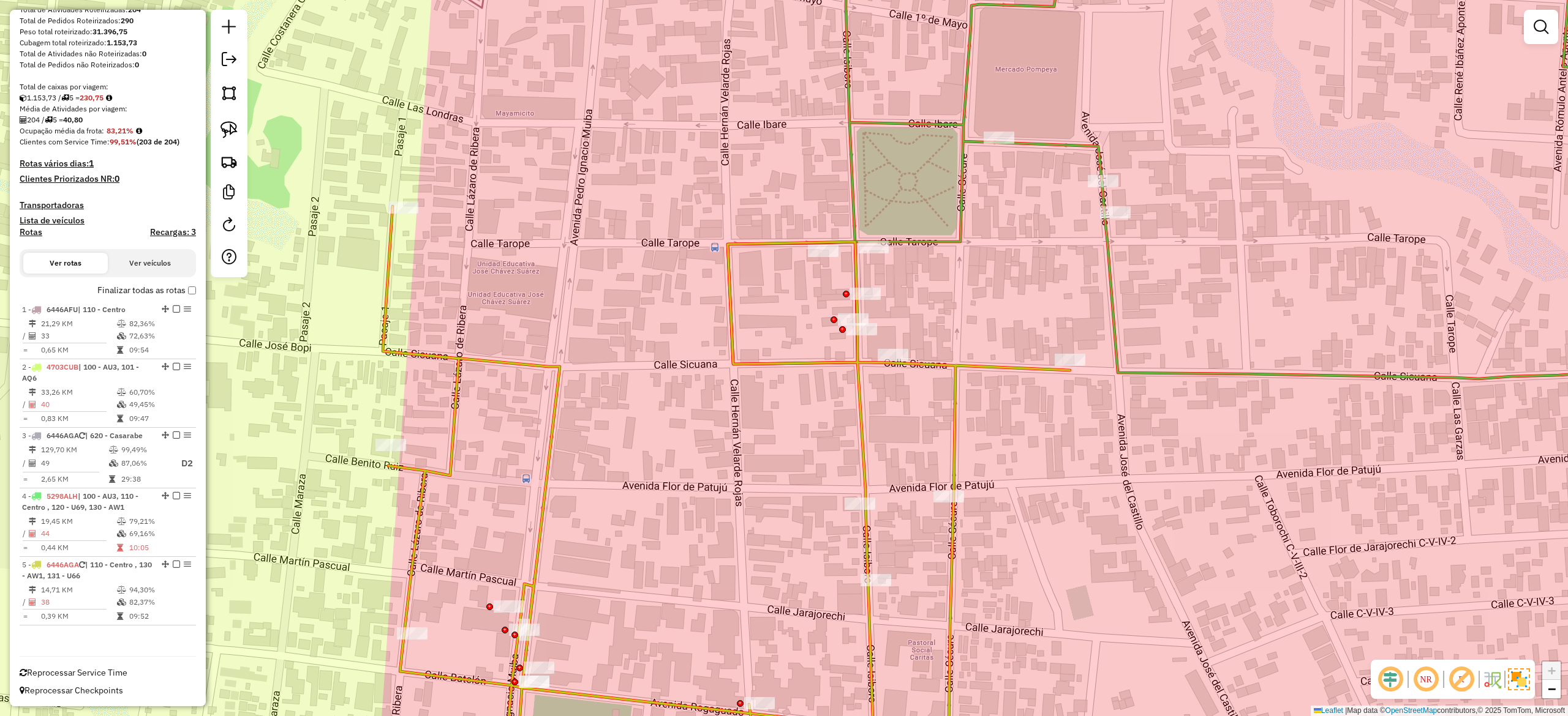
click at [875, 229] on div "Rota 4 - Placa 5298ALH 0000683362 - T. KATHERINE Janela de atendimento Grade de…" at bounding box center [784, 358] width 1568 height 716
click at [904, 237] on icon at bounding box center [1226, 153] width 997 height 450
click at [912, 244] on icon at bounding box center [1227, 154] width 995 height 452
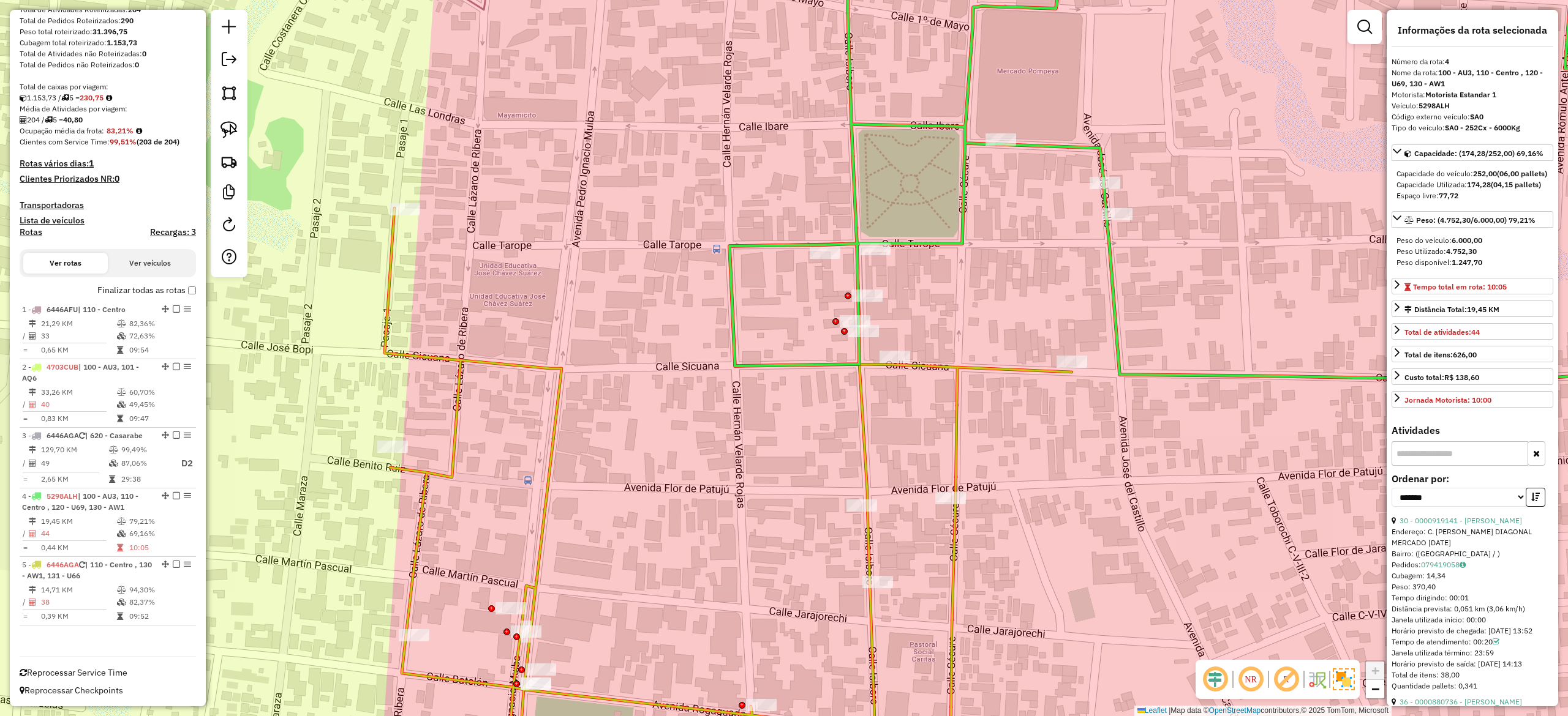
drag, startPoint x: 933, startPoint y: 322, endPoint x: 956, endPoint y: 379, distance: 61.5
click at [956, 376] on div "Janela de atendimento Grade de atendimento Capacidade Transportadoras Veículos …" at bounding box center [784, 358] width 1568 height 716
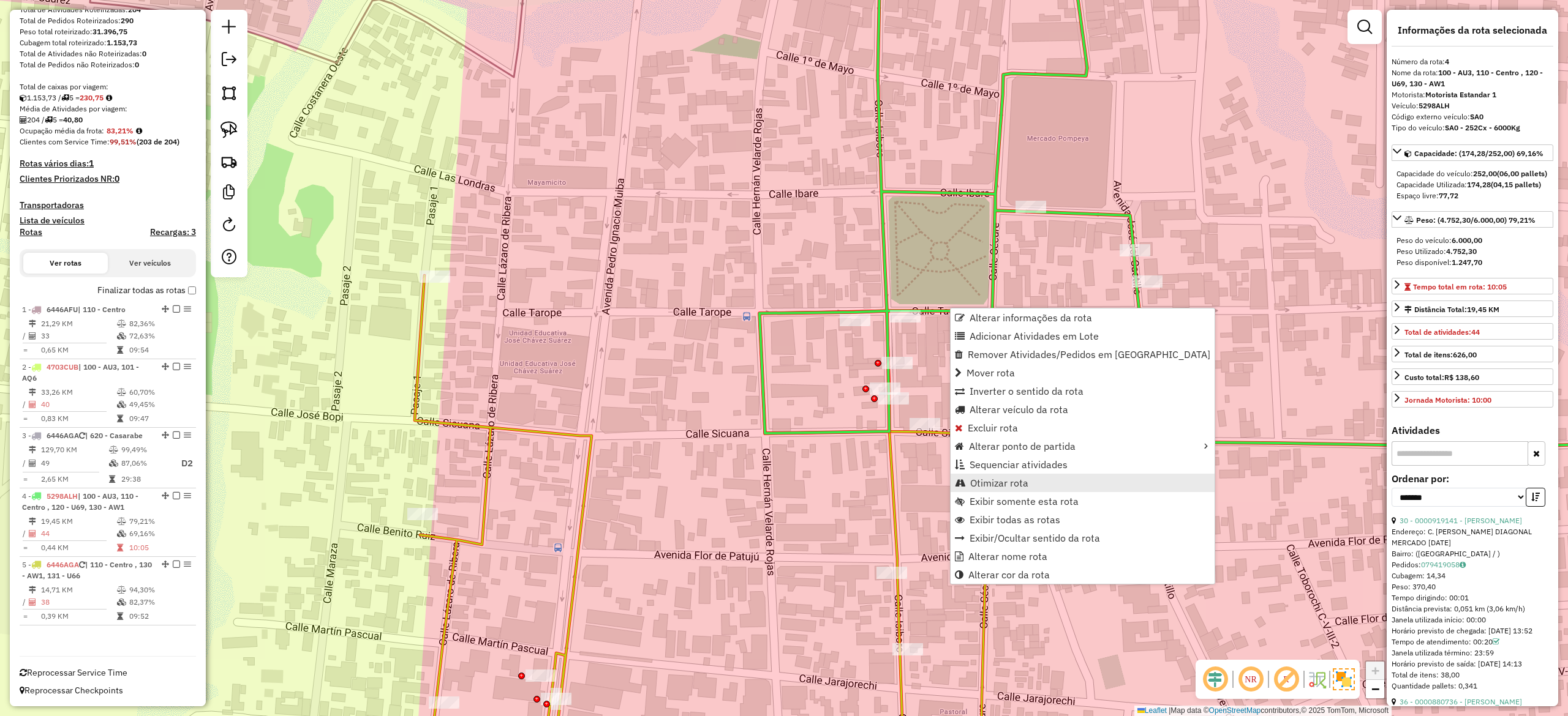
click at [1022, 485] on span "Otimizar rota" at bounding box center [999, 483] width 58 height 10
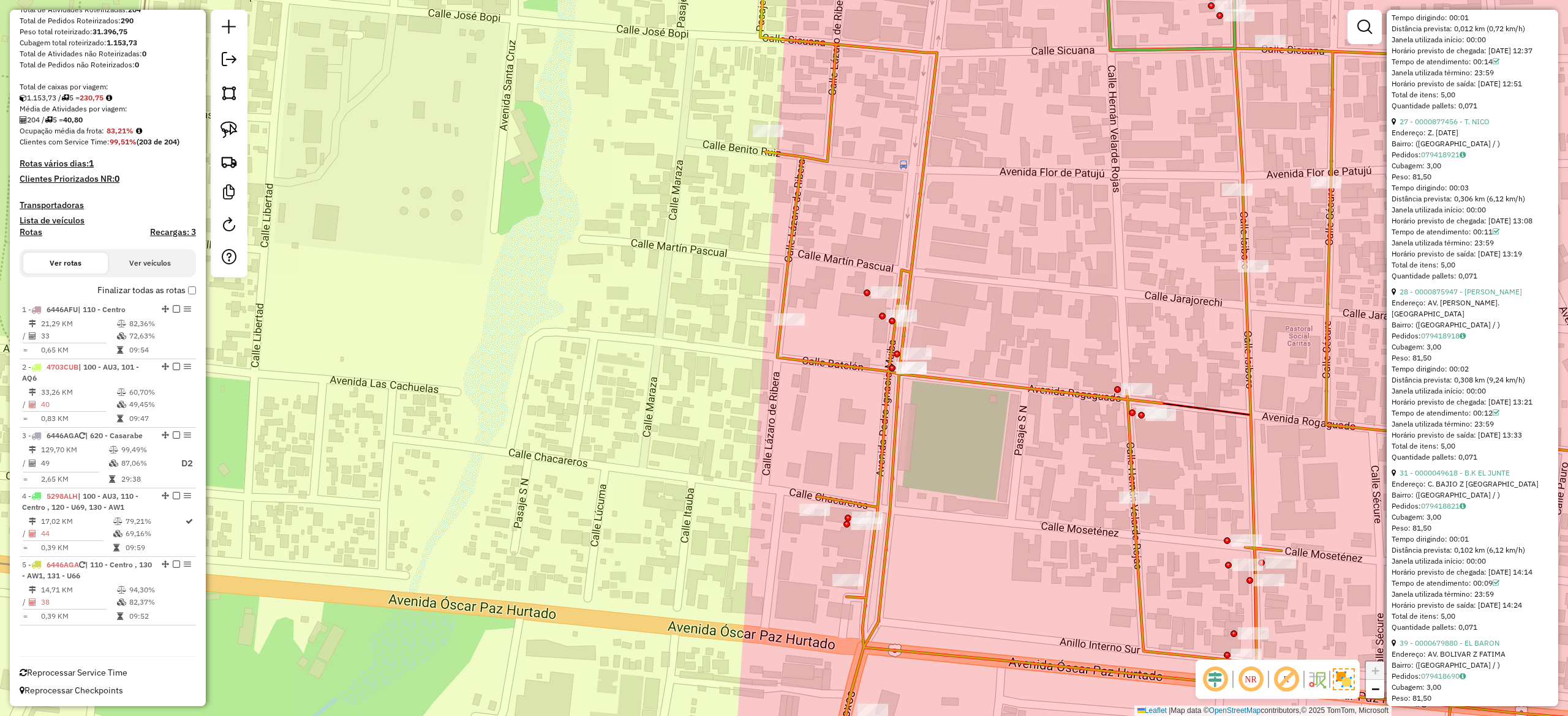
scroll to position [5999, 0]
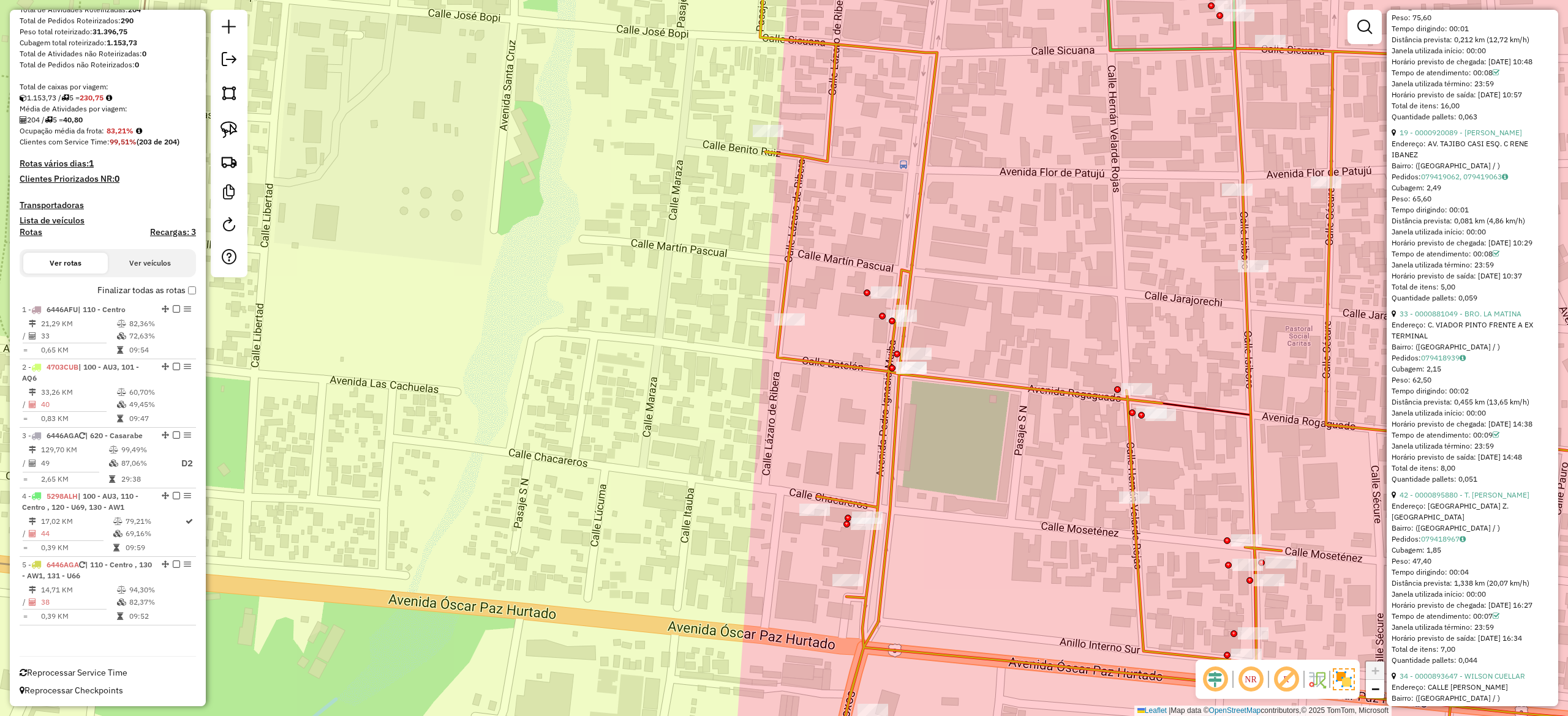
click at [1188, 472] on div "Janela de atendimento Grade de atendimento Capacidade Transportadoras Veículos …" at bounding box center [784, 358] width 1568 height 716
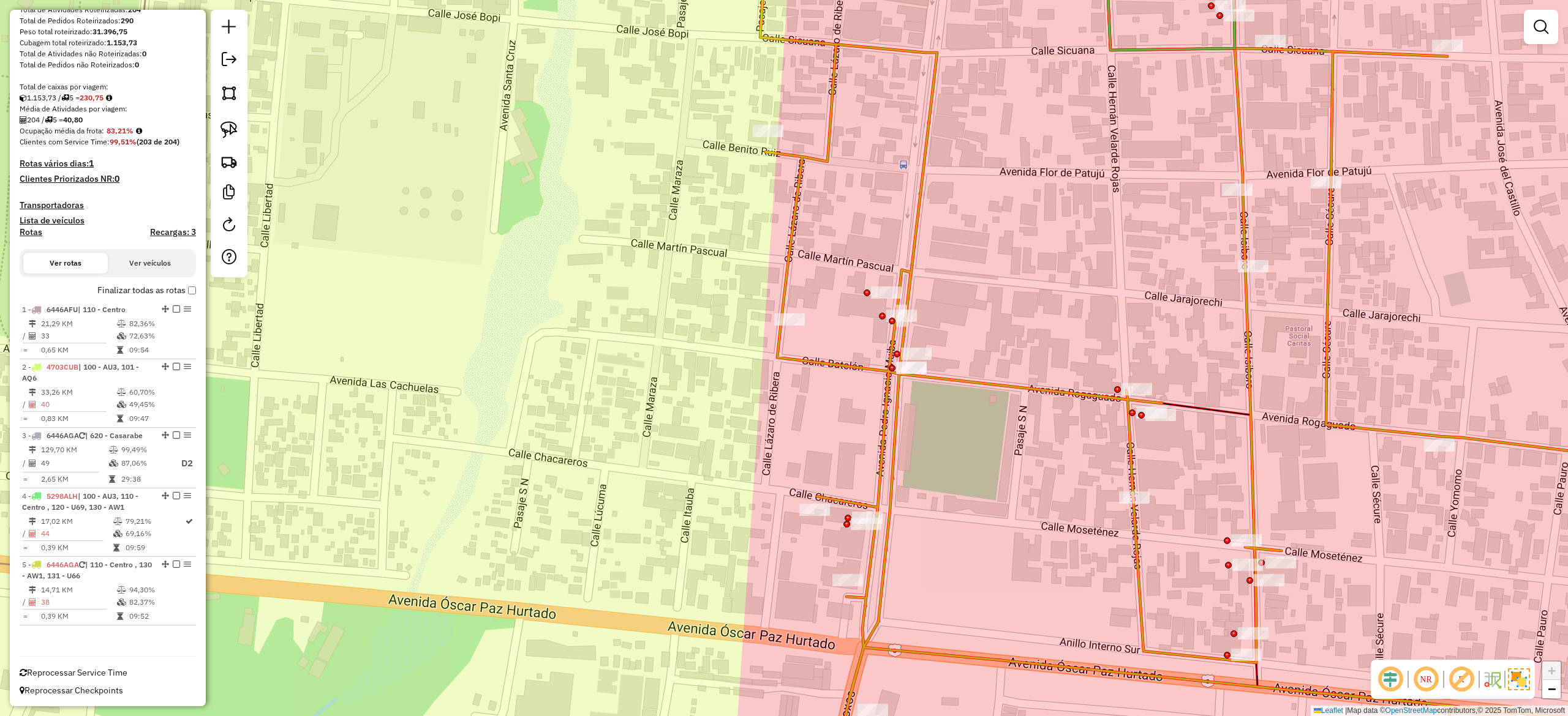
click at [1130, 460] on icon at bounding box center [1240, 358] width 971 height 860
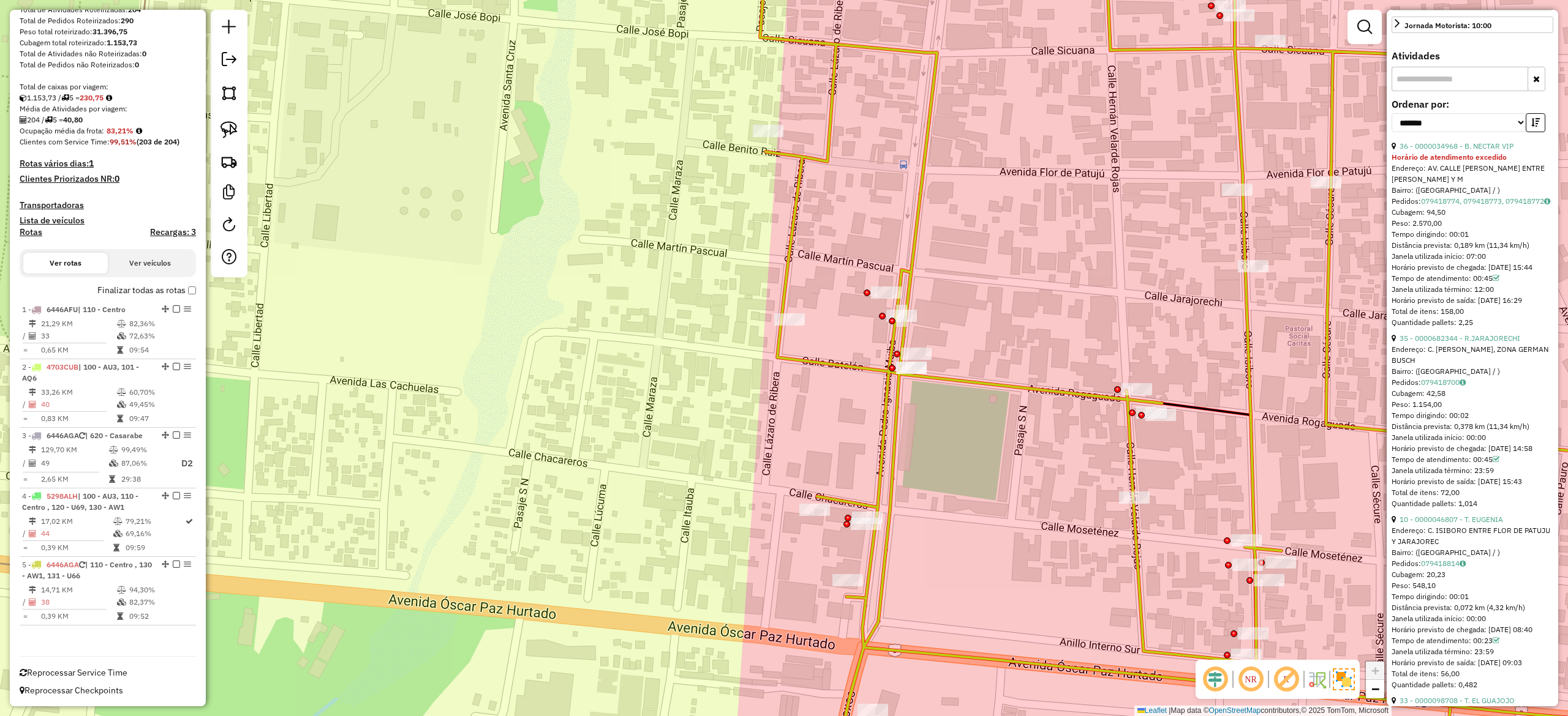
scroll to position [367, 0]
click at [1459, 146] on link "36 - 0000034968 - B. NECTAR VIP" at bounding box center [1456, 141] width 114 height 9
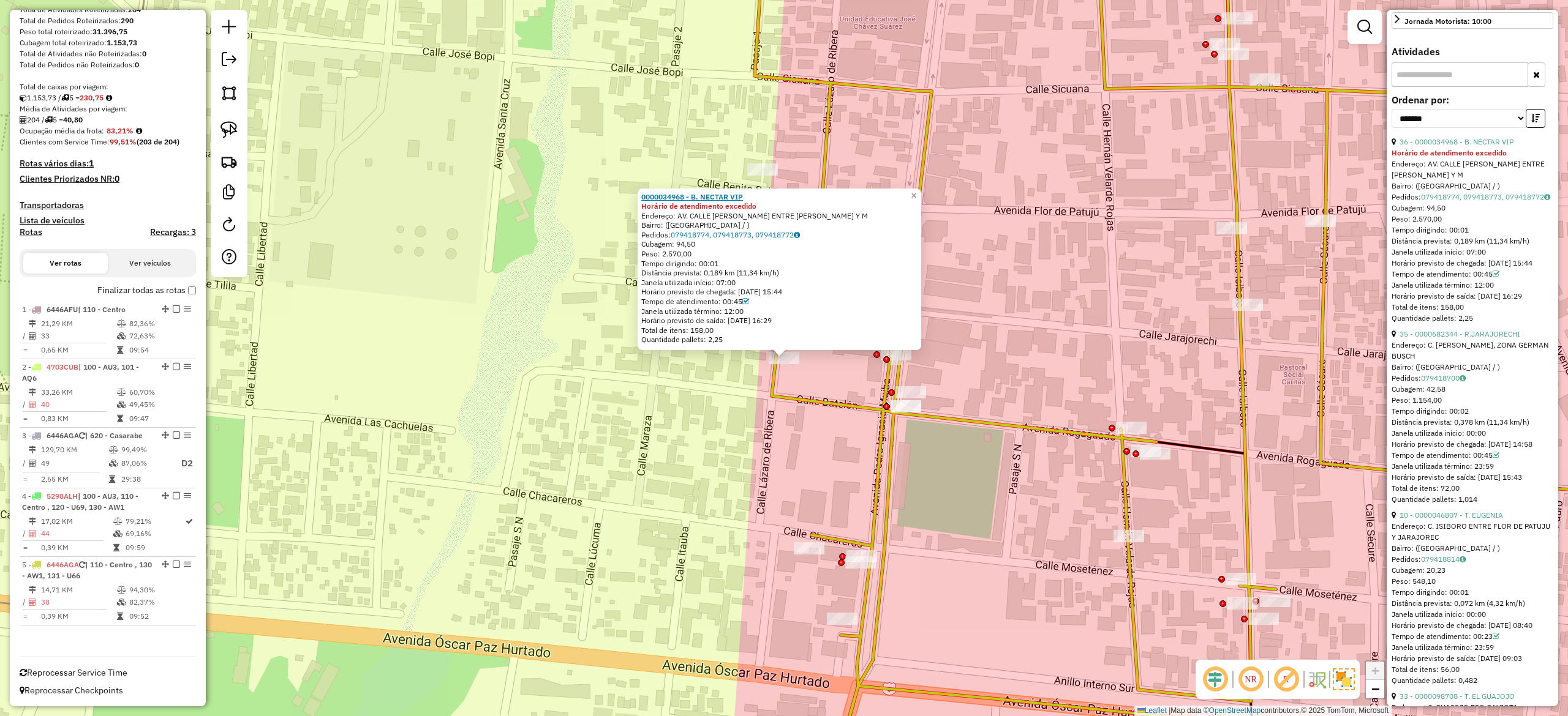
click at [689, 193] on strong "0000034968 - B. NECTAR VIP" at bounding box center [692, 197] width 102 height 9
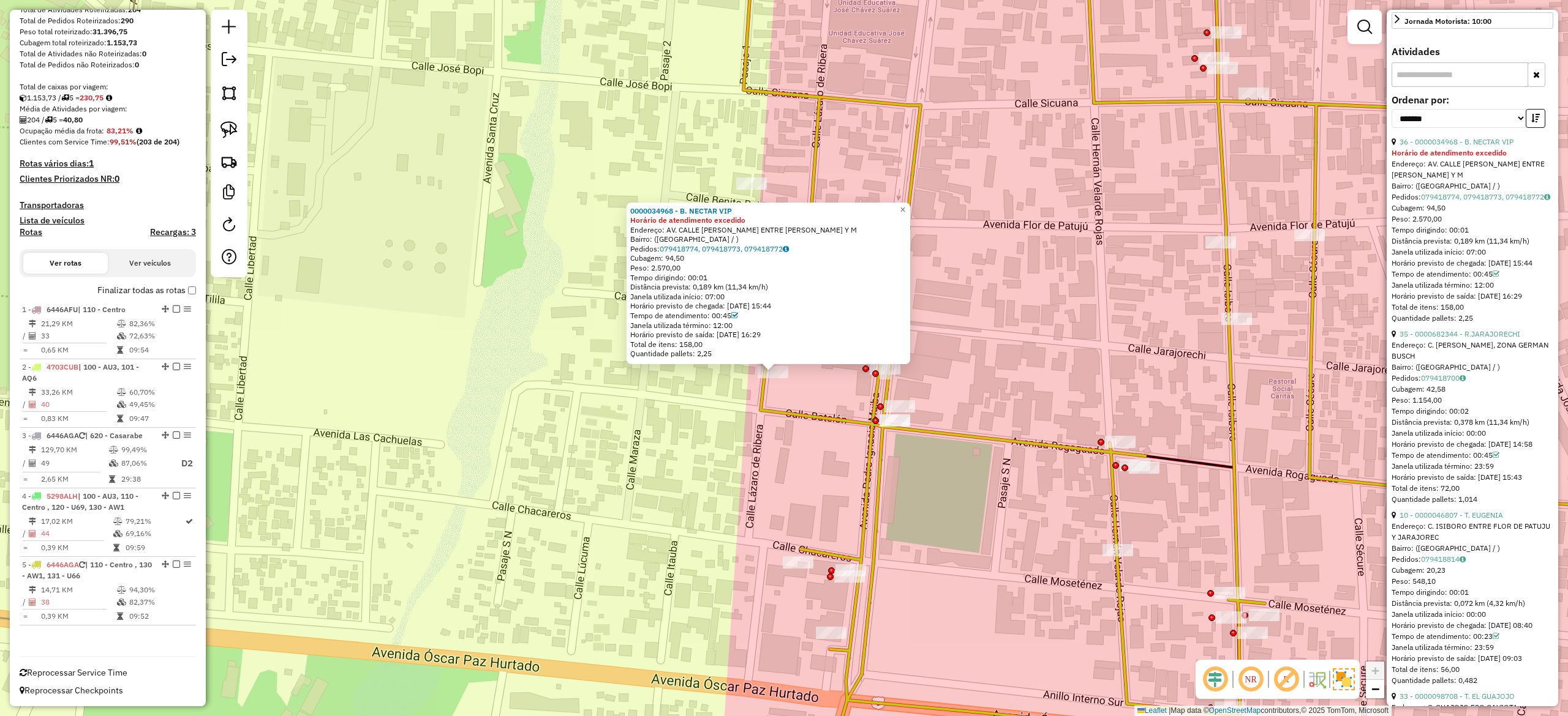
drag, startPoint x: 1040, startPoint y: 315, endPoint x: 966, endPoint y: 394, distance: 108.2
click at [968, 394] on div "0000034968 - B. NECTAR VIP Horário de atendimento excedido Endereço: AV. CALLE …" at bounding box center [784, 358] width 1568 height 716
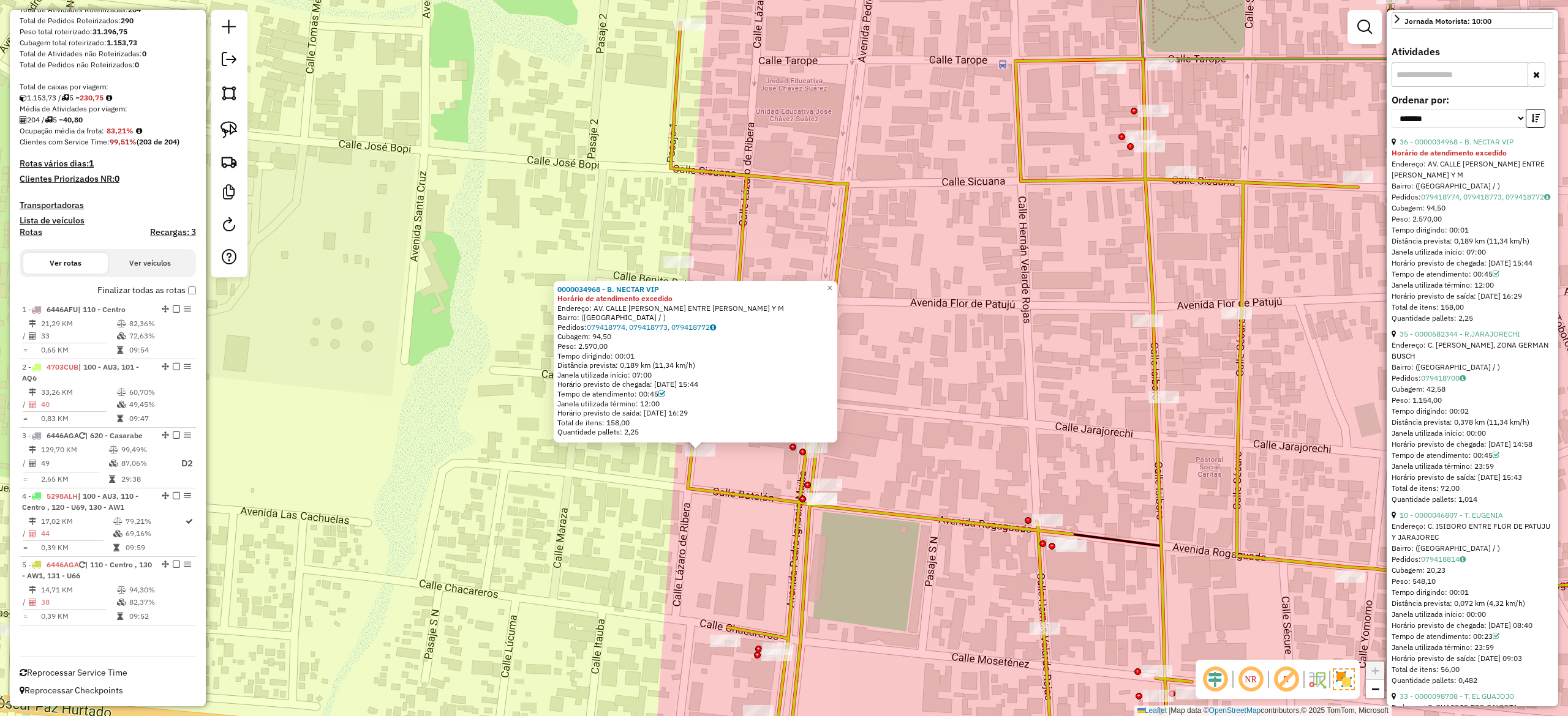
scroll to position [0, 0]
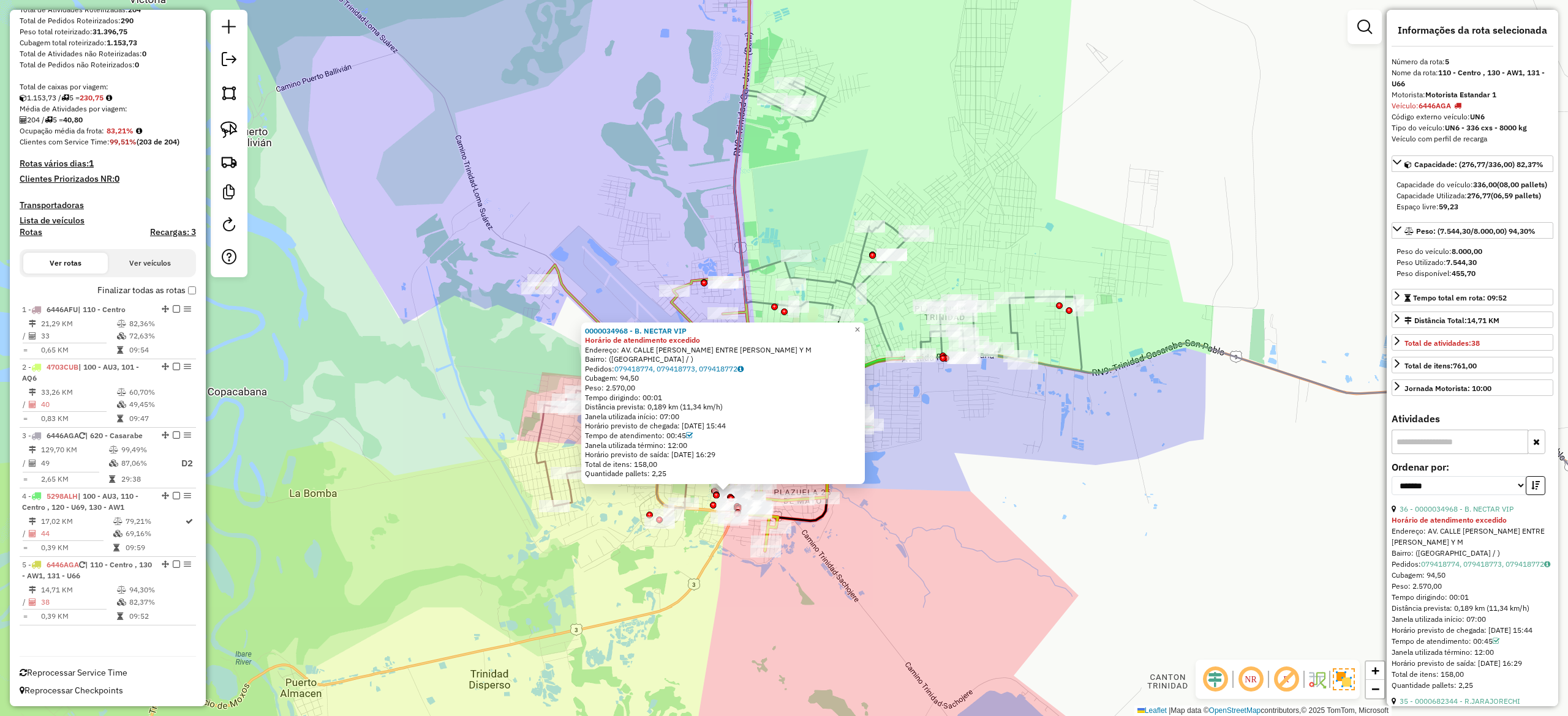
click at [992, 567] on div "0000034968 - B. NECTAR VIP Horário de atendimento excedido Endereço: AV. CALLE …" at bounding box center [784, 358] width 1568 height 716
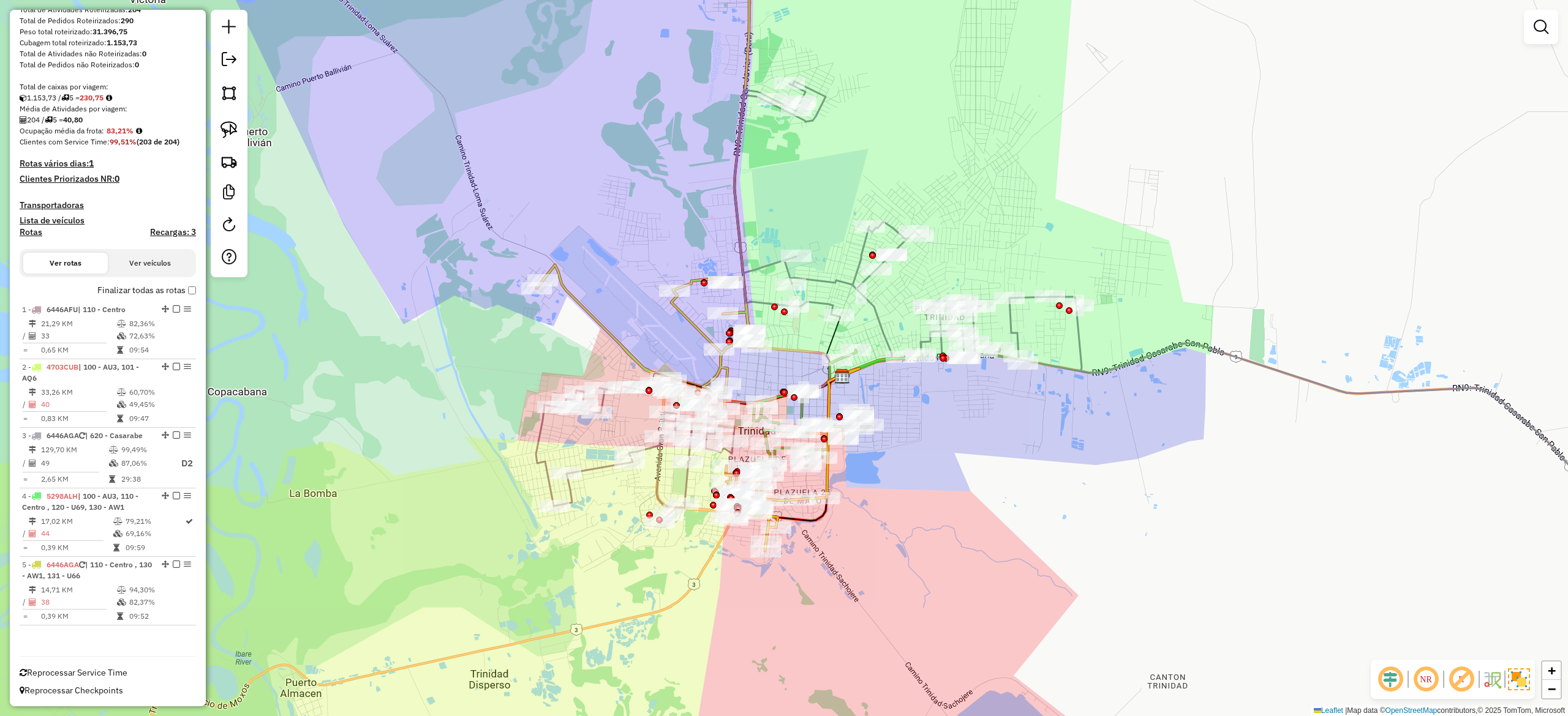
drag, startPoint x: 1043, startPoint y: 667, endPoint x: 1038, endPoint y: 660, distance: 8.6
click at [1044, 667] on div "0000034968 - B. NECTAR VIP Horário de atendimento excedido Endereço: AV. CALLE …" at bounding box center [784, 358] width 1568 height 716
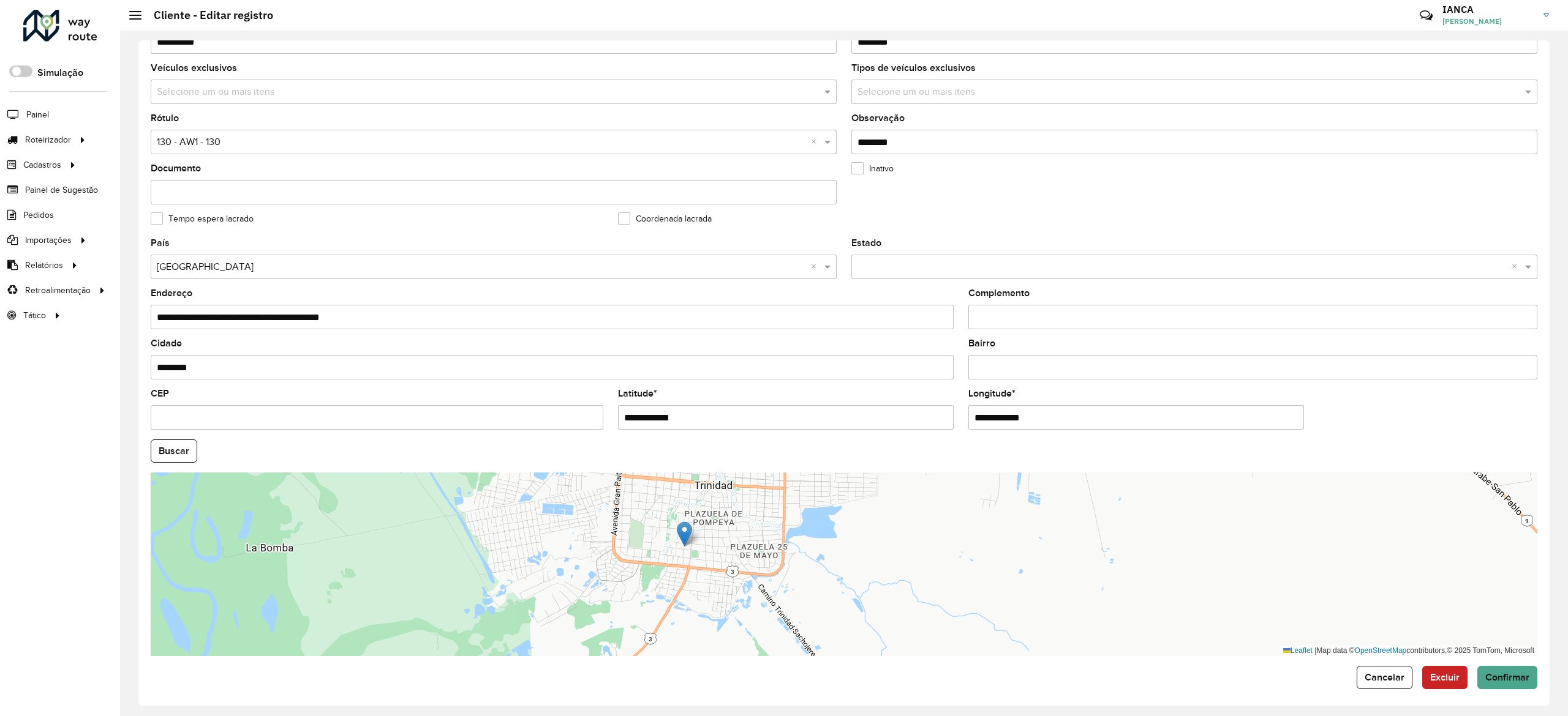
scroll to position [207, 0]
click at [1505, 676] on span "Confirmar" at bounding box center [1508, 675] width 44 height 11
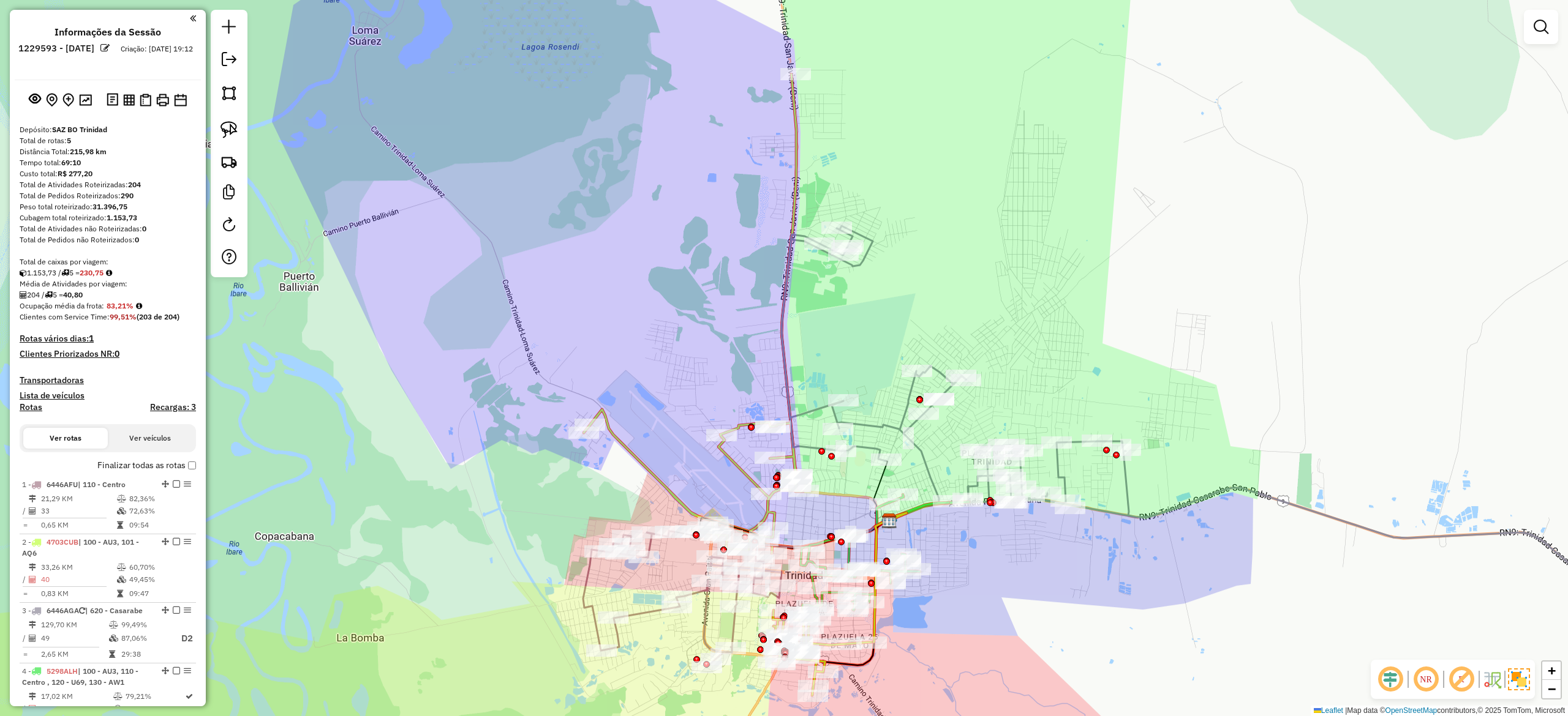
scroll to position [175, 0]
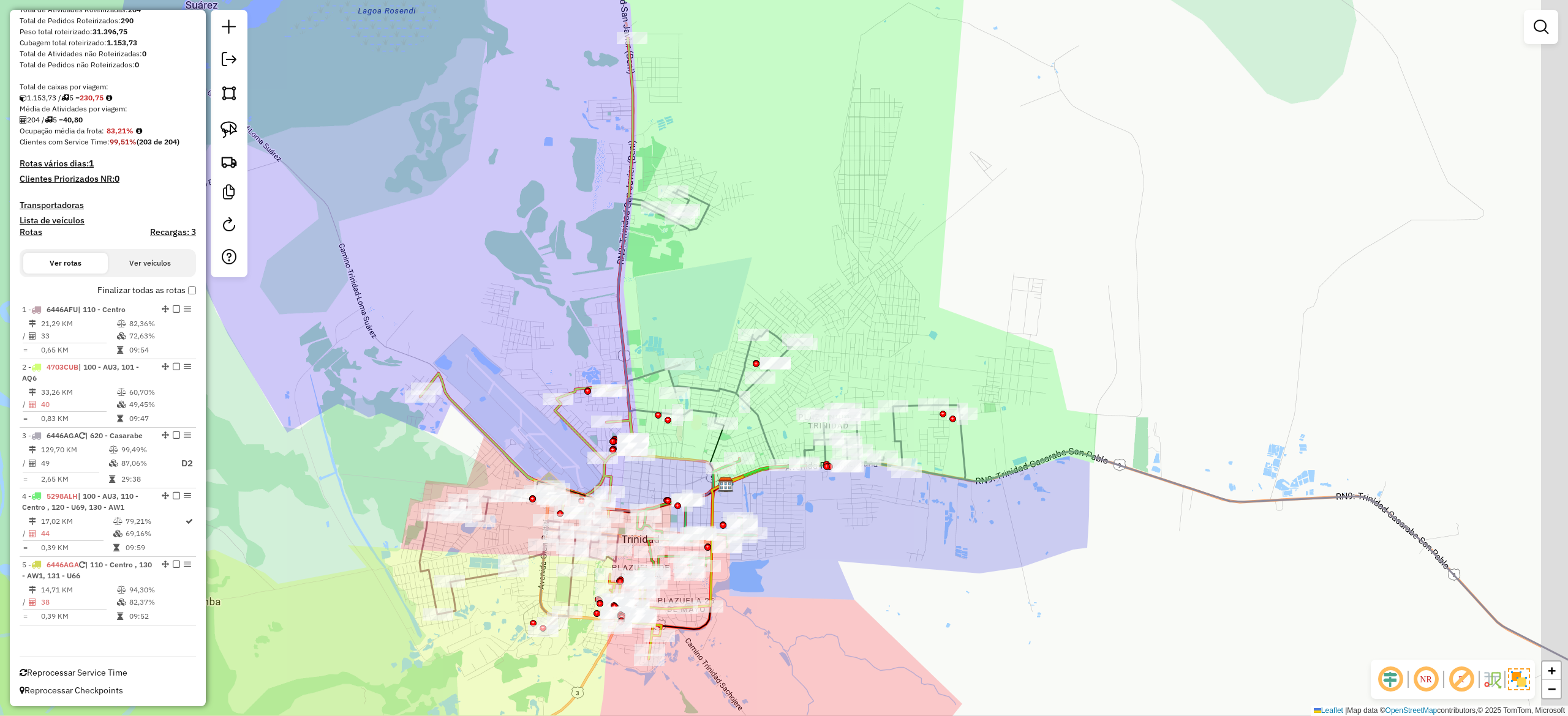
click at [937, 570] on div "Janela de atendimento Grade de atendimento Capacidade Transportadoras Veículos …" at bounding box center [784, 358] width 1568 height 716
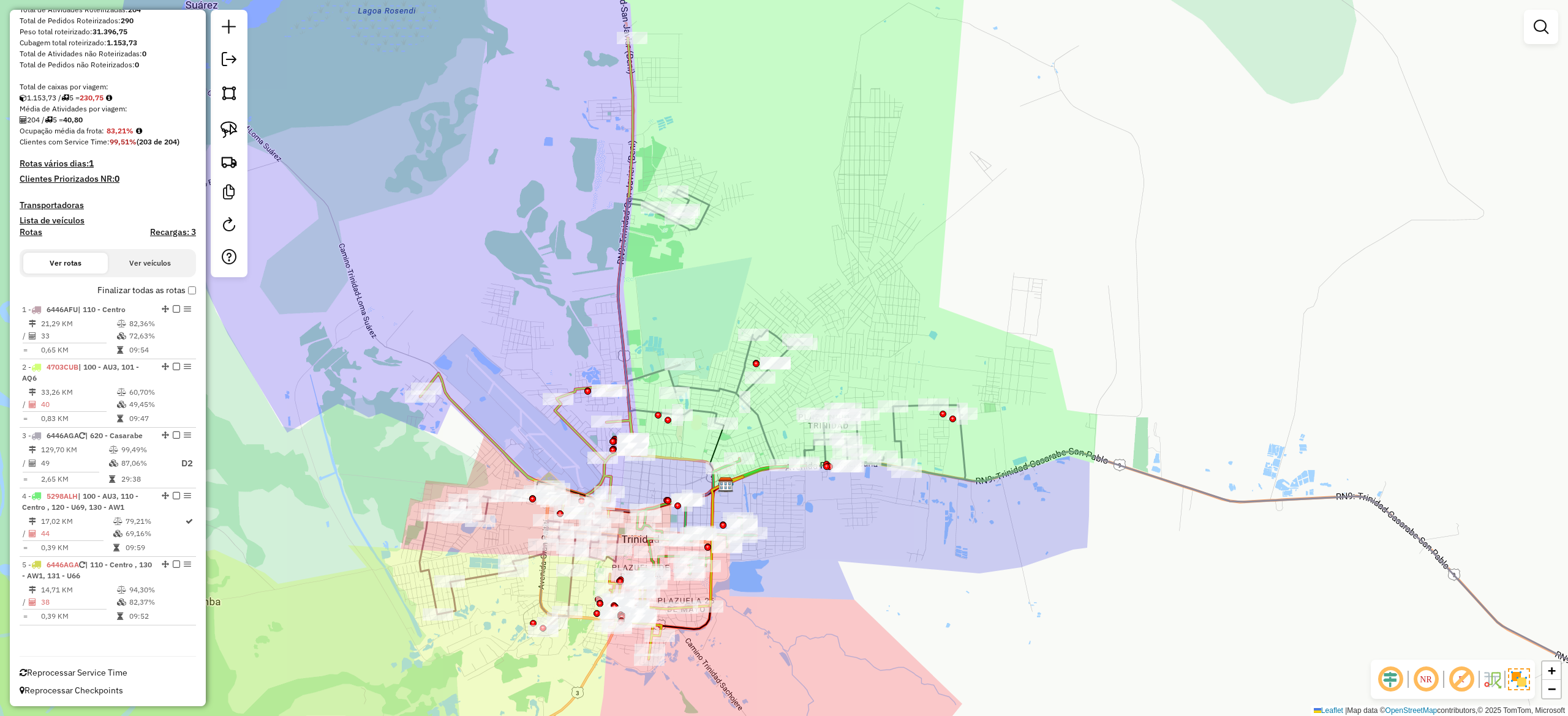
click at [35, 232] on h4 "Rotas" at bounding box center [31, 232] width 23 height 11
select select
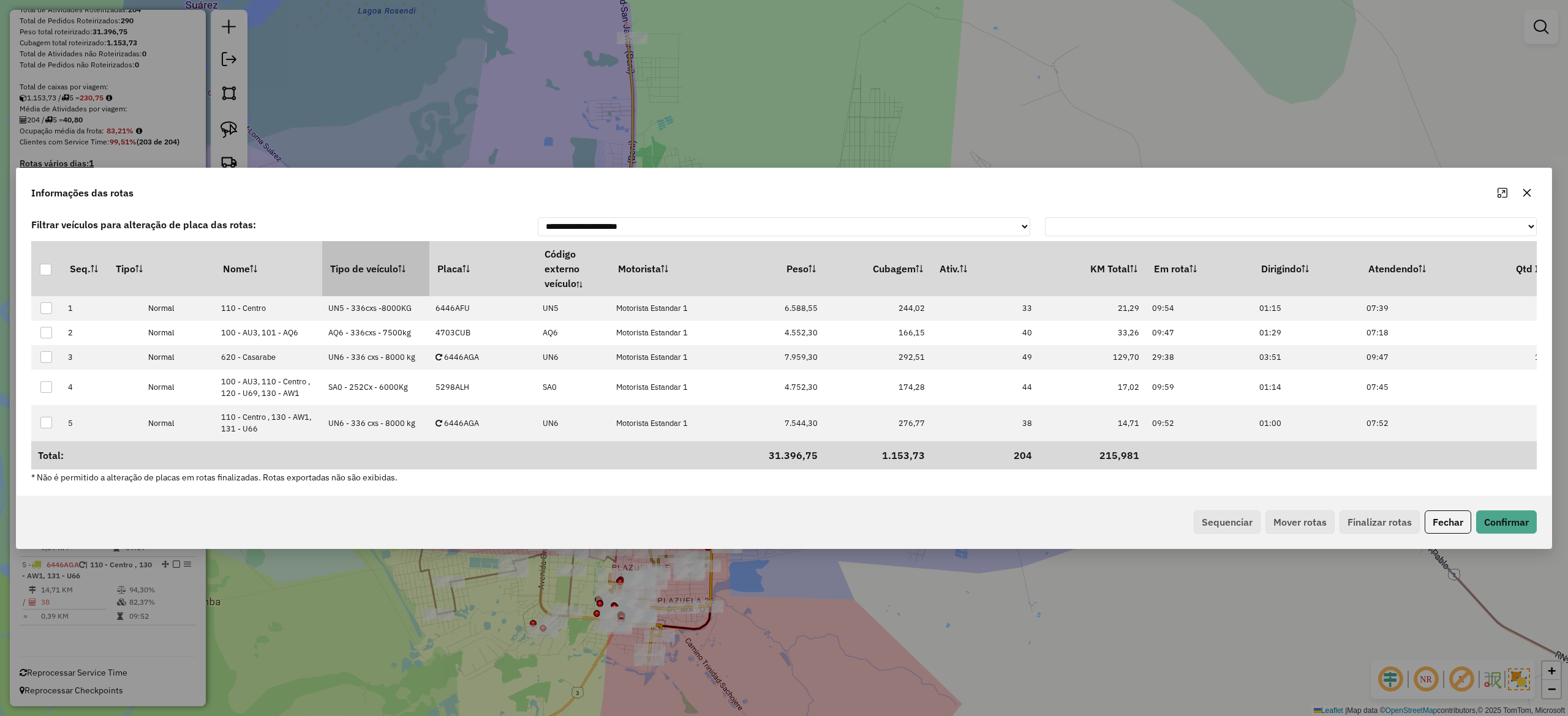
click at [355, 256] on th "Tipo de veículo" at bounding box center [375, 269] width 107 height 55
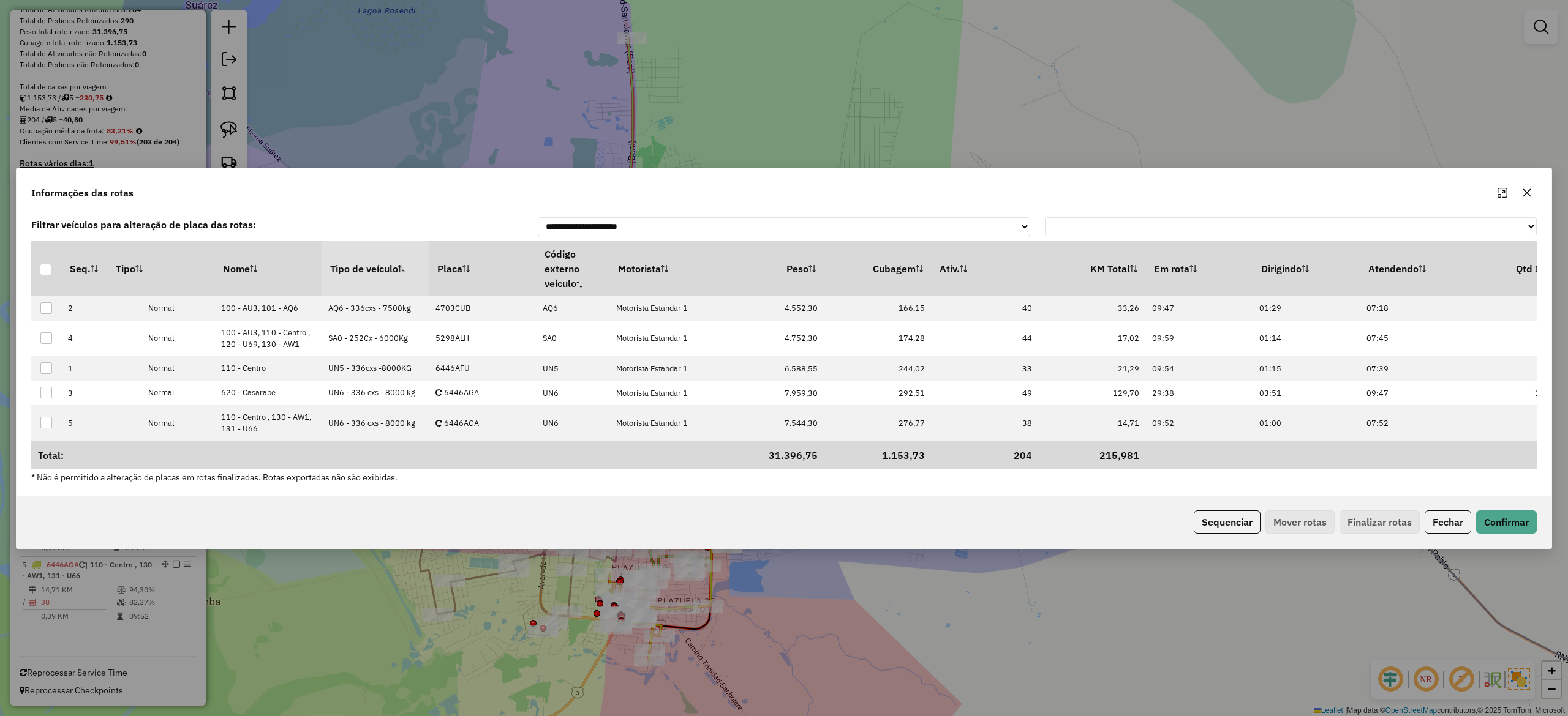
click at [355, 255] on th "Tipo de veículo" at bounding box center [375, 269] width 107 height 55
click at [352, 251] on th "Tipo de veículo" at bounding box center [375, 269] width 107 height 55
click at [1221, 519] on button "Sequenciar" at bounding box center [1228, 522] width 67 height 23
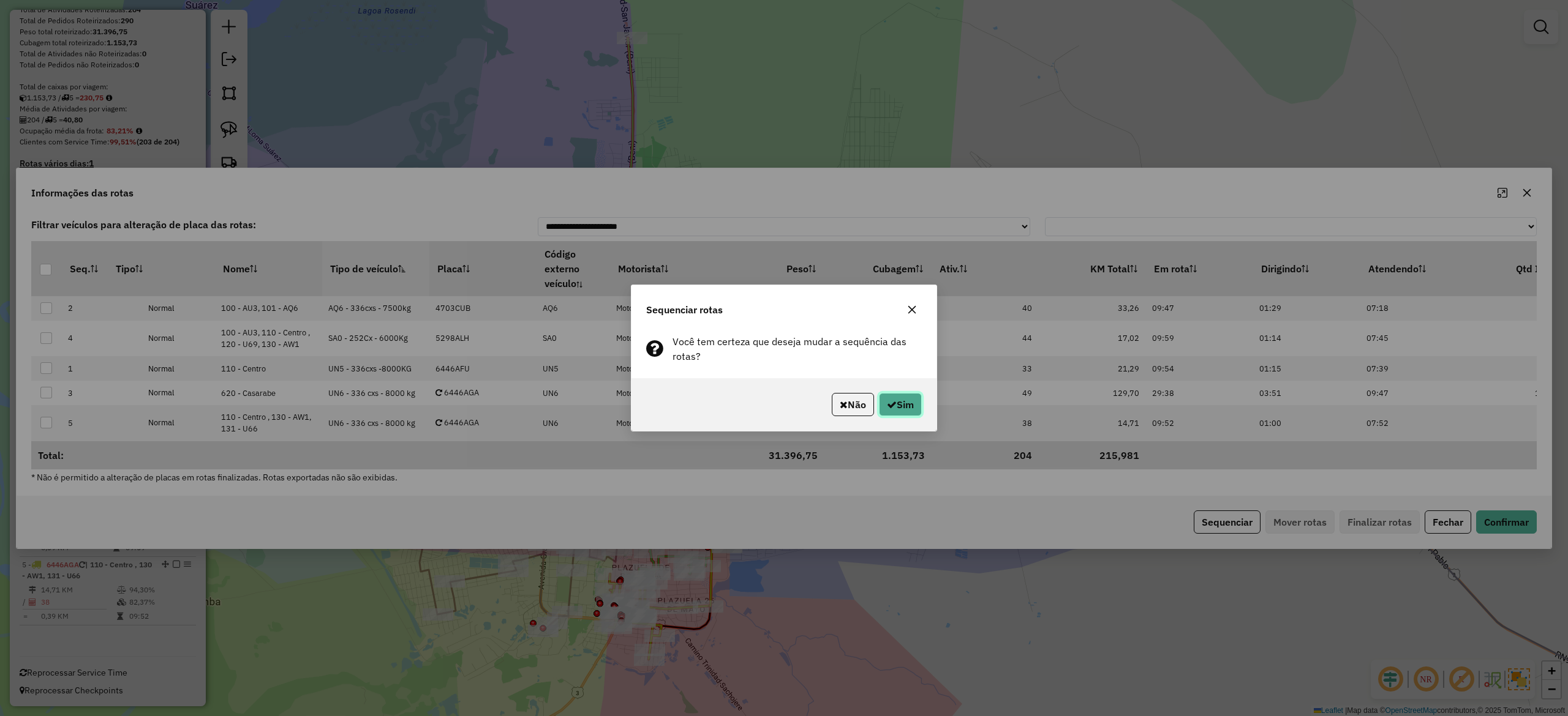
click at [920, 406] on button "Sim" at bounding box center [901, 404] width 43 height 23
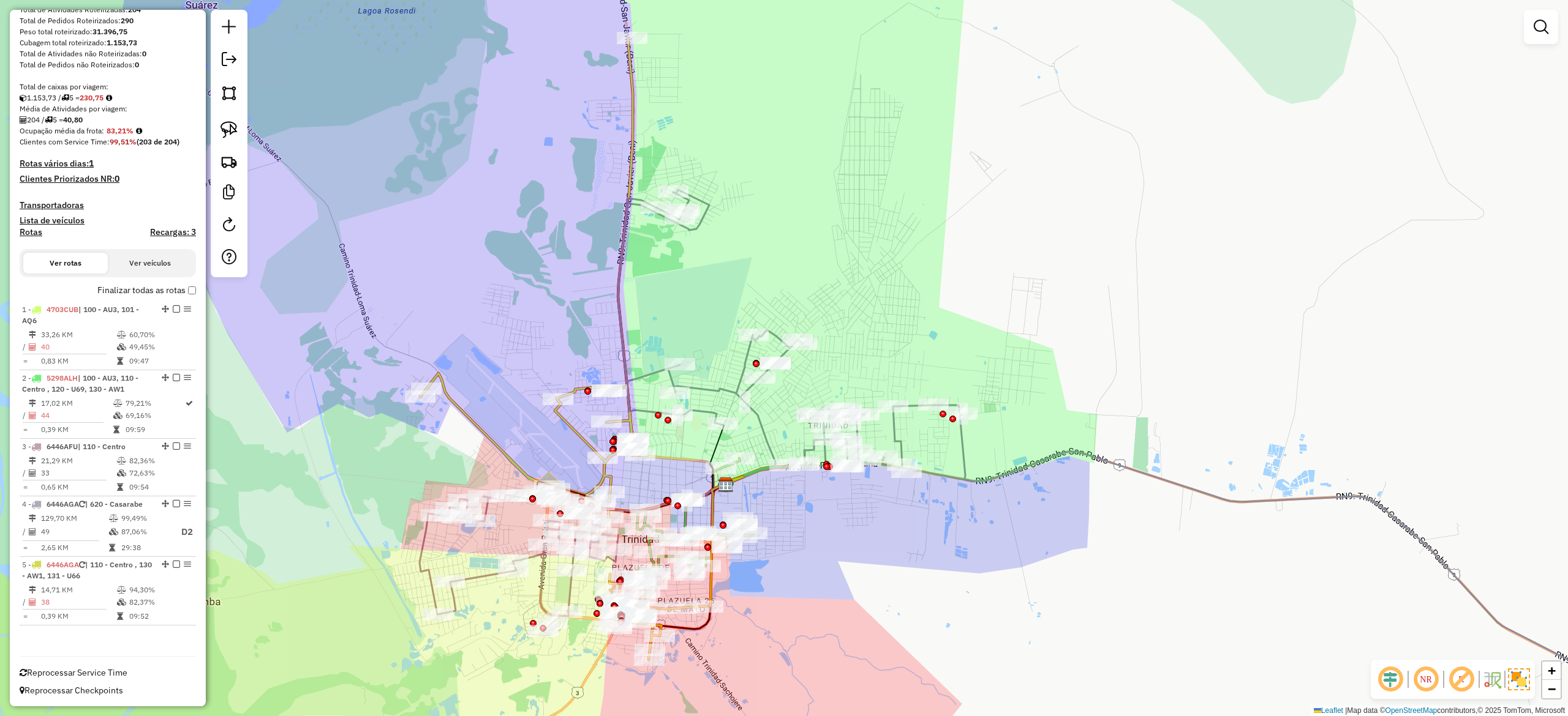
scroll to position [0, 0]
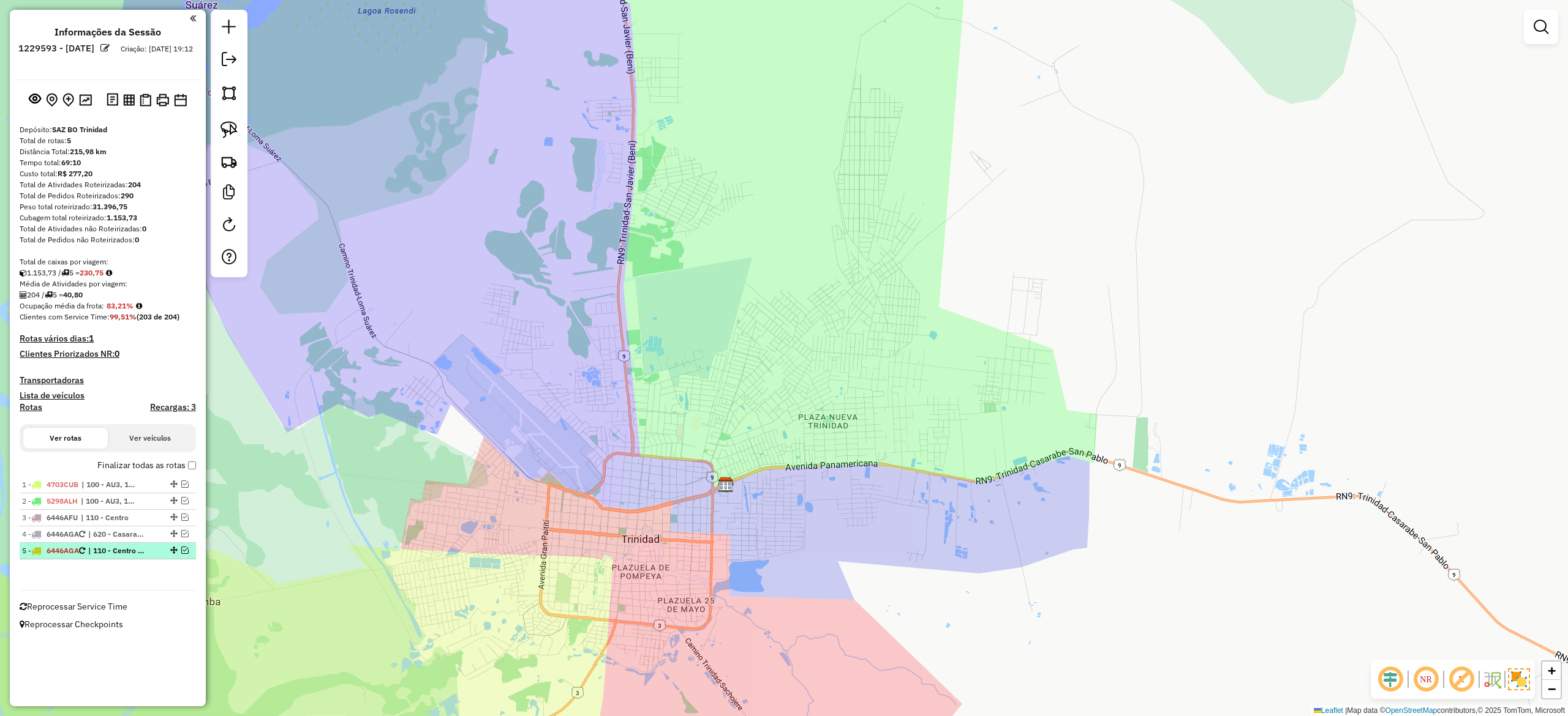
click at [186, 552] on em at bounding box center [185, 550] width 7 height 7
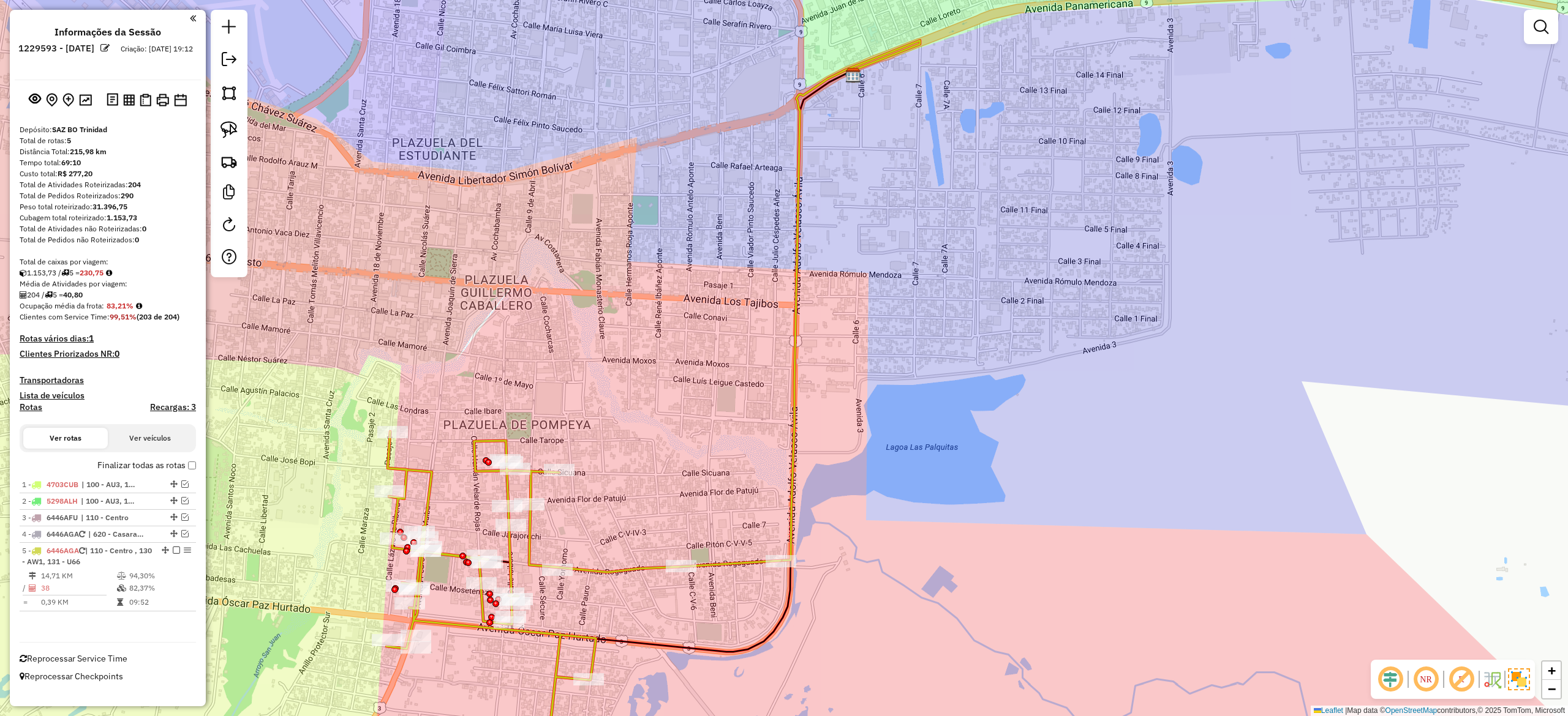
click at [626, 563] on icon at bounding box center [584, 603] width 394 height 342
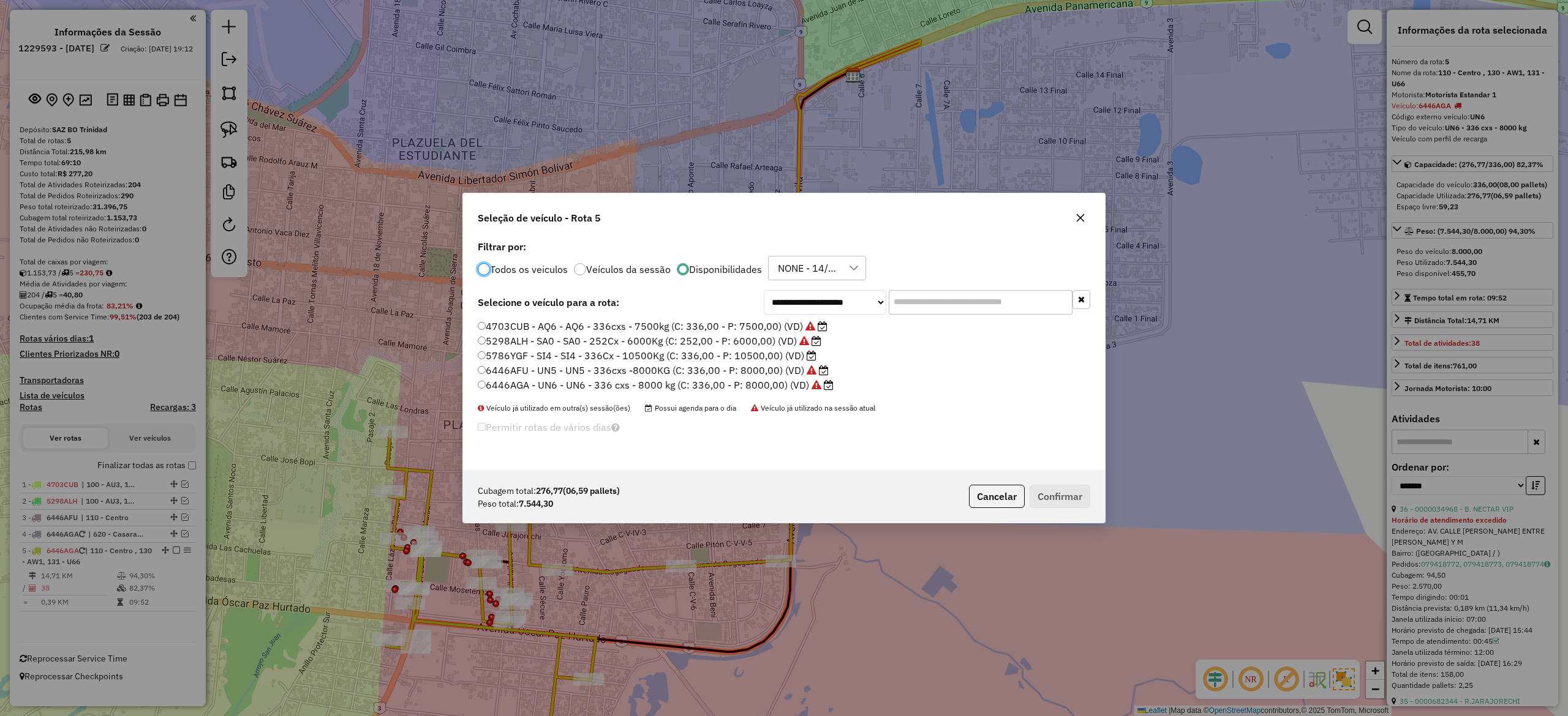
scroll to position [6, 4]
click at [1085, 217] on button "button" at bounding box center [1080, 218] width 20 height 20
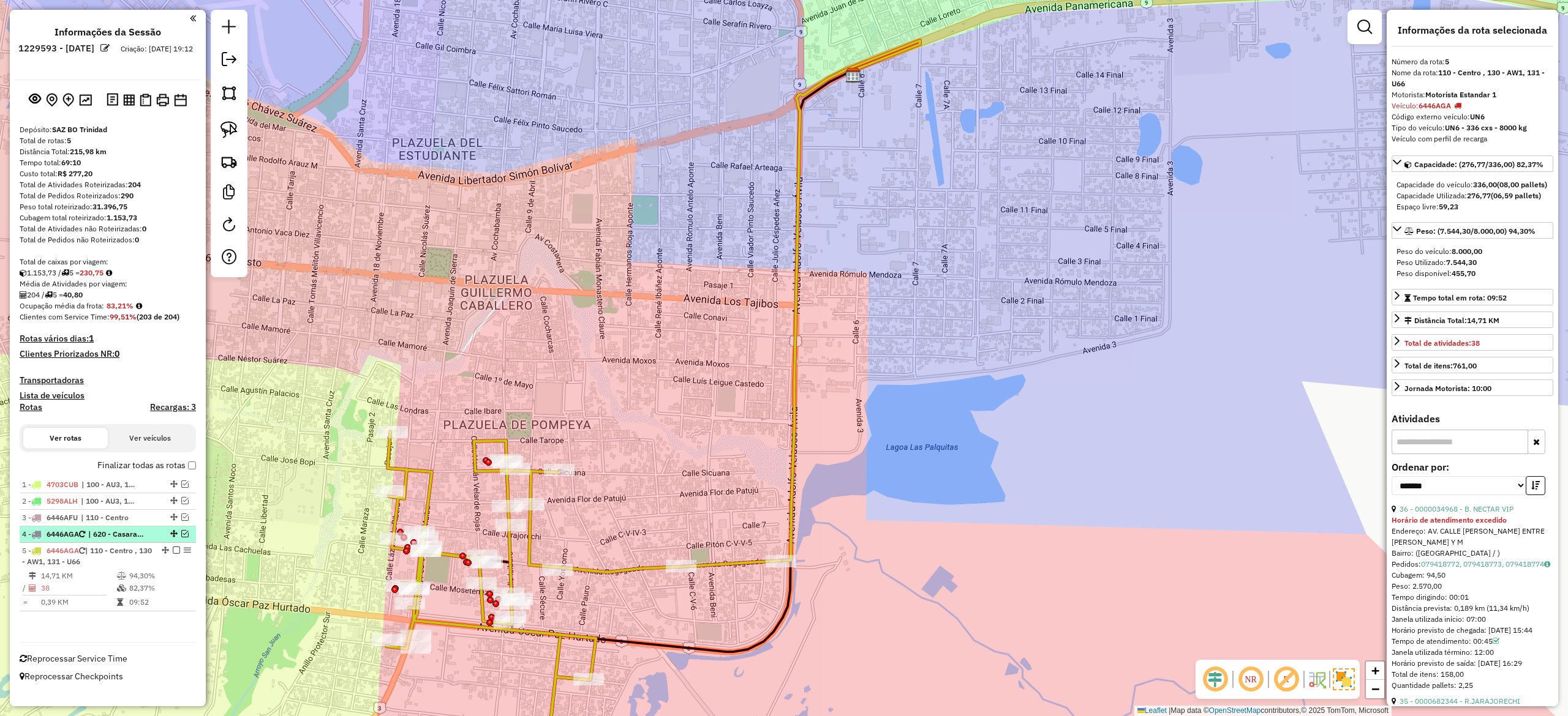
click at [141, 541] on li "4 - 6446AGA | 620 - Casarabe" at bounding box center [108, 534] width 176 height 16
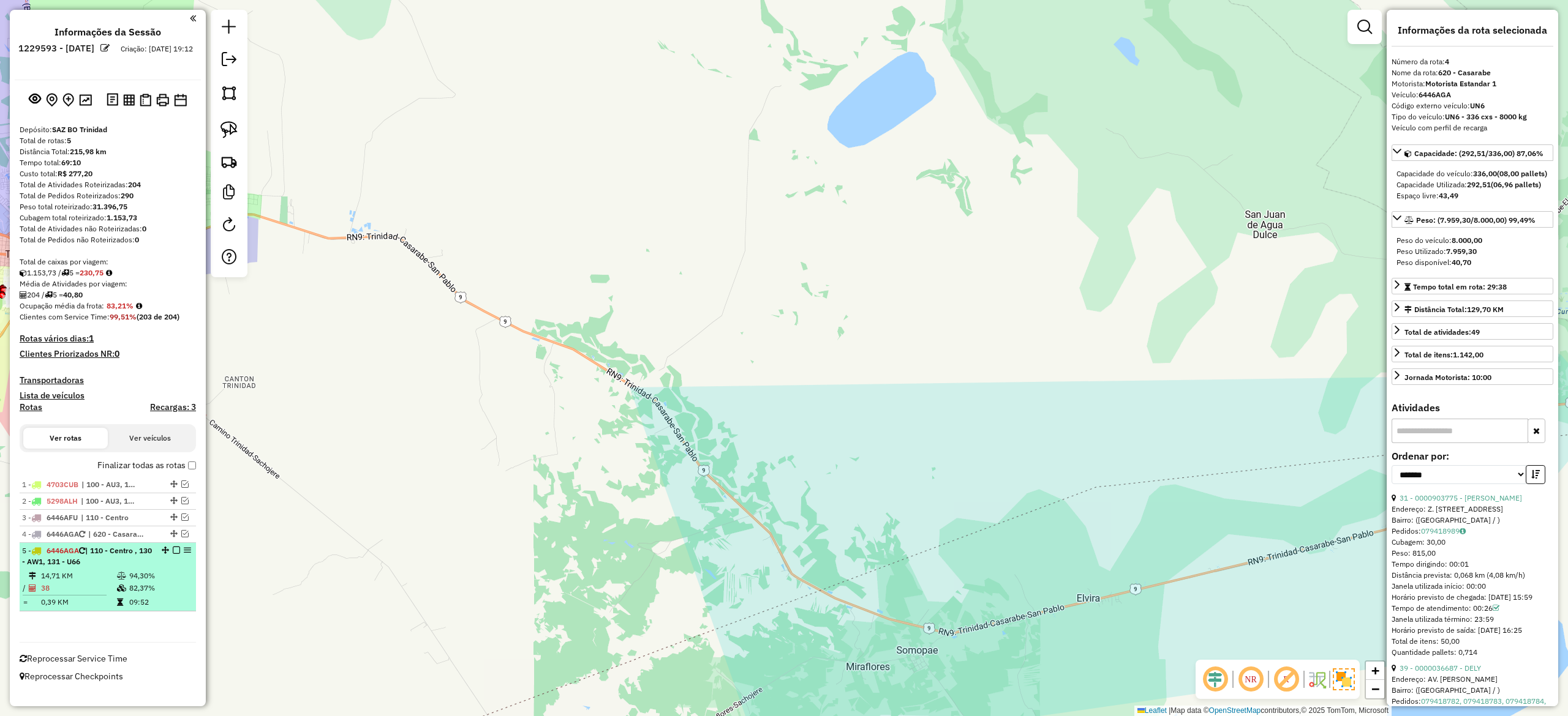
click at [149, 565] on div "5 - 6446AGA | 110 - Centro , 130 - AW1, 131 - U66" at bounding box center [87, 556] width 130 height 22
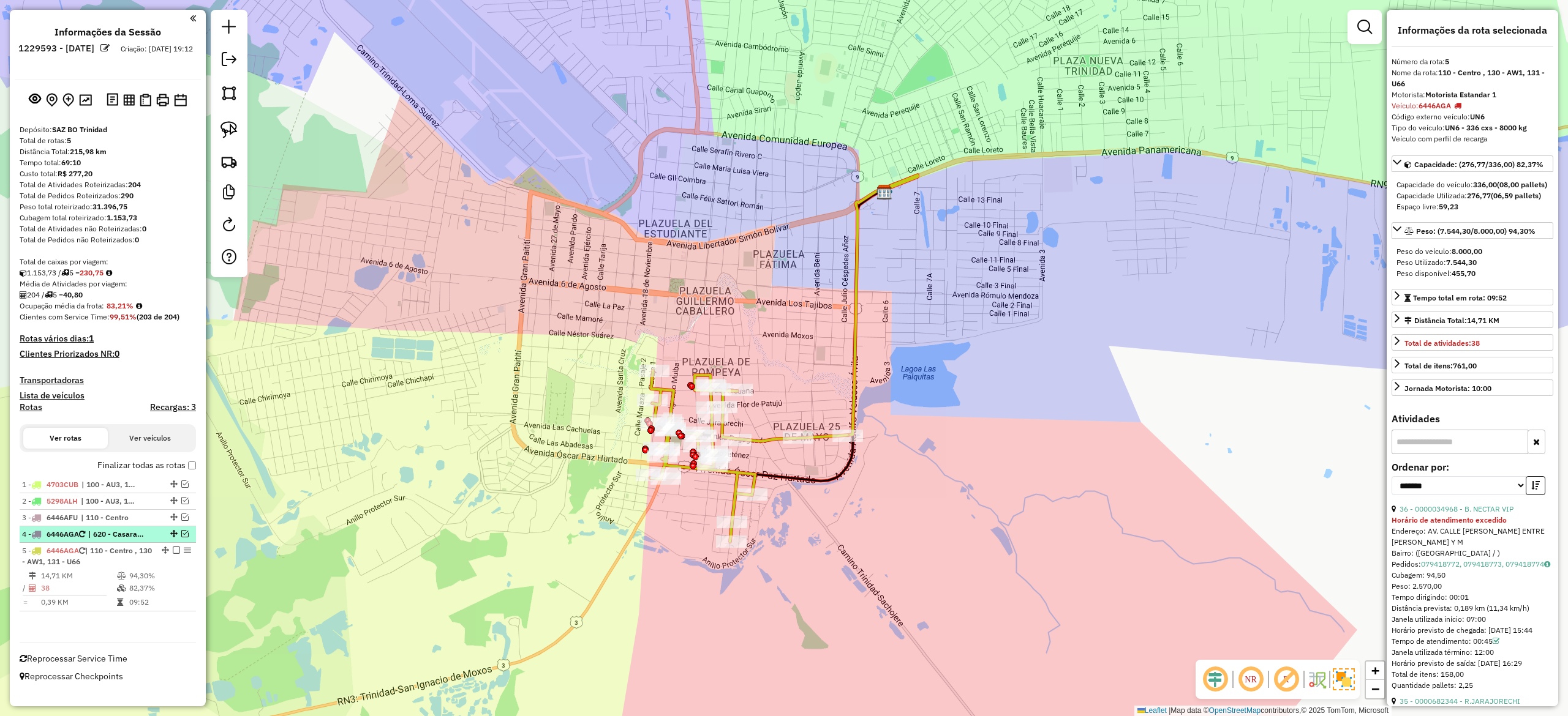
click at [185, 533] on em at bounding box center [185, 533] width 7 height 7
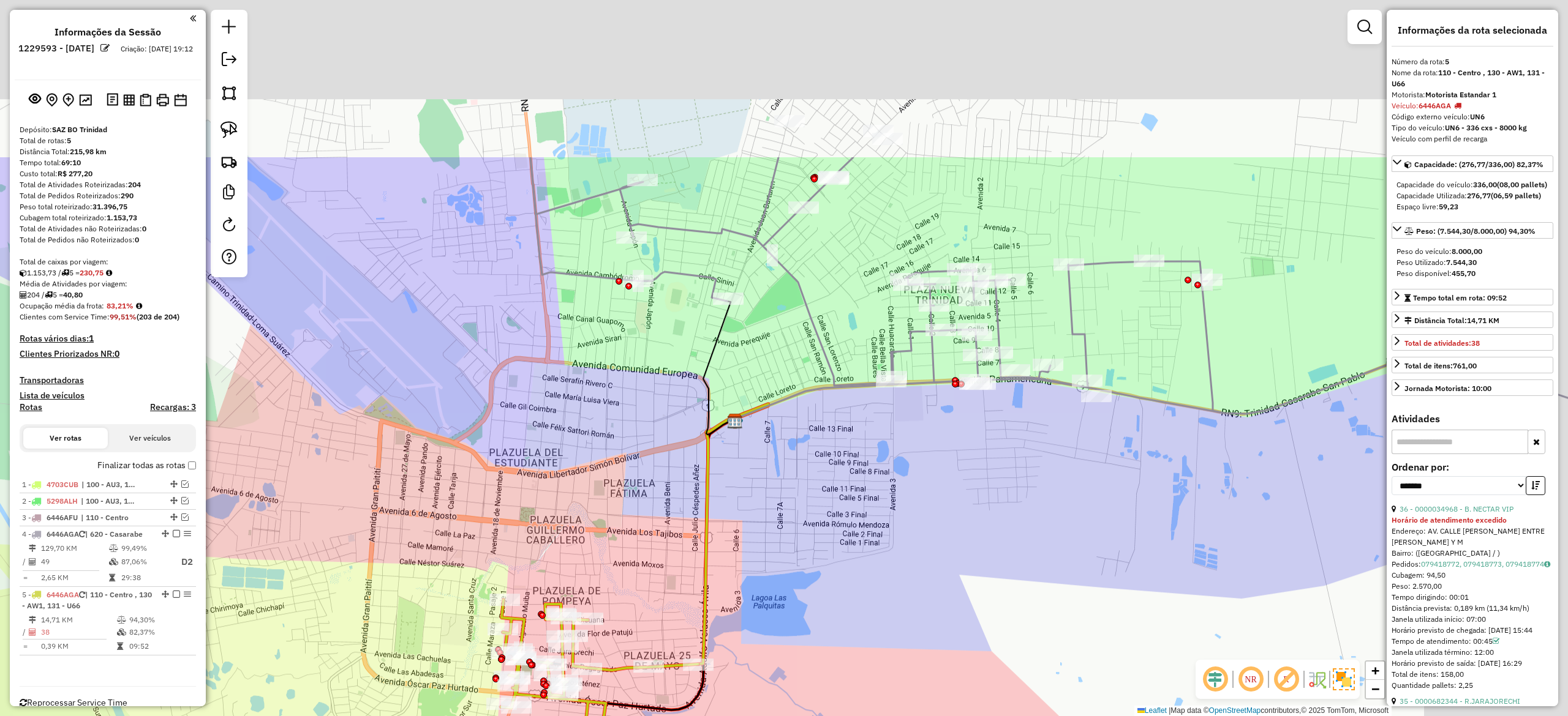
drag, startPoint x: 893, startPoint y: 259, endPoint x: 719, endPoint y: 516, distance: 310.4
click at [719, 516] on div "Janela de atendimento Grade de atendimento Capacidade Transportadoras Veículos …" at bounding box center [784, 358] width 1568 height 716
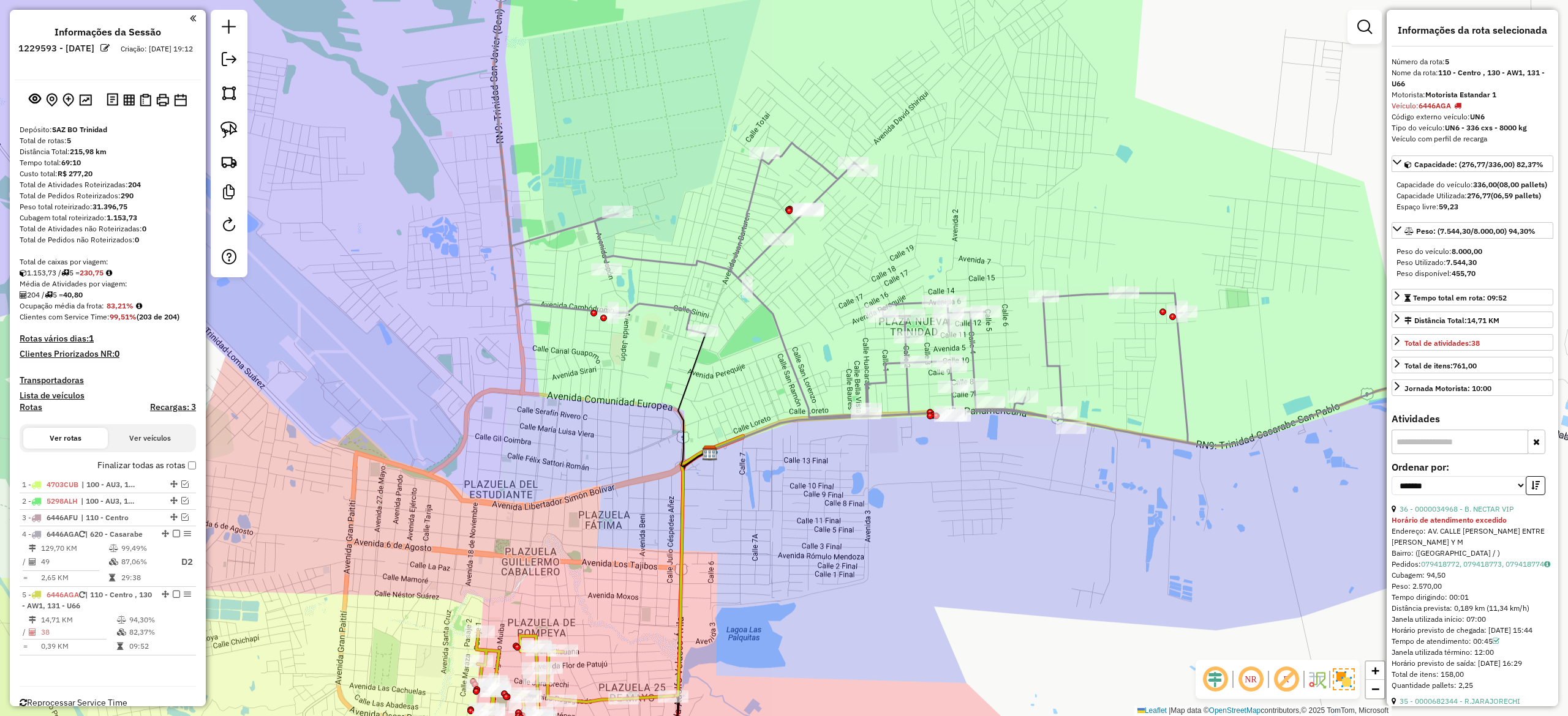
click at [793, 332] on div "Janela de atendimento Grade de atendimento Capacidade Transportadoras Veículos …" at bounding box center [784, 358] width 1568 height 716
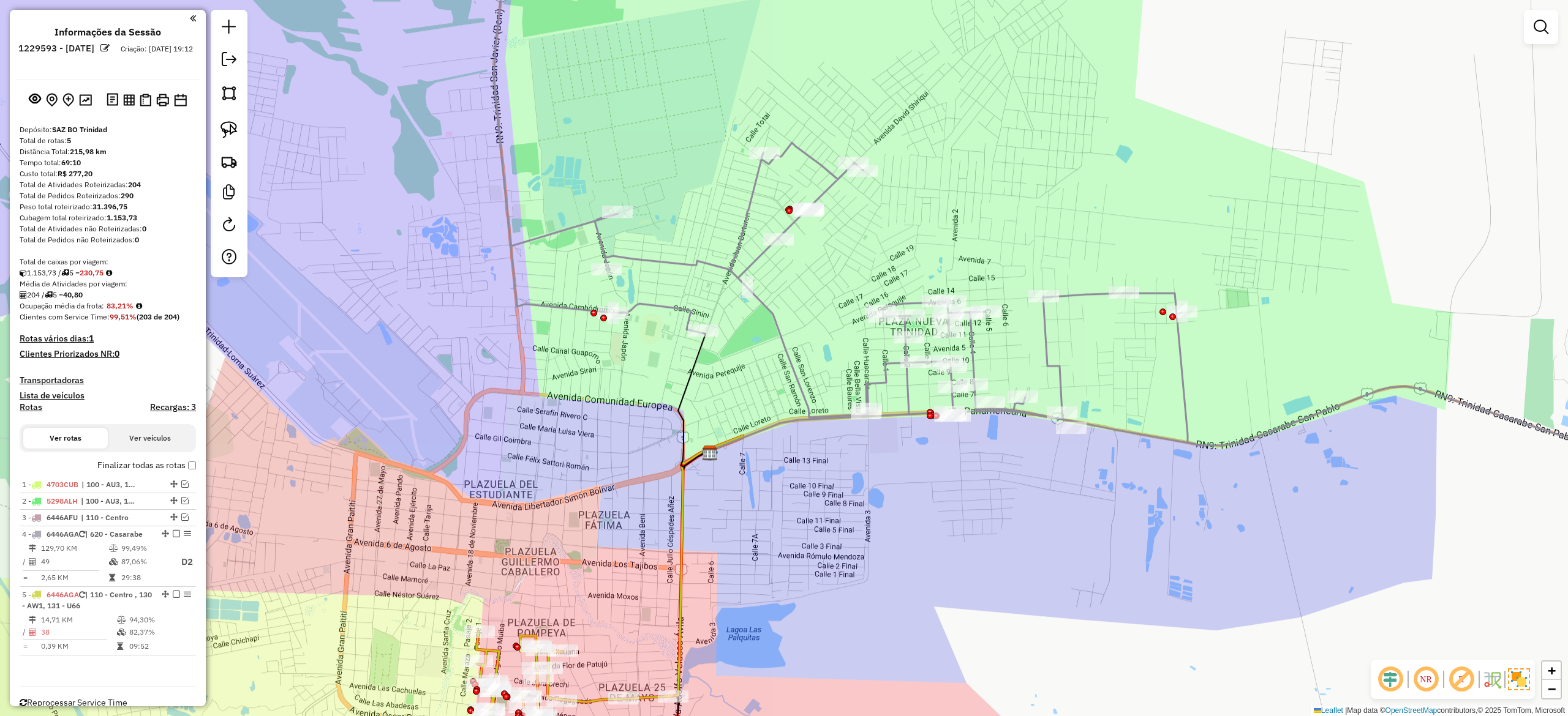
click at [785, 340] on icon at bounding box center [1110, 207] width 1231 height 558
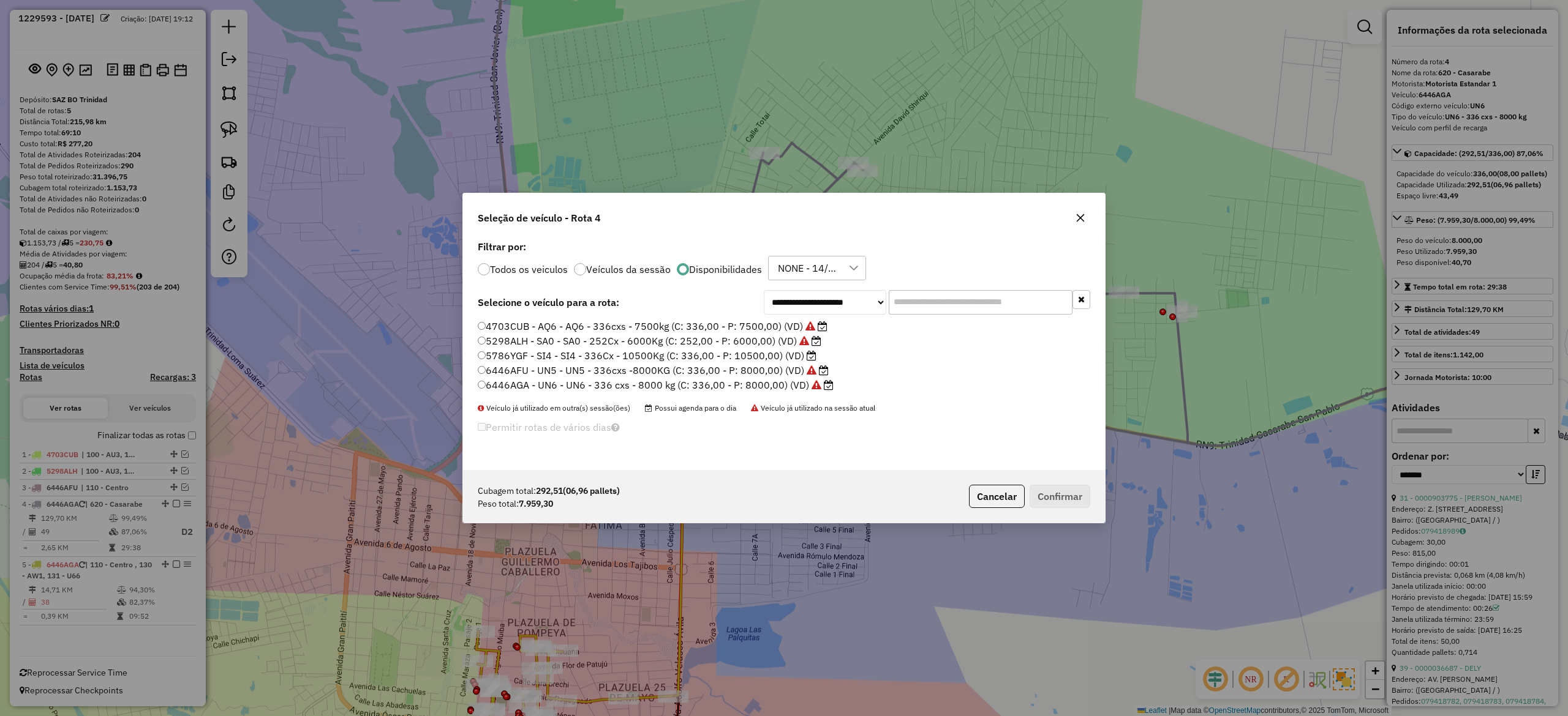
click at [783, 359] on label "5786YGF - SI4 - SI4 - 336Cx - 10500Kg (C: 336,00 - P: 10500,00) (VD)" at bounding box center [647, 355] width 339 height 15
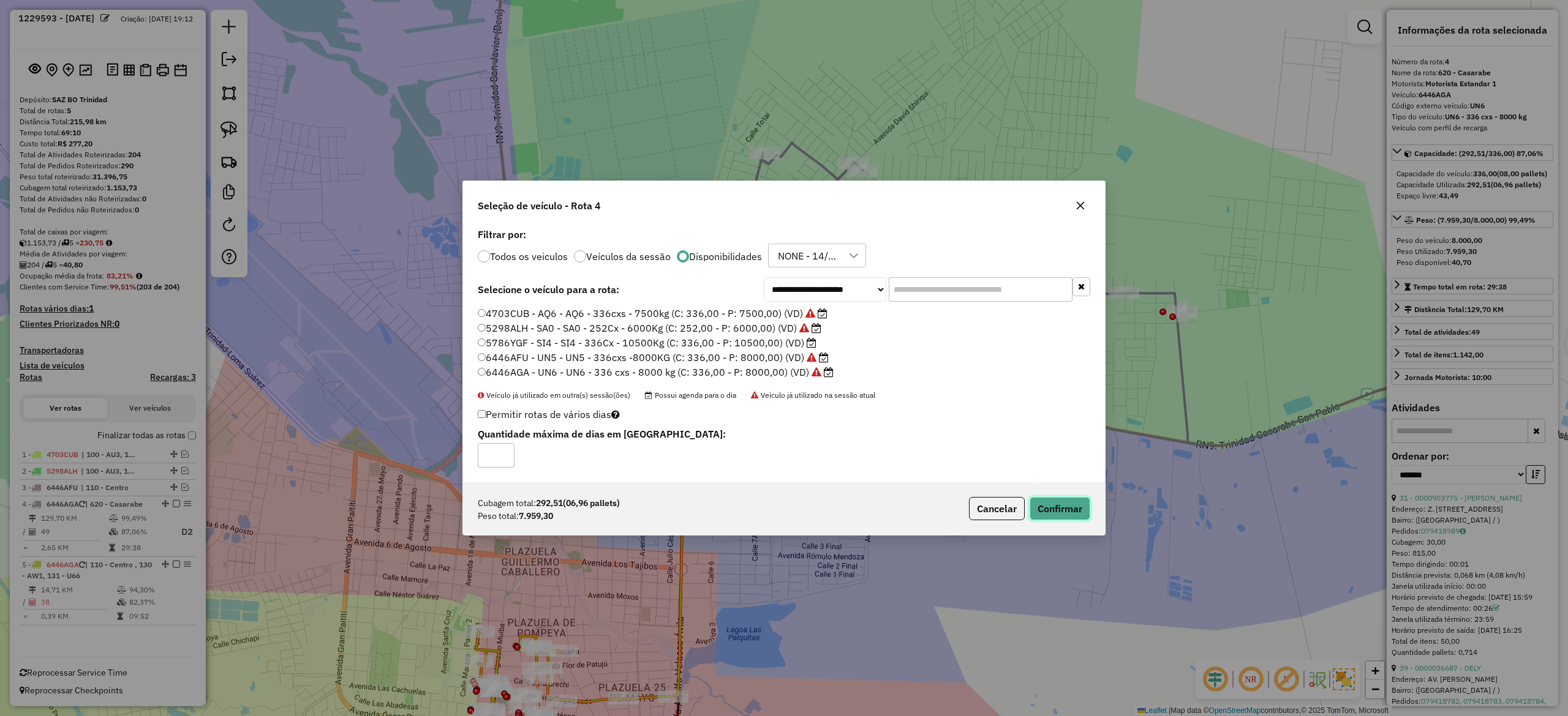
click at [1048, 518] on button "Confirmar" at bounding box center [1060, 509] width 60 height 23
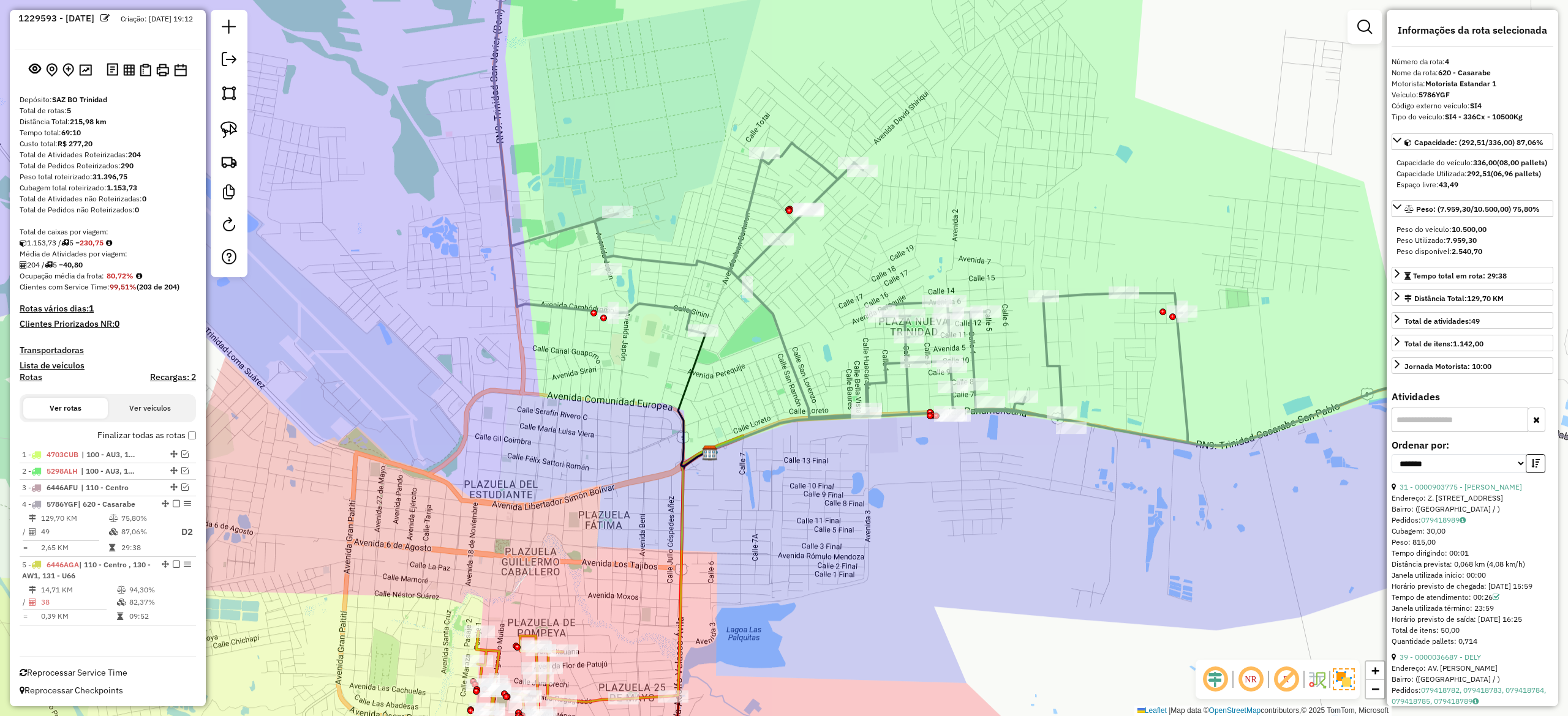
click at [537, 568] on div "Janela de atendimento Grade de atendimento Capacidade Transportadoras Veículos …" at bounding box center [784, 358] width 1568 height 716
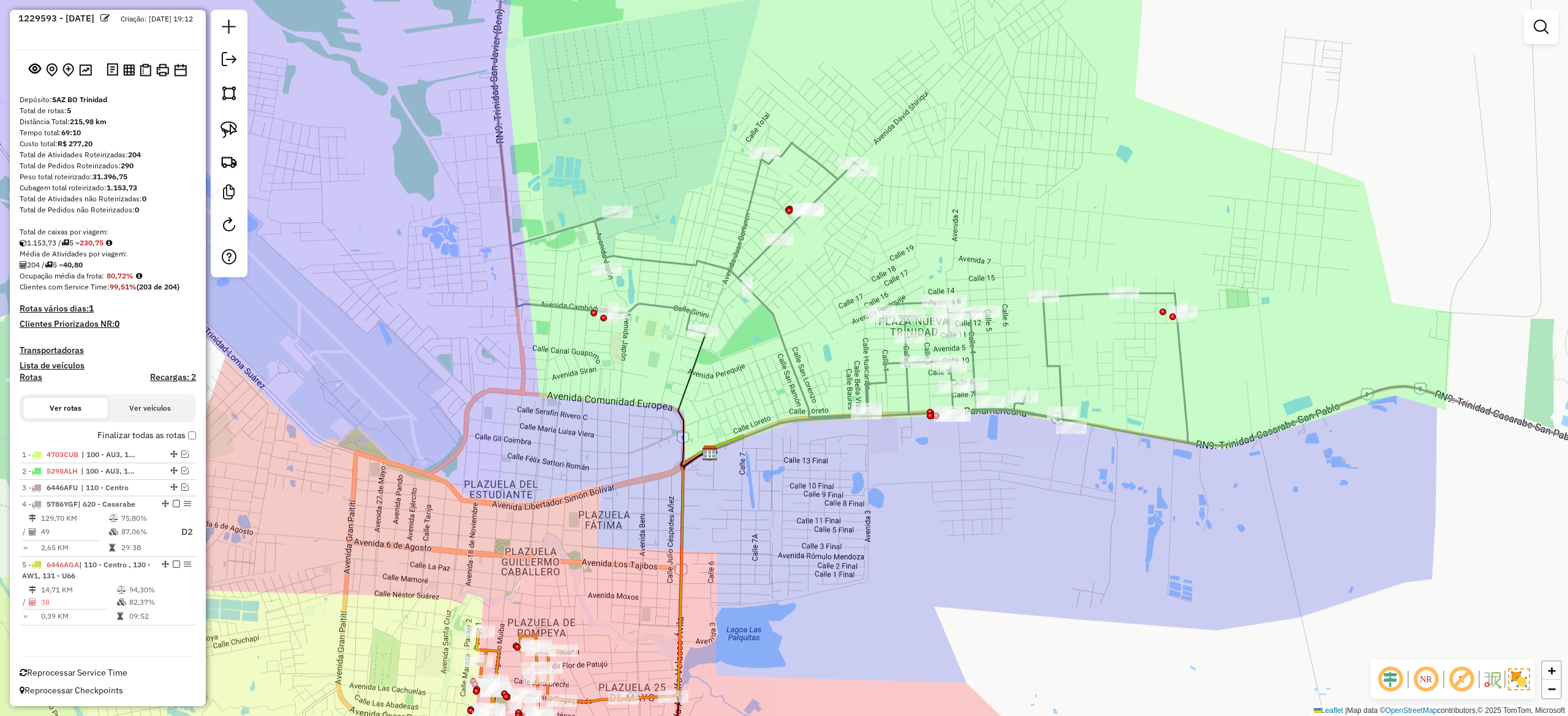
click at [493, 653] on icon at bounding box center [574, 710] width 197 height 157
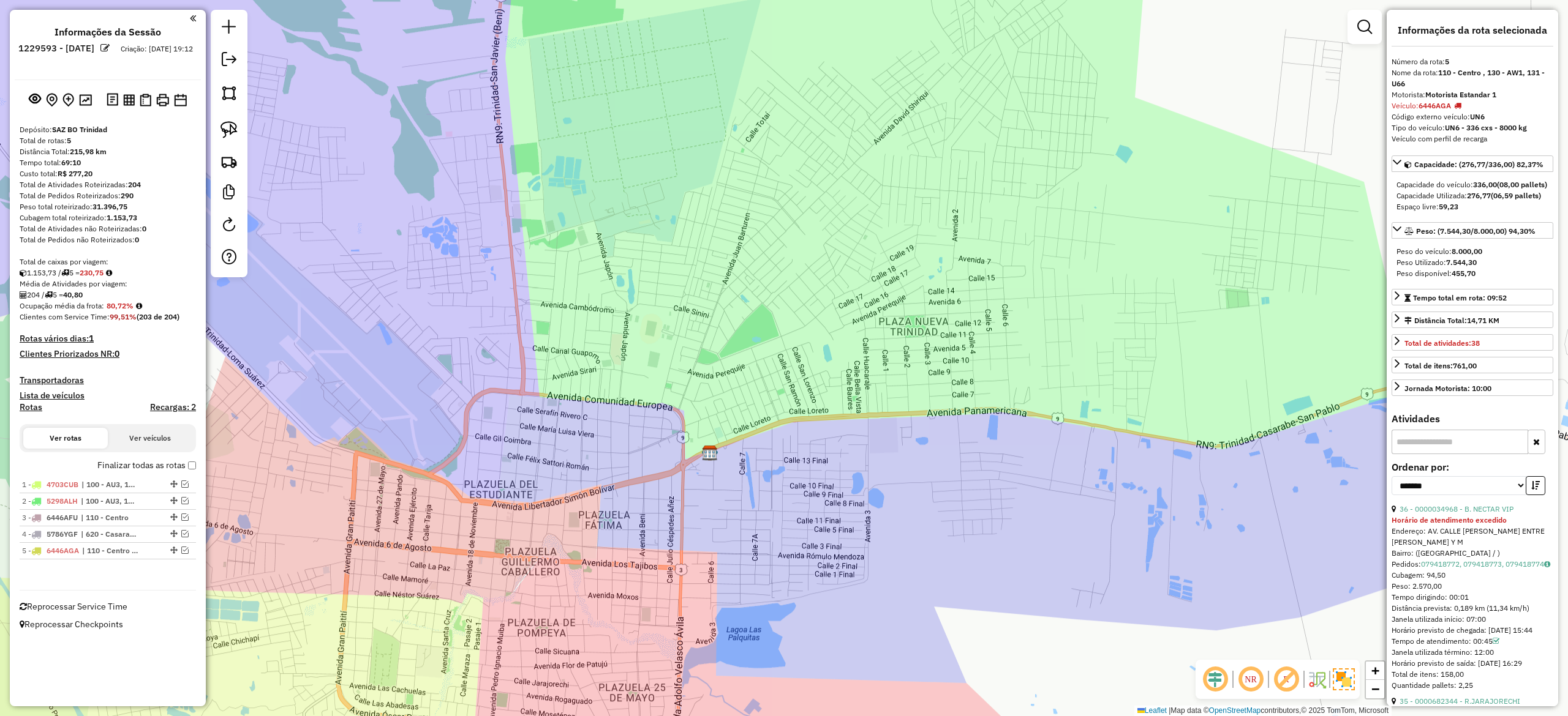
scroll to position [0, 0]
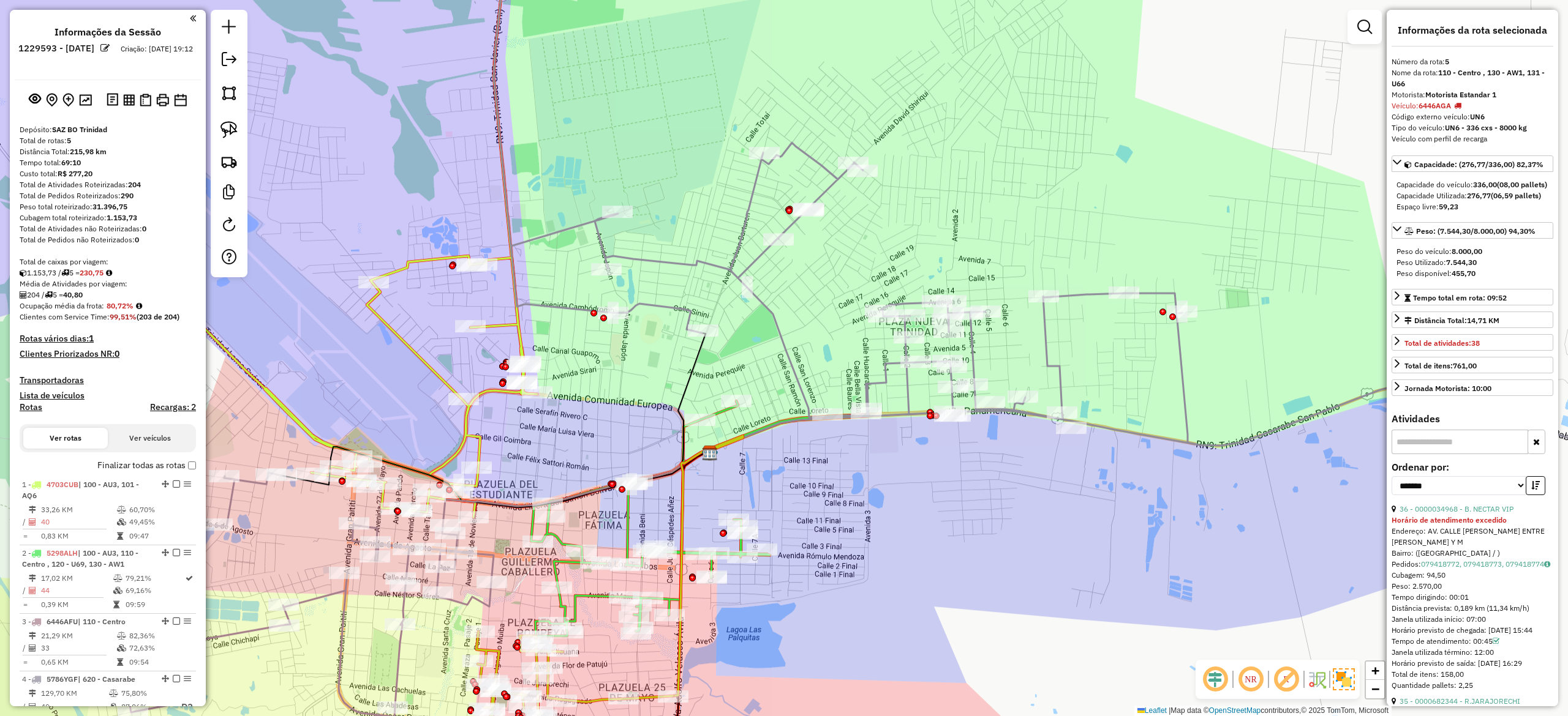
click at [33, 406] on h4 "Rotas" at bounding box center [31, 407] width 23 height 11
select select
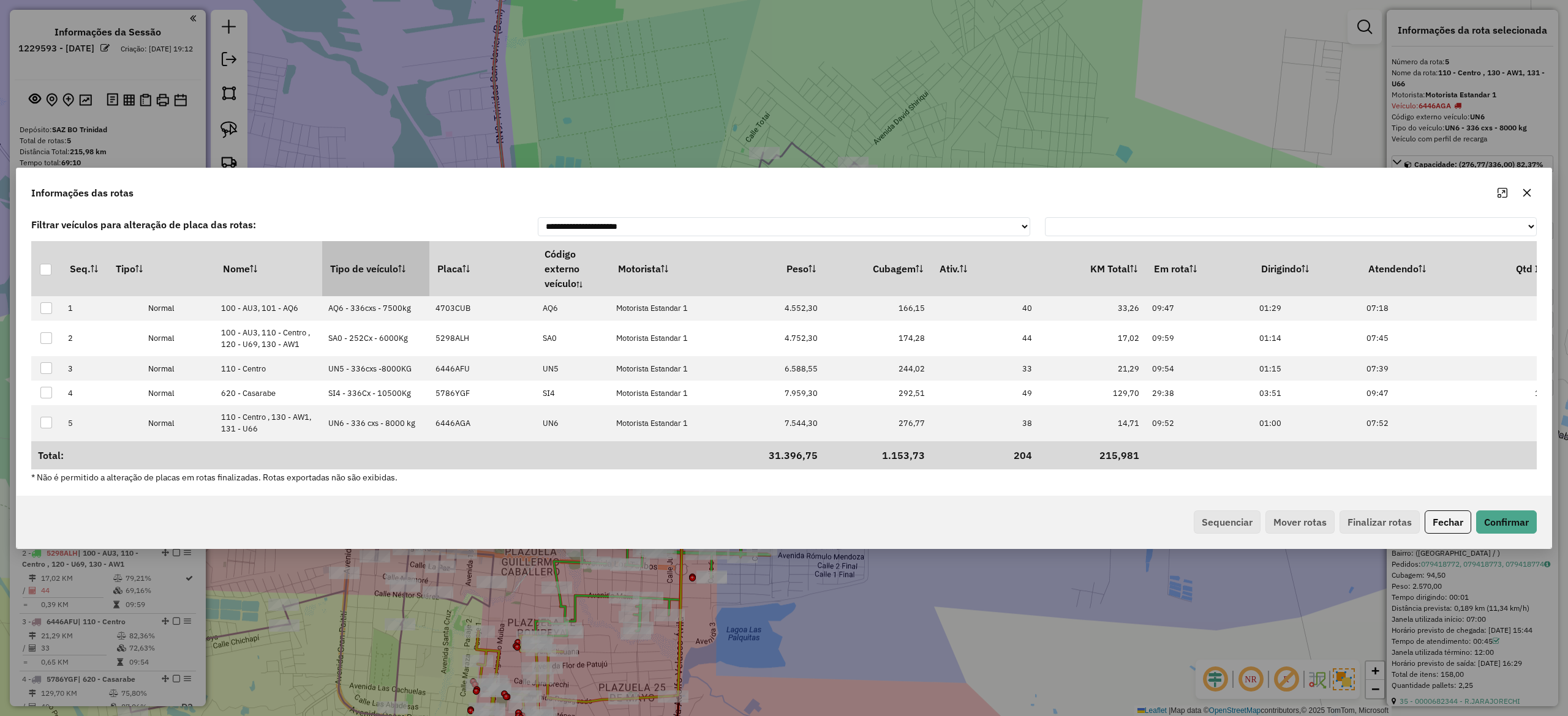
click at [377, 254] on th "Tipo de veículo" at bounding box center [375, 269] width 107 height 55
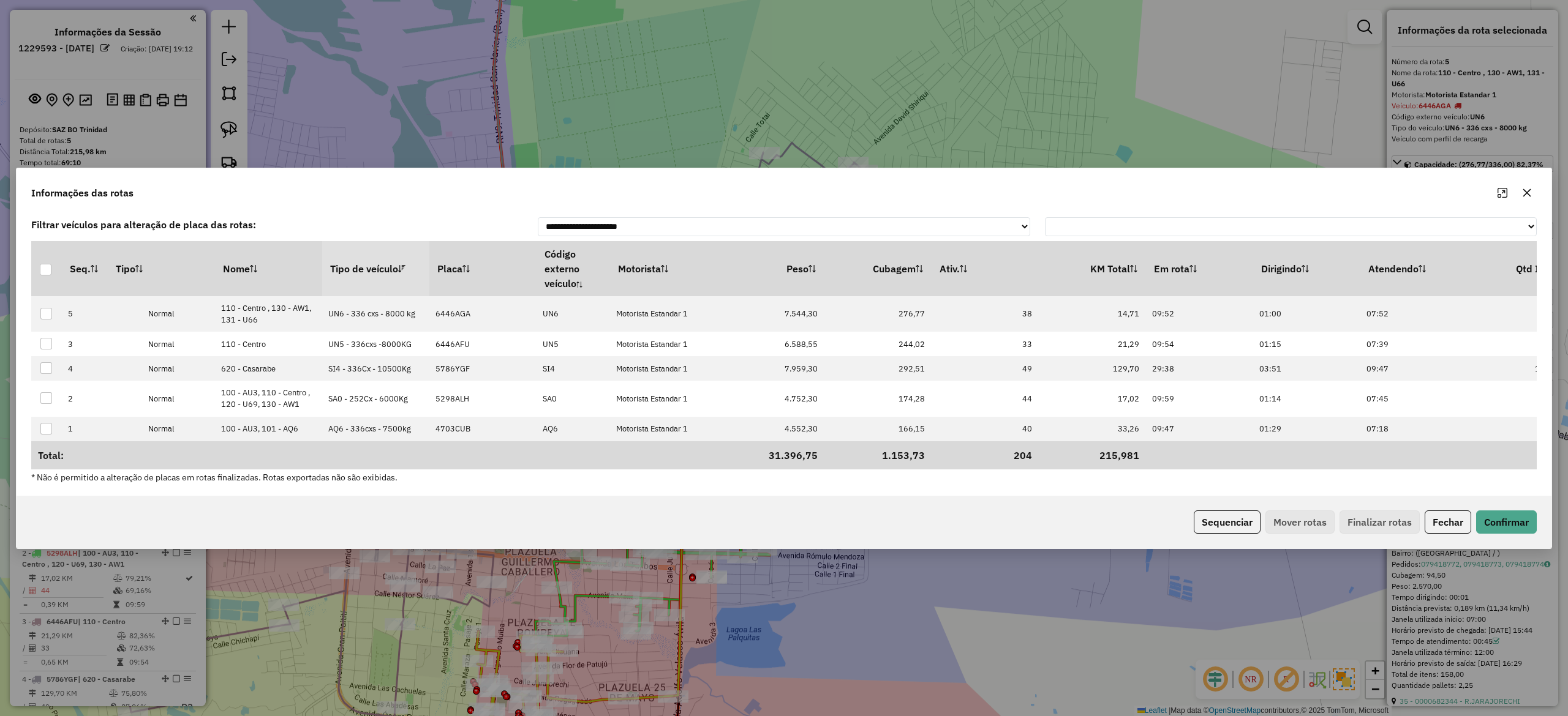
click at [377, 254] on th "Tipo de veículo" at bounding box center [375, 269] width 107 height 55
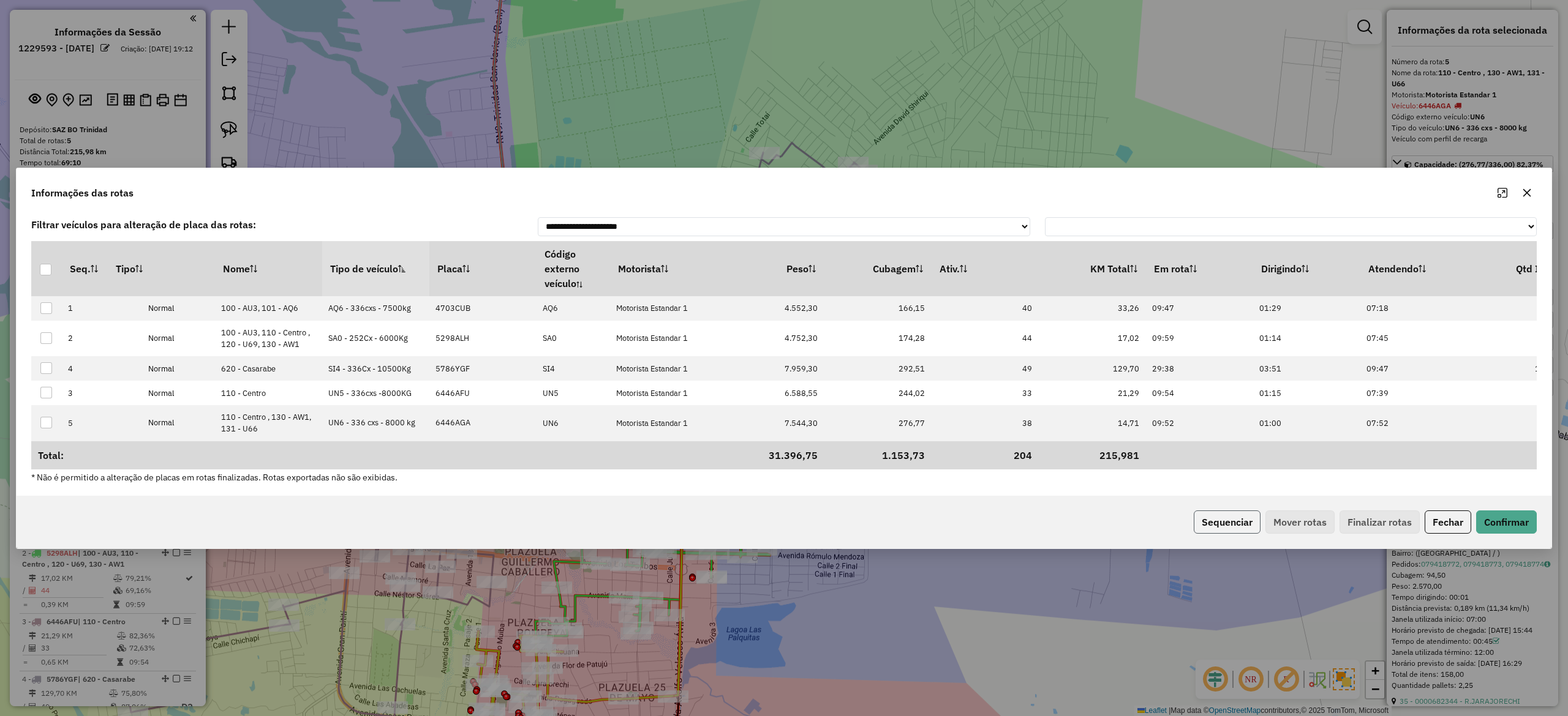
click at [1219, 528] on button "Sequenciar" at bounding box center [1228, 522] width 67 height 23
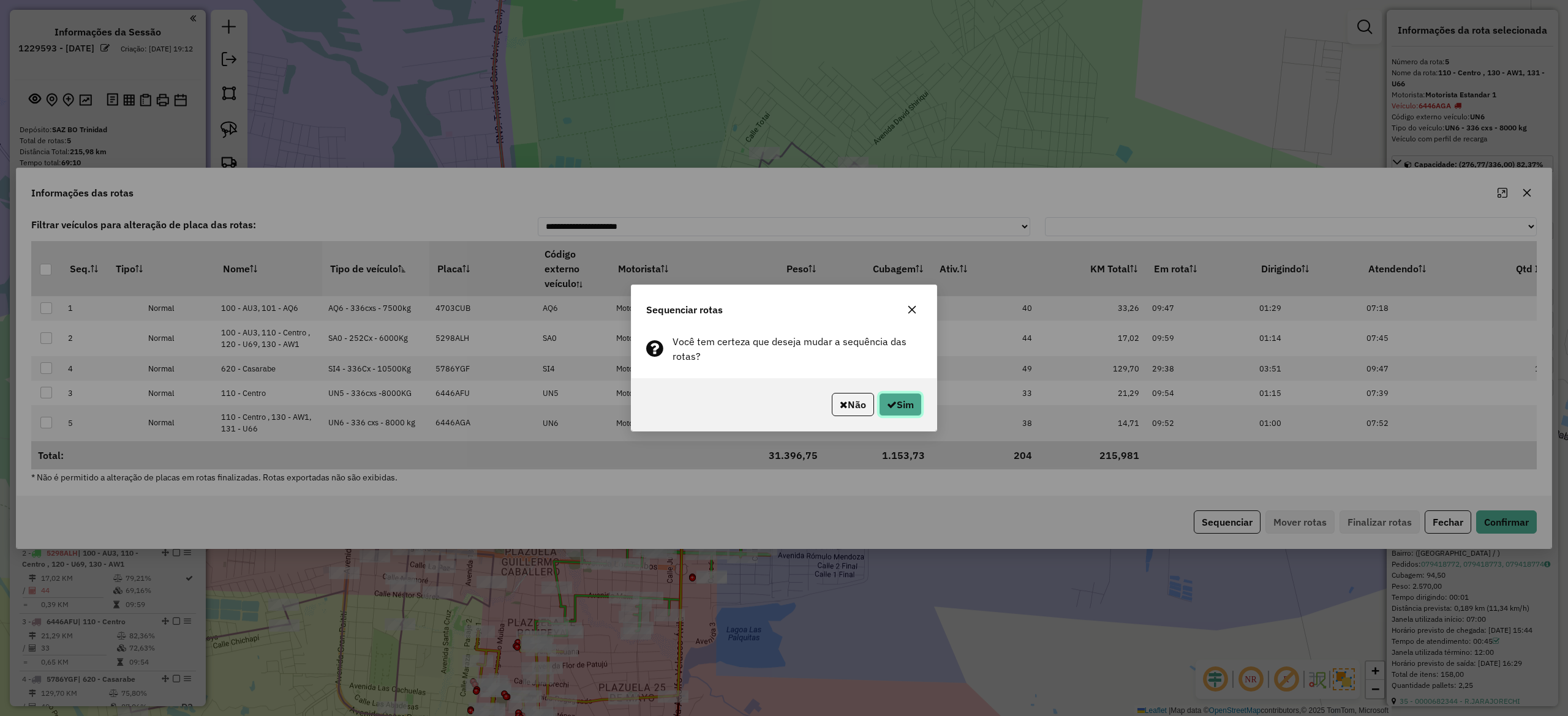
drag, startPoint x: 893, startPoint y: 406, endPoint x: 909, endPoint y: 560, distance: 154.8
click at [892, 406] on icon "button" at bounding box center [892, 405] width 10 height 10
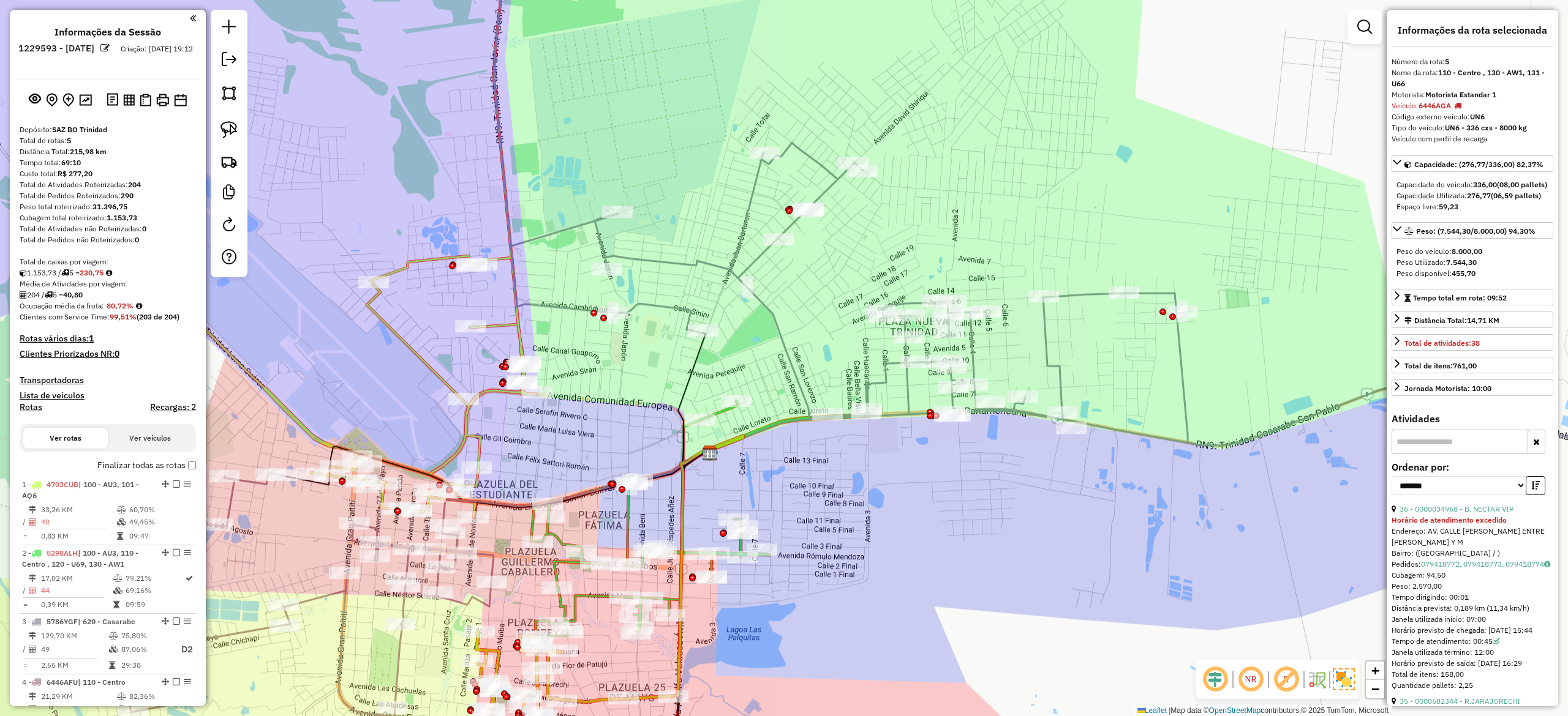
scroll to position [175, 0]
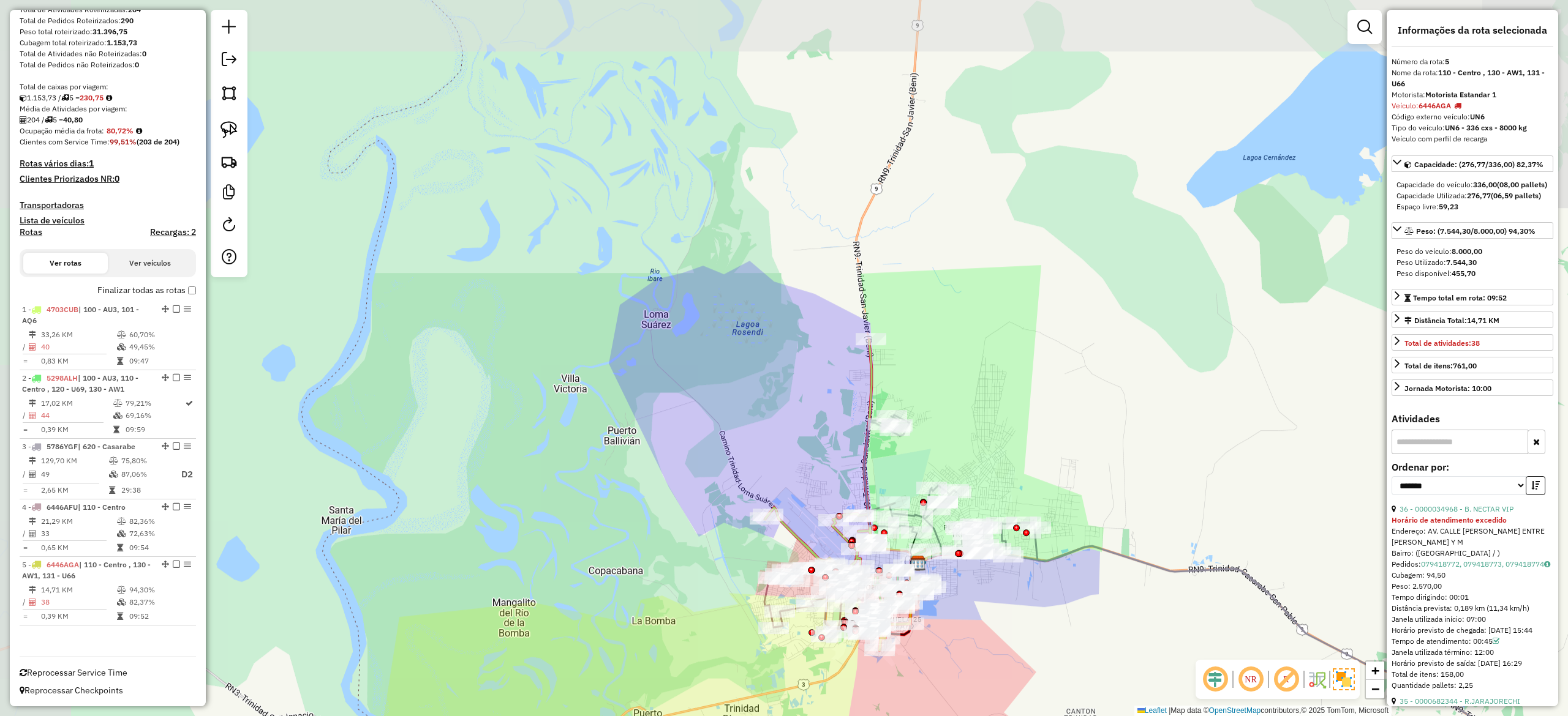
drag, startPoint x: 999, startPoint y: 604, endPoint x: 1012, endPoint y: 639, distance: 37.3
click at [1012, 639] on div "Janela de atendimento Grade de atendimento Capacidade Transportadoras Veículos …" at bounding box center [784, 358] width 1568 height 716
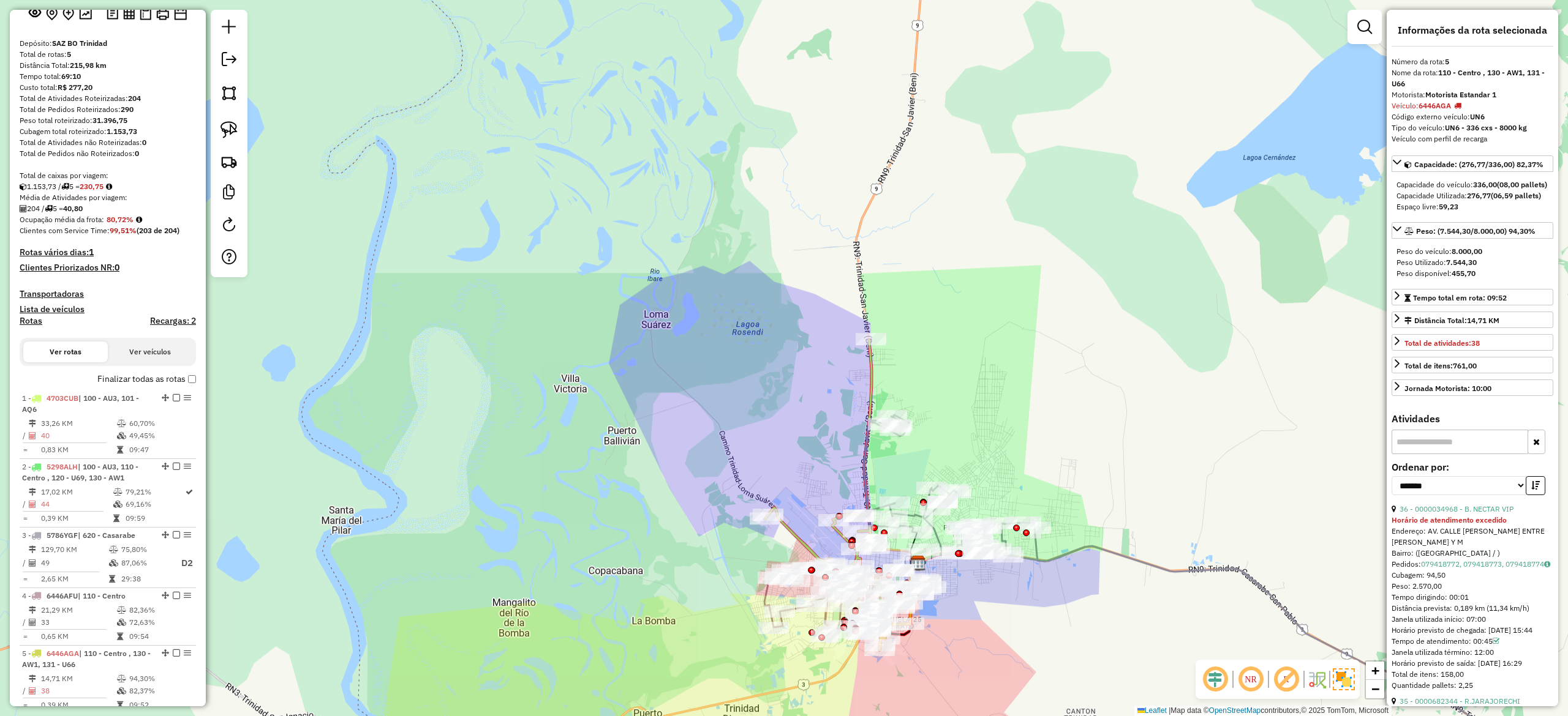
scroll to position [53, 0]
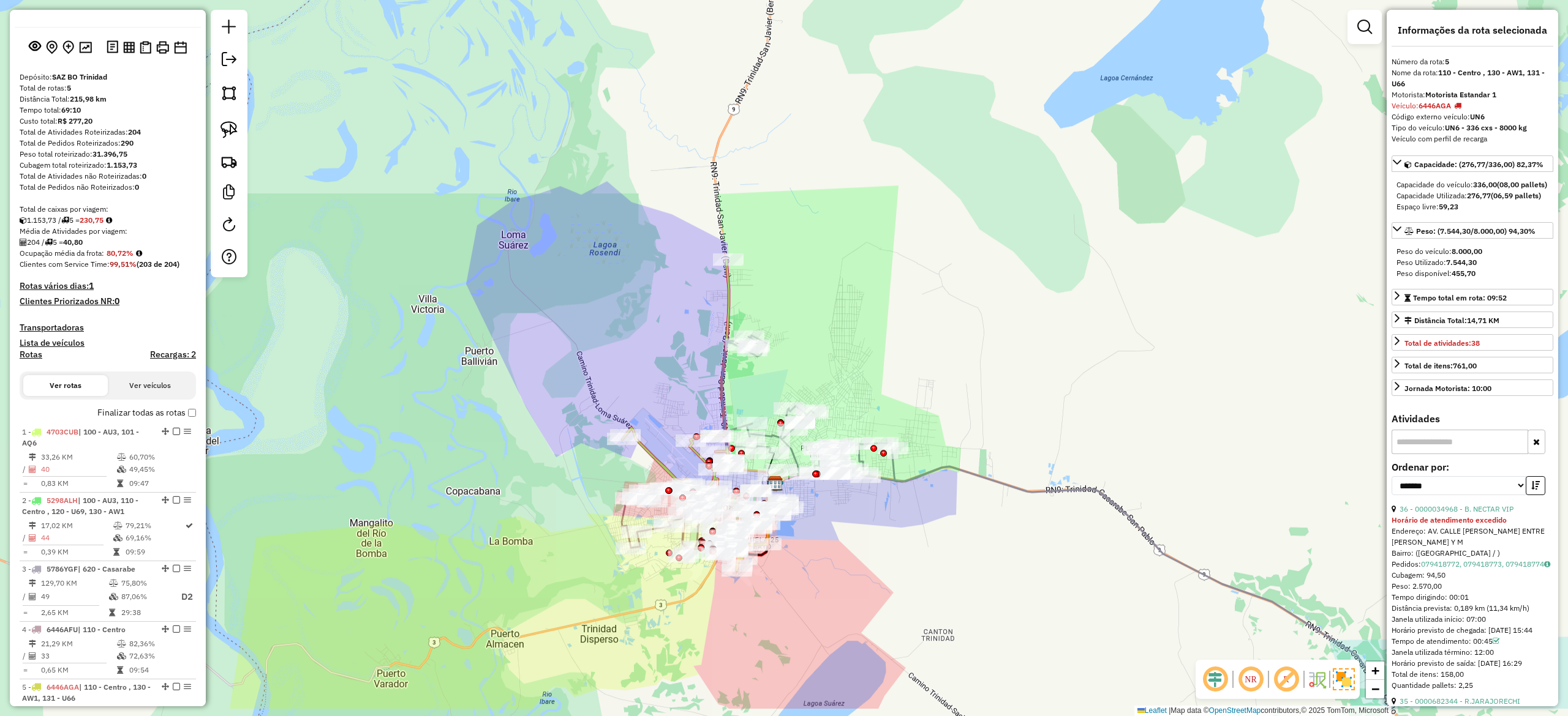
drag, startPoint x: 572, startPoint y: 457, endPoint x: 498, endPoint y: 386, distance: 102.6
click at [456, 386] on div "Janela de atendimento Grade de atendimento Capacidade Transportadoras Veículos …" at bounding box center [784, 358] width 1568 height 716
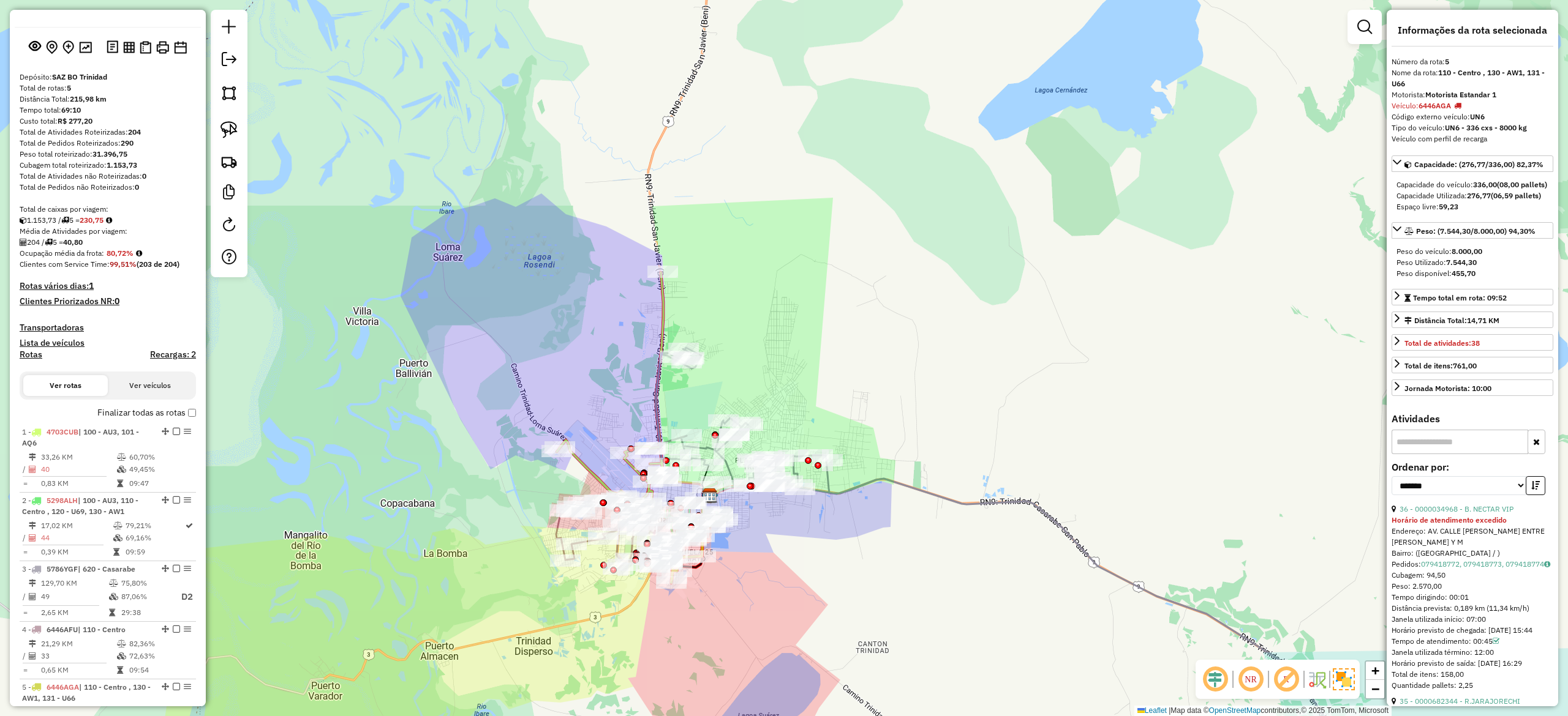
drag, startPoint x: 608, startPoint y: 372, endPoint x: 571, endPoint y: 391, distance: 41.6
click at [571, 391] on div "Janela de atendimento Grade de atendimento Capacidade Transportadoras Veículos …" at bounding box center [784, 358] width 1568 height 716
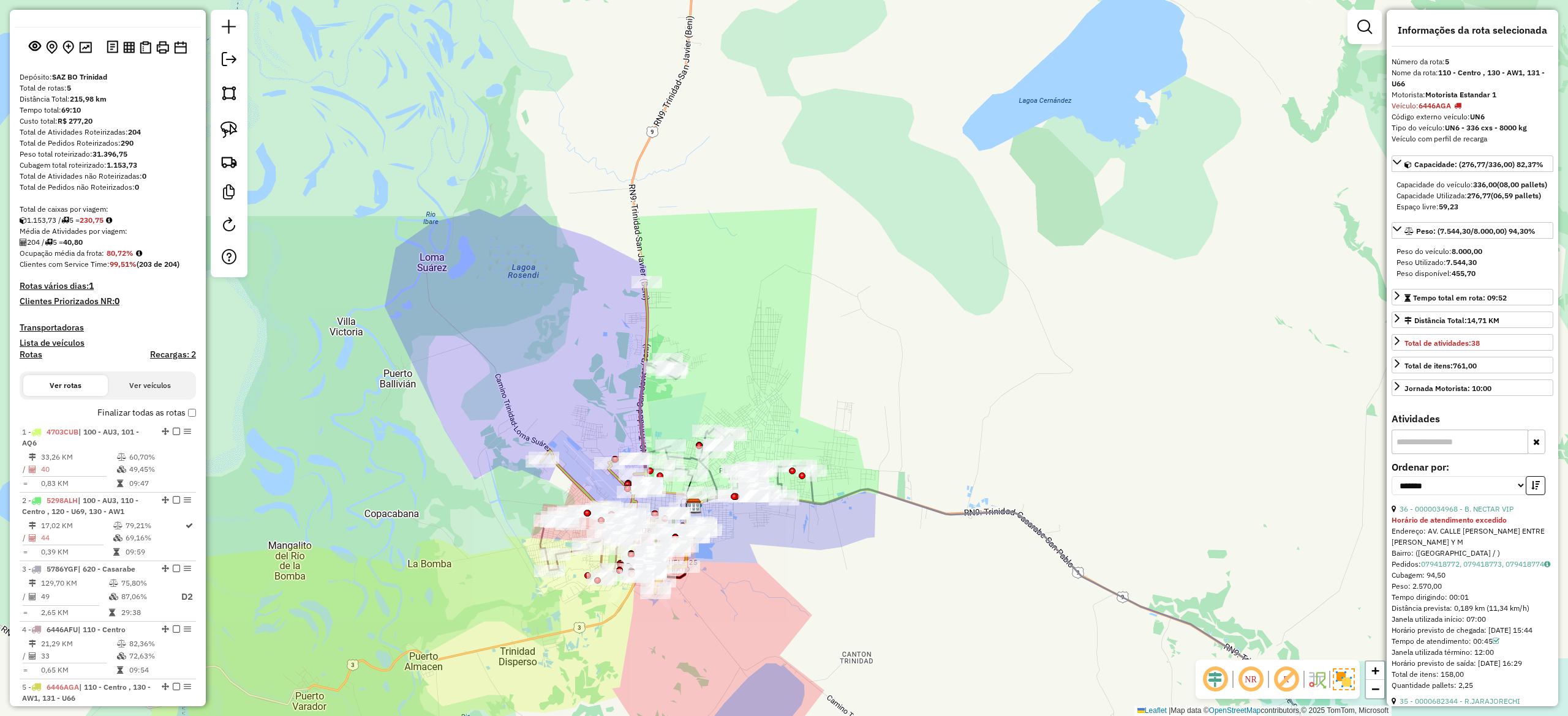
drag, startPoint x: 565, startPoint y: 366, endPoint x: 569, endPoint y: 371, distance: 6.4
click at [566, 371] on div "Janela de atendimento Grade de atendimento Capacidade Transportadoras Veículos …" at bounding box center [784, 358] width 1568 height 716
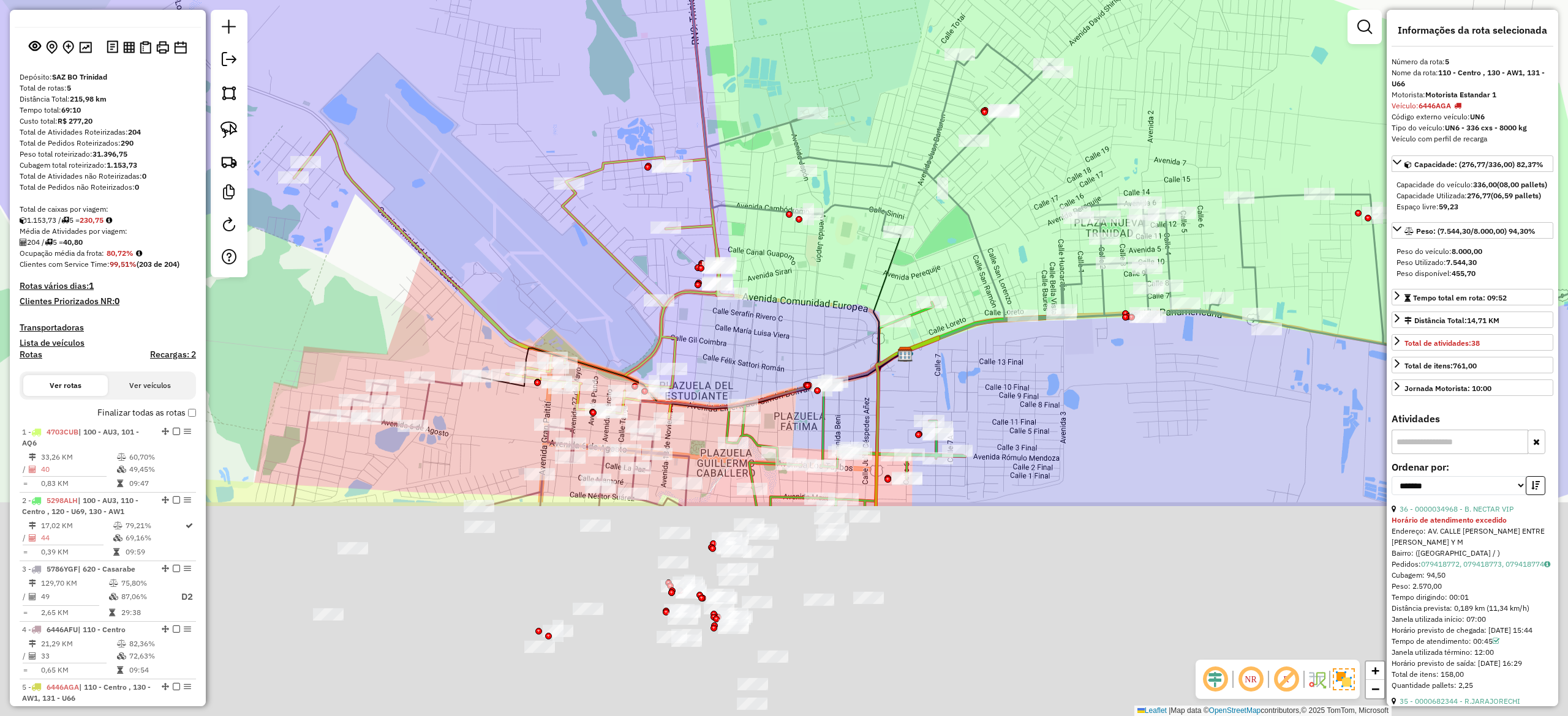
drag, startPoint x: 530, startPoint y: 318, endPoint x: 490, endPoint y: 146, distance: 176.6
click at [490, 146] on div "Janela de atendimento Grade de atendimento Capacidade Transportadoras Veículos …" at bounding box center [784, 358] width 1568 height 716
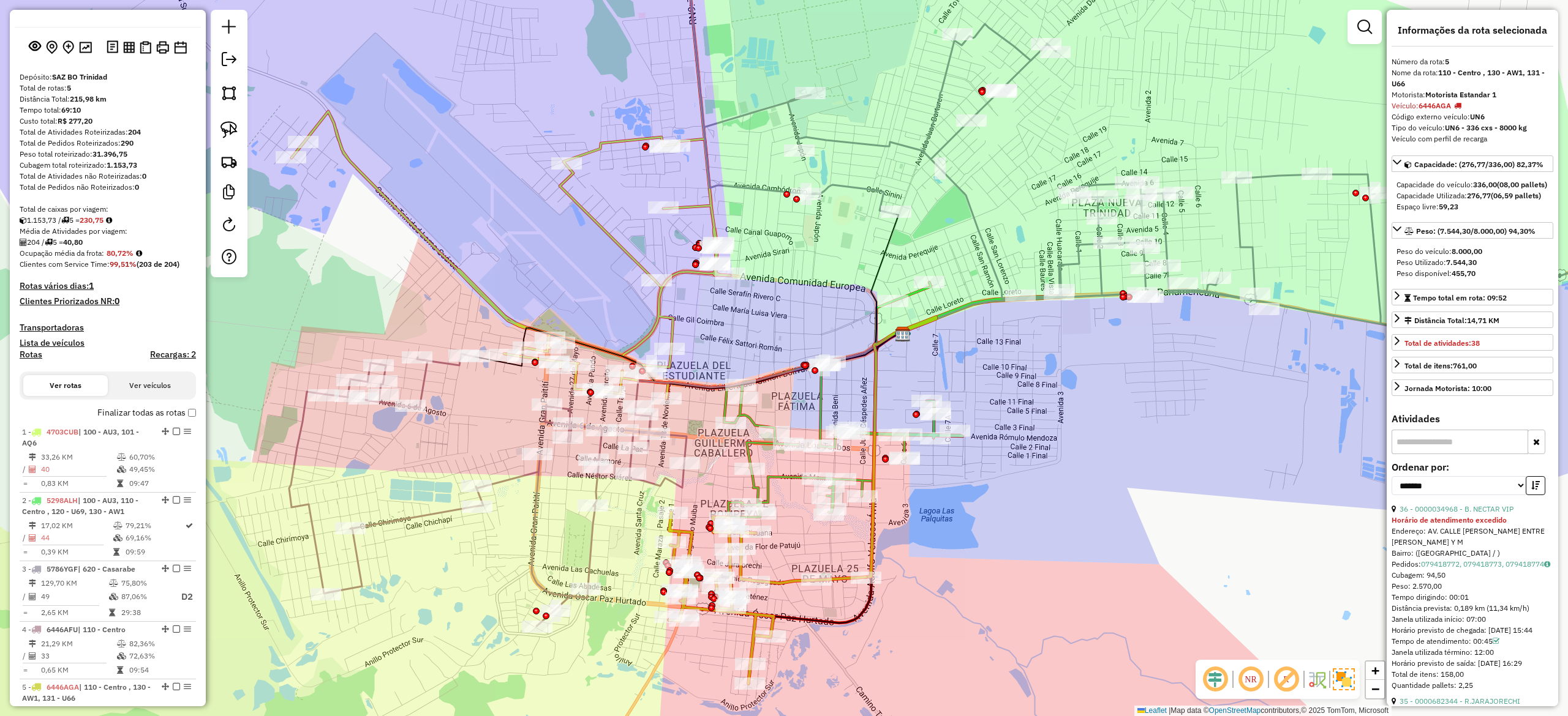
click at [635, 266] on icon at bounding box center [510, 163] width 439 height 470
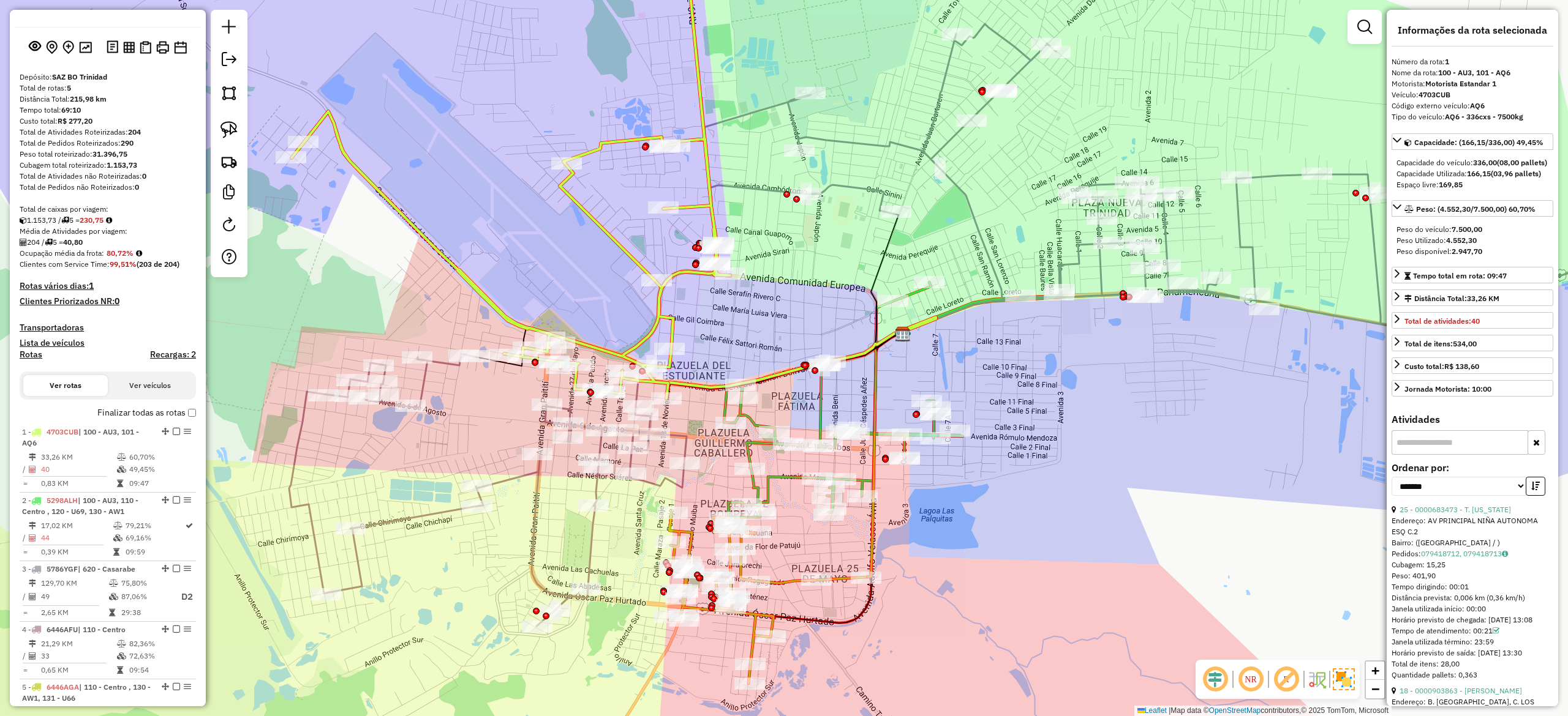
scroll to position [175, 0]
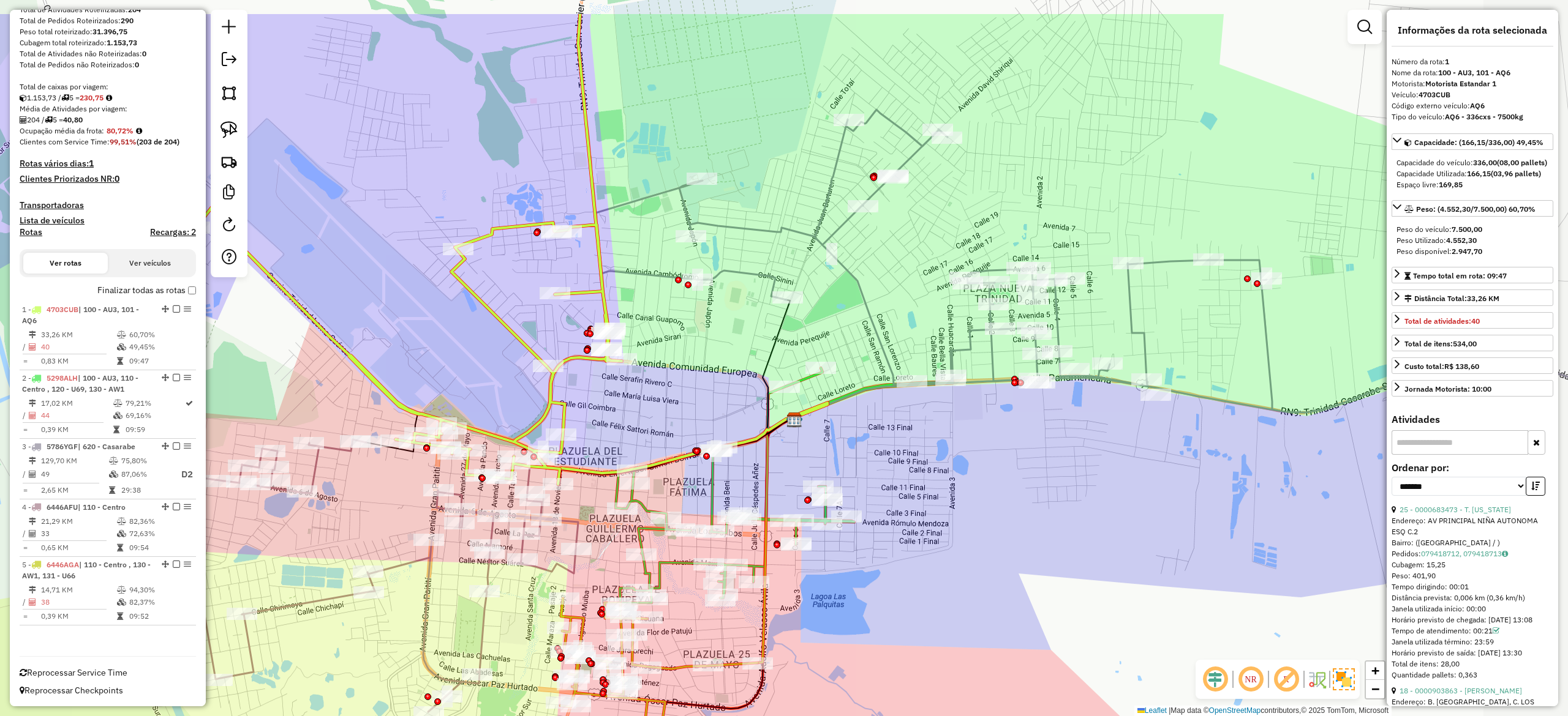
drag, startPoint x: 569, startPoint y: 290, endPoint x: 463, endPoint y: 357, distance: 125.4
click at [463, 357] on div "Janela de atendimento Grade de atendimento Capacidade Transportadoras Veículos …" at bounding box center [784, 358] width 1568 height 716
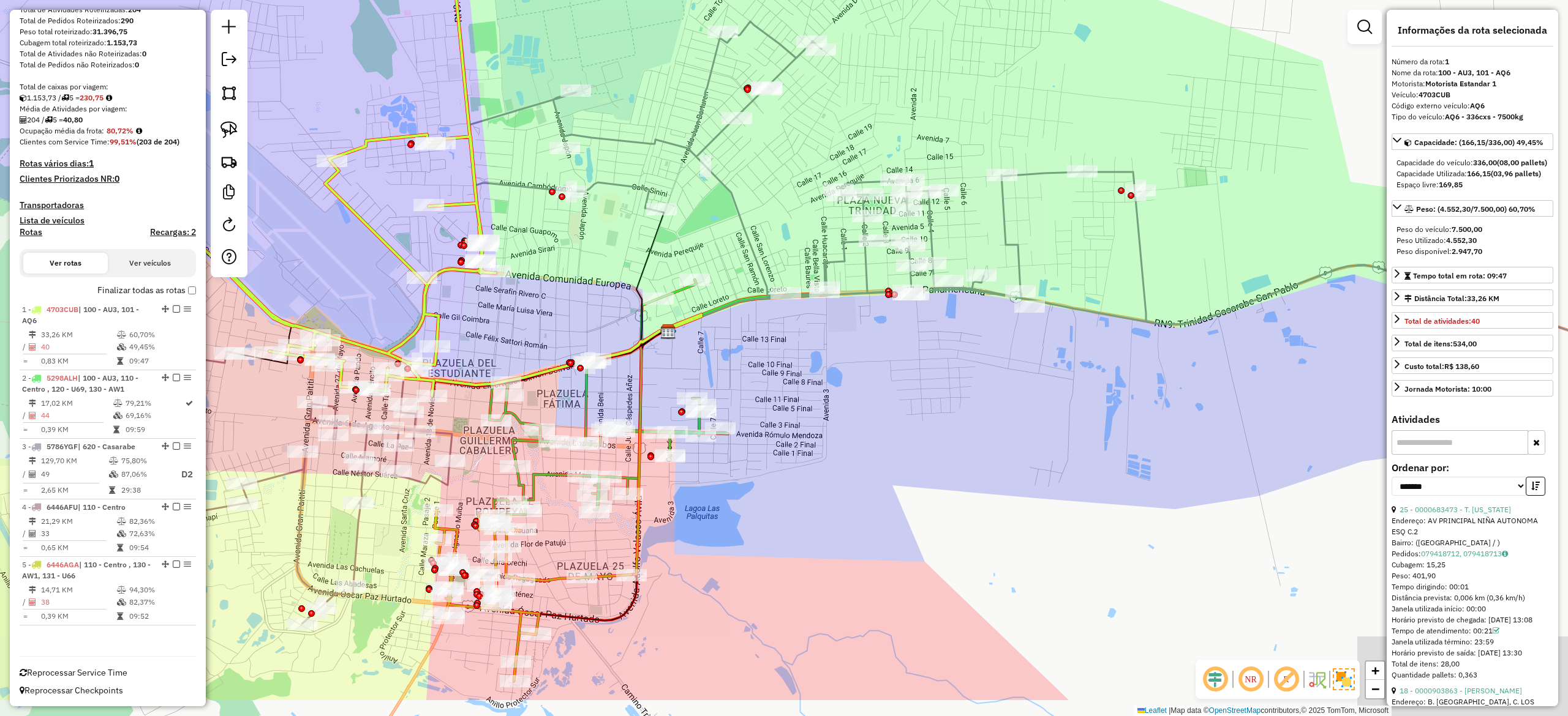
drag, startPoint x: 973, startPoint y: 519, endPoint x: 876, endPoint y: 364, distance: 182.8
click at [876, 364] on div "Janela de atendimento Grade de atendimento Capacidade Transportadoras Veículos …" at bounding box center [784, 358] width 1568 height 716
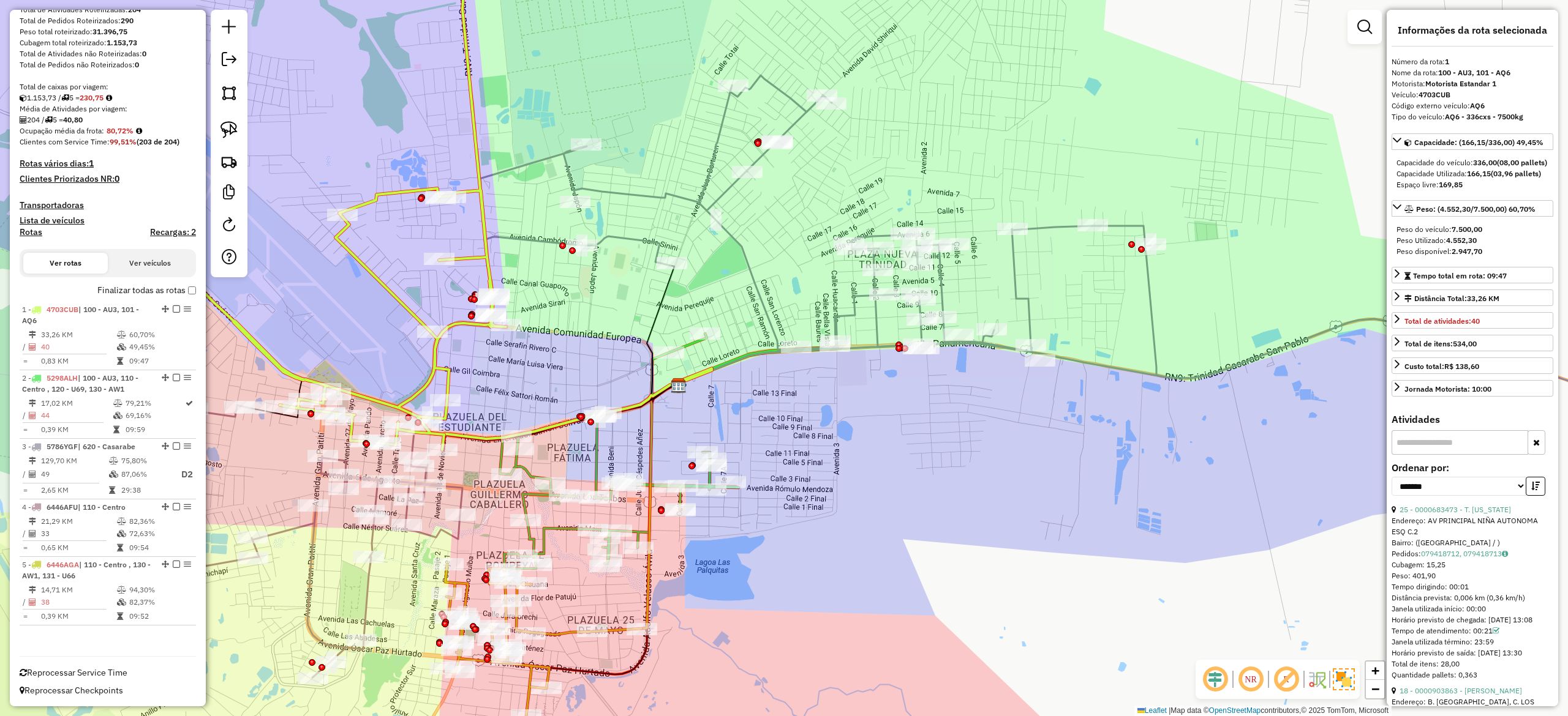
drag, startPoint x: 845, startPoint y: 392, endPoint x: 856, endPoint y: 445, distance: 54.1
click at [856, 445] on div "Janela de atendimento Grade de atendimento Capacidade Transportadoras Veículos …" at bounding box center [784, 358] width 1568 height 716
click at [760, 298] on icon at bounding box center [1094, 174] width 1262 height 492
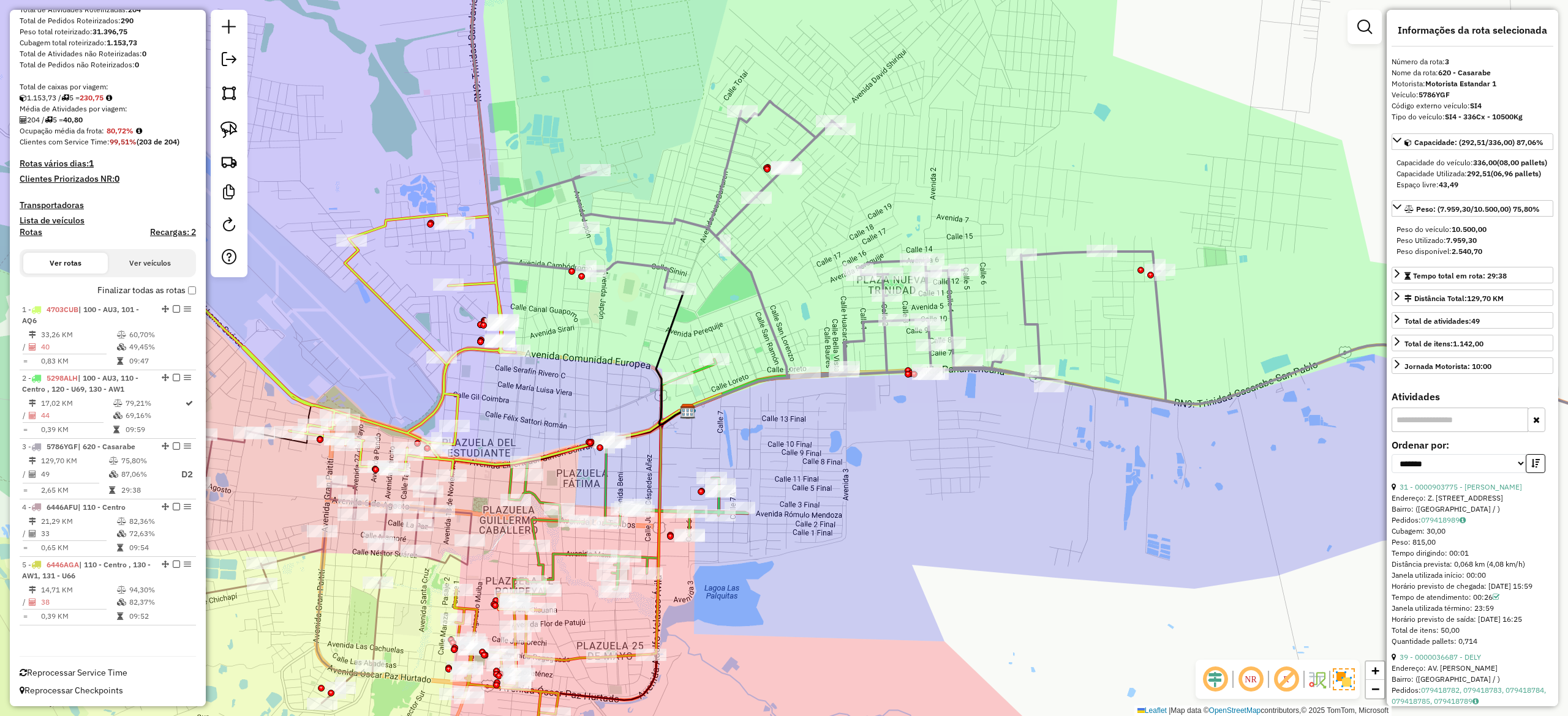
drag, startPoint x: 797, startPoint y: 472, endPoint x: 802, endPoint y: 491, distance: 19.6
click at [802, 491] on div "Janela de atendimento Grade de atendimento Capacidade Transportadoras Veículos …" at bounding box center [784, 358] width 1568 height 716
click at [610, 484] on icon at bounding box center [652, 484] width 308 height 250
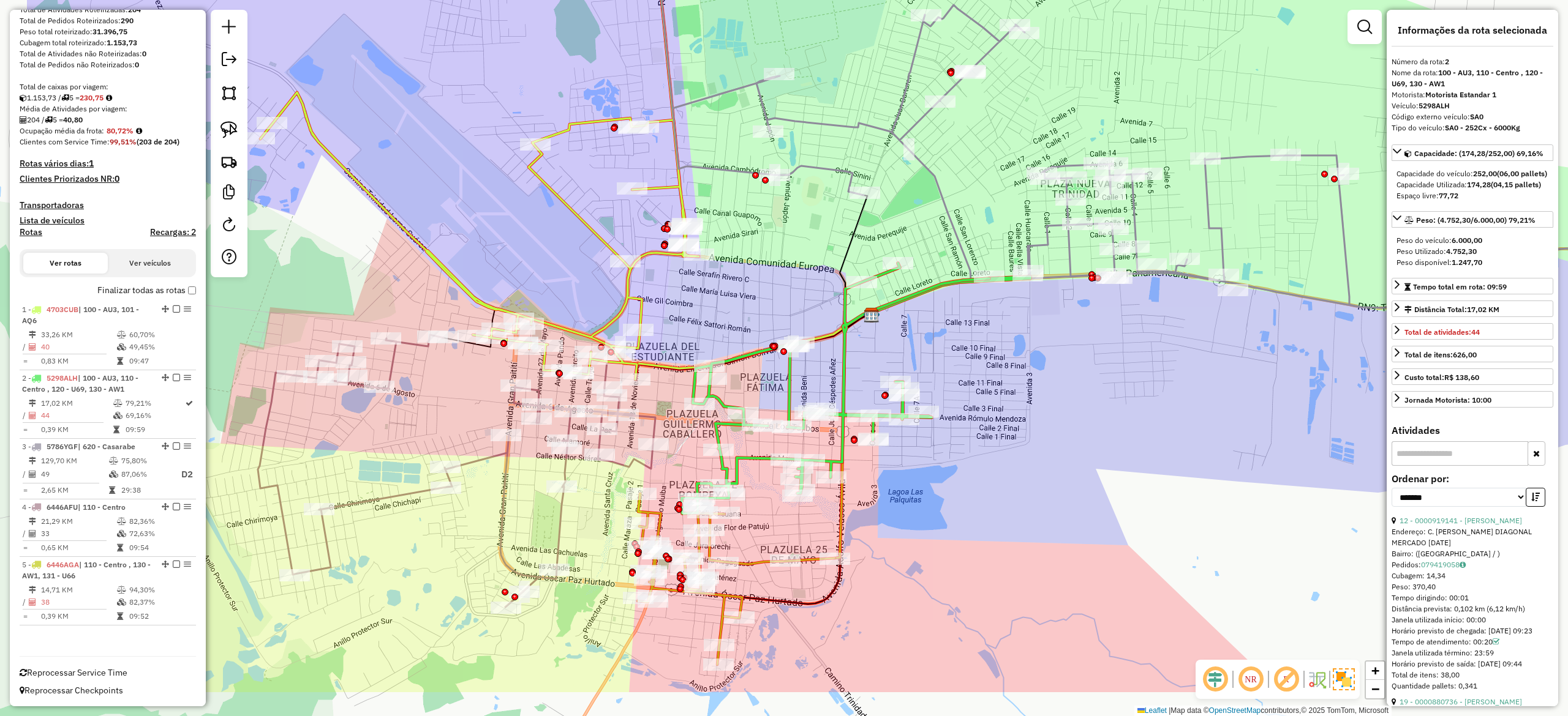
drag, startPoint x: 910, startPoint y: 438, endPoint x: 1056, endPoint y: 364, distance: 163.7
click at [1056, 364] on div "Janela de atendimento Grade de atendimento Capacidade Transportadoras Veículos …" at bounding box center [784, 358] width 1568 height 716
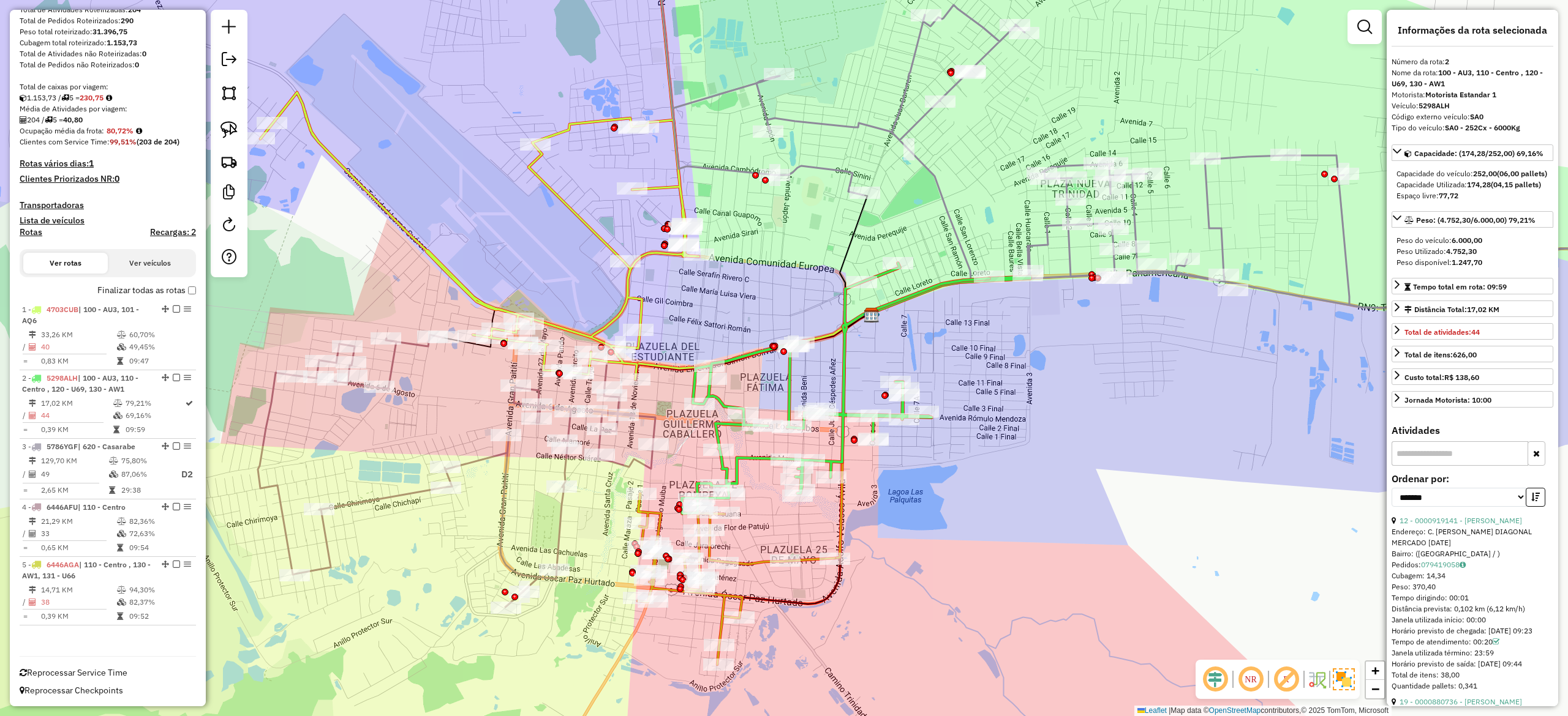
click at [755, 560] on icon at bounding box center [736, 579] width 197 height 170
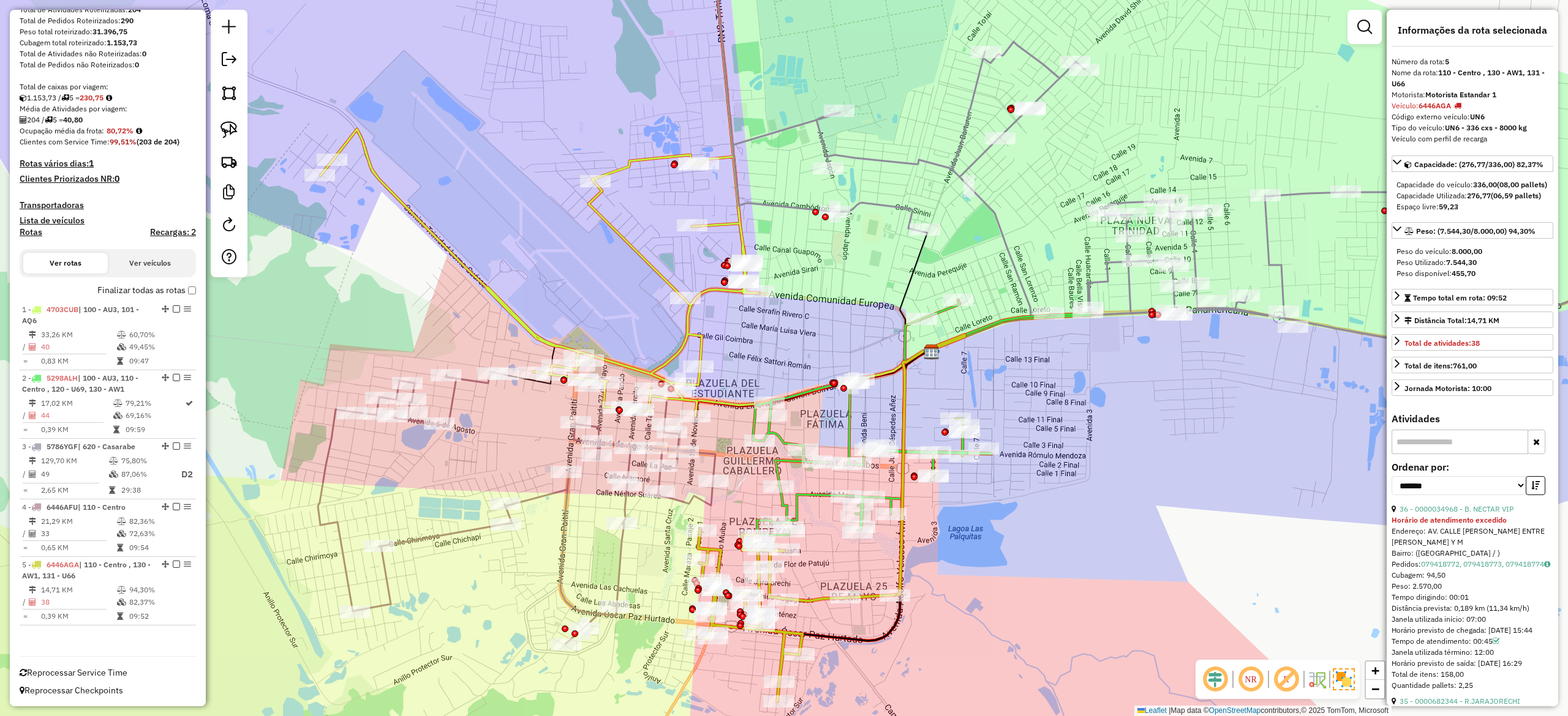
drag, startPoint x: 765, startPoint y: 543, endPoint x: 826, endPoint y: 595, distance: 80.2
click at [848, 596] on div "Janela de atendimento Grade de atendimento Capacidade Transportadoras Veículos …" at bounding box center [784, 358] width 1568 height 716
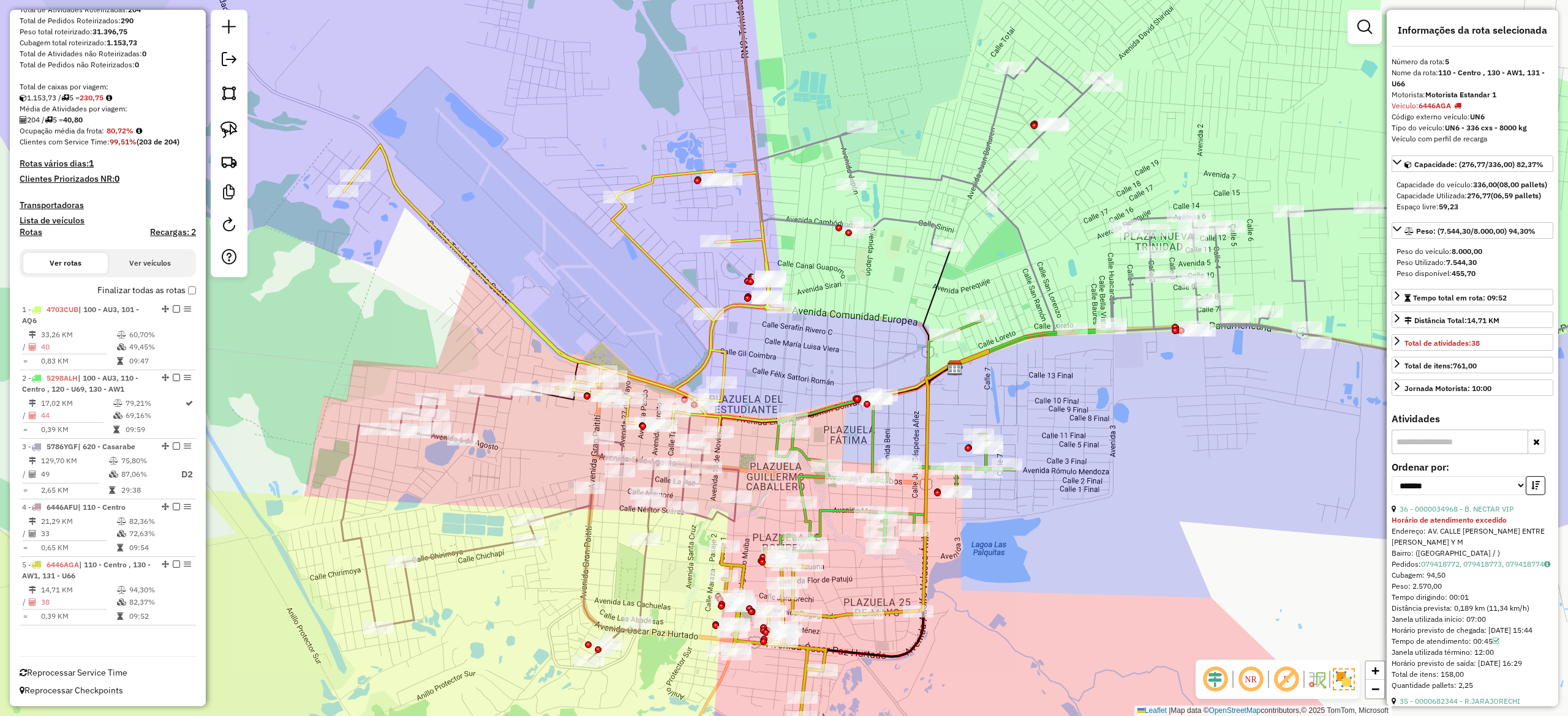
click at [643, 570] on icon at bounding box center [539, 524] width 397 height 272
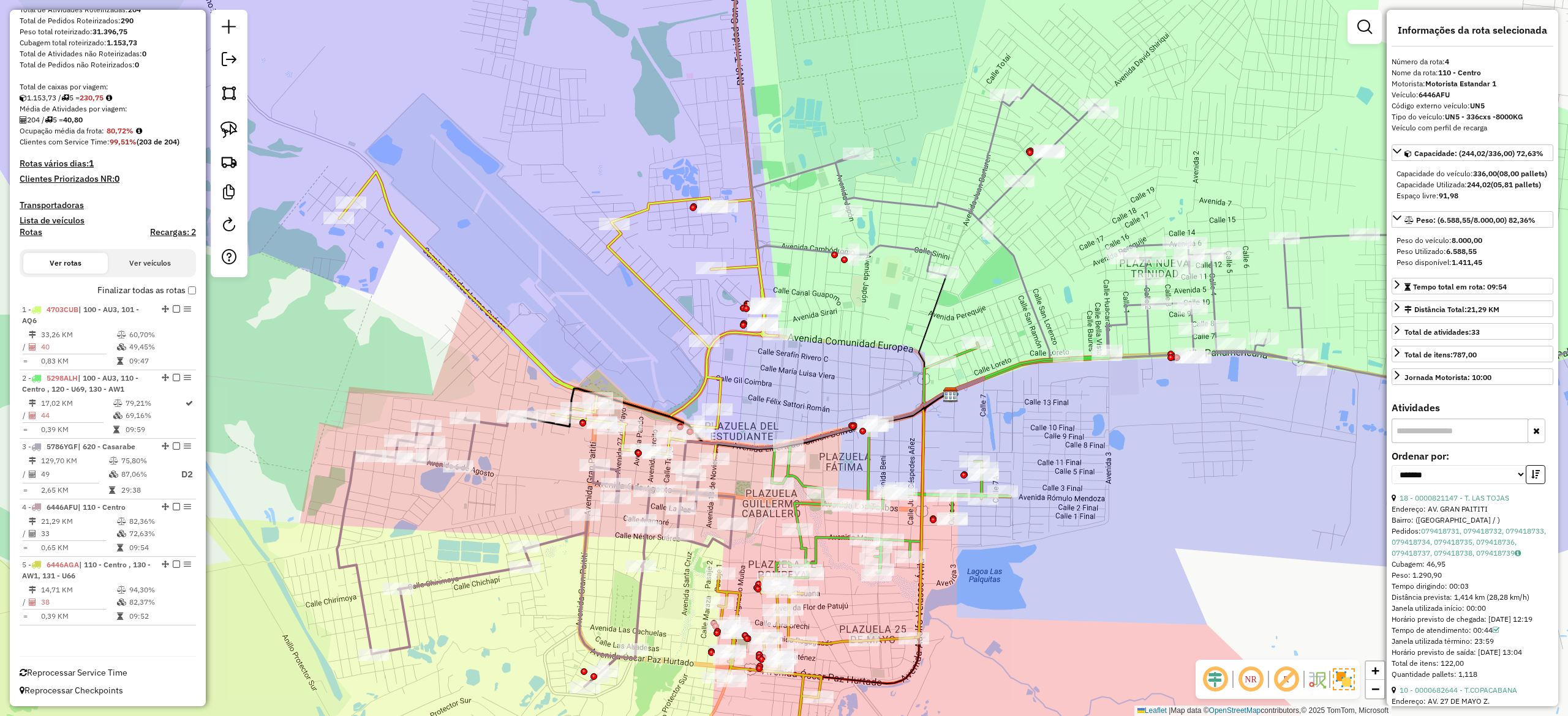
drag, startPoint x: 611, startPoint y: 573, endPoint x: 604, endPoint y: 636, distance: 63.4
click at [604, 636] on div "Janela de atendimento Grade de atendimento Capacidade Transportadoras Veículos …" at bounding box center [784, 358] width 1568 height 716
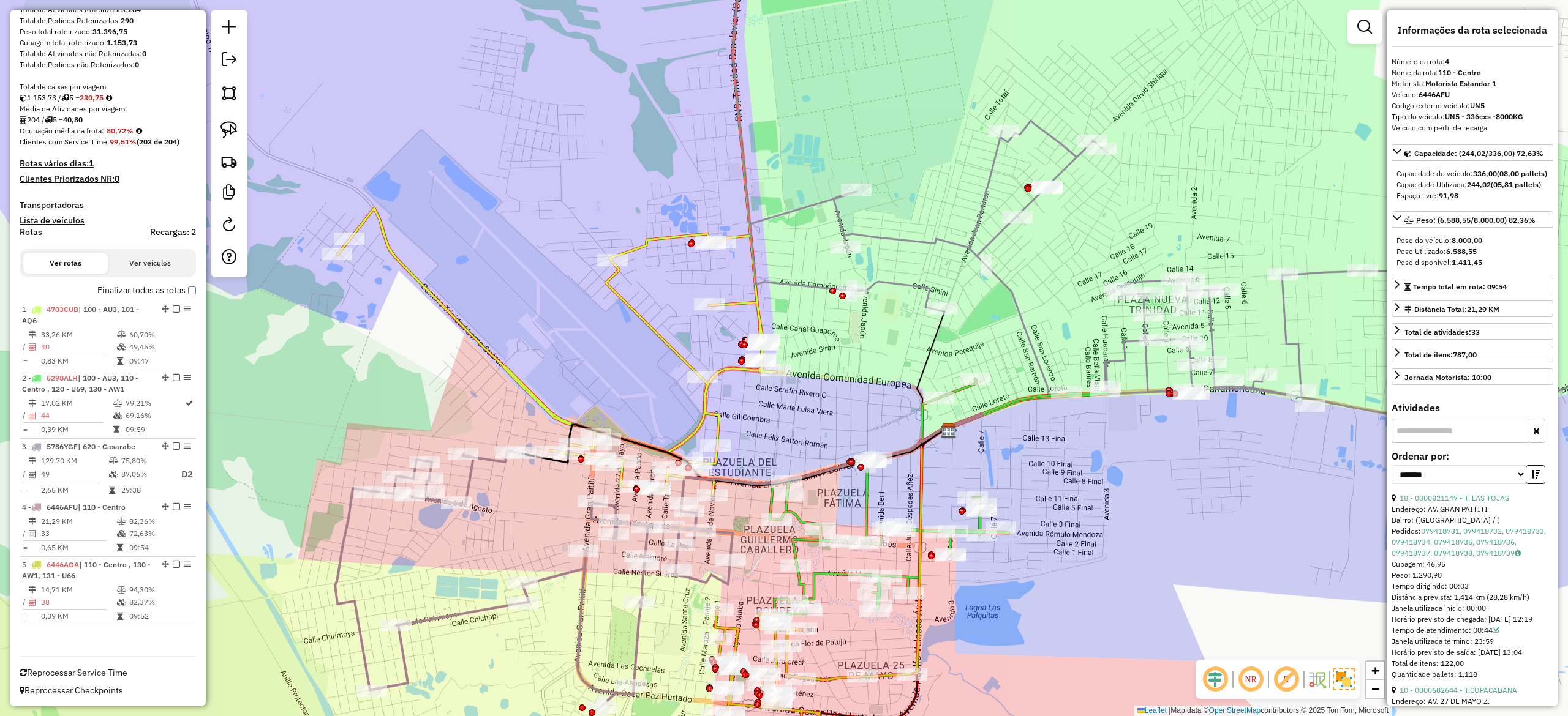
click at [702, 408] on icon at bounding box center [557, 212] width 439 height 567
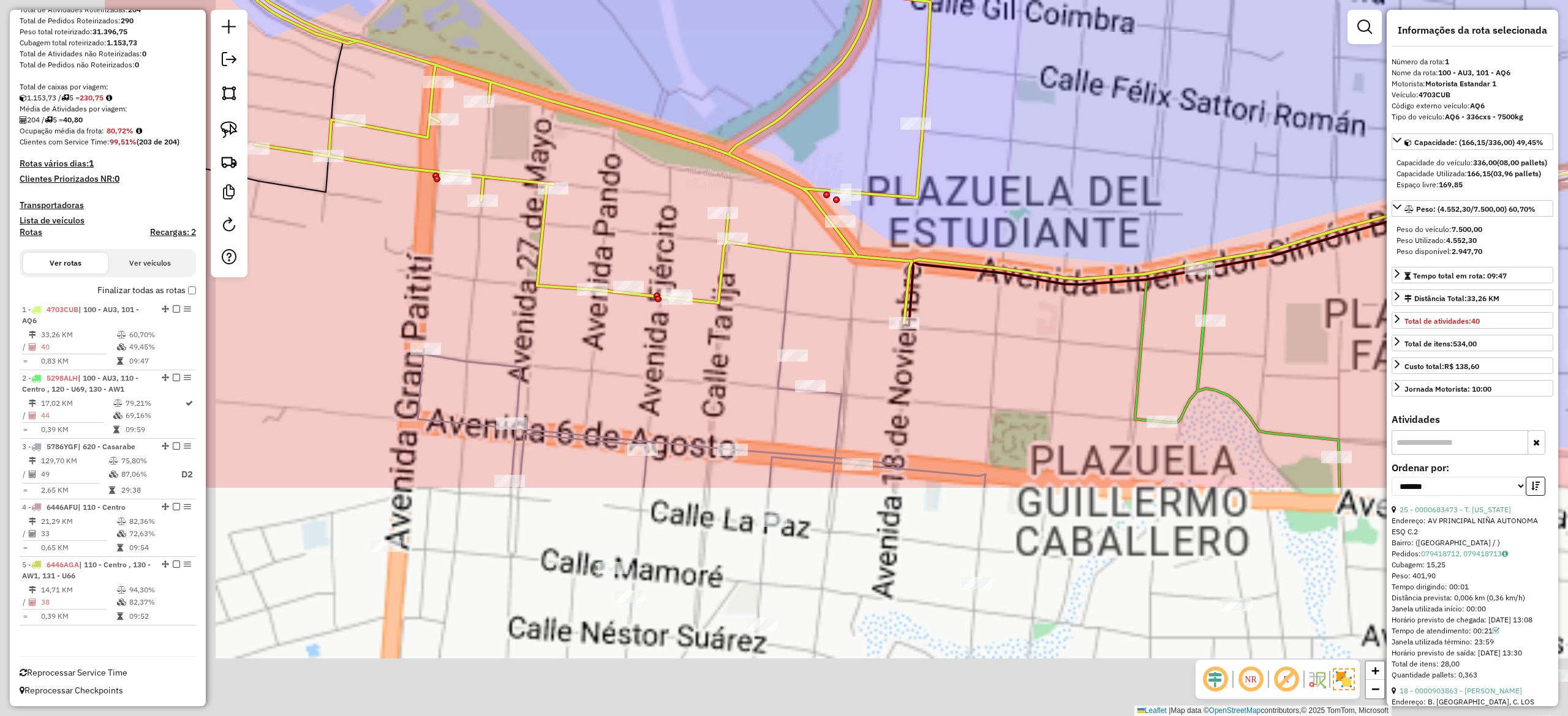
drag, startPoint x: 877, startPoint y: 345, endPoint x: 1029, endPoint y: 166, distance: 234.8
click at [1029, 166] on div "Janela de atendimento Grade de atendimento Capacidade Transportadoras Veículos …" at bounding box center [784, 358] width 1568 height 716
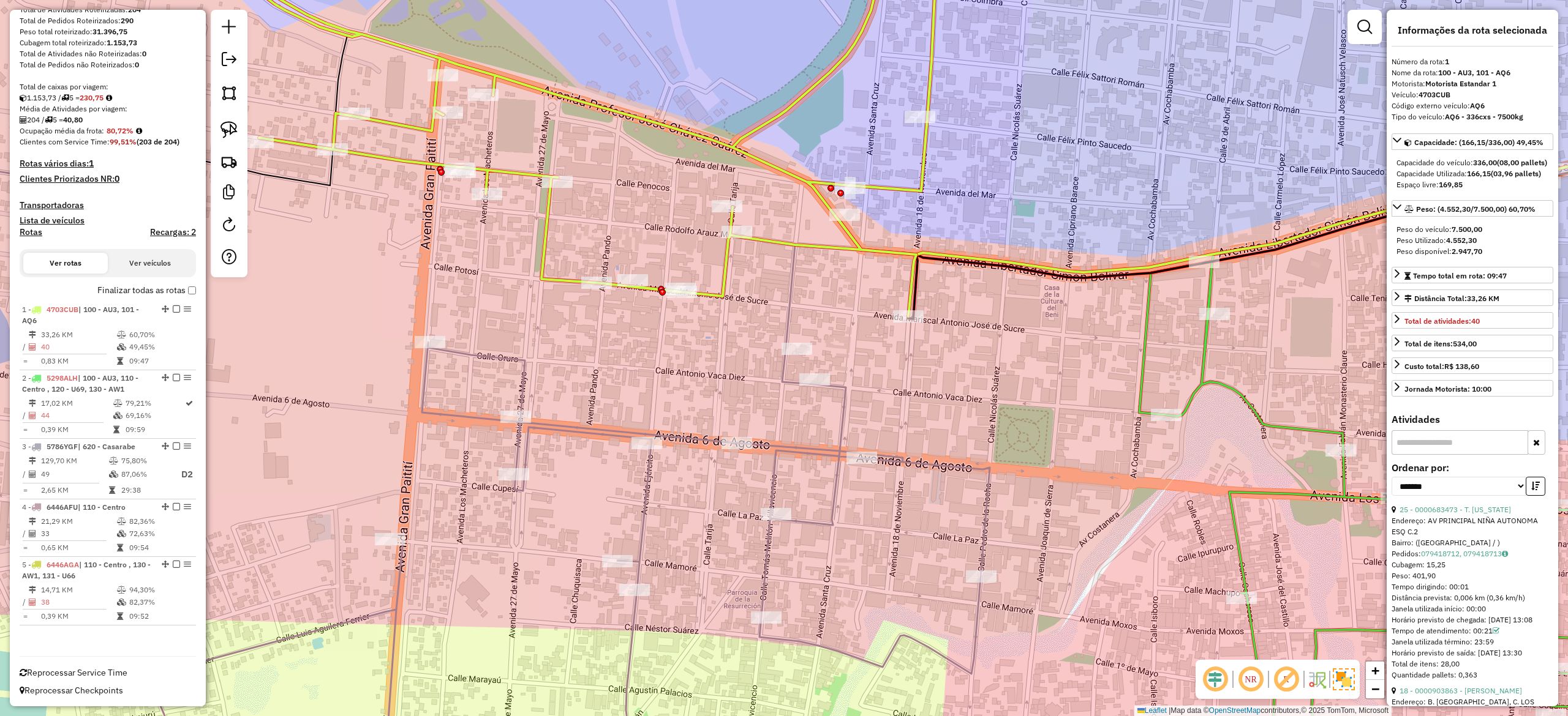
click at [818, 450] on icon at bounding box center [416, 464] width 1147 height 649
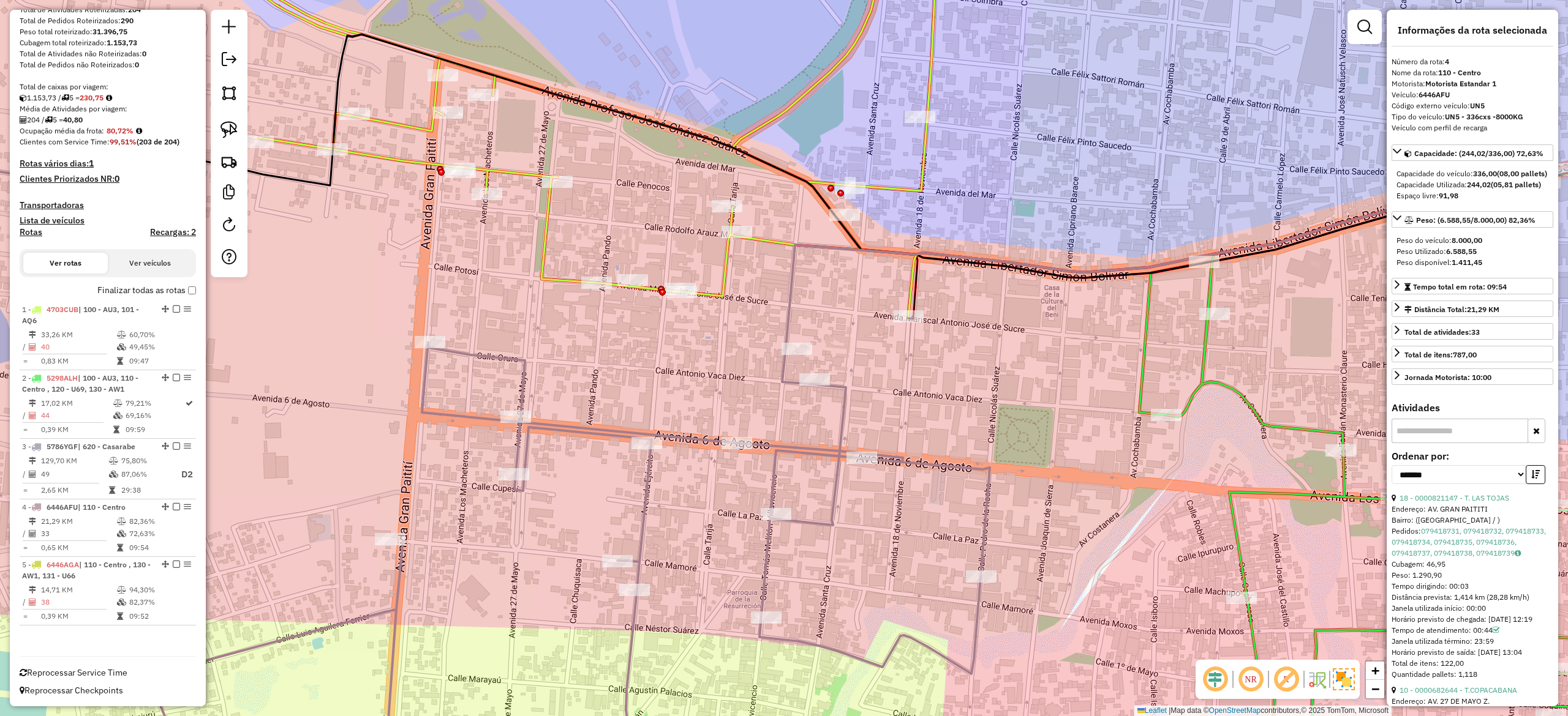
drag, startPoint x: 981, startPoint y: 134, endPoint x: 858, endPoint y: 281, distance: 191.7
click at [868, 300] on div "Janela de atendimento Grade de atendimento Capacidade Transportadoras Veículos …" at bounding box center [784, 358] width 1568 height 716
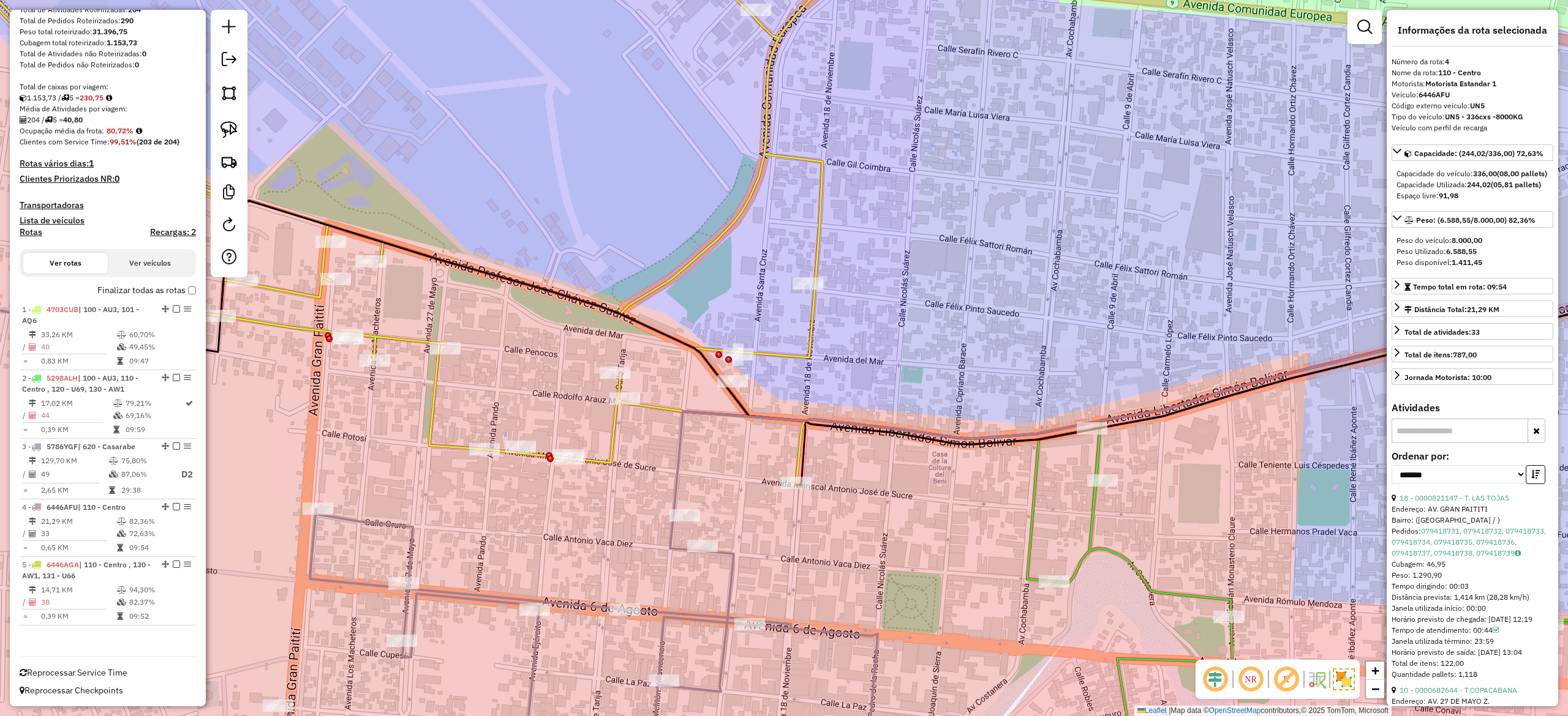
click at [809, 201] on div "Janela de atendimento Grade de atendimento Capacidade Transportadoras Veículos …" at bounding box center [784, 358] width 1568 height 716
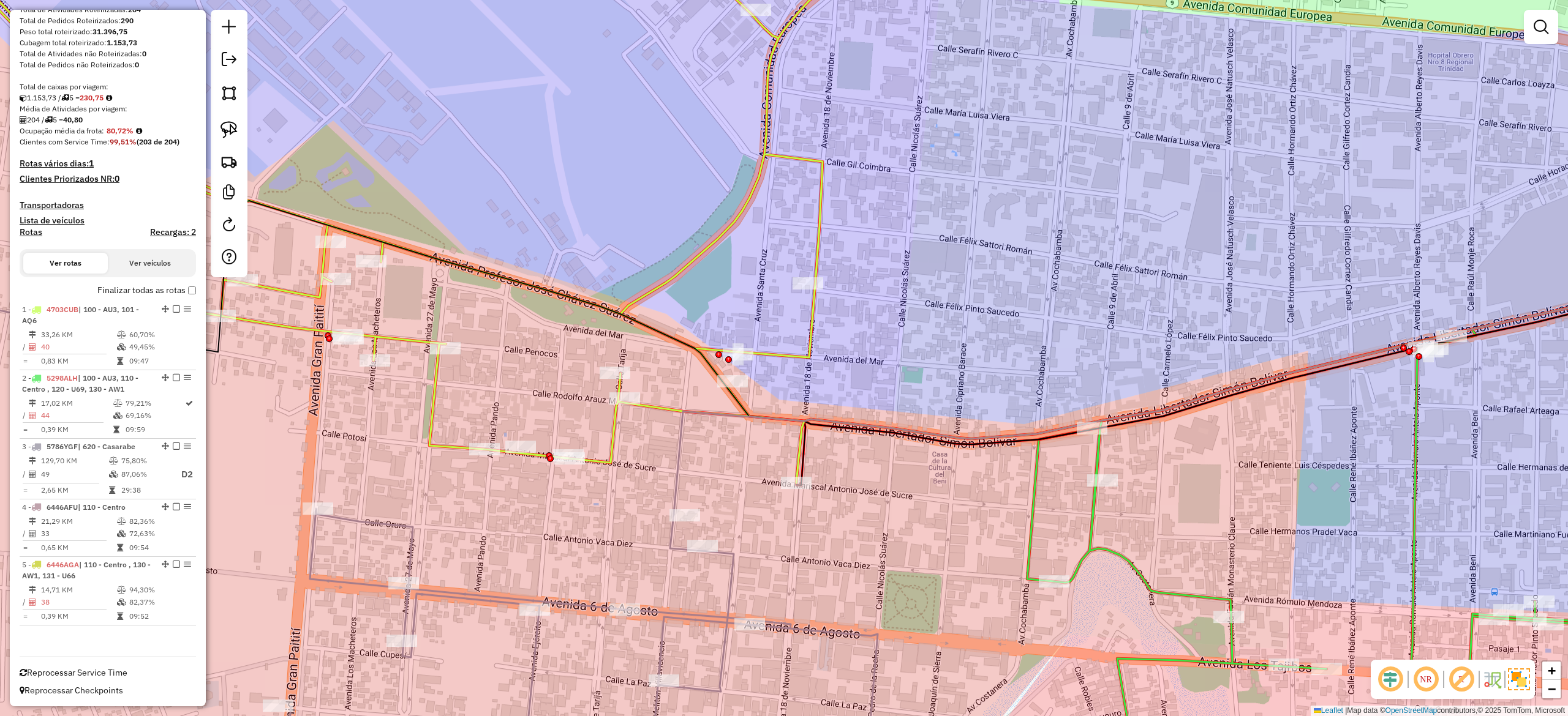
click at [828, 202] on icon at bounding box center [486, 205] width 1129 height 555
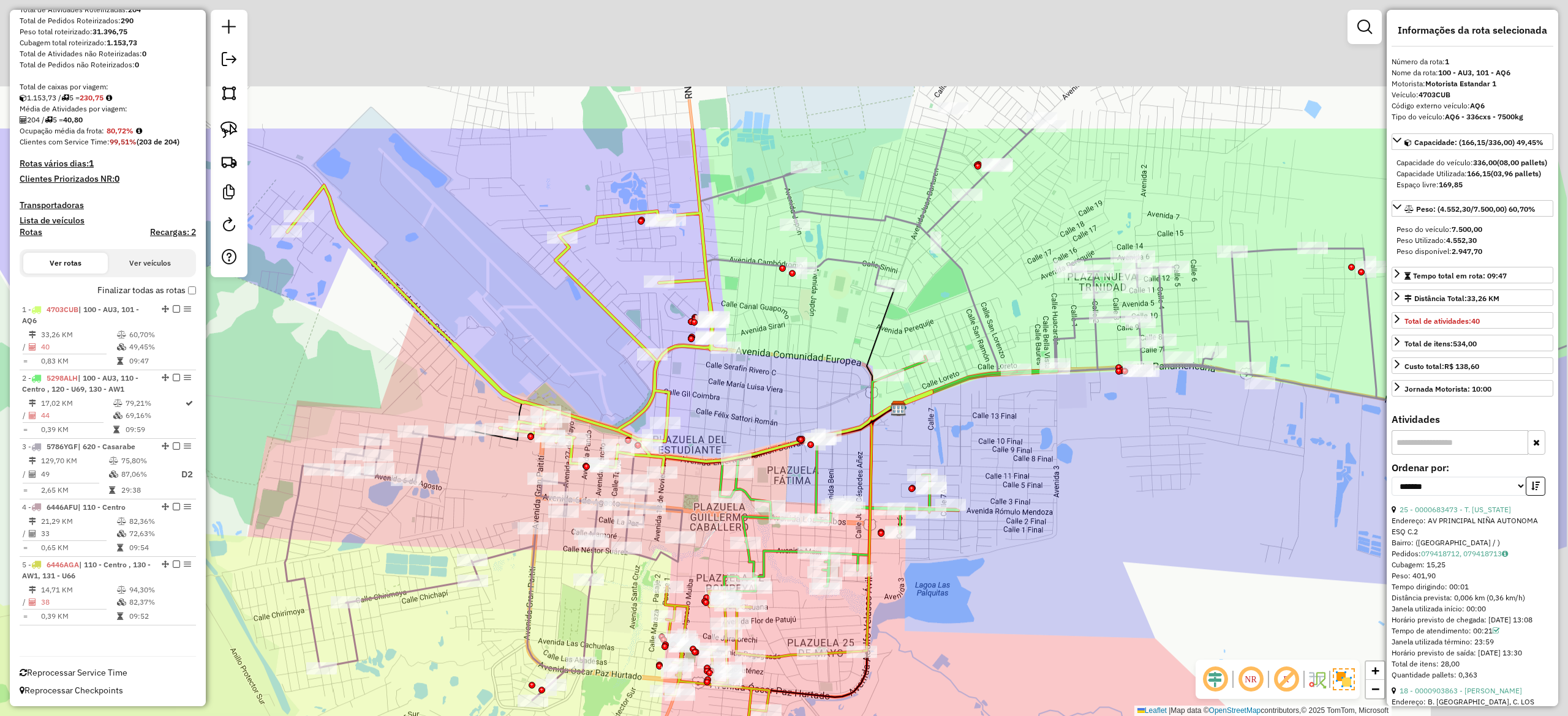
drag, startPoint x: 901, startPoint y: 179, endPoint x: 795, endPoint y: 361, distance: 210.6
click at [729, 416] on div "Janela de atendimento Grade de atendimento Capacidade Transportadoras Veículos …" at bounding box center [784, 358] width 1568 height 716
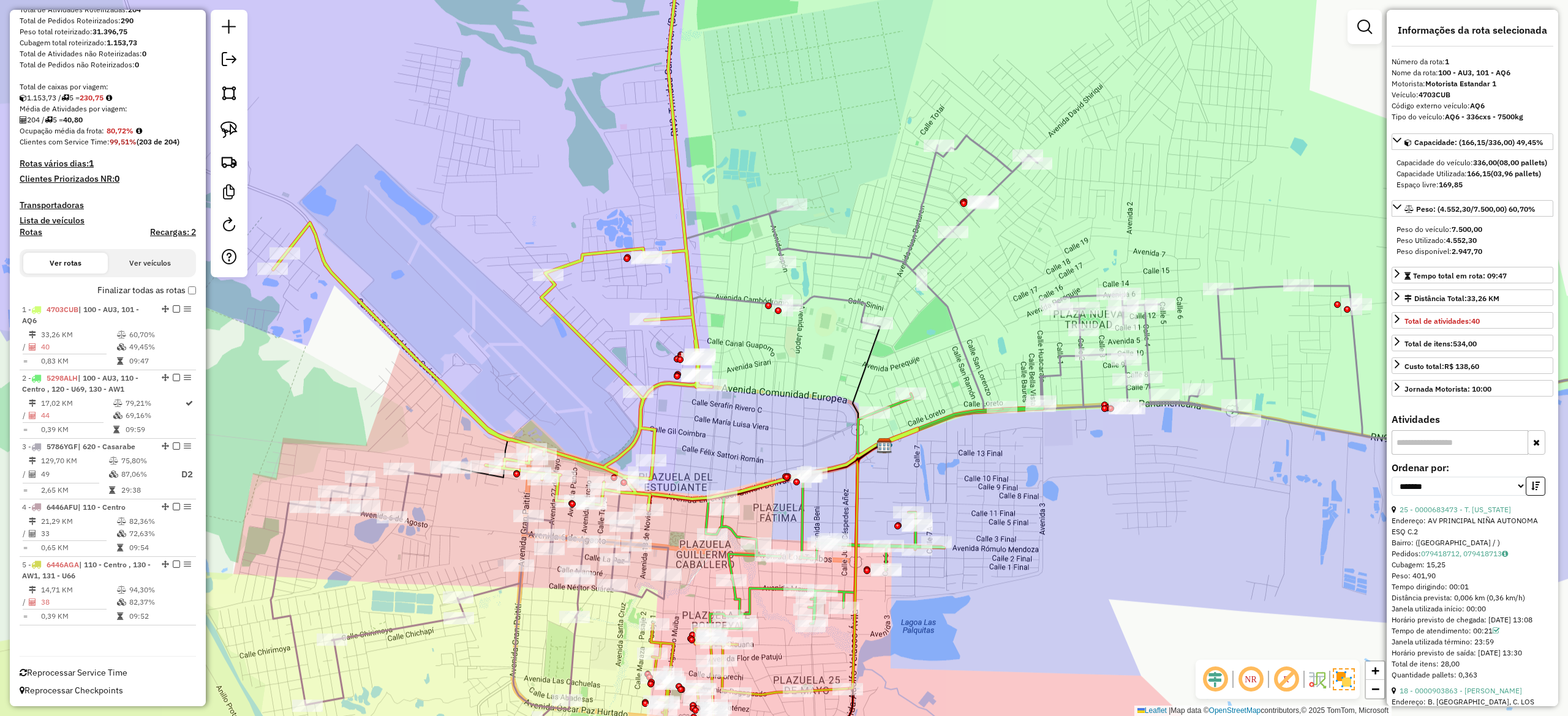
click at [837, 299] on icon at bounding box center [1196, 183] width 1057 height 510
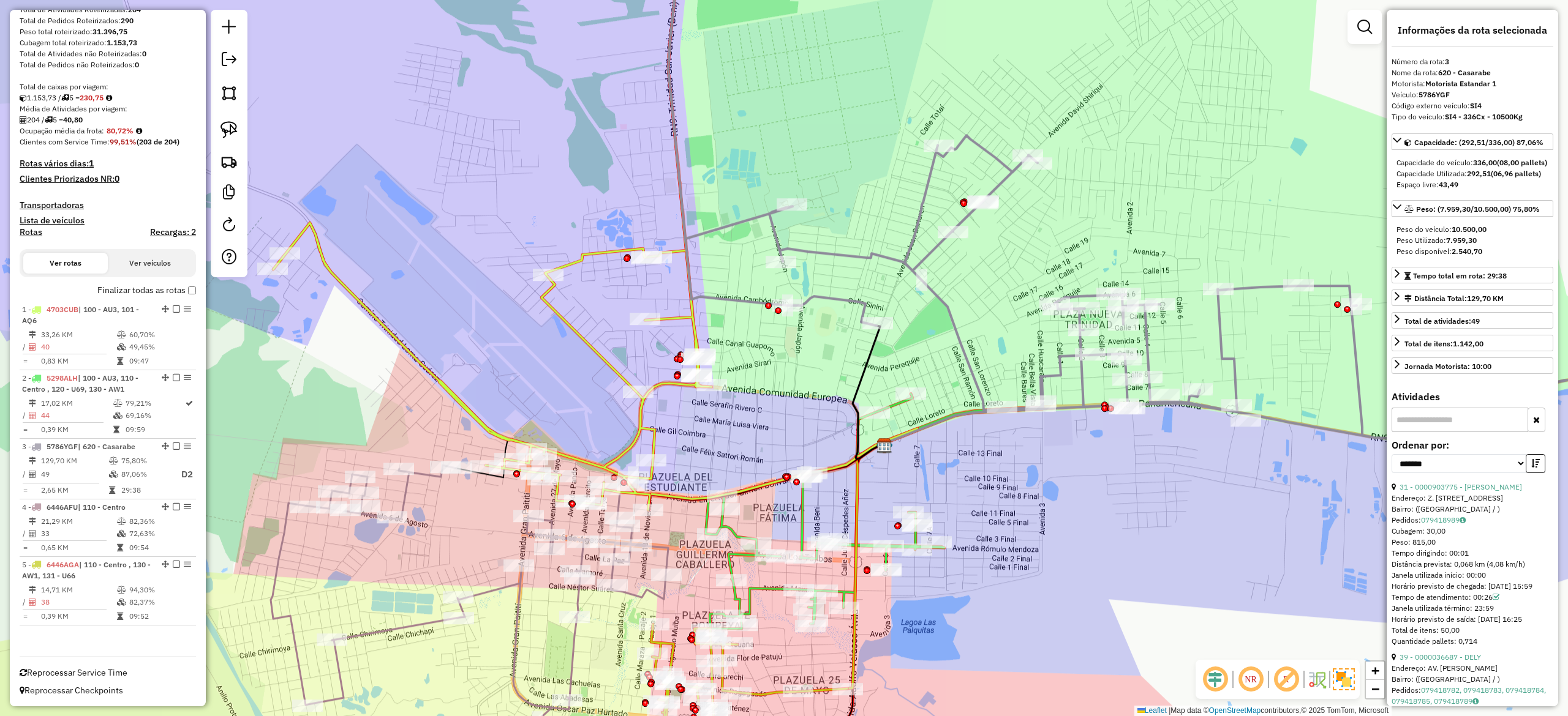
drag, startPoint x: 818, startPoint y: 364, endPoint x: 814, endPoint y: 383, distance: 19.4
click at [814, 383] on div "Janela de atendimento Grade de atendimento Capacidade Transportadoras Veículos …" at bounding box center [784, 358] width 1568 height 716
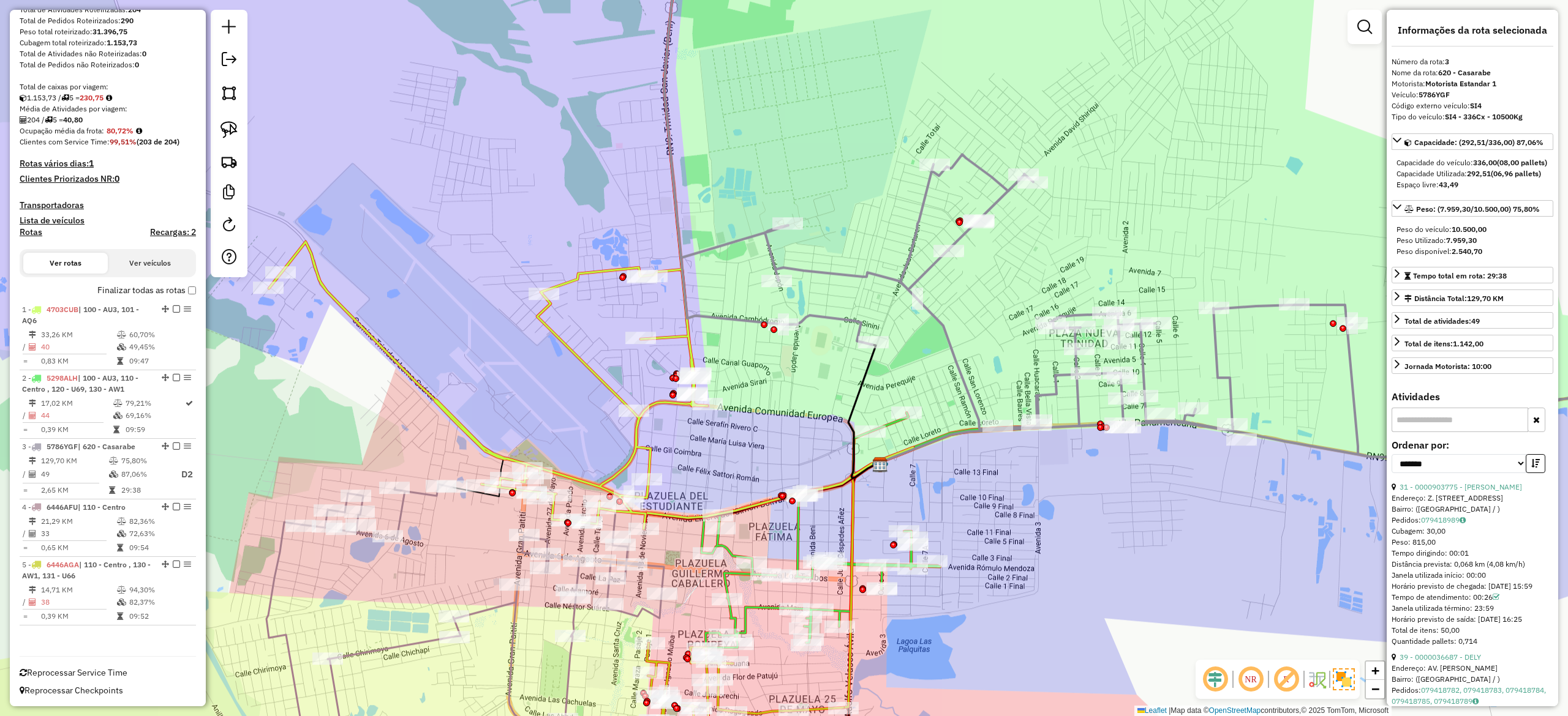
click at [183, 289] on label "Finalizar todas as rotas" at bounding box center [146, 291] width 99 height 13
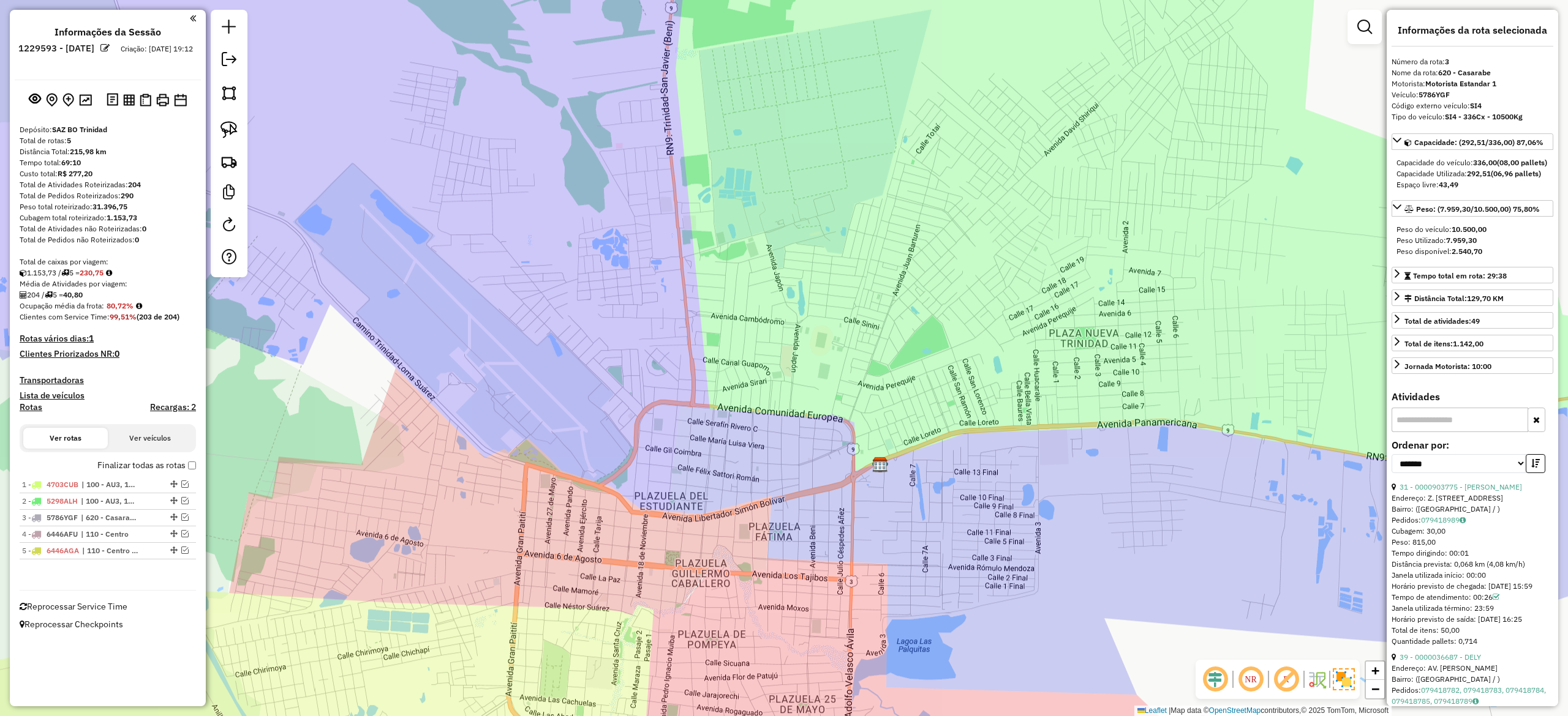
scroll to position [0, 0]
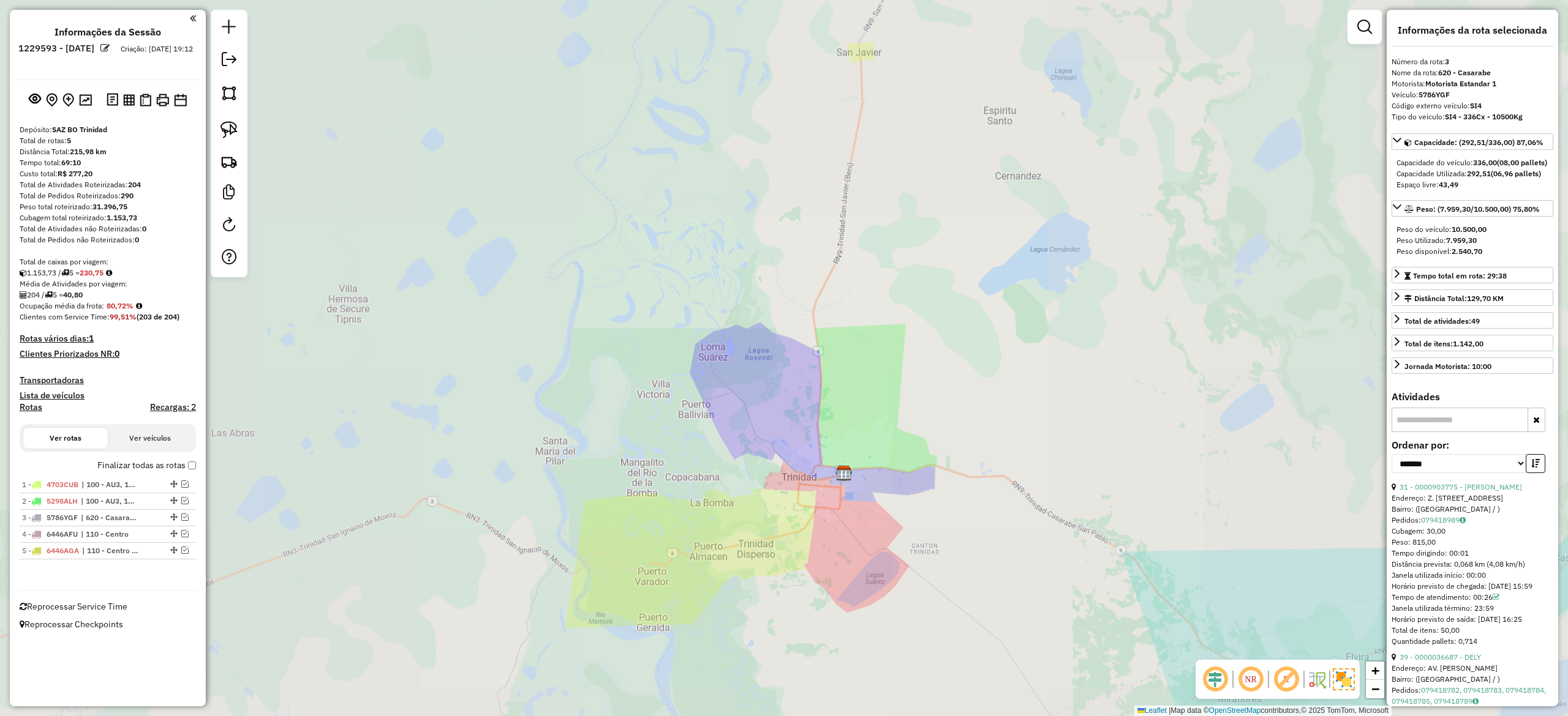
drag, startPoint x: 847, startPoint y: 430, endPoint x: 807, endPoint y: 408, distance: 45.7
click at [818, 414] on div "Janela de atendimento Grade de atendimento Capacidade Transportadoras Veículos …" at bounding box center [784, 358] width 1568 height 716
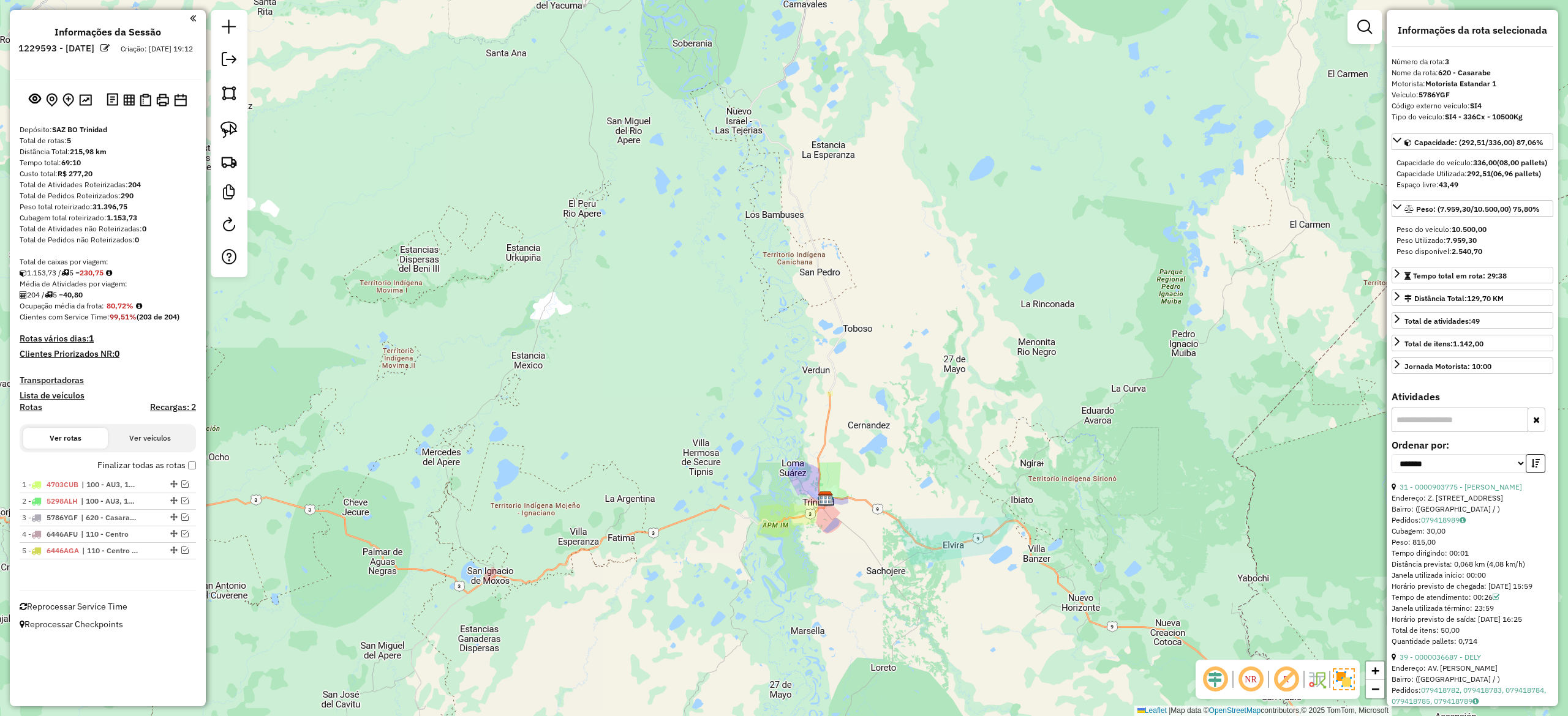
drag, startPoint x: 821, startPoint y: 396, endPoint x: 831, endPoint y: 423, distance: 28.8
click at [831, 423] on div "Janela de atendimento Grade de atendimento Capacidade Transportadoras Veículos …" at bounding box center [784, 358] width 1568 height 716
click at [229, 63] on em at bounding box center [229, 59] width 15 height 15
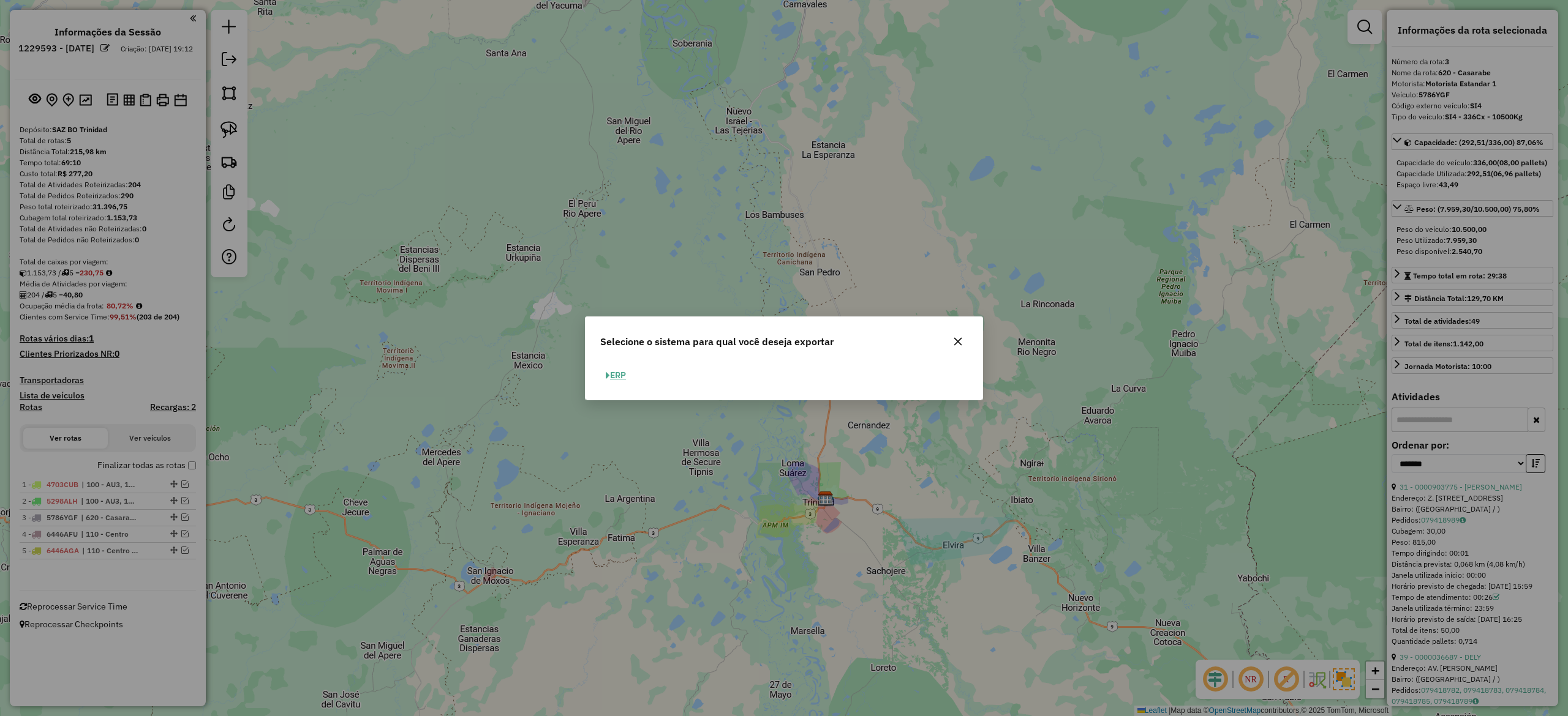
click at [625, 376] on button "ERP" at bounding box center [616, 375] width 31 height 19
select select "**"
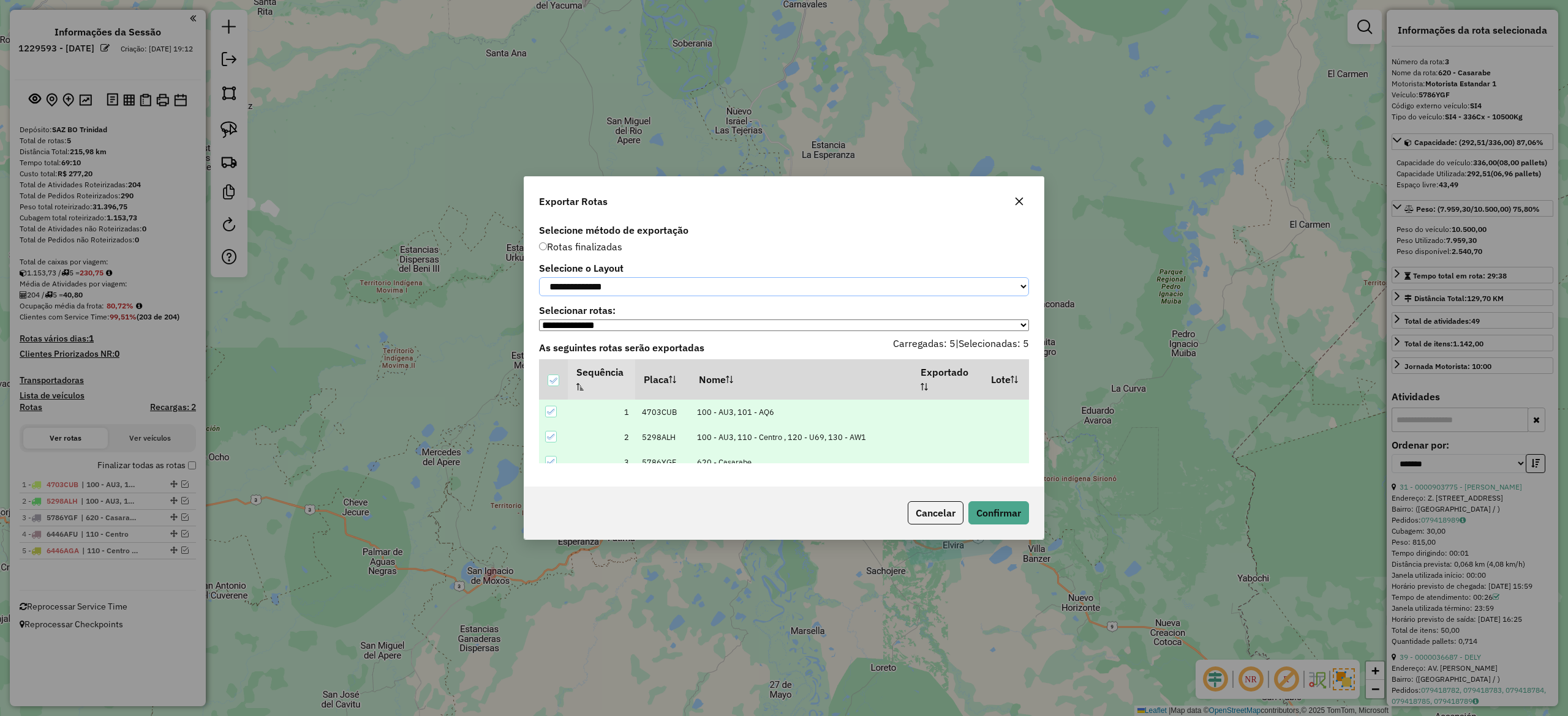
click at [653, 277] on select "**********" at bounding box center [783, 286] width 490 height 19
select select "*********"
click at [539, 277] on select "**********" at bounding box center [783, 286] width 490 height 19
drag, startPoint x: 980, startPoint y: 521, endPoint x: 980, endPoint y: 511, distance: 10.0
click at [982, 521] on button "Confirmar" at bounding box center [998, 513] width 60 height 23
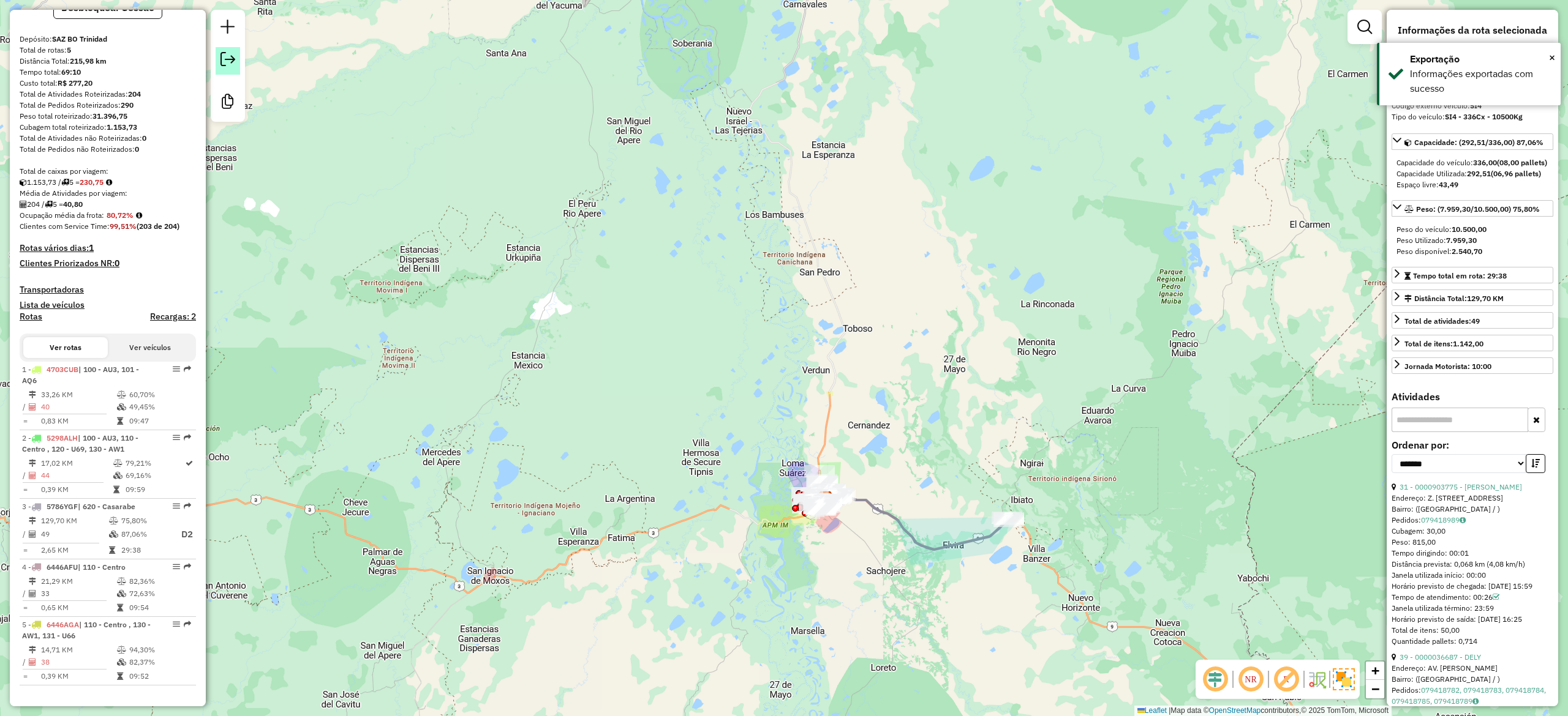
scroll to position [124, 0]
click at [230, 64] on em at bounding box center [227, 59] width 15 height 15
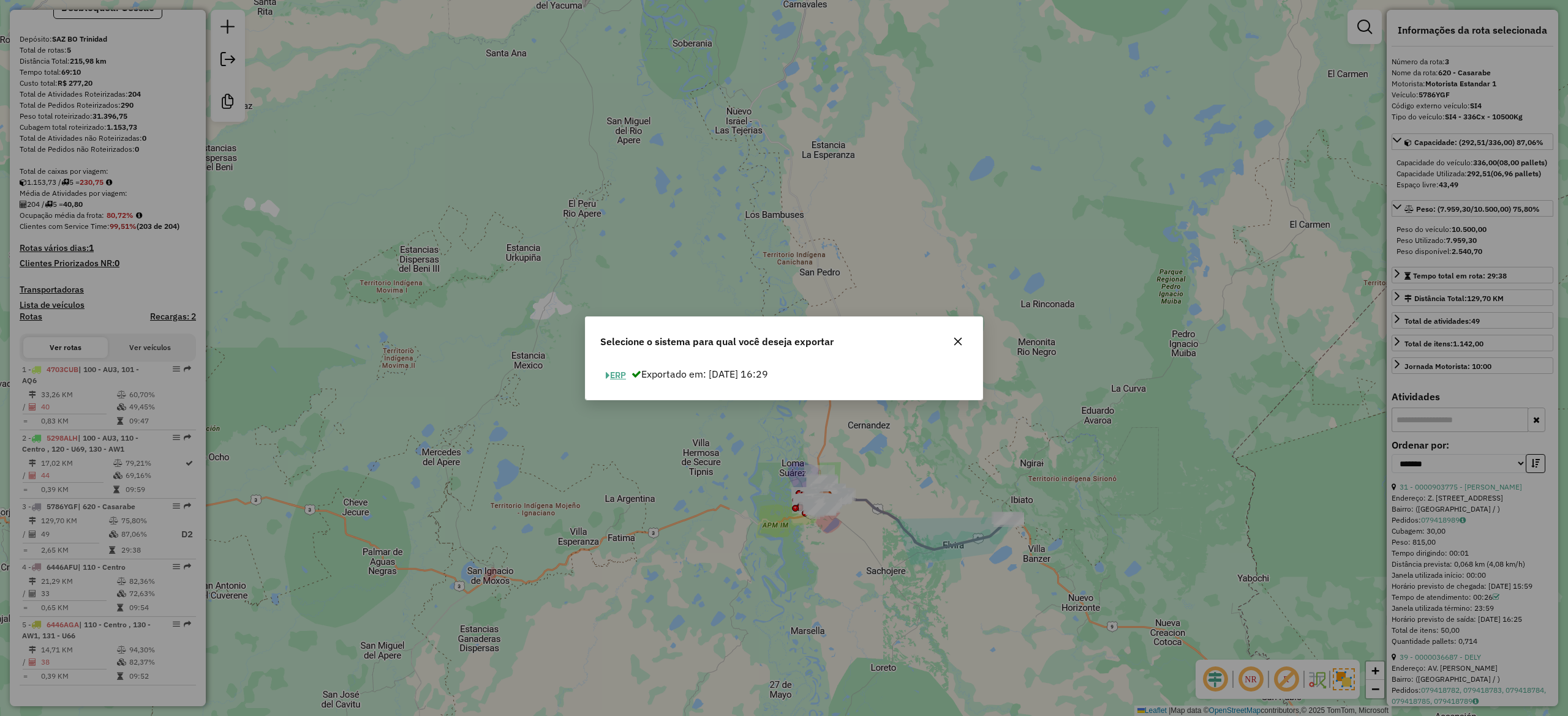
click at [608, 374] on span "button" at bounding box center [608, 376] width 4 height 9
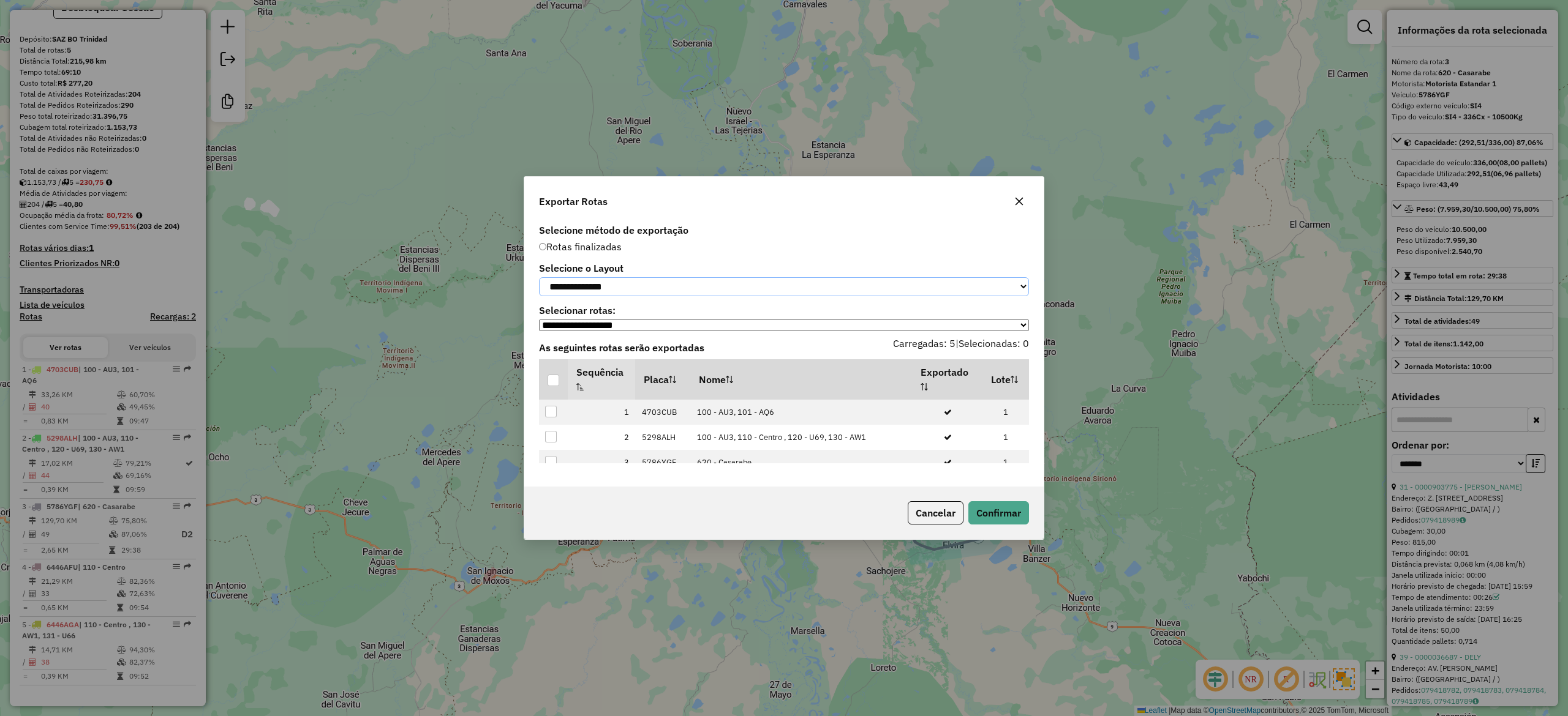
click at [614, 284] on select "**********" at bounding box center [783, 286] width 490 height 19
select select "*********"
click at [539, 277] on select "**********" at bounding box center [783, 286] width 490 height 19
drag, startPoint x: 557, startPoint y: 386, endPoint x: 620, endPoint y: 416, distance: 69.8
click at [557, 384] on div at bounding box center [553, 380] width 11 height 11
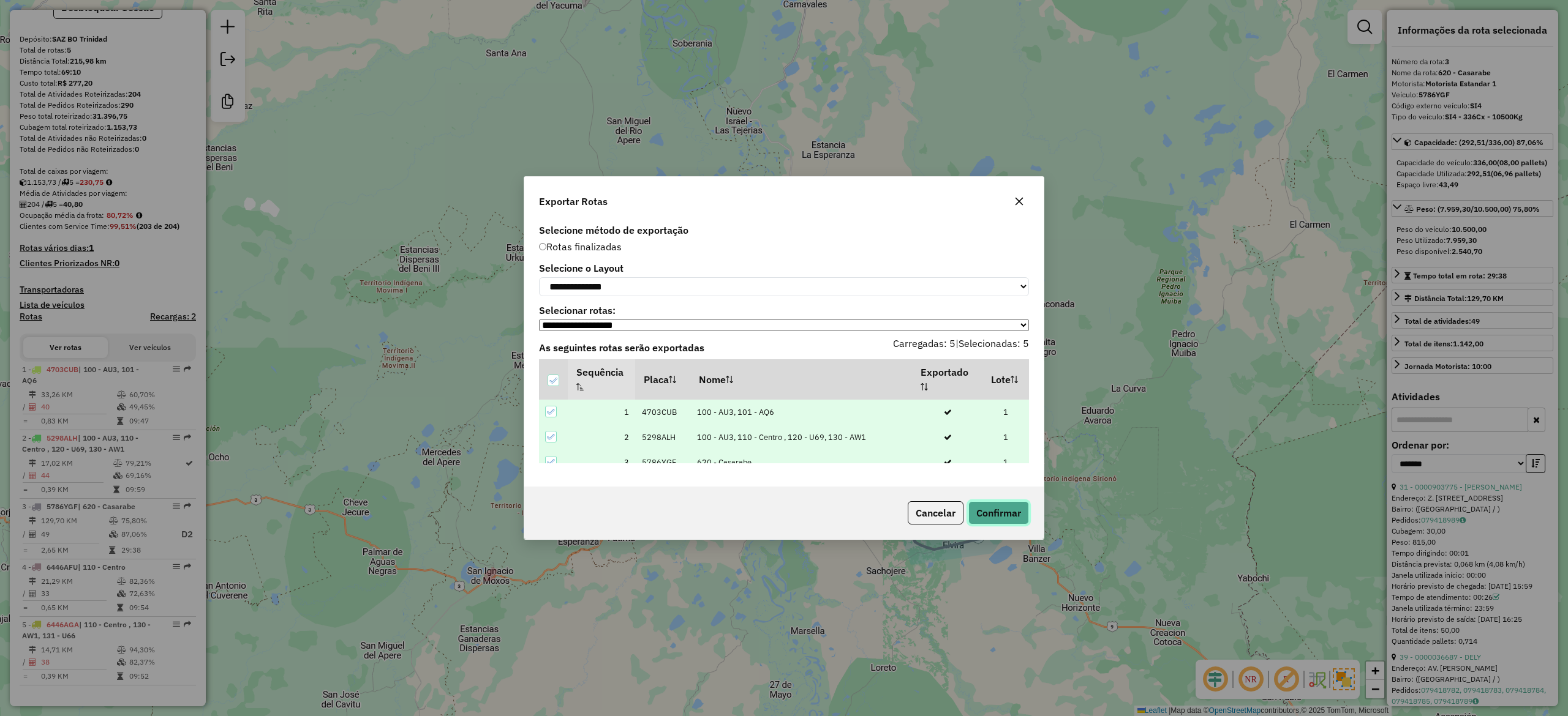
click at [1000, 516] on button "Confirmar" at bounding box center [998, 513] width 60 height 23
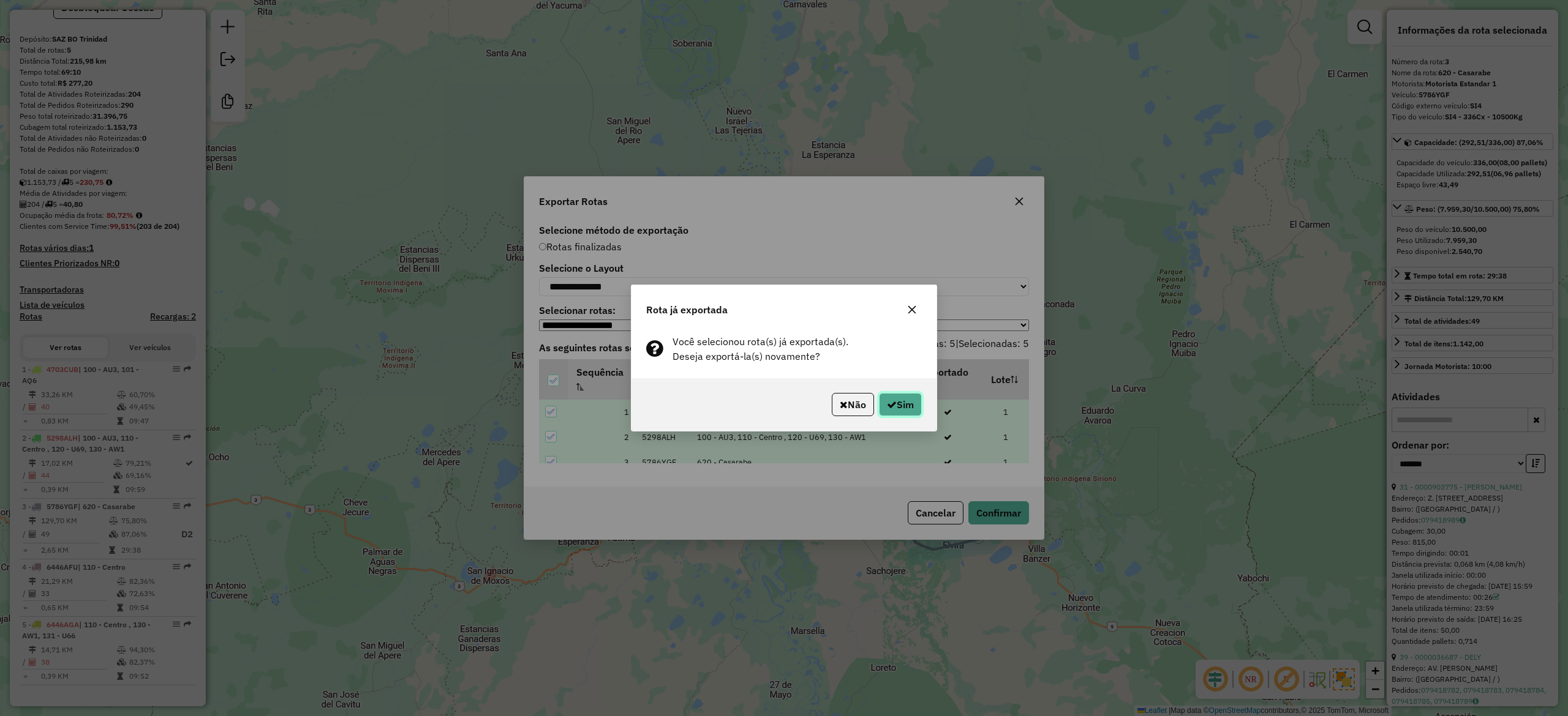
click at [903, 413] on button "Sim" at bounding box center [901, 404] width 43 height 23
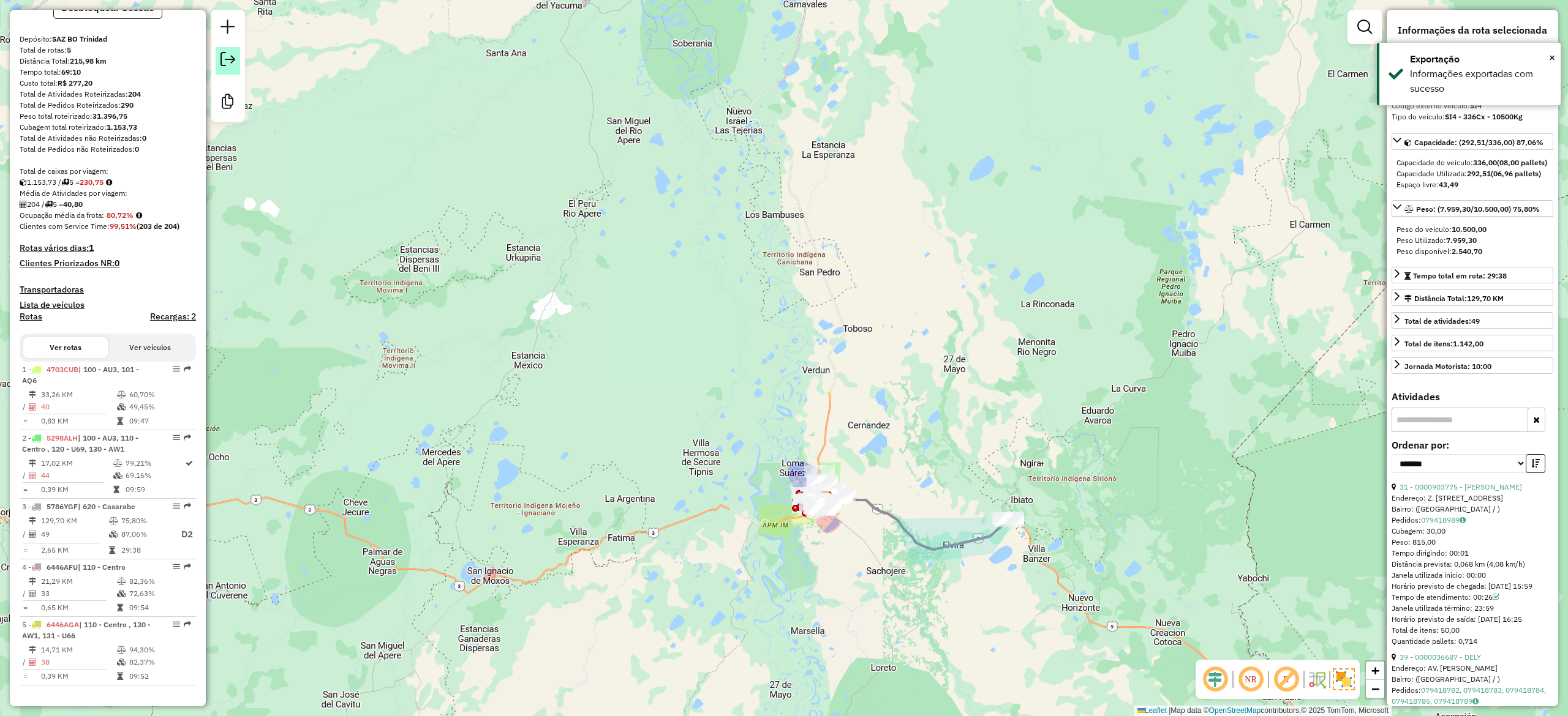
click at [227, 58] on em at bounding box center [227, 59] width 15 height 15
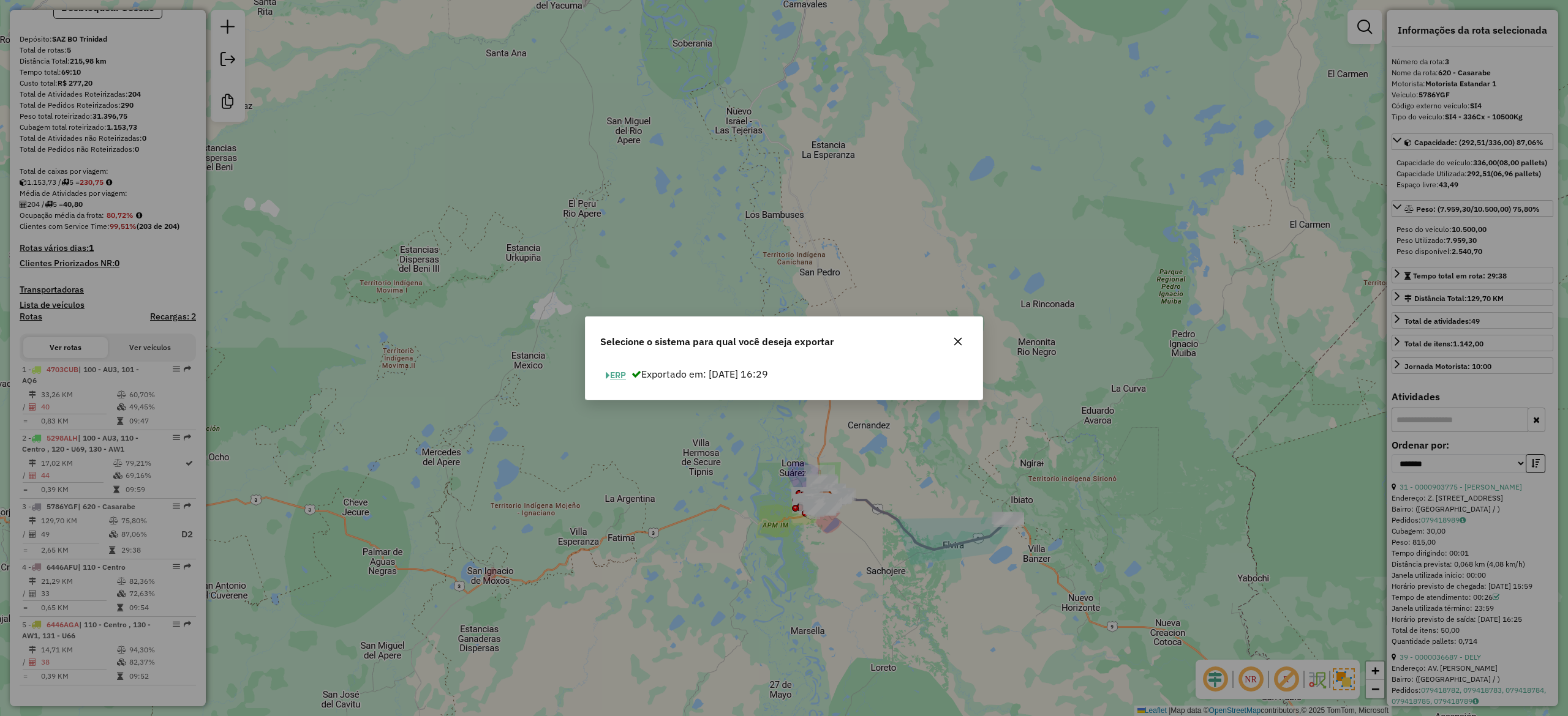
click at [608, 366] on button "ERP" at bounding box center [616, 375] width 31 height 19
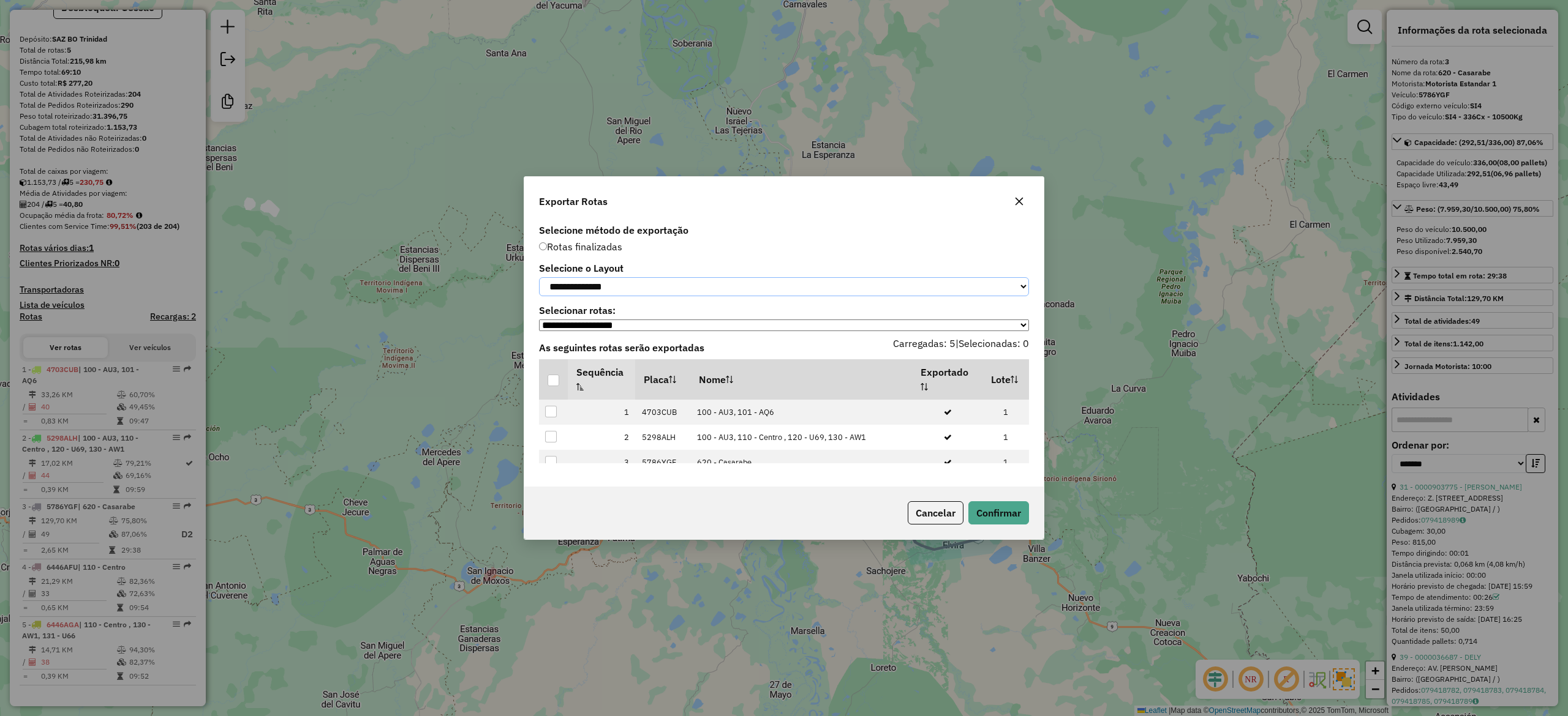
click at [621, 283] on select "**********" at bounding box center [783, 286] width 490 height 19
select select "*********"
click at [539, 277] on select "**********" at bounding box center [783, 286] width 490 height 19
click at [557, 384] on div at bounding box center [553, 380] width 11 height 11
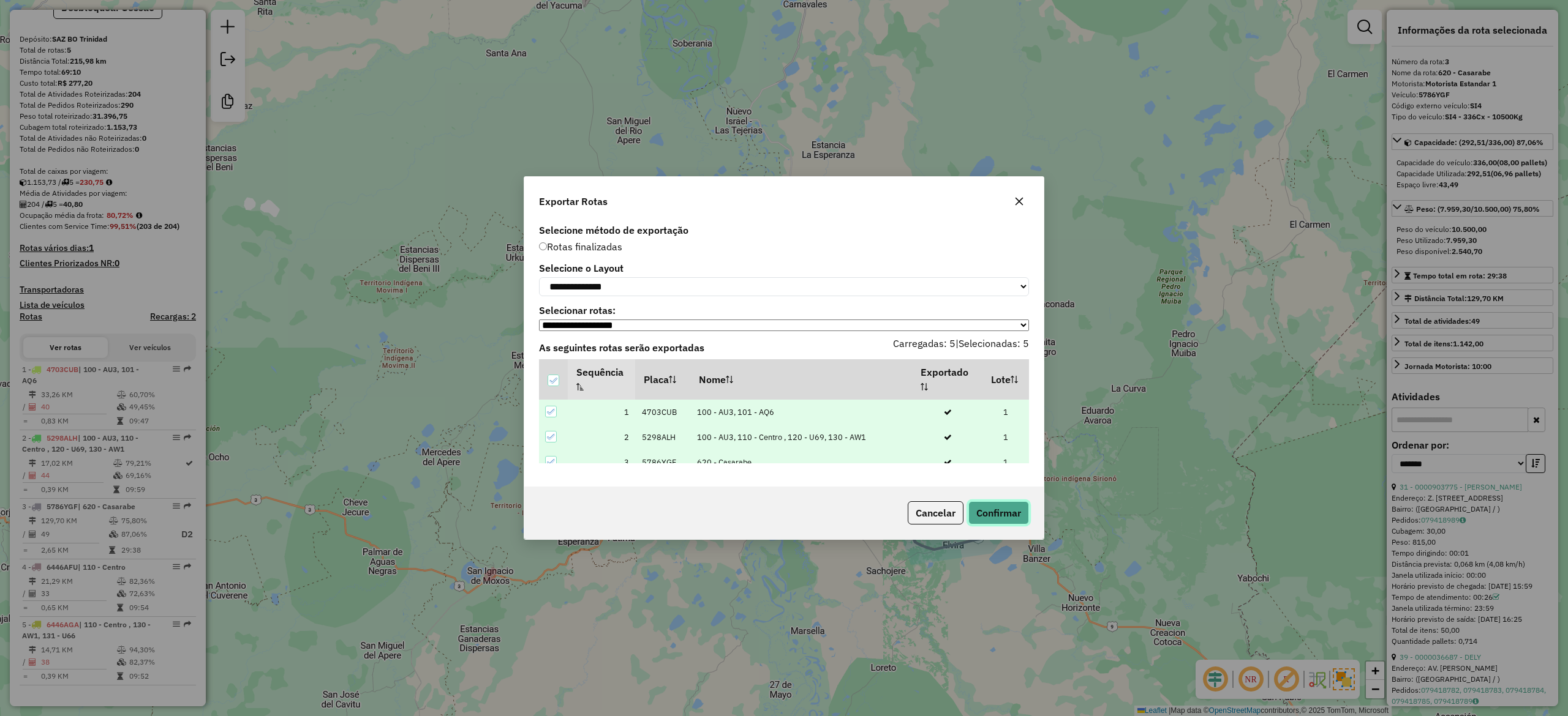
click at [1007, 523] on button "Confirmar" at bounding box center [998, 513] width 60 height 23
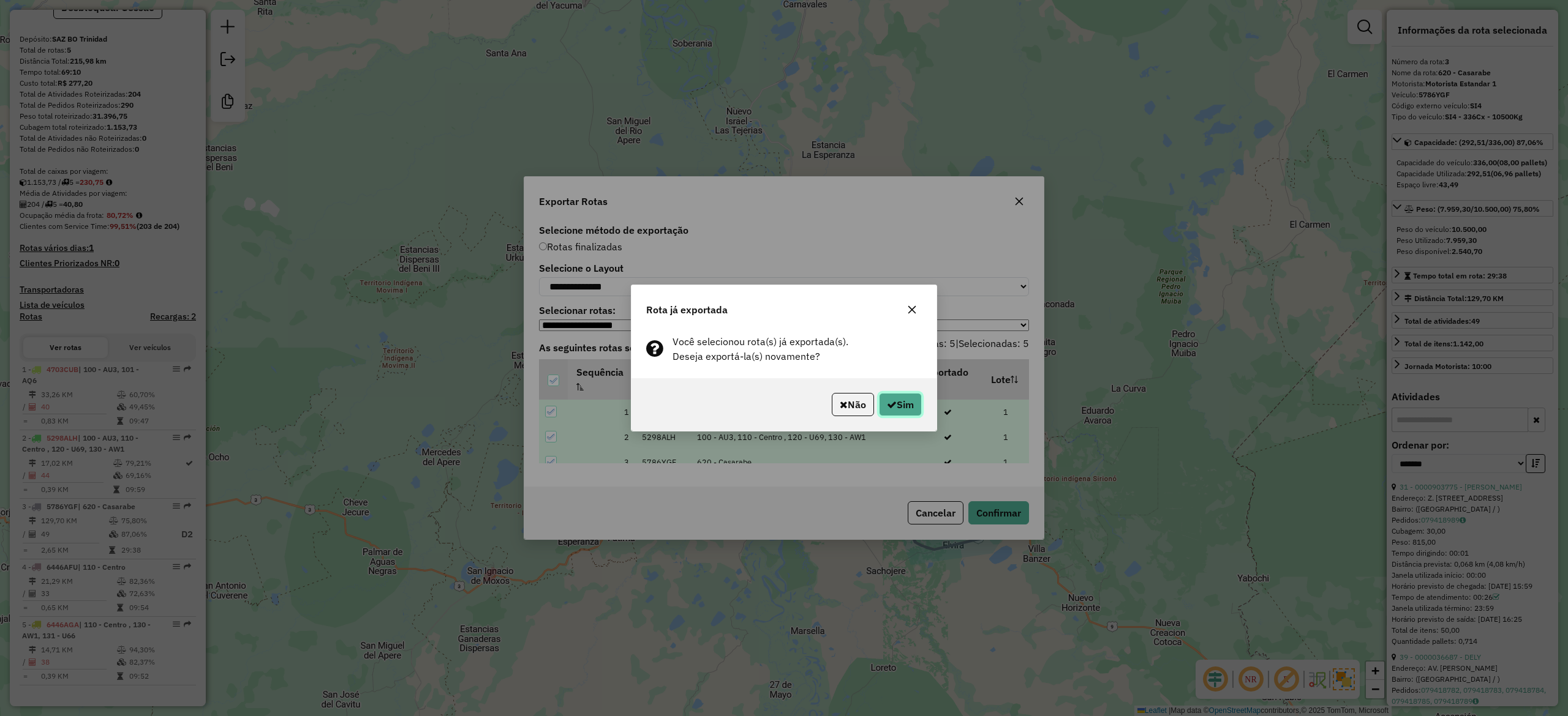
click at [908, 401] on button "Sim" at bounding box center [901, 404] width 43 height 23
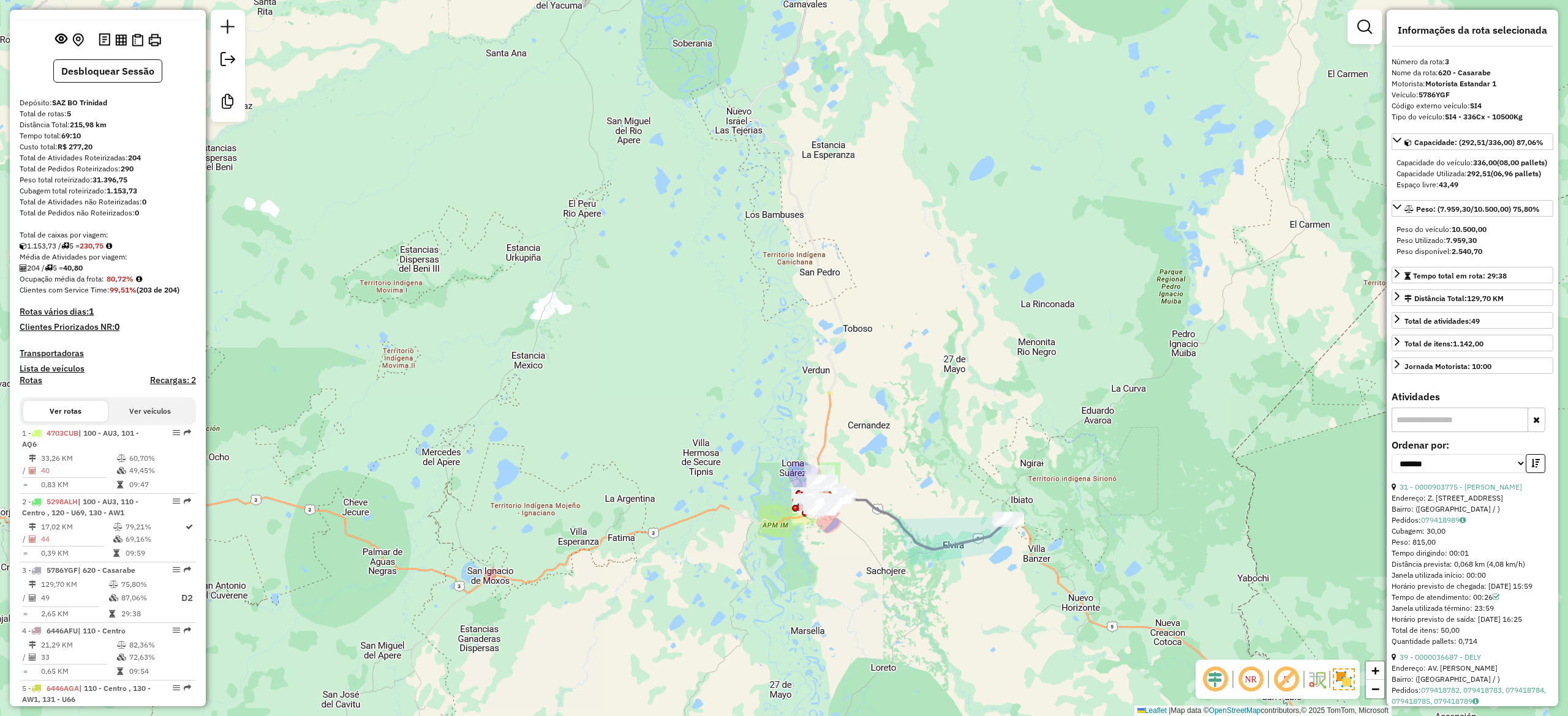
scroll to position [0, 0]
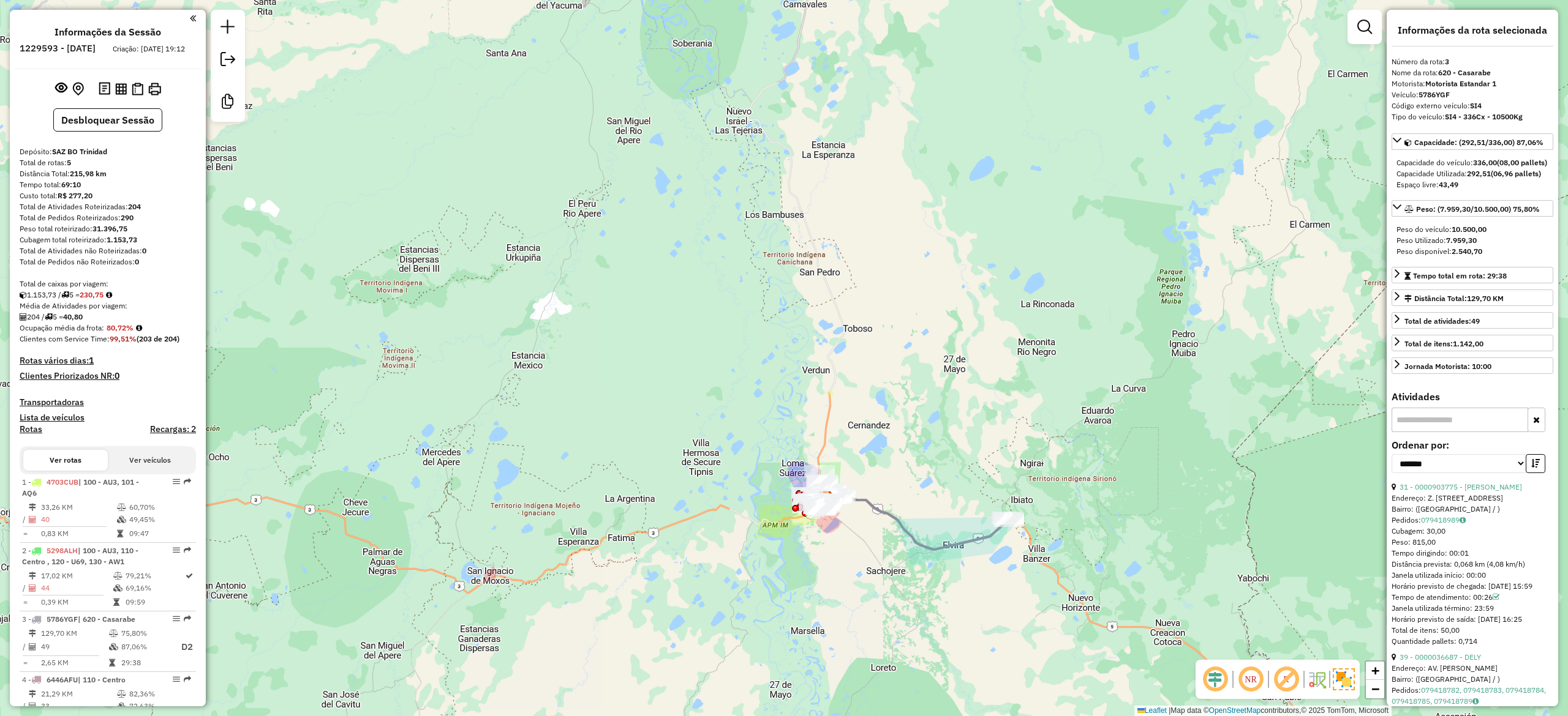
click at [232, 64] on em at bounding box center [227, 59] width 15 height 15
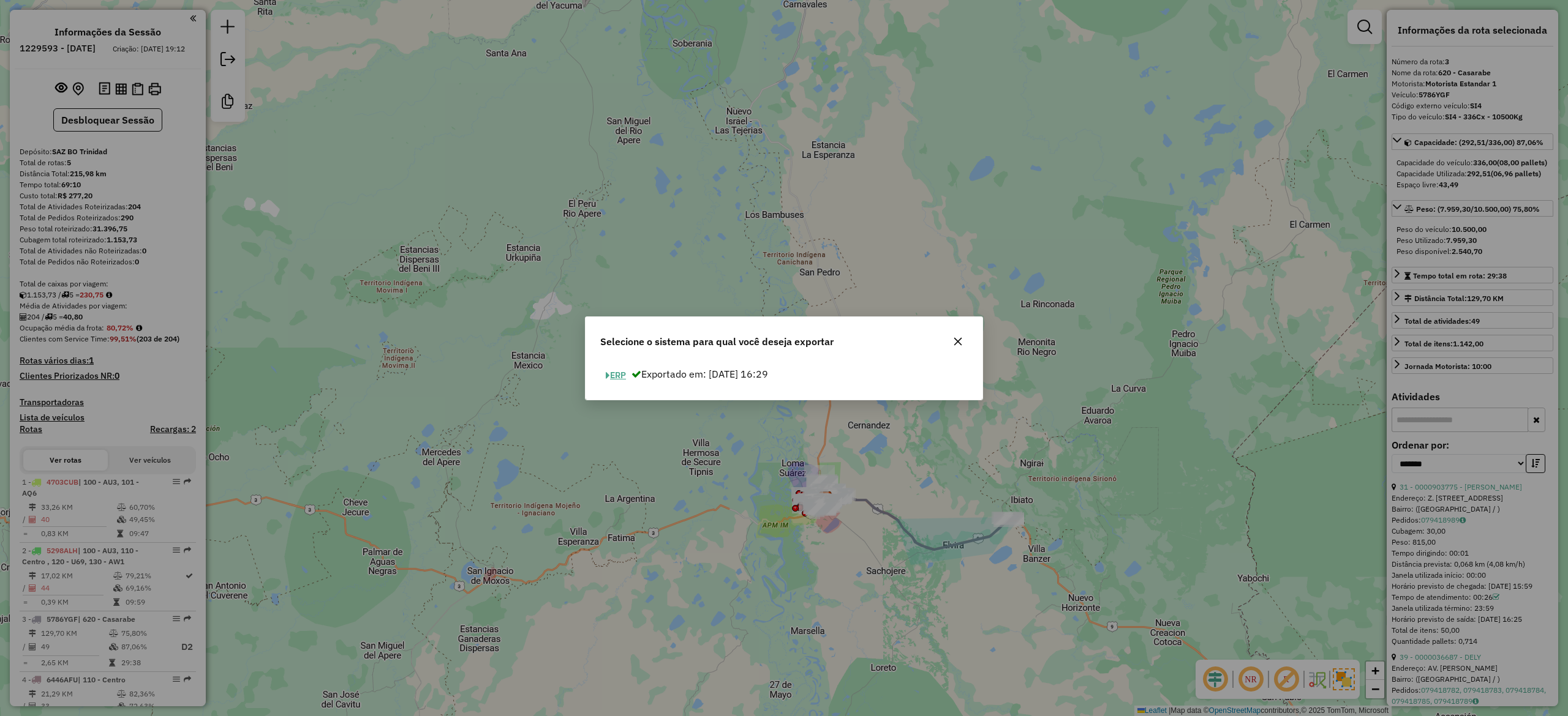
click at [623, 369] on button "ERP" at bounding box center [616, 375] width 31 height 19
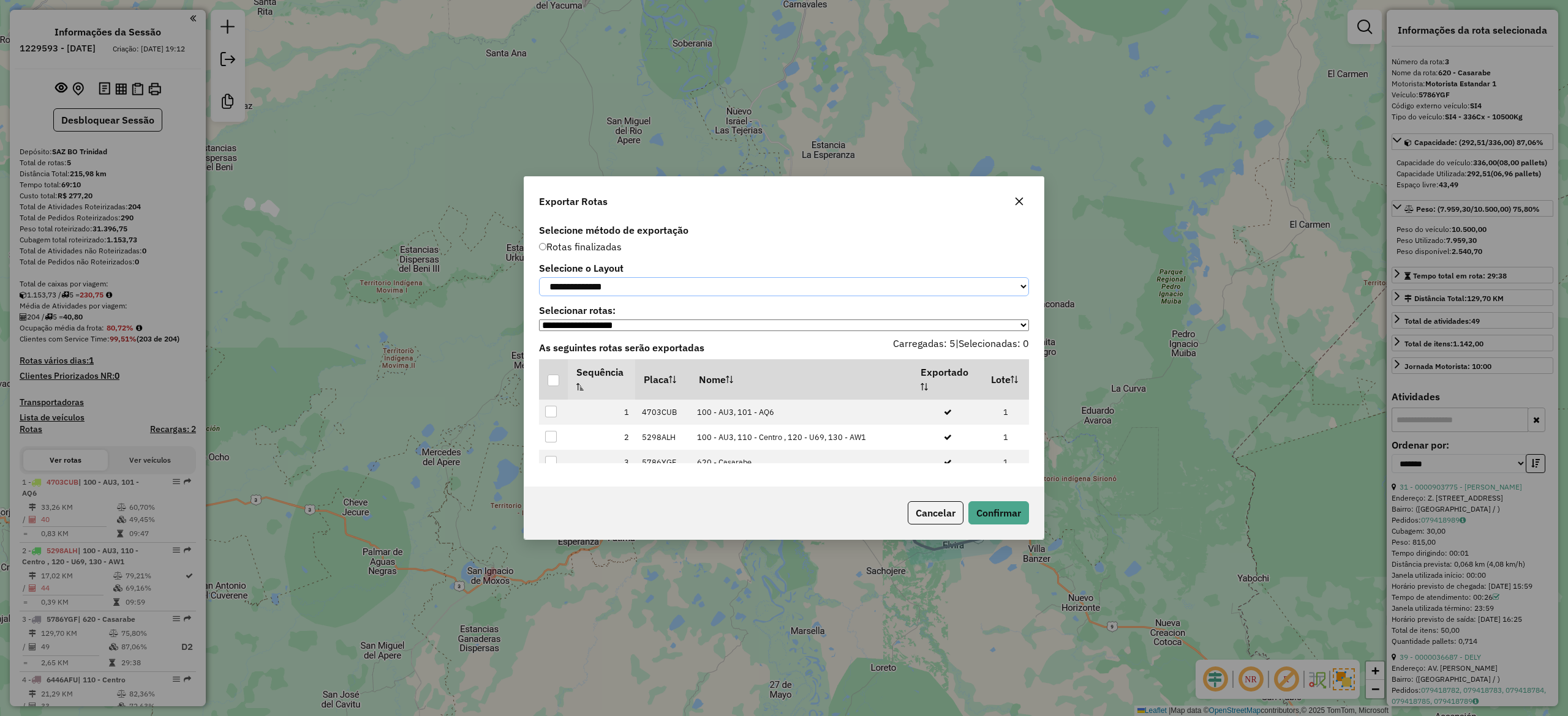
drag, startPoint x: 623, startPoint y: 286, endPoint x: 625, endPoint y: 293, distance: 7.3
click at [623, 286] on select "**********" at bounding box center [783, 286] width 490 height 19
select select "*********"
click at [539, 277] on select "**********" at bounding box center [783, 286] width 490 height 19
click at [552, 376] on div at bounding box center [553, 380] width 11 height 11
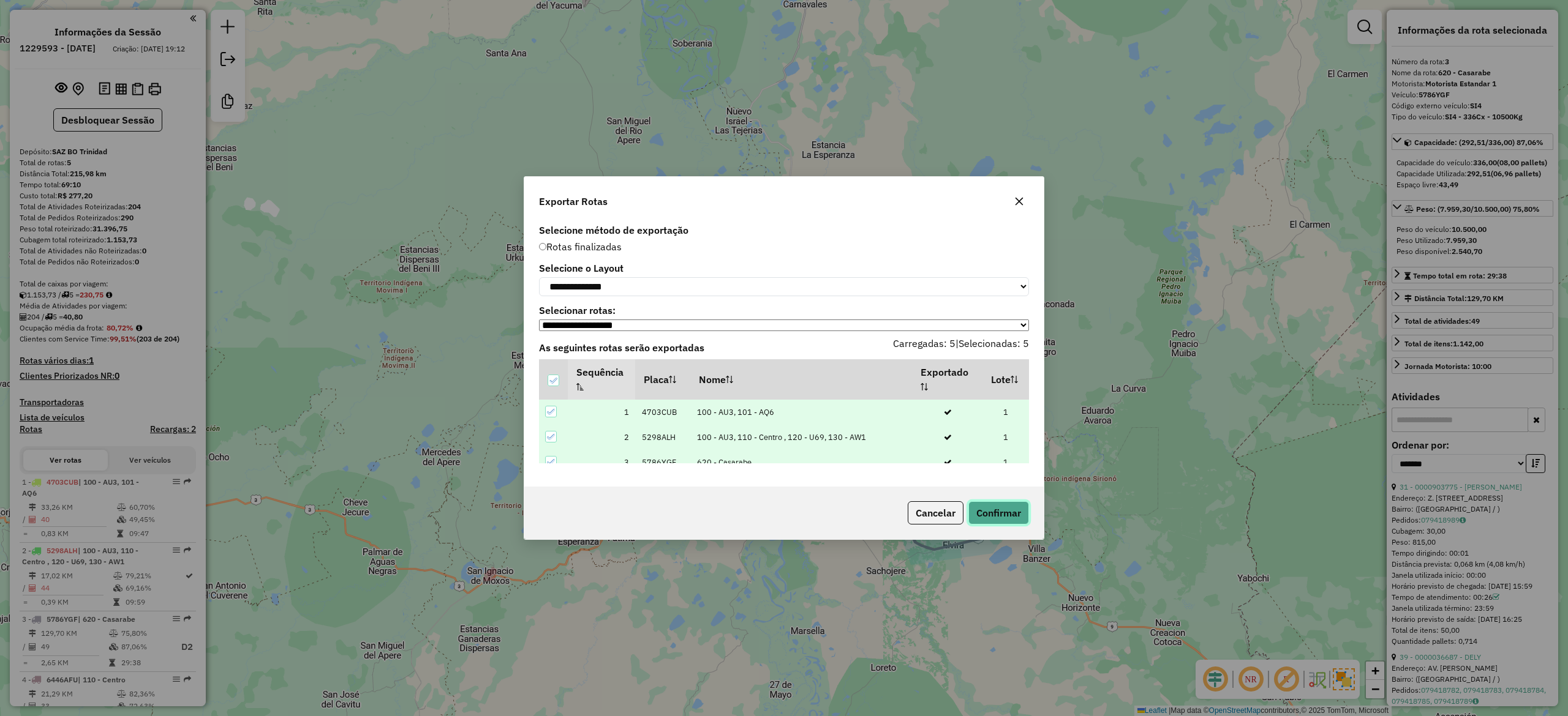
click at [990, 521] on button "Confirmar" at bounding box center [998, 513] width 60 height 23
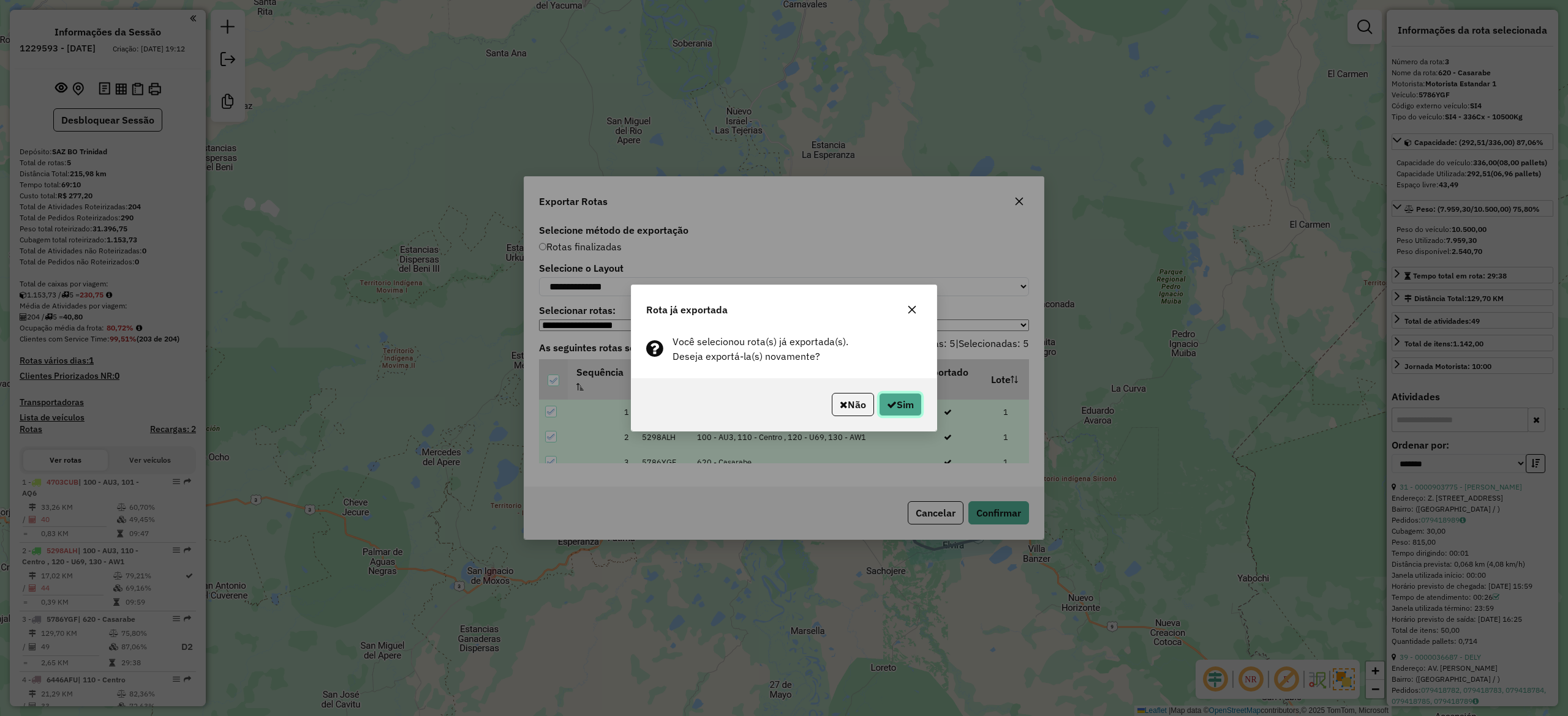
click at [908, 406] on button "Sim" at bounding box center [901, 404] width 43 height 23
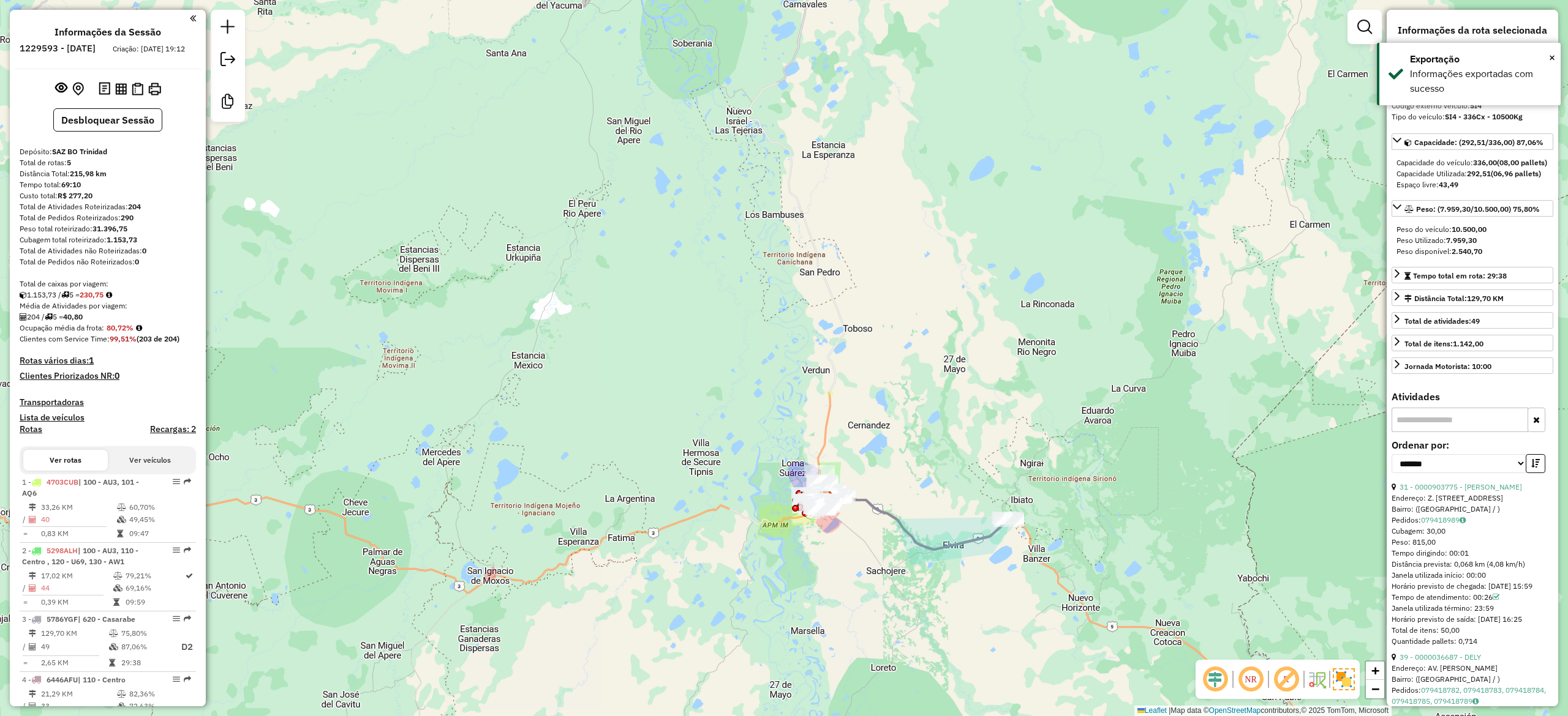
scroll to position [124, 0]
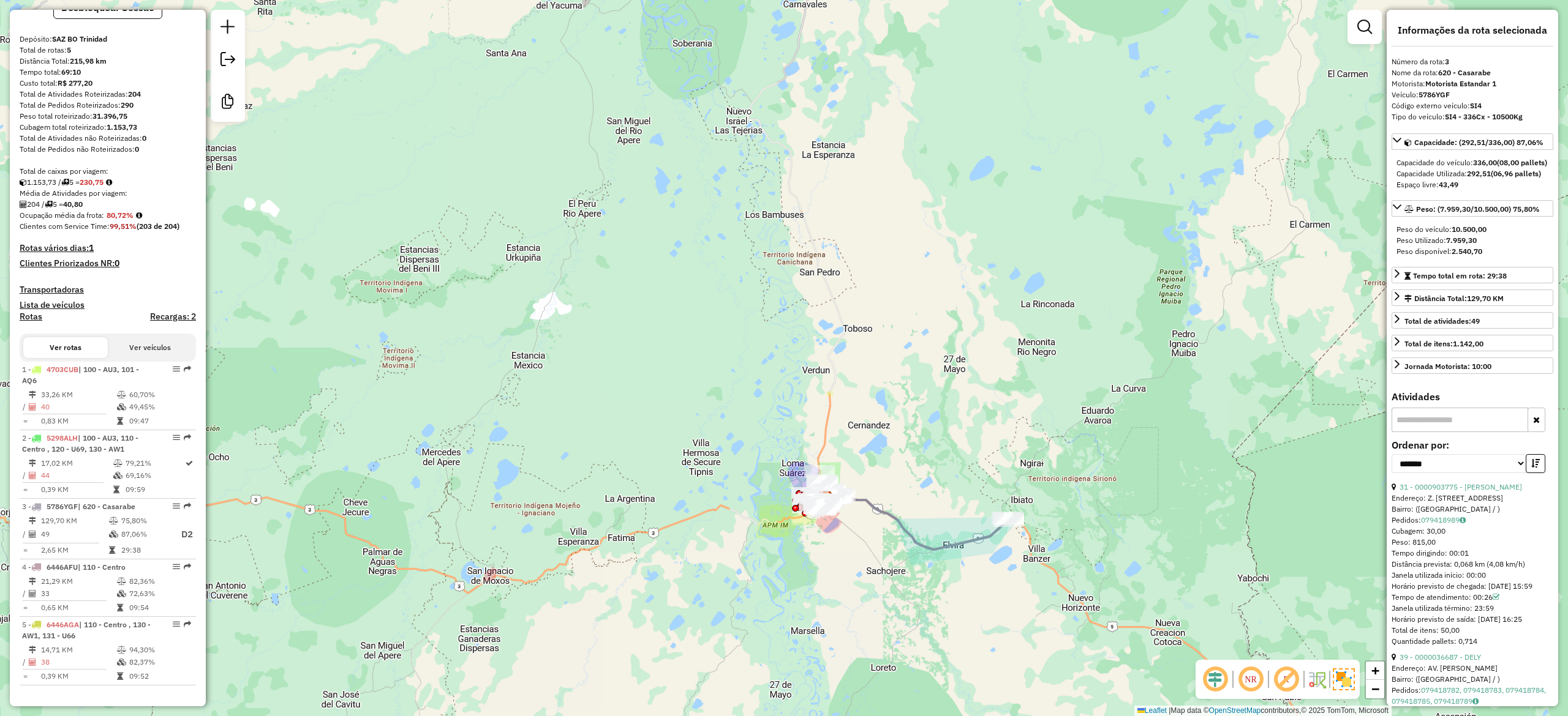
click at [125, 215] on strong "80,72%" at bounding box center [120, 215] width 27 height 9
copy strong "80,72"
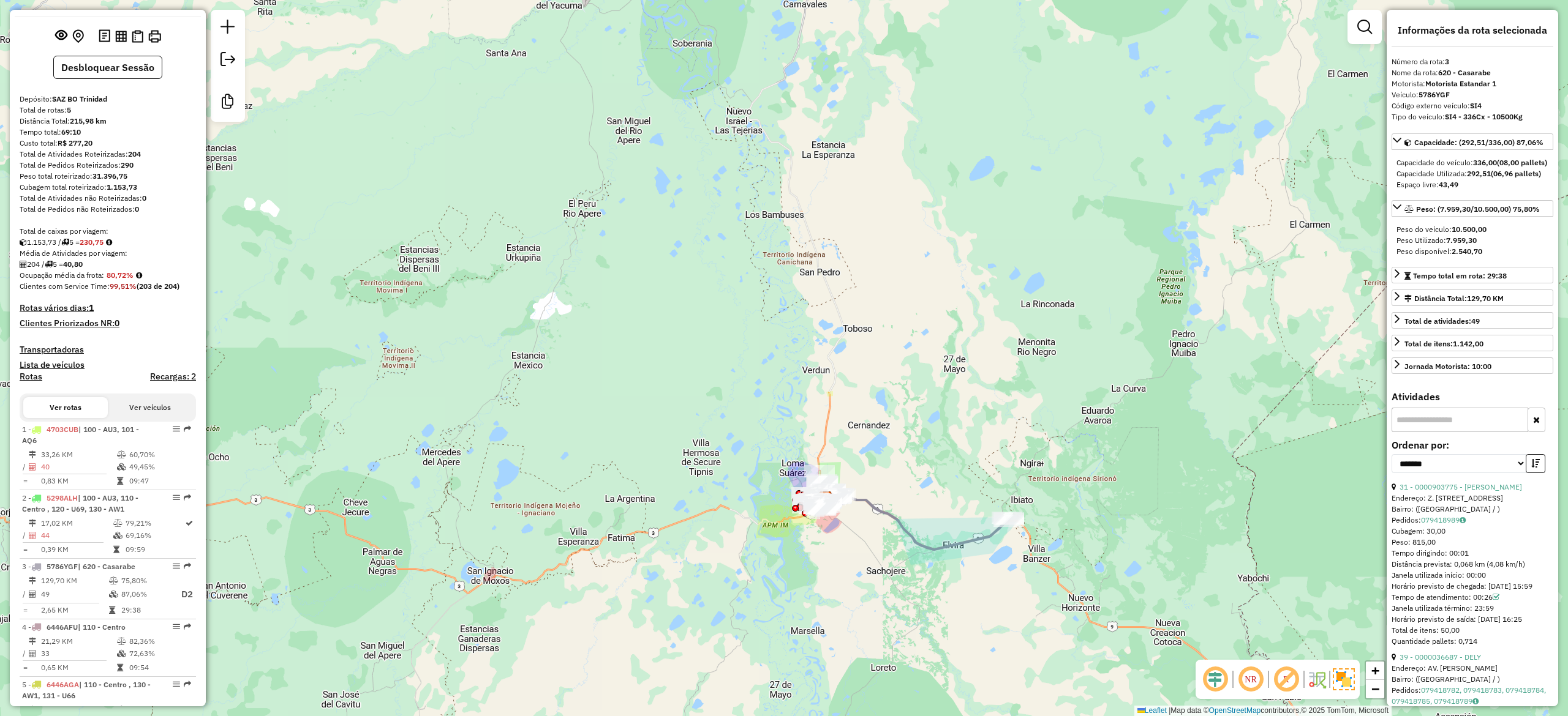
scroll to position [0, 0]
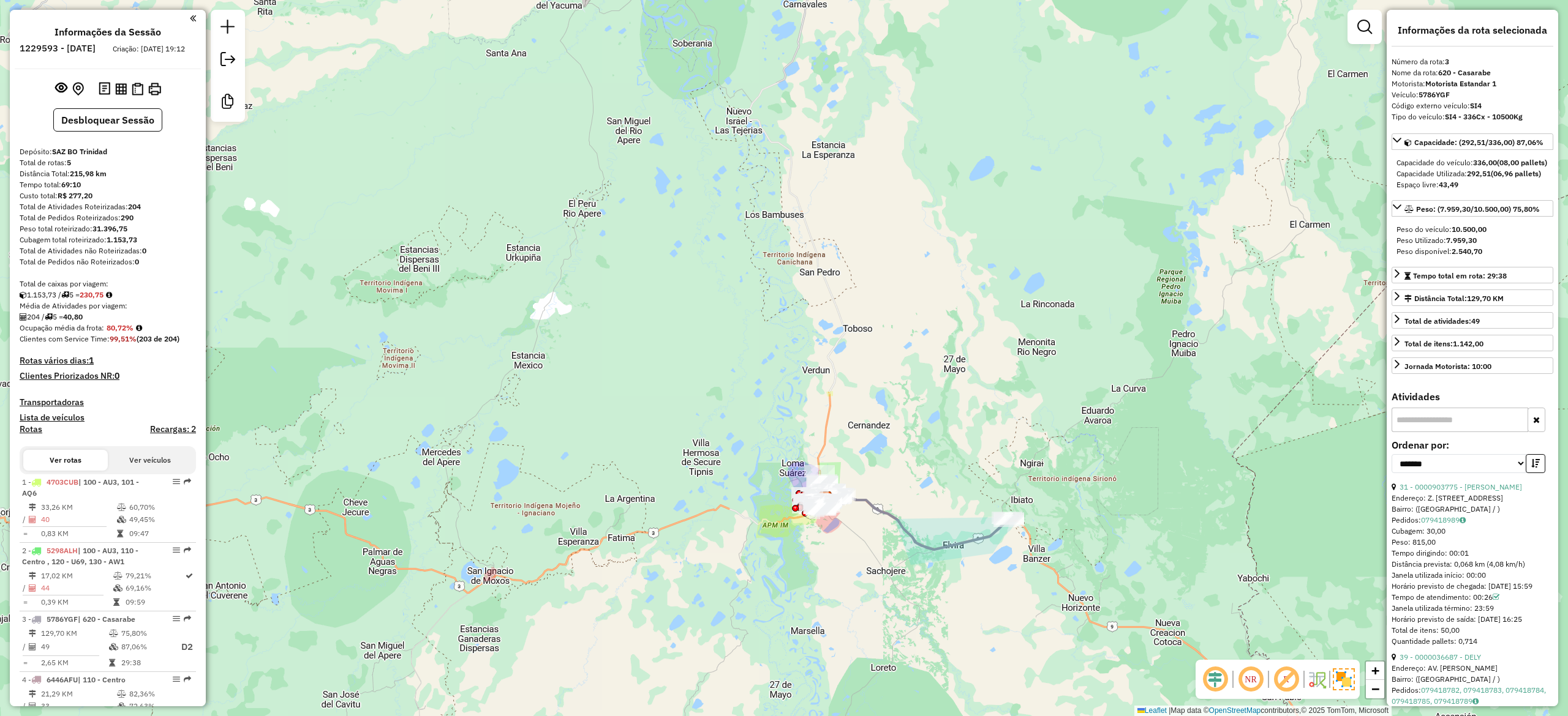
click at [134, 211] on strong "204" at bounding box center [134, 206] width 13 height 9
copy strong "204"
click at [1361, 29] on em at bounding box center [1365, 27] width 15 height 15
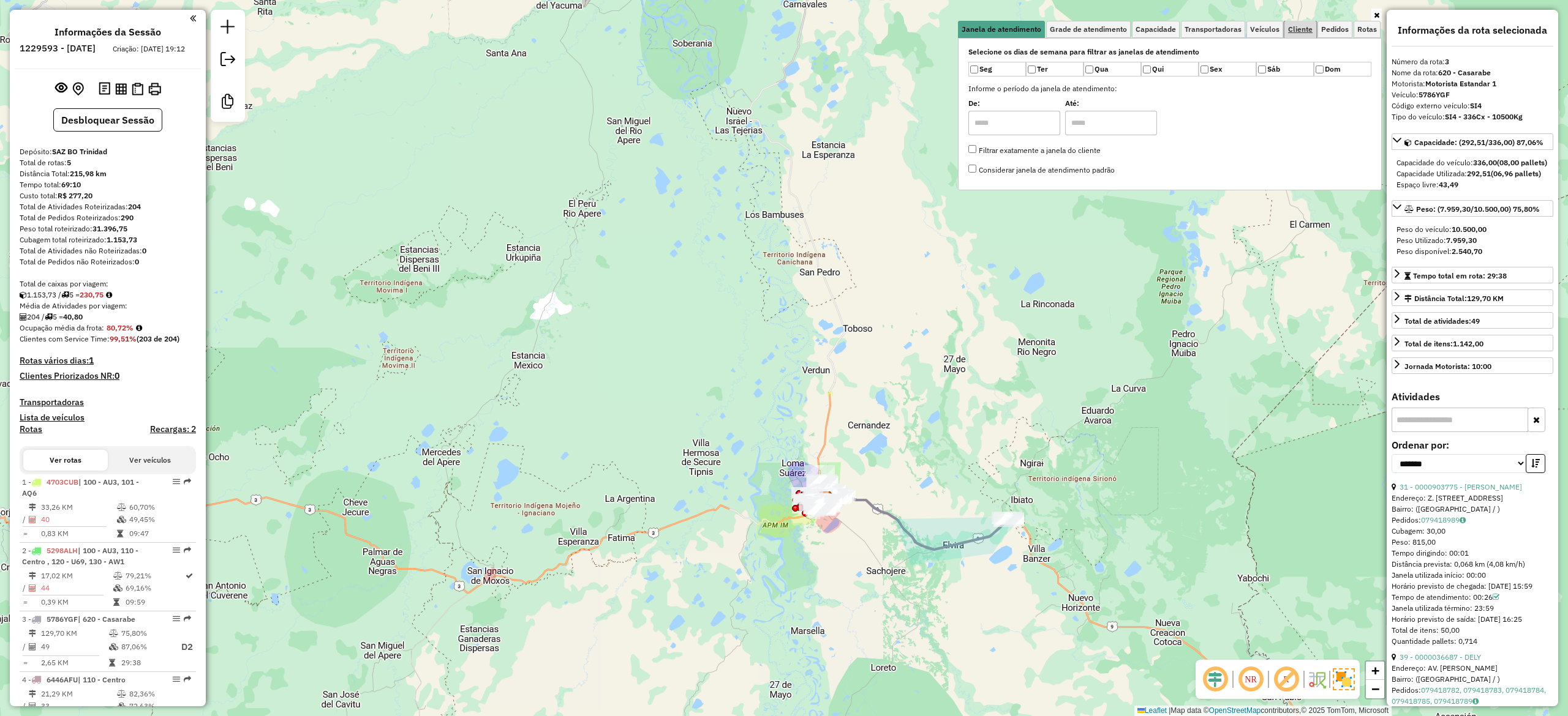
click at [1292, 33] on span "Cliente" at bounding box center [1300, 29] width 24 height 7
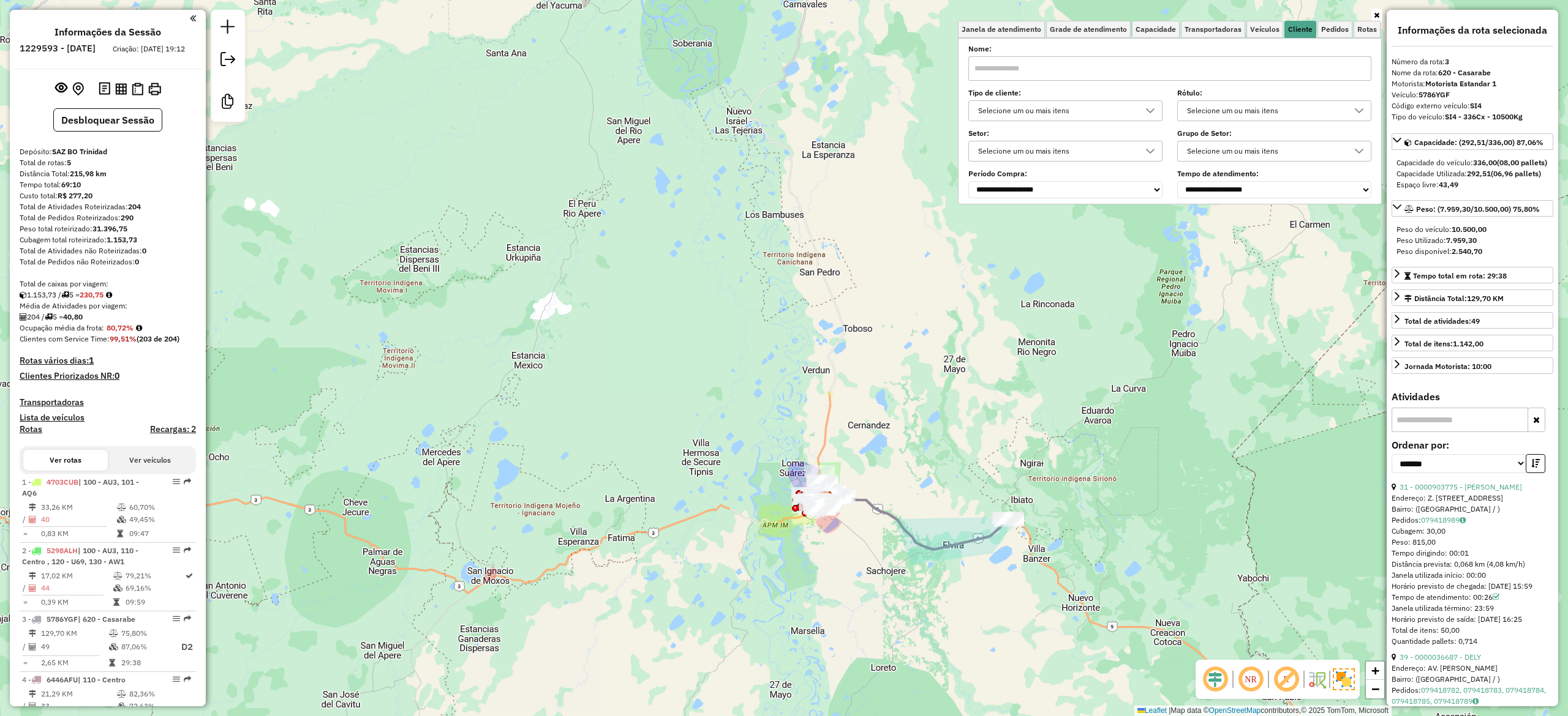
click at [1057, 112] on div "Selecione um ou mais itens" at bounding box center [1056, 111] width 165 height 20
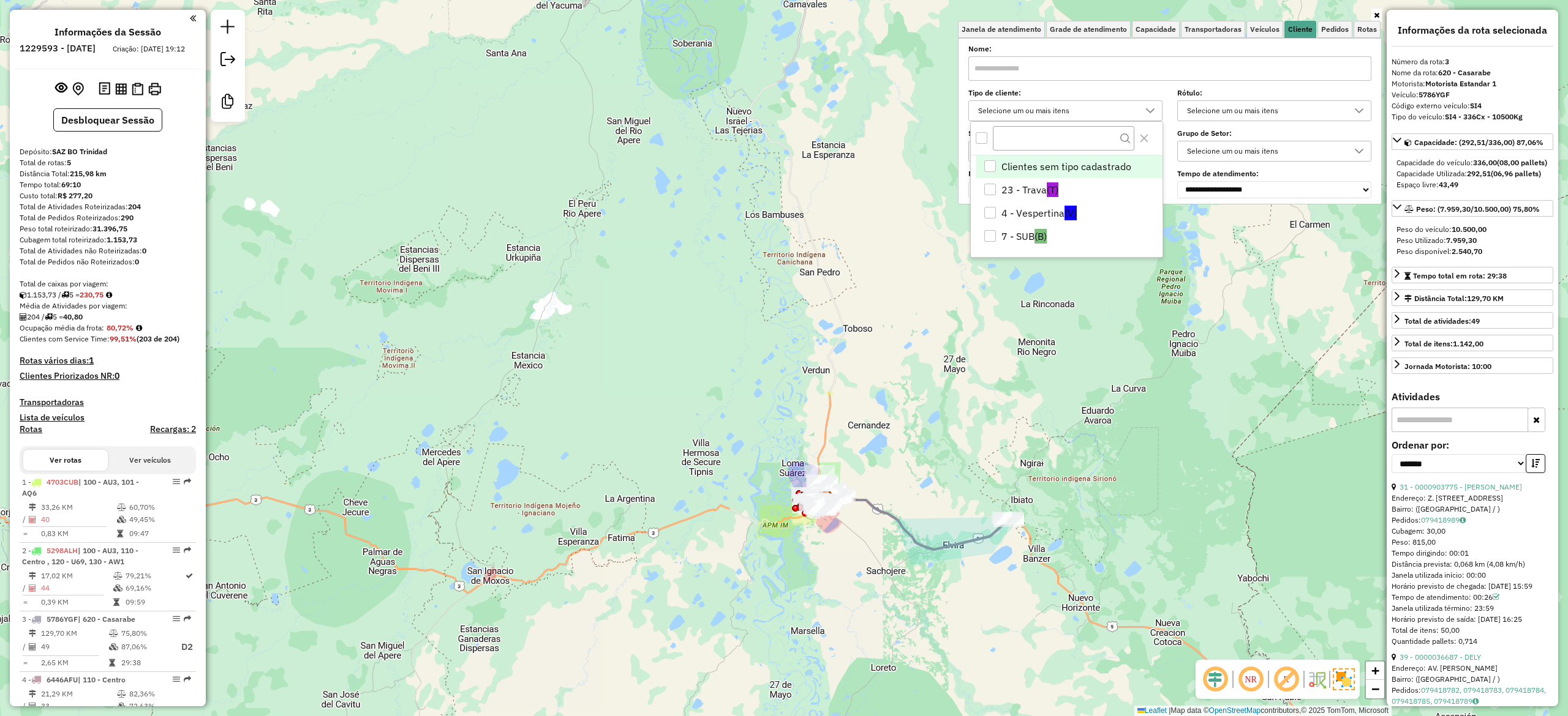
scroll to position [7, 45]
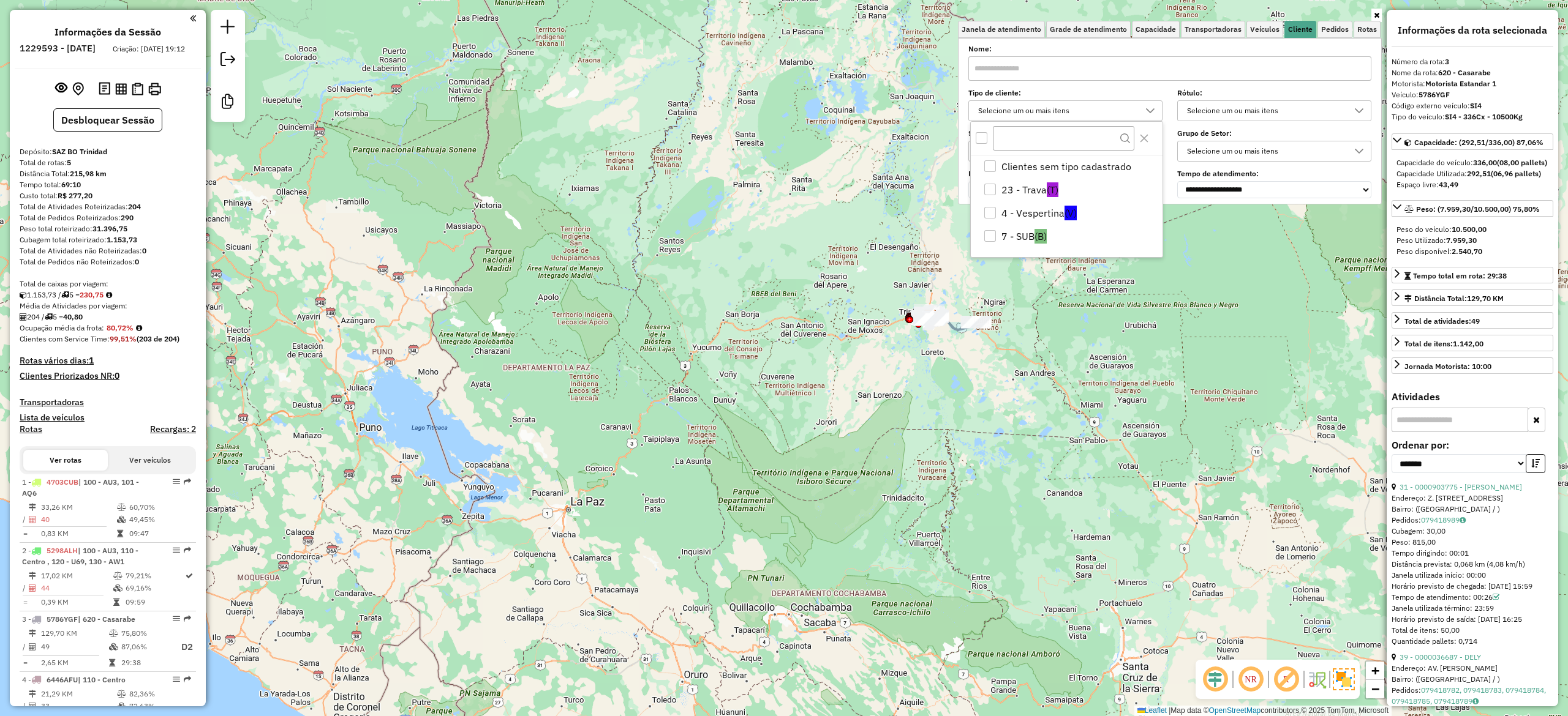
click at [80, 321] on strong "40,80" at bounding box center [73, 317] width 20 height 9
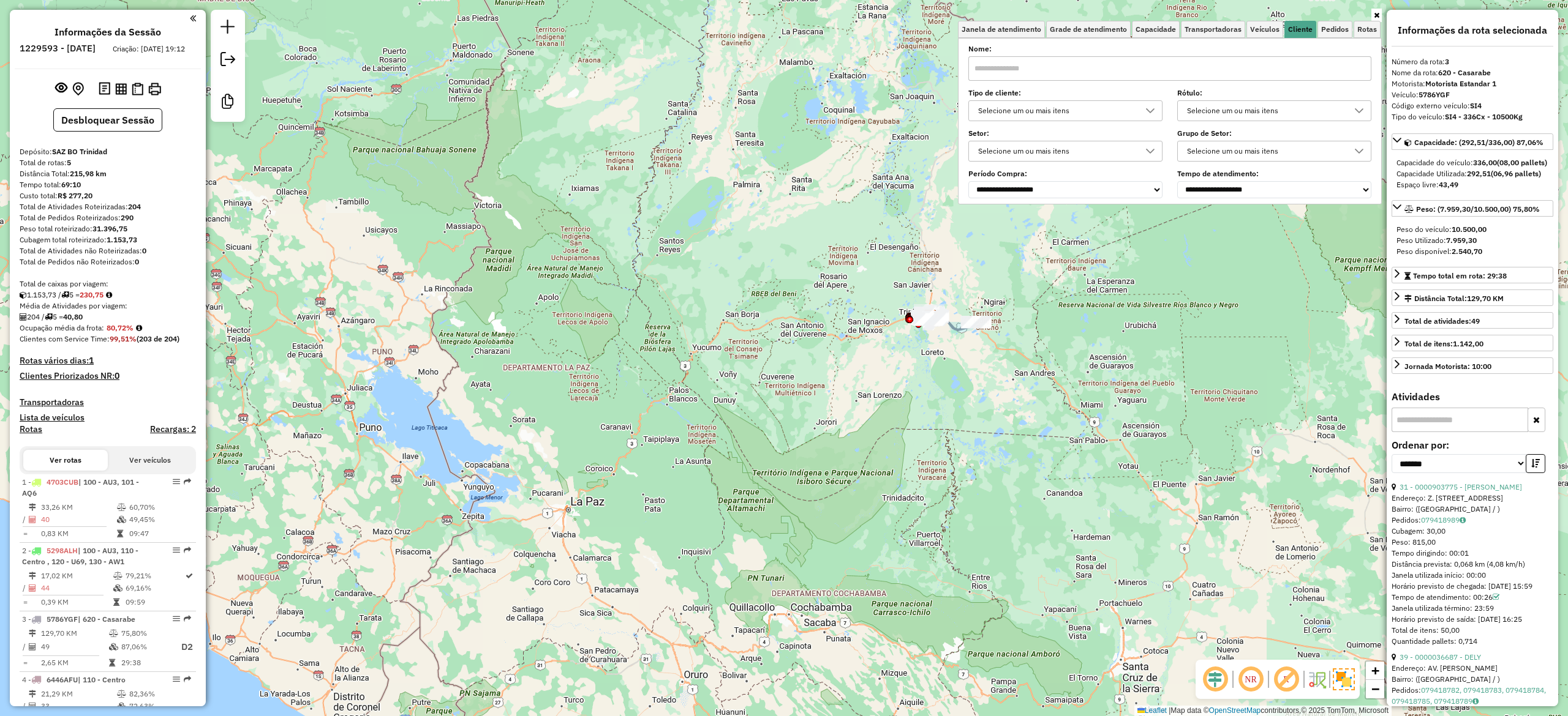
copy strong "40,80"
click at [176, 455] on div "Depósito: SAZ BO Trinidad Total de rotas: 5 Distância Total: 215,98 km Tempo to…" at bounding box center [108, 482] width 186 height 672
click at [175, 435] on h4 "Recargas: 2" at bounding box center [173, 429] width 46 height 11
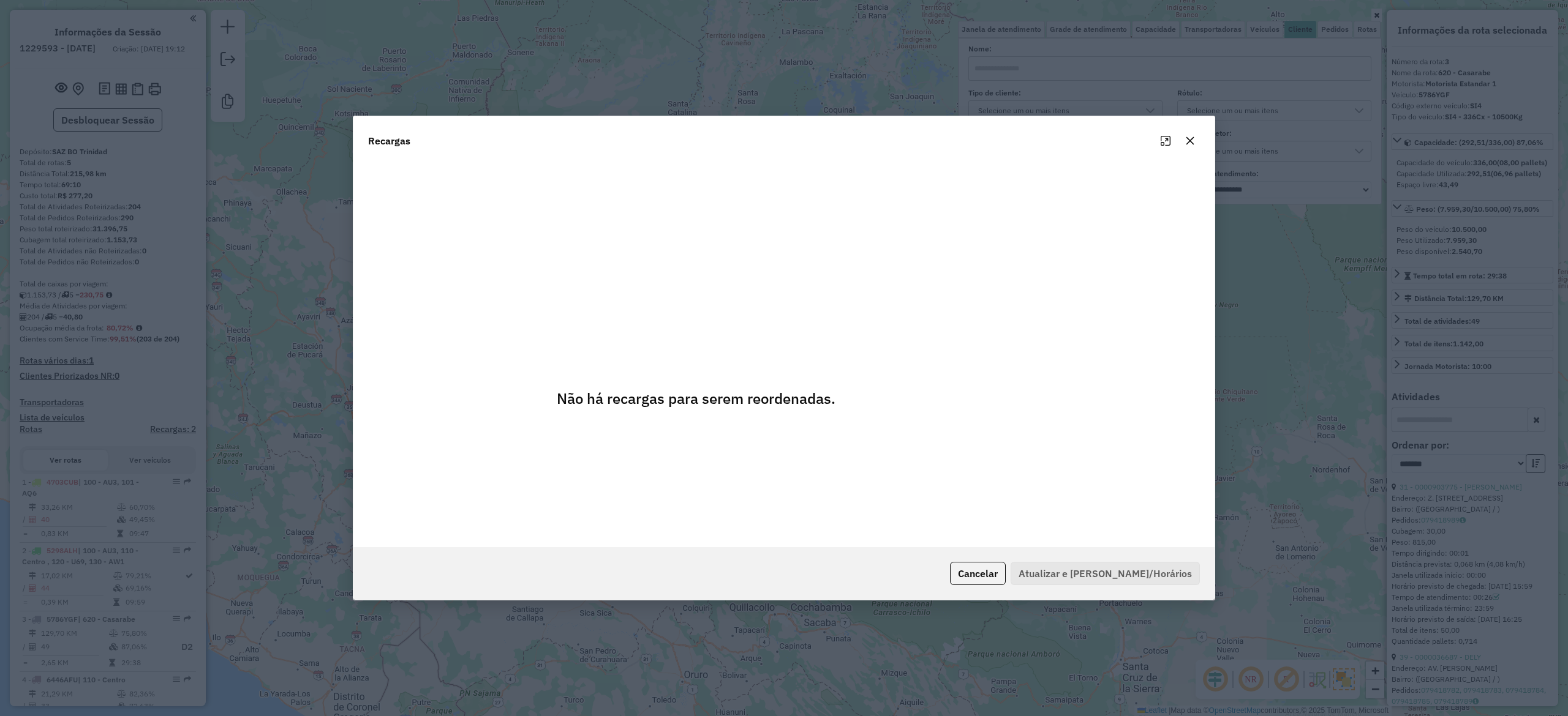
click at [1188, 139] on icon "button" at bounding box center [1191, 141] width 10 height 10
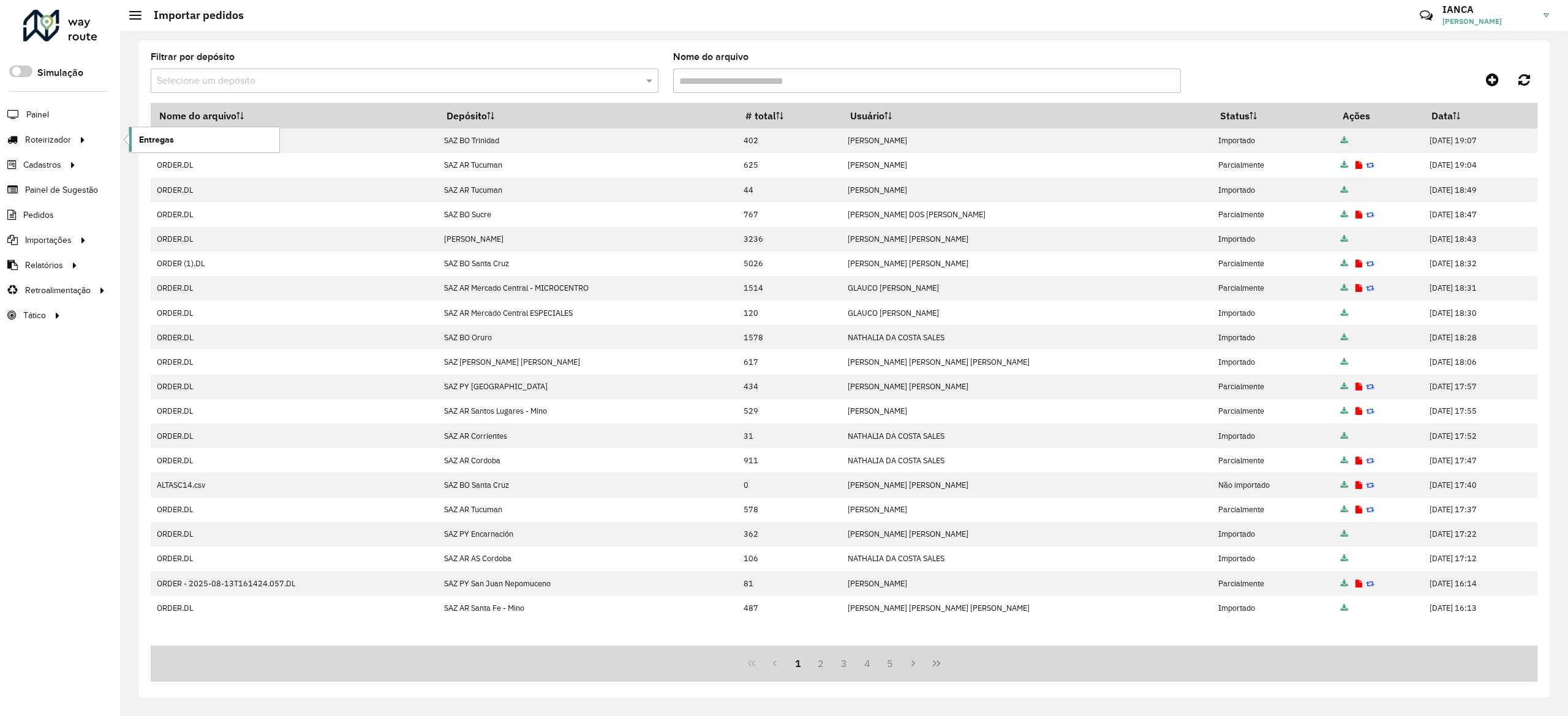
click at [182, 131] on link "Entregas" at bounding box center [204, 139] width 150 height 24
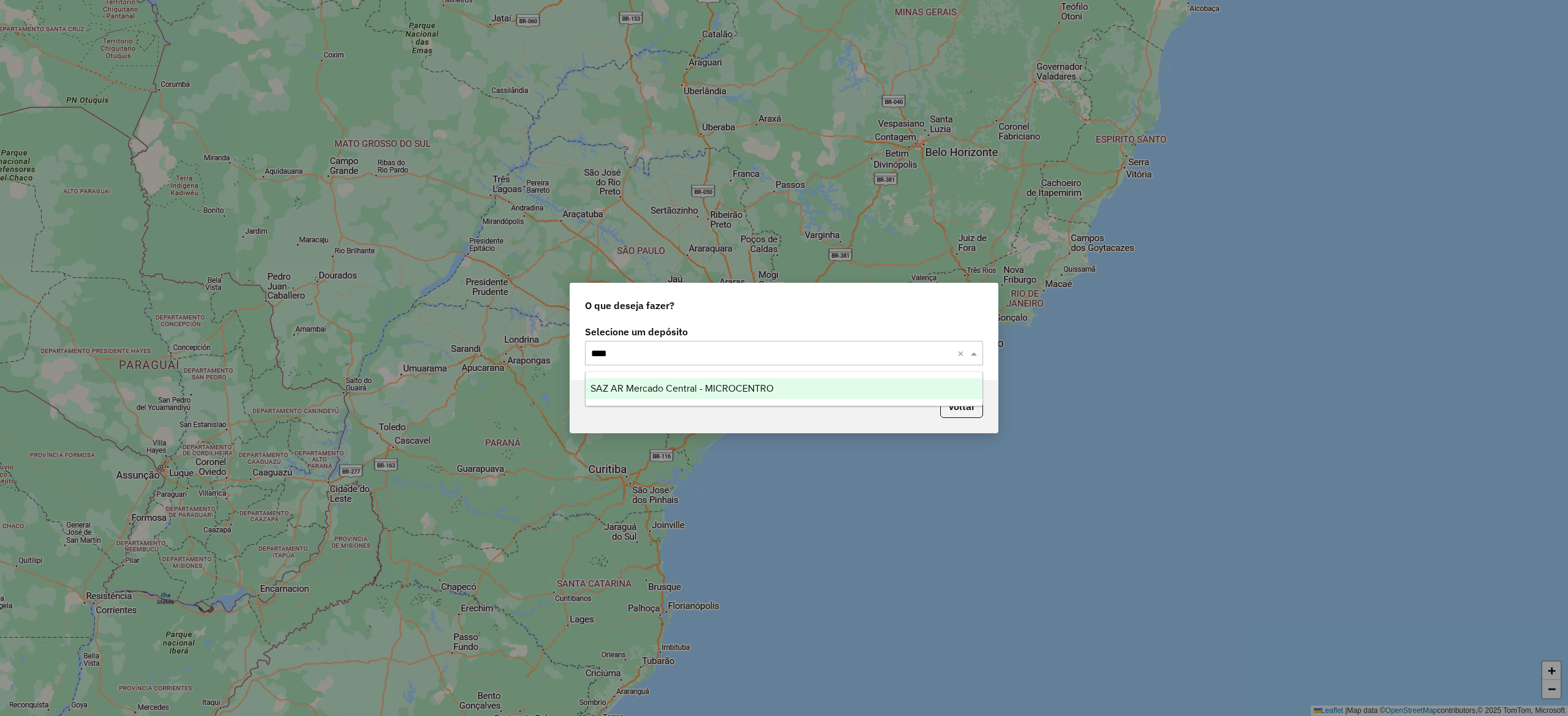
type input "*****"
drag, startPoint x: 741, startPoint y: 401, endPoint x: 742, endPoint y: 394, distance: 7.1
click at [742, 401] on ng-dropdown-panel "SAZ AR Mercado Central - MICROCENTRO" at bounding box center [783, 389] width 397 height 35
click at [742, 387] on span "SAZ AR Mercado Central - MICROCENTRO" at bounding box center [682, 388] width 183 height 11
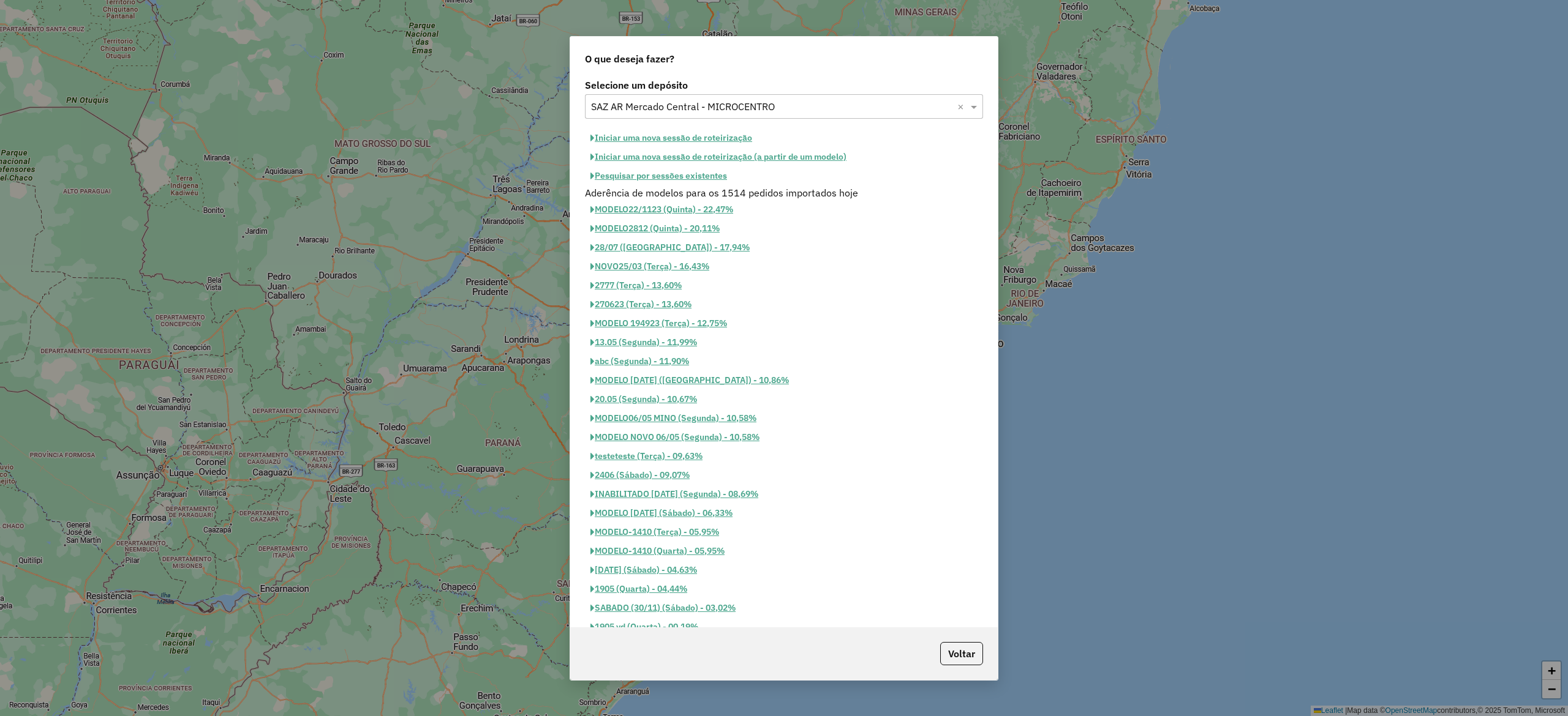
click at [694, 179] on button "Pesquisar por sessões existentes" at bounding box center [659, 175] width 148 height 19
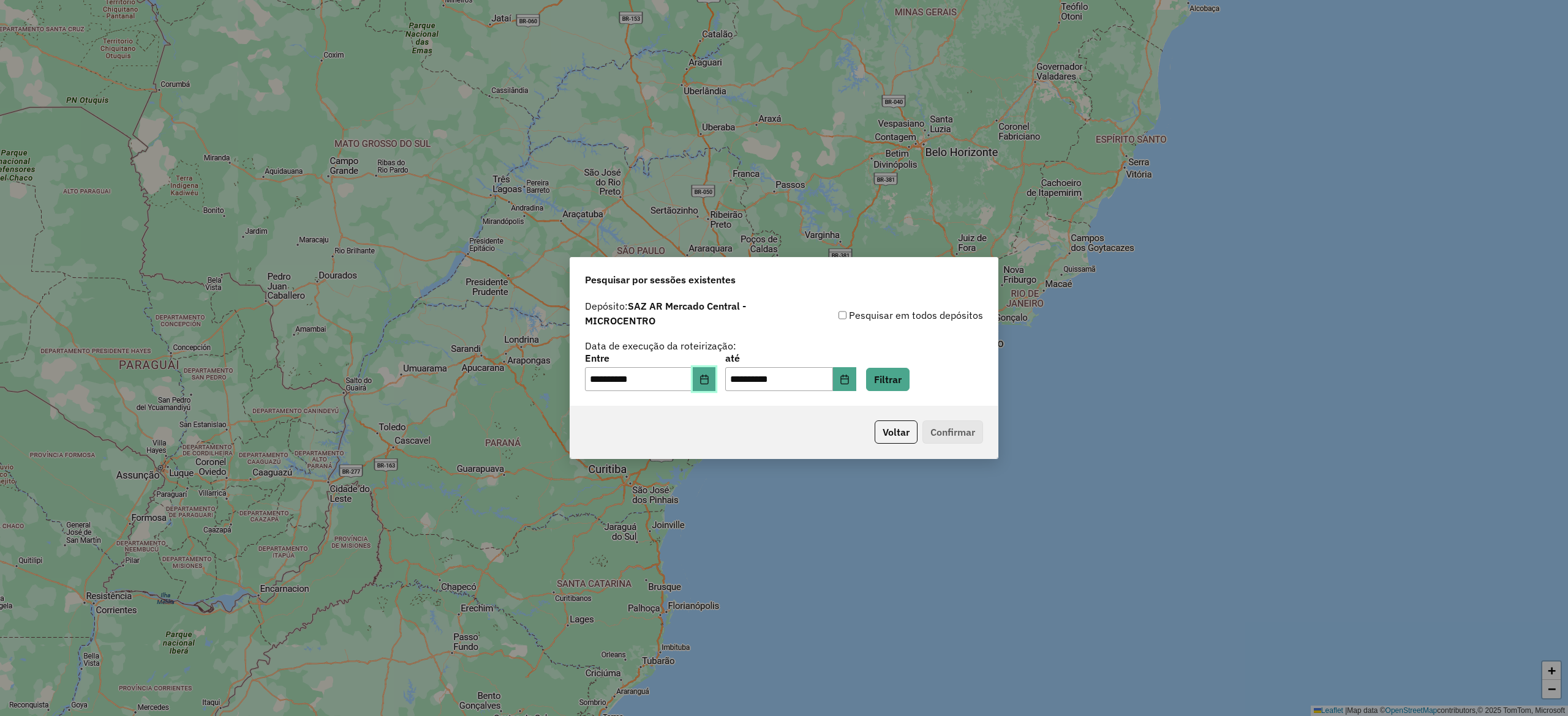
click at [707, 377] on button "Choose Date" at bounding box center [704, 379] width 23 height 24
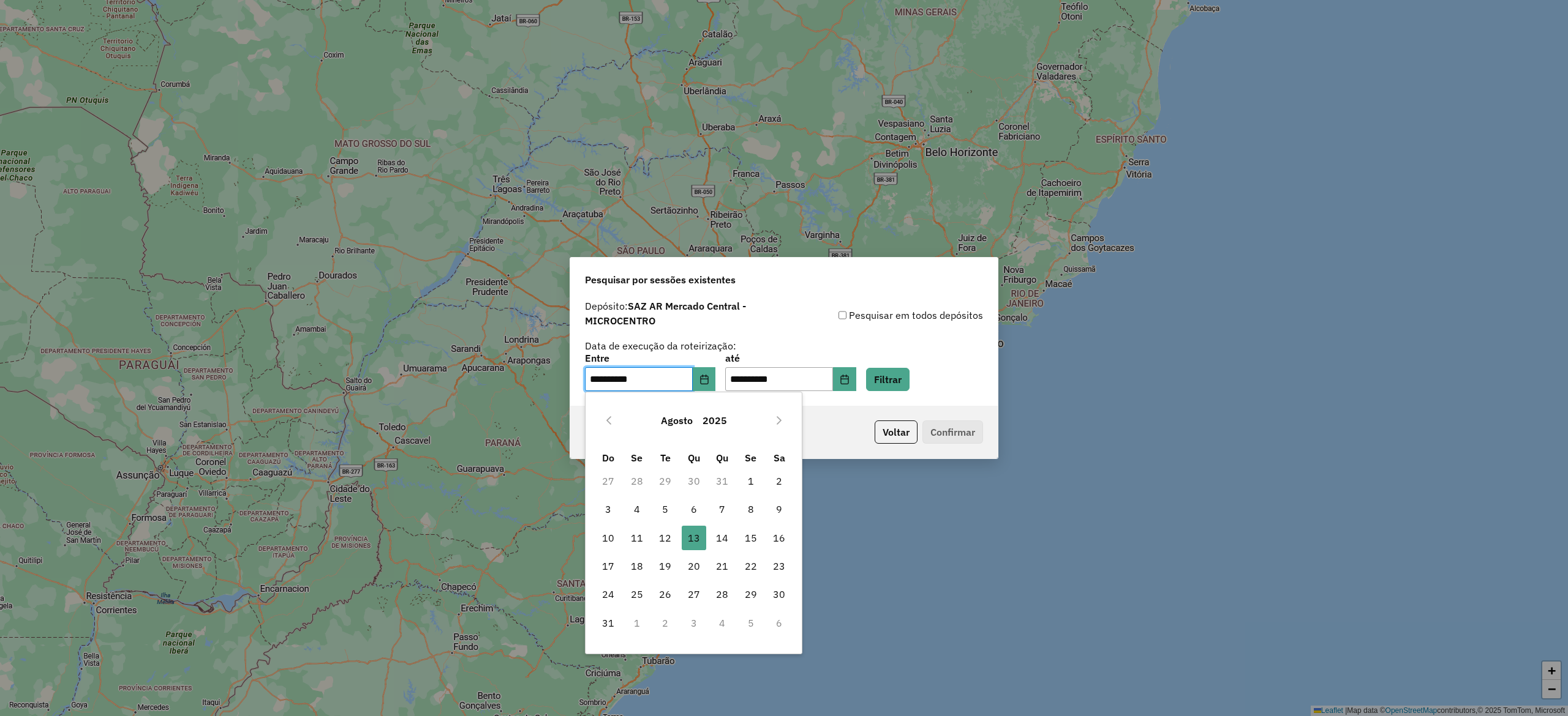
drag, startPoint x: 721, startPoint y: 538, endPoint x: 817, endPoint y: 499, distance: 103.6
click at [721, 538] on span "14" at bounding box center [722, 538] width 24 height 24
type input "**********"
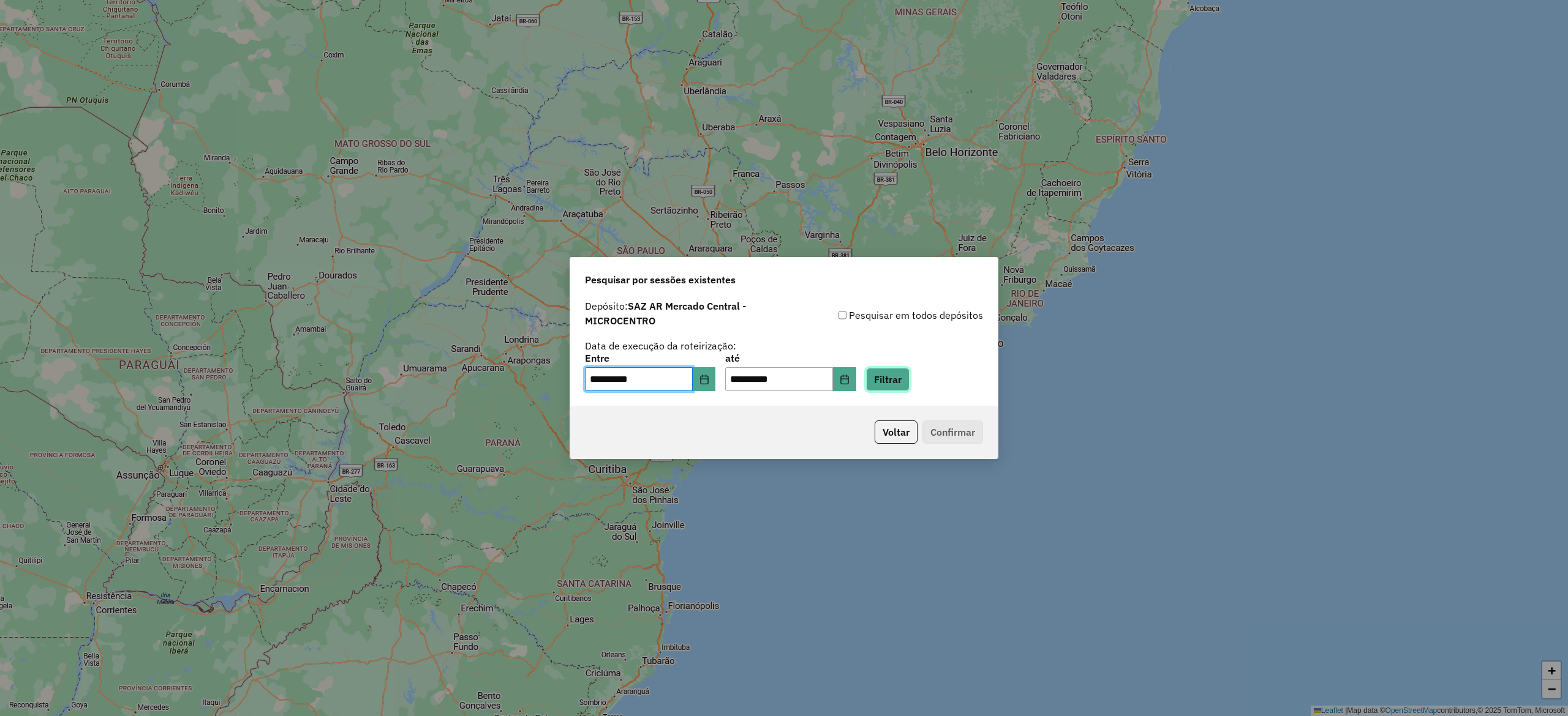
click at [909, 369] on button "Filtrar" at bounding box center [888, 379] width 43 height 23
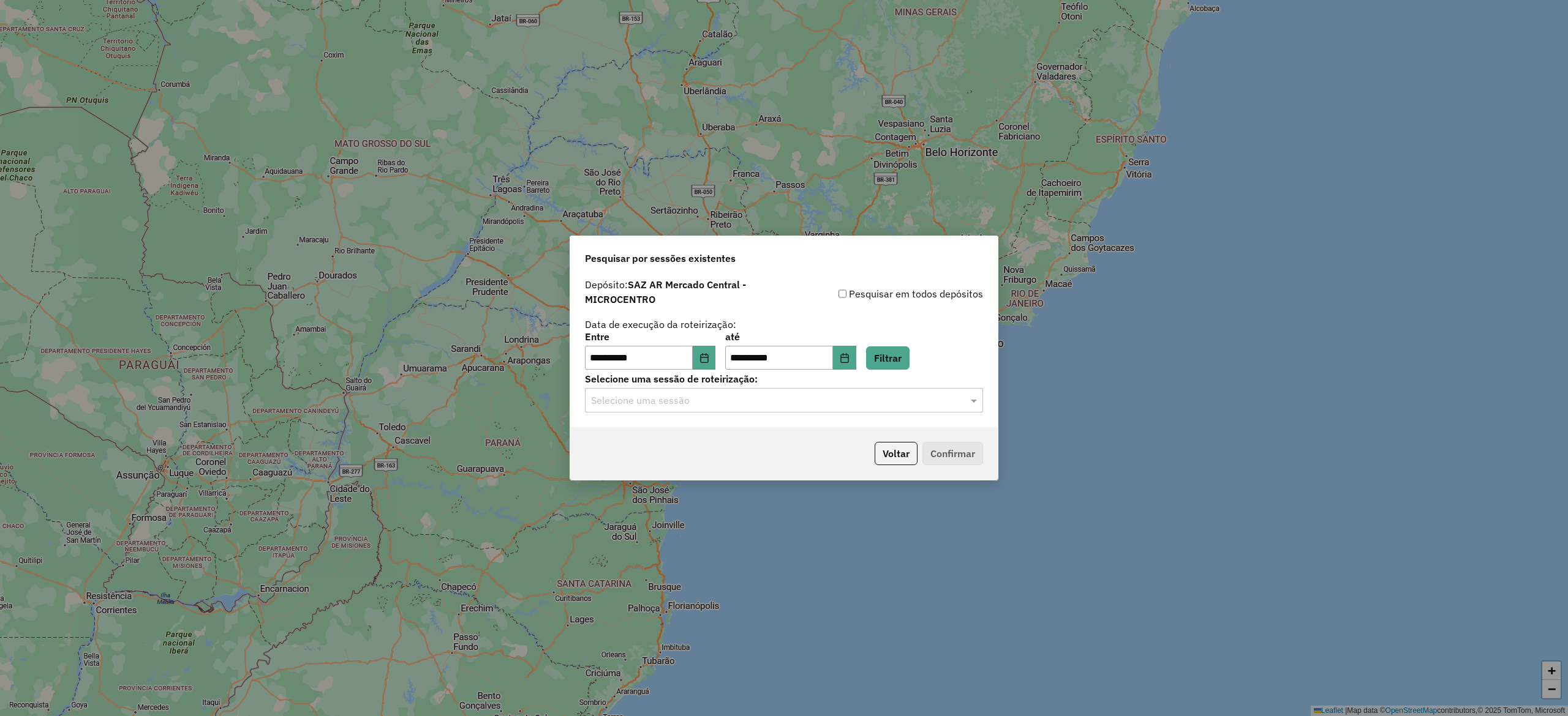
click at [742, 403] on input "text" at bounding box center [772, 401] width 361 height 15
click at [741, 431] on div "1229567 - [DATE] 18:52" at bounding box center [784, 436] width 397 height 21
click at [931, 464] on button "Confirmar" at bounding box center [952, 453] width 60 height 23
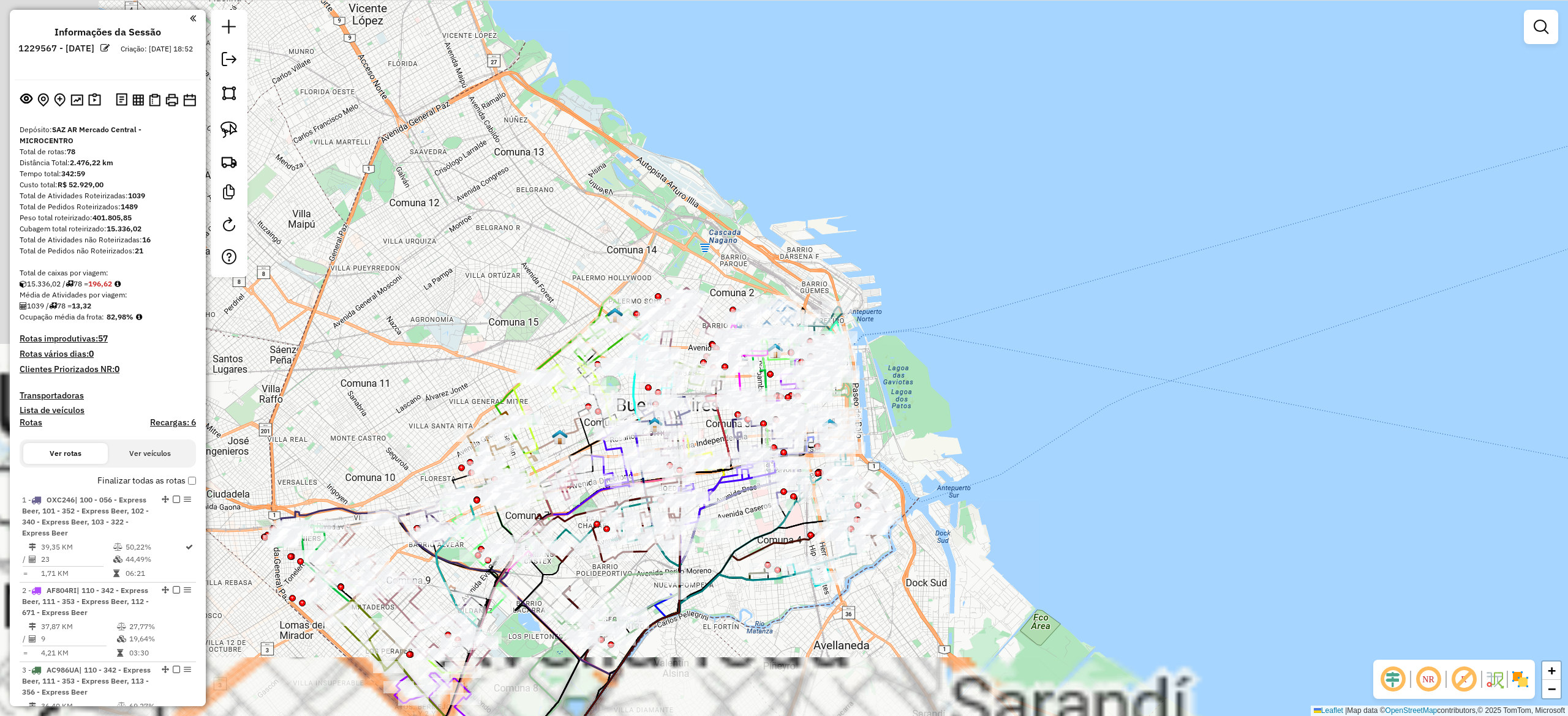
drag, startPoint x: 987, startPoint y: 352, endPoint x: 982, endPoint y: 317, distance: 35.4
click at [1060, 315] on div "Janela de atendimento Grade de atendimento Capacidade Transportadoras Veículos …" at bounding box center [784, 358] width 1568 height 716
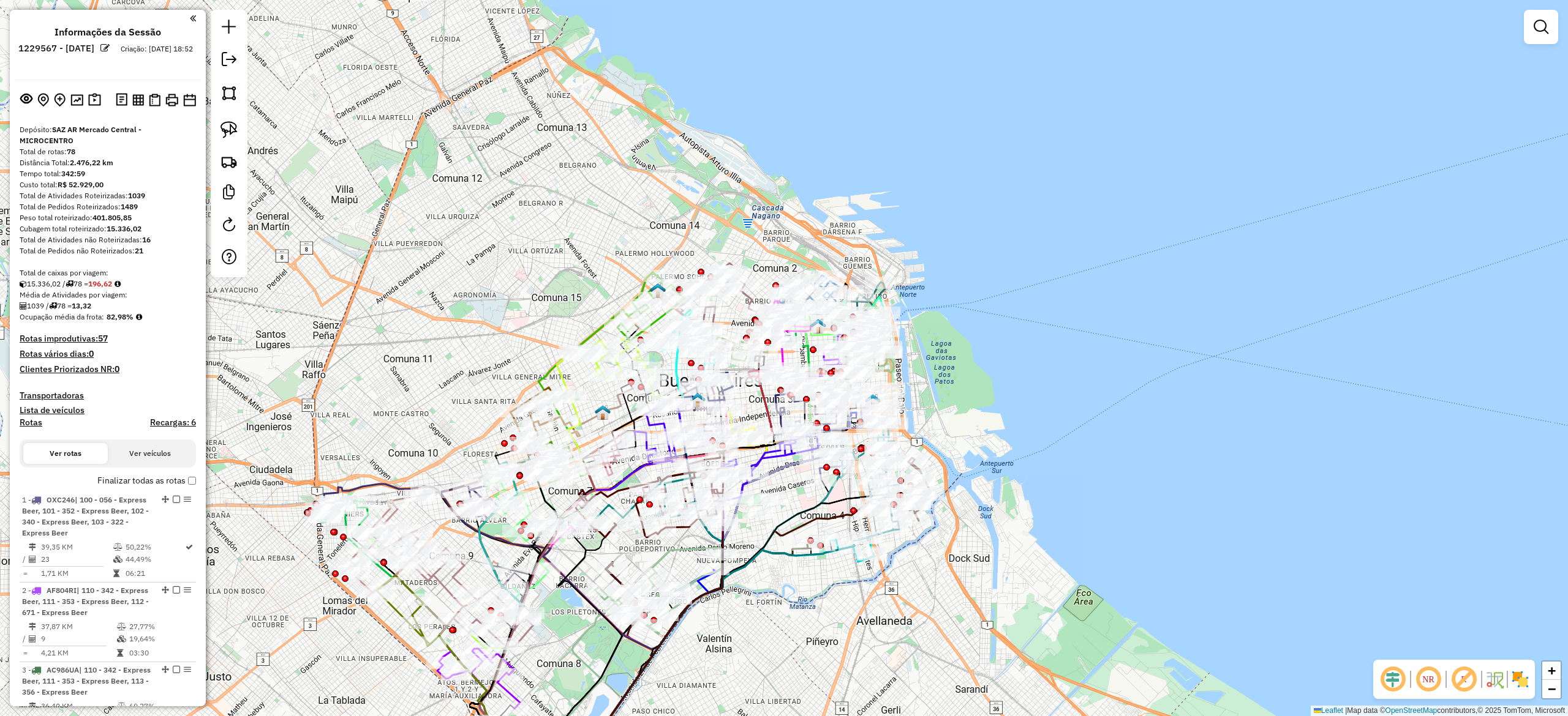
drag, startPoint x: 949, startPoint y: 360, endPoint x: 935, endPoint y: 342, distance: 22.8
click at [982, 343] on div "Janela de atendimento Grade de atendimento Capacidade Transportadoras Veículos …" at bounding box center [784, 358] width 1568 height 716
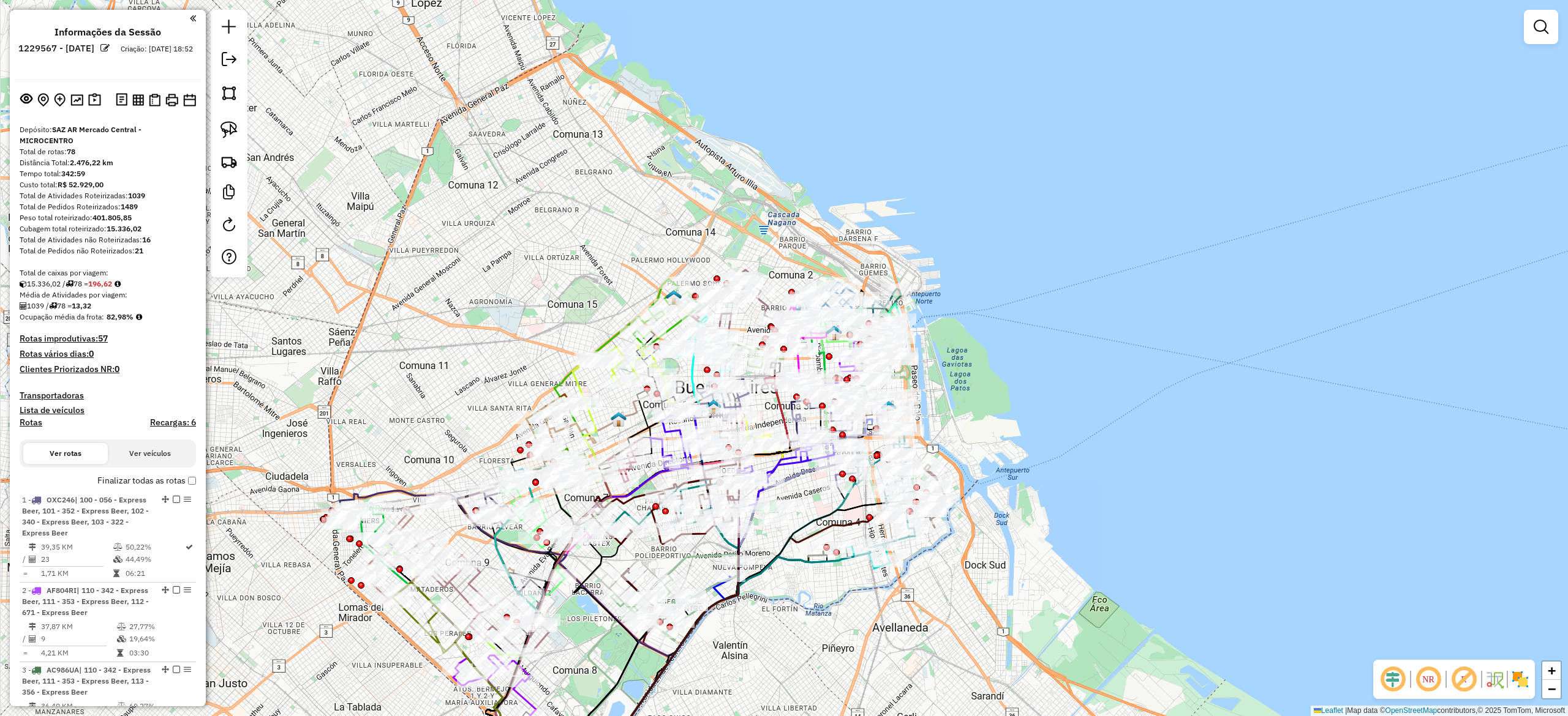
drag, startPoint x: 831, startPoint y: 219, endPoint x: 1013, endPoint y: 376, distance: 240.4
click at [962, 306] on div "Janela de atendimento Grade de atendimento Capacidade Transportadoras Veículos …" at bounding box center [784, 358] width 1568 height 716
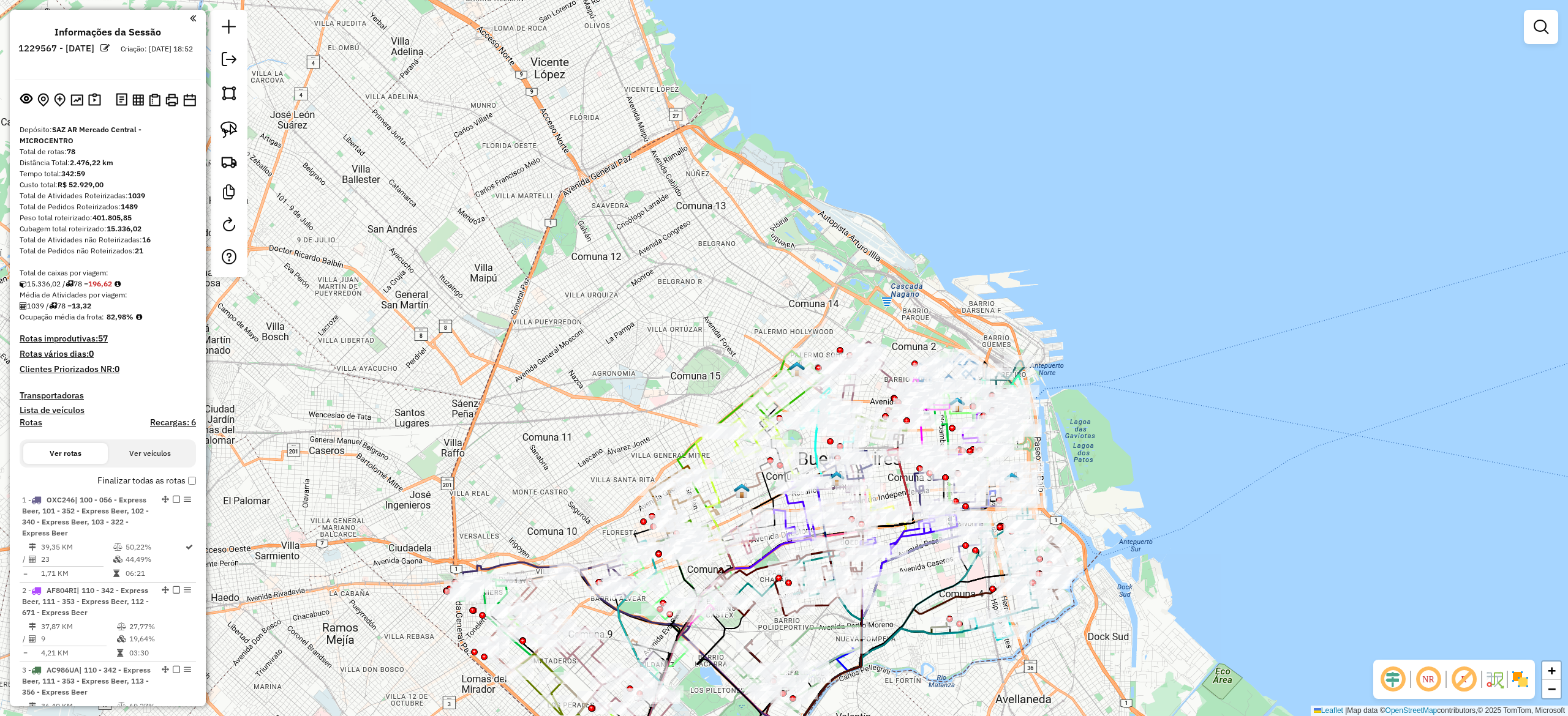
click at [1531, 683] on div "NR R" at bounding box center [1454, 679] width 162 height 39
click at [1527, 680] on img at bounding box center [1520, 680] width 20 height 20
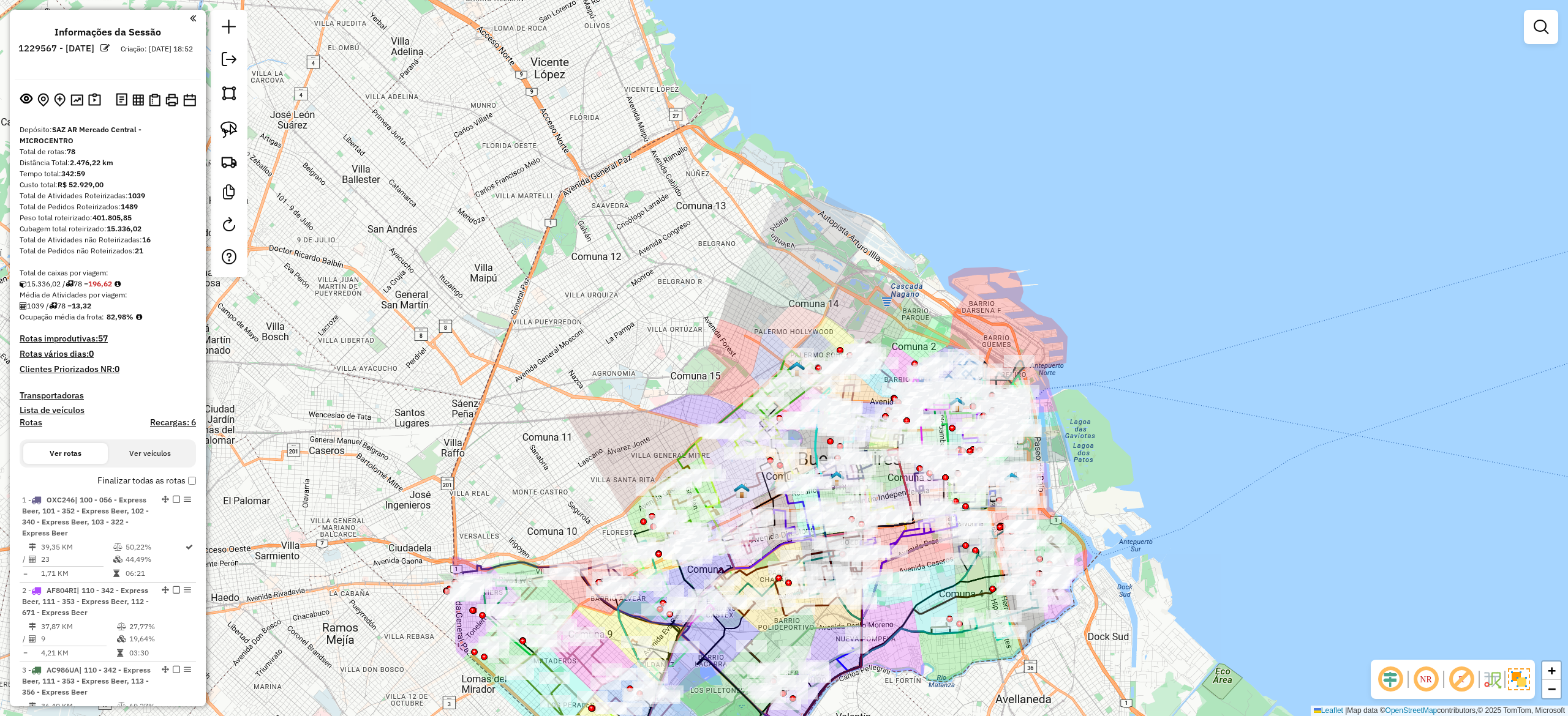
drag, startPoint x: 1277, startPoint y: 506, endPoint x: 1156, endPoint y: 443, distance: 136.4
click at [1306, 524] on div "Janela de atendimento Grade de atendimento Capacidade Transportadoras Veículos …" at bounding box center [784, 358] width 1568 height 716
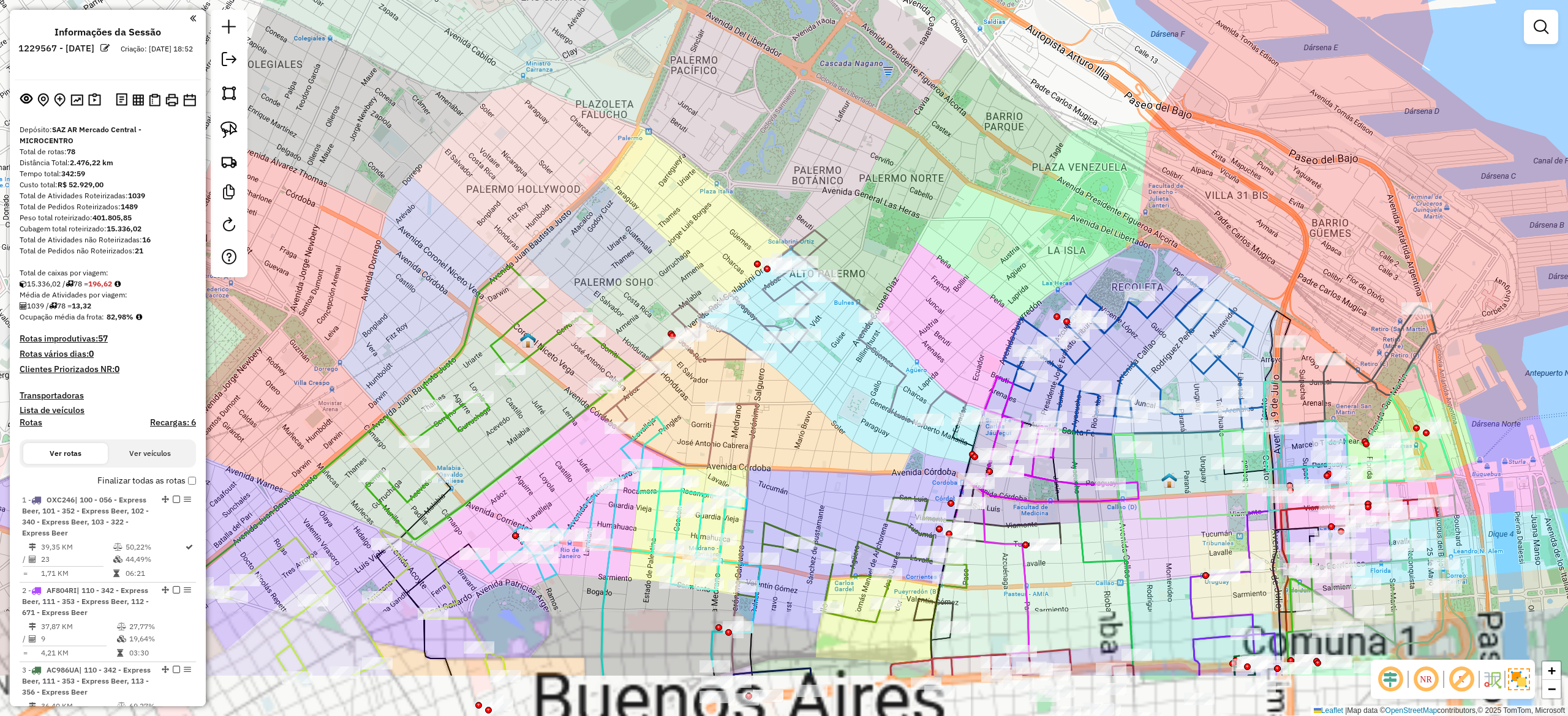
drag, startPoint x: 955, startPoint y: 313, endPoint x: 959, endPoint y: 228, distance: 85.1
click at [960, 229] on div "Janela de atendimento Grade de atendimento Capacidade Transportadoras Veículos …" at bounding box center [784, 358] width 1568 height 716
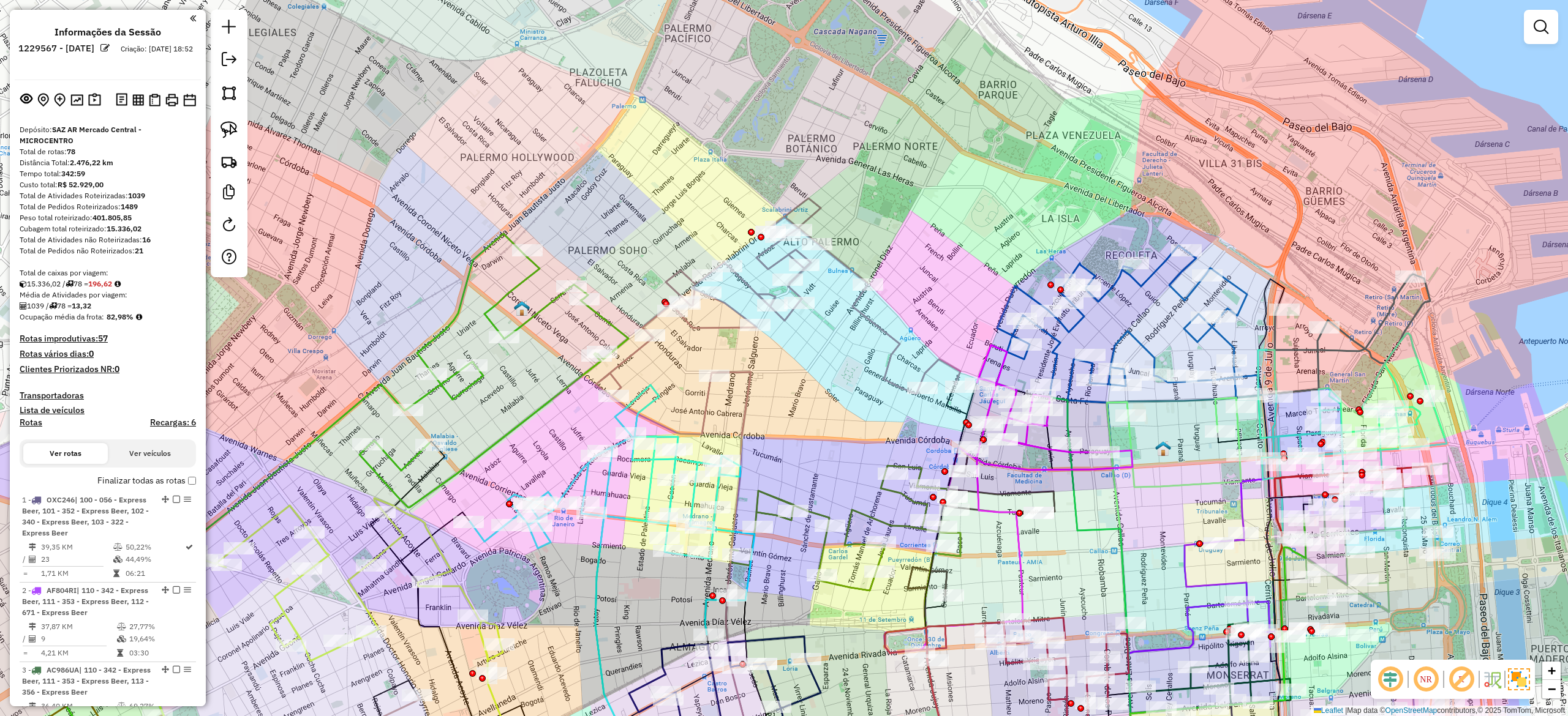
click at [919, 212] on div "Janela de atendimento Grade de atendimento Capacidade Transportadoras Veículos …" at bounding box center [784, 358] width 1568 height 716
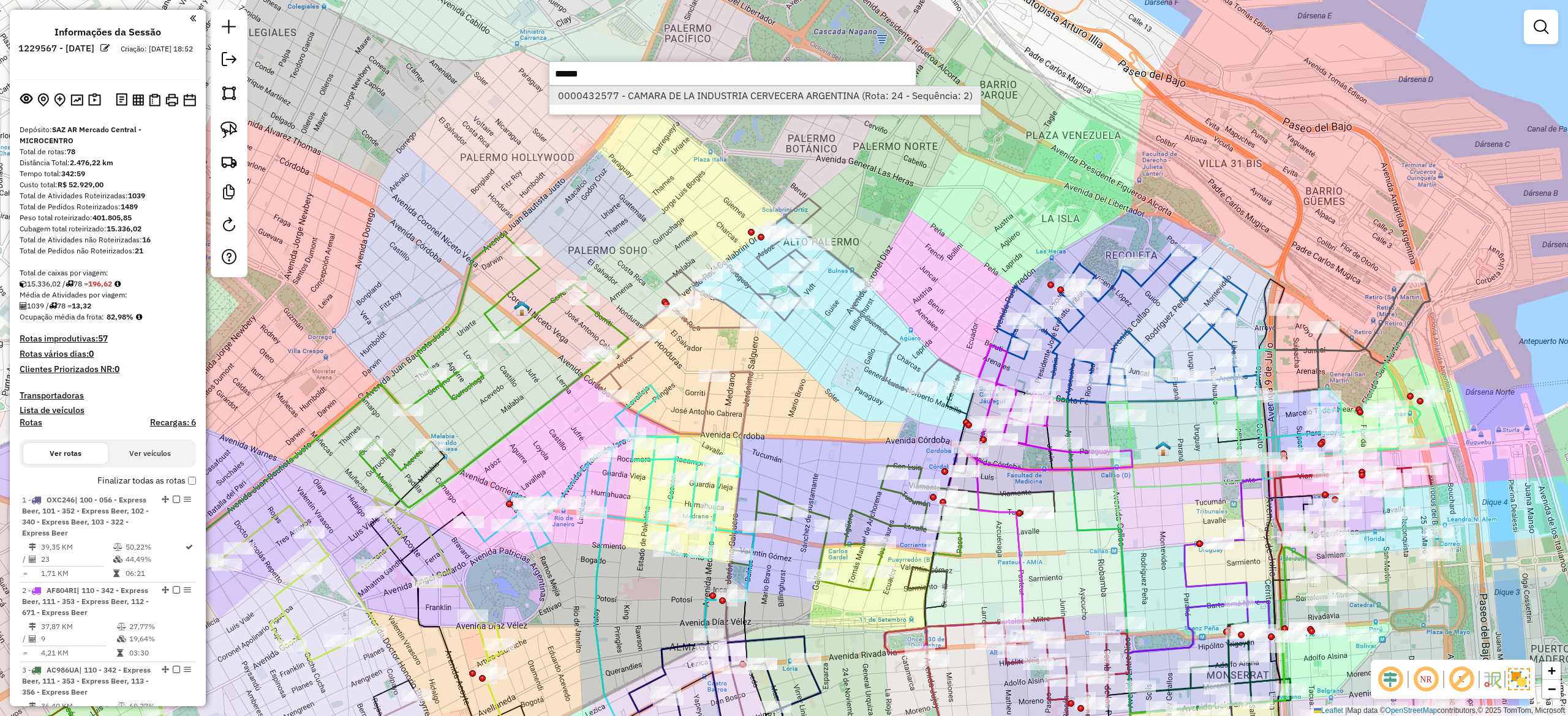
type input "******"
click at [831, 97] on li "0000432577 - CAMARA DE LA INDUSTRIA CERVECERA ARGENTINA (Rota: 24 - Sequência: …" at bounding box center [765, 96] width 431 height 18
select select "**********"
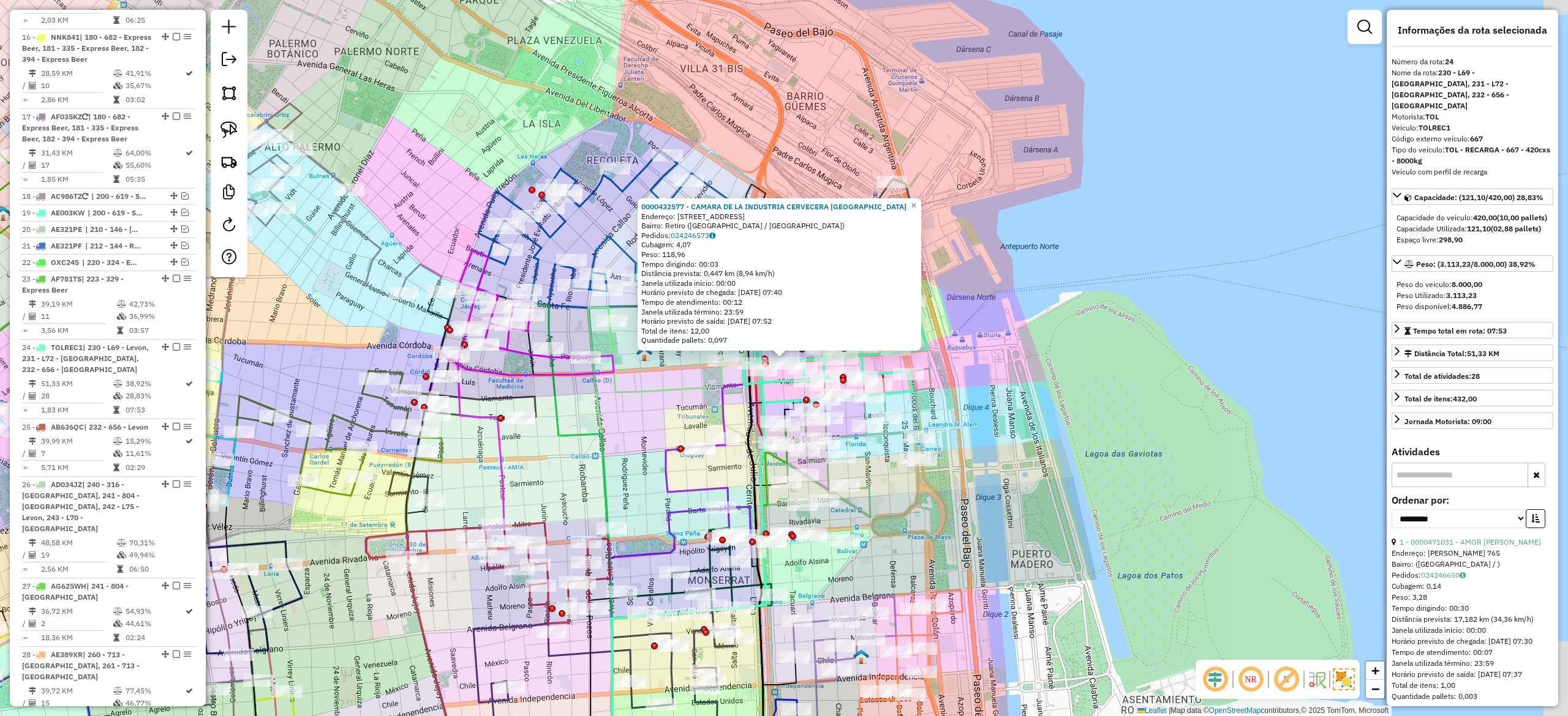
scroll to position [1831, 0]
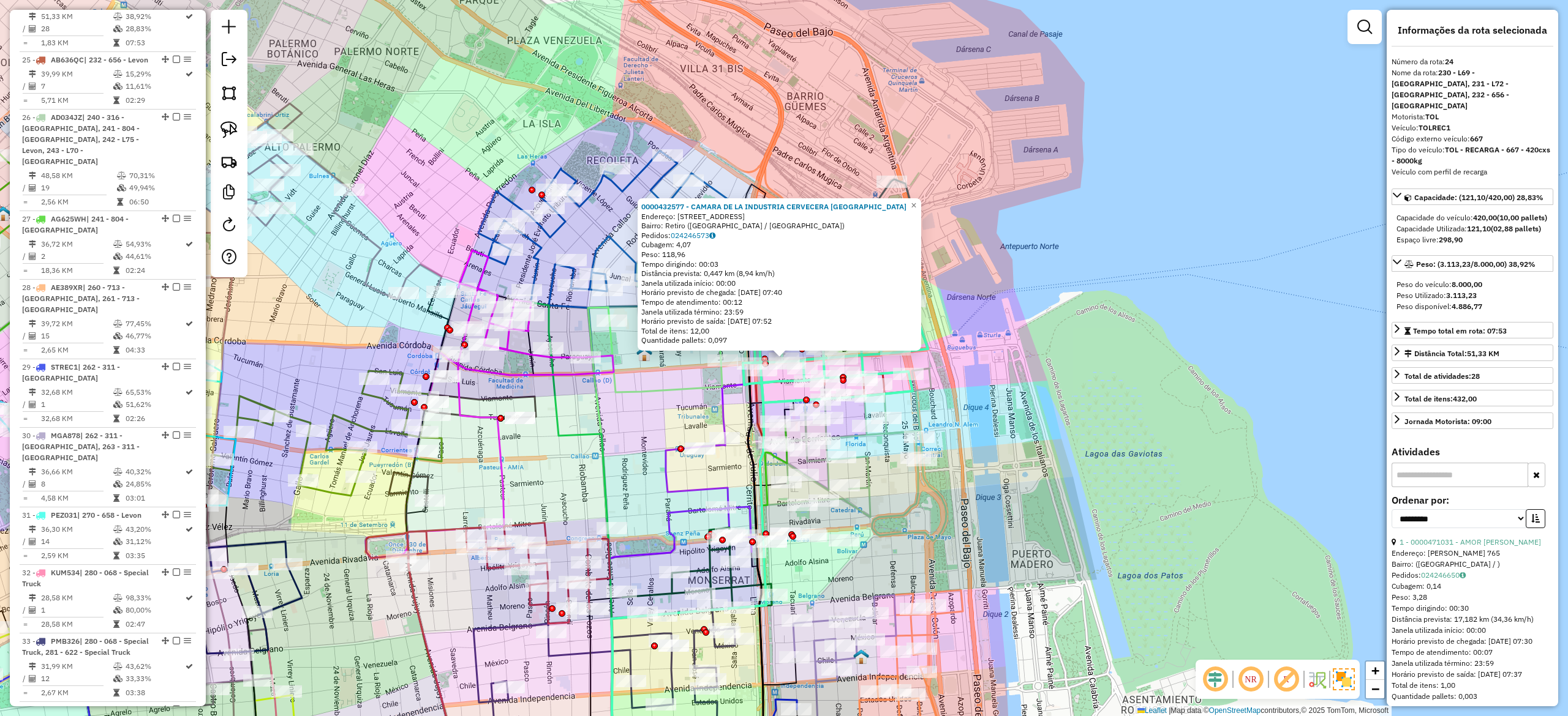
click at [1071, 215] on div "0000432577 - CAMARA DE LA INDUSTRIA CERVECERA [GEOGRAPHIC_DATA] Endereço: [STRE…" at bounding box center [784, 358] width 1568 height 716
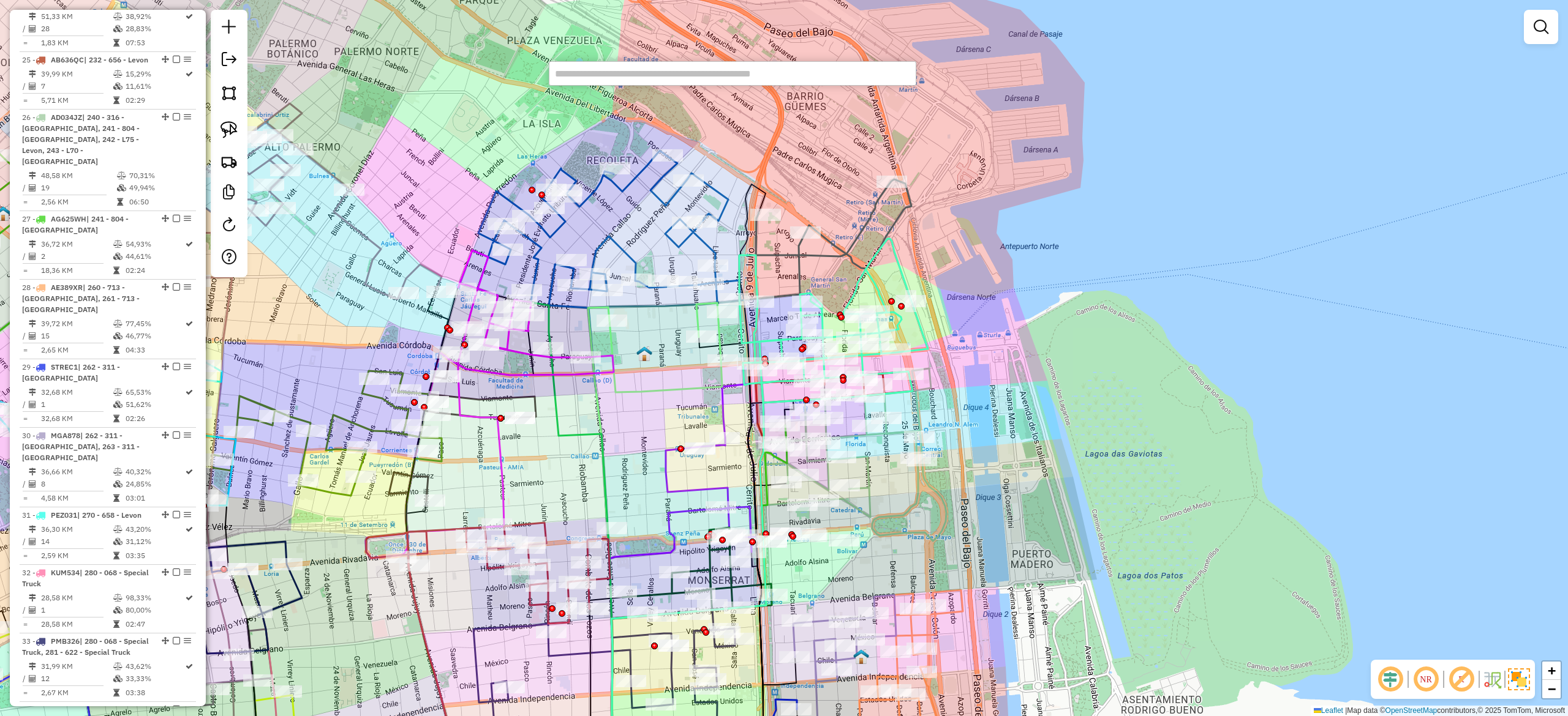
paste input "******"
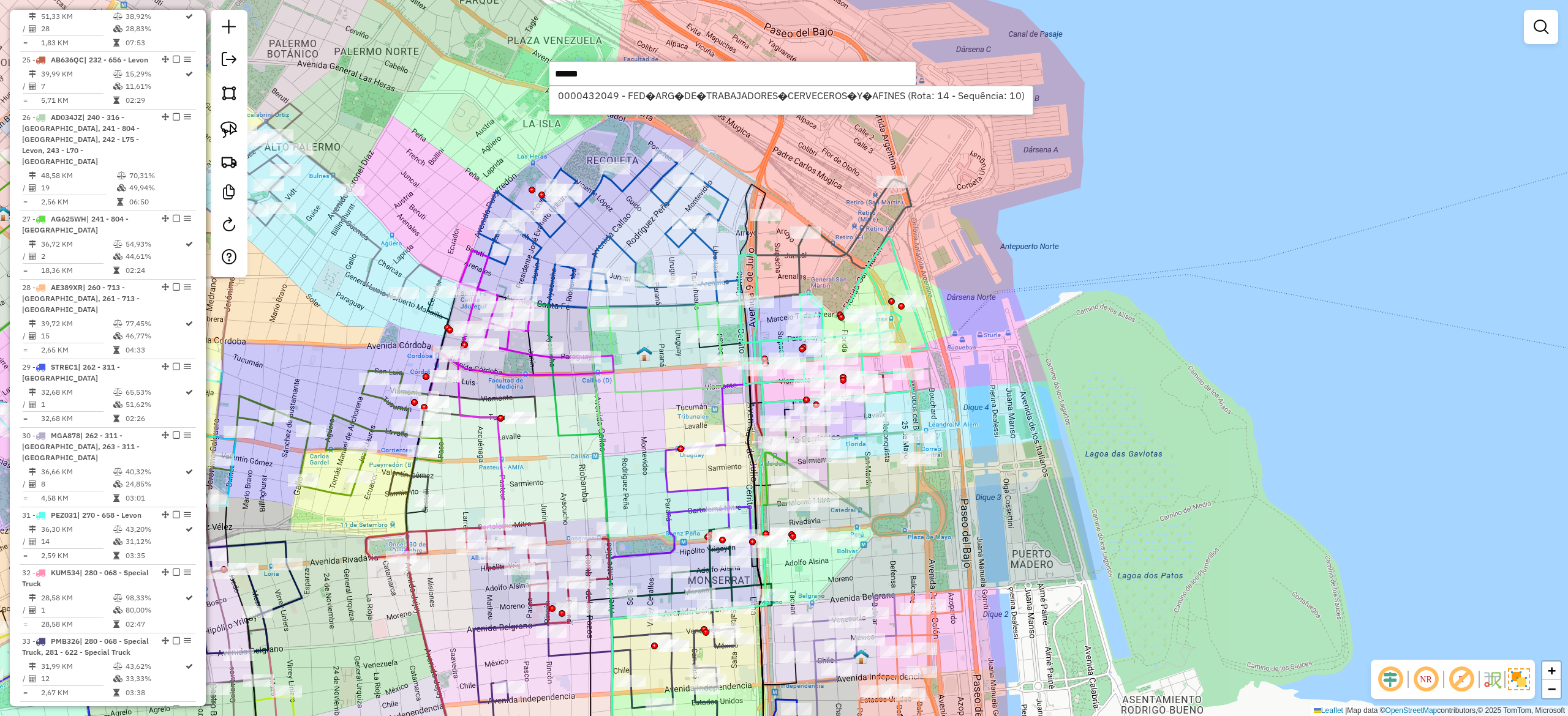
type input "******"
click at [779, 104] on li "0000432049 - FED�ARG�DE�TRABAJADORES�CERVECEROS�Y�AFINES (Rota: 14 - Sequência:…" at bounding box center [791, 96] width 483 height 18
select select "**********"
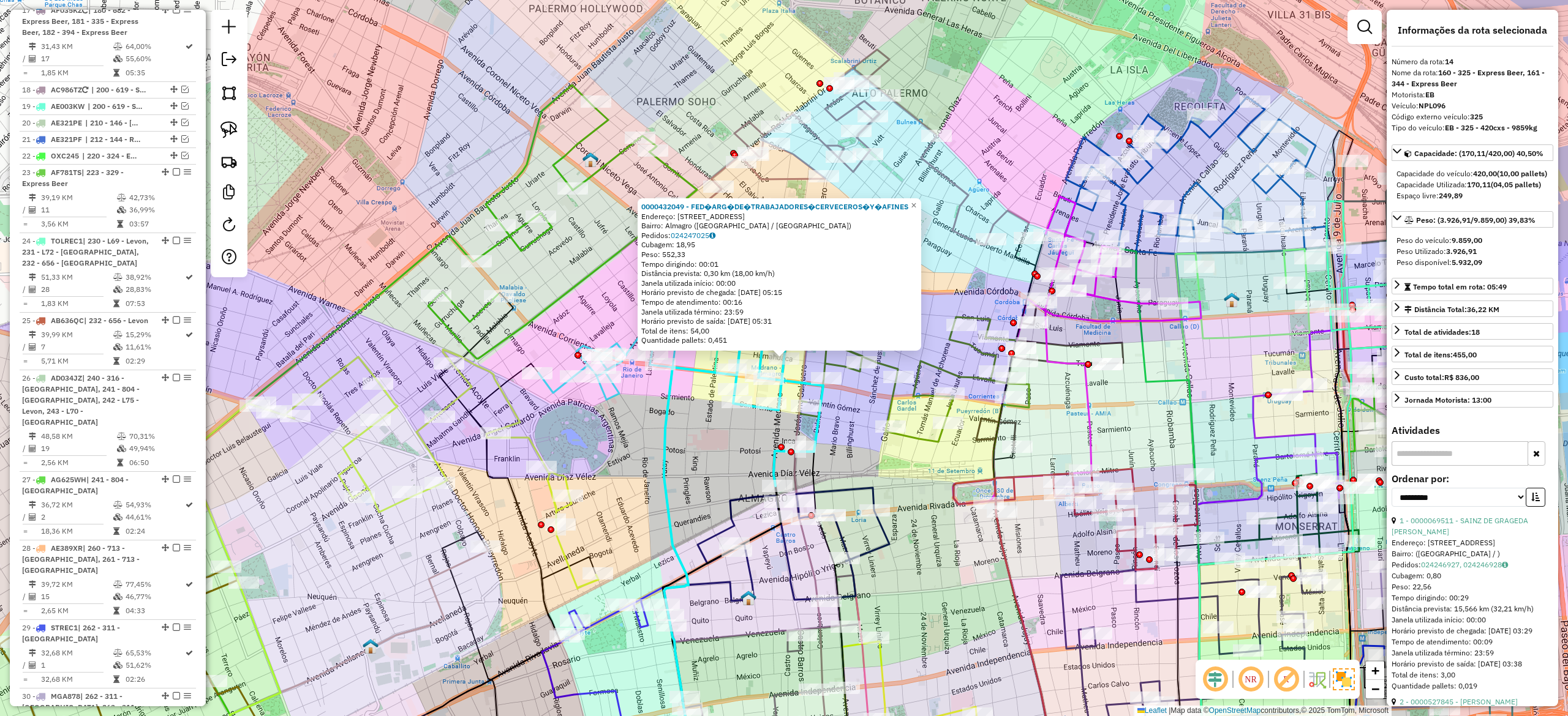
scroll to position [1360, 0]
